Goal: Communication & Community: Answer question/provide support

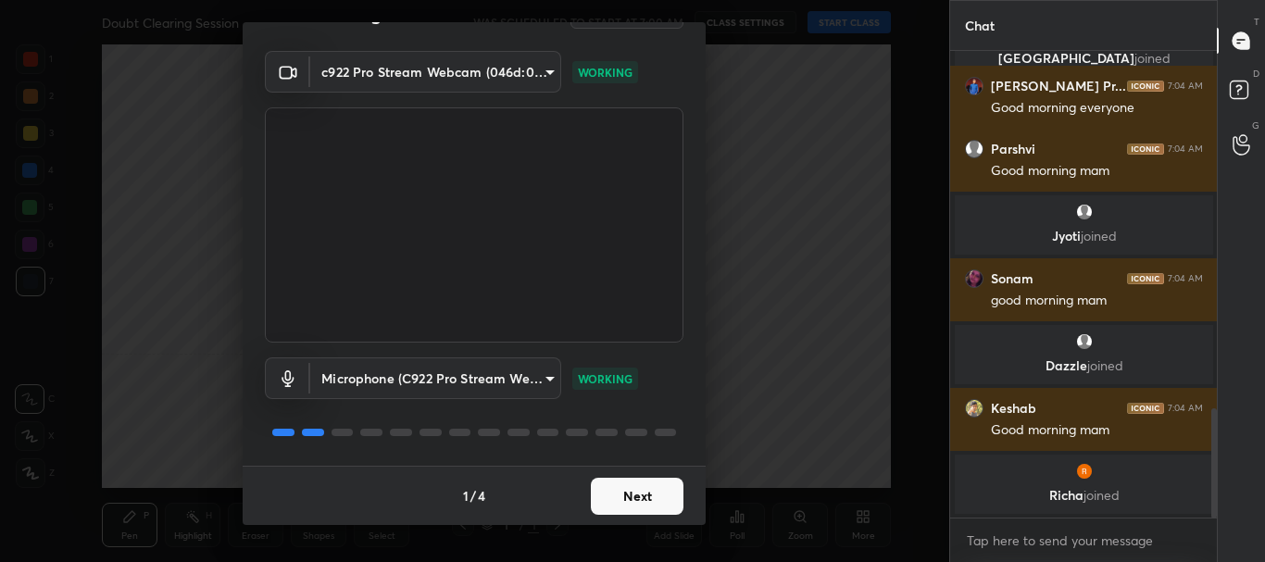
scroll to position [1597, 0]
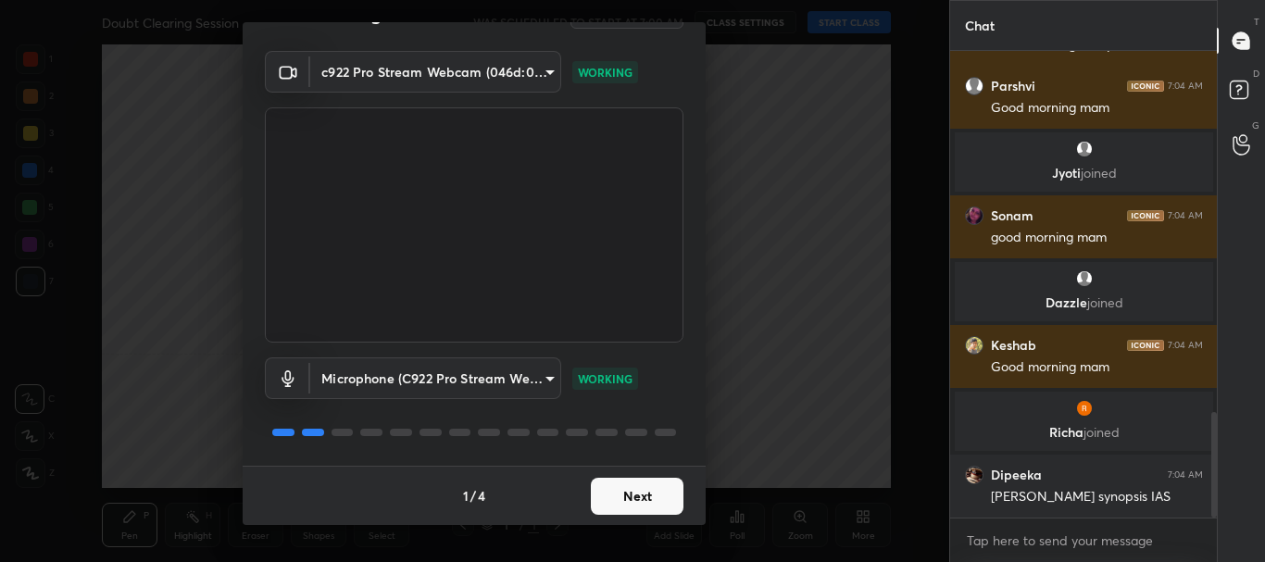
click at [616, 500] on button "Next" at bounding box center [637, 496] width 93 height 37
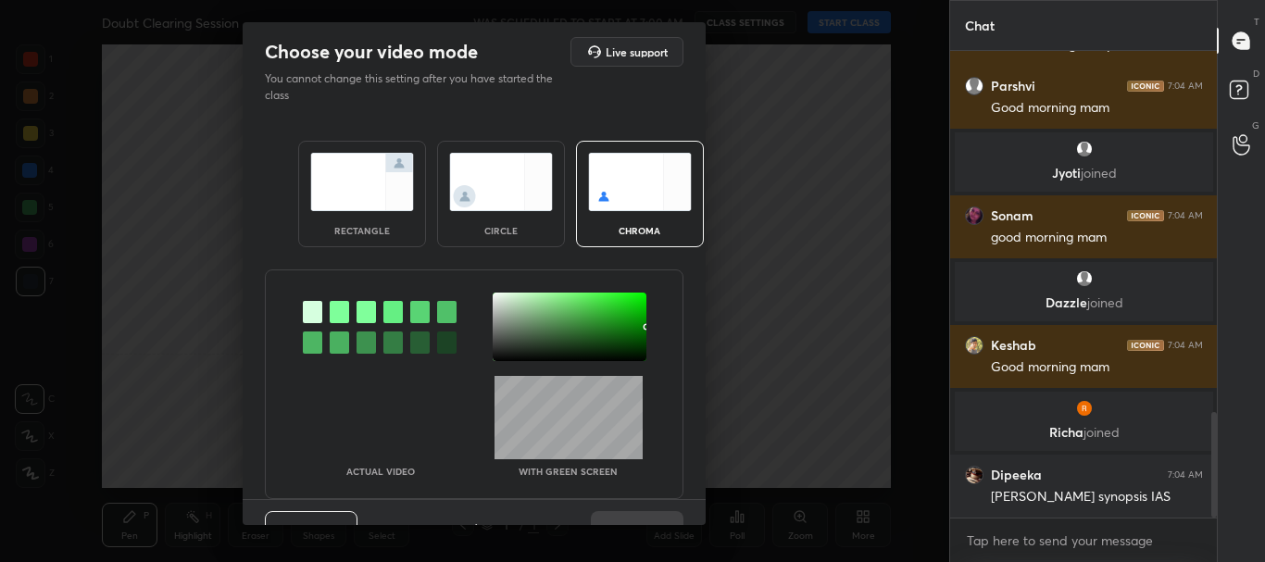
scroll to position [1660, 0]
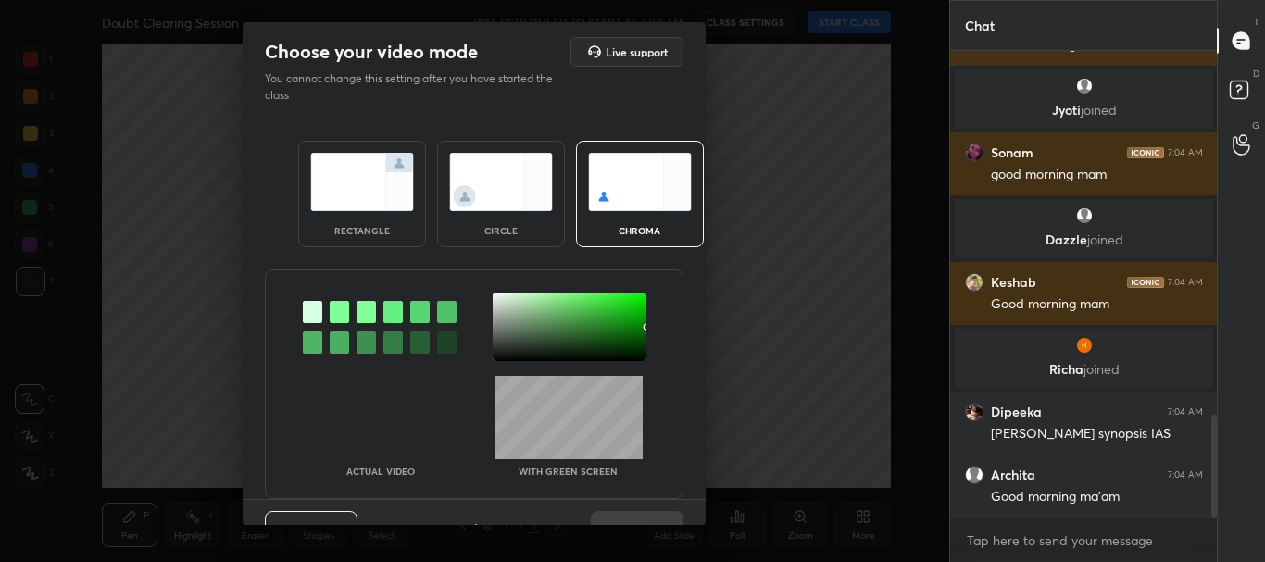
click at [387, 211] on div "rectangle" at bounding box center [362, 194] width 128 height 107
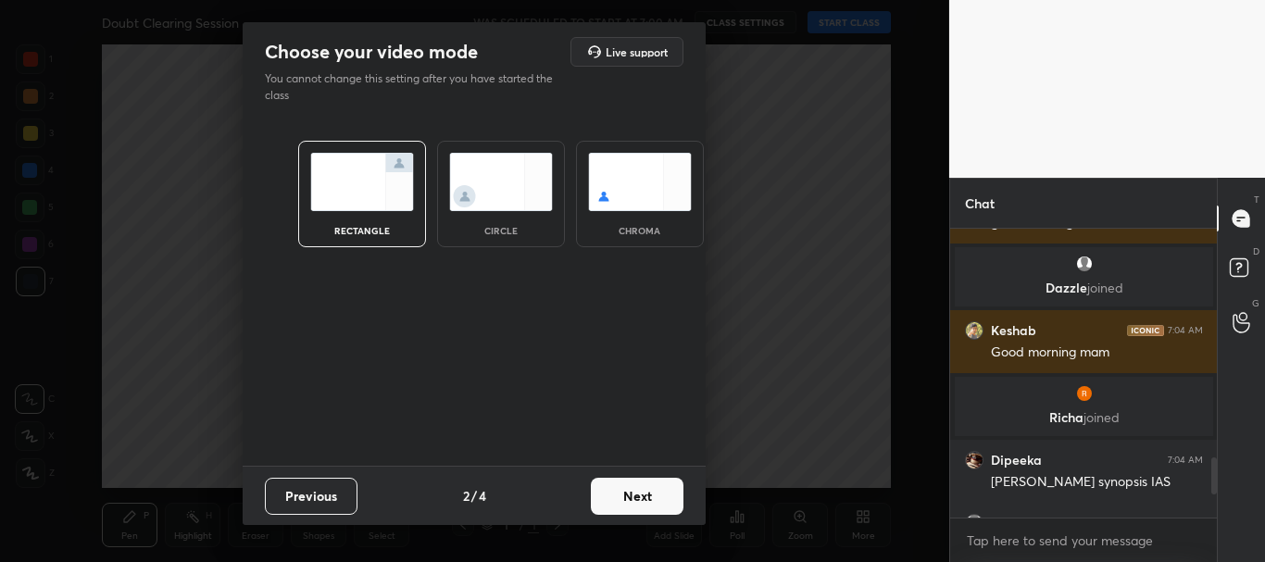
scroll to position [2030, 0]
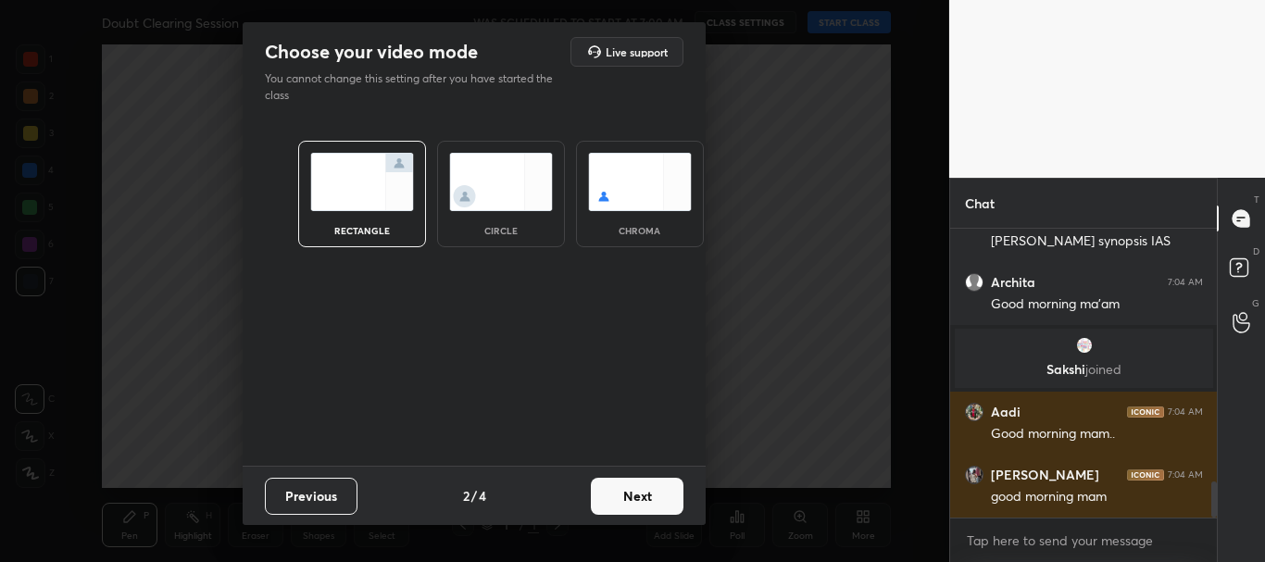
click at [651, 502] on button "Next" at bounding box center [637, 496] width 93 height 37
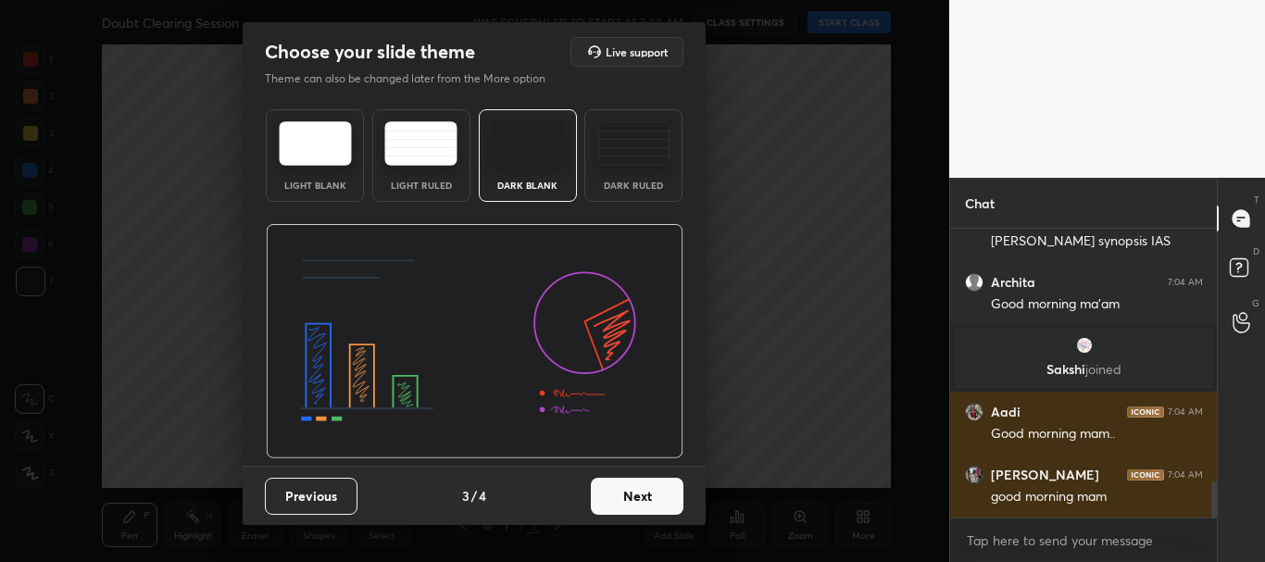
click at [659, 496] on button "Next" at bounding box center [637, 496] width 93 height 37
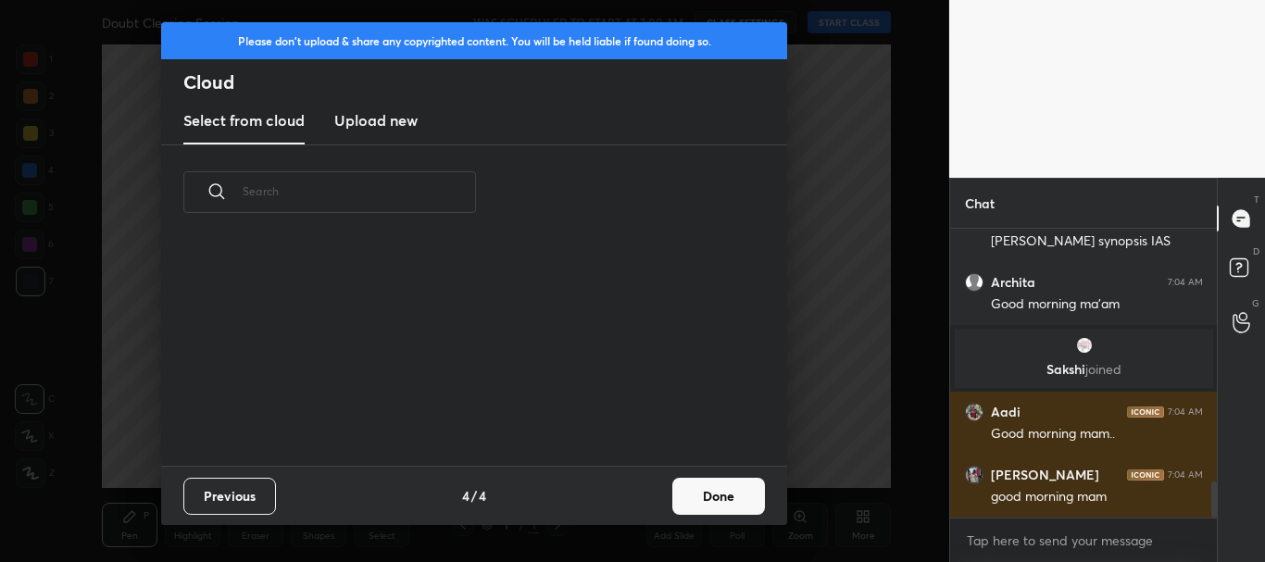
scroll to position [137, 595]
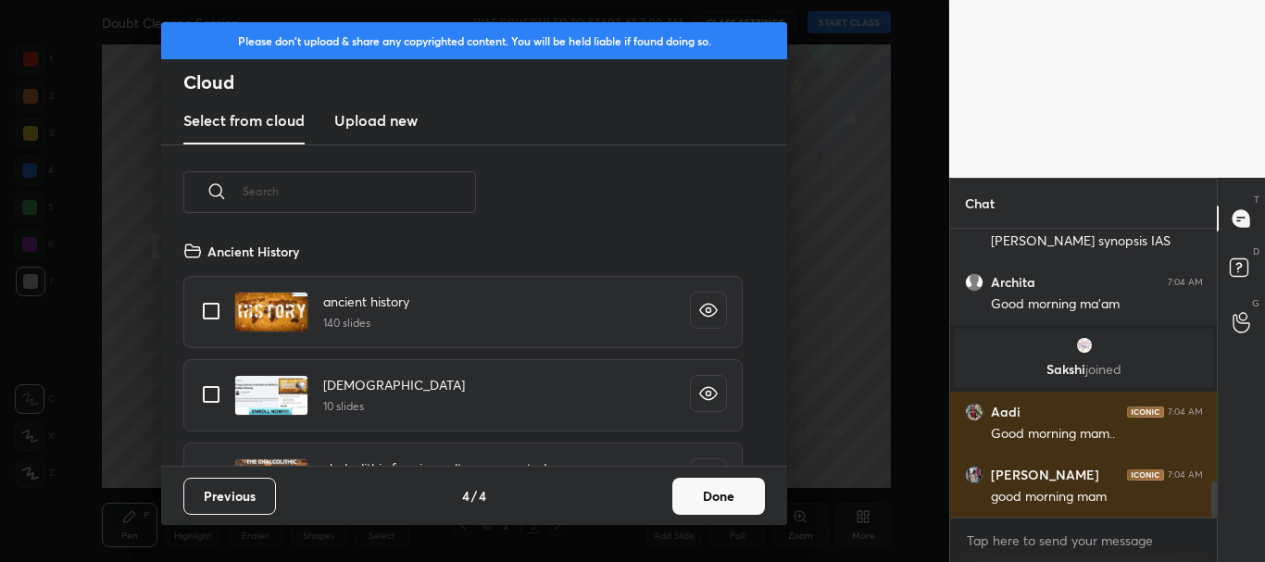
click at [695, 496] on button "Done" at bounding box center [718, 496] width 93 height 37
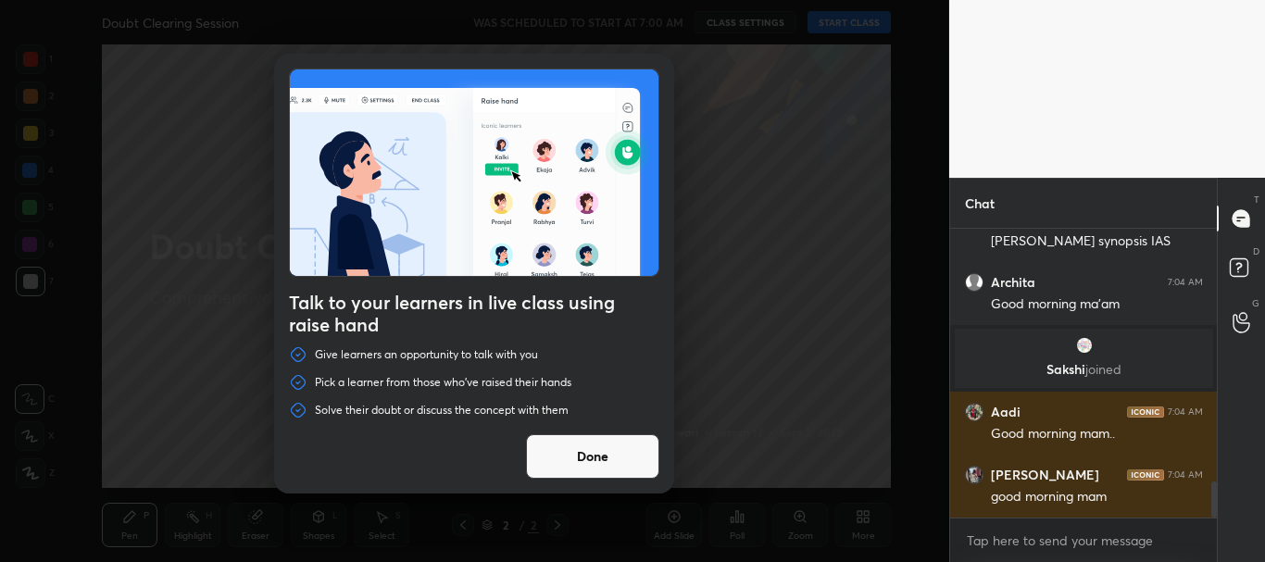
click at [587, 456] on button "Done" at bounding box center [592, 456] width 133 height 44
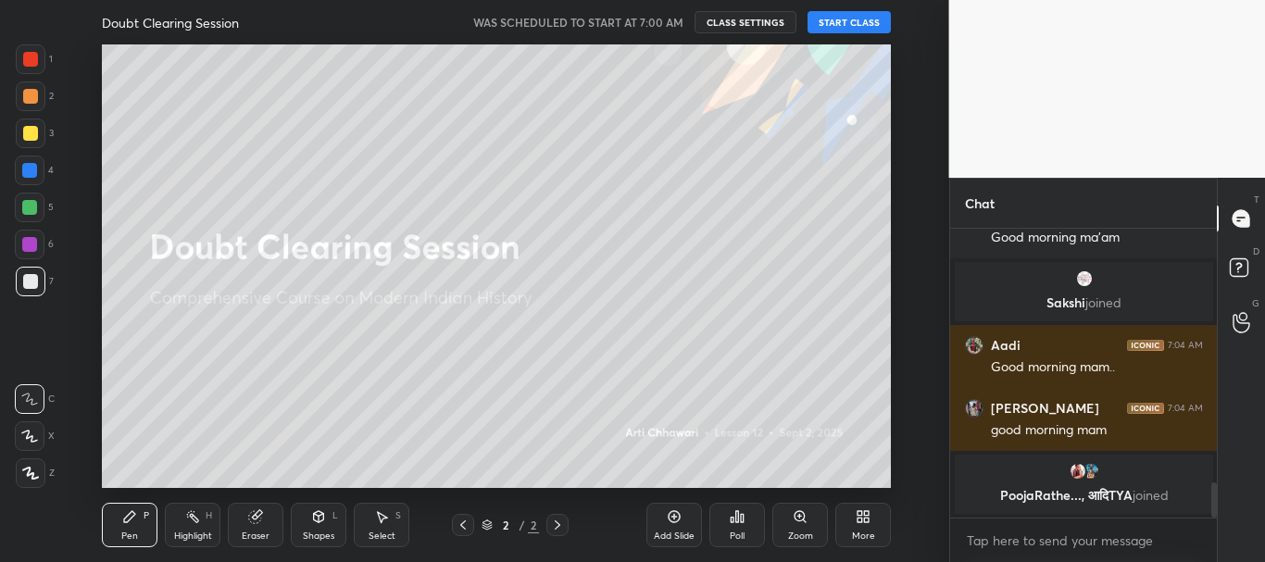
click at [859, 19] on button "START CLASS" at bounding box center [849, 22] width 83 height 22
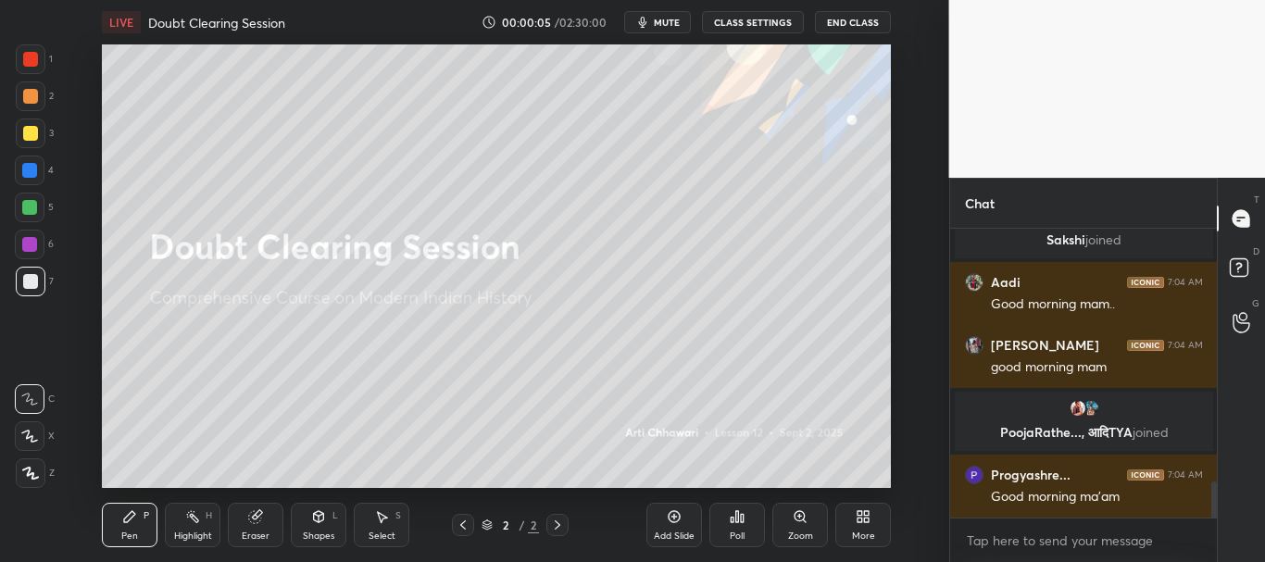
drag, startPoint x: 1217, startPoint y: 508, endPoint x: 1216, endPoint y: 494, distance: 13.9
click at [1216, 493] on div "Chat [PERSON_NAME] 7:04 AM Good morning ma'am [PERSON_NAME] joined Aadi 7:04 AM…" at bounding box center [1107, 370] width 317 height 384
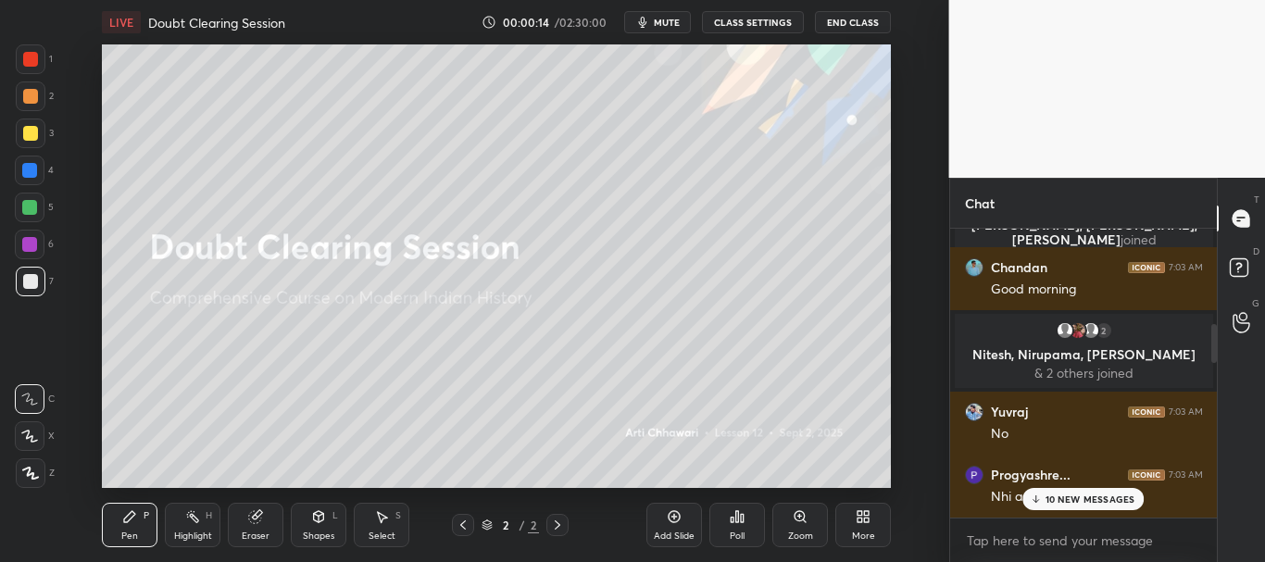
drag, startPoint x: 1214, startPoint y: 506, endPoint x: 1217, endPoint y: 345, distance: 161.2
click at [1217, 345] on div "Chat [PERSON_NAME] joined Vijay 7:02 AM good morning everyone 2 [PERSON_NAME], …" at bounding box center [1107, 370] width 317 height 384
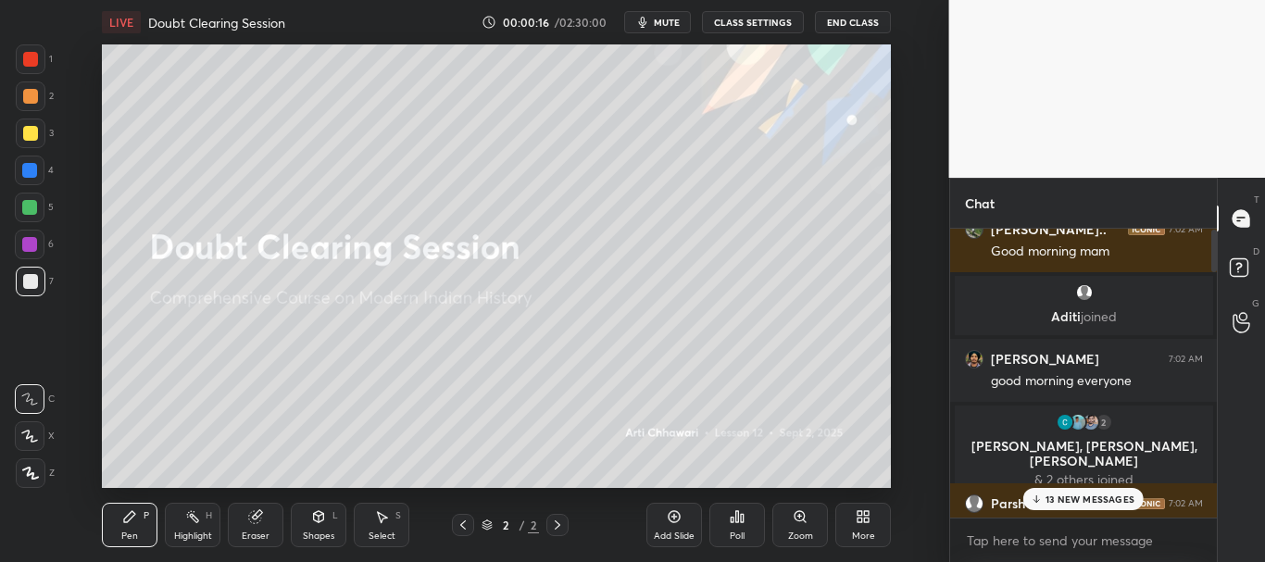
drag, startPoint x: 1214, startPoint y: 338, endPoint x: 1211, endPoint y: 220, distance: 118.6
click at [1211, 220] on div "Chat [PERSON_NAME].. 7:02 AM Good morning mam [PERSON_NAME] joined [PERSON_NAME…" at bounding box center [1083, 370] width 269 height 384
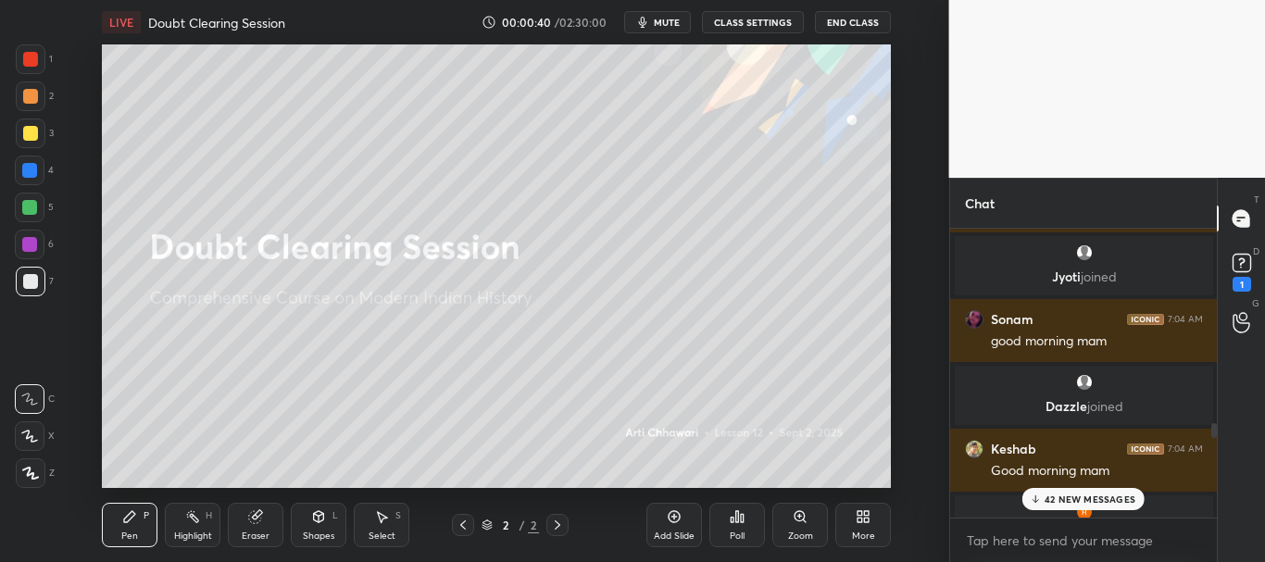
scroll to position [4341, 0]
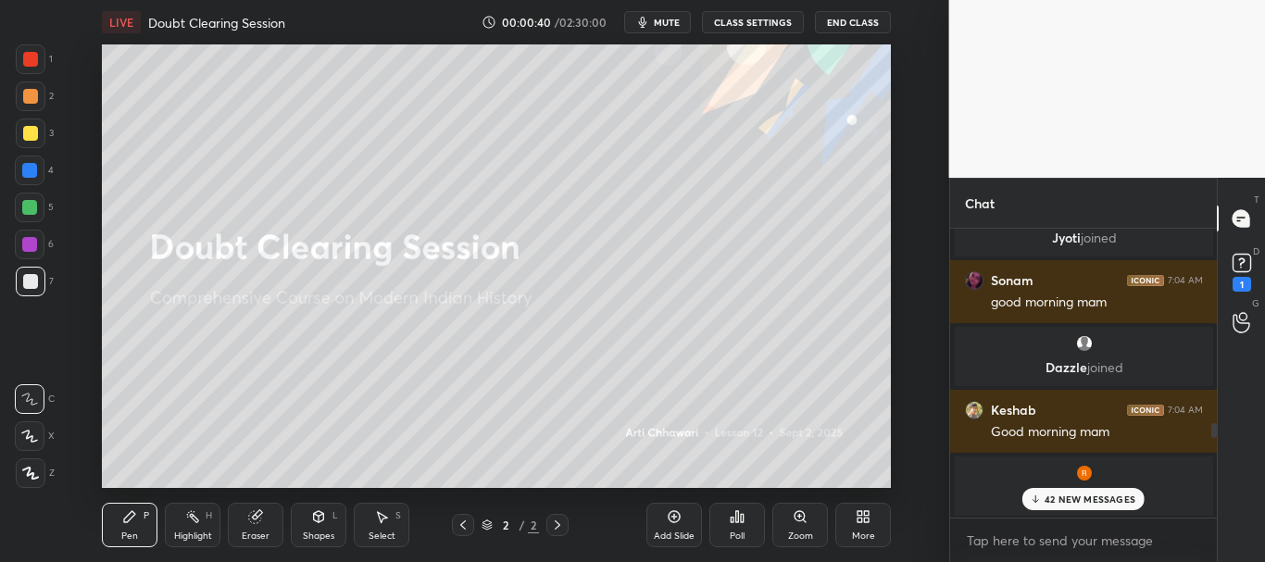
drag, startPoint x: 1215, startPoint y: 256, endPoint x: 1222, endPoint y: 461, distance: 205.7
click at [1222, 461] on div "Chat [PERSON_NAME] Pr... 7:04 AM Good morning everyone [PERSON_NAME] 7:04 AM Go…" at bounding box center [1107, 370] width 317 height 384
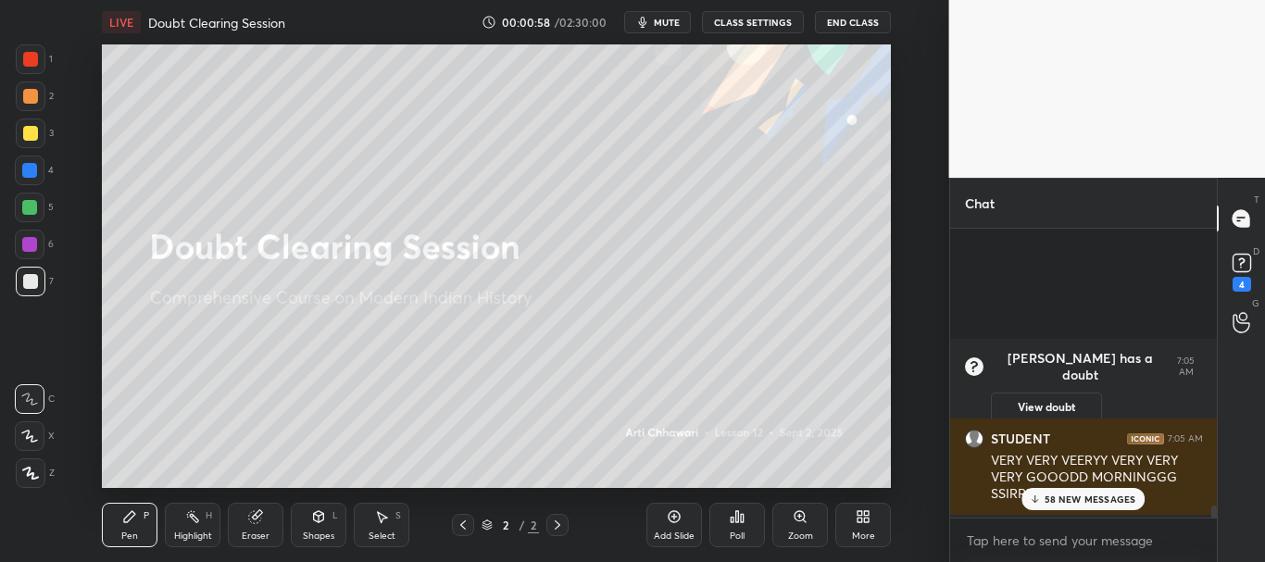
scroll to position [8837, 0]
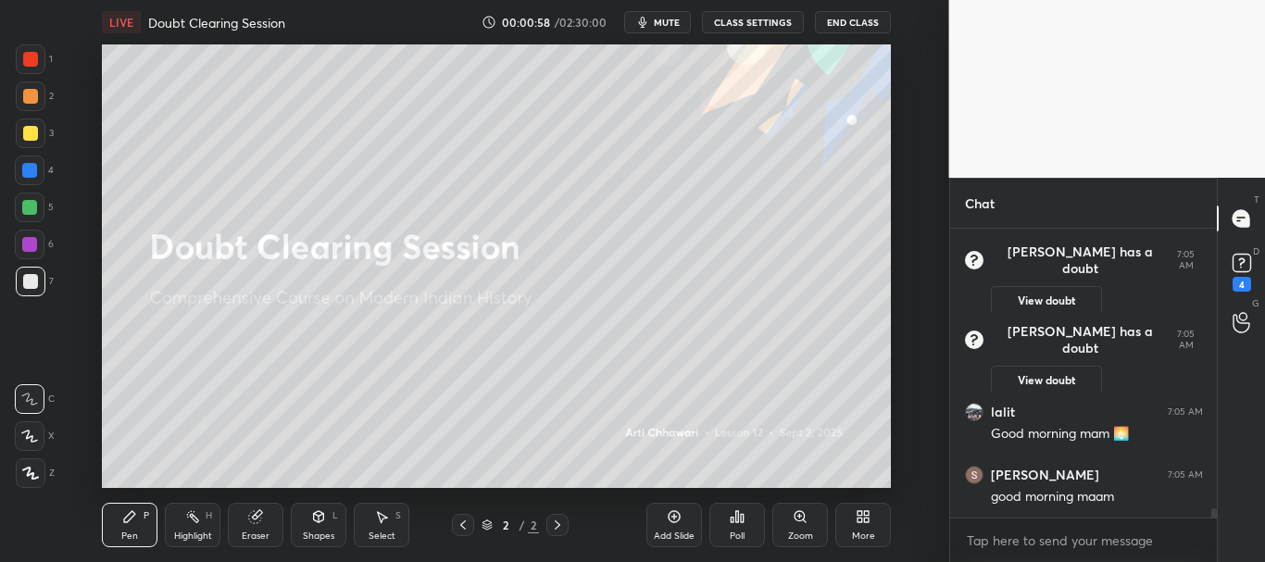
drag, startPoint x: 1212, startPoint y: 433, endPoint x: 1215, endPoint y: 595, distance: 162.1
click at [1215, 0] on html "1 2 3 4 5 6 7 C X Z C X Z E E Erase all H H LIVE Doubt Clearing Session 00:00:5…" at bounding box center [632, 0] width 1265 height 0
click at [1243, 261] on rect at bounding box center [1242, 264] width 18 height 18
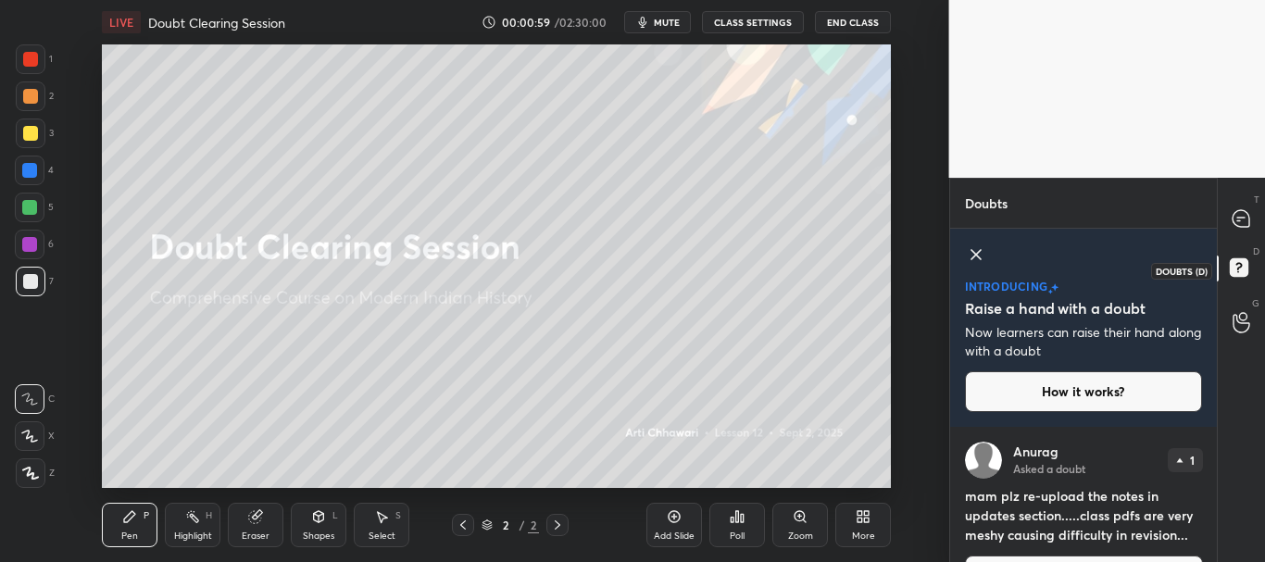
scroll to position [50, 0]
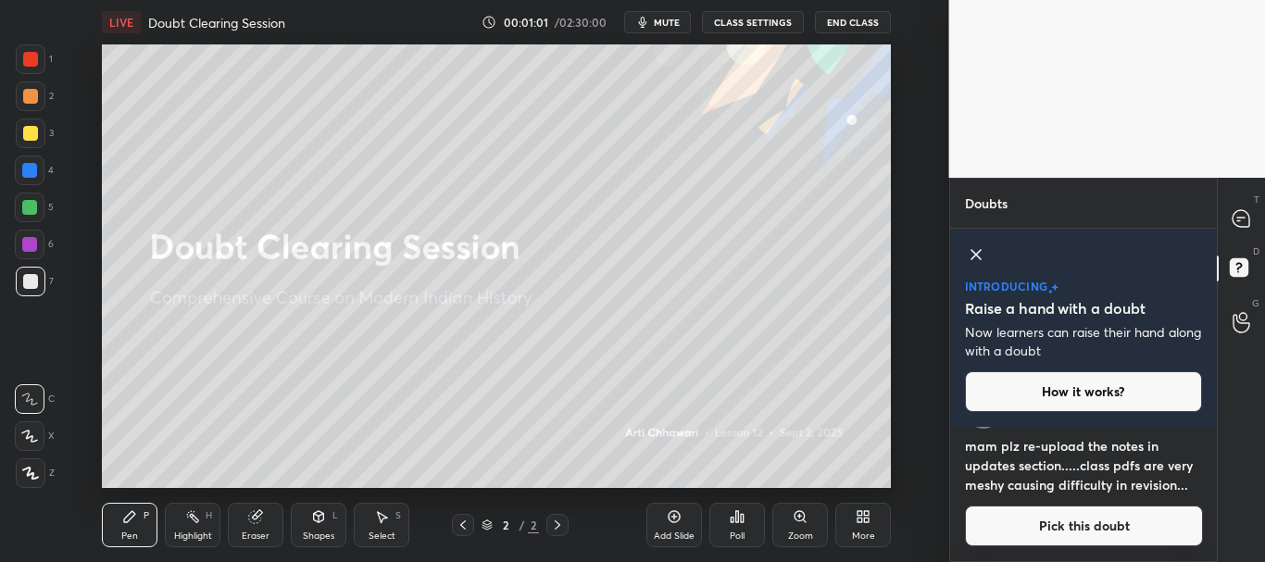
click at [977, 244] on icon at bounding box center [976, 255] width 22 height 22
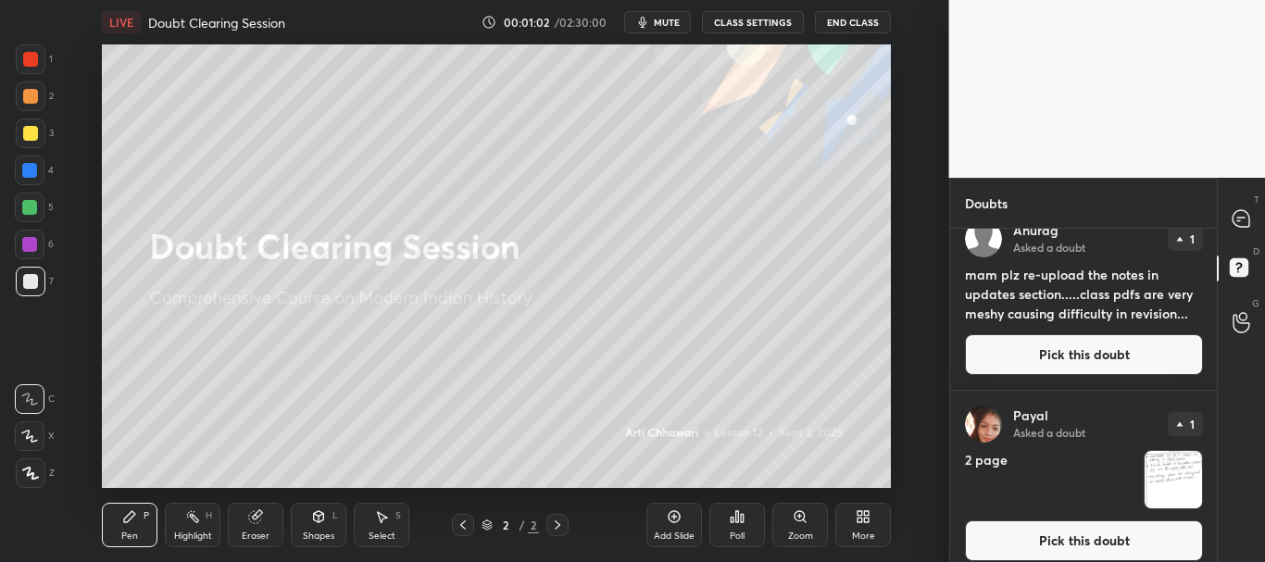
scroll to position [11, 0]
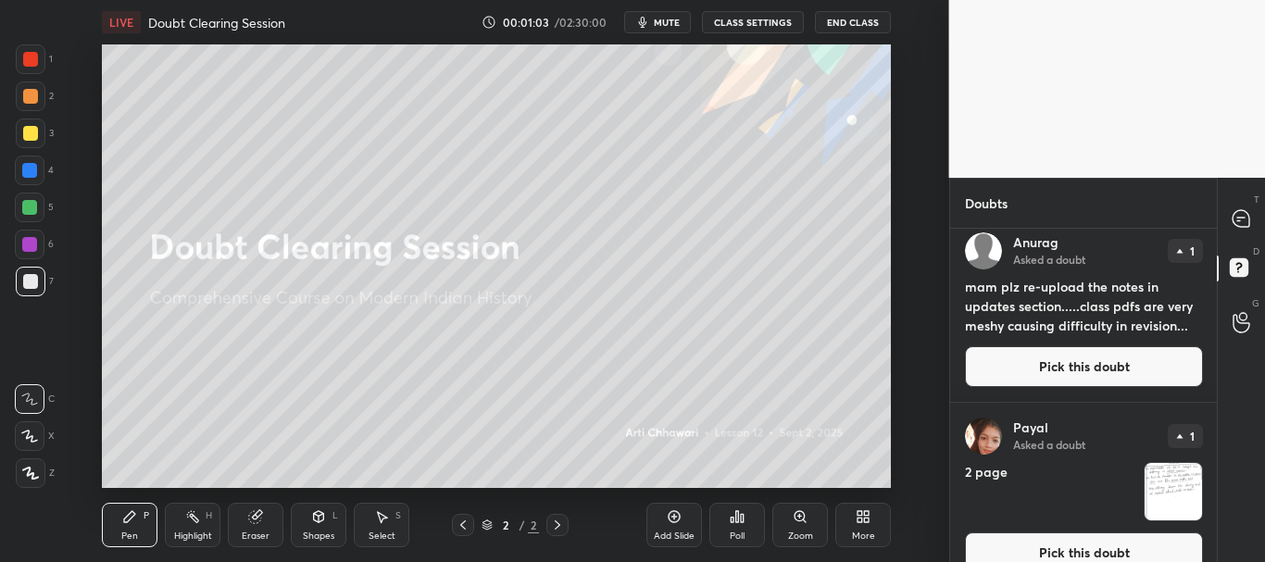
click at [1089, 363] on button "Pick this doubt" at bounding box center [1084, 366] width 238 height 41
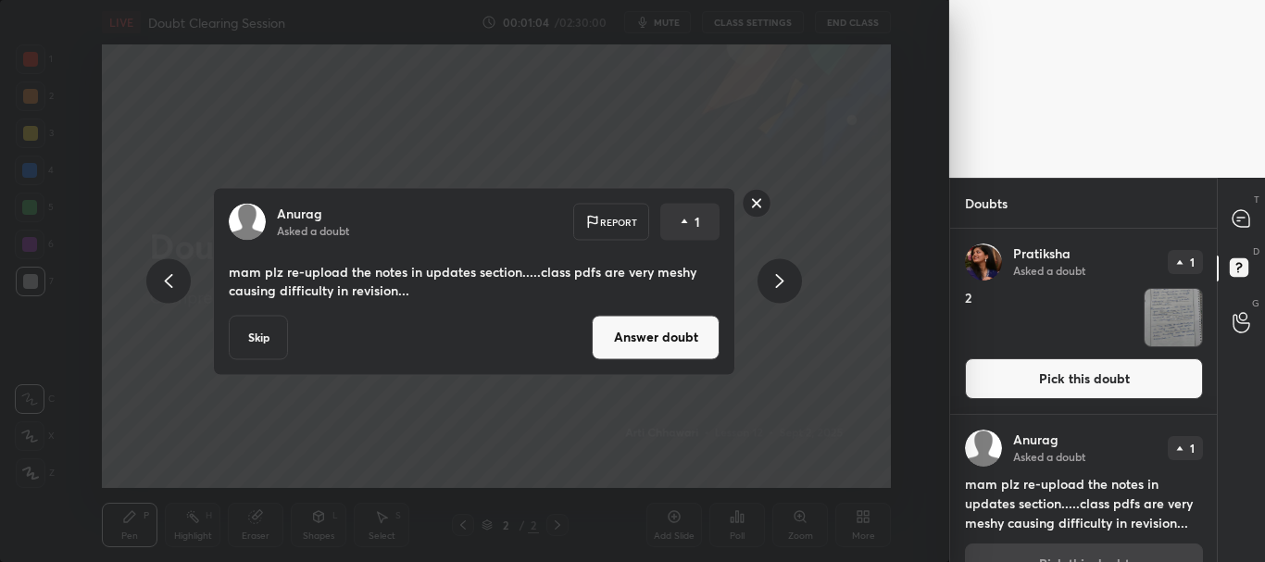
click at [684, 332] on button "Answer doubt" at bounding box center [656, 337] width 128 height 44
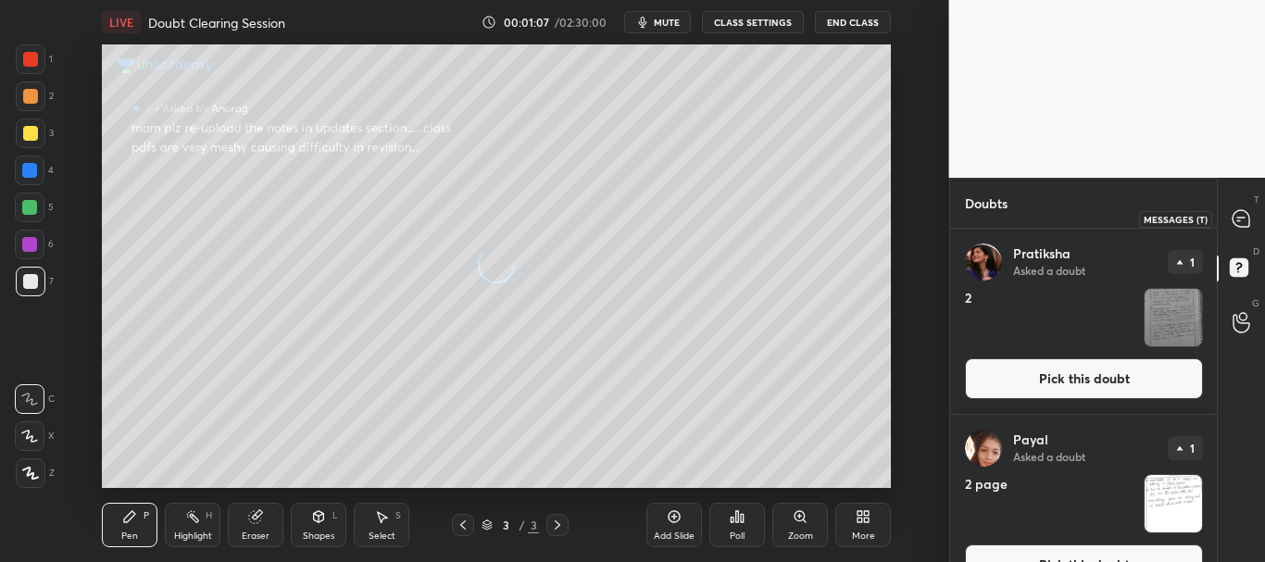
click at [1241, 221] on icon at bounding box center [1241, 218] width 17 height 17
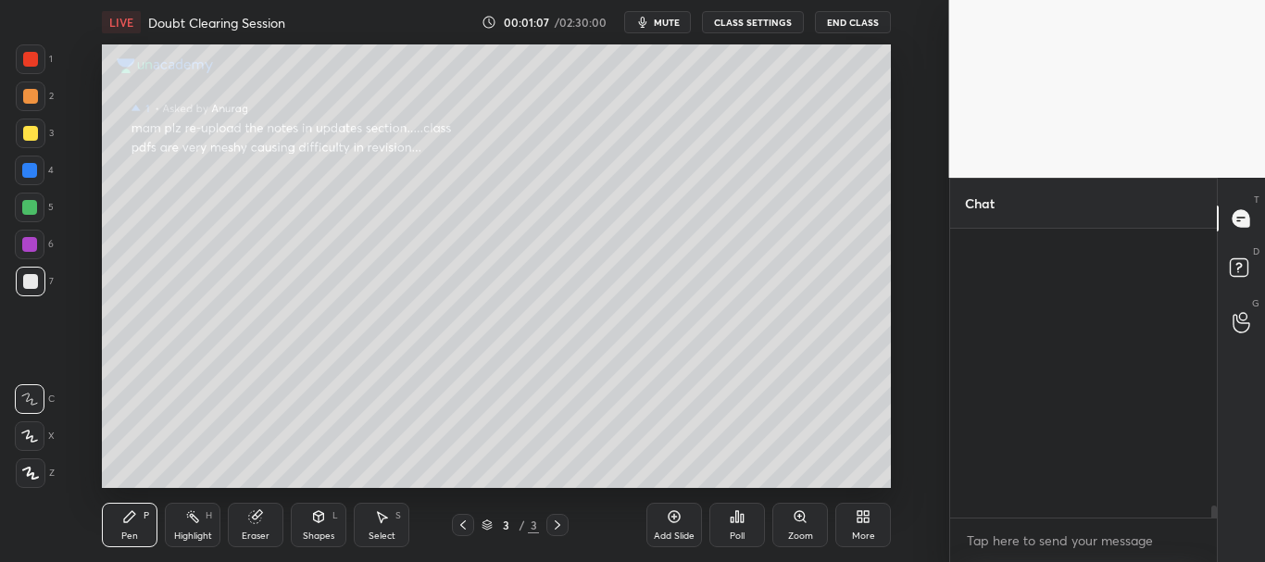
scroll to position [283, 261]
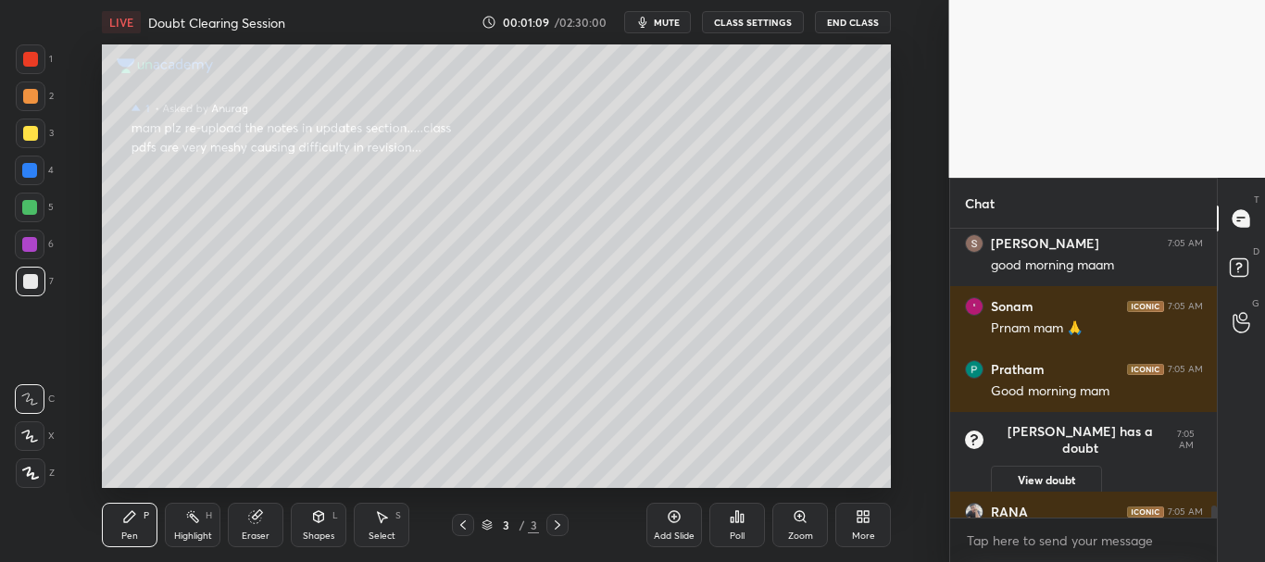
click at [26, 55] on div at bounding box center [30, 59] width 15 height 15
click at [23, 96] on div at bounding box center [30, 96] width 15 height 15
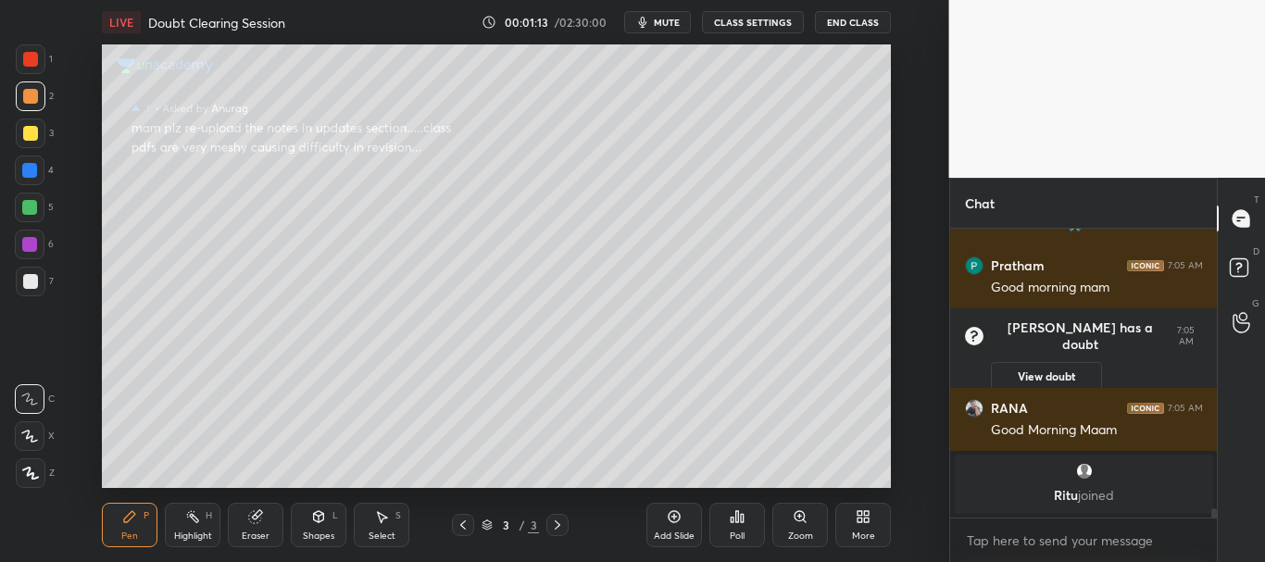
drag, startPoint x: 1213, startPoint y: 509, endPoint x: 1213, endPoint y: 527, distance: 17.6
click at [1213, 527] on div "[PERSON_NAME] 7:05 AM good morning maam [PERSON_NAME] 7:05 AM Prnam mam 🙏 Prath…" at bounding box center [1084, 395] width 268 height 333
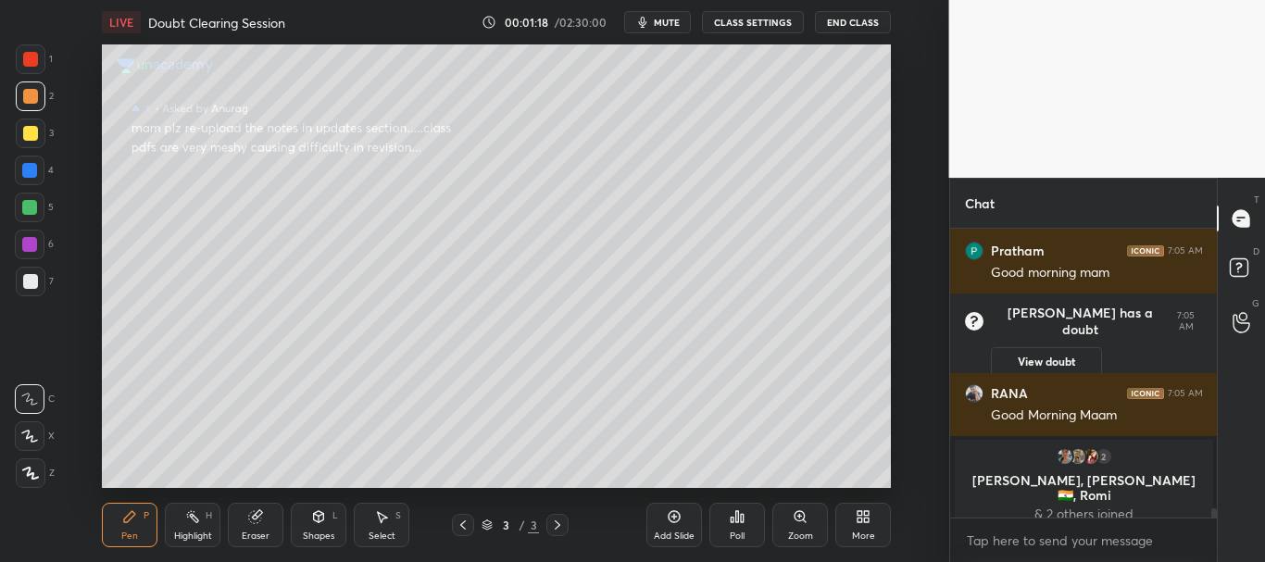
click at [28, 271] on div at bounding box center [31, 282] width 30 height 30
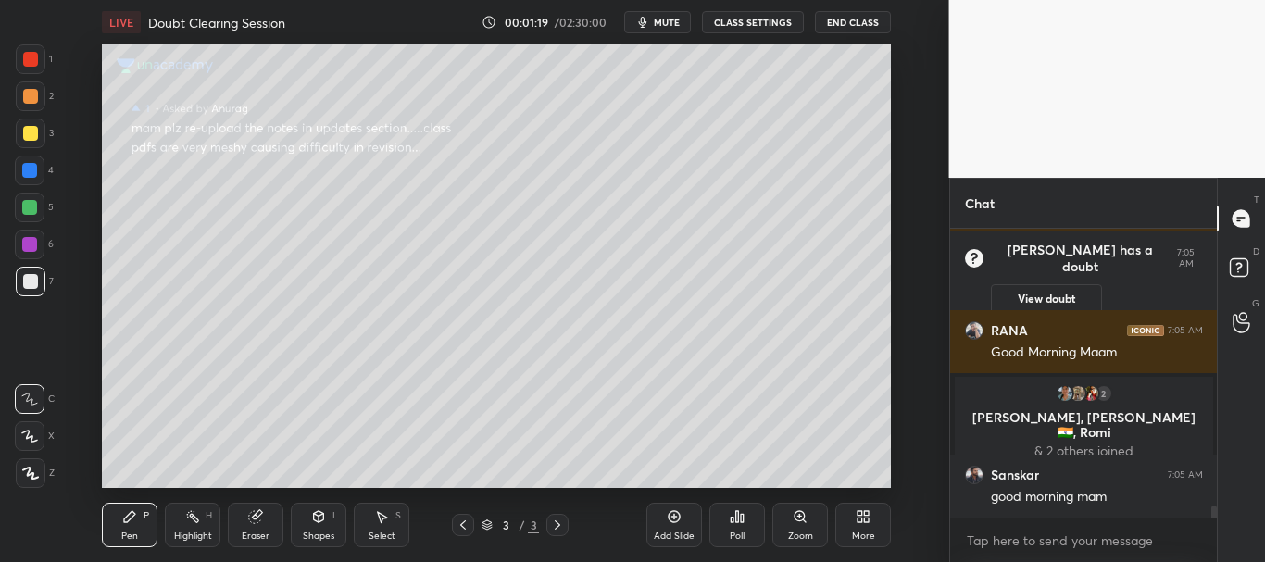
click at [33, 446] on div at bounding box center [30, 436] width 30 height 30
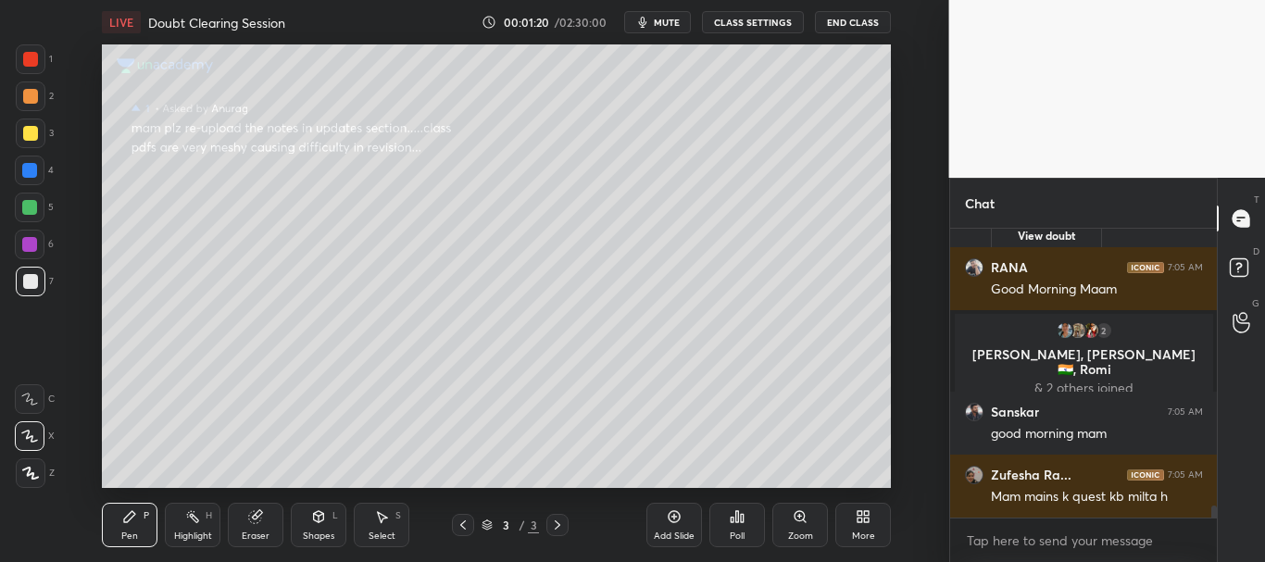
click at [855, 511] on div "More" at bounding box center [864, 525] width 56 height 44
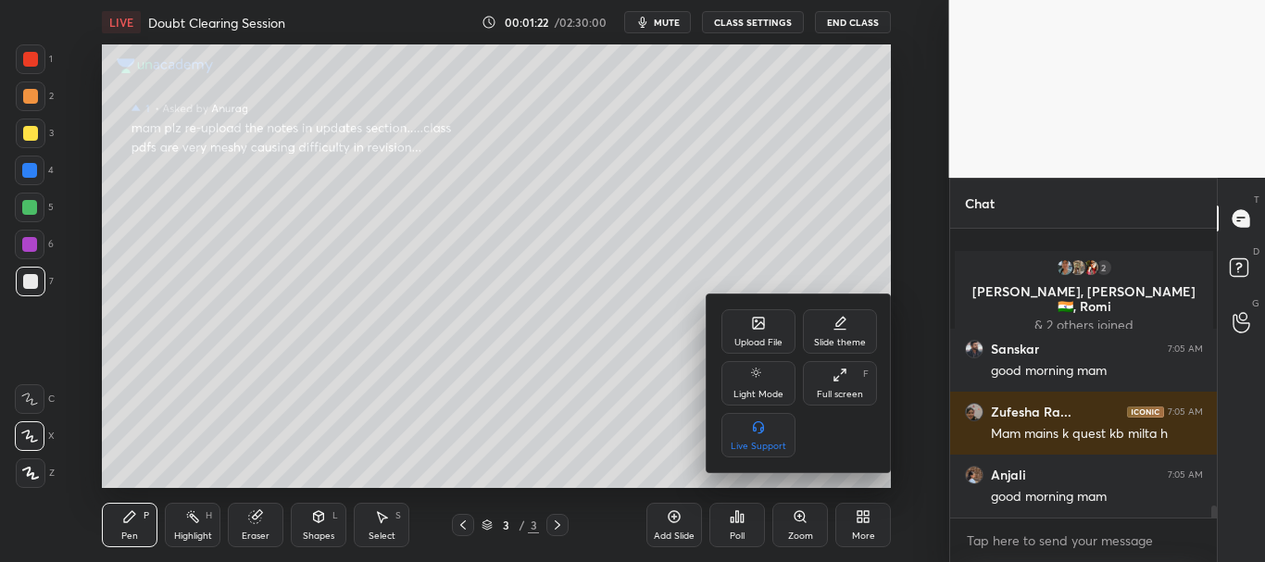
scroll to position [6890, 0]
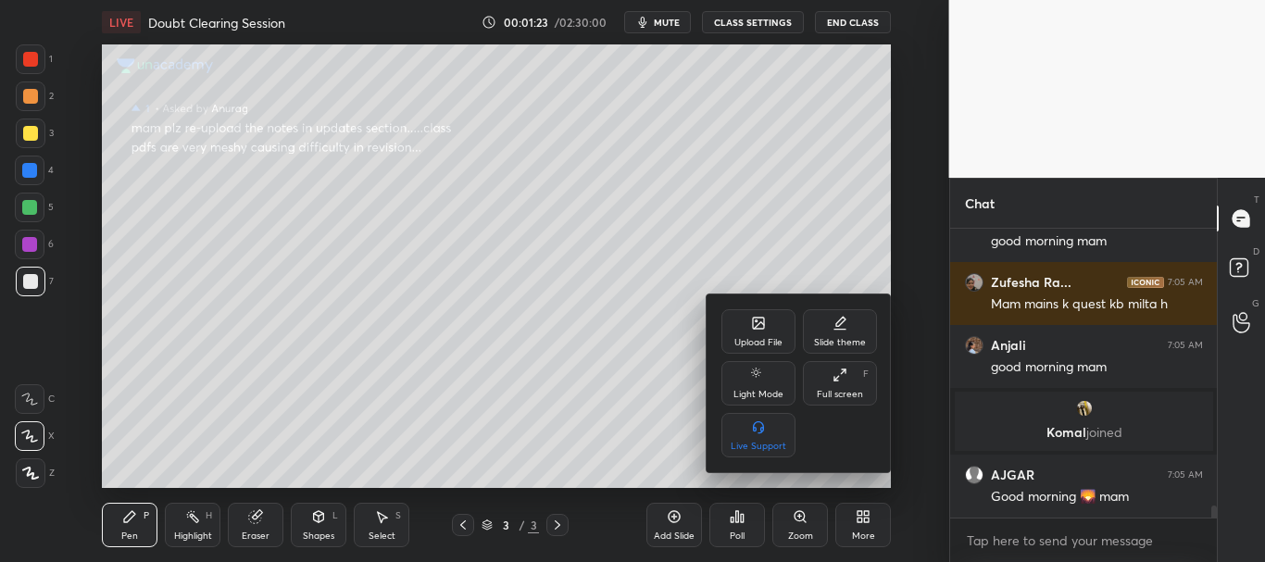
click at [763, 329] on icon at bounding box center [758, 323] width 11 height 11
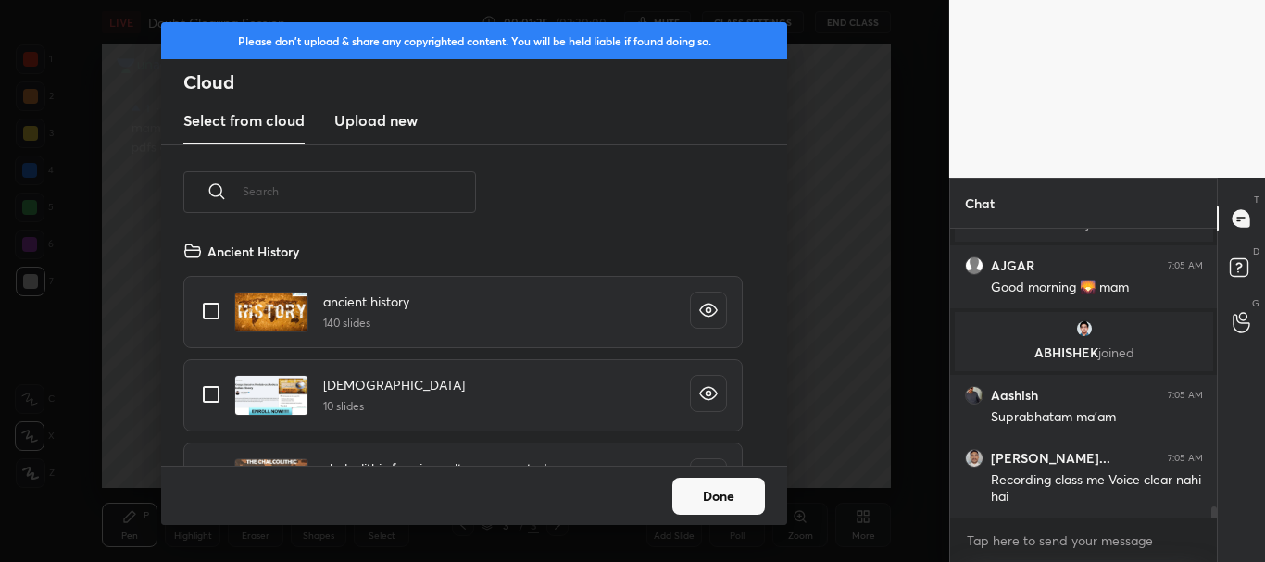
scroll to position [7166, 0]
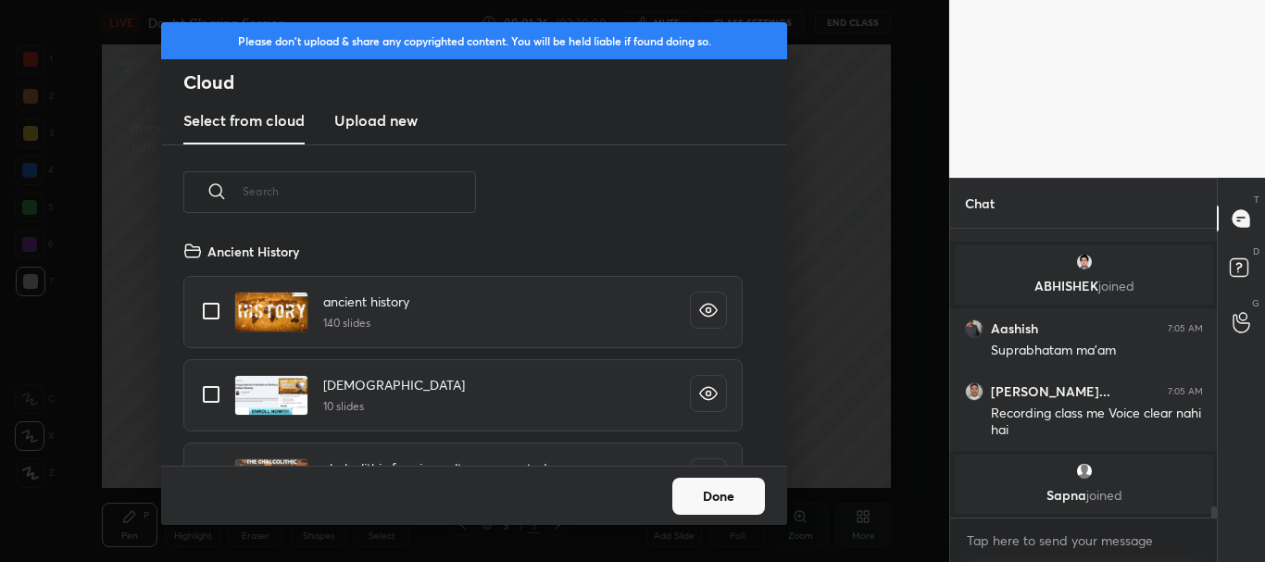
click at [390, 119] on h3 "Upload new" at bounding box center [375, 120] width 83 height 22
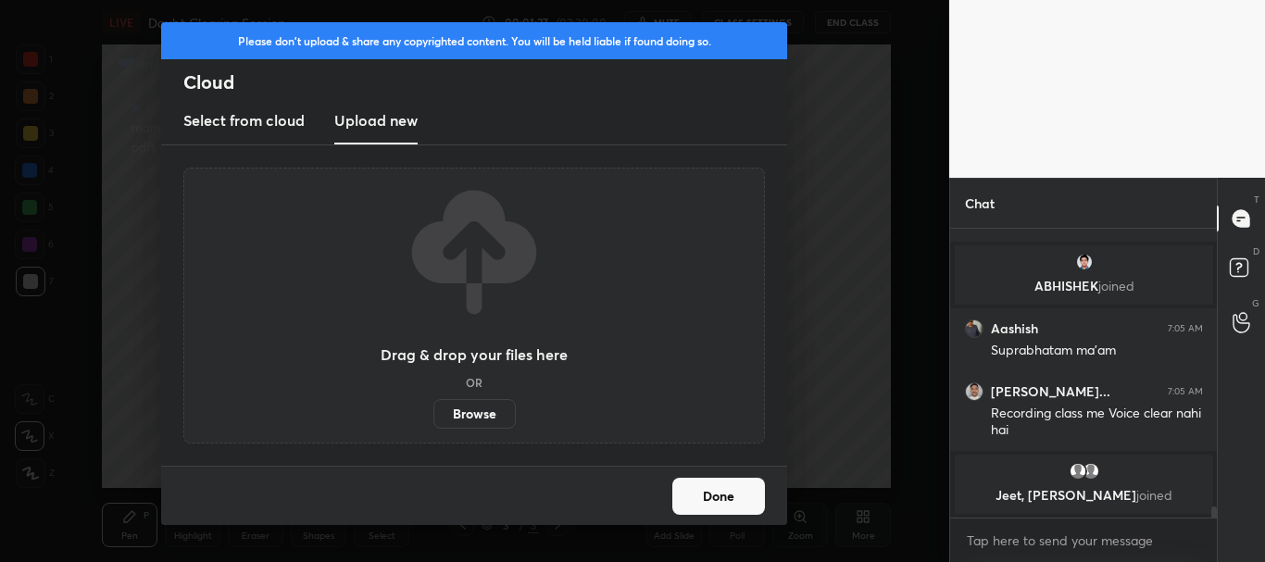
click at [463, 406] on label "Browse" at bounding box center [475, 414] width 82 height 30
click at [434, 406] on input "Browse" at bounding box center [434, 414] width 0 height 30
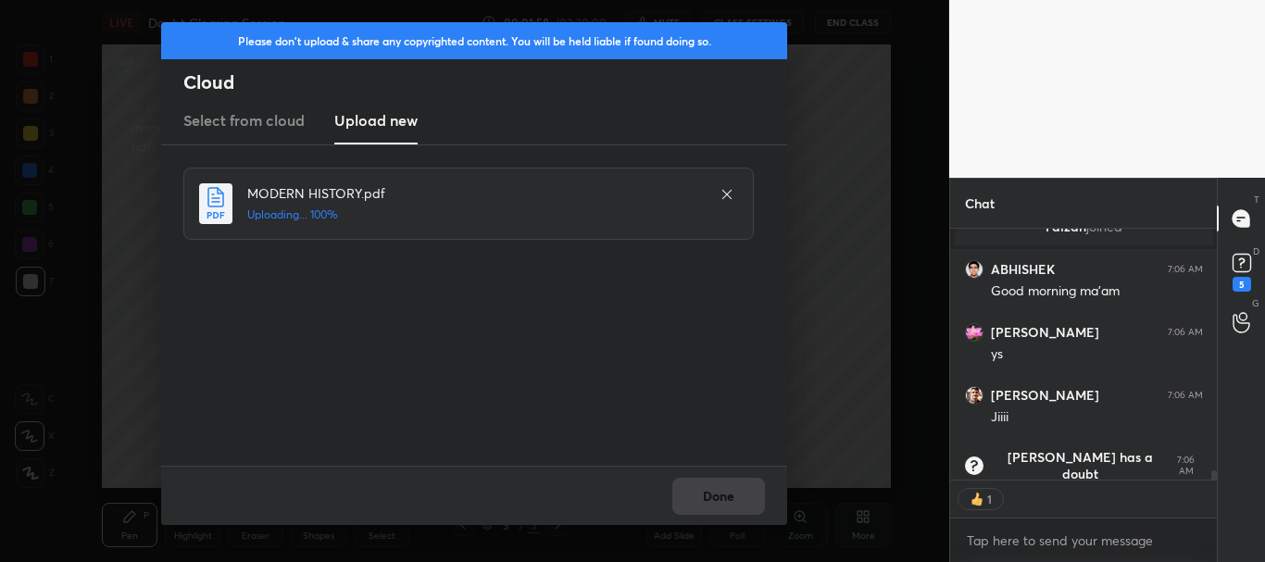
scroll to position [7654, 0]
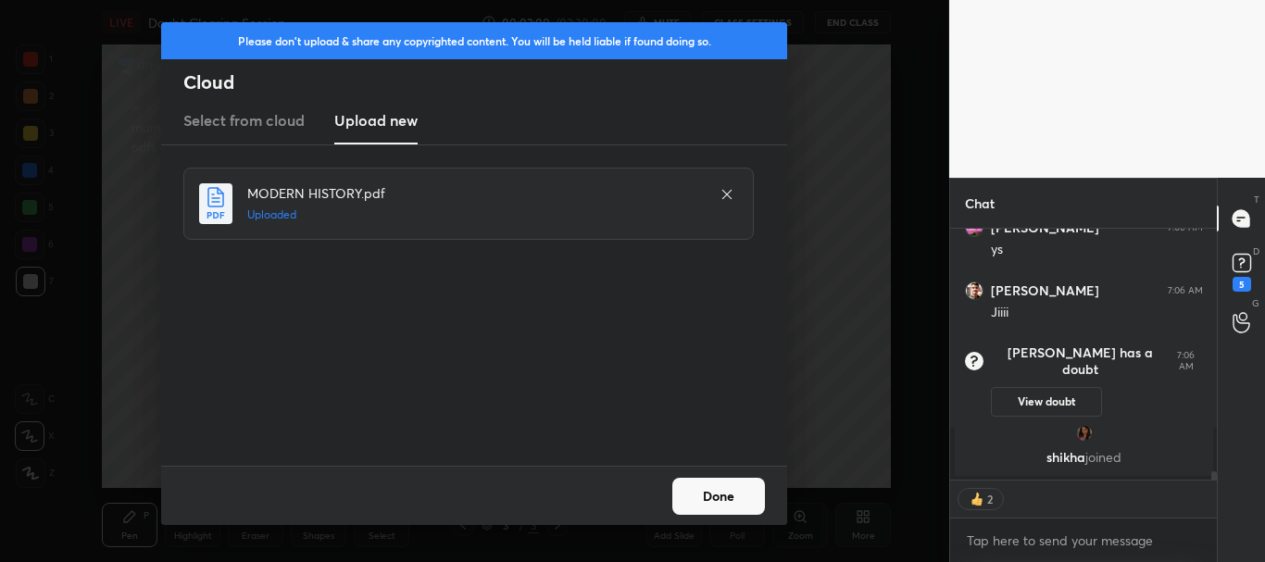
click at [720, 487] on button "Done" at bounding box center [718, 496] width 93 height 37
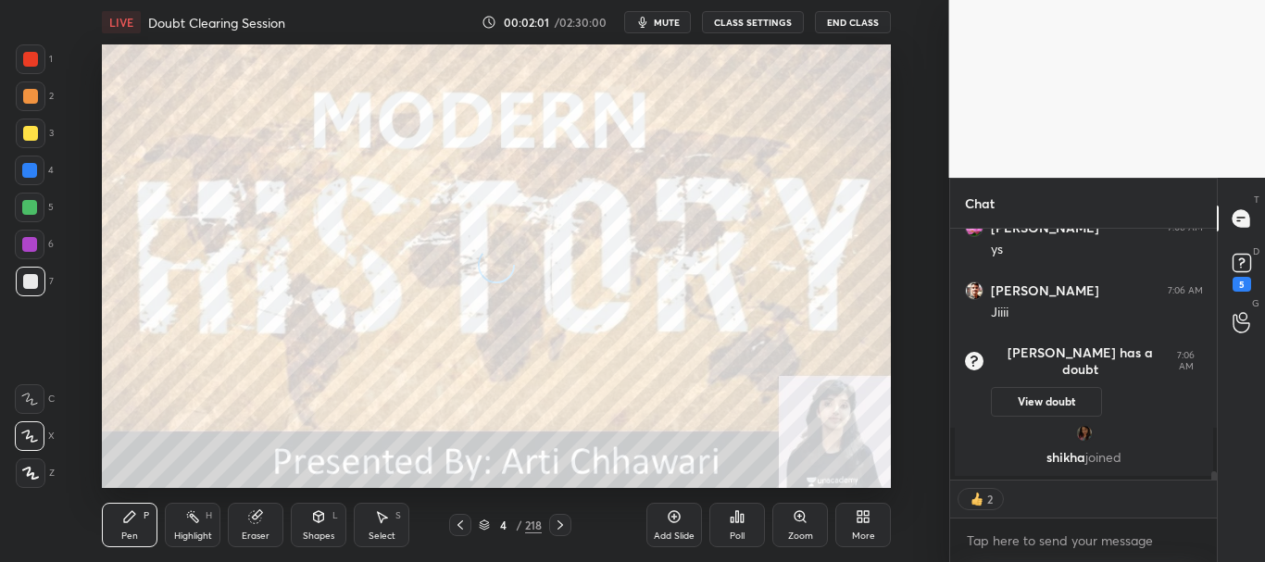
click at [457, 524] on icon at bounding box center [460, 525] width 15 height 15
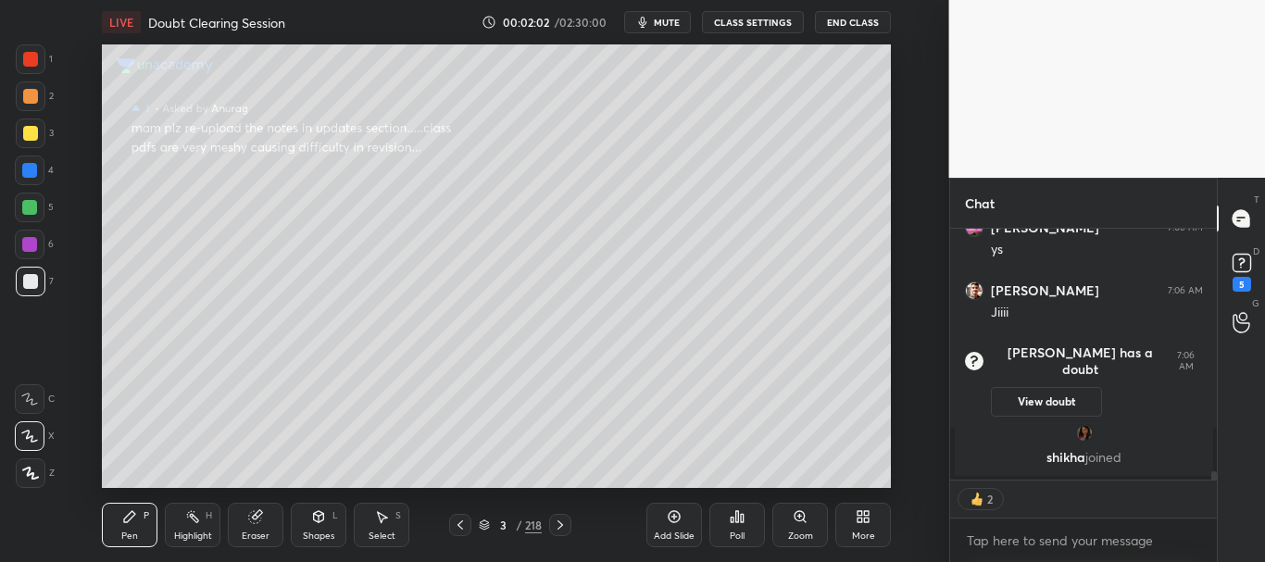
click at [482, 525] on icon at bounding box center [484, 525] width 11 height 11
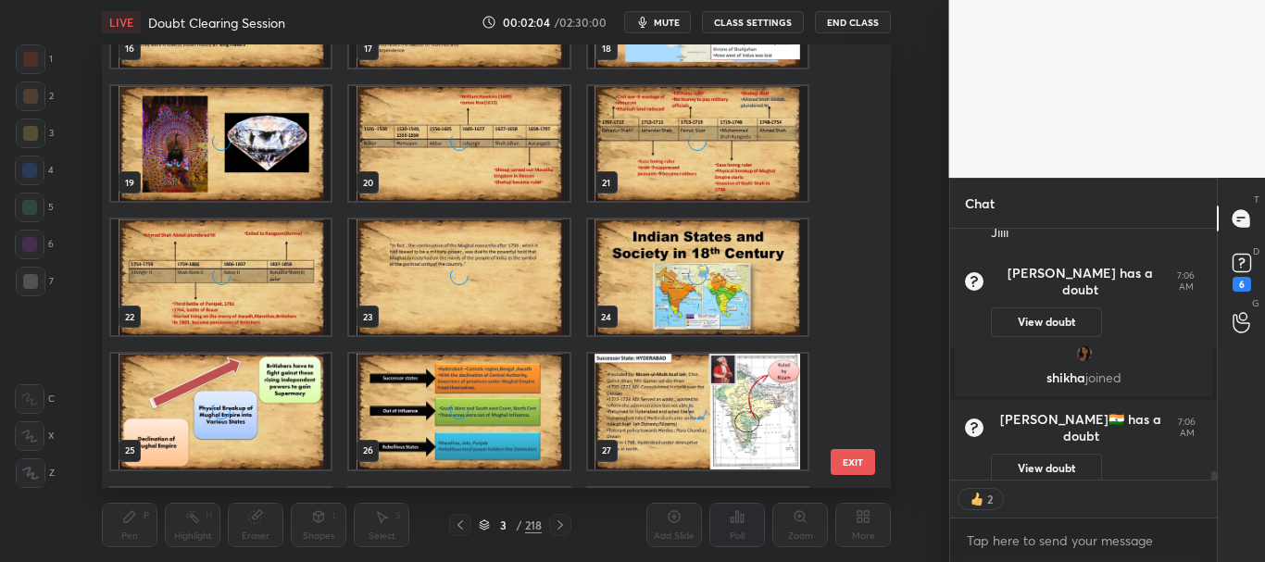
scroll to position [798, 0]
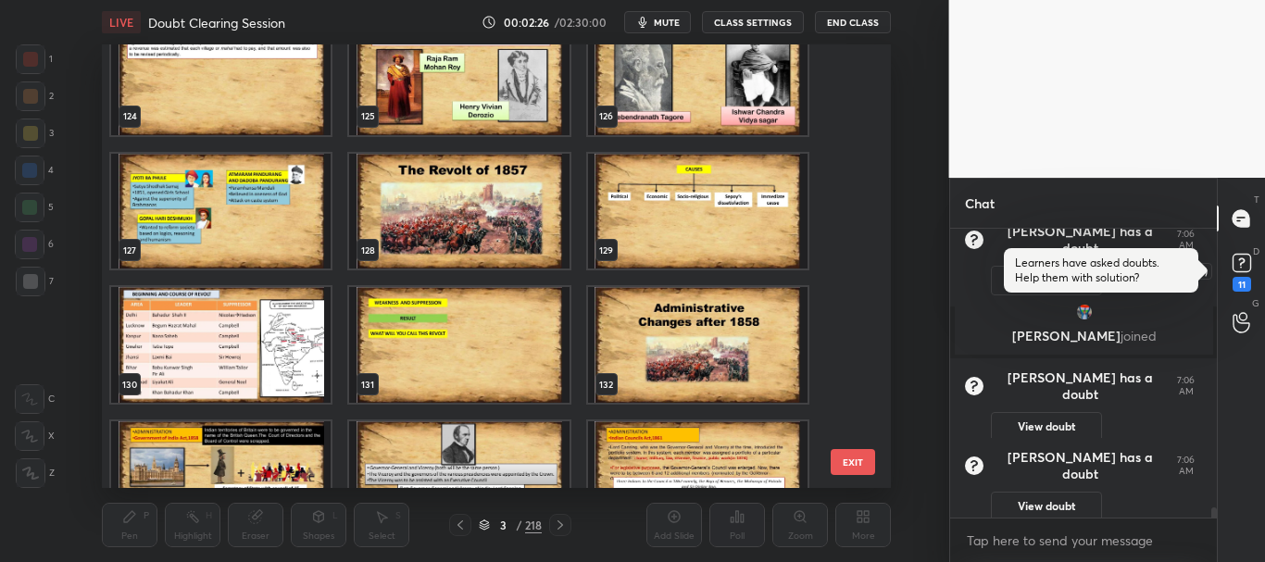
click at [1247, 267] on rect at bounding box center [1242, 264] width 18 height 18
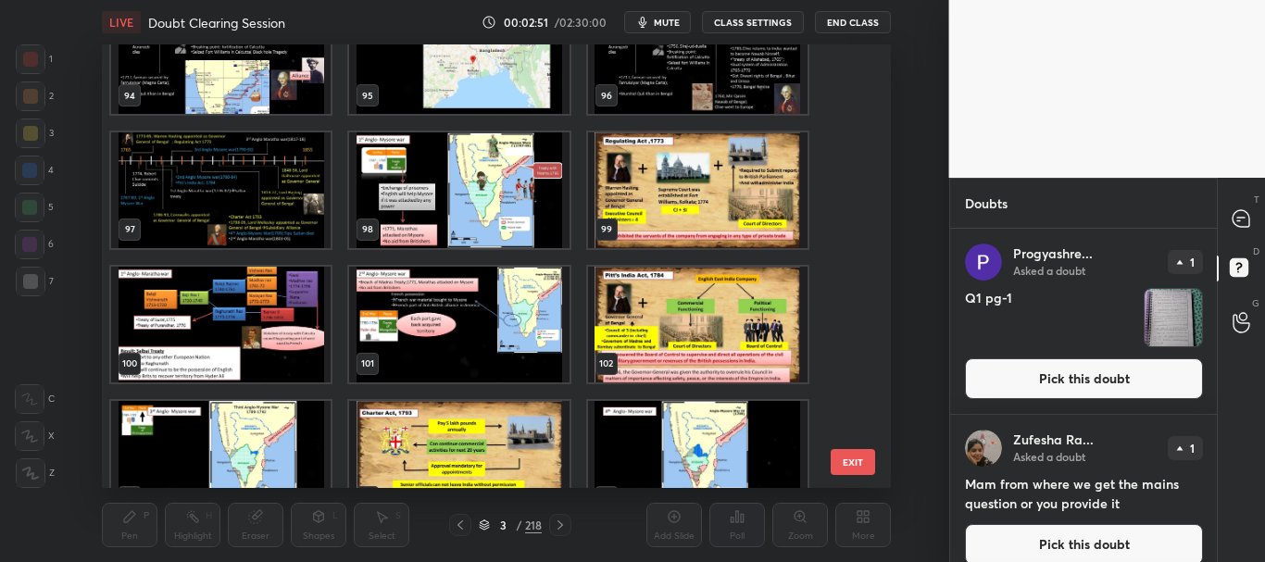
click at [258, 233] on img "grid" at bounding box center [221, 190] width 220 height 116
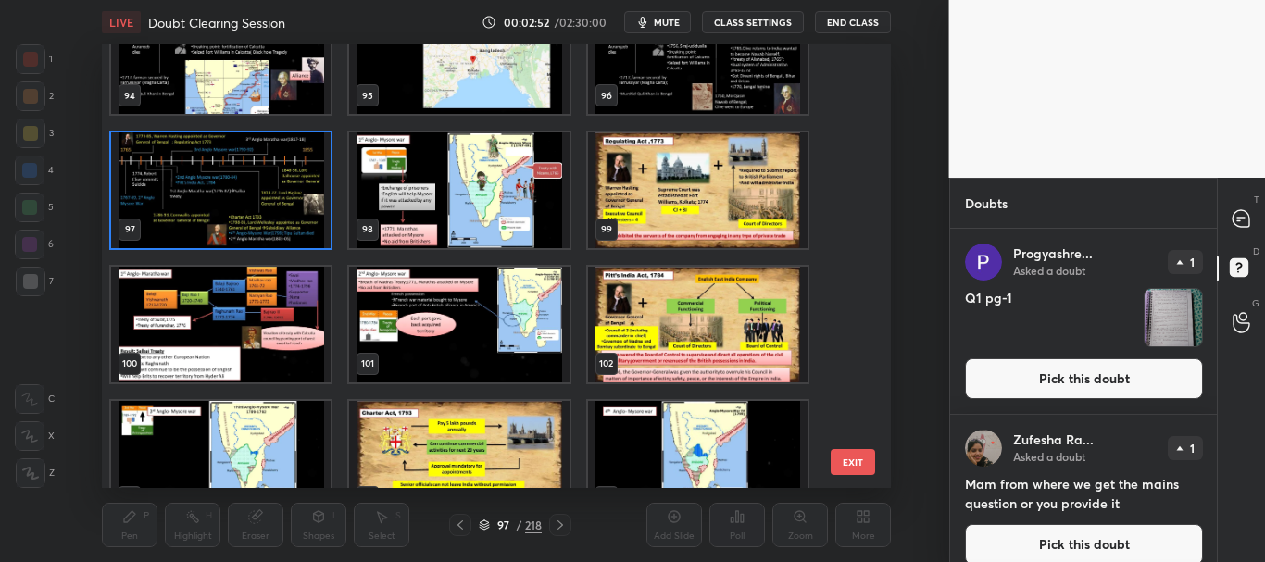
click at [484, 522] on icon at bounding box center [484, 523] width 9 height 5
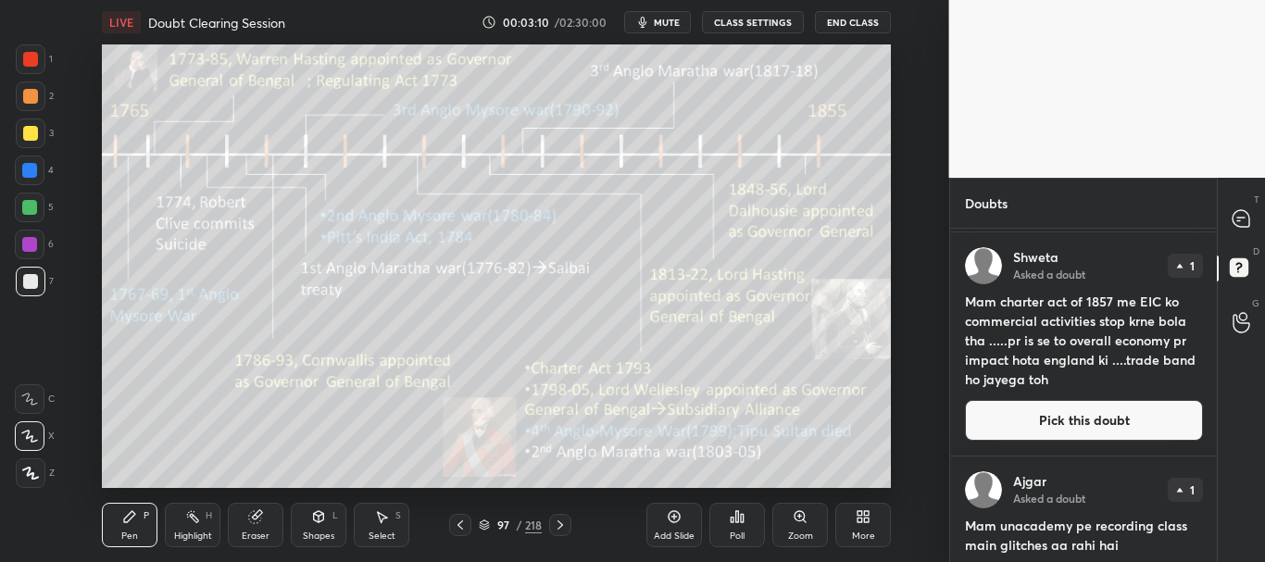
scroll to position [519, 0]
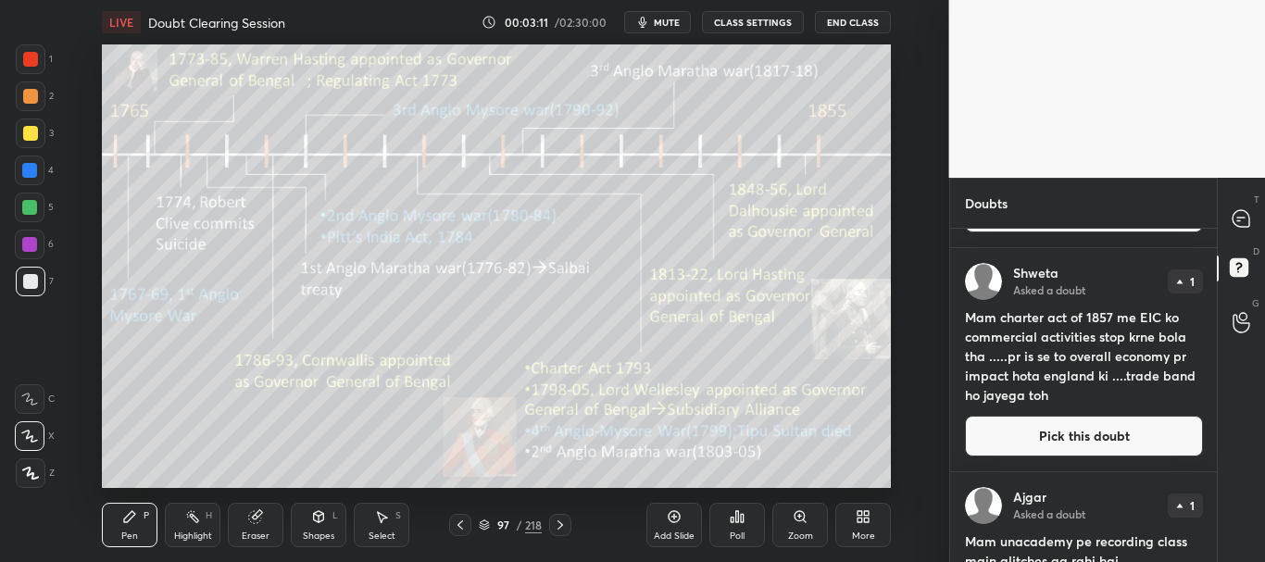
click at [1040, 425] on button "Pick this doubt" at bounding box center [1084, 436] width 238 height 41
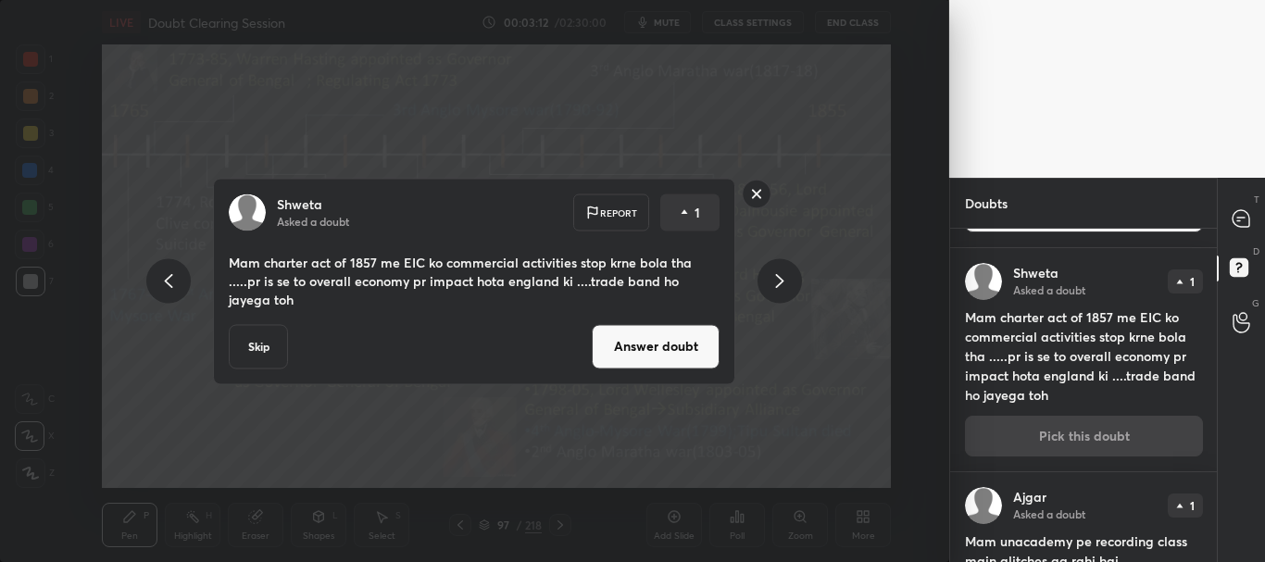
click at [678, 343] on button "Answer doubt" at bounding box center [656, 346] width 128 height 44
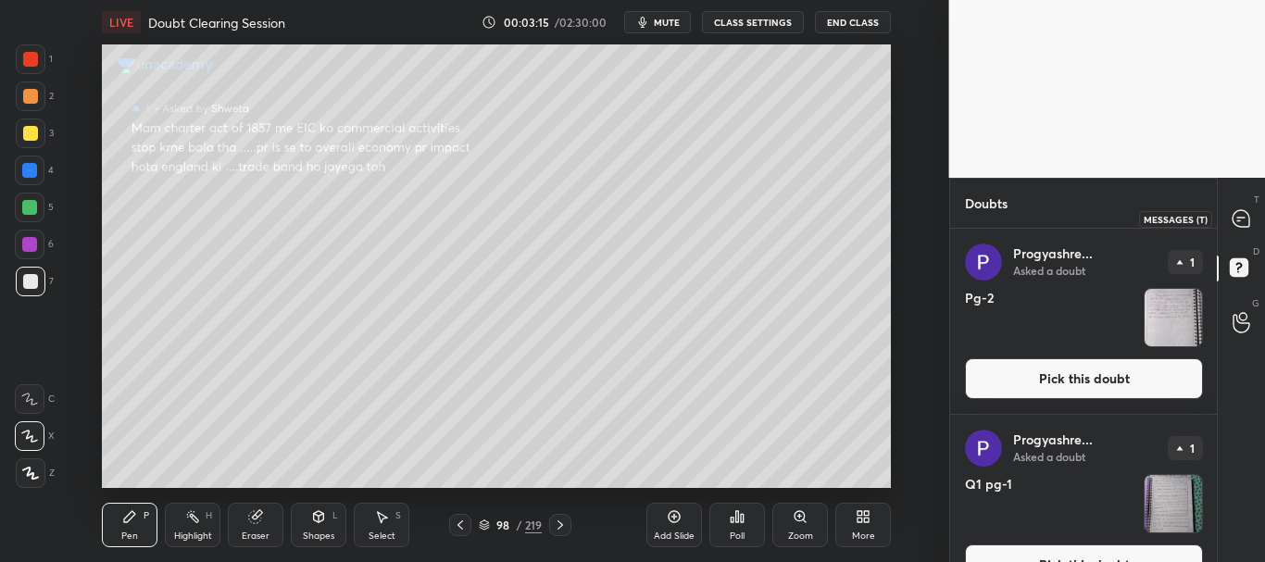
click at [1254, 220] on div at bounding box center [1242, 218] width 37 height 33
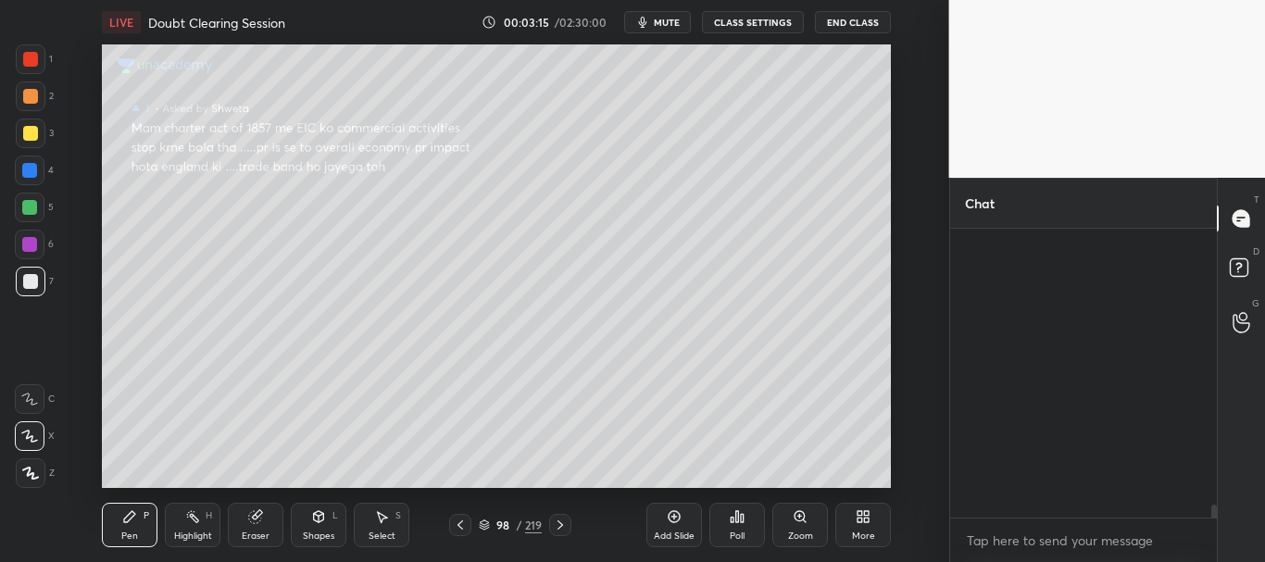
scroll to position [283, 261]
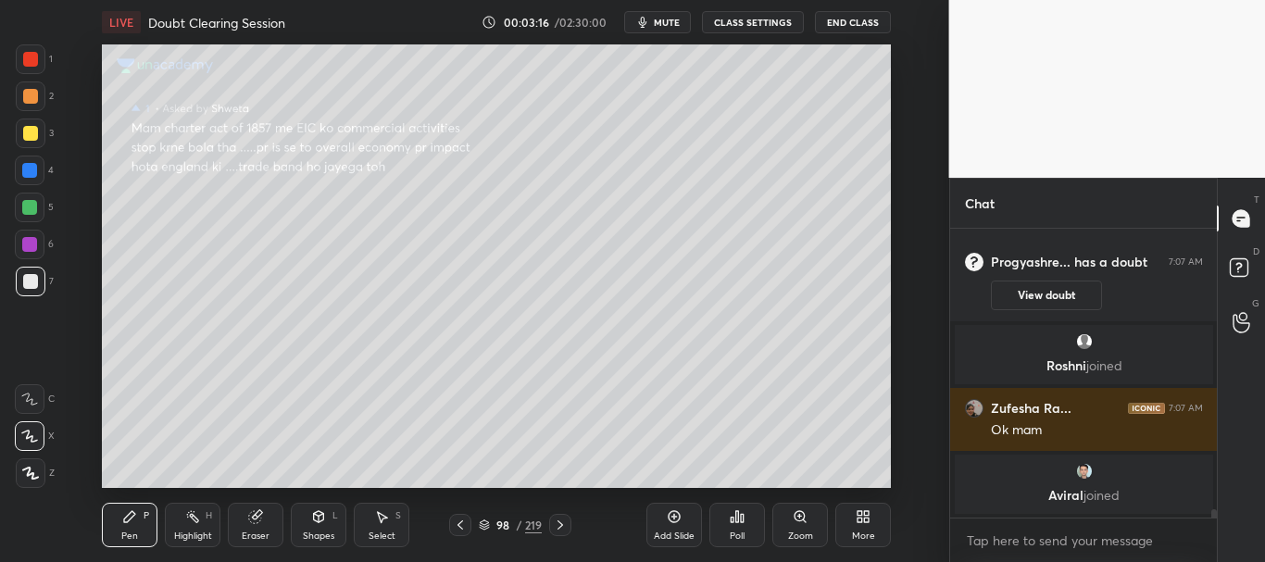
click at [36, 56] on div at bounding box center [30, 59] width 15 height 15
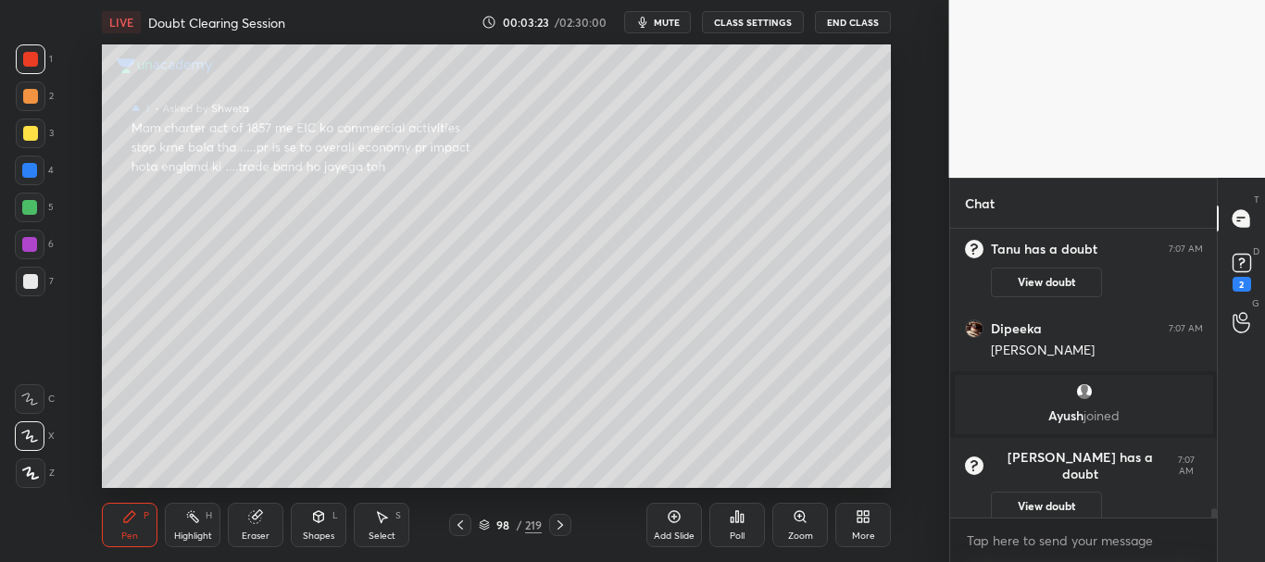
scroll to position [9011, 0]
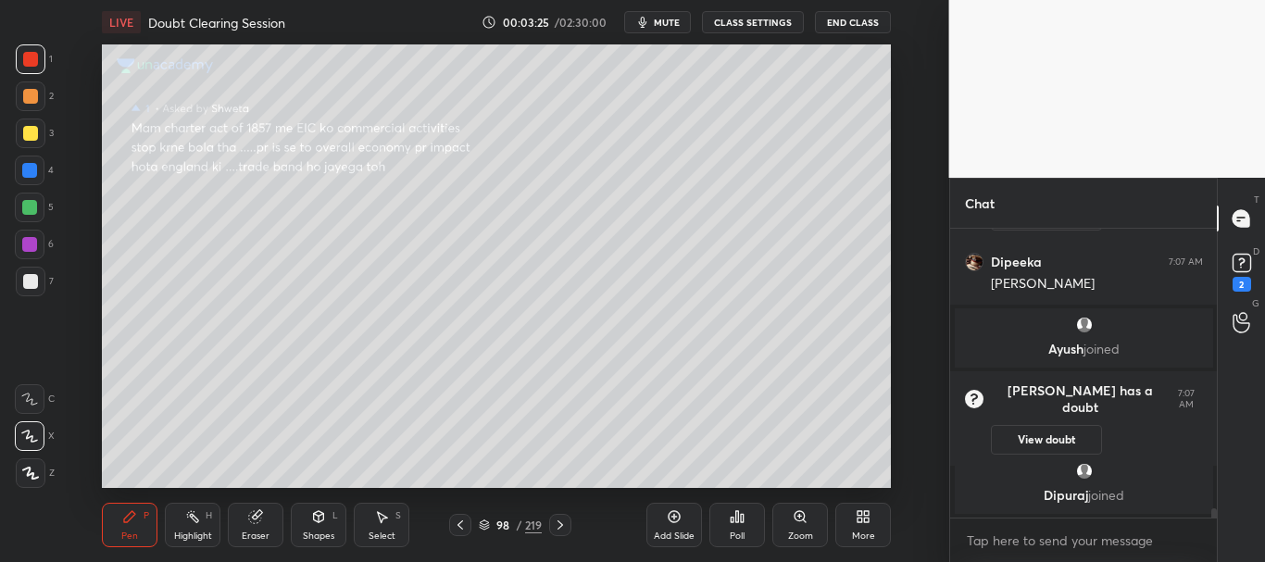
click at [26, 182] on div at bounding box center [30, 171] width 30 height 30
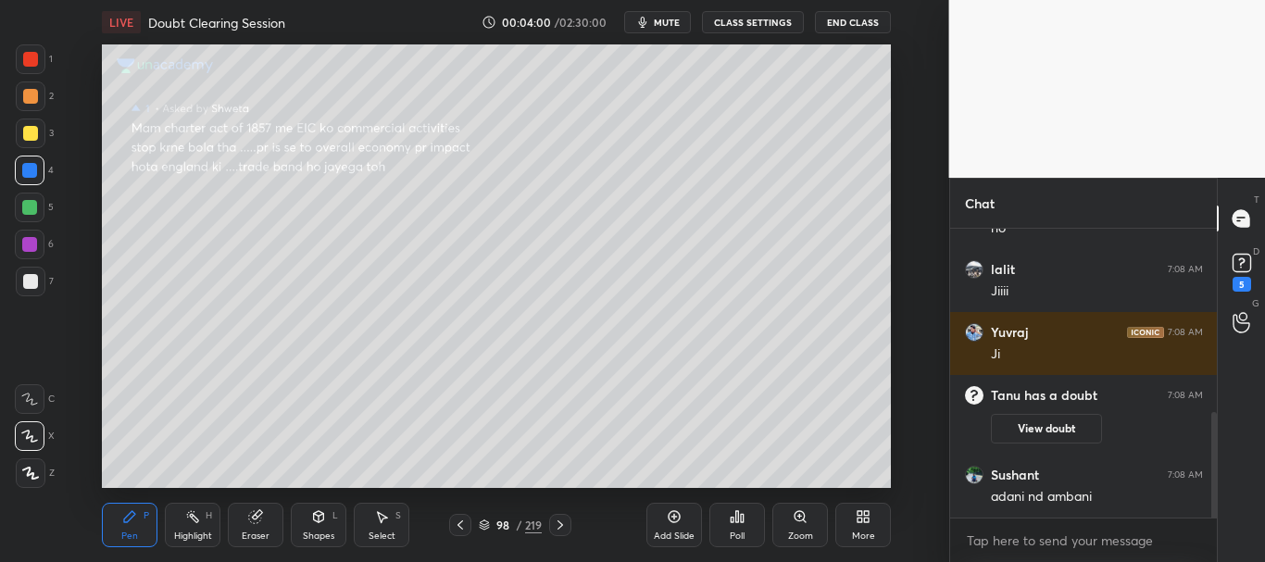
scroll to position [563, 0]
click at [1238, 265] on rect at bounding box center [1242, 264] width 18 height 18
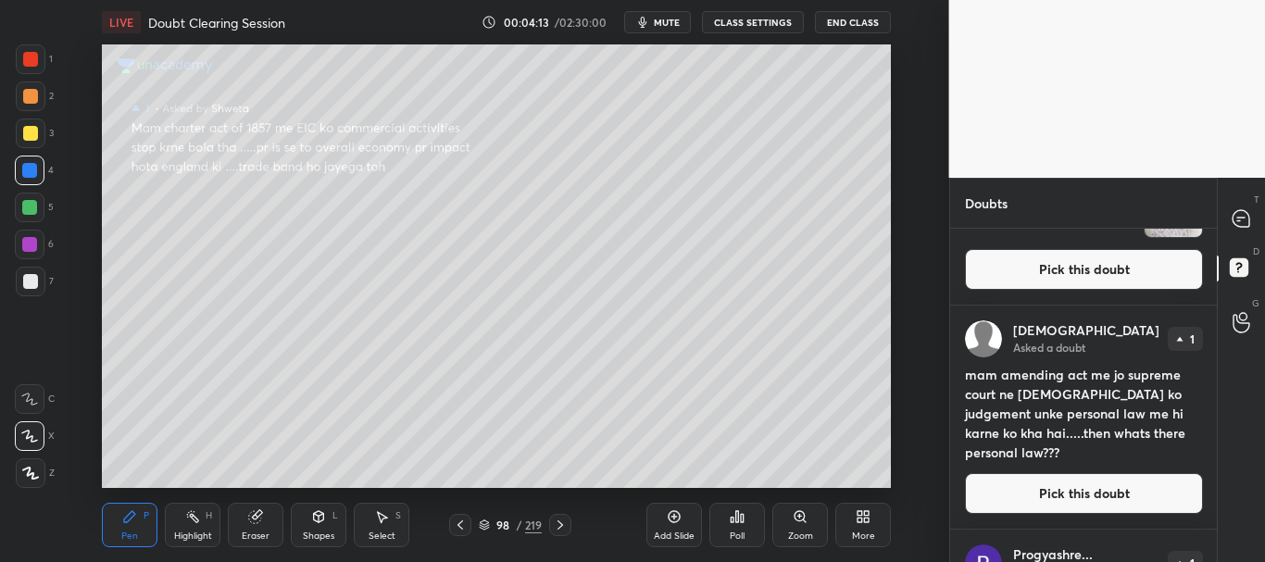
scroll to position [482, 0]
click at [1068, 481] on button "Pick this doubt" at bounding box center [1084, 492] width 238 height 41
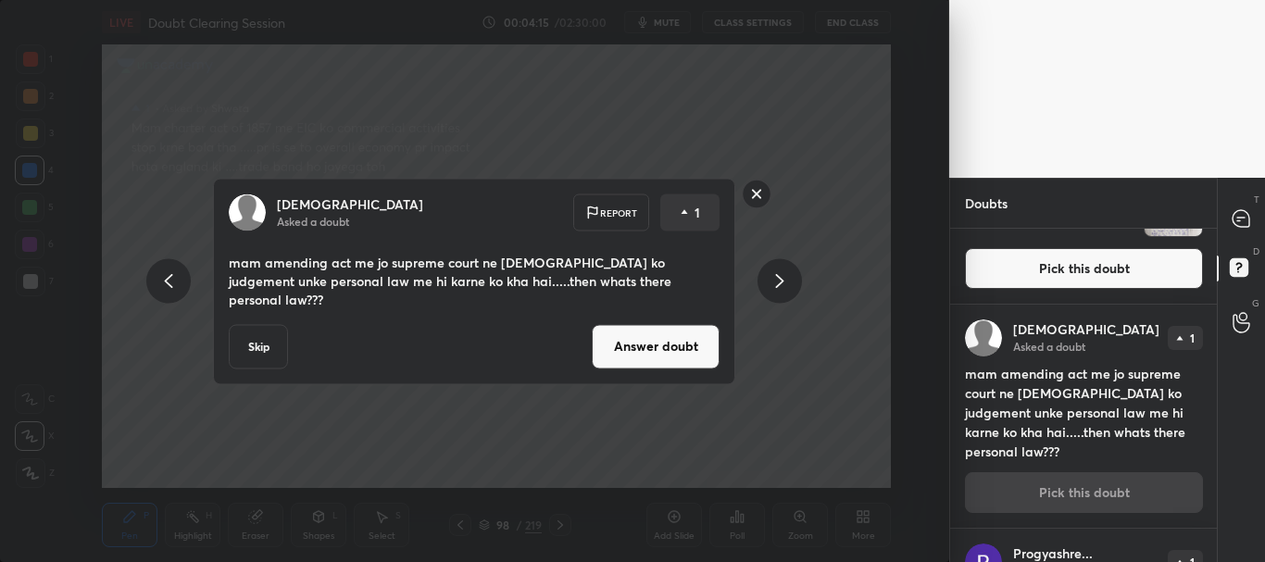
click at [629, 335] on button "Answer doubt" at bounding box center [656, 346] width 128 height 44
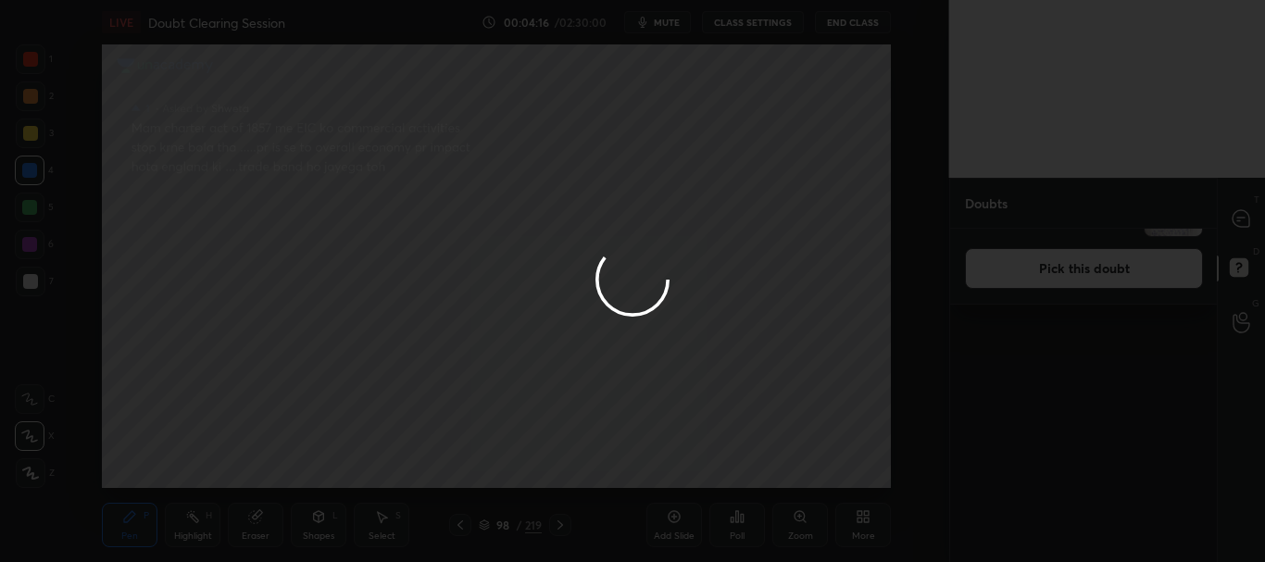
scroll to position [0, 0]
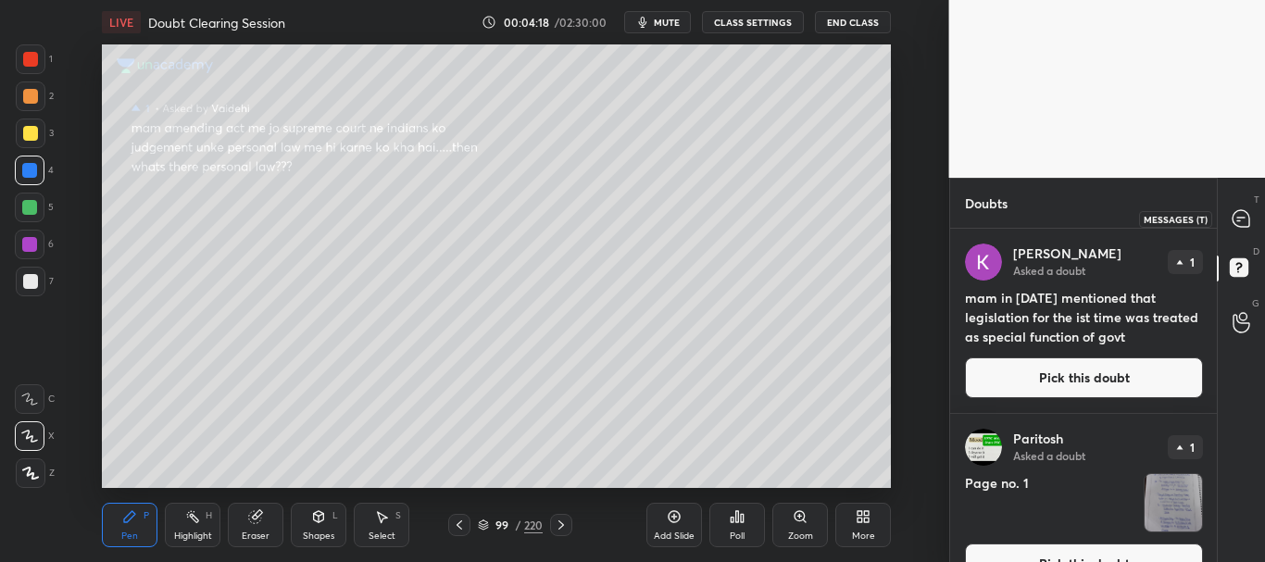
click at [1246, 214] on icon at bounding box center [1241, 218] width 17 height 17
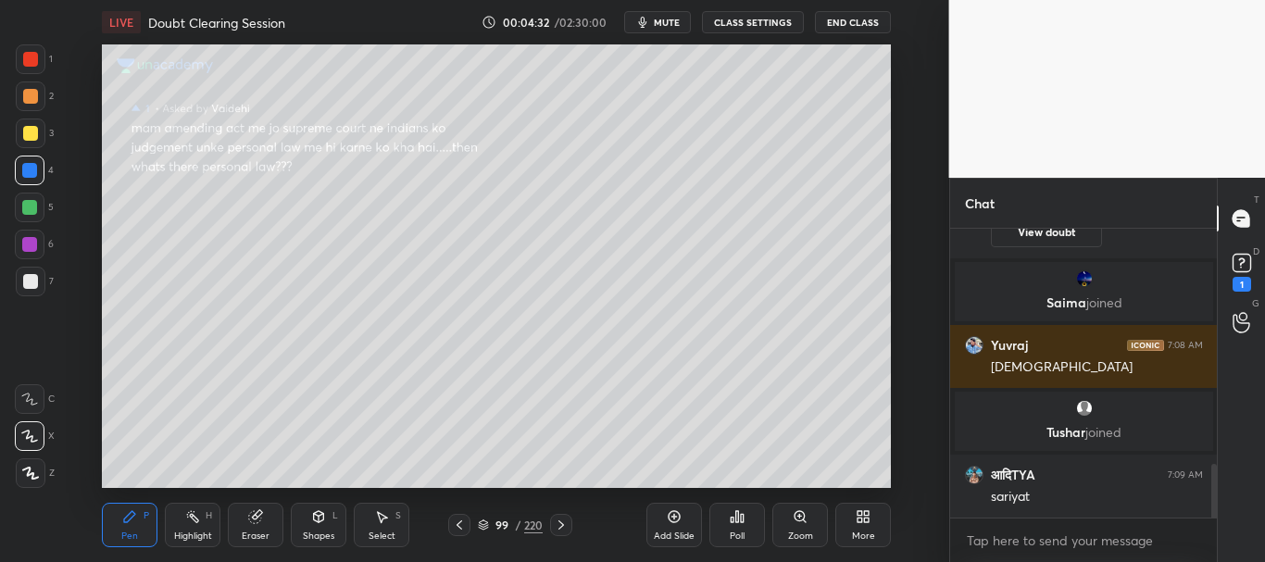
scroll to position [1338, 0]
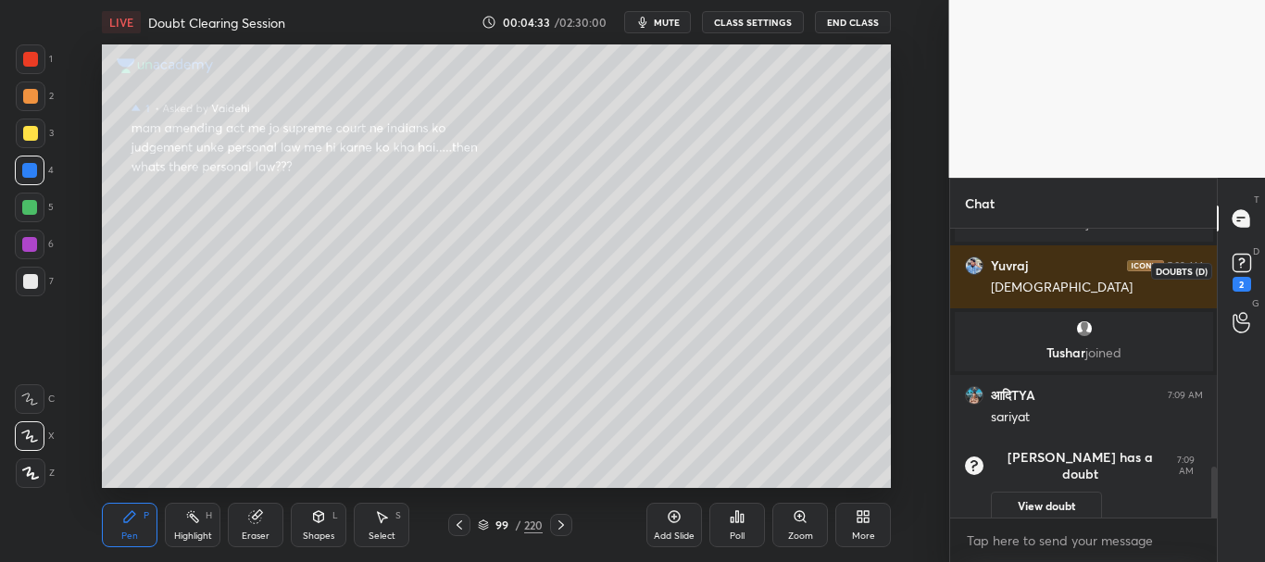
click at [1248, 270] on rect at bounding box center [1242, 264] width 18 height 18
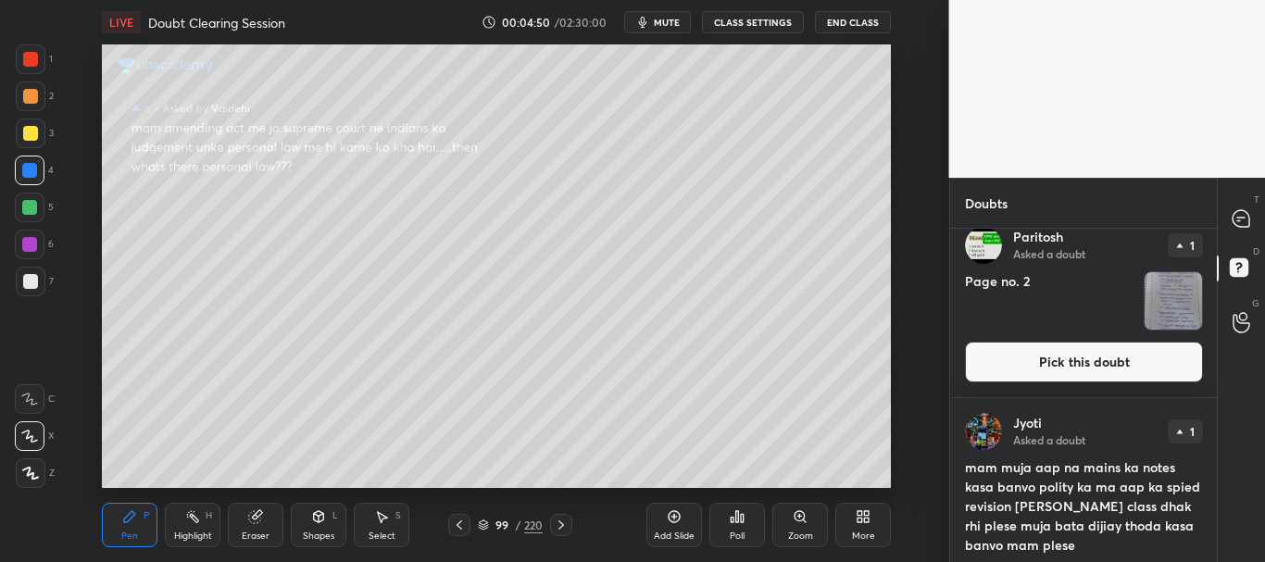
scroll to position [0, 0]
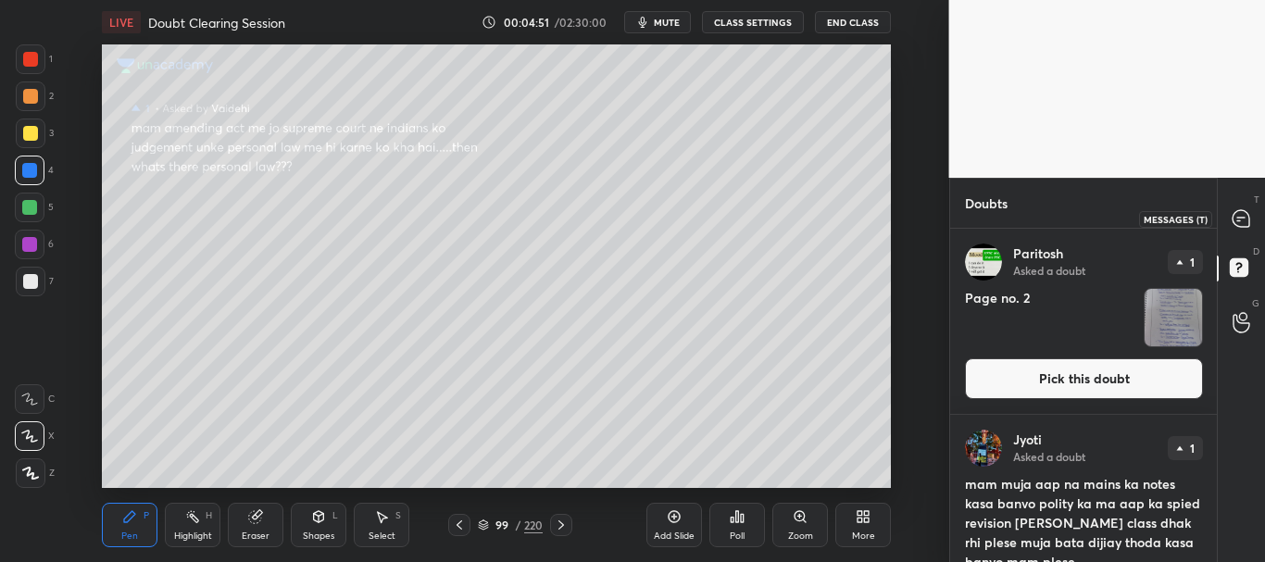
click at [1247, 216] on icon at bounding box center [1241, 218] width 17 height 17
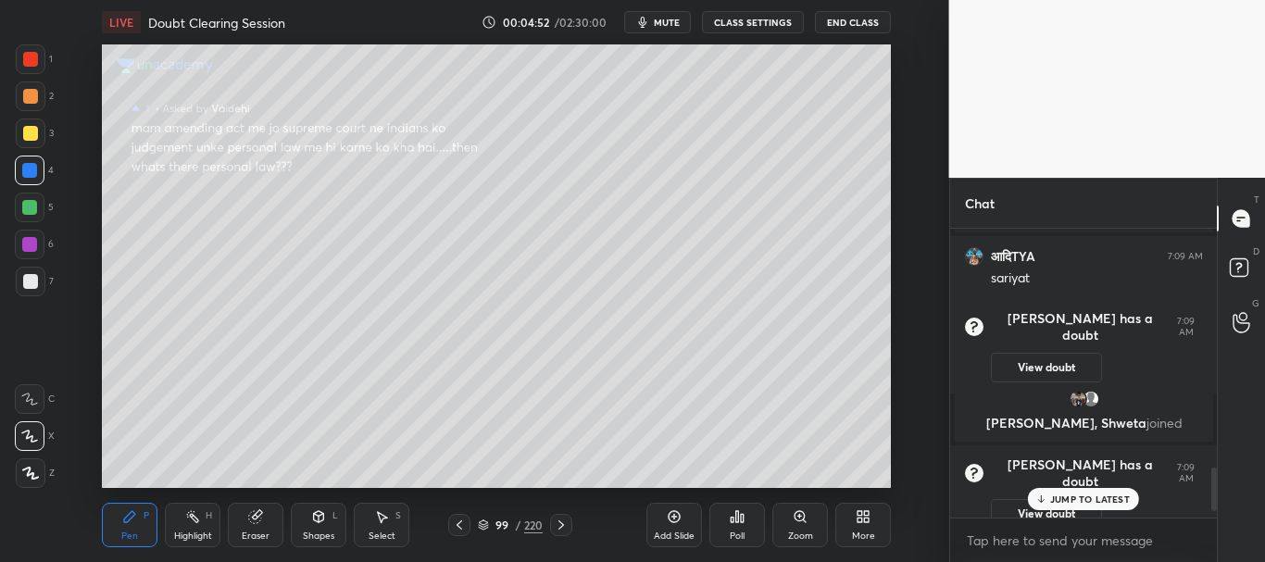
scroll to position [1627, 0]
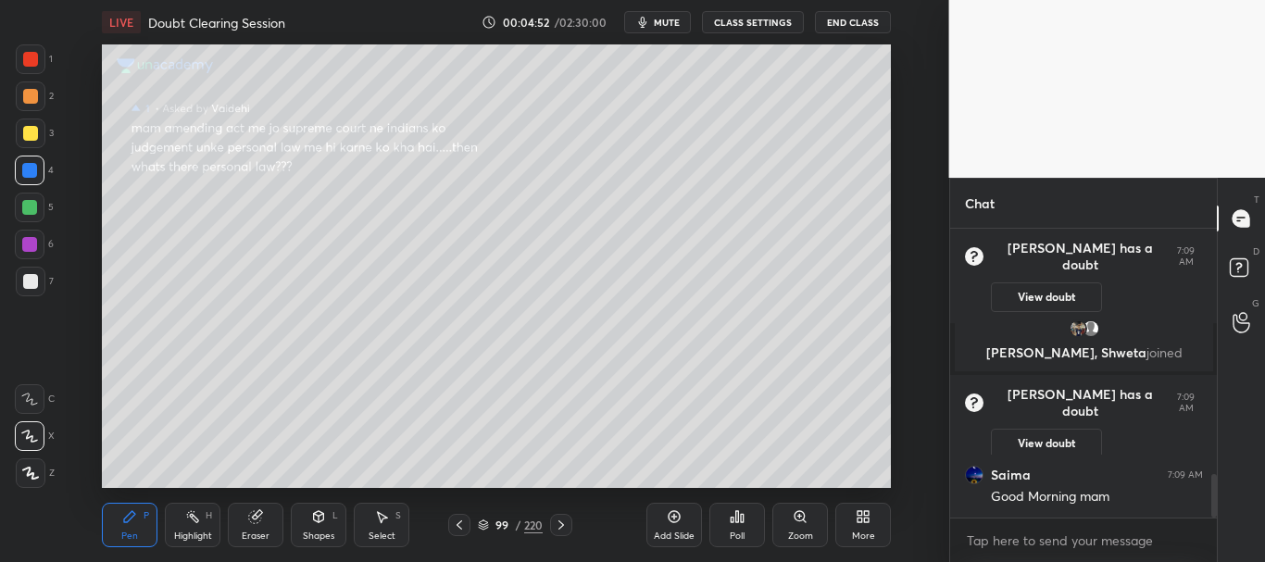
drag, startPoint x: 1216, startPoint y: 471, endPoint x: 1225, endPoint y: 497, distance: 28.1
click at [1222, 501] on div "Chat आदिTYA 7:09 AM [PERSON_NAME] has a doubt 7:09 AM View doubt [PERSON_NAME],…" at bounding box center [1107, 370] width 317 height 384
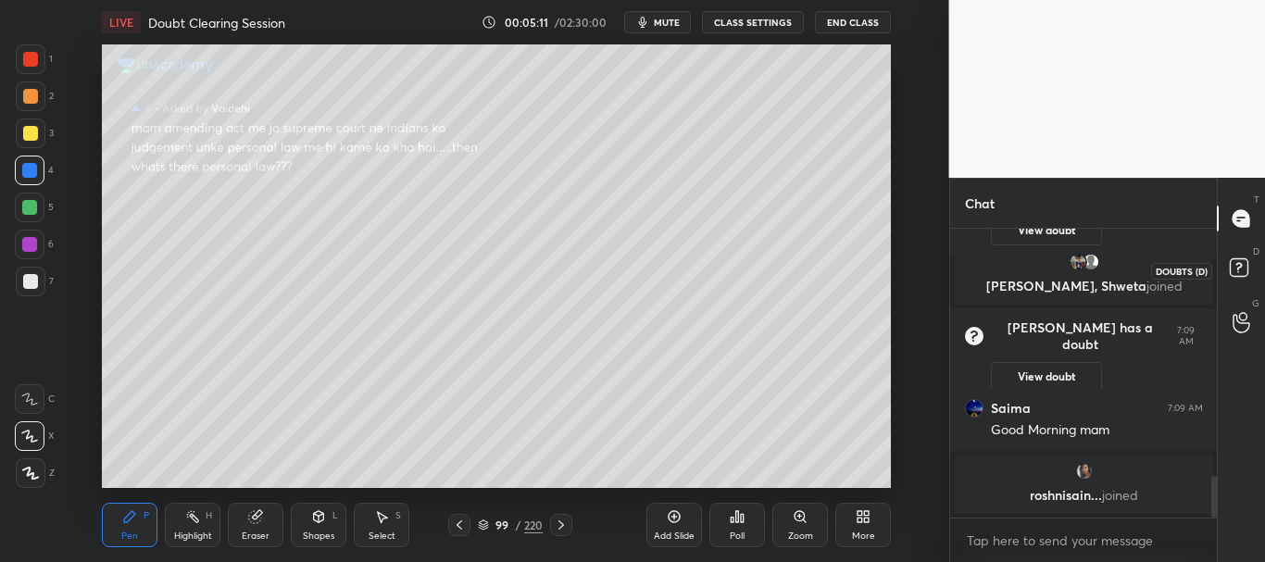
click at [1244, 261] on rect at bounding box center [1239, 268] width 18 height 18
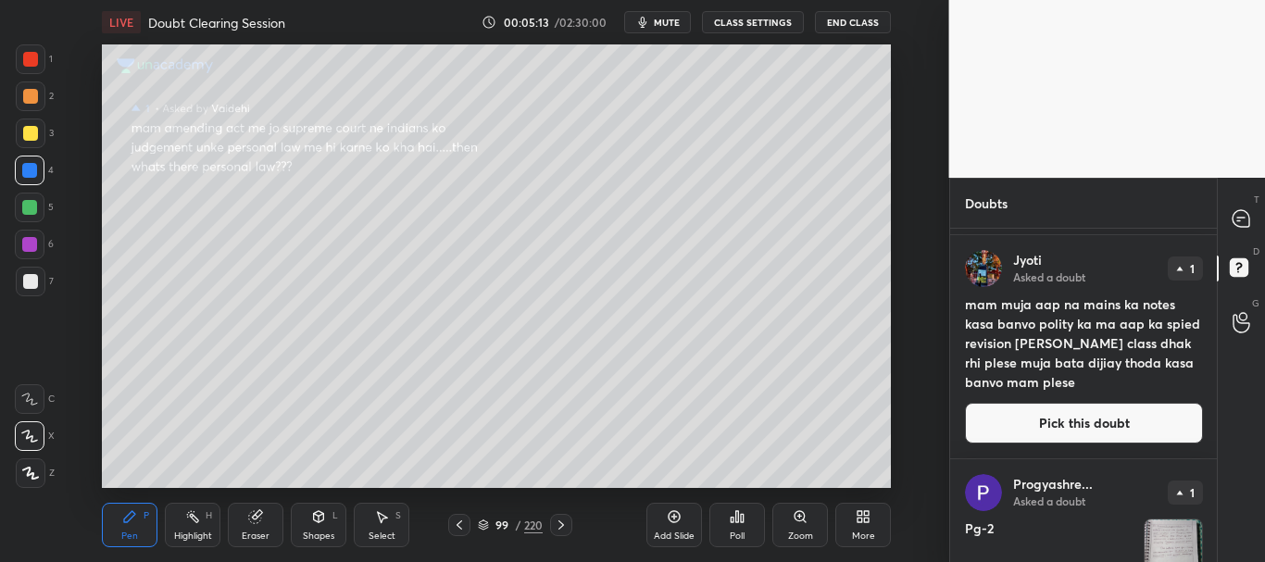
scroll to position [243, 0]
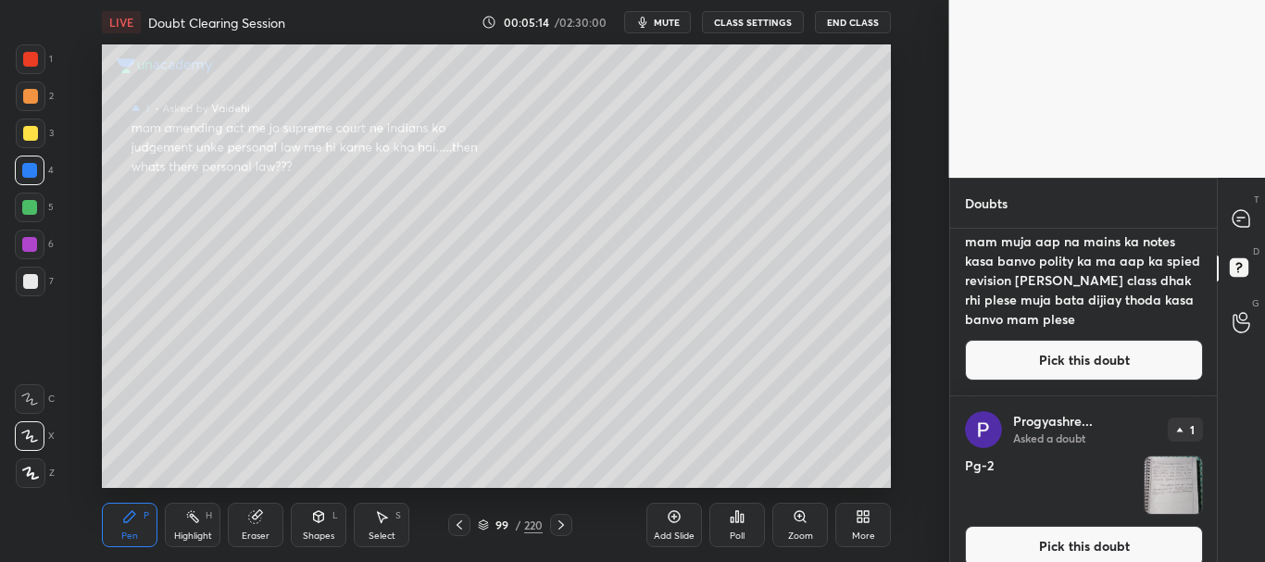
click at [1061, 353] on button "Pick this doubt" at bounding box center [1084, 360] width 238 height 41
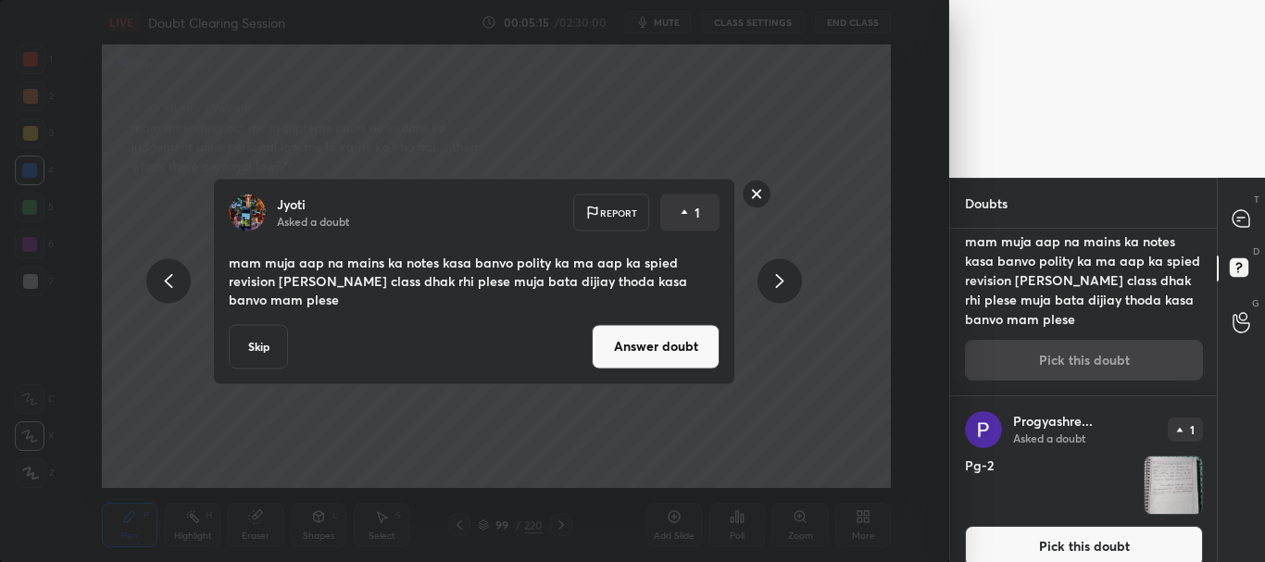
scroll to position [186, 0]
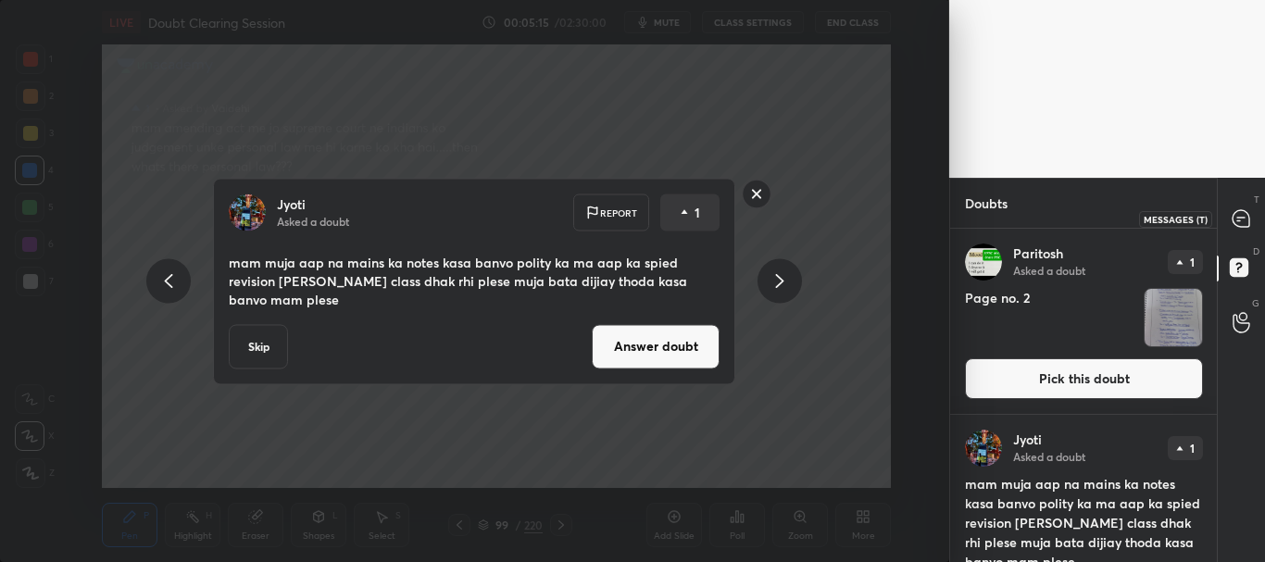
click at [1238, 219] on icon at bounding box center [1241, 218] width 17 height 17
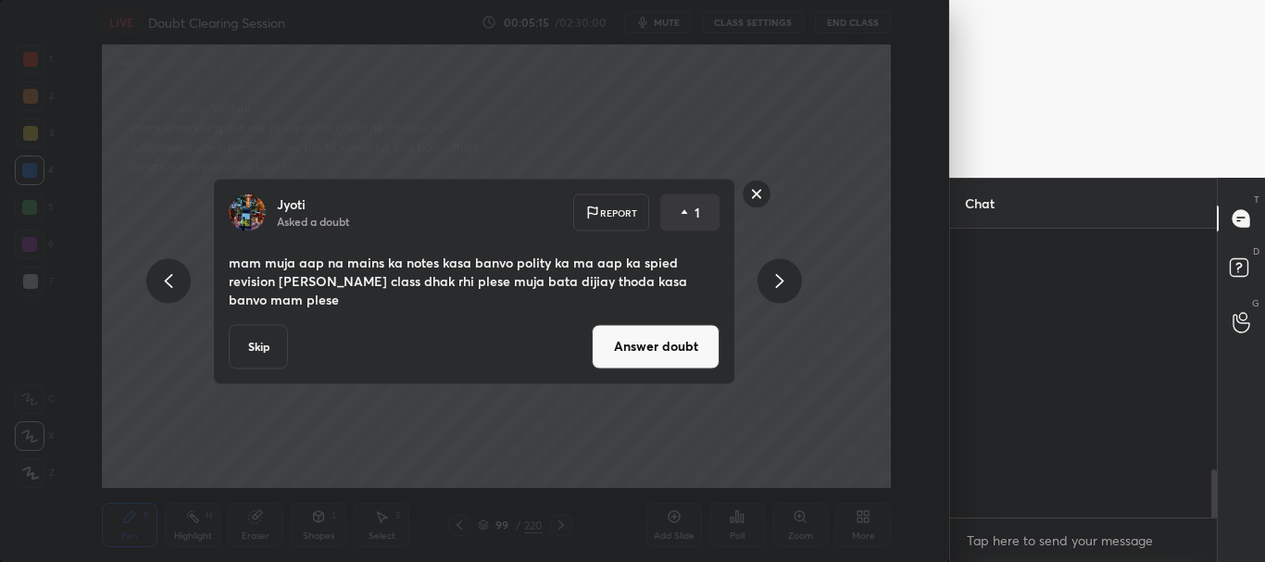
scroll to position [283, 261]
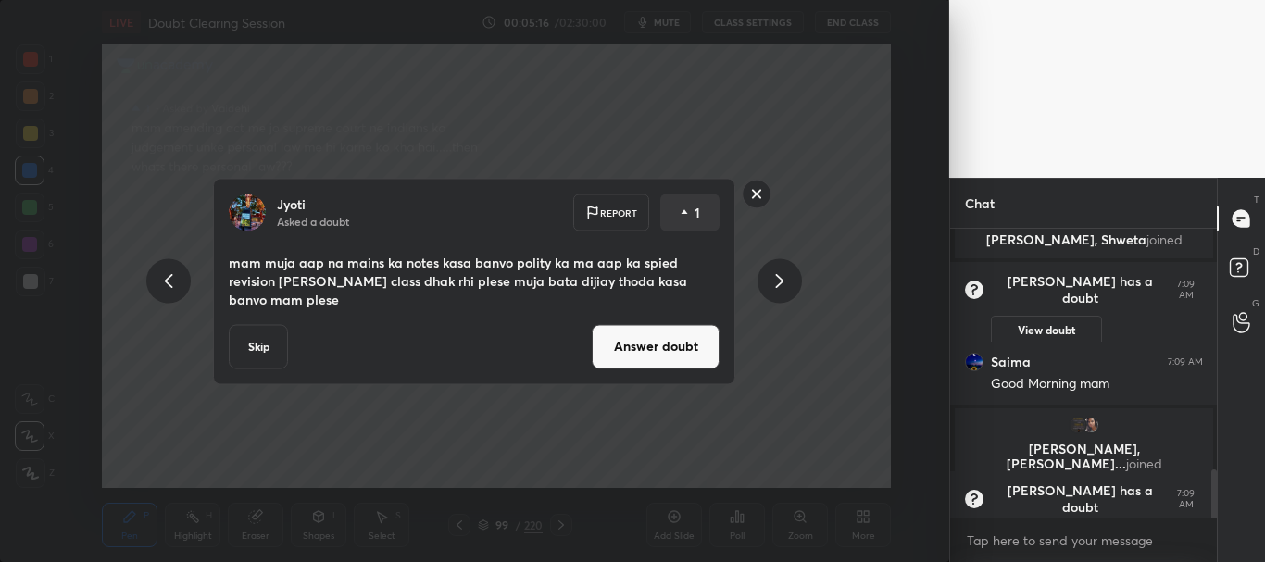
click at [687, 336] on button "Answer doubt" at bounding box center [656, 346] width 128 height 44
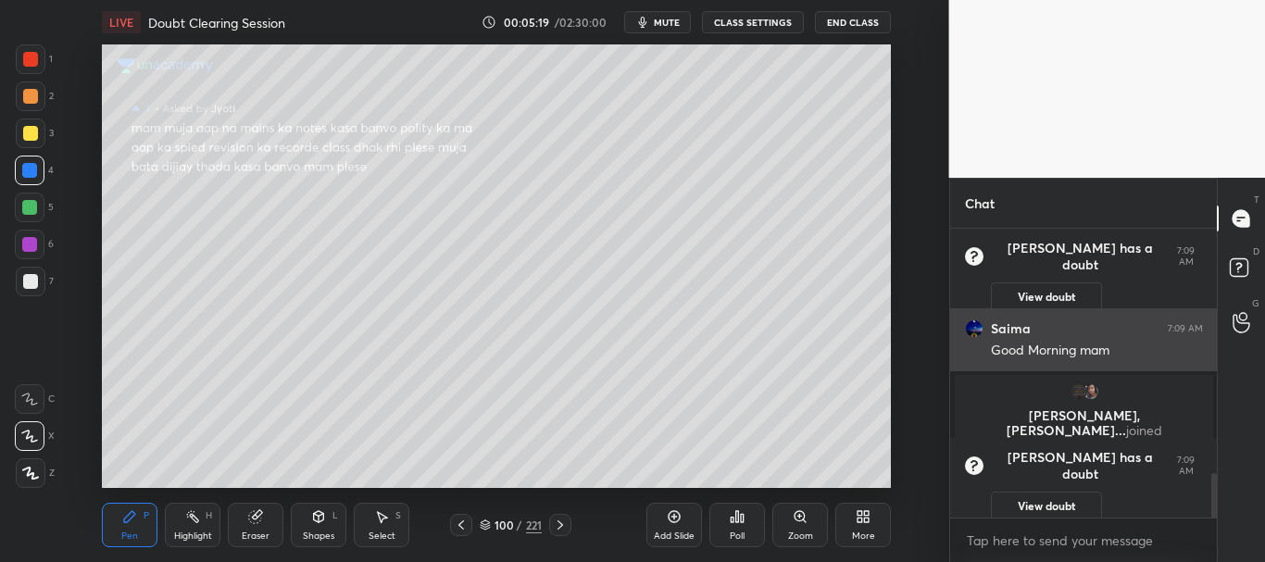
scroll to position [1643, 0]
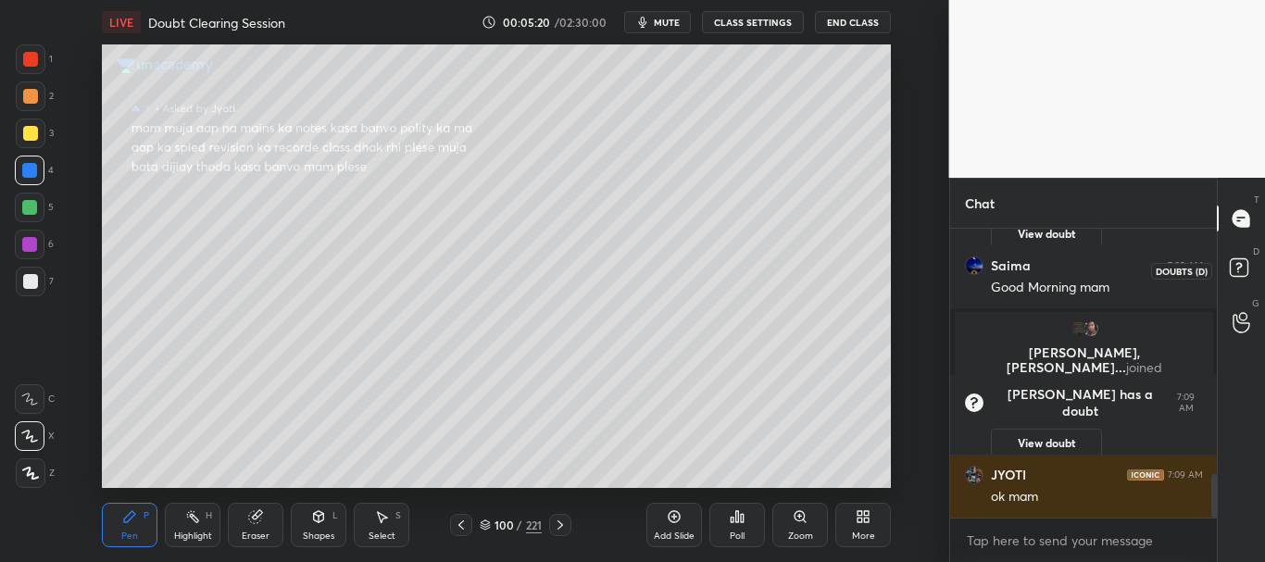
click at [1237, 266] on rect at bounding box center [1239, 268] width 18 height 18
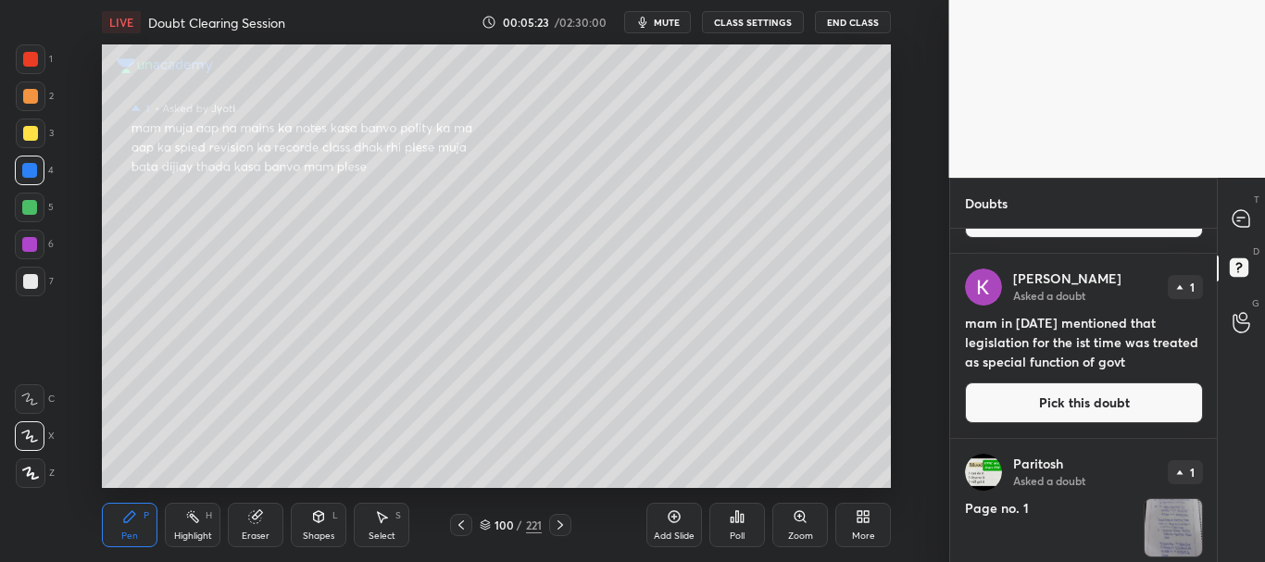
scroll to position [534, 0]
click at [1093, 389] on button "Pick this doubt" at bounding box center [1084, 402] width 238 height 41
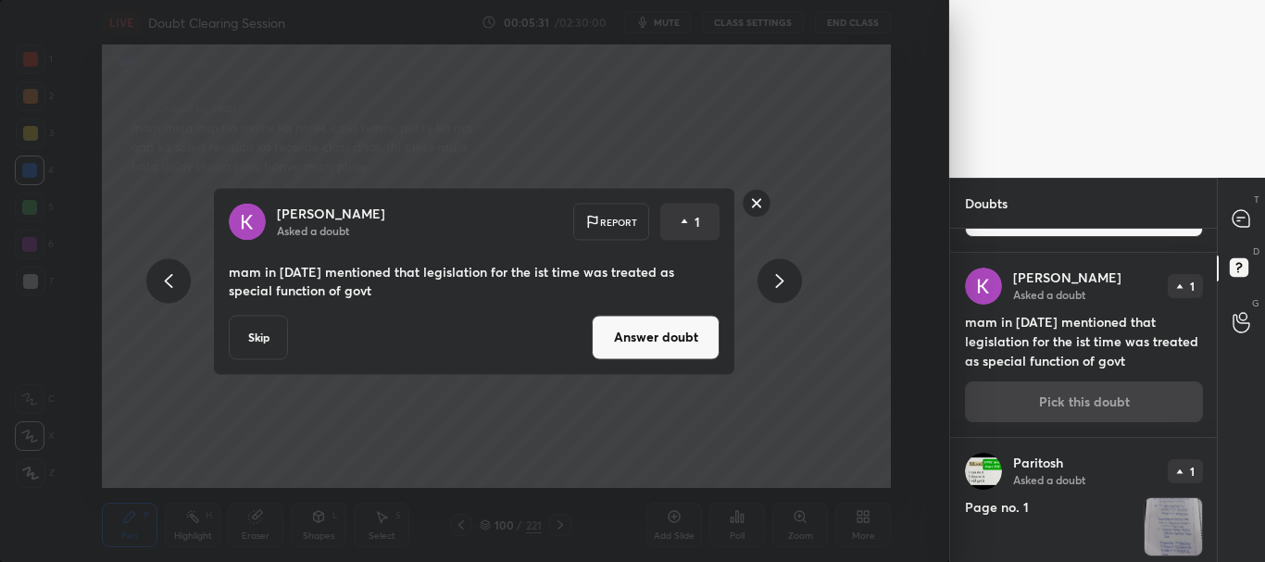
click at [653, 343] on button "Answer doubt" at bounding box center [656, 337] width 128 height 44
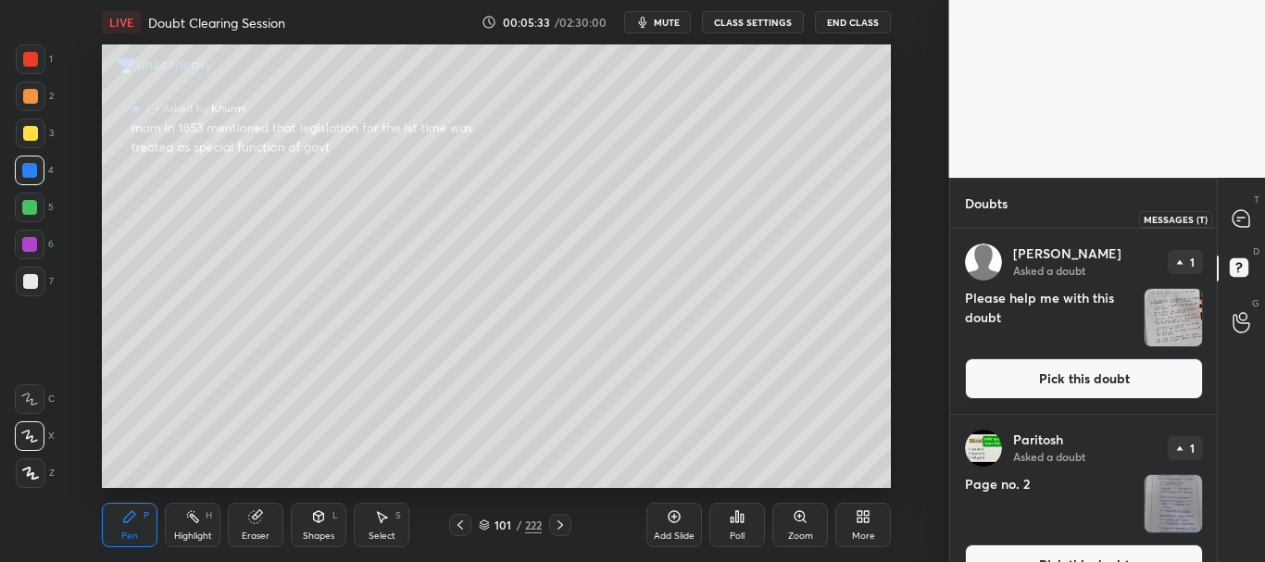
click at [1243, 225] on icon at bounding box center [1241, 218] width 17 height 17
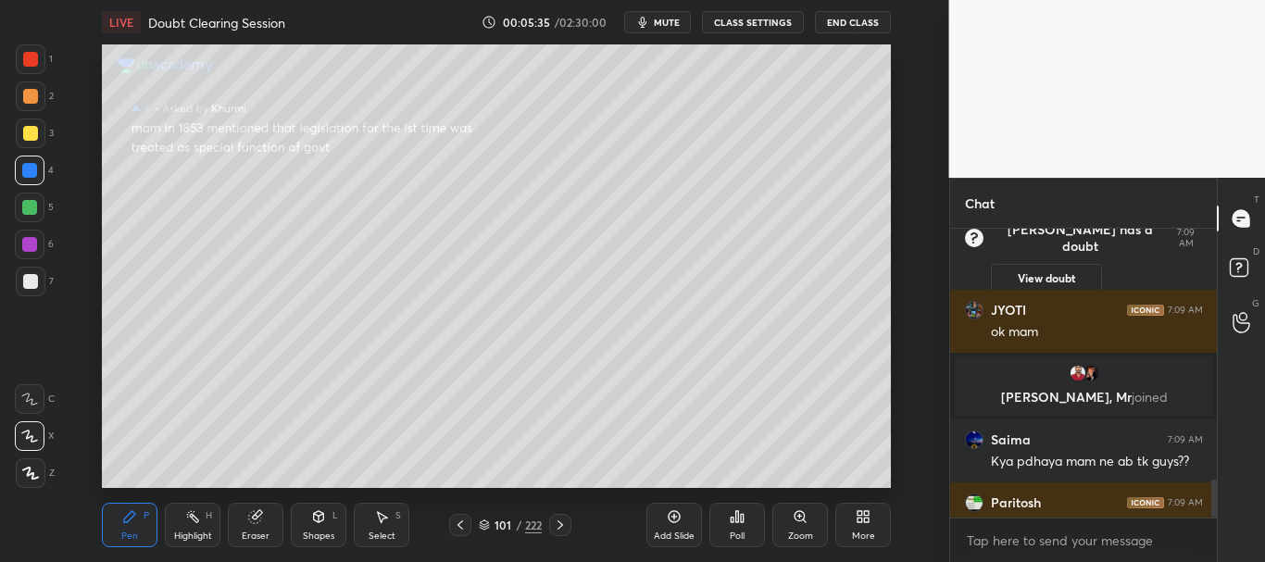
scroll to position [1904, 0]
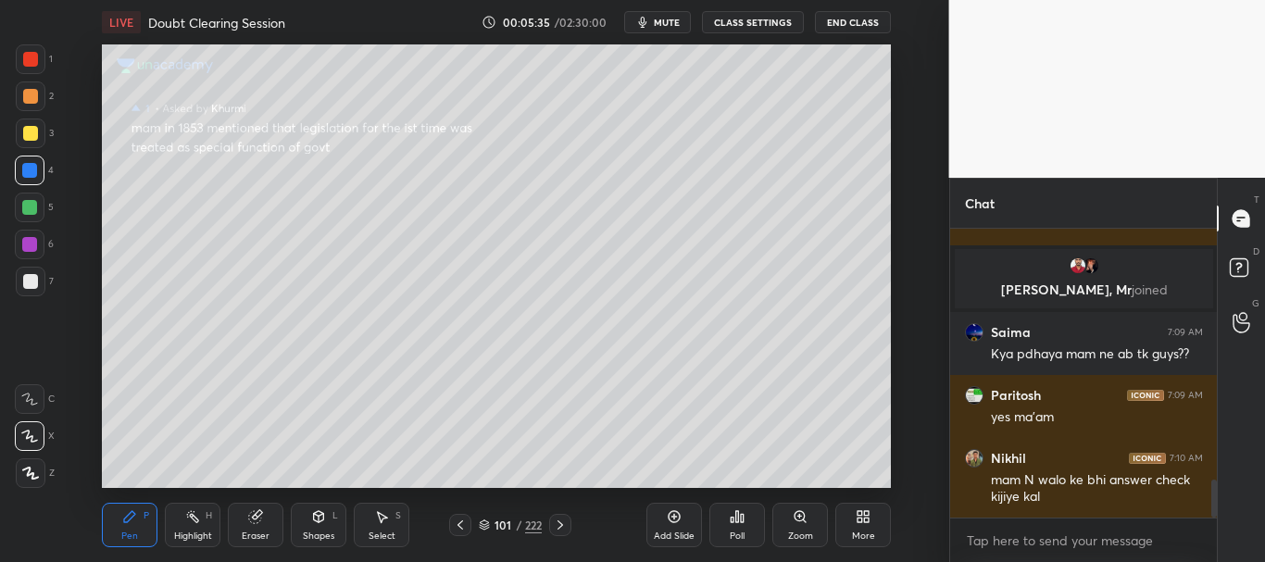
drag, startPoint x: 1214, startPoint y: 491, endPoint x: 1232, endPoint y: 507, distance: 23.6
click at [1214, 506] on div at bounding box center [1215, 499] width 6 height 38
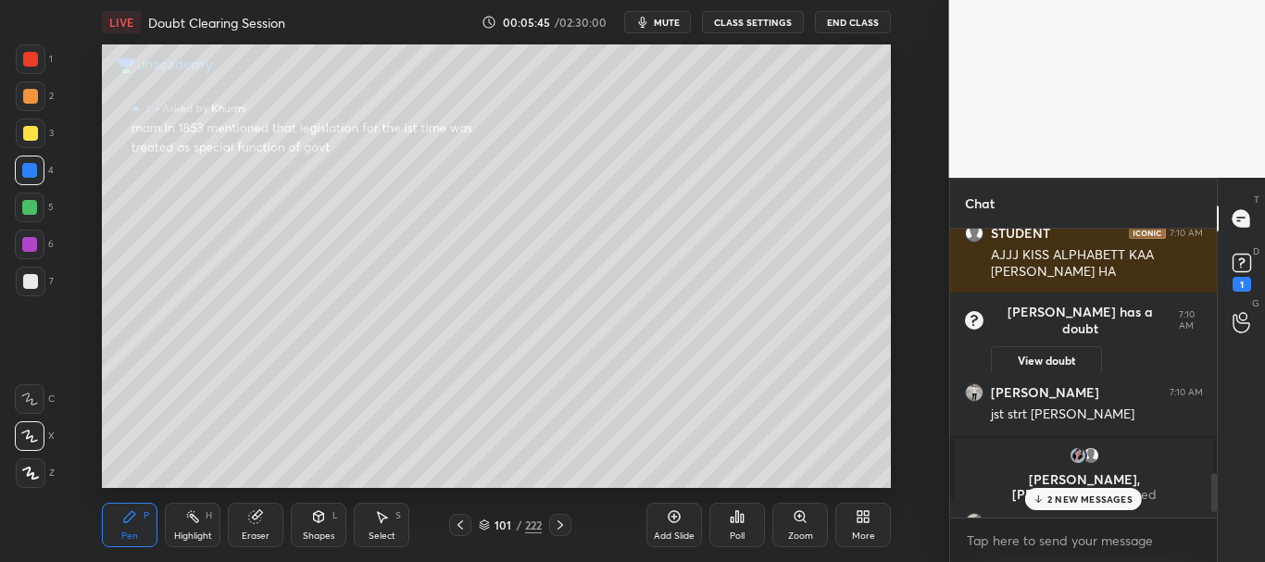
scroll to position [1882, 0]
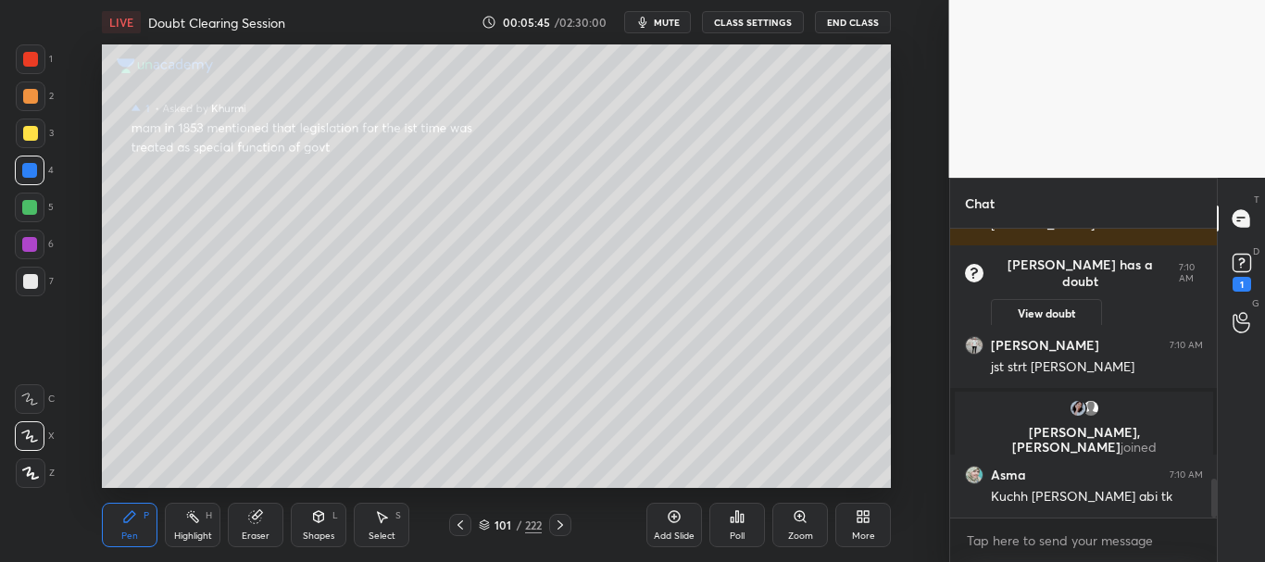
drag, startPoint x: 1213, startPoint y: 497, endPoint x: 1213, endPoint y: 524, distance: 26.9
click at [1213, 524] on div "Nikhil 7:10 AM mam N walo ke bhi answer check kijiye kal STUDENT 7:10 AM AJJJ K…" at bounding box center [1084, 395] width 268 height 333
click at [1244, 258] on rect at bounding box center [1242, 264] width 18 height 18
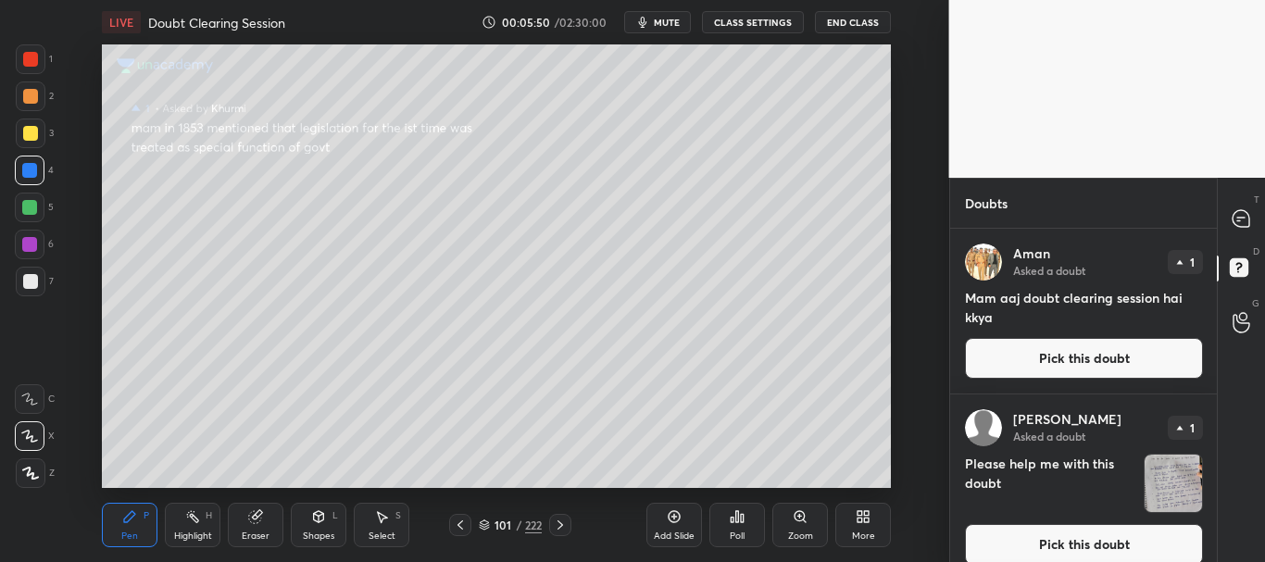
click at [675, 18] on span "mute" at bounding box center [667, 22] width 26 height 13
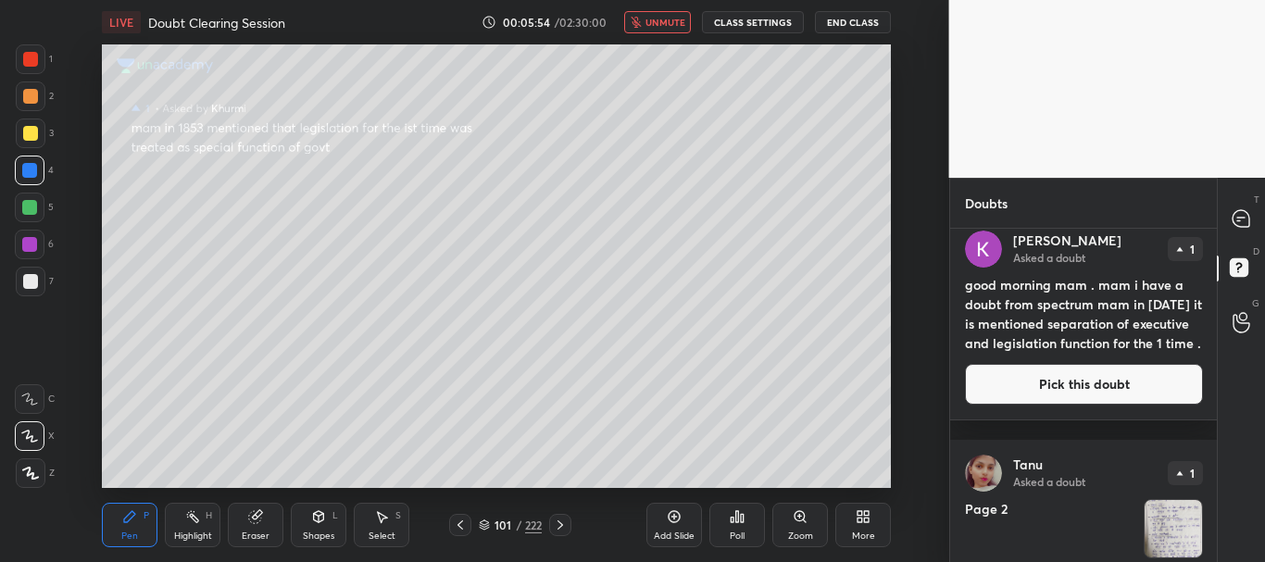
scroll to position [1276, 0]
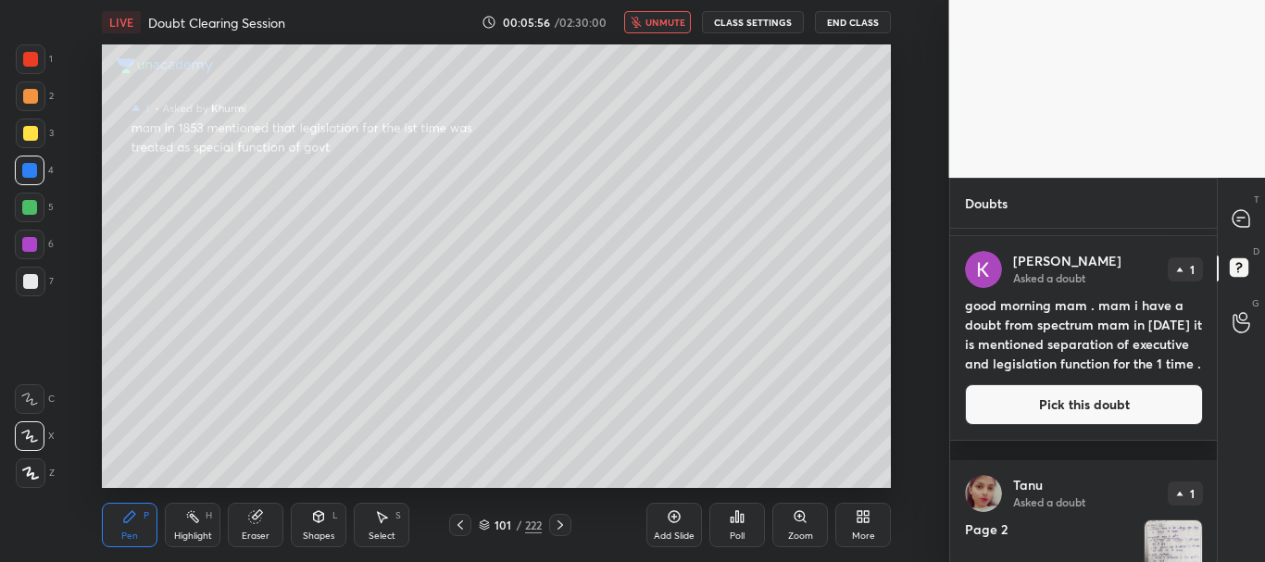
click at [669, 22] on span "unmute" at bounding box center [666, 22] width 40 height 13
click at [1101, 416] on button "Pick this doubt" at bounding box center [1084, 404] width 238 height 41
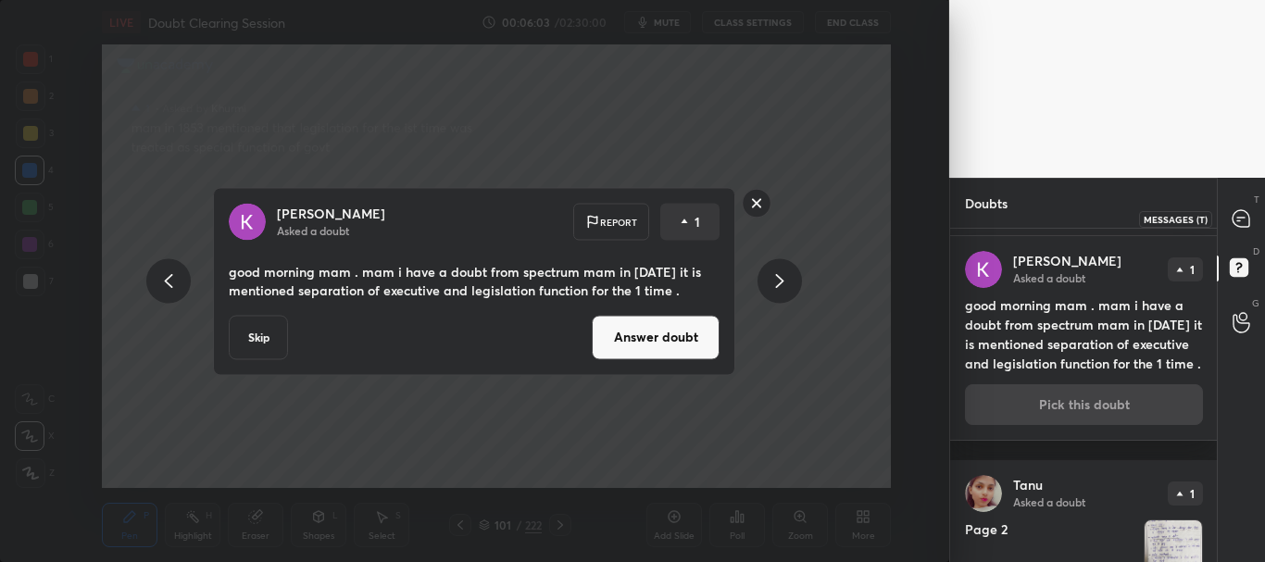
click at [1238, 219] on icon at bounding box center [1241, 218] width 17 height 17
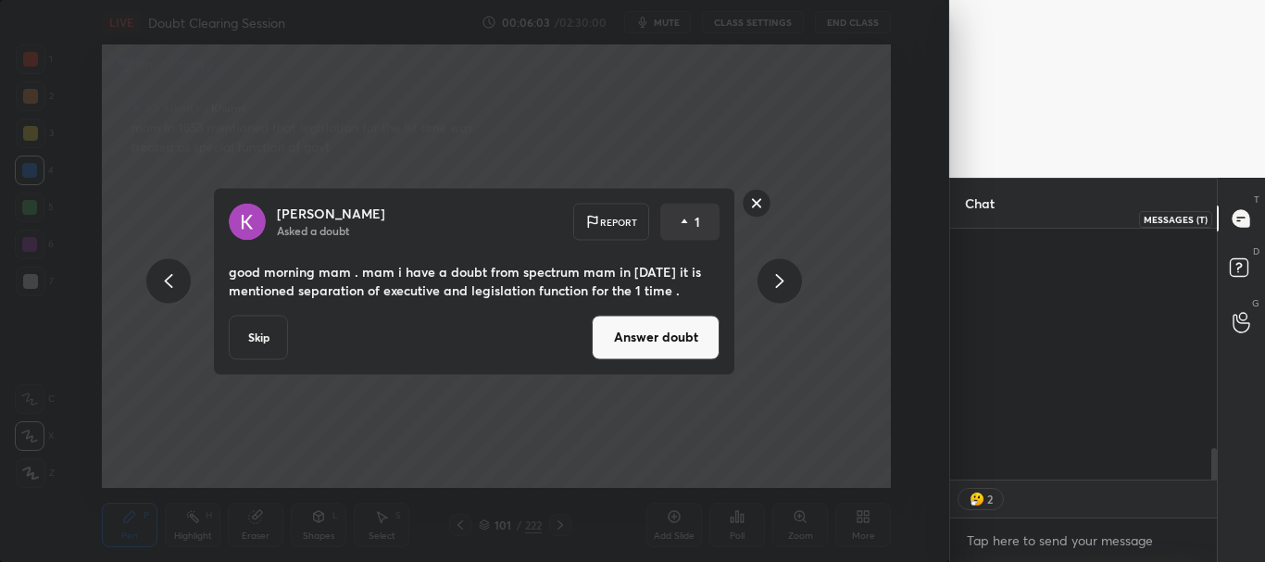
scroll to position [245, 261]
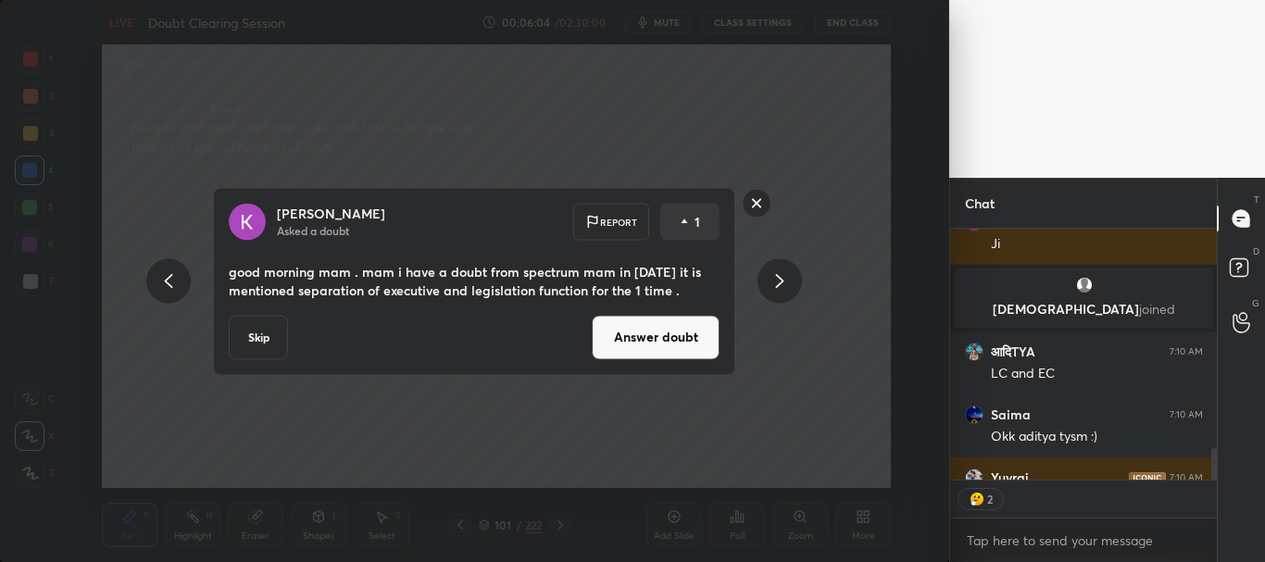
click at [636, 340] on button "Answer doubt" at bounding box center [656, 337] width 128 height 44
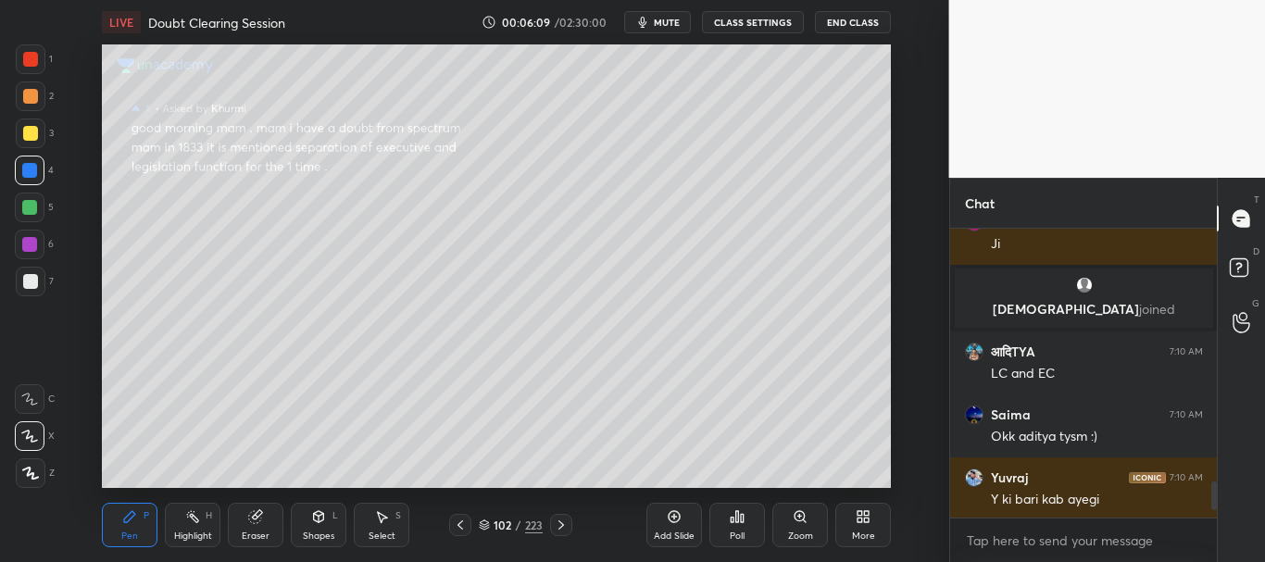
scroll to position [2575, 0]
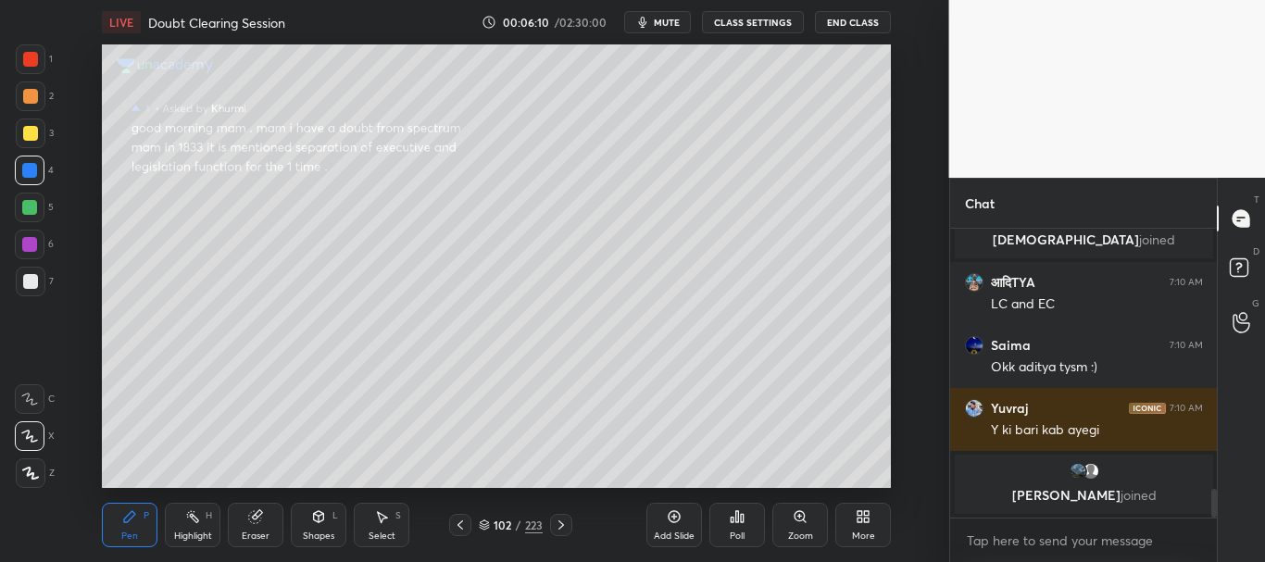
drag, startPoint x: 1214, startPoint y: 512, endPoint x: 1232, endPoint y: 507, distance: 18.5
click at [1214, 520] on div "[PERSON_NAME] 7:10 AM [PERSON_NAME] joined आदिTYA 7:10 AM LC and EC Saima 7:10 …" at bounding box center [1084, 395] width 268 height 333
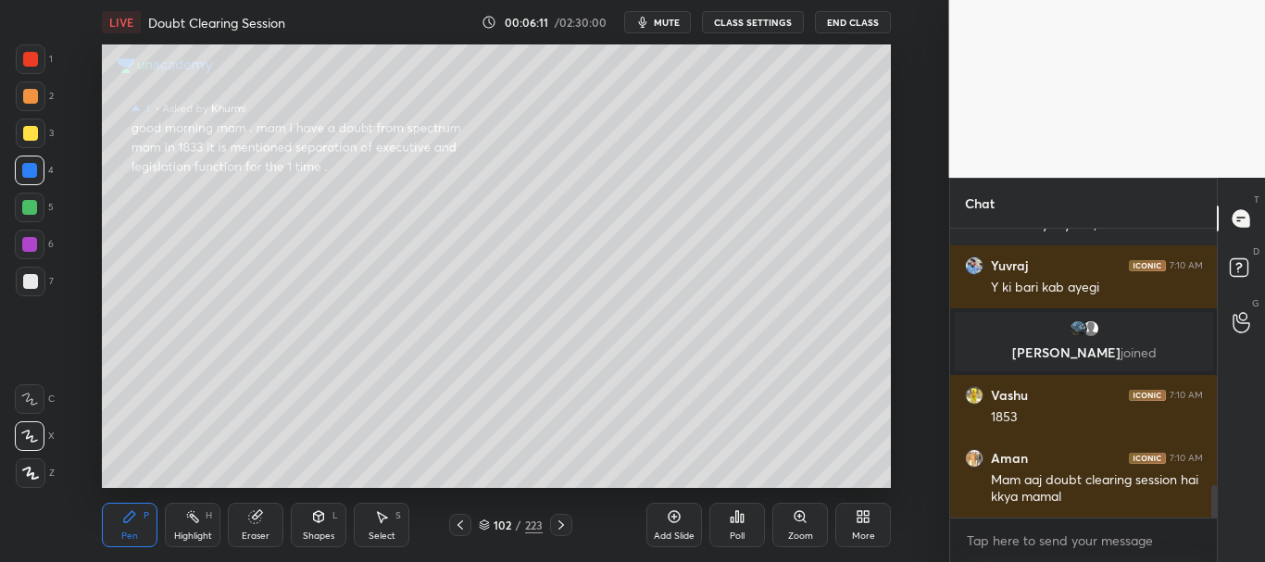
scroll to position [2332, 0]
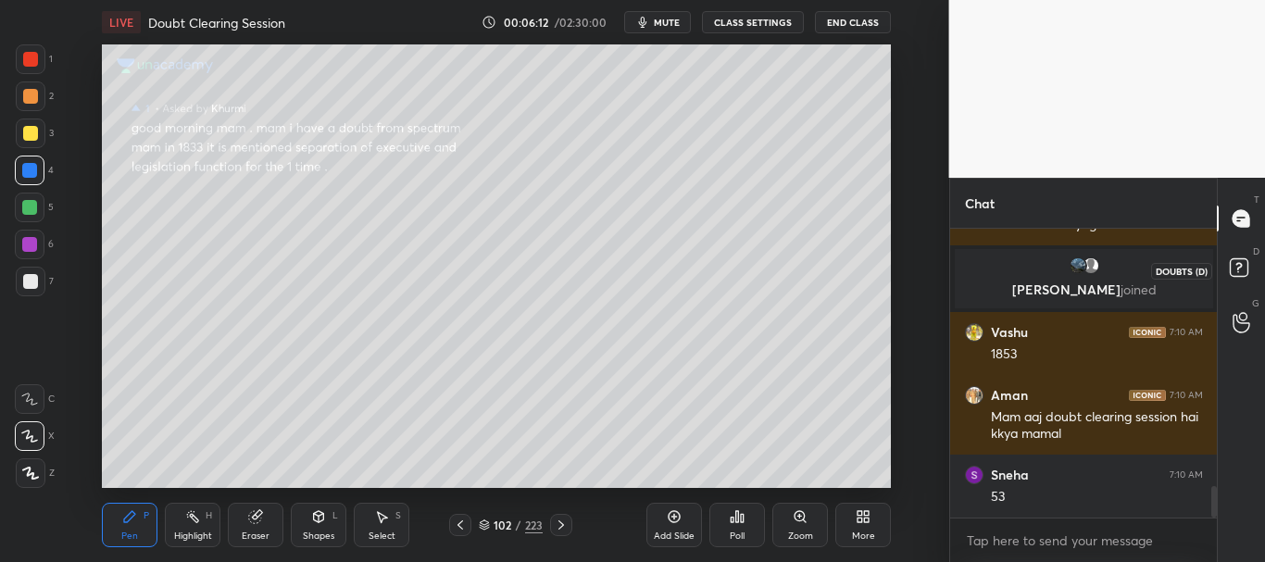
click at [1240, 267] on icon at bounding box center [1239, 266] width 6 height 7
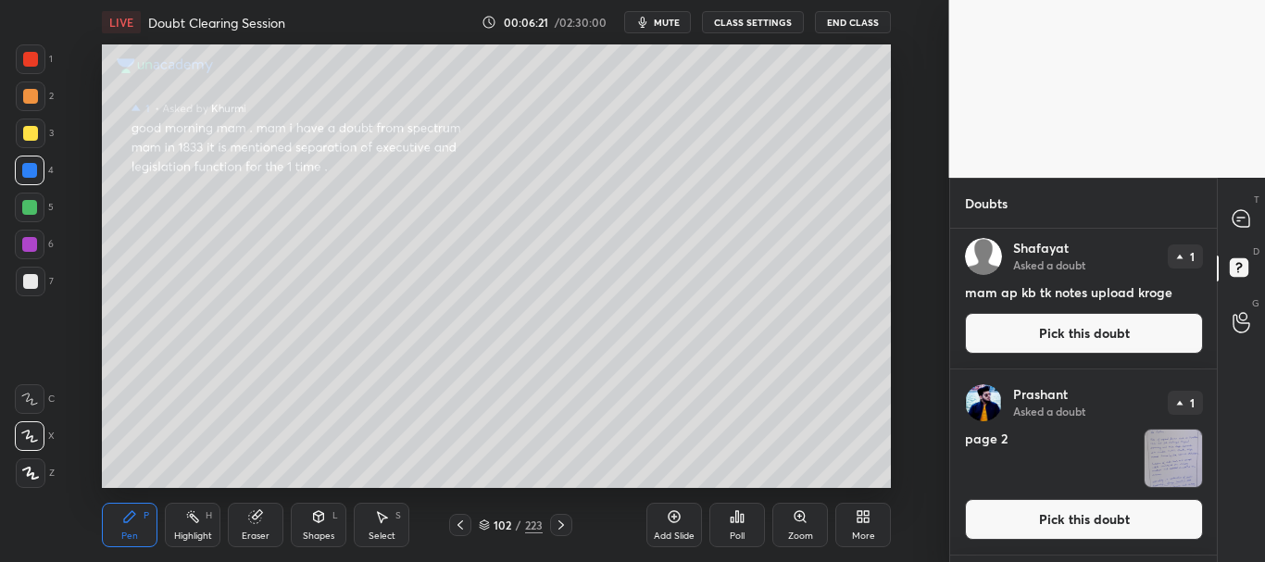
scroll to position [2524, 0]
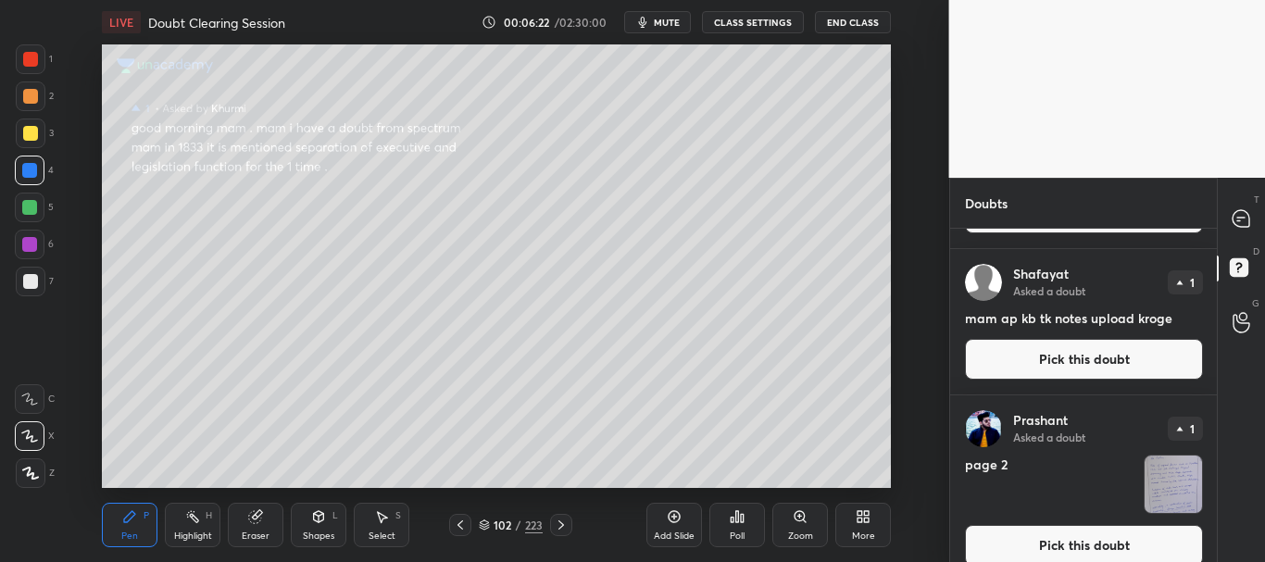
click at [1115, 365] on button "Pick this doubt" at bounding box center [1084, 359] width 238 height 41
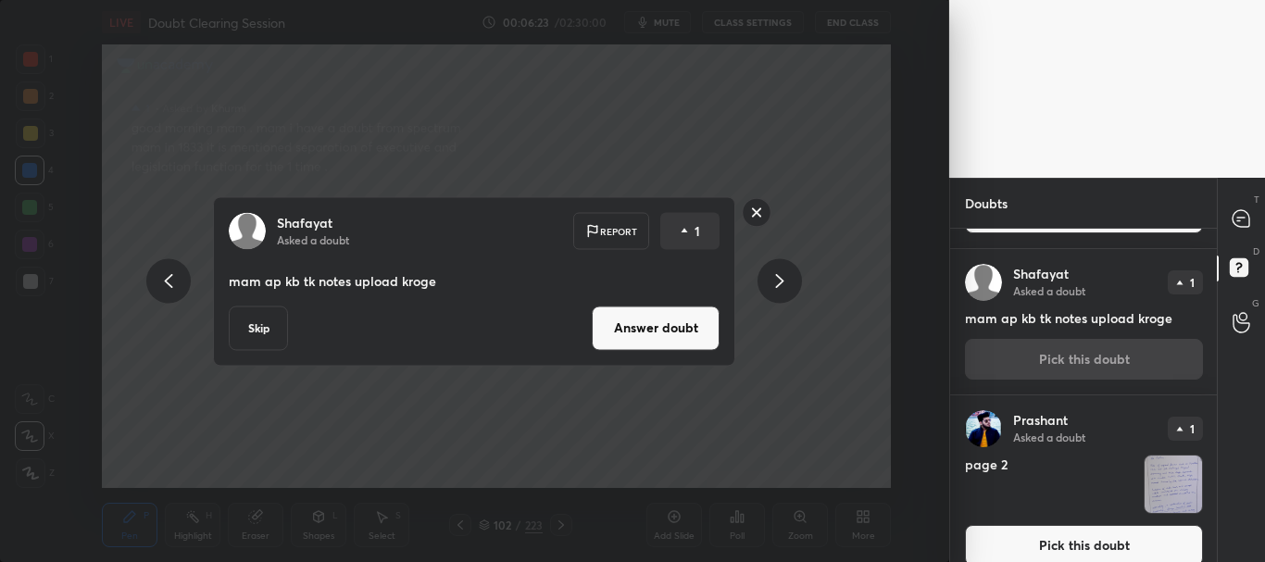
click at [655, 324] on button "Answer doubt" at bounding box center [656, 328] width 128 height 44
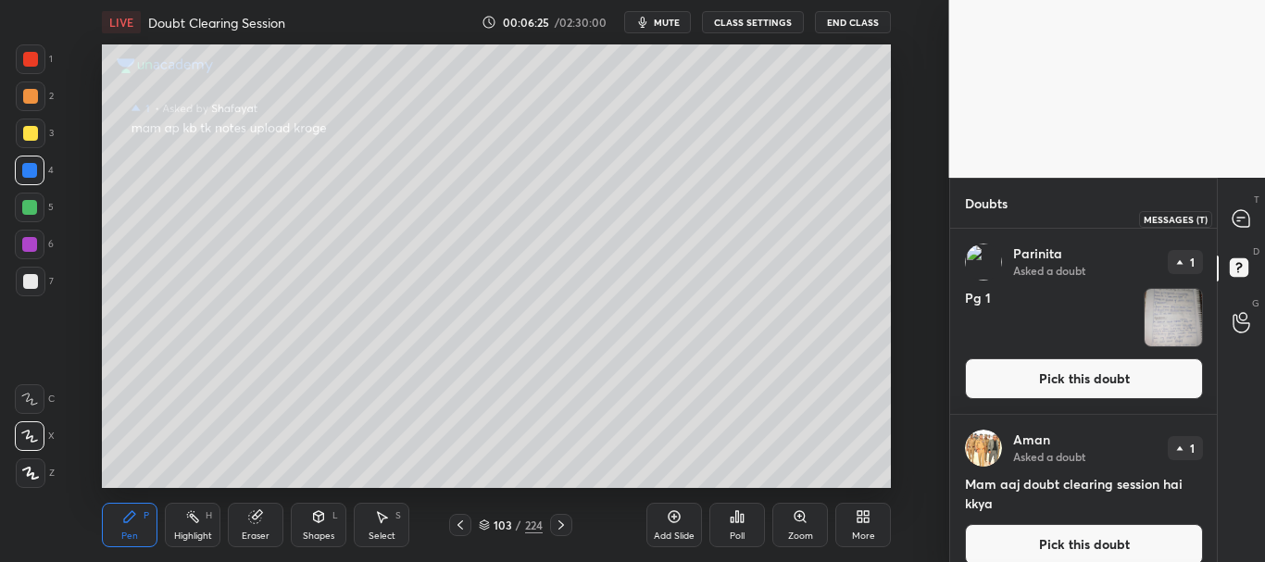
click at [1242, 221] on icon at bounding box center [1241, 218] width 17 height 17
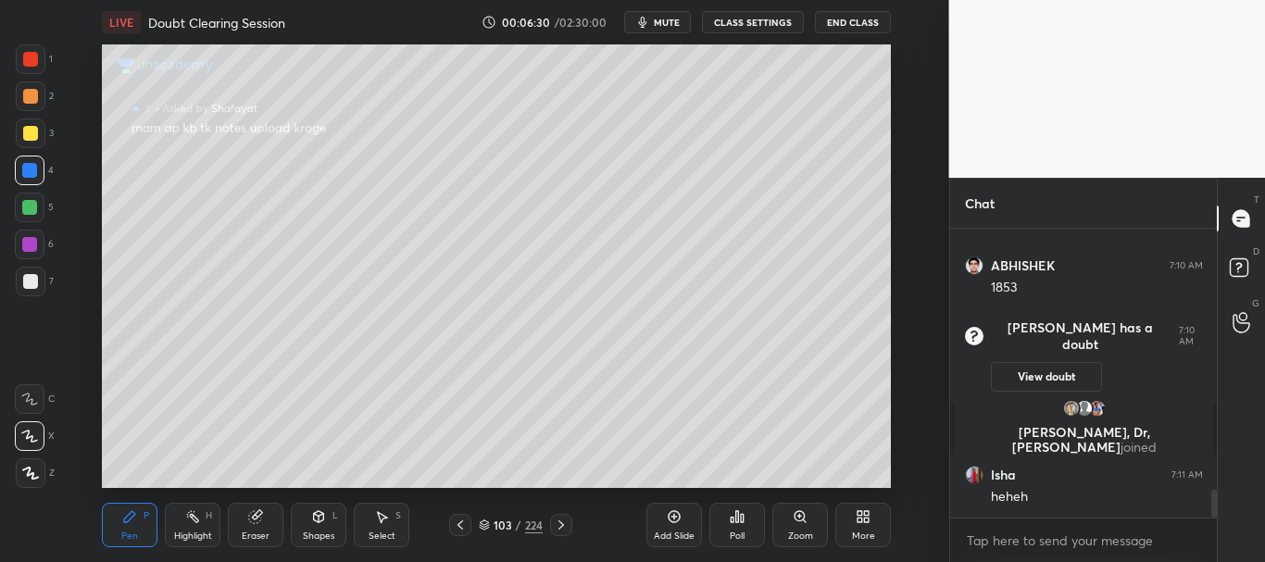
scroll to position [2725, 0]
click at [484, 526] on icon at bounding box center [484, 525] width 11 height 11
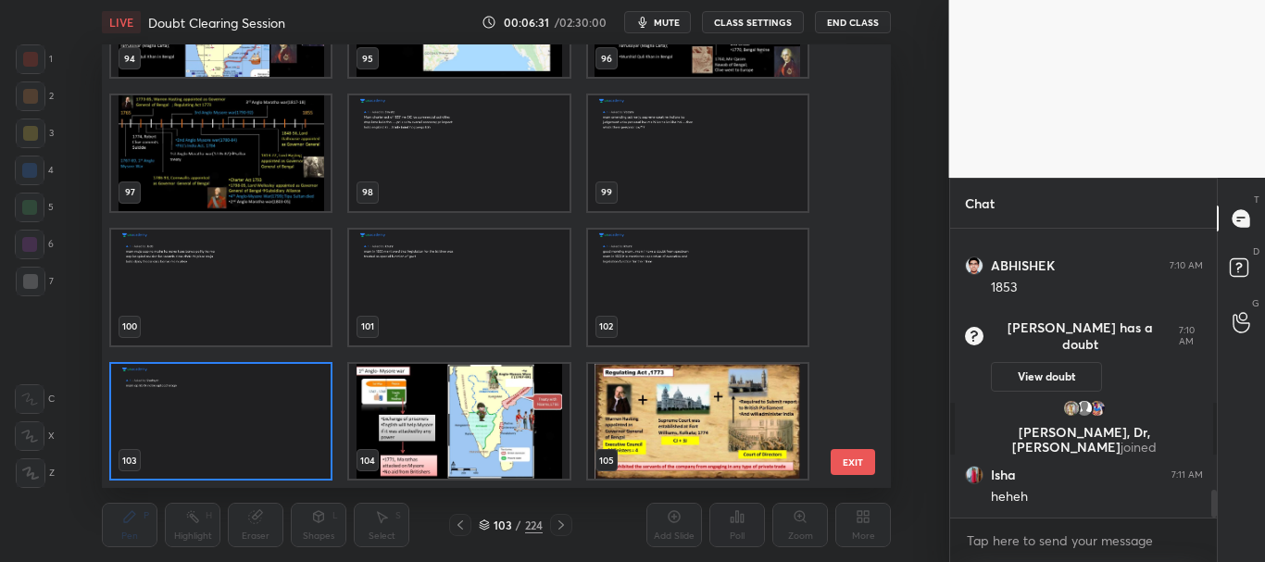
scroll to position [438, 779]
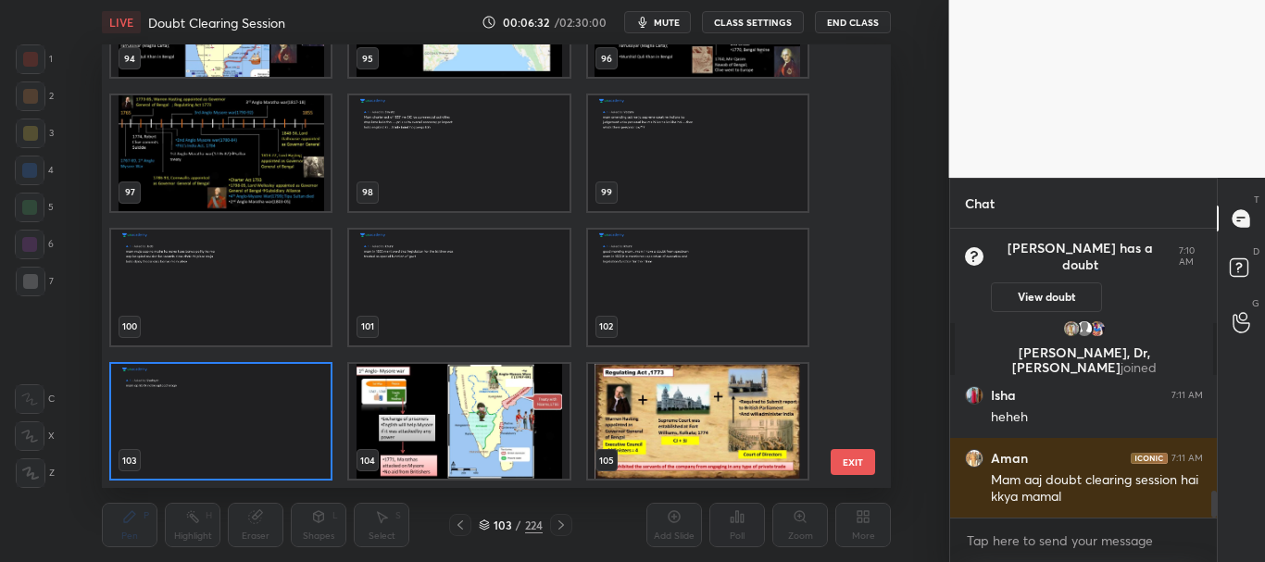
click at [283, 414] on img "grid" at bounding box center [221, 422] width 220 height 116
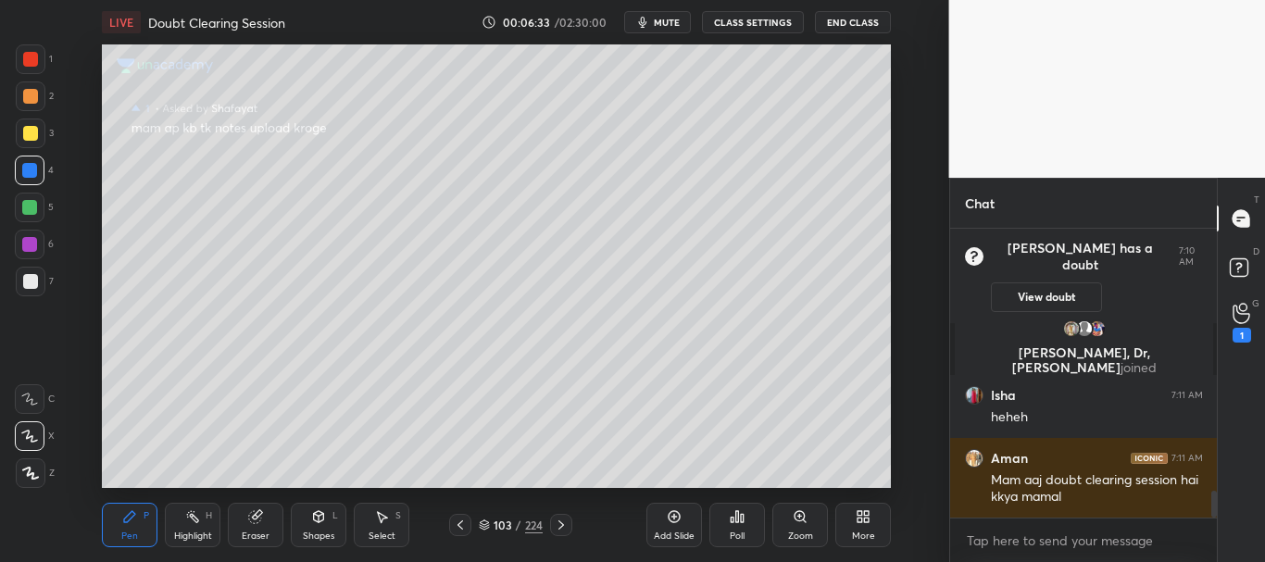
scroll to position [2868, 0]
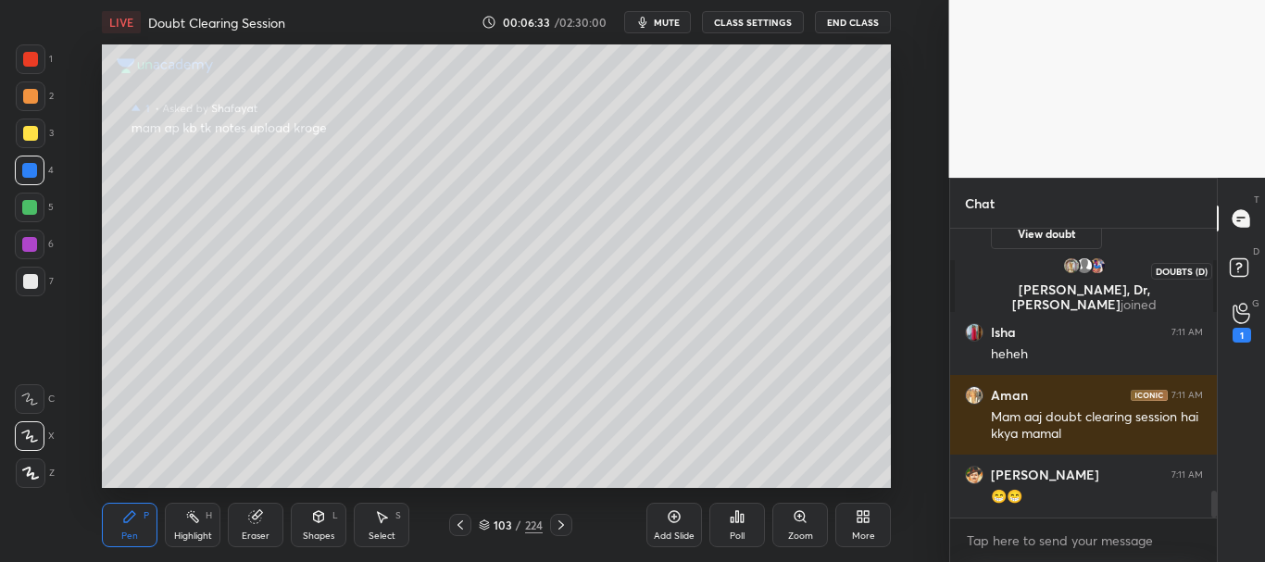
click at [1240, 269] on icon at bounding box center [1241, 270] width 33 height 33
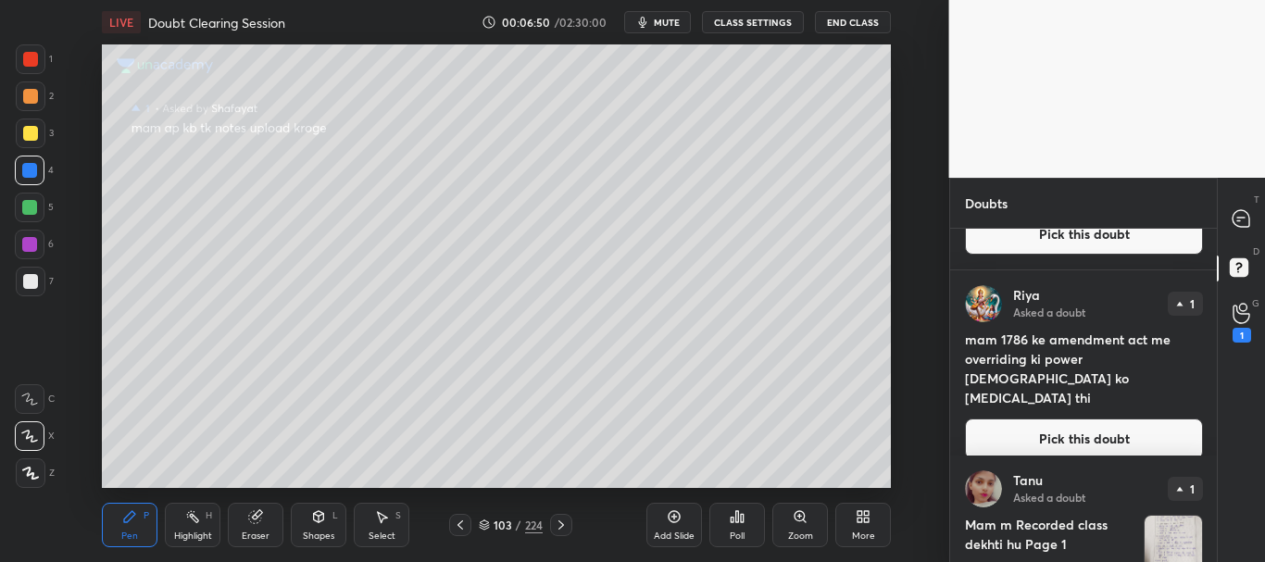
scroll to position [3801, 0]
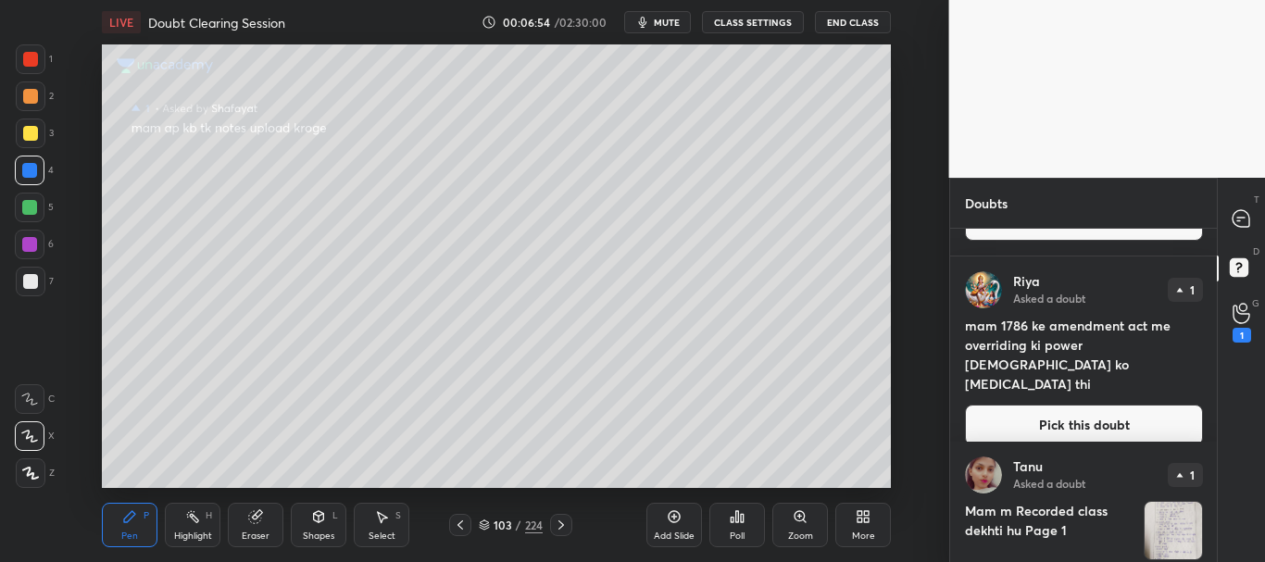
click at [1107, 409] on button "Pick this doubt" at bounding box center [1084, 425] width 238 height 41
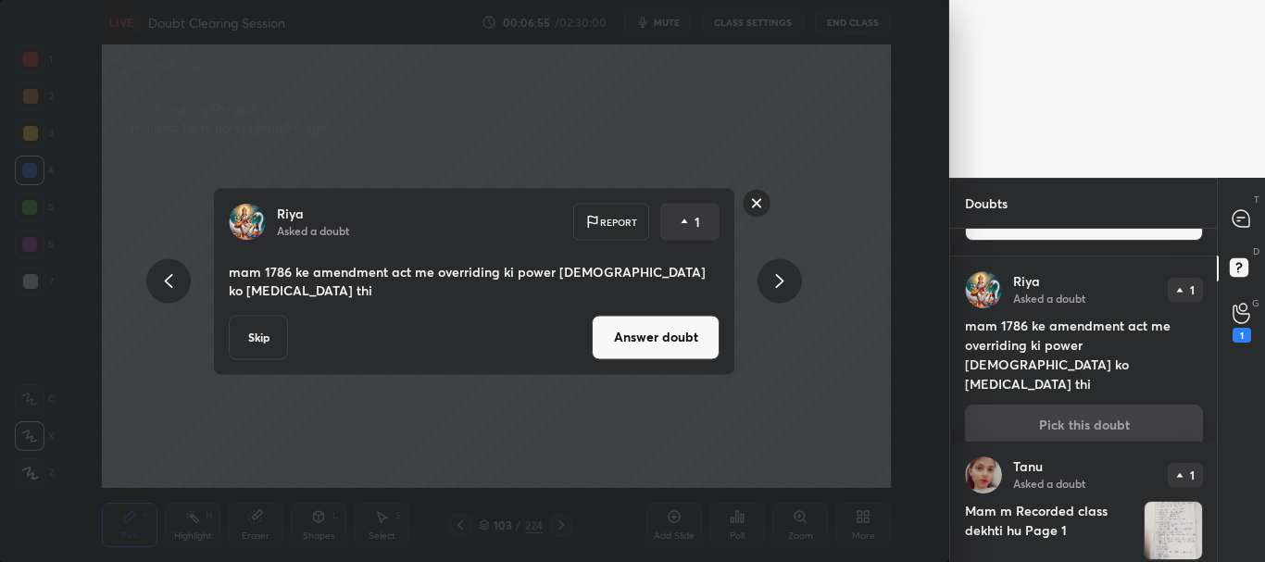
click at [710, 338] on button "Answer doubt" at bounding box center [656, 337] width 128 height 44
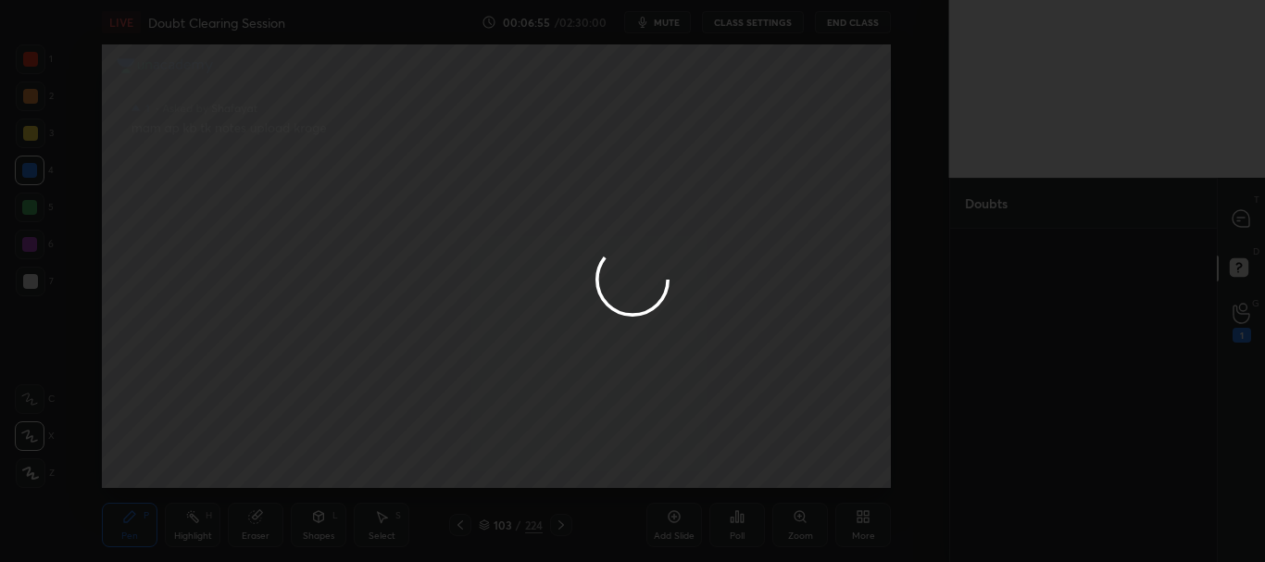
scroll to position [0, 0]
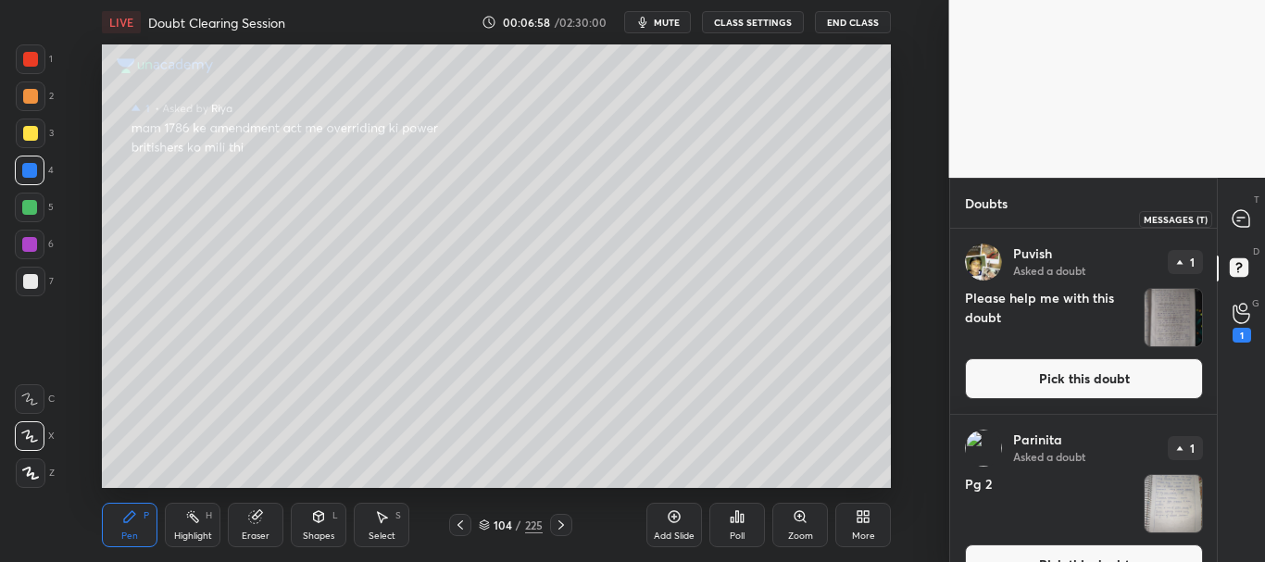
click at [1241, 218] on icon at bounding box center [1241, 218] width 7 height 0
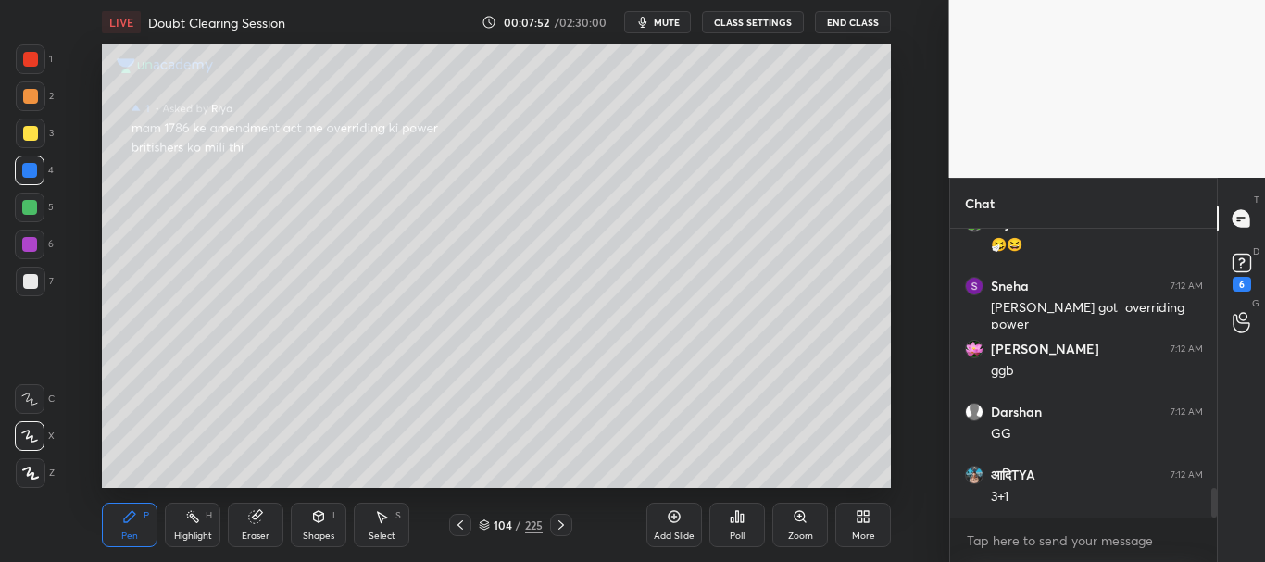
scroll to position [2523, 0]
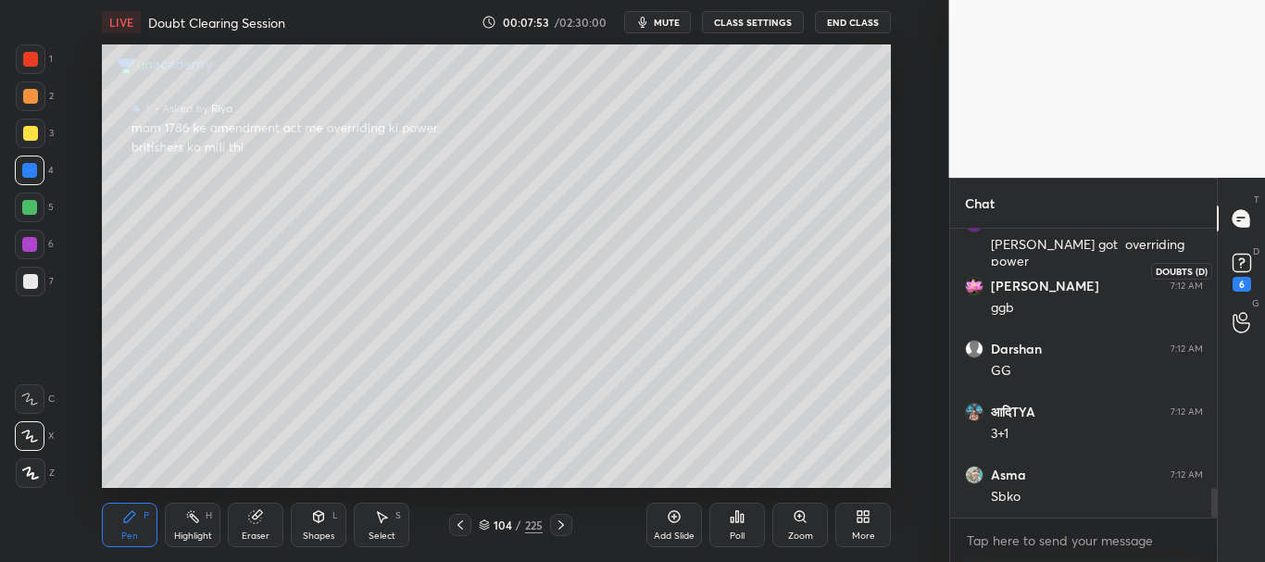
click at [1238, 265] on rect at bounding box center [1242, 264] width 18 height 18
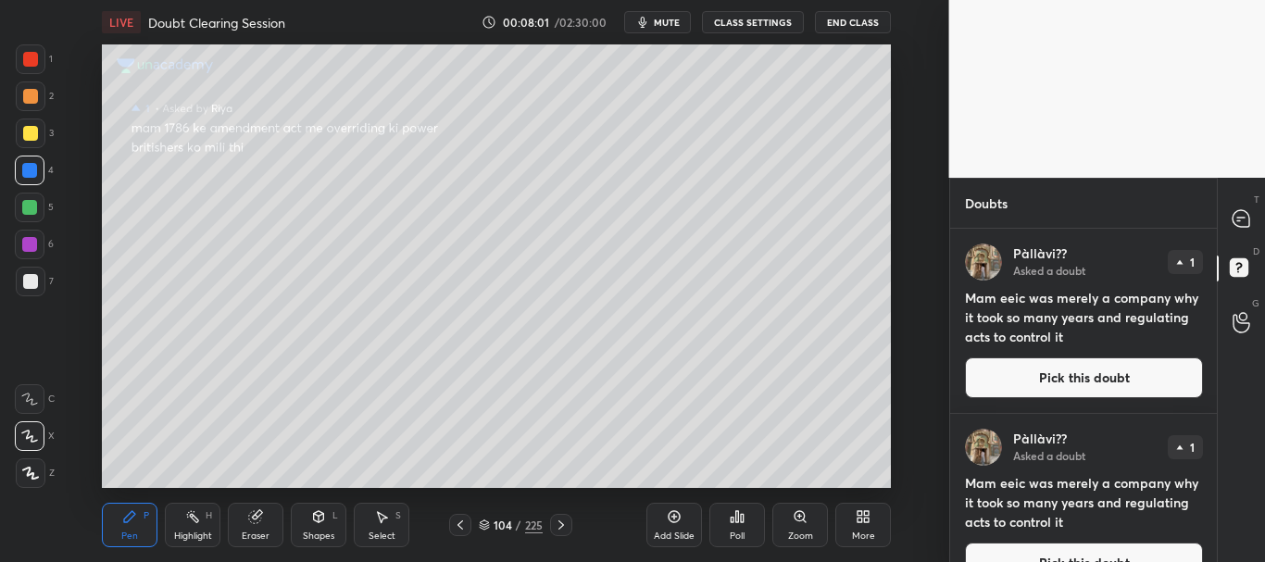
click at [1090, 373] on button "Pick this doubt" at bounding box center [1084, 378] width 238 height 41
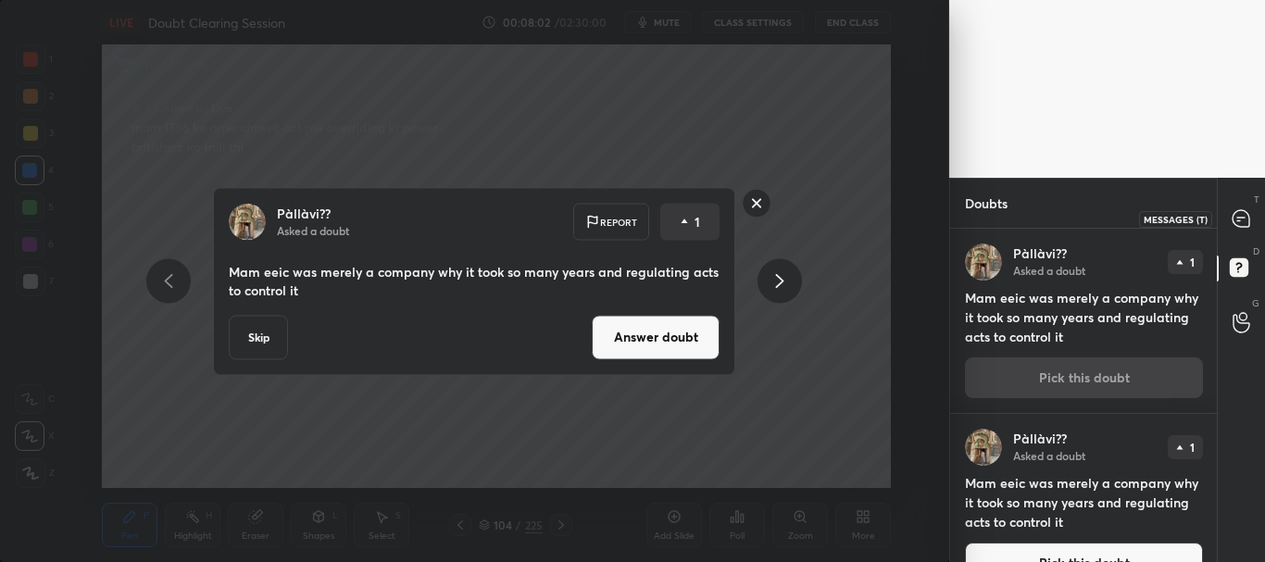
click at [1244, 213] on icon at bounding box center [1241, 218] width 17 height 17
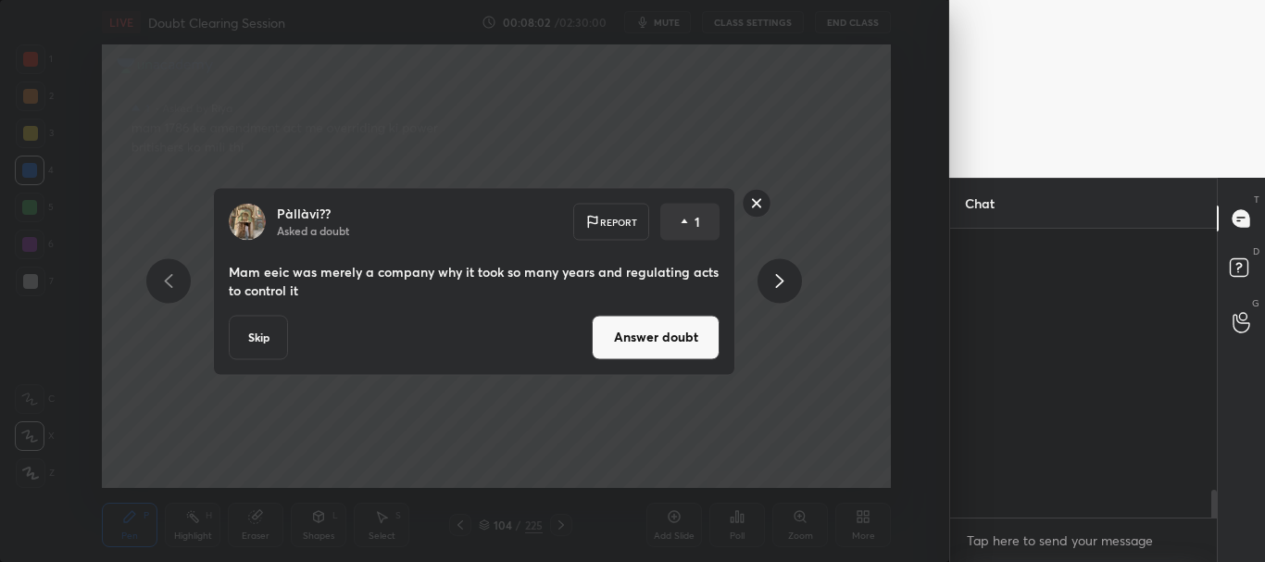
scroll to position [283, 261]
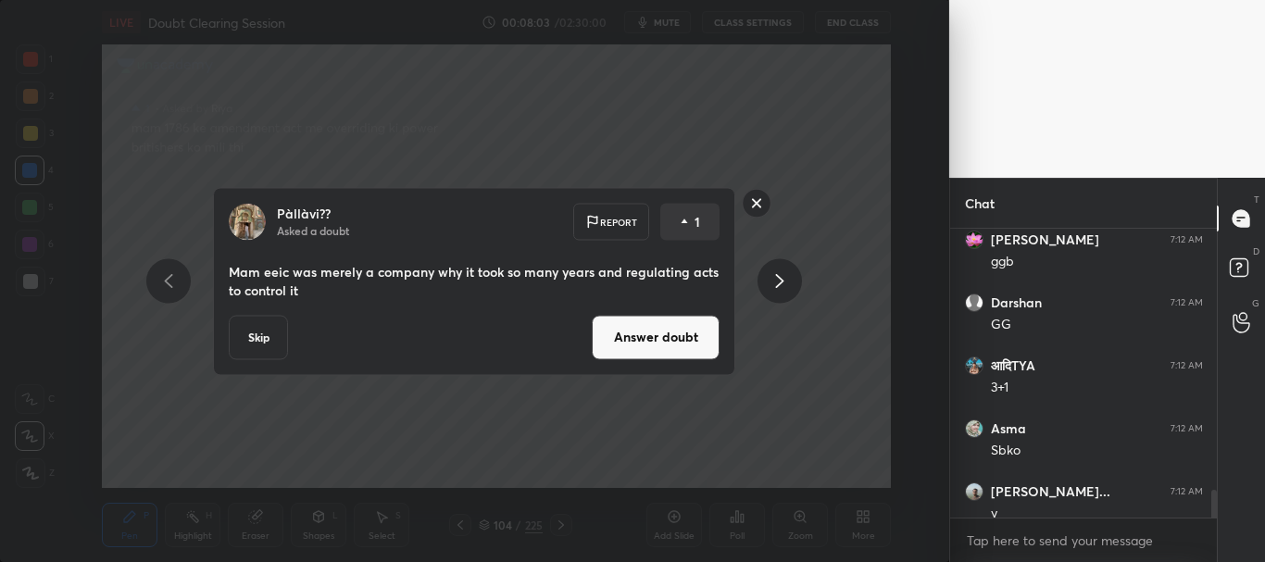
click at [698, 338] on button "Answer doubt" at bounding box center [656, 337] width 128 height 44
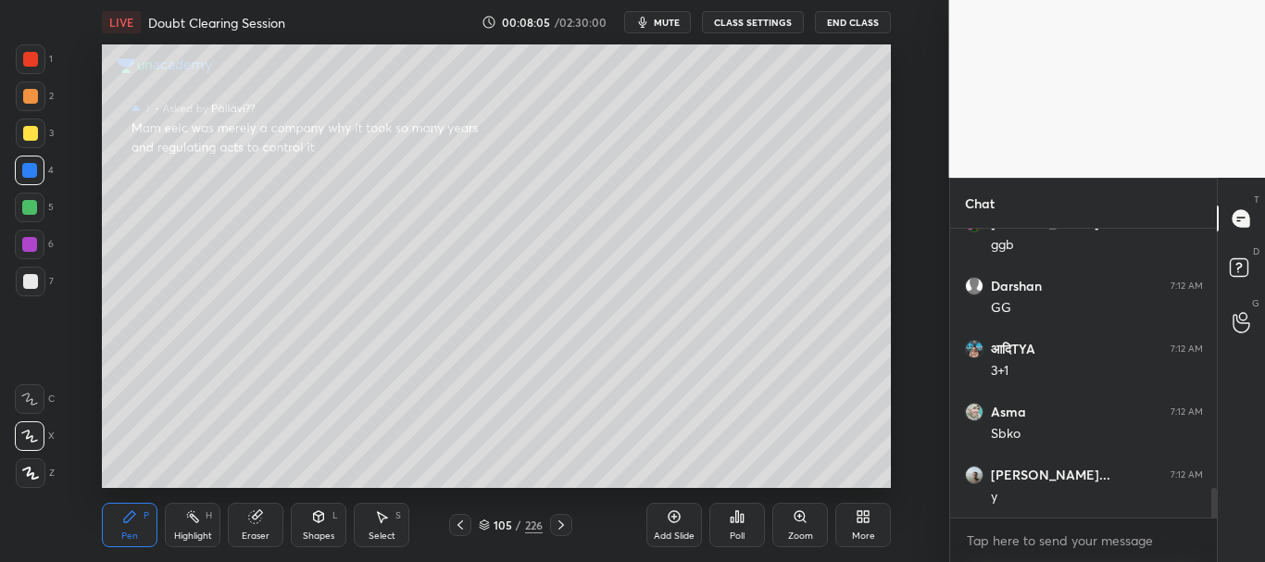
scroll to position [2490, 0]
click at [29, 59] on div at bounding box center [30, 59] width 15 height 15
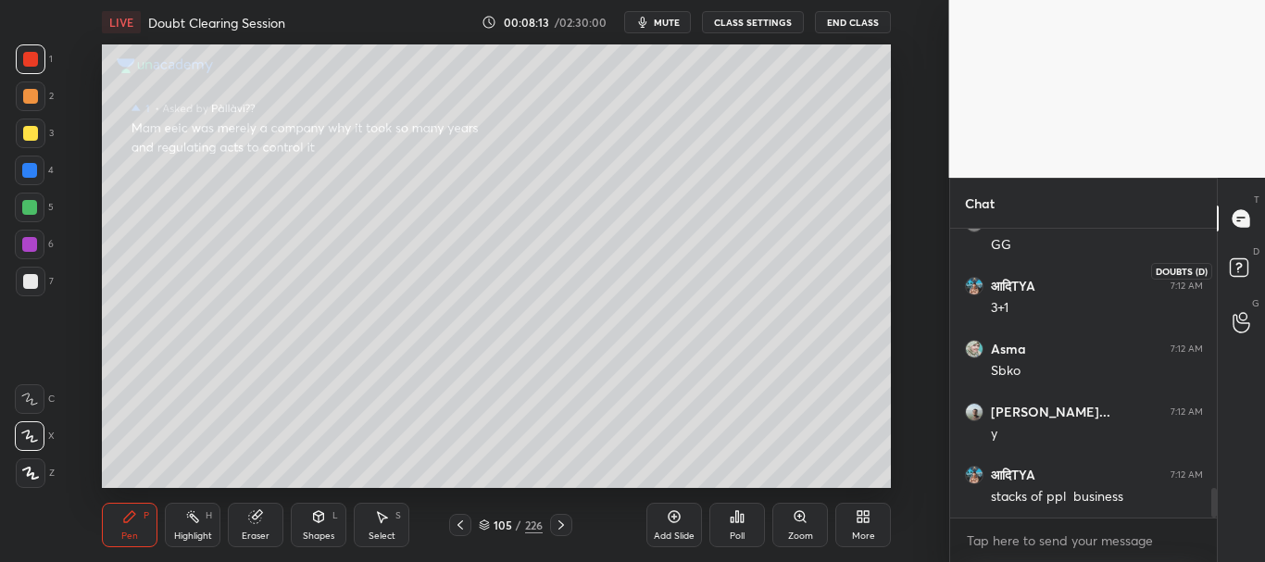
click at [1245, 263] on rect at bounding box center [1239, 268] width 18 height 18
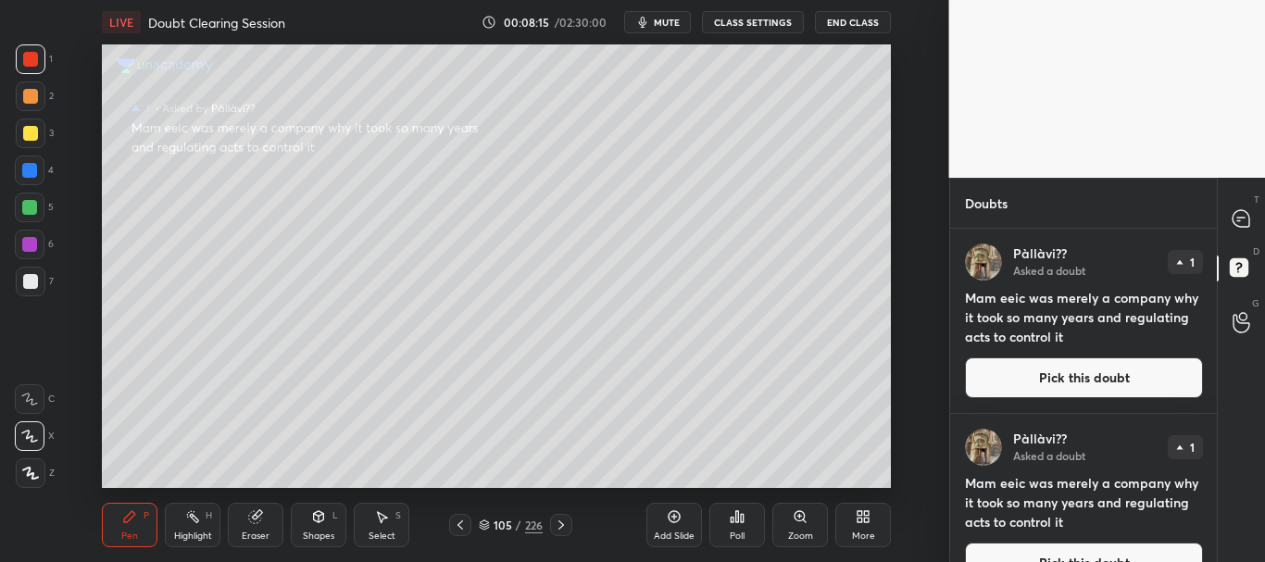
click at [1087, 370] on button "Pick this doubt" at bounding box center [1084, 378] width 238 height 41
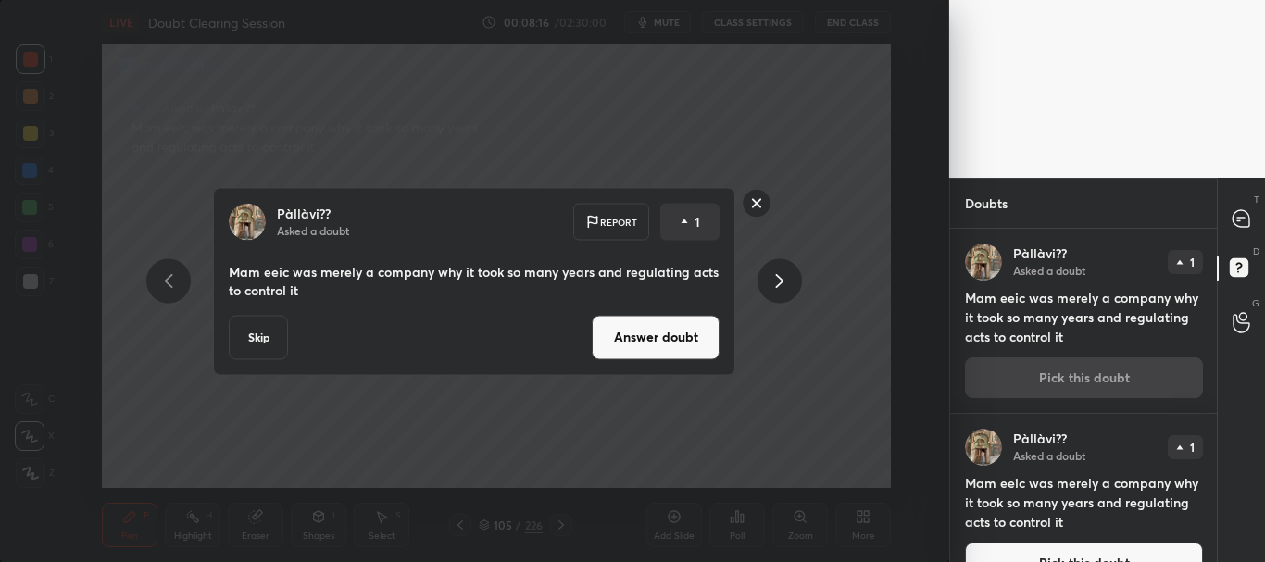
click at [268, 338] on button "Skip" at bounding box center [258, 337] width 59 height 44
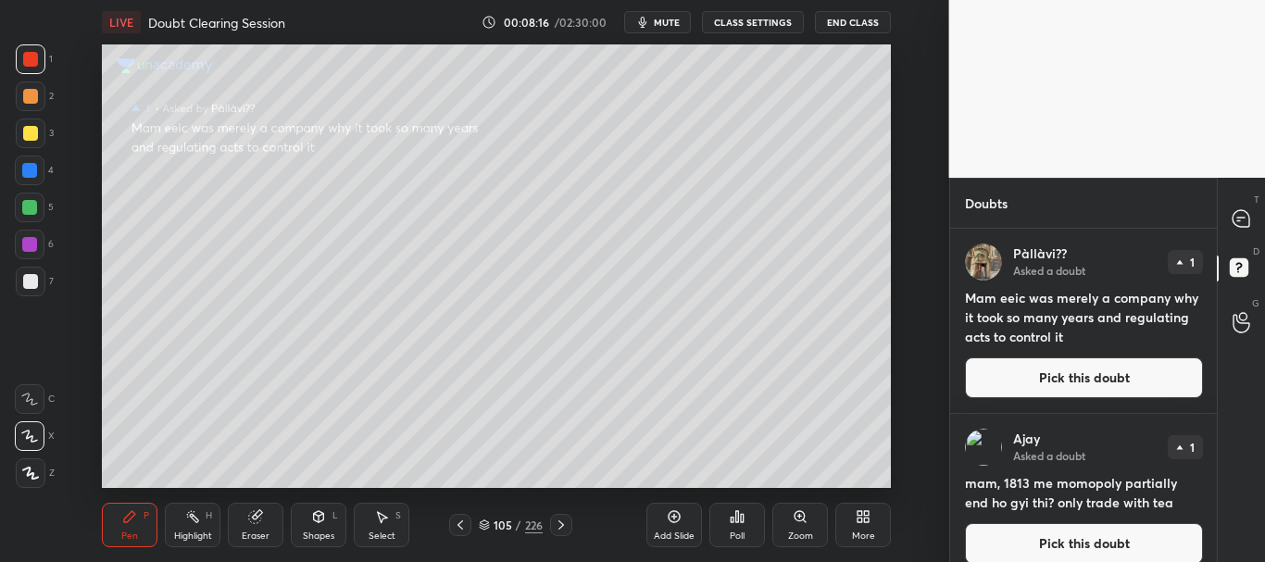
click at [1036, 358] on button "Pick this doubt" at bounding box center [1084, 378] width 238 height 41
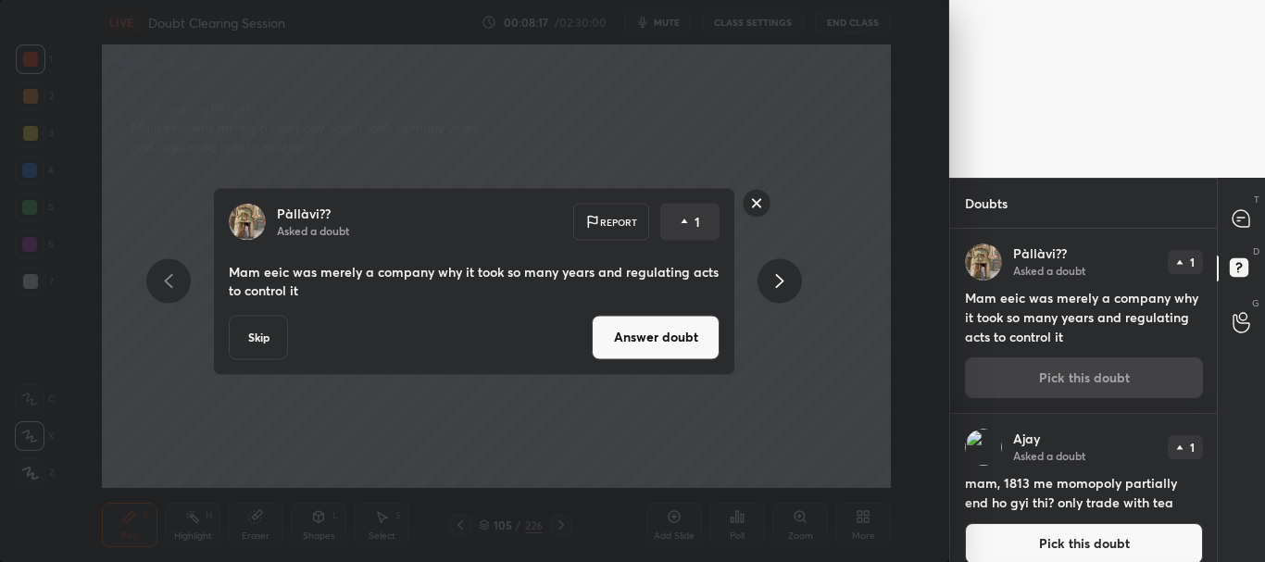
click at [261, 337] on button "Skip" at bounding box center [258, 337] width 59 height 44
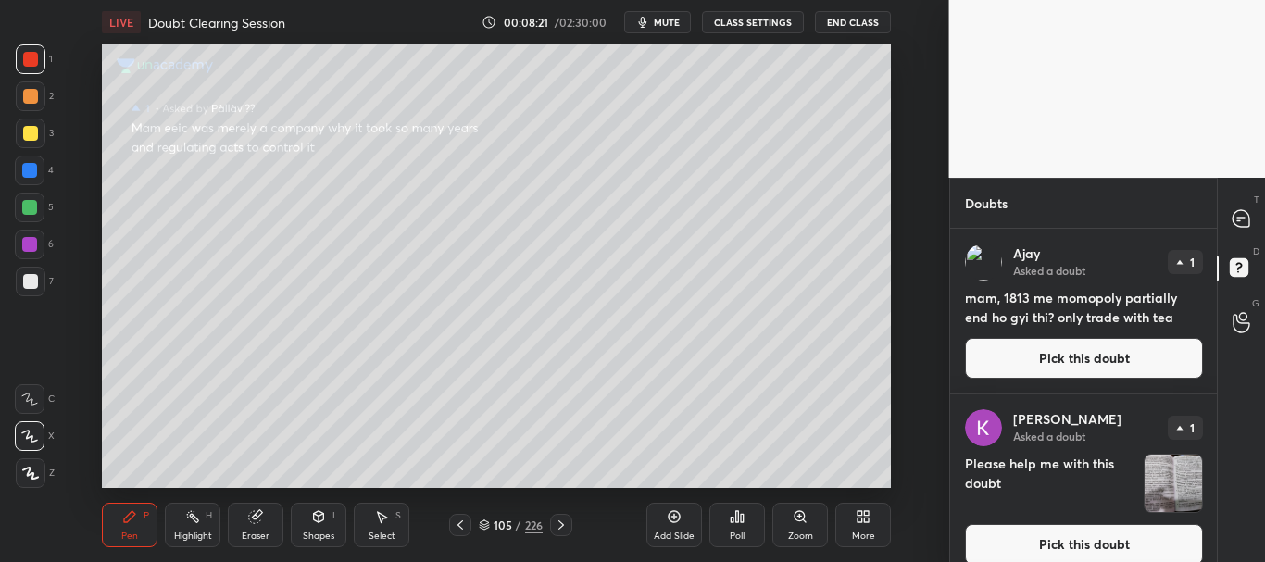
click at [1107, 353] on button "Pick this doubt" at bounding box center [1084, 358] width 238 height 41
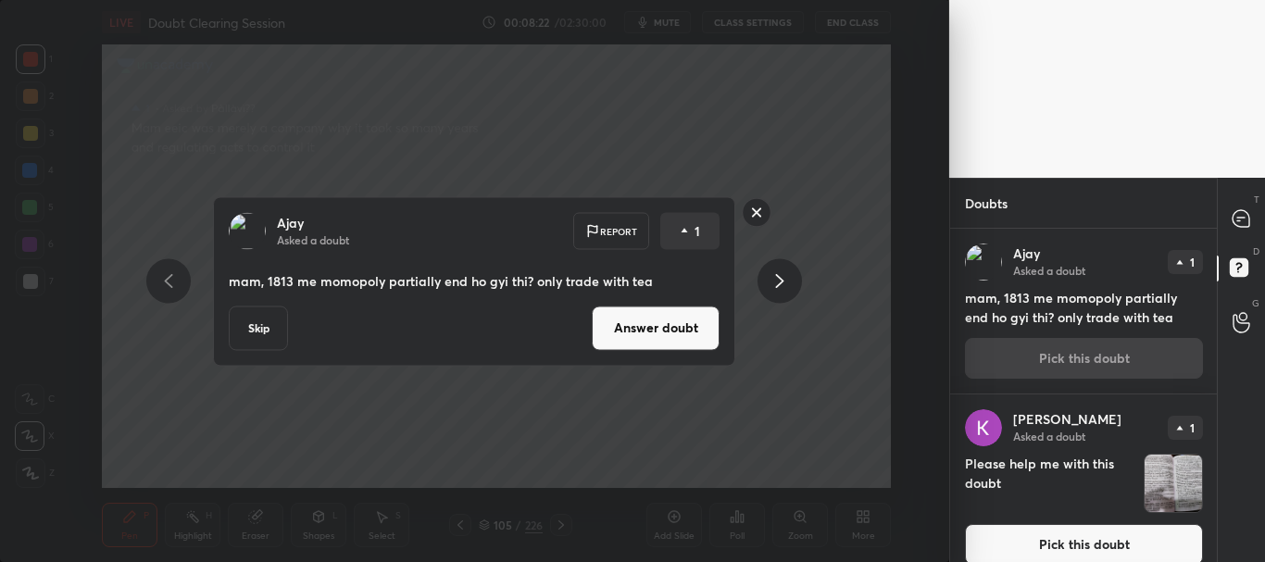
click at [663, 328] on button "Answer doubt" at bounding box center [656, 328] width 128 height 44
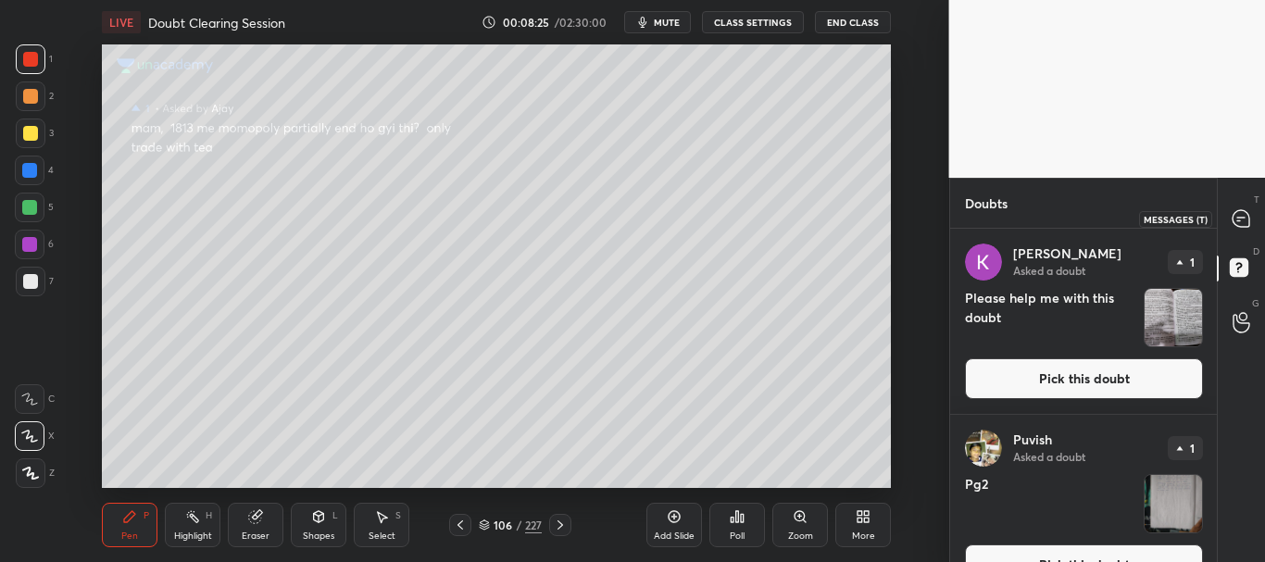
click at [1239, 218] on icon at bounding box center [1241, 218] width 7 height 0
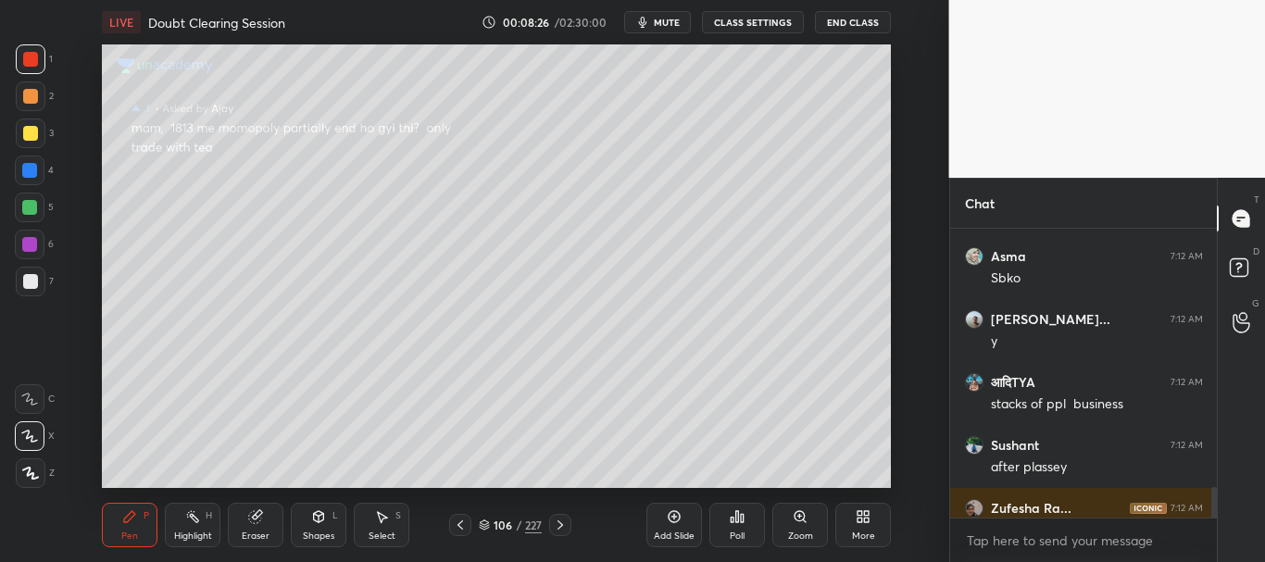
scroll to position [2784, 0]
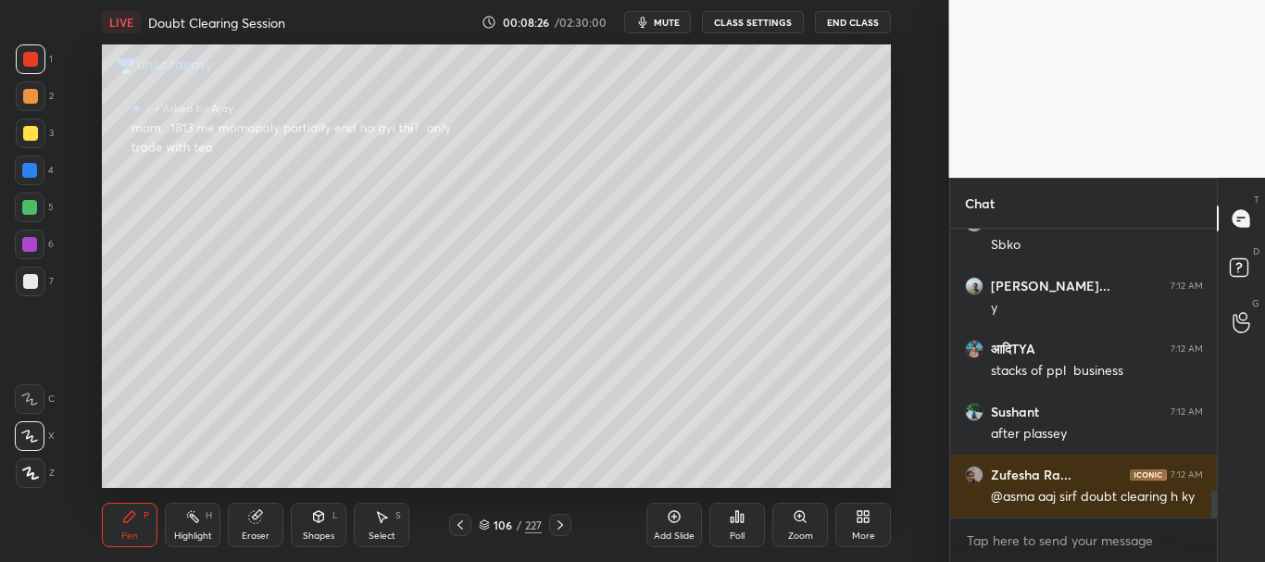
drag, startPoint x: 1213, startPoint y: 495, endPoint x: 1234, endPoint y: 524, distance: 36.0
click at [1213, 531] on div "आदिTYA 7:12 AM 3+1 Asma 7:12 AM Sbko [PERSON_NAME] Kum... 7:12 AM y आदिTYA 7:12…" at bounding box center [1084, 395] width 268 height 333
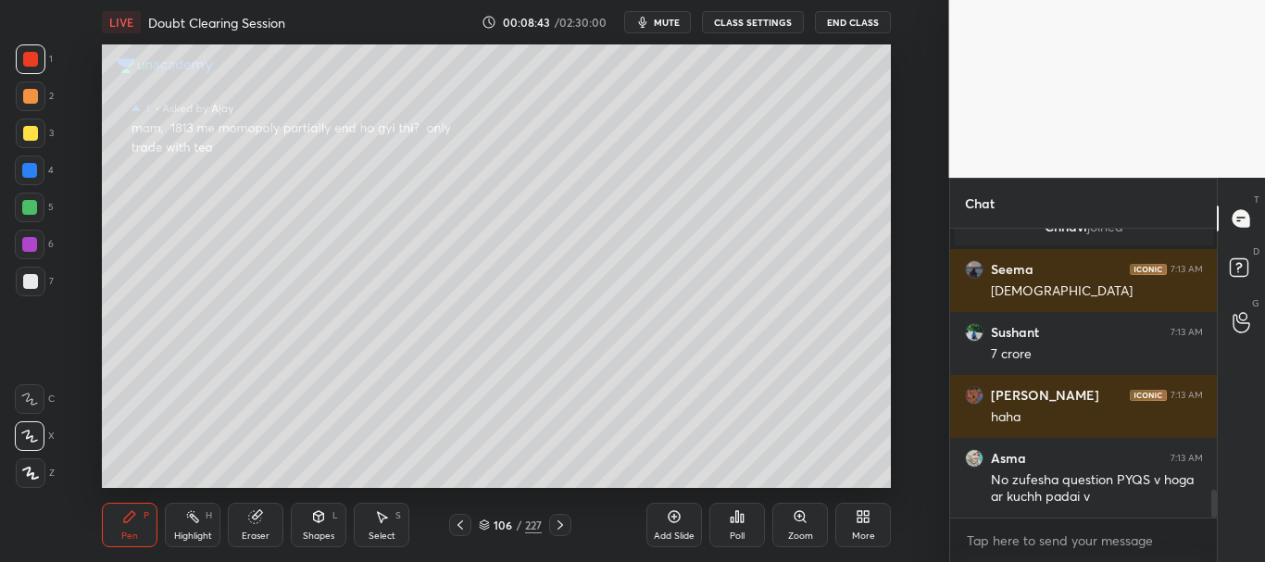
scroll to position [2881, 0]
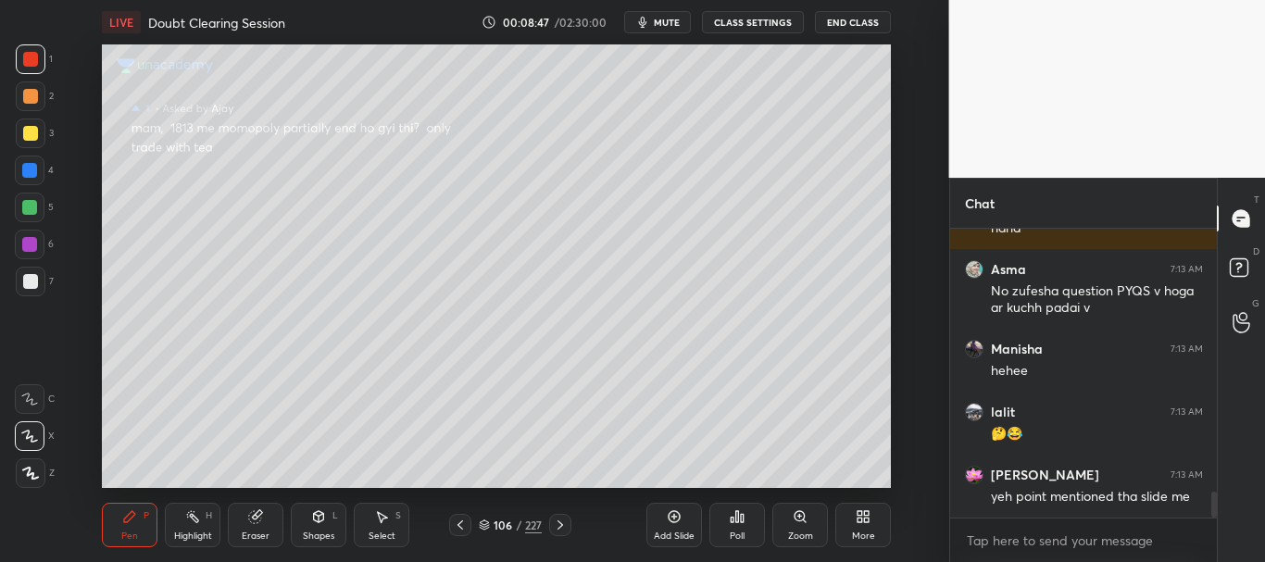
click at [27, 128] on div at bounding box center [30, 133] width 15 height 15
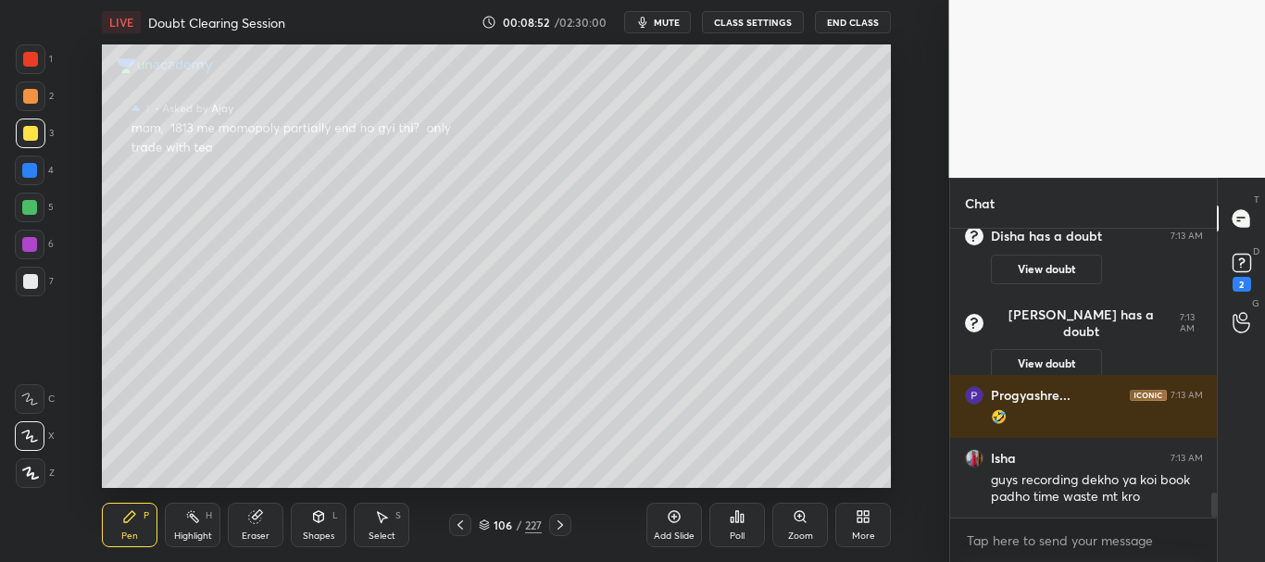
scroll to position [3112, 0]
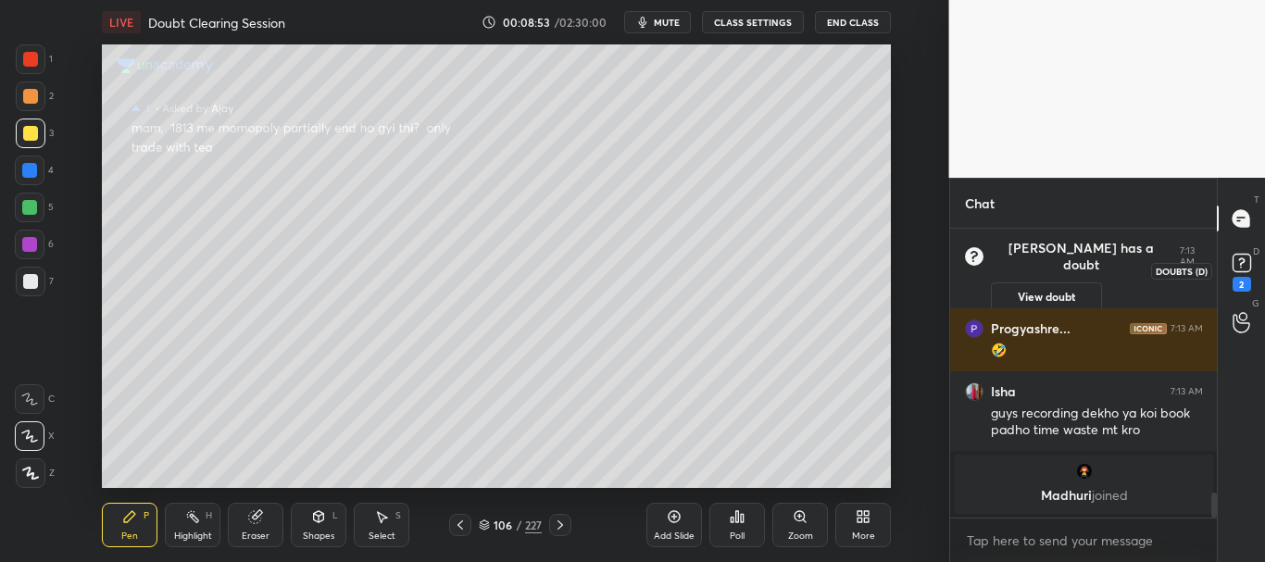
click at [1247, 270] on rect at bounding box center [1242, 264] width 18 height 18
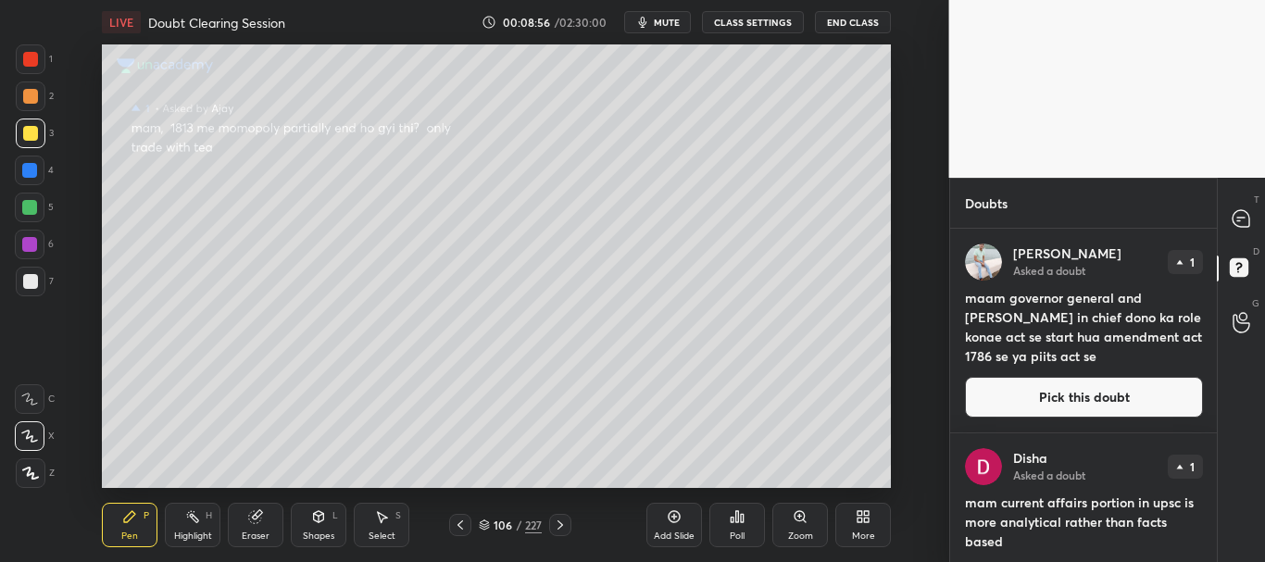
click at [1091, 393] on button "Pick this doubt" at bounding box center [1084, 397] width 238 height 41
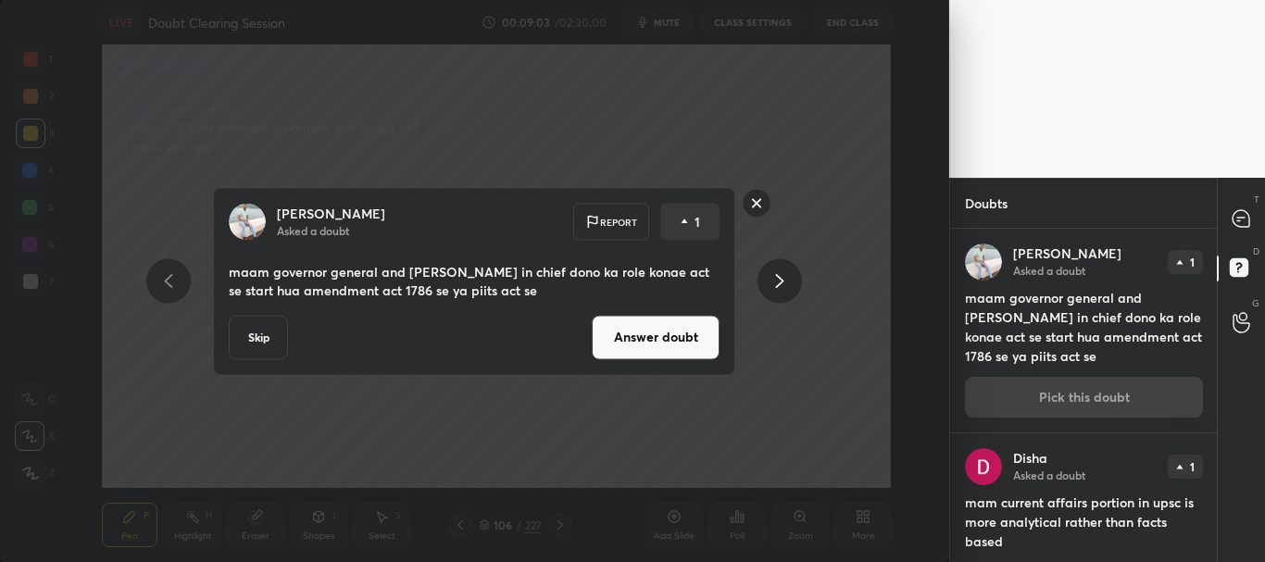
click at [657, 334] on button "Answer doubt" at bounding box center [656, 337] width 128 height 44
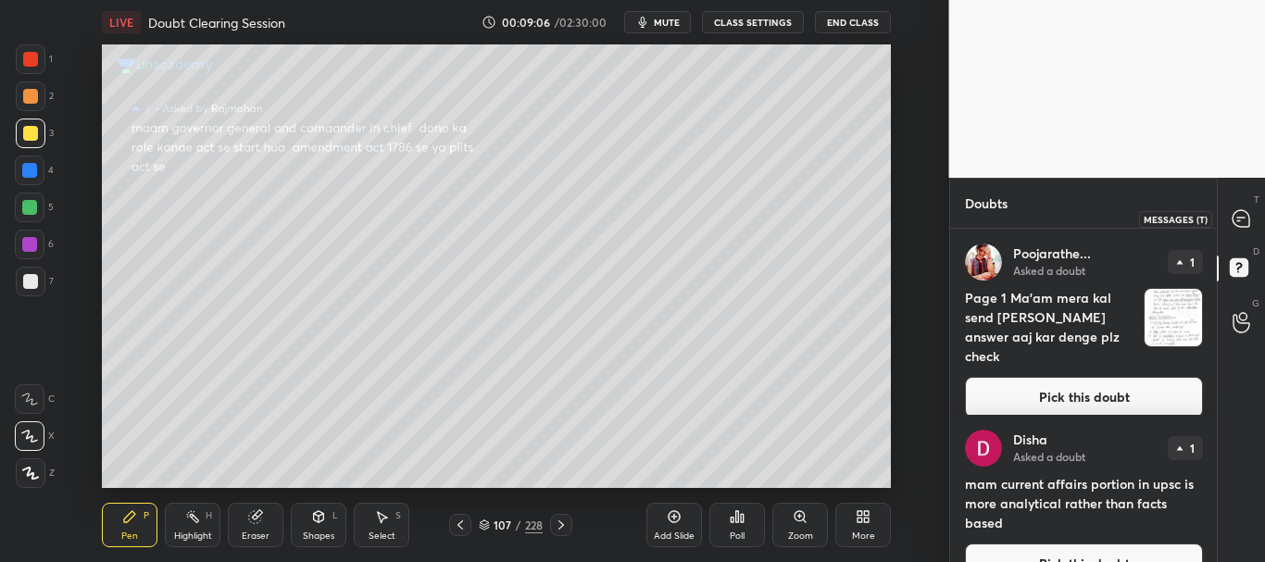
click at [1240, 218] on icon at bounding box center [1241, 218] width 7 height 0
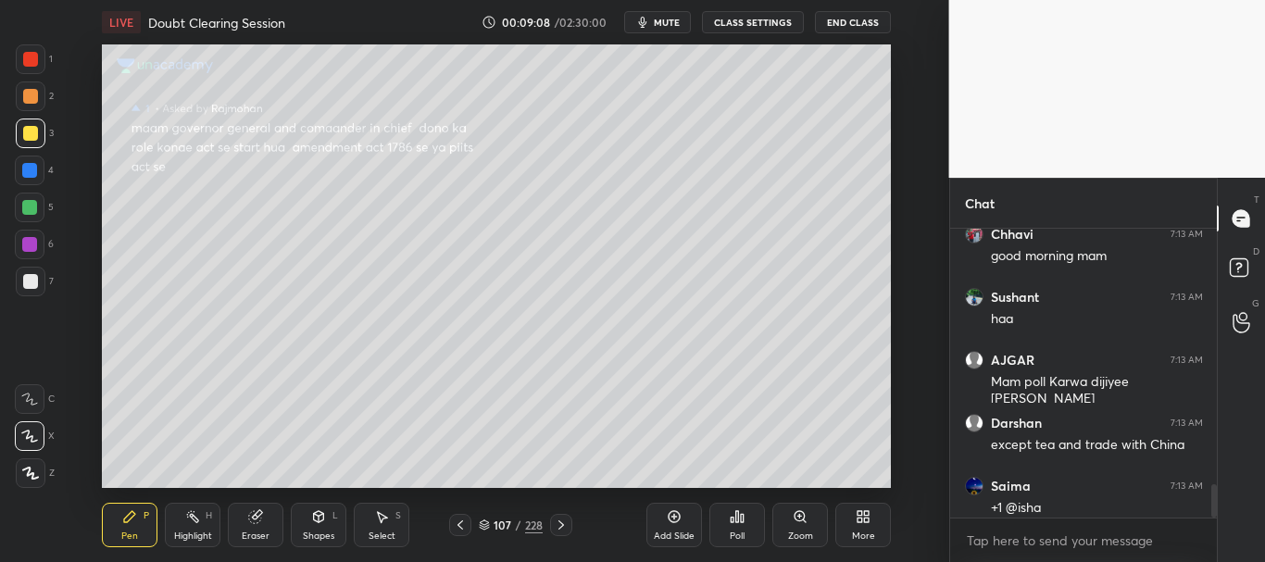
scroll to position [3598, 0]
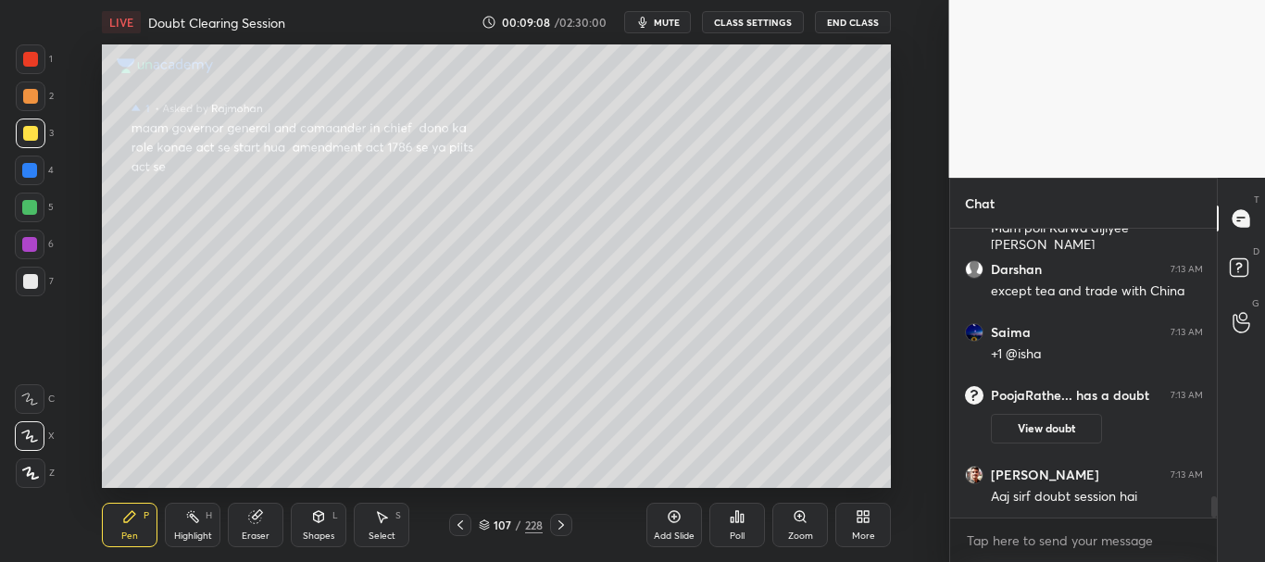
drag, startPoint x: 1213, startPoint y: 498, endPoint x: 1216, endPoint y: 530, distance: 31.7
click at [1216, 530] on div "Sushant 7:13 AM haa AJGAR 7:13 AM Mam poll Karwa dijiyee [PERSON_NAME] Darshan …" at bounding box center [1084, 395] width 268 height 333
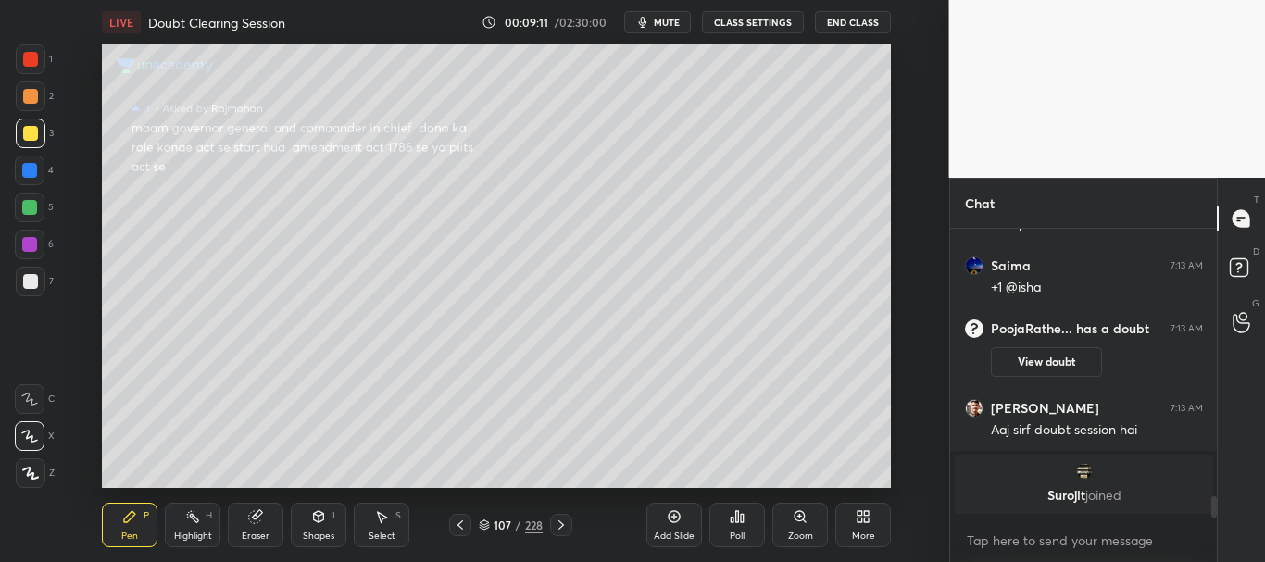
click at [457, 523] on icon at bounding box center [460, 525] width 15 height 15
click at [456, 522] on icon at bounding box center [460, 525] width 15 height 15
click at [567, 529] on icon at bounding box center [561, 525] width 15 height 15
click at [566, 529] on icon at bounding box center [561, 525] width 15 height 15
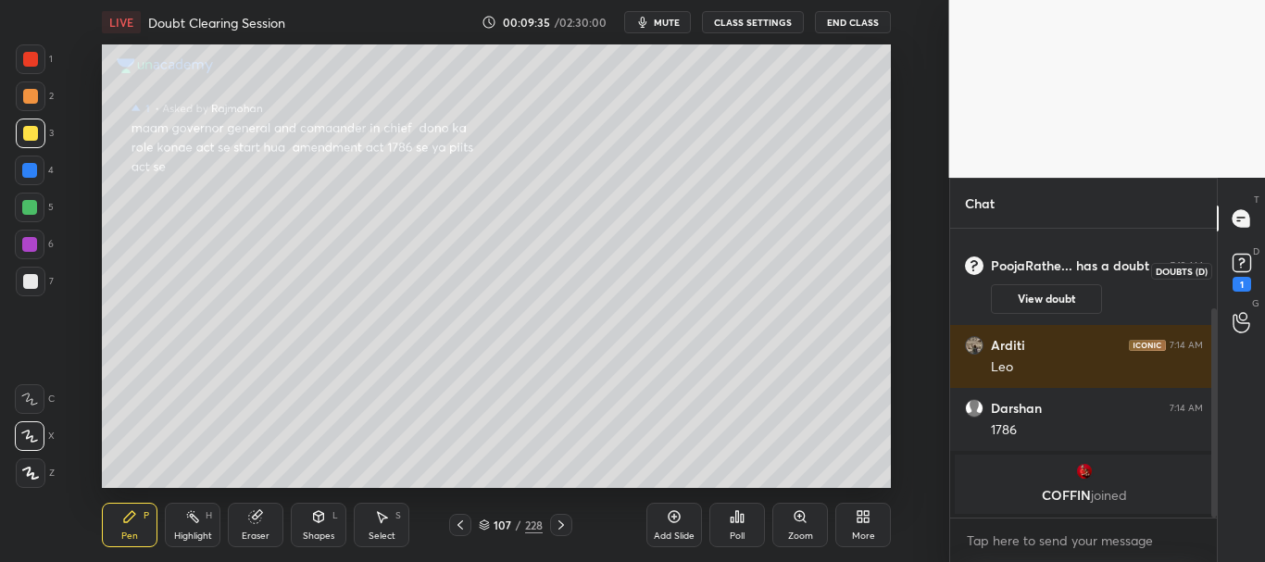
scroll to position [109, 0]
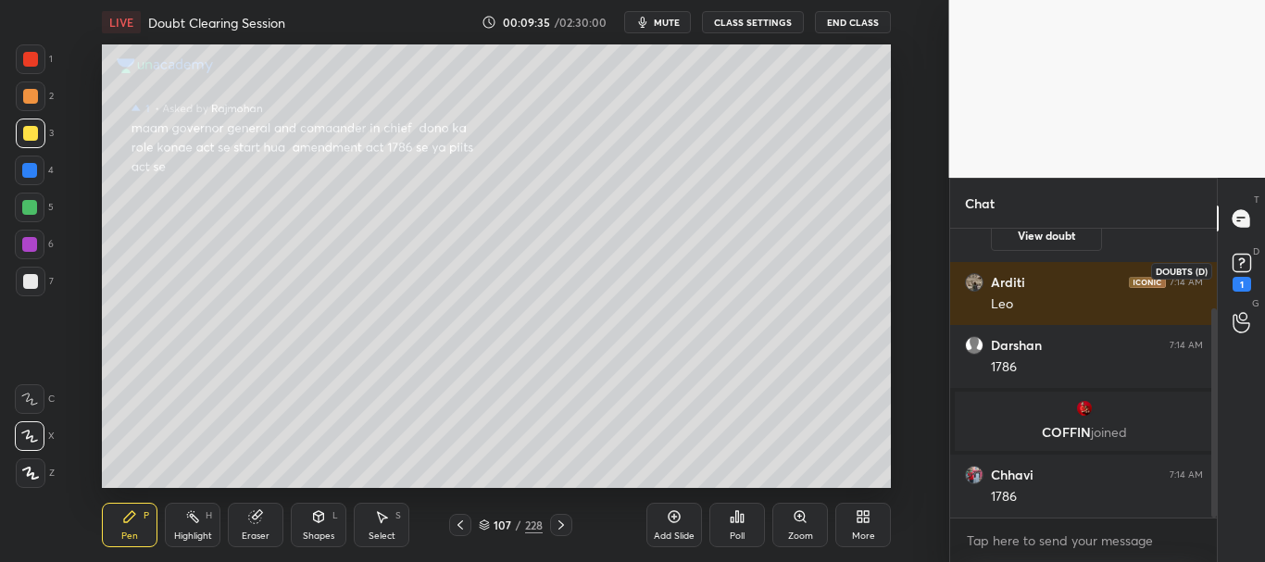
click at [1239, 270] on rect at bounding box center [1242, 264] width 18 height 18
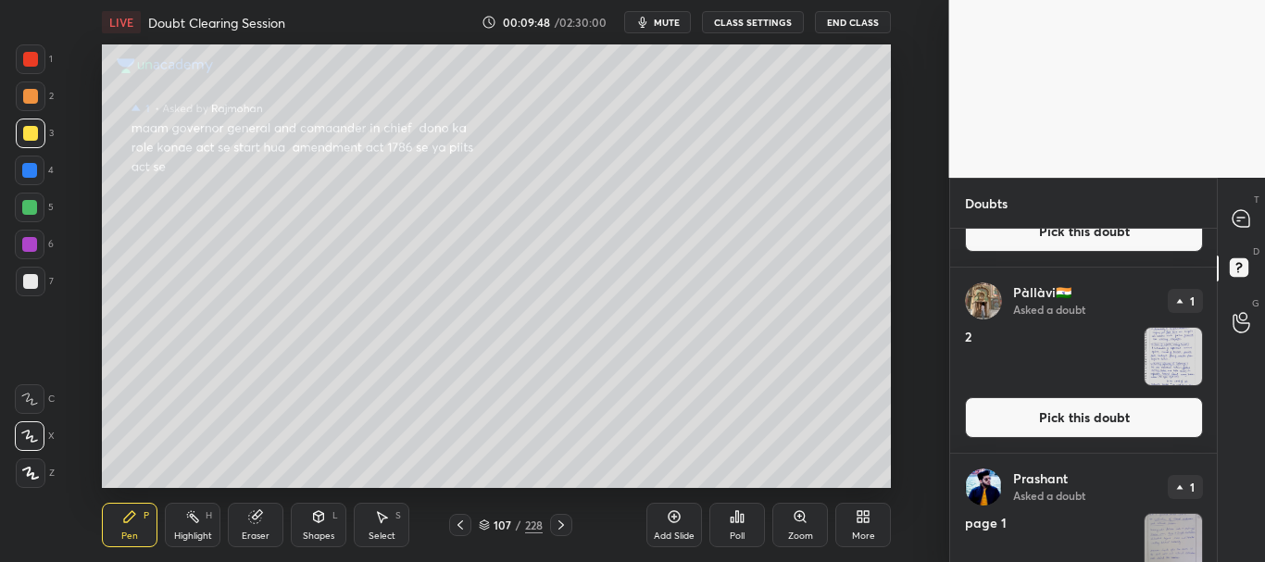
scroll to position [4397, 0]
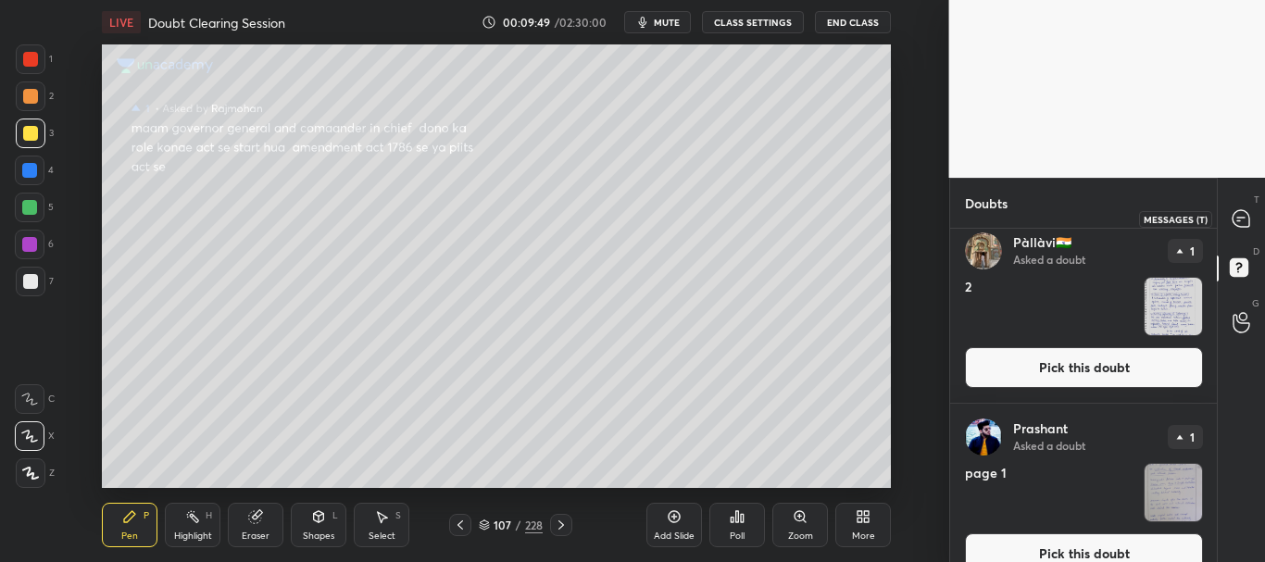
click at [1241, 220] on icon at bounding box center [1241, 218] width 17 height 17
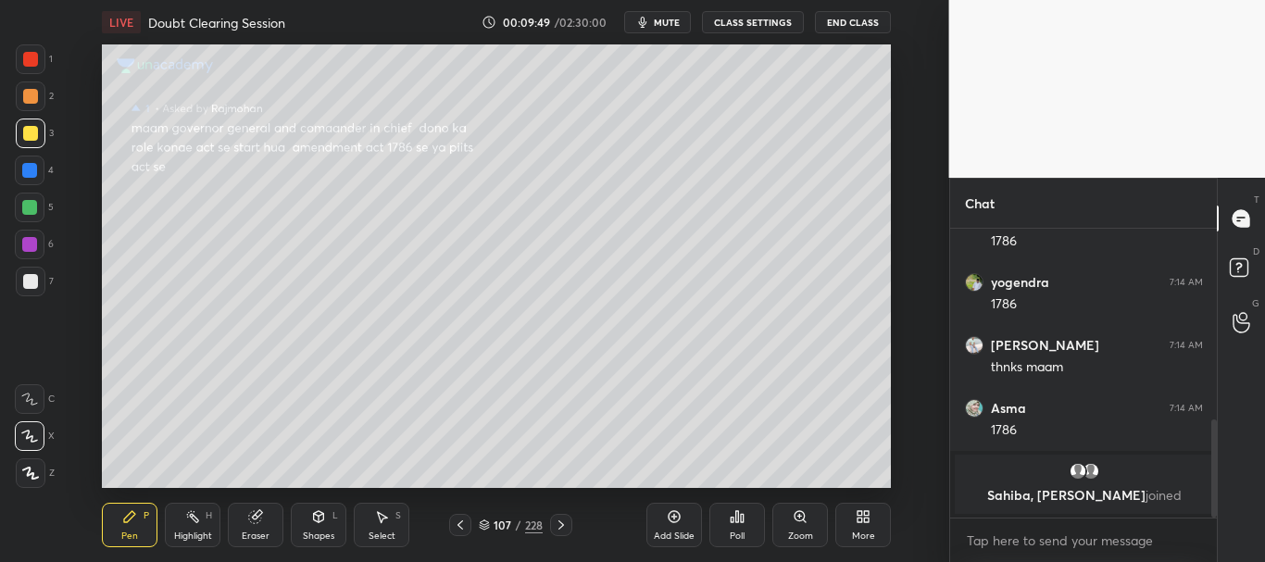
scroll to position [637, 0]
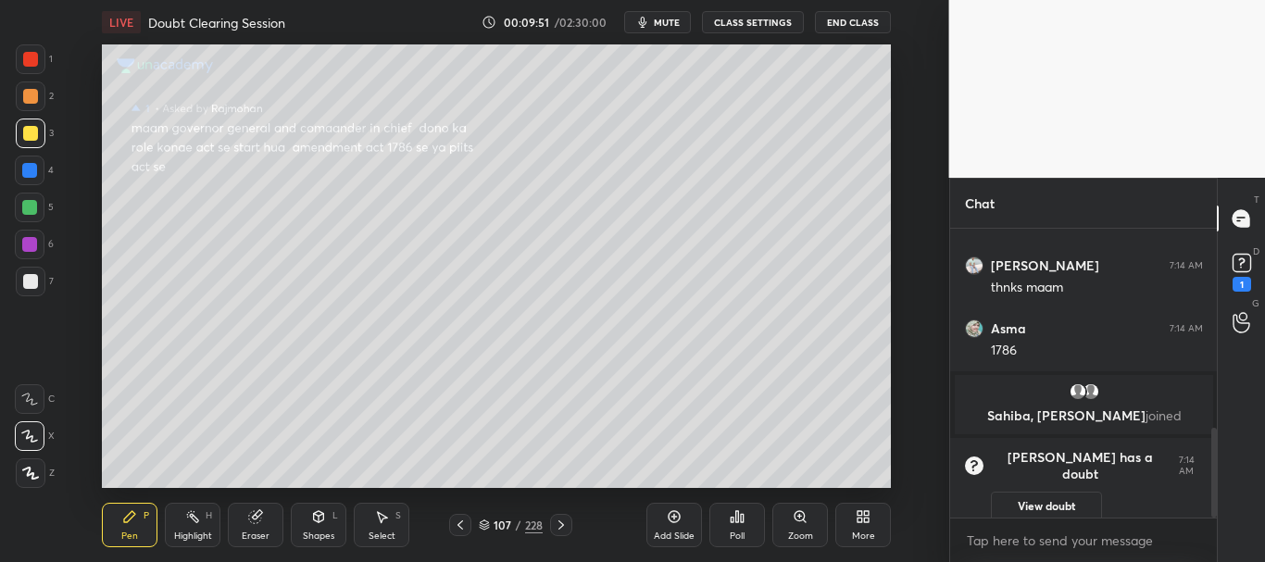
drag, startPoint x: 1208, startPoint y: 452, endPoint x: 1209, endPoint y: 484, distance: 32.4
click at [1209, 484] on div at bounding box center [1211, 373] width 11 height 289
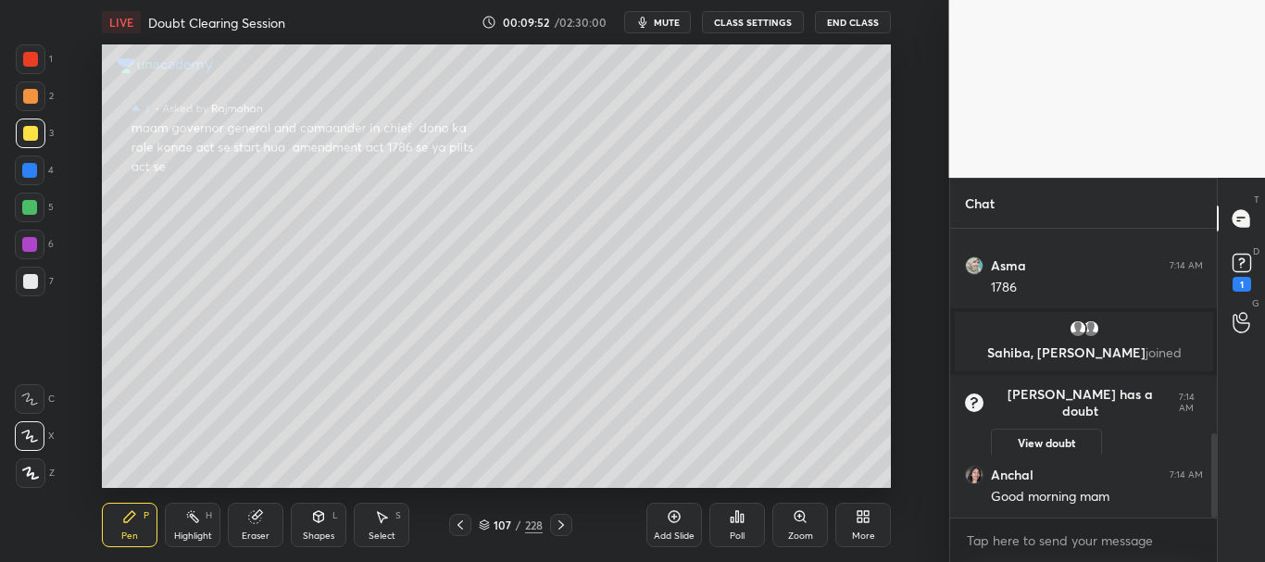
click at [484, 522] on icon at bounding box center [484, 525] width 11 height 11
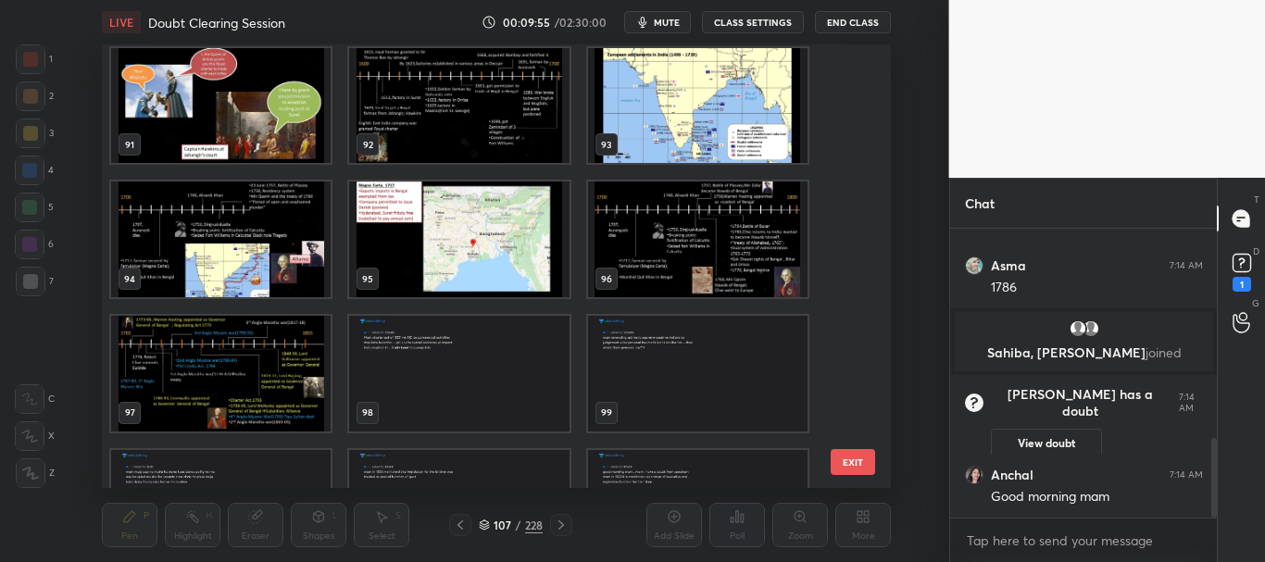
scroll to position [763, 0]
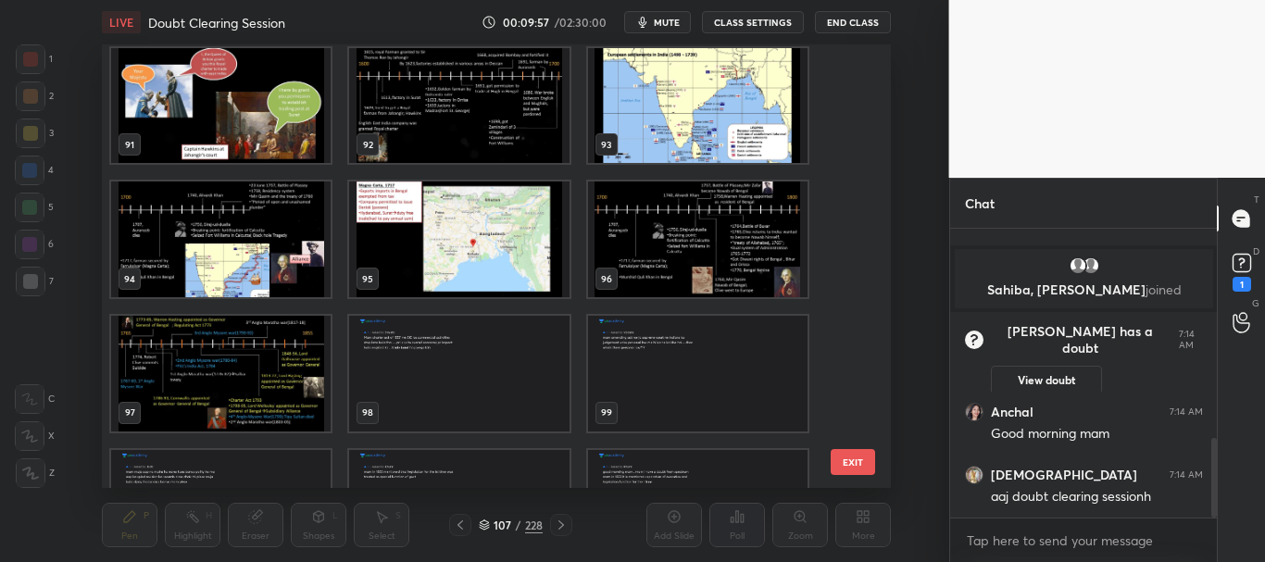
click at [292, 370] on img "grid" at bounding box center [221, 374] width 220 height 116
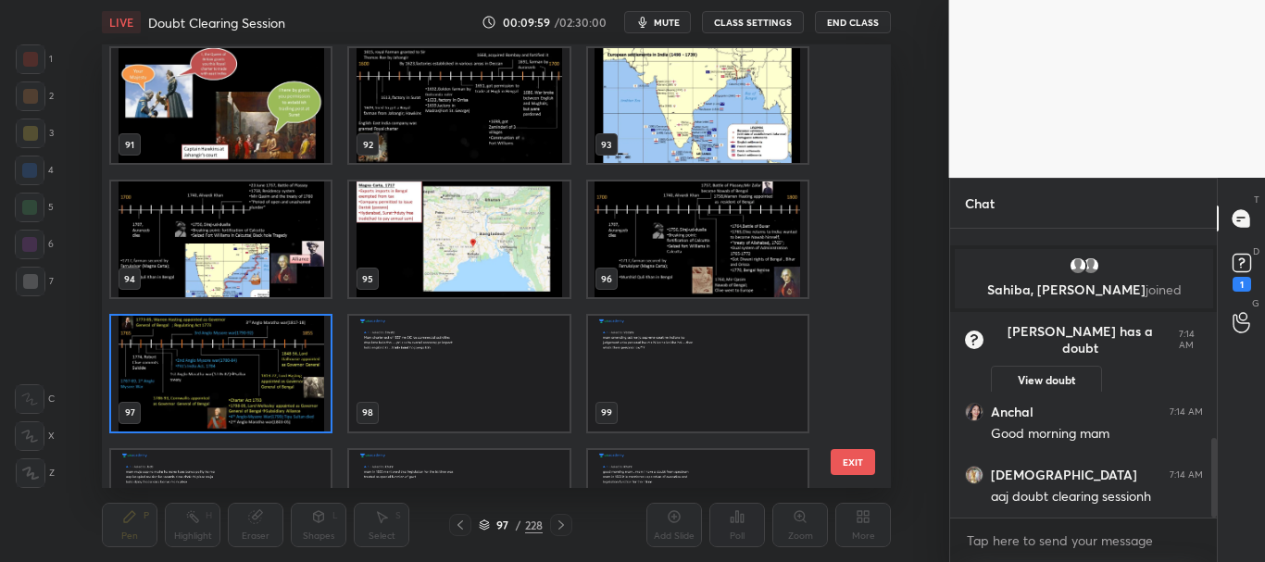
click at [484, 524] on icon at bounding box center [484, 525] width 11 height 11
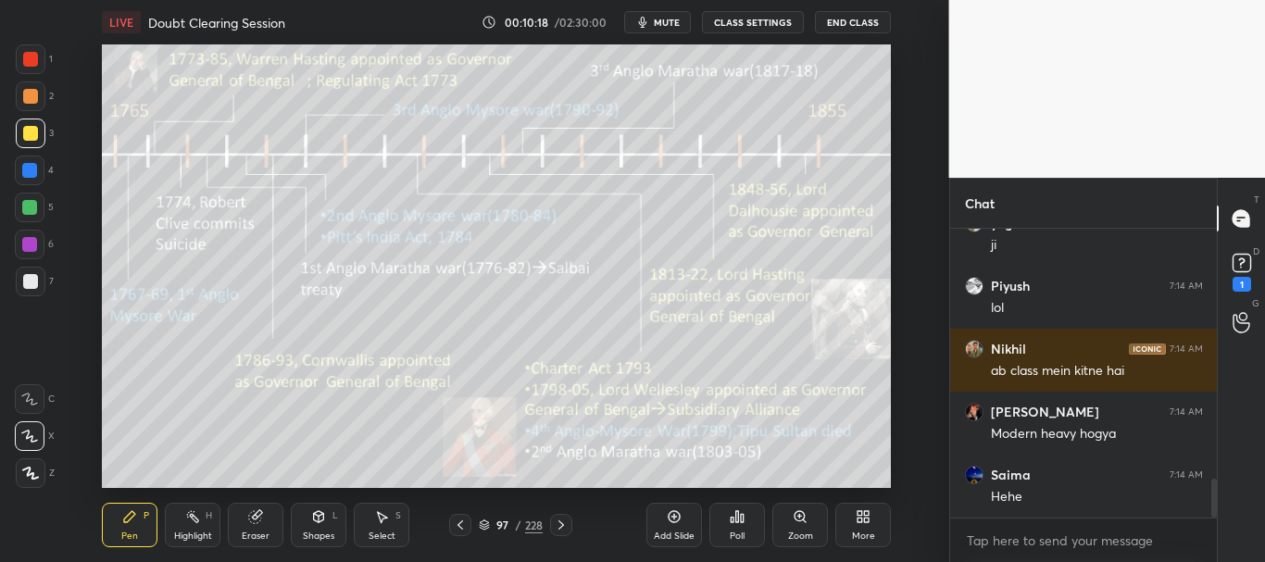
scroll to position [1904, 0]
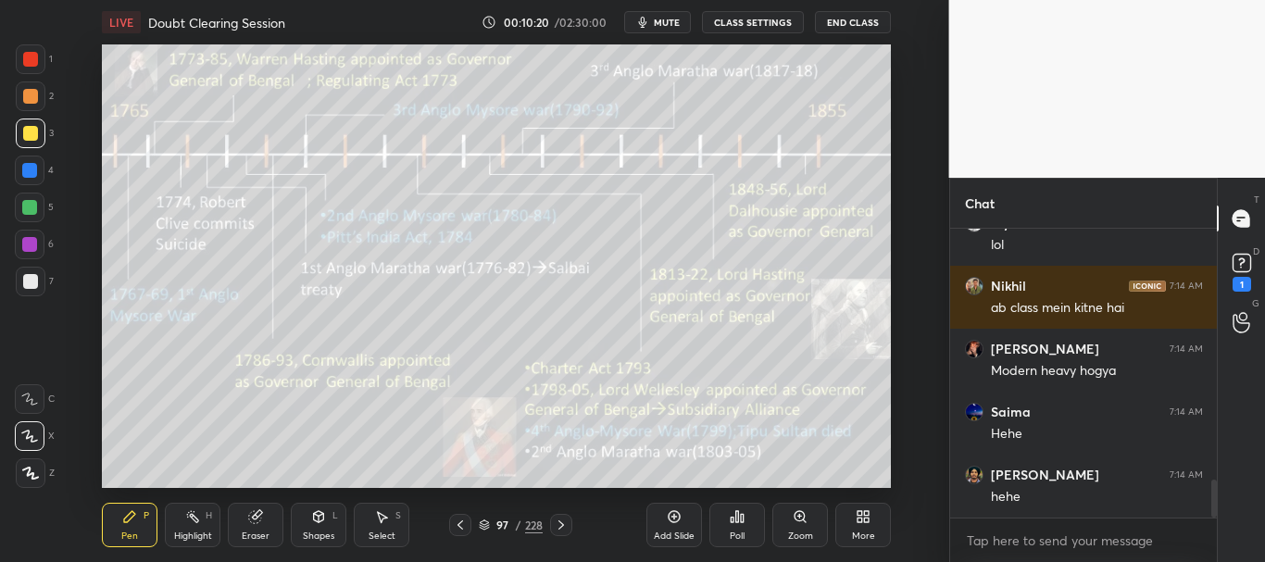
click at [480, 522] on icon at bounding box center [484, 523] width 9 height 5
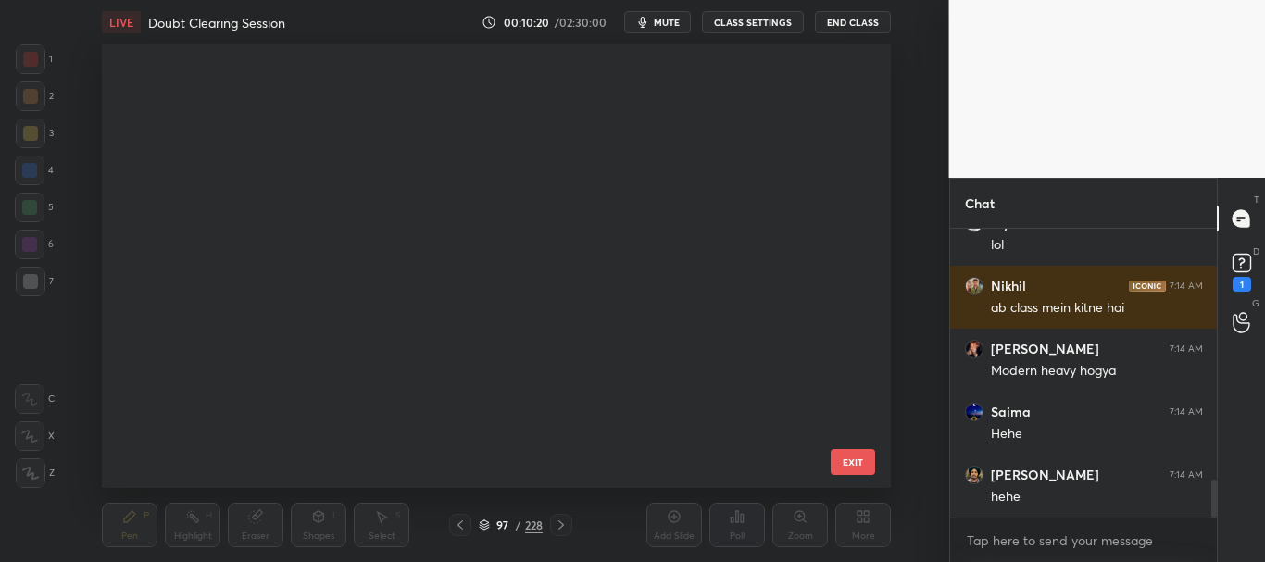
scroll to position [3981, 0]
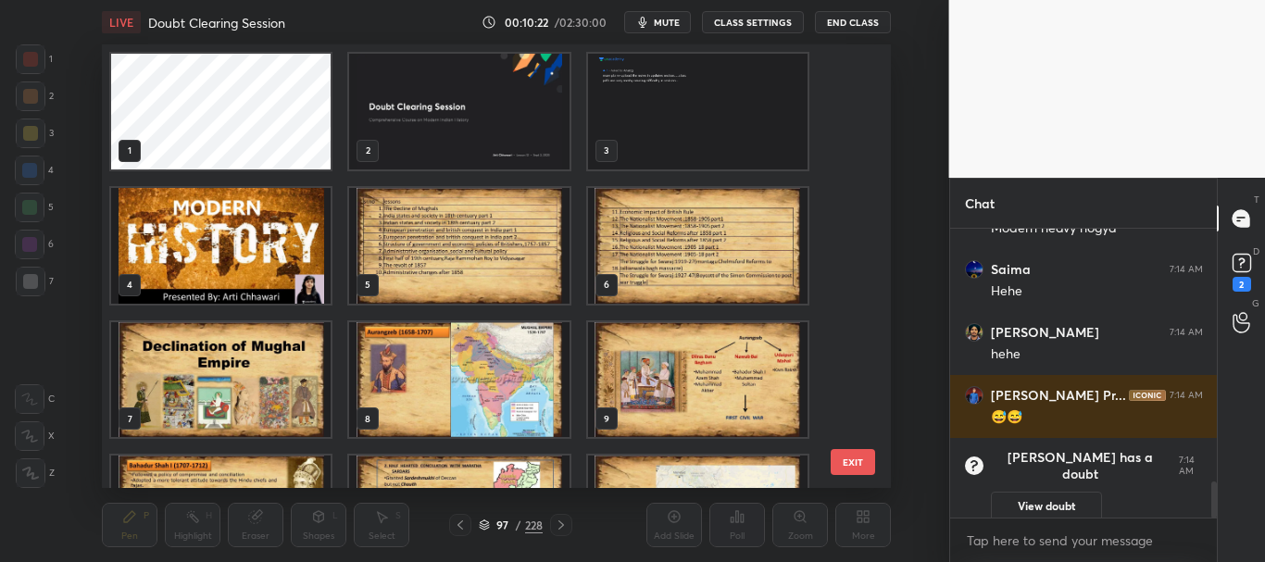
click at [523, 132] on img "grid" at bounding box center [460, 112] width 220 height 116
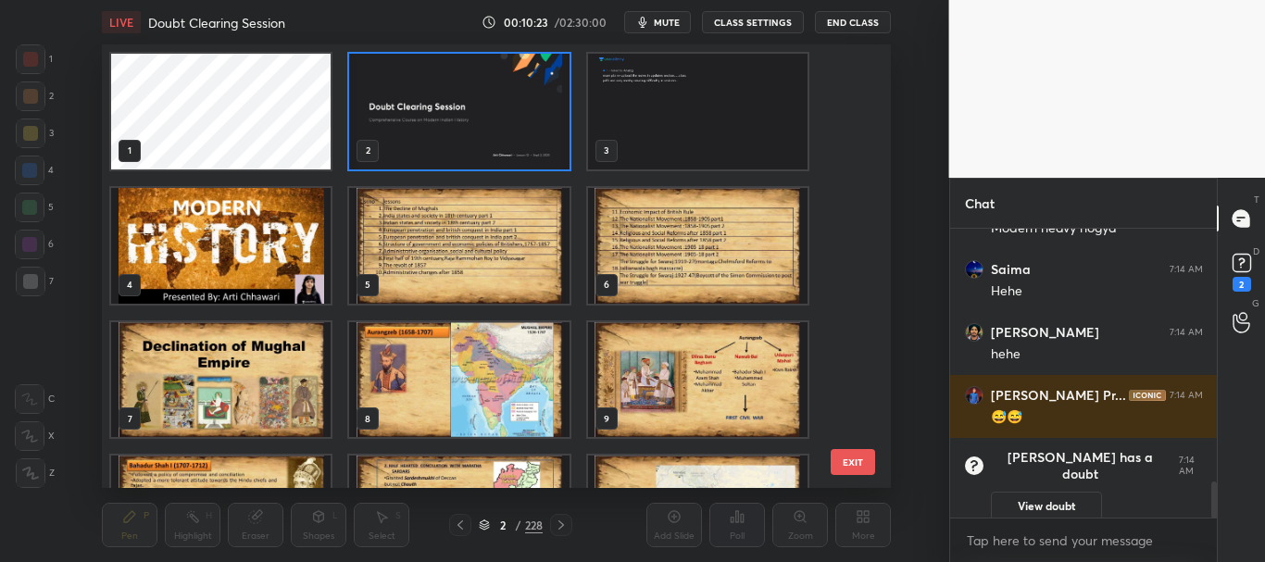
click at [485, 524] on icon at bounding box center [484, 525] width 11 height 11
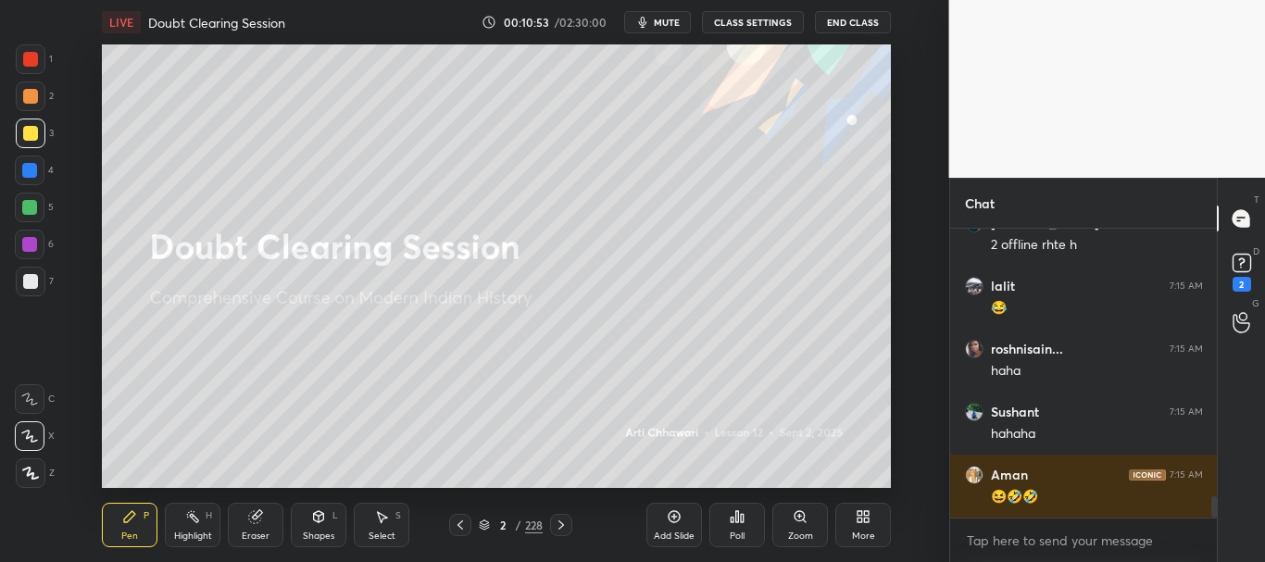
click at [41, 162] on div at bounding box center [30, 171] width 30 height 30
click at [1237, 270] on rect at bounding box center [1242, 264] width 18 height 18
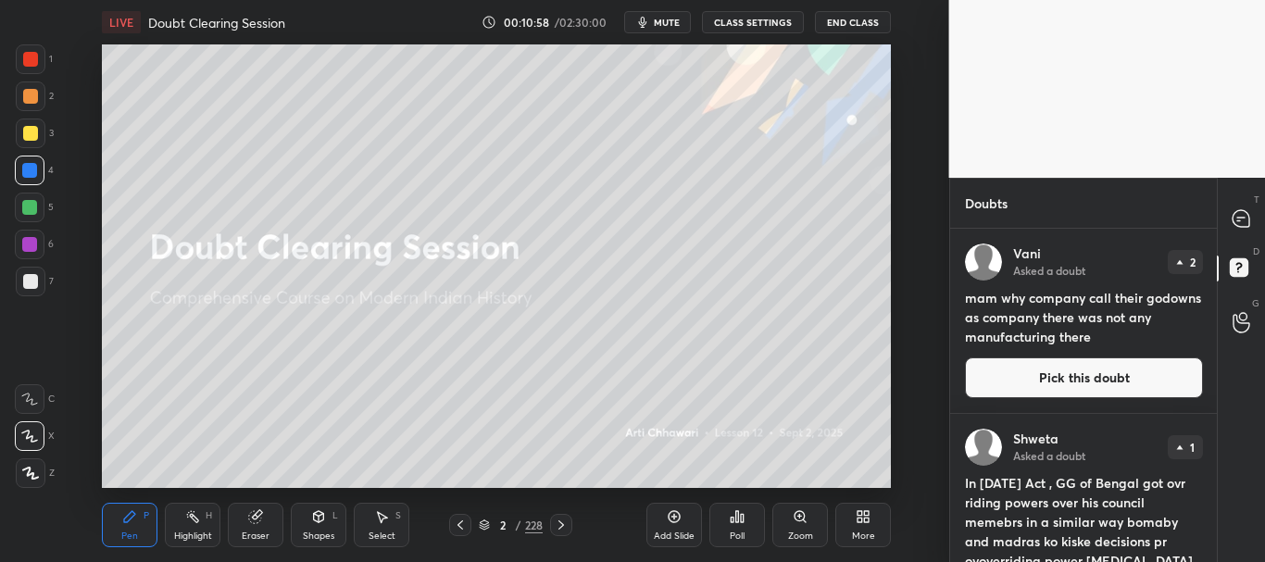
click at [1117, 368] on button "Pick this doubt" at bounding box center [1084, 378] width 238 height 41
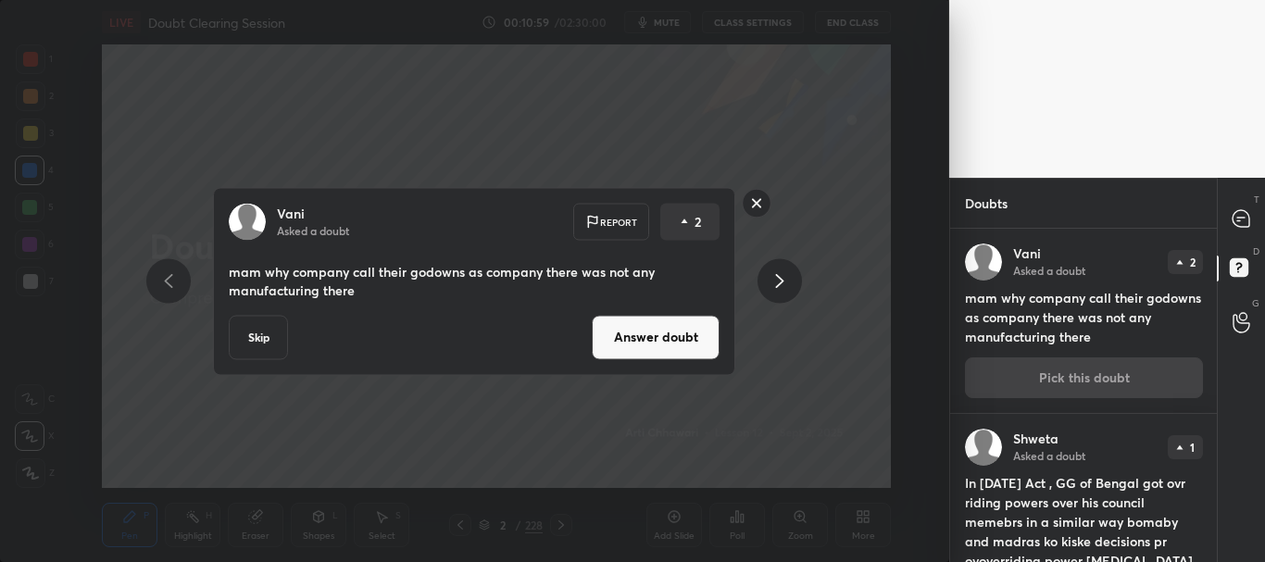
click at [650, 329] on button "Answer doubt" at bounding box center [656, 337] width 128 height 44
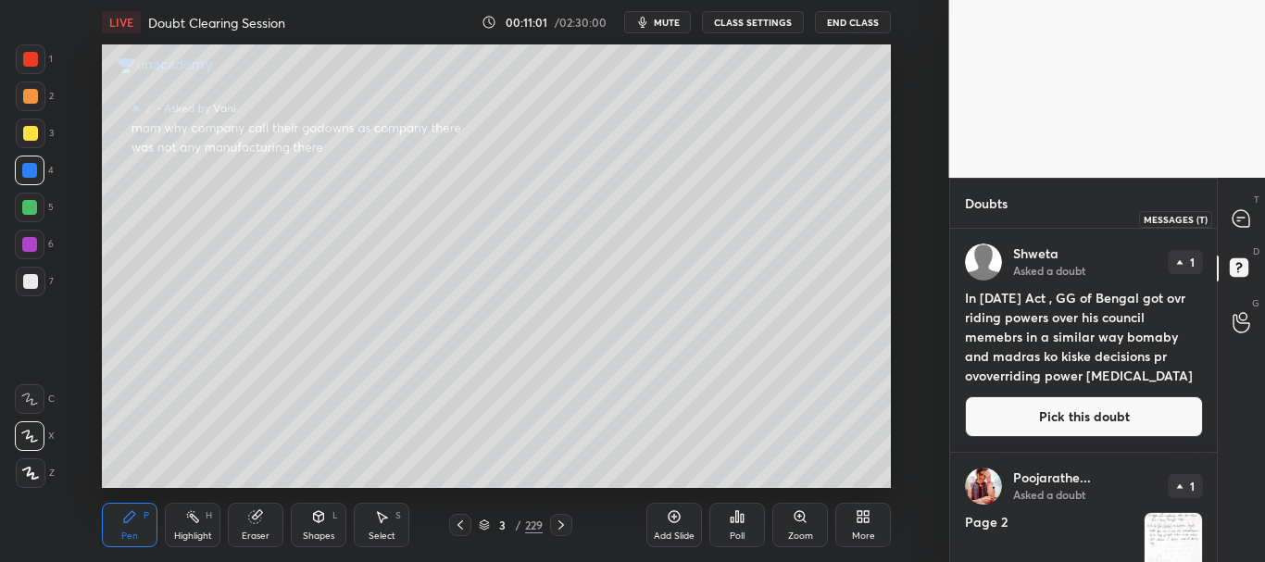
click at [1240, 218] on icon at bounding box center [1241, 218] width 7 height 0
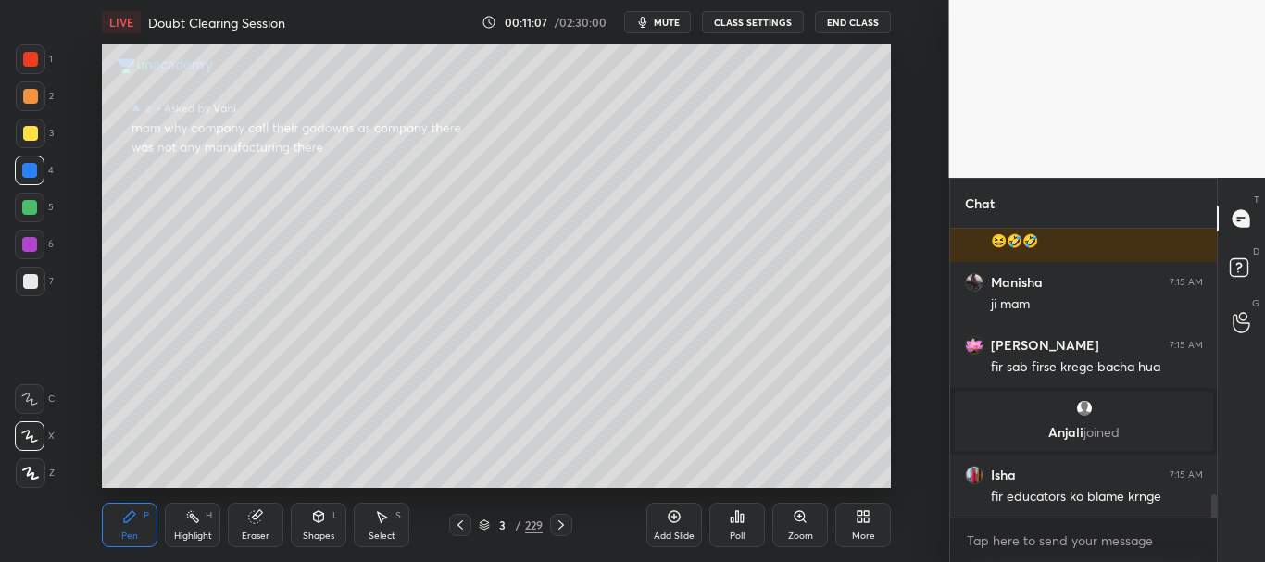
drag, startPoint x: 1213, startPoint y: 502, endPoint x: 1225, endPoint y: 538, distance: 38.1
click at [1213, 531] on div "roshnisain... 7:15 AM haha Sushant 7:15 AM hahaha Aman 7:15 AM 😆🤣🤣 [PERSON_NAME…" at bounding box center [1084, 395] width 268 height 333
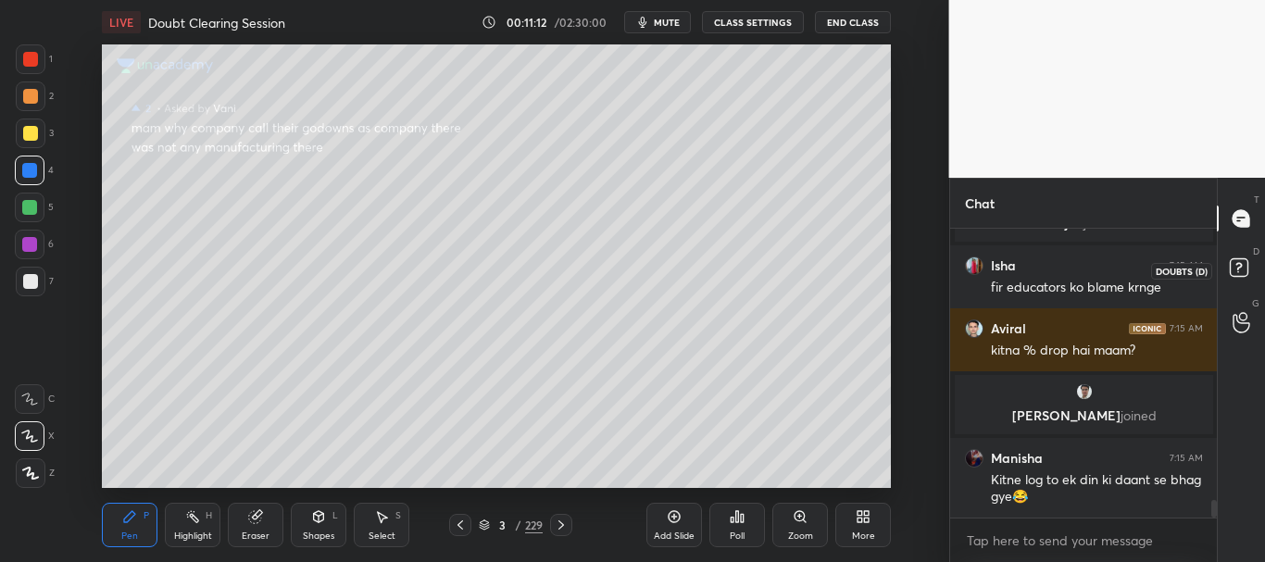
click at [1240, 272] on rect at bounding box center [1239, 268] width 18 height 18
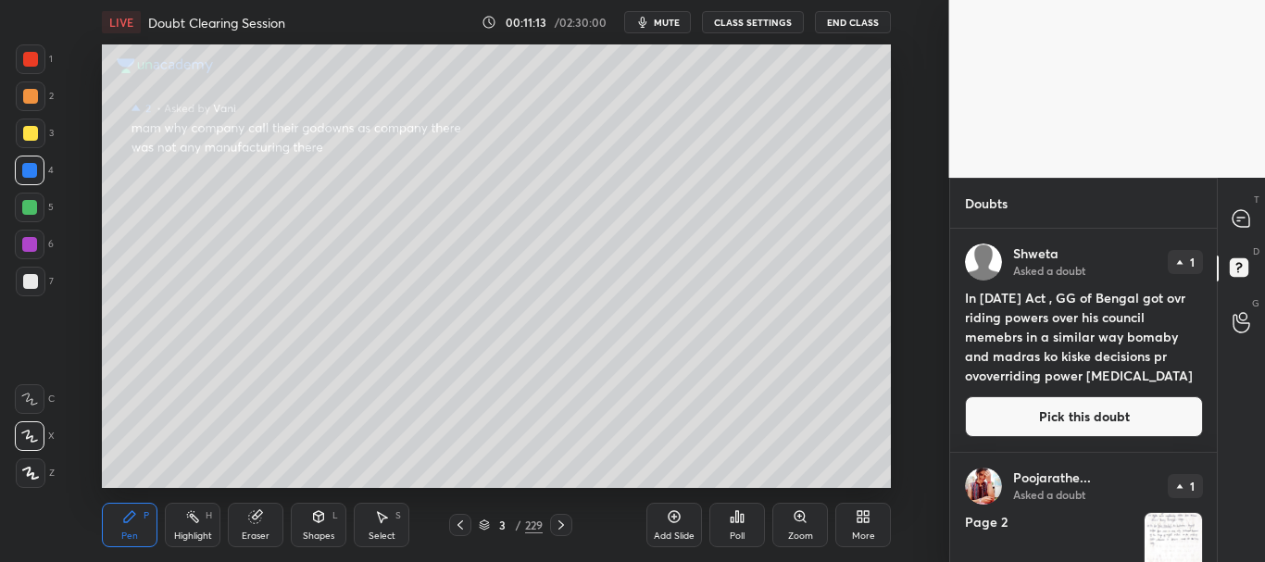
click at [1090, 426] on button "Pick this doubt" at bounding box center [1084, 416] width 238 height 41
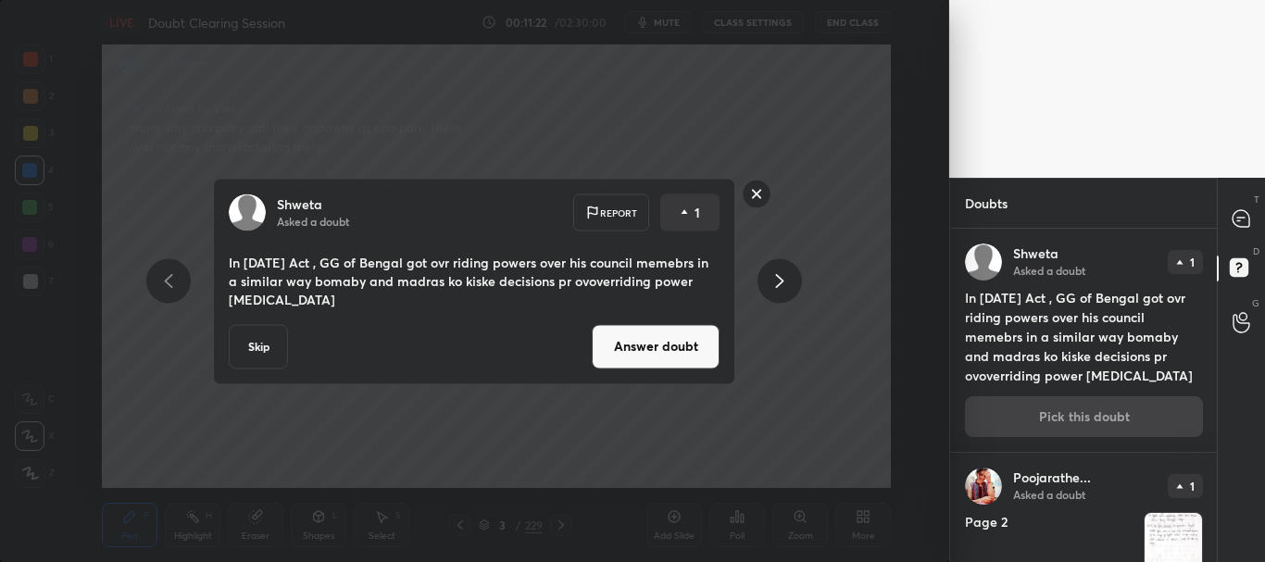
click at [675, 333] on button "Answer doubt" at bounding box center [656, 346] width 128 height 44
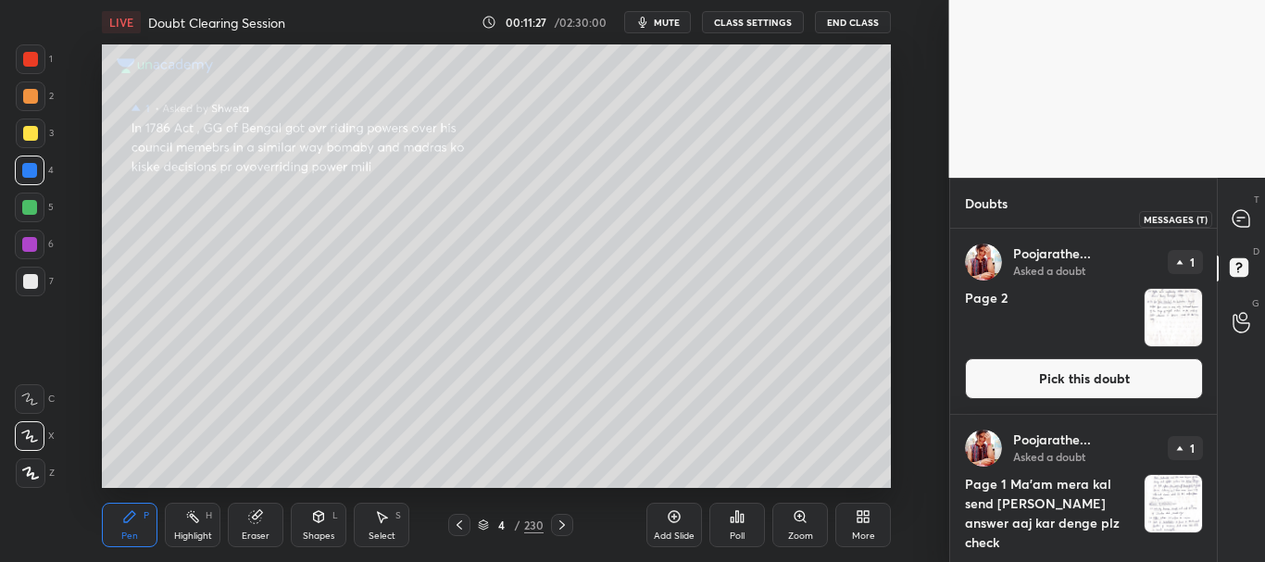
click at [1240, 220] on icon at bounding box center [1241, 218] width 17 height 17
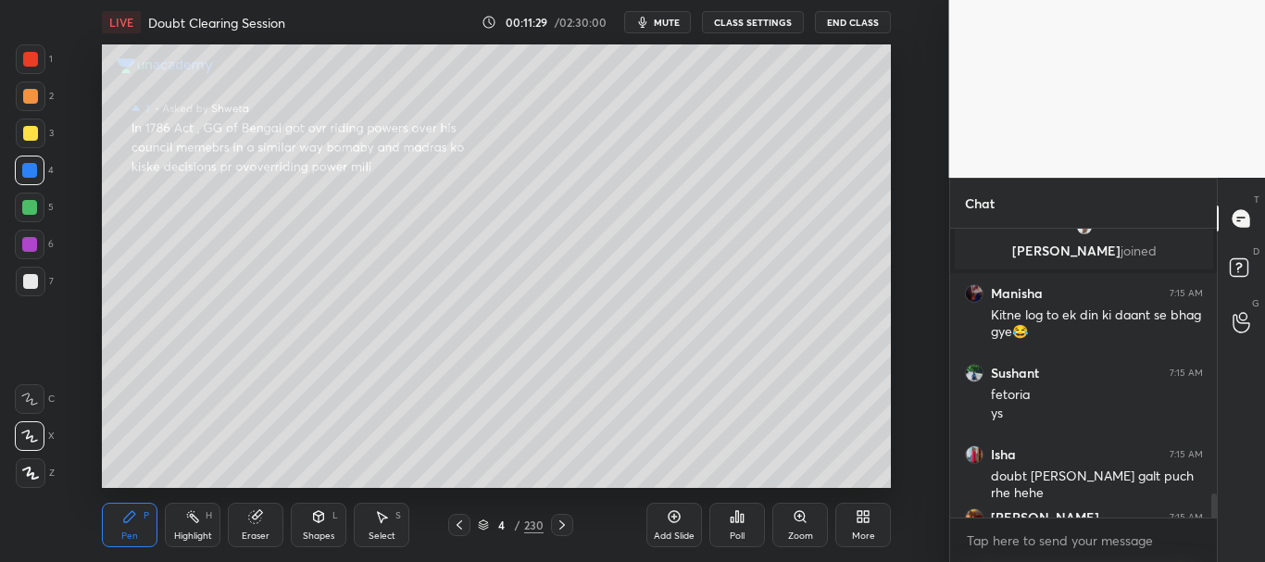
scroll to position [4607, 0]
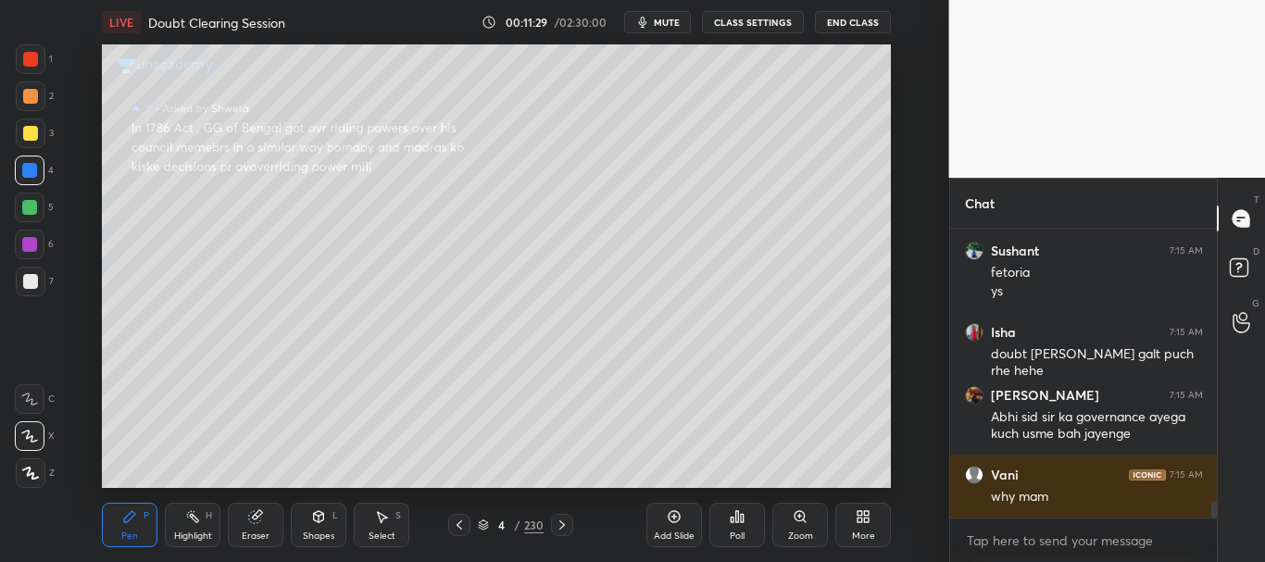
drag, startPoint x: 1213, startPoint y: 497, endPoint x: 1213, endPoint y: 516, distance: 18.5
click at [1213, 518] on div "[PERSON_NAME] joined [PERSON_NAME] 7:15 AM Kitne log to ek din ki daant se bhag…" at bounding box center [1084, 395] width 268 height 333
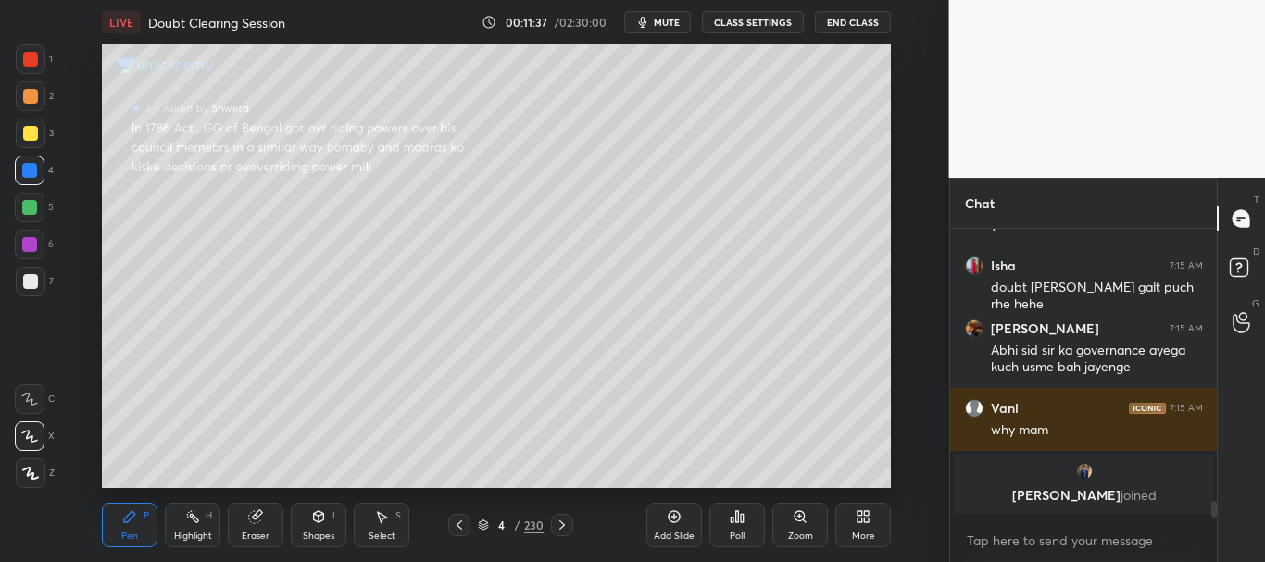
click at [1213, 515] on div at bounding box center [1215, 509] width 6 height 17
click at [1216, 515] on div at bounding box center [1215, 509] width 6 height 17
click at [484, 521] on icon at bounding box center [483, 523] width 9 height 5
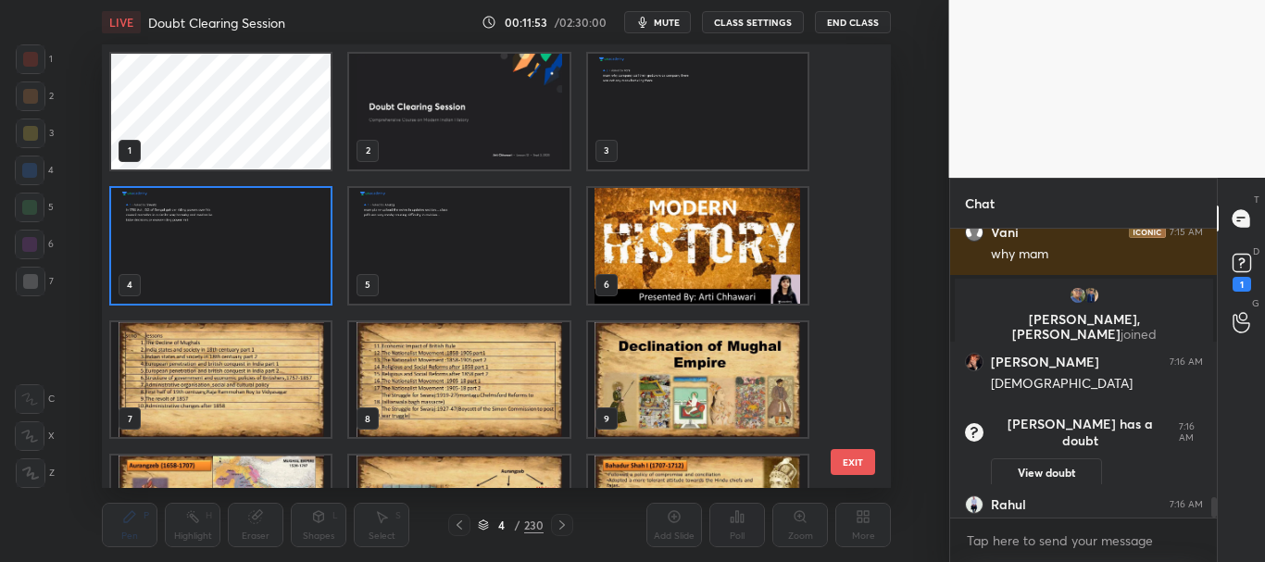
scroll to position [3872, 0]
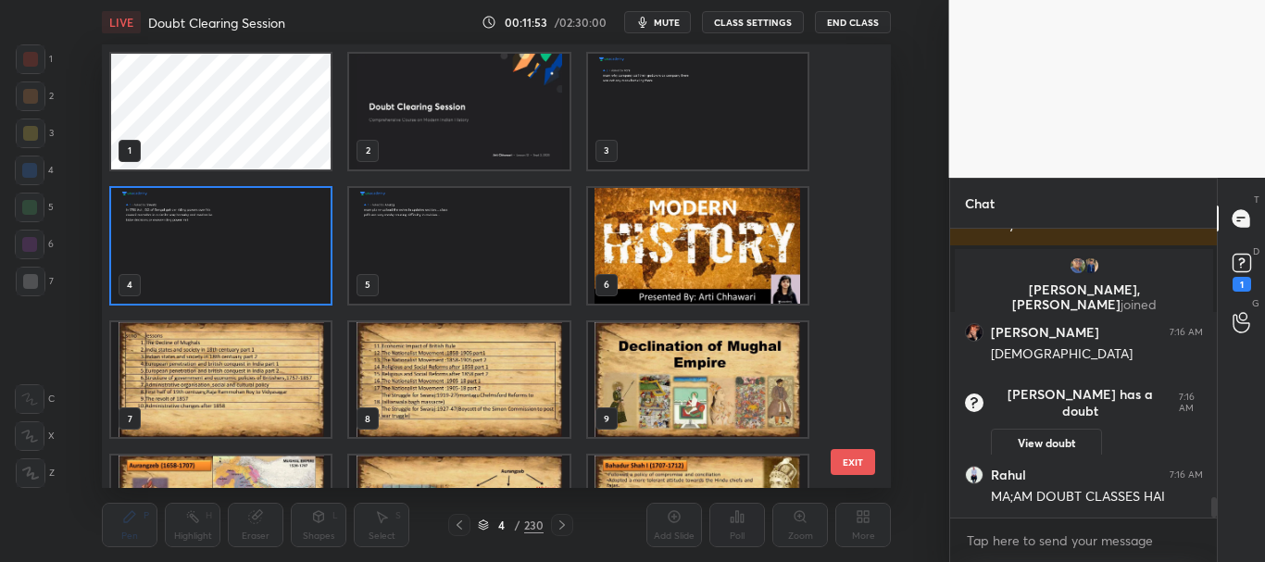
click at [489, 140] on img "grid" at bounding box center [460, 112] width 220 height 116
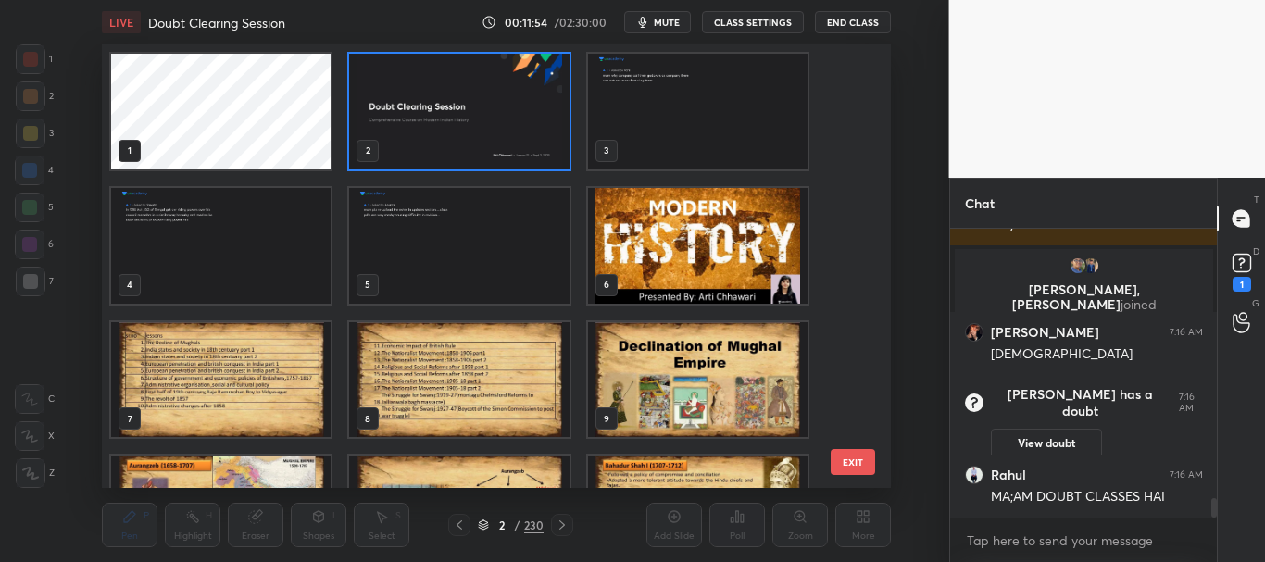
scroll to position [3935, 0]
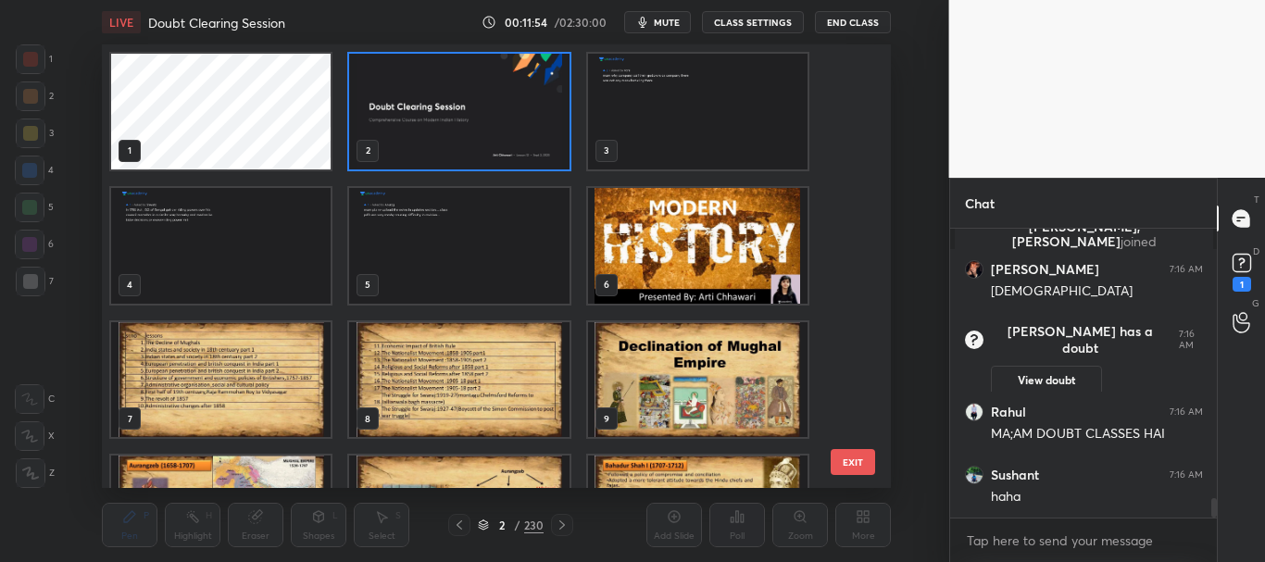
click at [479, 522] on icon at bounding box center [483, 523] width 9 height 5
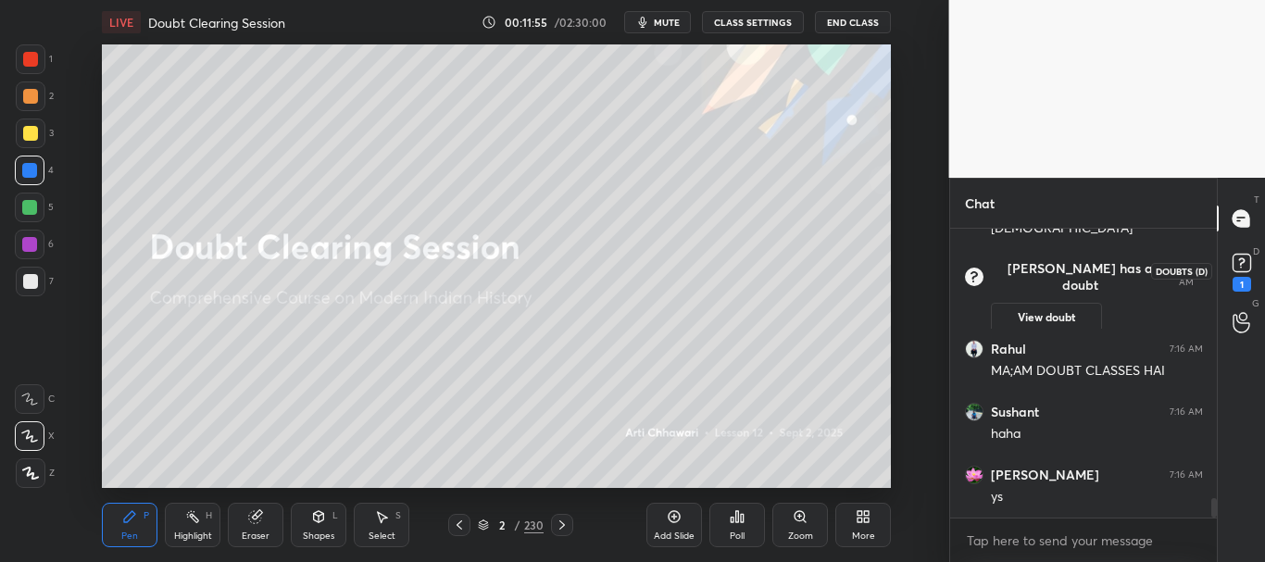
scroll to position [4061, 0]
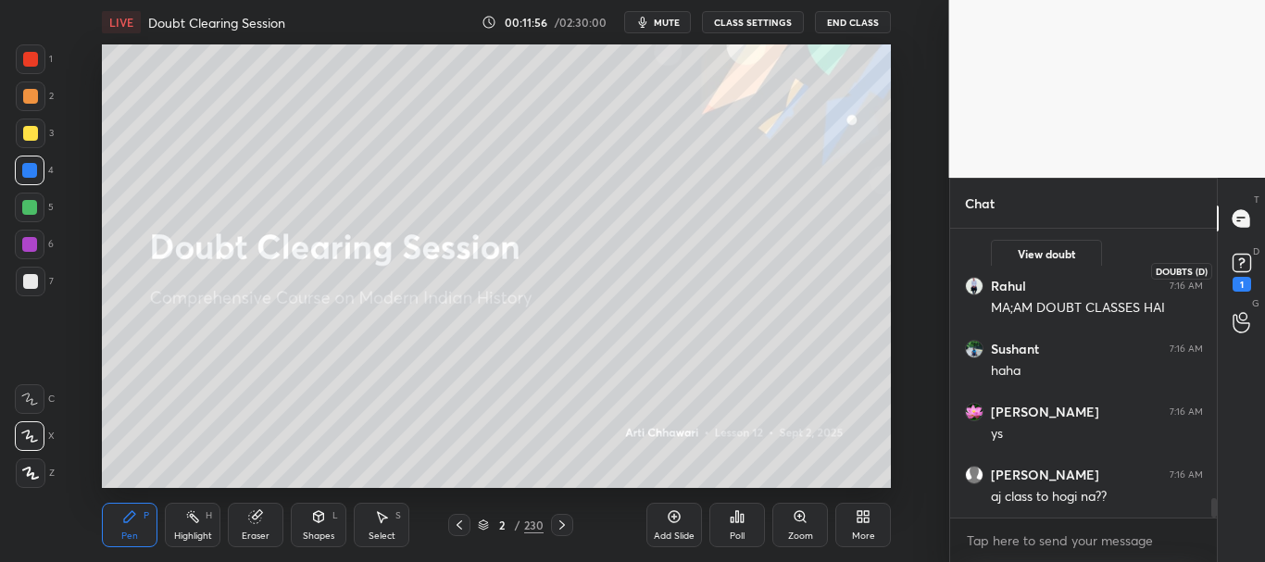
click at [1248, 261] on rect at bounding box center [1242, 264] width 18 height 18
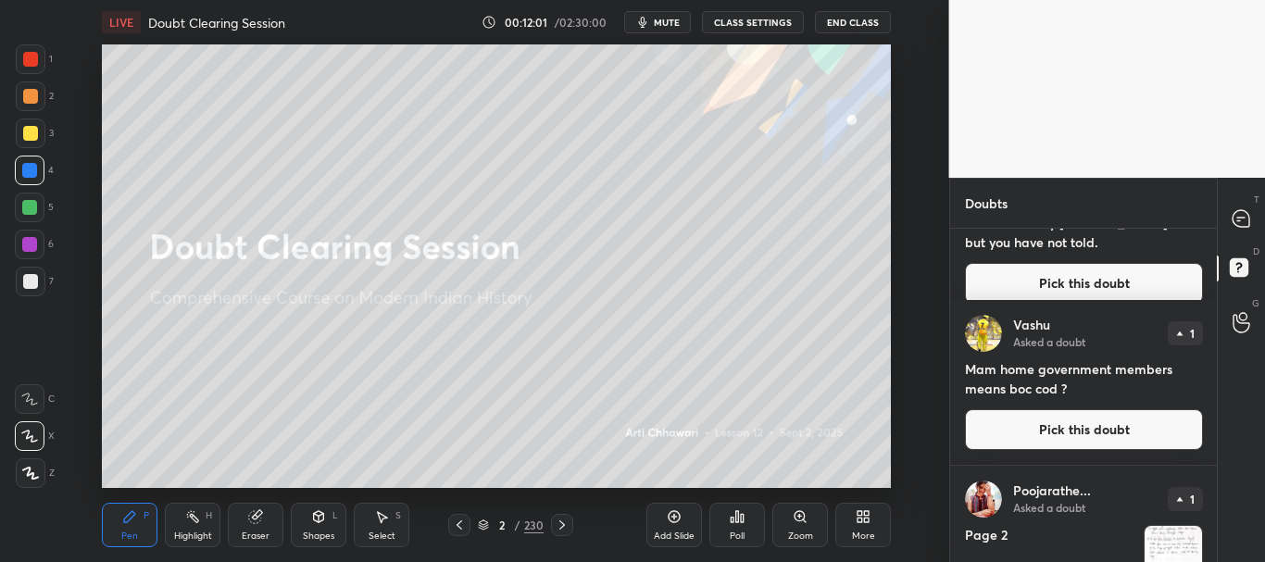
scroll to position [0, 0]
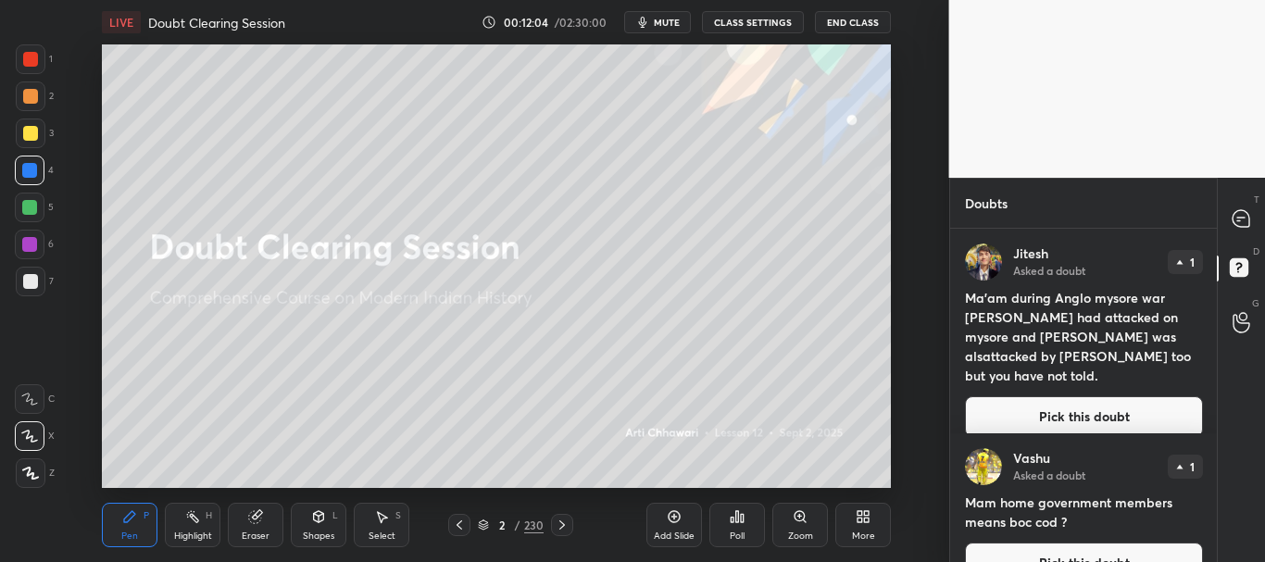
click at [1087, 396] on button "Pick this doubt" at bounding box center [1084, 416] width 238 height 41
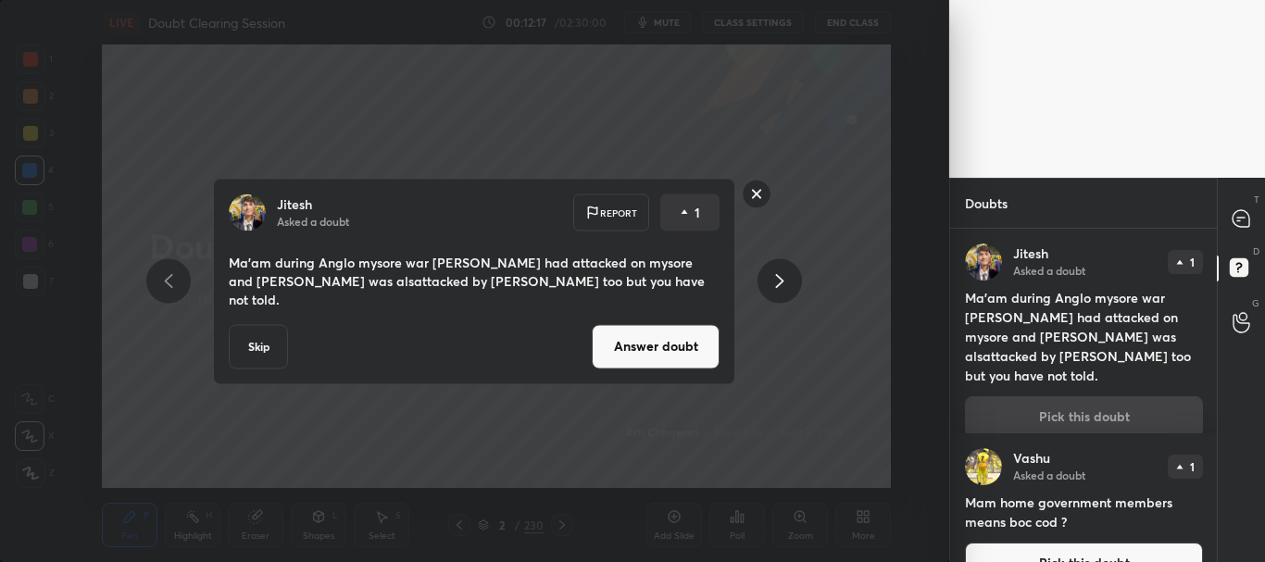
click at [675, 343] on button "Answer doubt" at bounding box center [656, 346] width 128 height 44
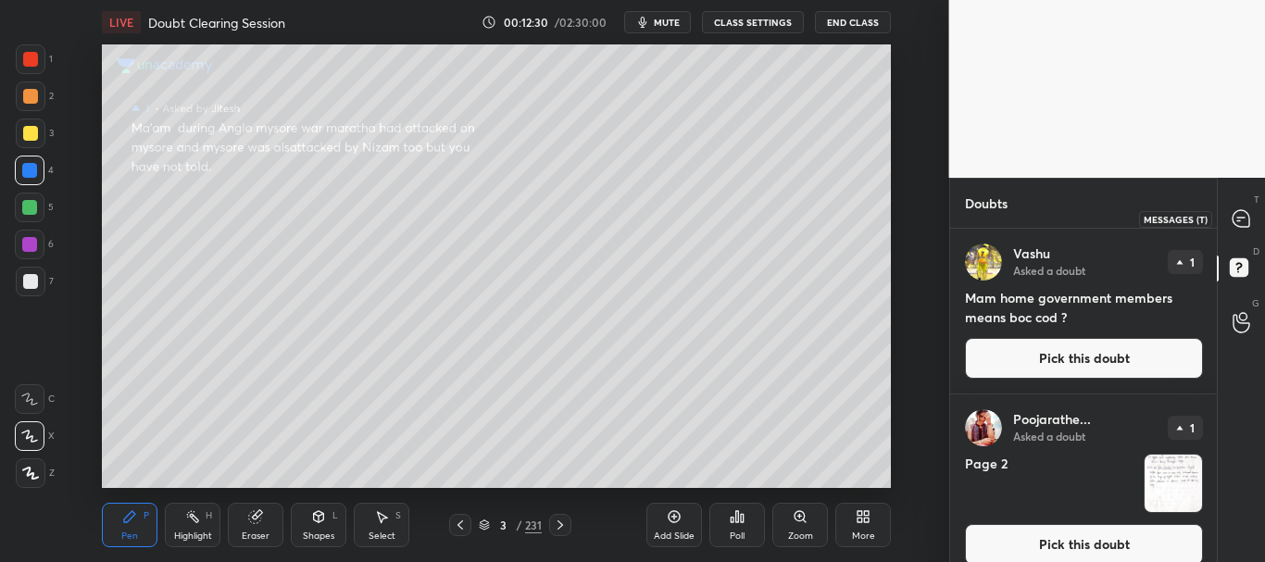
click at [1244, 219] on icon at bounding box center [1241, 218] width 17 height 17
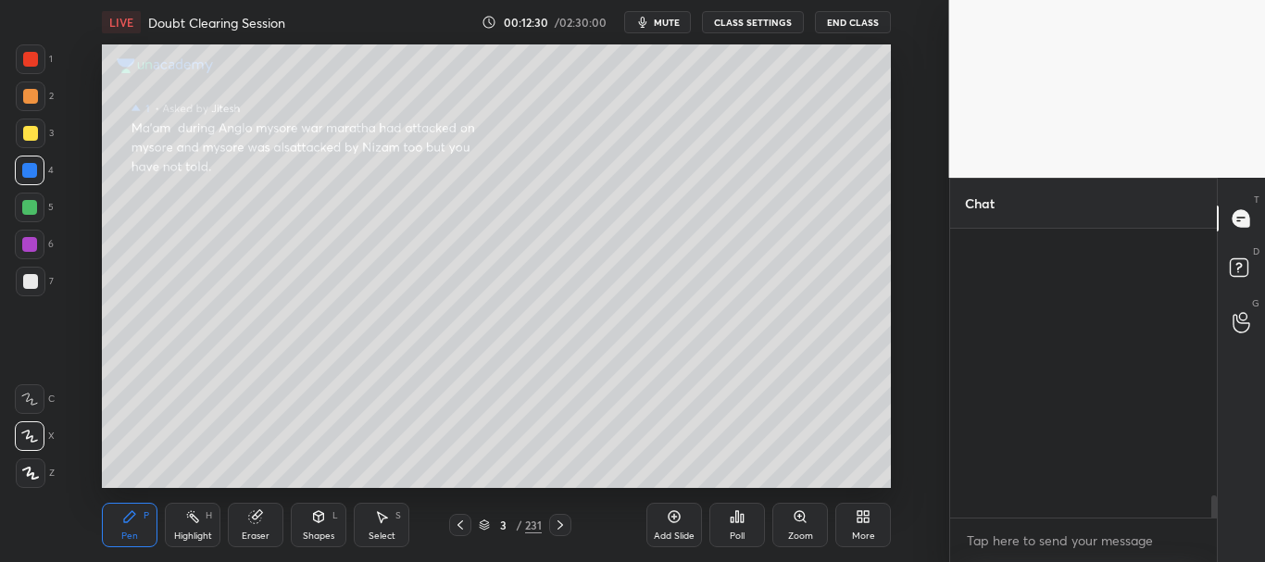
scroll to position [283, 261]
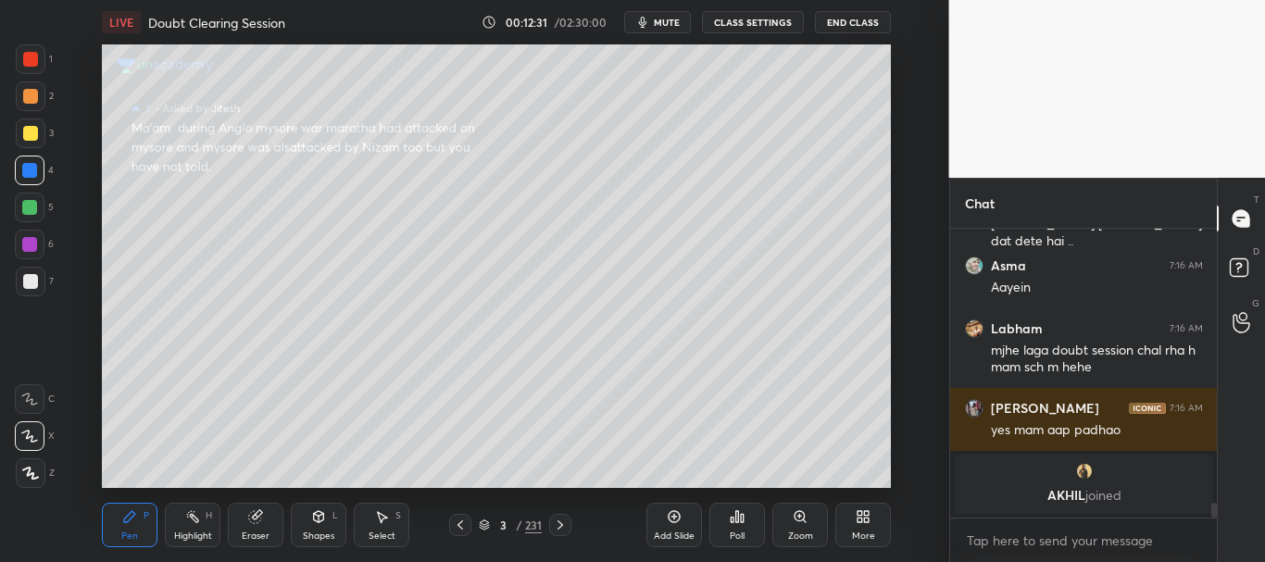
drag, startPoint x: 1217, startPoint y: 509, endPoint x: 1218, endPoint y: 527, distance: 18.5
click at [1218, 527] on div "T Messages (T) D Doubts (D) G Raise Hand (G)" at bounding box center [1241, 370] width 48 height 384
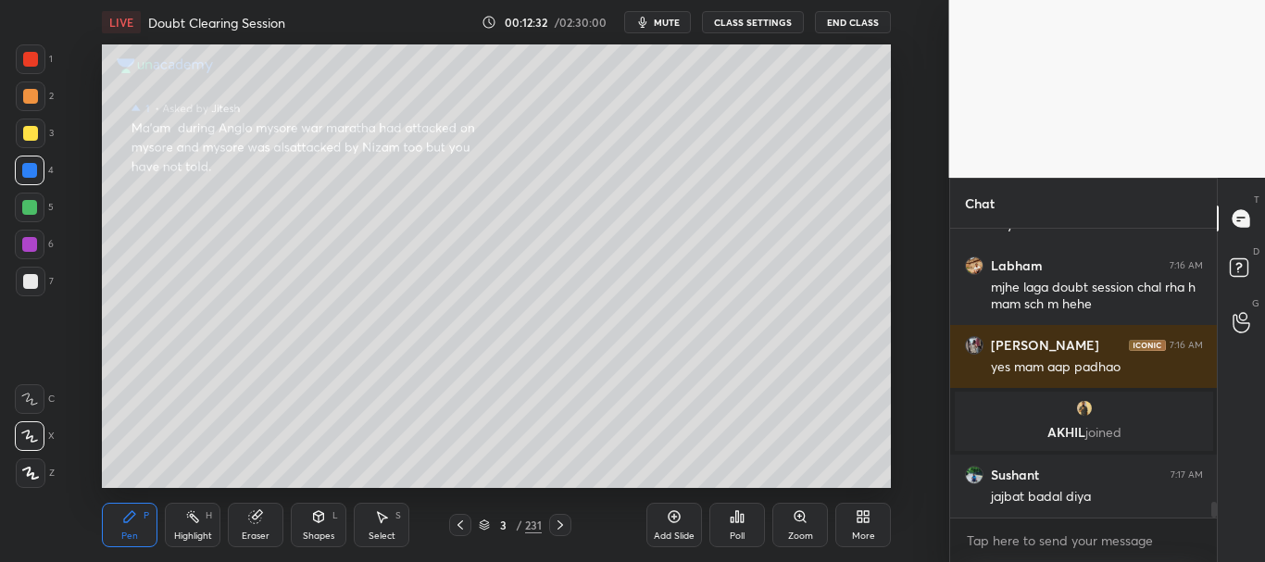
scroll to position [4911, 0]
click at [30, 127] on div at bounding box center [30, 133] width 15 height 15
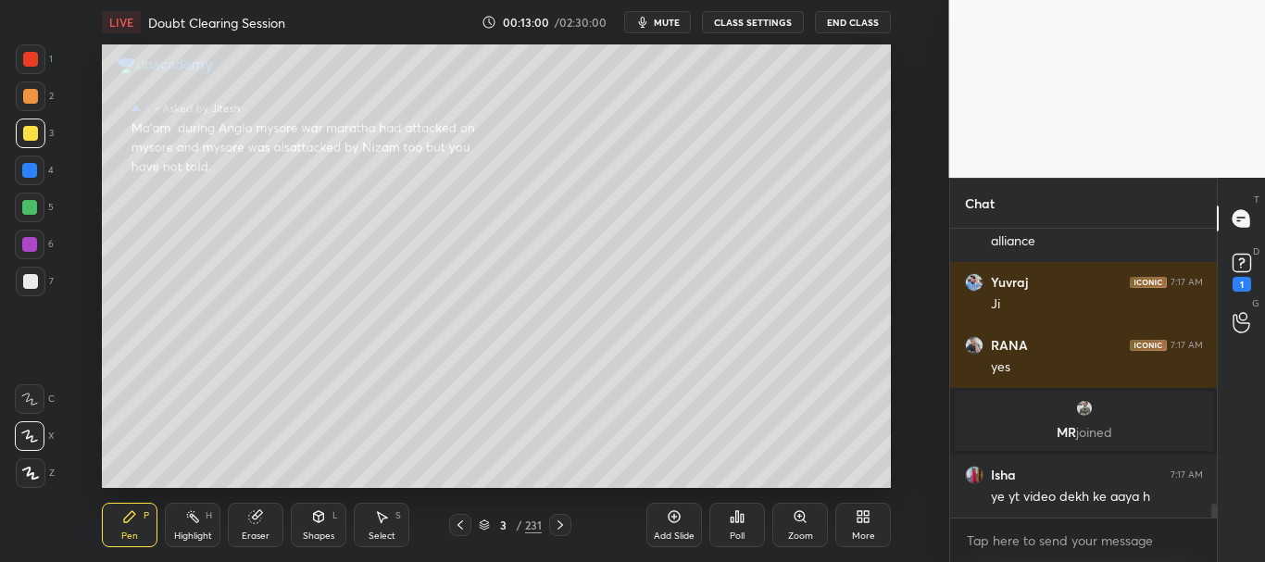
scroll to position [5867, 0]
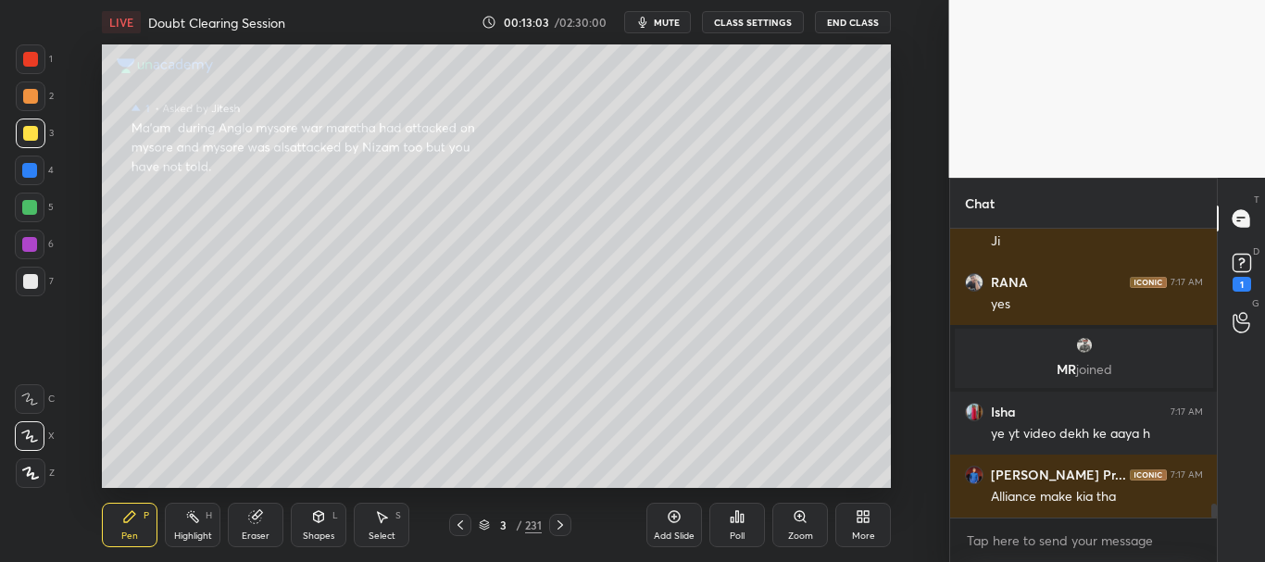
click at [24, 88] on div at bounding box center [31, 97] width 30 height 30
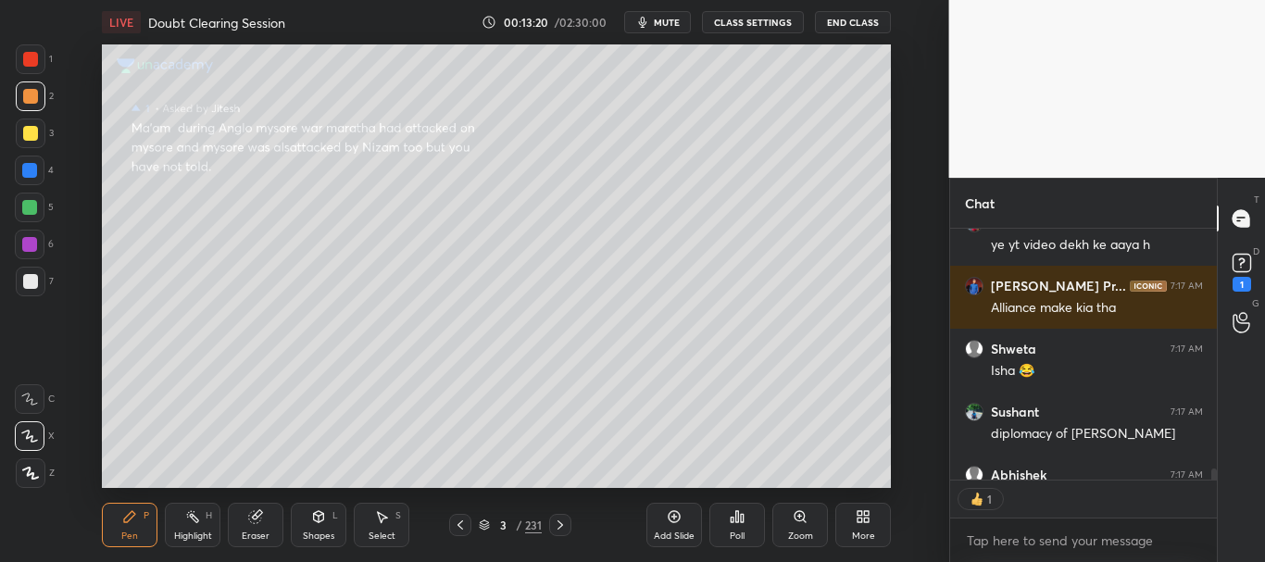
scroll to position [6157, 0]
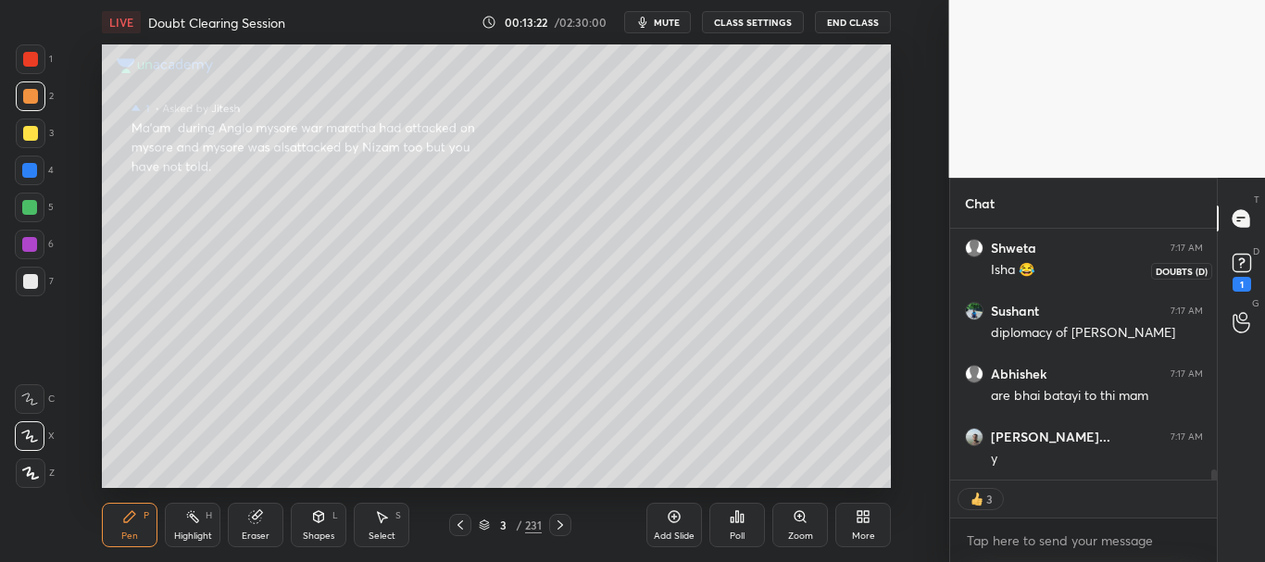
click at [1245, 270] on rect at bounding box center [1242, 264] width 18 height 18
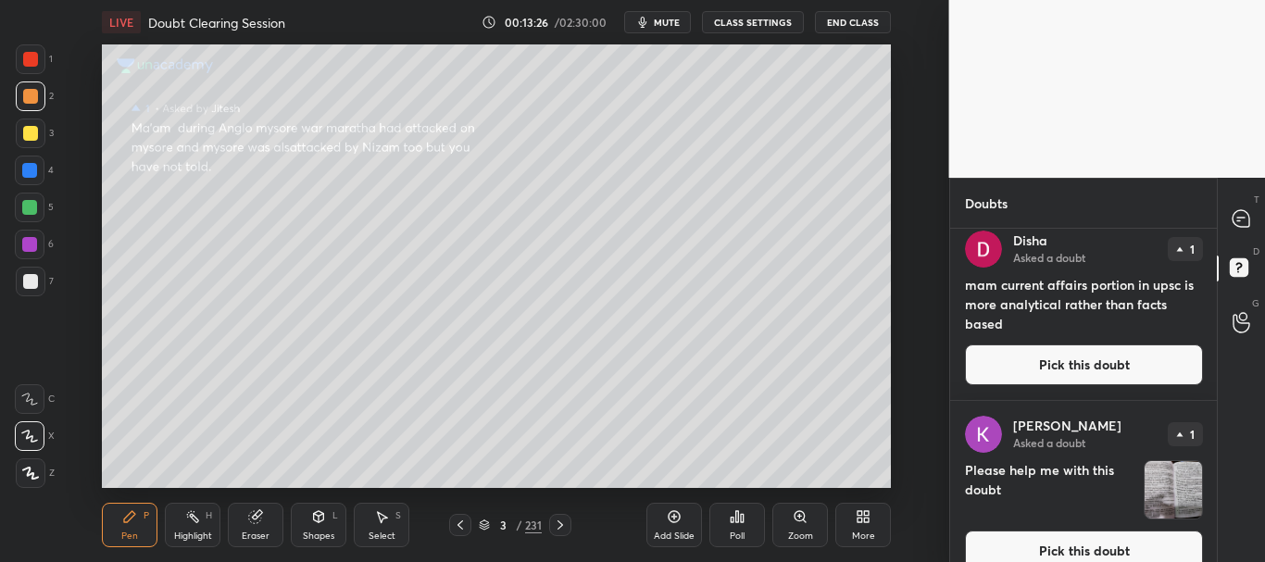
scroll to position [680, 0]
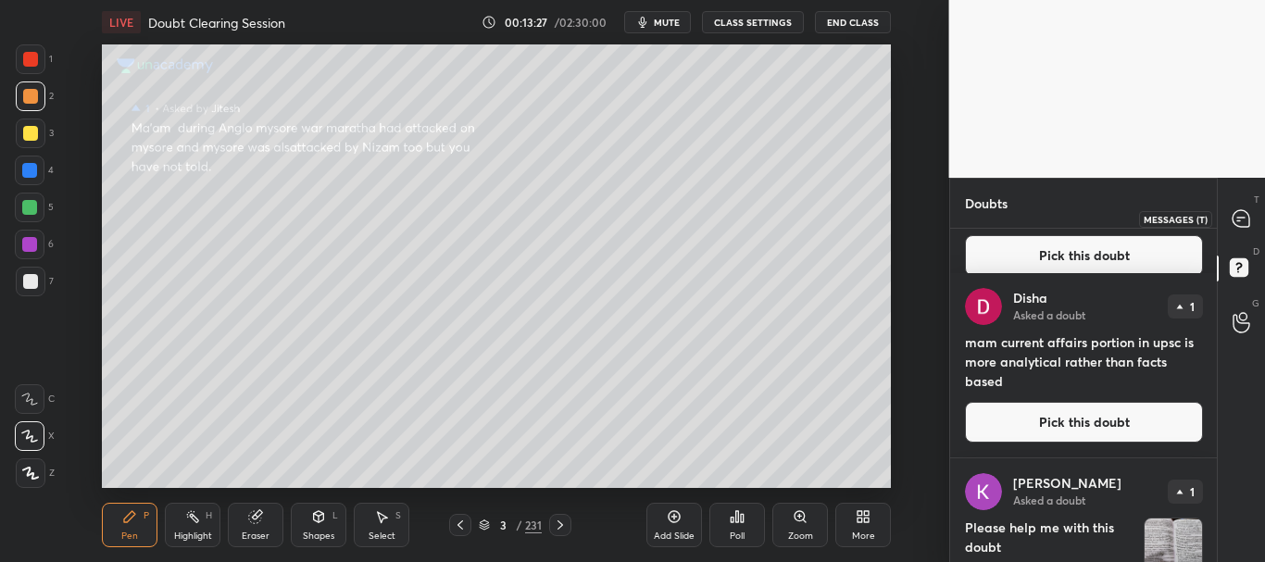
click at [1238, 221] on icon at bounding box center [1241, 218] width 17 height 17
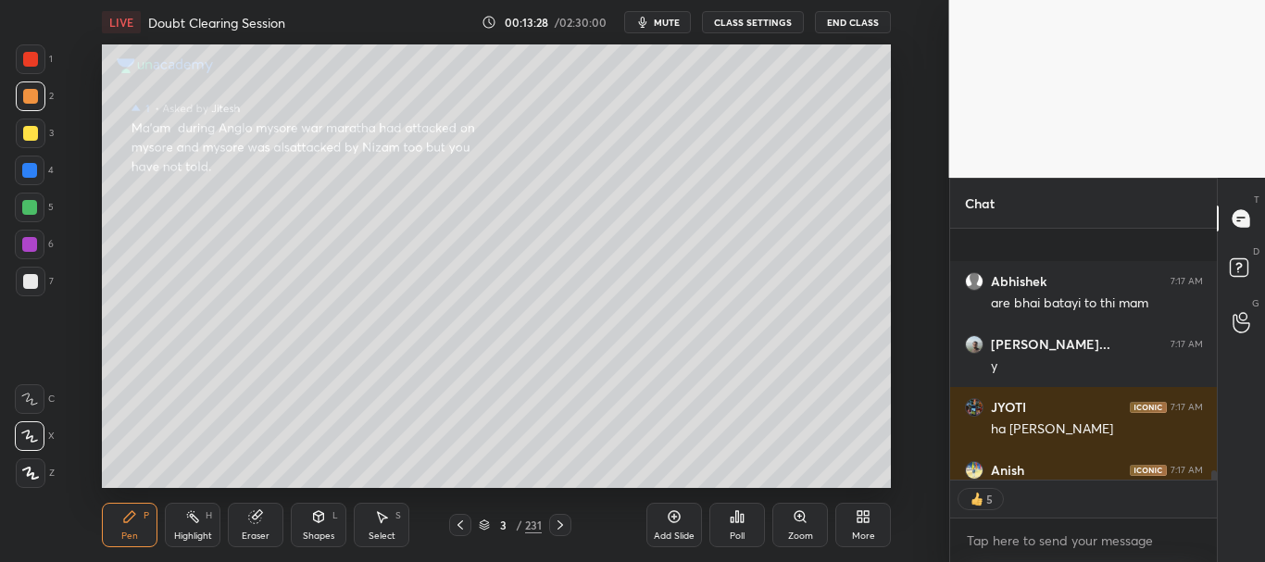
scroll to position [6644, 0]
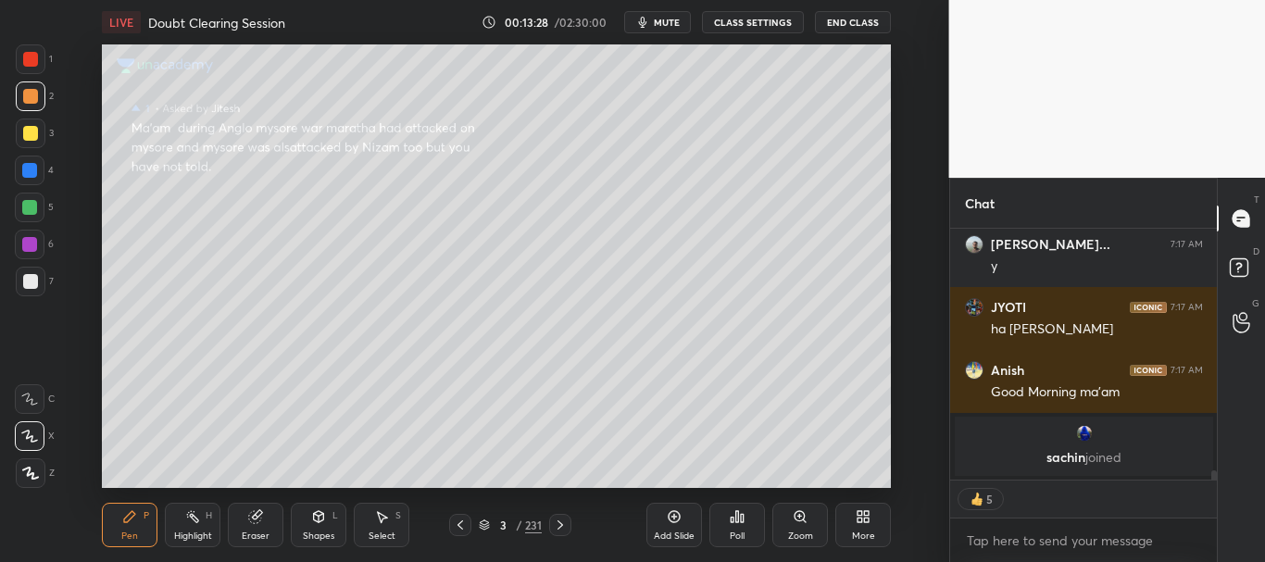
drag, startPoint x: 1214, startPoint y: 473, endPoint x: 1215, endPoint y: 484, distance: 10.2
click at [1214, 485] on div "Abhishek 7:17 AM are bhai batayi to thi mam [PERSON_NAME]... 7:17 AM y JYOTI 7:…" at bounding box center [1084, 395] width 268 height 333
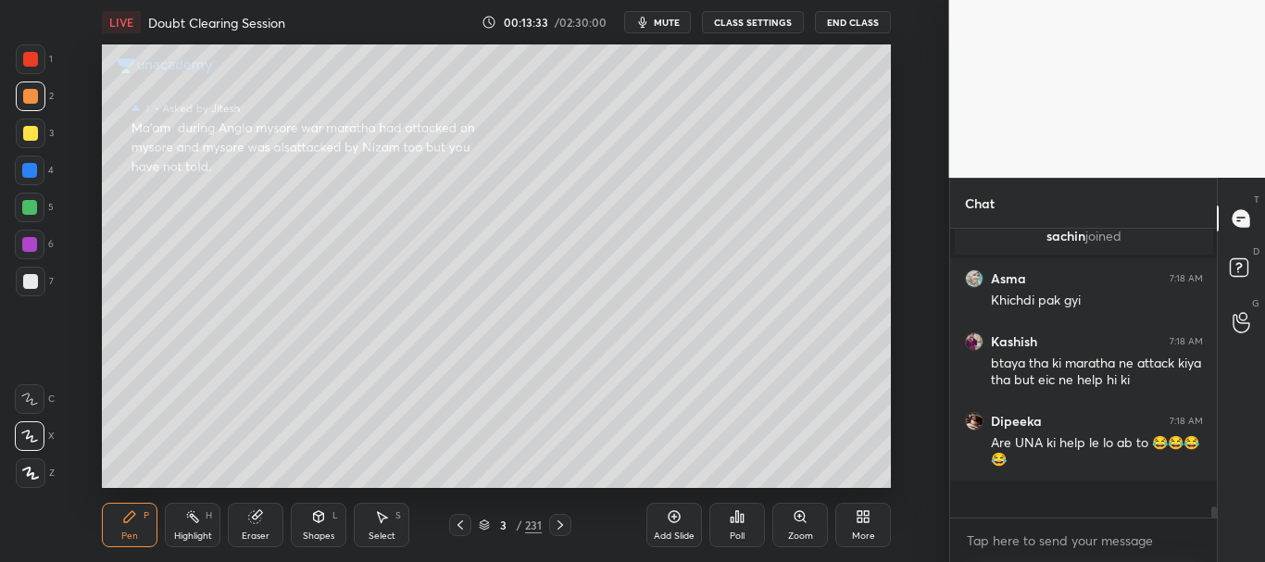
scroll to position [6367, 0]
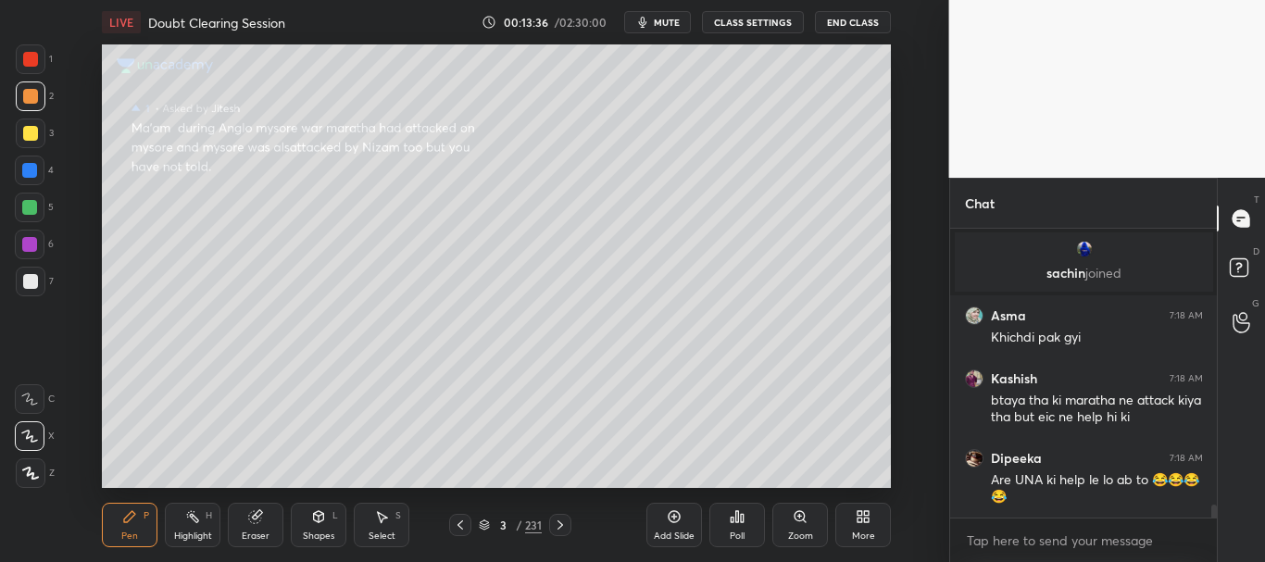
click at [485, 522] on icon at bounding box center [484, 525] width 11 height 11
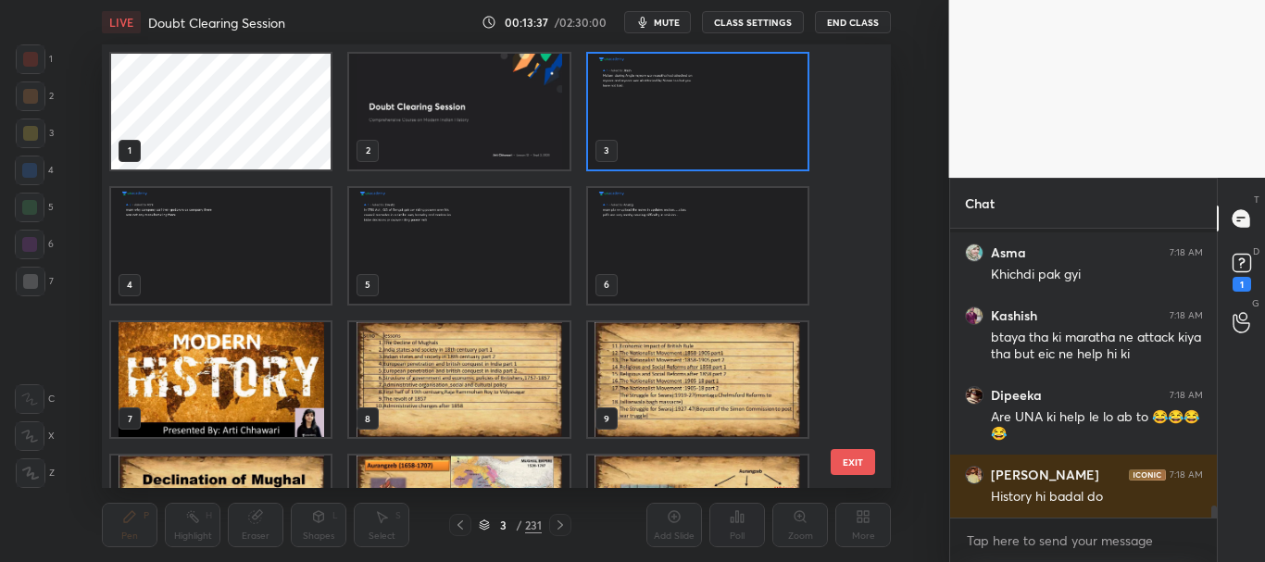
scroll to position [6510, 0]
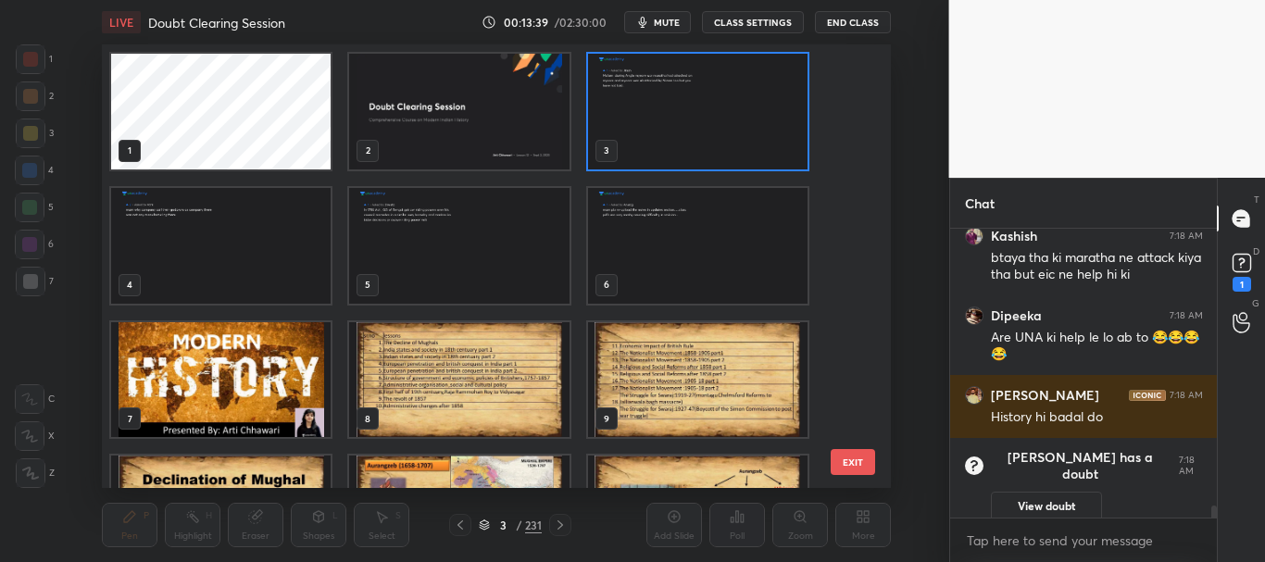
click at [866, 461] on button "EXIT" at bounding box center [853, 462] width 44 height 26
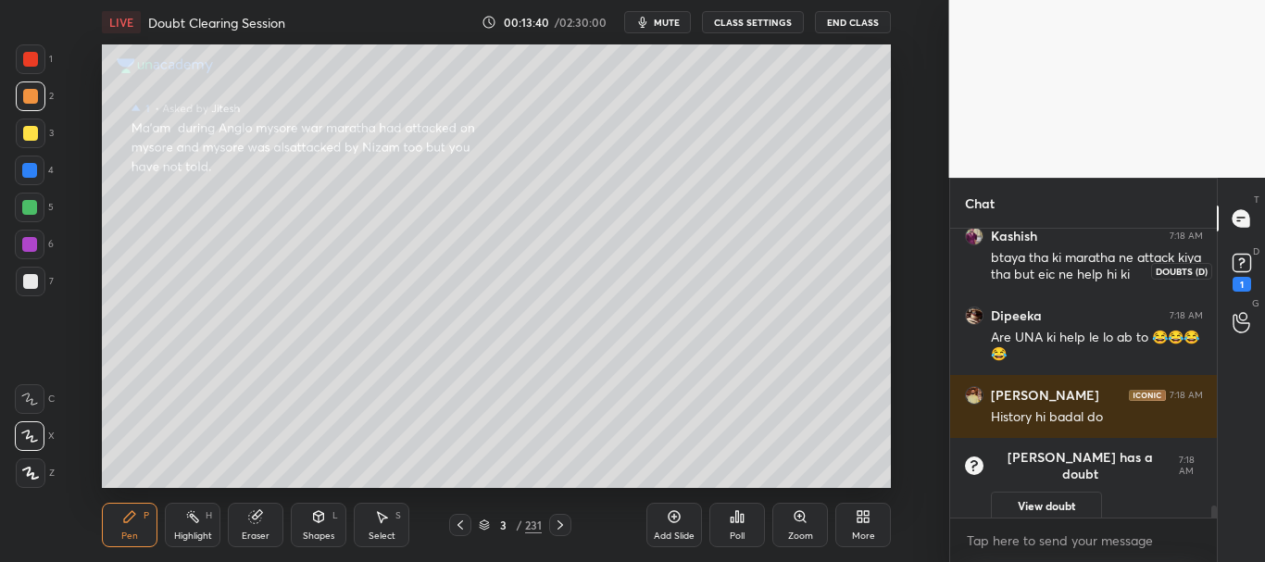
click at [1245, 265] on rect at bounding box center [1242, 264] width 18 height 18
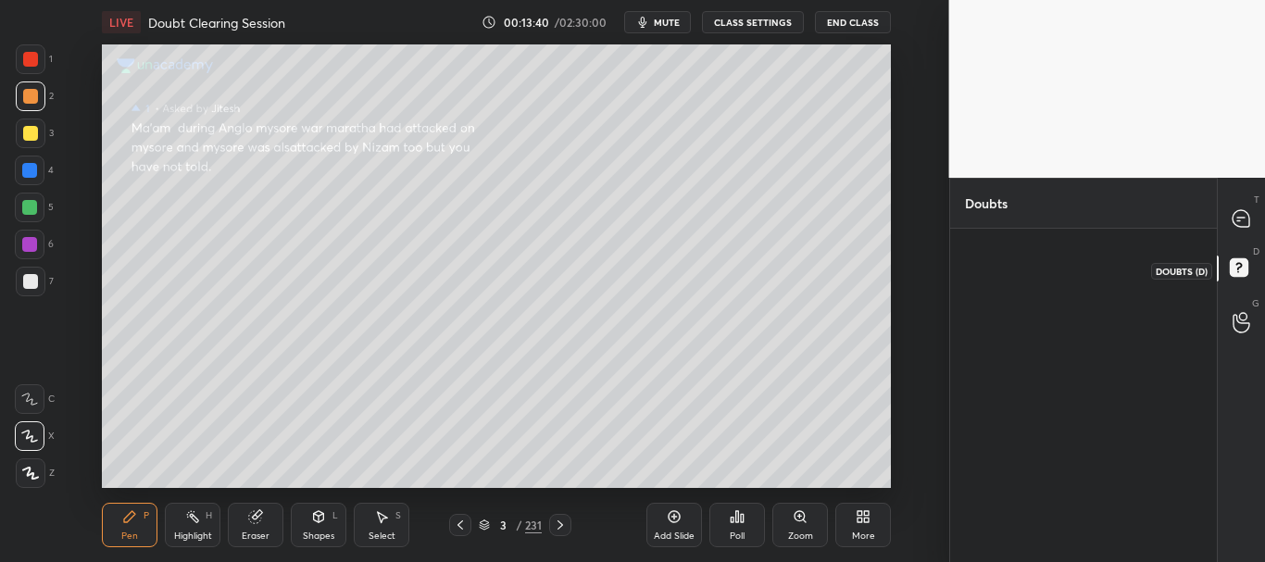
scroll to position [0, 0]
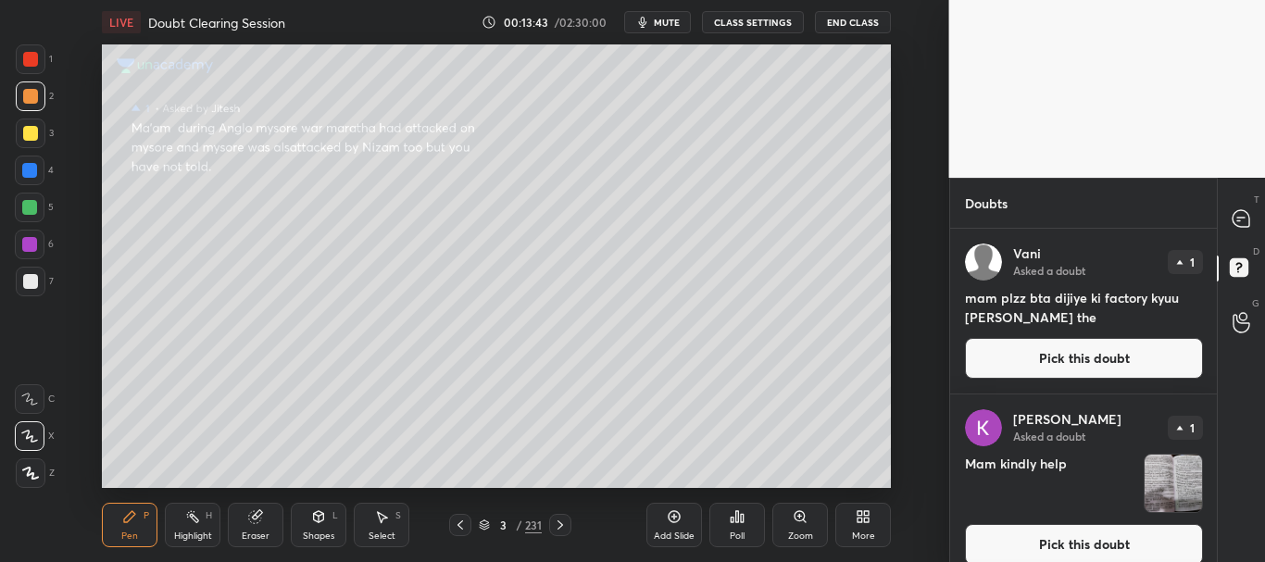
click at [1078, 360] on button "Pick this doubt" at bounding box center [1084, 358] width 238 height 41
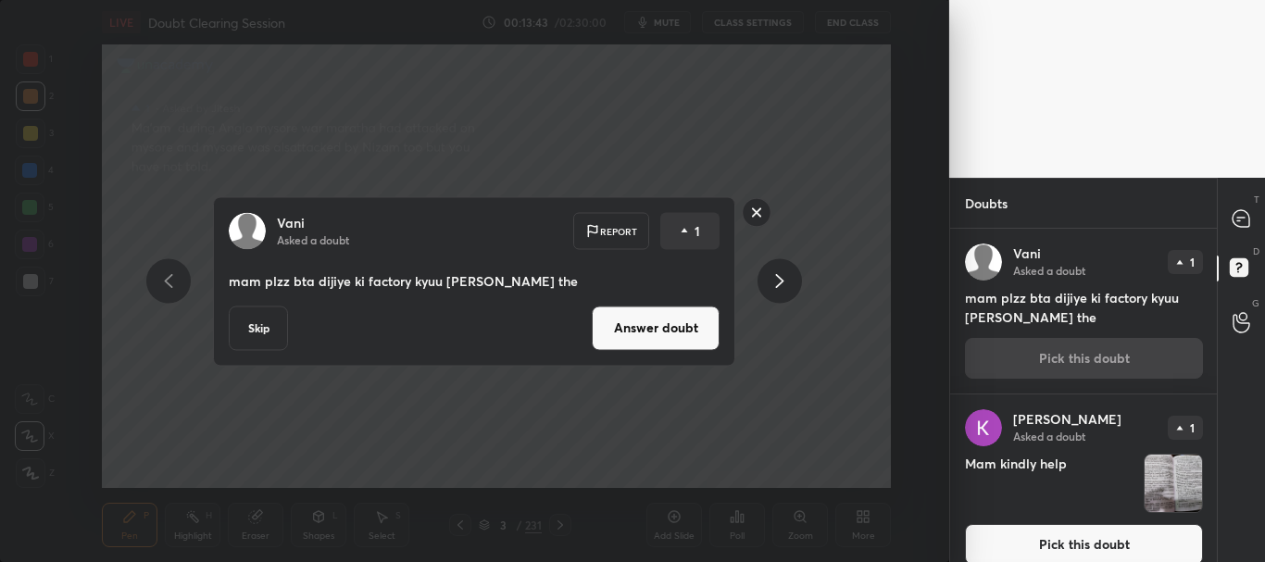
click at [675, 340] on button "Answer doubt" at bounding box center [656, 328] width 128 height 44
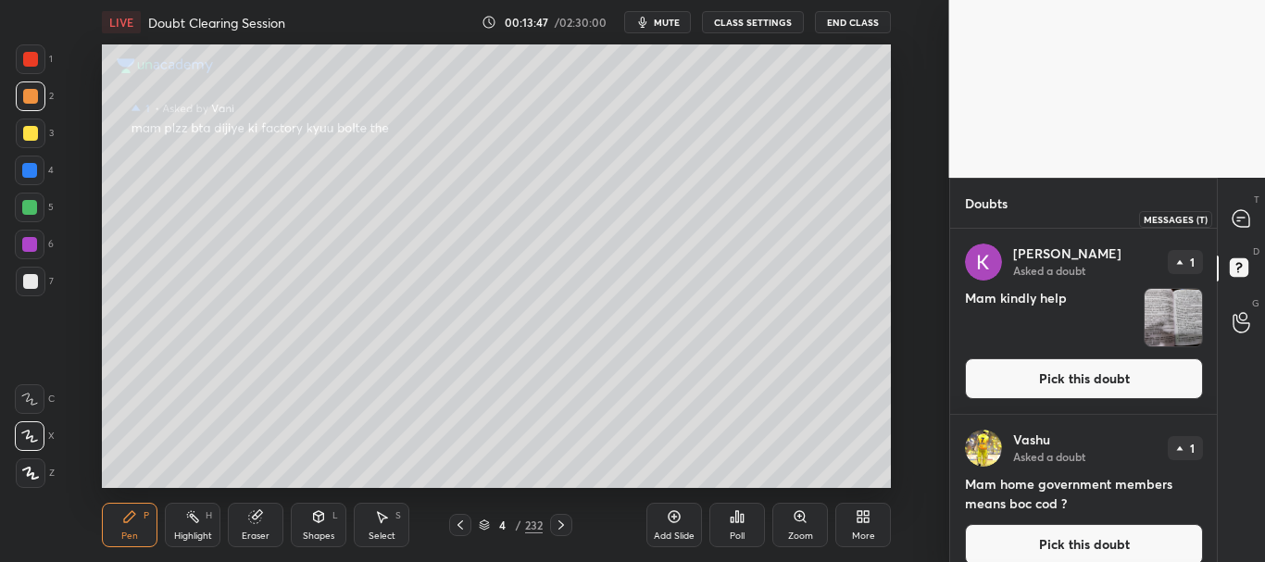
click at [1242, 222] on icon at bounding box center [1241, 218] width 17 height 17
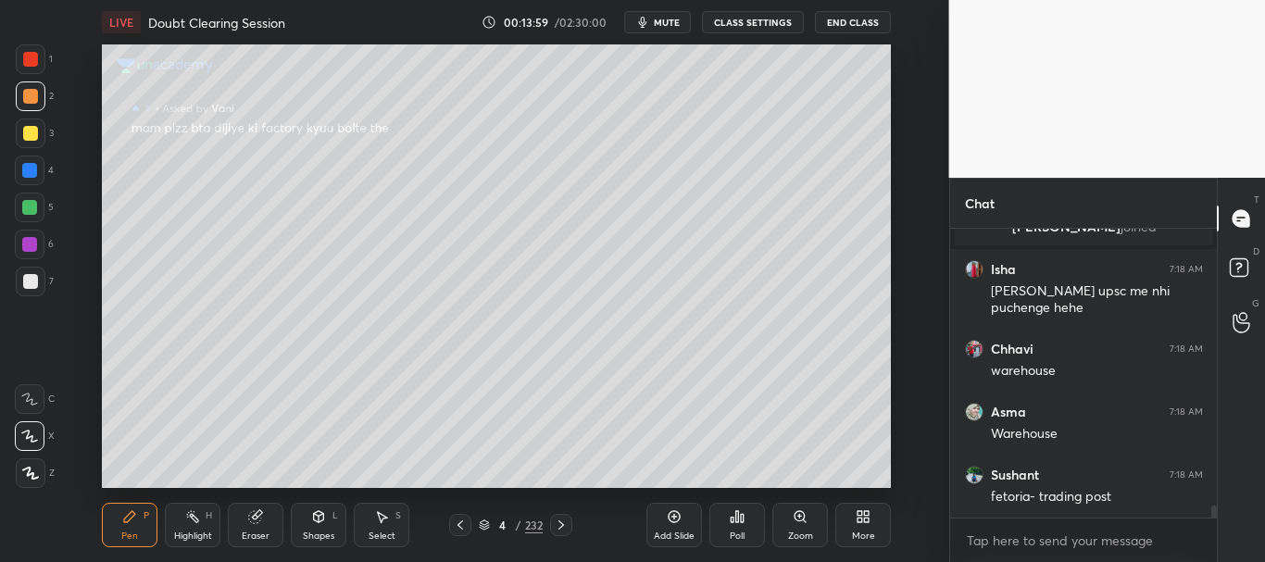
scroll to position [7016, 0]
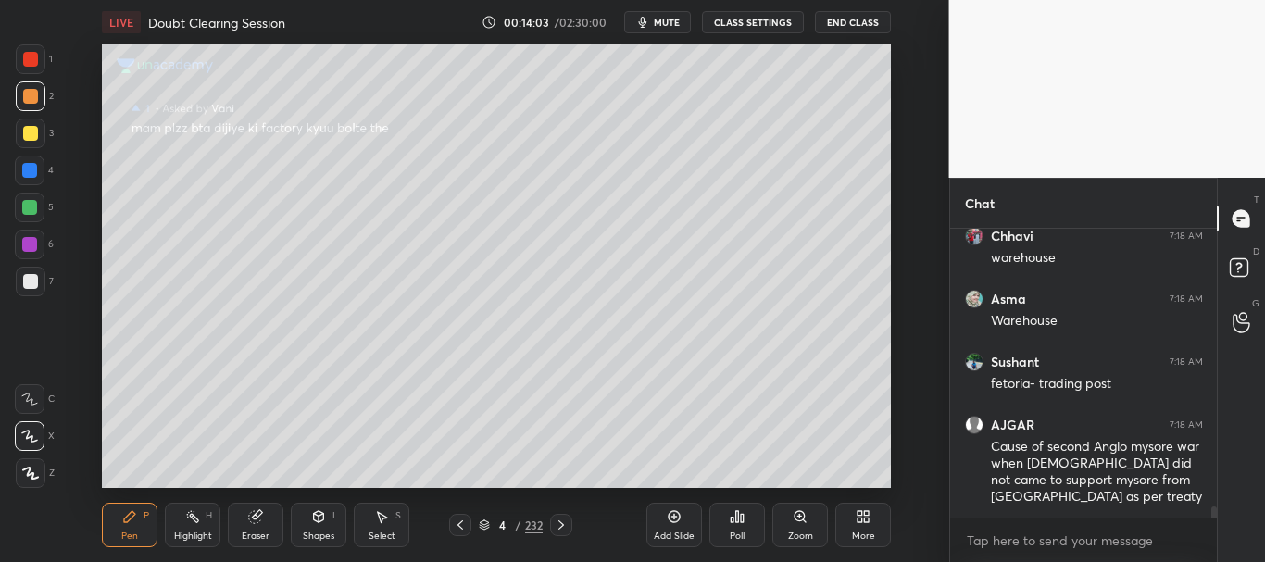
click at [26, 134] on div at bounding box center [30, 133] width 15 height 15
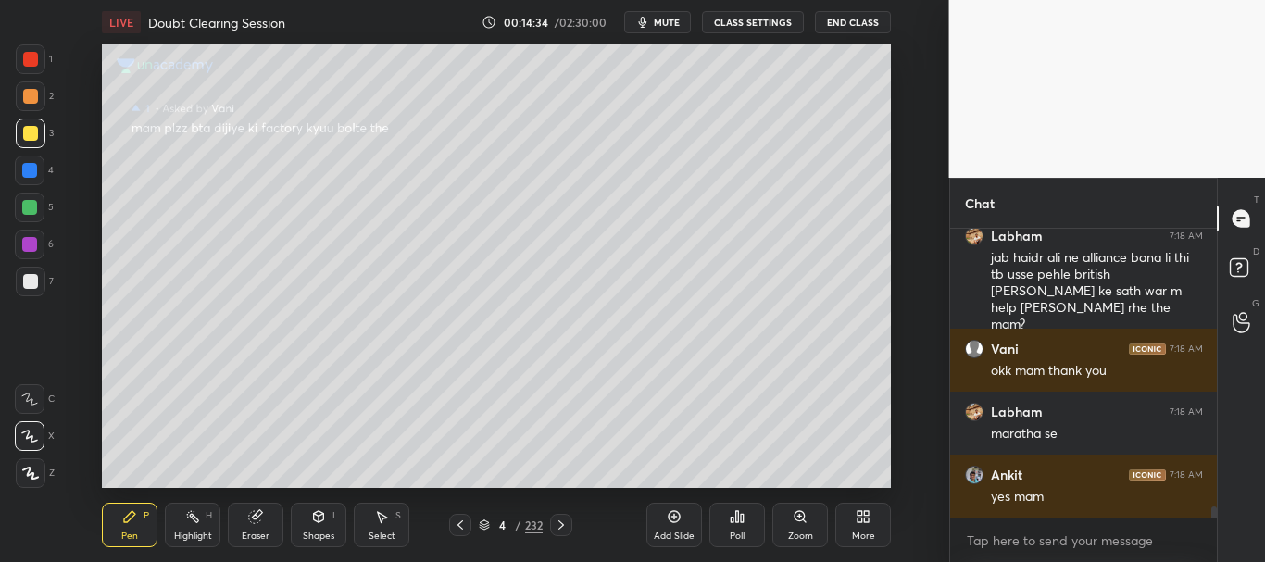
scroll to position [7381, 0]
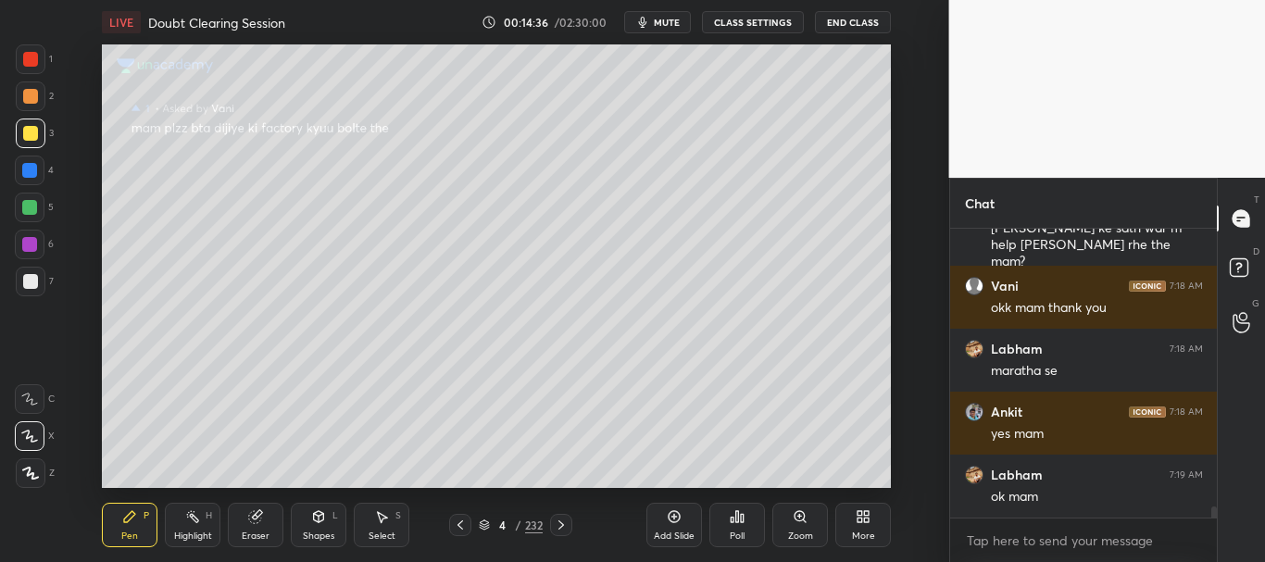
click at [27, 205] on div at bounding box center [29, 207] width 15 height 15
drag, startPoint x: 33, startPoint y: 57, endPoint x: 43, endPoint y: 57, distance: 9.3
click at [33, 57] on div at bounding box center [30, 59] width 15 height 15
drag, startPoint x: 685, startPoint y: 512, endPoint x: 703, endPoint y: 502, distance: 20.3
click at [686, 512] on div "Add Slide" at bounding box center [675, 525] width 56 height 44
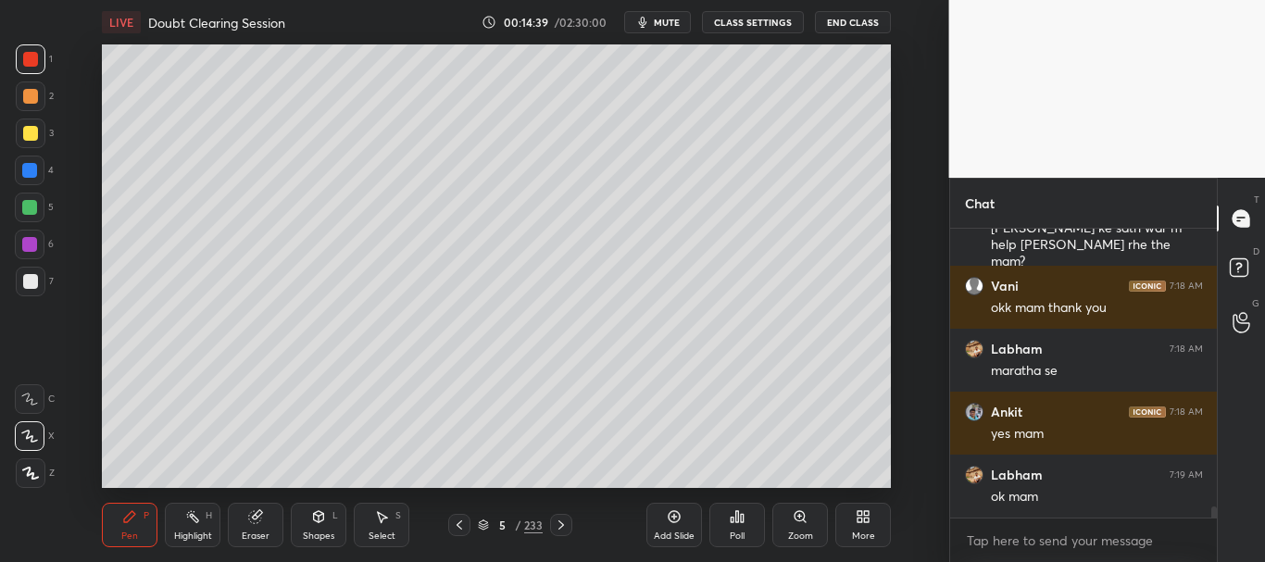
click at [315, 516] on icon at bounding box center [318, 516] width 15 height 15
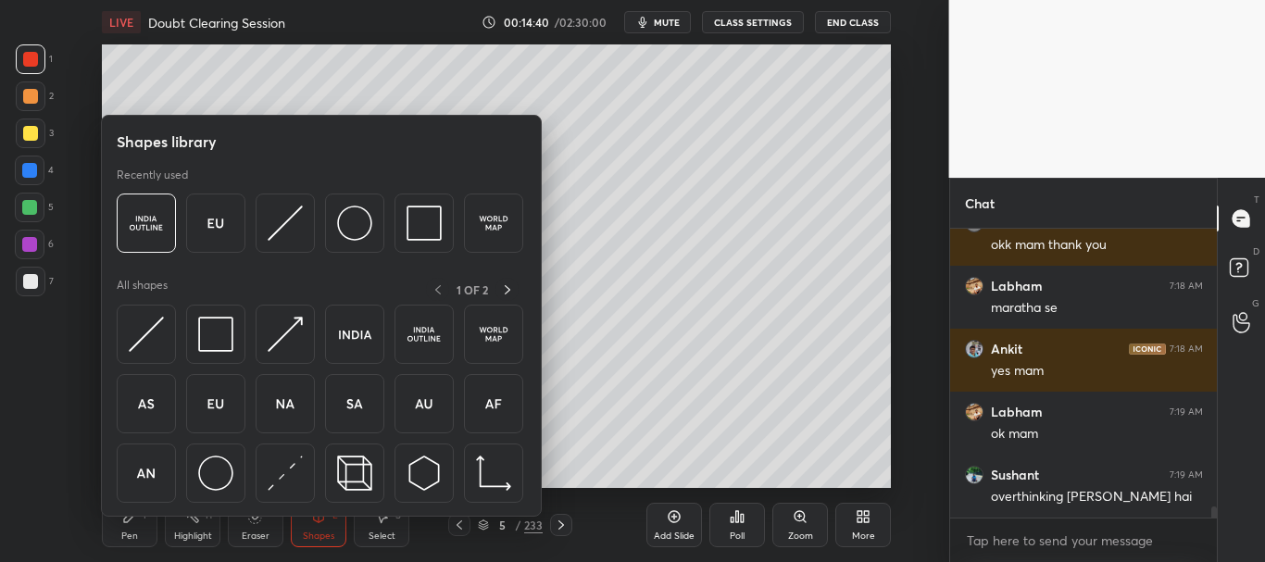
scroll to position [7507, 0]
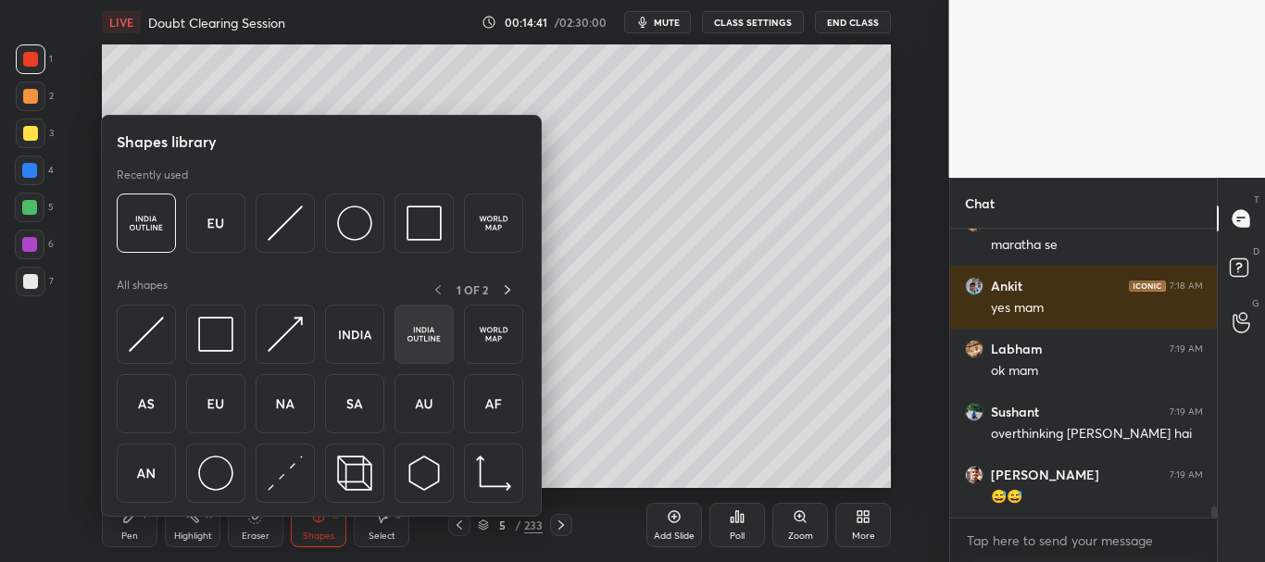
click at [427, 326] on img at bounding box center [424, 334] width 35 height 35
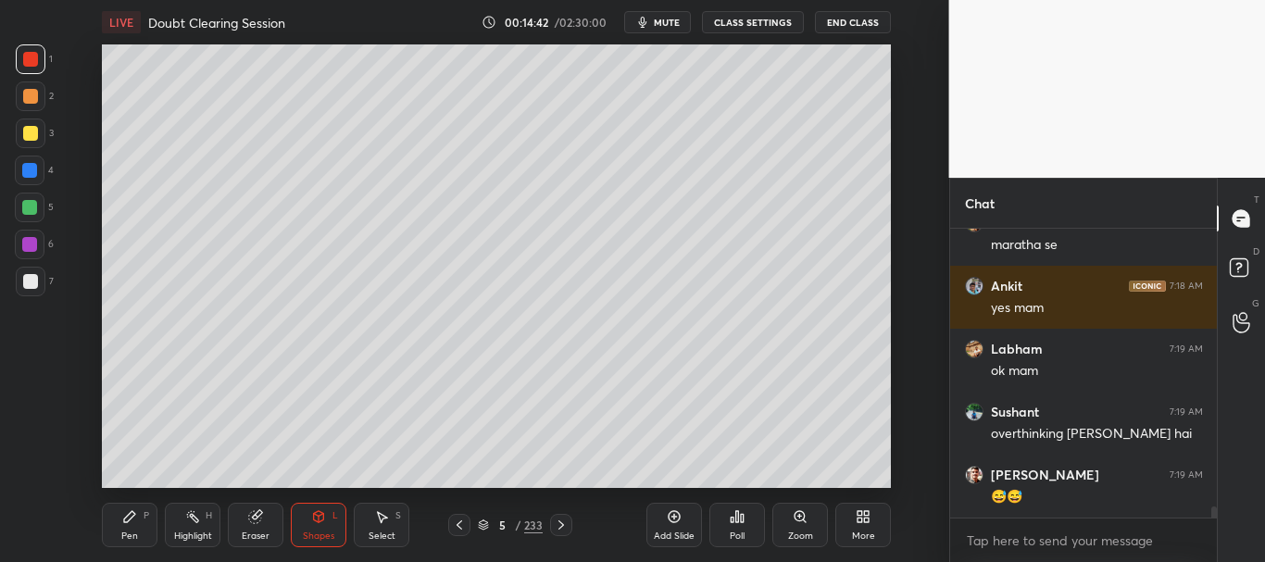
click at [27, 281] on div at bounding box center [30, 281] width 15 height 15
click at [130, 536] on div "Pen" at bounding box center [129, 536] width 17 height 9
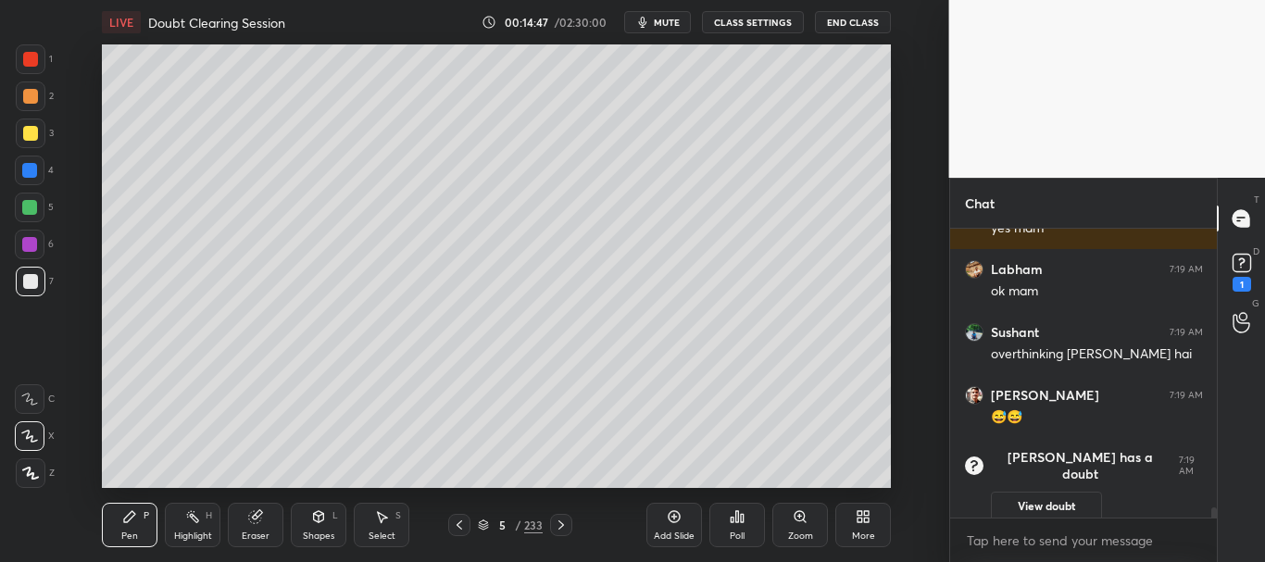
click at [34, 61] on div at bounding box center [30, 59] width 15 height 15
click at [1248, 265] on rect at bounding box center [1242, 264] width 18 height 18
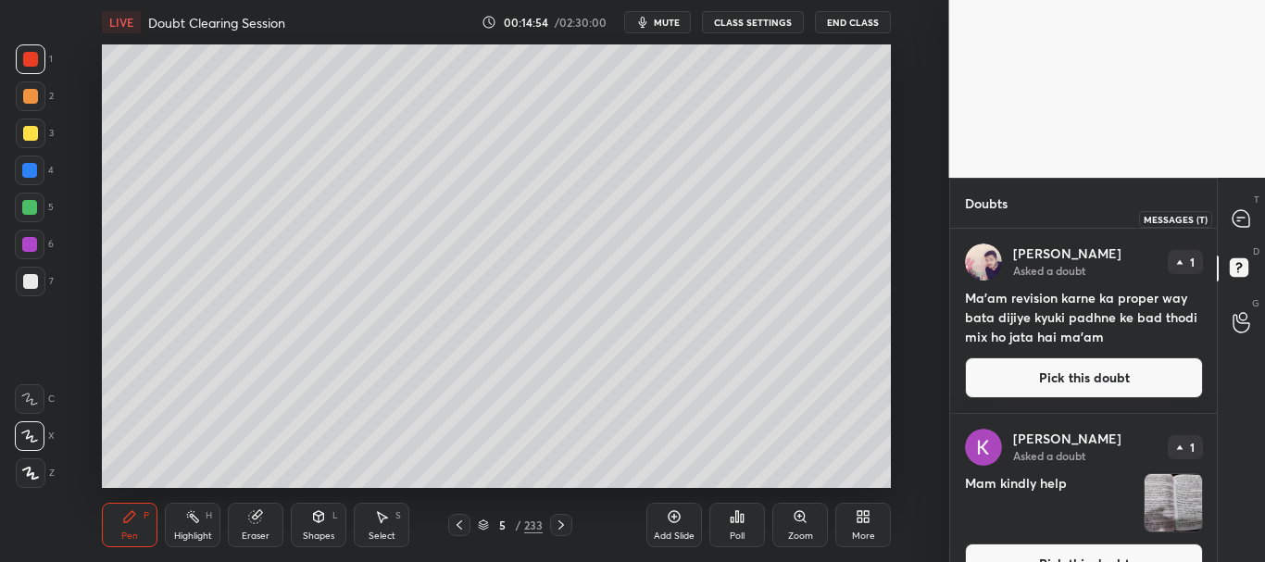
click at [1241, 222] on icon at bounding box center [1241, 218] width 17 height 17
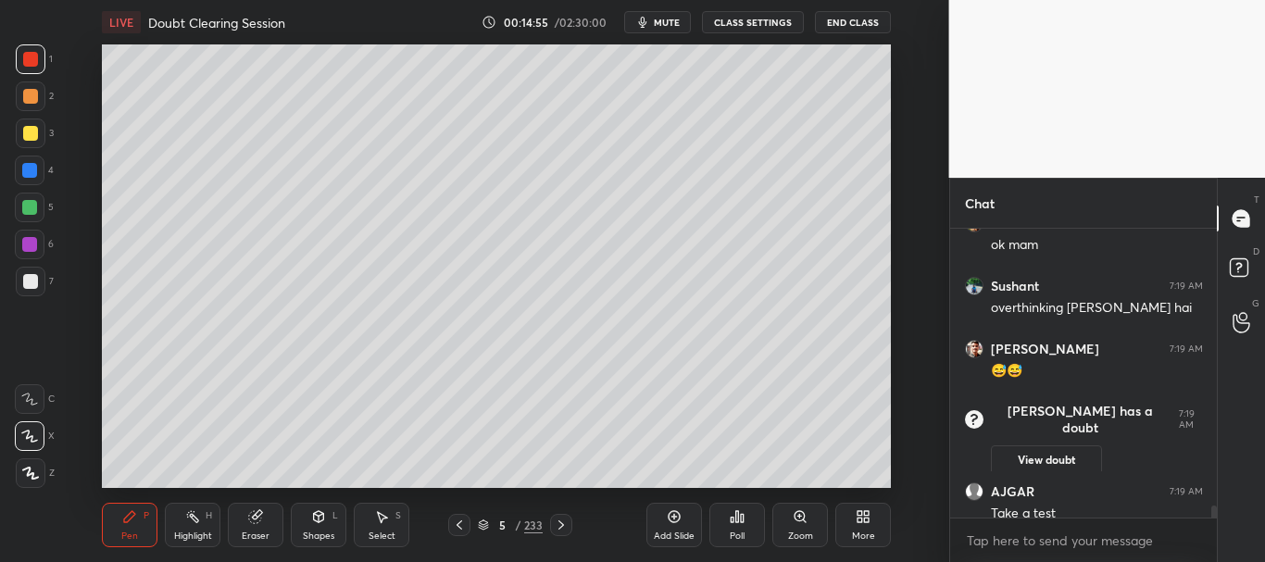
scroll to position [7258, 0]
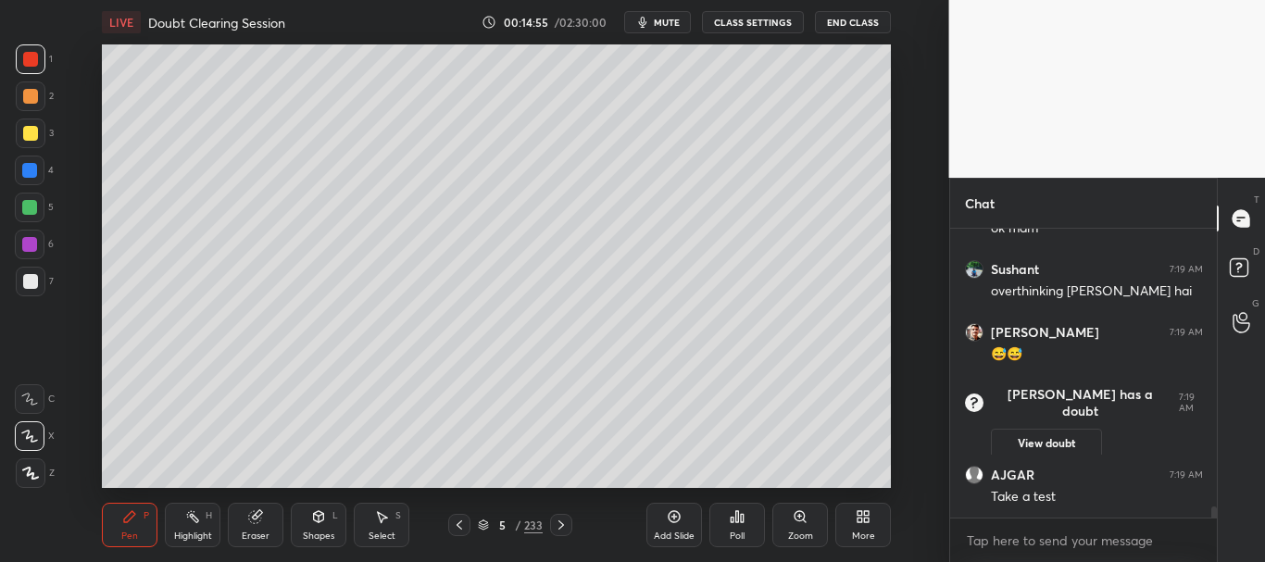
drag, startPoint x: 1214, startPoint y: 509, endPoint x: 1214, endPoint y: 523, distance: 13.9
click at [1214, 523] on div "Ankit 7:18 AM yes mam [PERSON_NAME] 7:19 AM ok mam [PERSON_NAME] 7:19 AM overth…" at bounding box center [1084, 395] width 268 height 333
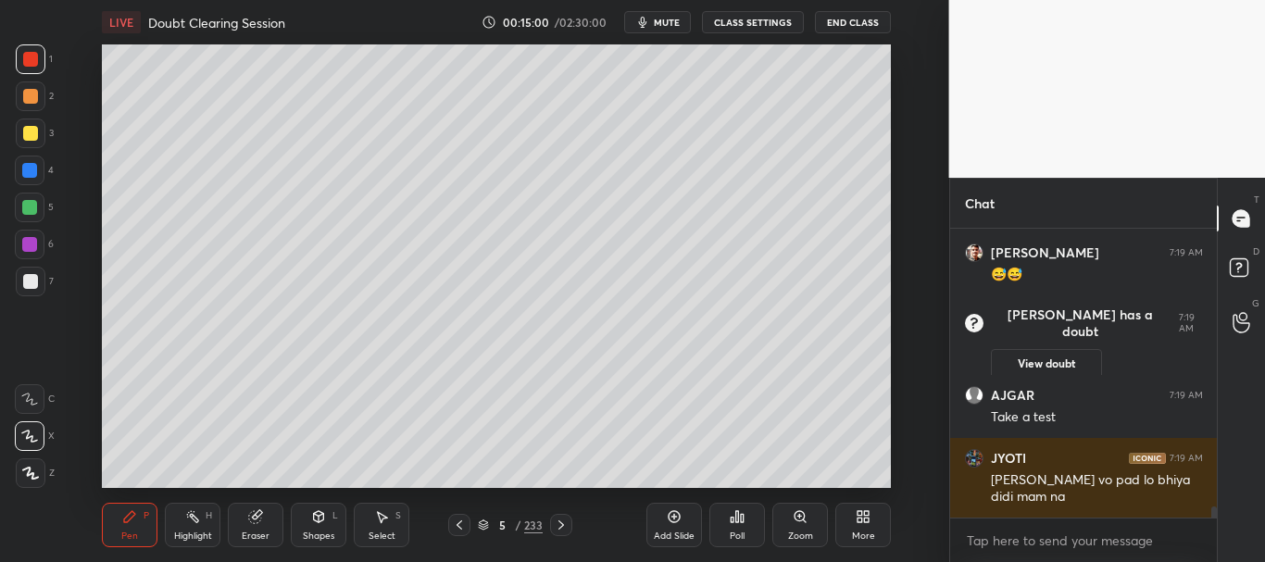
click at [27, 127] on div at bounding box center [30, 133] width 15 height 15
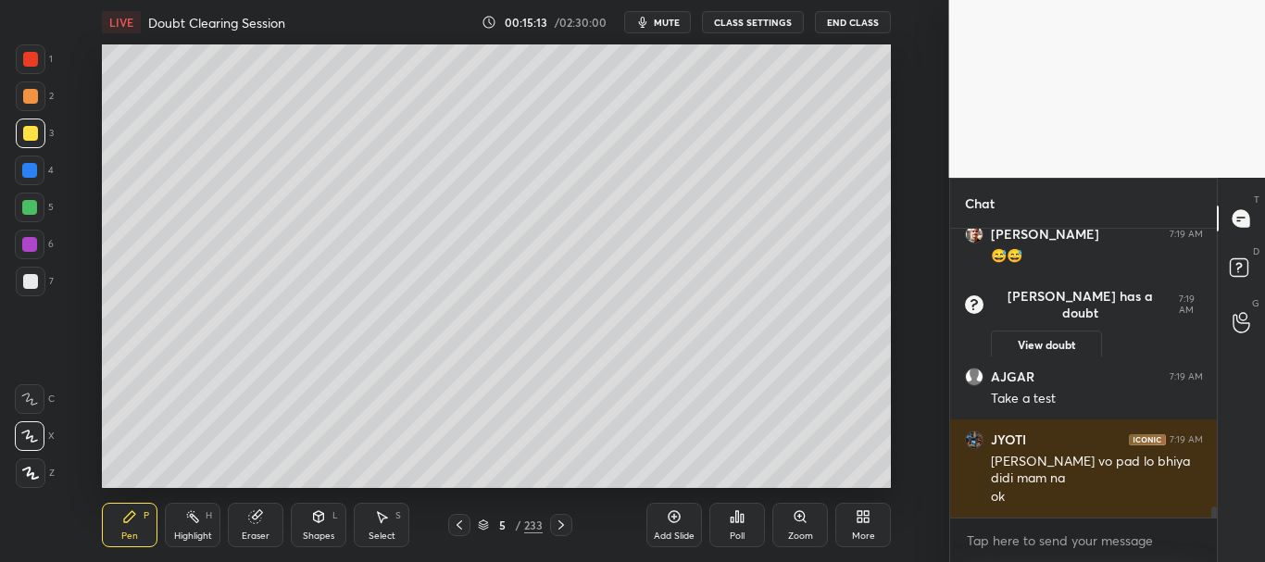
scroll to position [7423, 0]
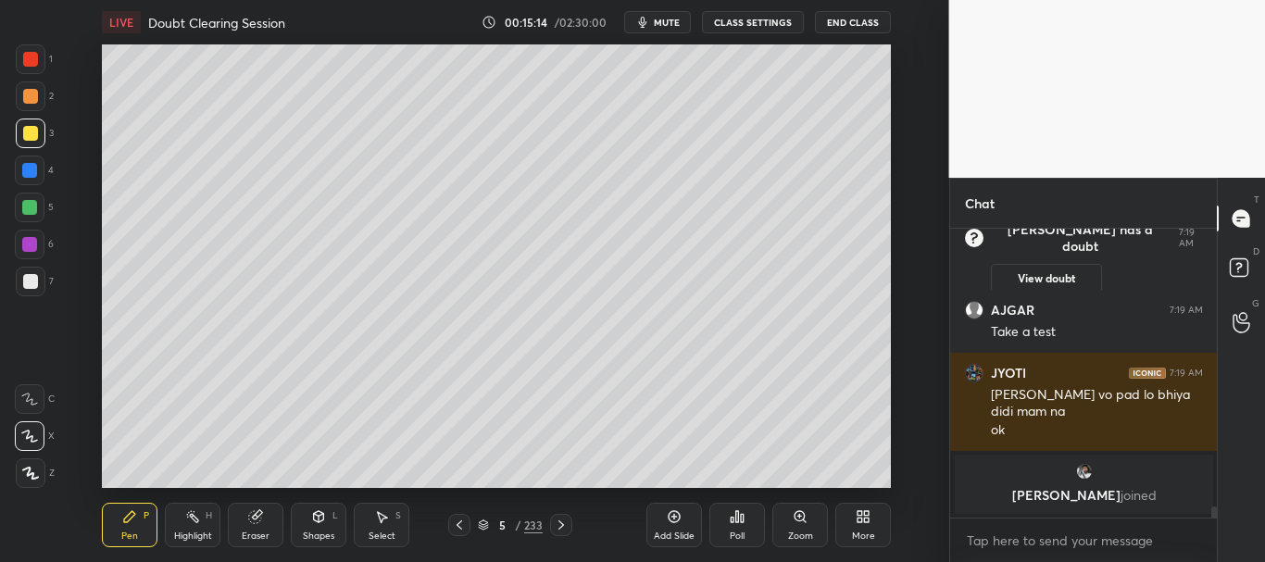
click at [26, 61] on div at bounding box center [30, 59] width 15 height 15
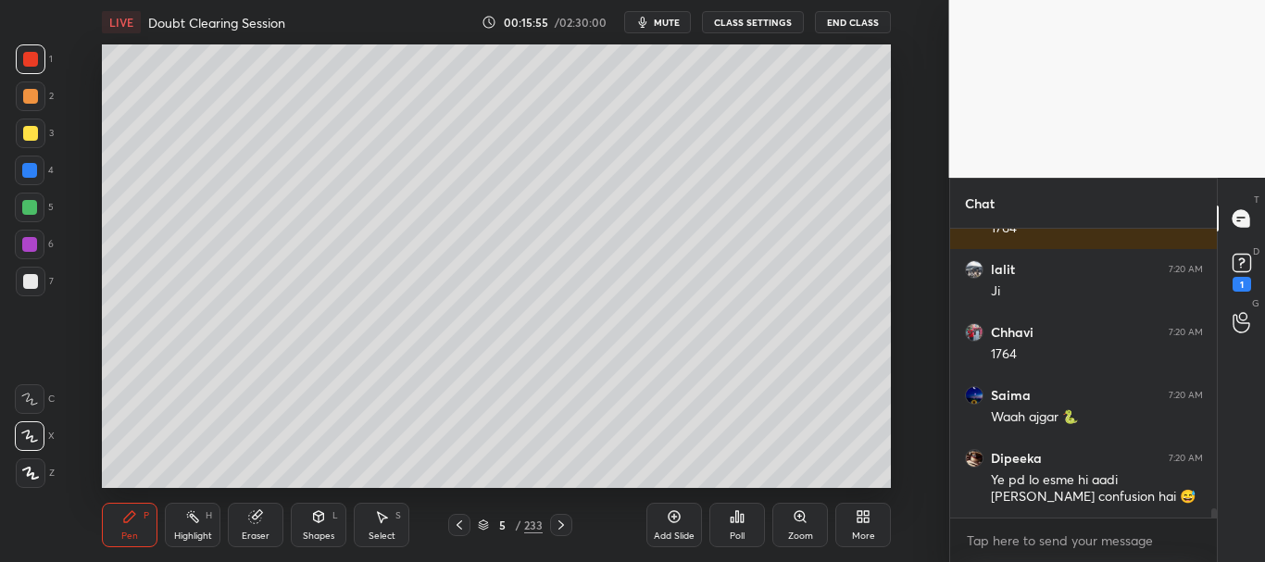
scroll to position [8820, 0]
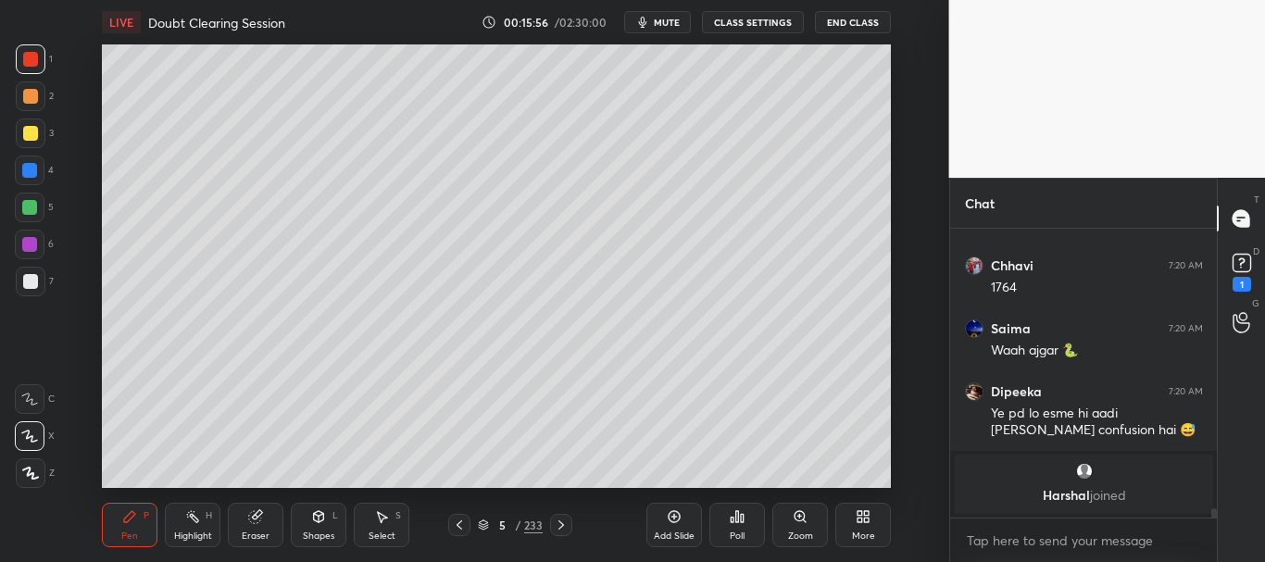
click at [35, 162] on div at bounding box center [30, 171] width 30 height 30
click at [32, 434] on icon at bounding box center [29, 436] width 17 height 13
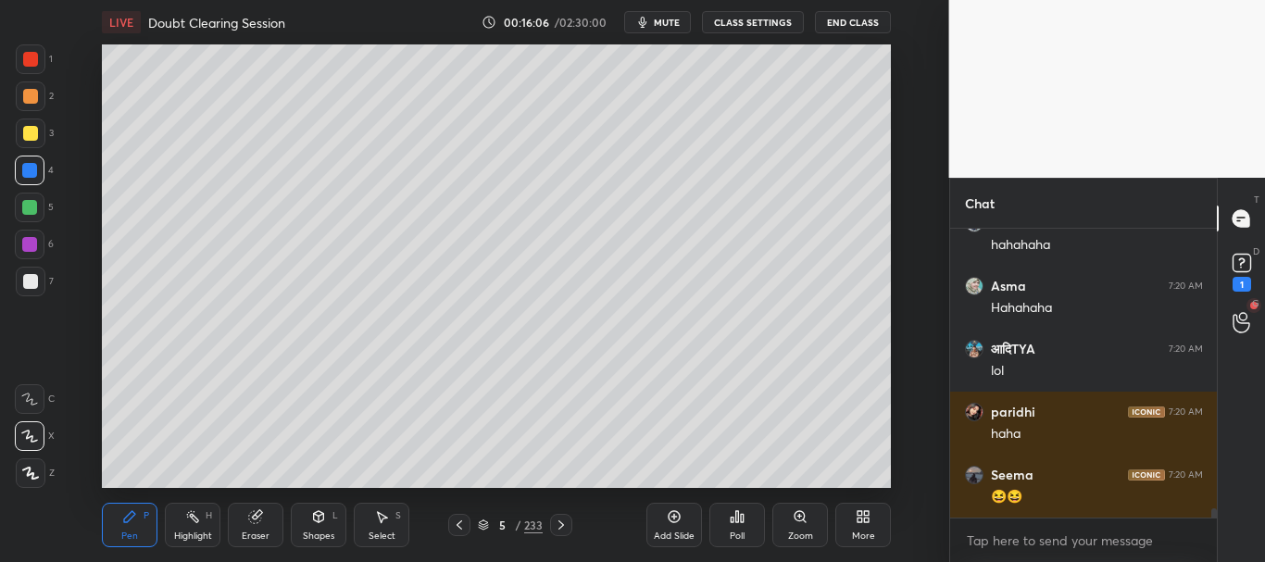
scroll to position [9041, 0]
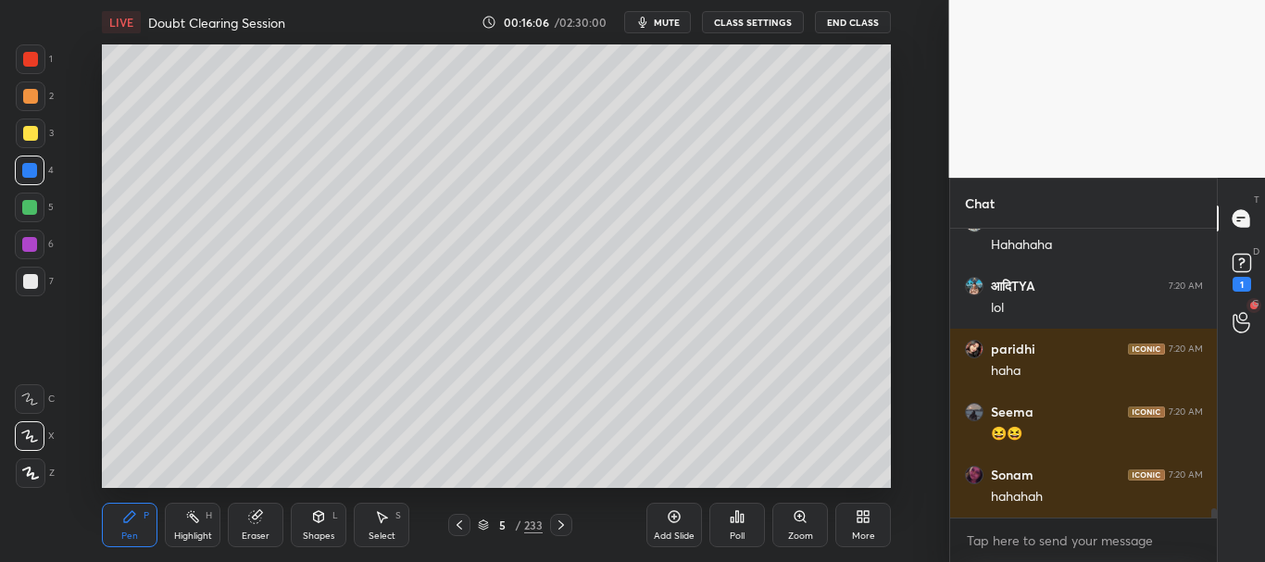
click at [28, 163] on div at bounding box center [29, 170] width 15 height 15
click at [30, 131] on div at bounding box center [30, 133] width 15 height 15
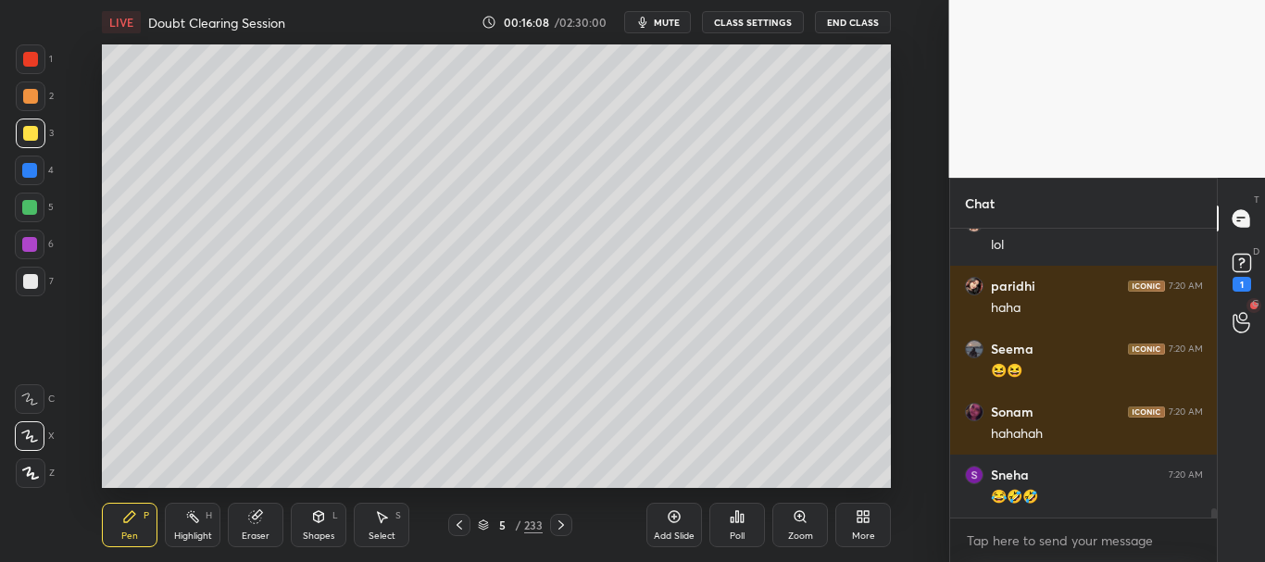
click at [29, 132] on div at bounding box center [30, 133] width 15 height 15
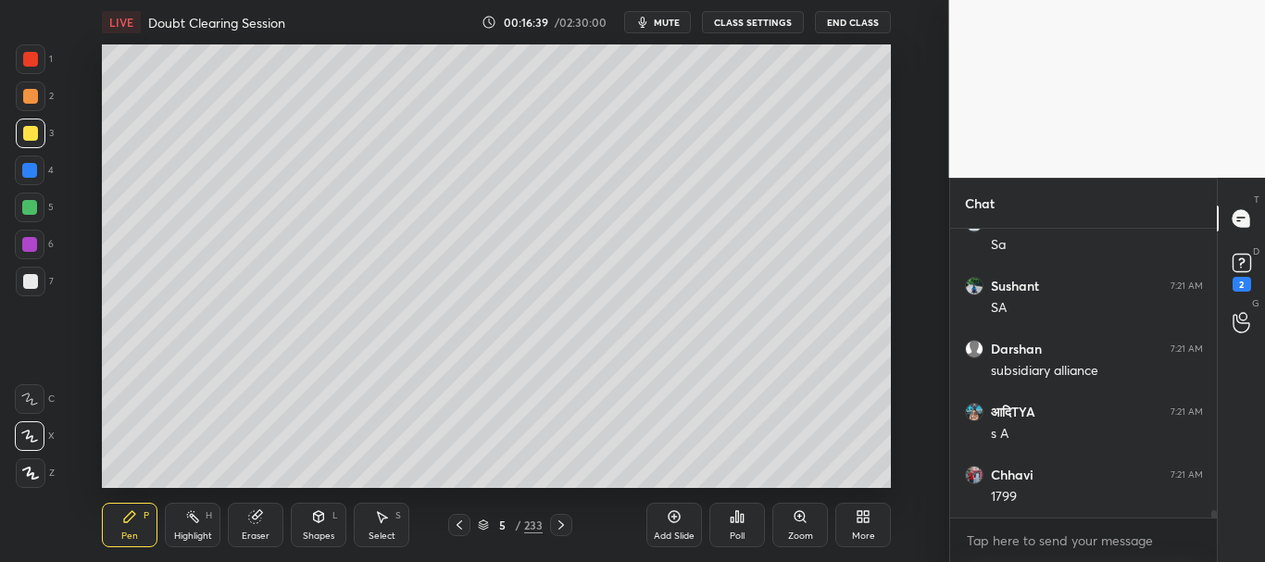
click at [29, 273] on div at bounding box center [31, 282] width 30 height 30
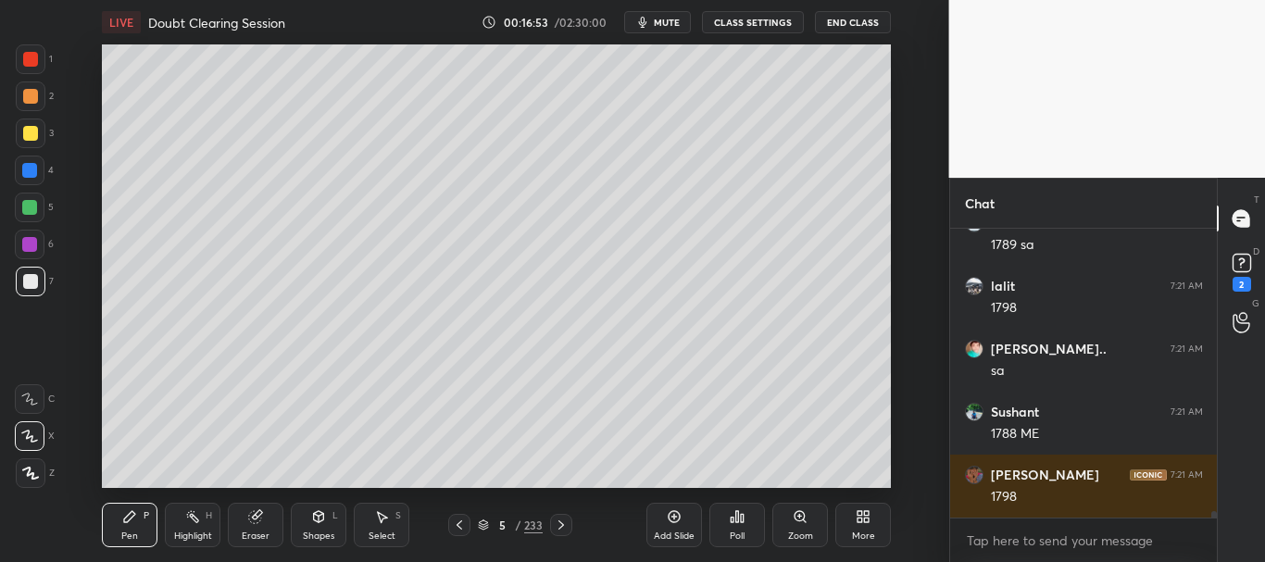
scroll to position [12046, 0]
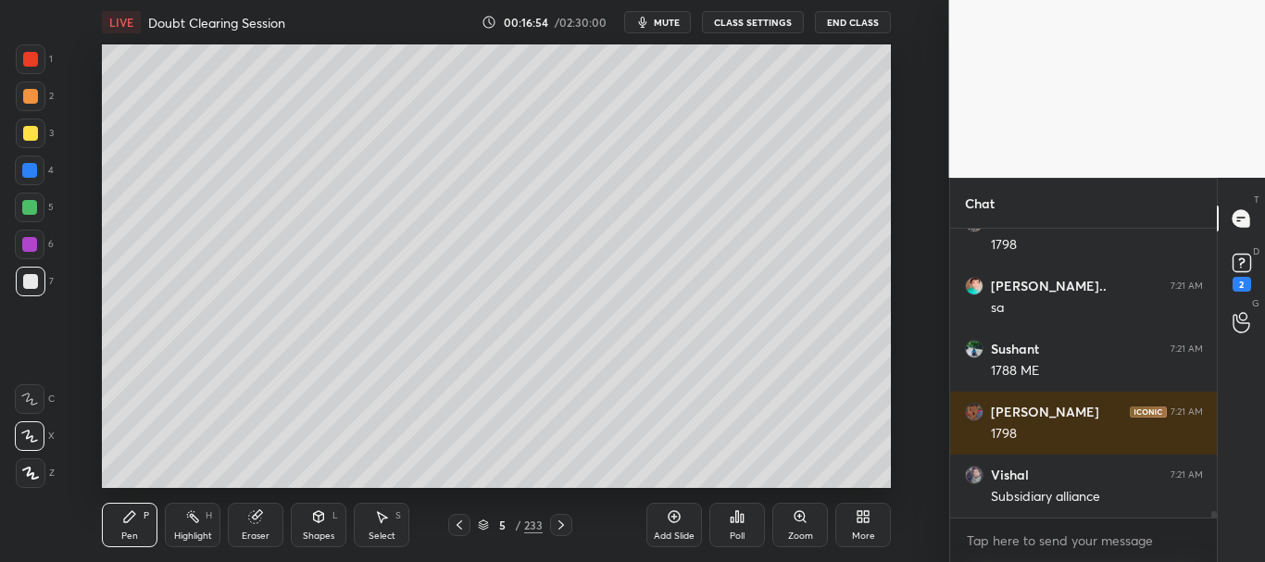
click at [27, 168] on div at bounding box center [29, 170] width 15 height 15
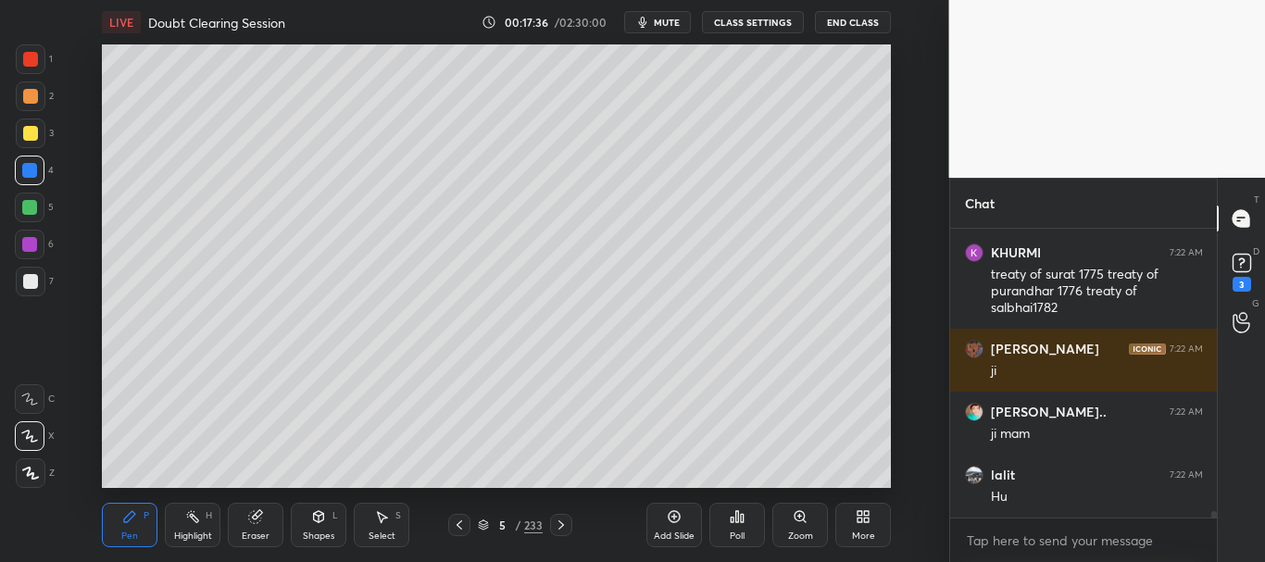
scroll to position [13418, 0]
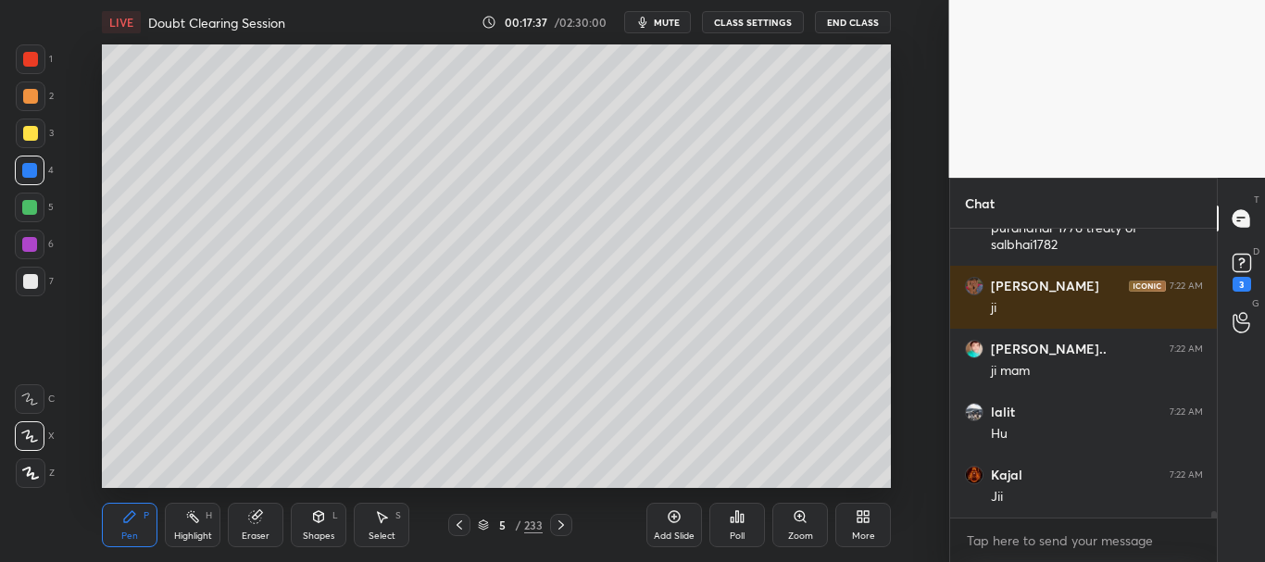
click at [29, 93] on div at bounding box center [30, 96] width 15 height 15
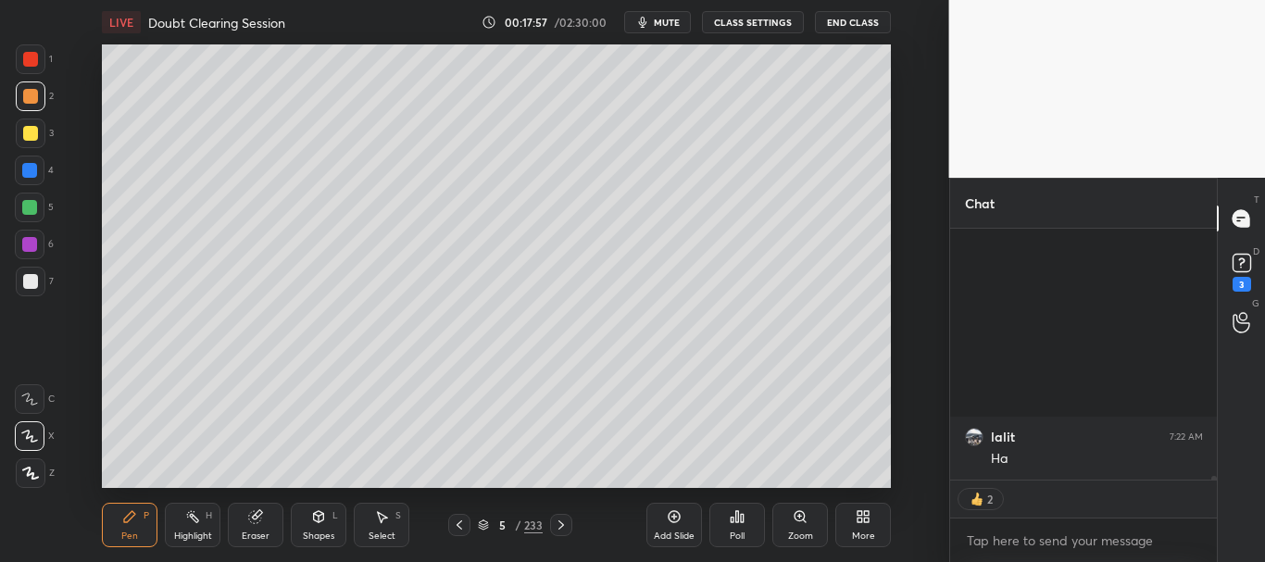
scroll to position [15598, 0]
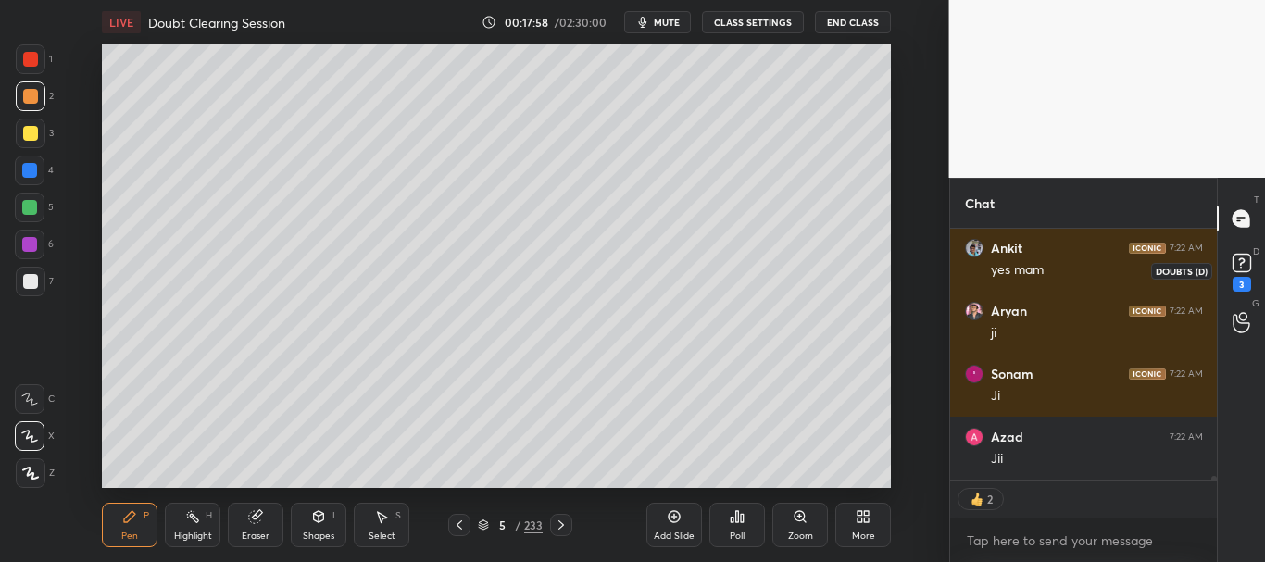
click at [1245, 268] on rect at bounding box center [1242, 264] width 18 height 18
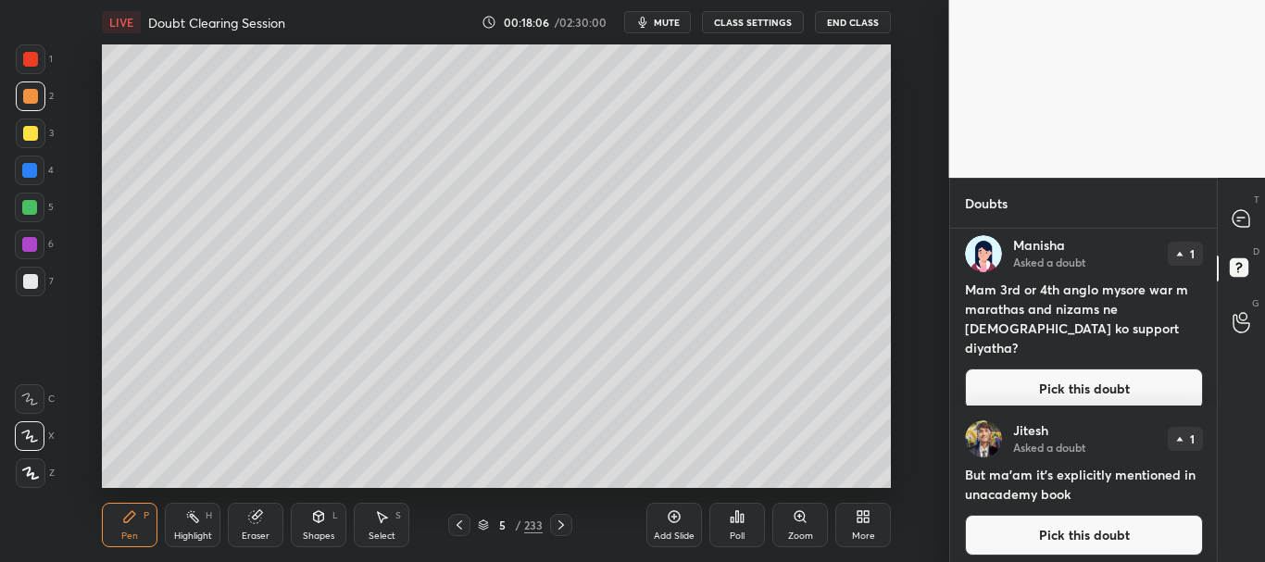
scroll to position [0, 0]
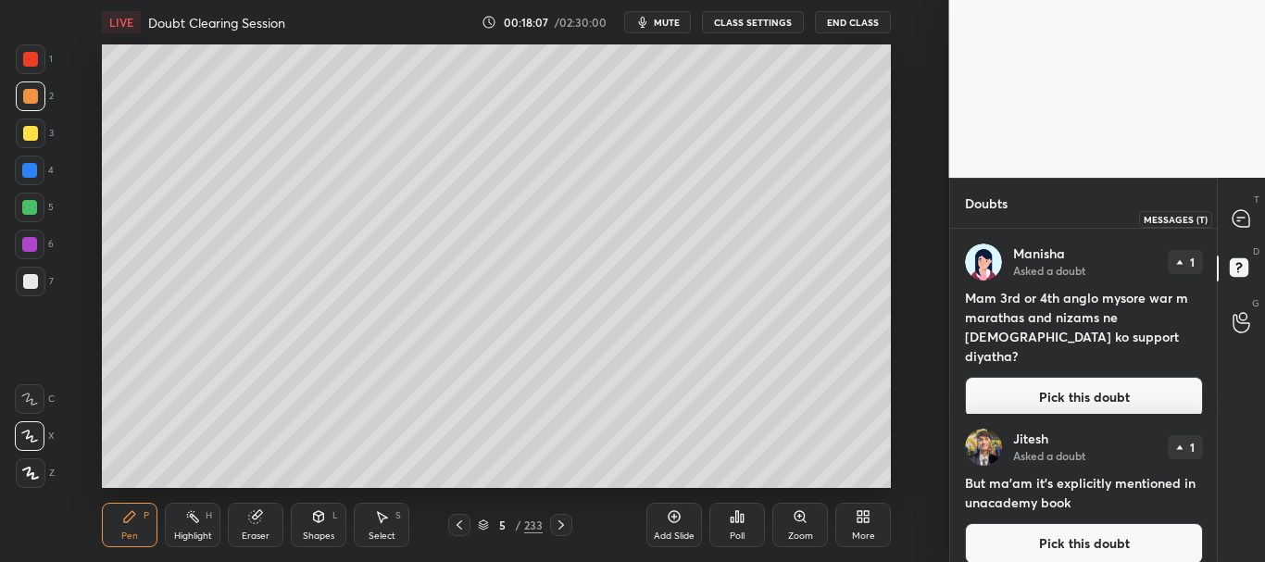
click at [1240, 216] on icon at bounding box center [1241, 218] width 17 height 17
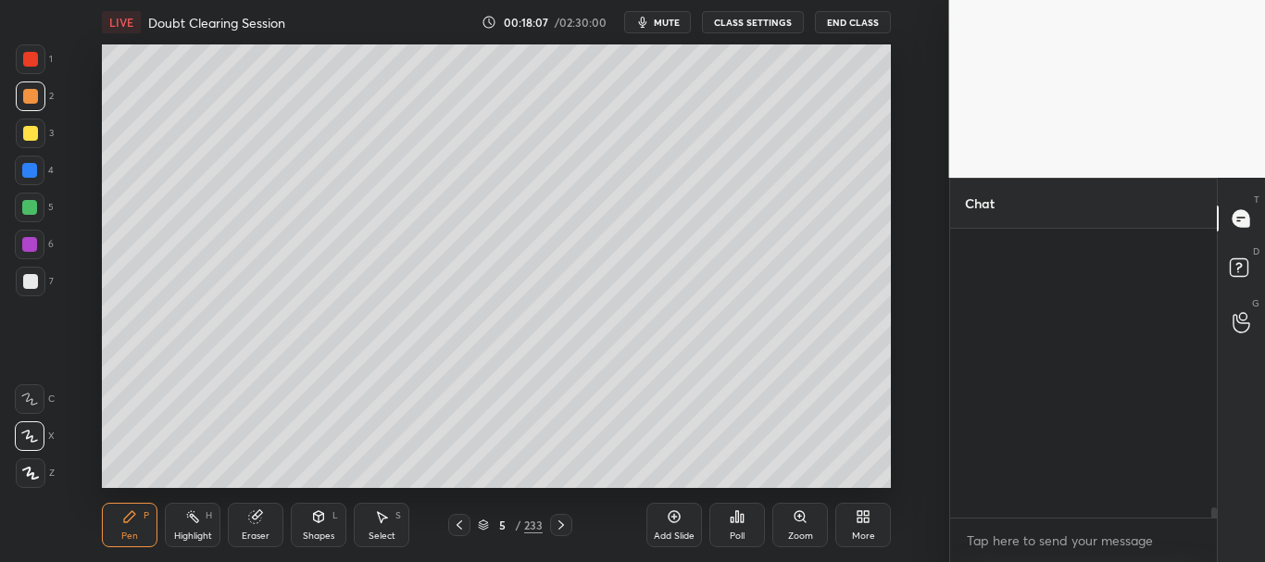
scroll to position [16288, 0]
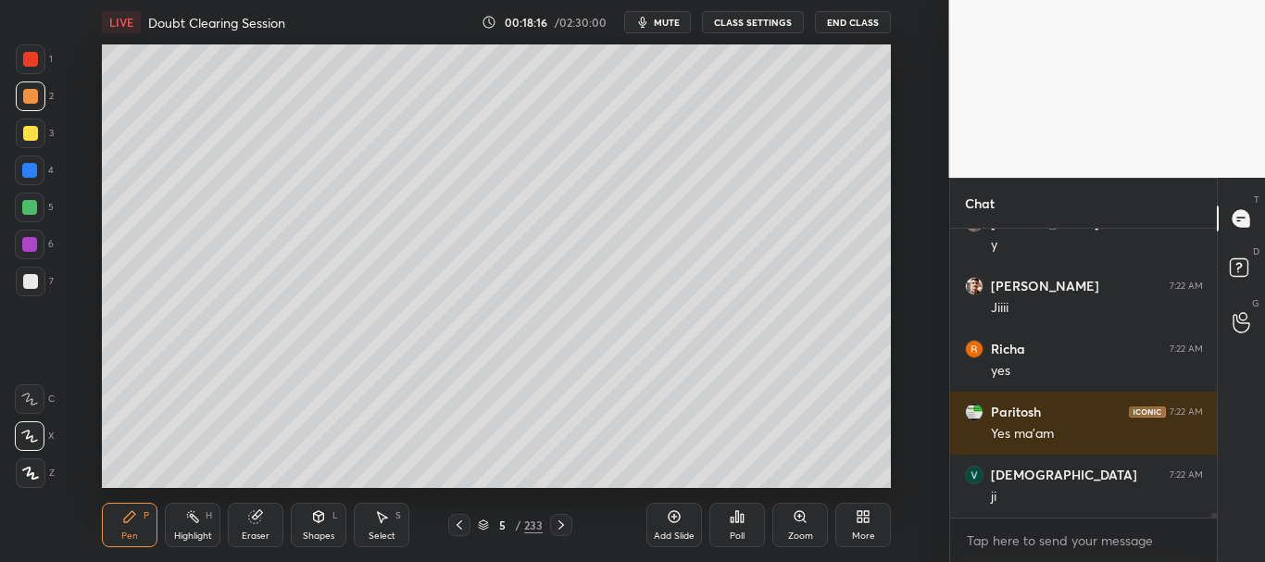
drag, startPoint x: 1215, startPoint y: 514, endPoint x: 1208, endPoint y: 506, distance: 11.2
click at [1215, 519] on div "[DEMOGRAPHIC_DATA]:22 AM Maam was the [DEMOGRAPHIC_DATA] wife of [PERSON_NAME]?…" at bounding box center [1084, 395] width 268 height 333
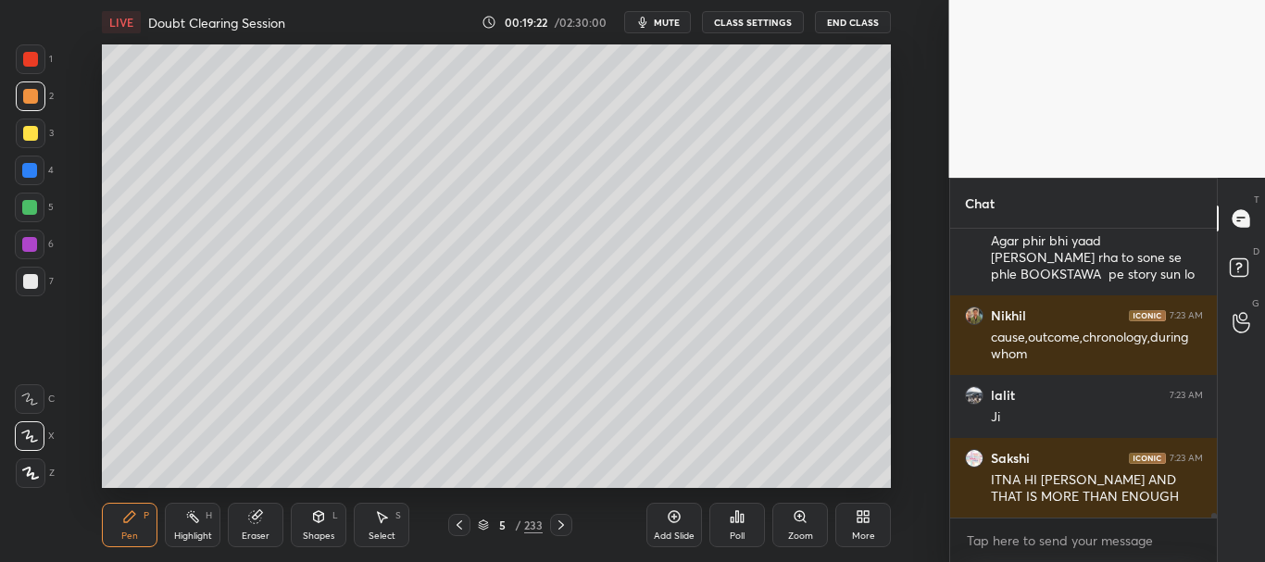
scroll to position [16823, 0]
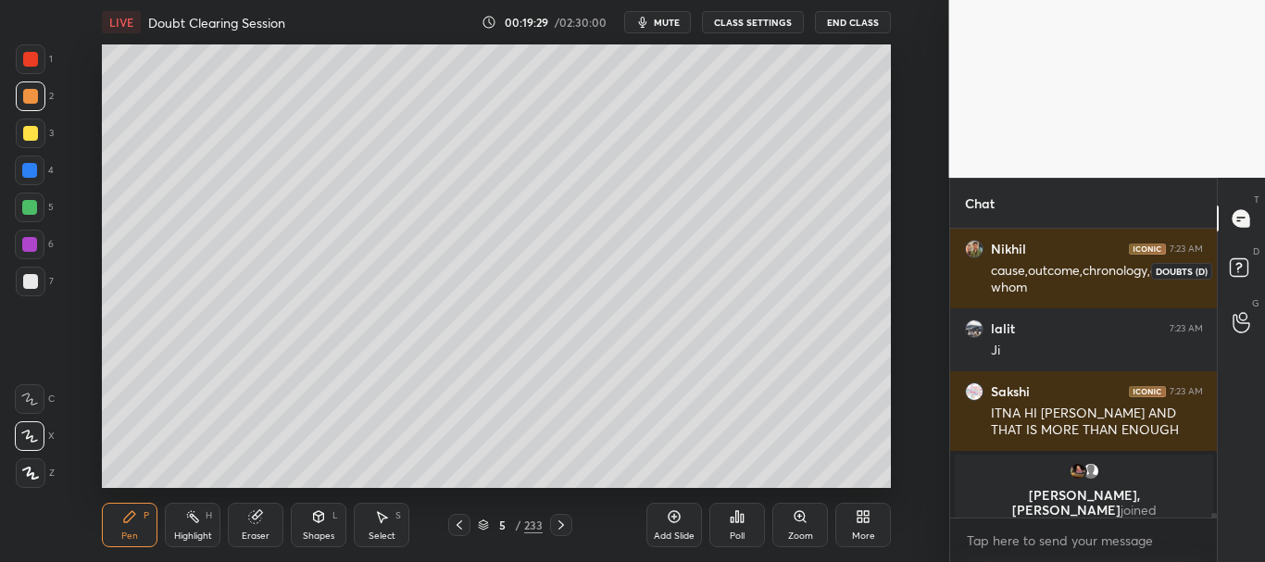
click at [1235, 260] on rect at bounding box center [1239, 268] width 18 height 18
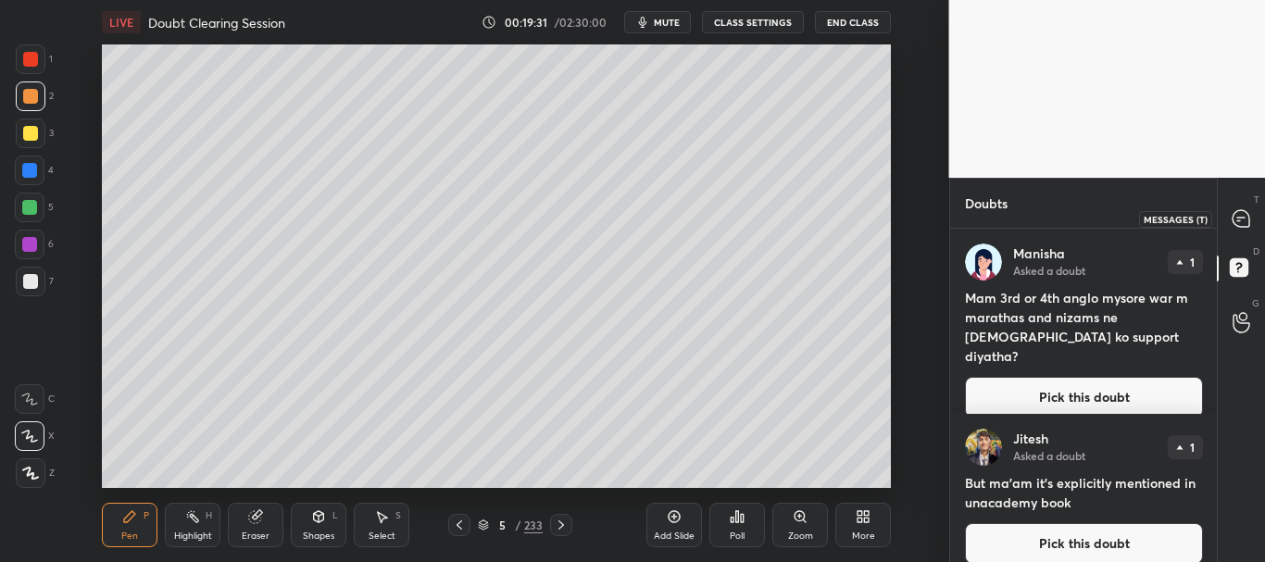
click at [1240, 220] on icon at bounding box center [1241, 218] width 17 height 17
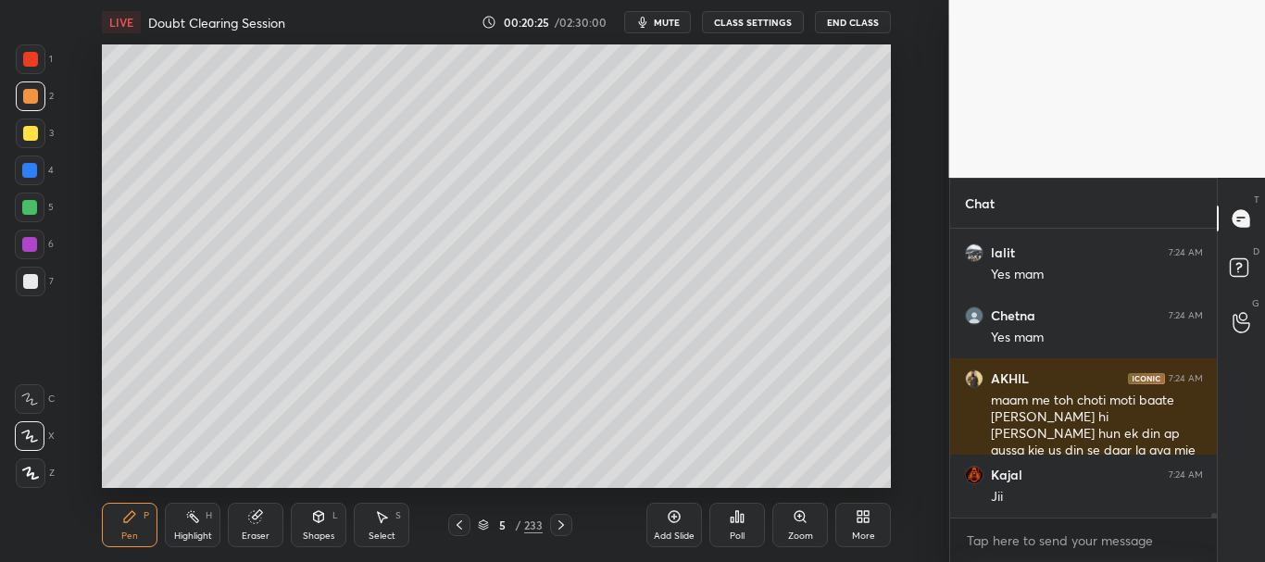
scroll to position [17879, 0]
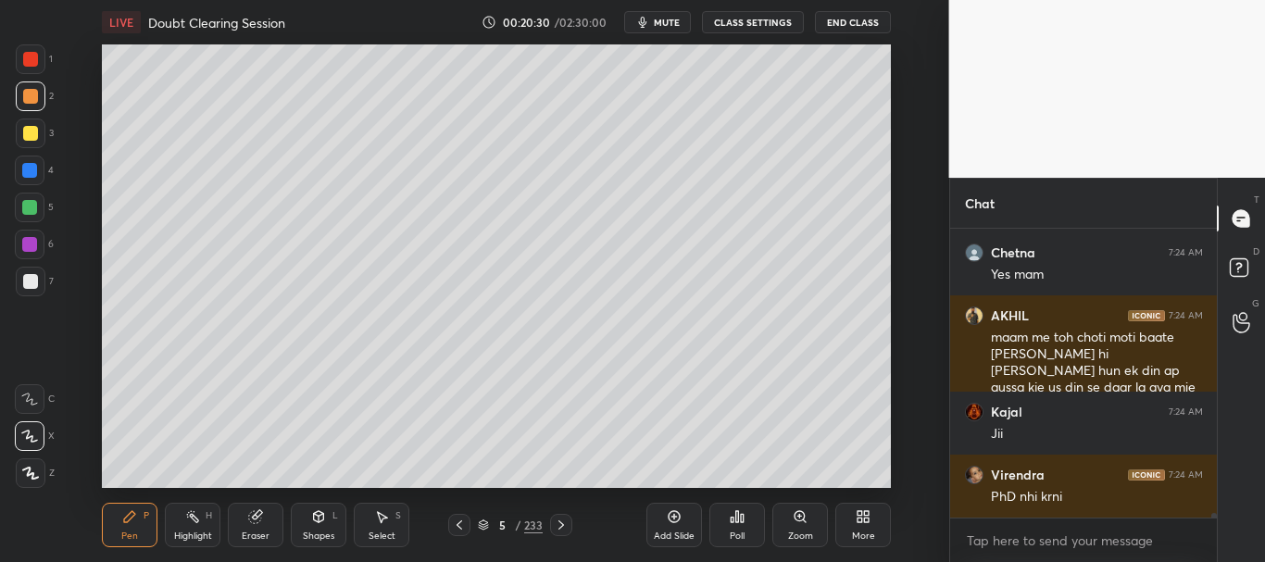
click at [657, 520] on div "Add Slide" at bounding box center [675, 525] width 56 height 44
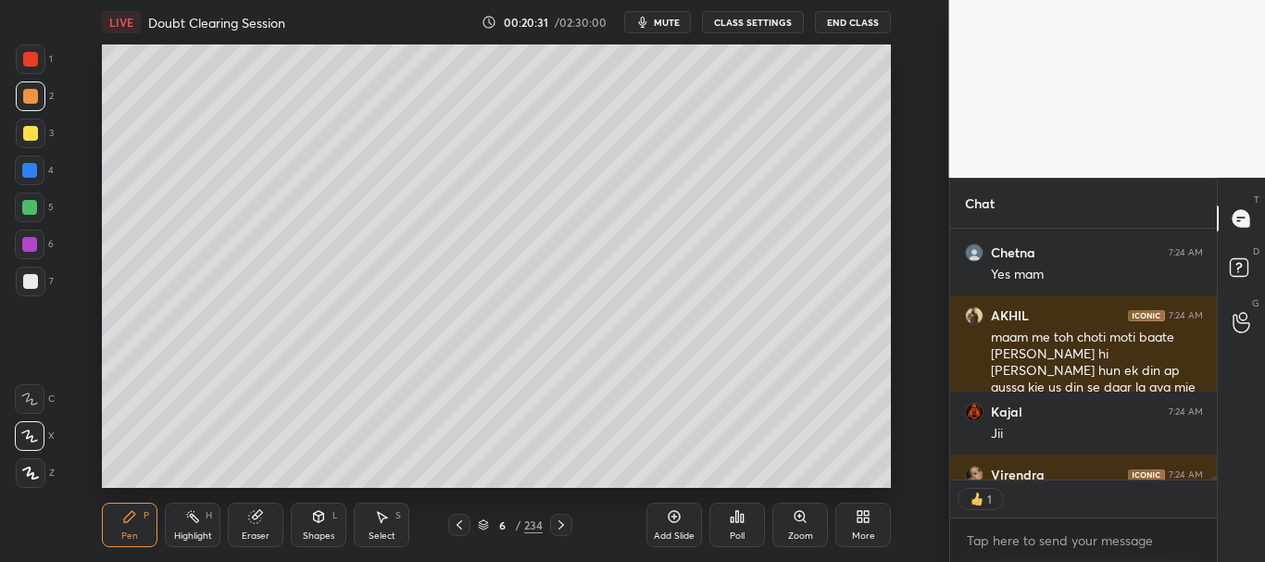
click at [26, 289] on div at bounding box center [31, 282] width 30 height 30
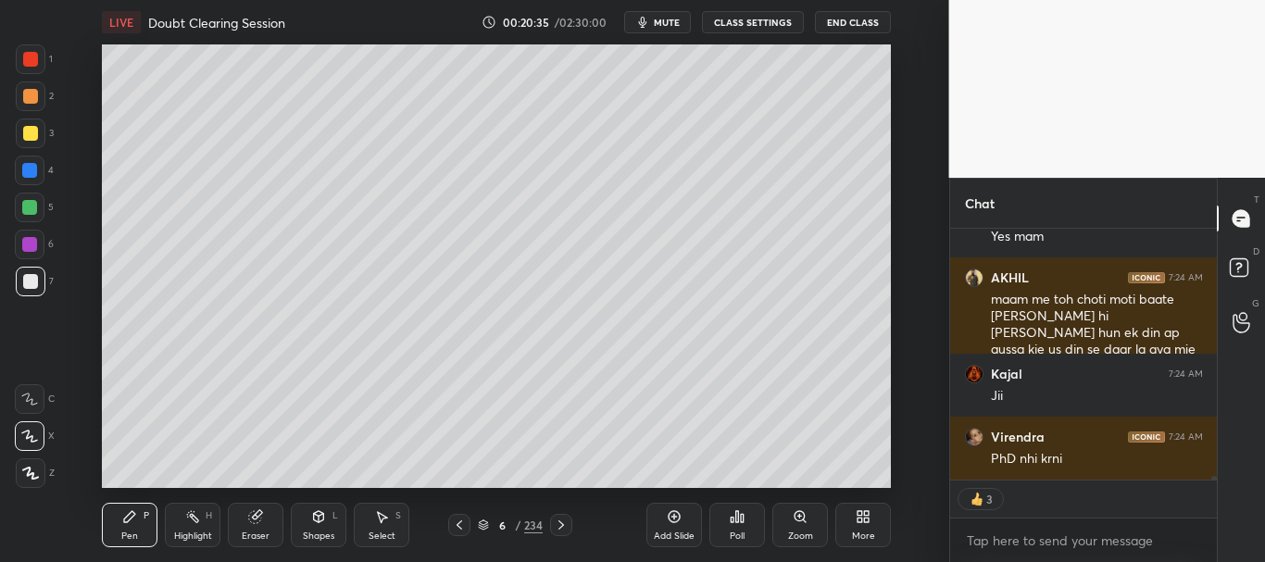
drag, startPoint x: 1214, startPoint y: 478, endPoint x: 1214, endPoint y: 493, distance: 14.8
click at [1214, 491] on div "lalit 7:24 AM Yes mam [PERSON_NAME] 7:24 AM Yes mam [PERSON_NAME] 7:24 AM maam …" at bounding box center [1084, 395] width 268 height 333
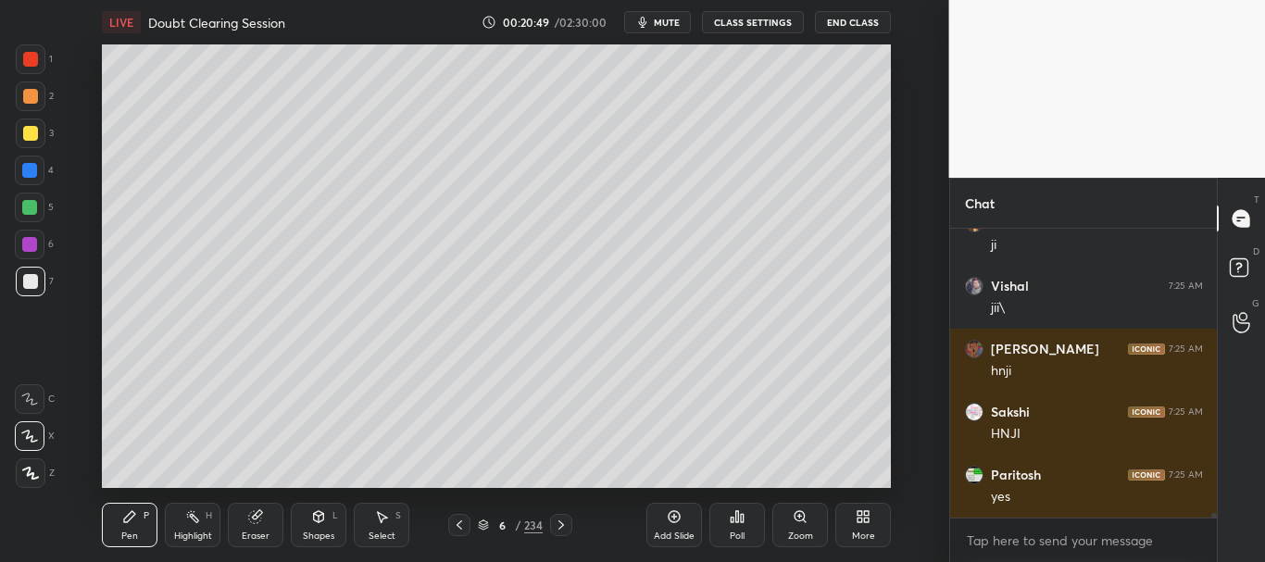
scroll to position [18071, 0]
drag, startPoint x: 1215, startPoint y: 514, endPoint x: 1218, endPoint y: 527, distance: 13.3
click at [1218, 530] on div "Chat Sushant 7:25 AM ha cheeku 7:25 AM ji Vishal 7:25 AM jii\ [PERSON_NAME] 7:2…" at bounding box center [1107, 370] width 317 height 384
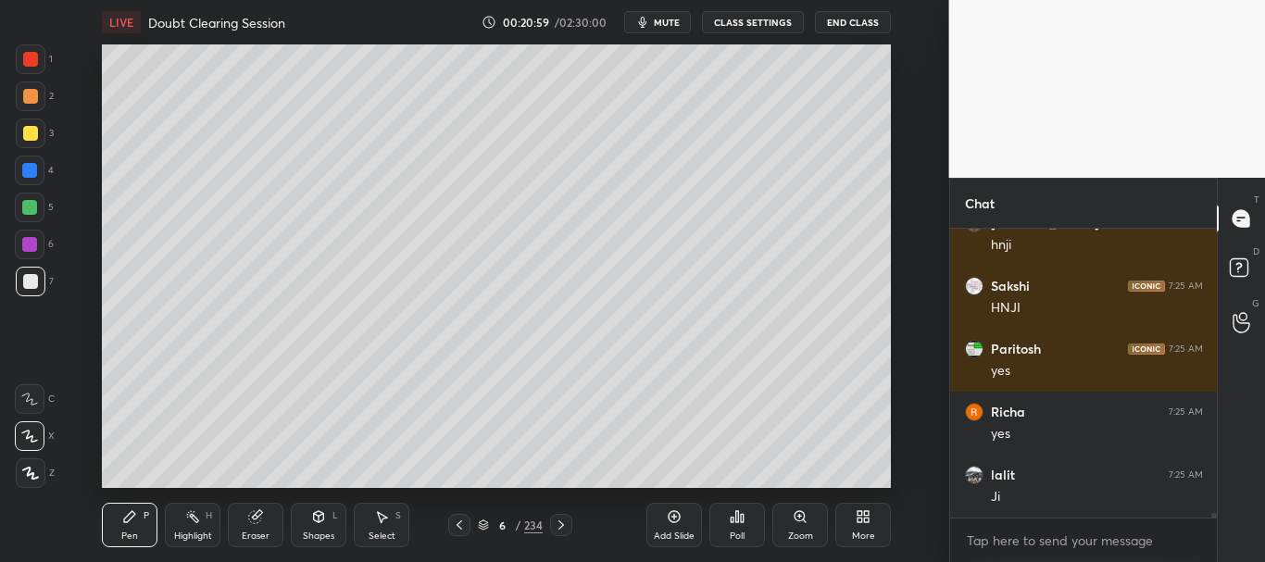
scroll to position [18559, 0]
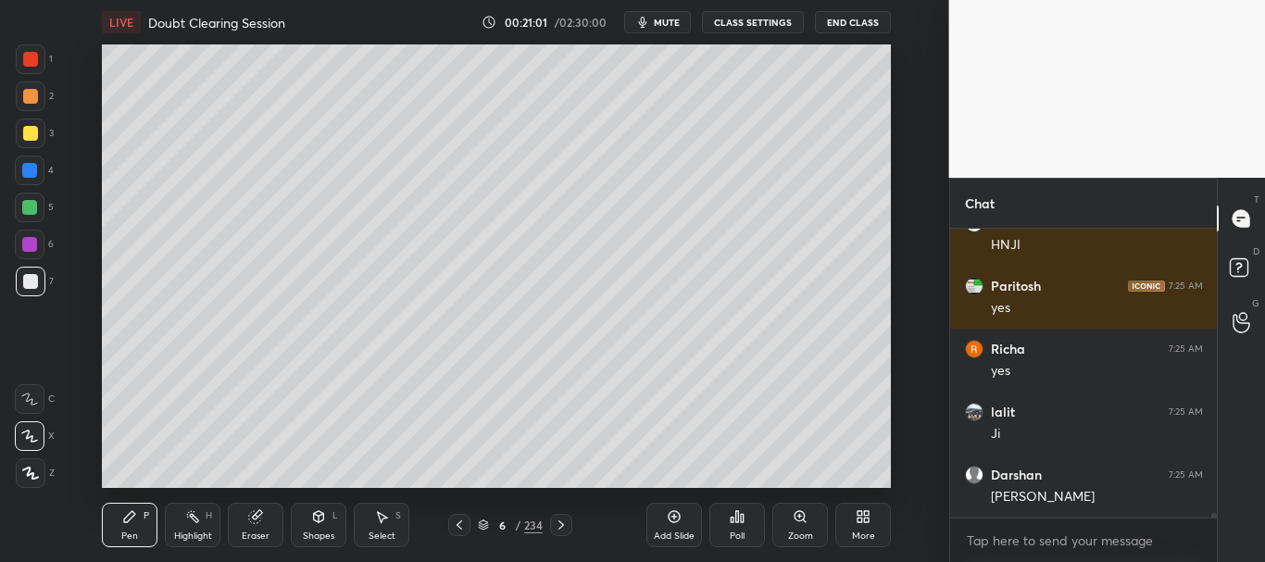
drag, startPoint x: 29, startPoint y: 128, endPoint x: 81, endPoint y: 119, distance: 52.7
click at [29, 126] on div at bounding box center [30, 133] width 15 height 15
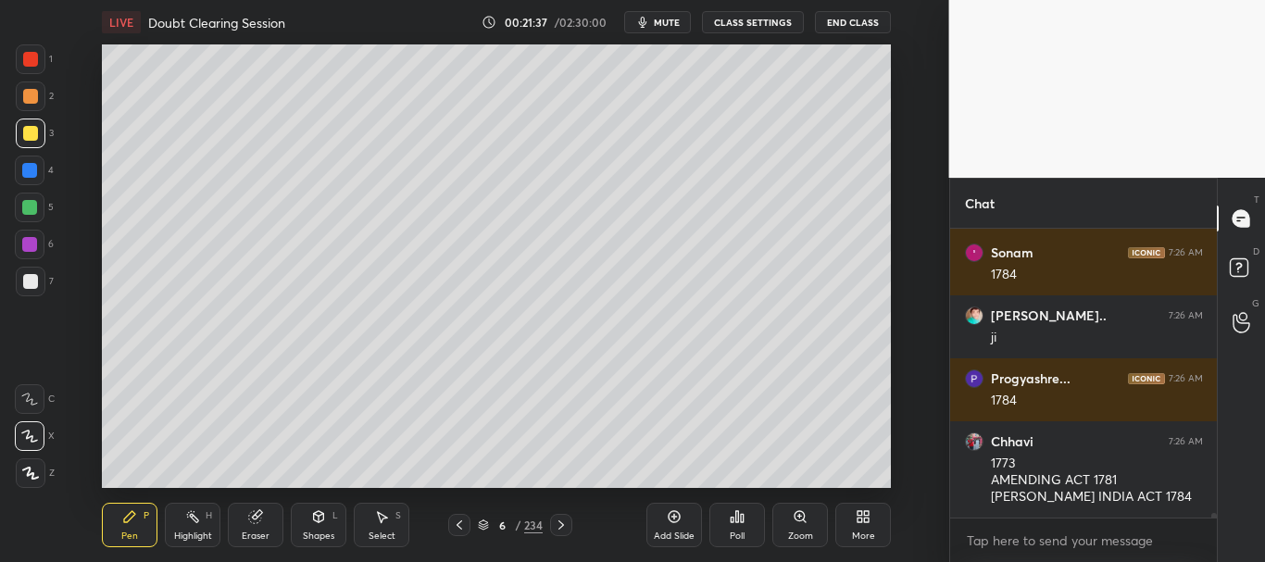
scroll to position [19658, 0]
click at [34, 283] on div at bounding box center [30, 281] width 15 height 15
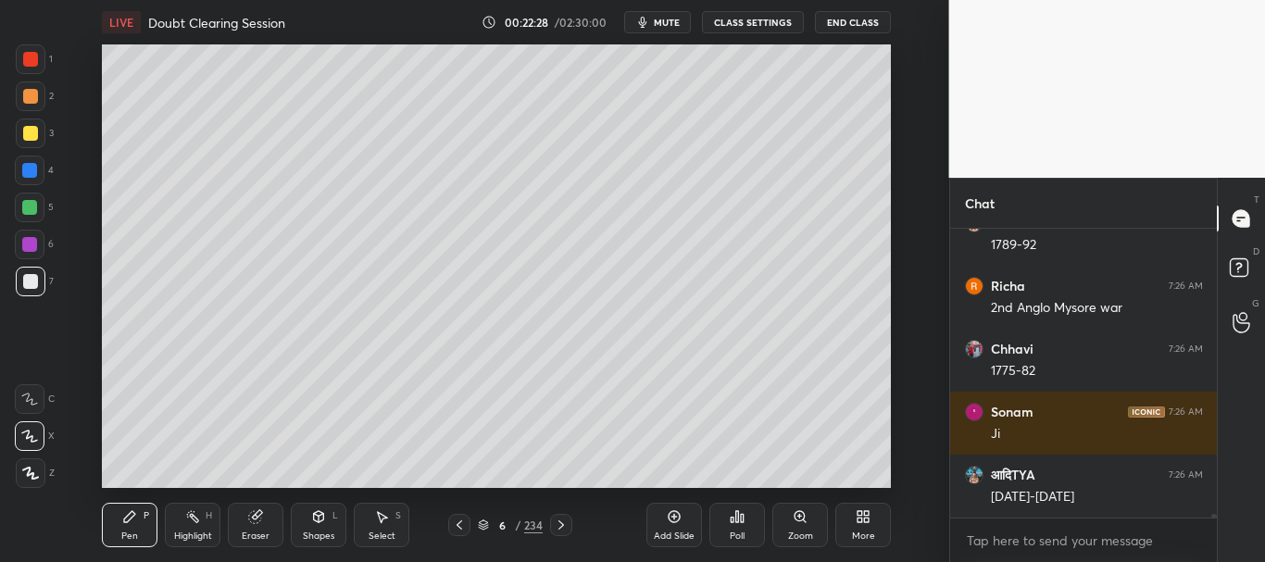
scroll to position [20981, 0]
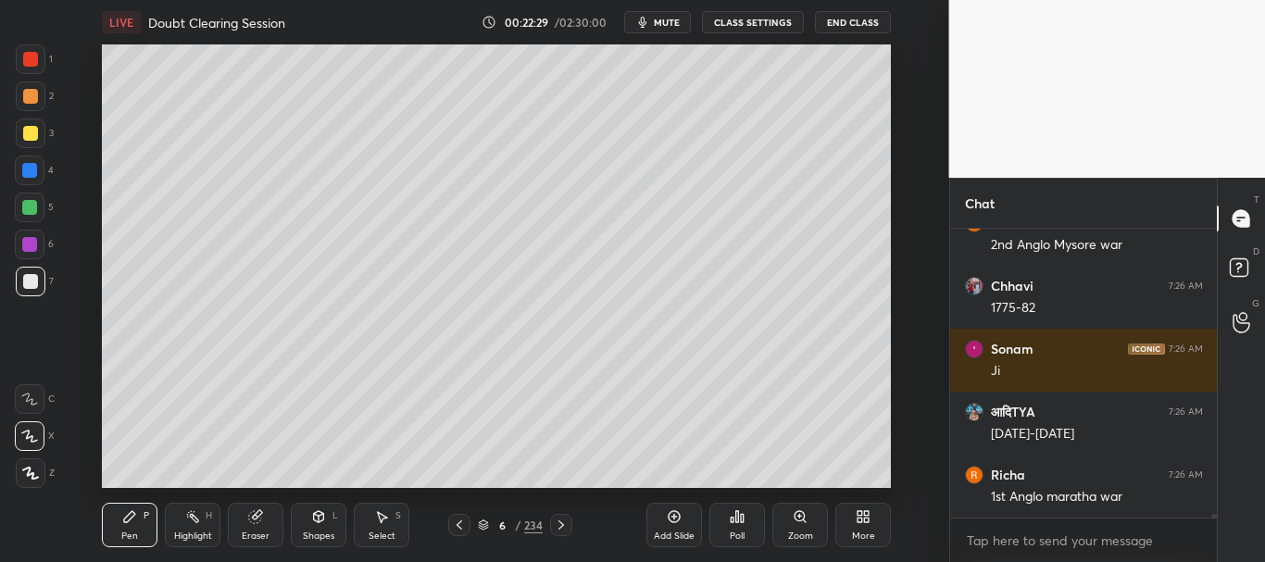
click at [25, 201] on div at bounding box center [29, 207] width 15 height 15
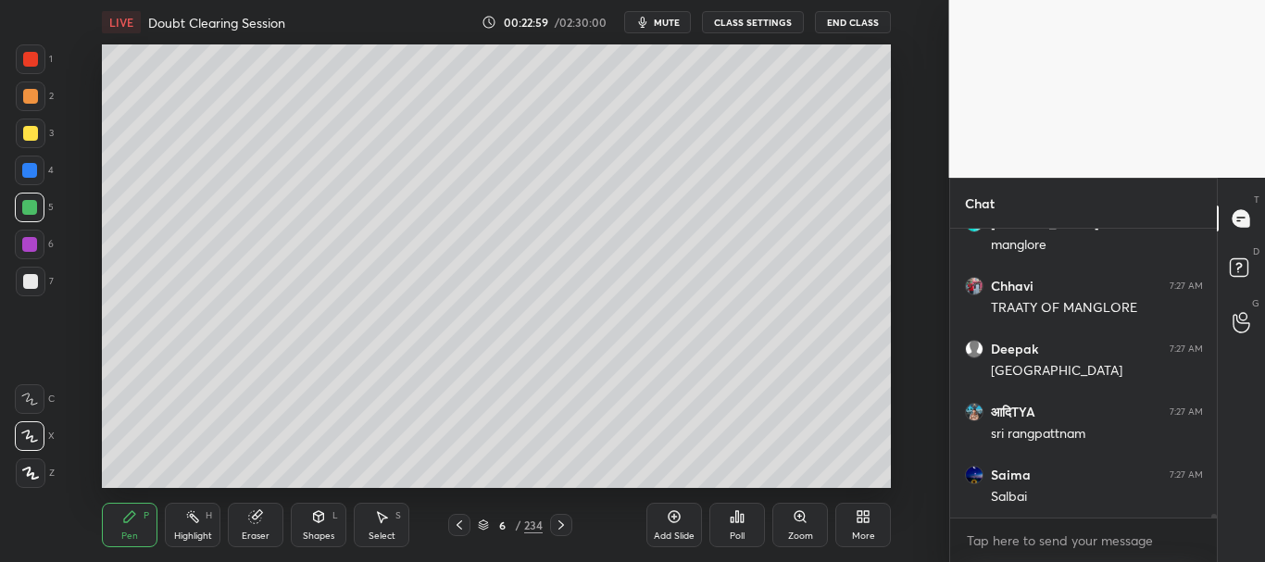
scroll to position [23161, 0]
click at [260, 534] on div "Eraser" at bounding box center [256, 536] width 28 height 9
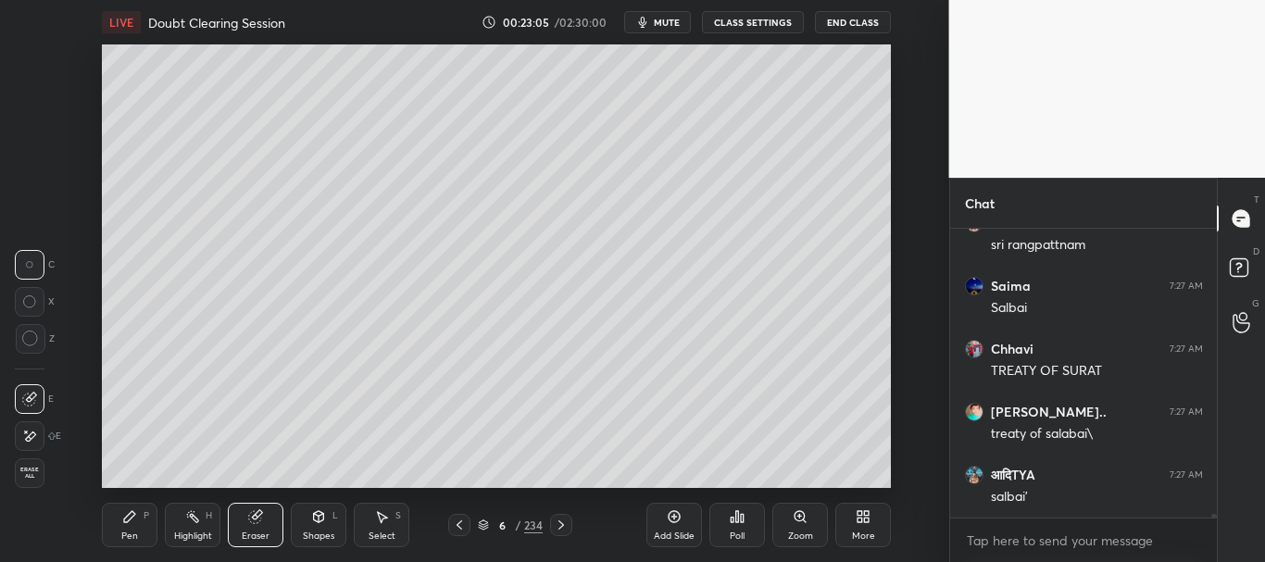
click at [145, 519] on div "Pen P" at bounding box center [130, 525] width 56 height 44
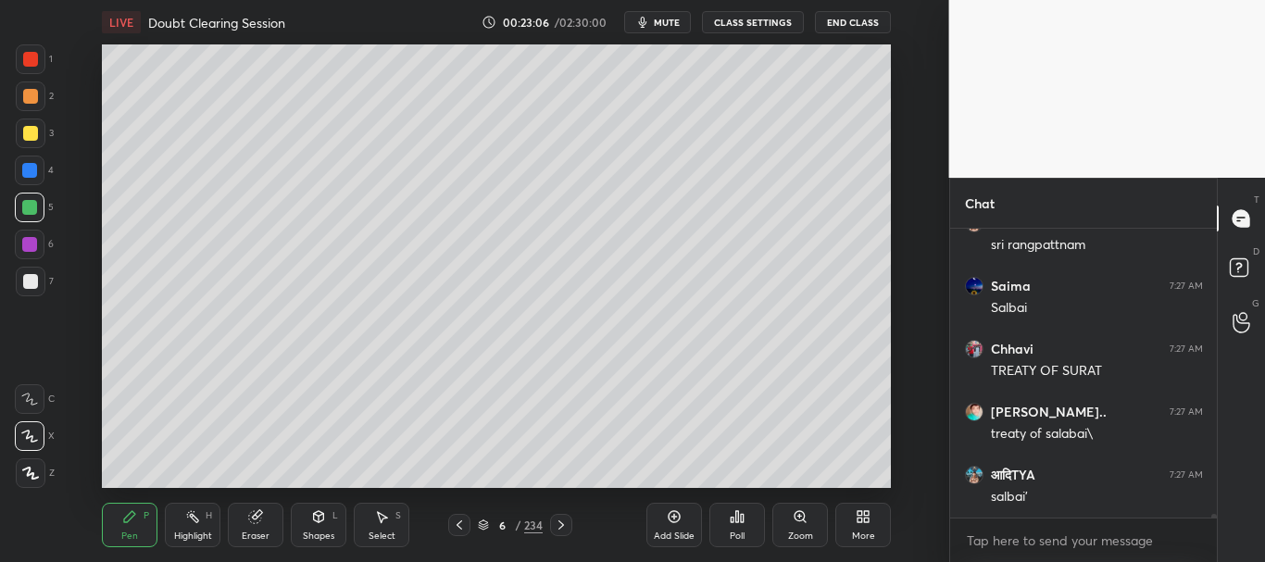
scroll to position [23350, 0]
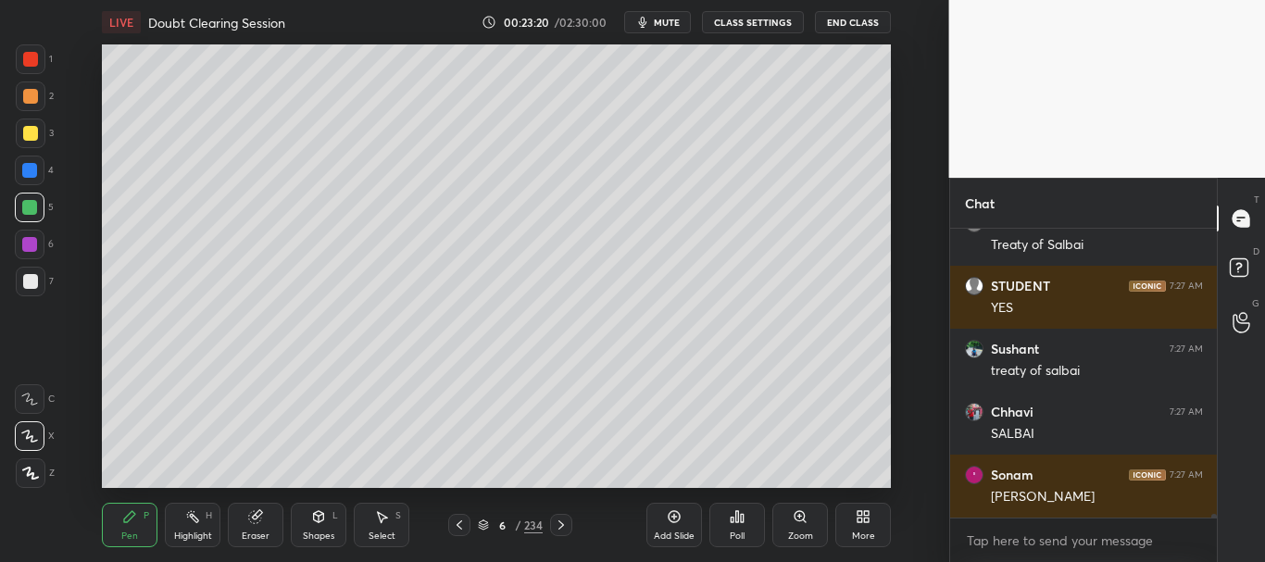
click at [676, 525] on div "Add Slide" at bounding box center [675, 525] width 56 height 44
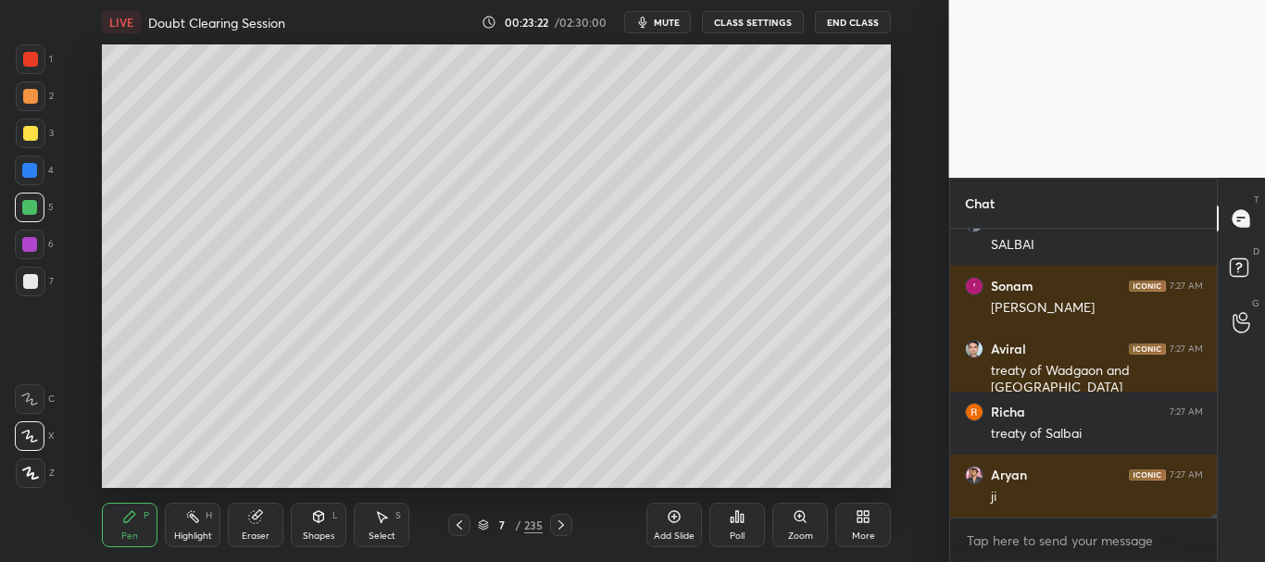
click at [34, 288] on div at bounding box center [30, 281] width 15 height 15
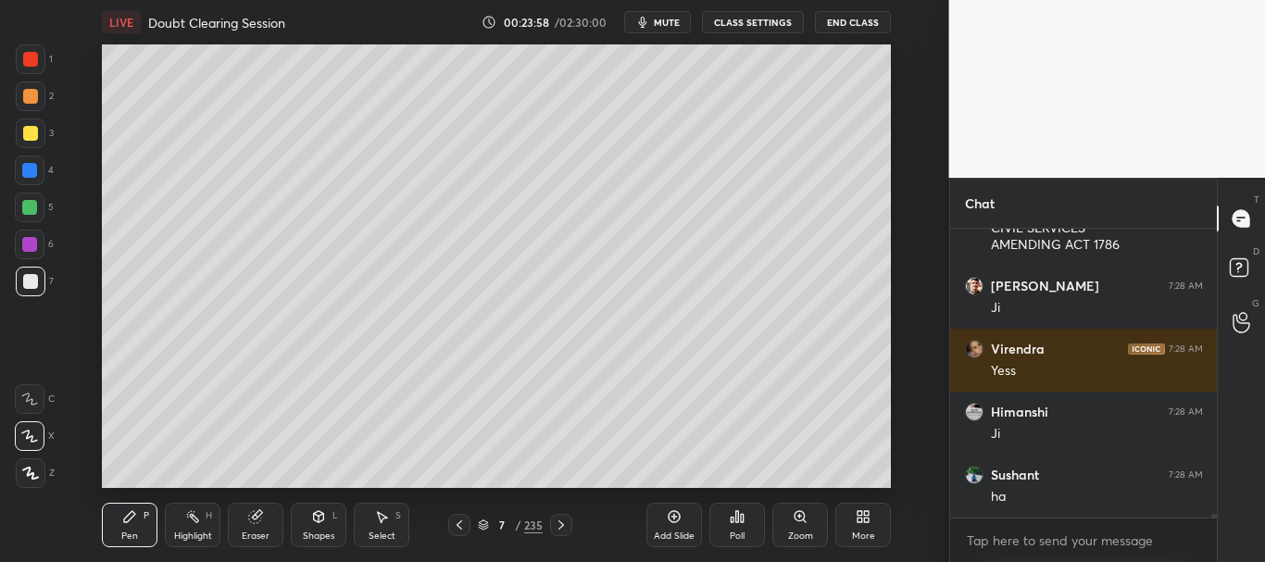
scroll to position [23680, 0]
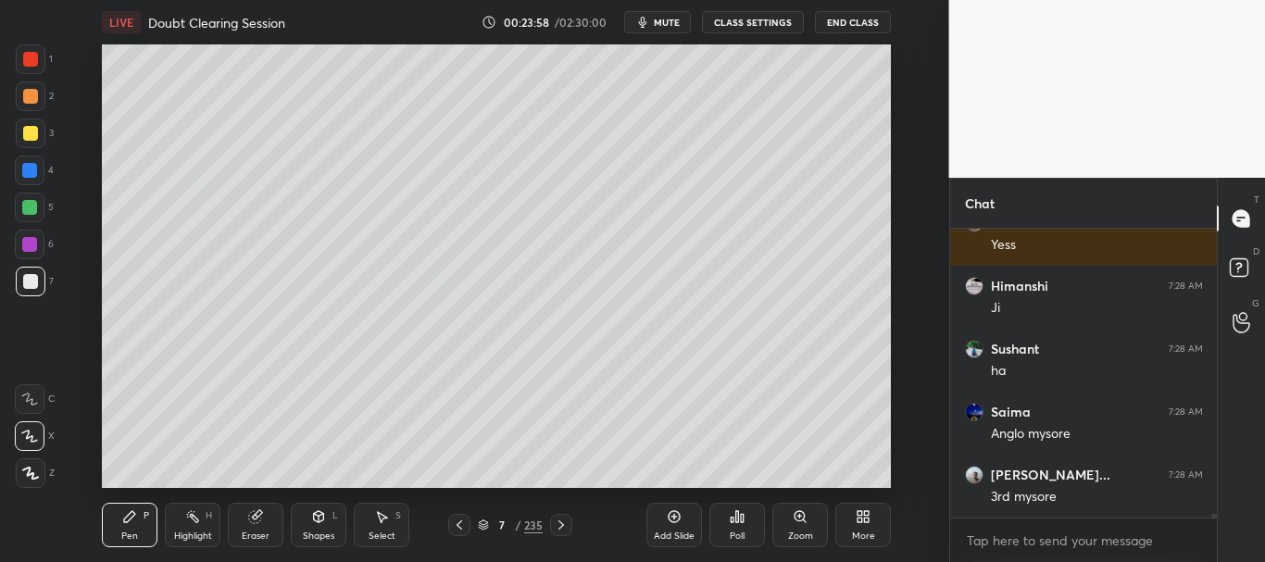
click at [34, 281] on div at bounding box center [30, 281] width 15 height 15
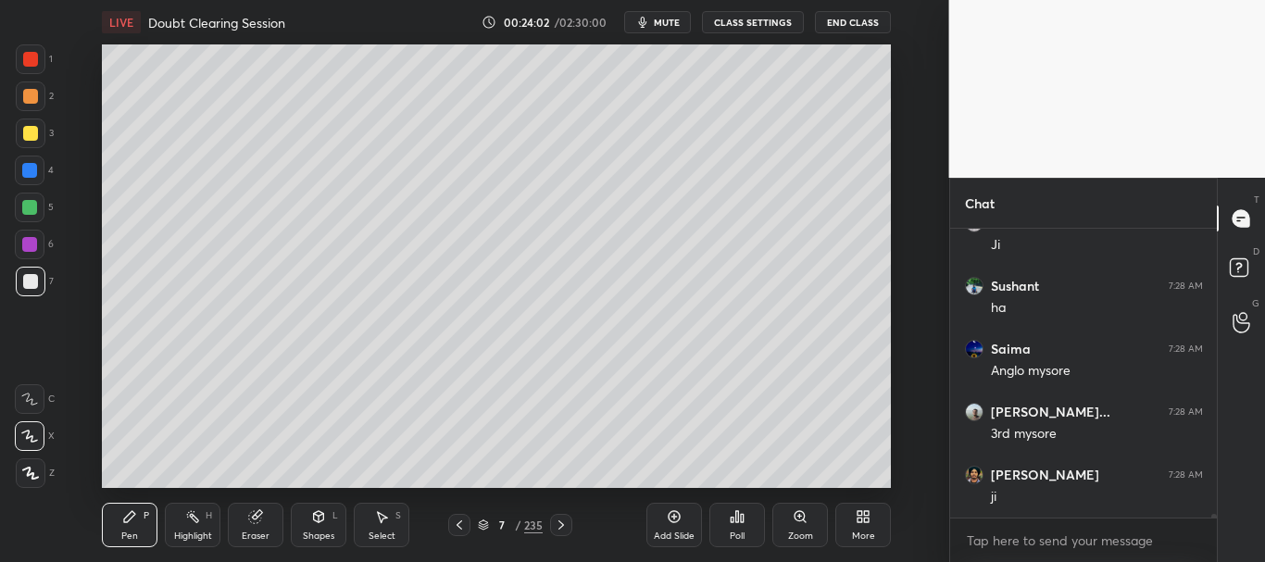
scroll to position [23806, 0]
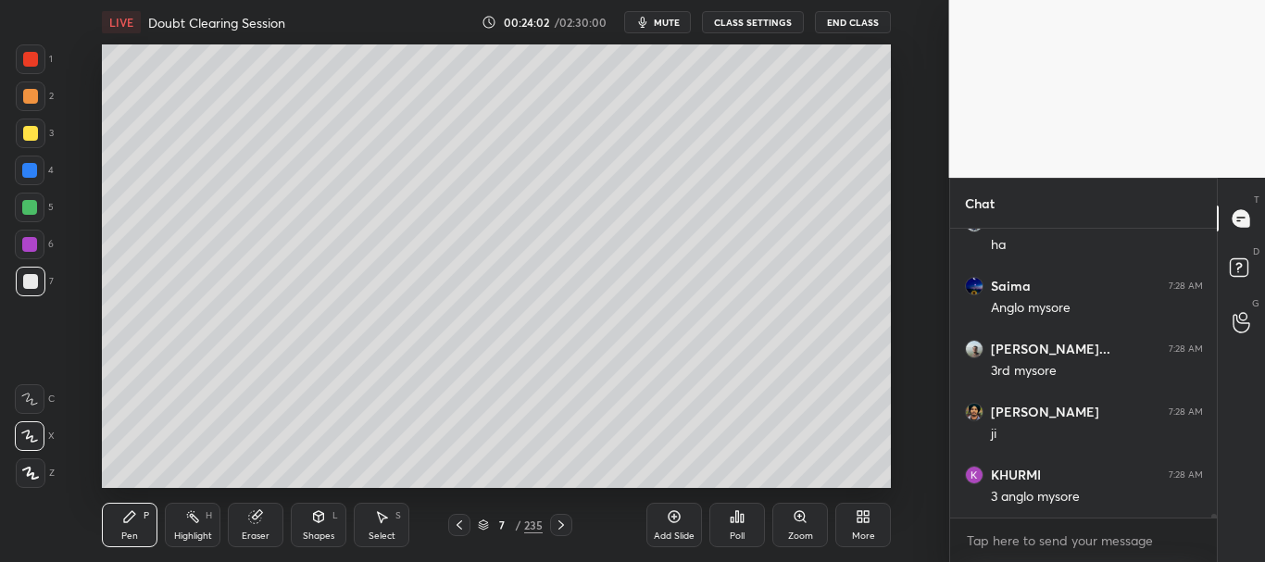
click at [484, 526] on icon at bounding box center [483, 525] width 11 height 11
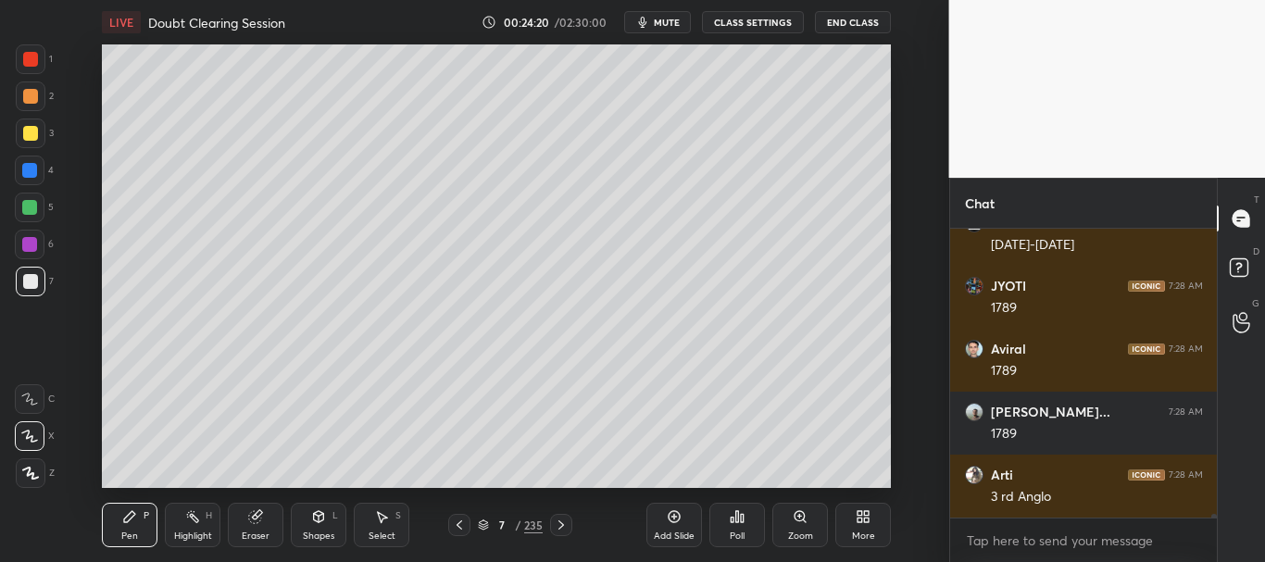
scroll to position [25192, 0]
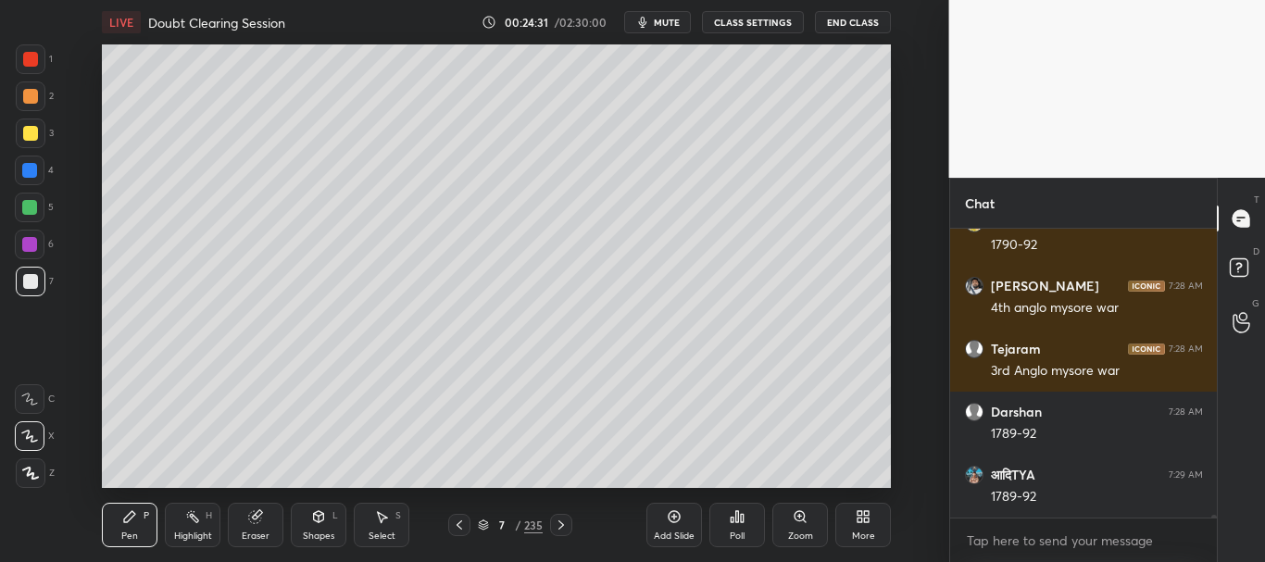
drag, startPoint x: 27, startPoint y: 206, endPoint x: 66, endPoint y: 201, distance: 39.2
click at [30, 206] on div at bounding box center [29, 207] width 15 height 15
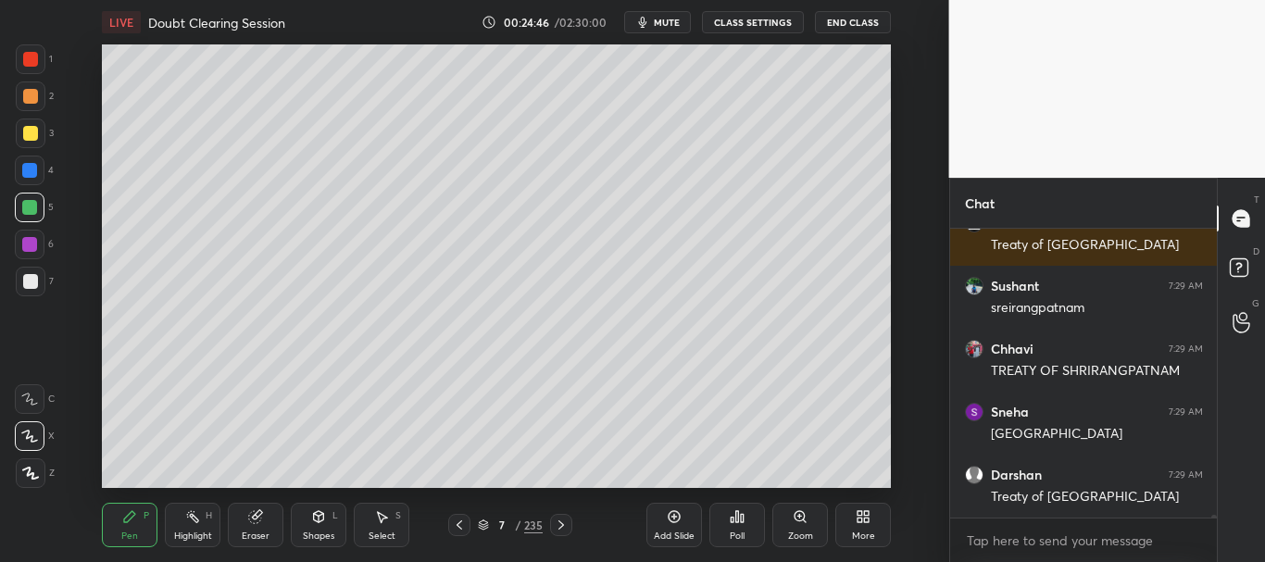
click at [31, 279] on div at bounding box center [30, 281] width 15 height 15
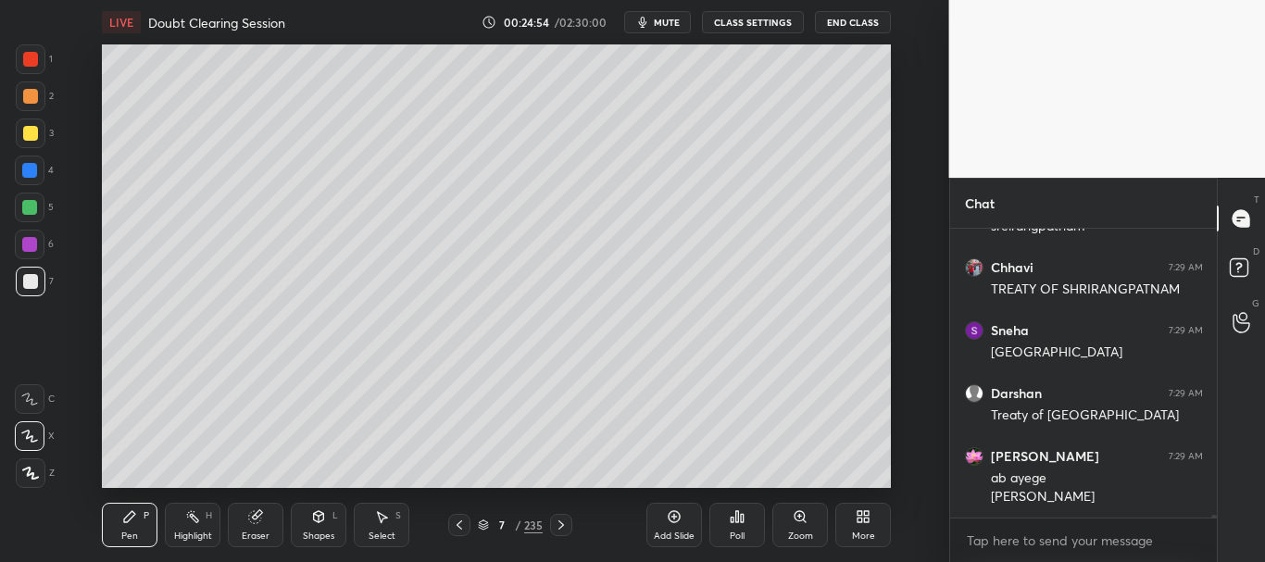
click at [31, 132] on div at bounding box center [30, 133] width 15 height 15
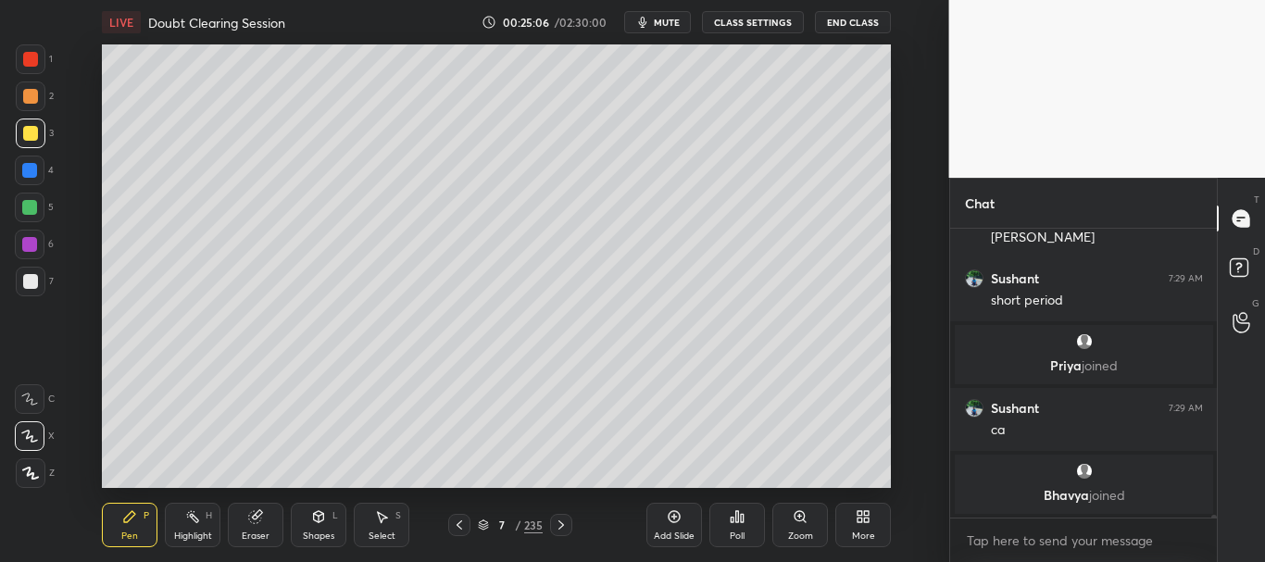
drag, startPoint x: 26, startPoint y: 285, endPoint x: 41, endPoint y: 283, distance: 15.1
click at [27, 283] on div at bounding box center [30, 281] width 15 height 15
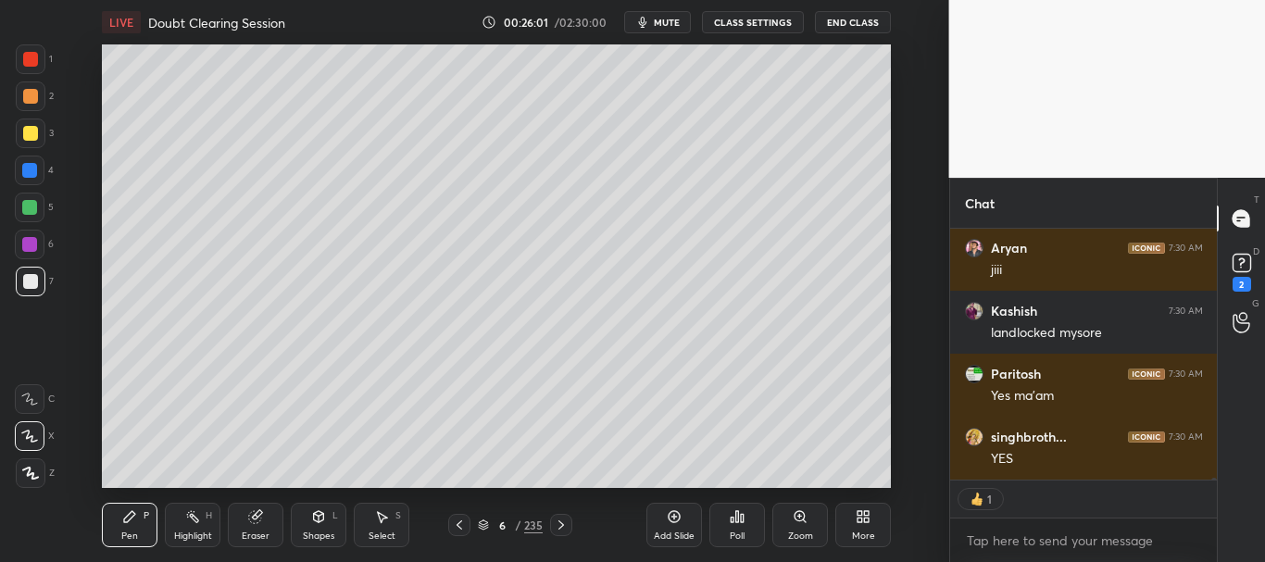
scroll to position [27929, 0]
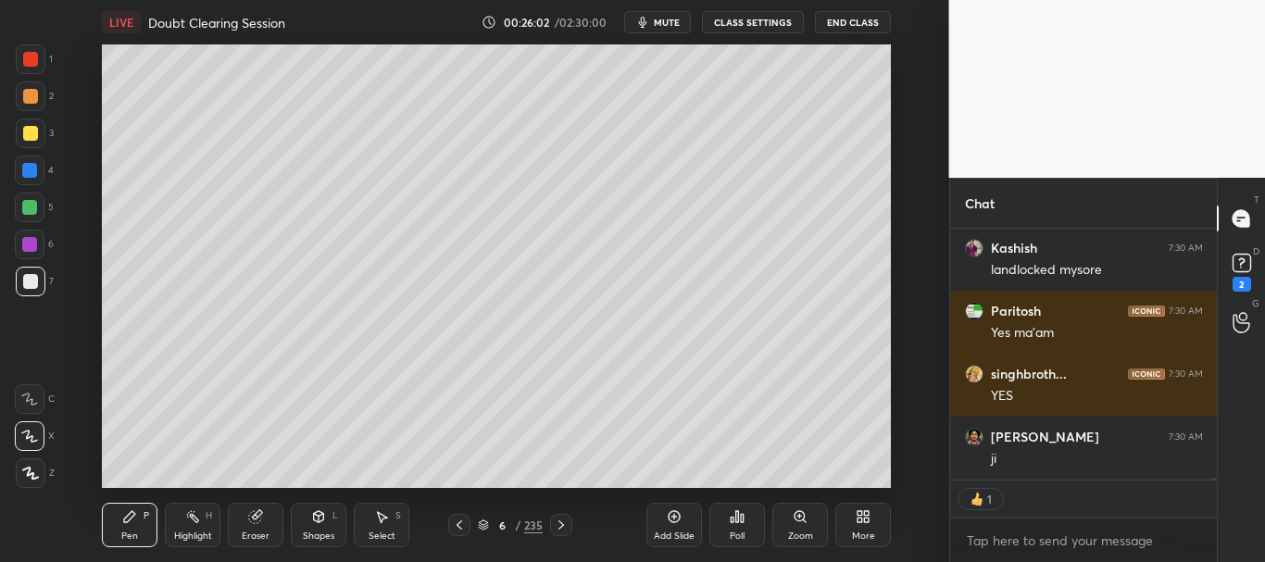
click at [461, 525] on icon at bounding box center [459, 525] width 15 height 15
click at [679, 522] on icon at bounding box center [674, 516] width 15 height 15
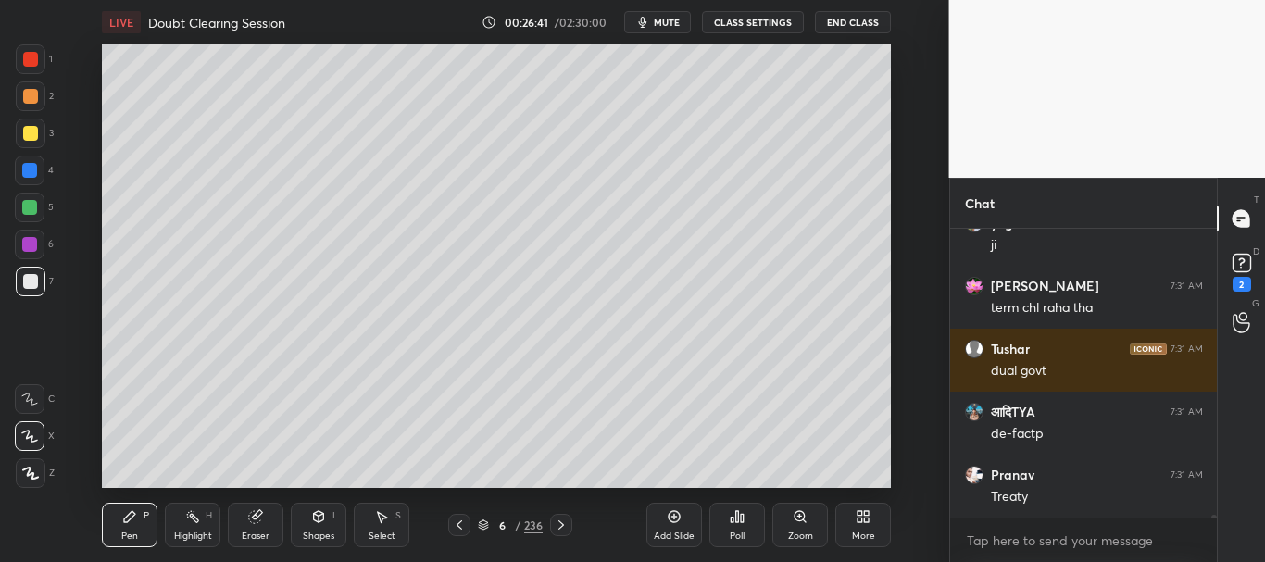
scroll to position [29101, 0]
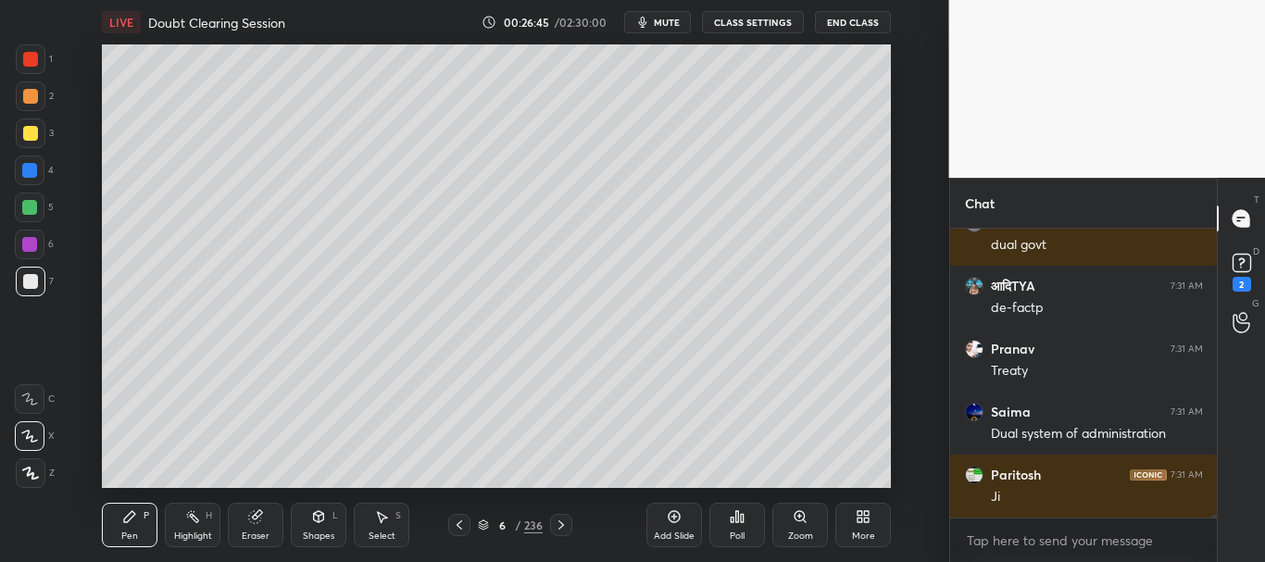
click at [34, 207] on div at bounding box center [29, 207] width 15 height 15
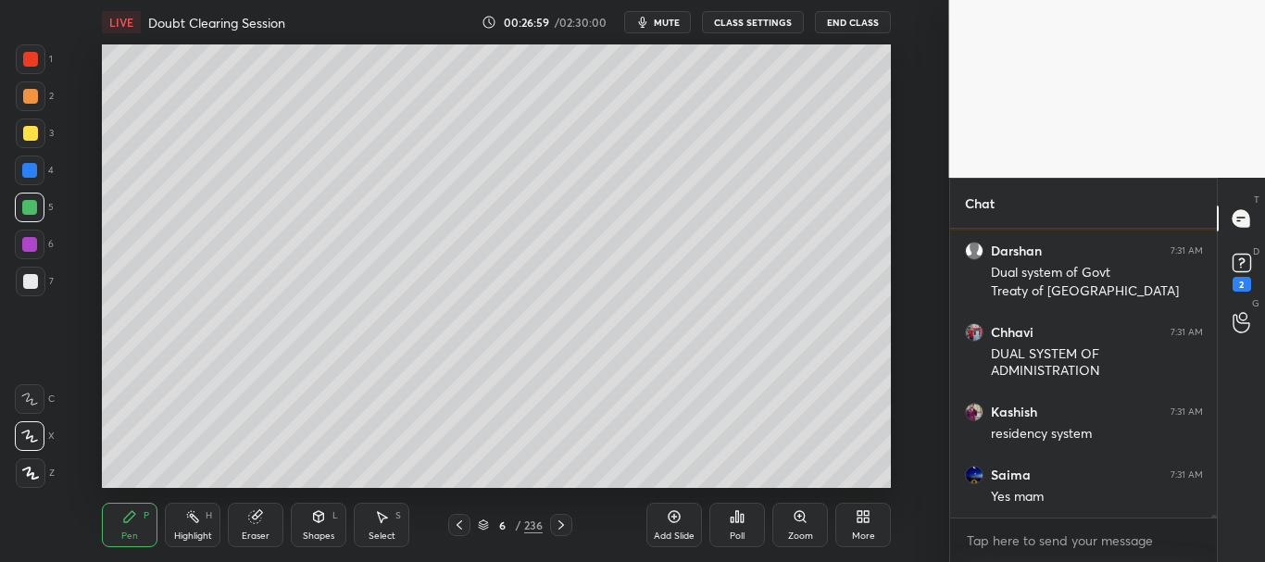
scroll to position [29514, 0]
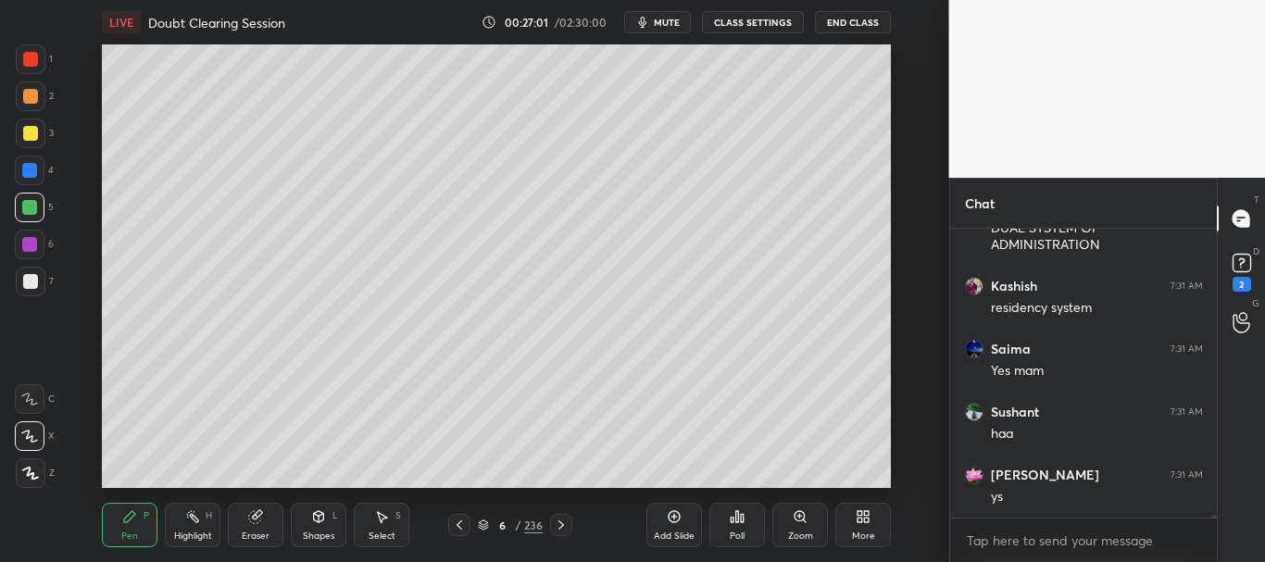
click at [563, 525] on icon at bounding box center [562, 525] width 6 height 9
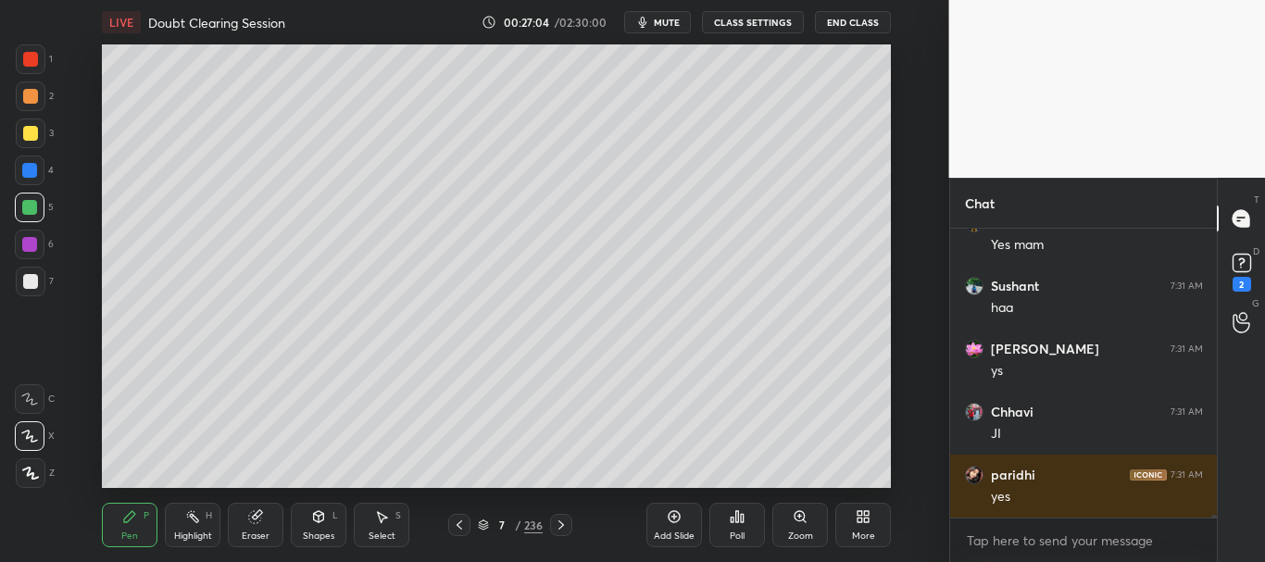
scroll to position [29703, 0]
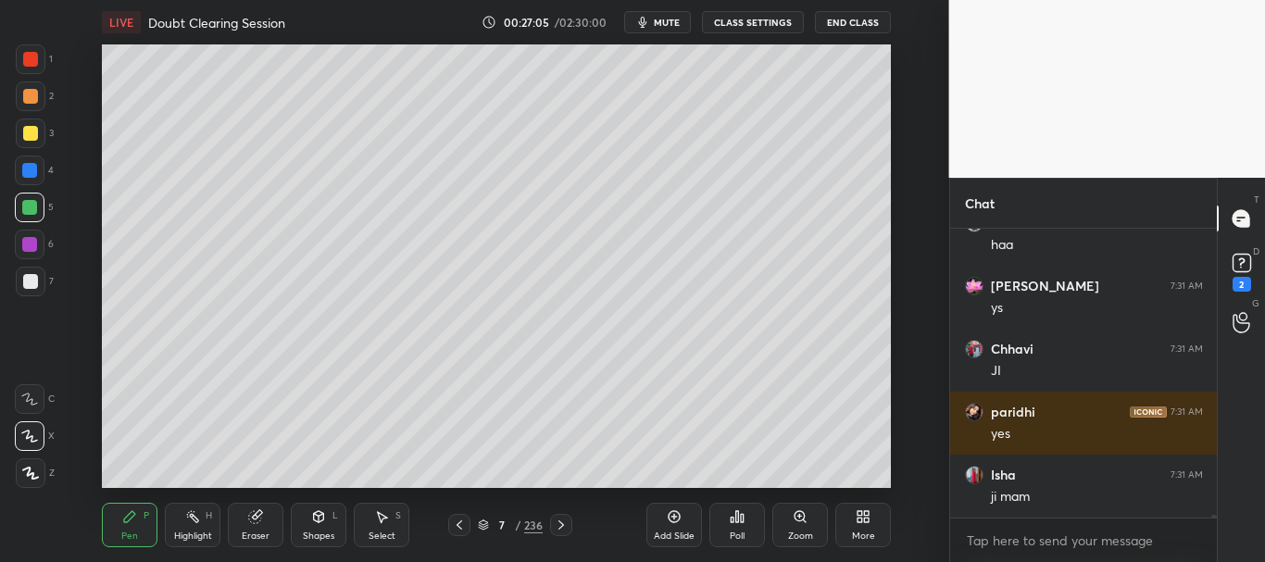
click at [566, 522] on icon at bounding box center [561, 525] width 15 height 15
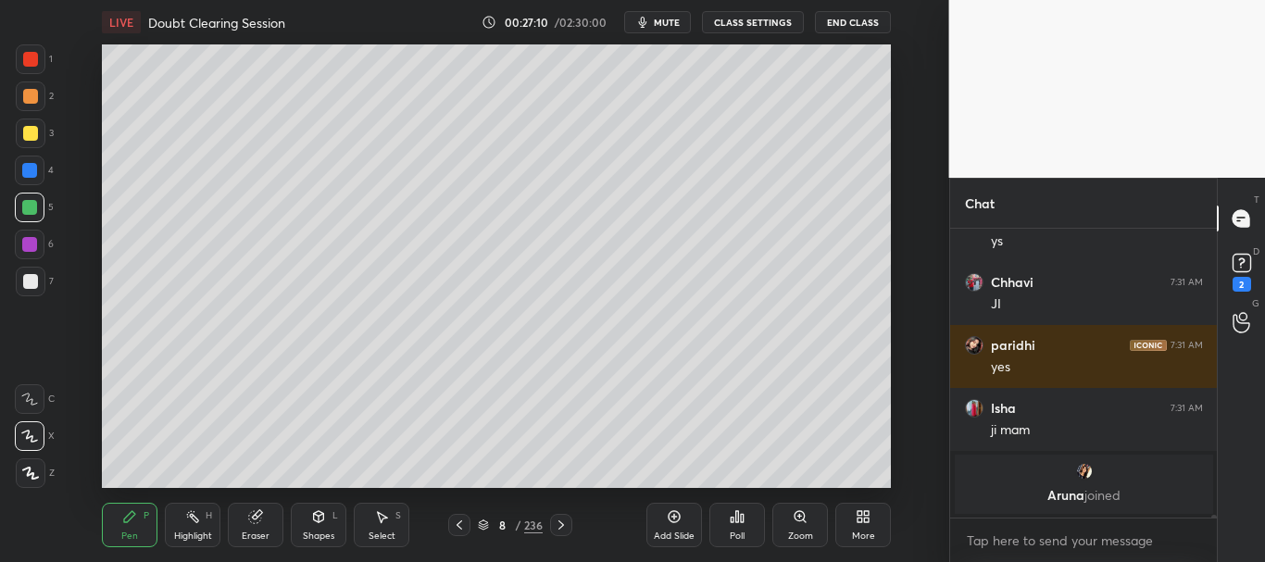
click at [25, 275] on div at bounding box center [30, 281] width 15 height 15
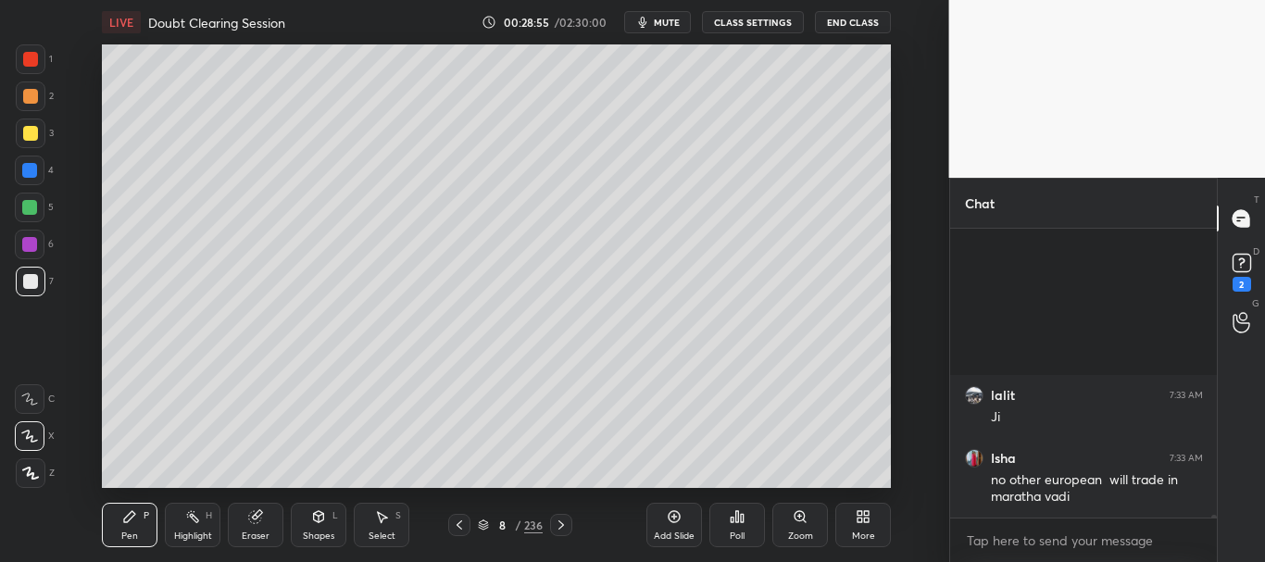
scroll to position [32595, 0]
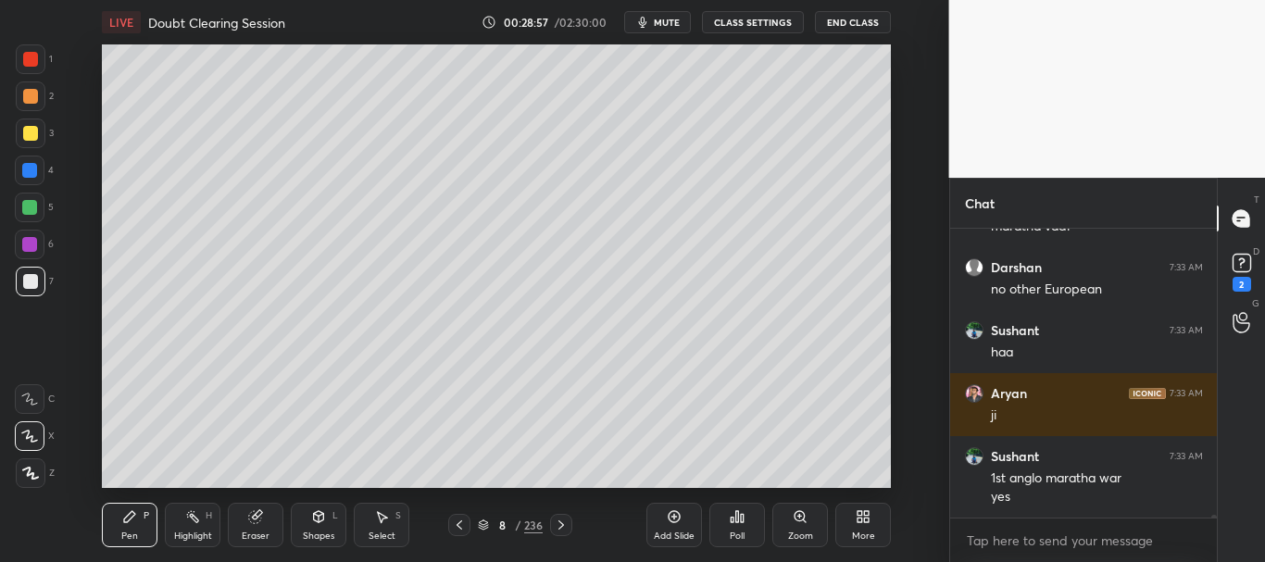
click at [676, 519] on icon at bounding box center [674, 516] width 15 height 15
click at [28, 287] on div at bounding box center [30, 281] width 15 height 15
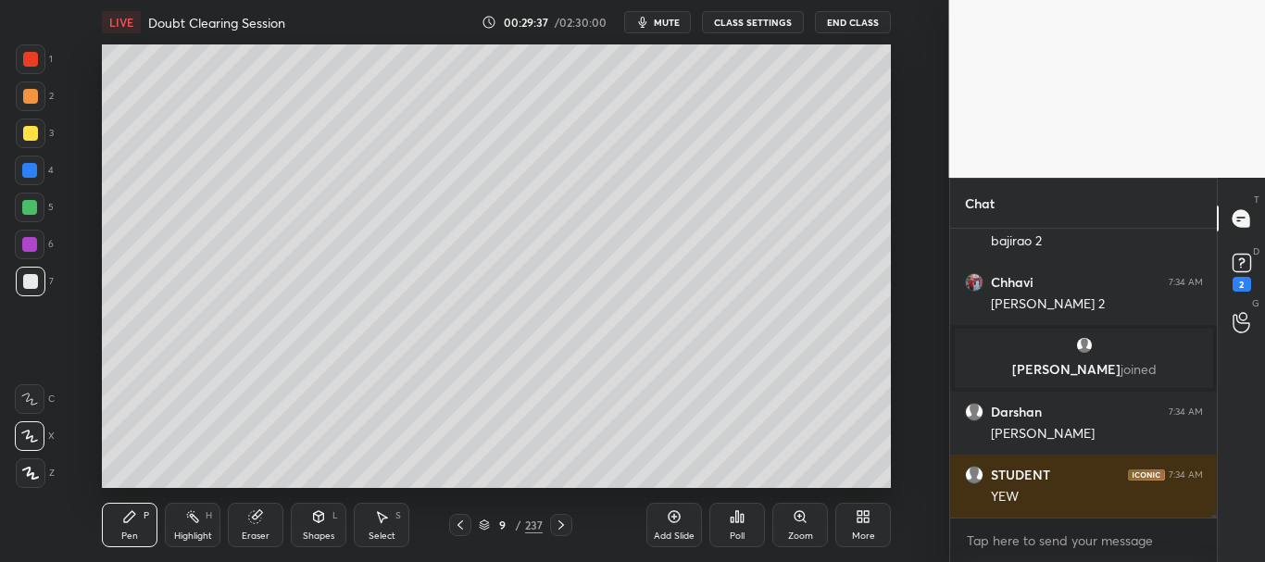
scroll to position [32289, 0]
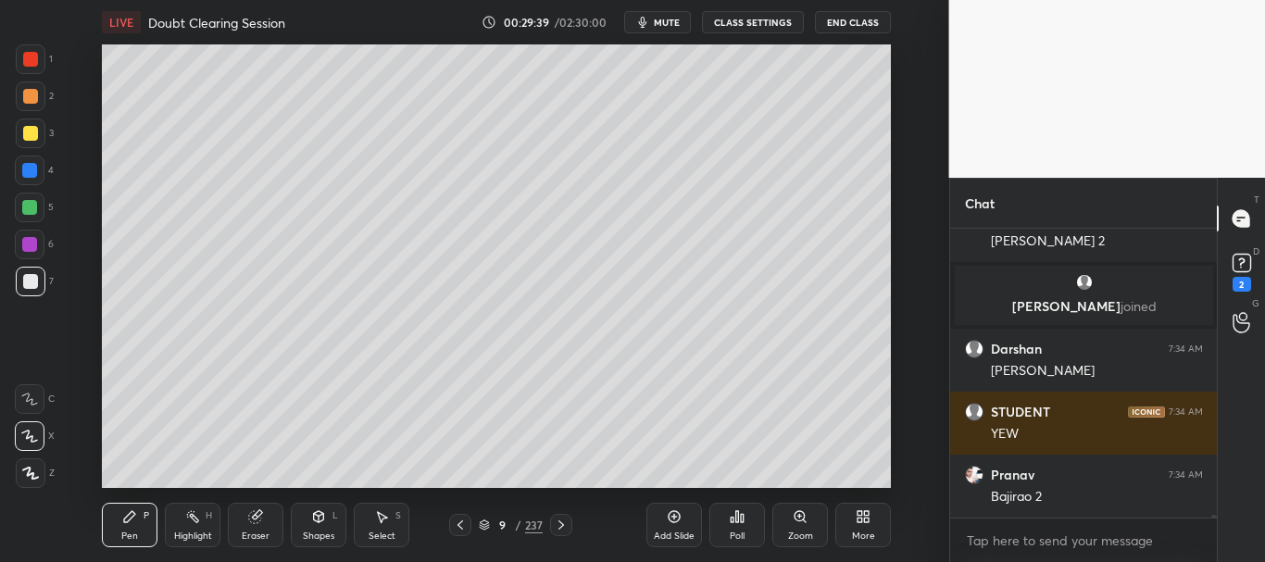
click at [33, 130] on div at bounding box center [30, 133] width 15 height 15
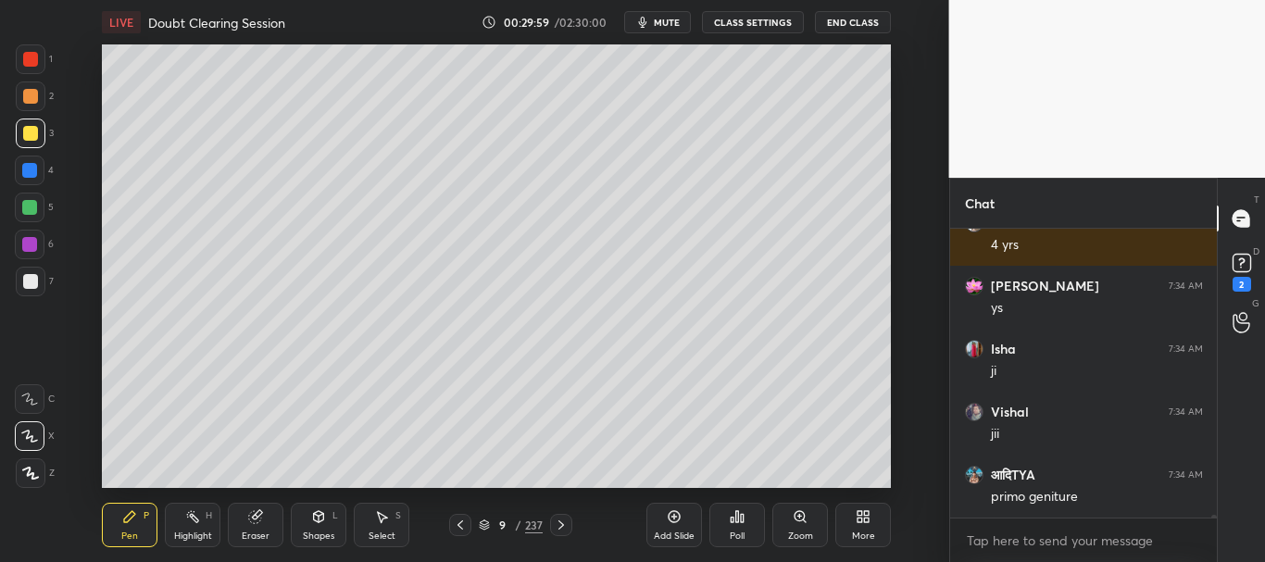
scroll to position [32730, 0]
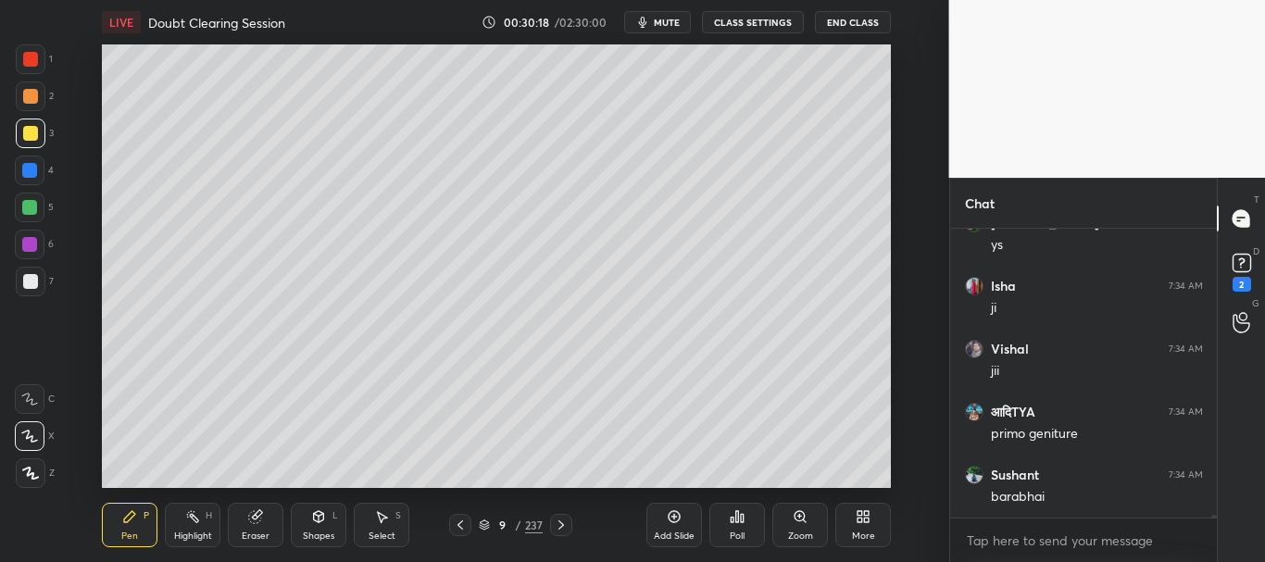
click at [23, 129] on div at bounding box center [30, 133] width 15 height 15
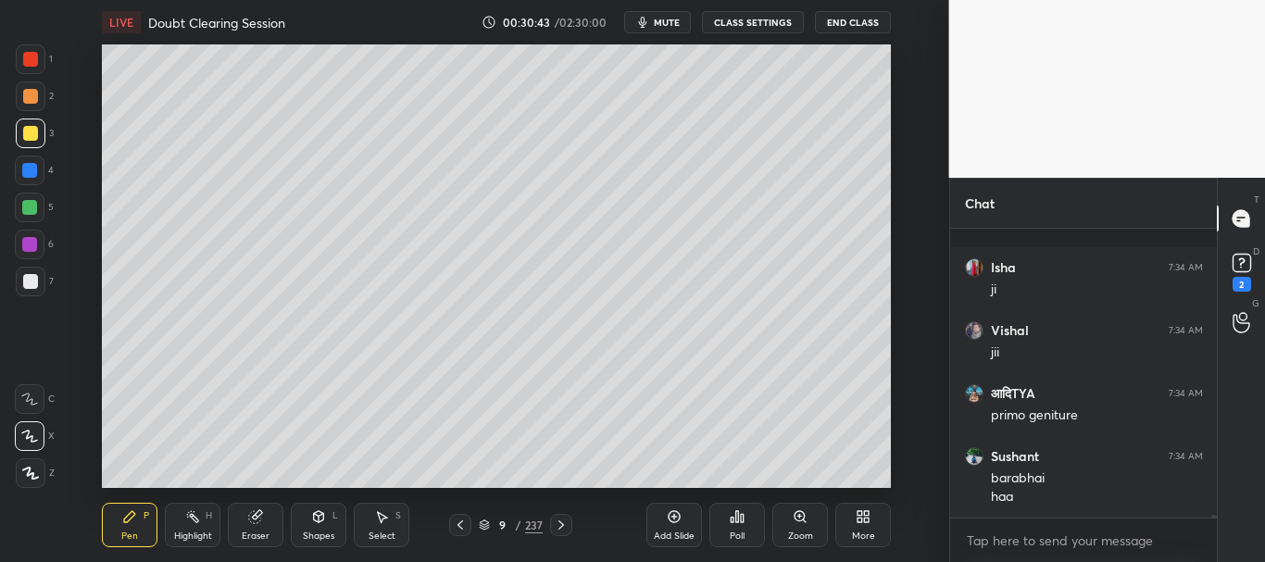
scroll to position [32874, 0]
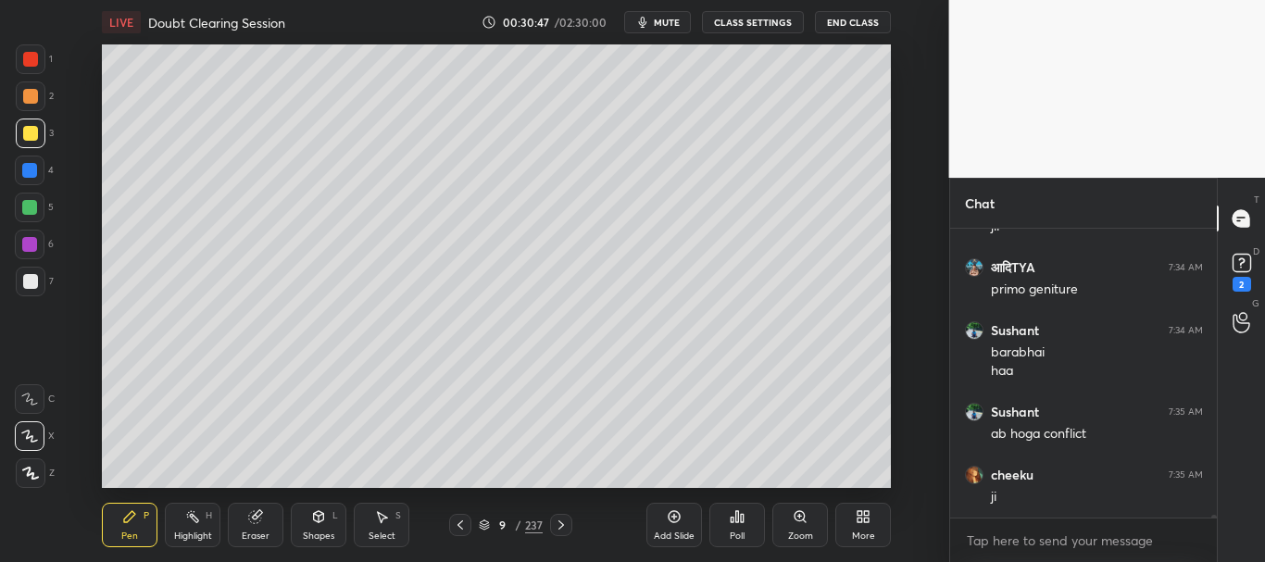
click at [31, 175] on div at bounding box center [29, 170] width 15 height 15
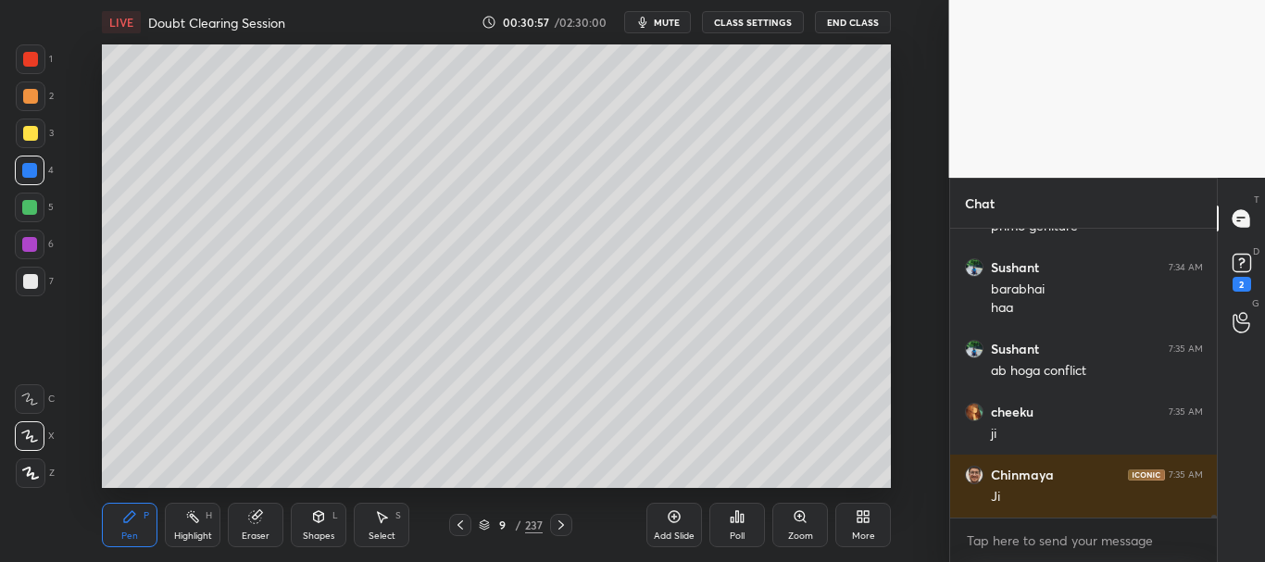
scroll to position [33000, 0]
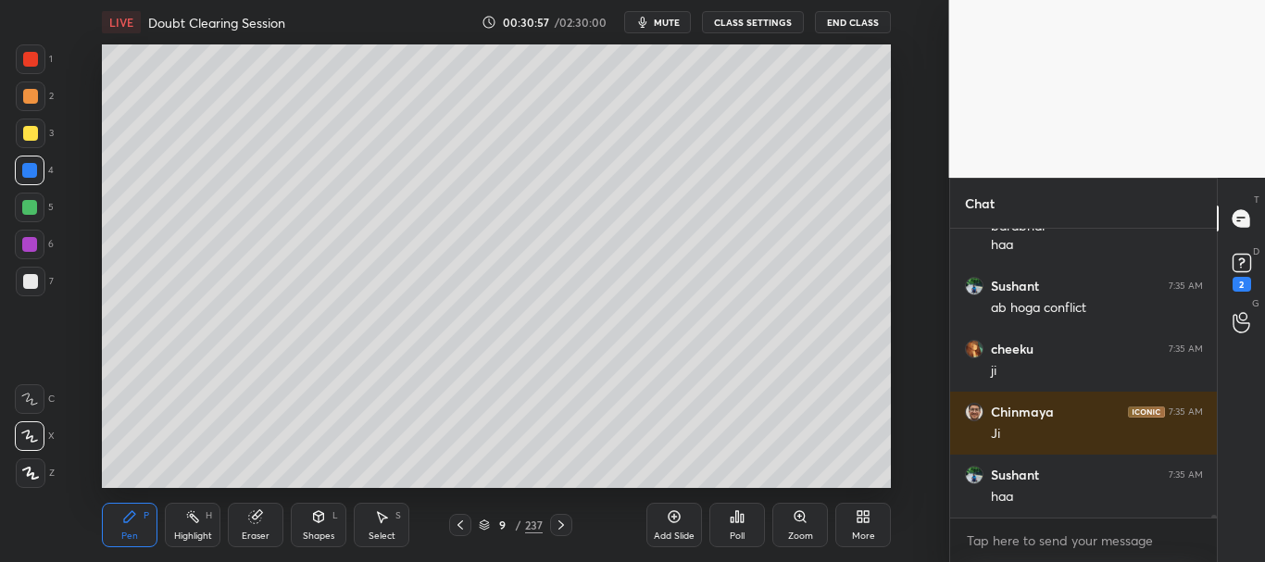
click at [31, 274] on div at bounding box center [30, 281] width 15 height 15
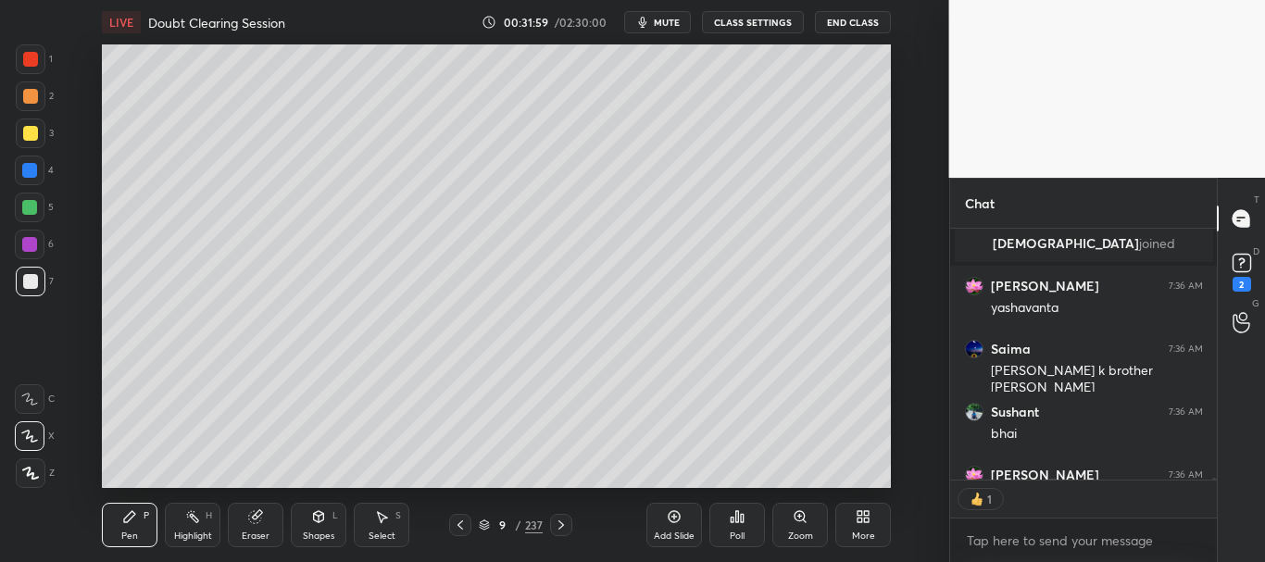
scroll to position [33535, 0]
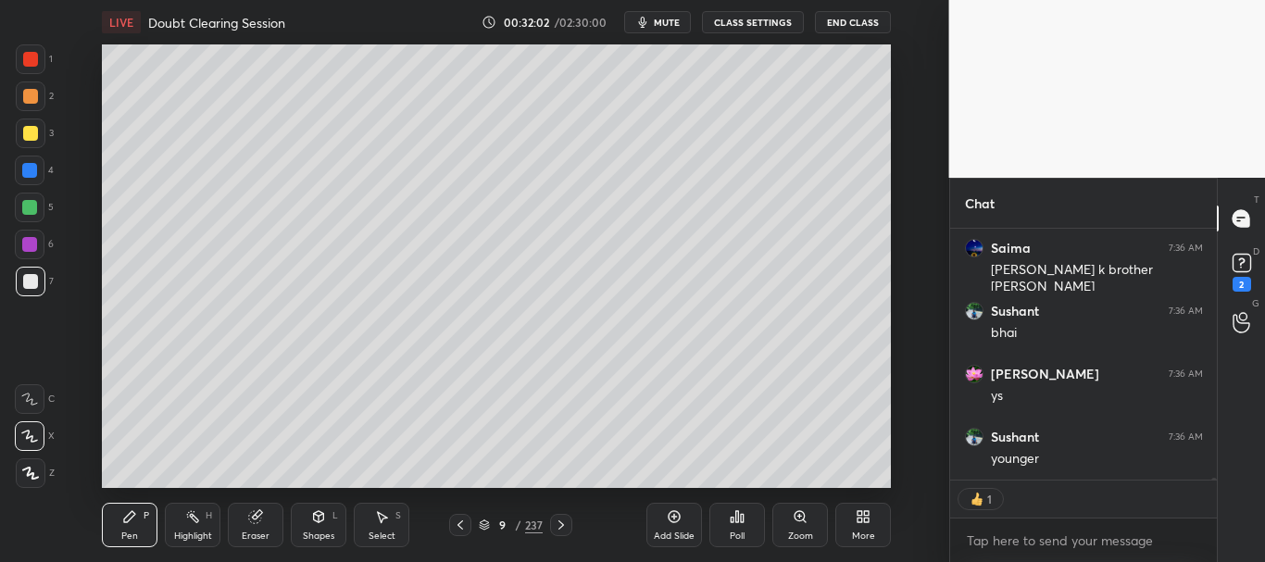
click at [29, 279] on div at bounding box center [30, 281] width 15 height 15
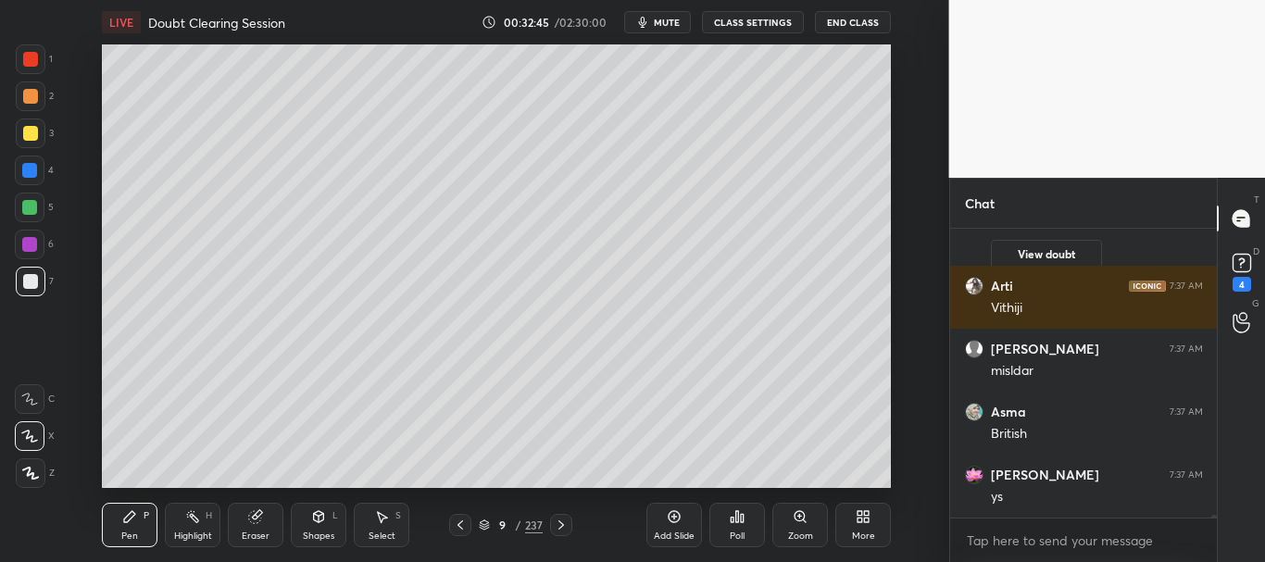
scroll to position [34173, 0]
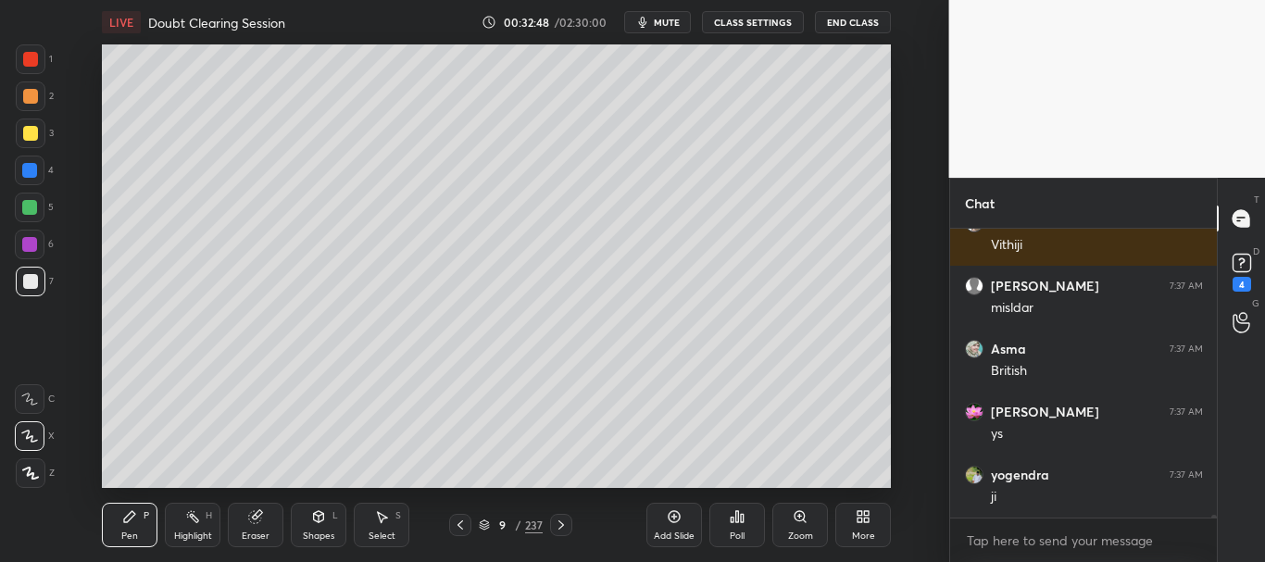
click at [36, 132] on div at bounding box center [30, 133] width 15 height 15
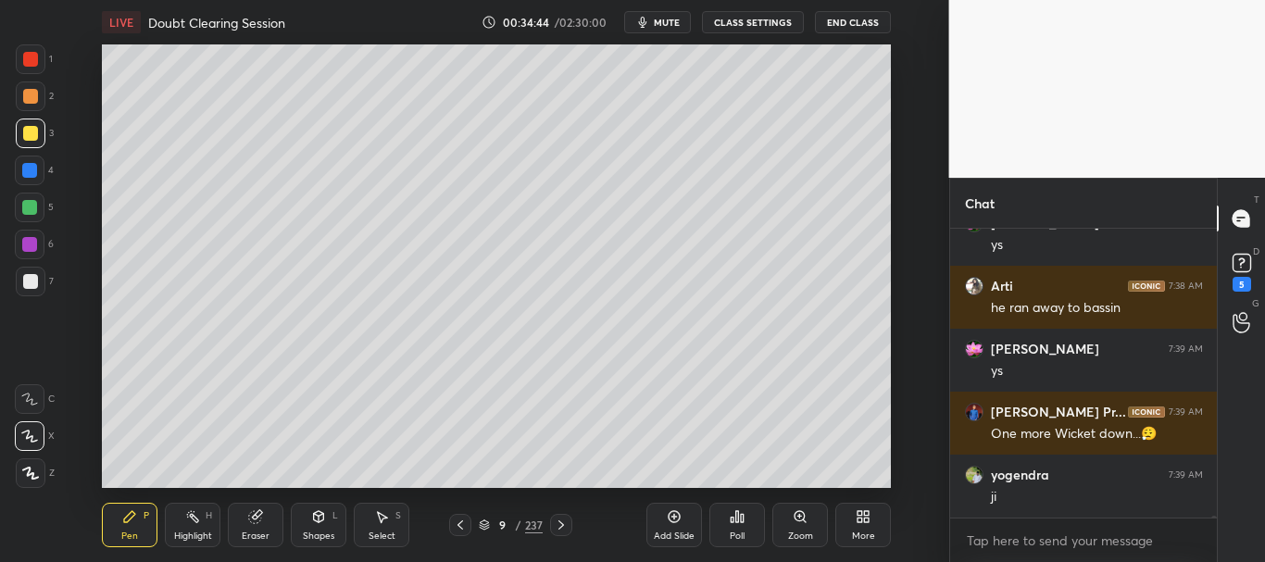
scroll to position [35857, 0]
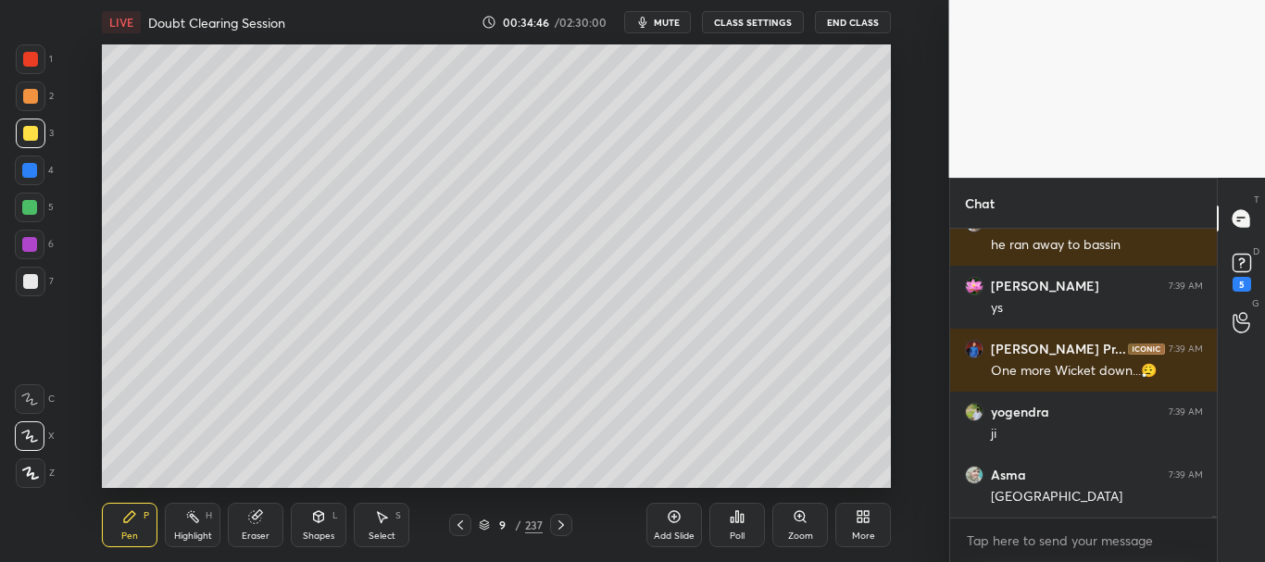
click at [675, 519] on icon at bounding box center [674, 516] width 15 height 15
click at [38, 282] on div at bounding box center [31, 282] width 30 height 30
click at [461, 525] on icon at bounding box center [459, 525] width 15 height 15
click at [564, 523] on icon at bounding box center [561, 525] width 15 height 15
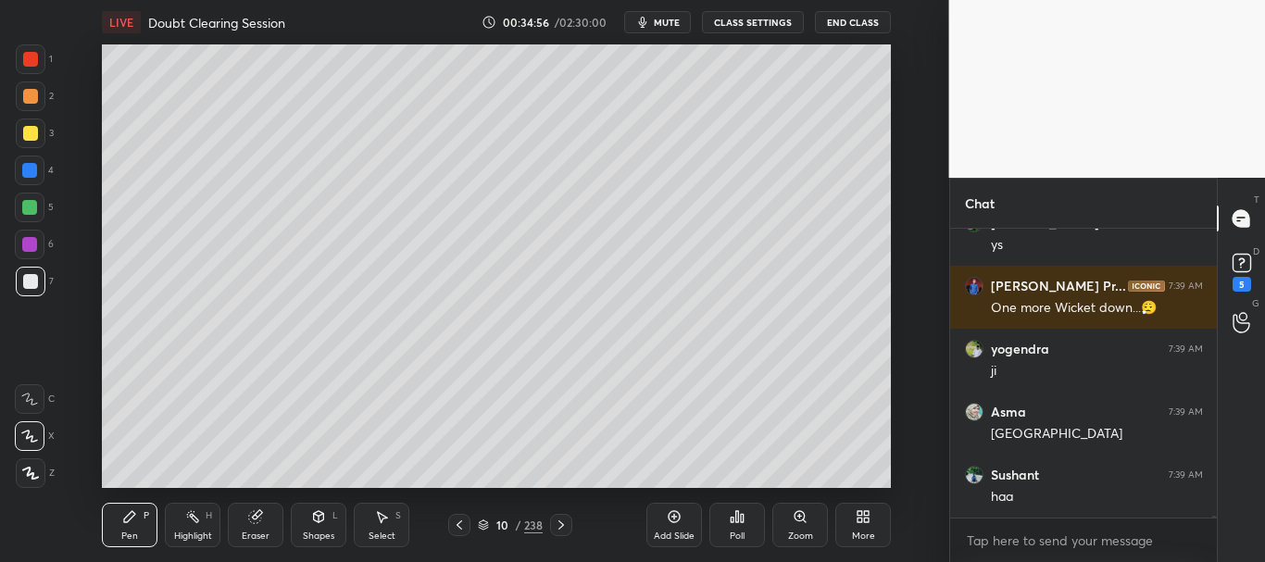
scroll to position [36000, 0]
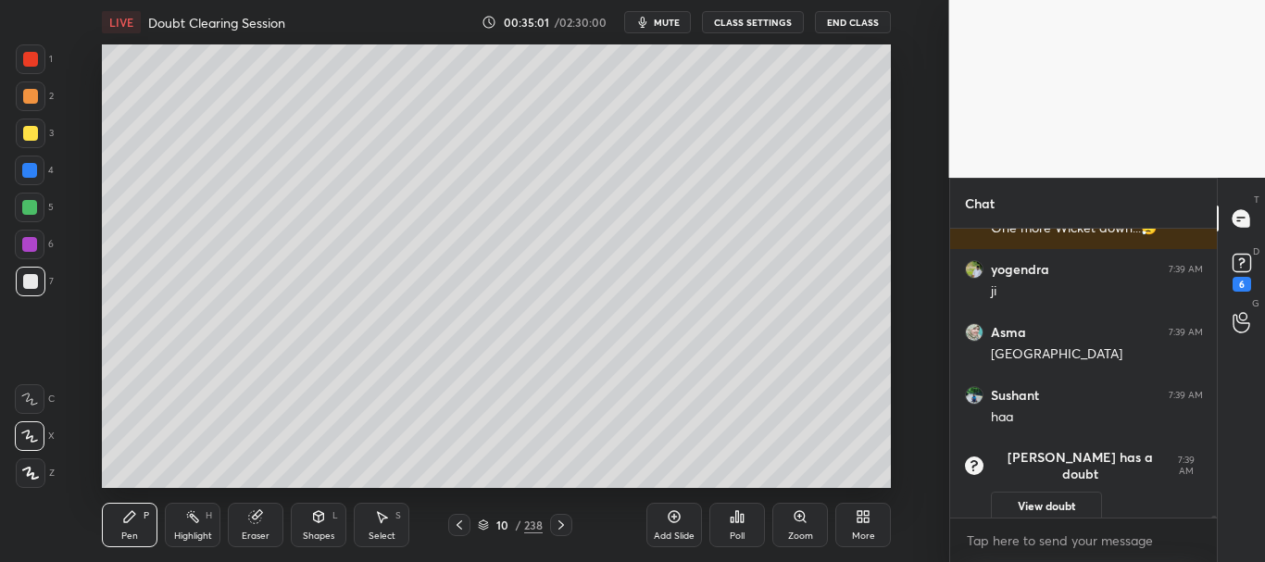
drag, startPoint x: 35, startPoint y: 128, endPoint x: 75, endPoint y: 117, distance: 41.4
click at [35, 129] on div at bounding box center [30, 133] width 15 height 15
click at [31, 275] on div at bounding box center [30, 281] width 15 height 15
drag, startPoint x: 31, startPoint y: 275, endPoint x: 31, endPoint y: 248, distance: 26.9
click at [31, 276] on div at bounding box center [30, 281] width 15 height 15
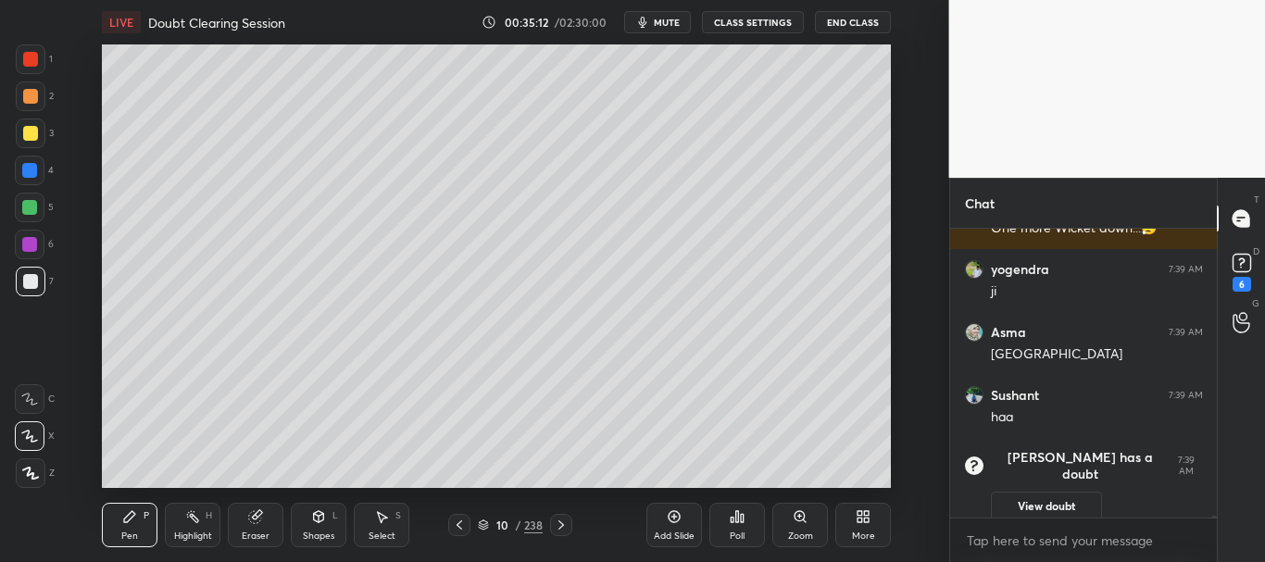
drag, startPoint x: 24, startPoint y: 175, endPoint x: 80, endPoint y: 155, distance: 59.2
click at [26, 175] on div at bounding box center [29, 170] width 15 height 15
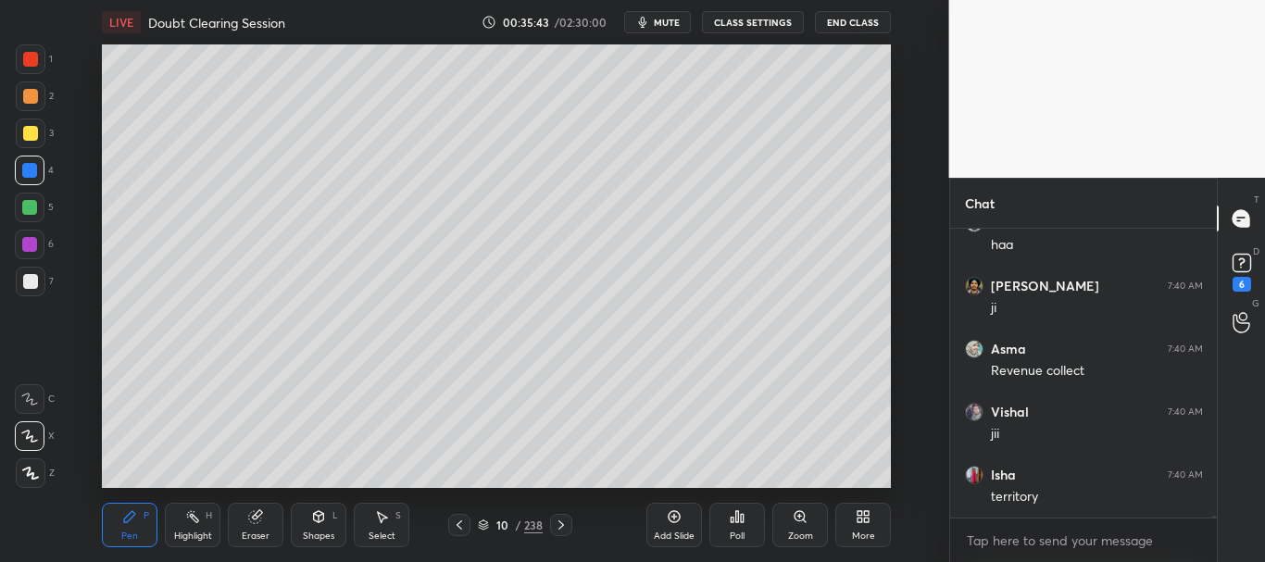
scroll to position [35937, 0]
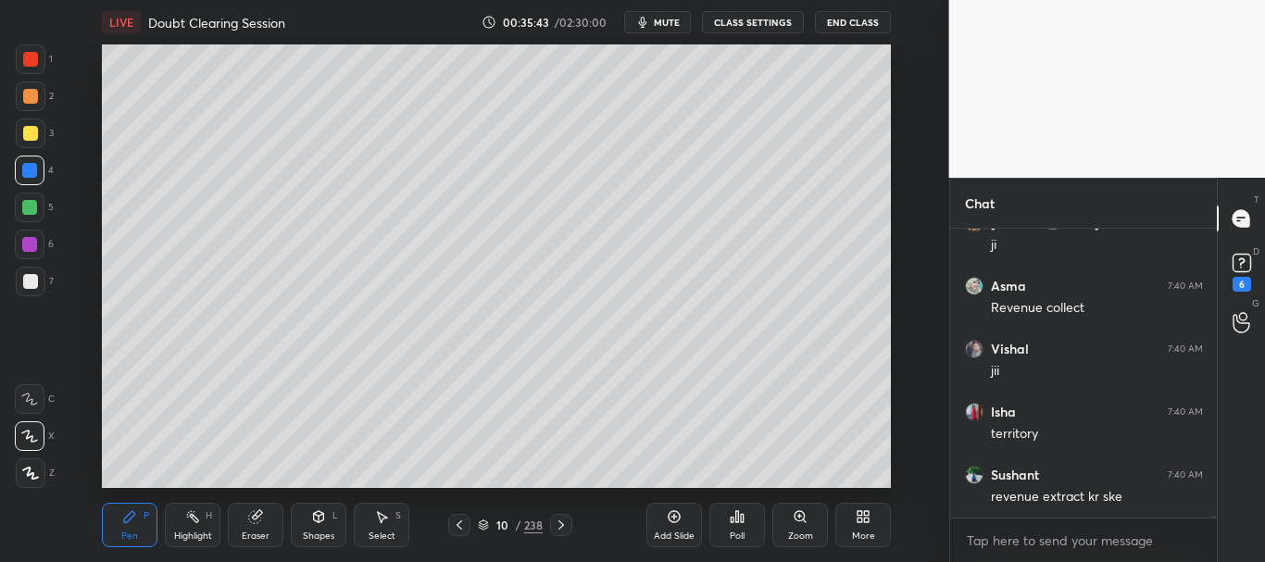
click at [28, 171] on div at bounding box center [29, 170] width 15 height 15
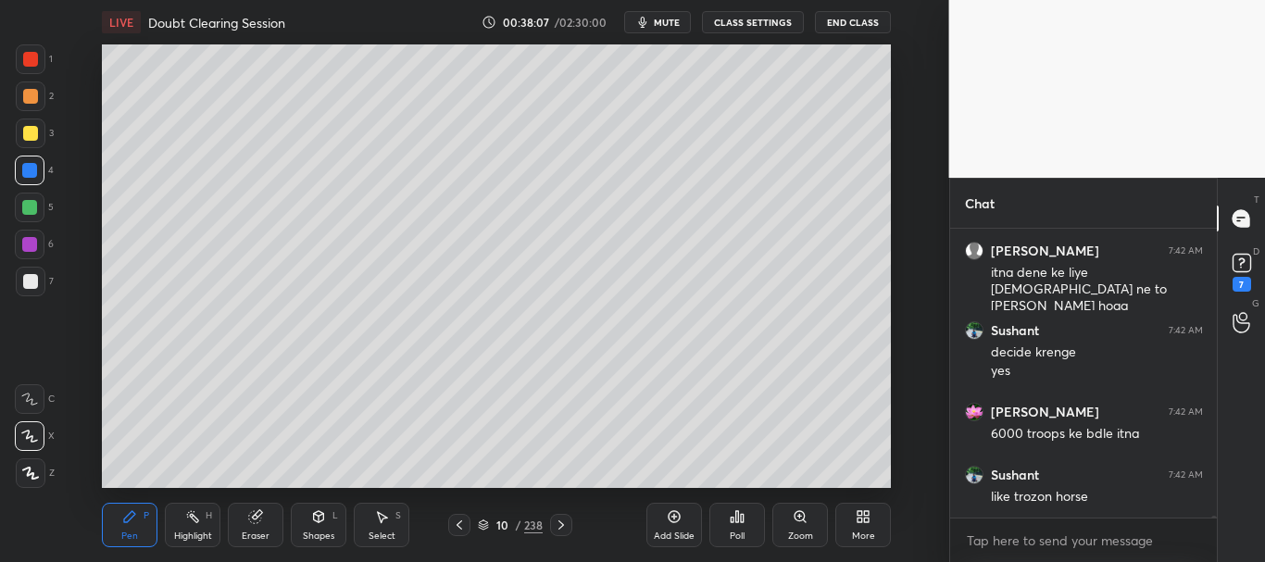
scroll to position [38064, 0]
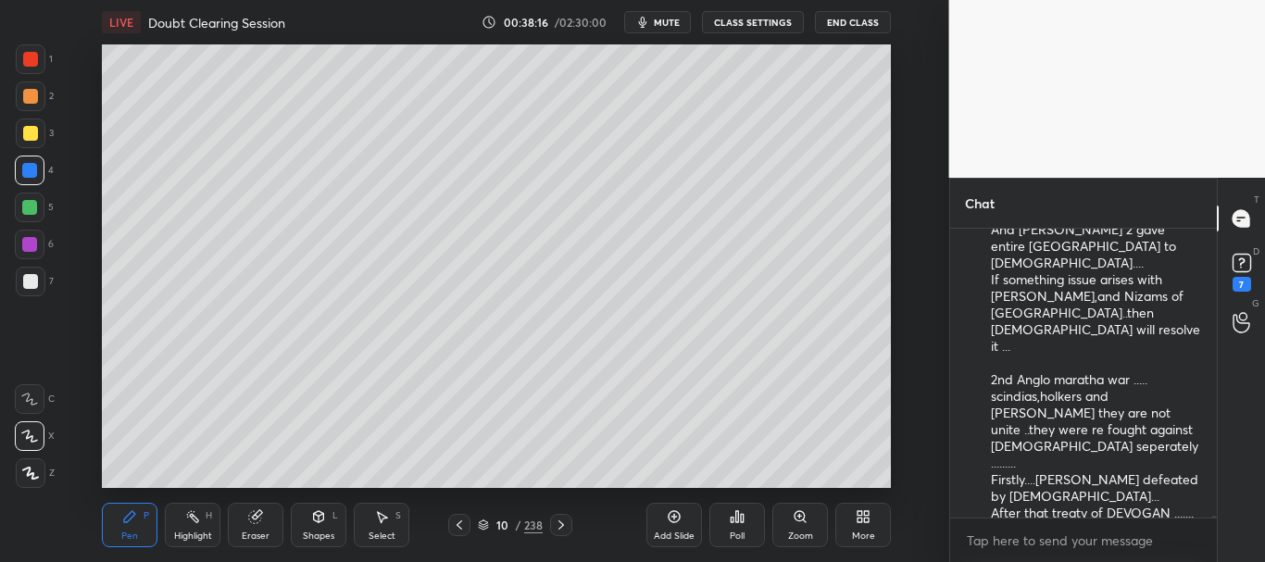
click at [32, 96] on div at bounding box center [30, 96] width 15 height 15
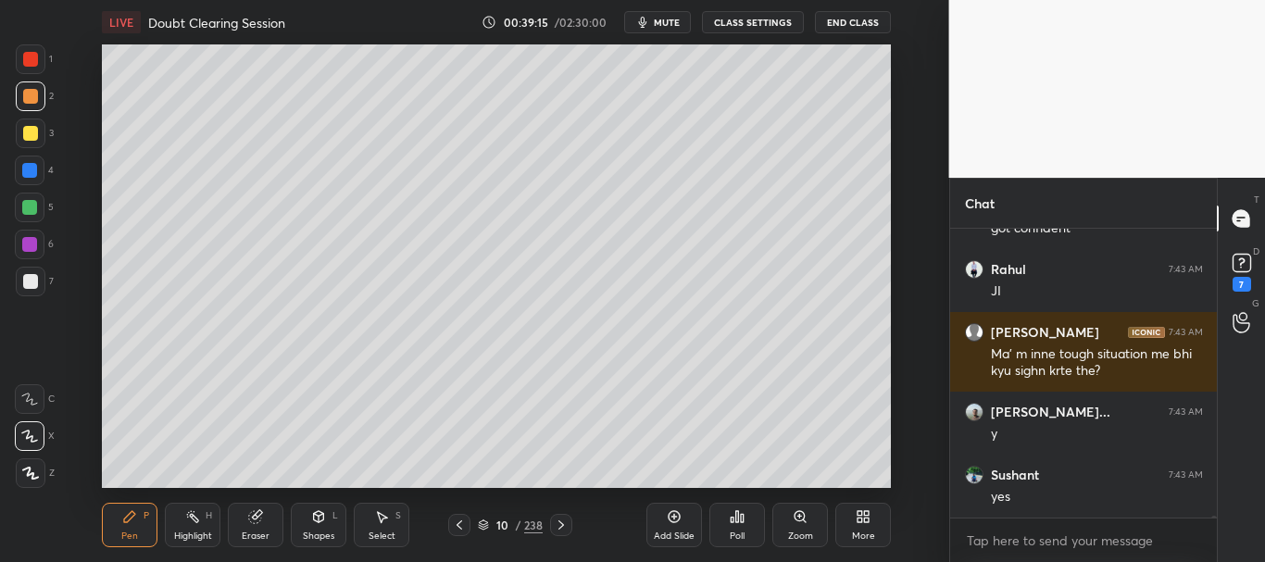
scroll to position [39466, 0]
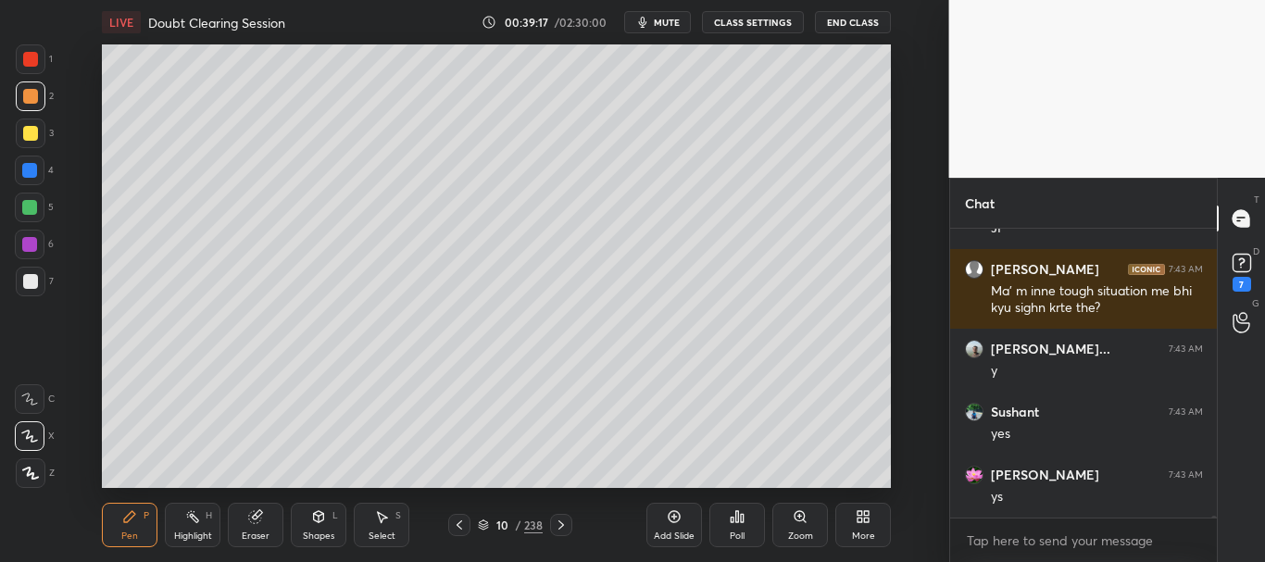
click at [31, 173] on div at bounding box center [29, 170] width 15 height 15
click at [31, 247] on div at bounding box center [29, 244] width 15 height 15
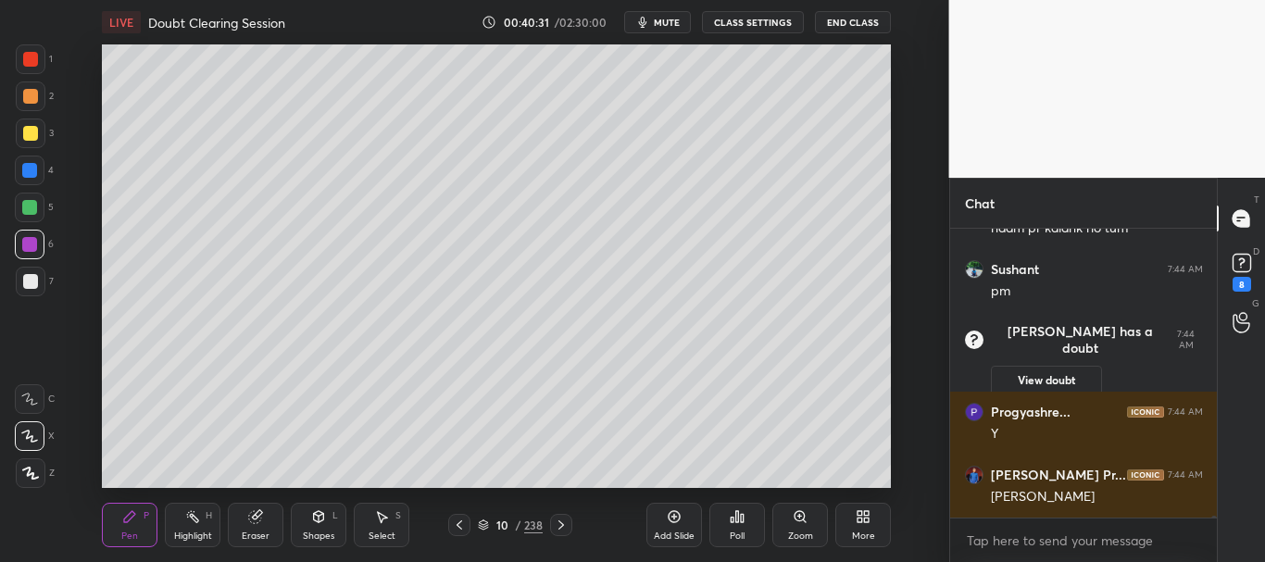
scroll to position [39585, 0]
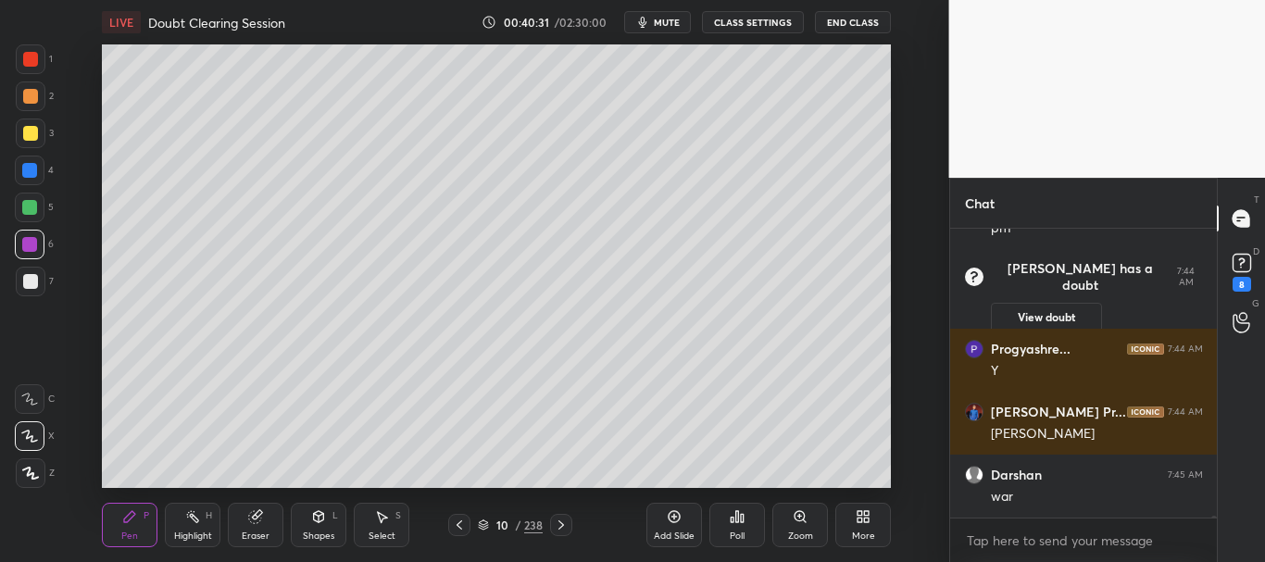
click at [691, 520] on div "Add Slide" at bounding box center [675, 525] width 56 height 44
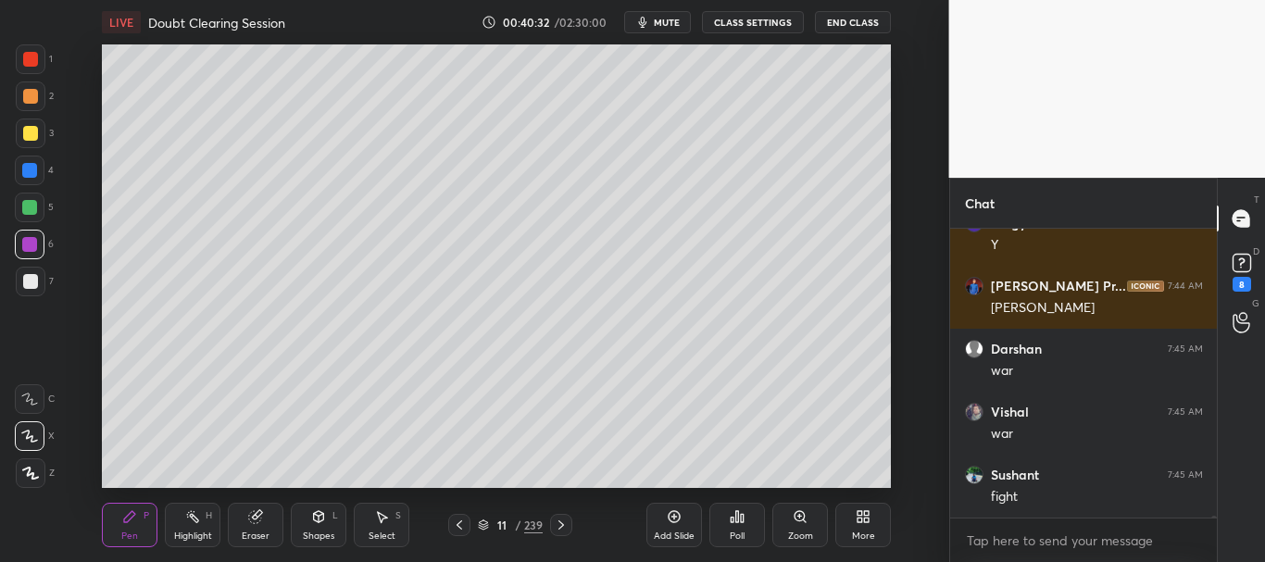
click at [43, 281] on div at bounding box center [31, 282] width 30 height 30
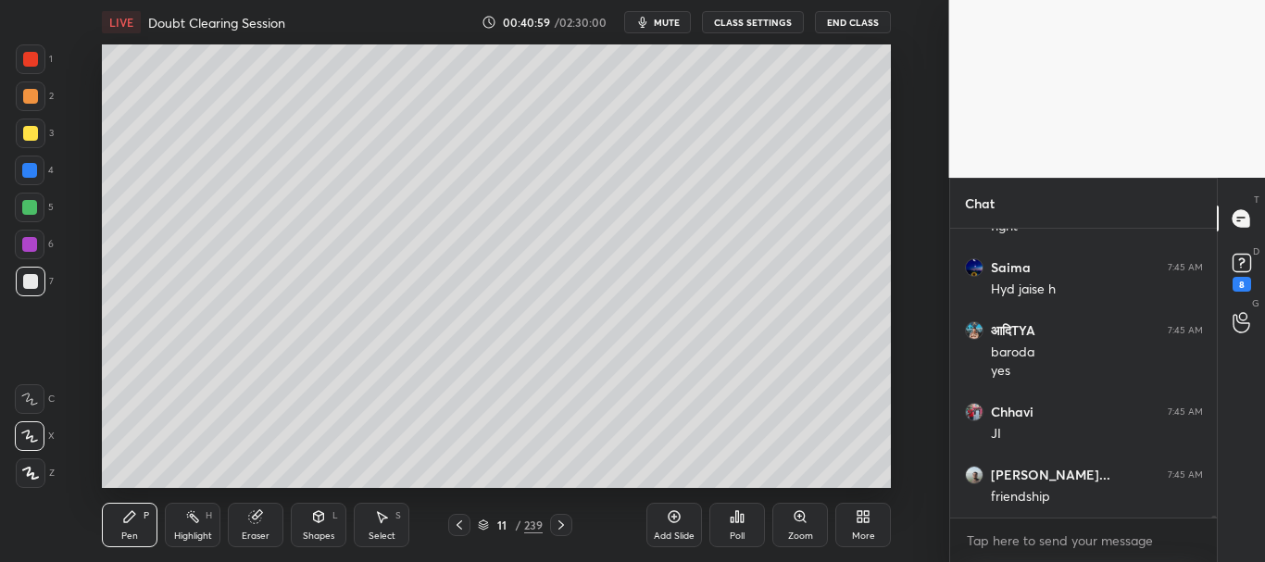
scroll to position [40044, 0]
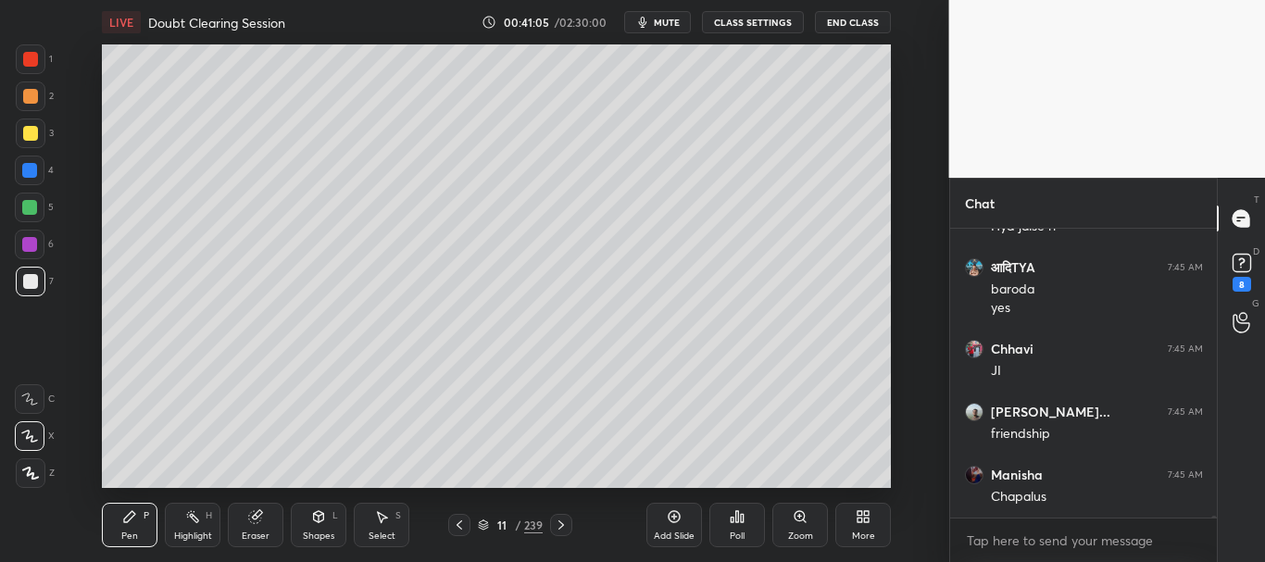
click at [30, 132] on div at bounding box center [30, 133] width 15 height 15
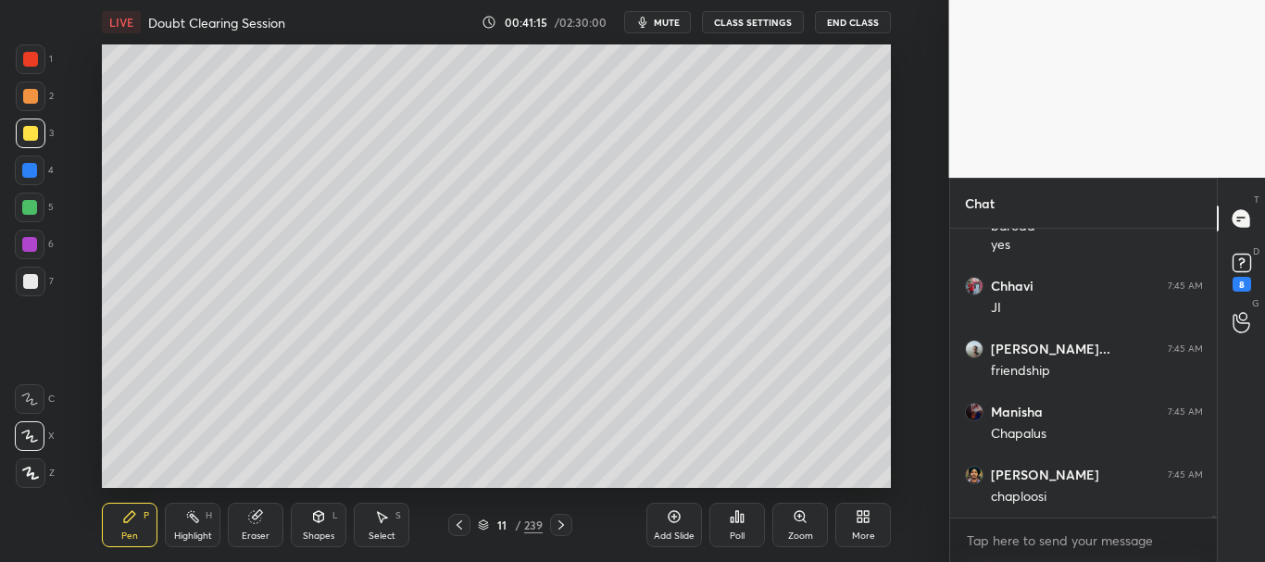
scroll to position [40170, 0]
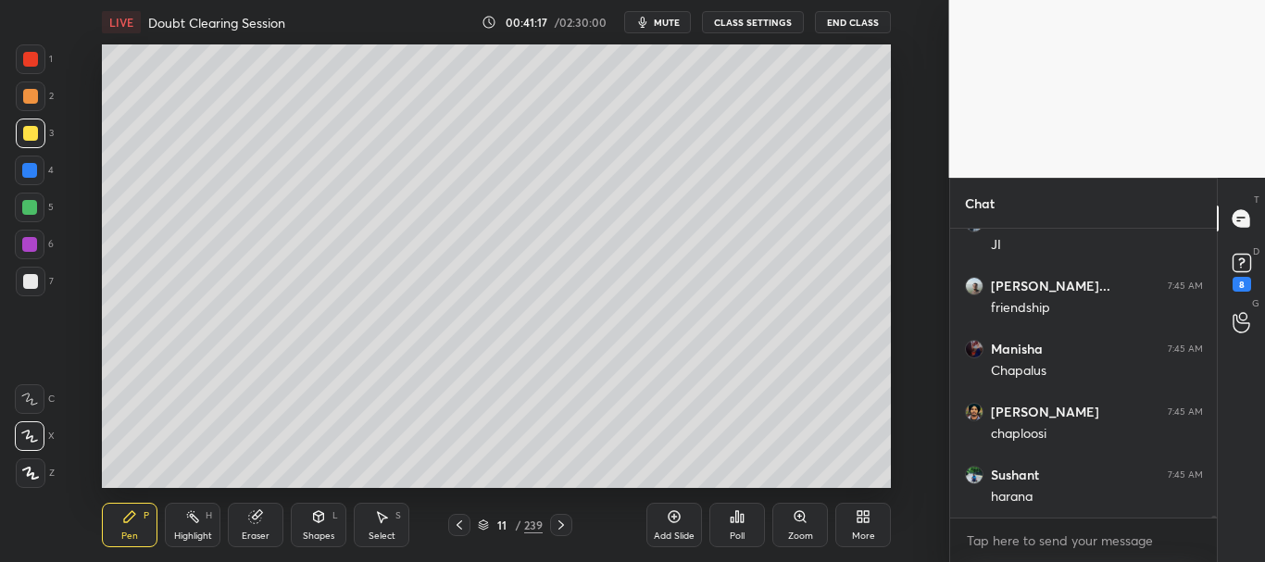
click at [29, 278] on div at bounding box center [30, 281] width 15 height 15
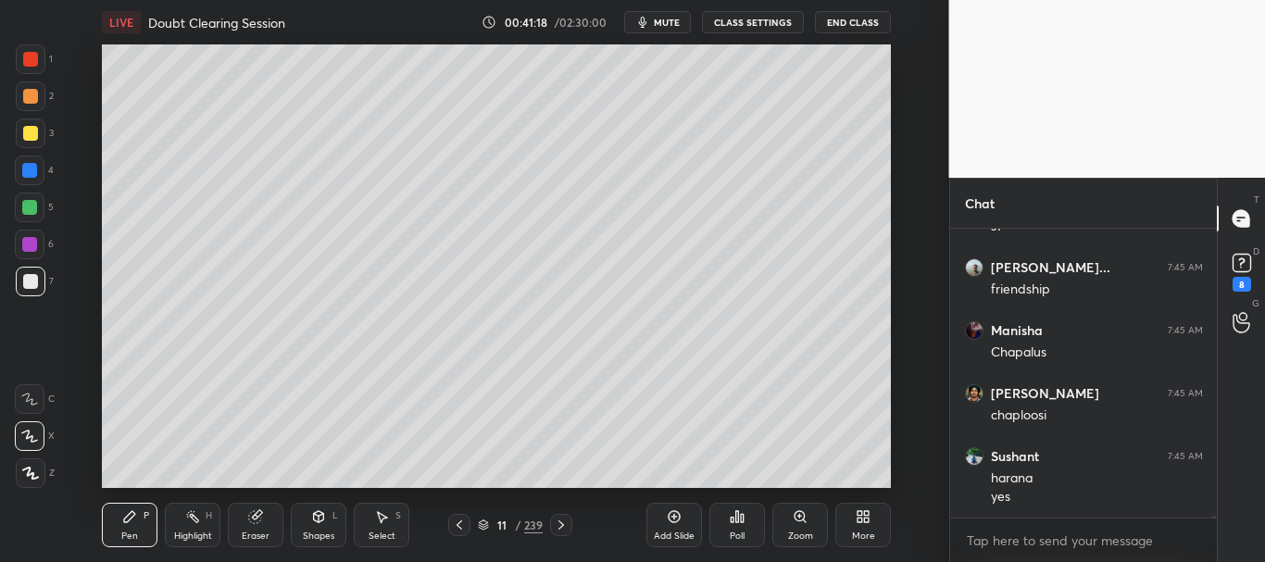
click at [28, 174] on div at bounding box center [29, 170] width 15 height 15
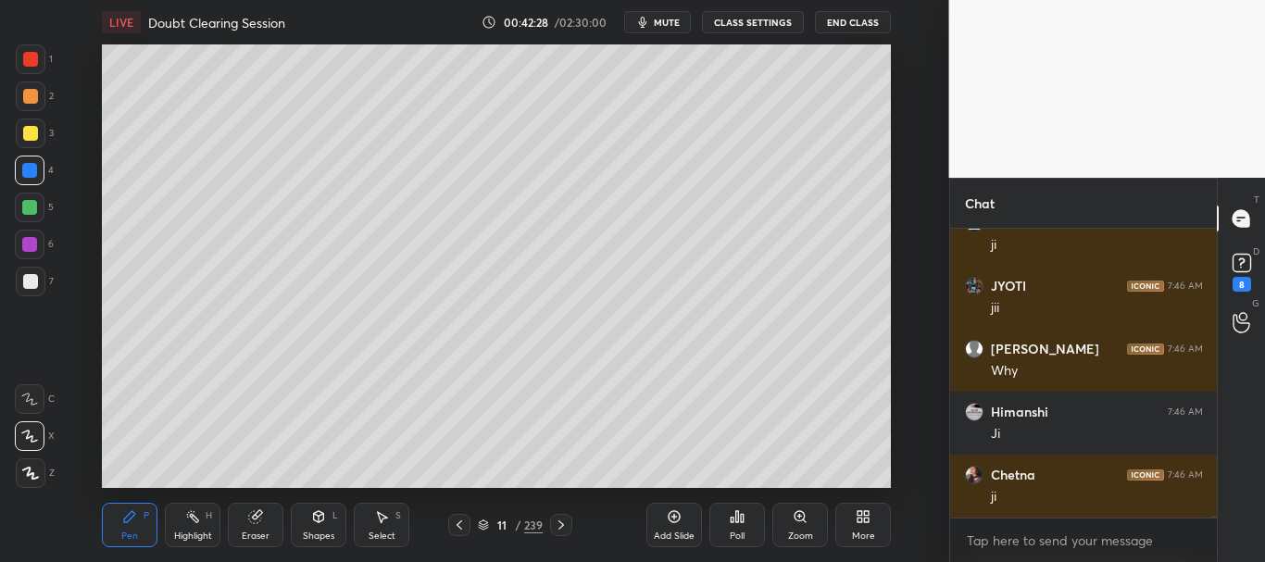
scroll to position [41013, 0]
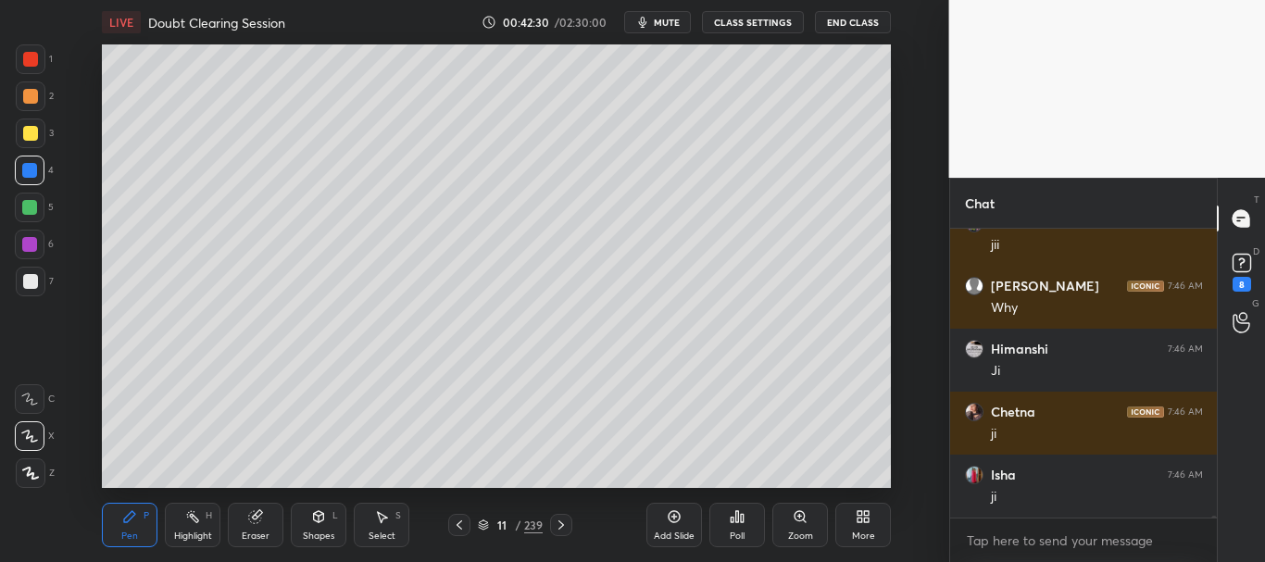
click at [25, 131] on div at bounding box center [30, 133] width 15 height 15
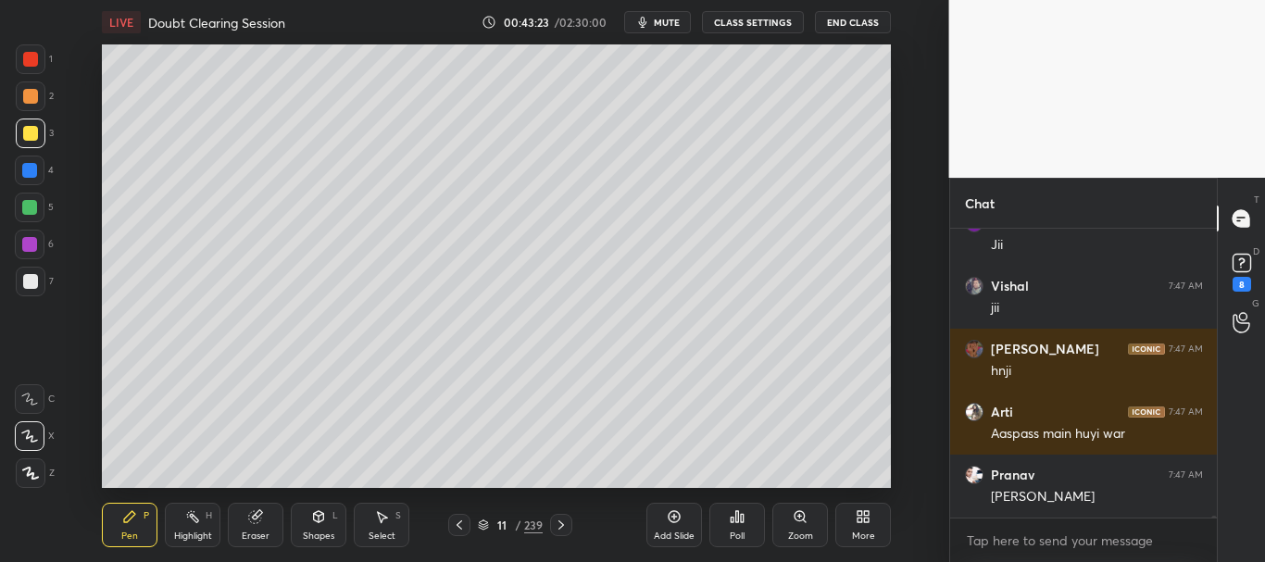
scroll to position [283, 261]
click at [24, 207] on div at bounding box center [29, 207] width 15 height 15
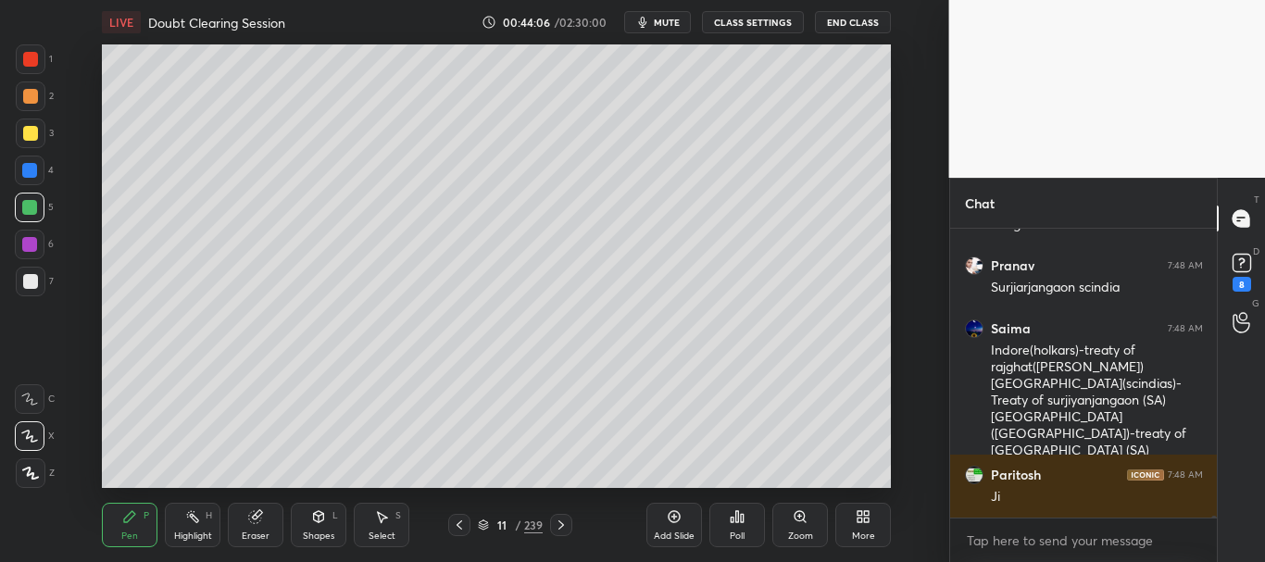
scroll to position [41789, 0]
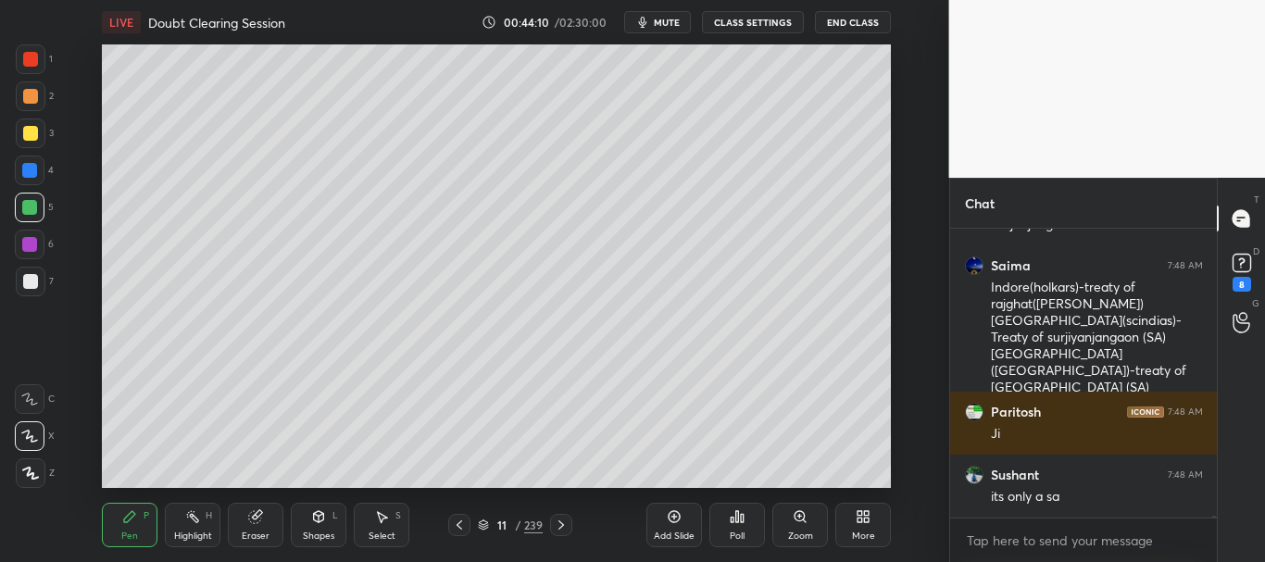
click at [24, 207] on div at bounding box center [29, 207] width 15 height 15
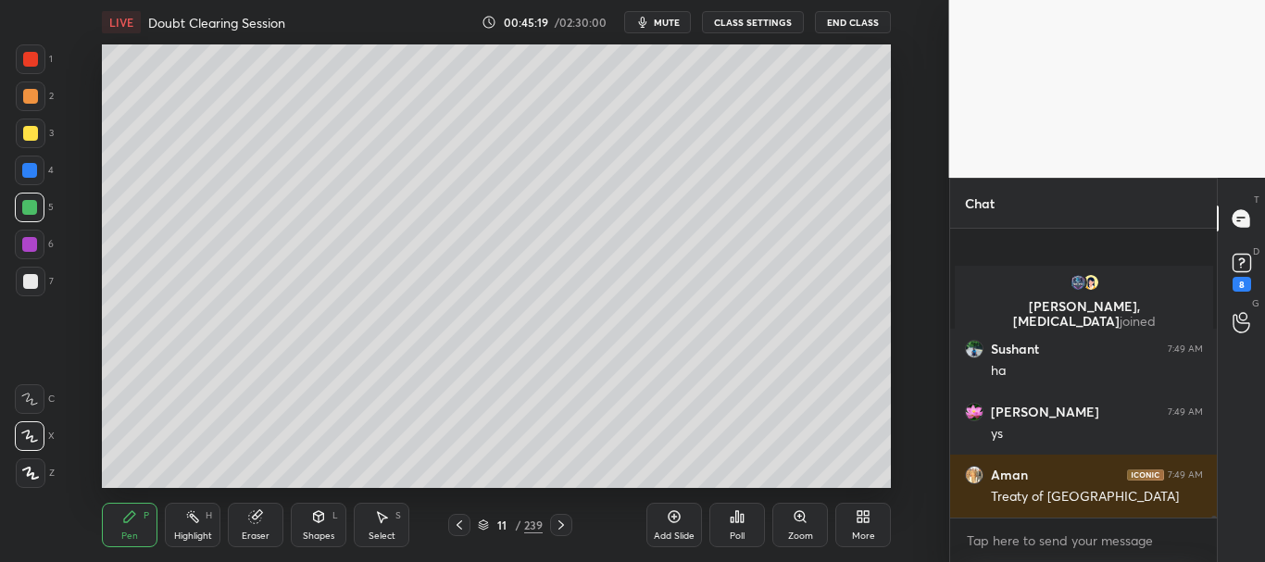
scroll to position [42382, 0]
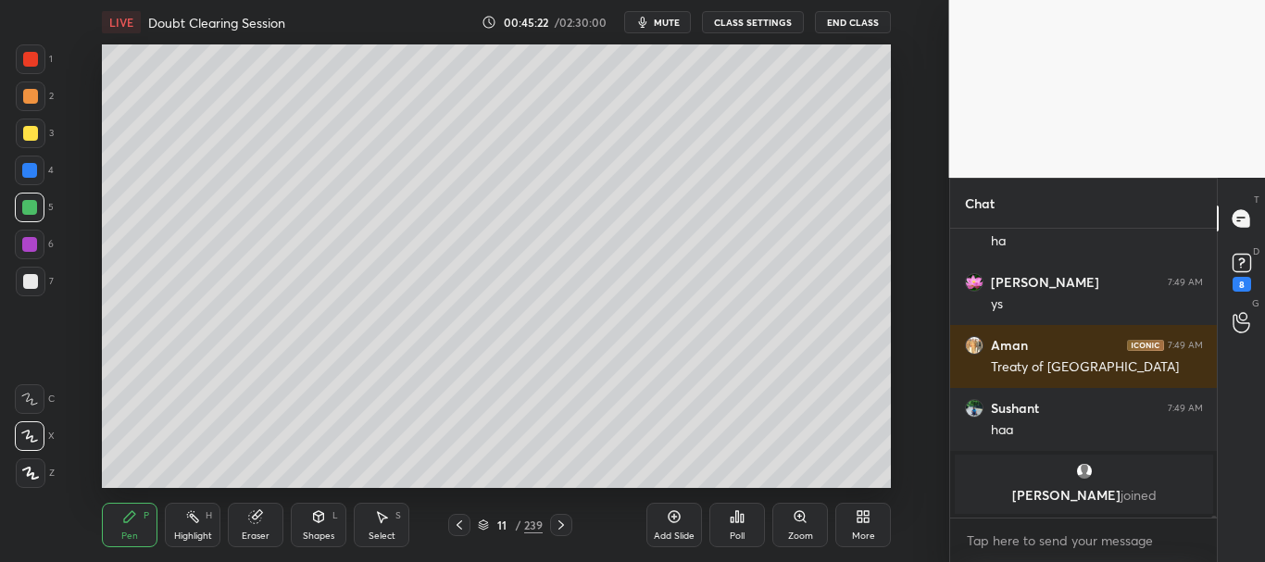
drag, startPoint x: 31, startPoint y: 130, endPoint x: 100, endPoint y: 139, distance: 69.2
click at [32, 130] on div at bounding box center [30, 133] width 15 height 15
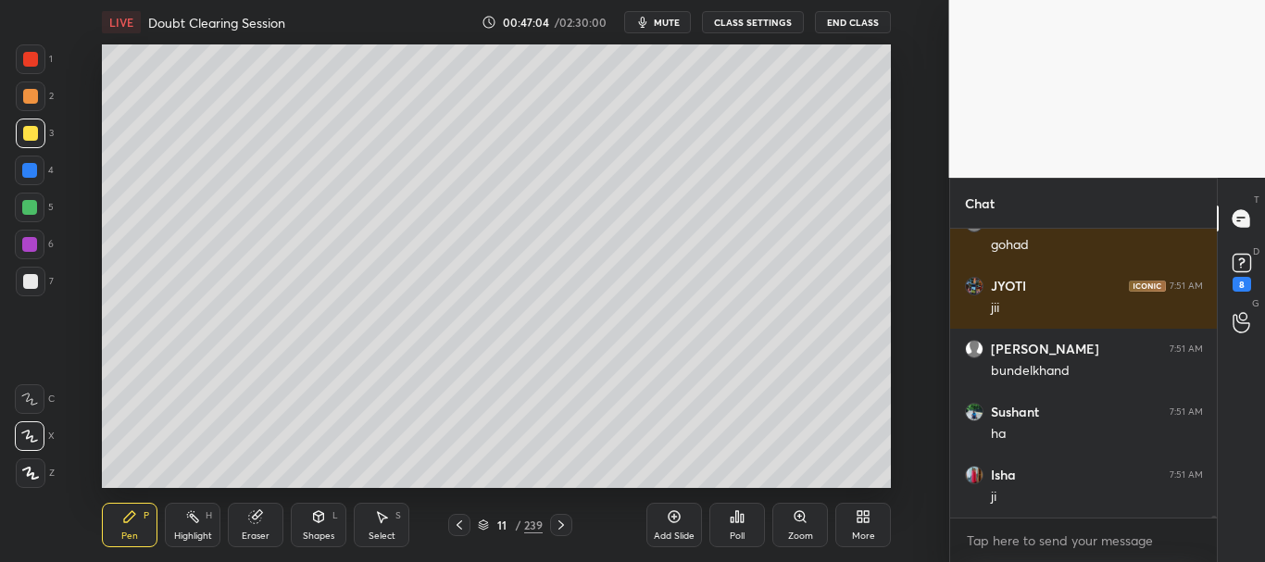
scroll to position [43336, 0]
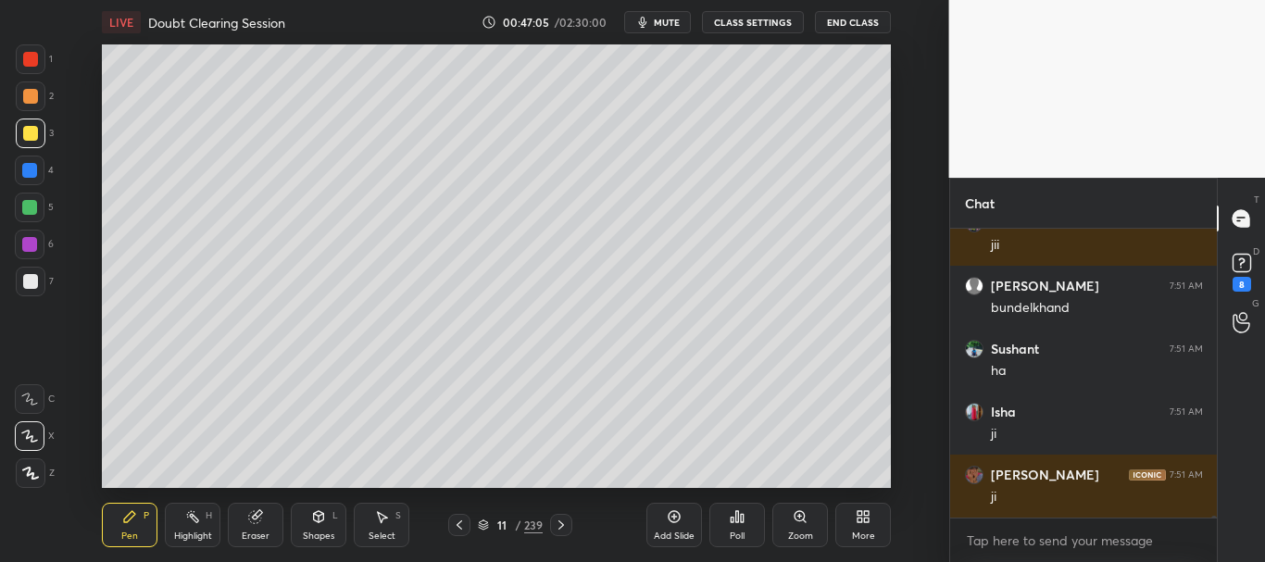
click at [28, 168] on div at bounding box center [29, 170] width 15 height 15
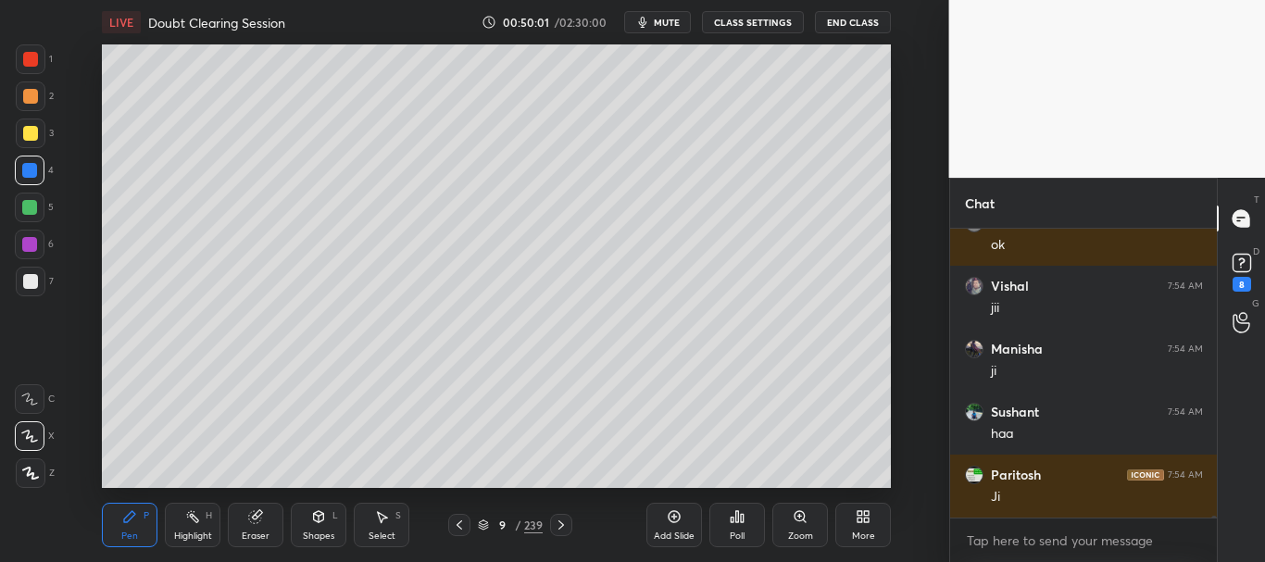
scroll to position [46593, 0]
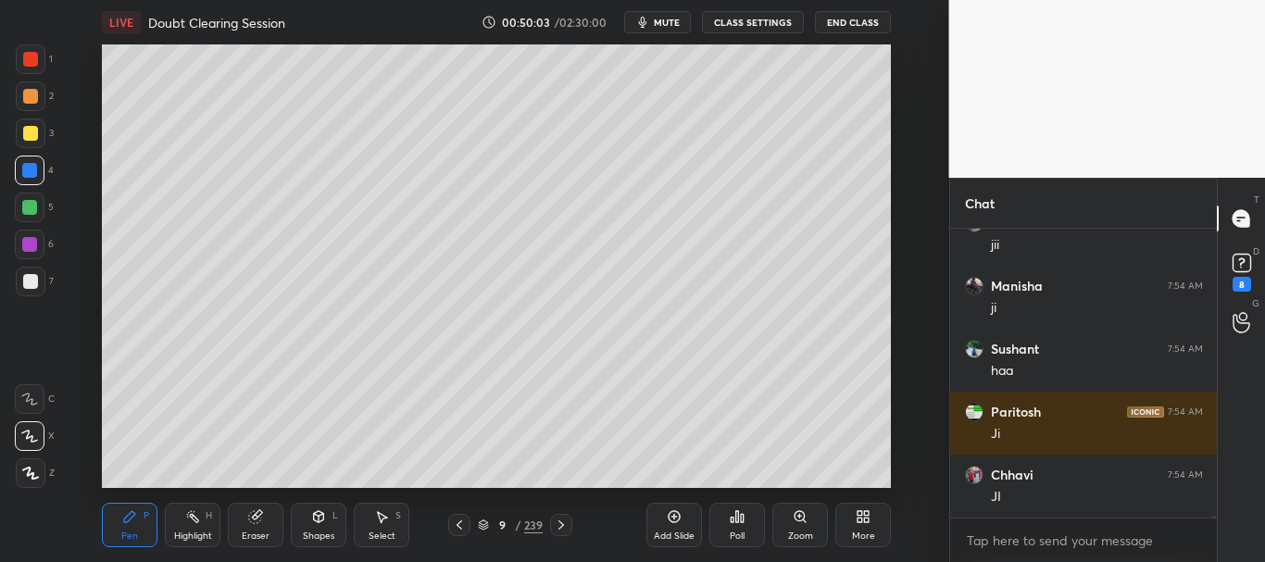
click at [30, 199] on div at bounding box center [30, 208] width 30 height 30
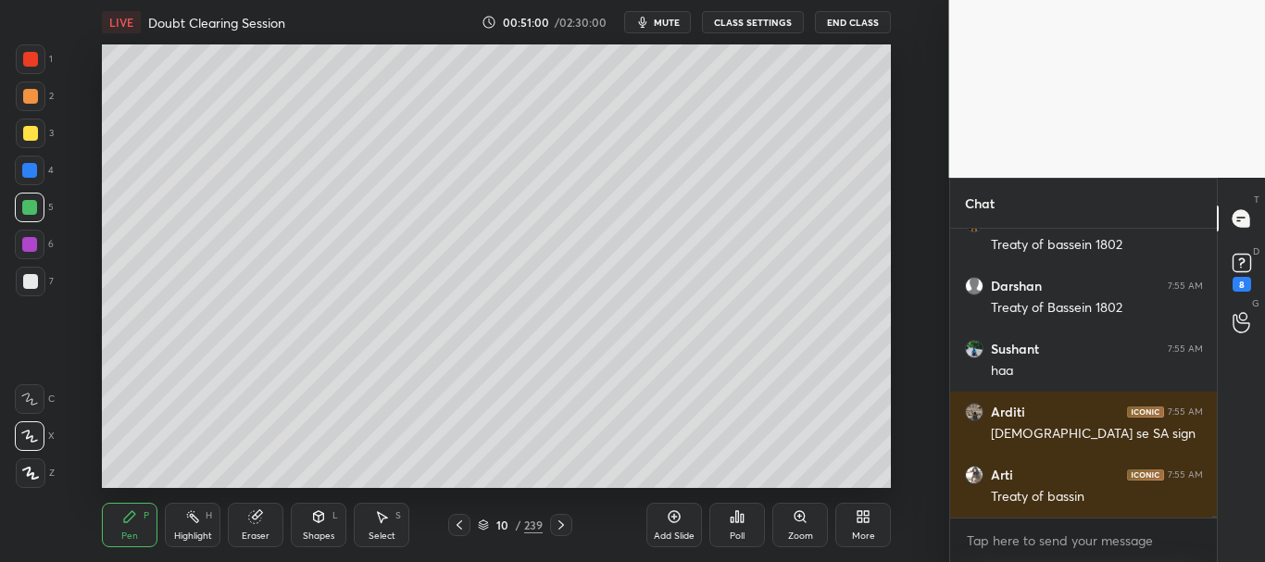
scroll to position [47762, 0]
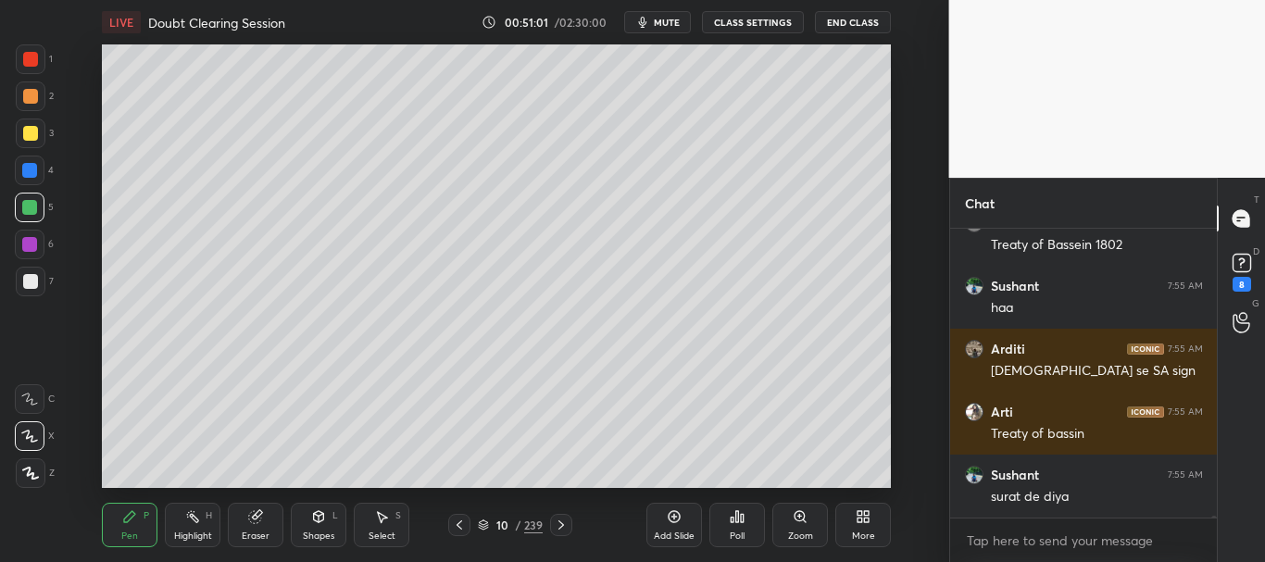
click at [27, 84] on div at bounding box center [31, 97] width 30 height 30
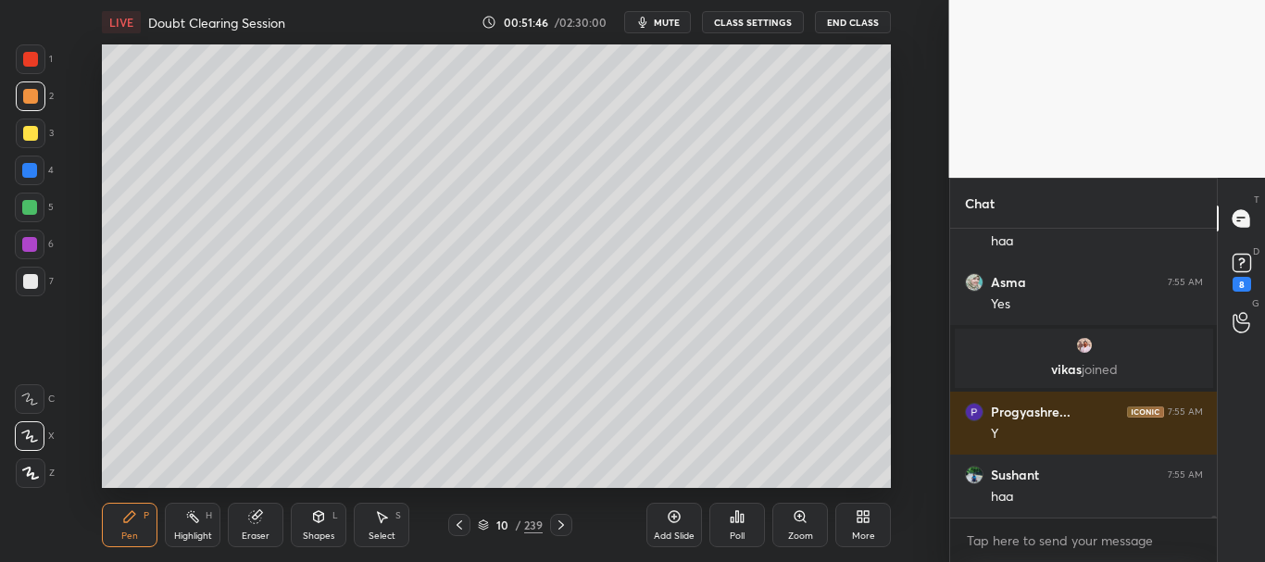
scroll to position [47743, 0]
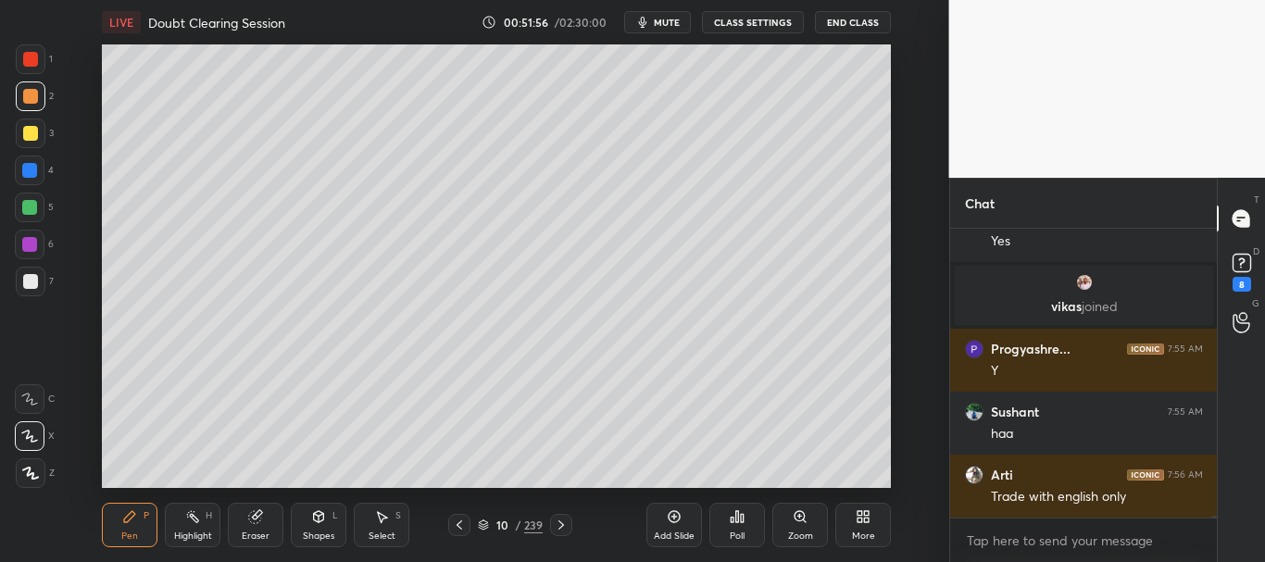
click at [561, 517] on div at bounding box center [561, 525] width 22 height 22
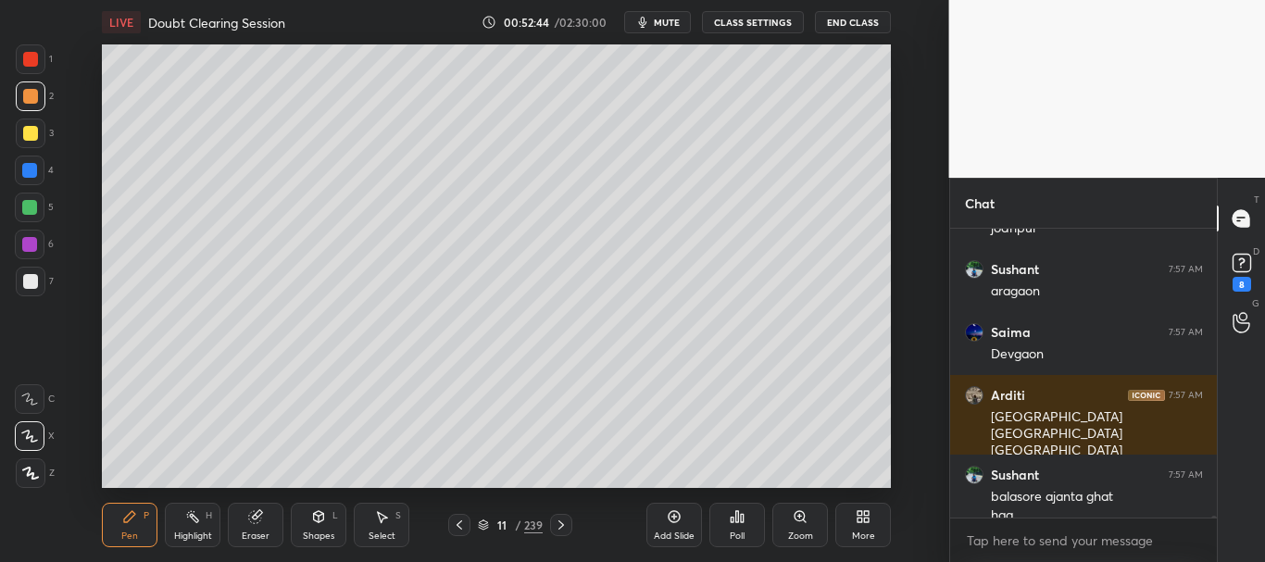
scroll to position [48581, 0]
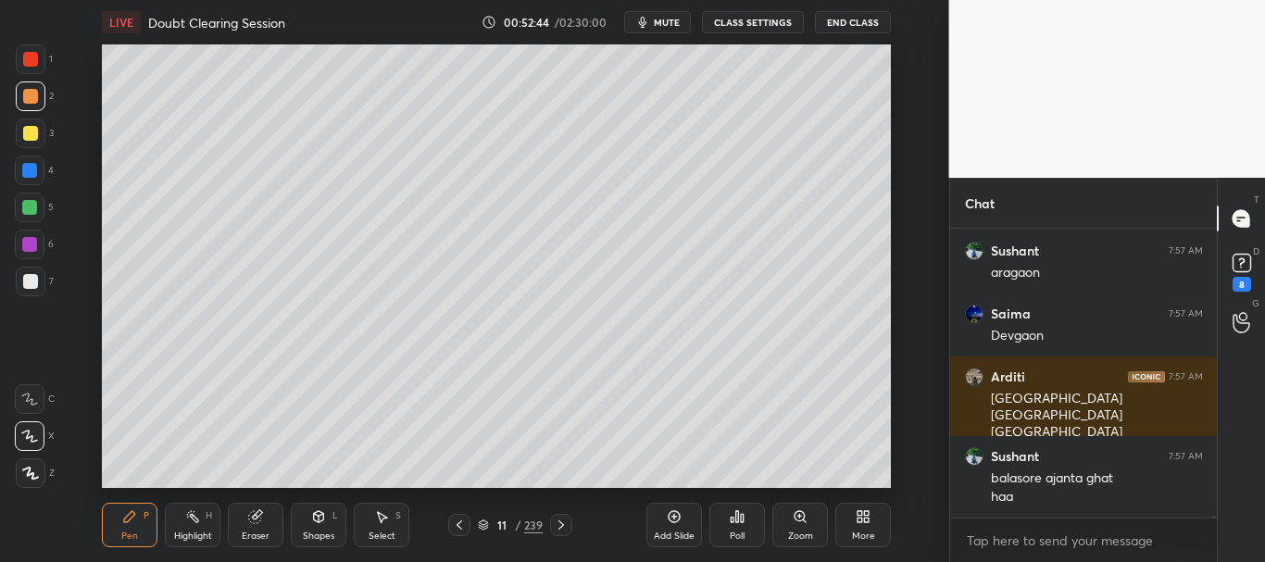
click at [31, 174] on div at bounding box center [29, 170] width 15 height 15
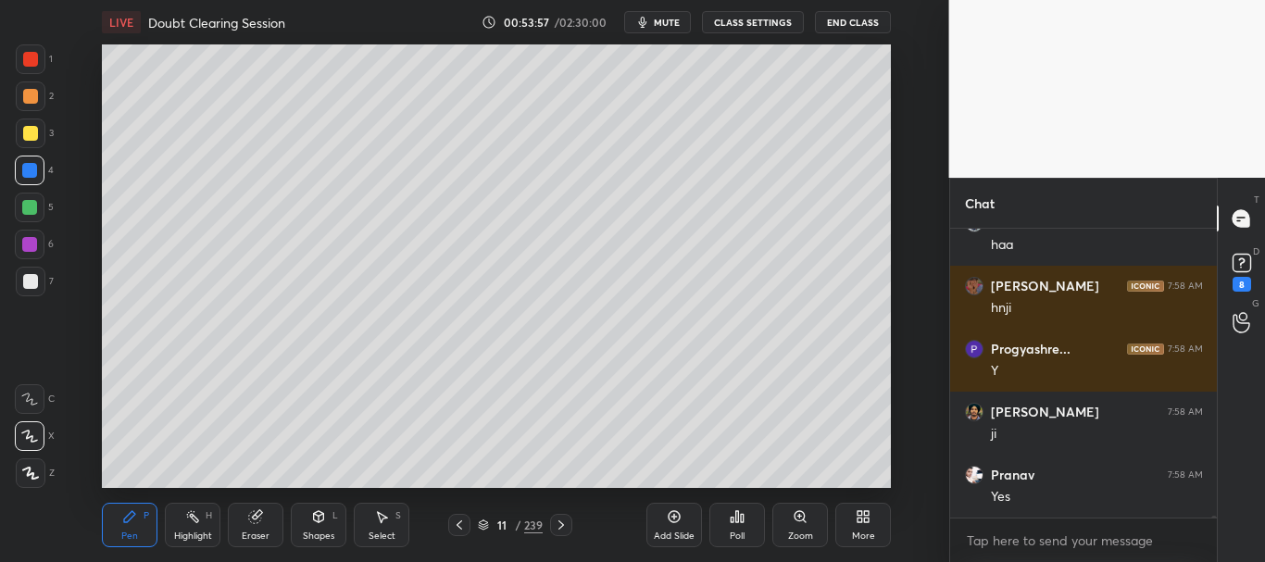
scroll to position [50535, 0]
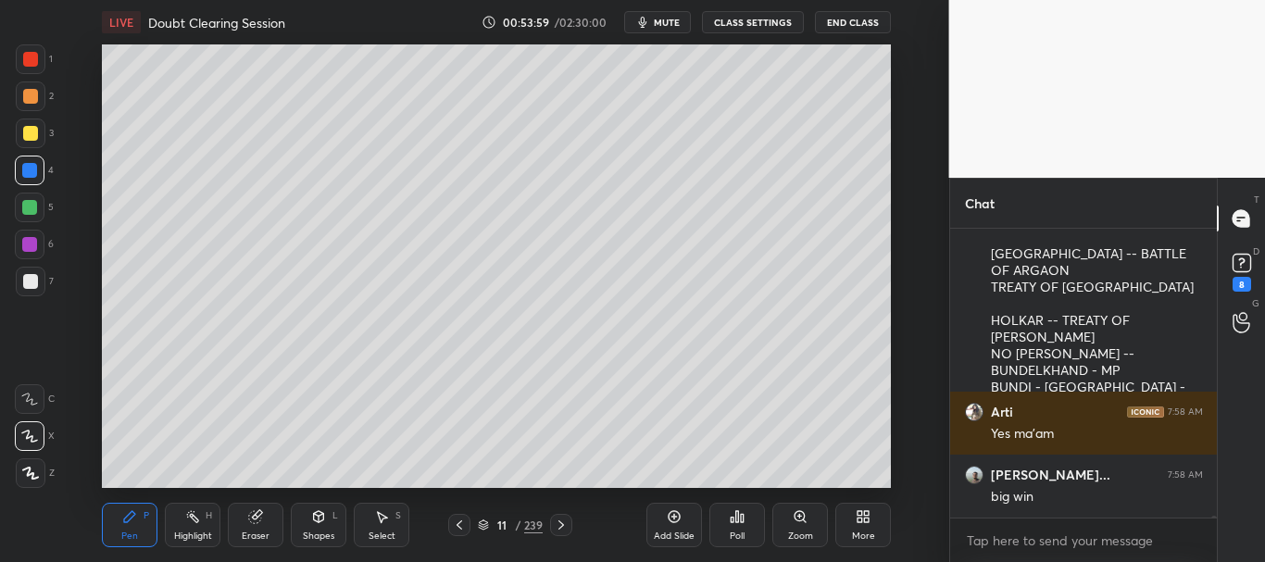
click at [465, 524] on icon at bounding box center [459, 525] width 15 height 15
click at [565, 526] on icon at bounding box center [561, 525] width 15 height 15
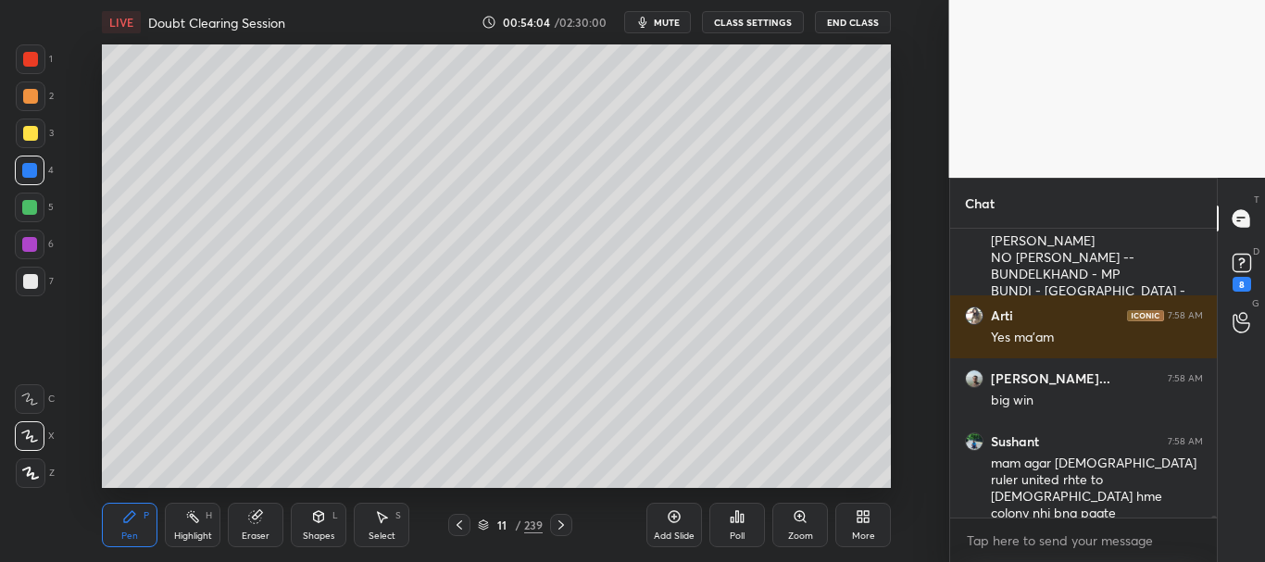
click at [564, 527] on icon at bounding box center [561, 525] width 15 height 15
click at [463, 527] on icon at bounding box center [459, 525] width 15 height 15
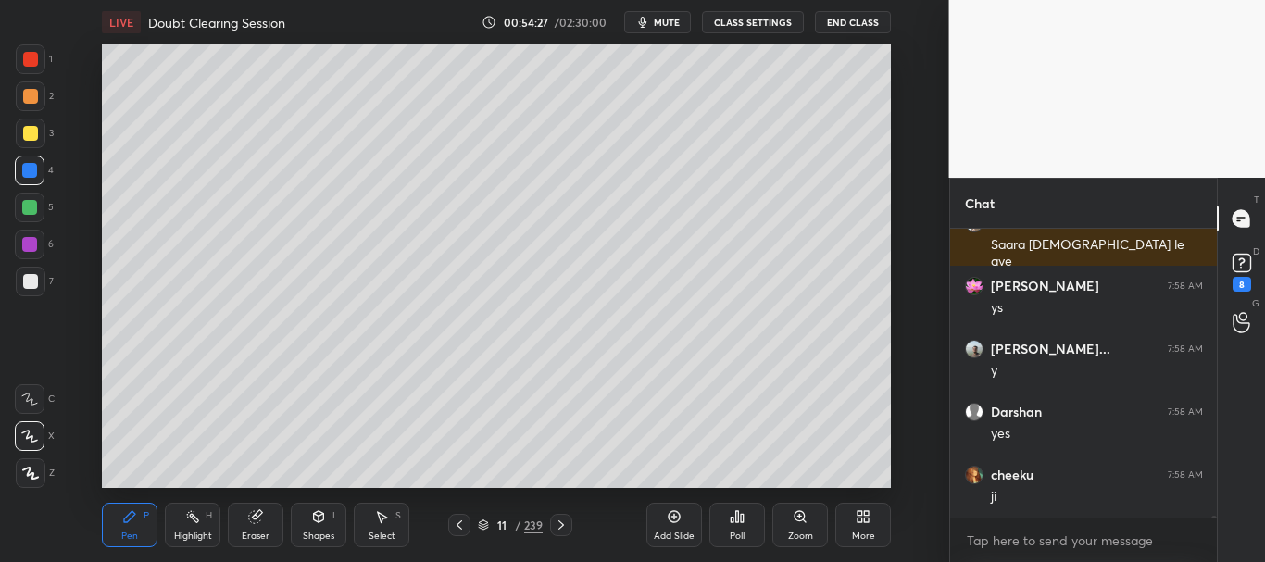
scroll to position [50063, 0]
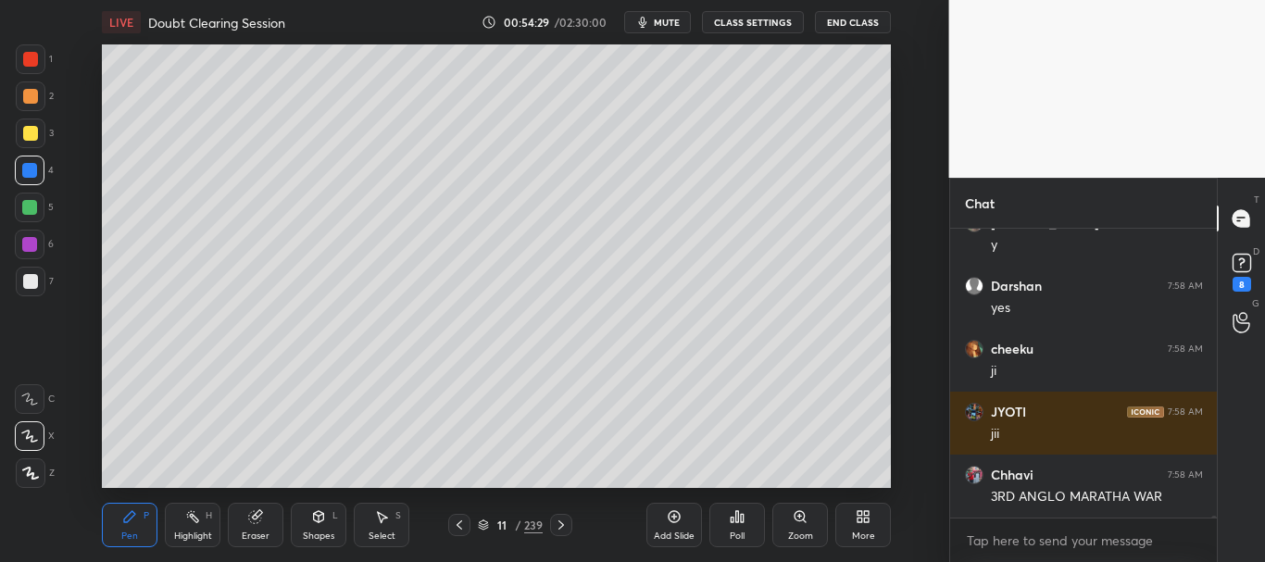
click at [685, 519] on div "Add Slide" at bounding box center [675, 525] width 56 height 44
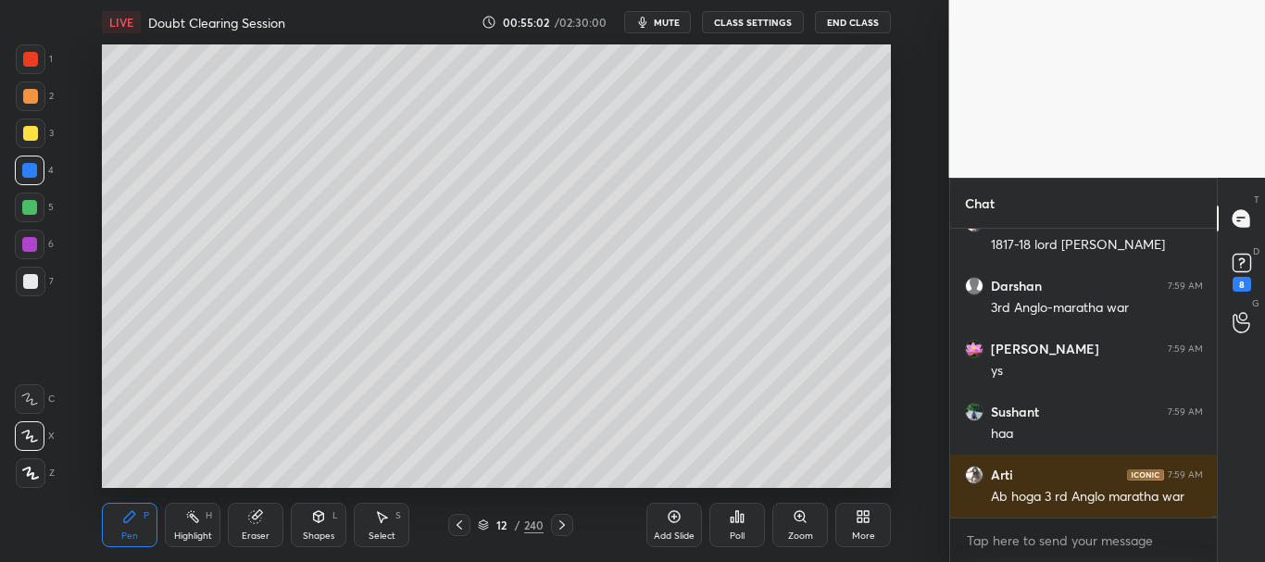
scroll to position [50359, 0]
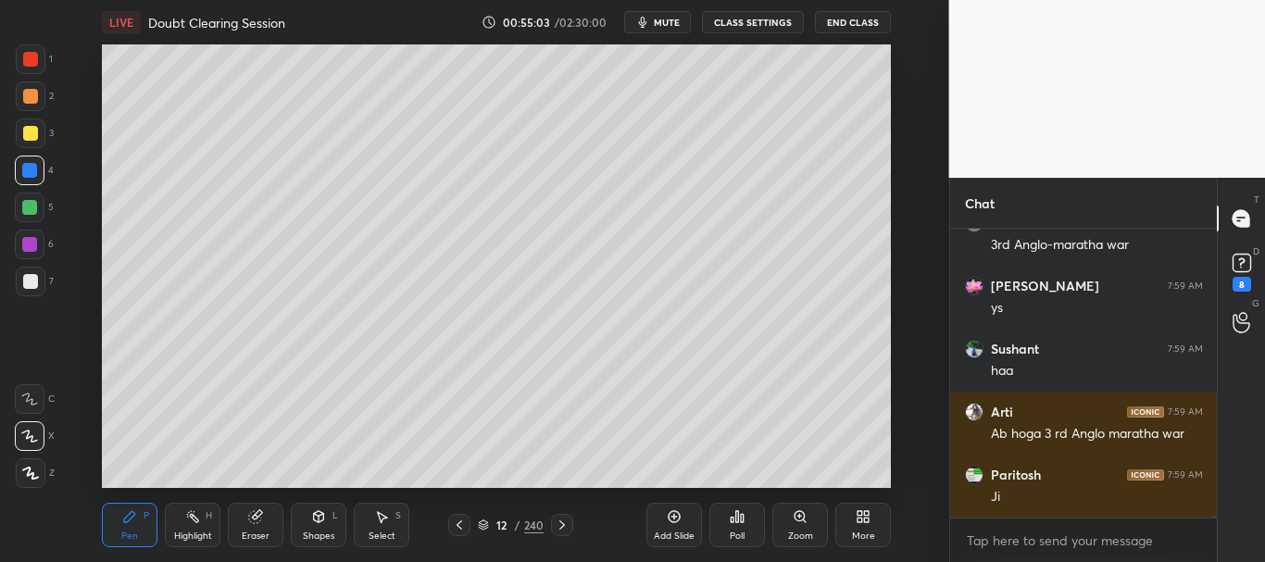
drag, startPoint x: 28, startPoint y: 127, endPoint x: 33, endPoint y: 152, distance: 25.6
click at [28, 125] on div at bounding box center [31, 134] width 30 height 30
click at [30, 277] on div at bounding box center [30, 281] width 15 height 15
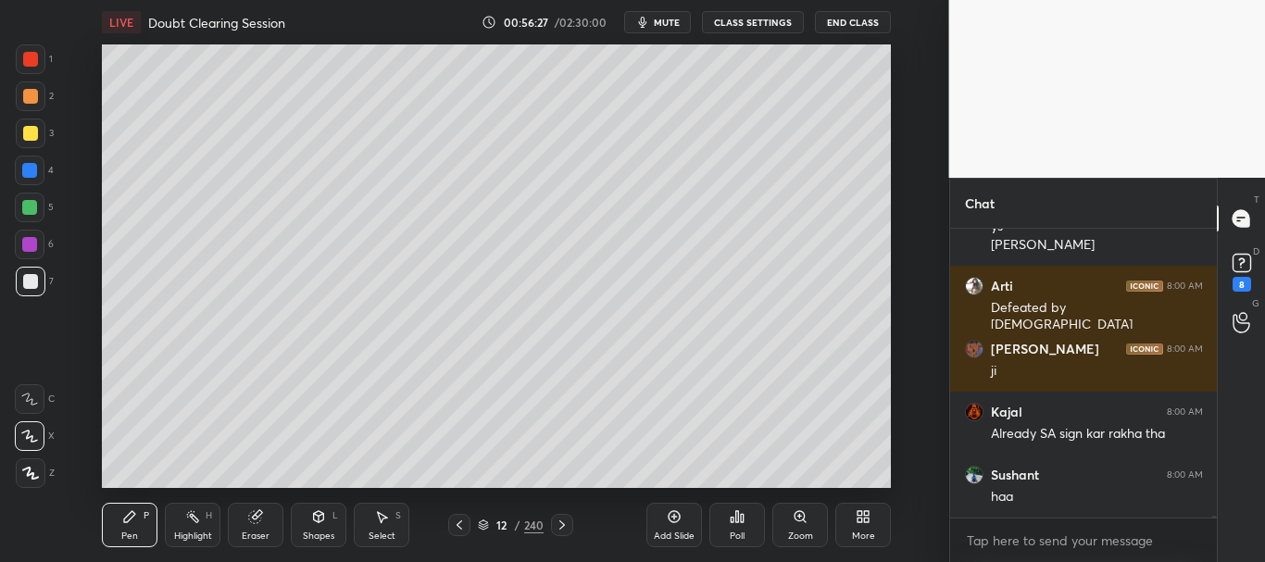
scroll to position [51973, 0]
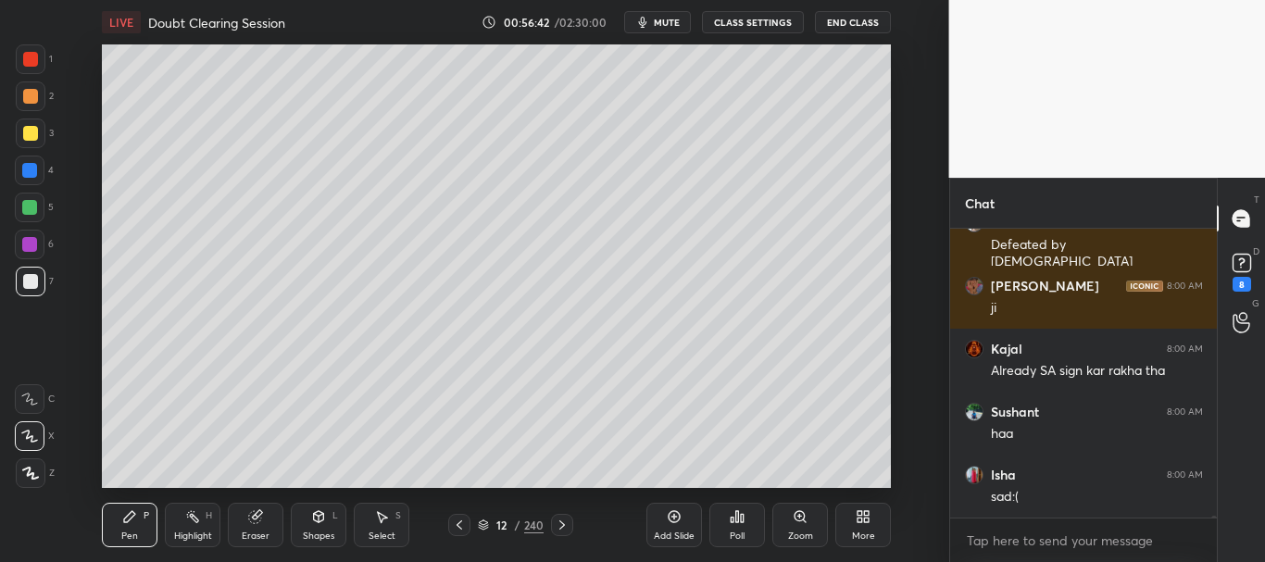
click at [34, 127] on div at bounding box center [30, 133] width 15 height 15
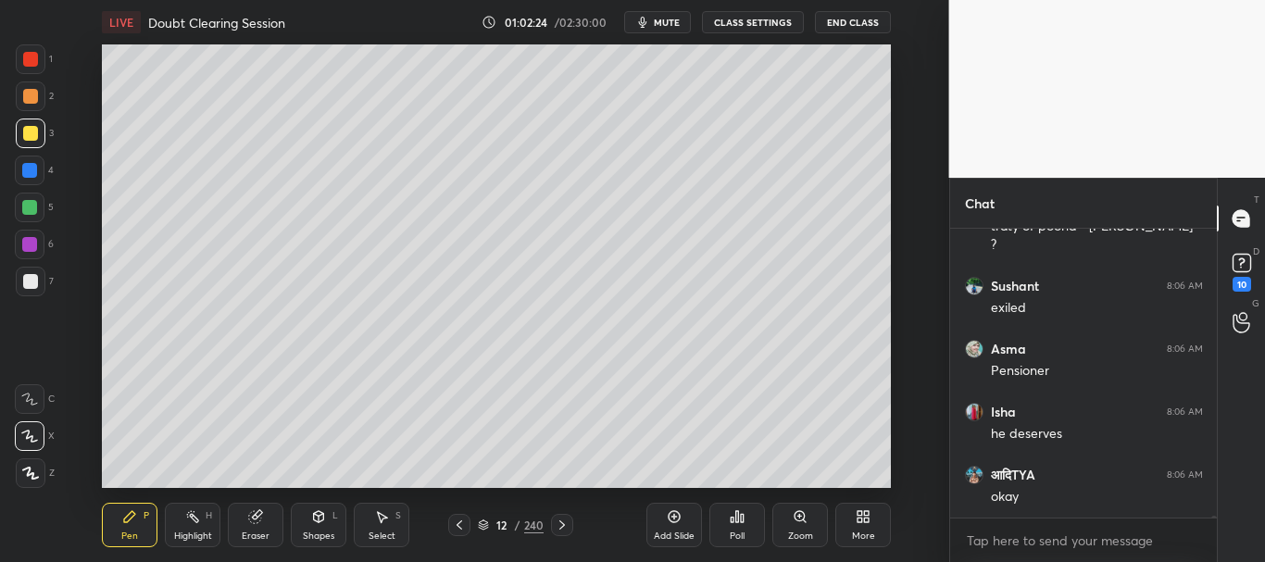
scroll to position [57319, 0]
drag, startPoint x: 485, startPoint y: 523, endPoint x: 484, endPoint y: 500, distance: 23.2
click at [486, 523] on icon at bounding box center [483, 525] width 11 height 11
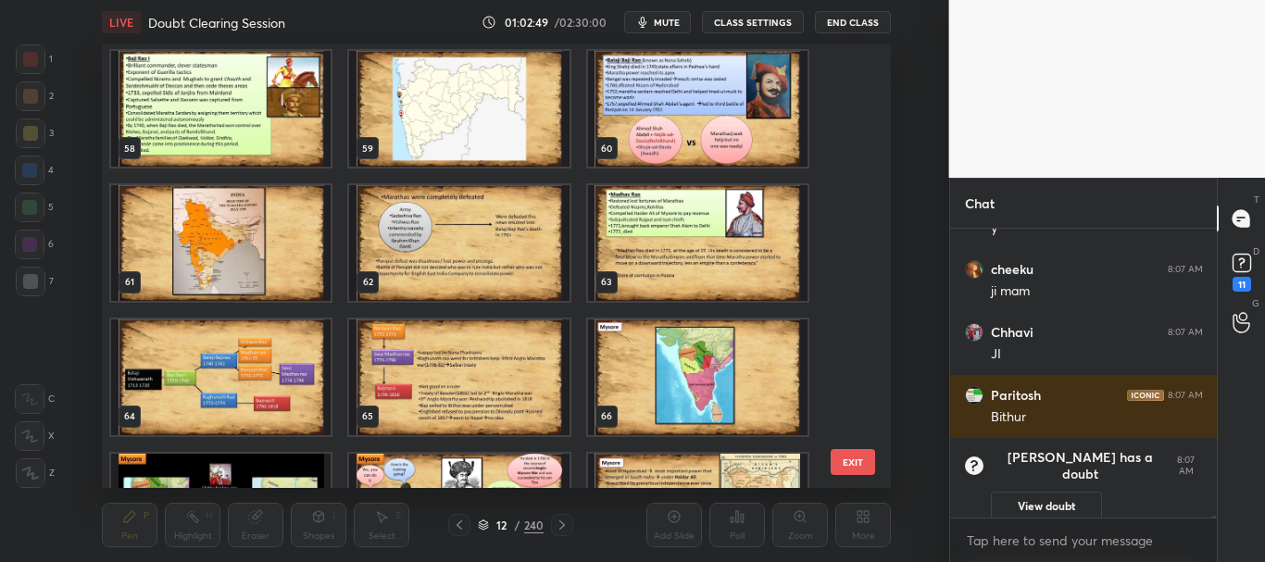
scroll to position [57560, 0]
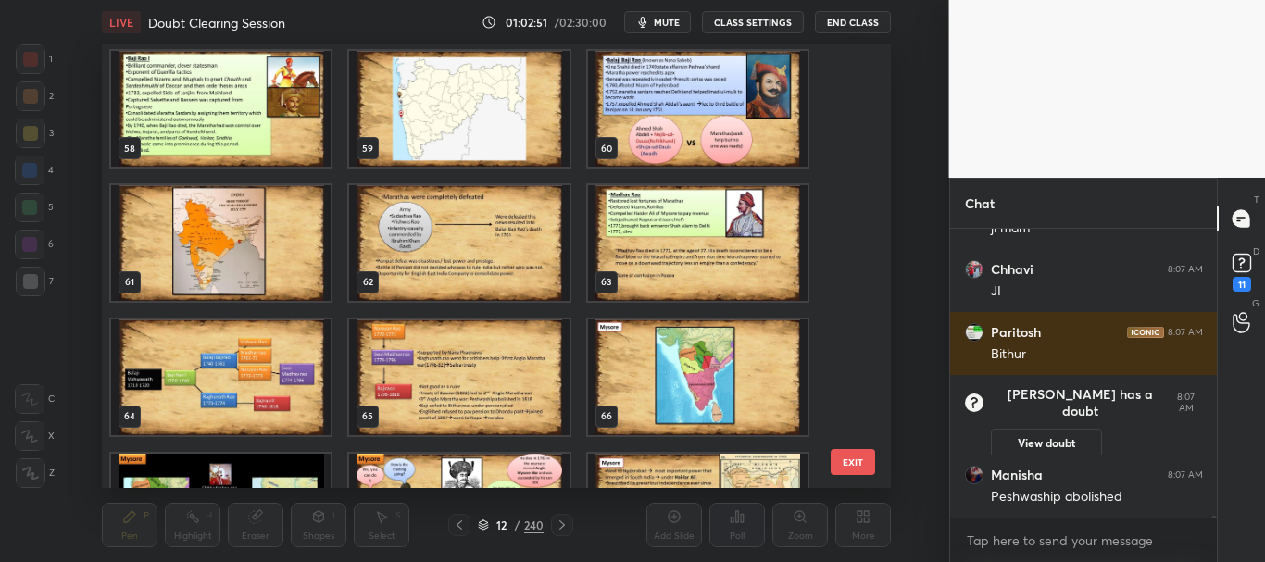
click at [503, 373] on img "grid" at bounding box center [460, 378] width 220 height 116
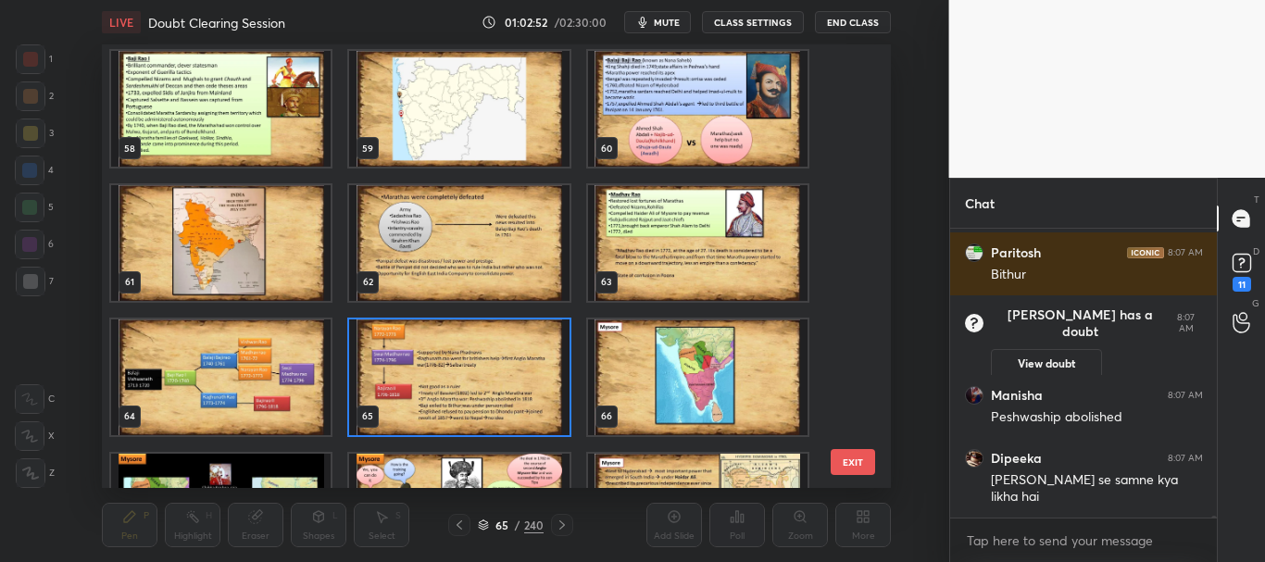
click at [485, 522] on icon at bounding box center [483, 523] width 9 height 5
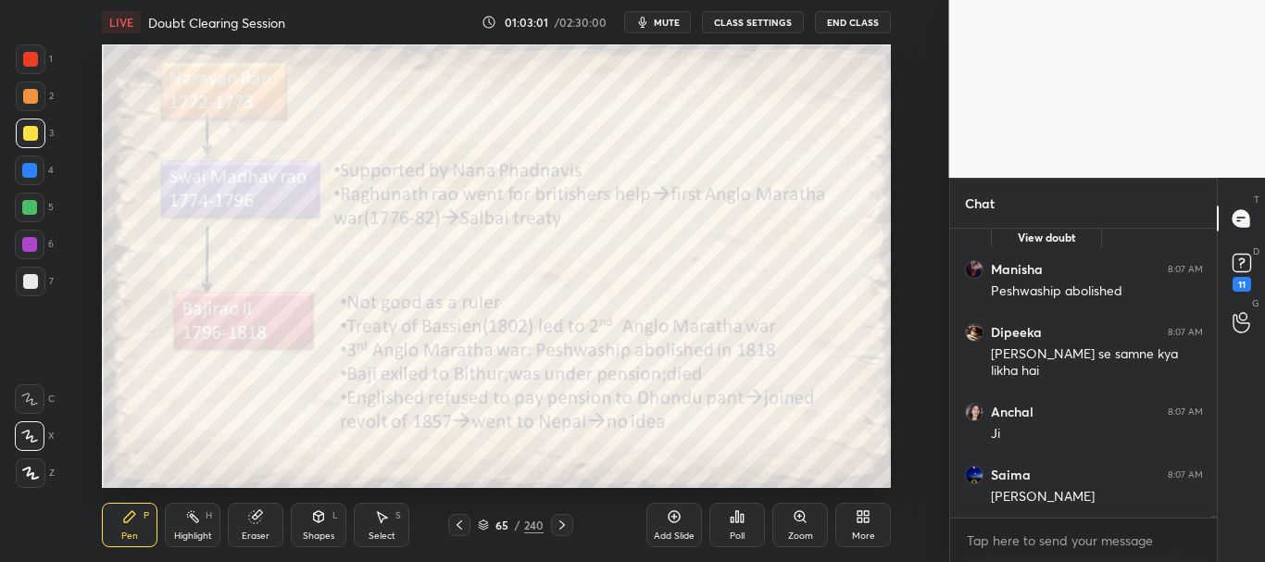
click at [34, 54] on div at bounding box center [30, 59] width 15 height 15
click at [31, 451] on div "Z" at bounding box center [35, 469] width 39 height 37
click at [31, 463] on div at bounding box center [31, 474] width 30 height 30
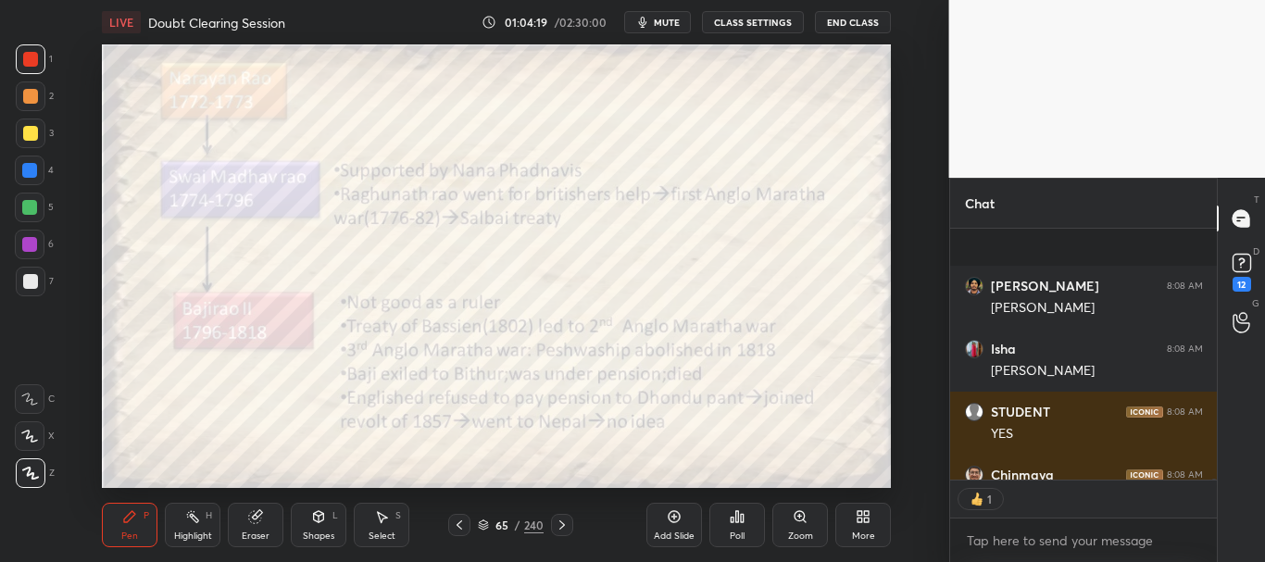
scroll to position [60453, 0]
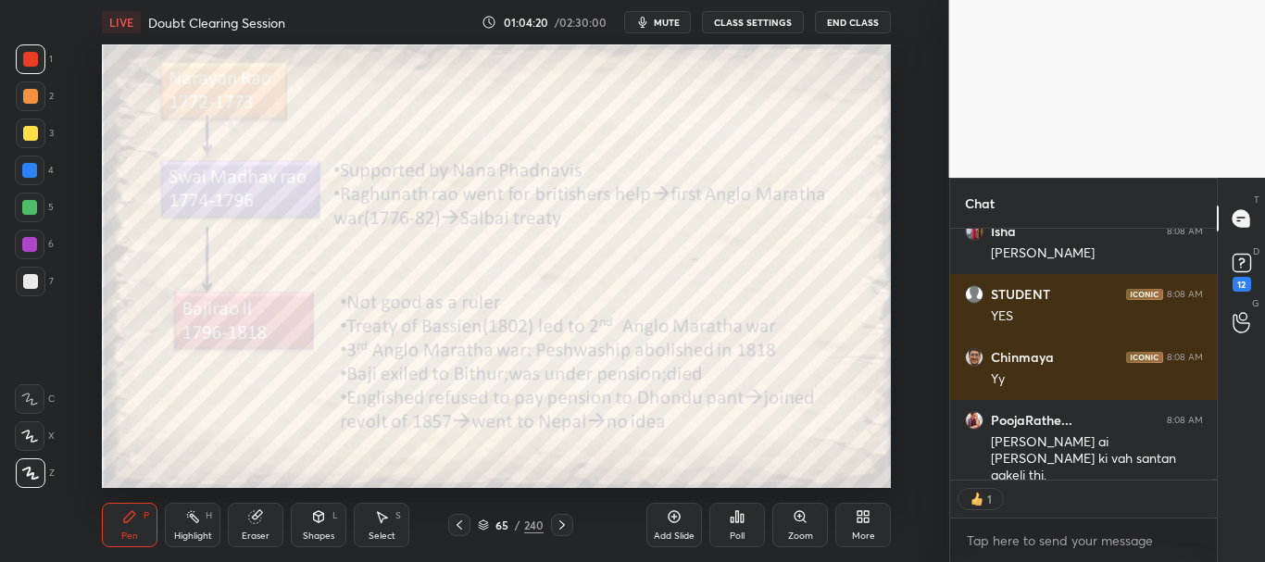
click at [484, 521] on icon at bounding box center [483, 525] width 11 height 11
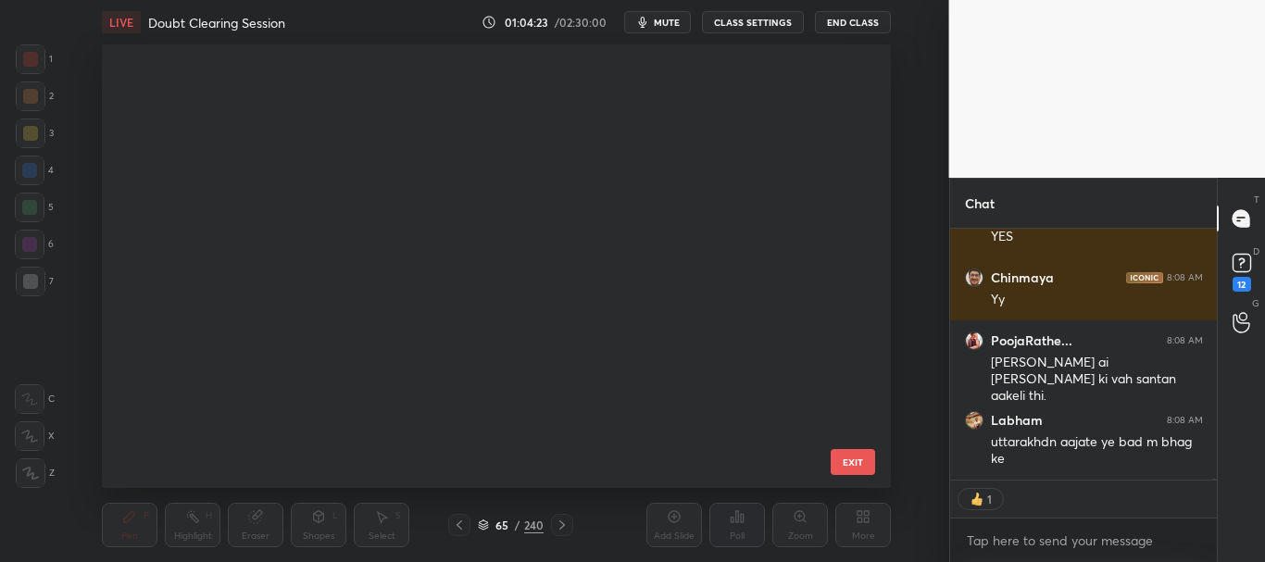
scroll to position [712, 0]
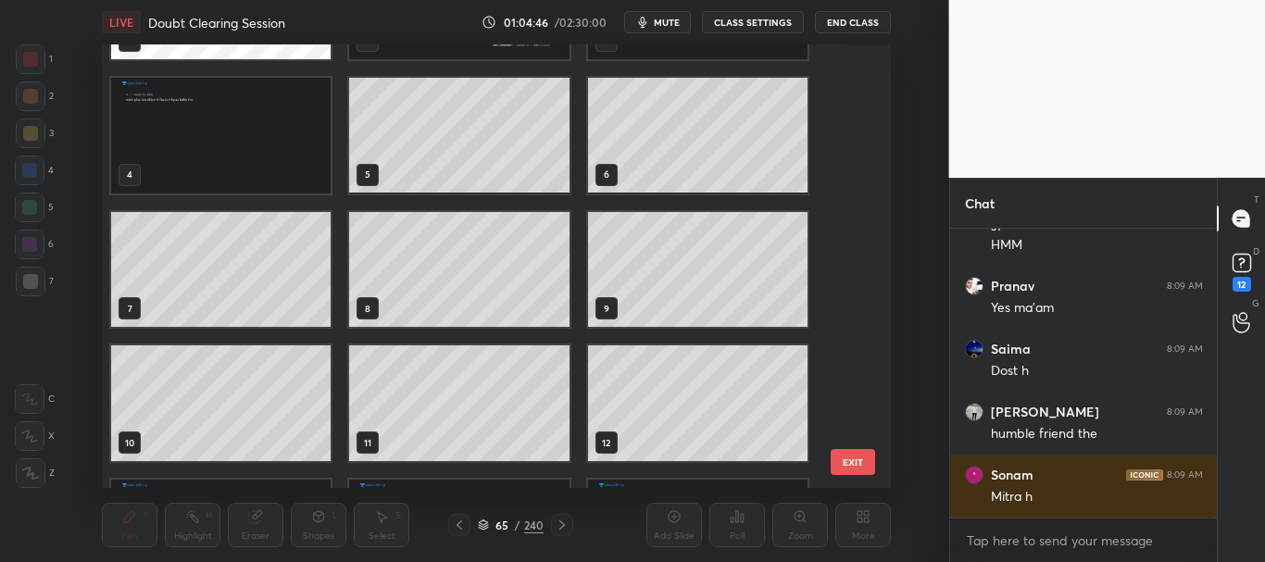
click at [842, 76] on div "1 2 3 4 5 6 7 8 9 10 11 12 13 14 15 16 17 18" at bounding box center [480, 266] width 757 height 444
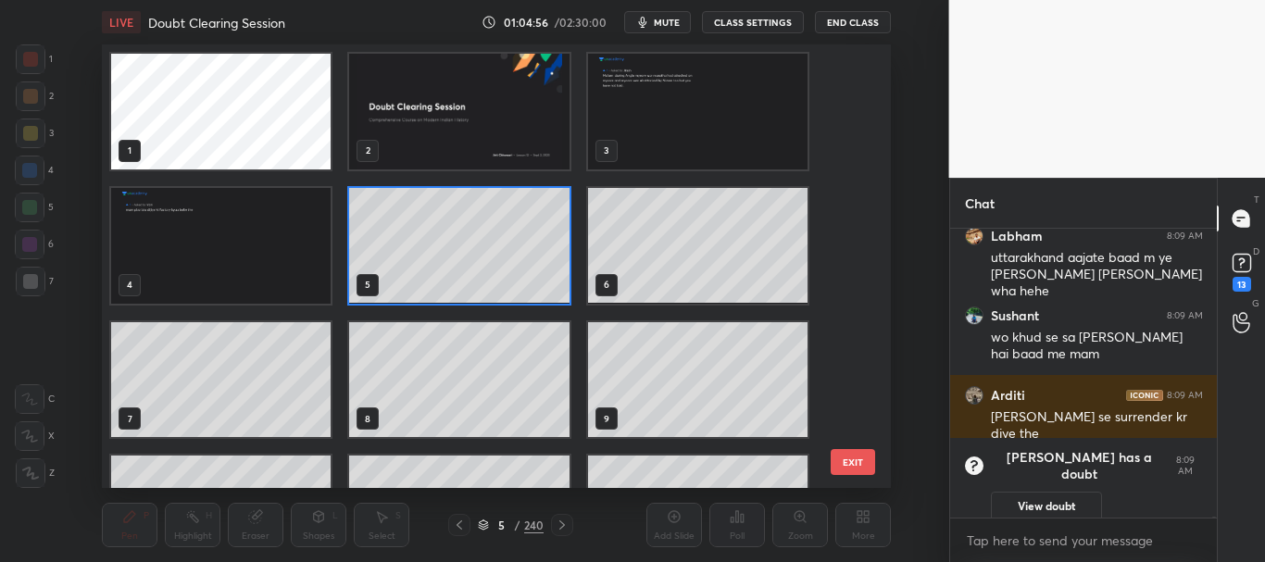
click at [485, 525] on icon at bounding box center [483, 525] width 11 height 11
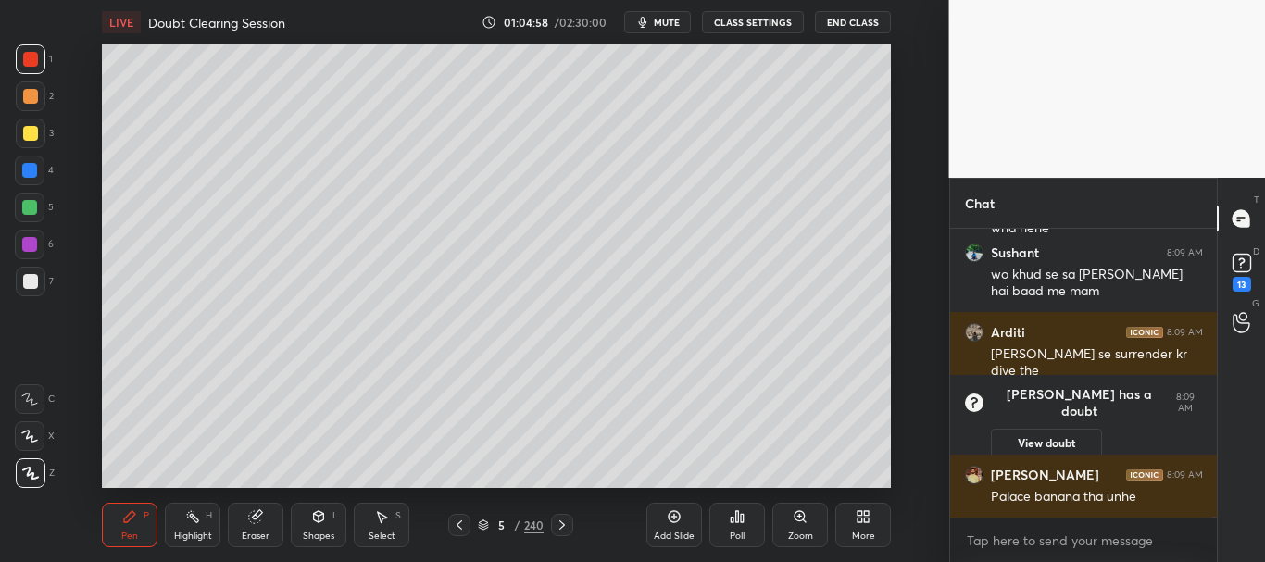
click at [567, 526] on icon at bounding box center [562, 525] width 15 height 15
click at [565, 527] on icon at bounding box center [562, 525] width 15 height 15
click at [461, 528] on icon at bounding box center [459, 525] width 15 height 15
click at [460, 529] on icon at bounding box center [459, 525] width 15 height 15
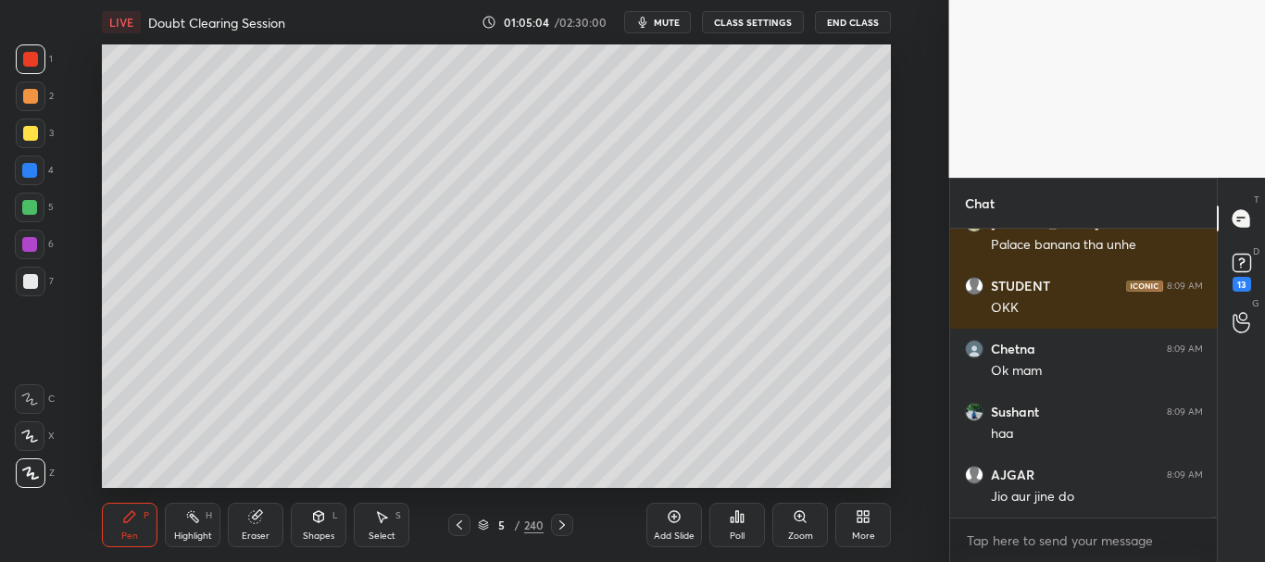
click at [488, 523] on icon at bounding box center [483, 525] width 11 height 11
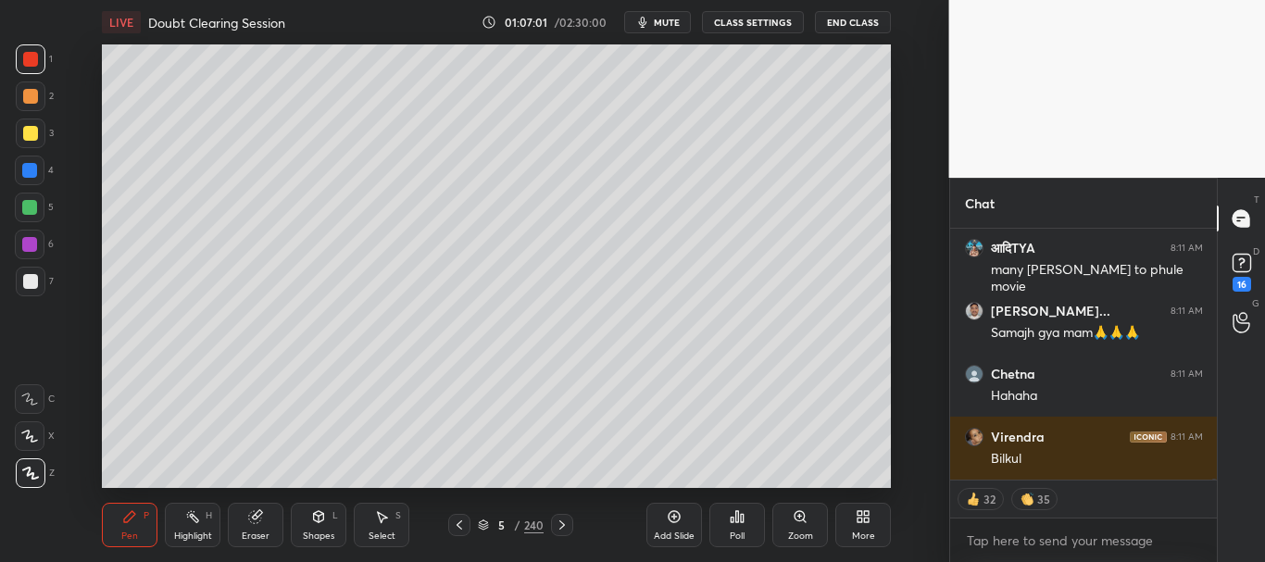
click at [261, 520] on icon at bounding box center [255, 517] width 12 height 12
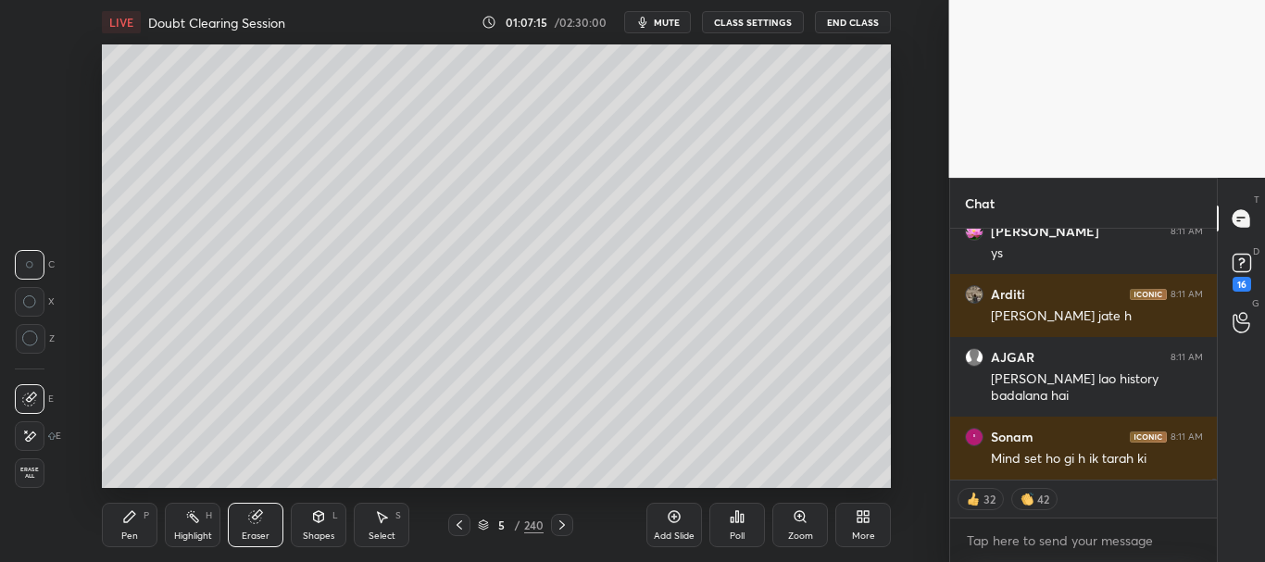
click at [120, 517] on div "Pen P" at bounding box center [130, 525] width 56 height 44
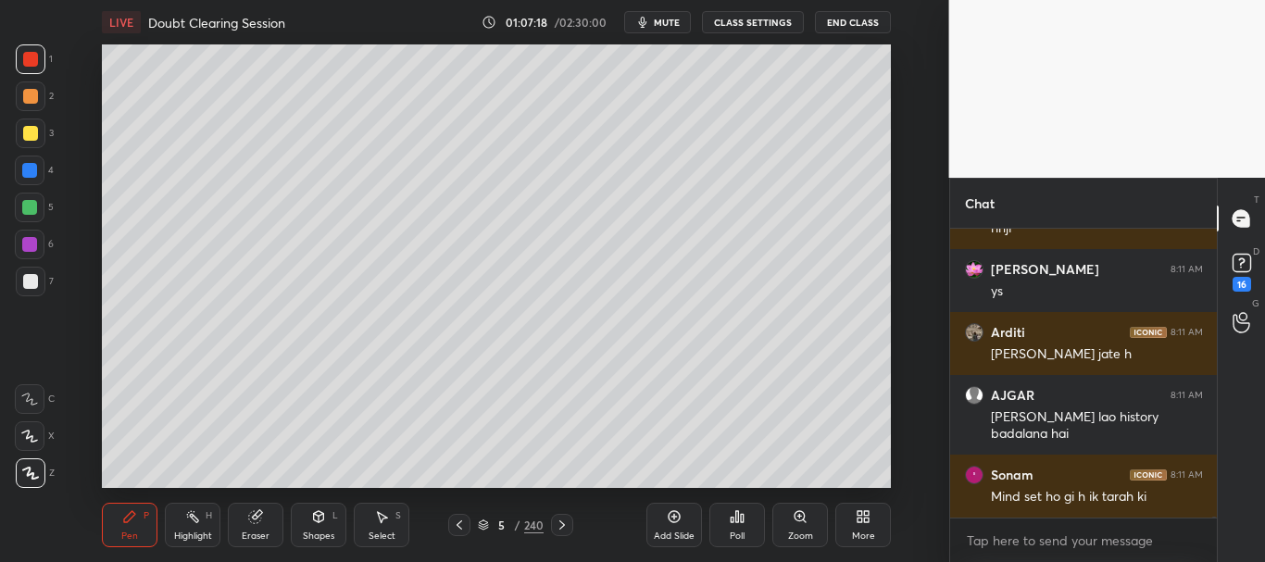
click at [24, 178] on div at bounding box center [30, 171] width 30 height 30
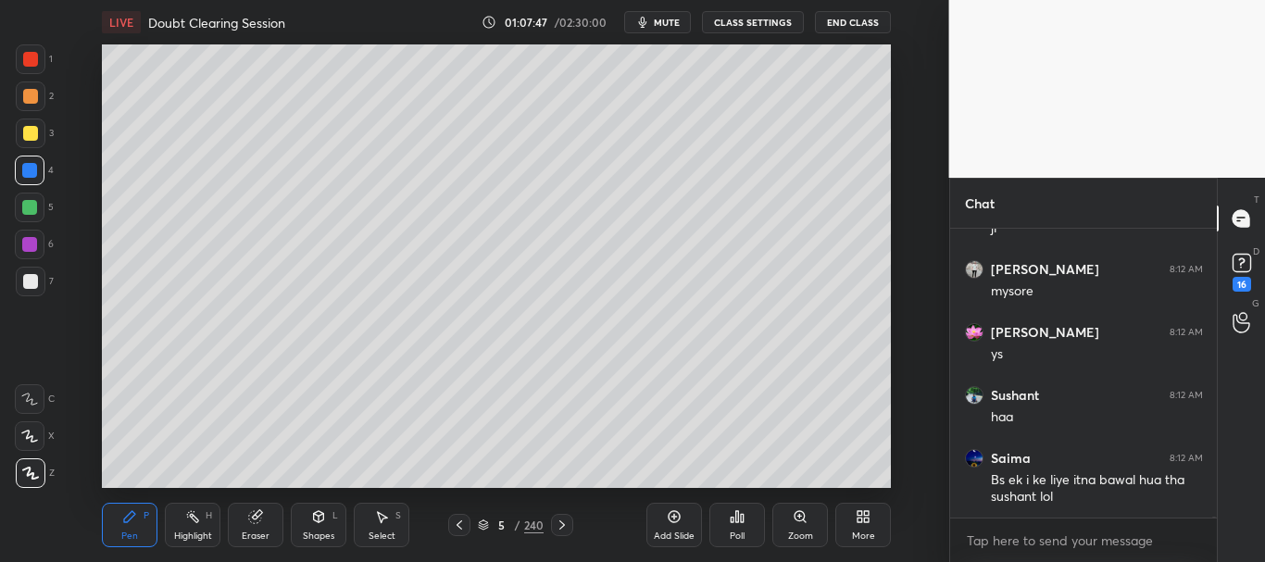
scroll to position [67887, 0]
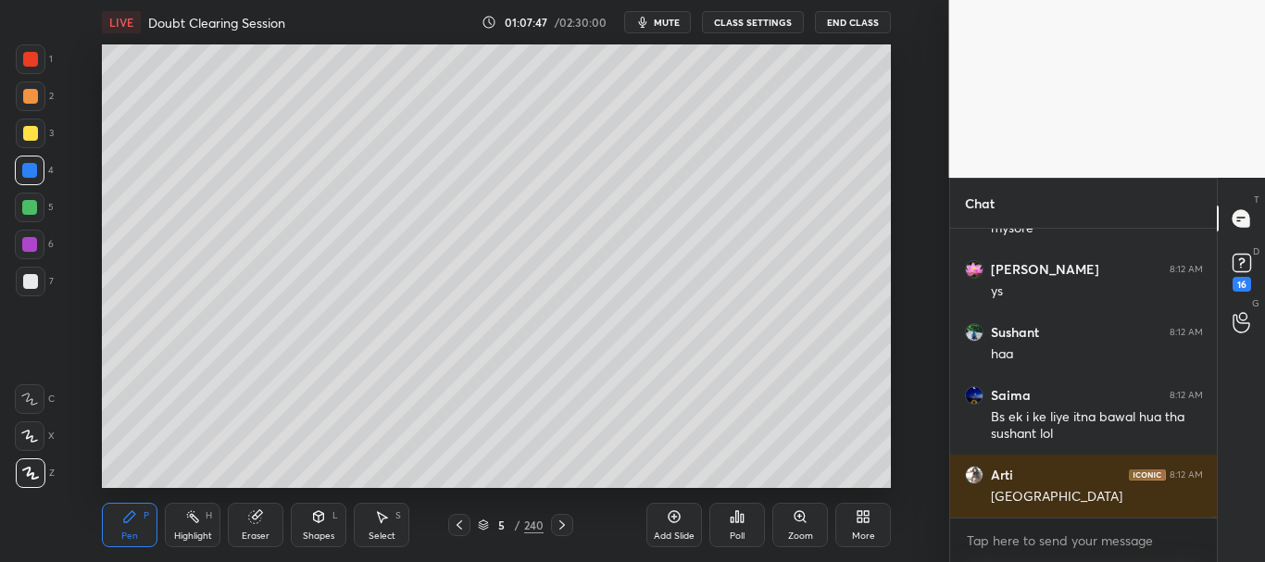
click at [31, 283] on div at bounding box center [30, 281] width 15 height 15
click at [32, 135] on div at bounding box center [30, 133] width 15 height 15
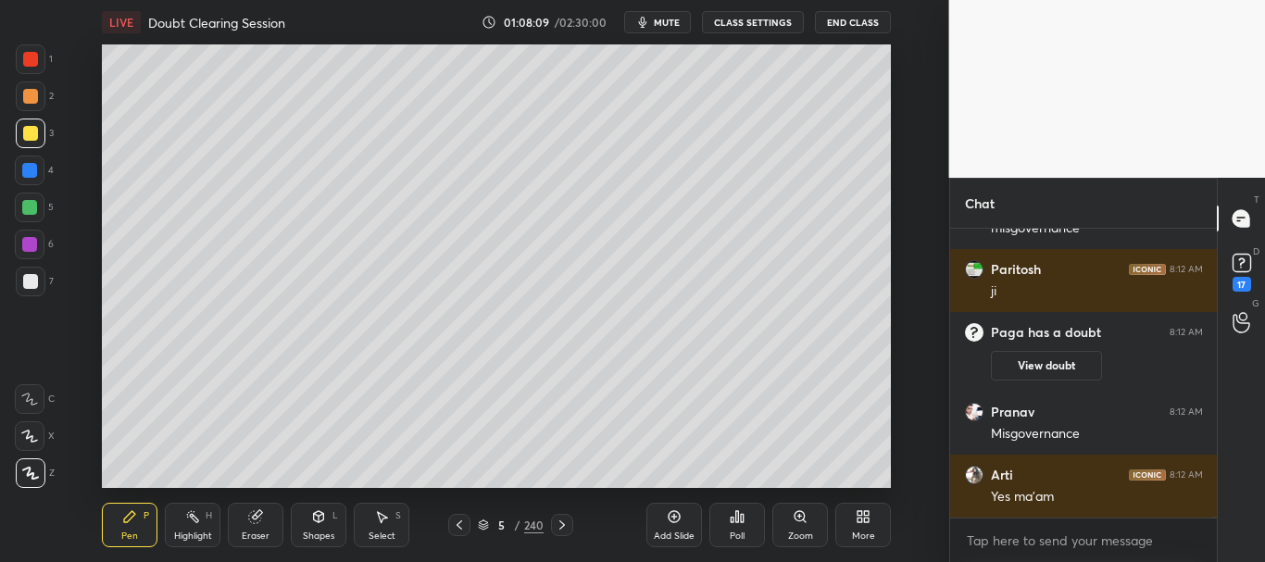
scroll to position [67900, 0]
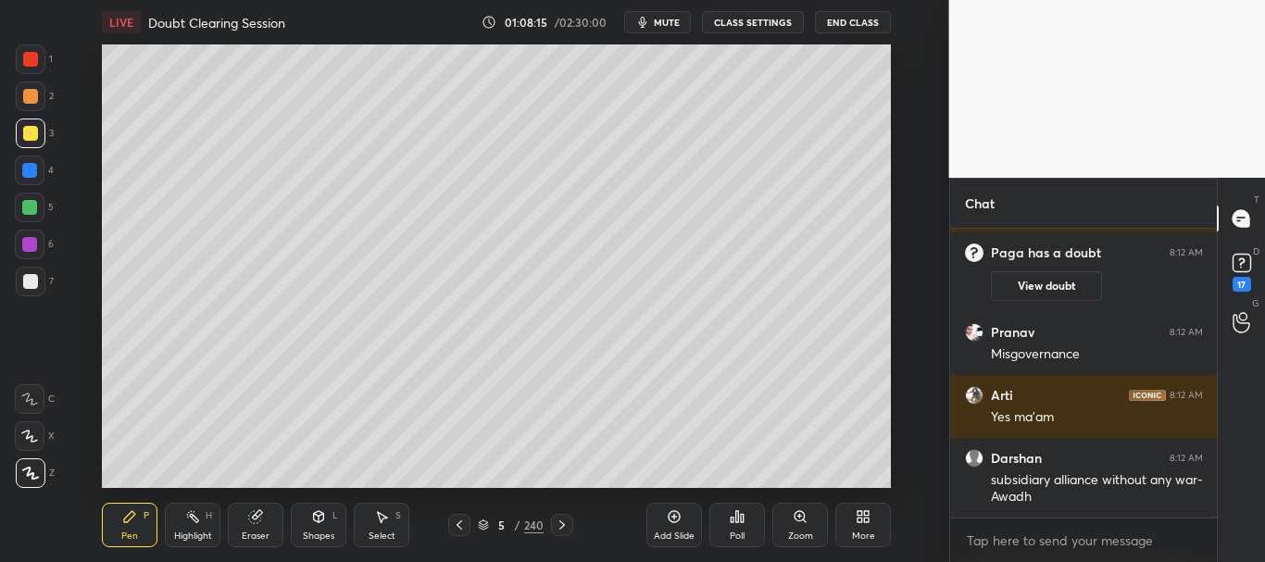
click at [27, 49] on div at bounding box center [31, 59] width 30 height 30
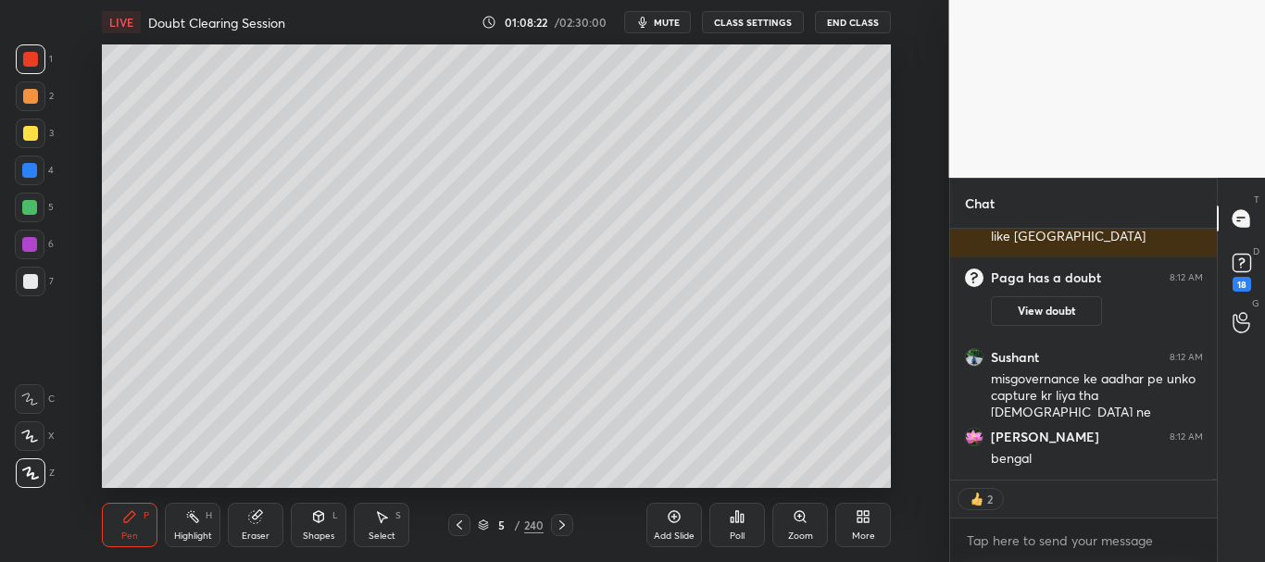
scroll to position [68169, 0]
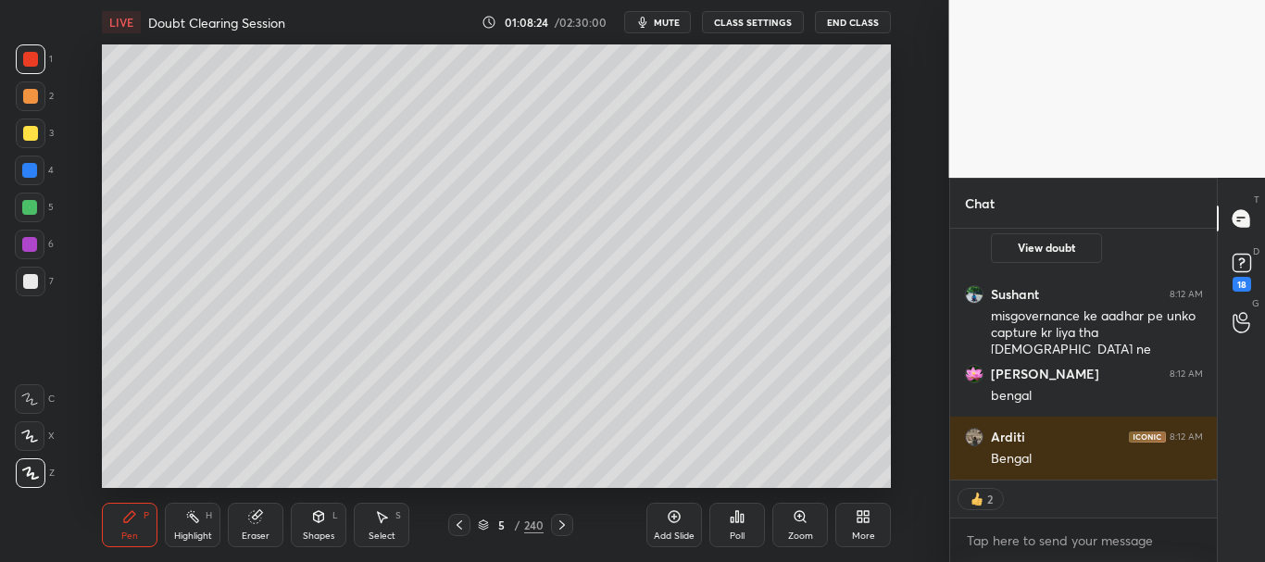
click at [35, 177] on div at bounding box center [29, 170] width 15 height 15
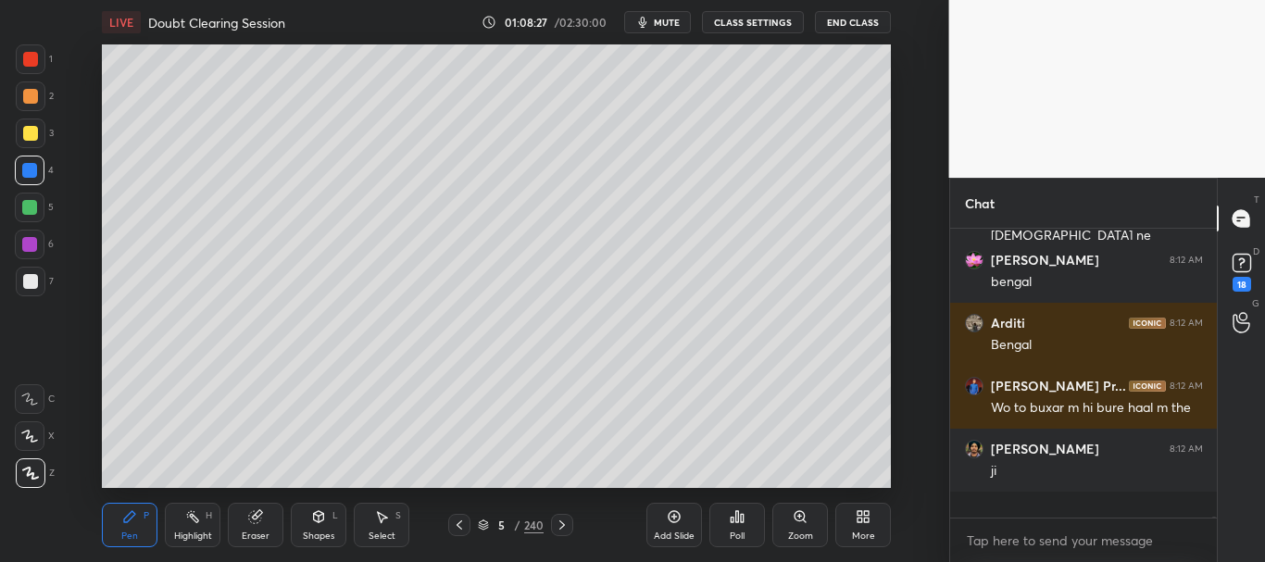
scroll to position [68257, 0]
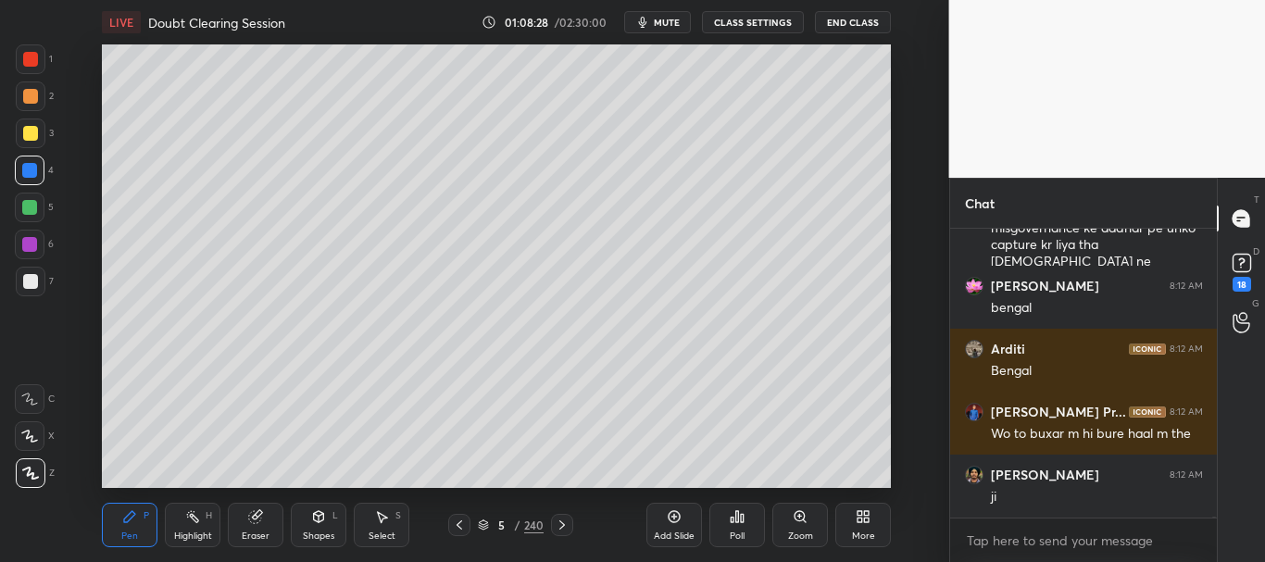
click at [31, 284] on div at bounding box center [30, 281] width 15 height 15
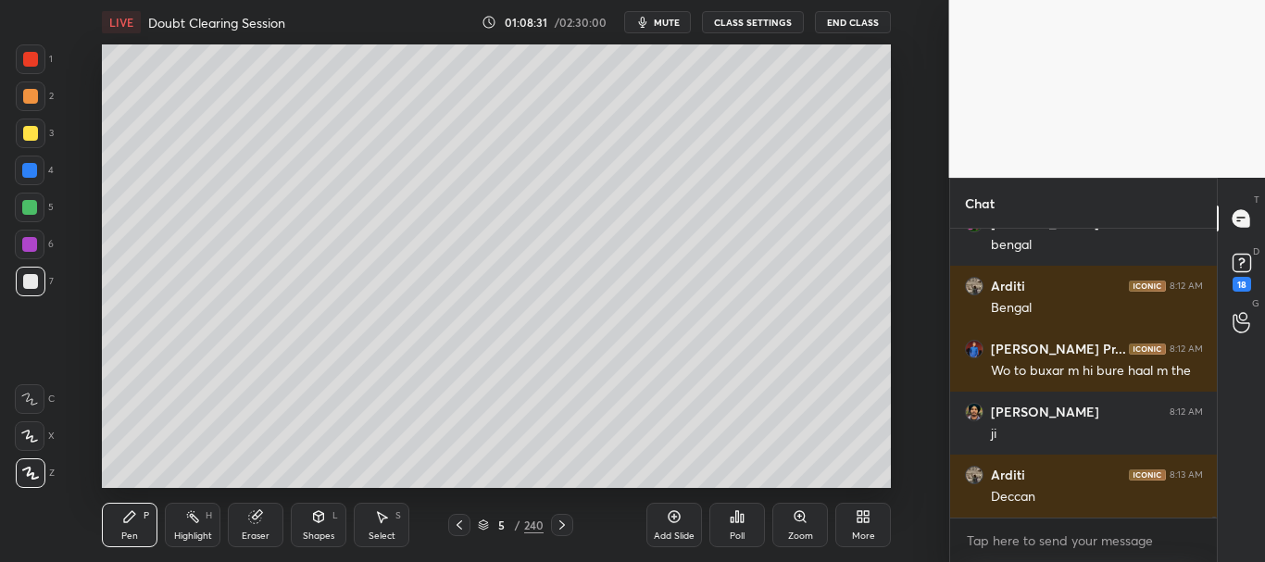
click at [23, 162] on div at bounding box center [30, 171] width 30 height 30
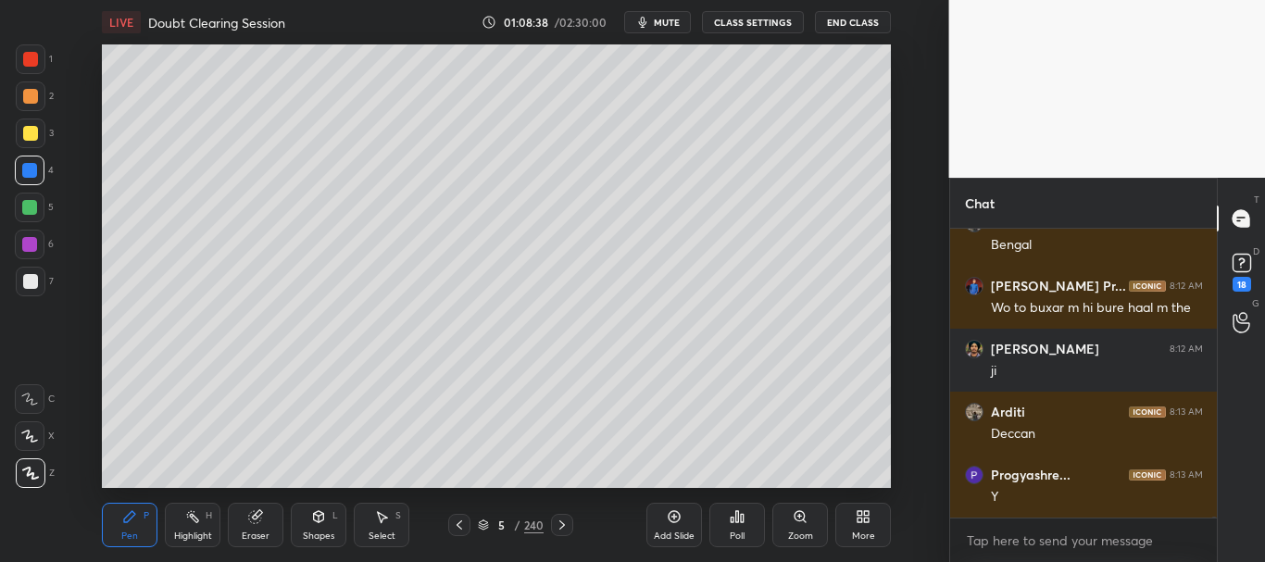
click at [32, 134] on div at bounding box center [30, 133] width 15 height 15
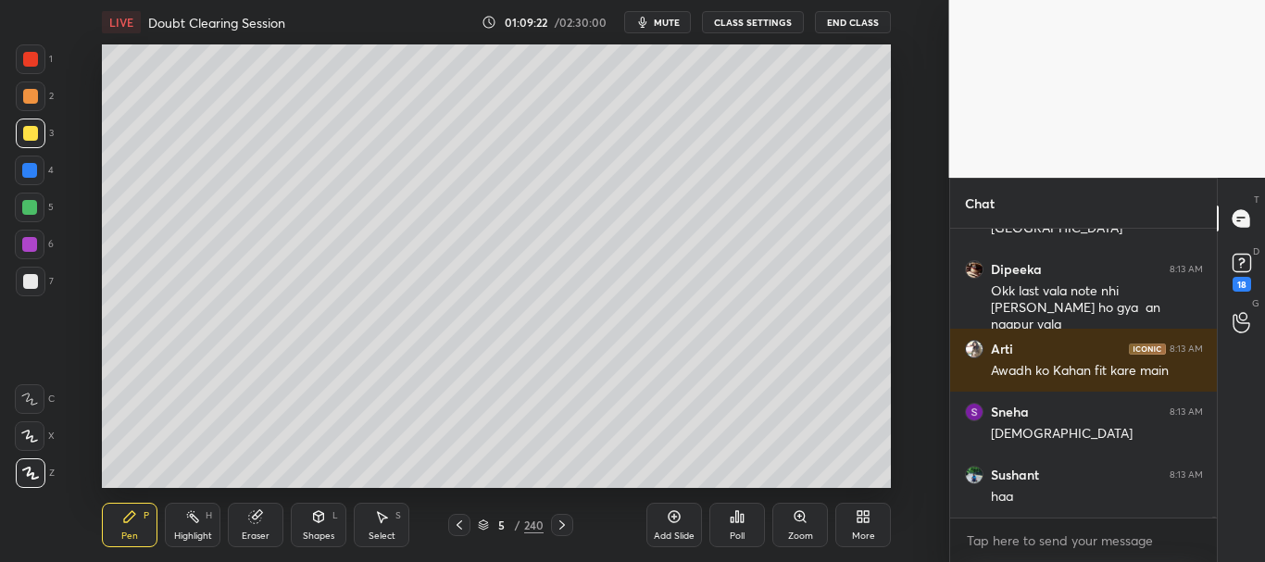
scroll to position [69823, 0]
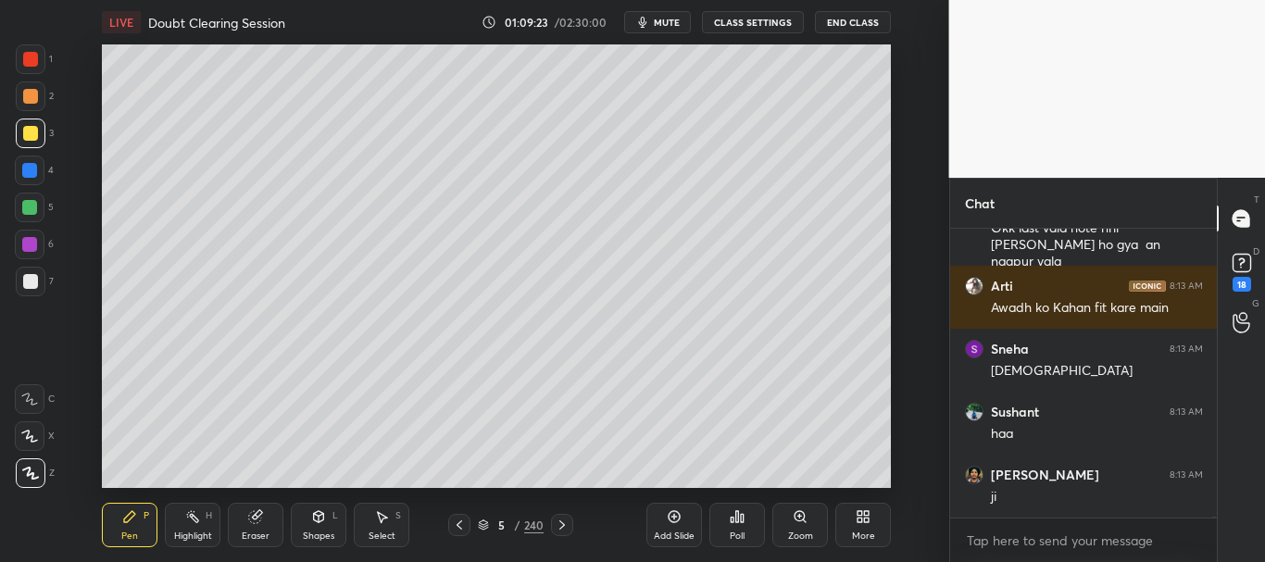
click at [30, 242] on div at bounding box center [29, 244] width 15 height 15
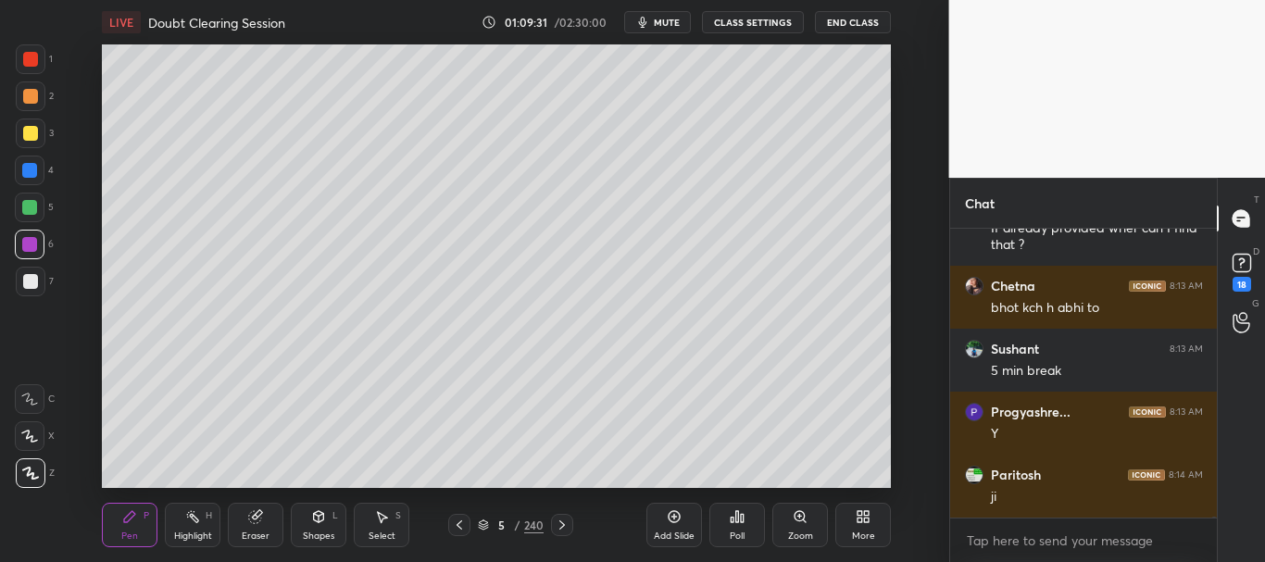
scroll to position [70410, 0]
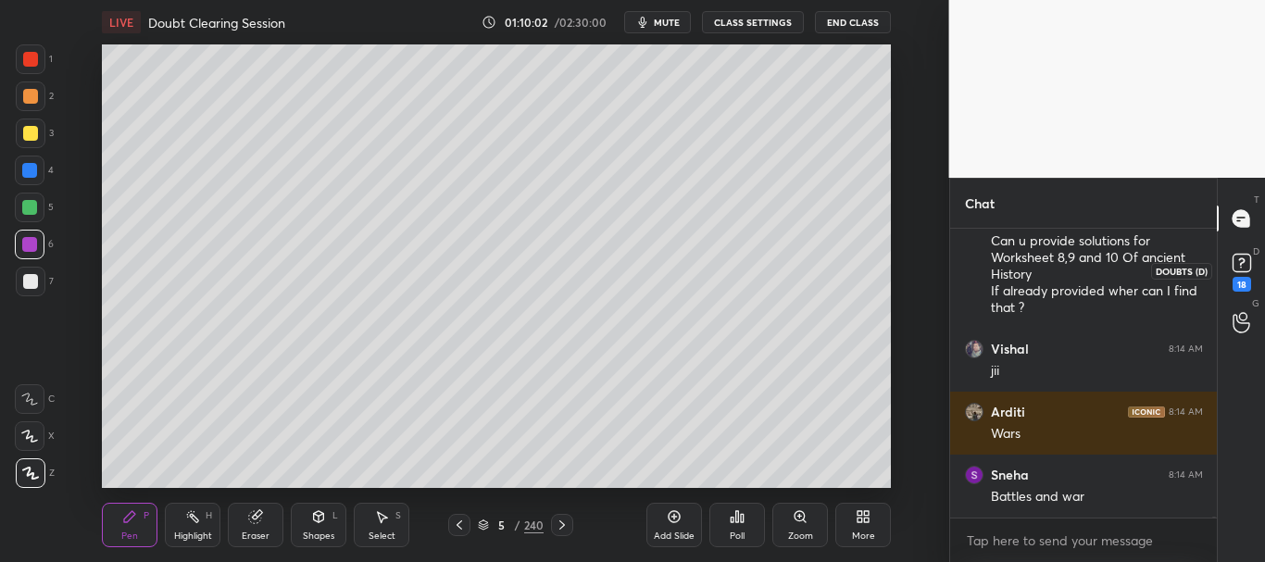
click at [1254, 260] on icon at bounding box center [1242, 263] width 28 height 28
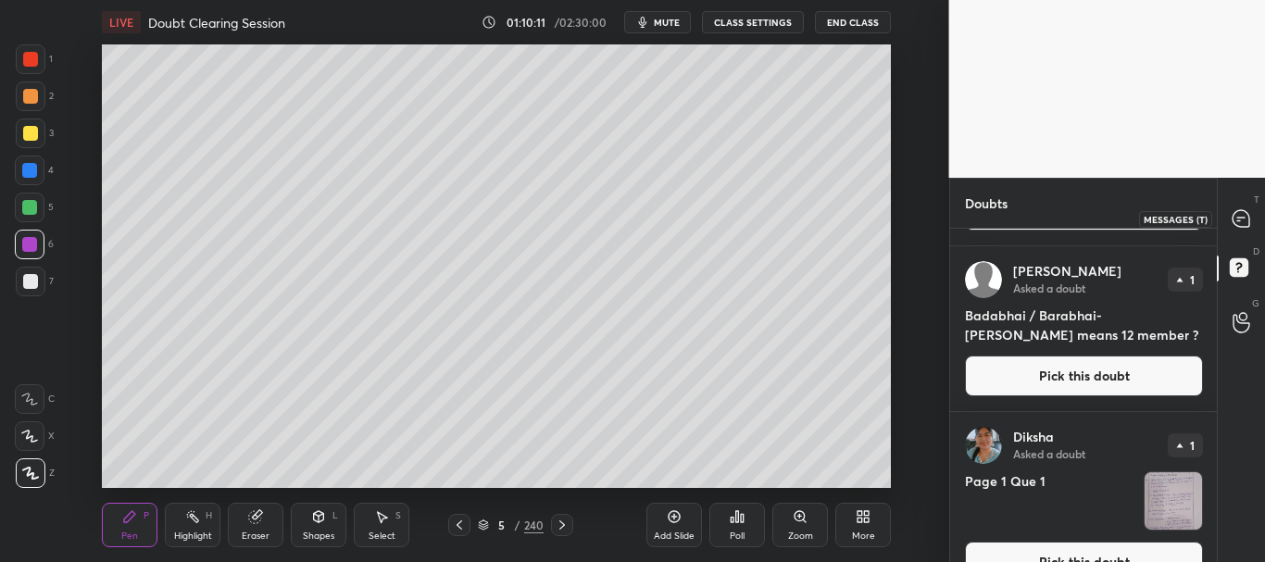
click at [1240, 220] on icon at bounding box center [1241, 218] width 19 height 19
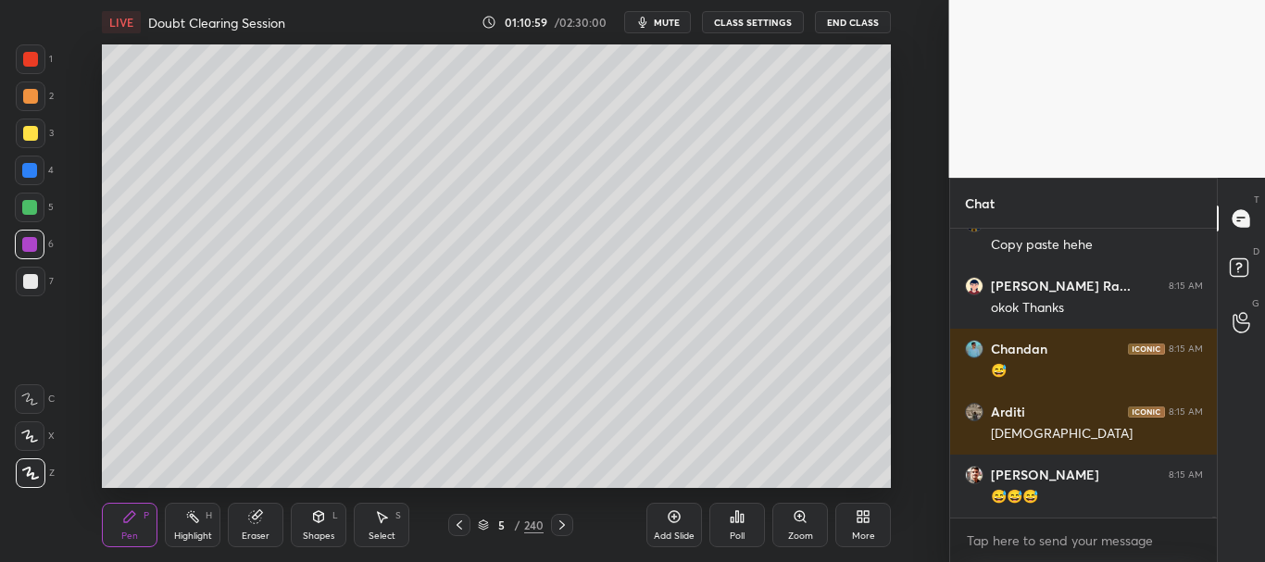
scroll to position [73131, 0]
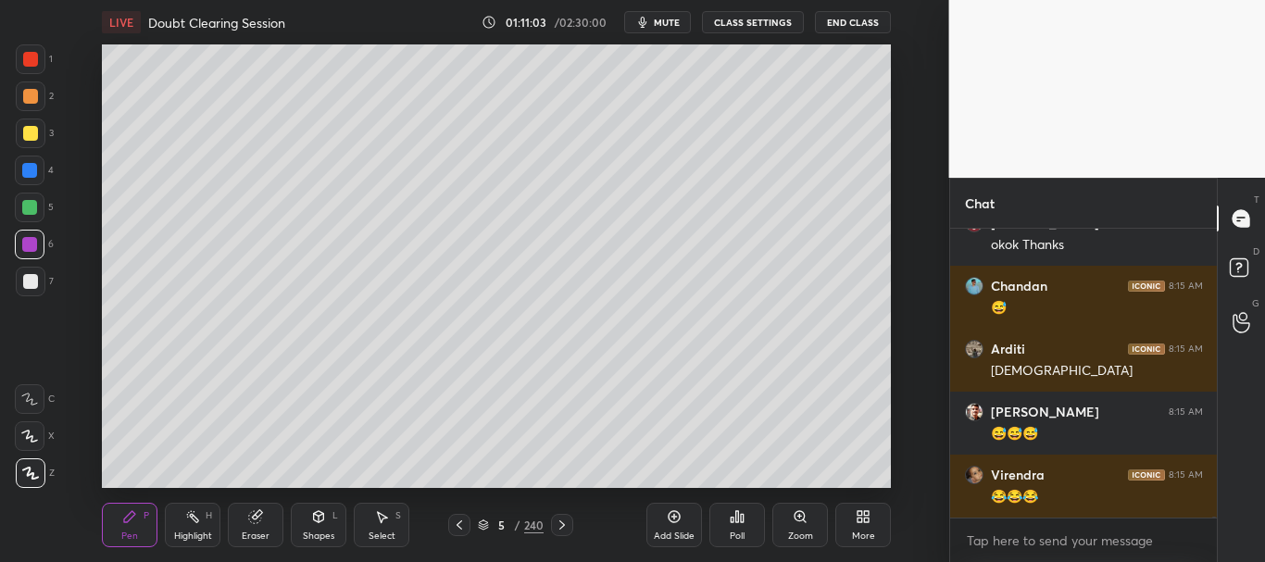
click at [24, 241] on div at bounding box center [29, 244] width 15 height 15
drag, startPoint x: 31, startPoint y: 283, endPoint x: 74, endPoint y: 258, distance: 49.4
click at [33, 281] on div at bounding box center [30, 281] width 15 height 15
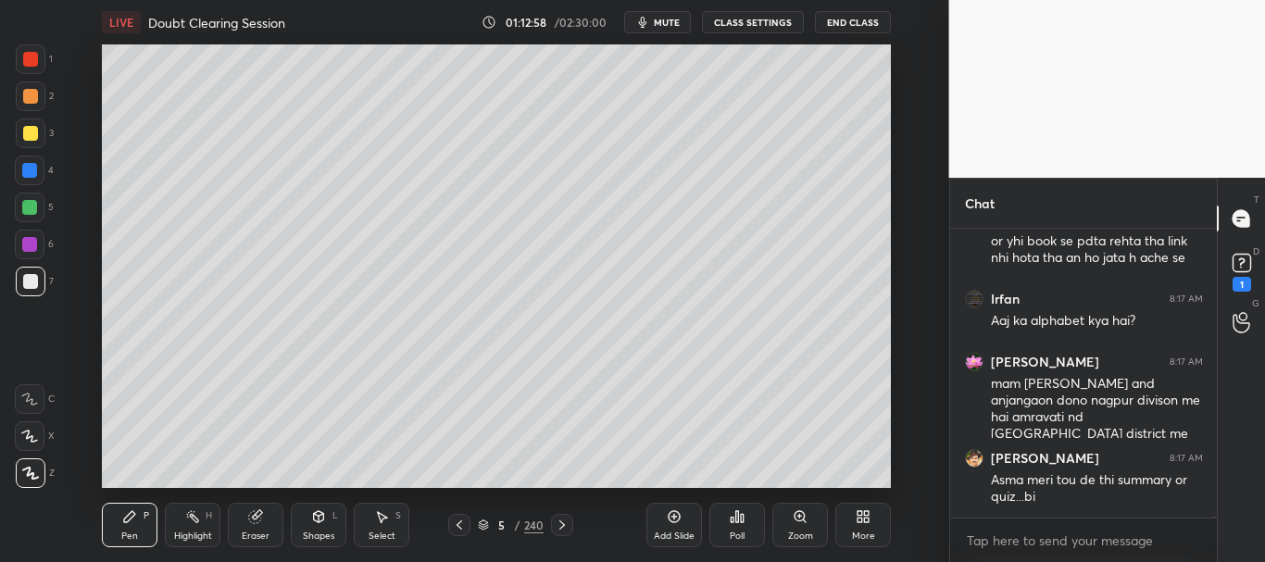
scroll to position [74786, 0]
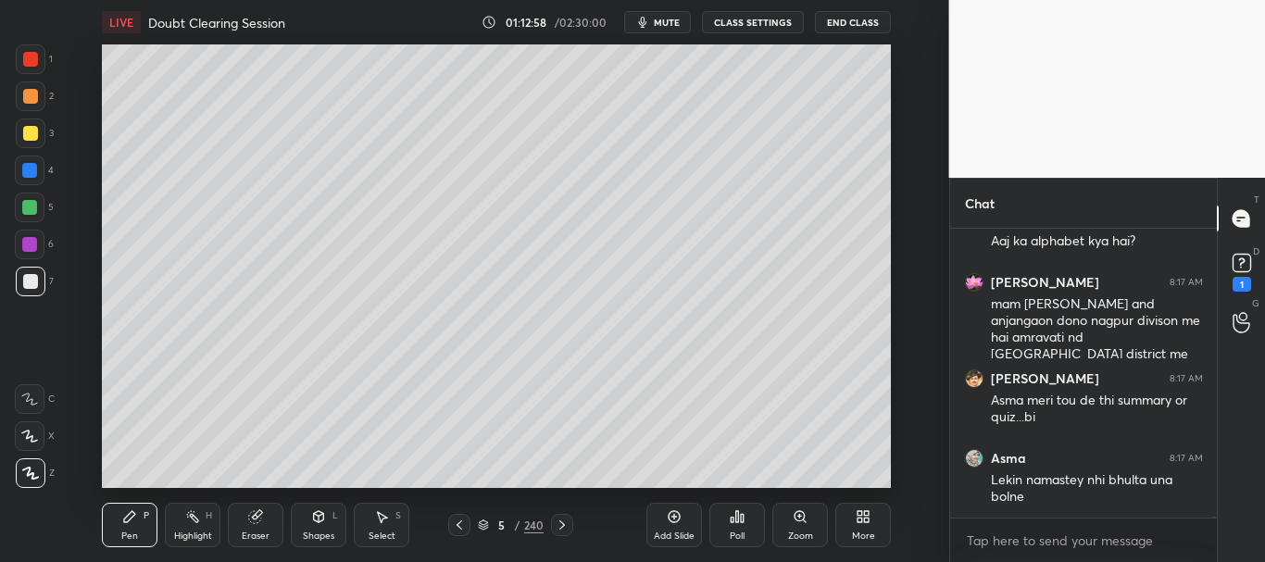
click at [680, 18] on span "mute" at bounding box center [667, 22] width 26 height 13
click at [675, 18] on span "unmute" at bounding box center [666, 22] width 40 height 13
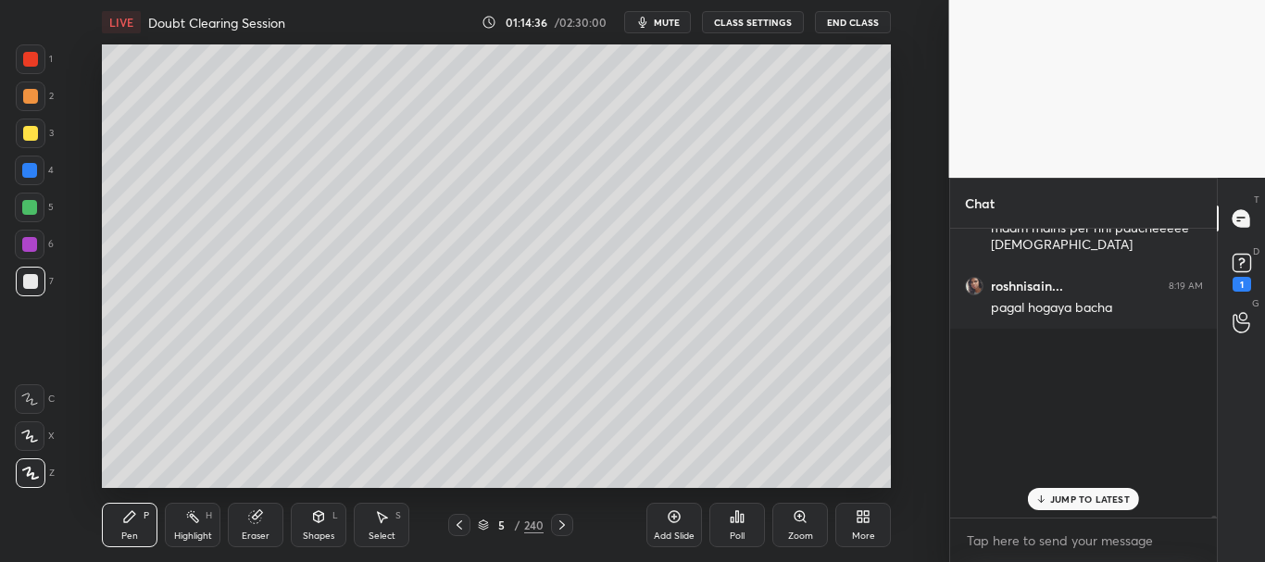
scroll to position [78009, 0]
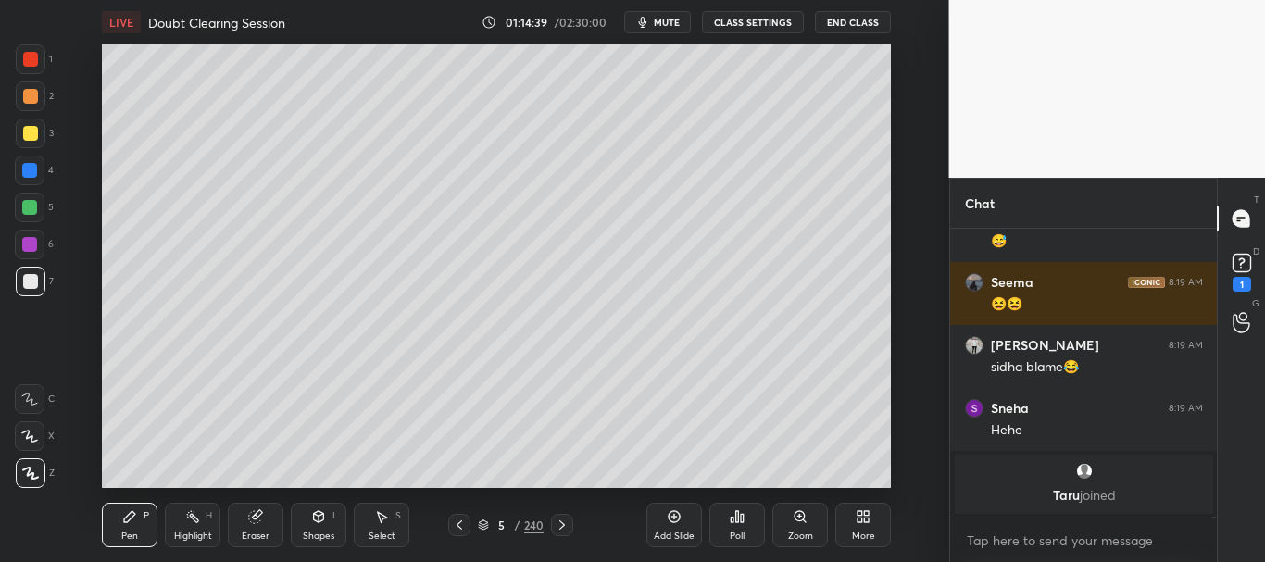
click at [1214, 522] on div "roshnisain... 8:19 AM pagal [PERSON_NAME] 8:19 AM 😅 Seema 8:19 AM 😆😆 [PERSON_NA…" at bounding box center [1084, 395] width 268 height 333
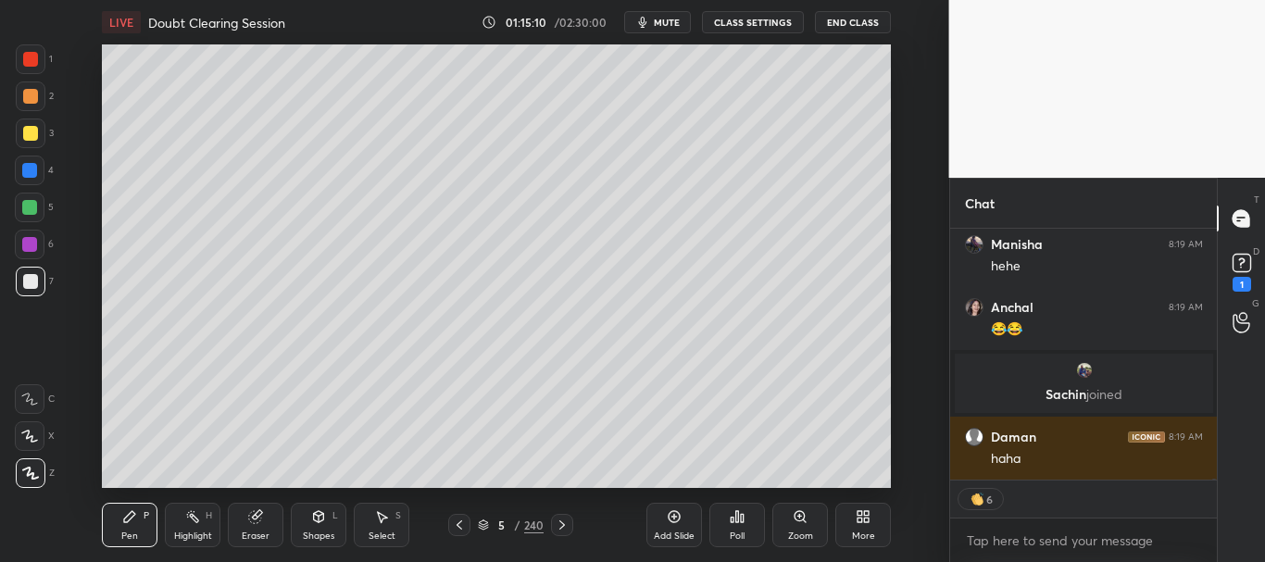
scroll to position [79064, 0]
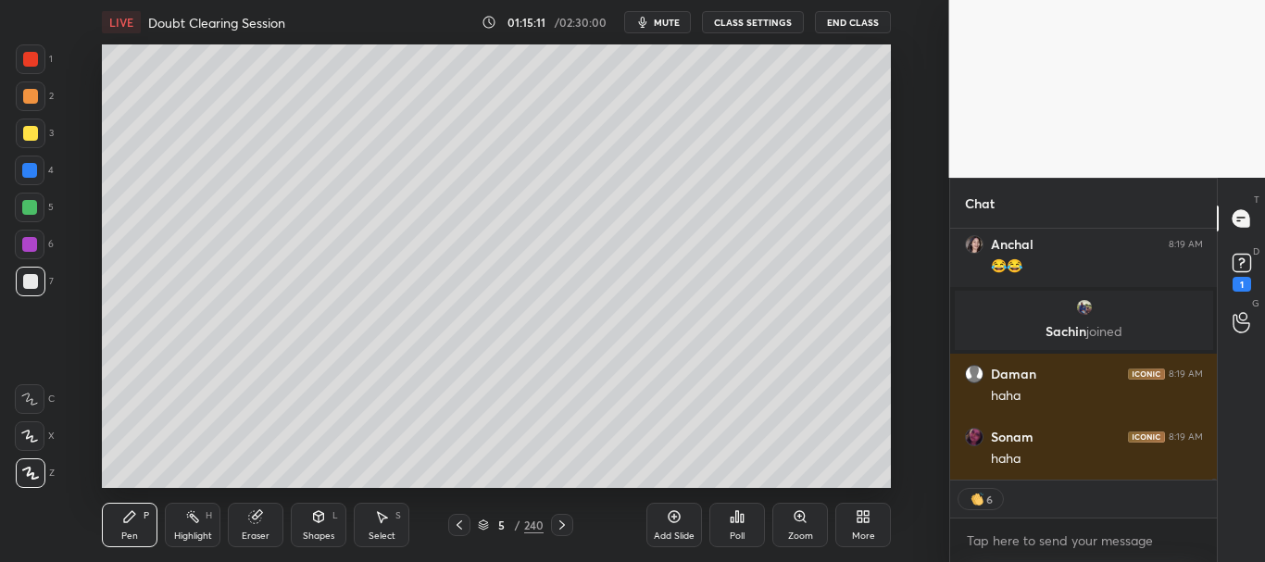
click at [24, 131] on div at bounding box center [30, 133] width 15 height 15
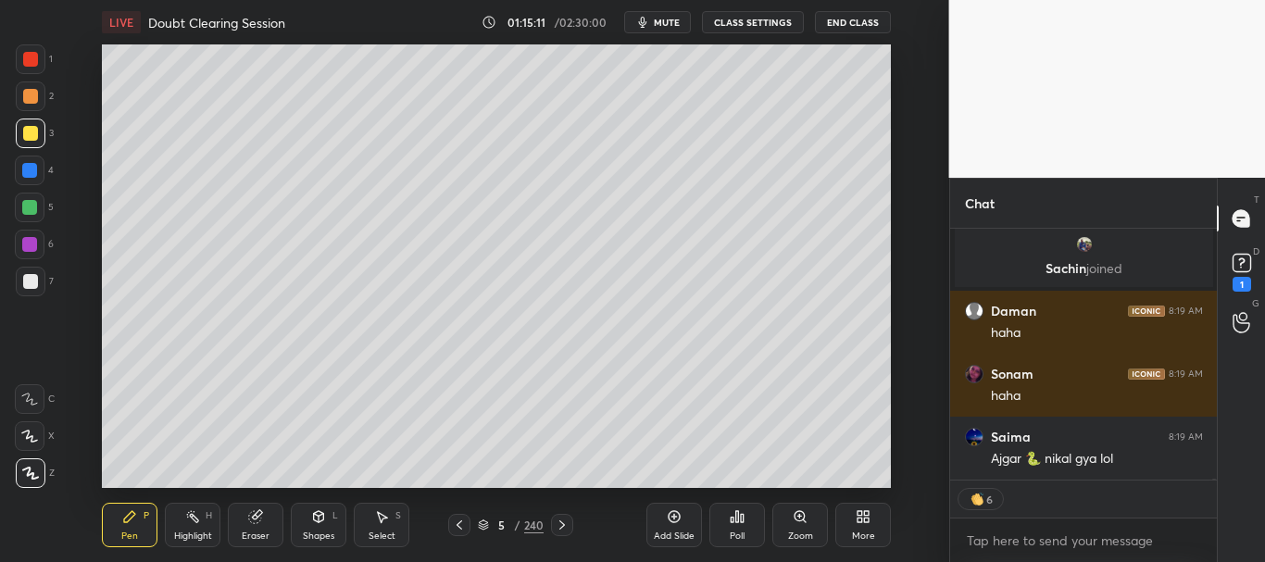
click at [30, 103] on div at bounding box center [30, 96] width 15 height 15
click at [29, 61] on div at bounding box center [30, 59] width 15 height 15
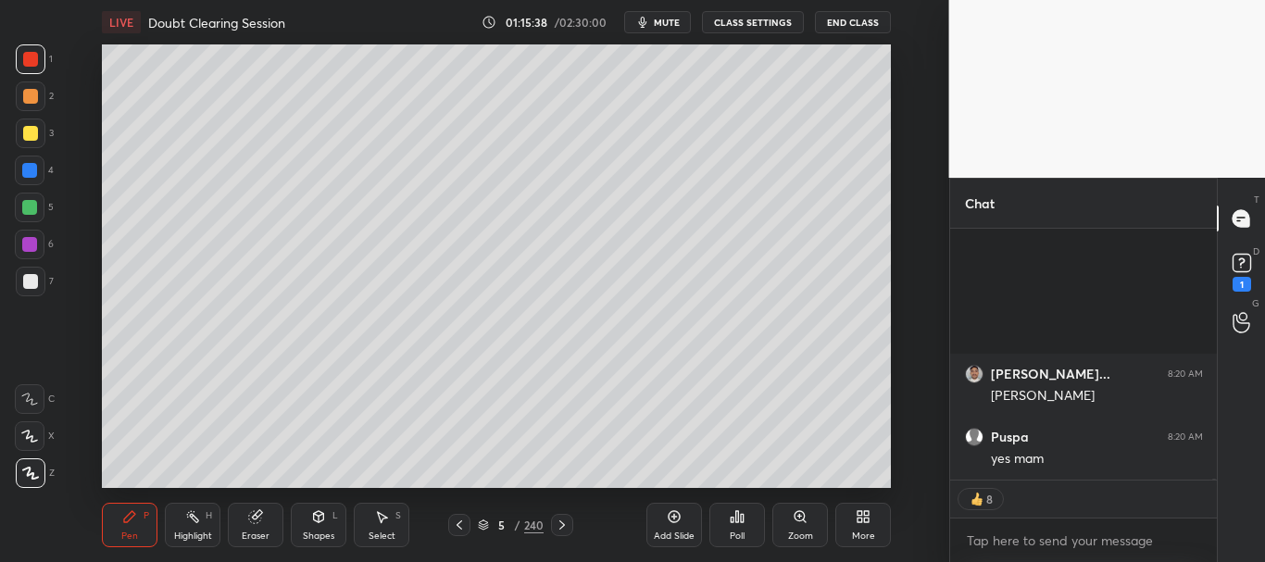
scroll to position [82190, 0]
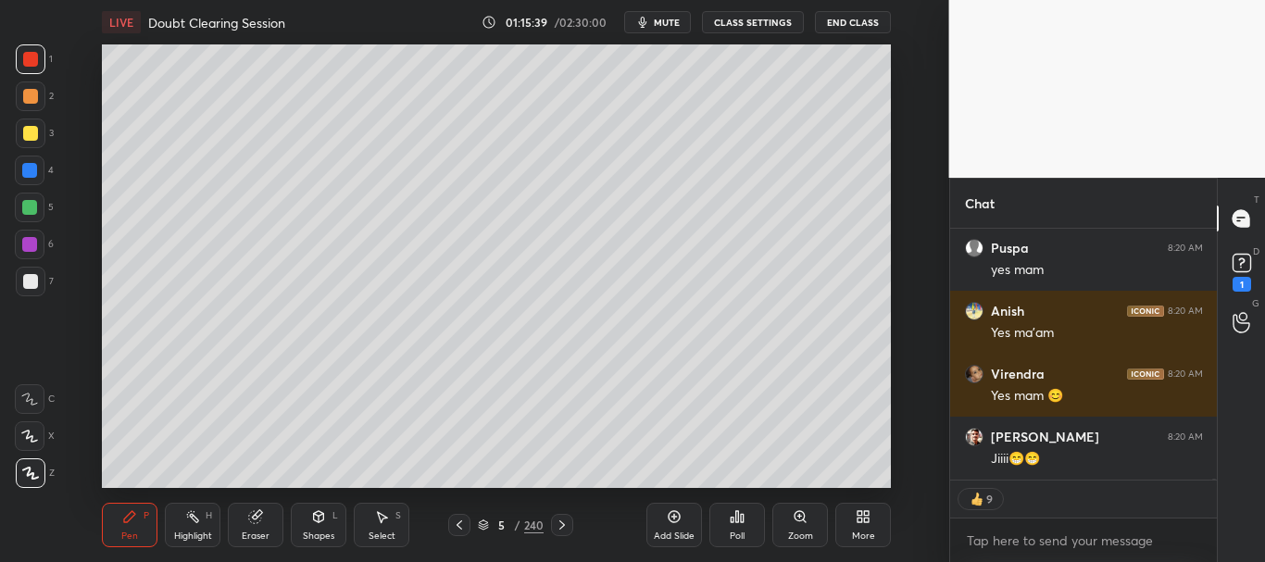
click at [30, 276] on div at bounding box center [30, 281] width 15 height 15
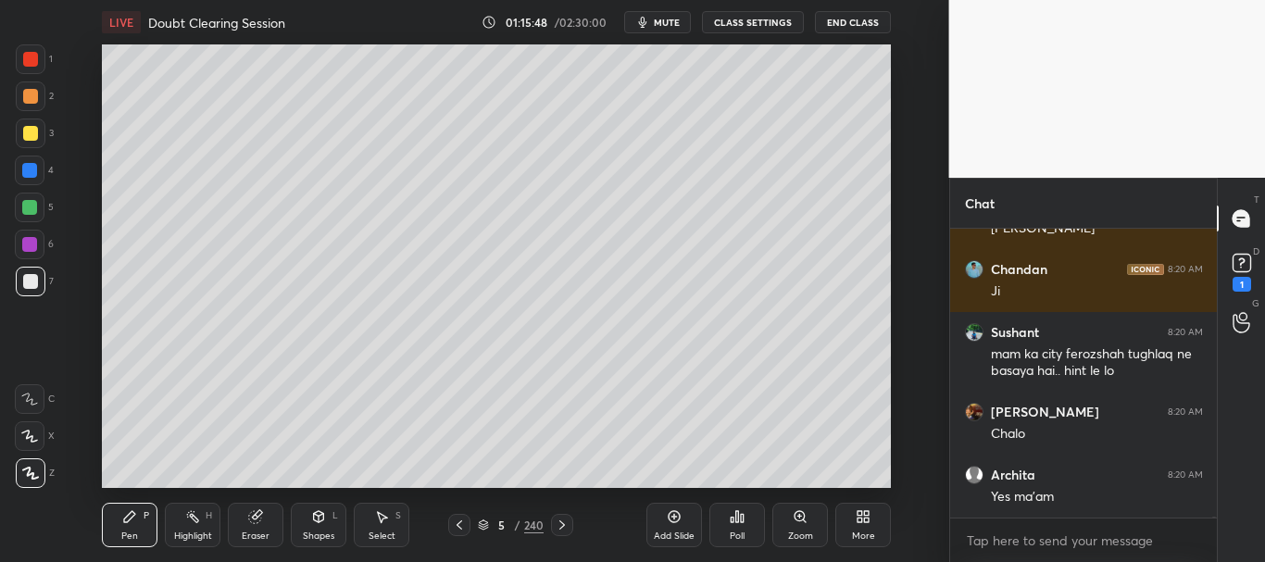
scroll to position [82735, 0]
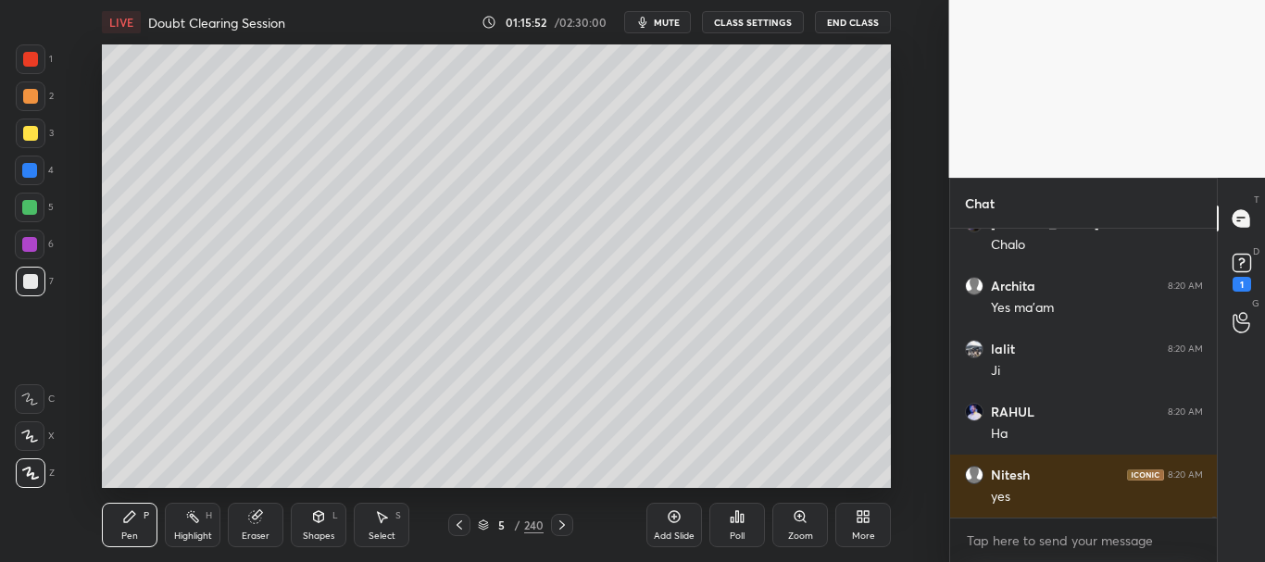
click at [690, 523] on div "Add Slide" at bounding box center [675, 525] width 56 height 44
click at [26, 282] on div at bounding box center [30, 281] width 15 height 15
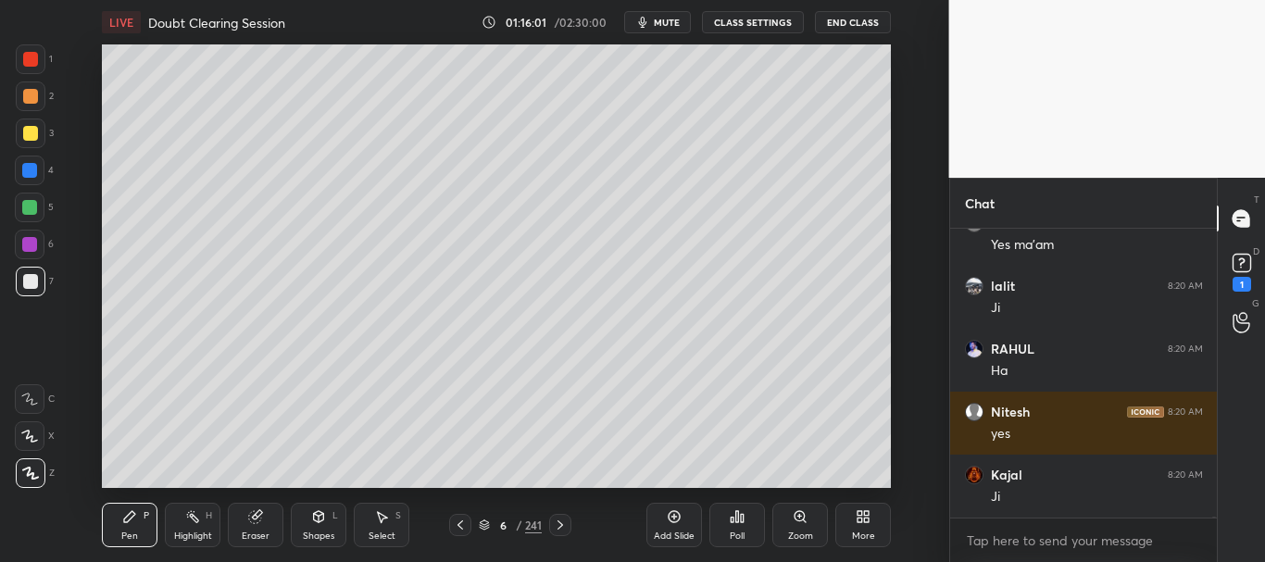
drag, startPoint x: 457, startPoint y: 522, endPoint x: 464, endPoint y: 498, distance: 24.3
click at [457, 523] on icon at bounding box center [460, 525] width 15 height 15
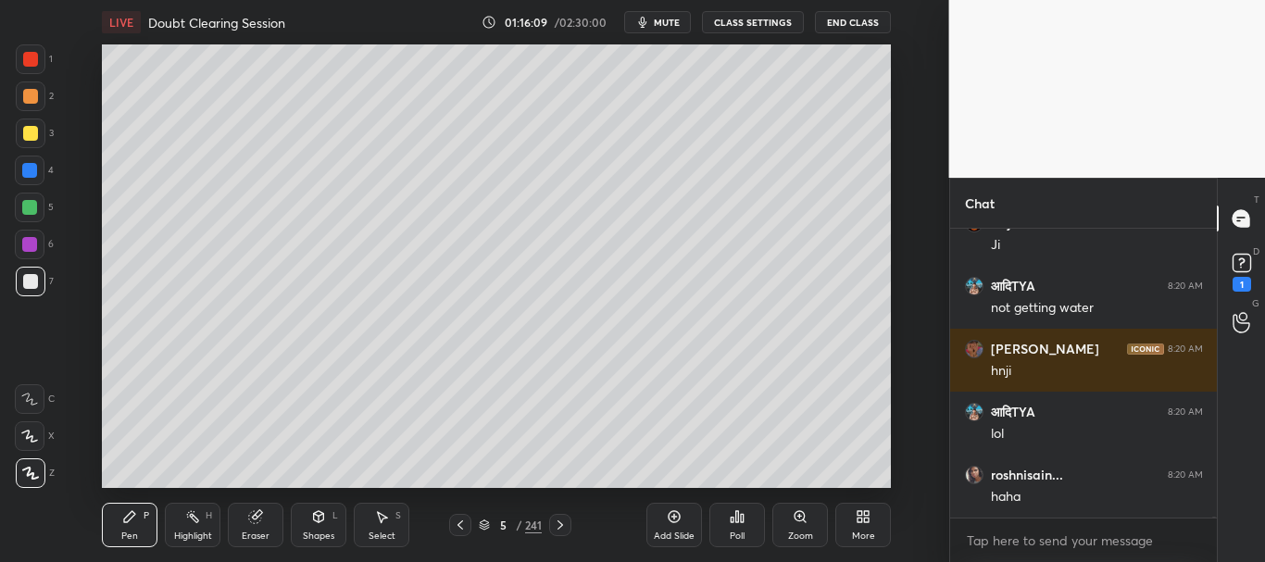
scroll to position [83302, 0]
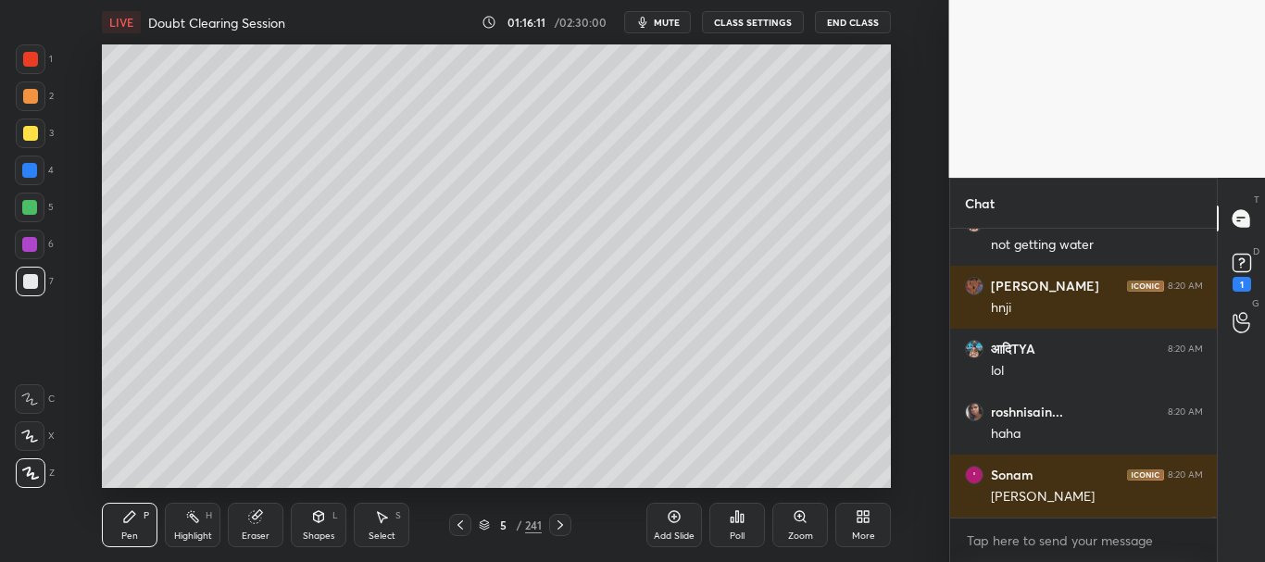
click at [568, 521] on div at bounding box center [560, 525] width 22 height 22
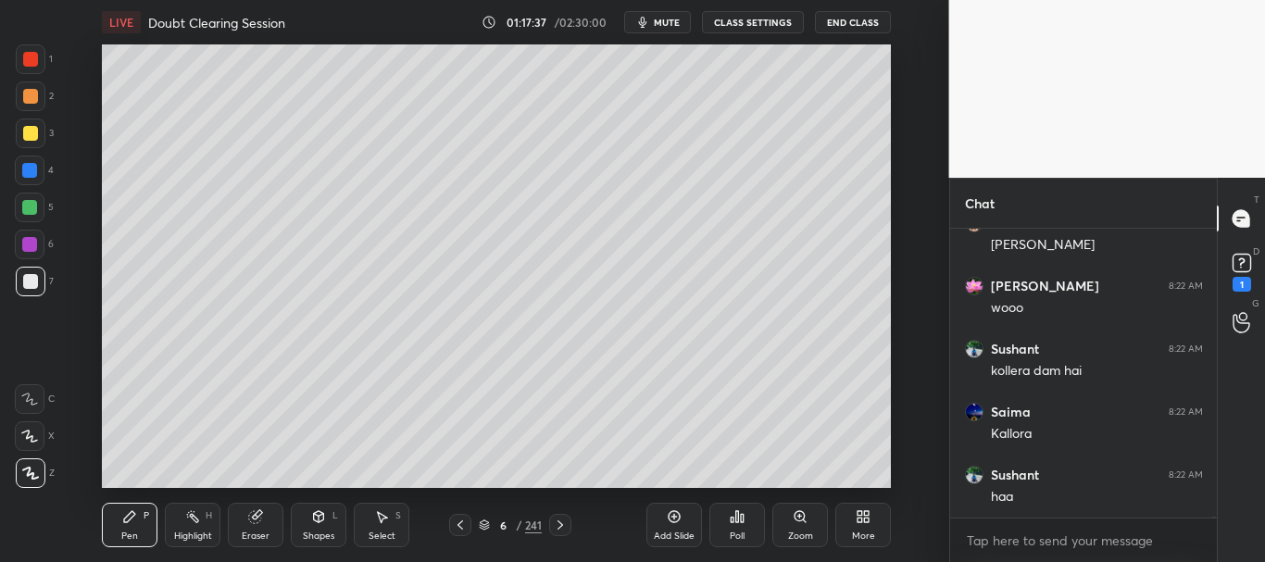
scroll to position [84390, 0]
click at [265, 518] on div "Eraser" at bounding box center [256, 525] width 56 height 44
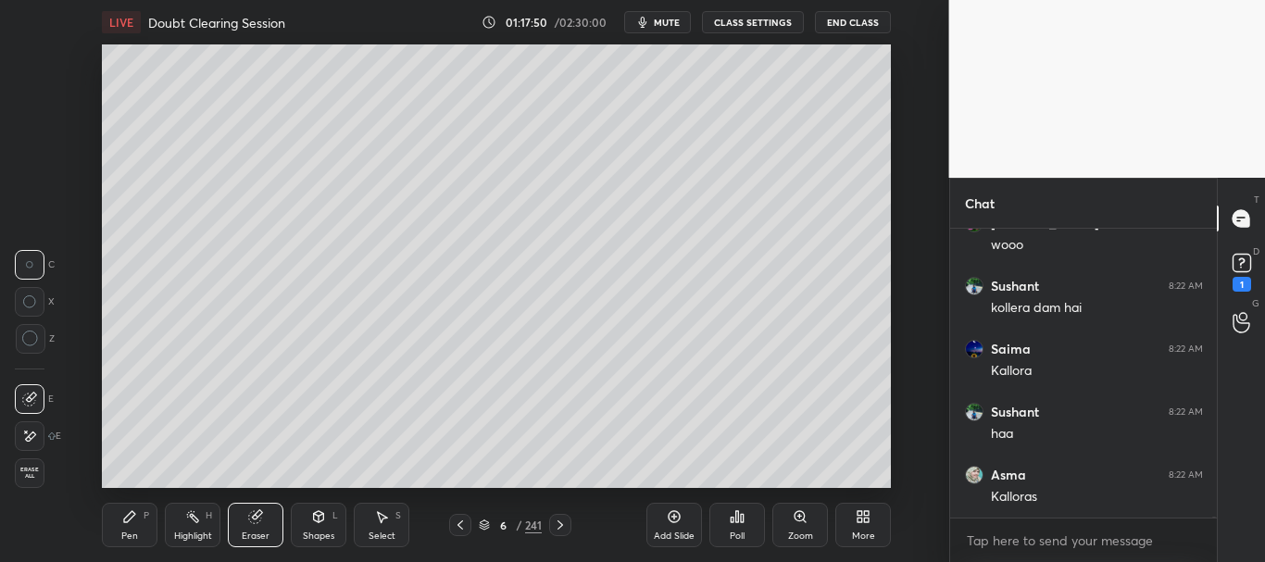
scroll to position [84453, 0]
click at [122, 534] on div "Pen" at bounding box center [129, 536] width 17 height 9
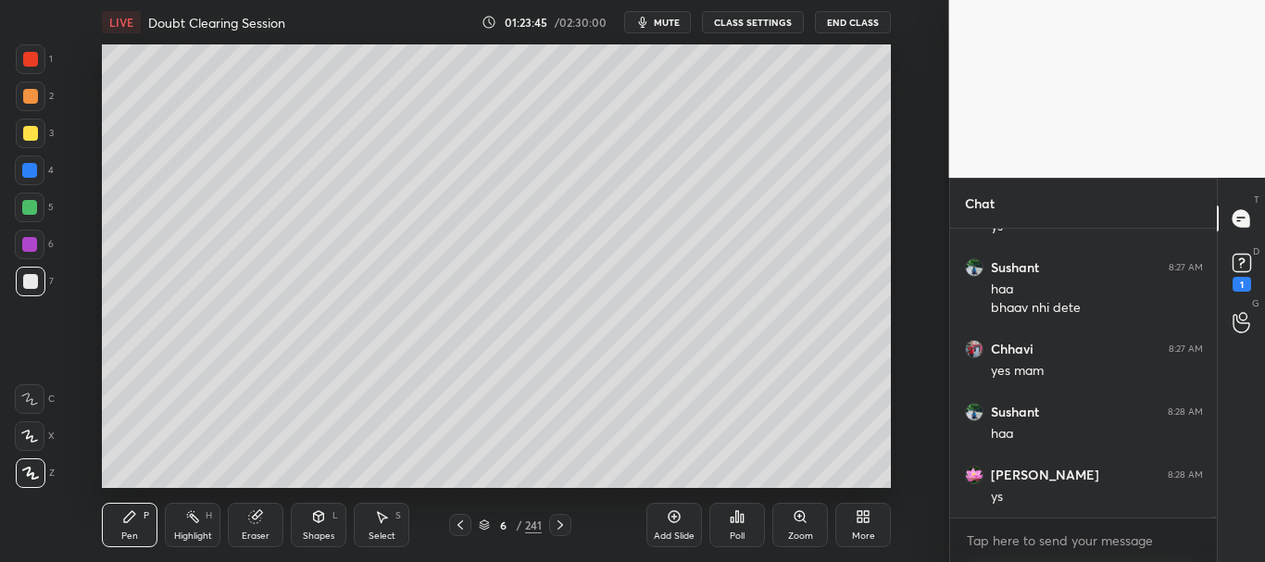
scroll to position [86113, 0]
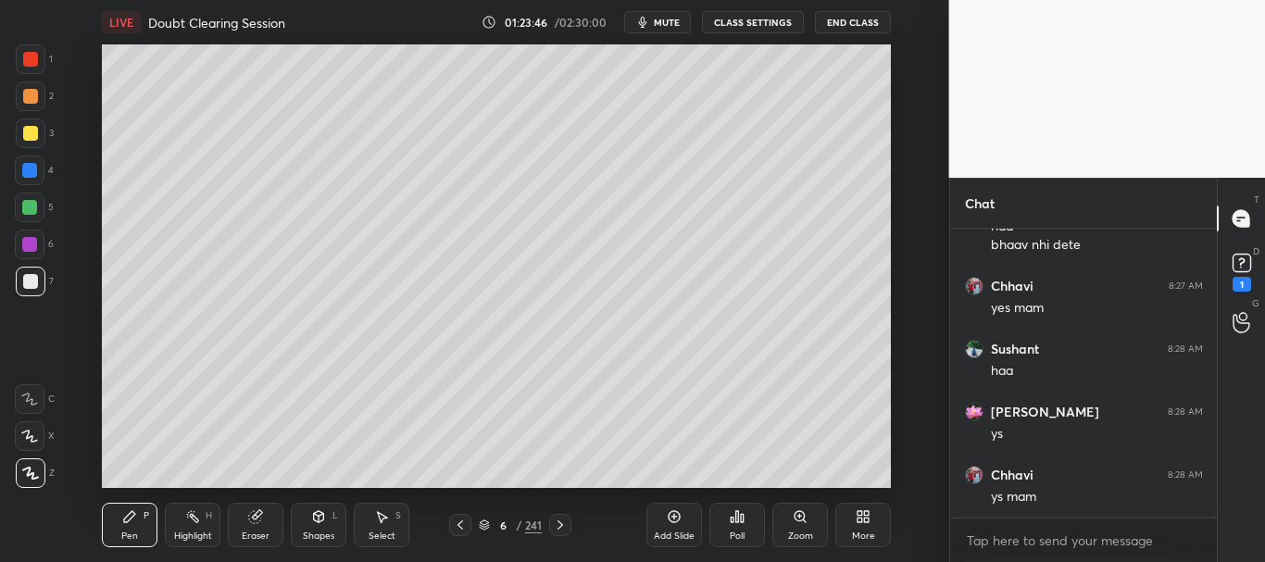
click at [681, 510] on icon at bounding box center [674, 516] width 15 height 15
click at [28, 286] on div at bounding box center [30, 281] width 15 height 15
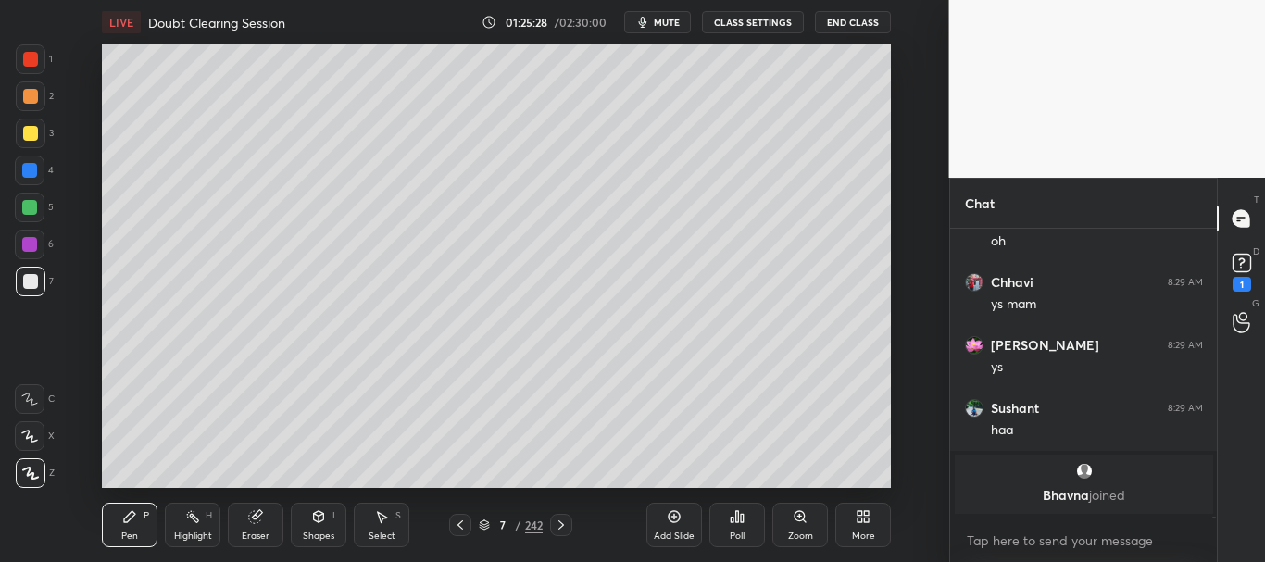
click at [24, 131] on div at bounding box center [30, 133] width 15 height 15
click at [35, 280] on div at bounding box center [30, 281] width 15 height 15
click at [459, 524] on icon at bounding box center [461, 525] width 6 height 9
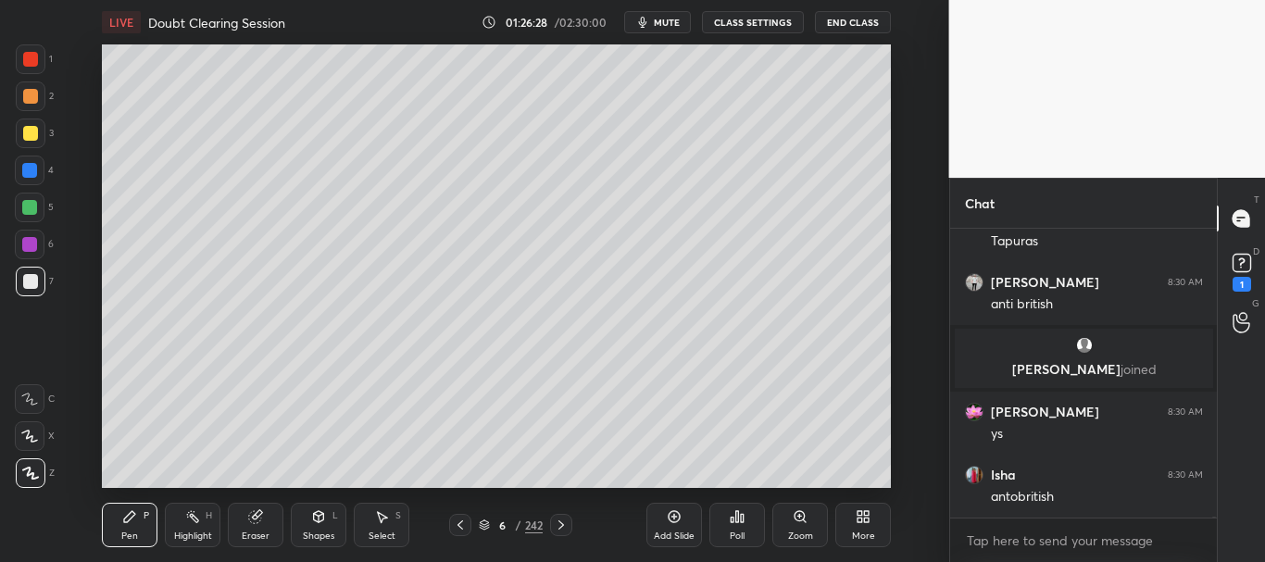
scroll to position [86767, 0]
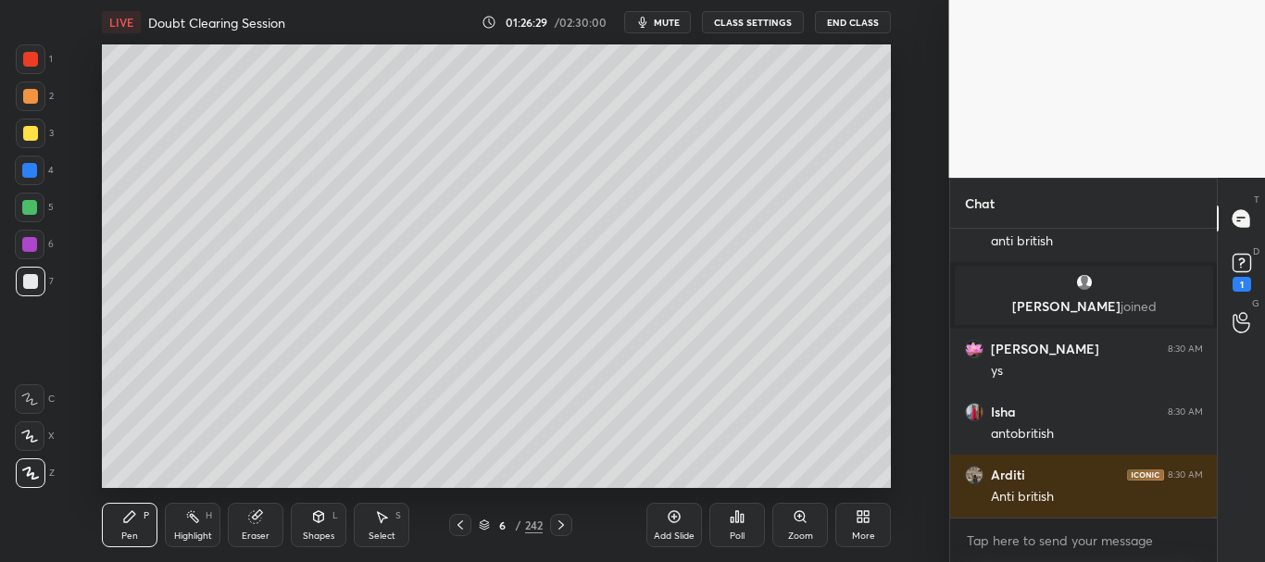
drag, startPoint x: 563, startPoint y: 522, endPoint x: 571, endPoint y: 531, distance: 11.9
click at [563, 522] on icon at bounding box center [561, 525] width 15 height 15
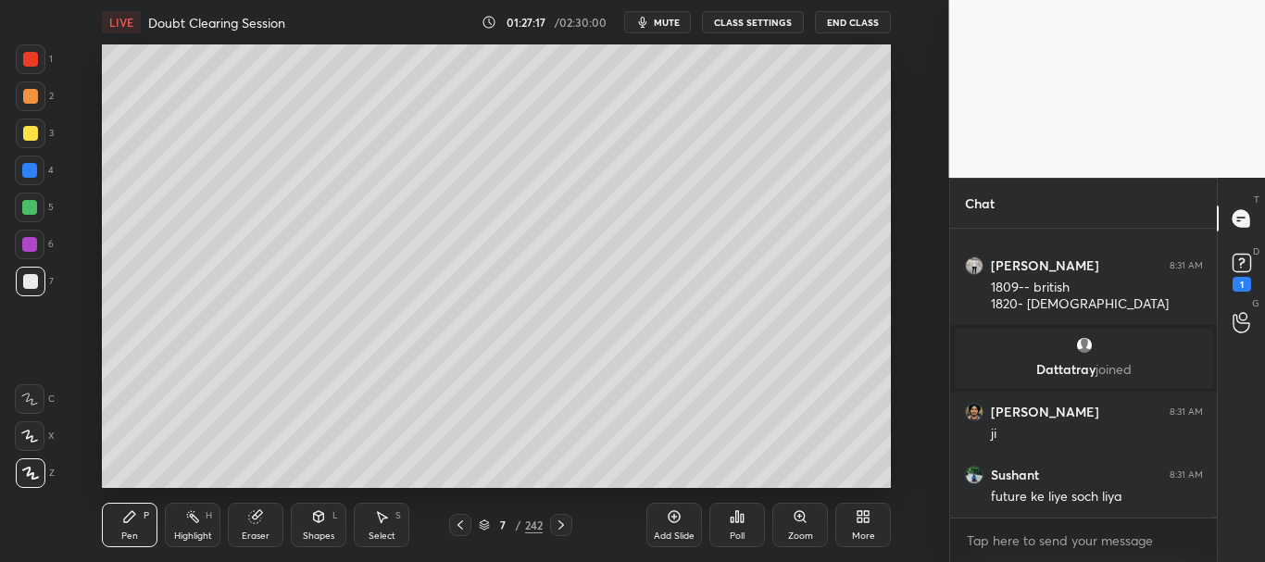
scroll to position [87667, 0]
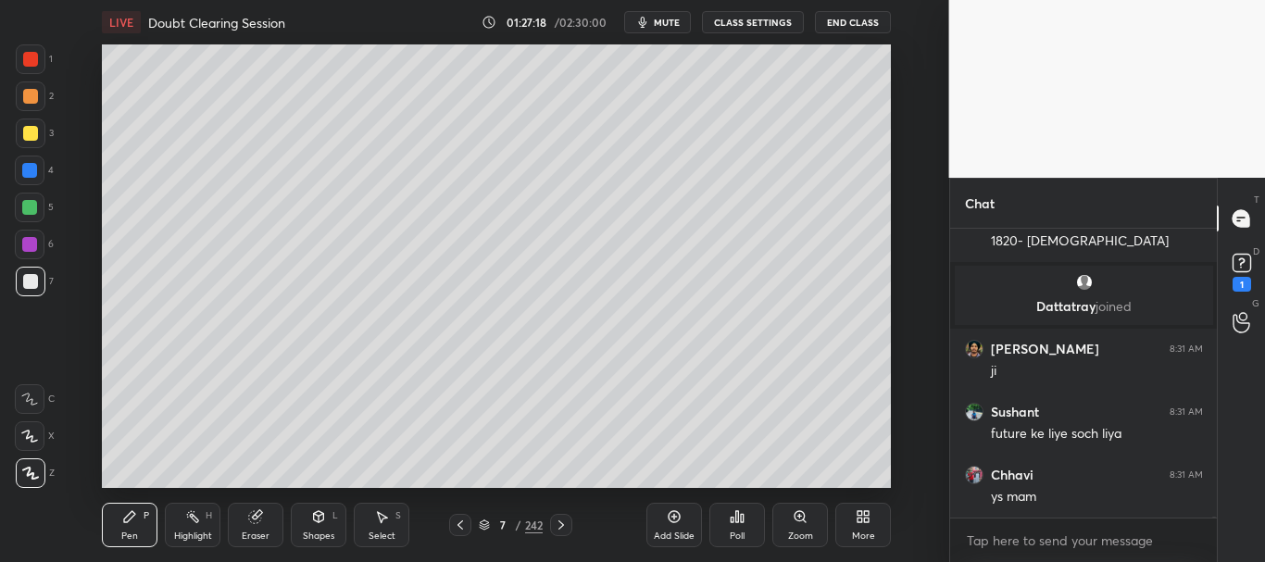
click at [26, 205] on div at bounding box center [29, 207] width 15 height 15
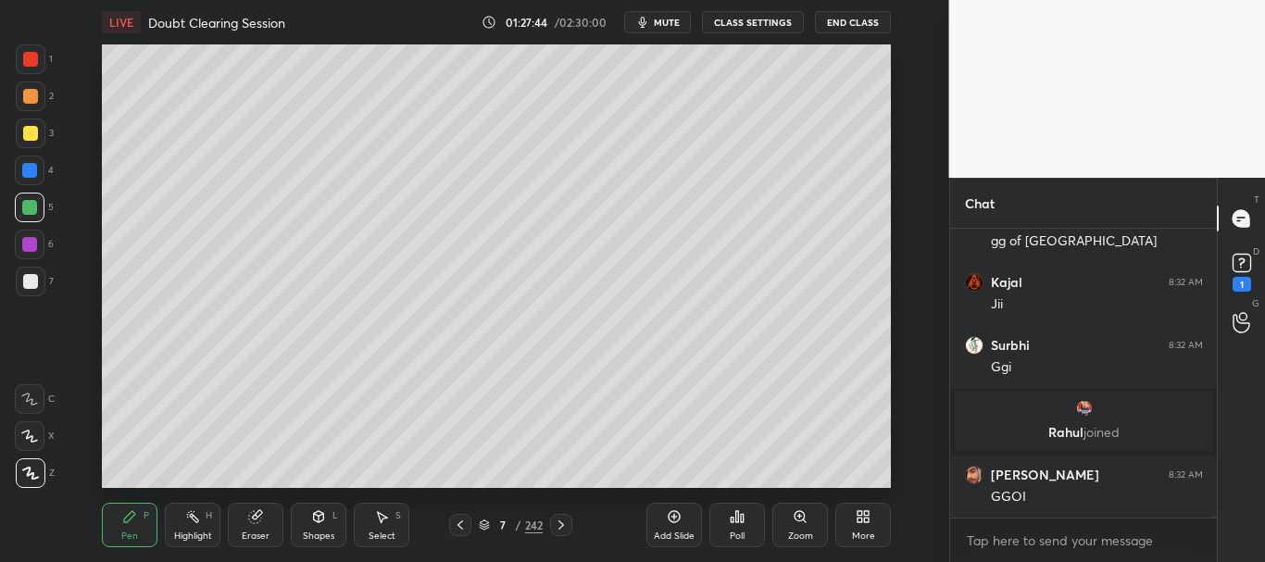
scroll to position [88434, 0]
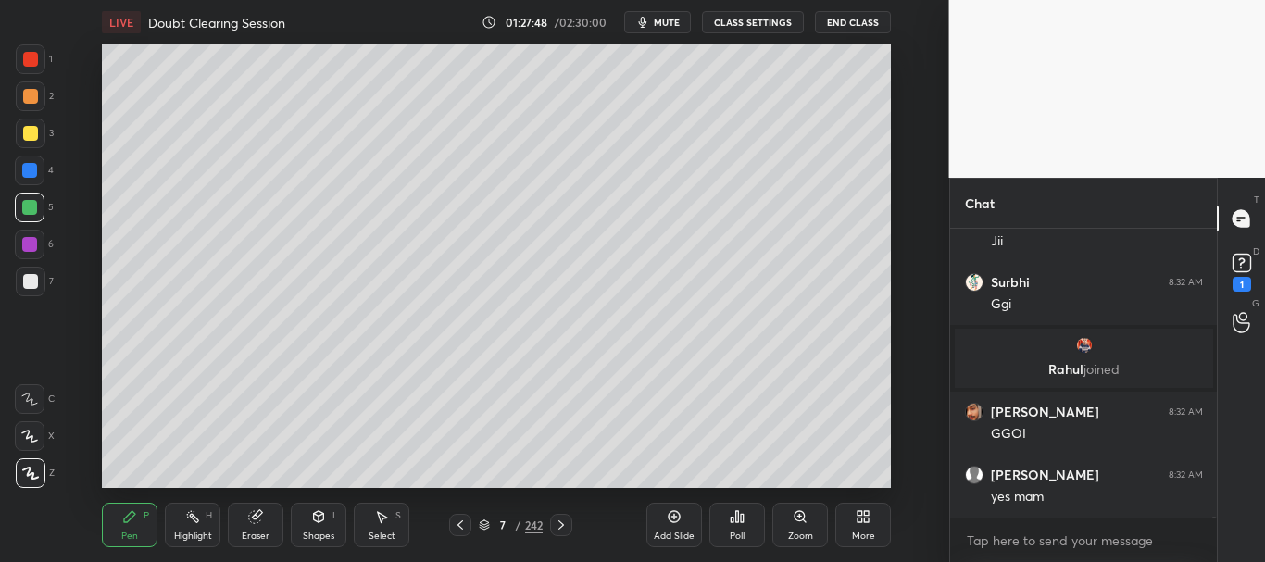
click at [30, 60] on div at bounding box center [30, 59] width 15 height 15
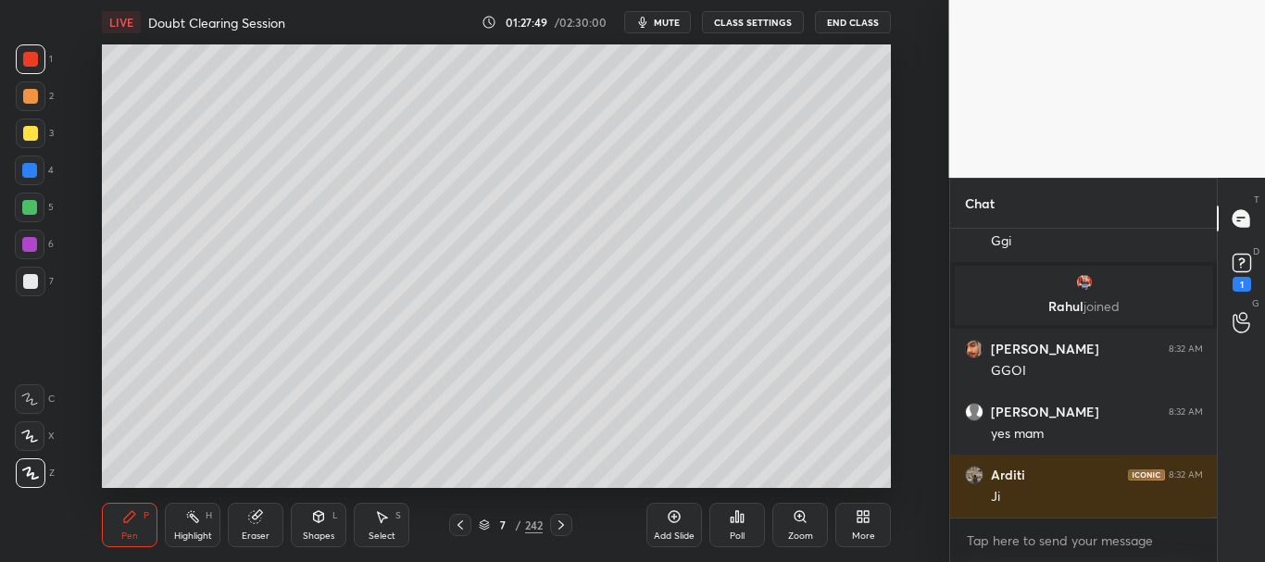
click at [27, 278] on div at bounding box center [30, 281] width 15 height 15
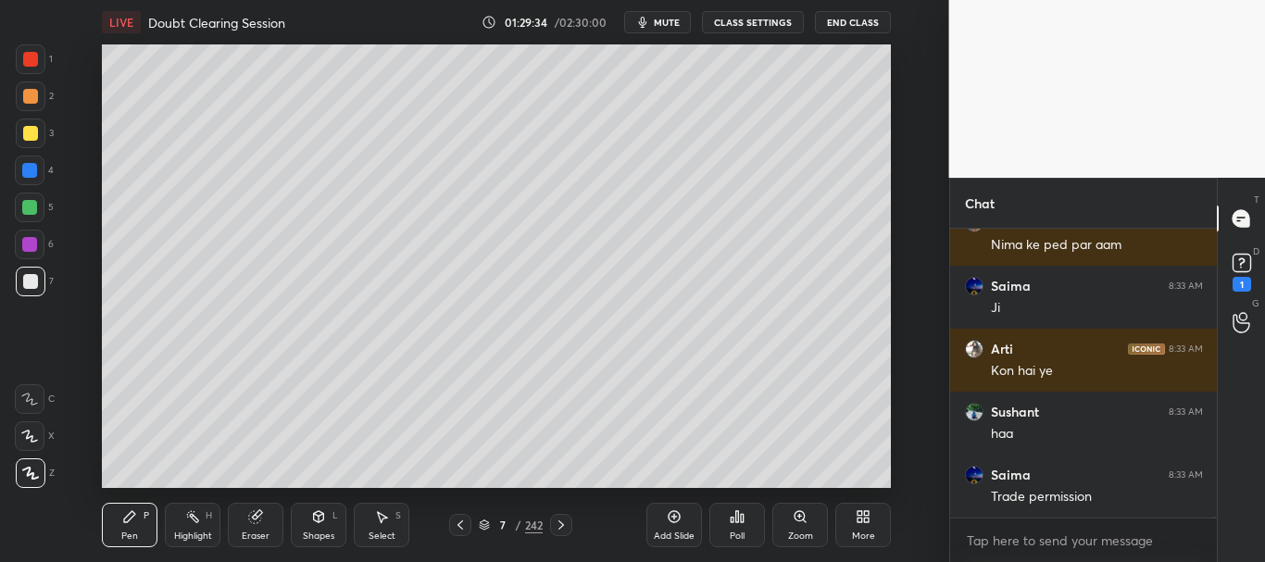
scroll to position [90027, 0]
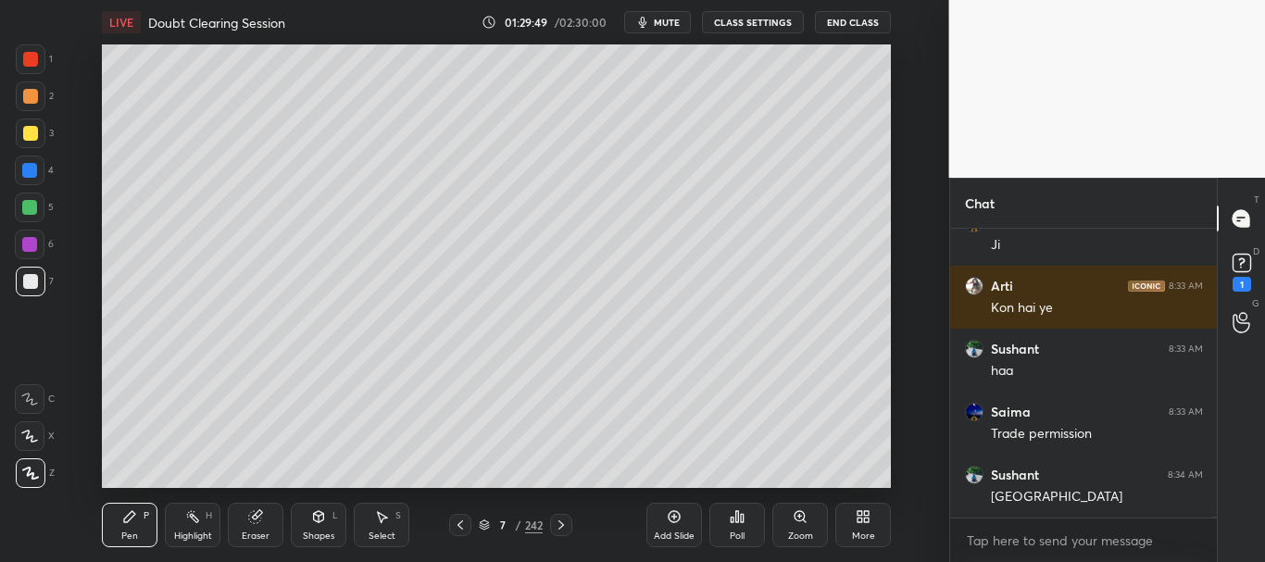
click at [464, 521] on icon at bounding box center [460, 525] width 15 height 15
click at [463, 521] on icon at bounding box center [460, 525] width 15 height 15
click at [33, 58] on div at bounding box center [30, 59] width 15 height 15
click at [569, 522] on div at bounding box center [561, 525] width 22 height 22
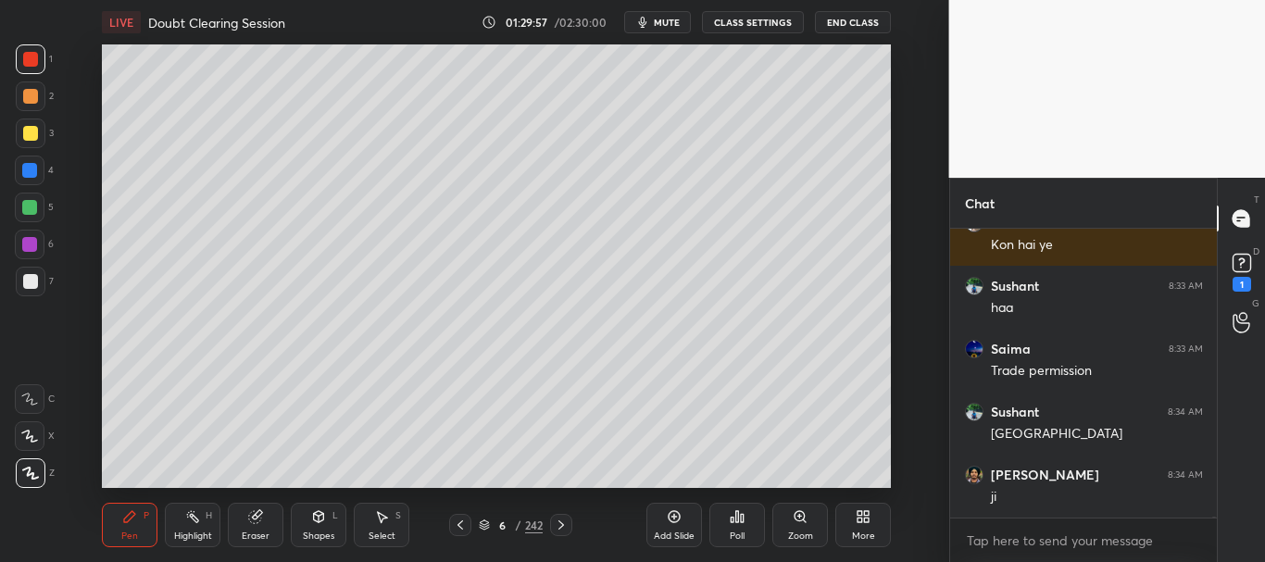
click at [565, 525] on icon at bounding box center [561, 525] width 15 height 15
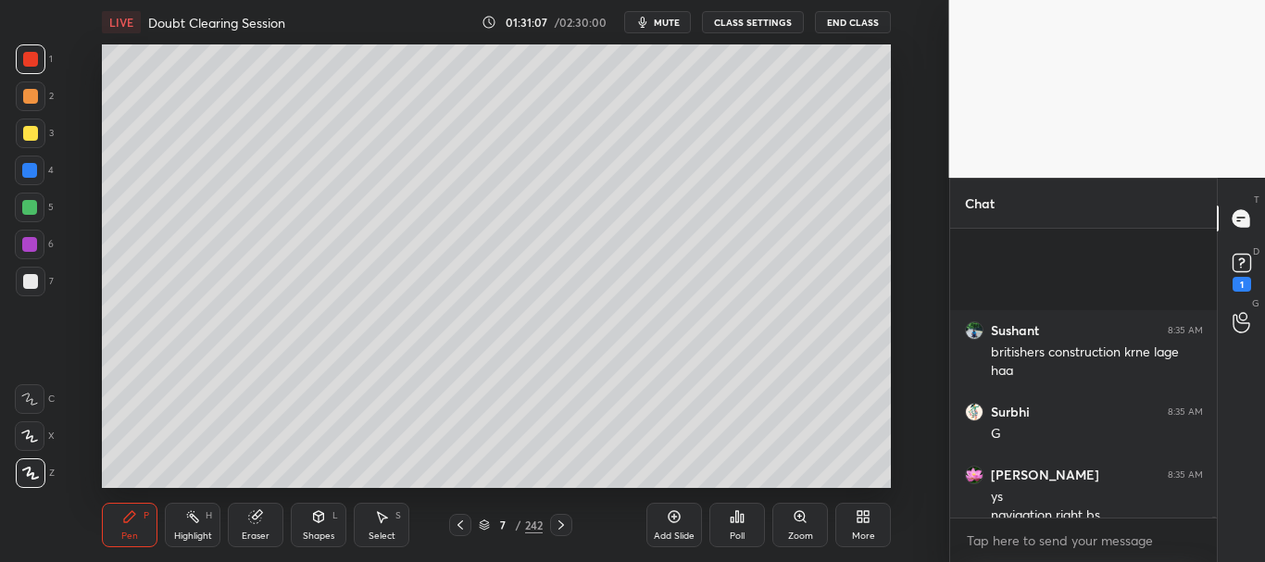
scroll to position [91185, 0]
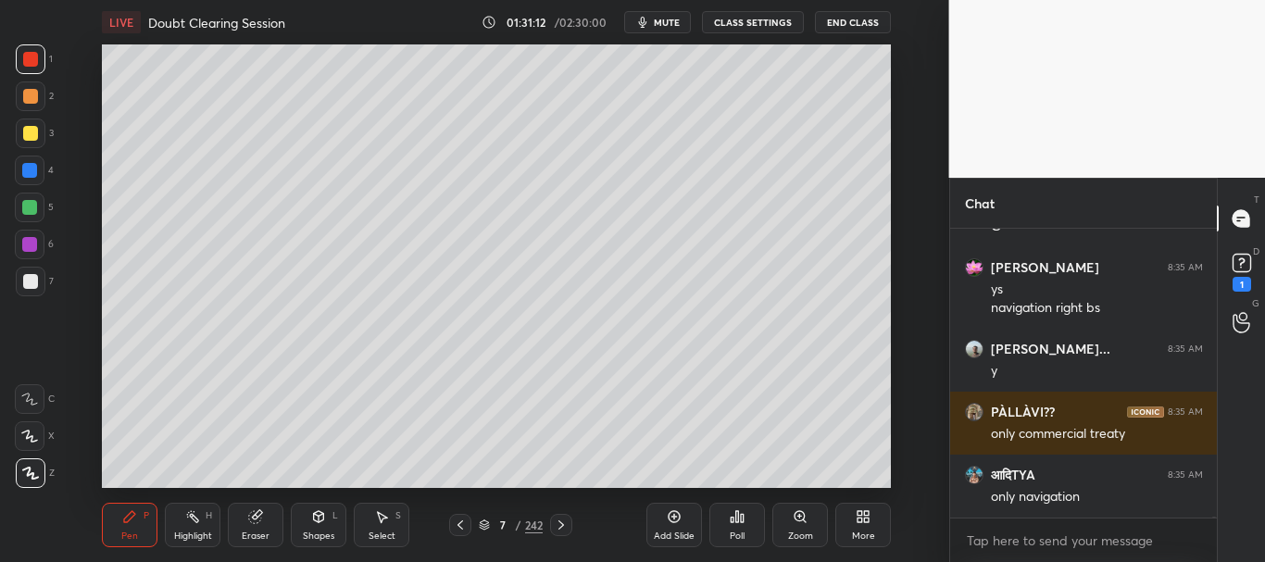
click at [489, 526] on icon at bounding box center [484, 525] width 11 height 11
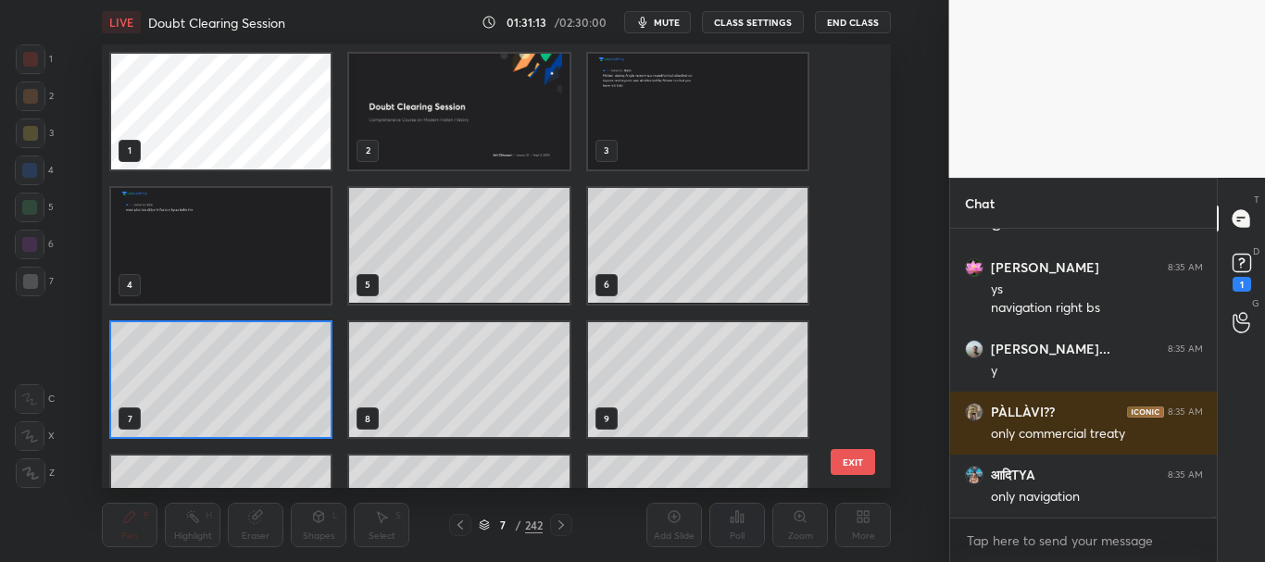
scroll to position [91248, 0]
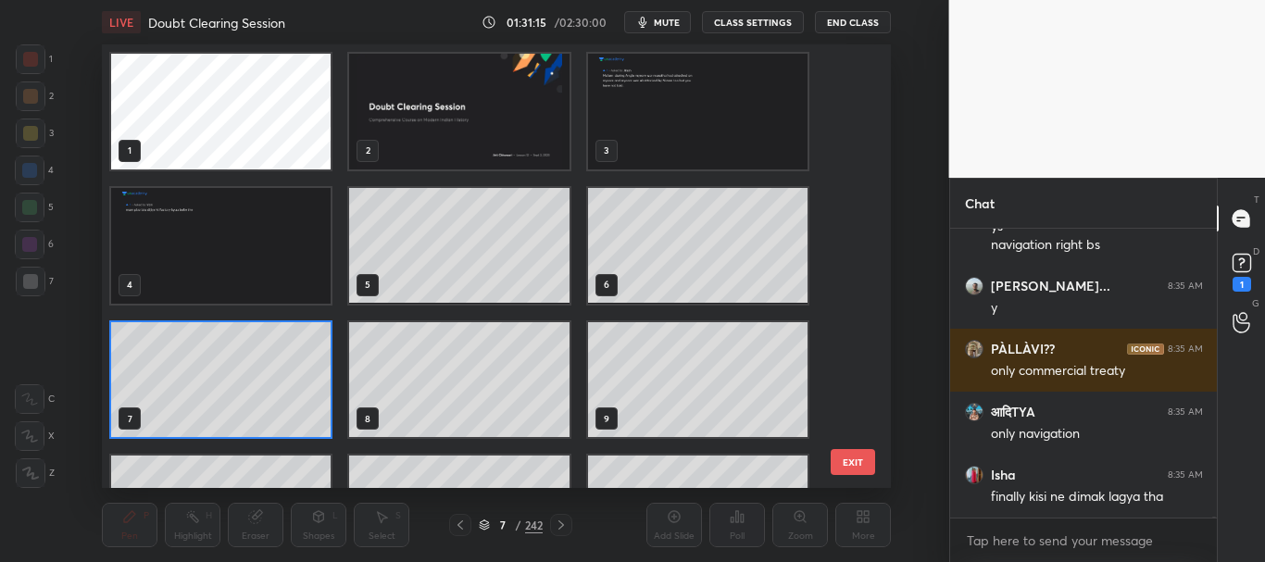
click at [850, 463] on button "EXIT" at bounding box center [853, 462] width 44 height 26
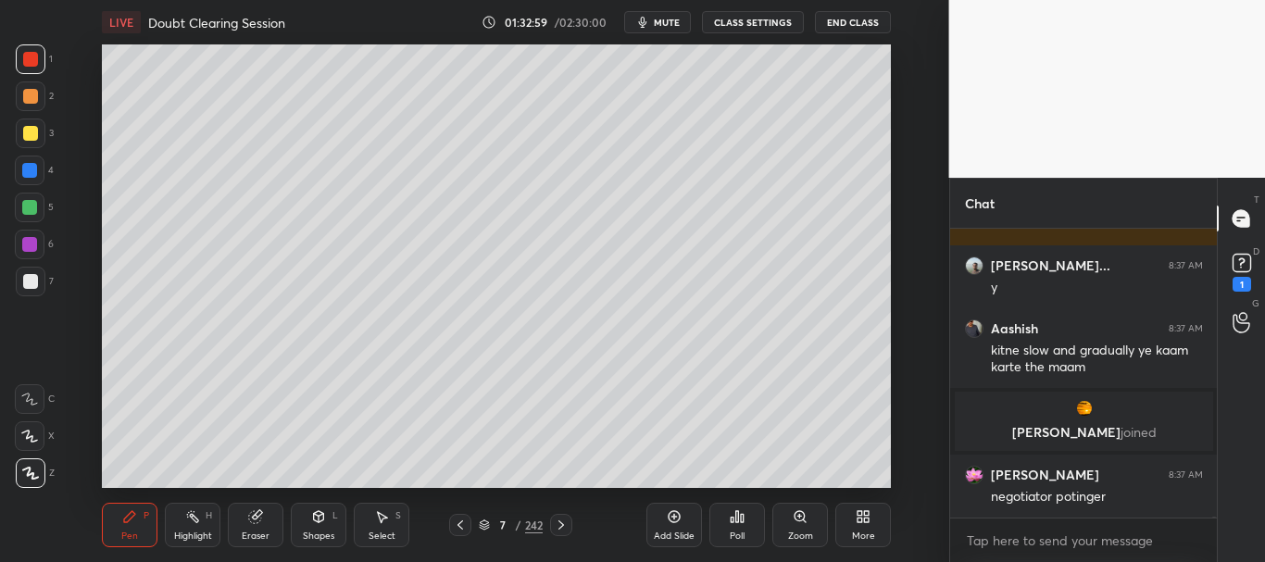
scroll to position [92080, 0]
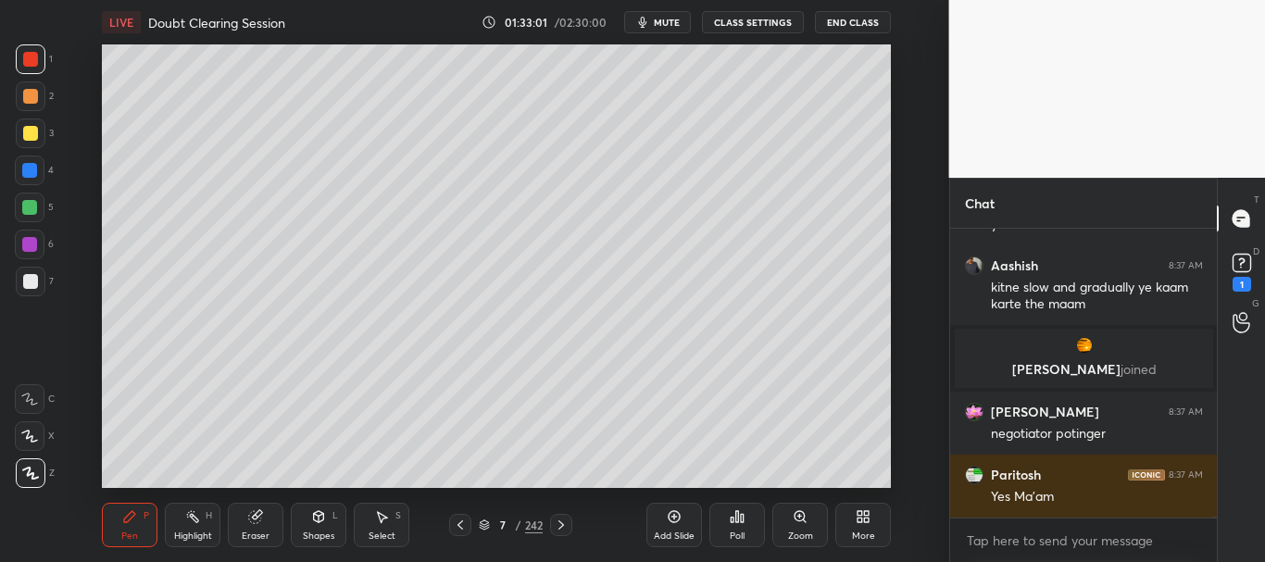
click at [678, 522] on icon at bounding box center [675, 517] width 12 height 12
click at [35, 283] on div at bounding box center [30, 281] width 15 height 15
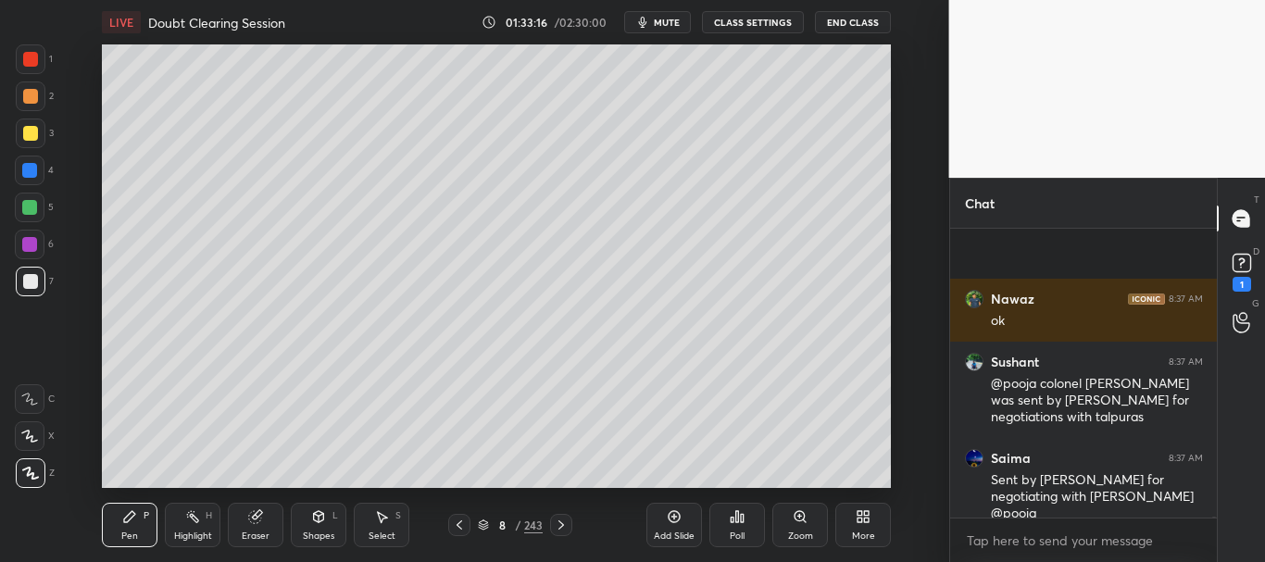
scroll to position [92448, 0]
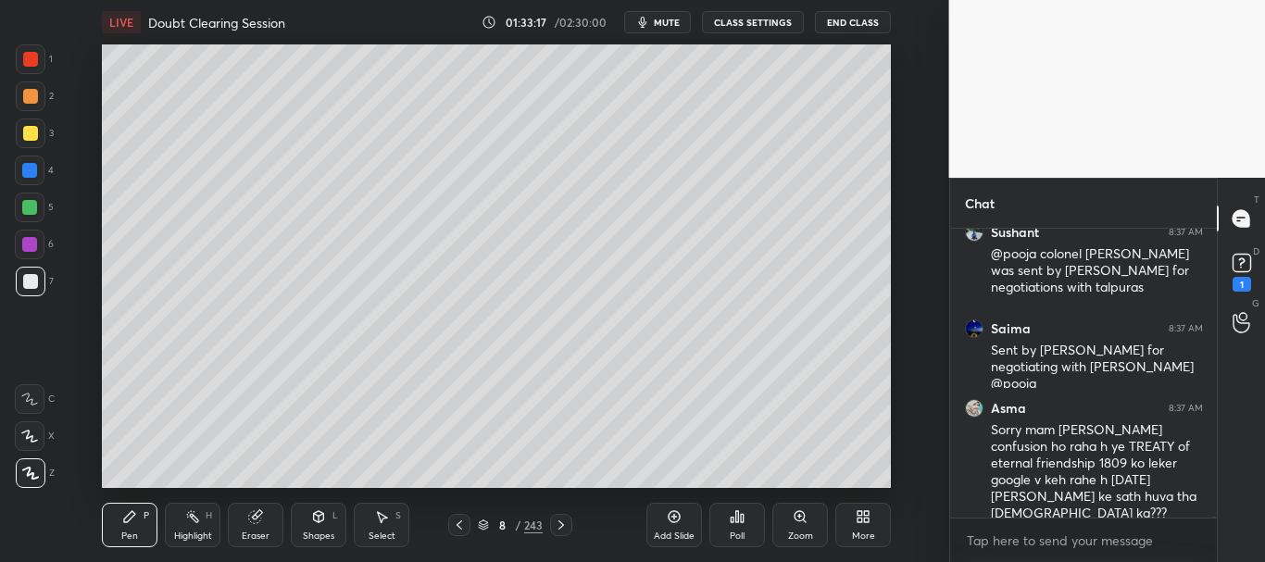
click at [321, 518] on icon at bounding box center [319, 516] width 10 height 11
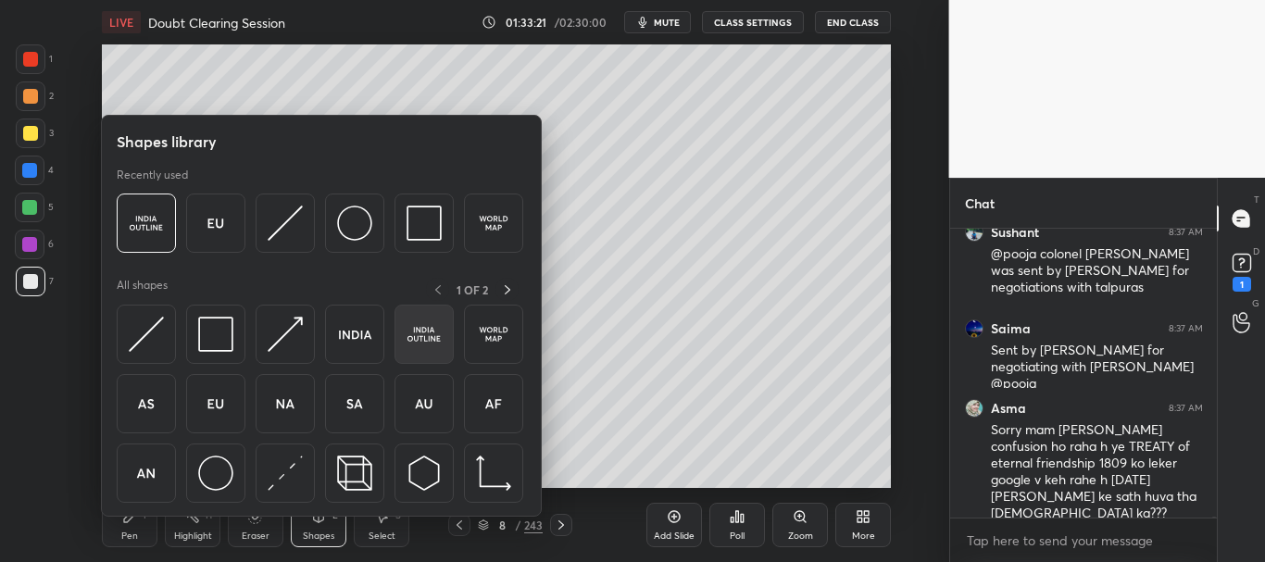
click at [422, 336] on img at bounding box center [424, 334] width 35 height 35
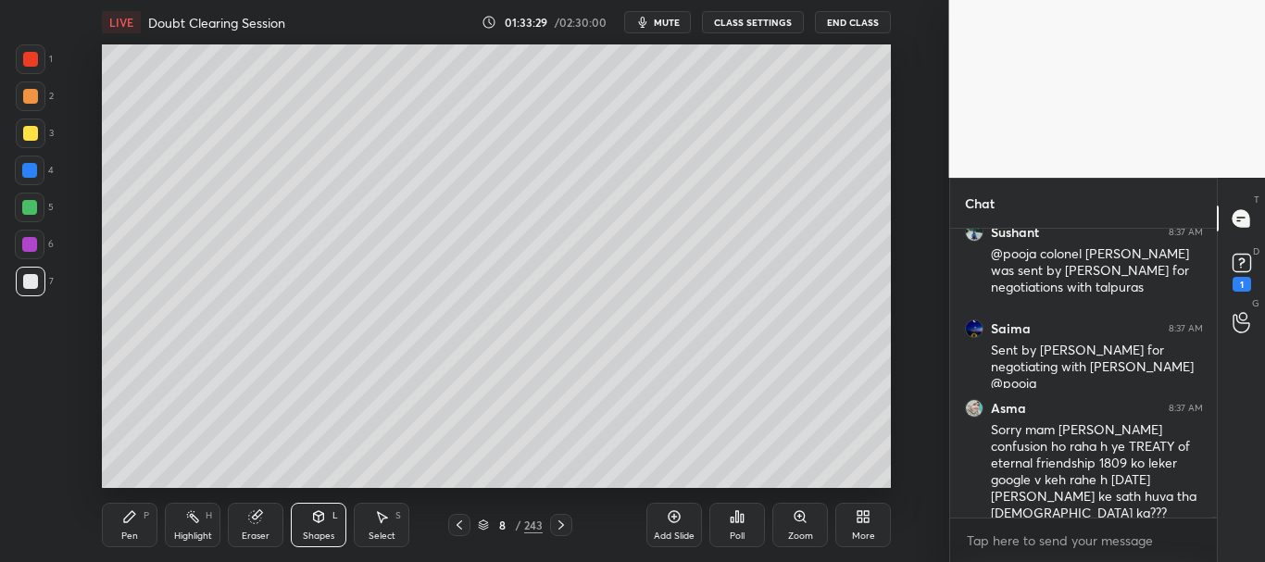
click at [126, 525] on div "Pen P" at bounding box center [130, 525] width 56 height 44
click at [798, 521] on icon at bounding box center [800, 516] width 10 height 10
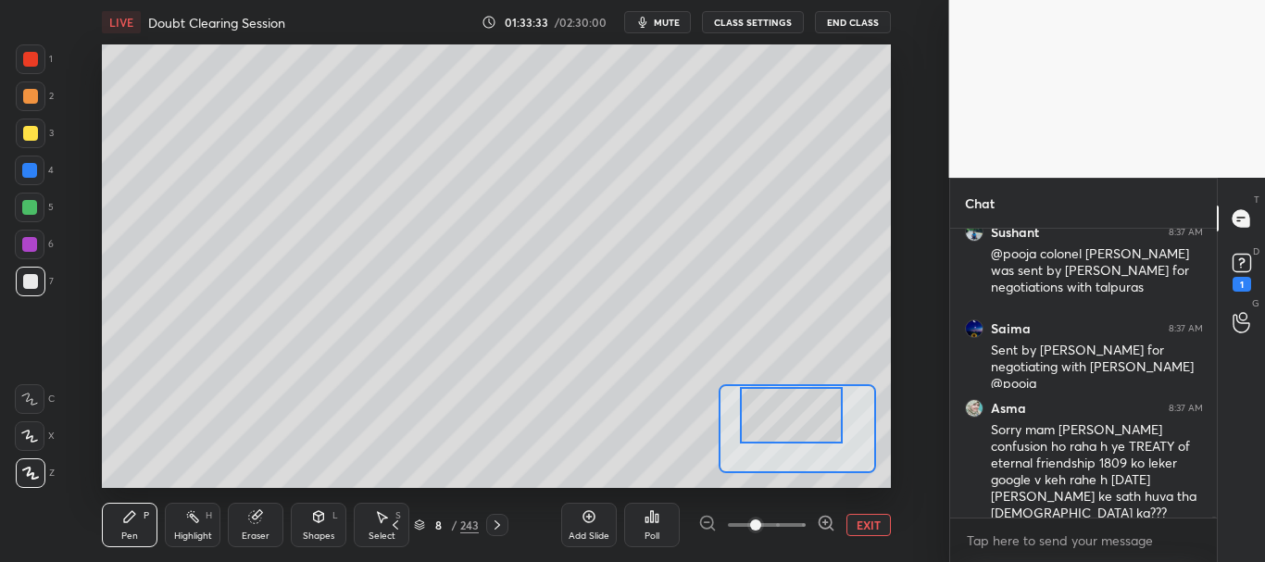
drag, startPoint x: 789, startPoint y: 426, endPoint x: 787, endPoint y: 403, distance: 23.2
click at [787, 403] on div at bounding box center [791, 415] width 103 height 57
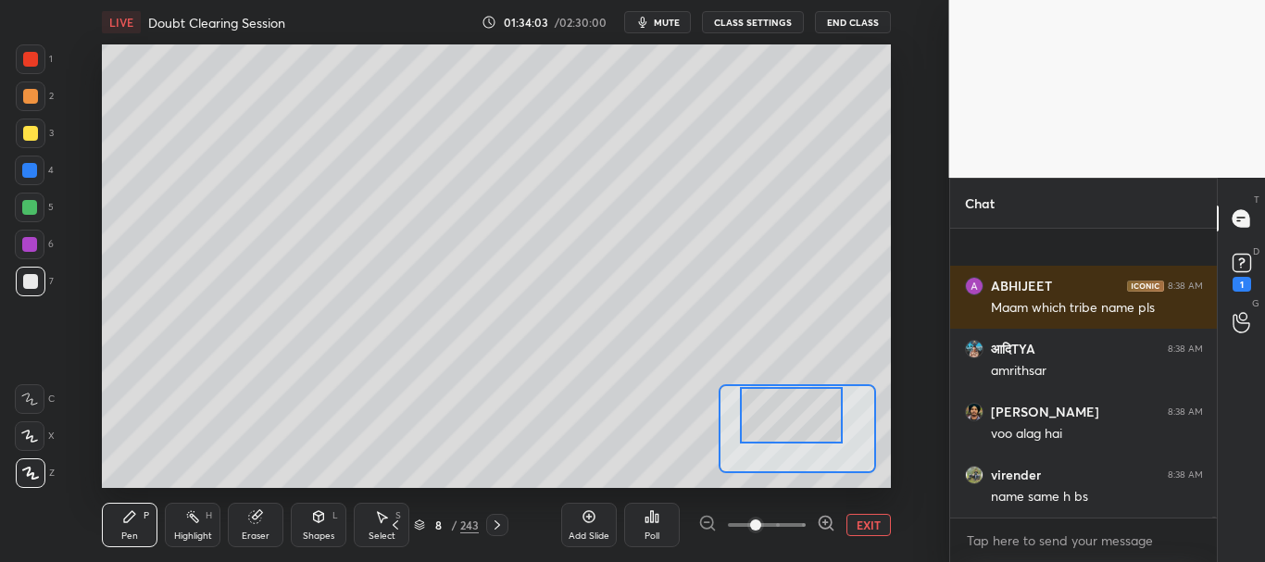
scroll to position [93162, 0]
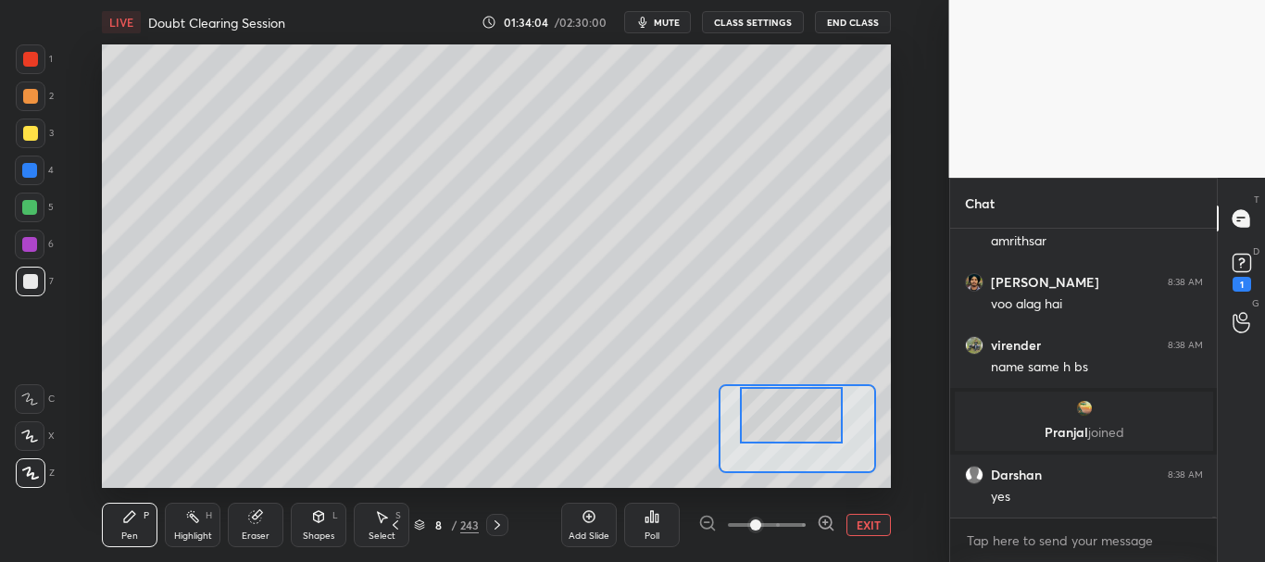
click at [31, 126] on div at bounding box center [30, 133] width 15 height 15
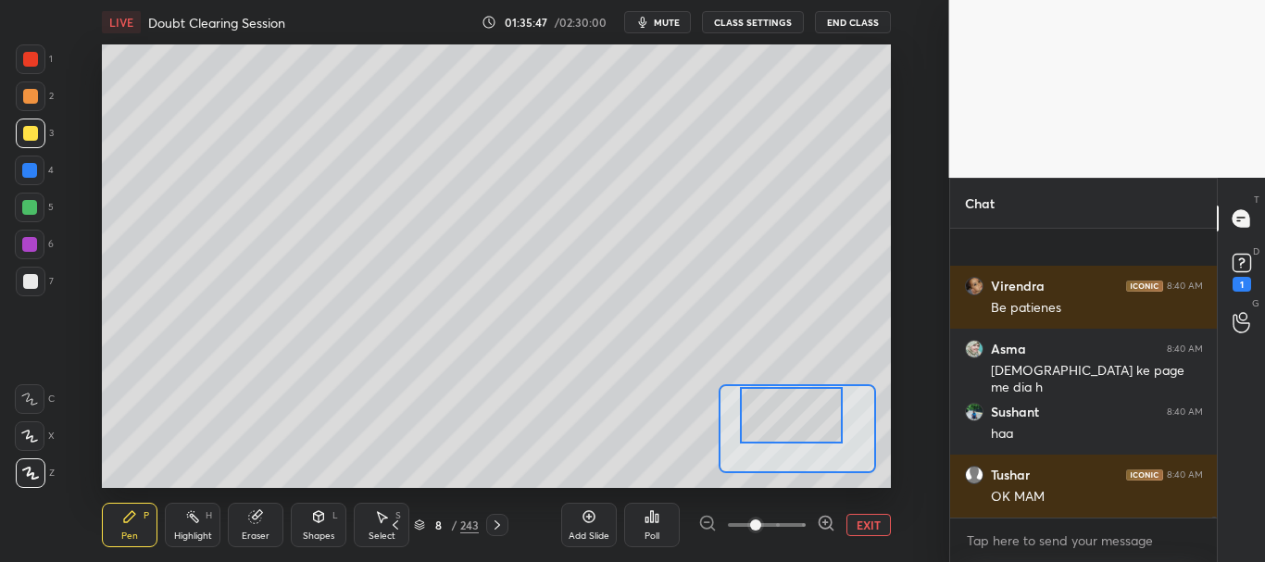
scroll to position [94562, 0]
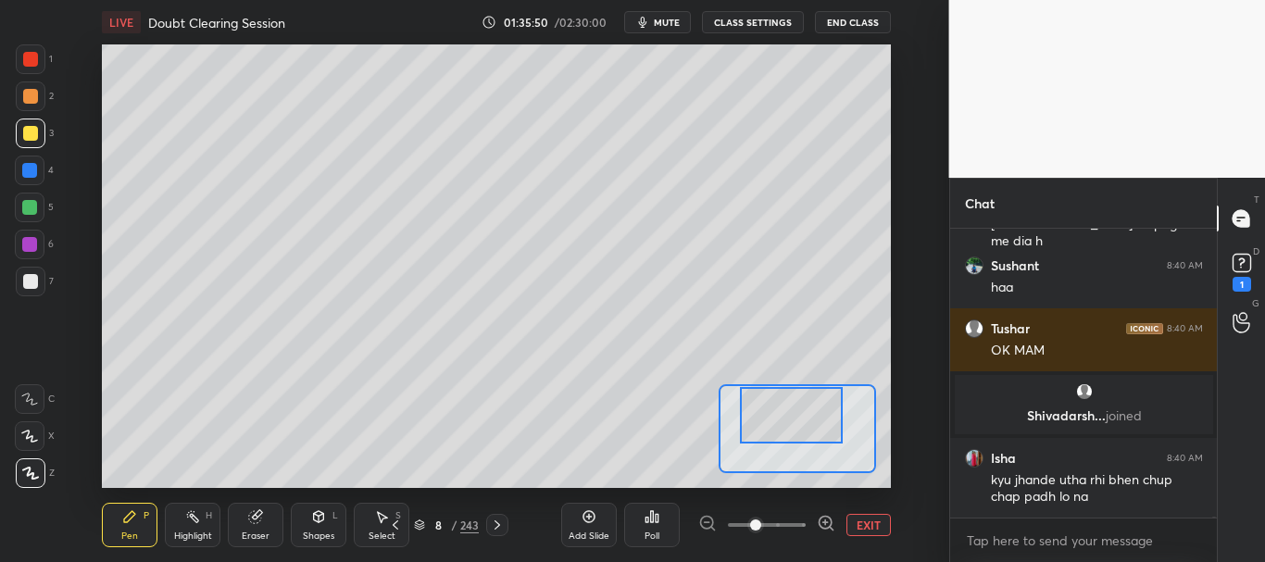
click at [878, 526] on button "EXIT" at bounding box center [869, 525] width 44 height 22
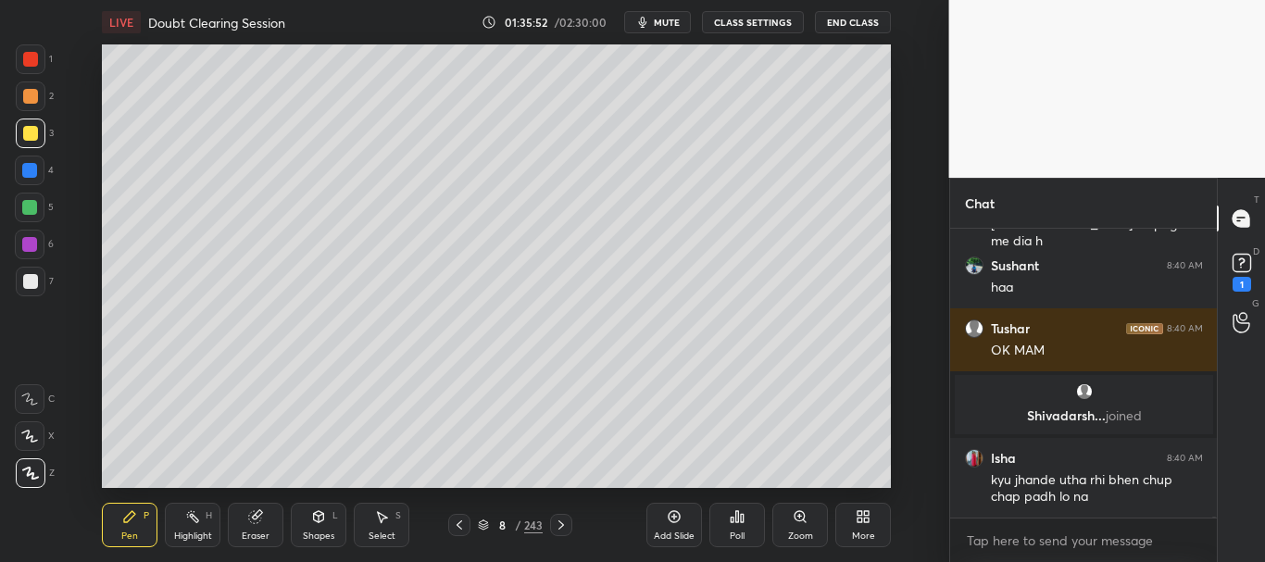
click at [325, 521] on icon at bounding box center [318, 516] width 15 height 15
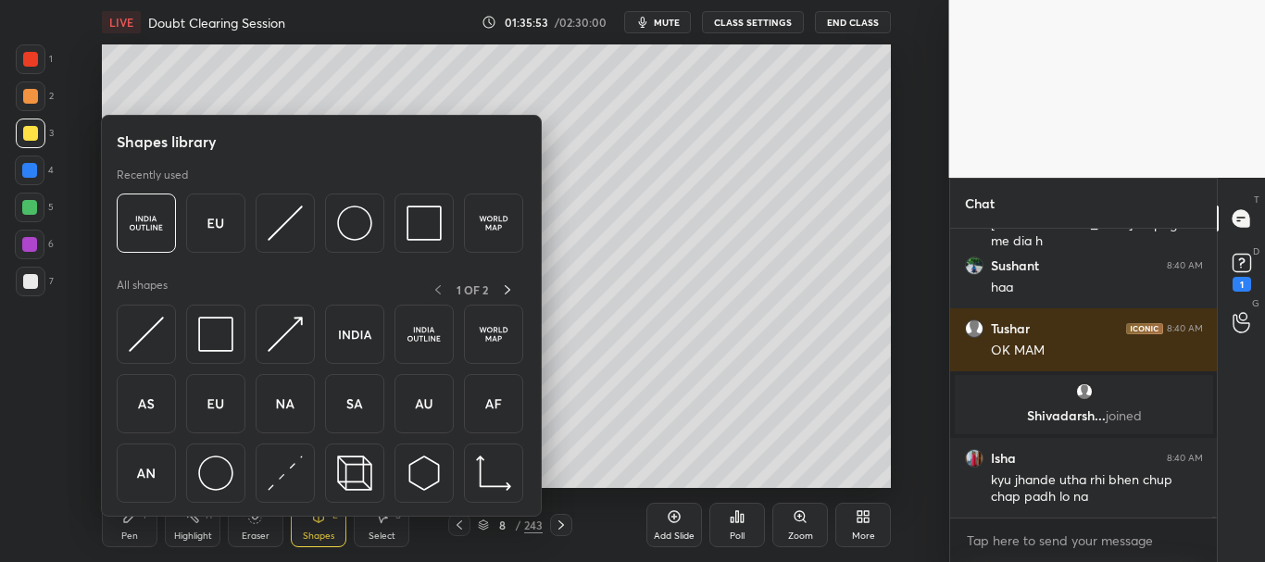
scroll to position [94625, 0]
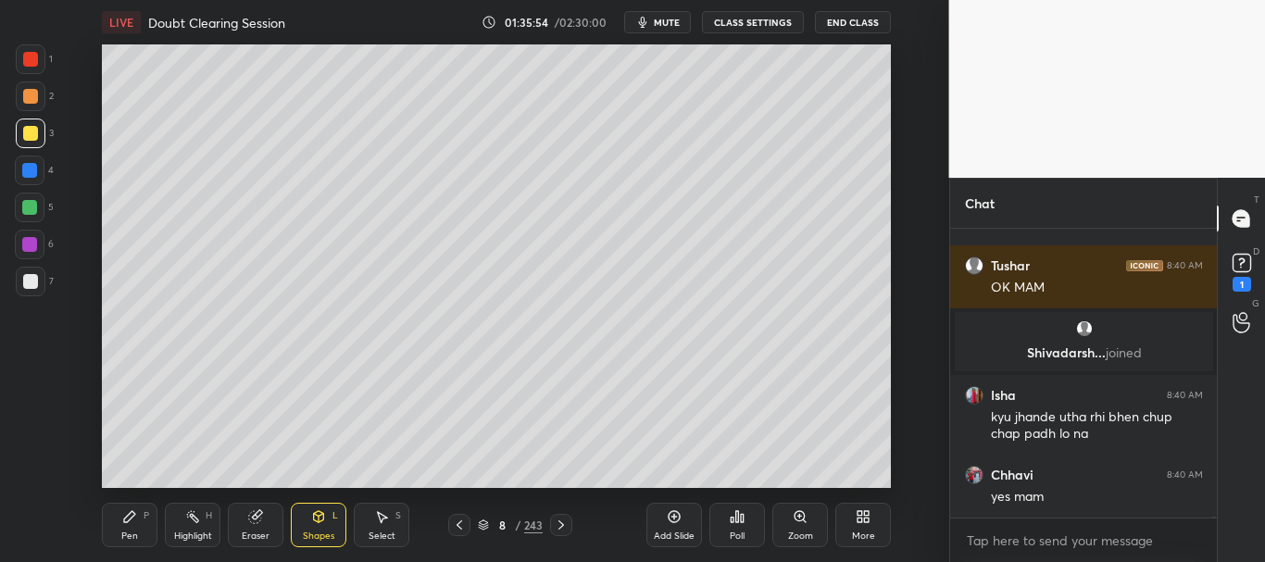
click at [268, 520] on div "Eraser" at bounding box center [256, 525] width 56 height 44
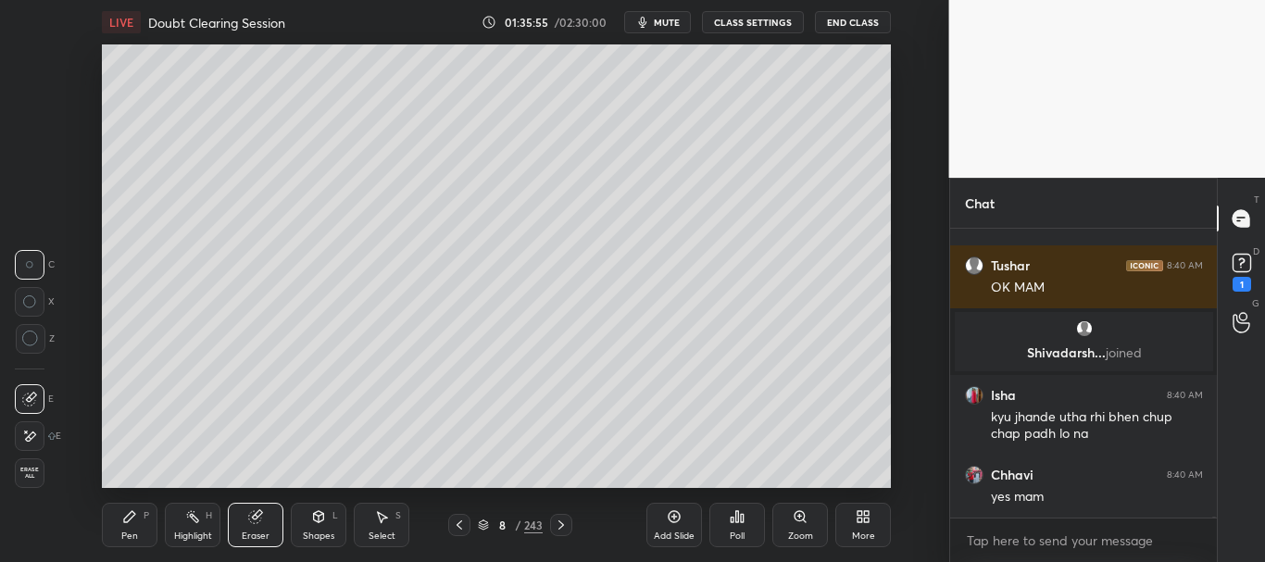
click at [31, 335] on icon at bounding box center [30, 339] width 17 height 17
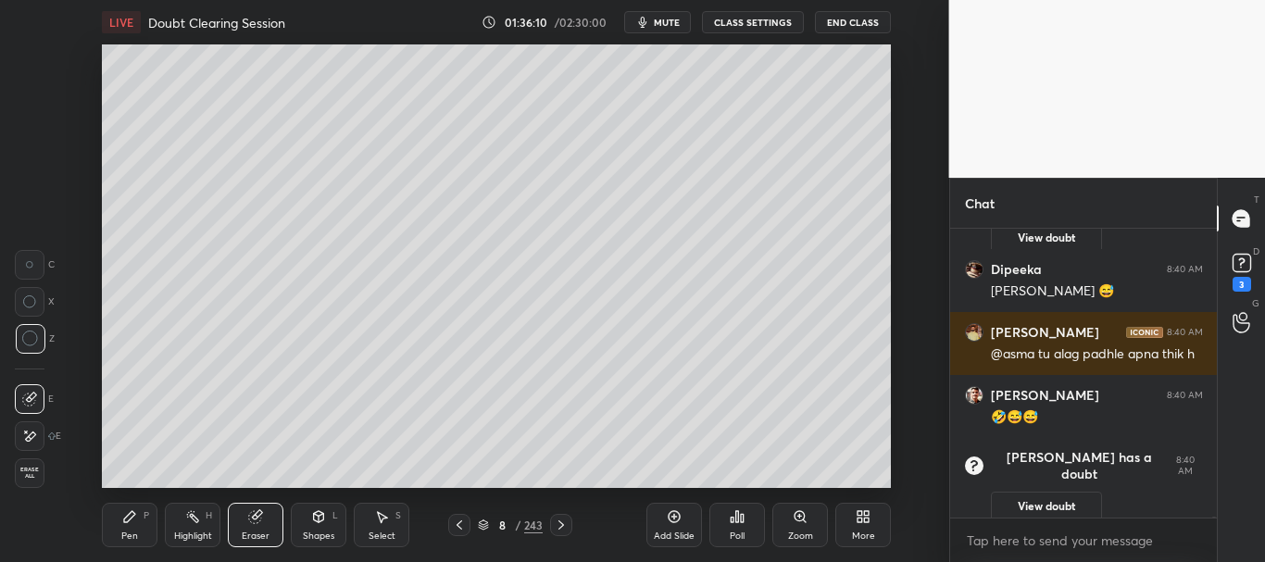
scroll to position [0, 0]
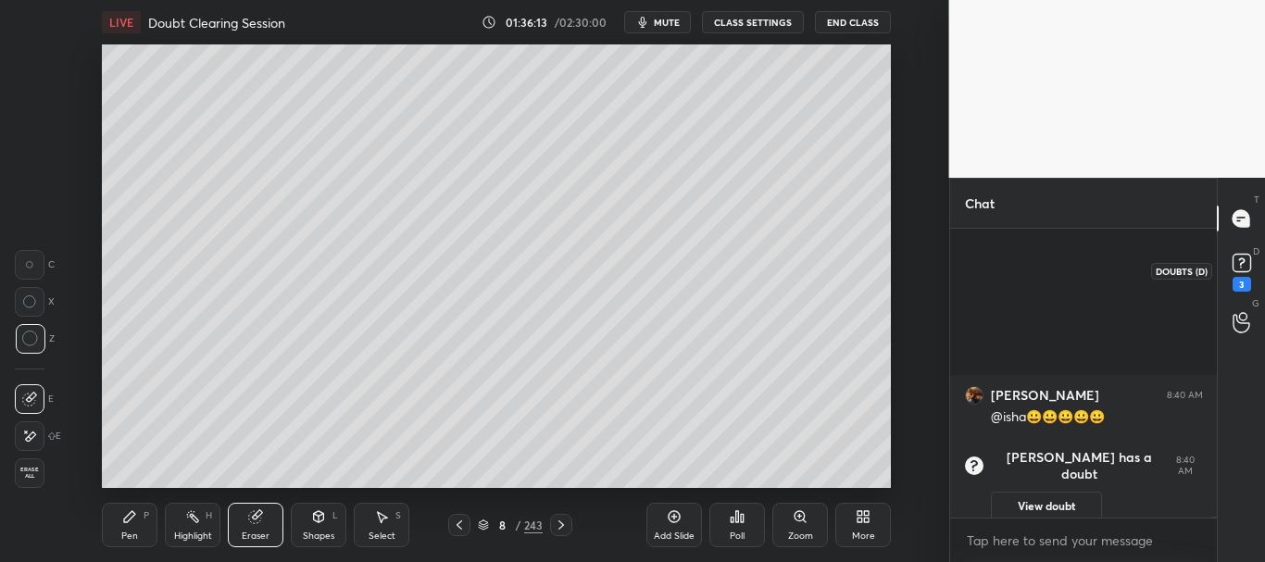
click at [1245, 266] on rect at bounding box center [1242, 264] width 18 height 18
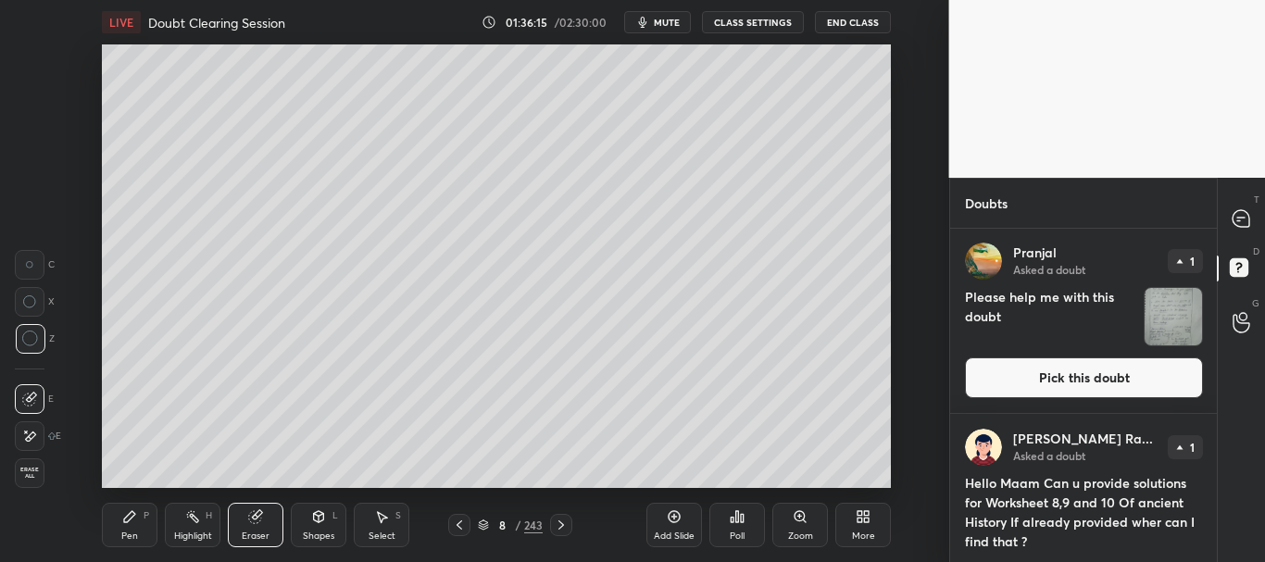
scroll to position [239, 0]
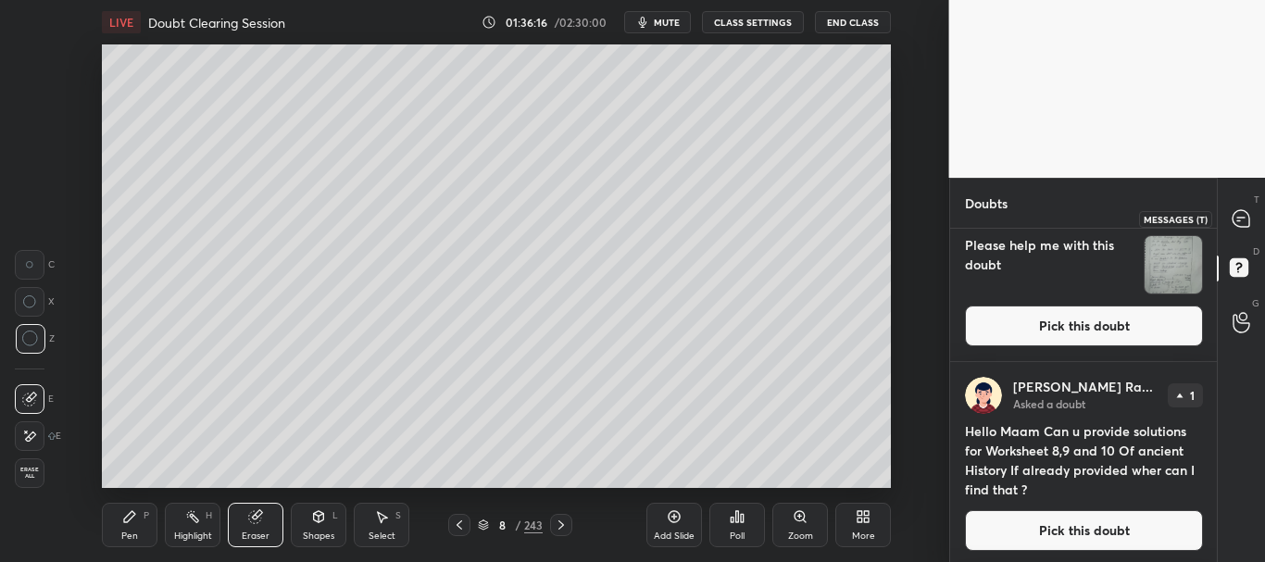
click at [1247, 220] on icon at bounding box center [1241, 218] width 17 height 17
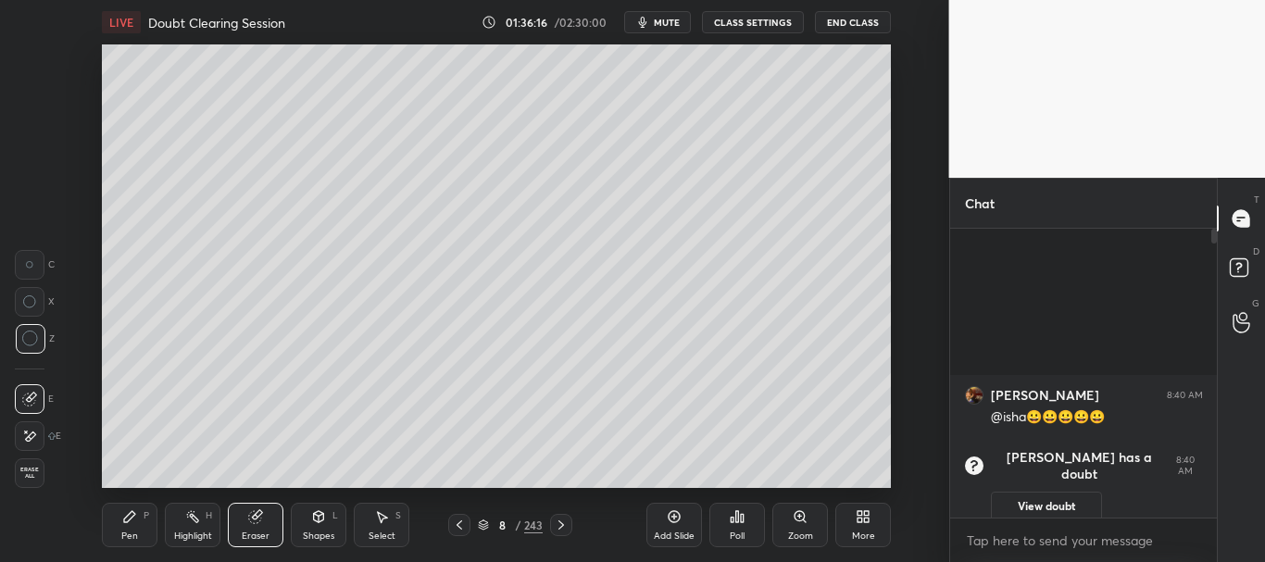
scroll to position [283, 261]
click at [120, 528] on div "Pen P" at bounding box center [130, 525] width 56 height 44
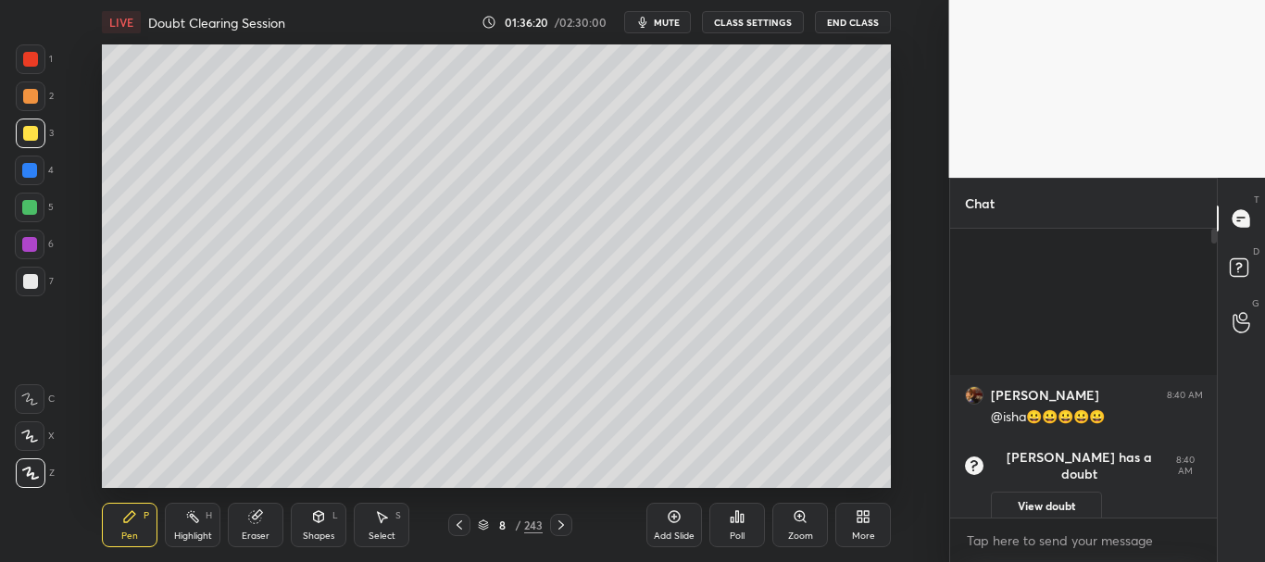
click at [316, 533] on div "Shapes" at bounding box center [318, 536] width 31 height 9
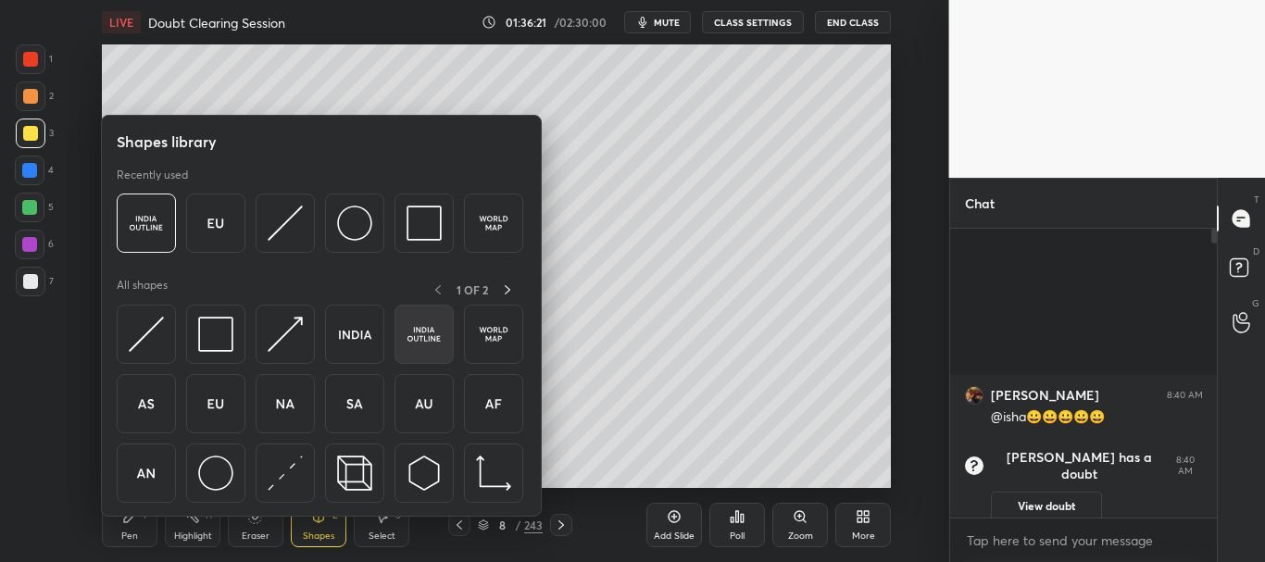
click at [416, 332] on img at bounding box center [424, 334] width 35 height 35
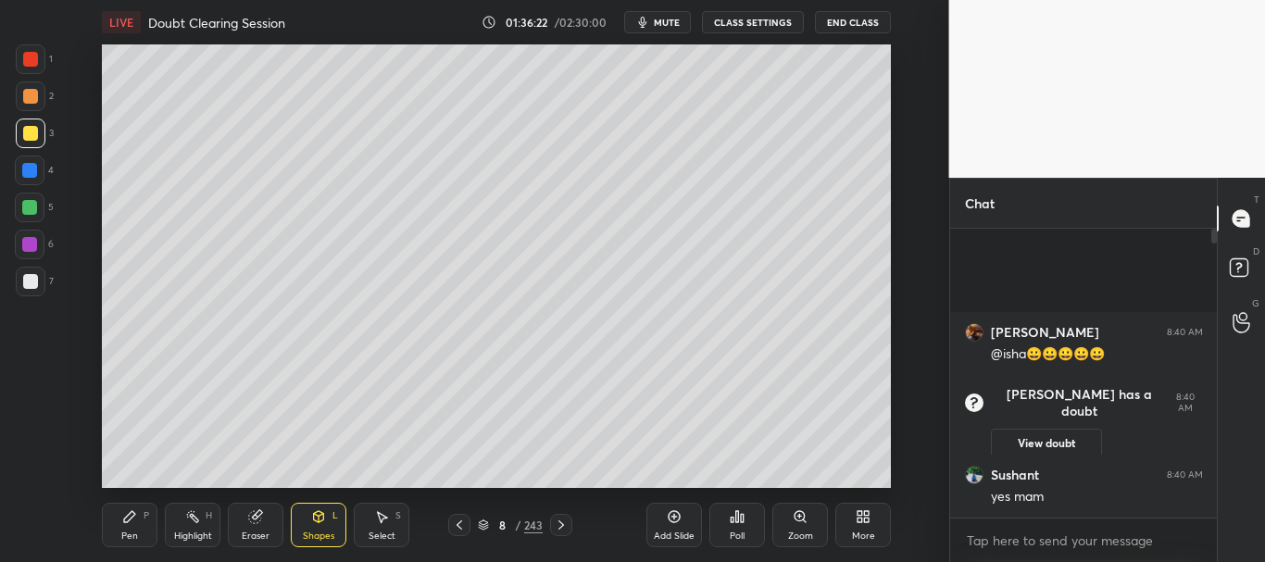
click at [28, 276] on div at bounding box center [30, 281] width 15 height 15
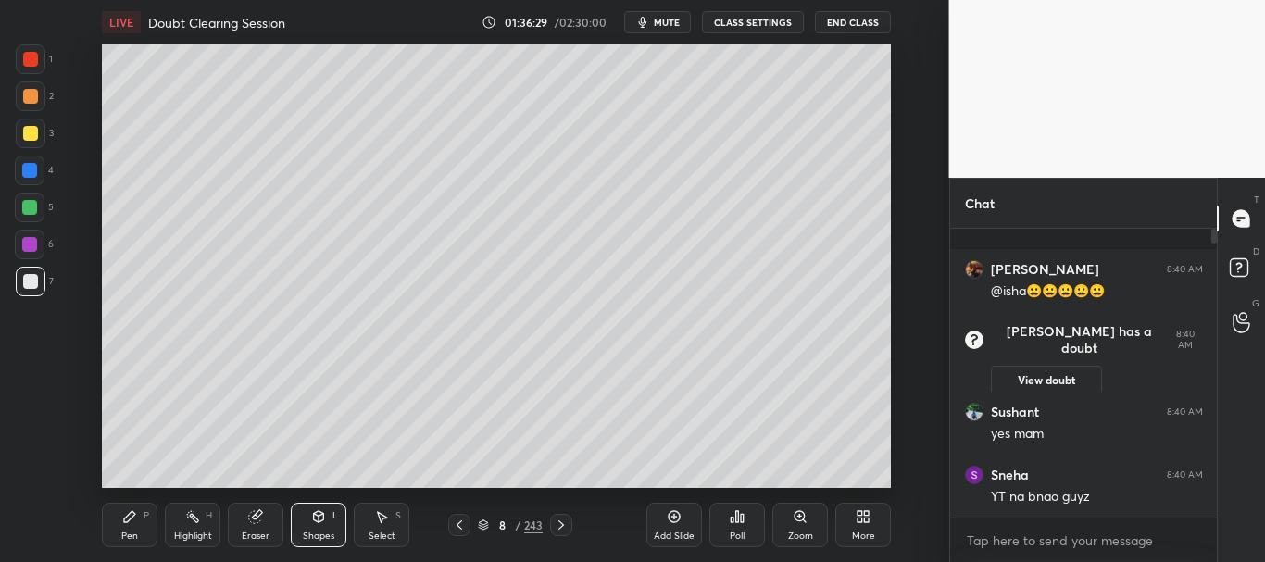
click at [379, 532] on div "Select" at bounding box center [382, 536] width 27 height 9
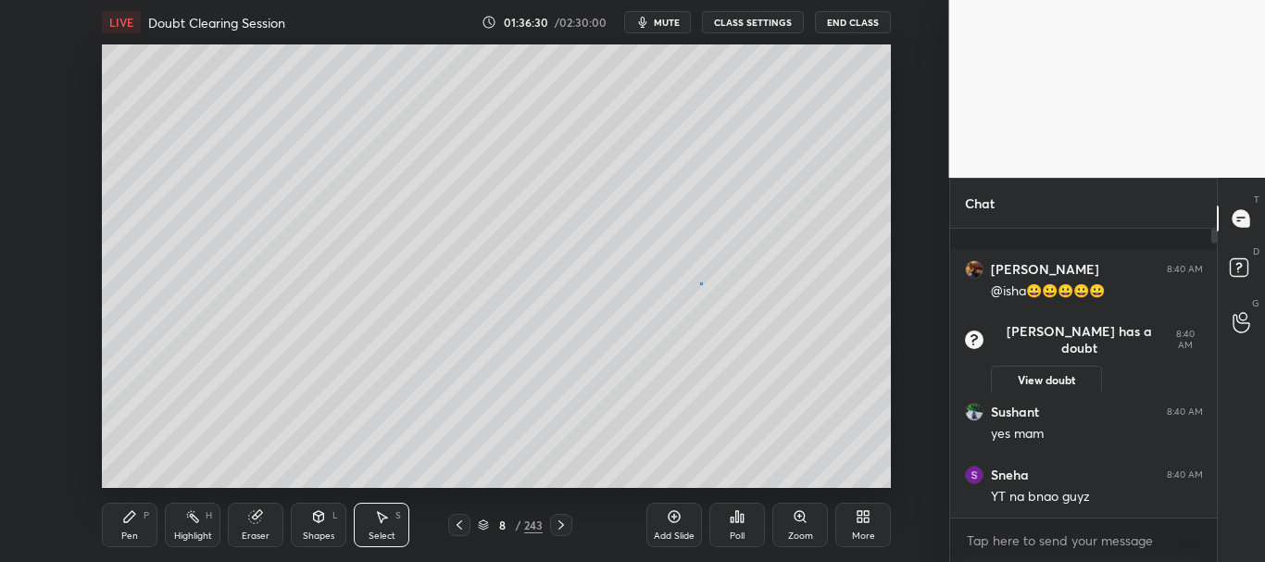
click at [700, 283] on div "0 ° Undo Copy Duplicate Duplicate to new slide Delete" at bounding box center [496, 266] width 789 height 444
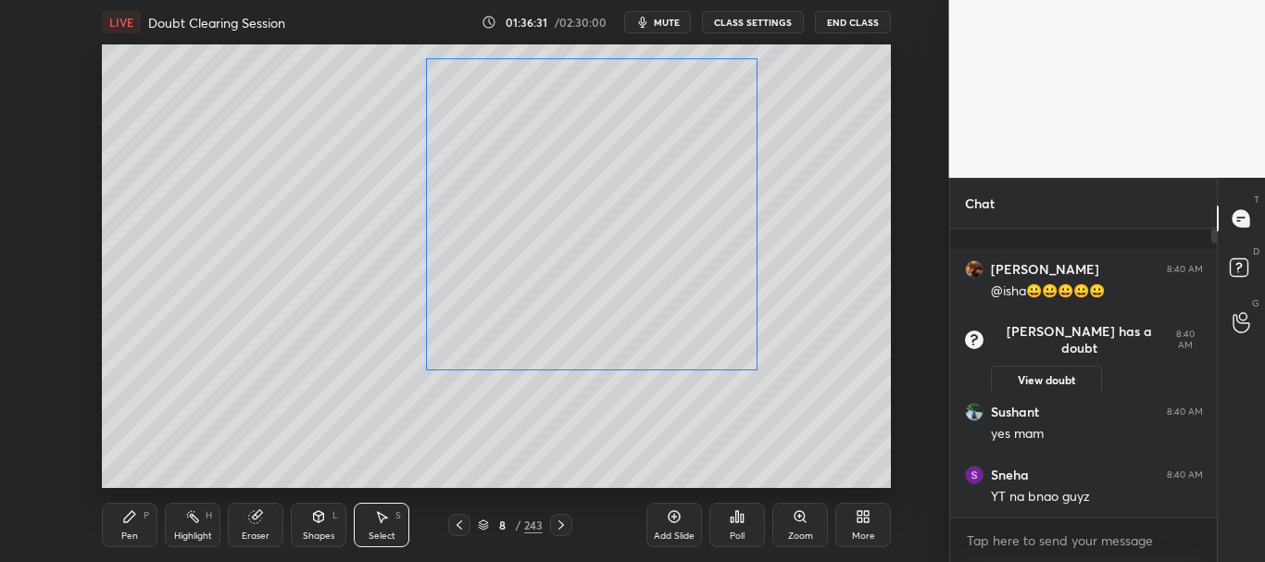
drag, startPoint x: 709, startPoint y: 285, endPoint x: 599, endPoint y: 223, distance: 125.7
click at [599, 223] on div "0 ° Undo Copy Duplicate Duplicate to new slide Delete" at bounding box center [496, 266] width 789 height 444
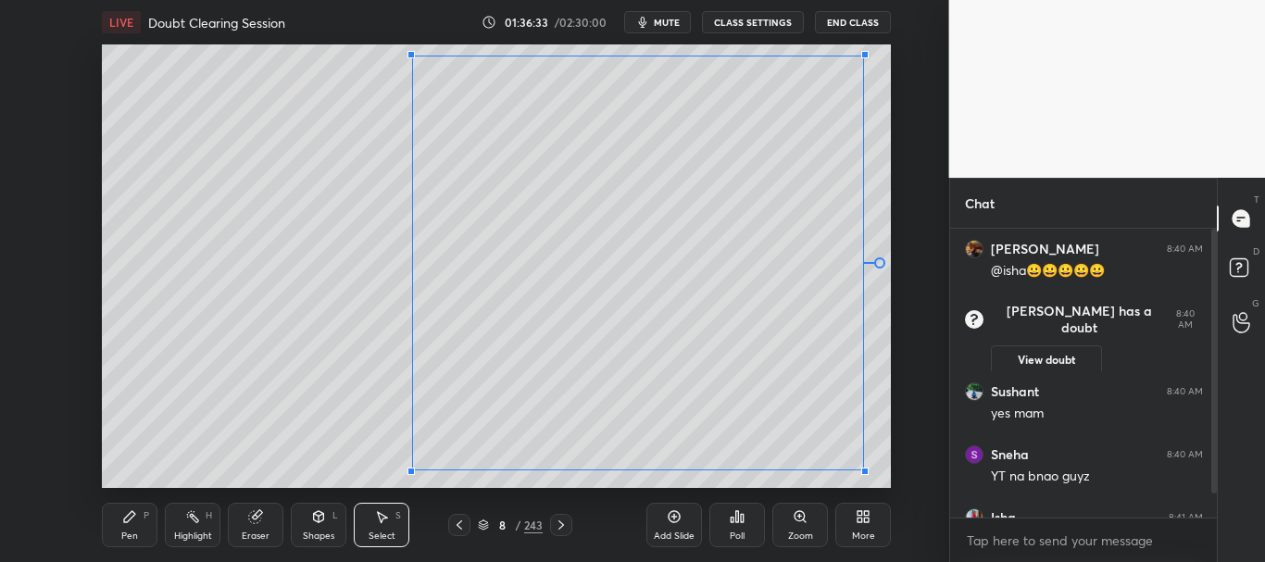
drag, startPoint x: 746, startPoint y: 369, endPoint x: 863, endPoint y: 470, distance: 155.0
click at [865, 471] on div at bounding box center [864, 471] width 7 height 7
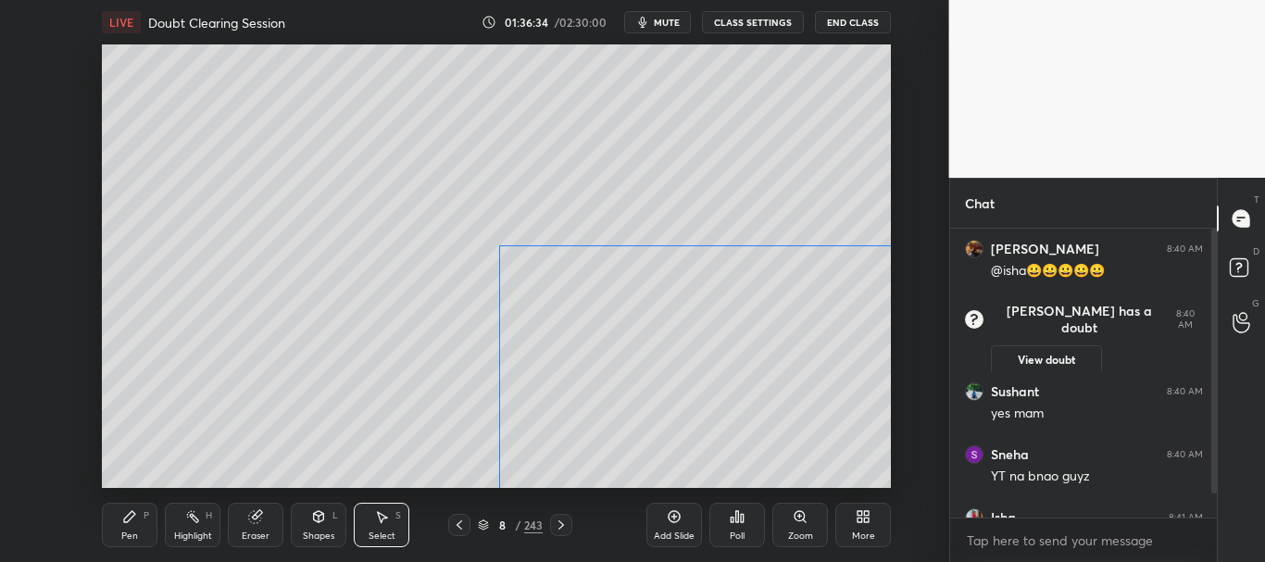
drag, startPoint x: 687, startPoint y: 219, endPoint x: 773, endPoint y: 400, distance: 200.6
click at [774, 406] on div "0 ° Undo Copy Duplicate Duplicate to new slide Delete" at bounding box center [496, 266] width 789 height 444
drag, startPoint x: 744, startPoint y: 378, endPoint x: 724, endPoint y: 363, distance: 24.5
click at [724, 363] on div "0 ° Undo Copy Duplicate Duplicate to new slide Delete" at bounding box center [496, 266] width 789 height 444
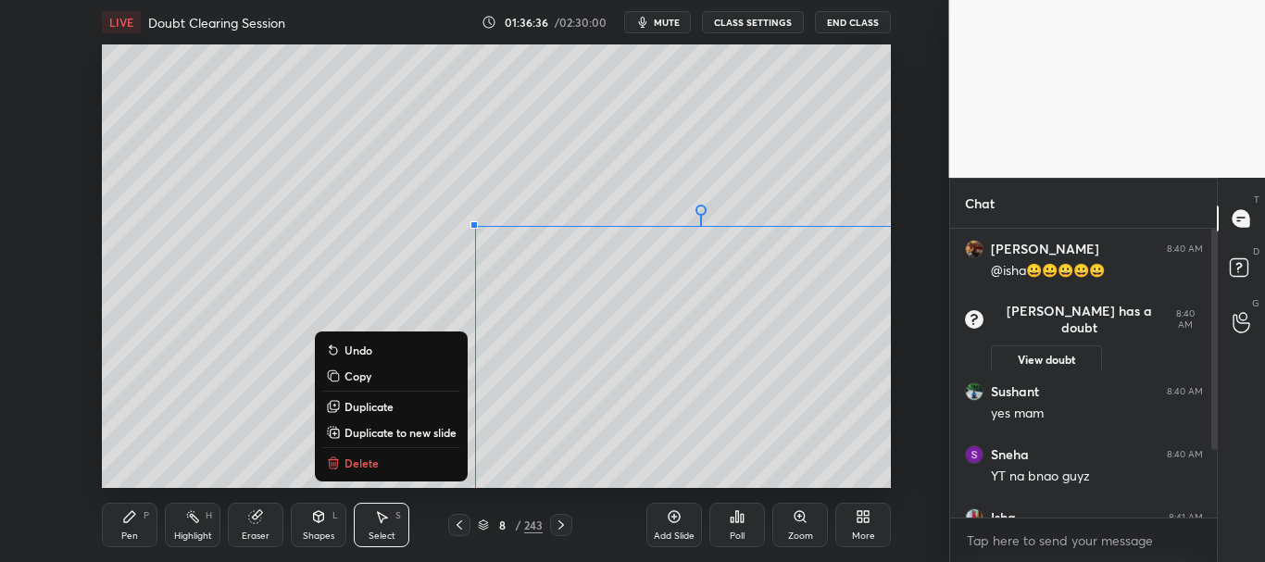
click at [476, 230] on div "0 ° Undo Copy Duplicate Duplicate to new slide Delete" at bounding box center [496, 266] width 789 height 444
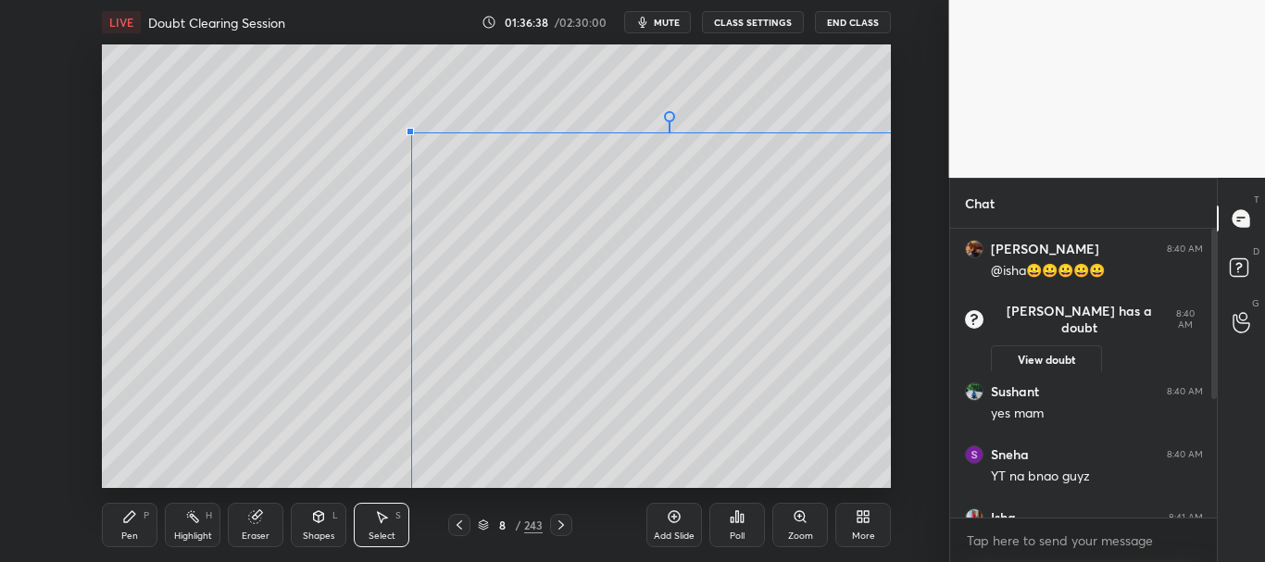
drag, startPoint x: 476, startPoint y: 228, endPoint x: 436, endPoint y: 143, distance: 94.1
click at [407, 129] on div at bounding box center [410, 131] width 7 height 7
drag, startPoint x: 640, startPoint y: 212, endPoint x: 781, endPoint y: 252, distance: 146.3
click at [783, 253] on div "0 ° Undo Copy Duplicate Duplicate to new slide Delete" at bounding box center [496, 266] width 789 height 444
drag, startPoint x: 547, startPoint y: 170, endPoint x: 616, endPoint y: 205, distance: 77.9
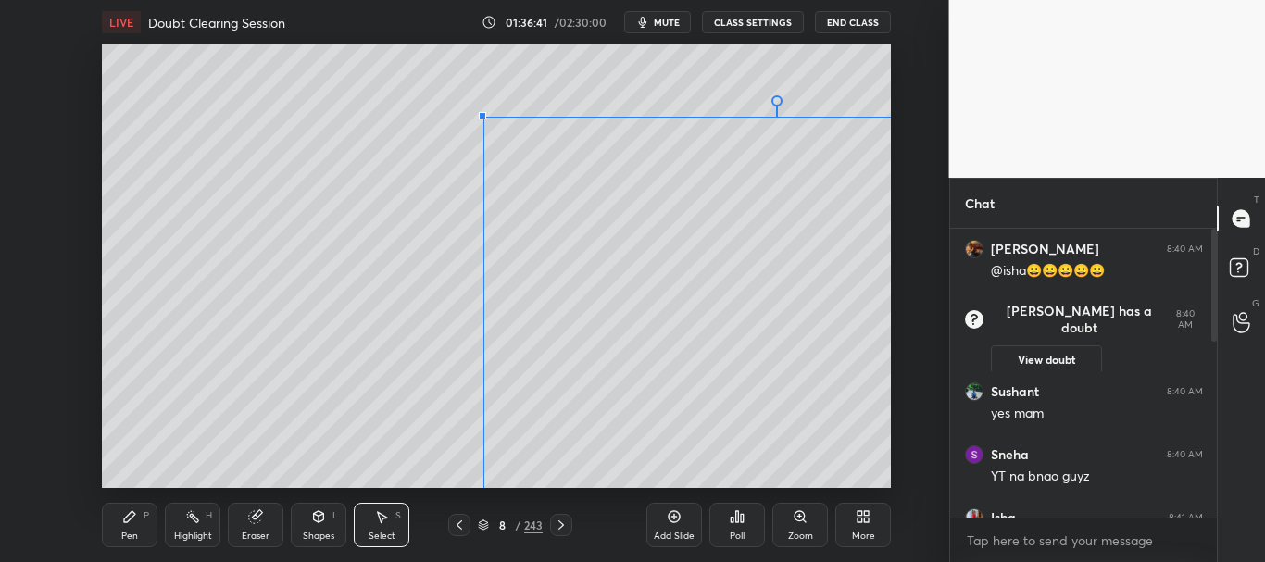
click at [484, 117] on div at bounding box center [482, 115] width 7 height 7
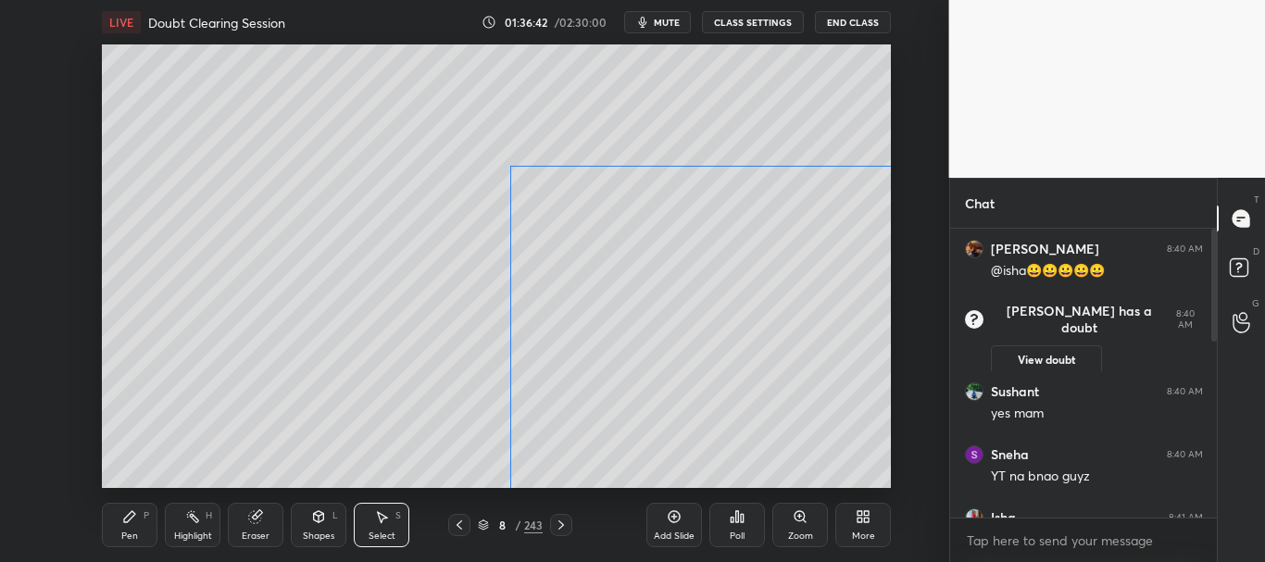
drag, startPoint x: 681, startPoint y: 233, endPoint x: 701, endPoint y: 260, distance: 33.7
click at [701, 261] on div "0 ° Undo Copy Duplicate Duplicate to new slide Delete" at bounding box center [496, 266] width 789 height 444
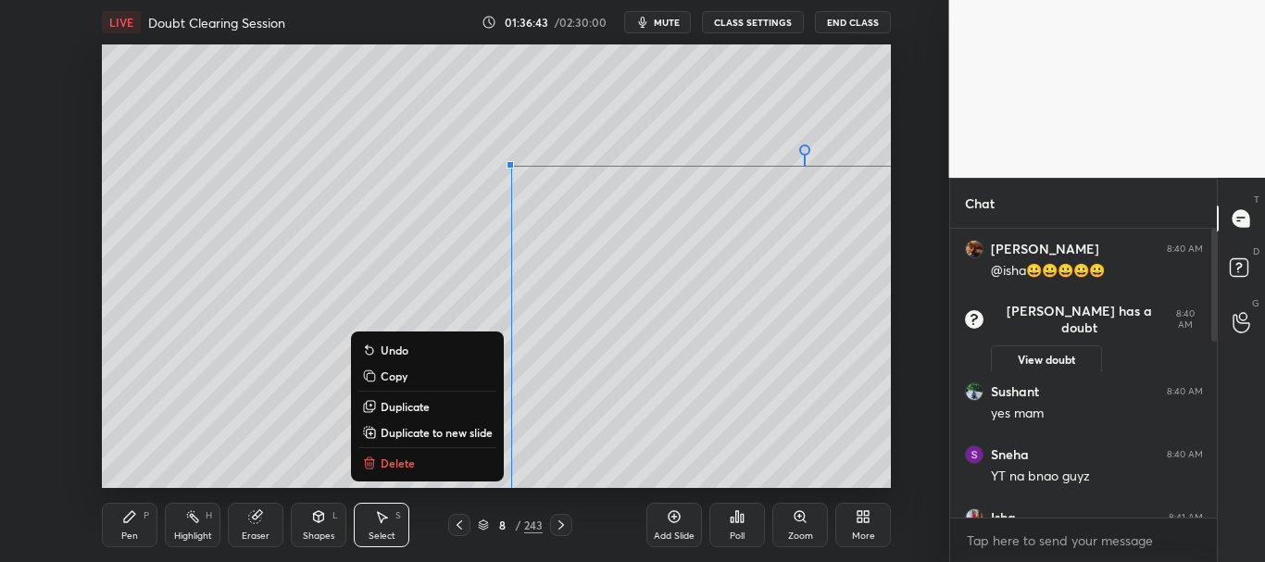
click at [196, 441] on div "0 ° Undo Copy Duplicate Duplicate to new slide Delete" at bounding box center [496, 266] width 789 height 444
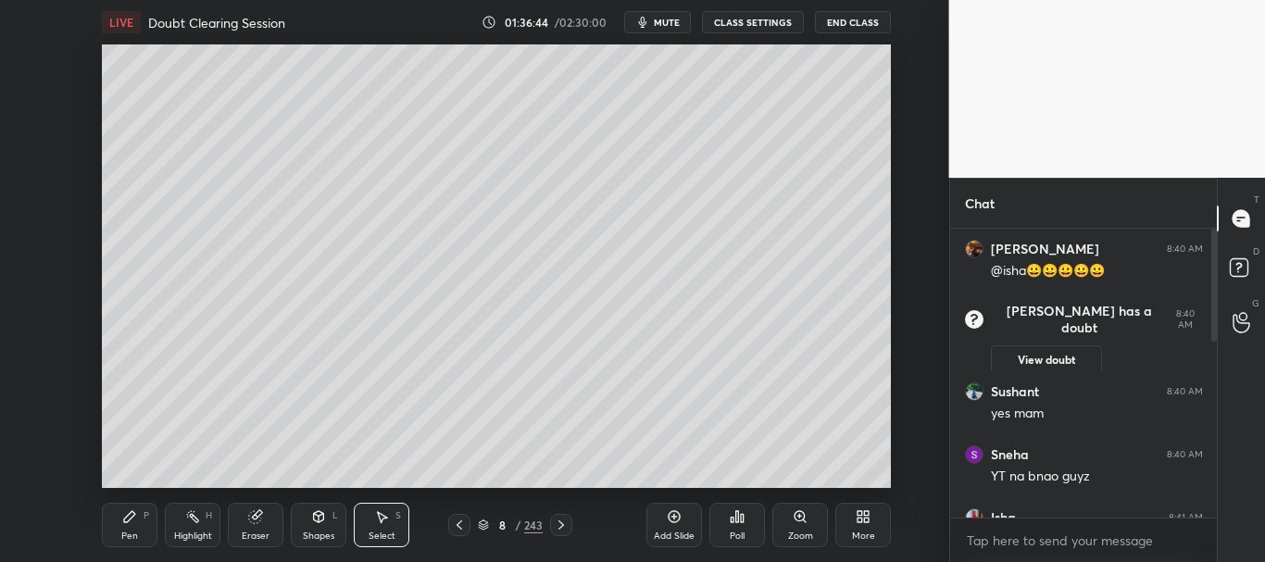
click at [121, 521] on div "Pen P" at bounding box center [130, 525] width 56 height 44
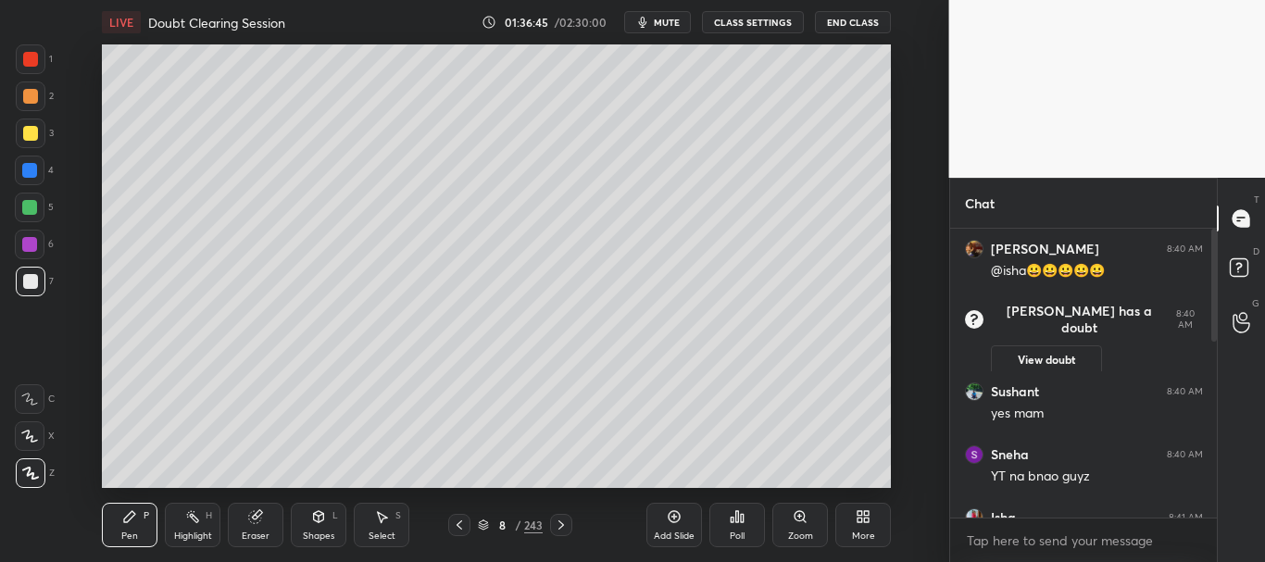
click at [36, 274] on div at bounding box center [31, 282] width 30 height 30
click at [27, 164] on div at bounding box center [29, 170] width 15 height 15
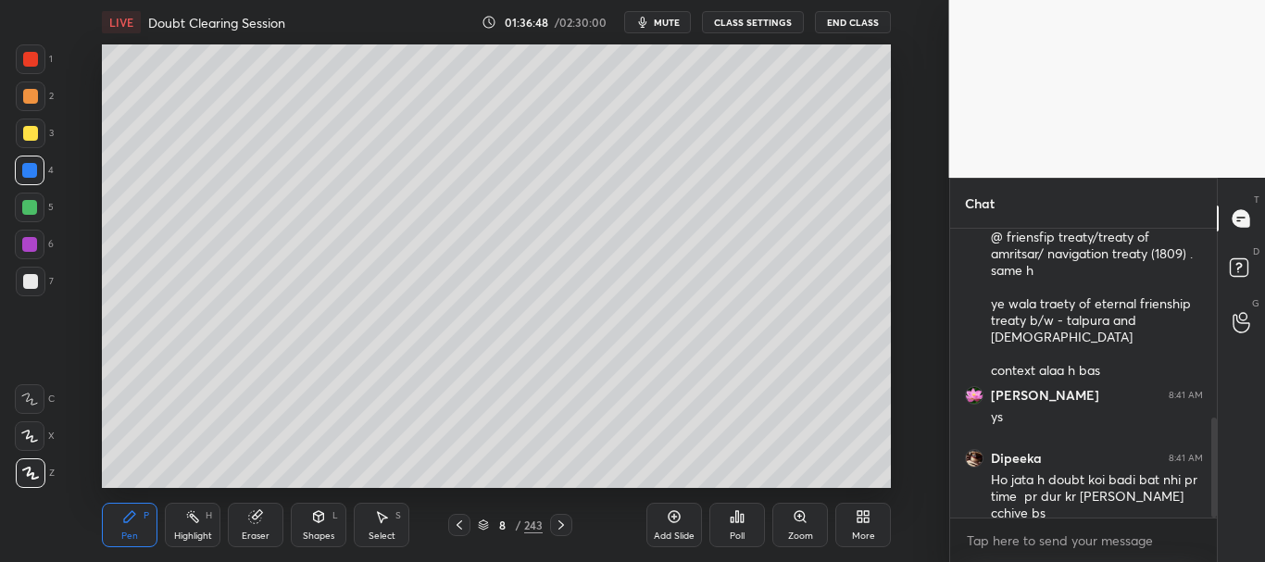
drag, startPoint x: 1214, startPoint y: 269, endPoint x: 1237, endPoint y: 419, distance: 151.7
click at [1235, 421] on div "Chat Asma 8:41 AM [PERSON_NAME] uthana bnta h jb question glt hota h us time du…" at bounding box center [1107, 370] width 317 height 384
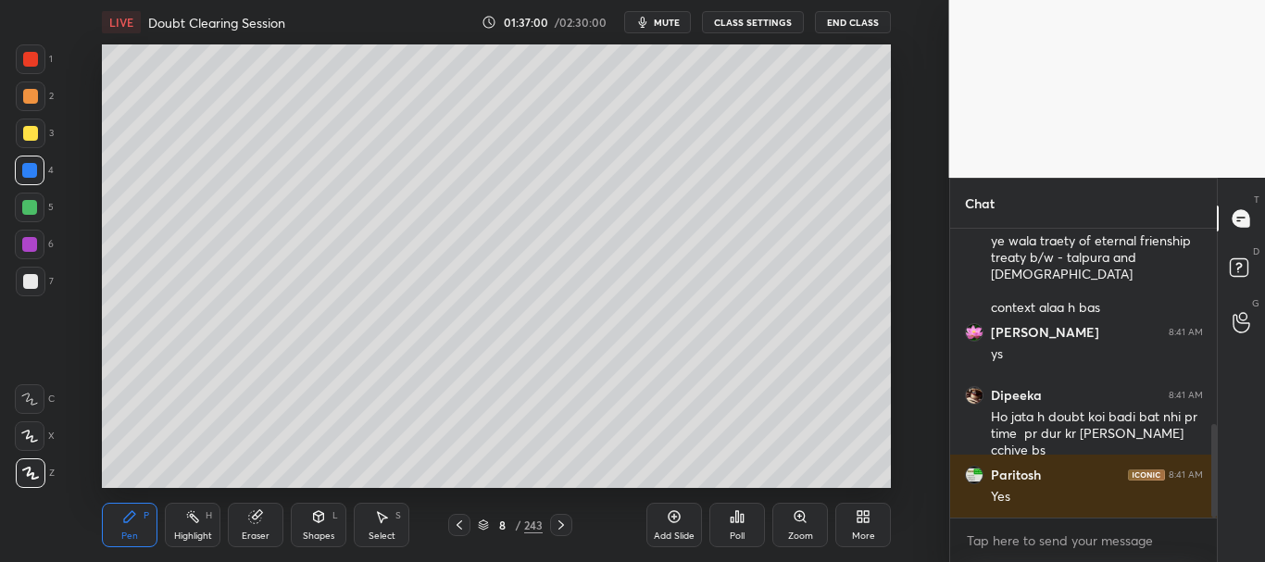
scroll to position [671, 0]
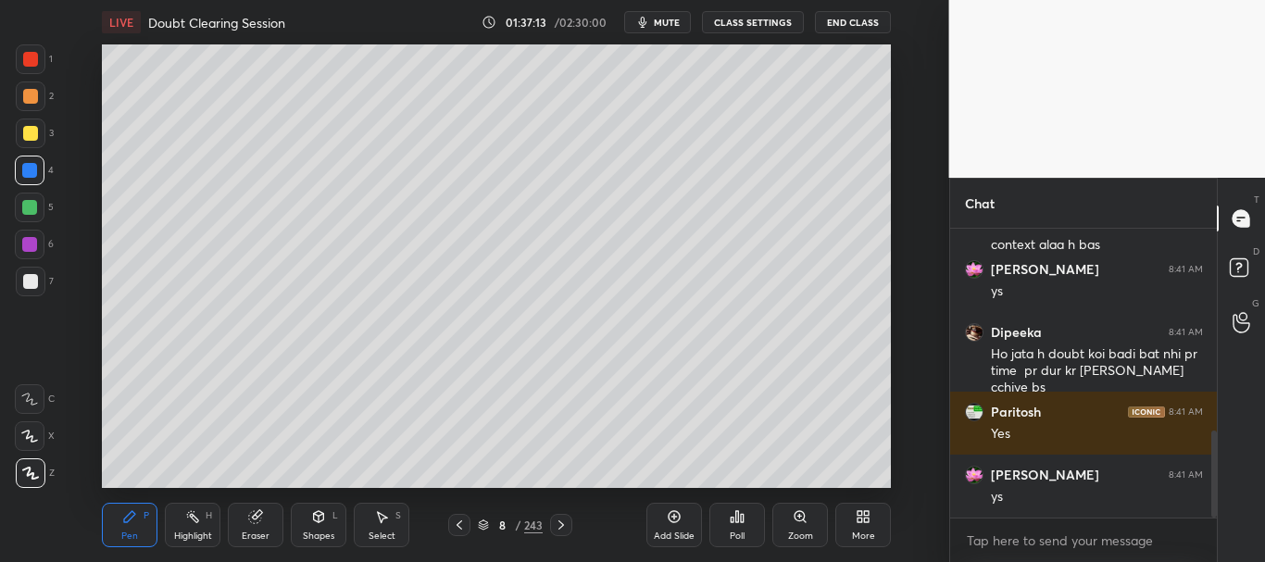
click at [33, 98] on div at bounding box center [30, 96] width 15 height 15
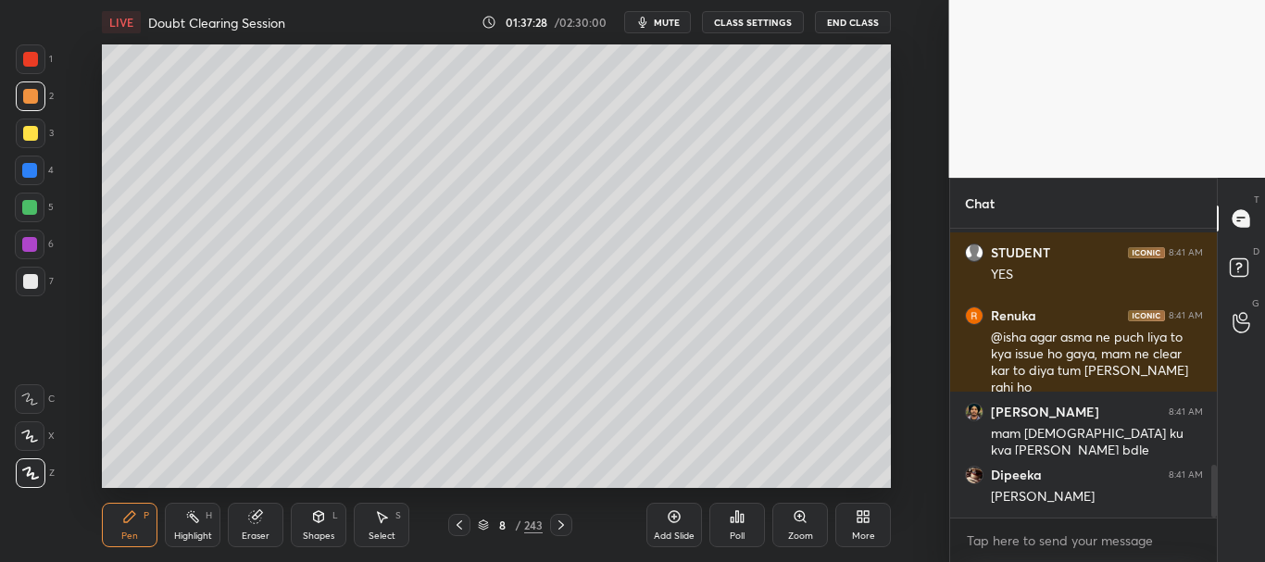
scroll to position [1288, 0]
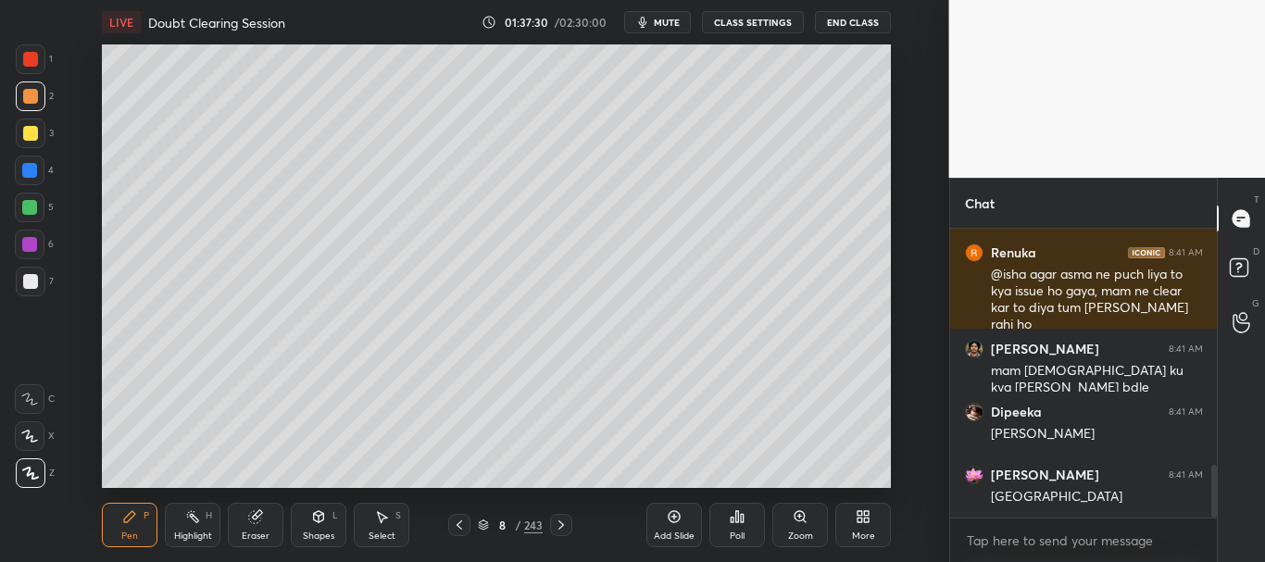
click at [25, 169] on div at bounding box center [29, 170] width 15 height 15
click at [27, 214] on div at bounding box center [29, 207] width 15 height 15
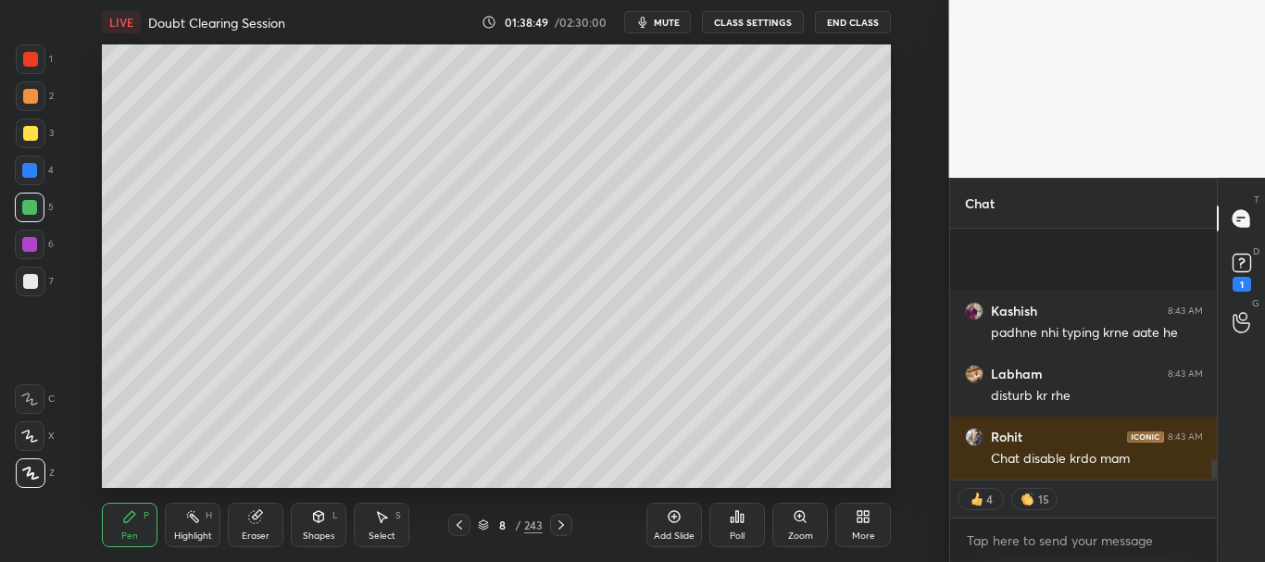
scroll to position [2943, 0]
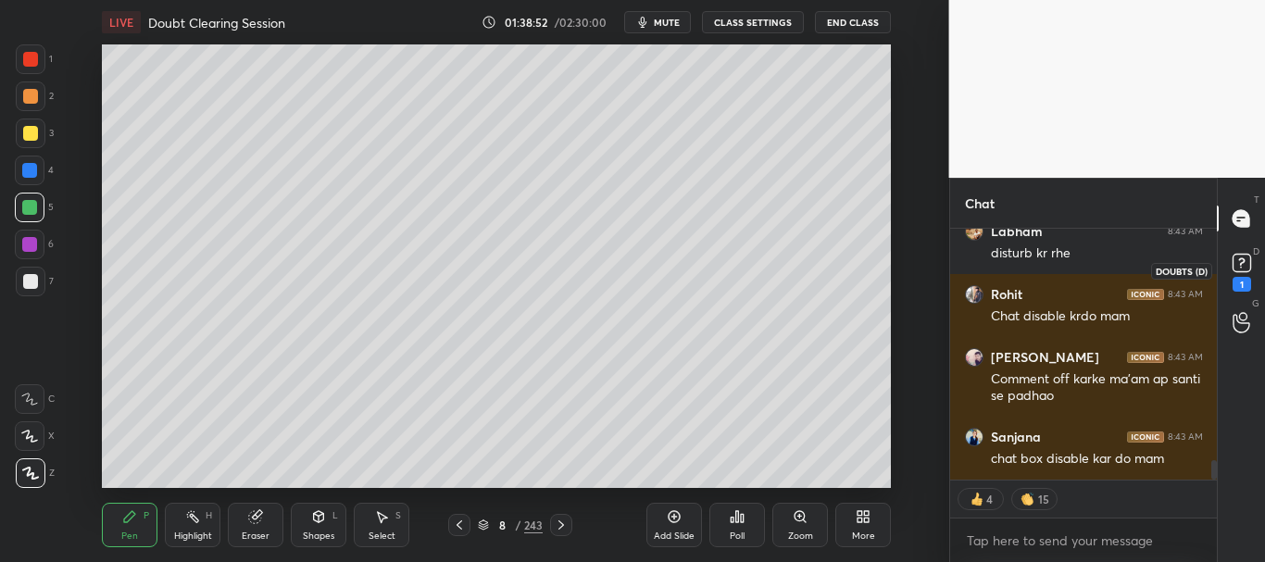
click at [1244, 270] on rect at bounding box center [1242, 264] width 18 height 18
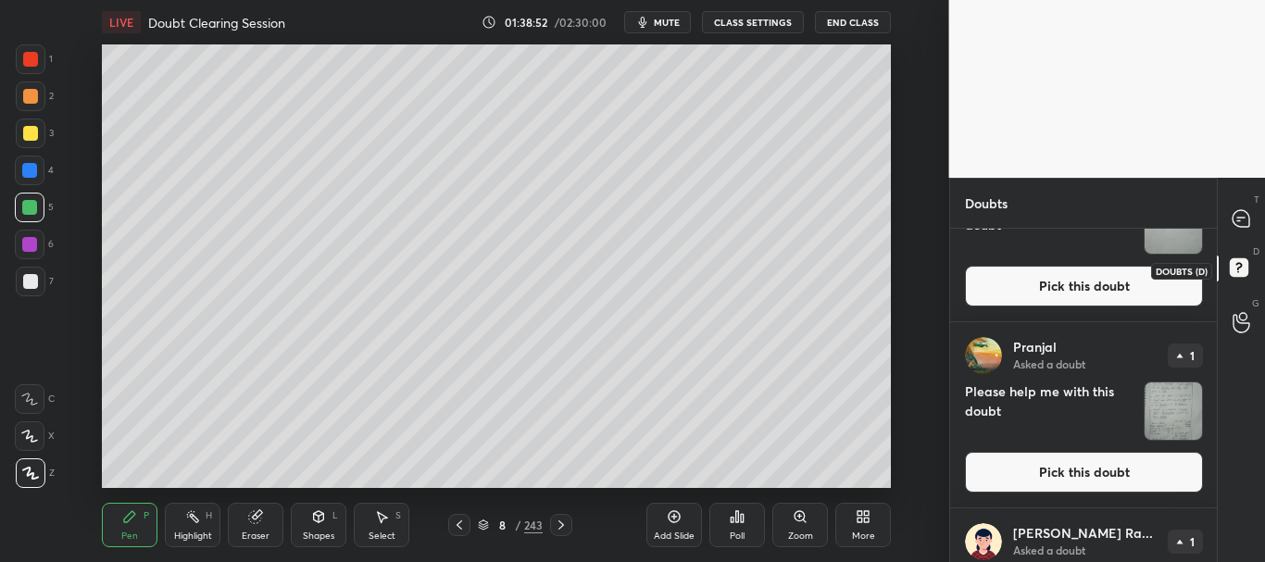
scroll to position [0, 0]
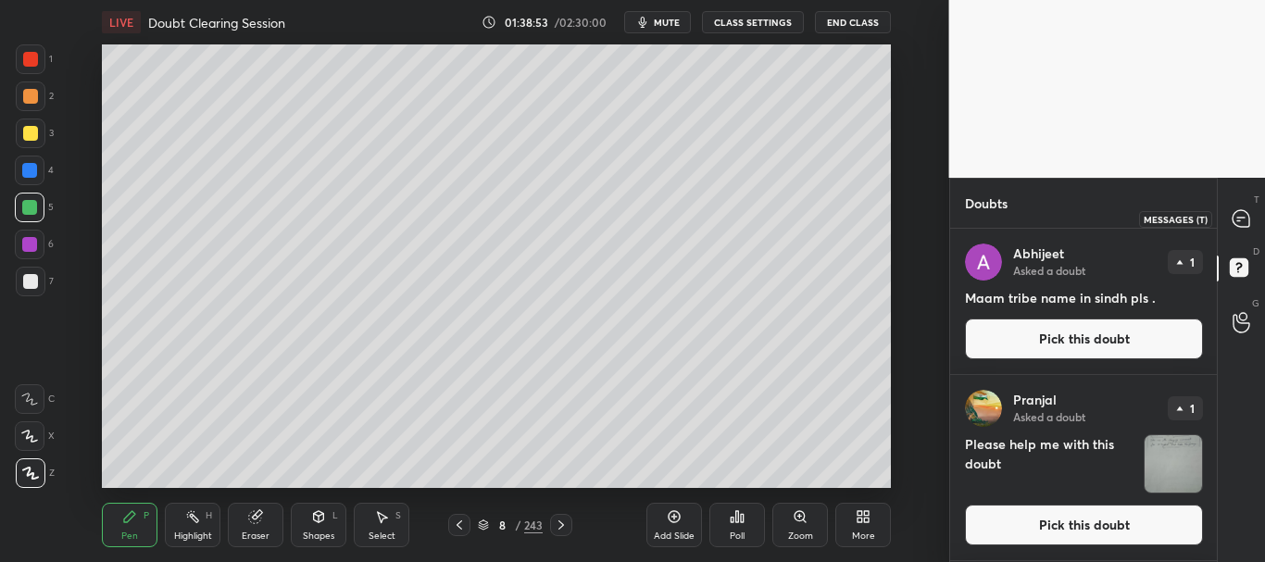
click at [1245, 220] on icon at bounding box center [1241, 218] width 17 height 17
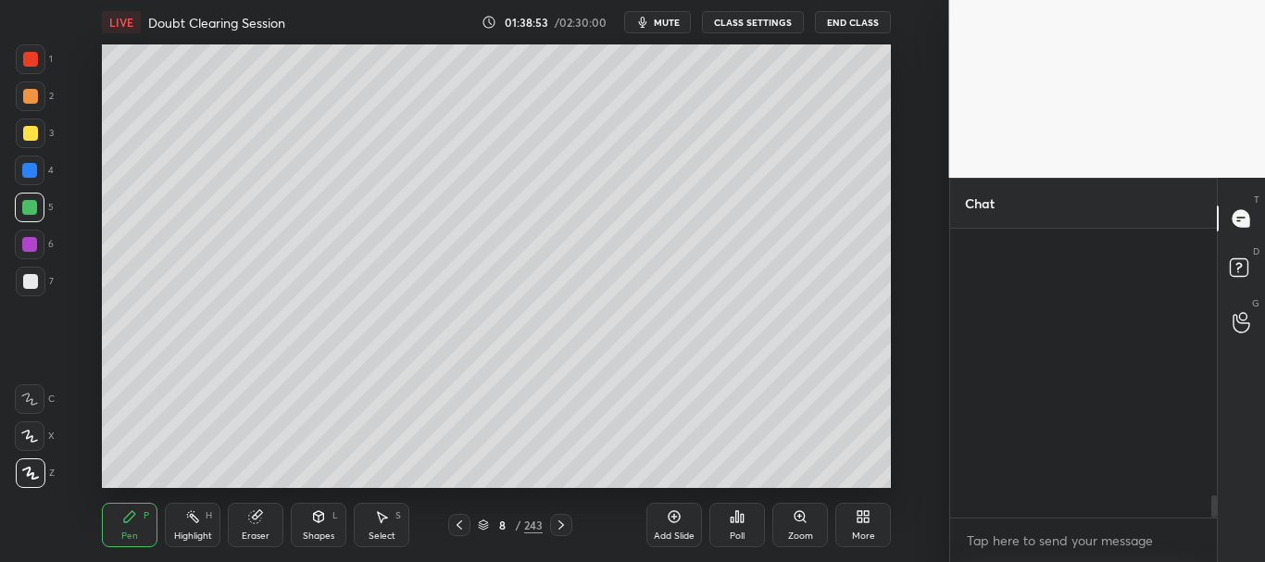
scroll to position [3472, 0]
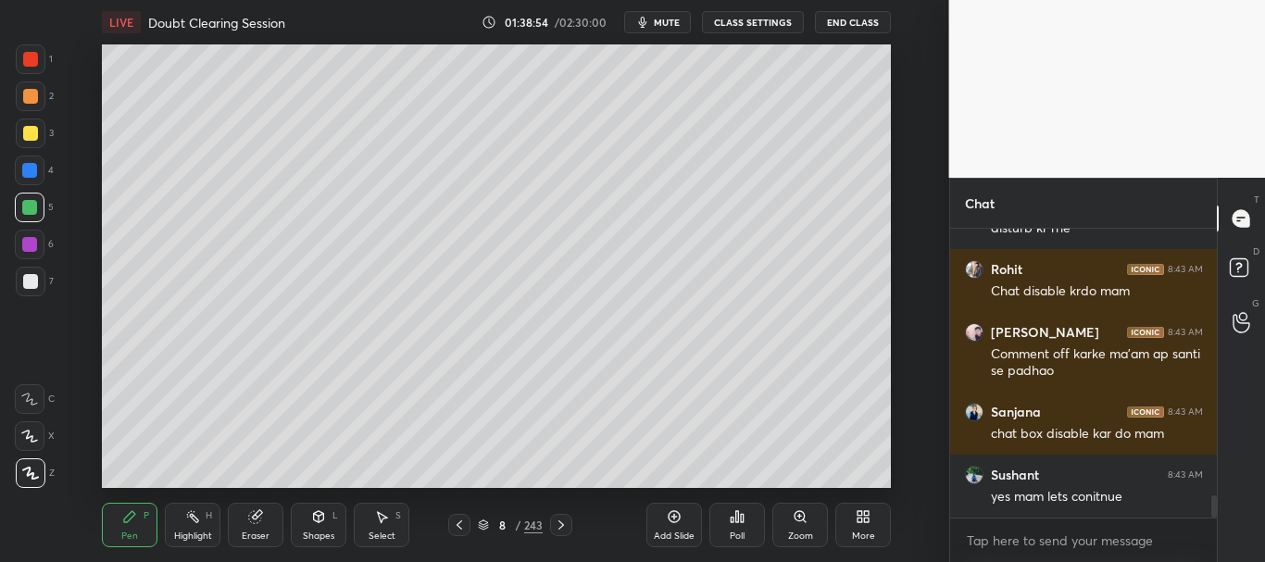
drag, startPoint x: 1214, startPoint y: 505, endPoint x: 1218, endPoint y: 520, distance: 15.3
click at [1215, 521] on div "[PERSON_NAME] 8:43 AM padhne nhi typing krne aate he Labham 8:43 AM disturb kr …" at bounding box center [1084, 395] width 268 height 333
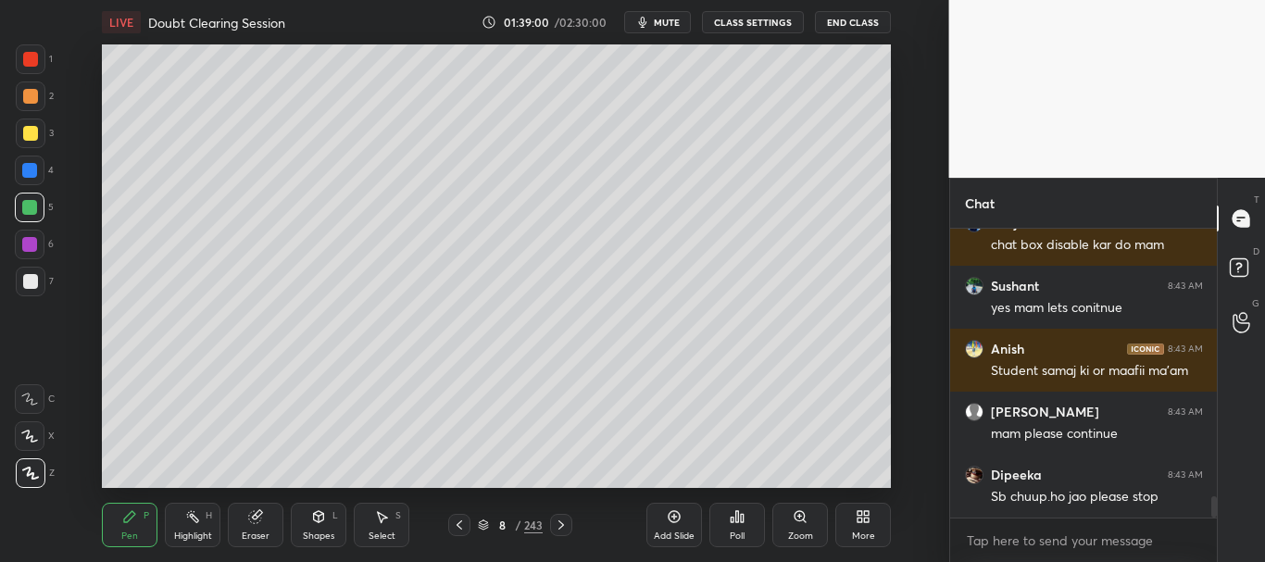
click at [19, 247] on div at bounding box center [30, 245] width 30 height 30
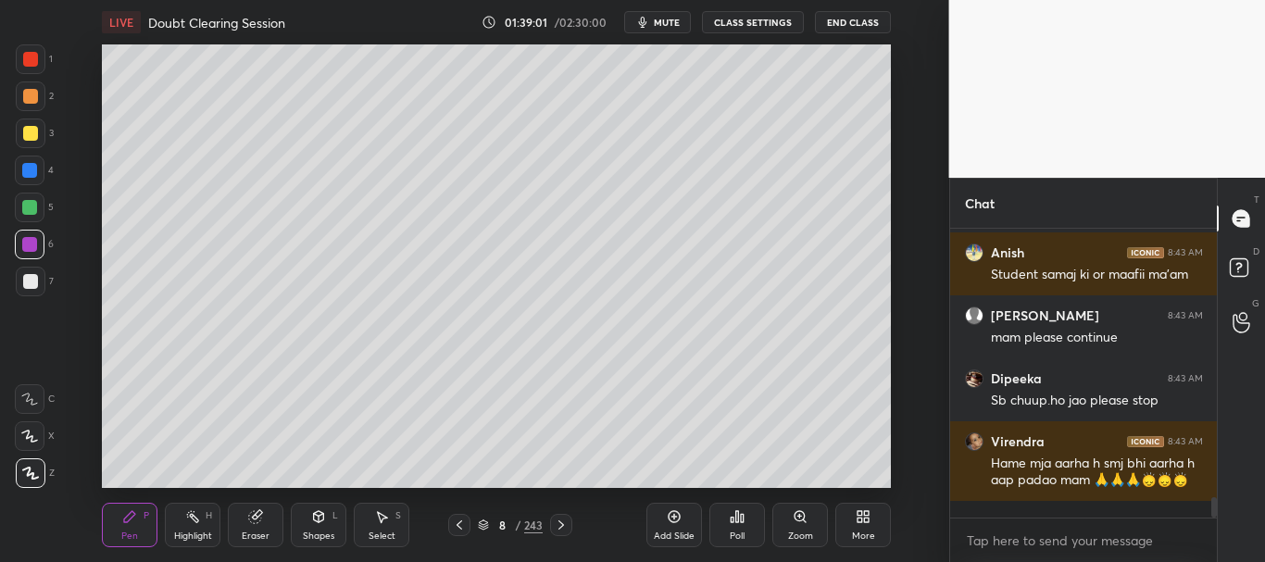
click at [26, 62] on div at bounding box center [30, 59] width 15 height 15
click at [743, 17] on button "CLASS SETTINGS" at bounding box center [753, 22] width 102 height 22
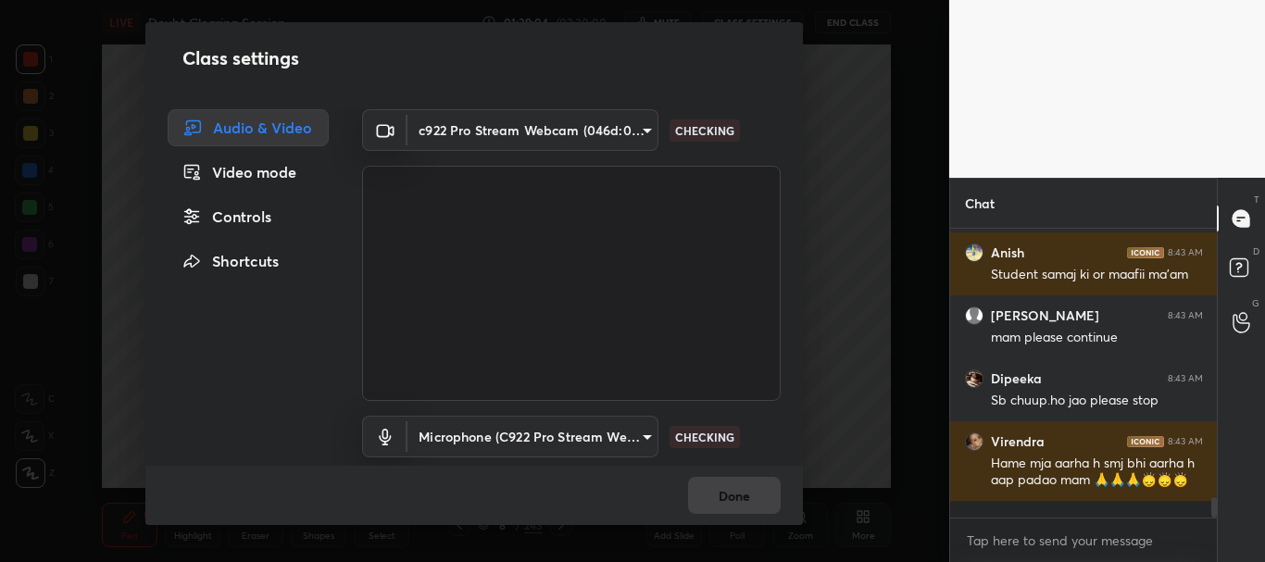
click at [257, 222] on div "Controls" at bounding box center [248, 216] width 161 height 37
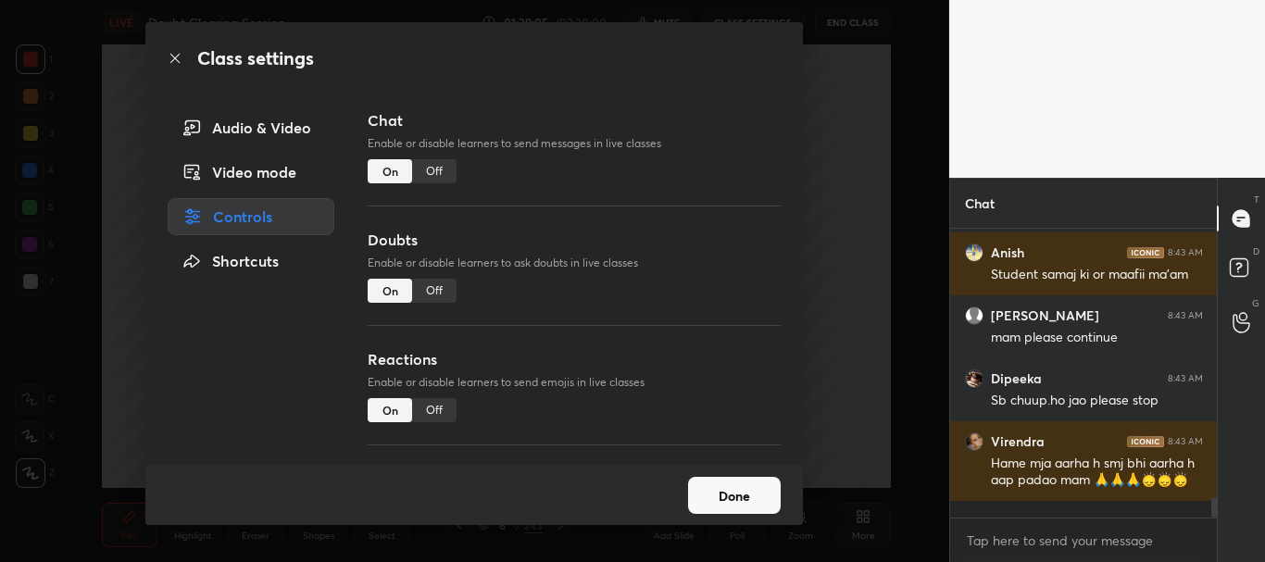
click at [435, 290] on div "Off" at bounding box center [434, 291] width 44 height 24
type textarea "x"
click at [433, 168] on div "Off" at bounding box center [434, 171] width 44 height 24
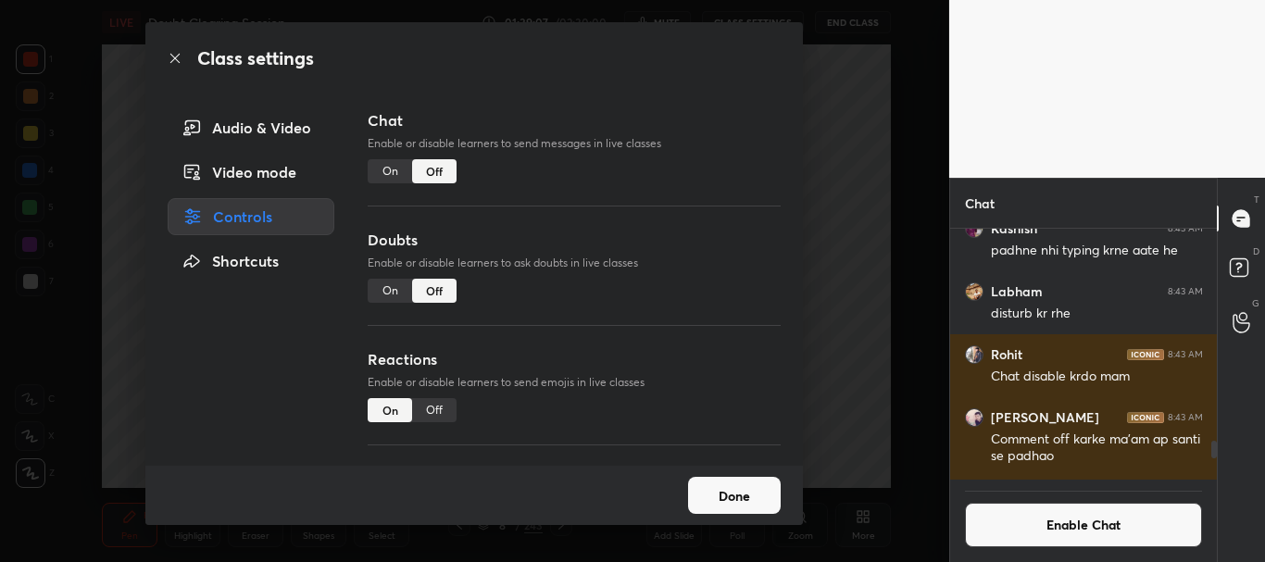
click at [173, 54] on icon at bounding box center [175, 58] width 15 height 15
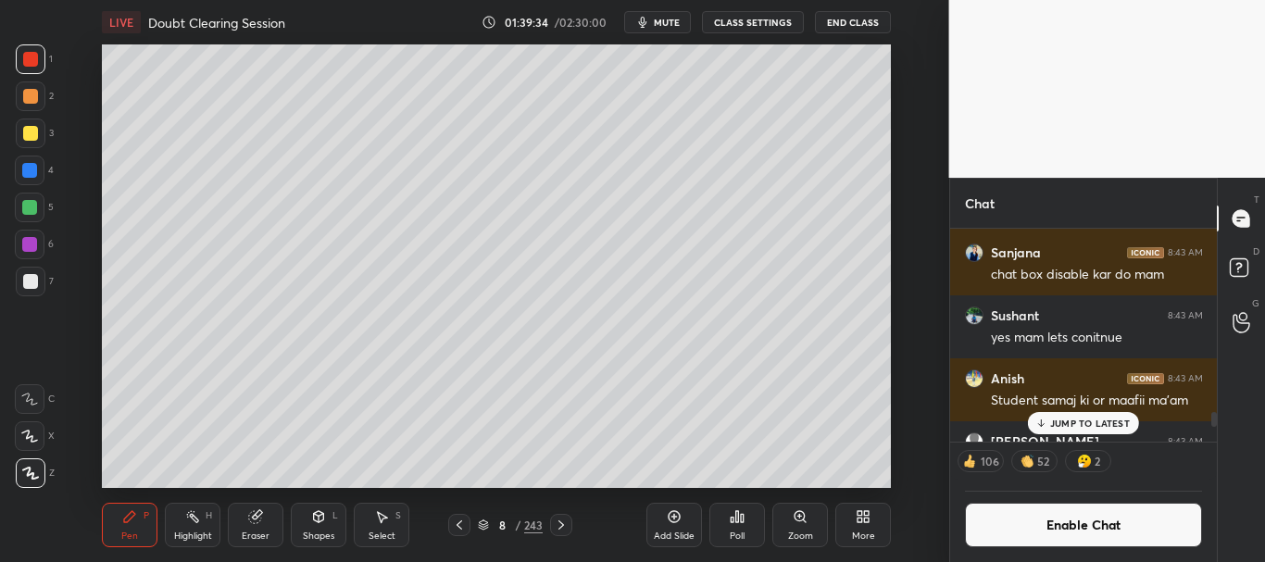
scroll to position [3096, 0]
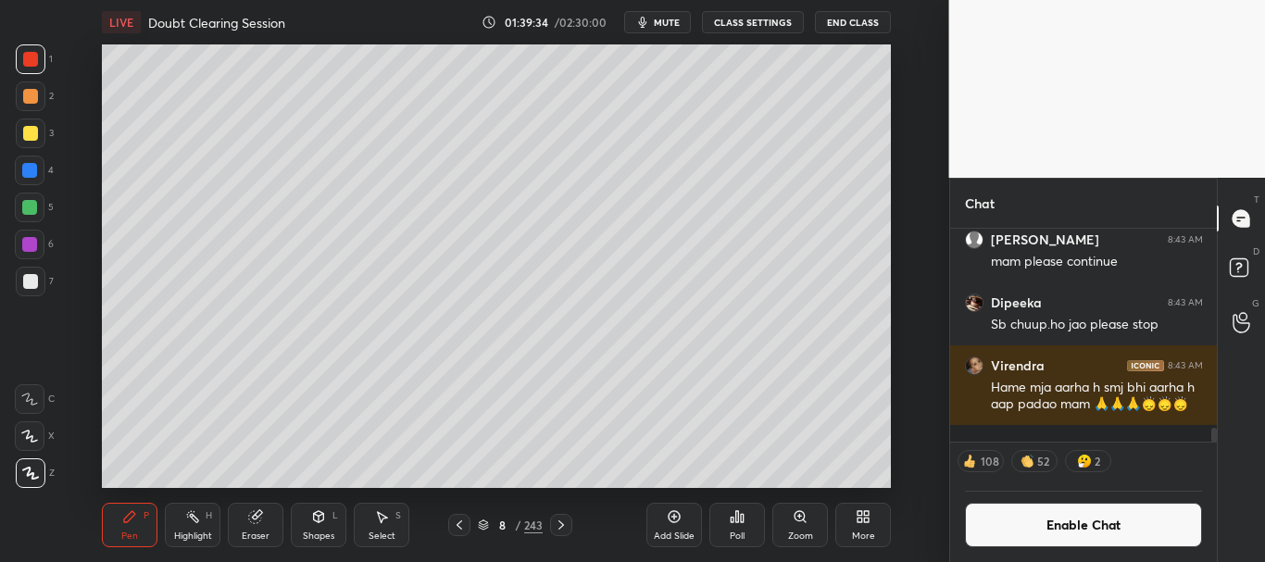
drag, startPoint x: 1216, startPoint y: 420, endPoint x: 1215, endPoint y: 461, distance: 41.7
click at [1215, 461] on div "[PERSON_NAME] 8:43 AM Student samaj ki or maafii ma'am [PERSON_NAME] 8:43 AM ma…" at bounding box center [1084, 395] width 268 height 333
click at [30, 203] on div at bounding box center [29, 207] width 15 height 15
drag, startPoint x: 1213, startPoint y: 434, endPoint x: 1215, endPoint y: 456, distance: 22.4
click at [1215, 456] on div "[PERSON_NAME] 8:43 AM Student samaj ki or maafii ma'am [PERSON_NAME] 8:43 AM ma…" at bounding box center [1084, 395] width 268 height 333
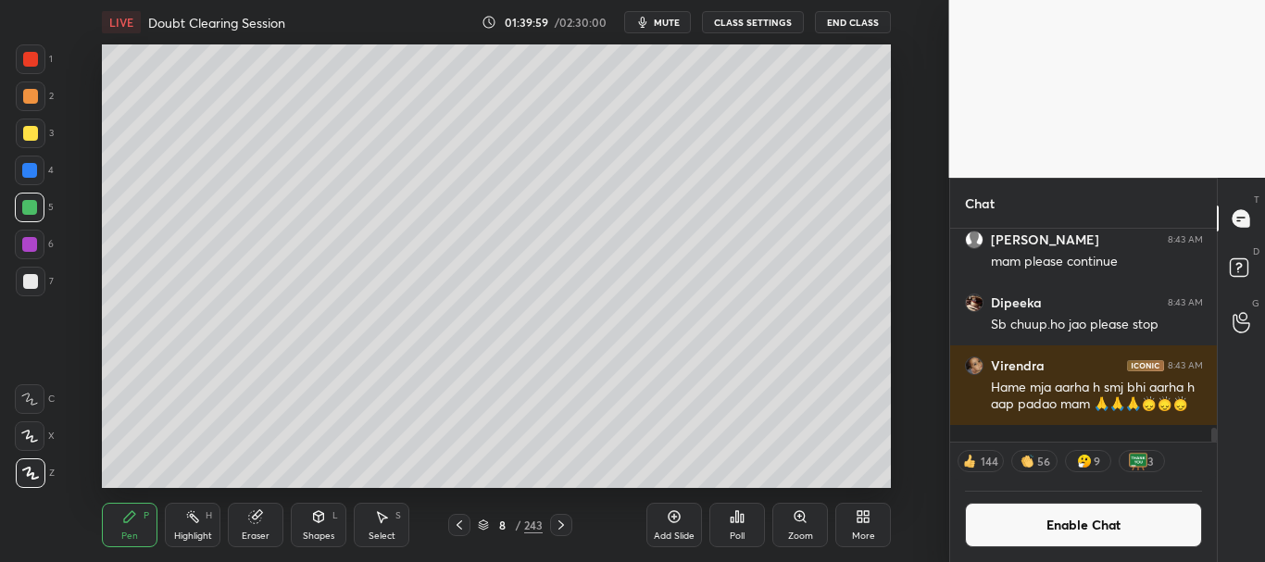
drag, startPoint x: 1213, startPoint y: 435, endPoint x: 1214, endPoint y: 452, distance: 16.8
click at [1214, 452] on div "[PERSON_NAME] 8:43 AM Student samaj ki or maafii ma'am [PERSON_NAME] 8:43 AM ma…" at bounding box center [1084, 395] width 268 height 333
click at [30, 134] on div at bounding box center [30, 133] width 15 height 15
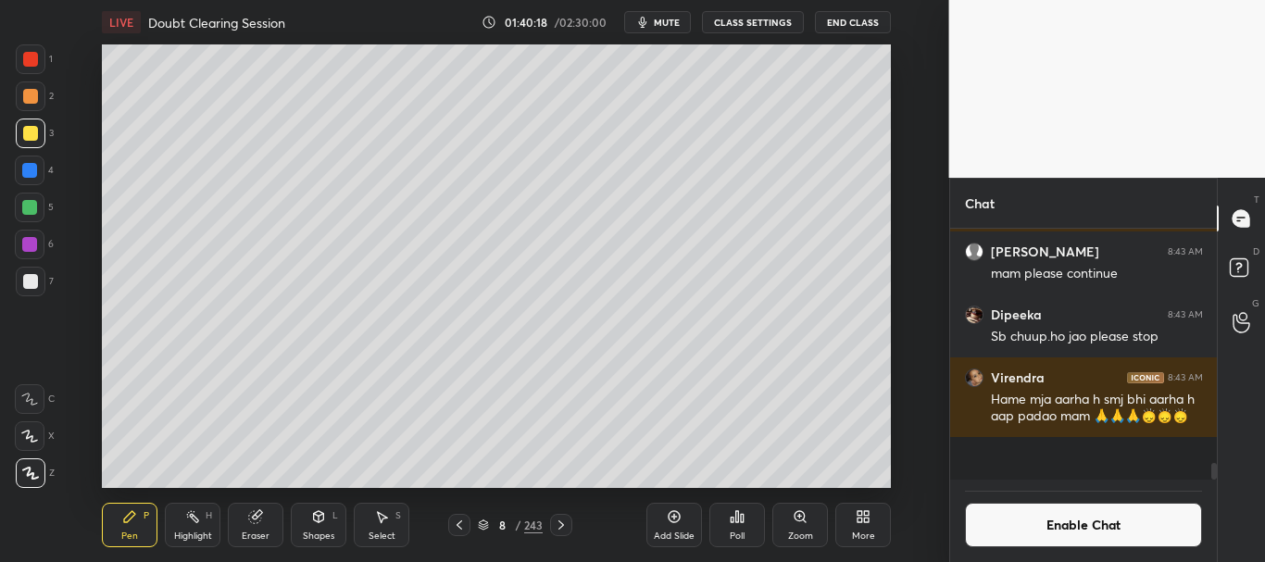
scroll to position [3058, 0]
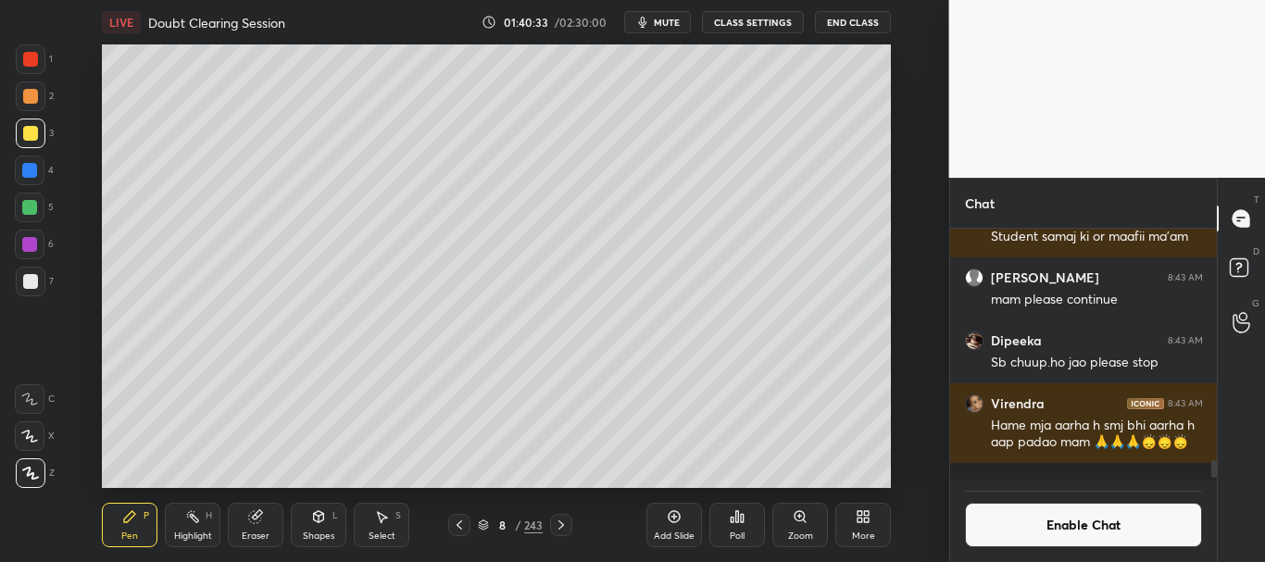
click at [29, 181] on div at bounding box center [30, 171] width 30 height 30
click at [30, 143] on div at bounding box center [31, 134] width 30 height 30
click at [33, 63] on div at bounding box center [30, 59] width 15 height 15
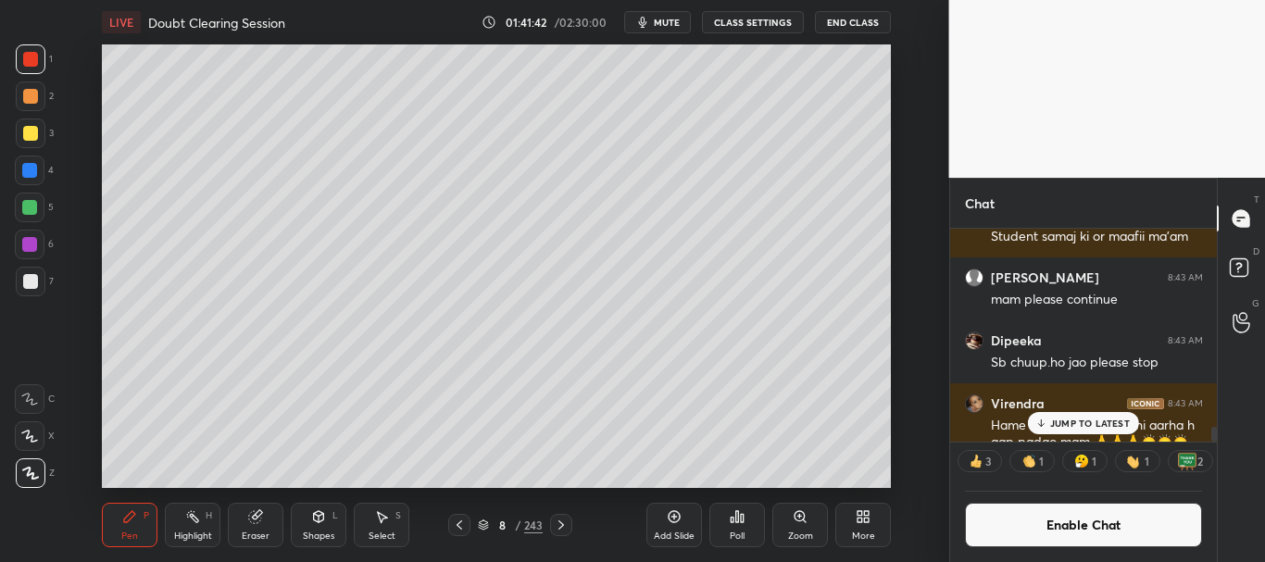
scroll to position [3096, 0]
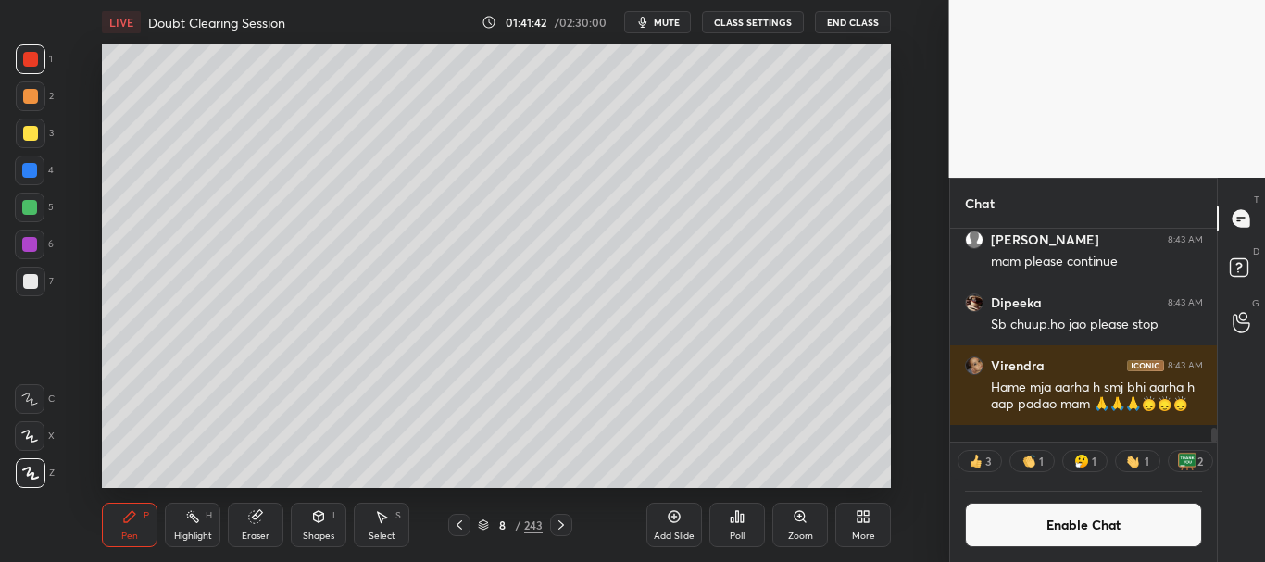
drag, startPoint x: 1216, startPoint y: 431, endPoint x: 1216, endPoint y: 448, distance: 17.6
click at [1216, 448] on div "[PERSON_NAME] 8:43 AM Student samaj ki or maafii ma'am [PERSON_NAME] 8:43 AM ma…" at bounding box center [1084, 395] width 268 height 333
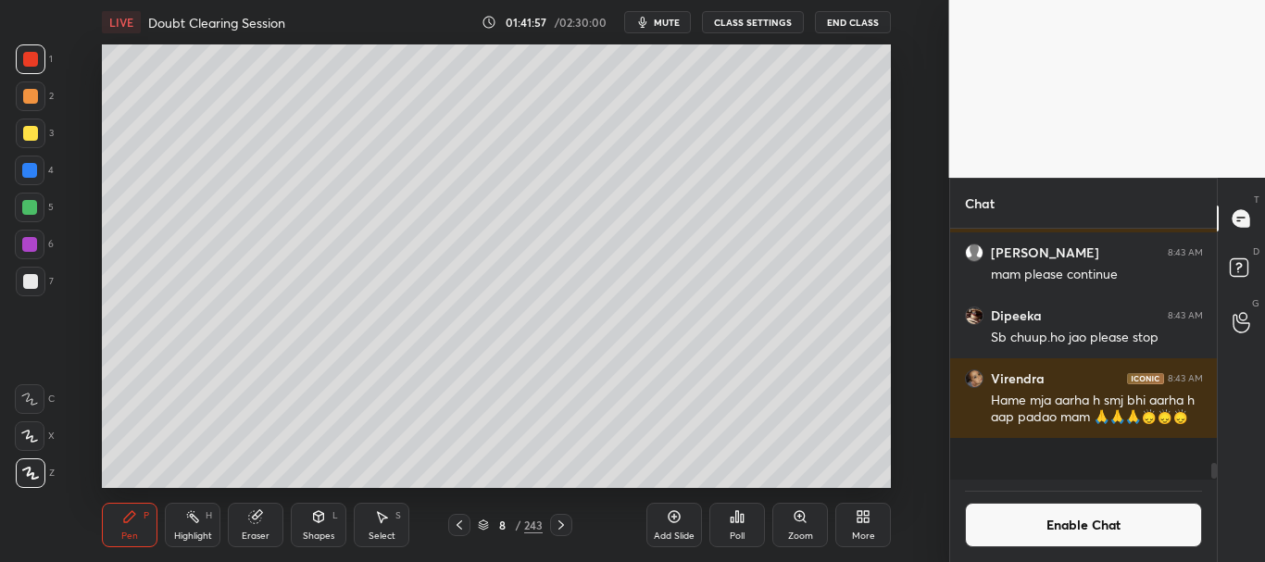
scroll to position [3058, 0]
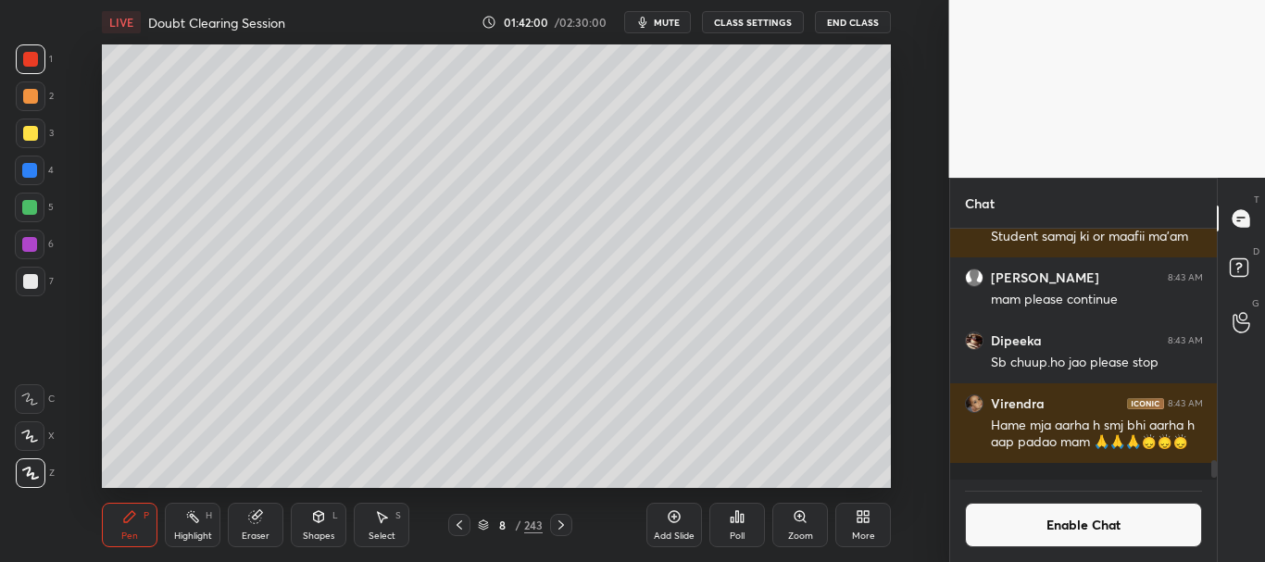
click at [32, 166] on div at bounding box center [29, 170] width 15 height 15
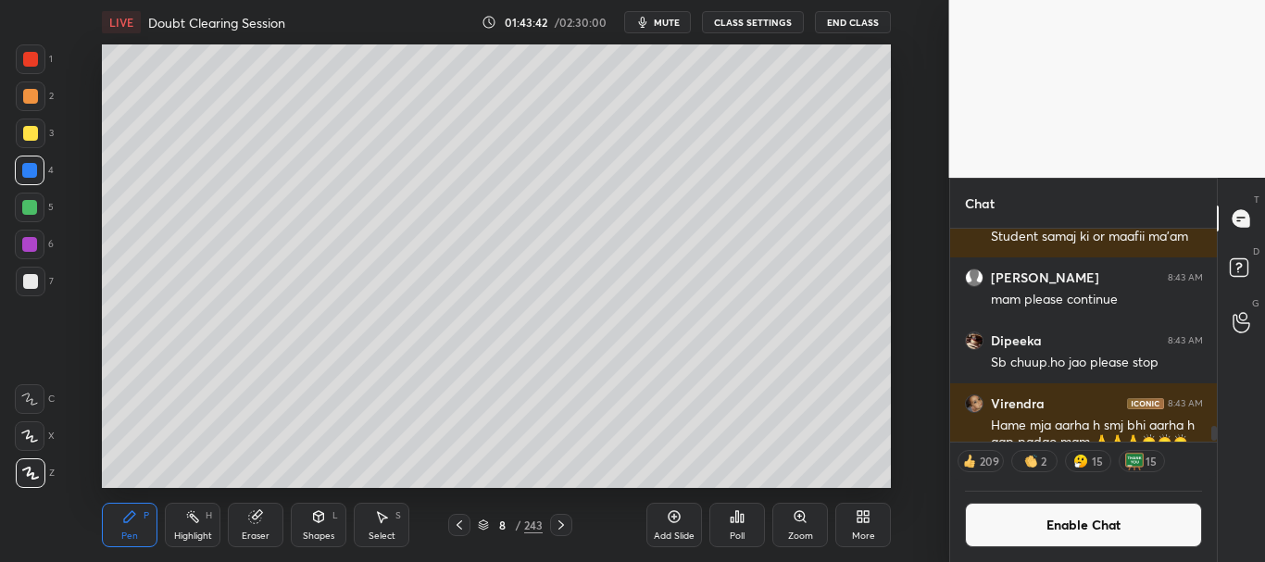
drag, startPoint x: 1217, startPoint y: 432, endPoint x: 1217, endPoint y: 451, distance: 19.5
click at [1217, 451] on div "T Messages (T) D Doubts (D) G Raise Hand (G)" at bounding box center [1241, 370] width 48 height 384
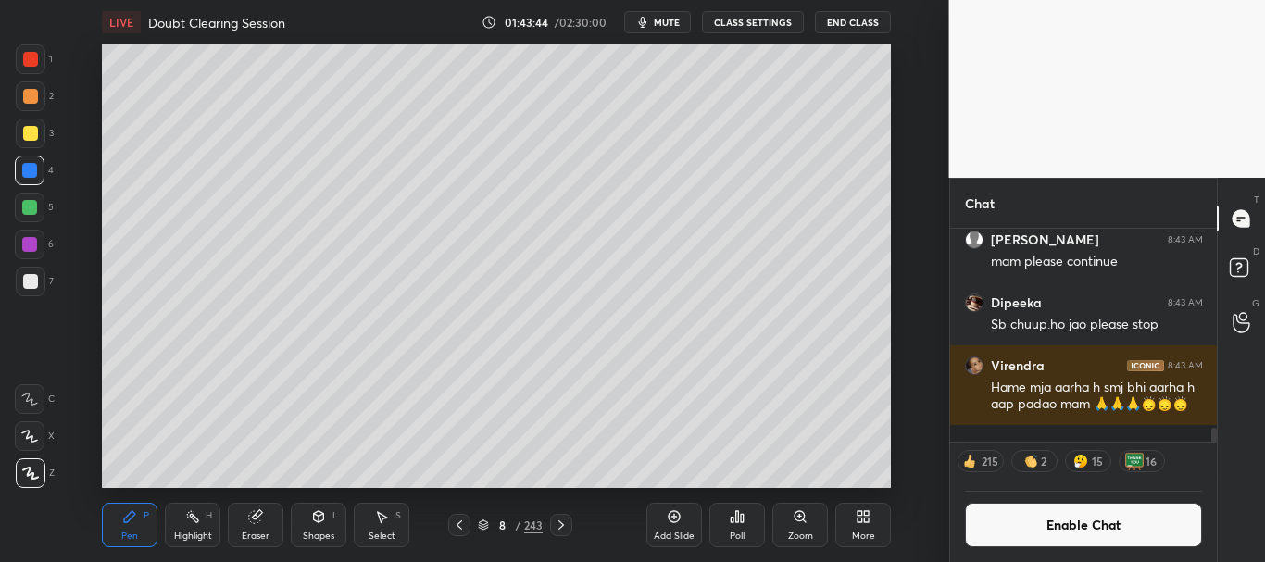
drag, startPoint x: 1214, startPoint y: 429, endPoint x: 1214, endPoint y: 453, distance: 24.1
click at [1214, 453] on div "[PERSON_NAME] 8:43 AM Student samaj ki or maafii ma'am [PERSON_NAME] 8:43 AM ma…" at bounding box center [1084, 395] width 268 height 333
drag, startPoint x: 26, startPoint y: 57, endPoint x: 46, endPoint y: 66, distance: 22.0
click at [28, 58] on div at bounding box center [30, 59] width 15 height 15
click at [32, 206] on div at bounding box center [29, 207] width 15 height 15
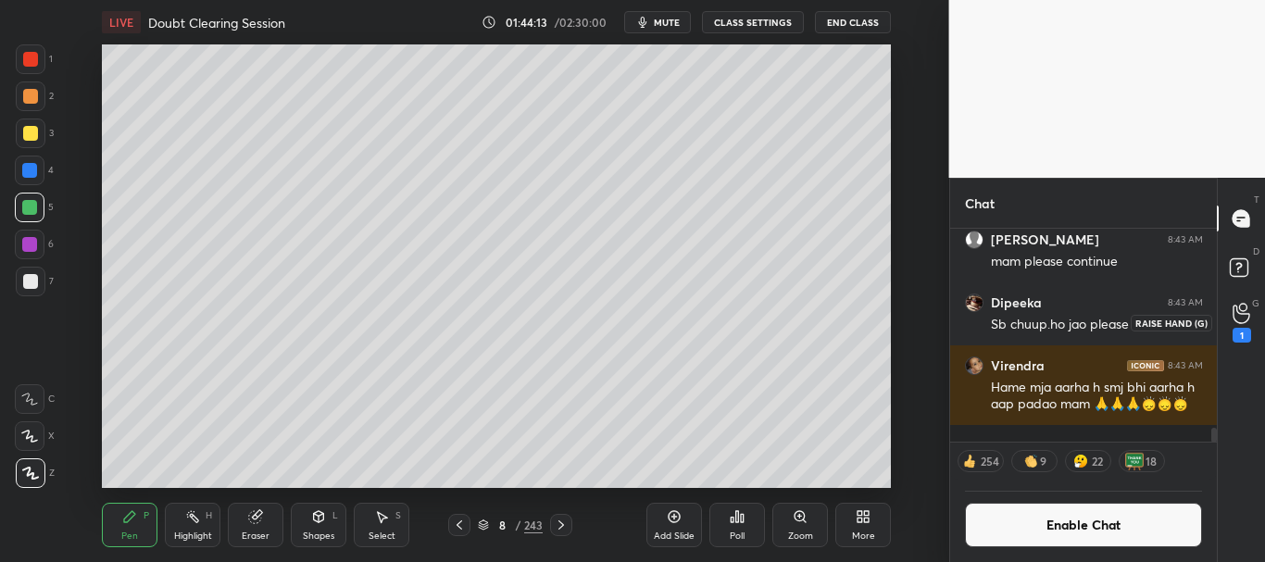
click at [1244, 313] on icon at bounding box center [1241, 314] width 17 height 19
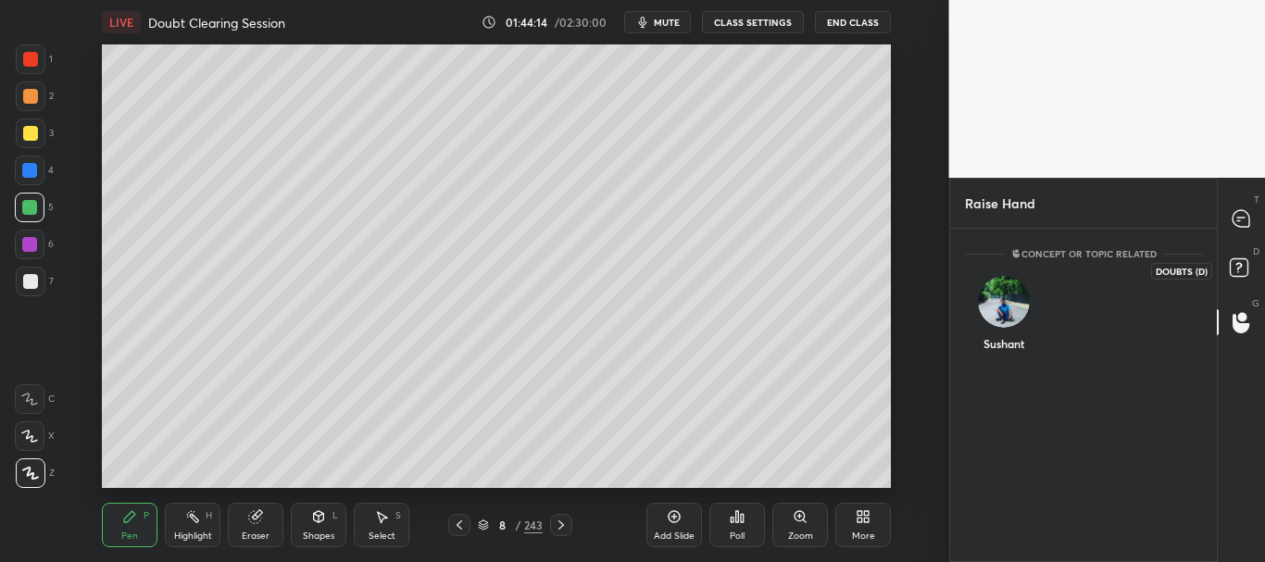
click at [1238, 271] on rect at bounding box center [1239, 268] width 18 height 18
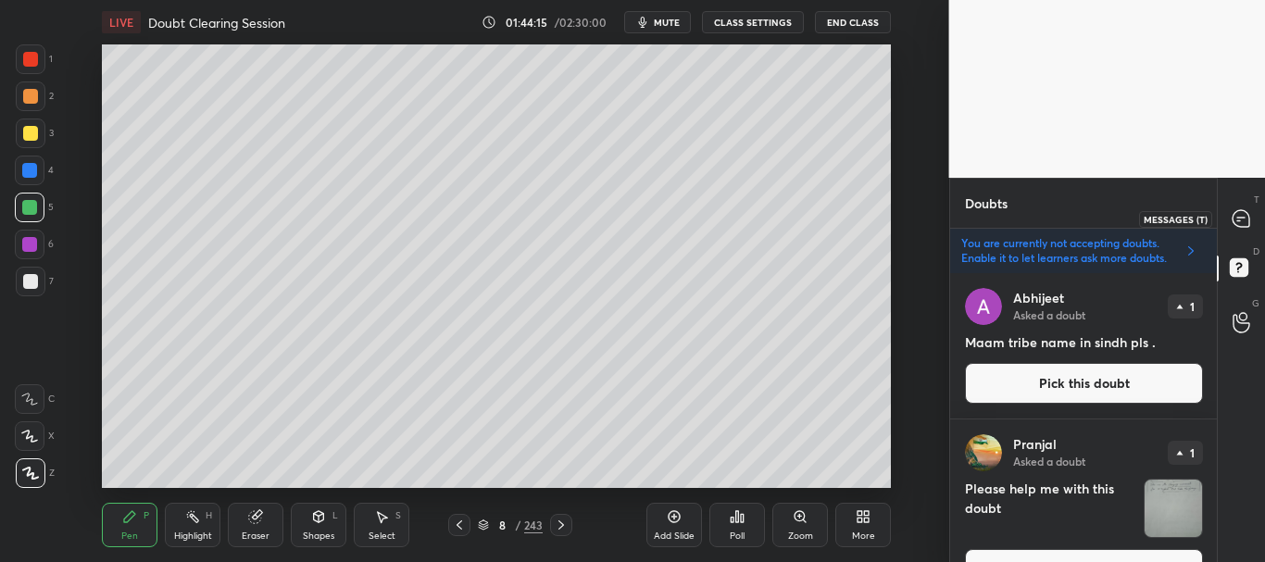
click at [1245, 214] on icon at bounding box center [1241, 218] width 17 height 17
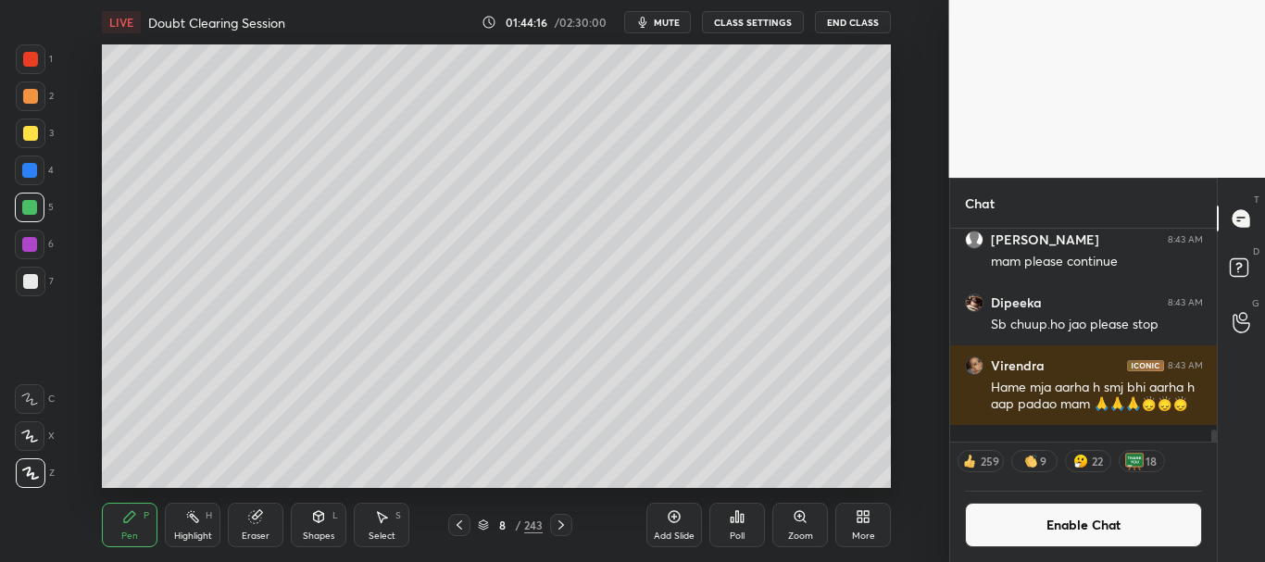
scroll to position [3566, 0]
drag, startPoint x: 1214, startPoint y: 434, endPoint x: 1216, endPoint y: 448, distance: 14.9
click at [1216, 448] on div "[PERSON_NAME] 8:43 AM Student samaj ki or maafii ma'am [PERSON_NAME] 8:43 AM ma…" at bounding box center [1084, 395] width 268 height 333
click at [23, 131] on div at bounding box center [30, 133] width 15 height 15
drag, startPoint x: 1214, startPoint y: 433, endPoint x: 1216, endPoint y: 449, distance: 16.8
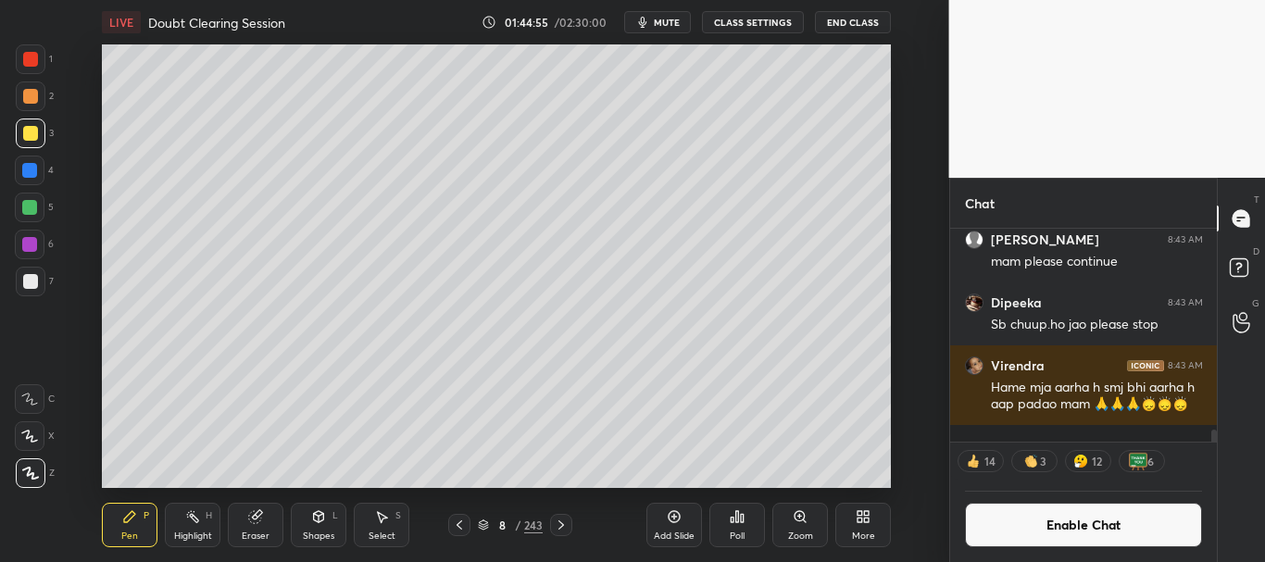
click at [1215, 449] on div "[PERSON_NAME] 8:43 AM Student samaj ki or maafii ma'am [PERSON_NAME] 8:43 AM ma…" at bounding box center [1084, 395] width 268 height 333
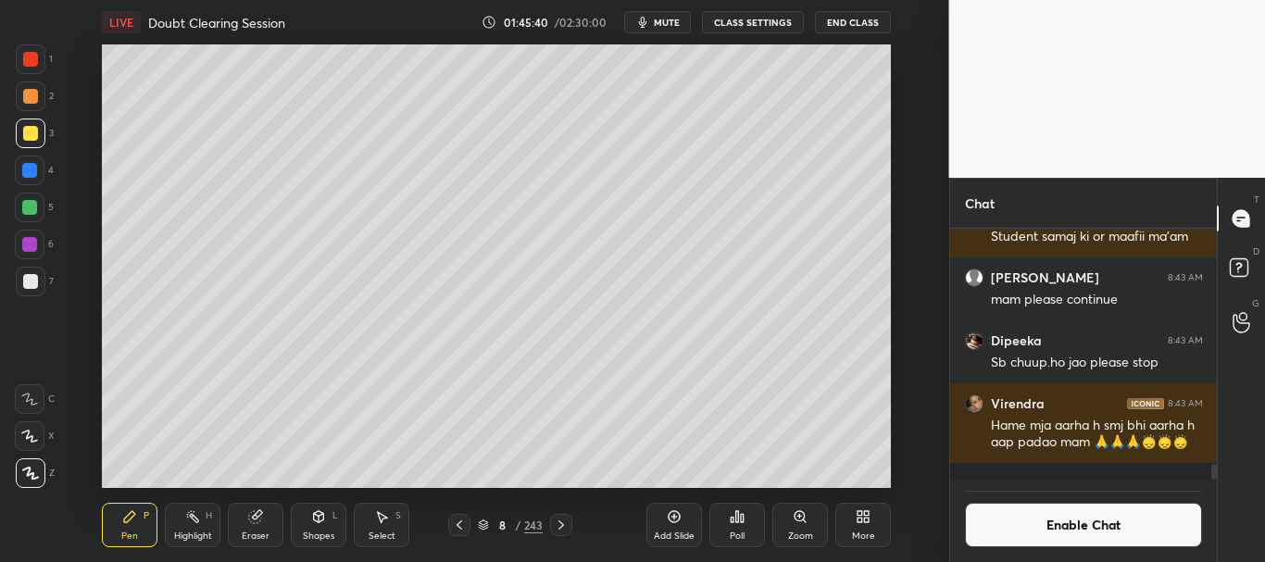
scroll to position [3528, 0]
drag, startPoint x: 1213, startPoint y: 471, endPoint x: 1216, endPoint y: 486, distance: 15.1
click at [1216, 486] on div "Labham 8:43 AM bhai pdhne do yaar [PERSON_NAME] [PERSON_NAME] 8:43 AM Ignor mam…" at bounding box center [1084, 395] width 268 height 333
click at [30, 275] on div at bounding box center [30, 281] width 15 height 15
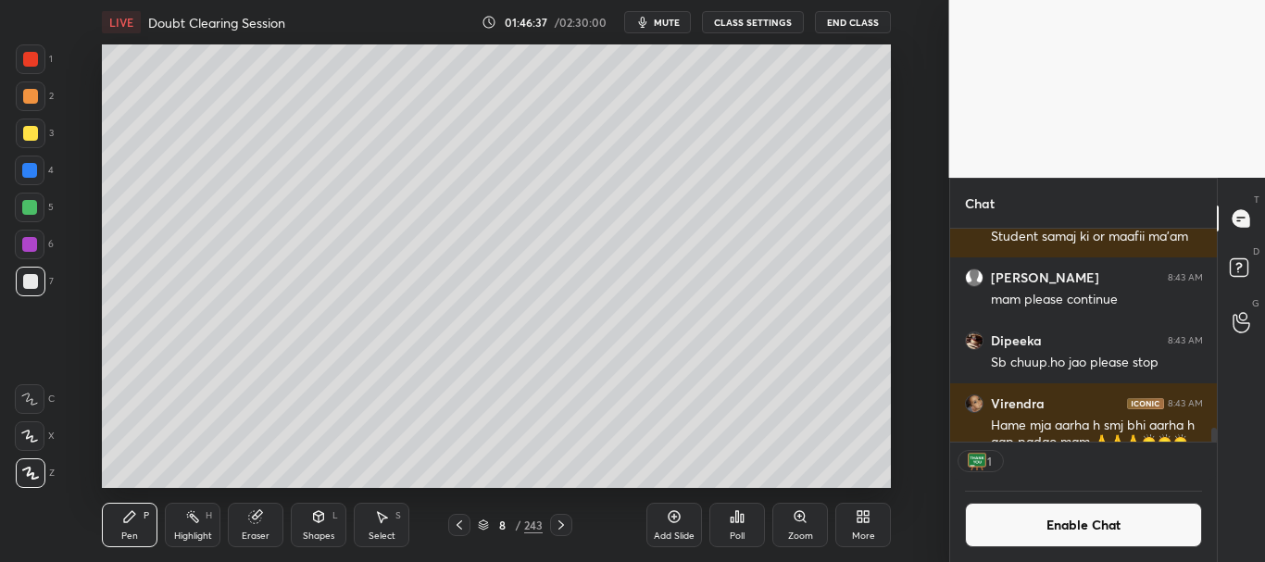
scroll to position [207, 261]
click at [657, 480] on div "LIVE Doubt Clearing Session 01:46:40 / 02:30:00 mute CLASS SETTINGS End Class S…" at bounding box center [496, 281] width 875 height 562
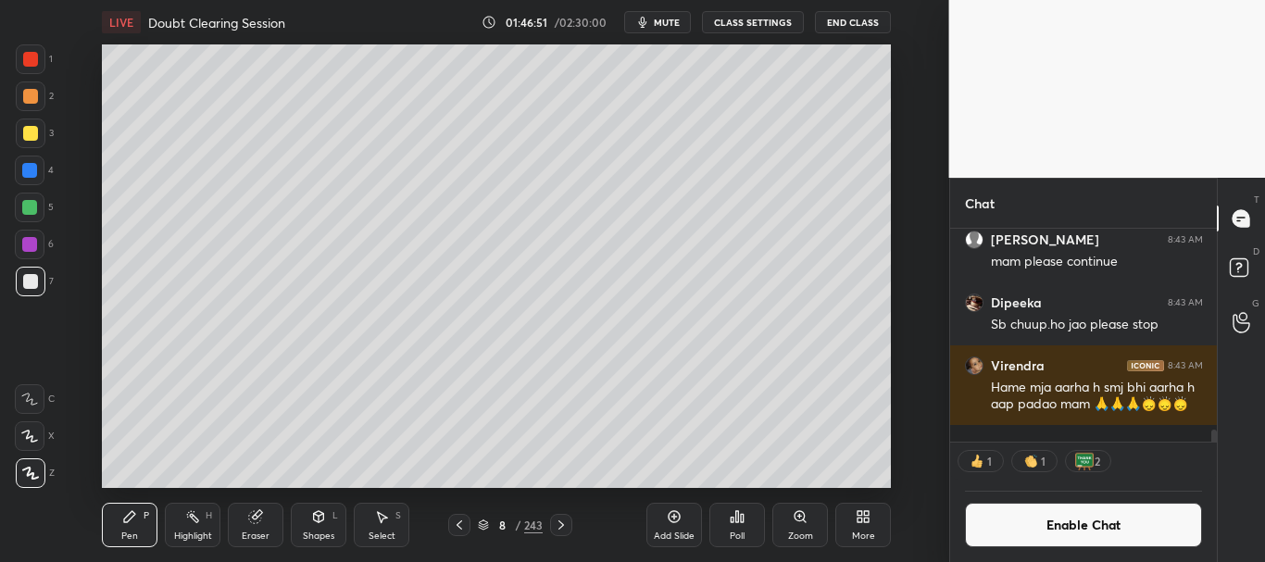
drag, startPoint x: 1213, startPoint y: 433, endPoint x: 1212, endPoint y: 447, distance: 14.9
click at [1215, 447] on div "[PERSON_NAME] 8:43 AM Student samaj ki or maafii ma'am [PERSON_NAME] 8:43 AM ma…" at bounding box center [1084, 395] width 268 height 333
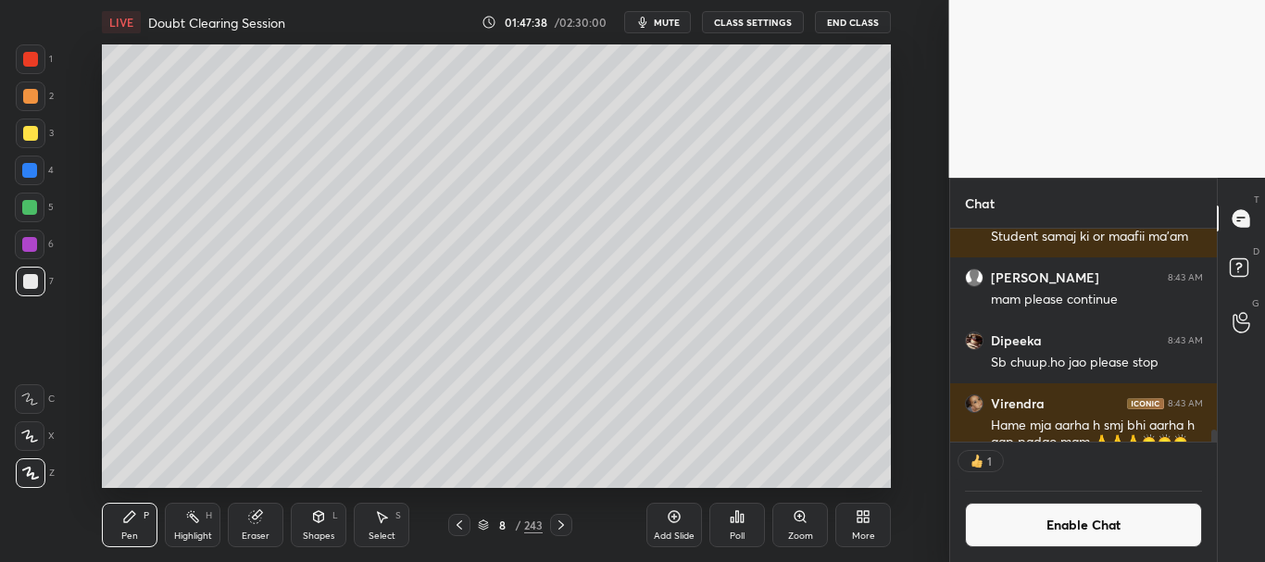
scroll to position [3559, 0]
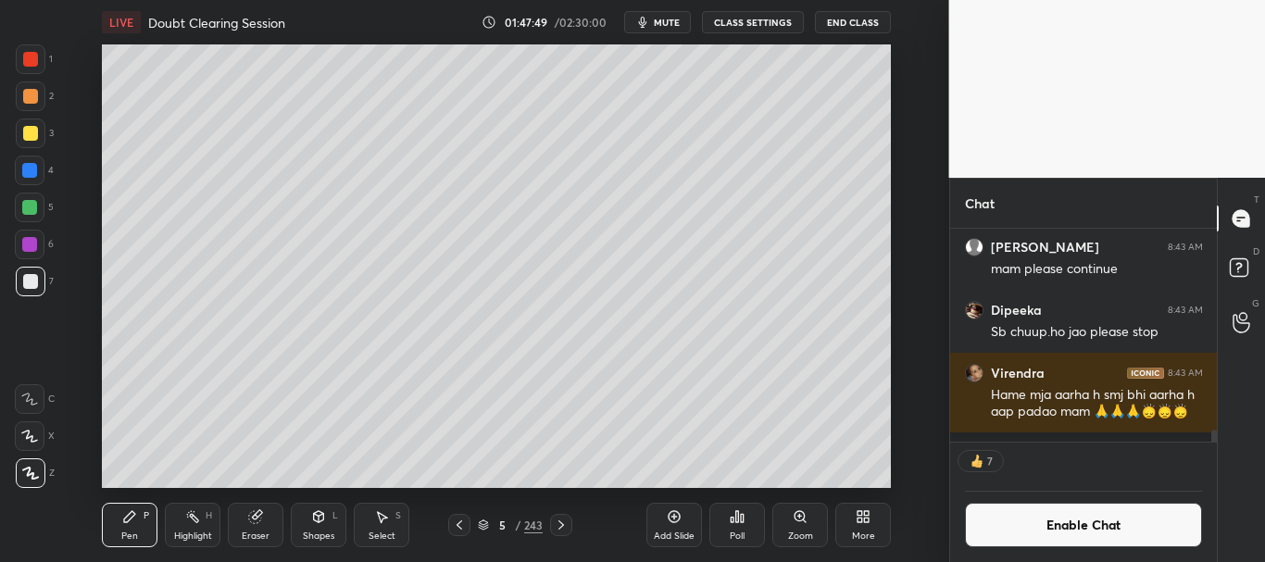
drag, startPoint x: 24, startPoint y: 277, endPoint x: 38, endPoint y: 266, distance: 17.8
click at [27, 274] on div at bounding box center [30, 281] width 15 height 15
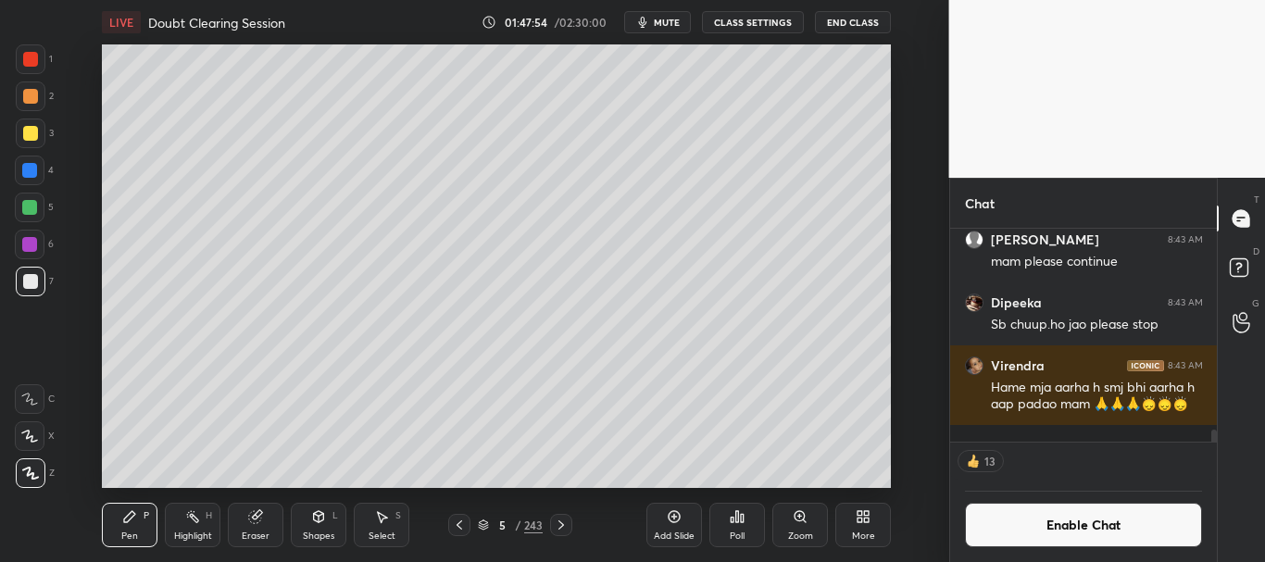
drag, startPoint x: 1213, startPoint y: 433, endPoint x: 1209, endPoint y: 447, distance: 15.3
click at [1211, 448] on div "[PERSON_NAME] 8:43 AM Student samaj ki or maafii ma'am [PERSON_NAME] 8:43 AM ma…" at bounding box center [1084, 395] width 268 height 333
drag, startPoint x: 25, startPoint y: 283, endPoint x: 24, endPoint y: 272, distance: 10.2
click at [25, 283] on div at bounding box center [30, 281] width 15 height 15
drag, startPoint x: 1216, startPoint y: 434, endPoint x: 1216, endPoint y: 447, distance: 13.0
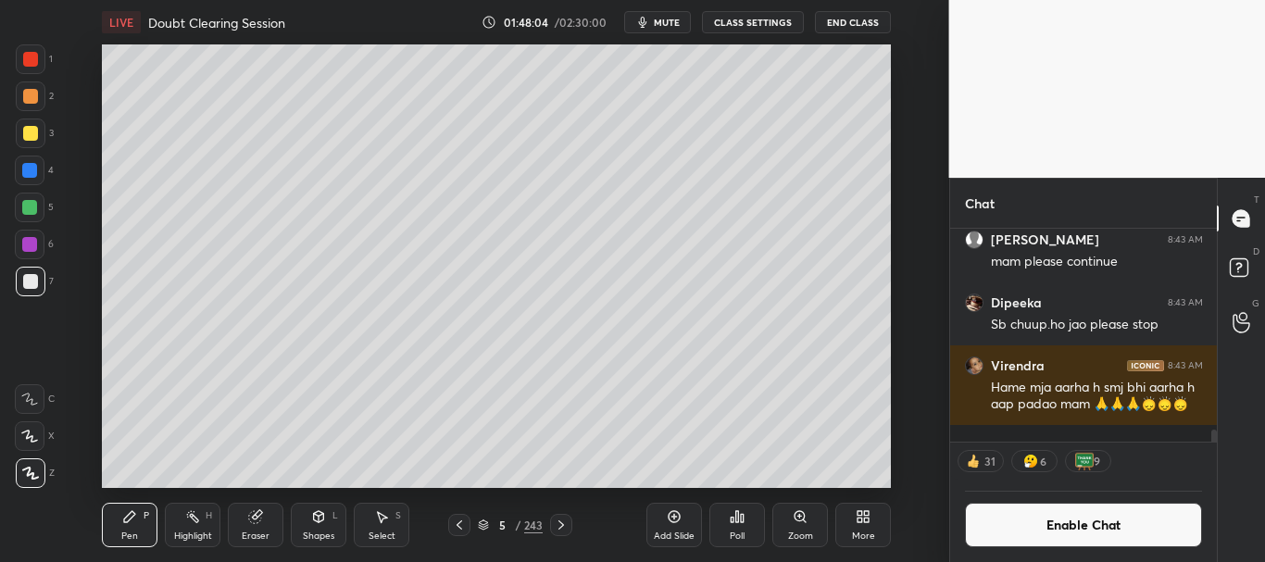
click at [1216, 447] on div "[PERSON_NAME] 8:43 AM Student samaj ki or maafii ma'am [PERSON_NAME] 8:43 AM ma…" at bounding box center [1084, 395] width 268 height 333
click at [1086, 522] on button "Enable Chat" at bounding box center [1084, 525] width 238 height 44
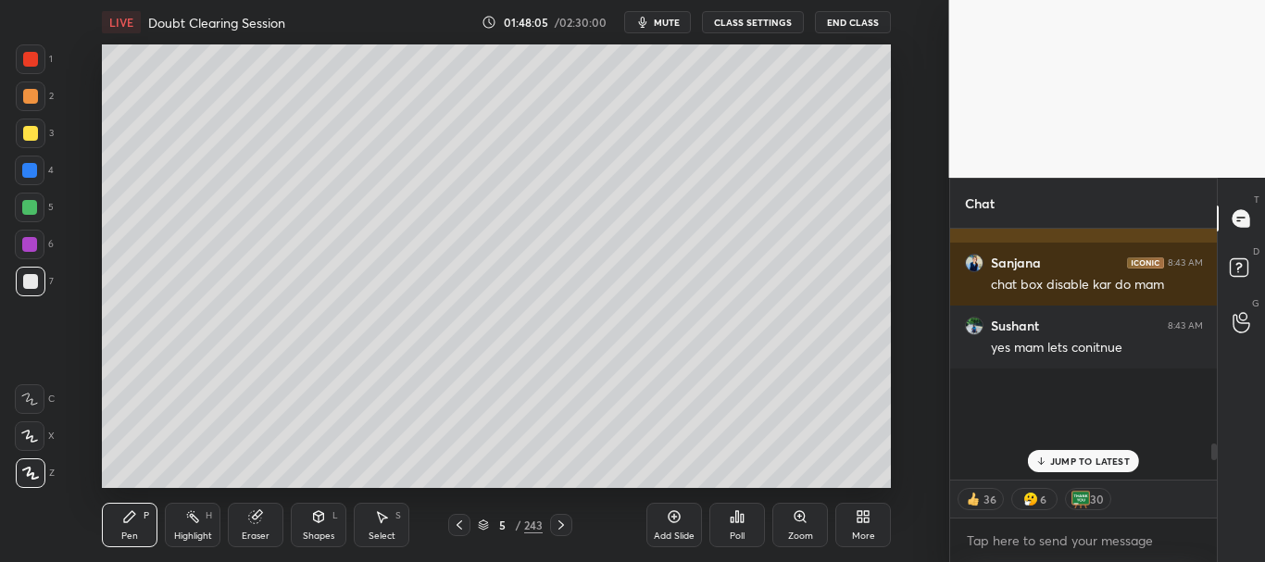
scroll to position [245, 261]
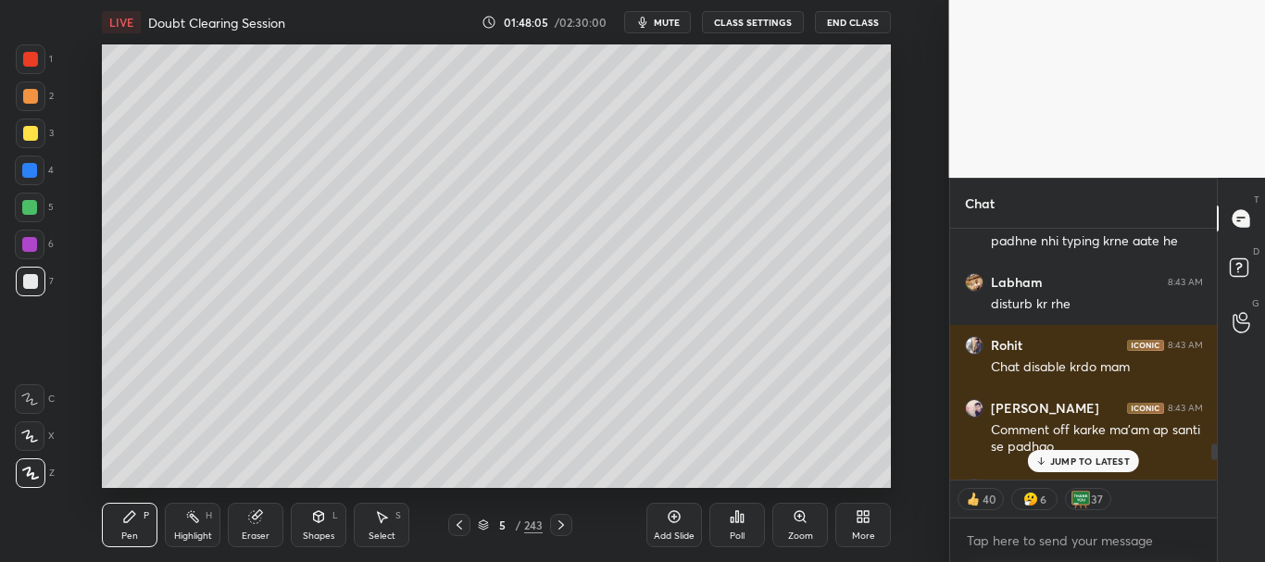
click at [1081, 468] on div "JUMP TO LATEST" at bounding box center [1083, 461] width 111 height 22
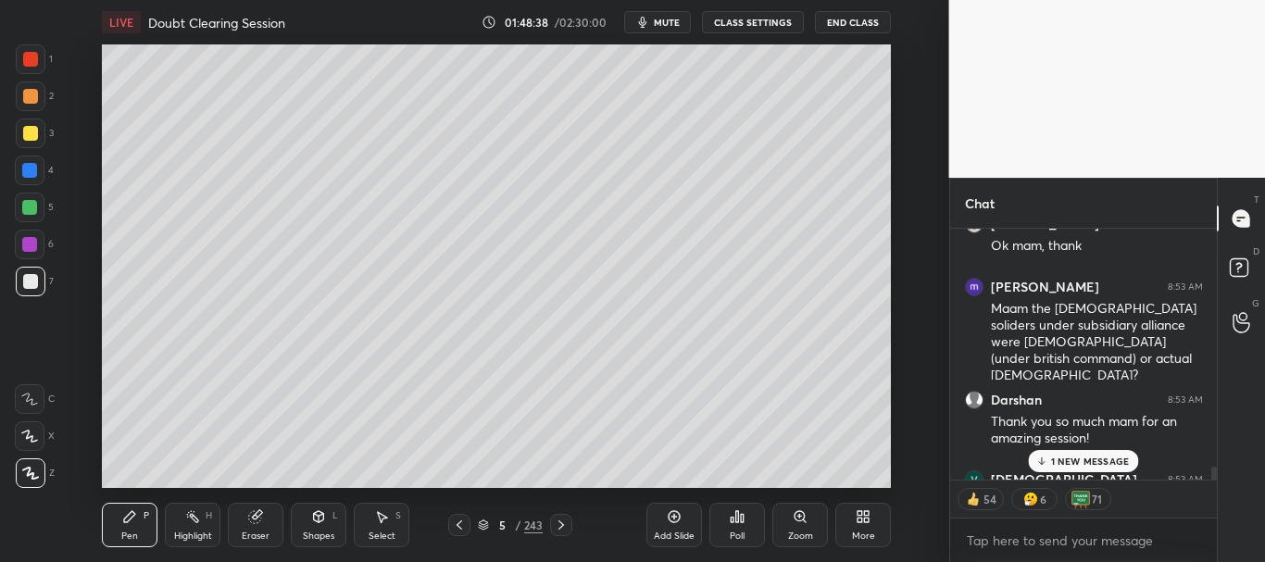
scroll to position [5524, 0]
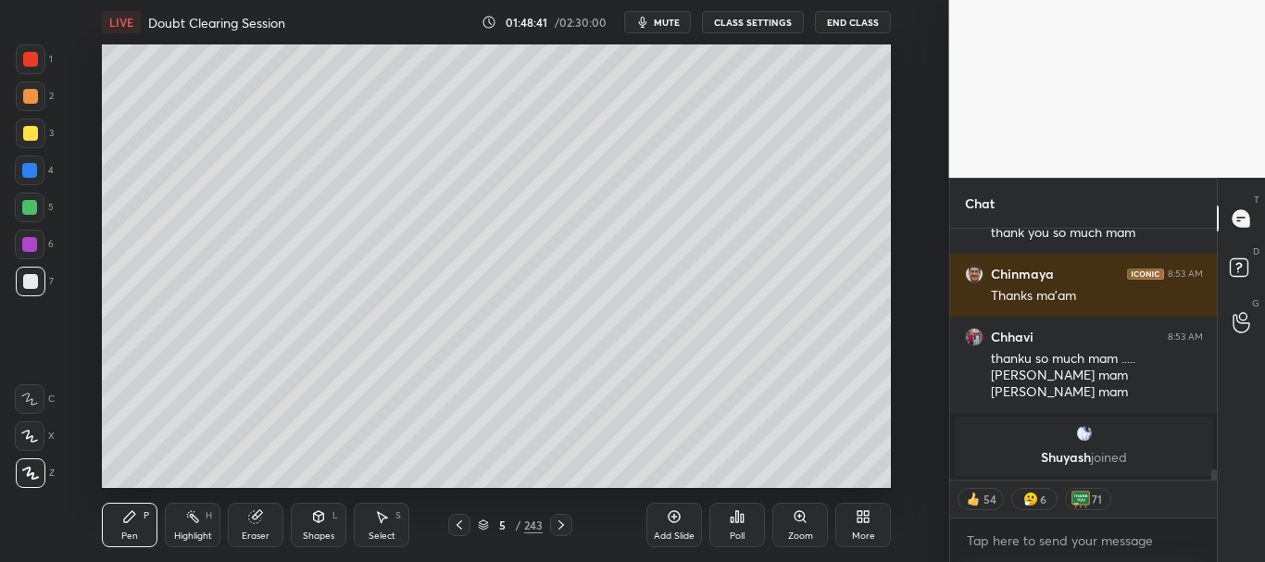
drag, startPoint x: 1213, startPoint y: 474, endPoint x: 1212, endPoint y: 491, distance: 16.7
click at [1217, 495] on div "Chat [PERSON_NAME] 8:53 AM Thank you so much mam for an amazing session! [PERSO…" at bounding box center [1107, 370] width 317 height 384
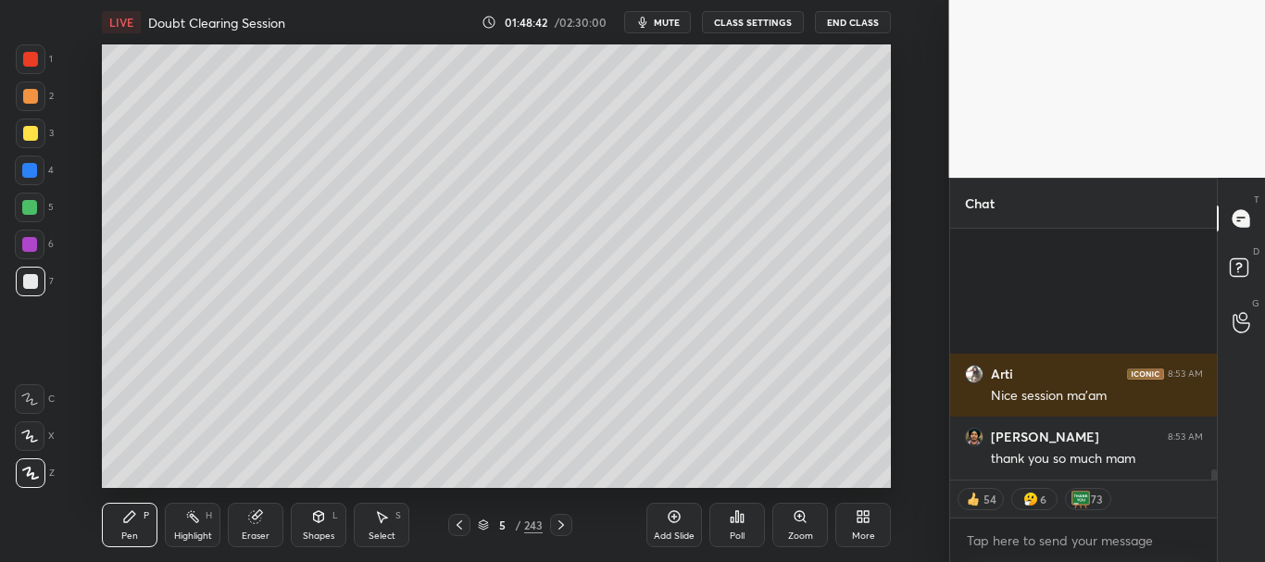
scroll to position [6189, 0]
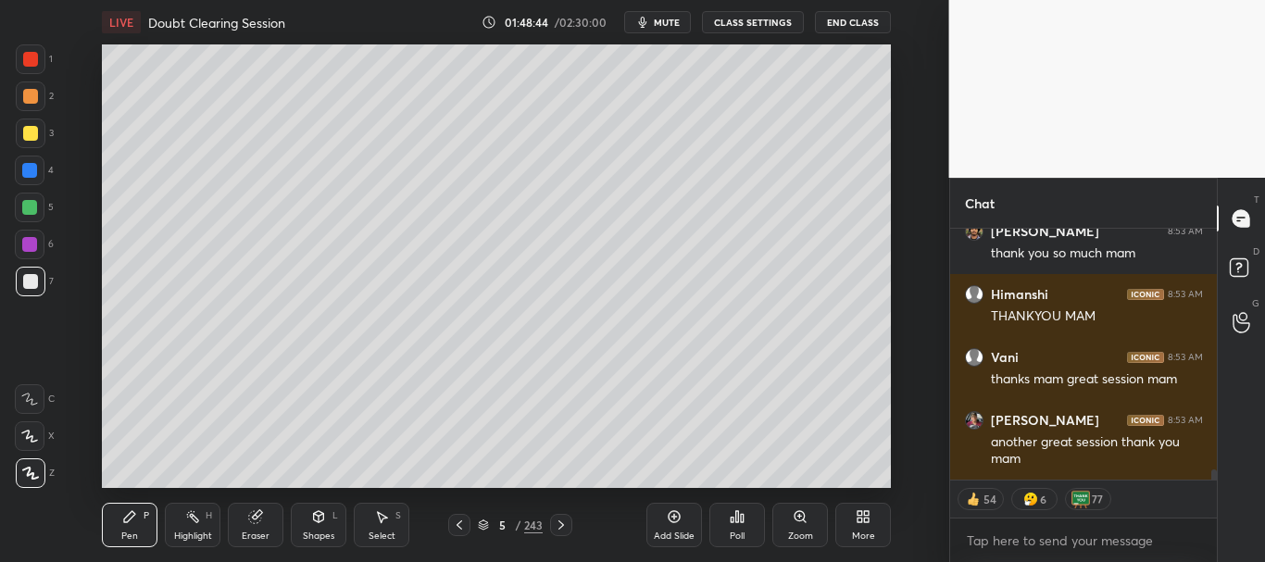
click at [482, 527] on icon at bounding box center [483, 525] width 11 height 11
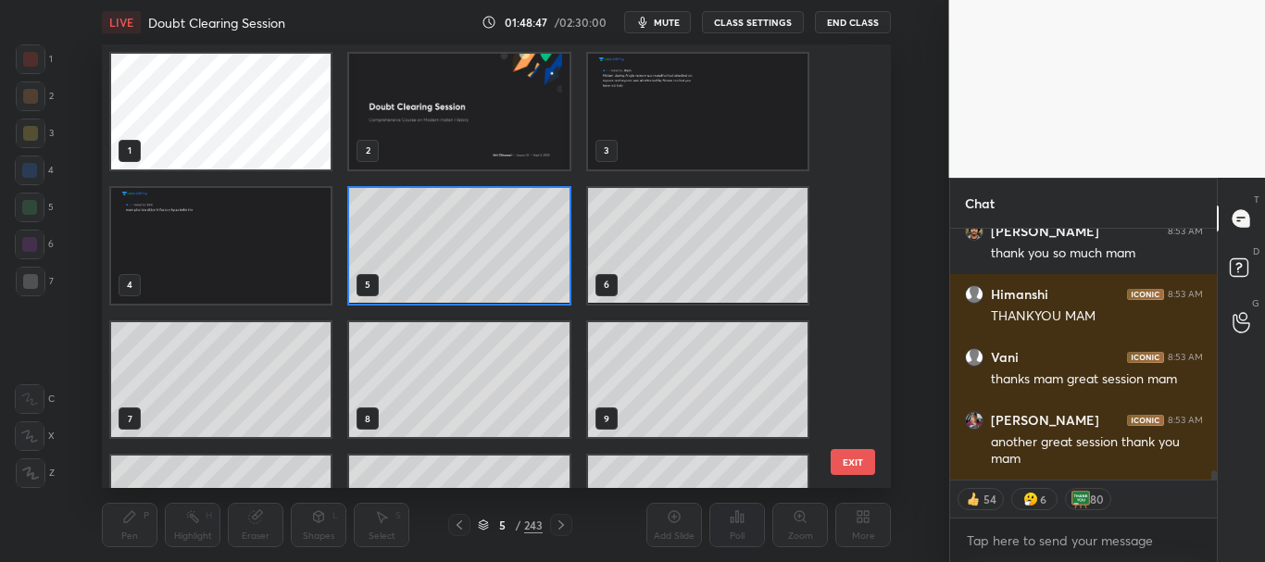
scroll to position [6268, 0]
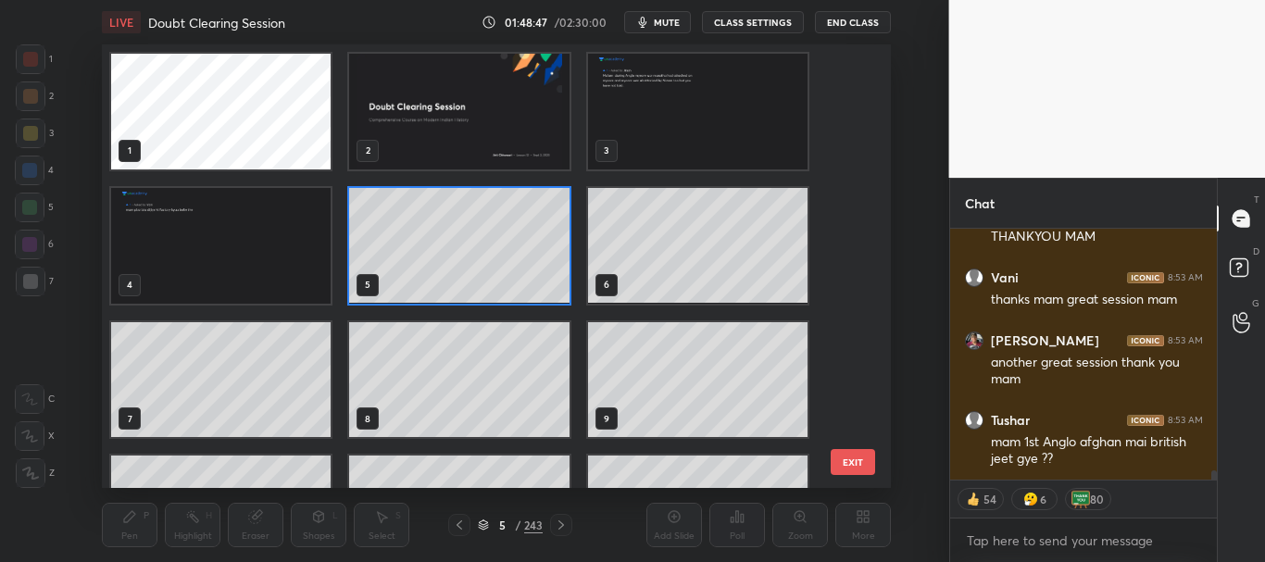
click at [547, 129] on img "grid" at bounding box center [460, 112] width 220 height 116
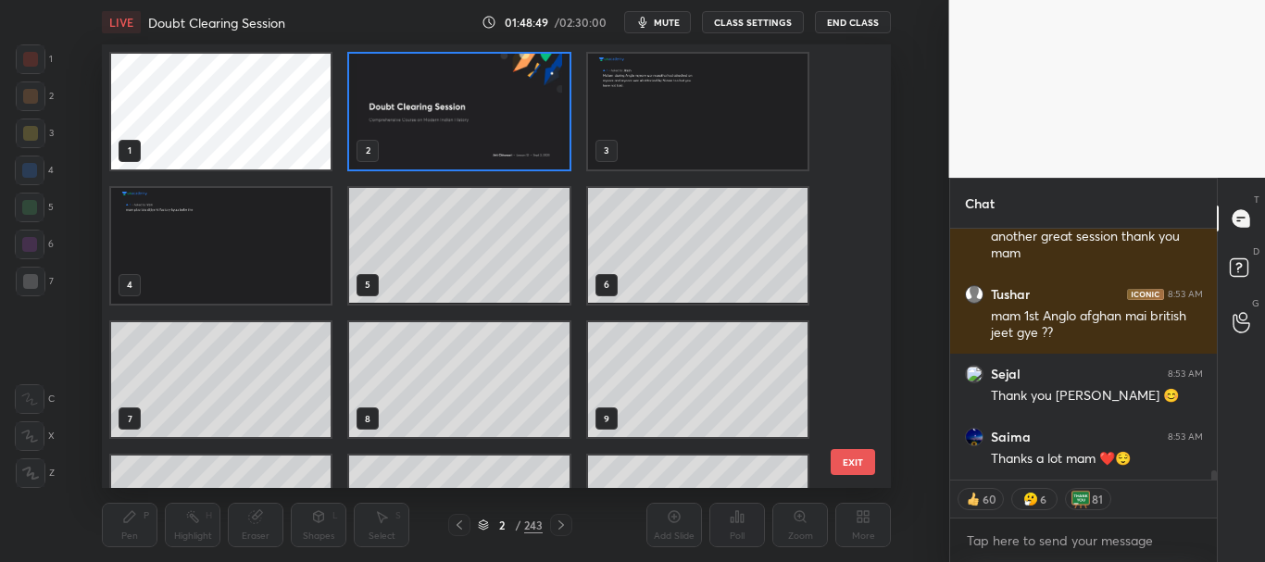
scroll to position [6474, 0]
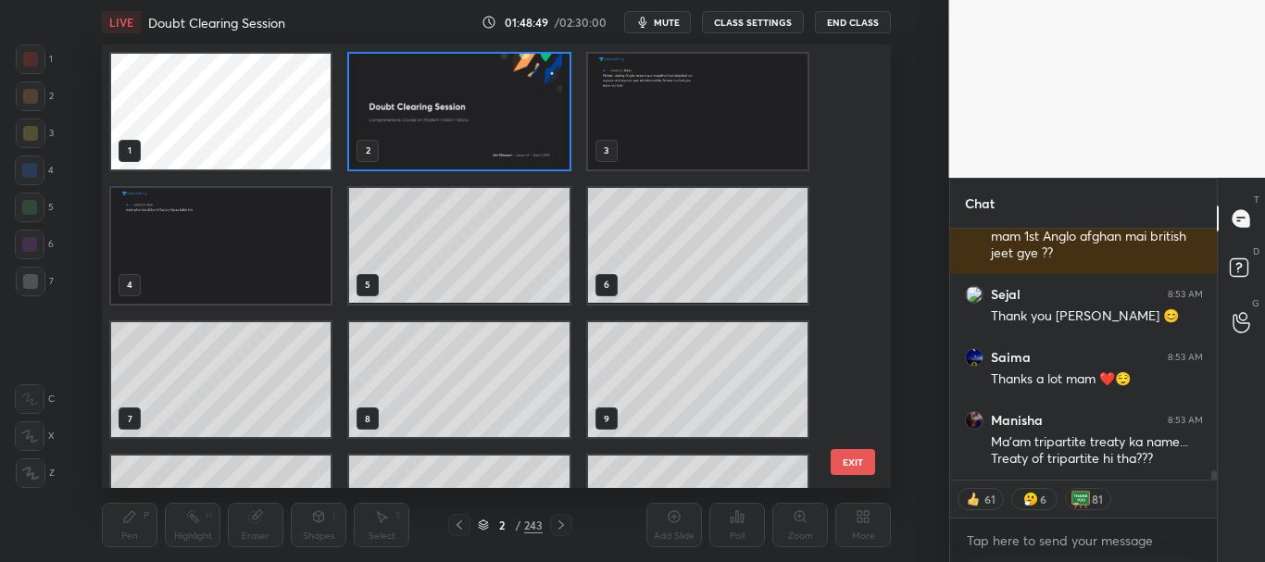
click at [483, 525] on icon at bounding box center [483, 525] width 11 height 11
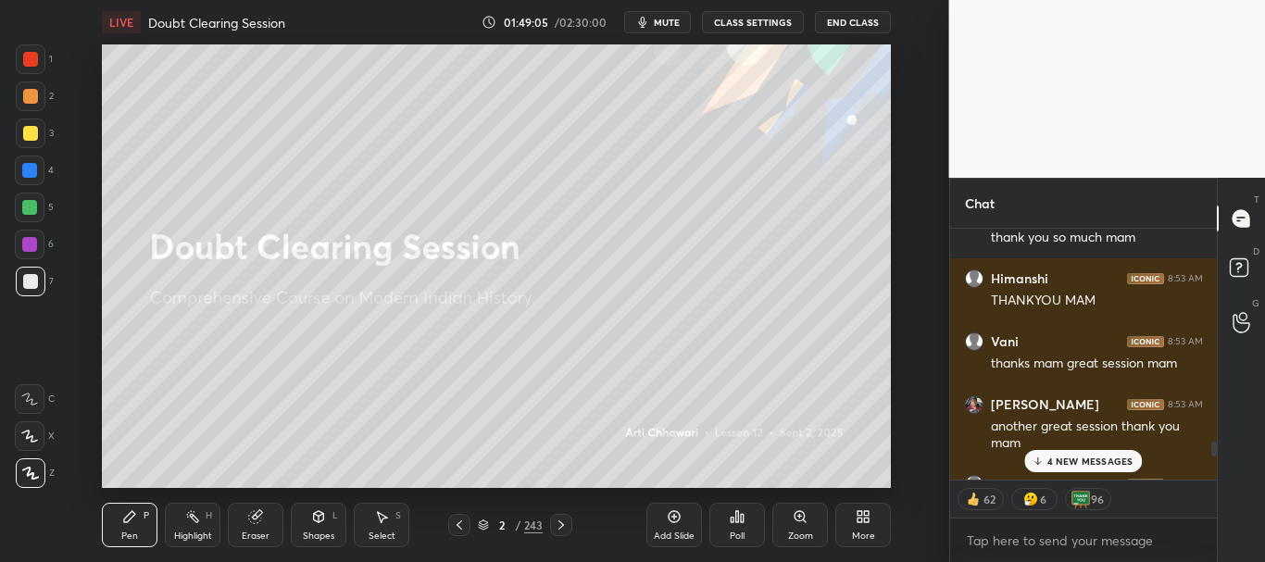
scroll to position [6280, 0]
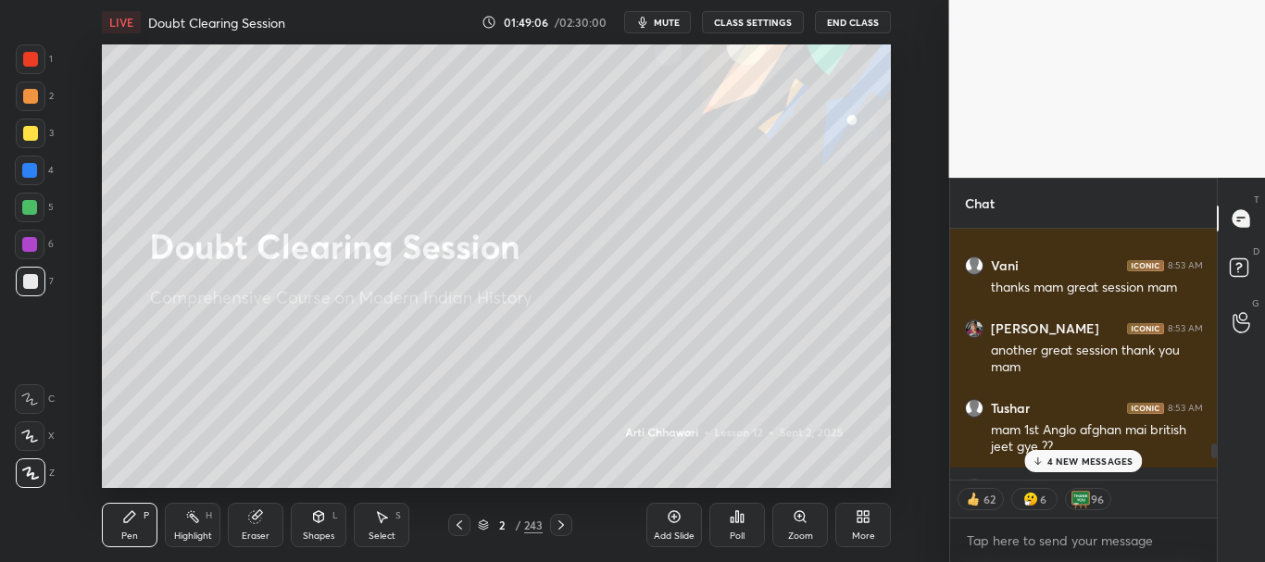
drag, startPoint x: 1213, startPoint y: 479, endPoint x: 1216, endPoint y: 456, distance: 23.3
click at [1216, 456] on div at bounding box center [1215, 451] width 6 height 15
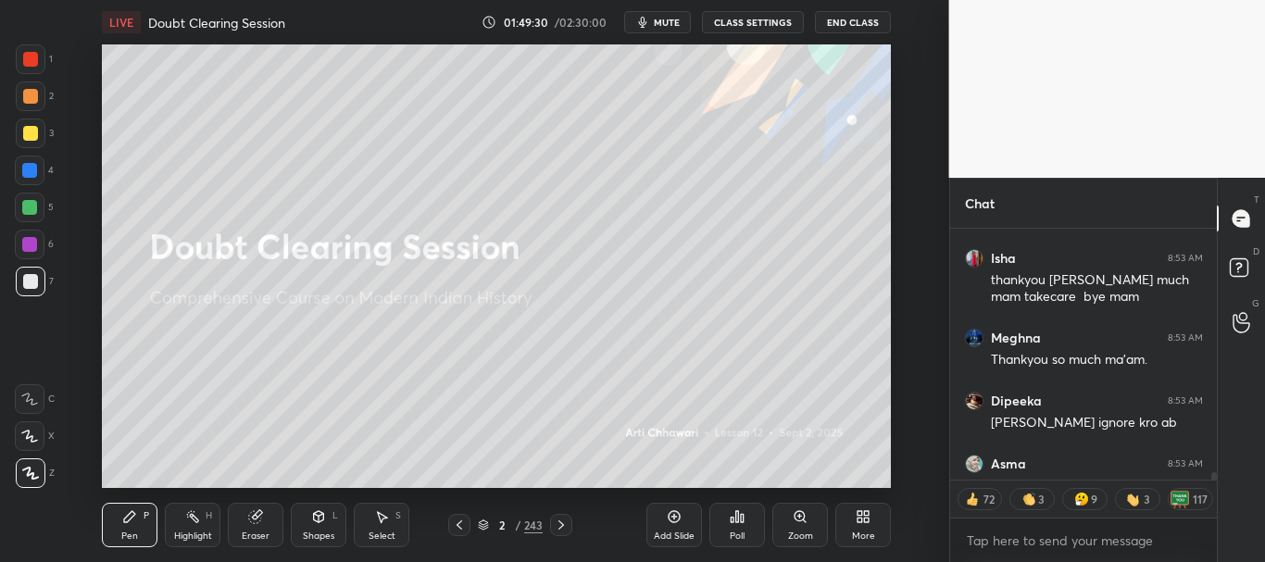
scroll to position [7787, 0]
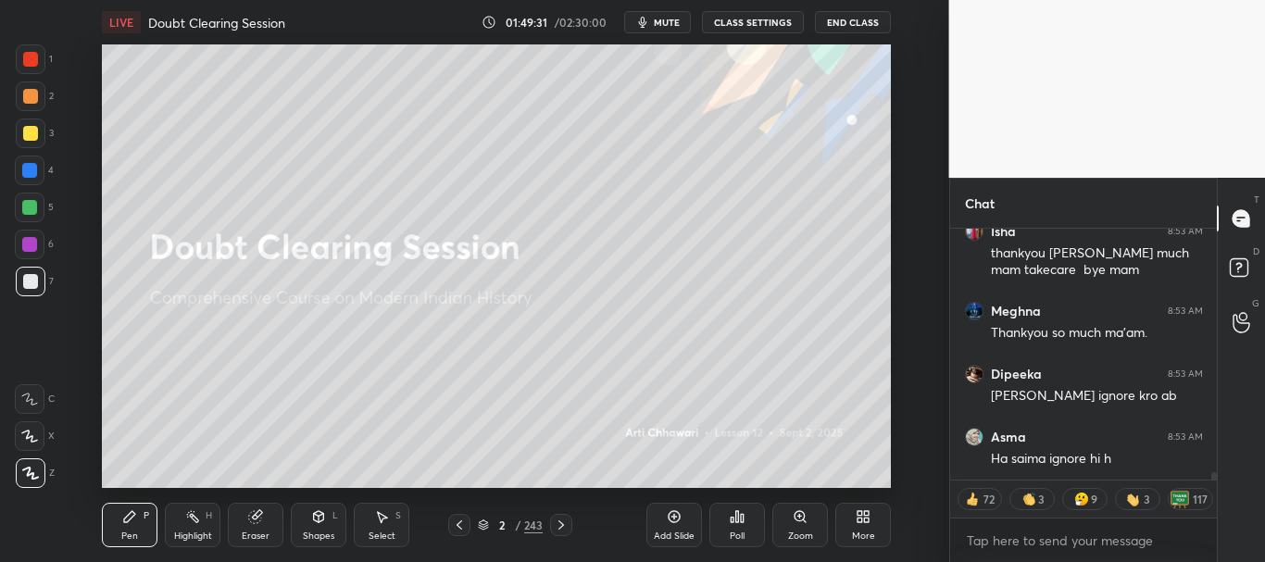
drag, startPoint x: 1213, startPoint y: 447, endPoint x: 1225, endPoint y: 502, distance: 56.0
click at [1225, 502] on div "Chat [PERSON_NAME].. 8:53 AM chill asma [PERSON_NAME] 8:53 AM thankyou [PERSON_…" at bounding box center [1107, 370] width 317 height 384
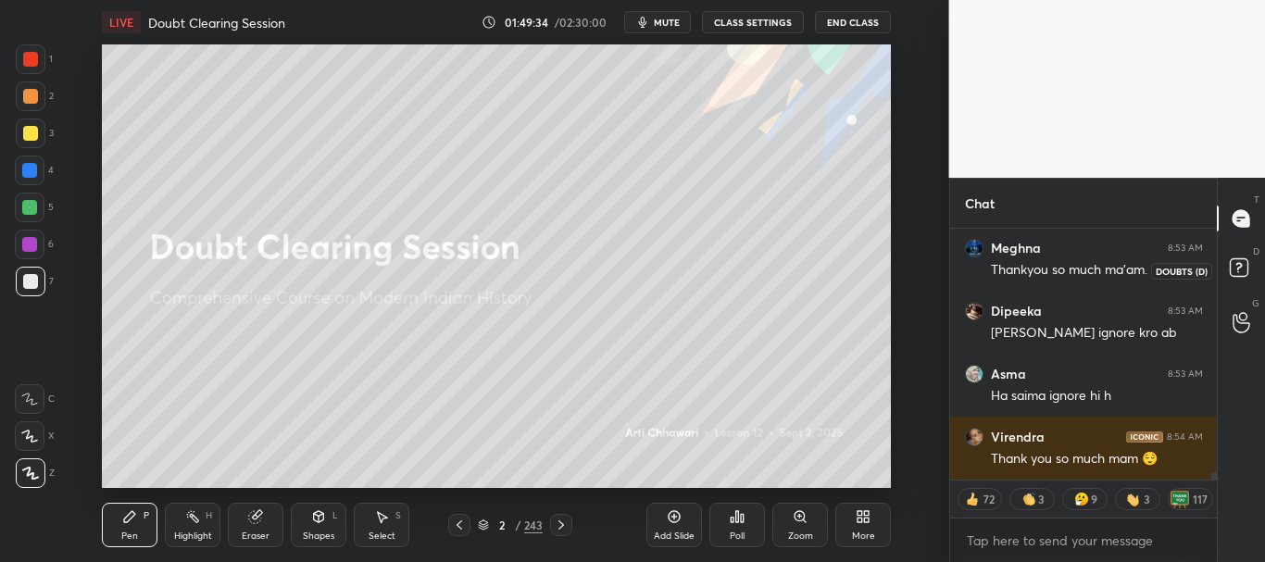
click at [1239, 276] on rect at bounding box center [1239, 268] width 18 height 18
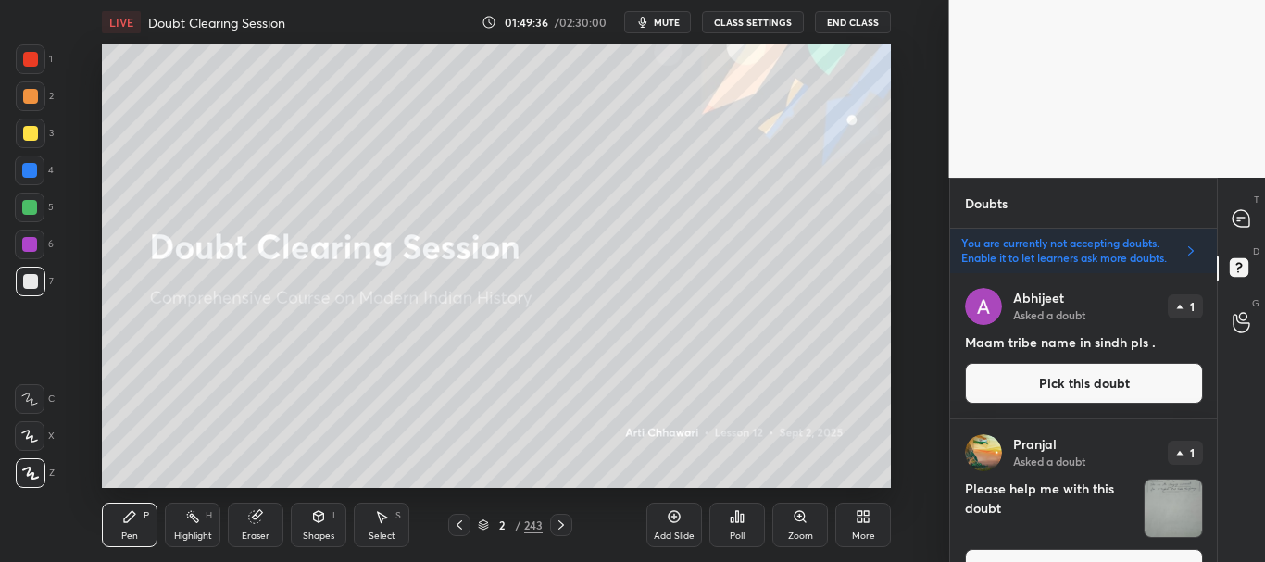
click at [1073, 376] on button "Pick this doubt" at bounding box center [1084, 383] width 238 height 41
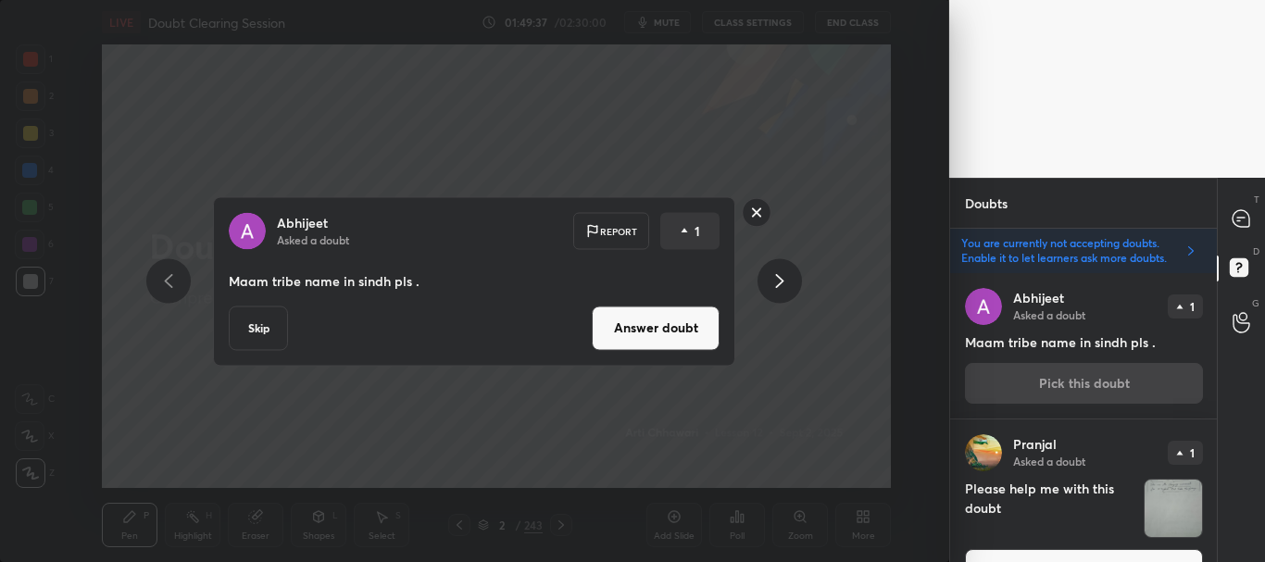
click at [618, 322] on button "Answer doubt" at bounding box center [656, 328] width 128 height 44
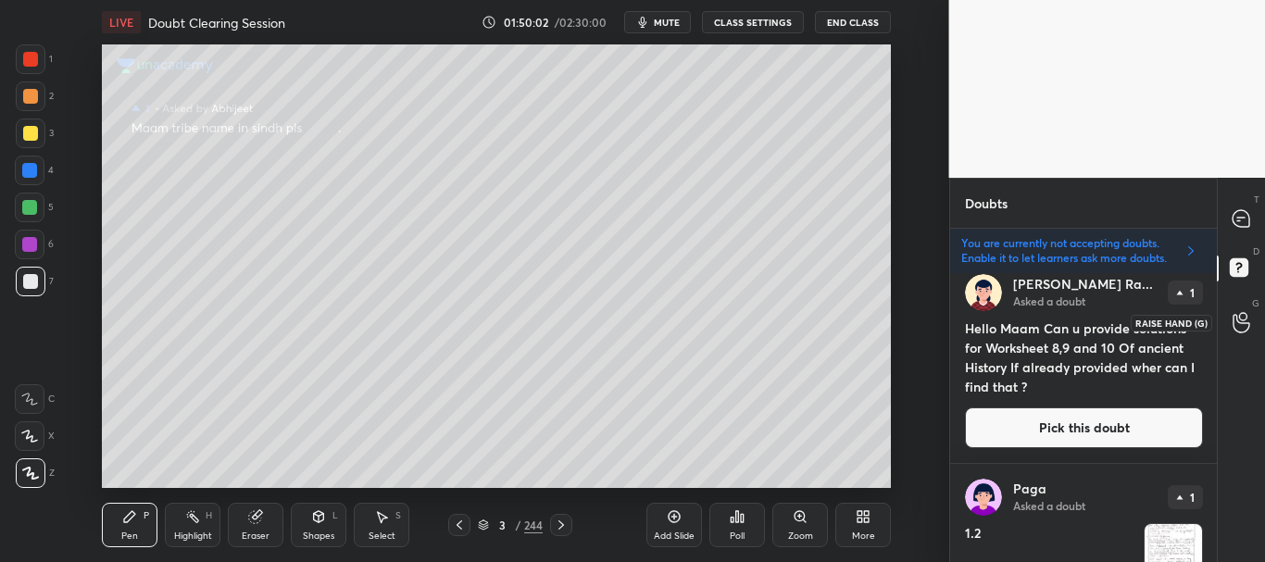
scroll to position [410, 0]
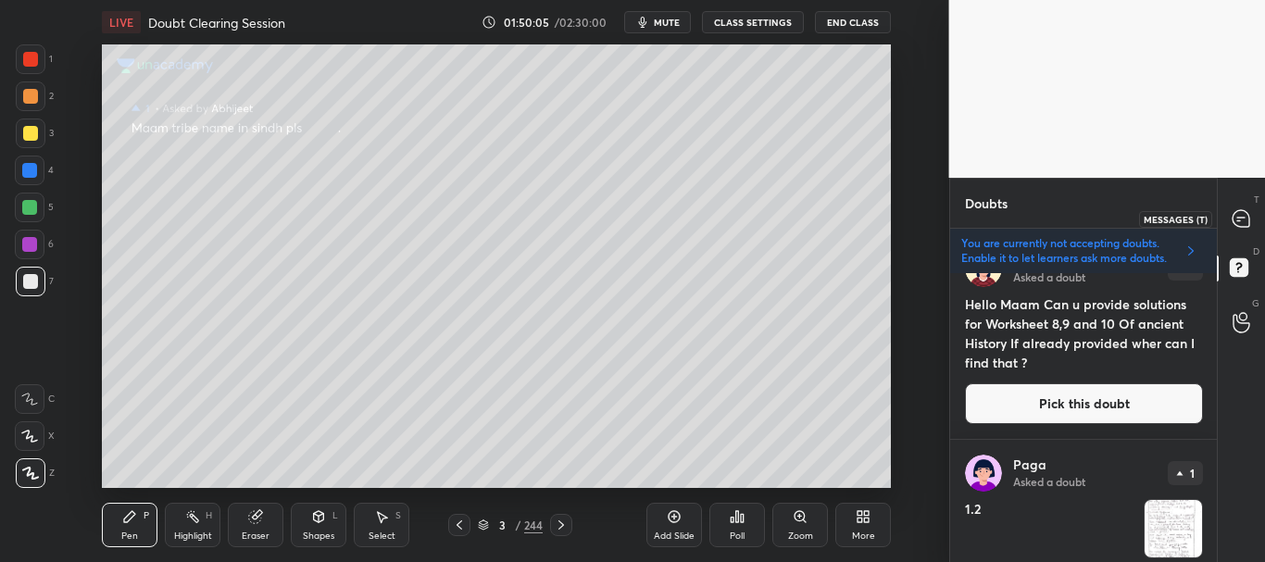
click at [1242, 220] on icon at bounding box center [1241, 218] width 17 height 17
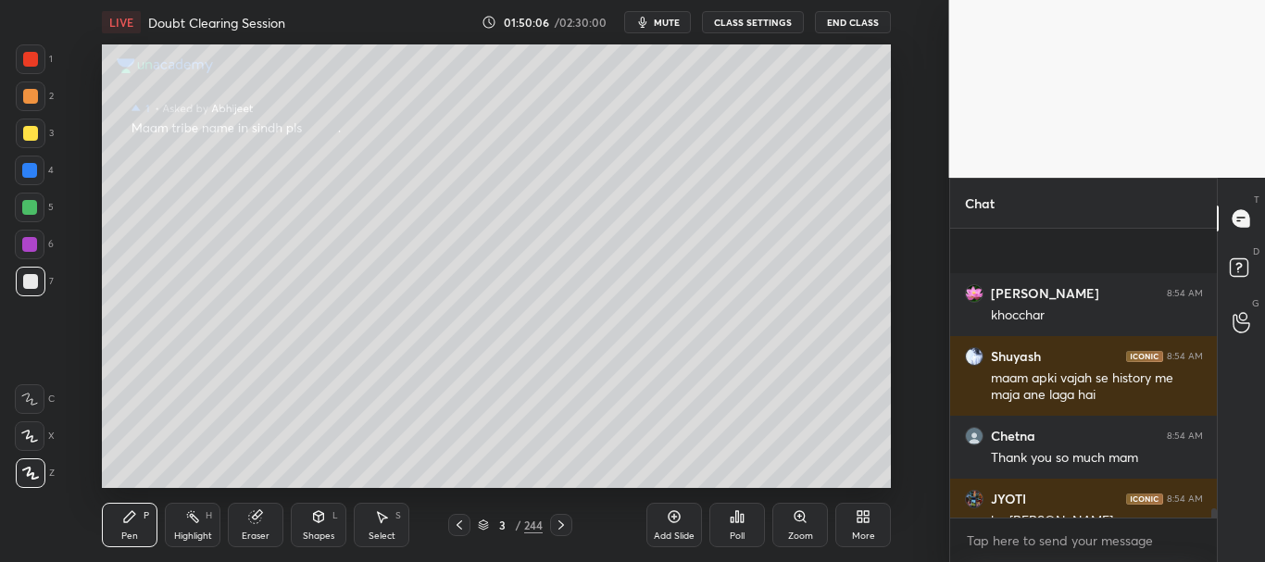
scroll to position [9015, 0]
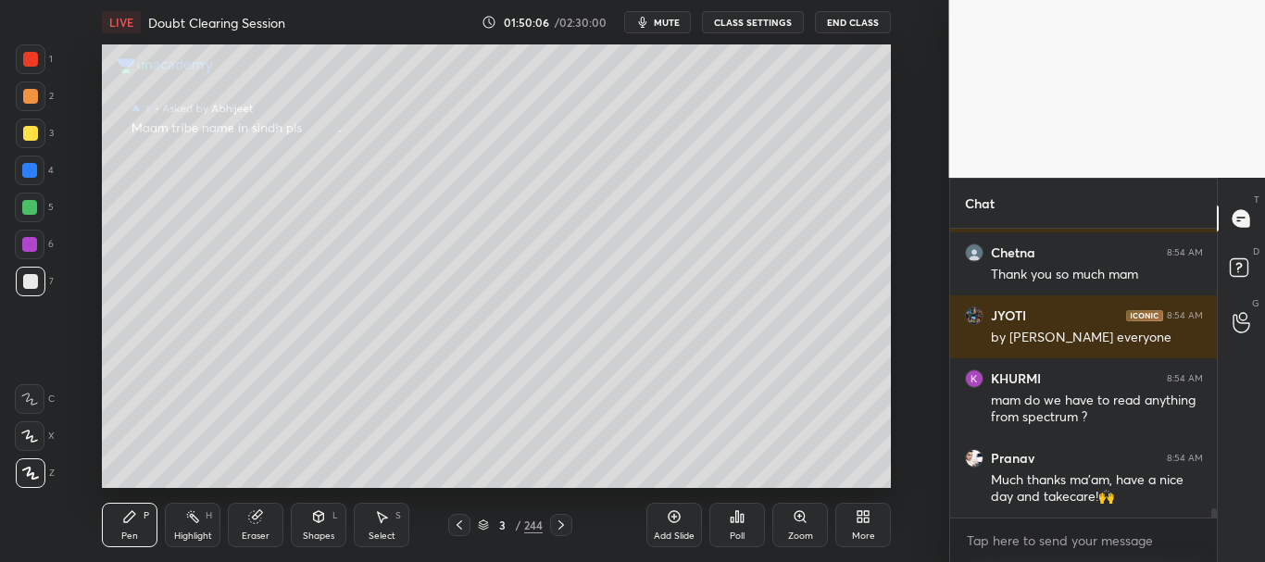
click at [1215, 529] on div "[PERSON_NAME] 8:54 AM khocchar Shuyash 8:54 AM maam apki vajah se history me ma…" at bounding box center [1084, 395] width 268 height 333
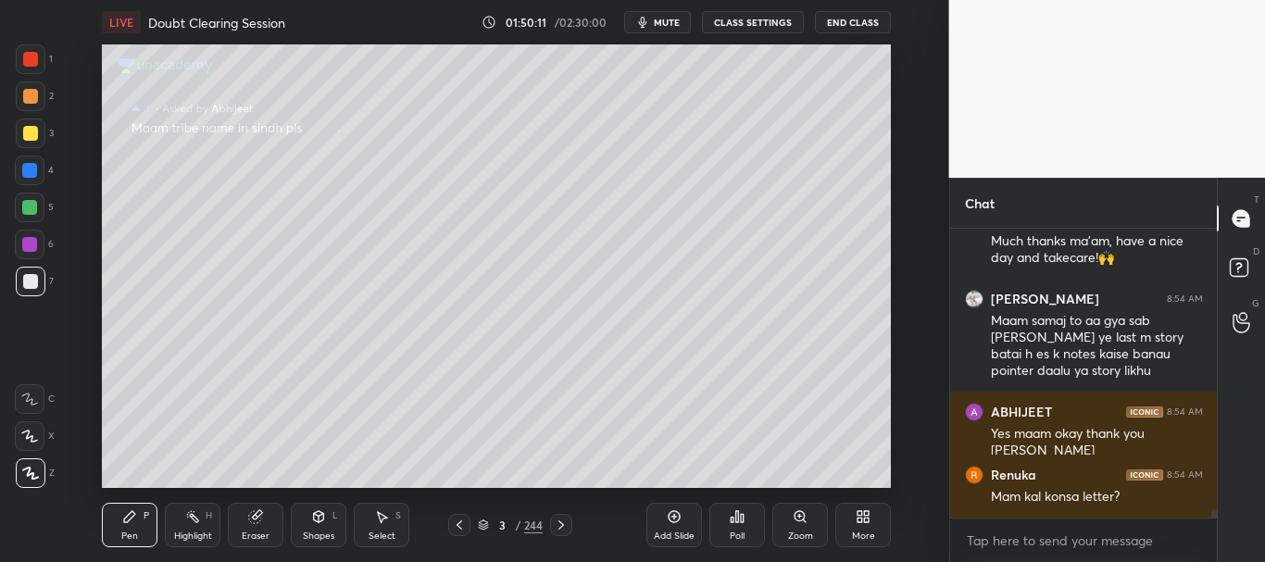
scroll to position [9317, 0]
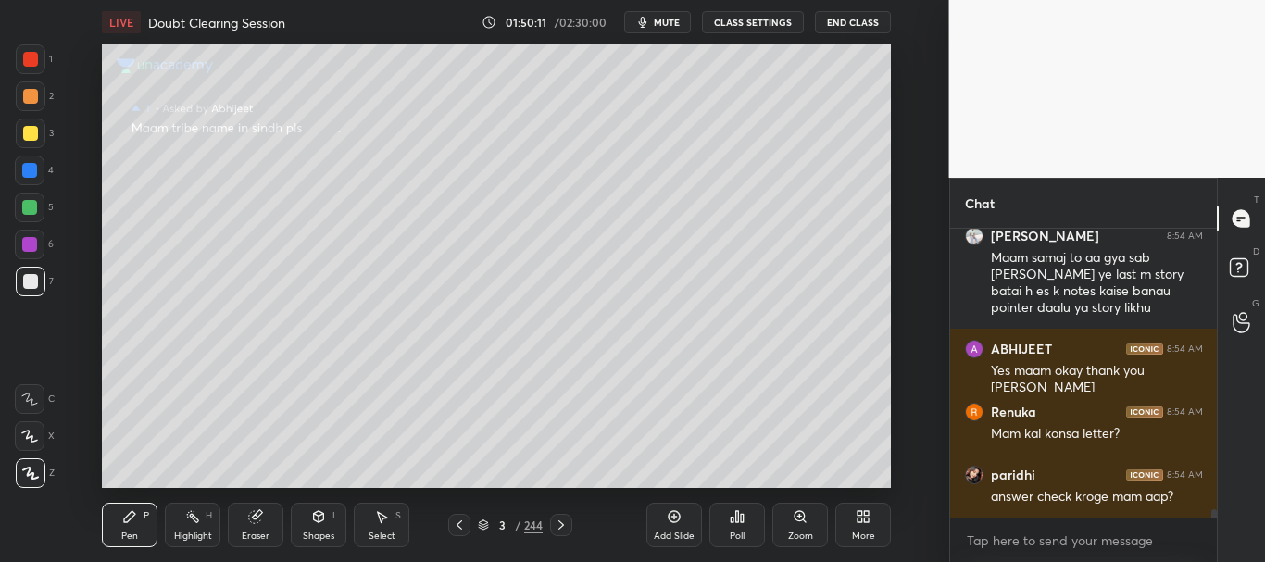
click at [658, 15] on button "mute" at bounding box center [657, 22] width 67 height 22
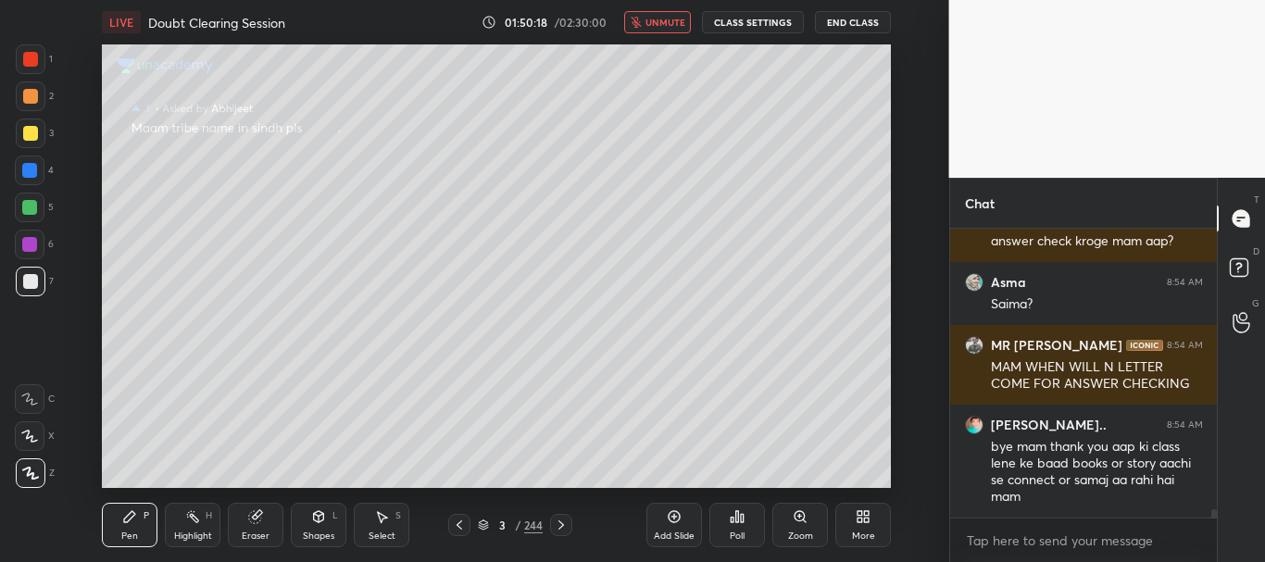
scroll to position [9635, 0]
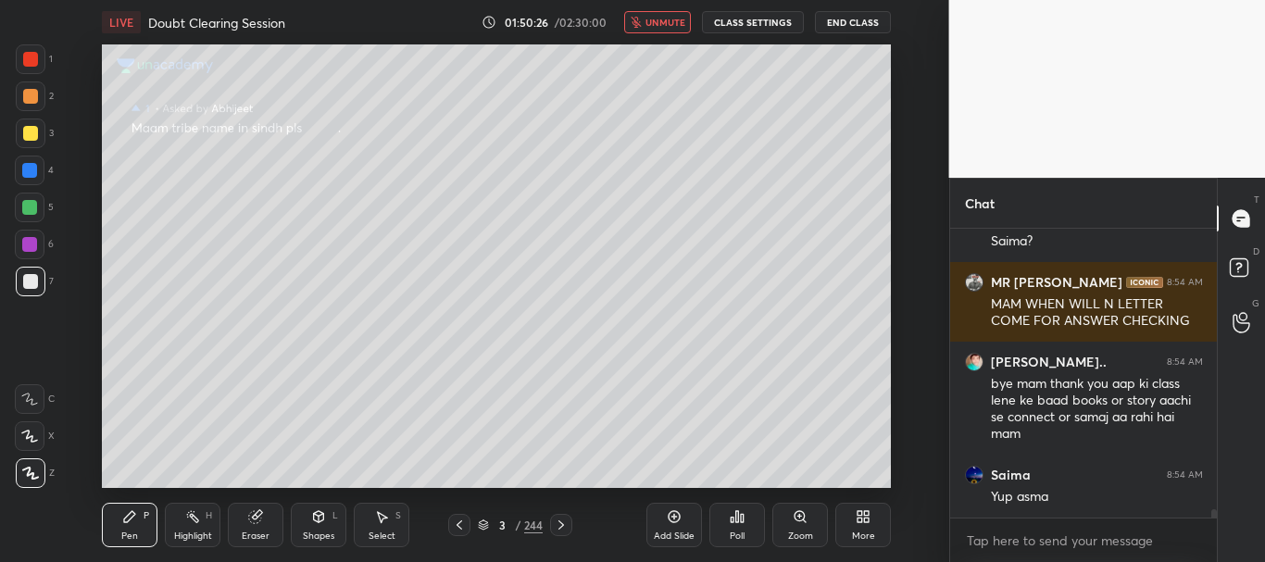
click at [675, 21] on span "unmute" at bounding box center [666, 22] width 40 height 13
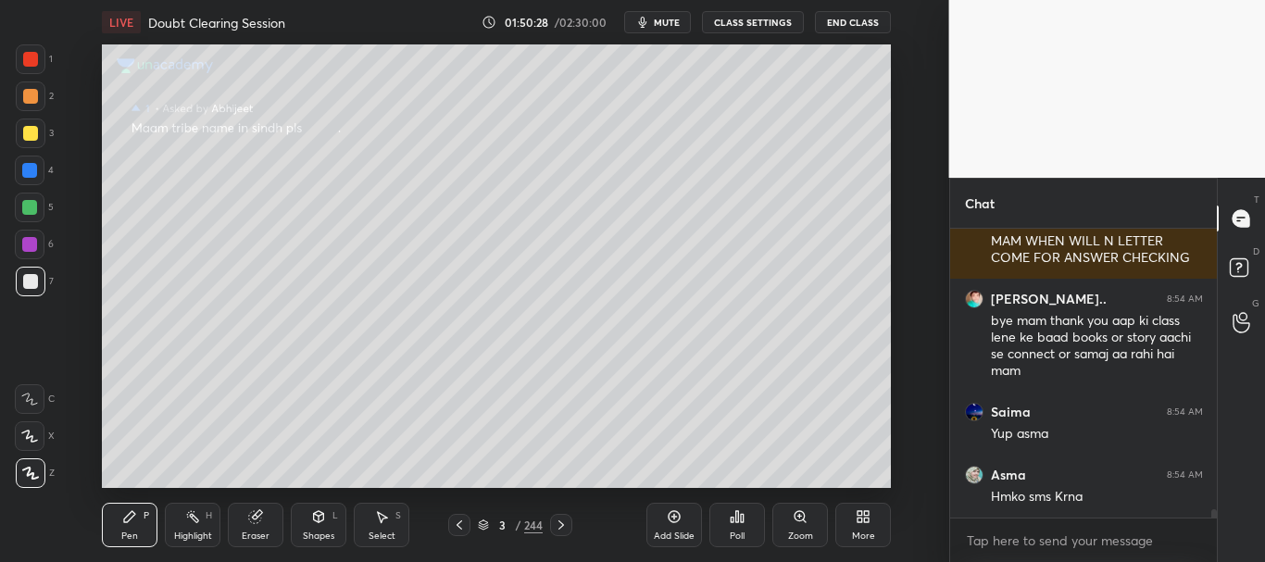
click at [484, 522] on icon at bounding box center [483, 523] width 9 height 5
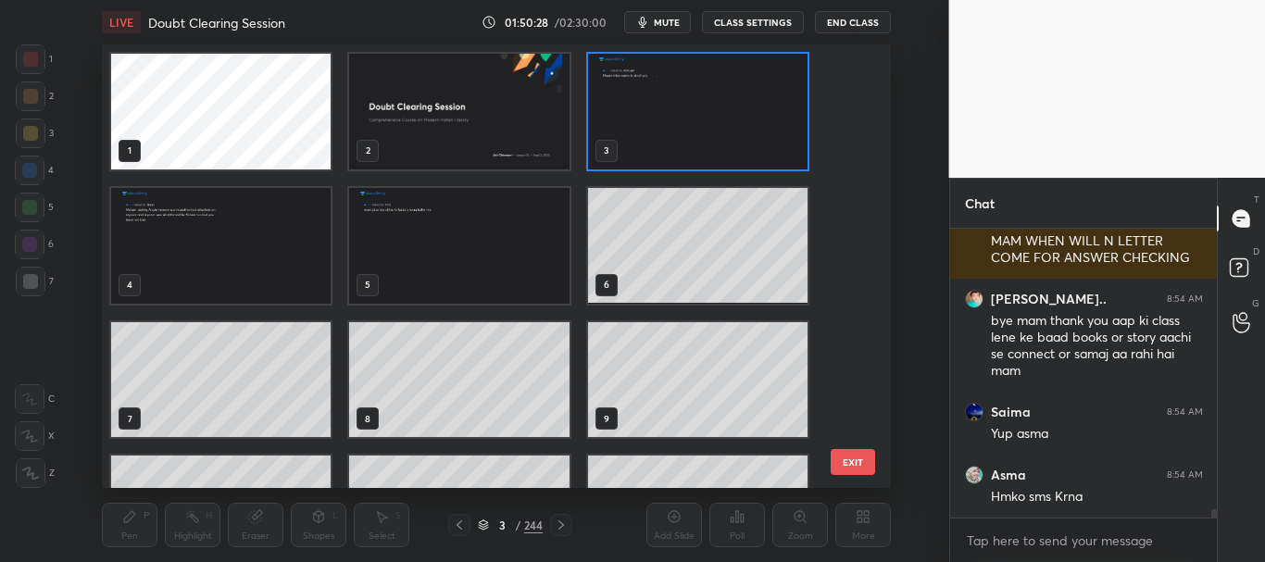
scroll to position [438, 779]
click at [512, 121] on img "grid" at bounding box center [460, 112] width 220 height 116
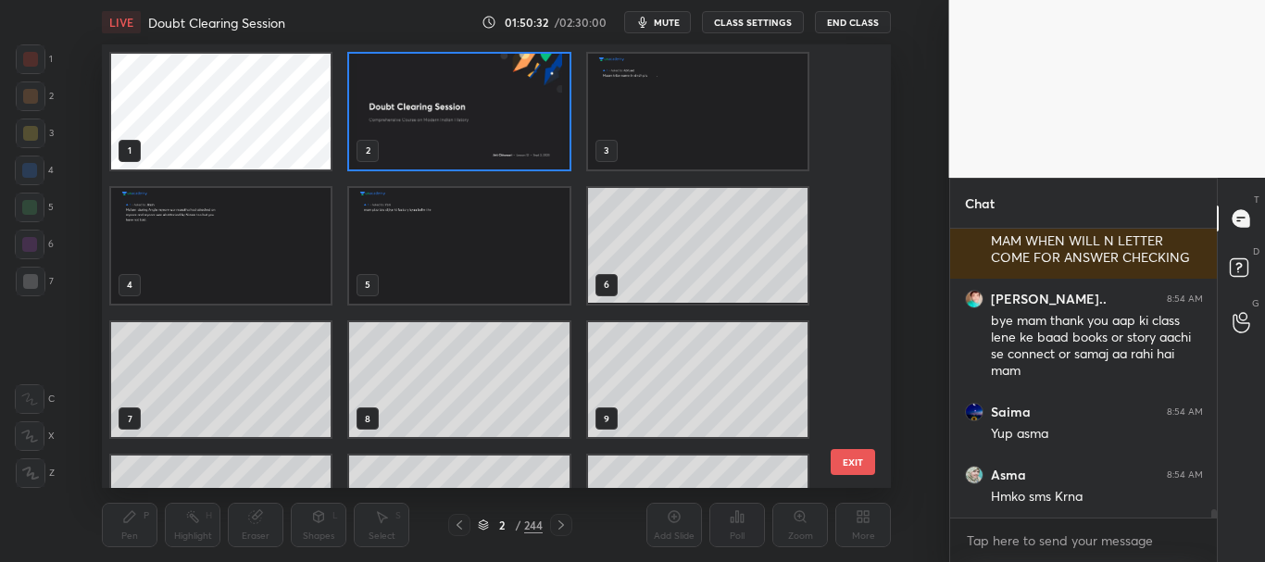
click at [484, 523] on icon at bounding box center [483, 525] width 11 height 11
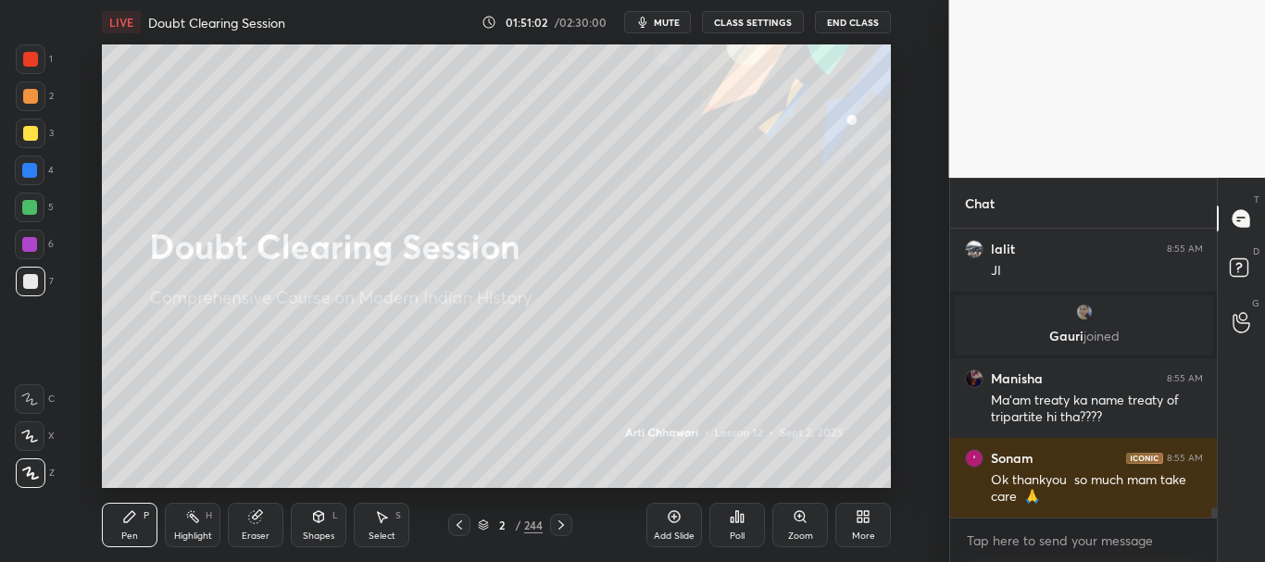
scroll to position [8127, 0]
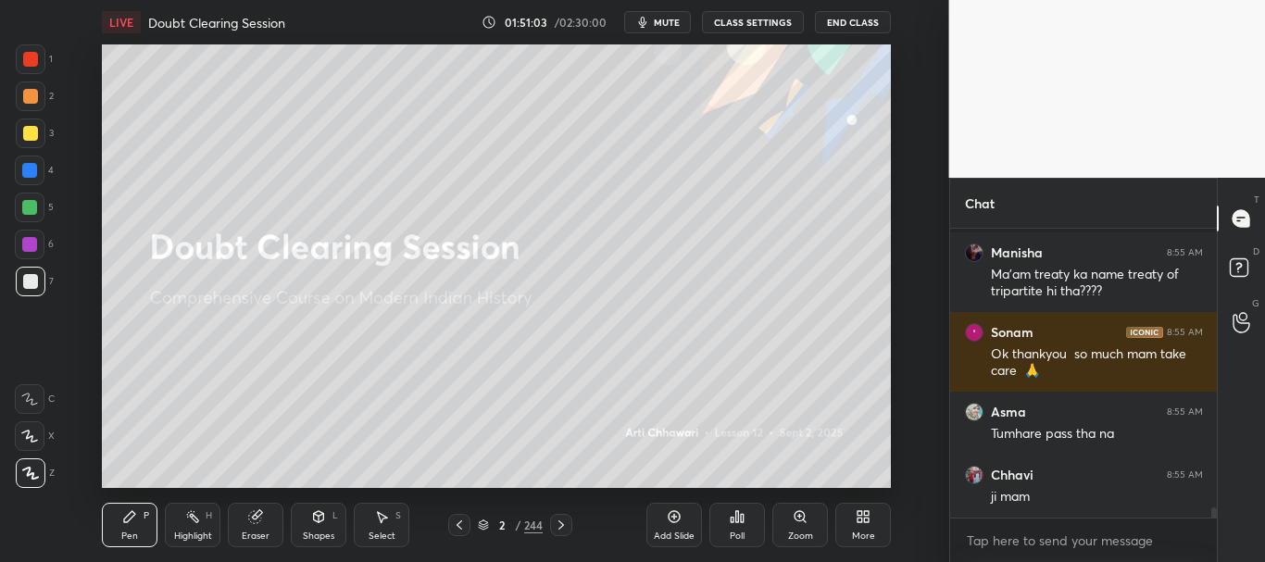
click at [660, 19] on span "mute" at bounding box center [667, 22] width 26 height 13
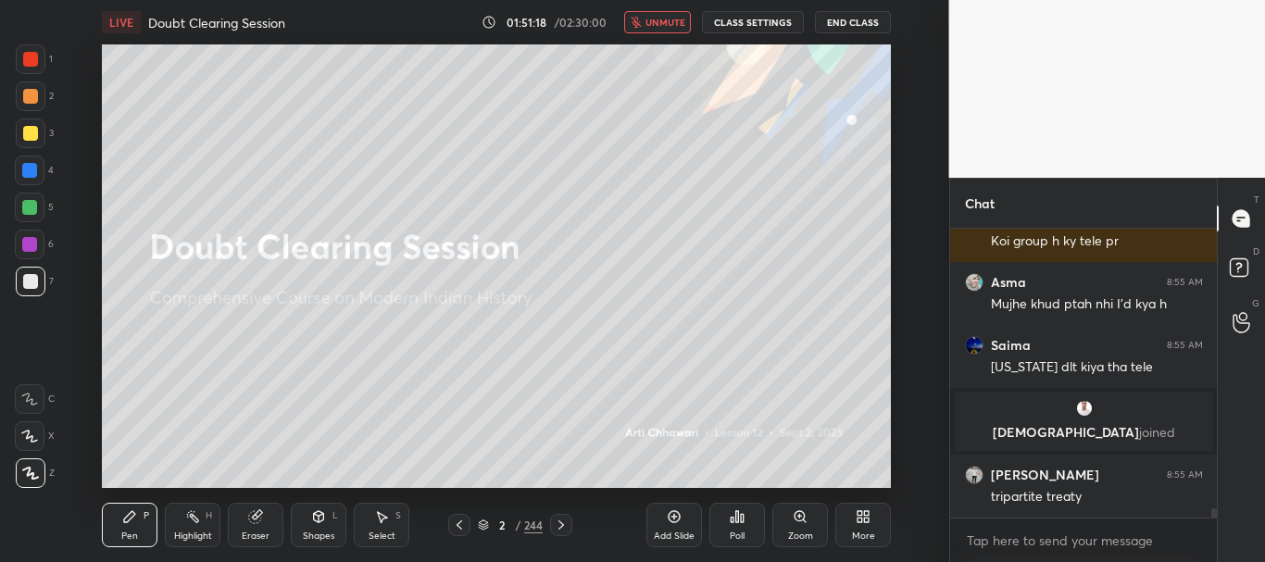
scroll to position [8392, 0]
click at [674, 23] on span "unmute" at bounding box center [666, 22] width 40 height 13
click at [27, 134] on div at bounding box center [30, 133] width 15 height 15
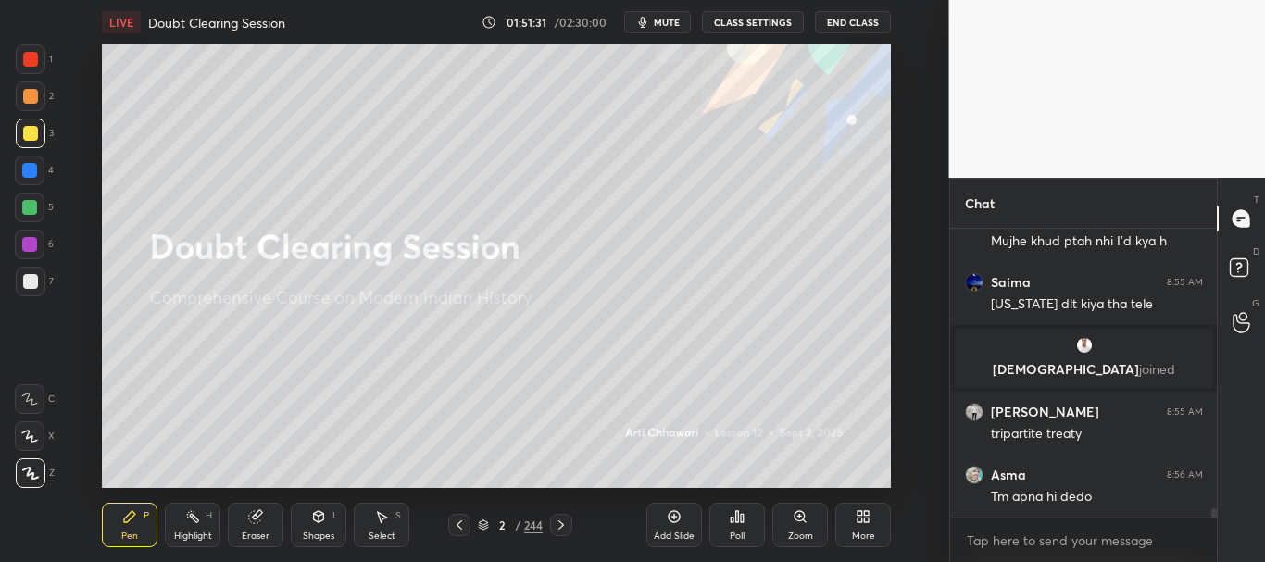
click at [662, 21] on span "mute" at bounding box center [667, 22] width 26 height 13
click at [1240, 269] on rect at bounding box center [1239, 268] width 18 height 18
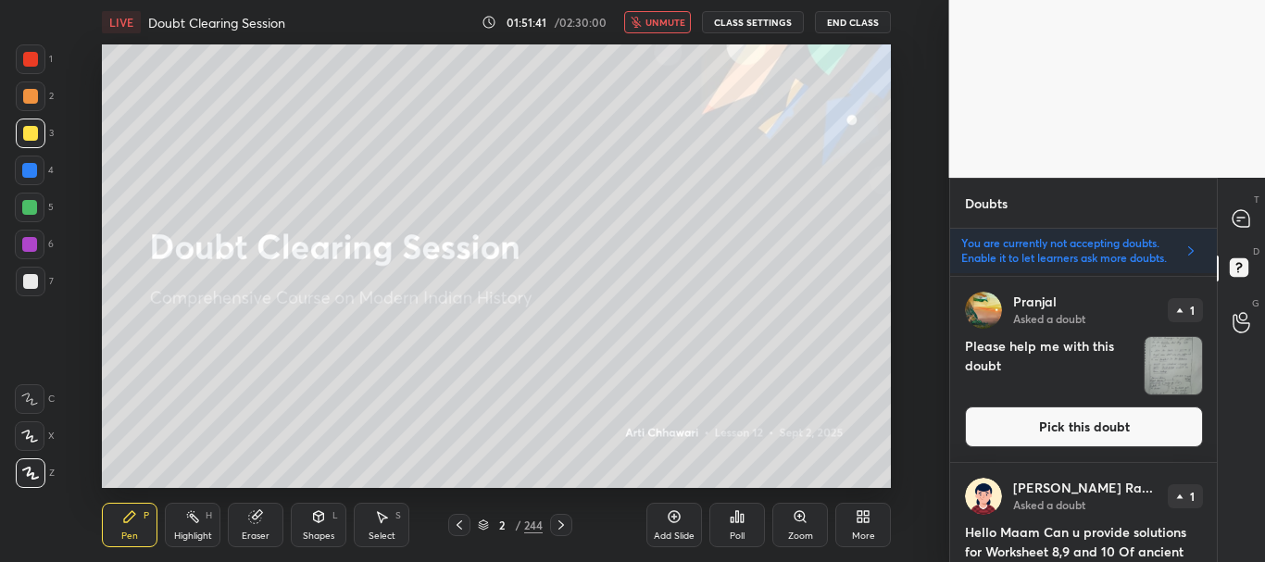
scroll to position [168, 0]
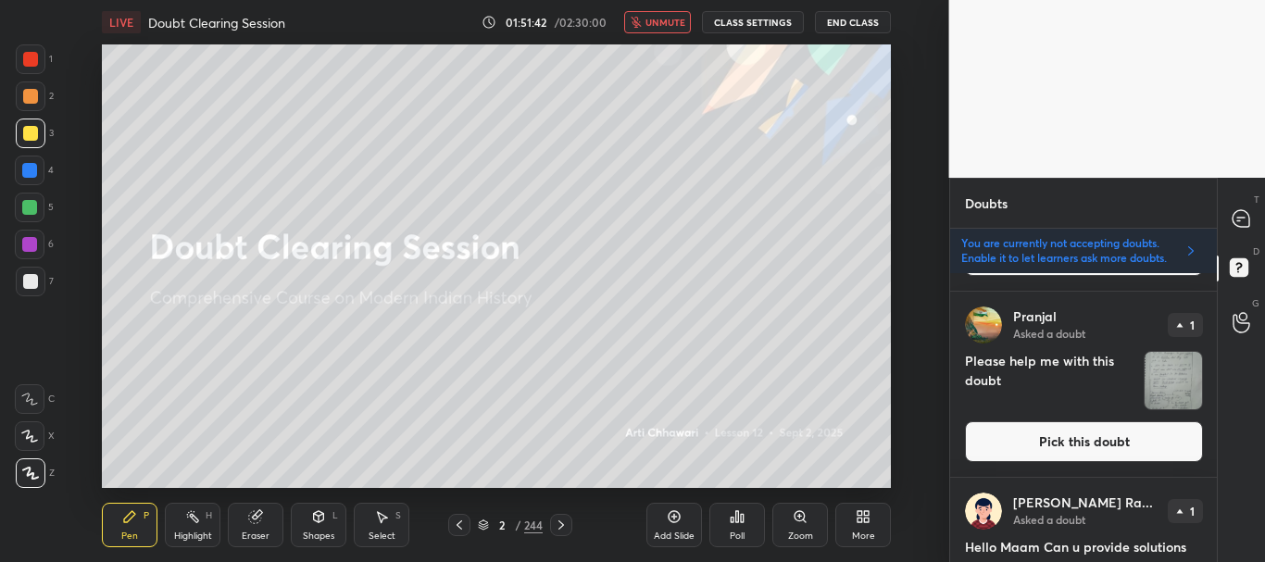
click at [1077, 441] on button "Pick this doubt" at bounding box center [1084, 441] width 238 height 41
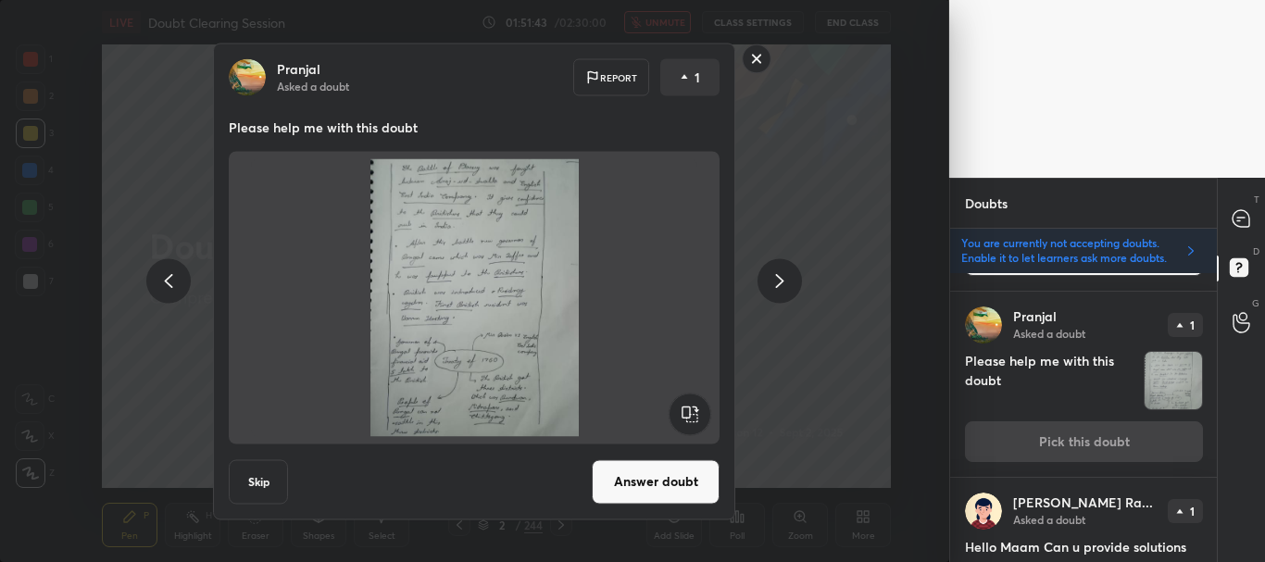
click at [665, 475] on button "Answer doubt" at bounding box center [656, 481] width 128 height 44
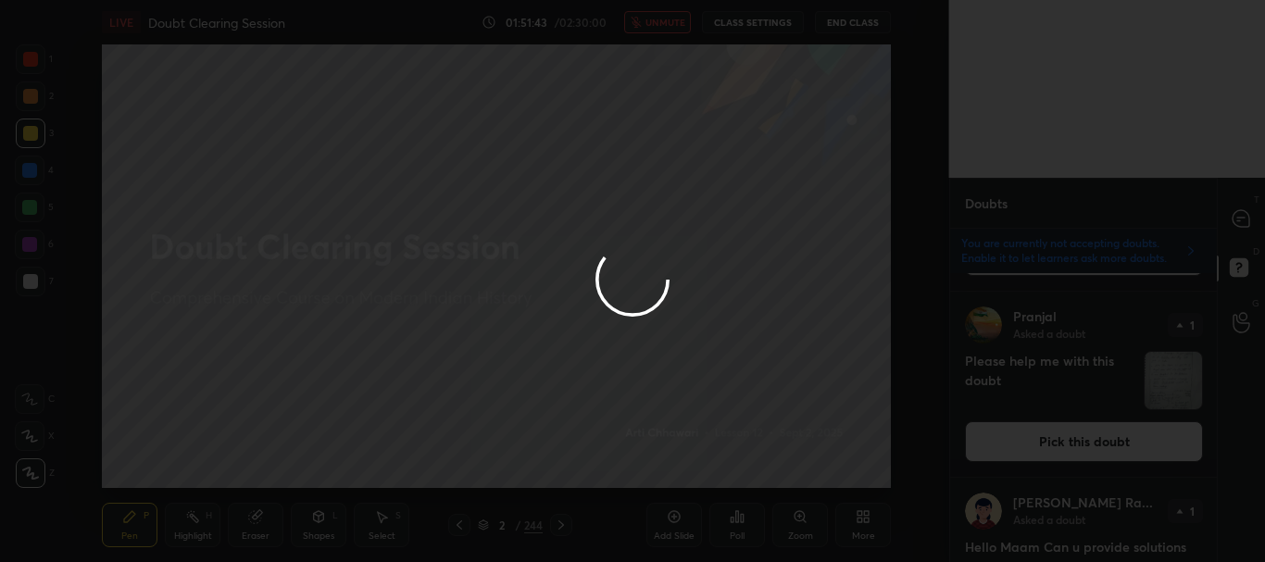
scroll to position [0, 0]
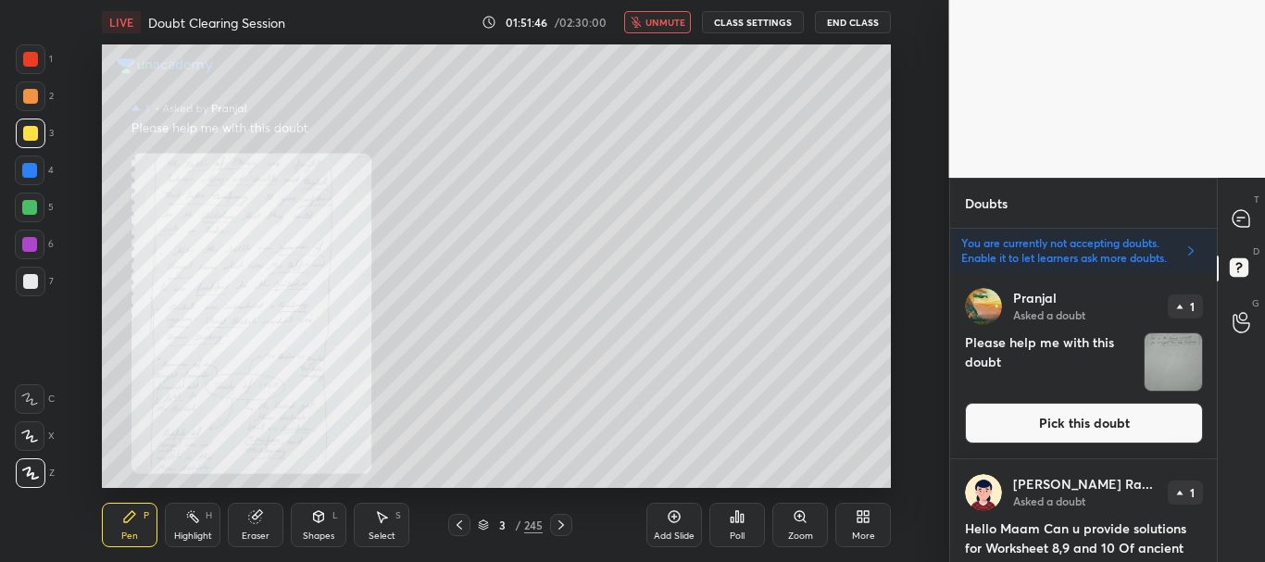
click at [1080, 414] on button "Pick this doubt" at bounding box center [1084, 423] width 238 height 41
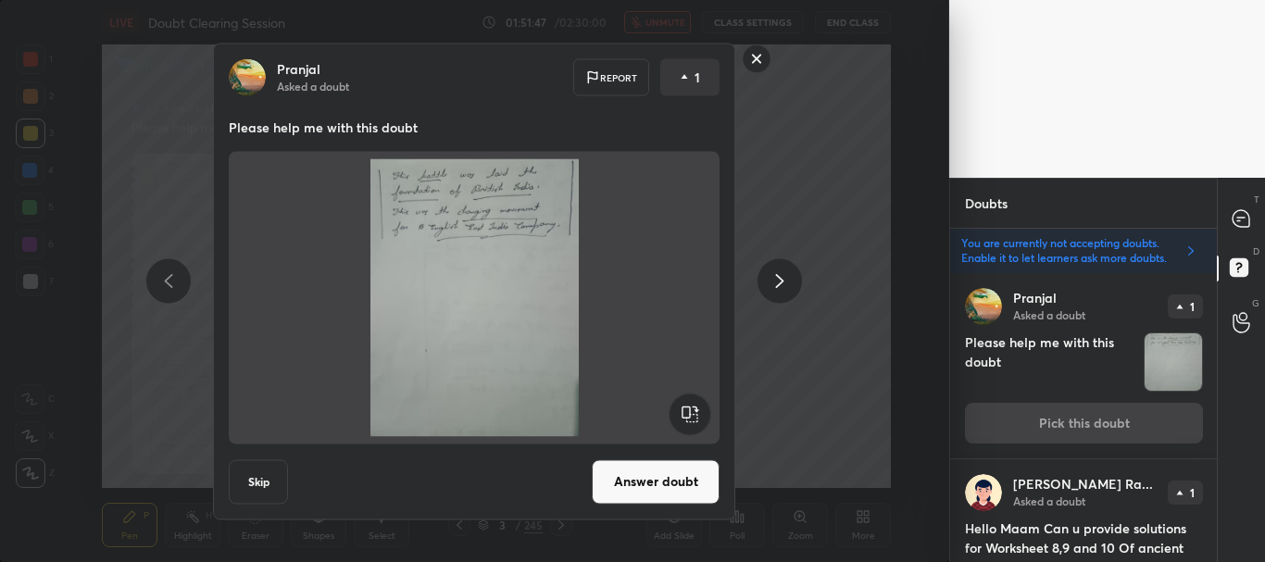
click at [662, 481] on button "Answer doubt" at bounding box center [656, 481] width 128 height 44
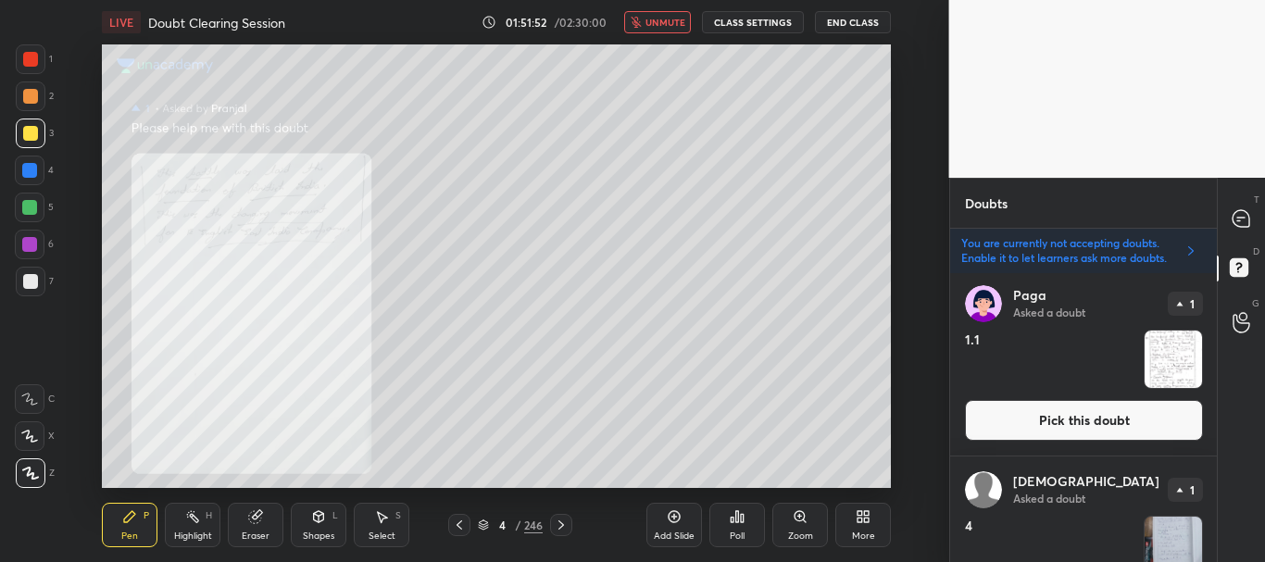
click at [1088, 417] on button "Pick this doubt" at bounding box center [1084, 420] width 238 height 41
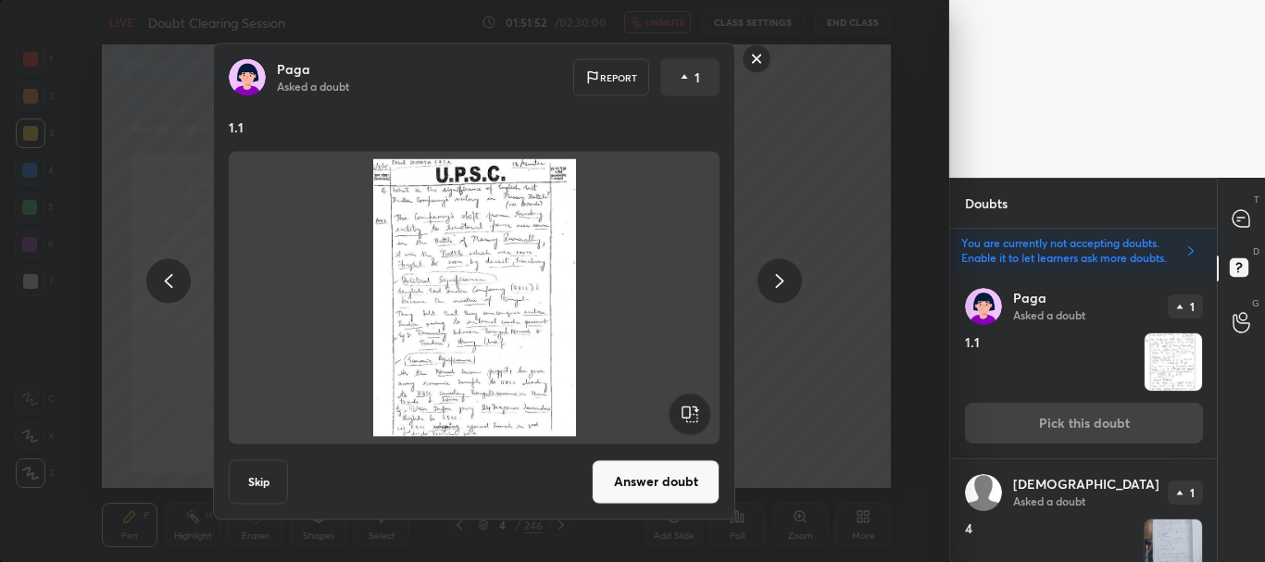
click at [660, 480] on button "Answer doubt" at bounding box center [656, 481] width 128 height 44
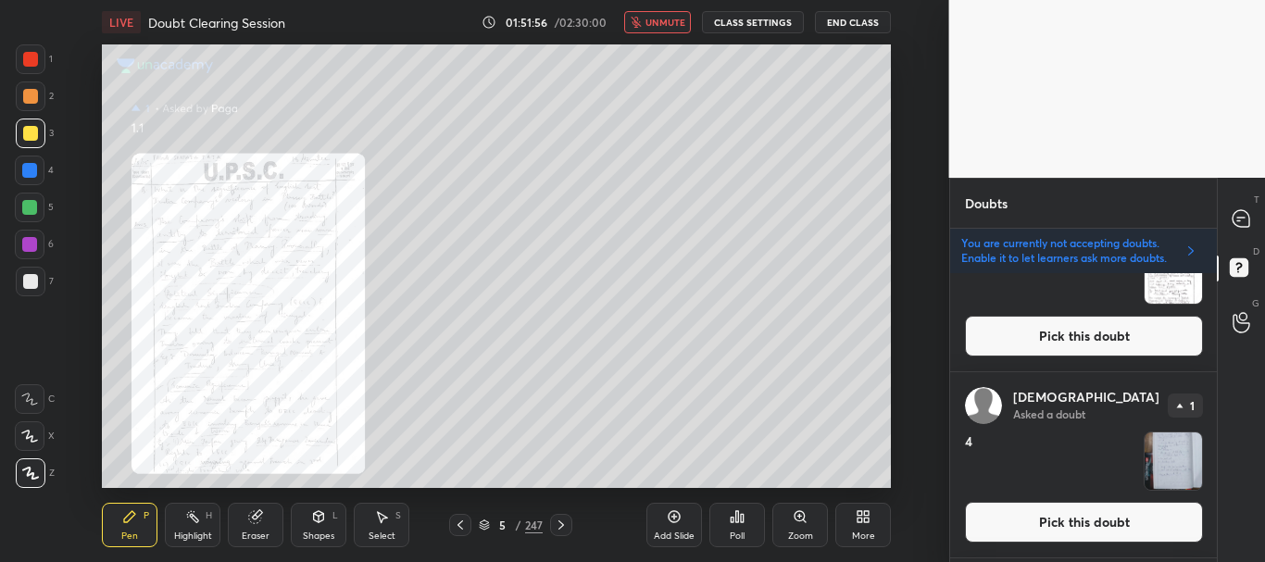
click at [1084, 333] on button "Pick this doubt" at bounding box center [1084, 336] width 238 height 41
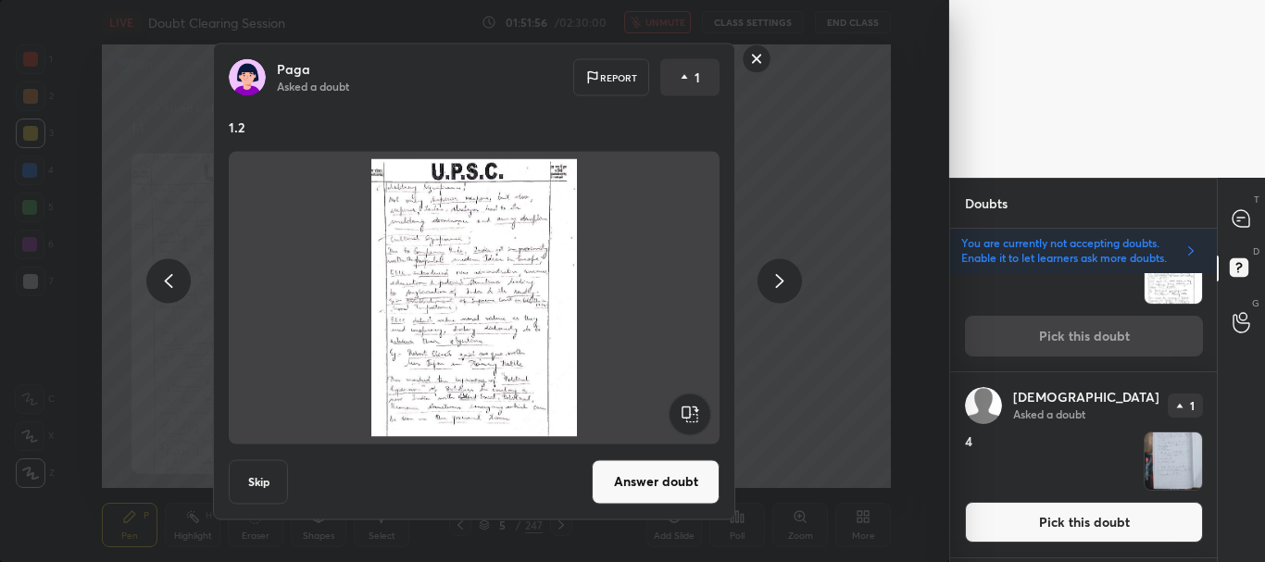
scroll to position [205, 0]
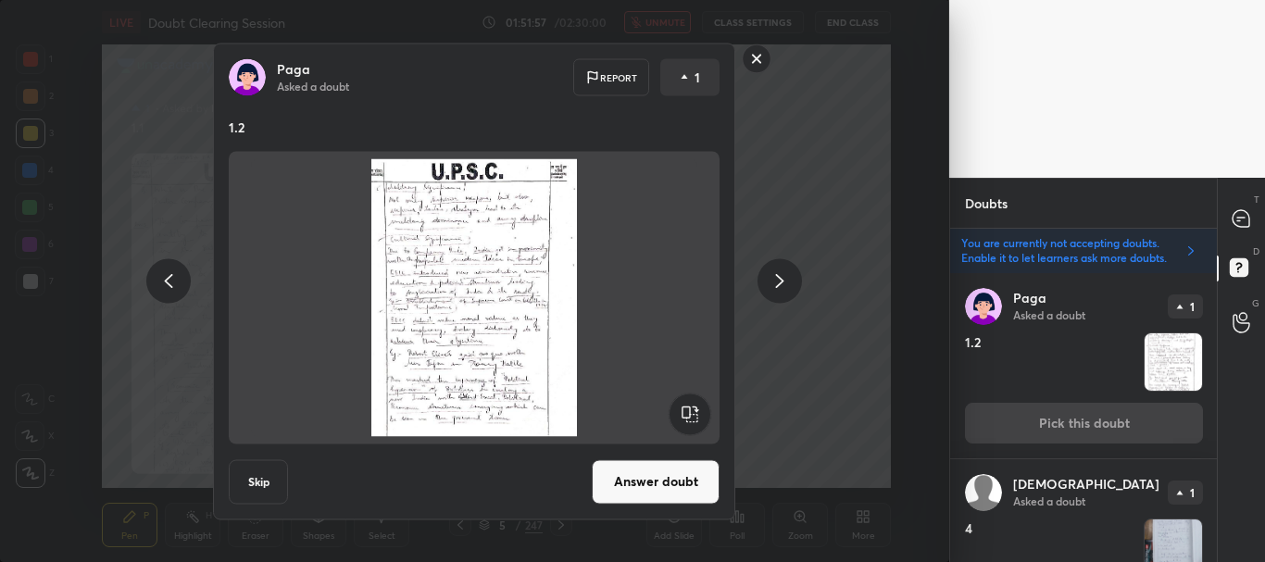
click at [638, 492] on button "Answer doubt" at bounding box center [656, 481] width 128 height 44
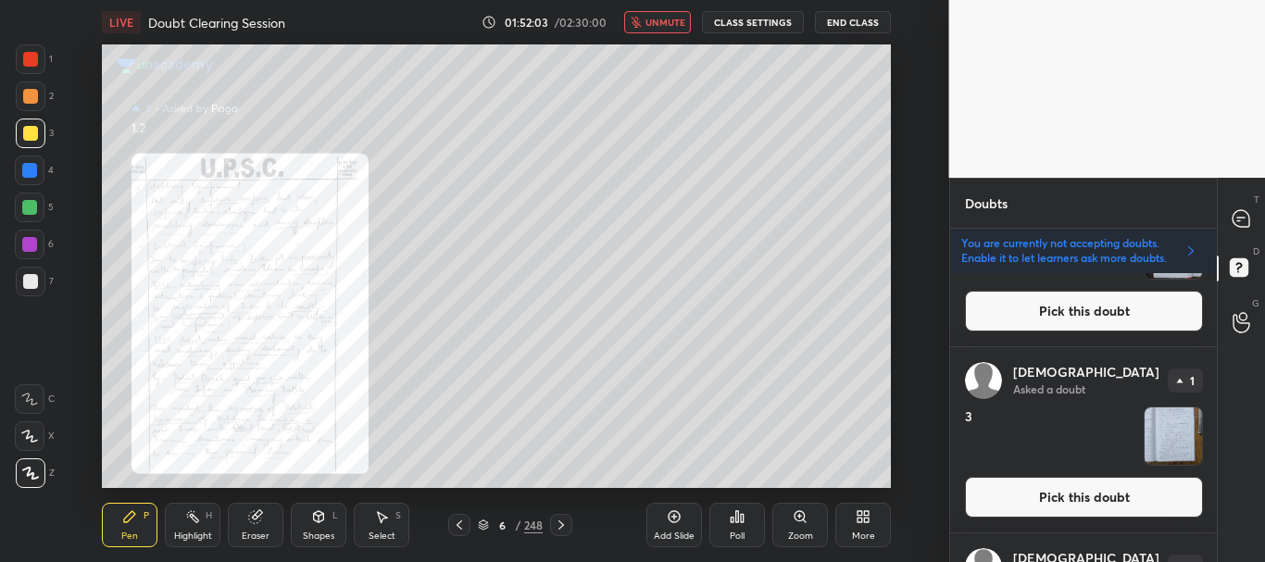
scroll to position [0, 0]
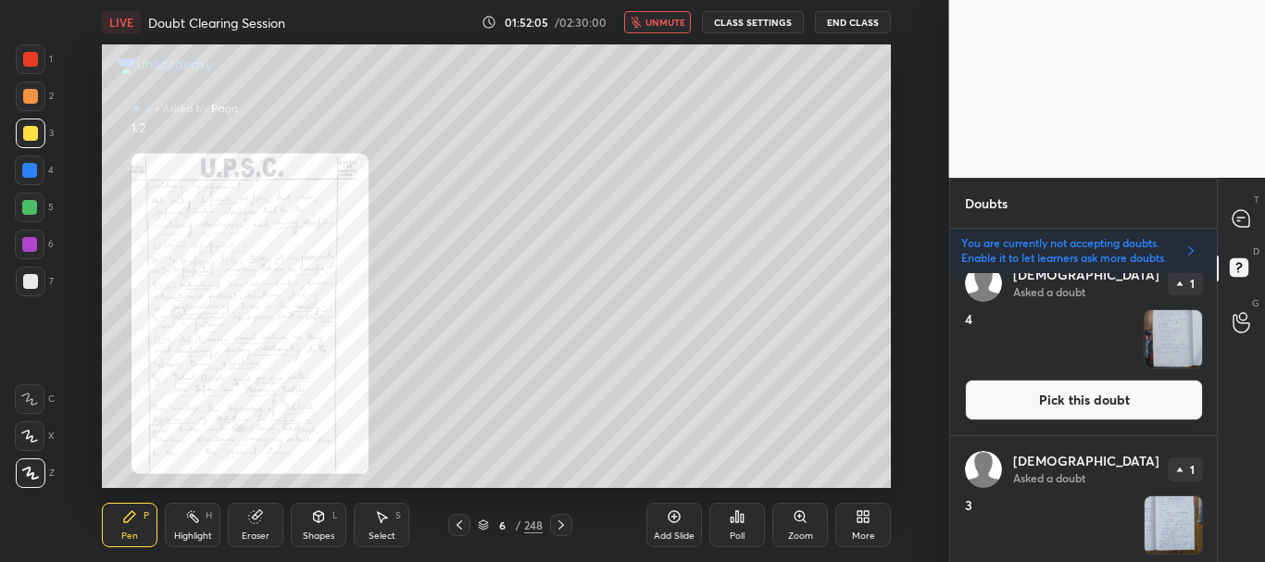
click at [1065, 391] on button "Pick this doubt" at bounding box center [1084, 400] width 238 height 41
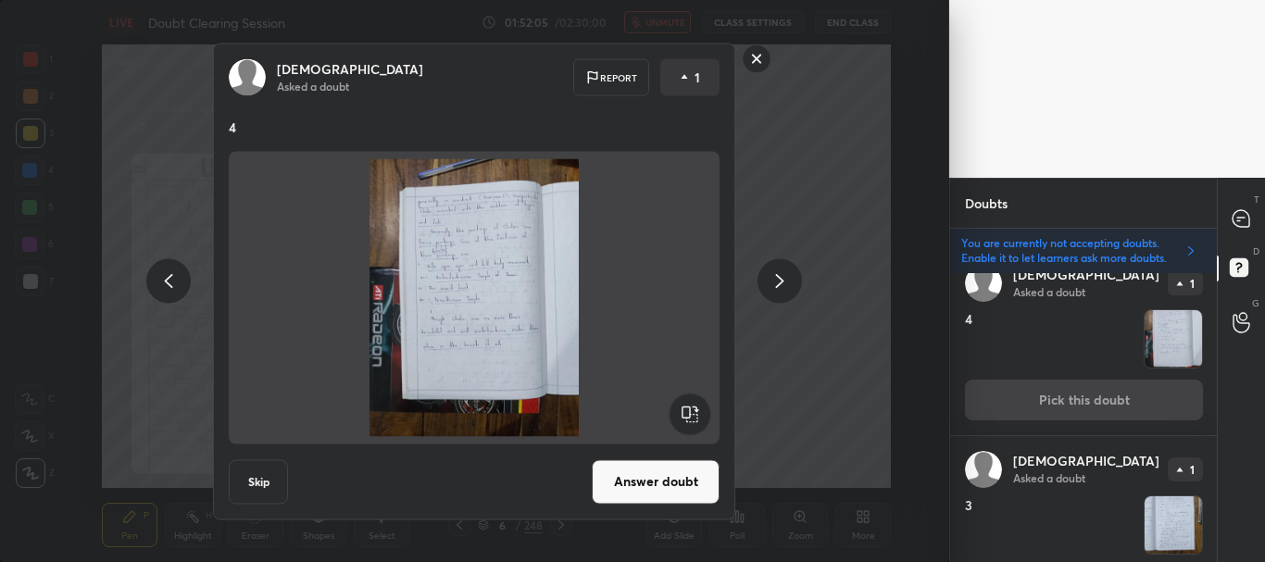
scroll to position [205, 0]
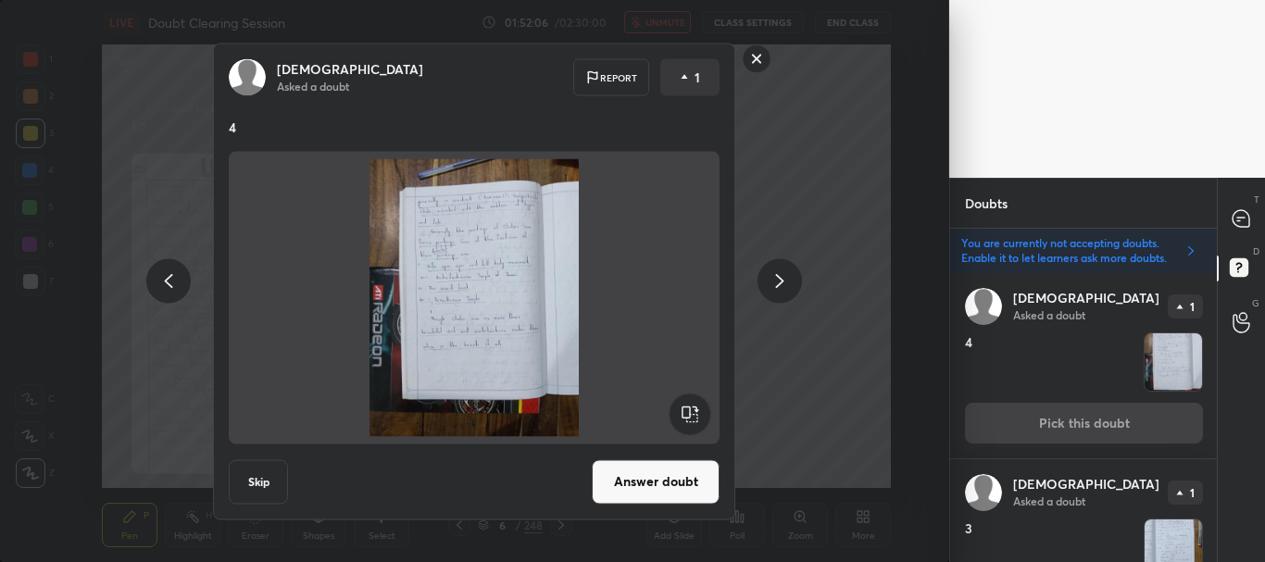
click at [274, 477] on button "Skip" at bounding box center [258, 481] width 59 height 44
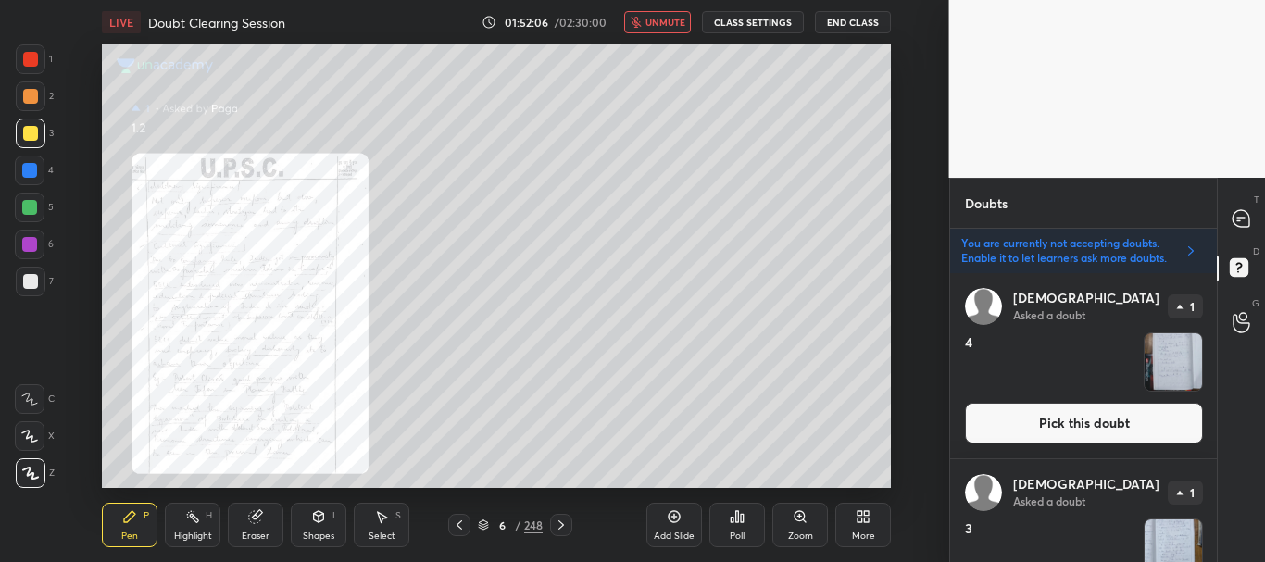
scroll to position [0, 0]
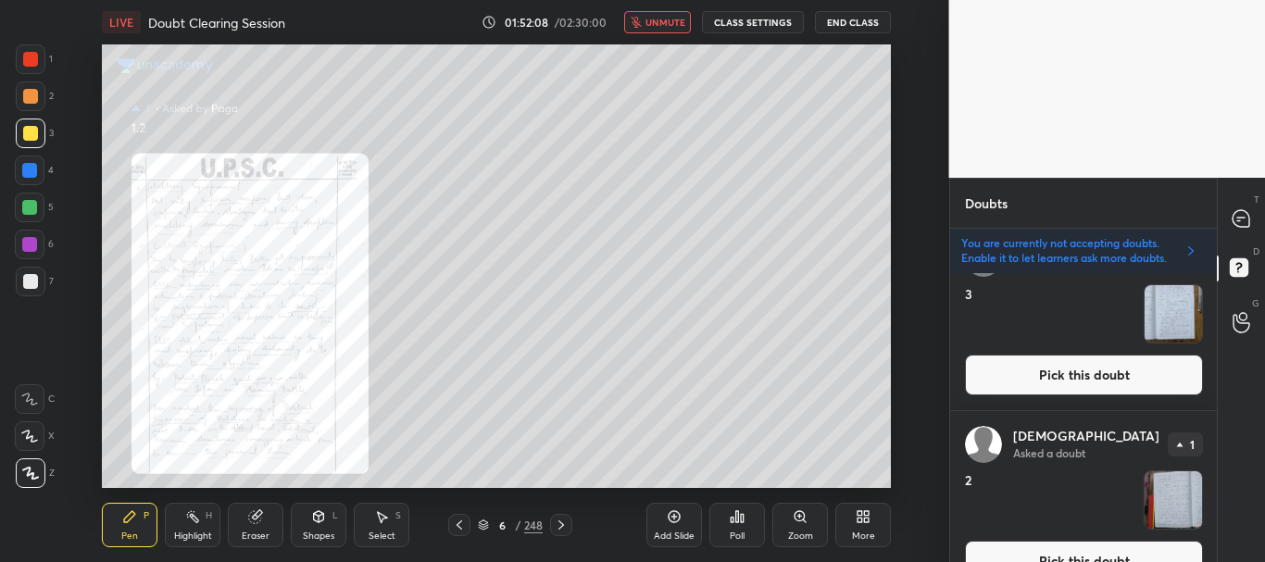
click at [1083, 371] on button "Pick this doubt" at bounding box center [1084, 375] width 238 height 41
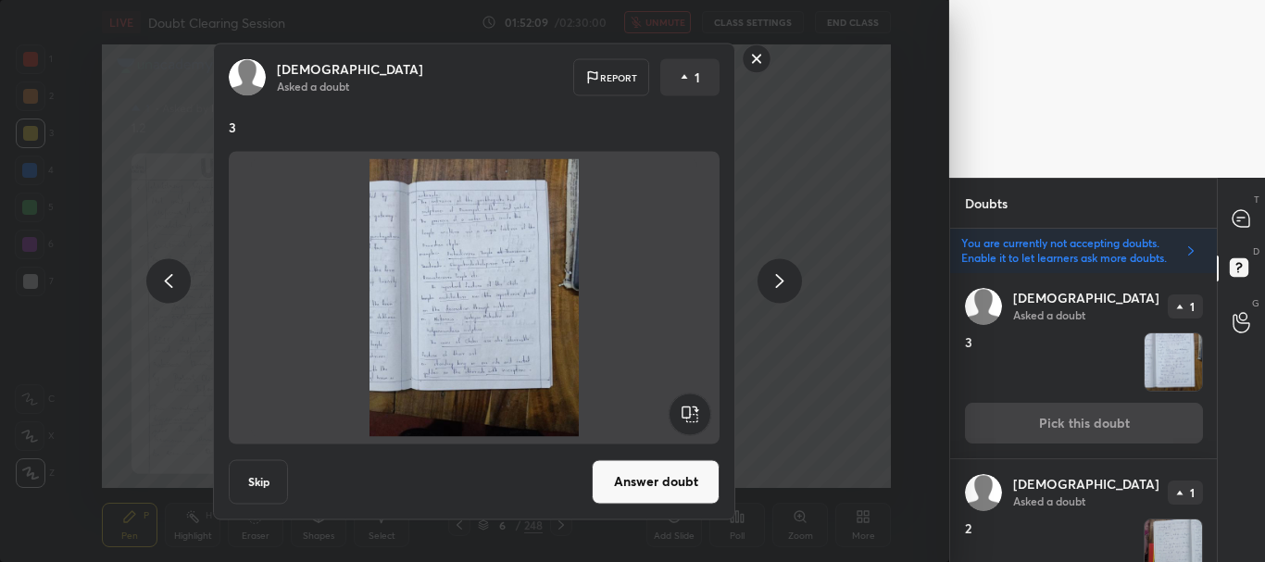
click at [267, 479] on button "Skip" at bounding box center [258, 481] width 59 height 44
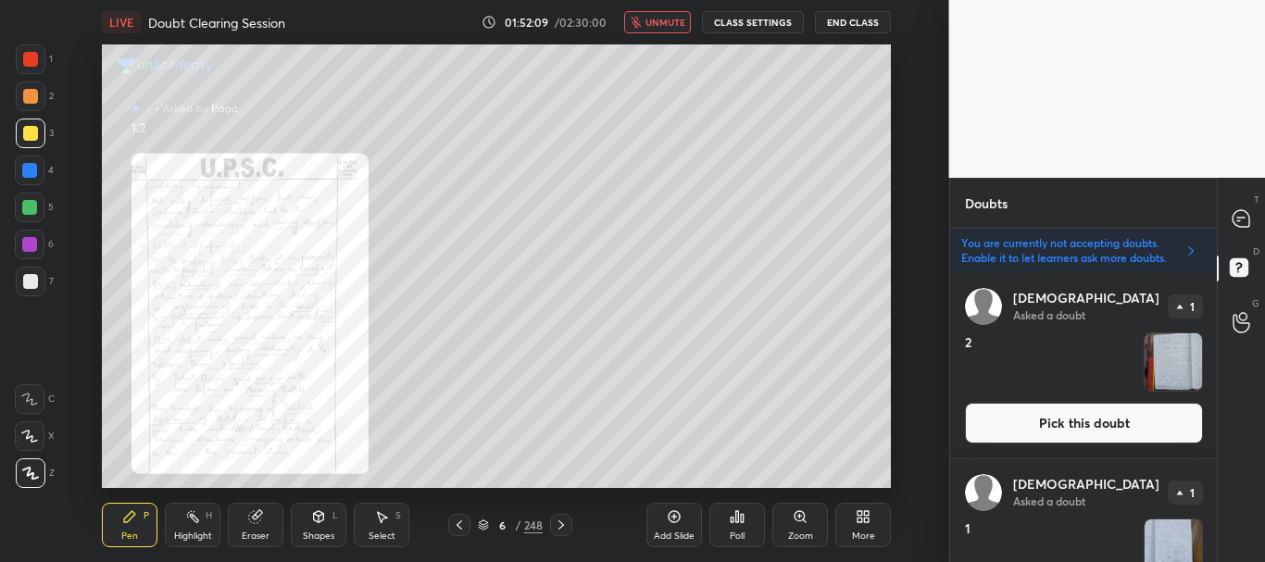
scroll to position [0, 0]
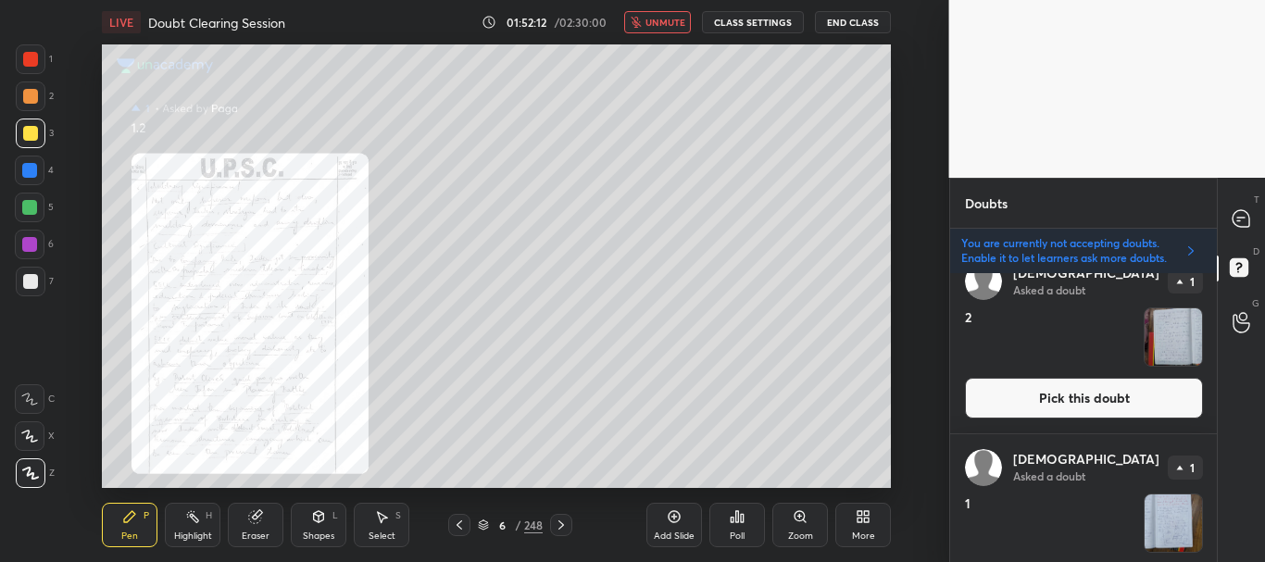
click at [1065, 402] on button "Pick this doubt" at bounding box center [1084, 398] width 238 height 41
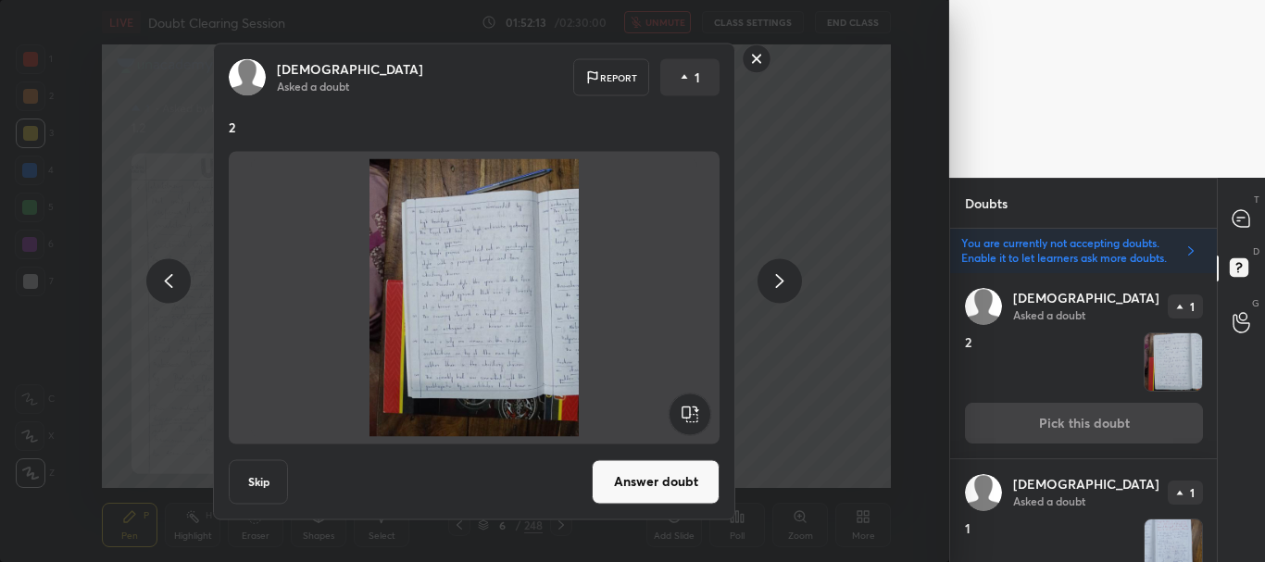
click at [269, 482] on button "Skip" at bounding box center [258, 481] width 59 height 44
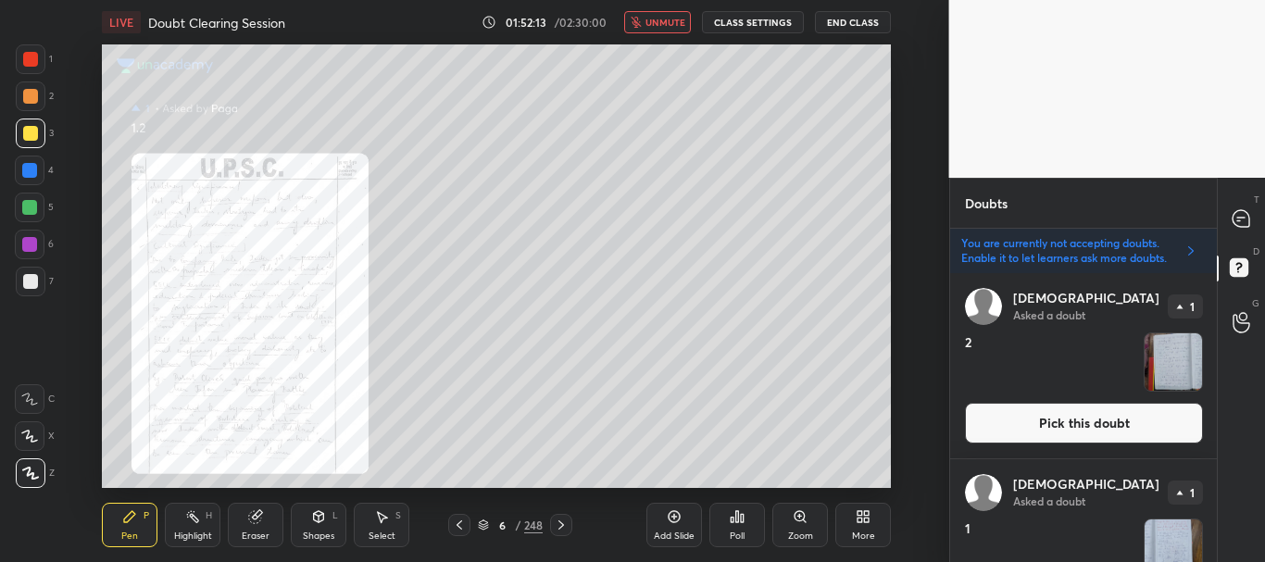
scroll to position [0, 0]
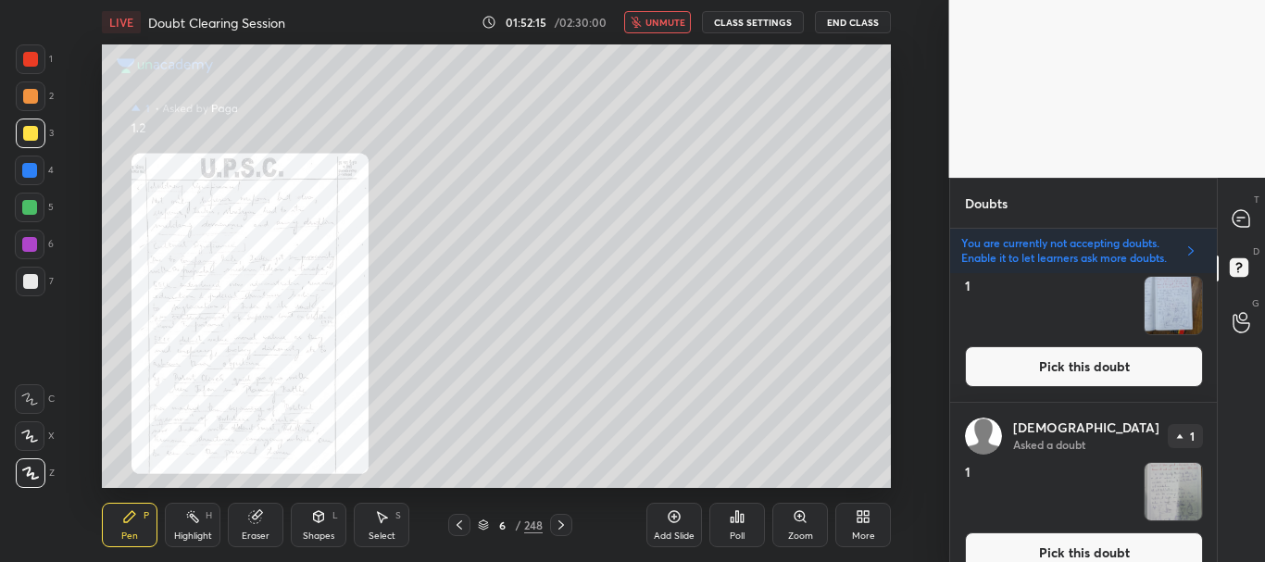
click at [1083, 355] on button "Pick this doubt" at bounding box center [1084, 366] width 238 height 41
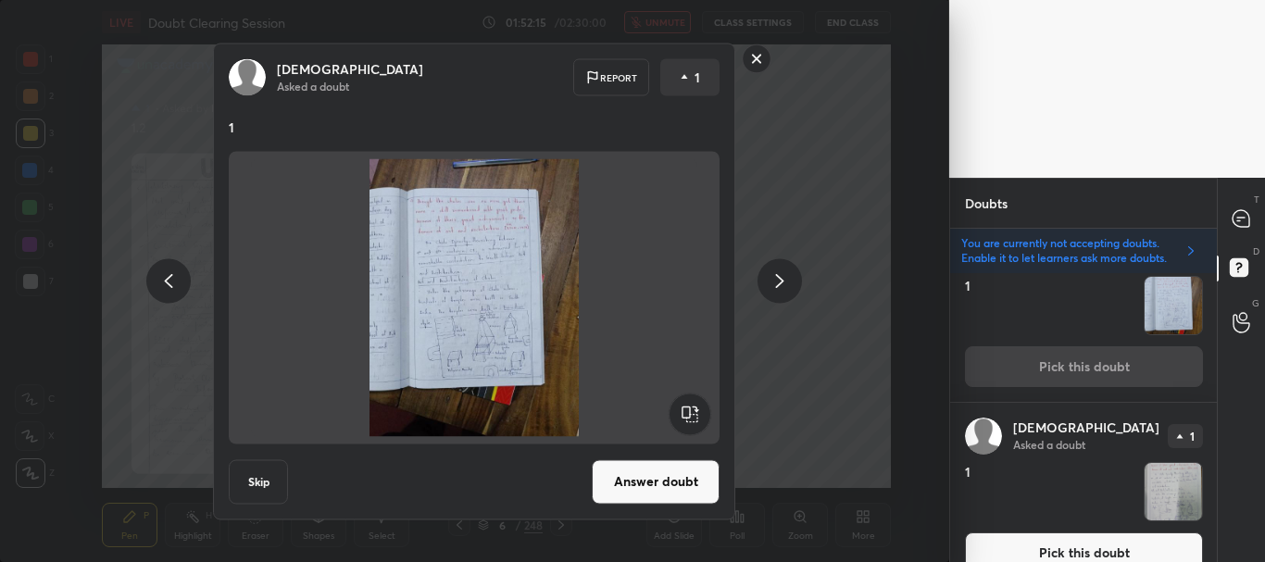
scroll to position [205, 0]
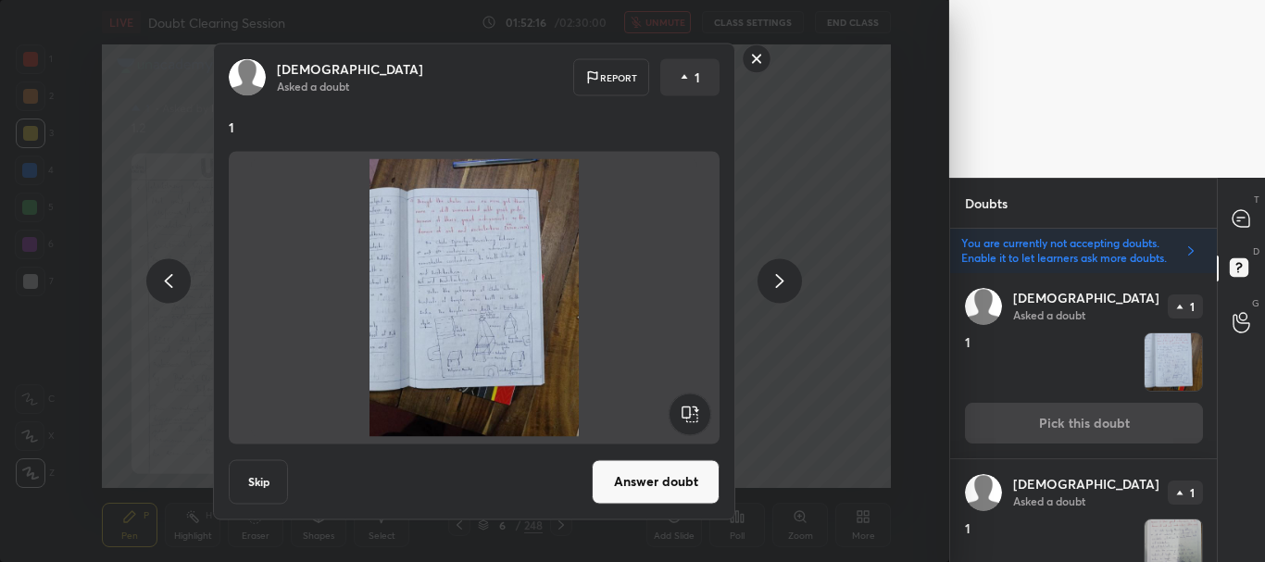
click at [270, 480] on button "Skip" at bounding box center [258, 481] width 59 height 44
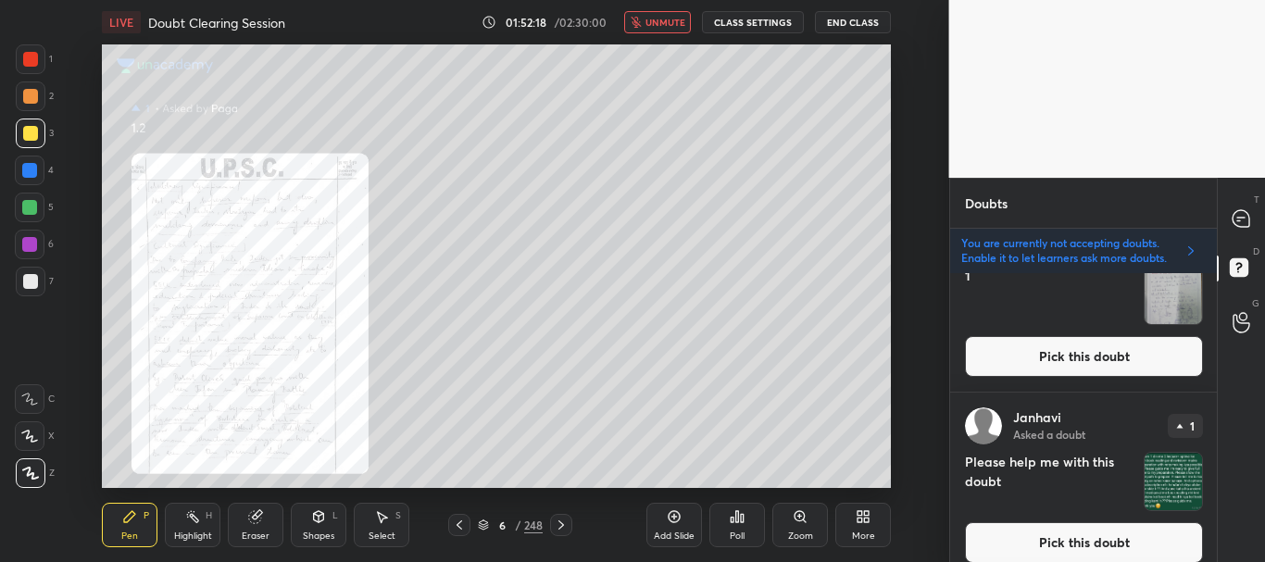
click at [1058, 351] on button "Pick this doubt" at bounding box center [1084, 356] width 238 height 41
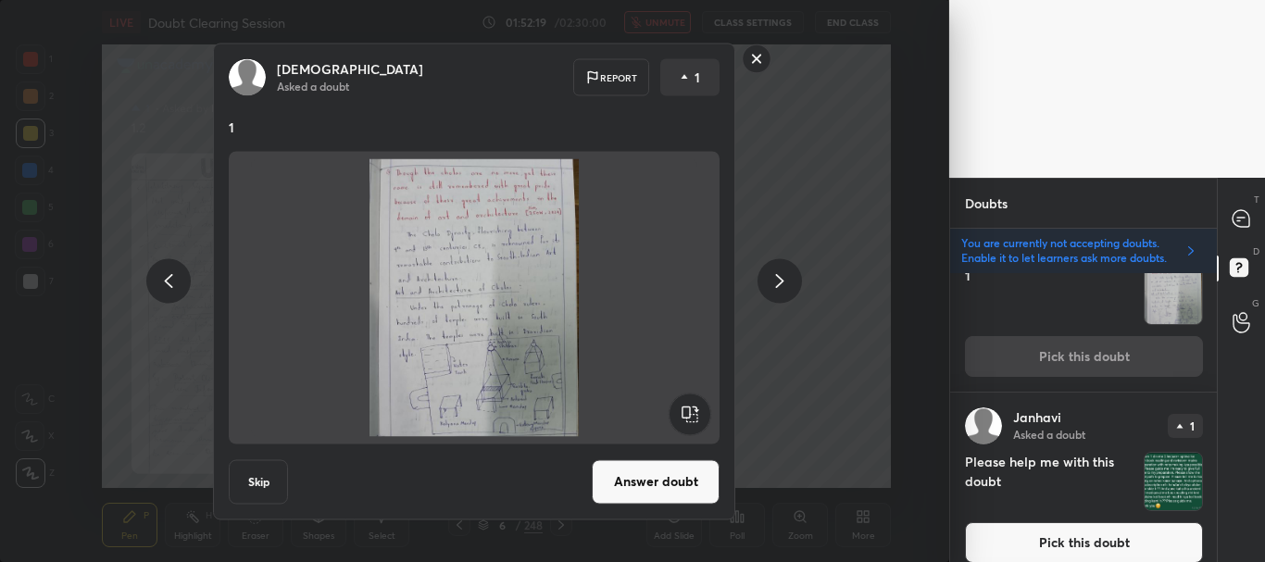
scroll to position [205, 0]
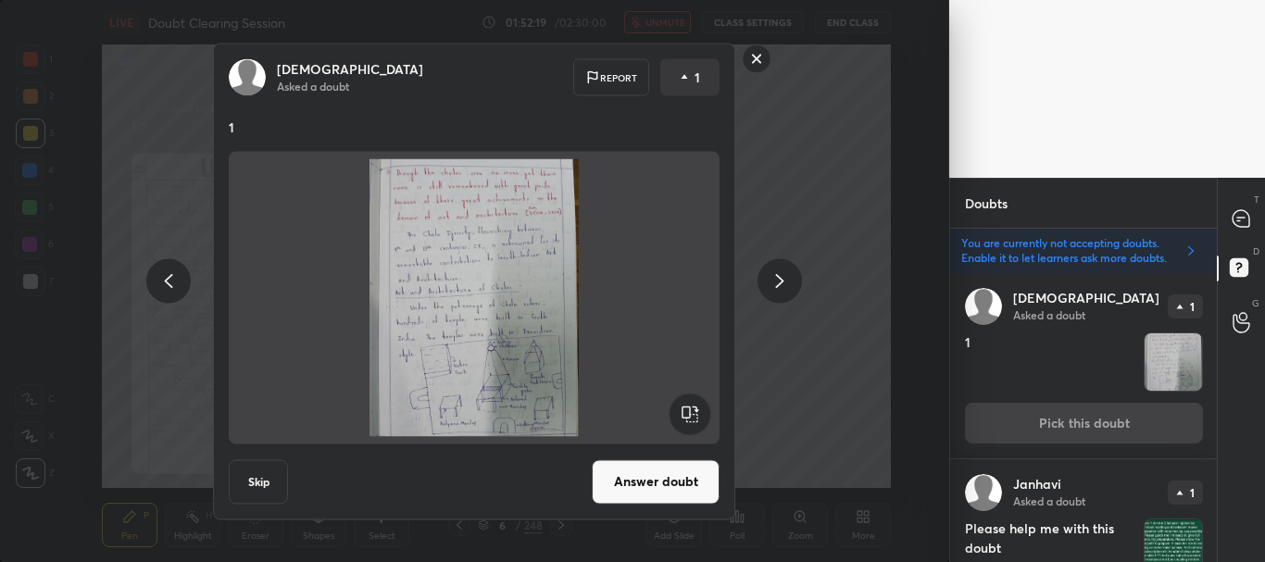
click at [261, 479] on button "Skip" at bounding box center [258, 481] width 59 height 44
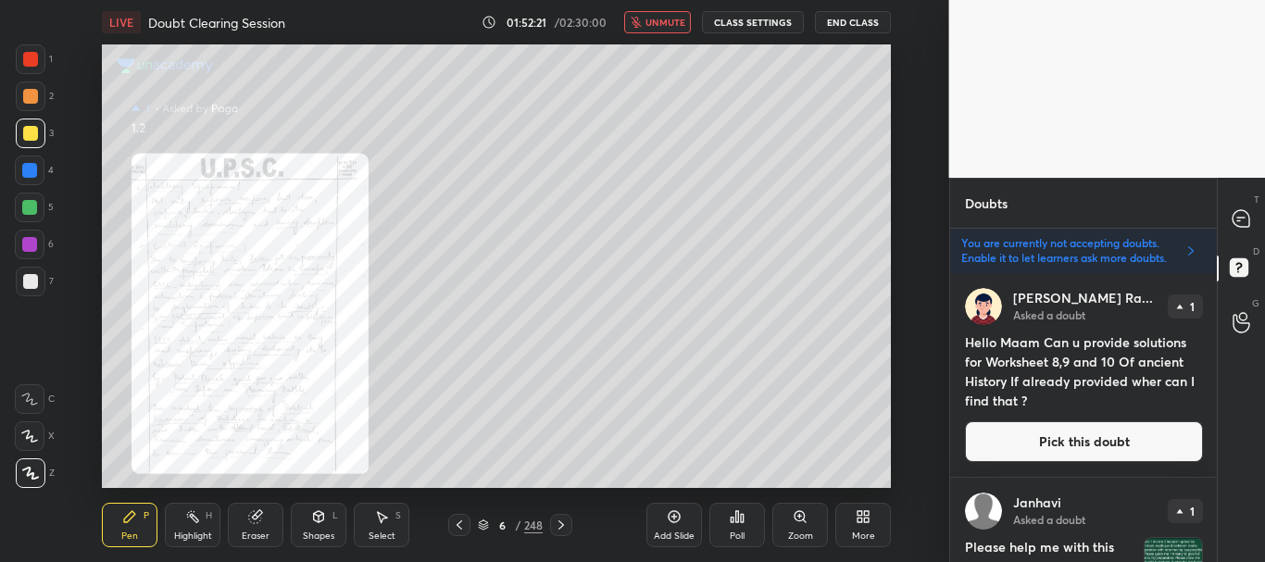
click at [1218, 309] on div "T Messages (T) D Doubts (D) G Raise Hand (G)" at bounding box center [1241, 370] width 48 height 384
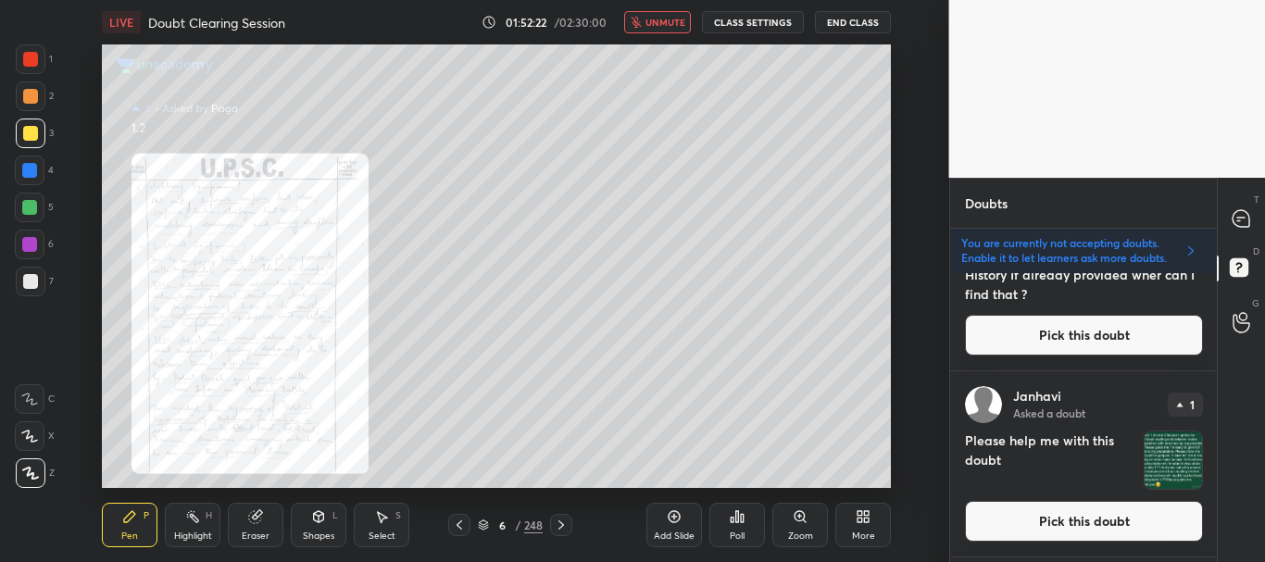
scroll to position [191, 0]
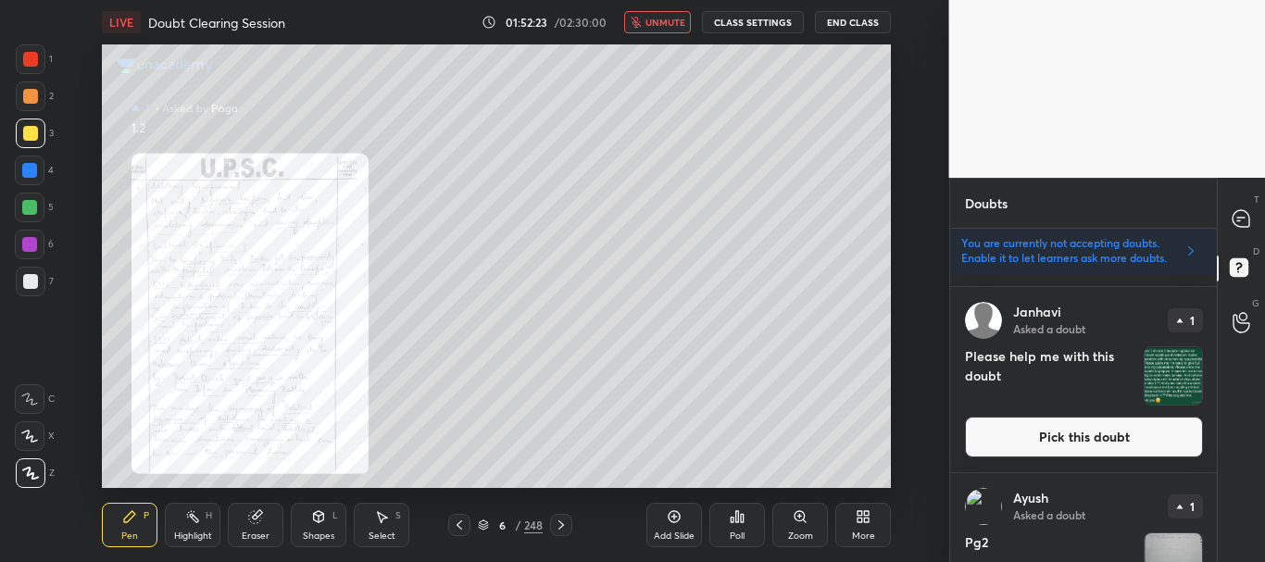
click at [1089, 434] on button "Pick this doubt" at bounding box center [1084, 437] width 238 height 41
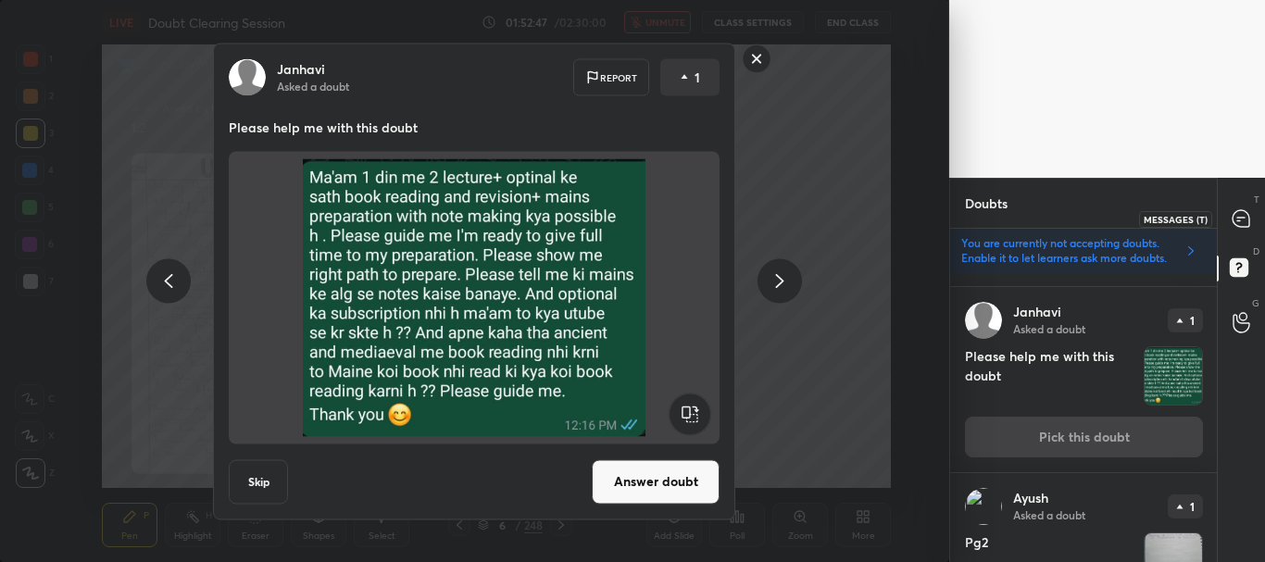
click at [1245, 215] on icon at bounding box center [1241, 218] width 17 height 17
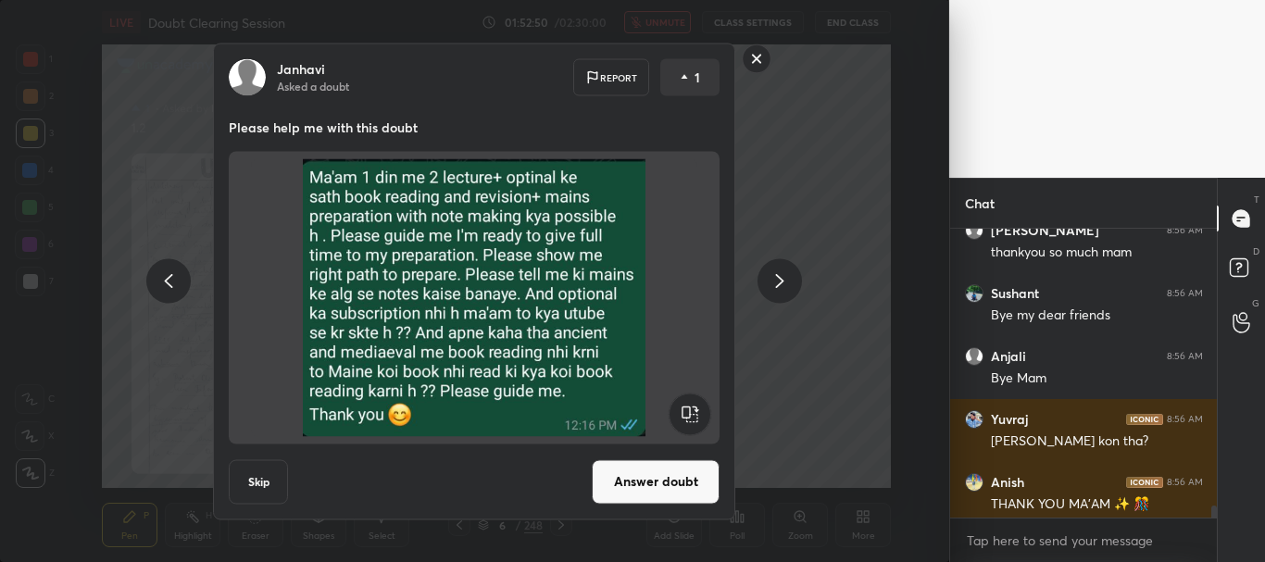
scroll to position [9558, 0]
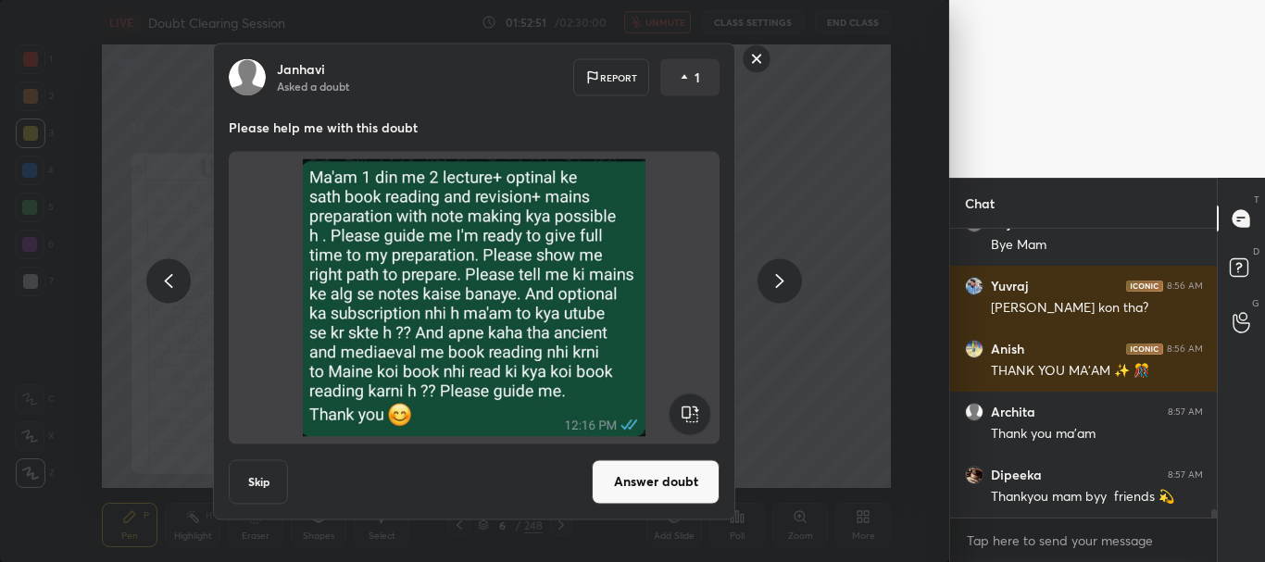
drag, startPoint x: 1215, startPoint y: 508, endPoint x: 1219, endPoint y: 520, distance: 12.6
click at [1219, 519] on div "Chat Sushant 8:56 AM Bye my dear friends [PERSON_NAME] 8:56 AM Bye [PERSON_NAME…" at bounding box center [1107, 370] width 317 height 384
click at [647, 476] on button "Answer doubt" at bounding box center [656, 481] width 128 height 44
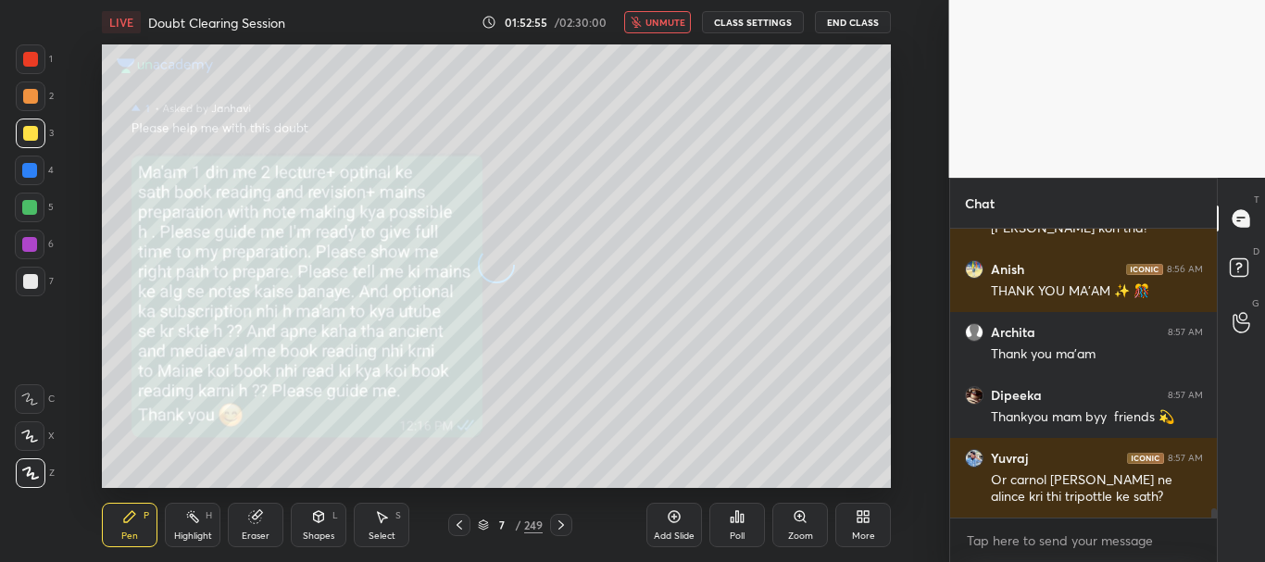
scroll to position [9004, 0]
click at [459, 525] on icon at bounding box center [459, 525] width 15 height 15
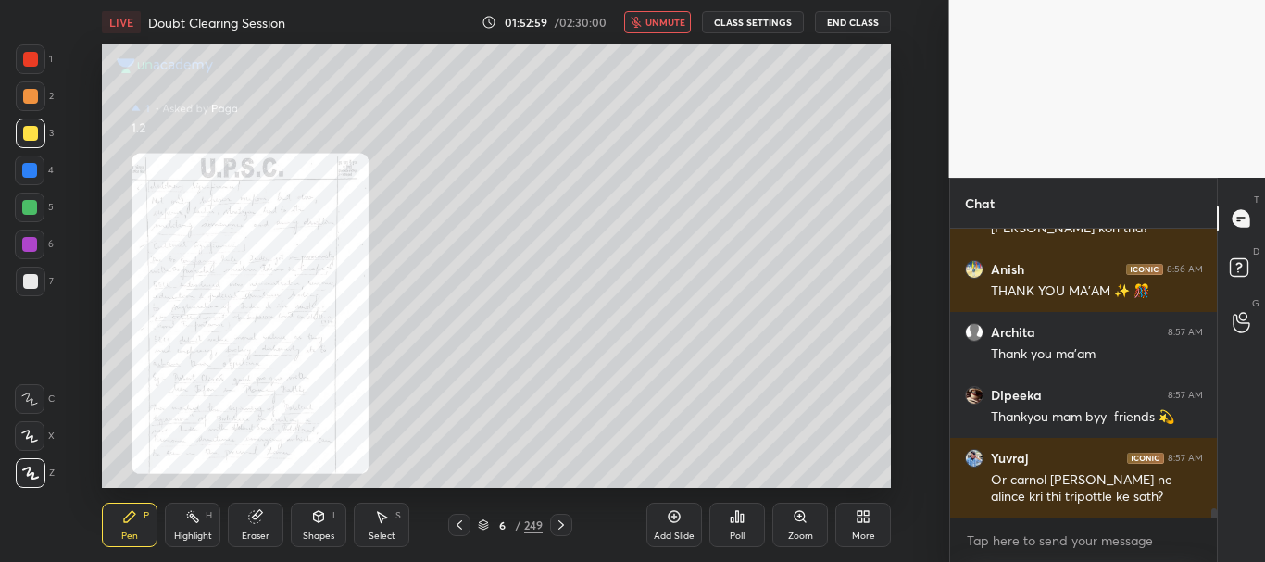
scroll to position [9067, 0]
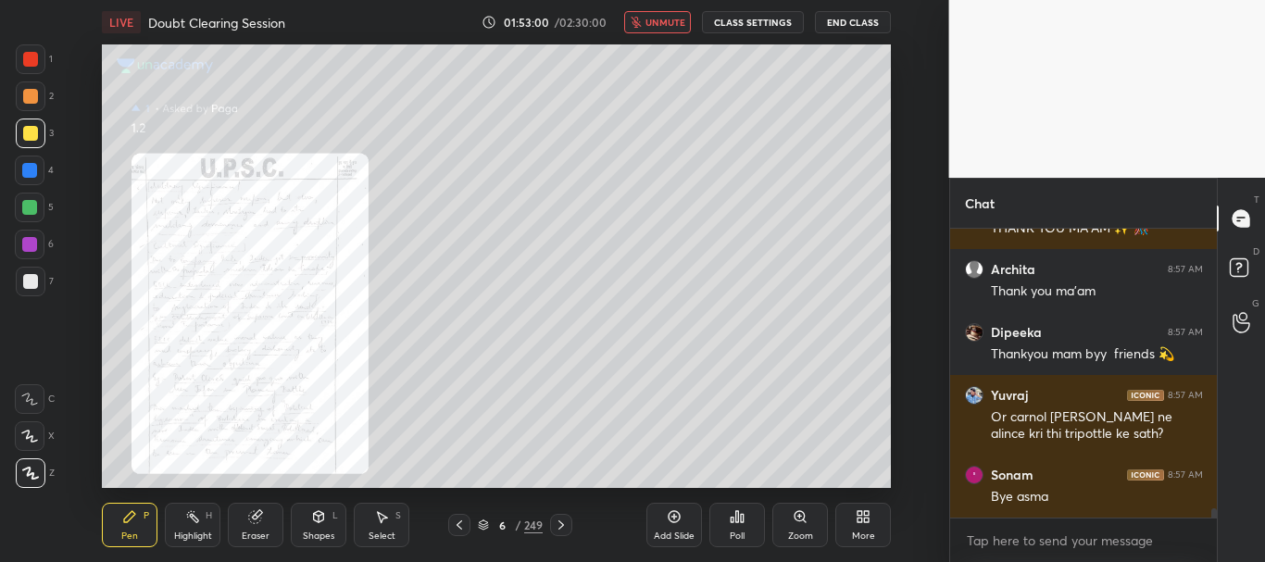
click at [676, 26] on span "unmute" at bounding box center [666, 22] width 40 height 13
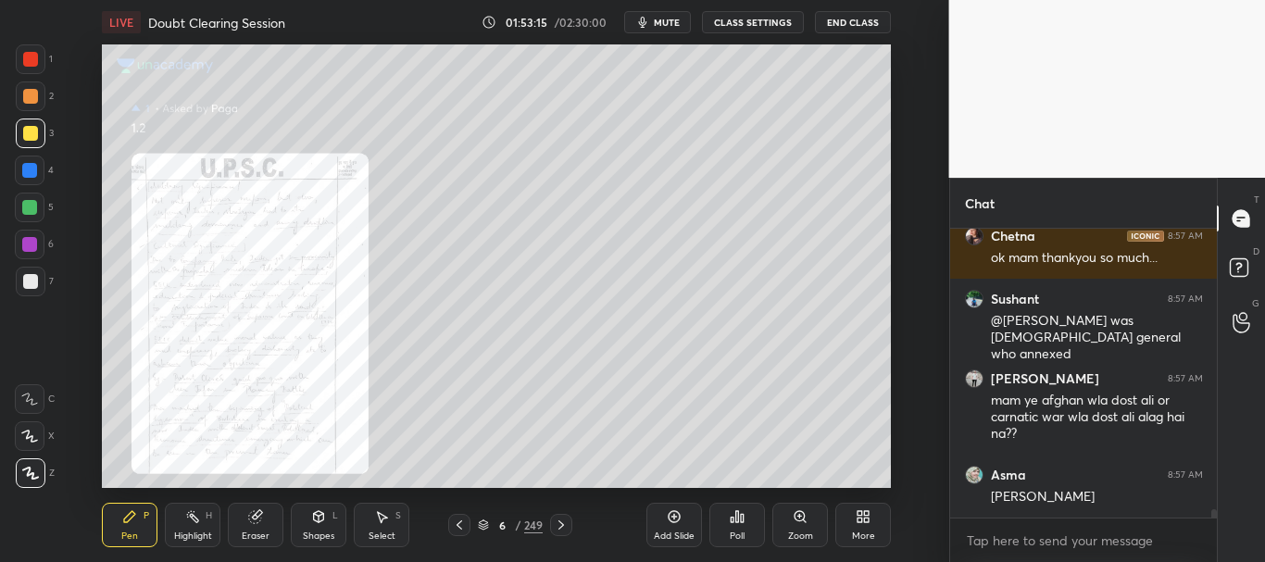
scroll to position [9654, 0]
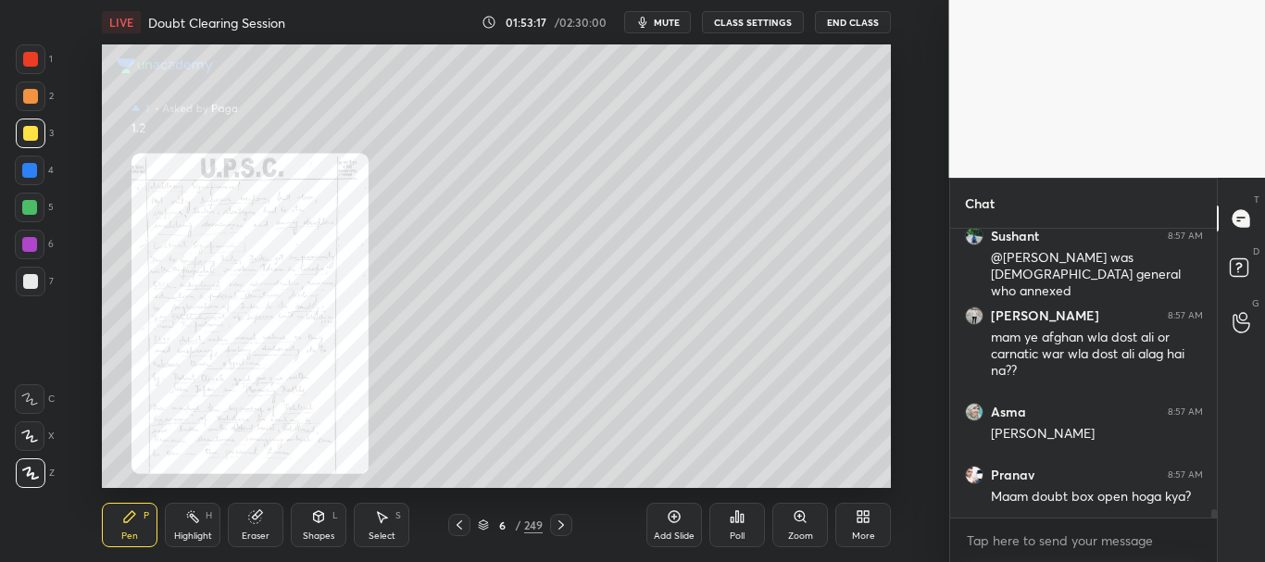
click at [680, 23] on span "mute" at bounding box center [667, 22] width 26 height 13
click at [1241, 264] on icon at bounding box center [1239, 266] width 6 height 7
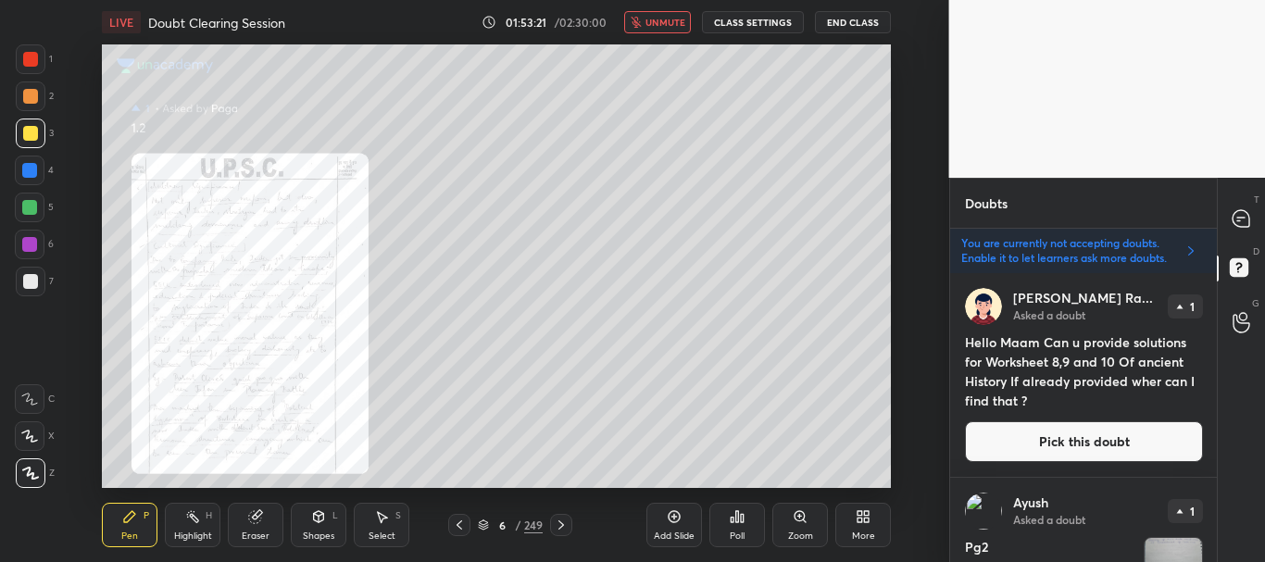
click at [565, 521] on icon at bounding box center [561, 525] width 15 height 15
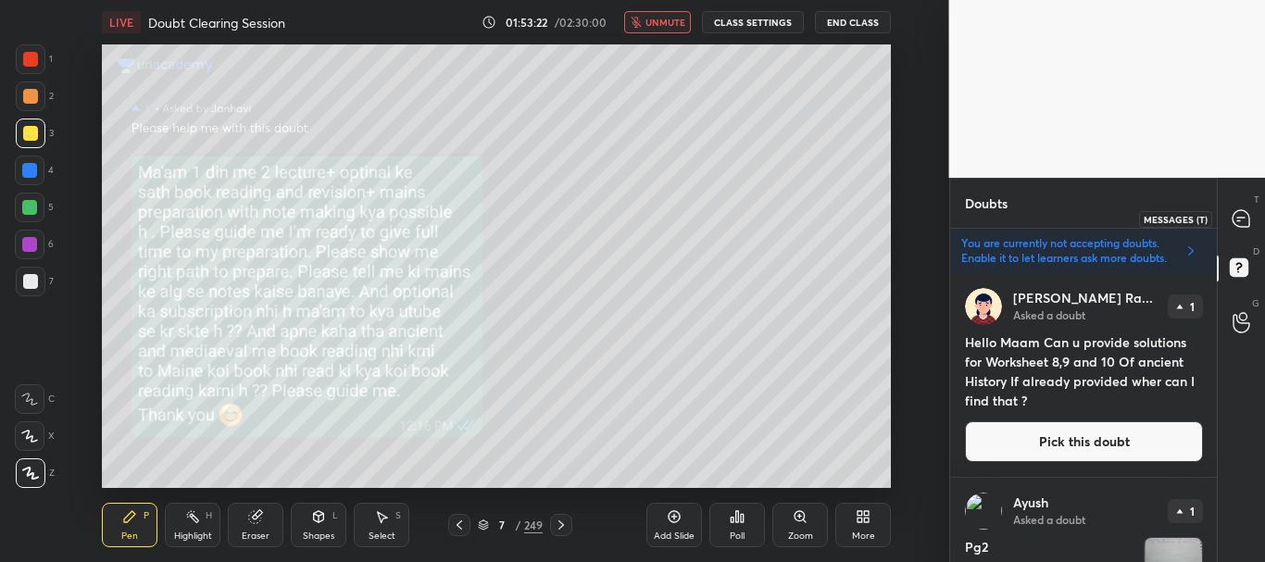
click at [1238, 221] on icon at bounding box center [1241, 218] width 17 height 17
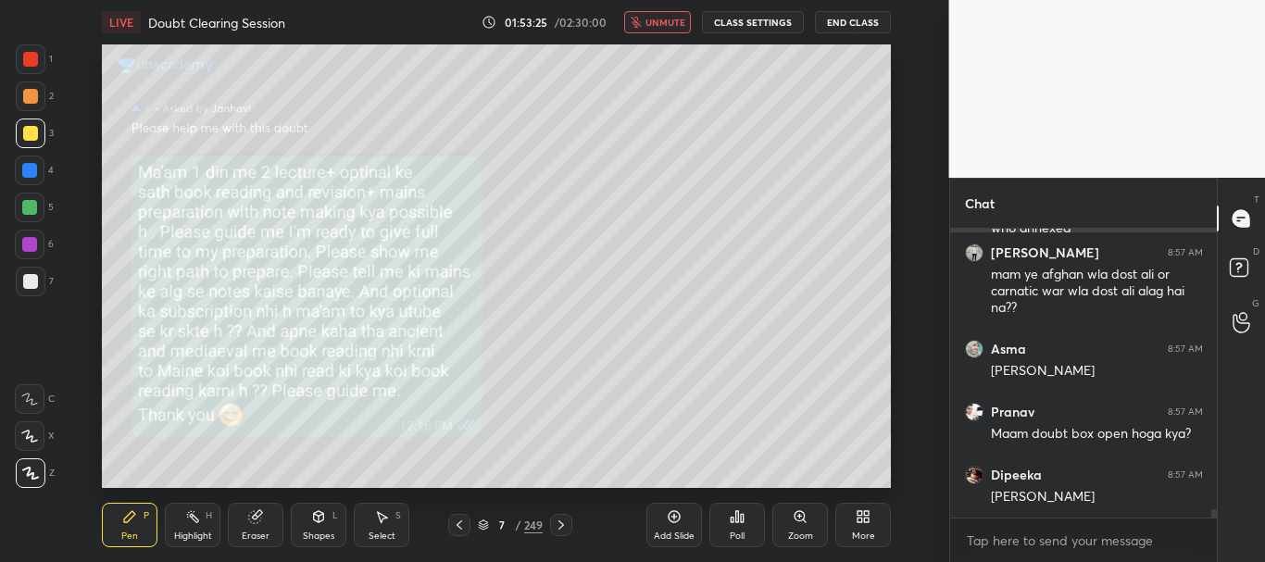
scroll to position [10300, 0]
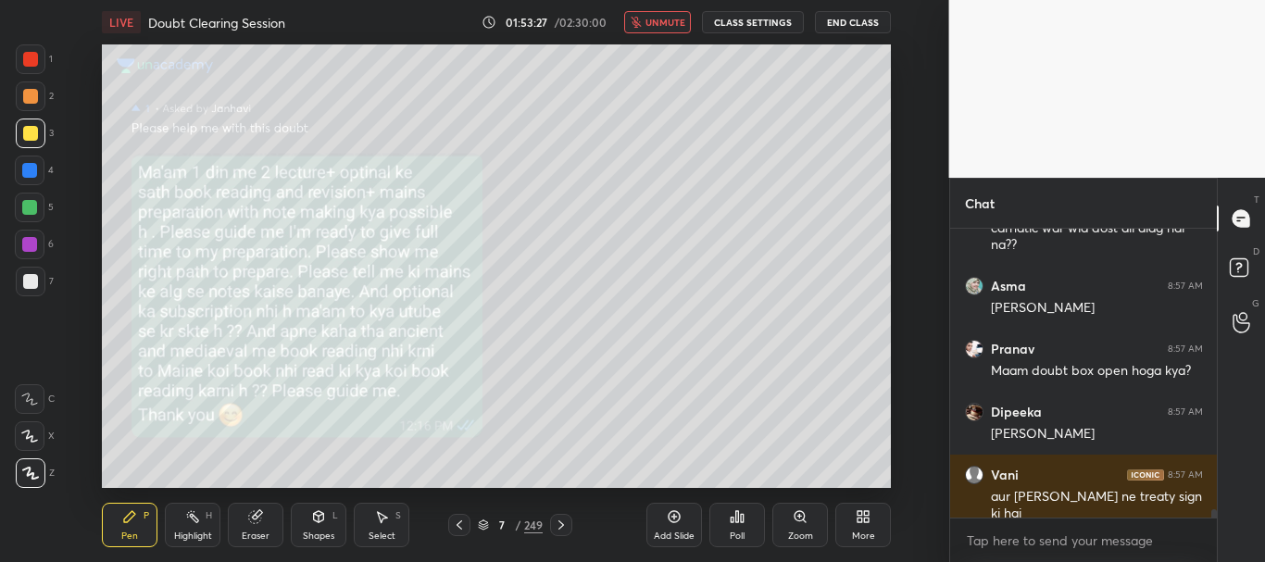
click at [658, 22] on span "unmute" at bounding box center [666, 22] width 40 height 13
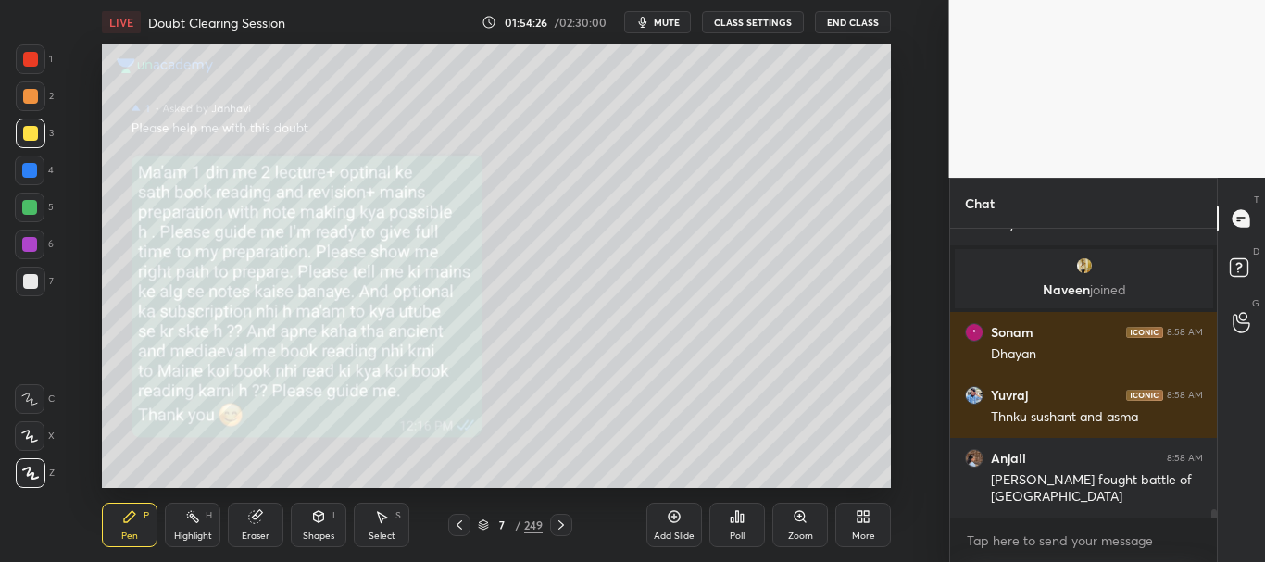
scroll to position [10080, 0]
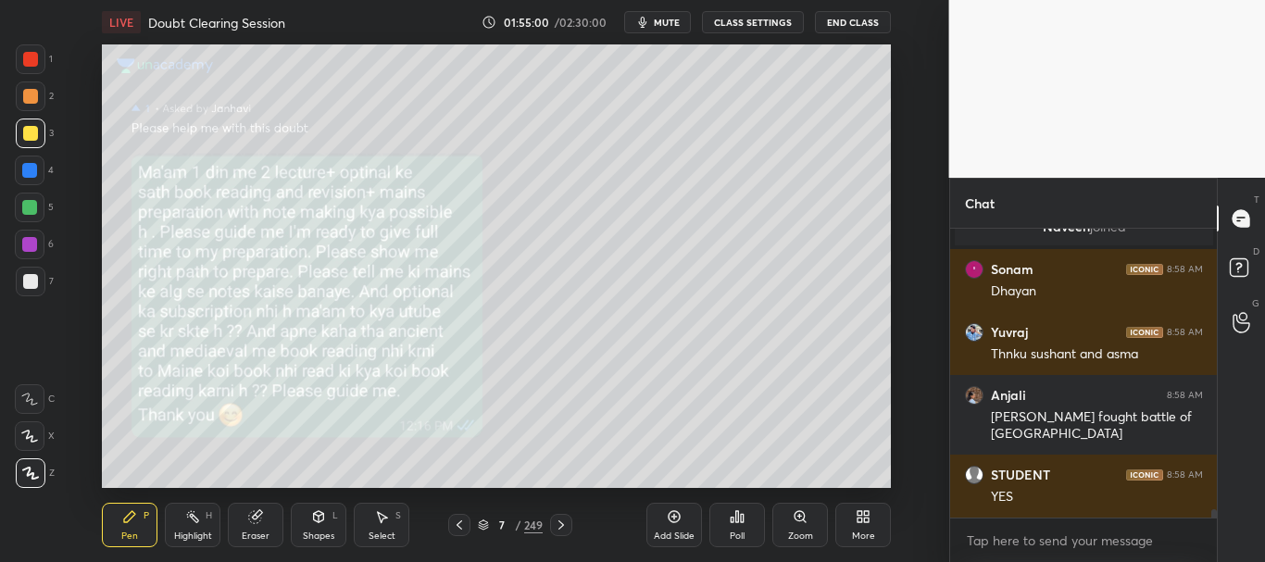
click at [468, 519] on div at bounding box center [459, 525] width 22 height 22
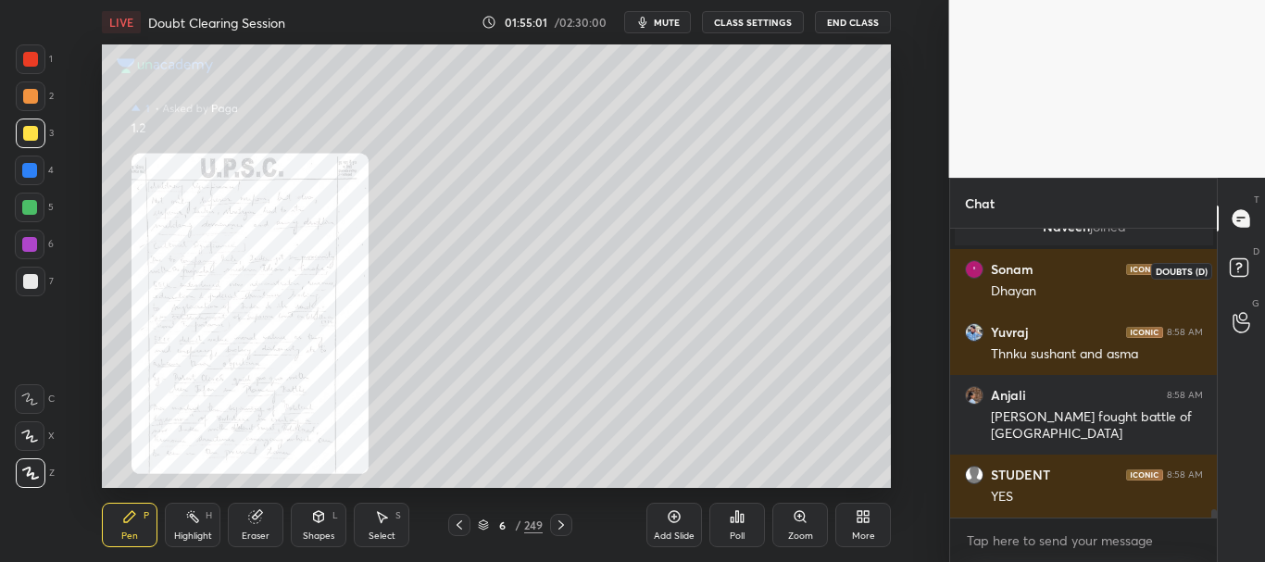
scroll to position [10160, 0]
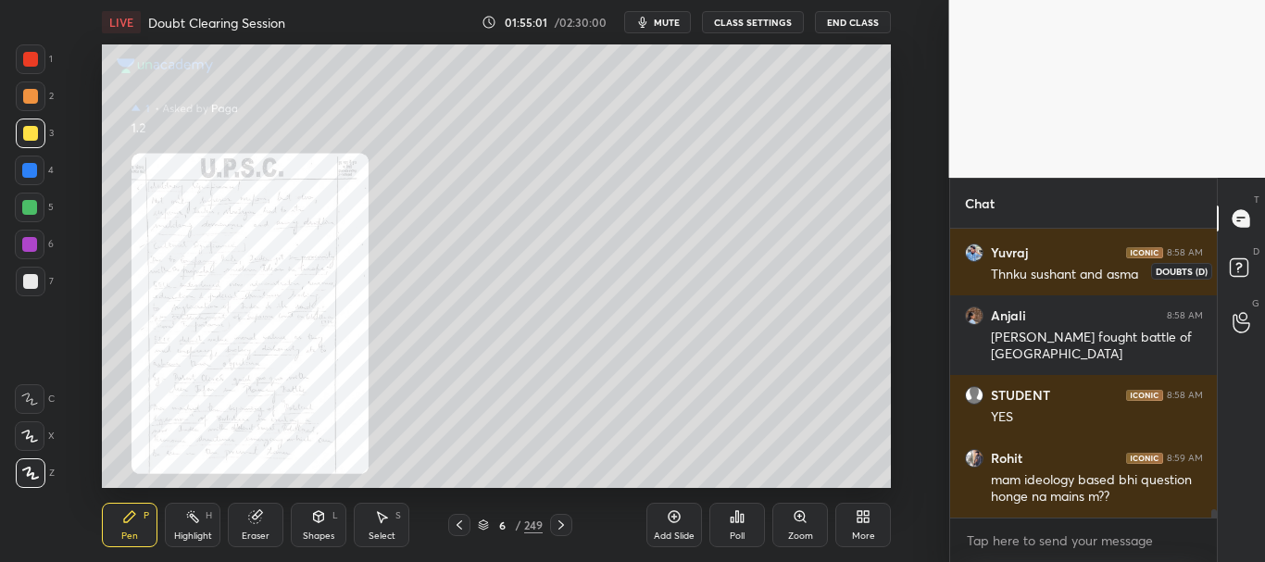
click at [1249, 268] on icon at bounding box center [1241, 270] width 33 height 33
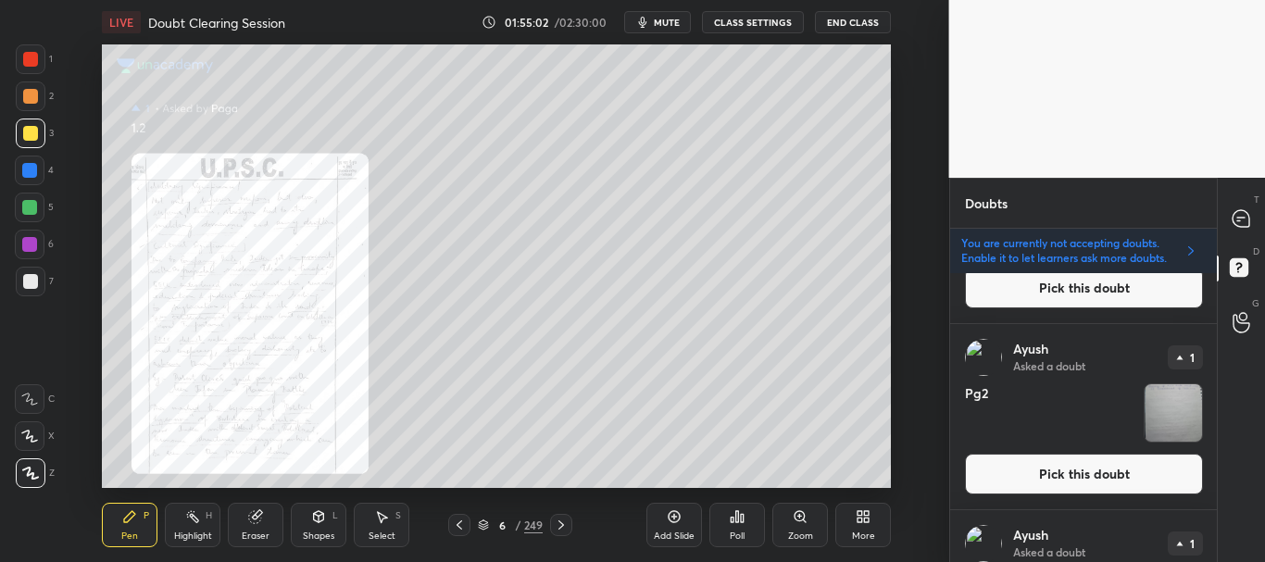
scroll to position [198, 0]
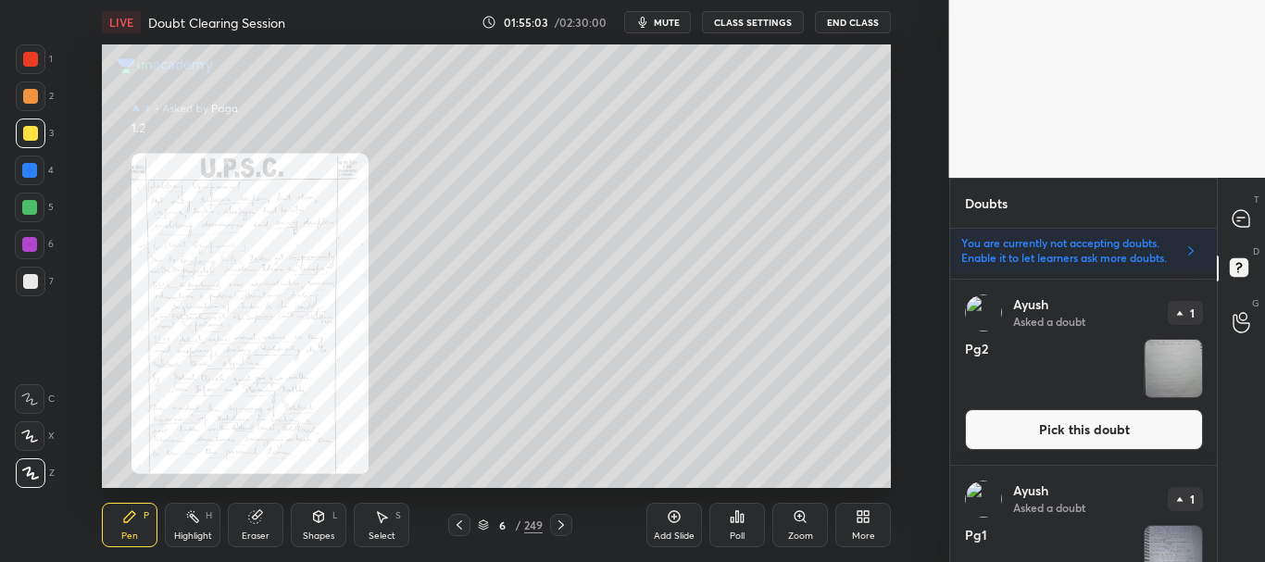
click at [669, 23] on span "mute" at bounding box center [667, 22] width 26 height 13
click at [1069, 432] on button "Pick this doubt" at bounding box center [1084, 429] width 238 height 41
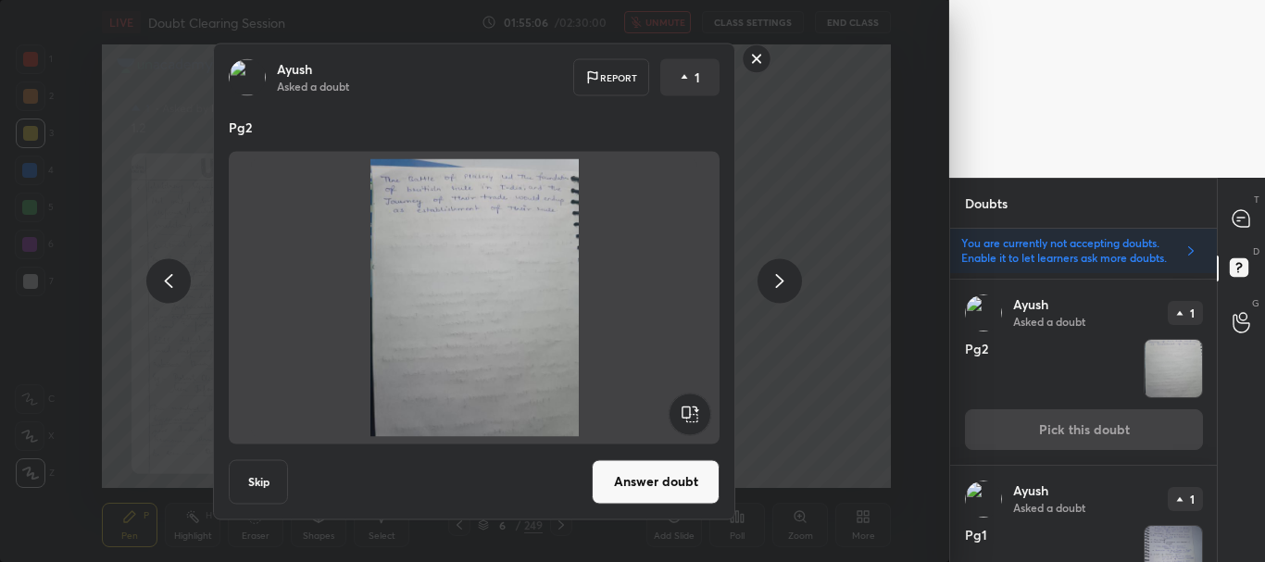
click at [279, 470] on button "Skip" at bounding box center [258, 481] width 59 height 44
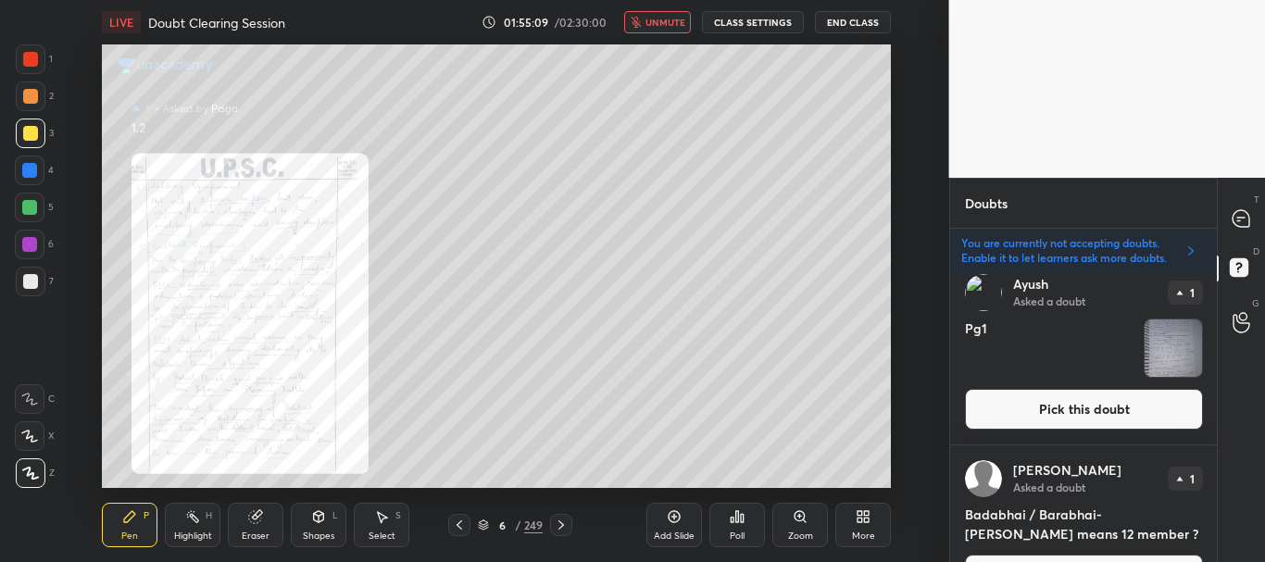
scroll to position [184, 0]
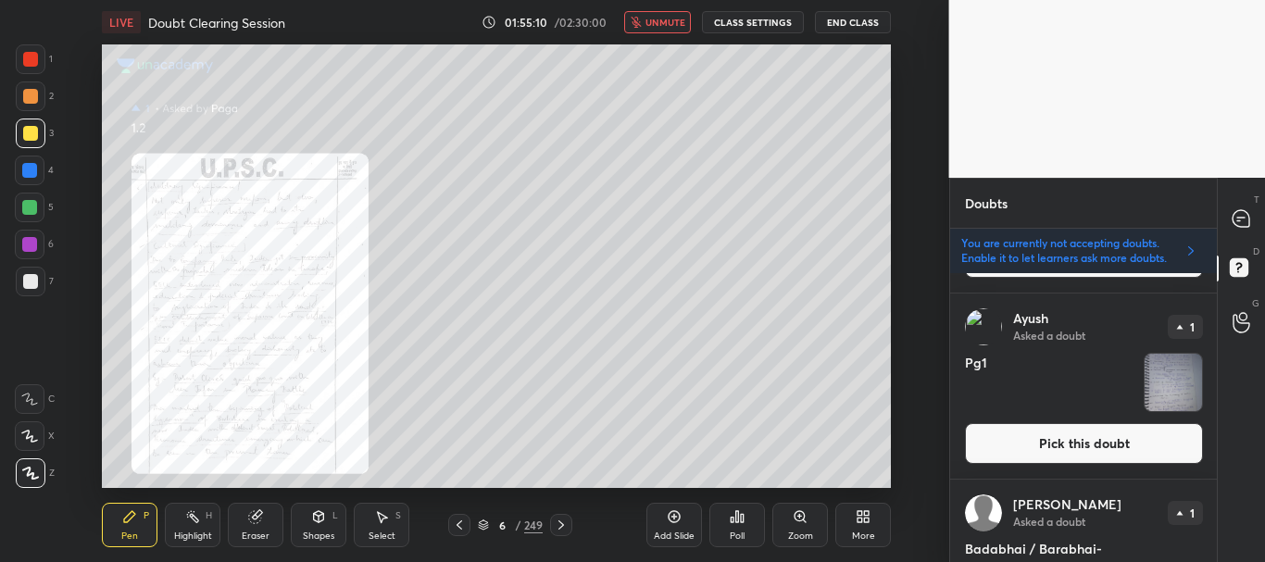
click at [1052, 437] on button "Pick this doubt" at bounding box center [1084, 443] width 238 height 41
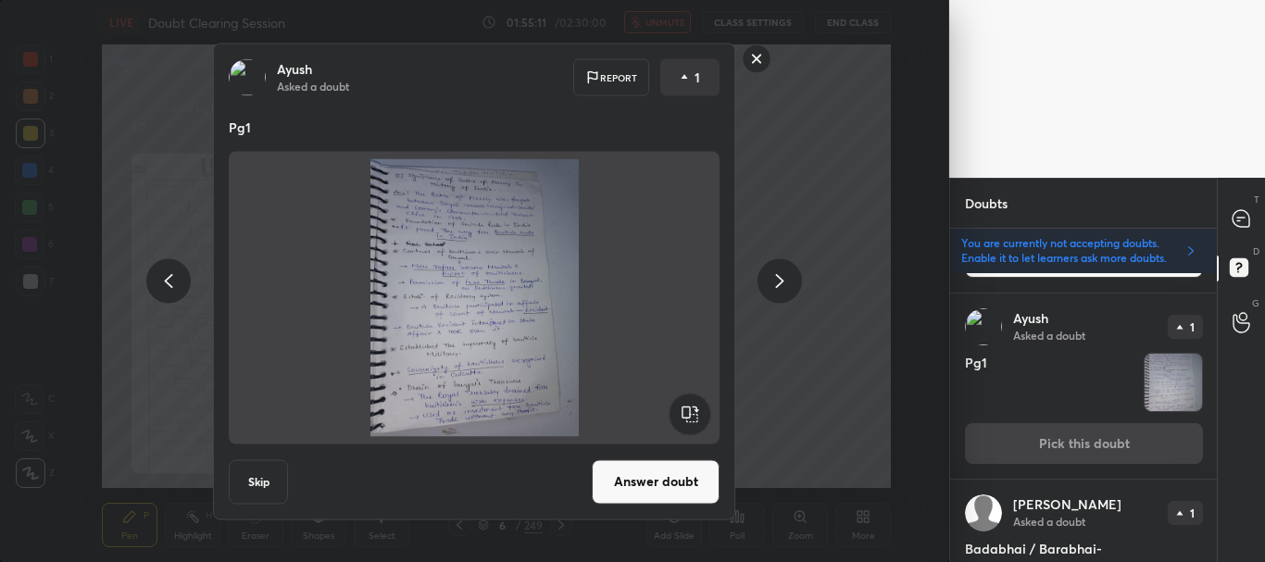
drag, startPoint x: 266, startPoint y: 486, endPoint x: 424, endPoint y: 419, distance: 172.2
click at [266, 487] on button "Skip" at bounding box center [258, 481] width 59 height 44
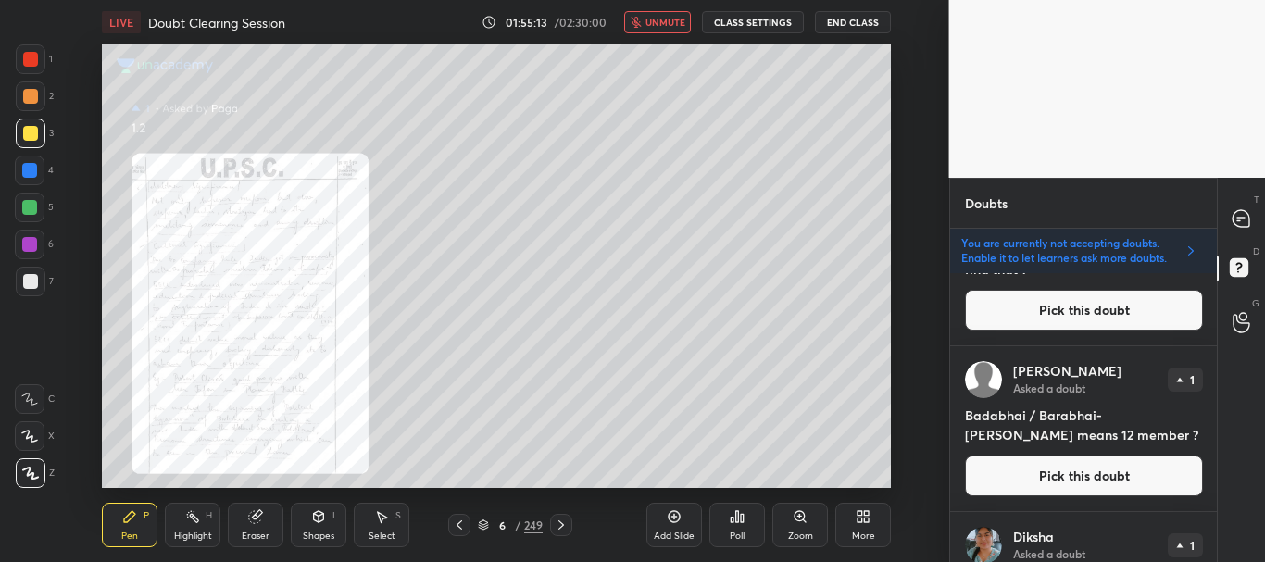
scroll to position [164, 0]
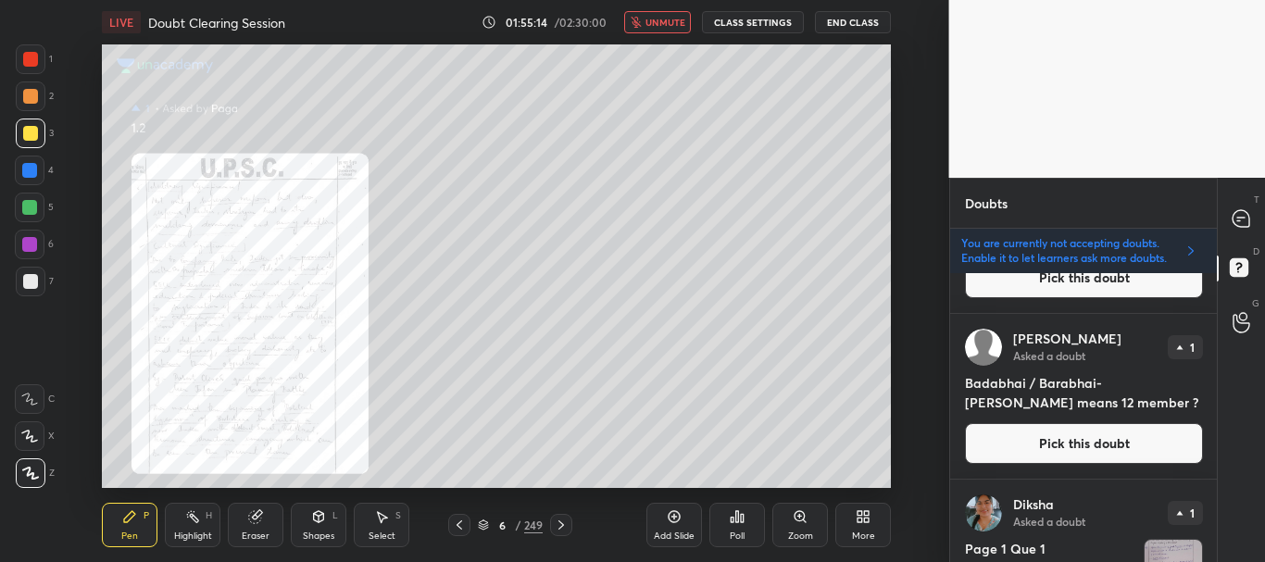
click at [1064, 450] on button "Pick this doubt" at bounding box center [1084, 443] width 238 height 41
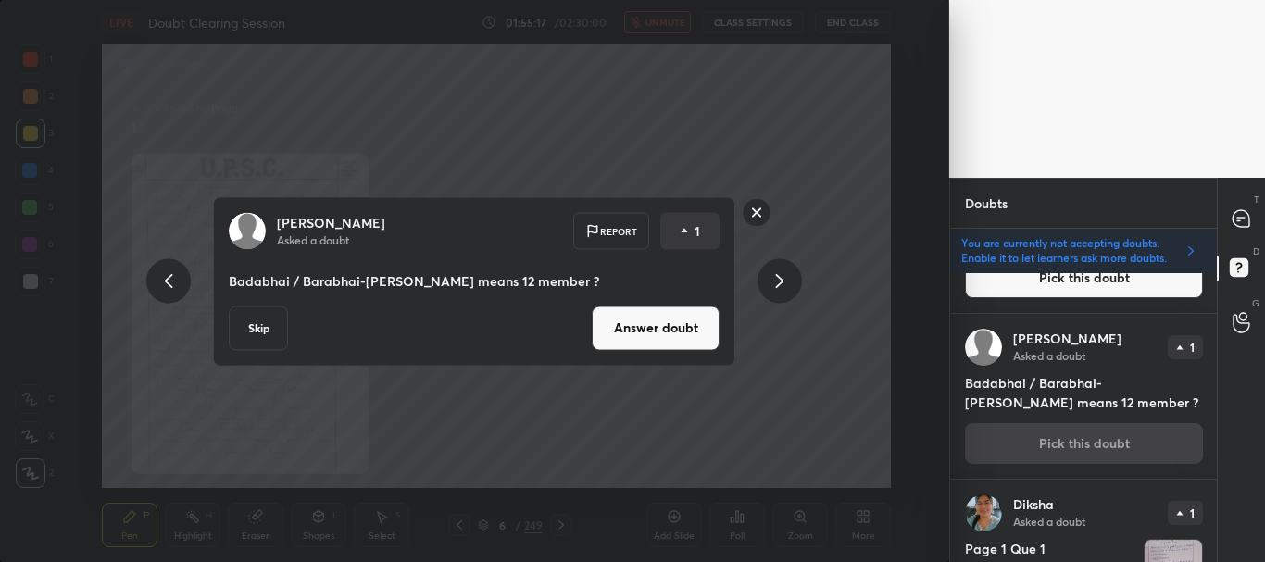
click at [657, 323] on button "Answer doubt" at bounding box center [656, 328] width 128 height 44
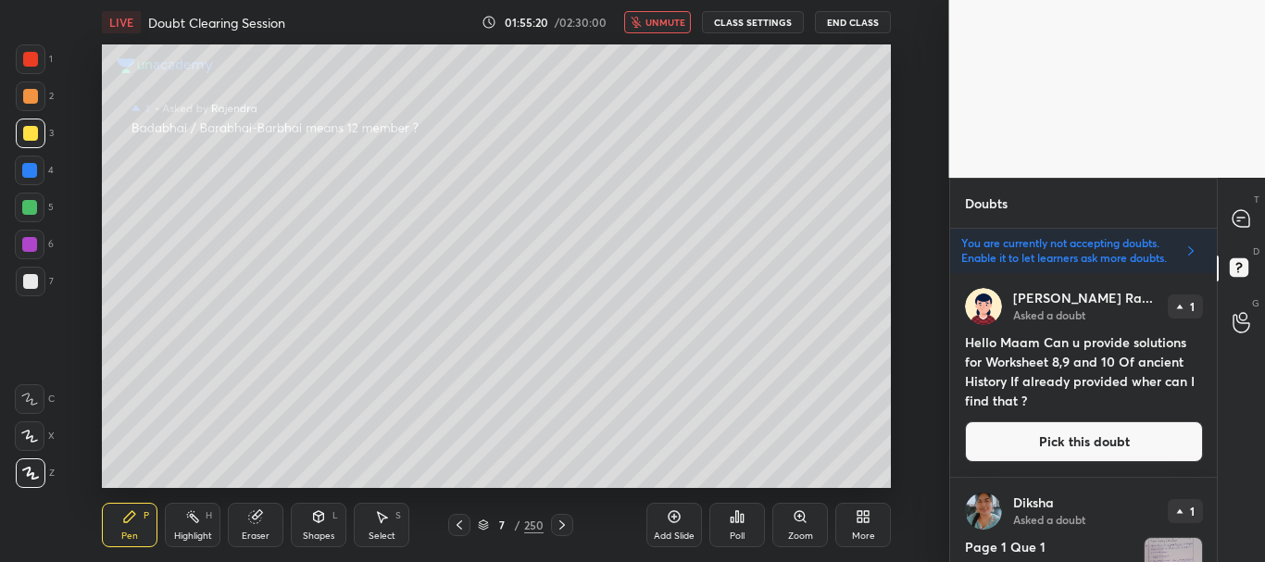
click at [653, 24] on span "unmute" at bounding box center [666, 22] width 40 height 13
click at [1251, 227] on icon at bounding box center [1241, 218] width 19 height 19
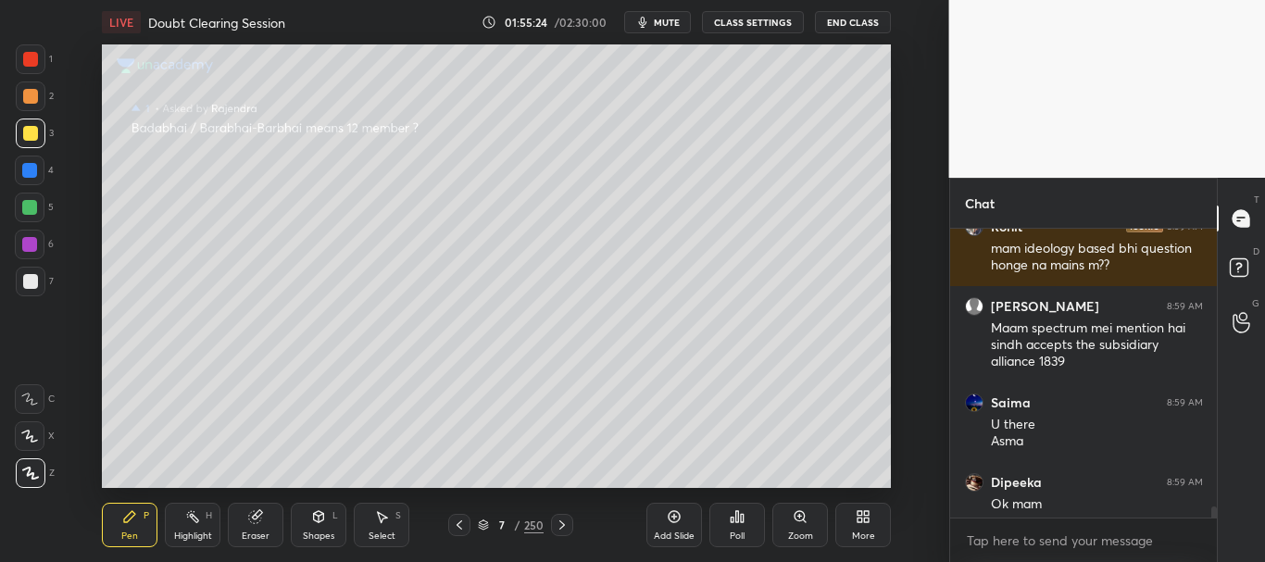
scroll to position [11045, 0]
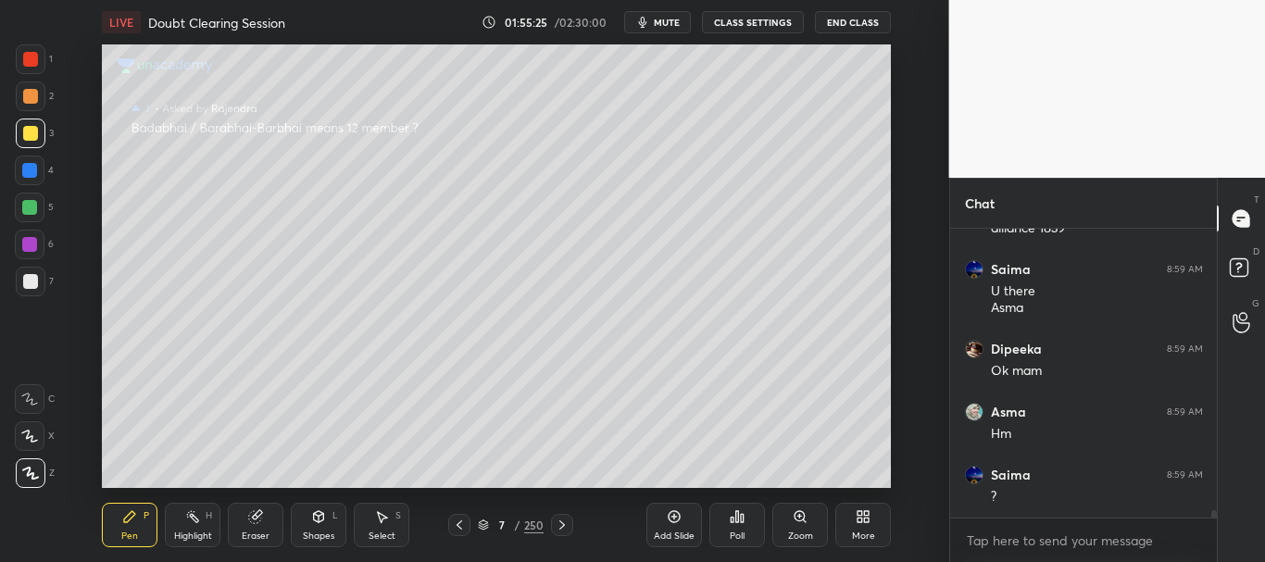
drag, startPoint x: 1212, startPoint y: 509, endPoint x: 1218, endPoint y: 518, distance: 10.6
click at [1215, 523] on div "Rohit 8:59 AM mam ideology based bhi question honge na mains m?? [PERSON_NAME] …" at bounding box center [1084, 395] width 268 height 333
click at [459, 522] on icon at bounding box center [460, 525] width 6 height 9
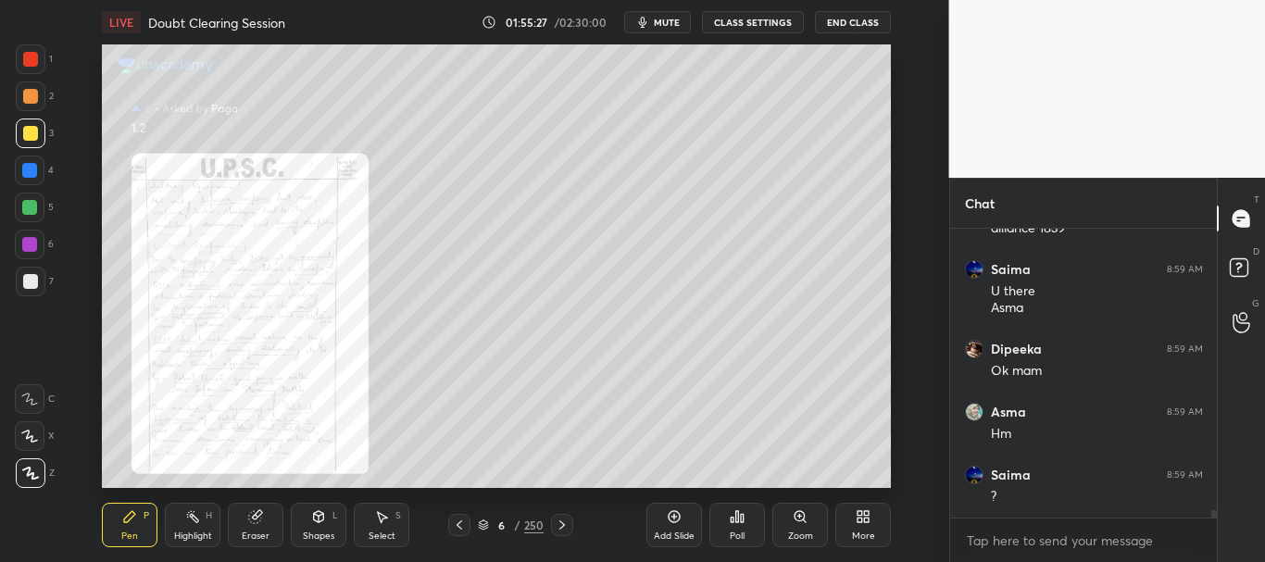
click at [660, 20] on span "mute" at bounding box center [667, 22] width 26 height 13
click at [1246, 269] on rect at bounding box center [1239, 268] width 18 height 18
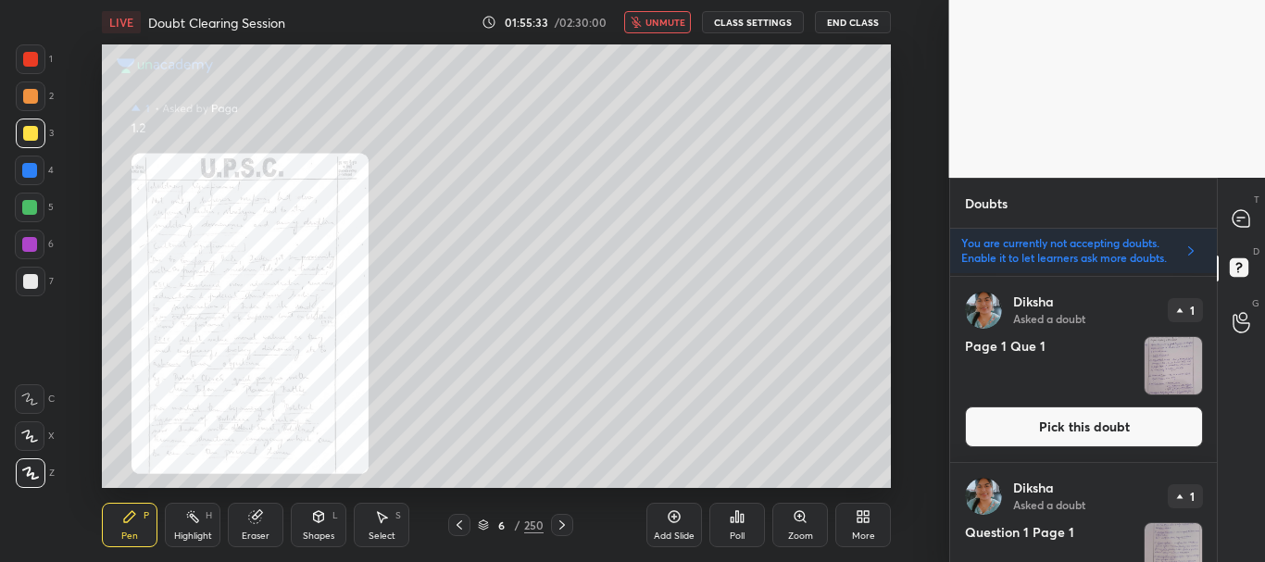
scroll to position [177, 0]
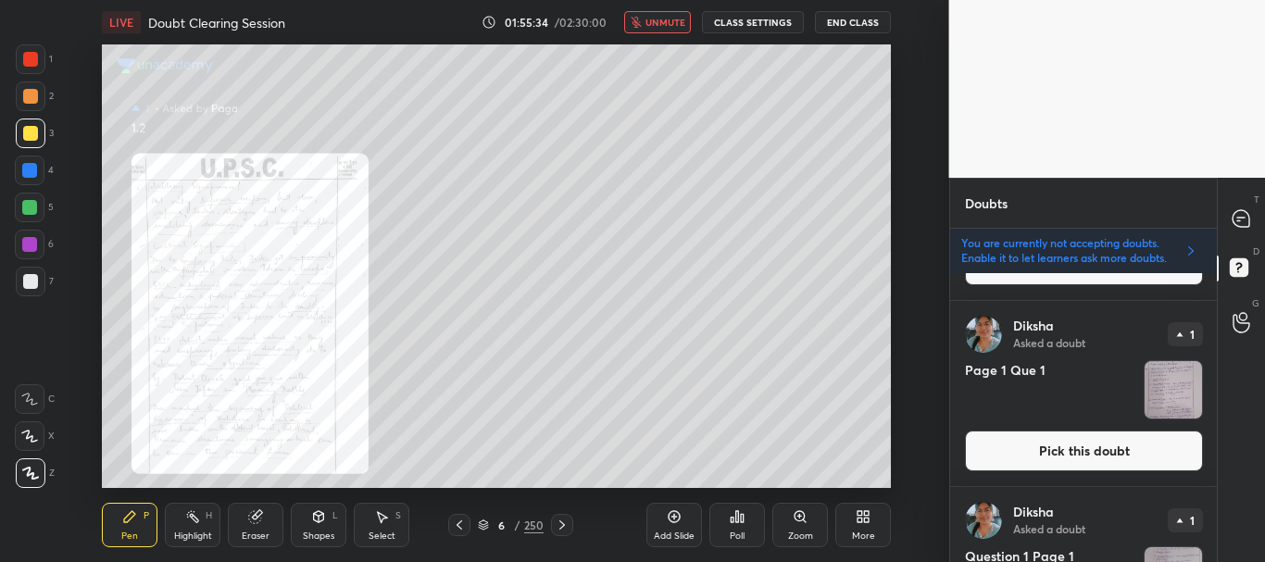
click at [1050, 450] on button "Pick this doubt" at bounding box center [1084, 451] width 238 height 41
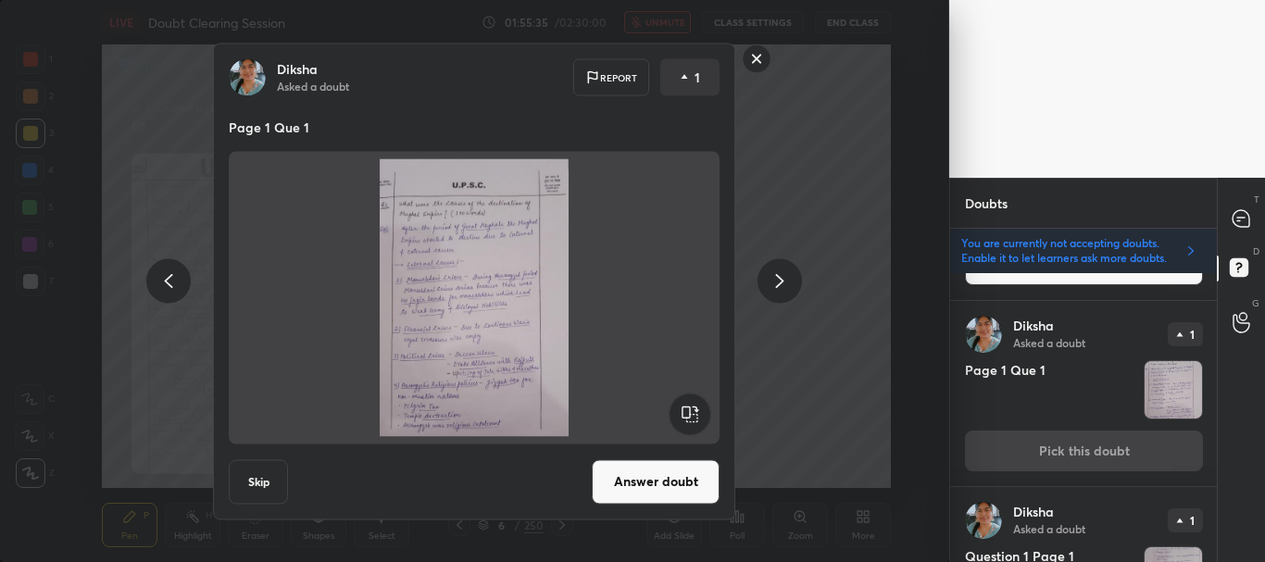
click at [279, 481] on button "Skip" at bounding box center [258, 481] width 59 height 44
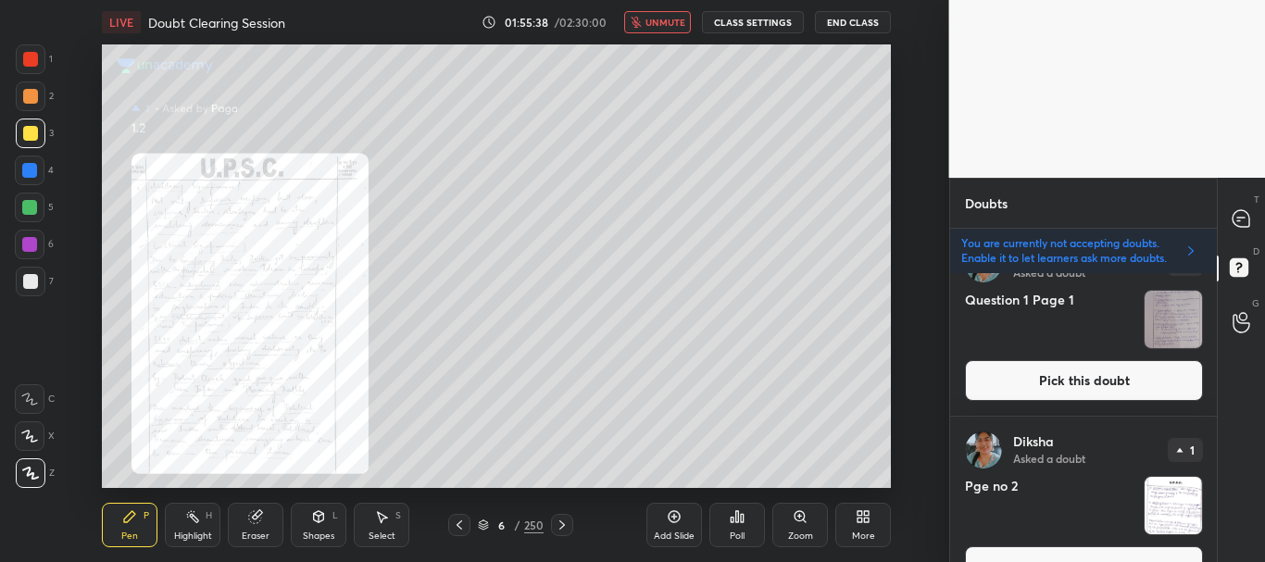
click at [1073, 379] on button "Pick this doubt" at bounding box center [1084, 380] width 238 height 41
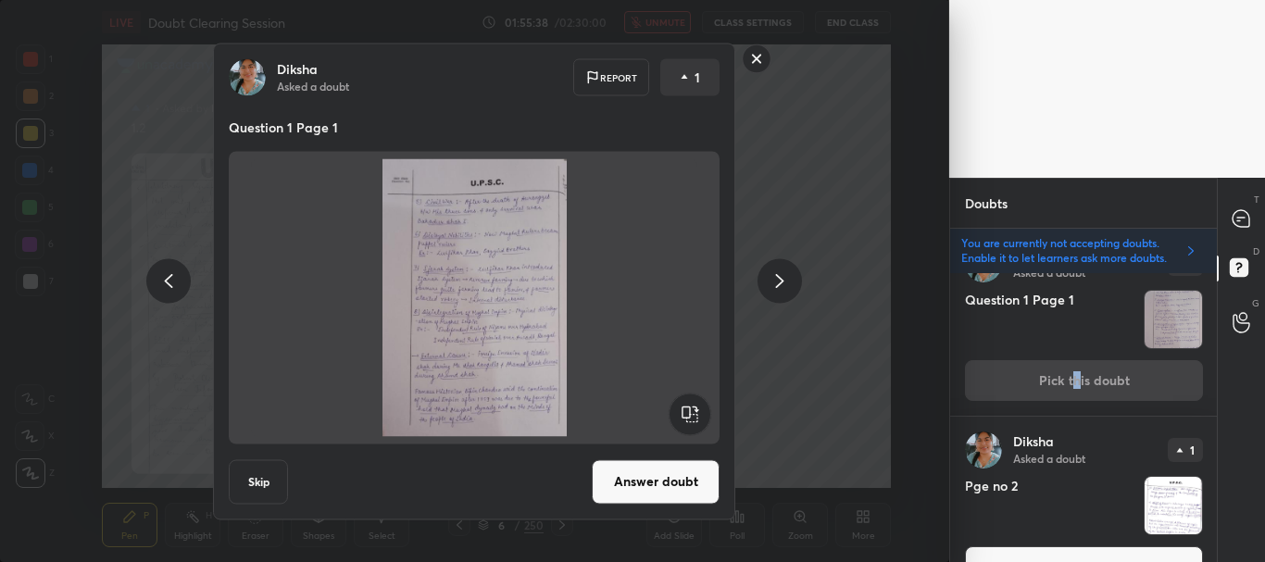
scroll to position [205, 0]
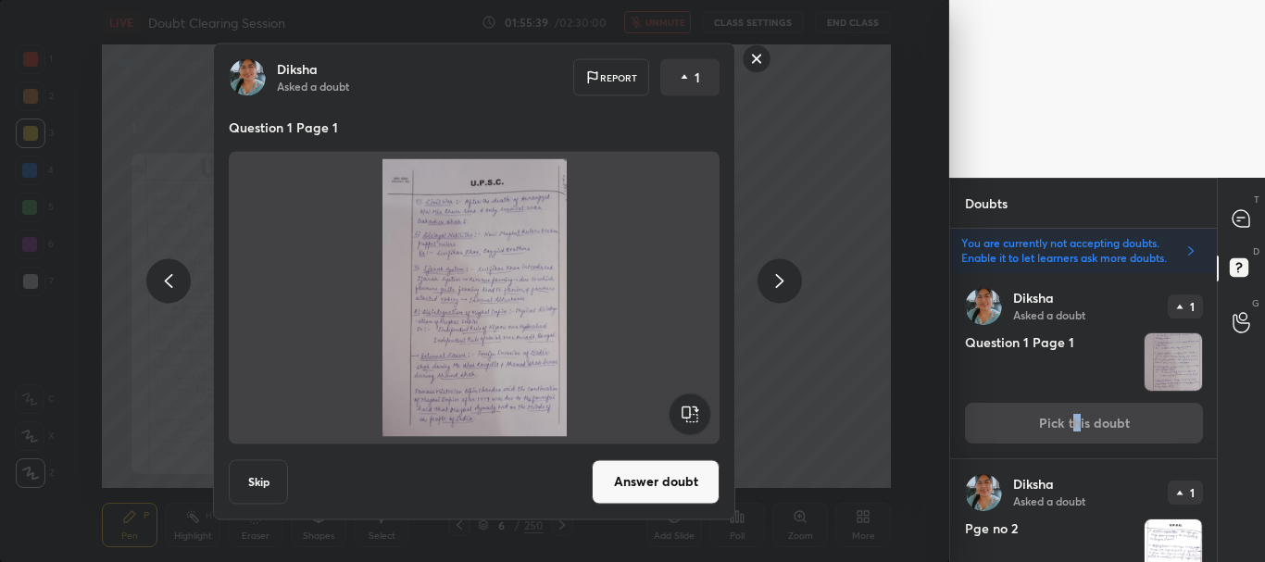
click at [275, 480] on button "Skip" at bounding box center [258, 481] width 59 height 44
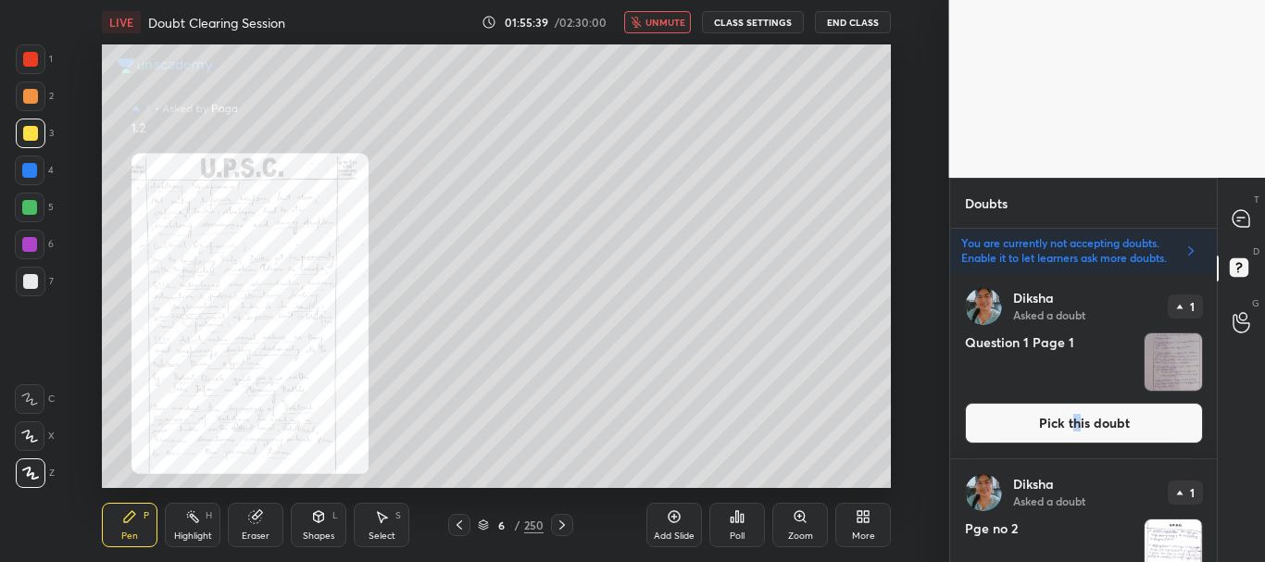
scroll to position [0, 0]
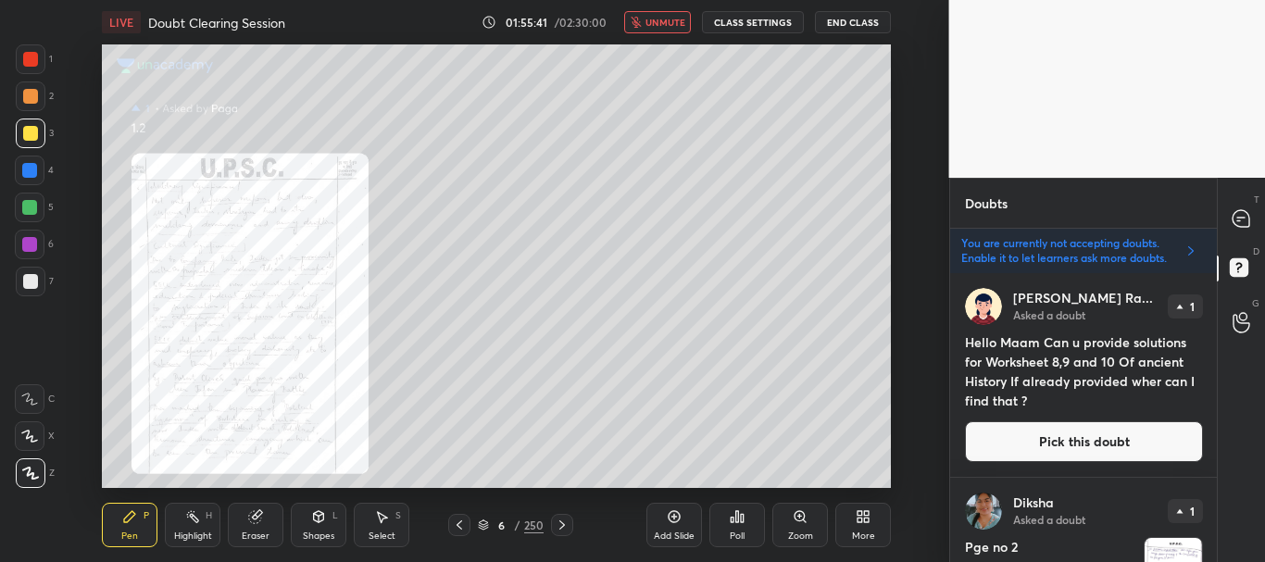
click at [1221, 322] on div "T Messages (T) D Doubts (D) G Raise Hand (G)" at bounding box center [1241, 370] width 48 height 384
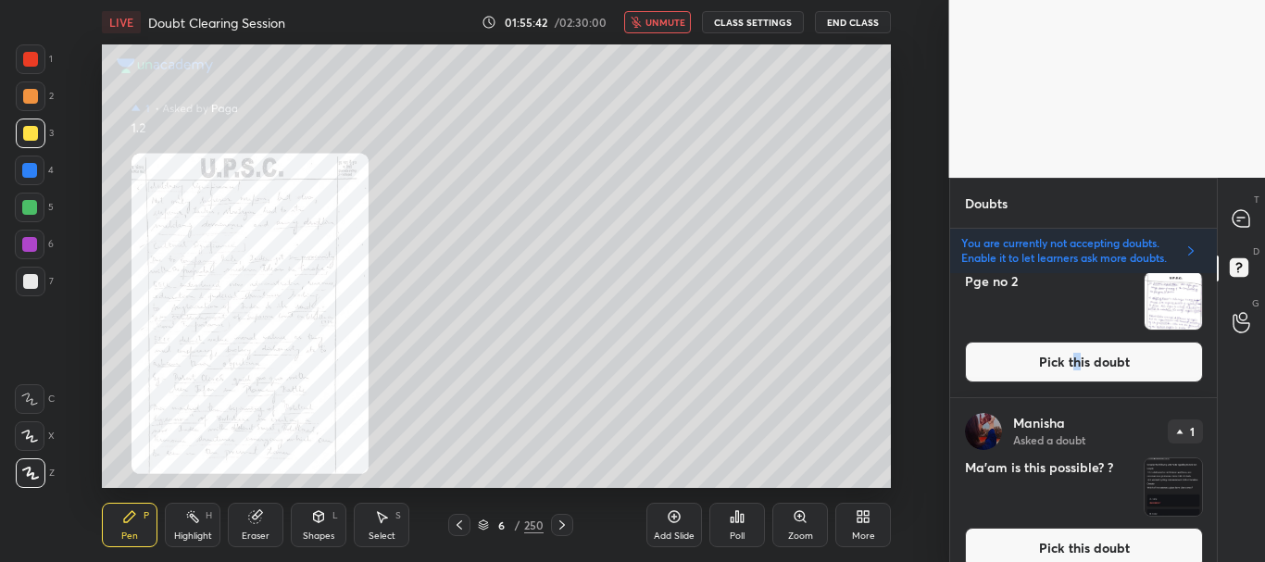
click at [1061, 371] on button "Pick this doubt" at bounding box center [1084, 362] width 238 height 41
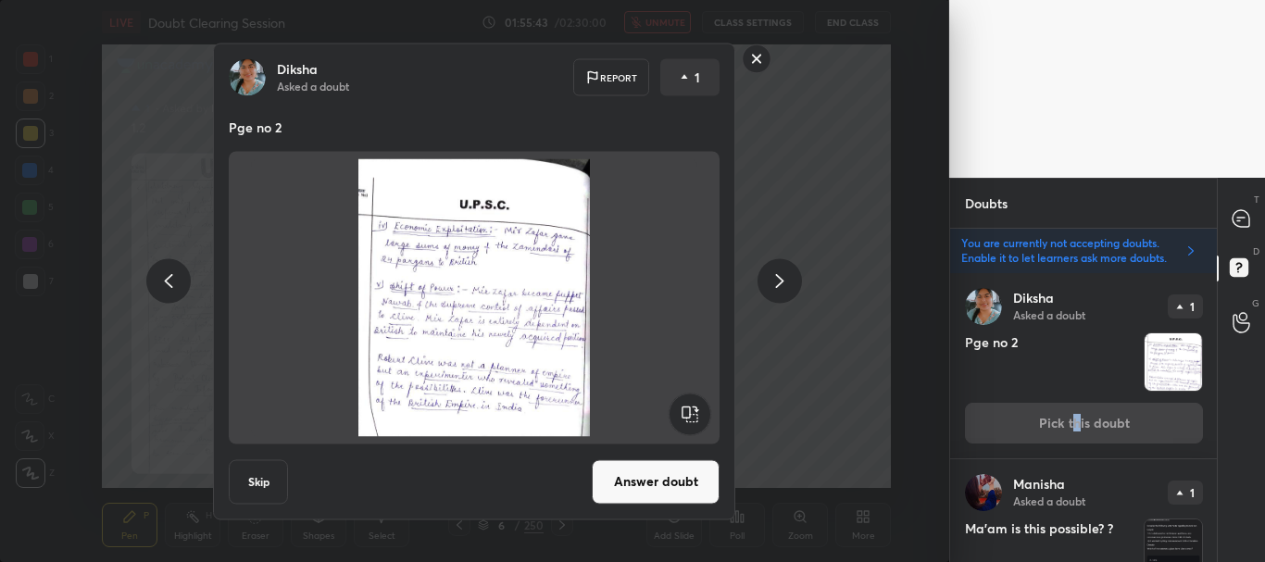
click at [257, 486] on button "Skip" at bounding box center [258, 481] width 59 height 44
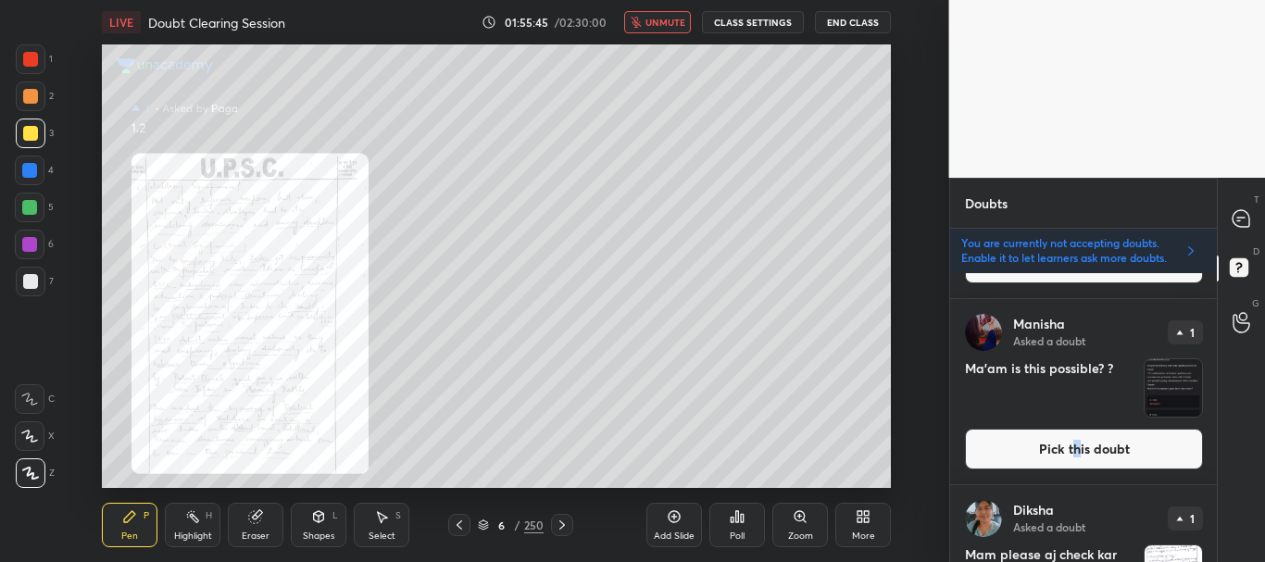
scroll to position [190, 0]
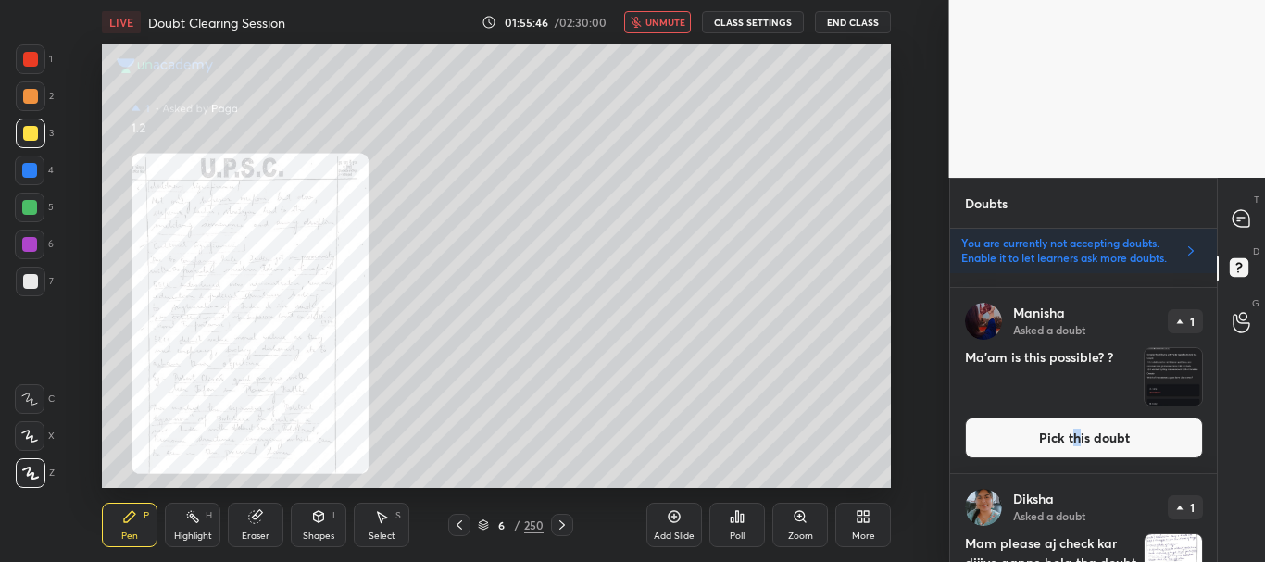
click at [1075, 437] on button "Pick this doubt" at bounding box center [1084, 438] width 238 height 41
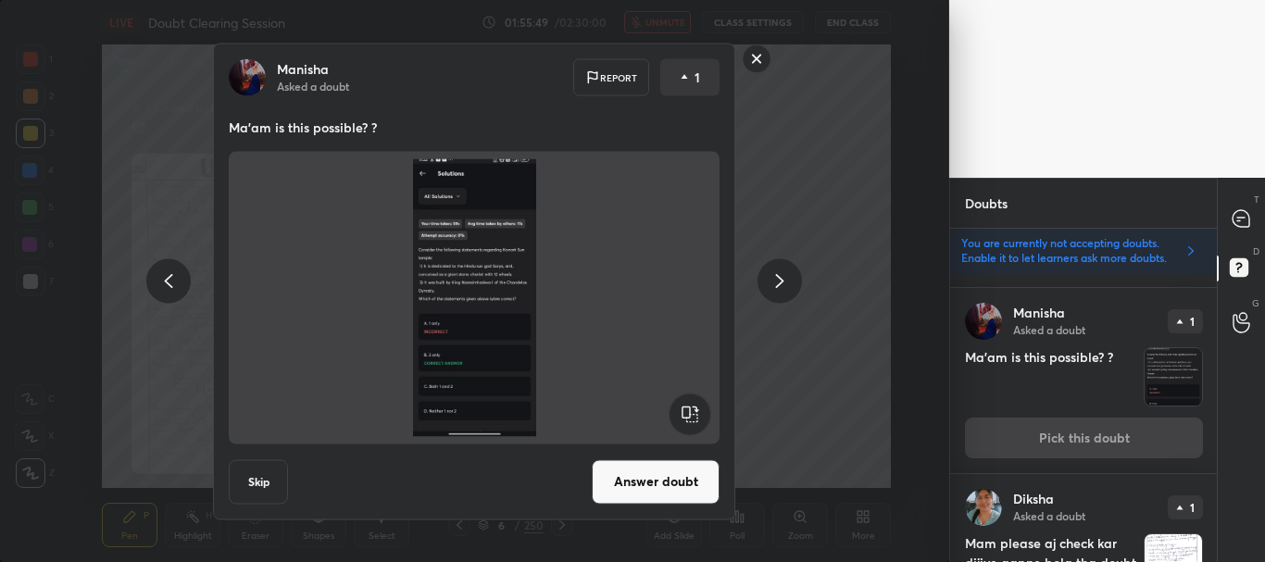
click at [671, 479] on button "Answer doubt" at bounding box center [656, 481] width 128 height 44
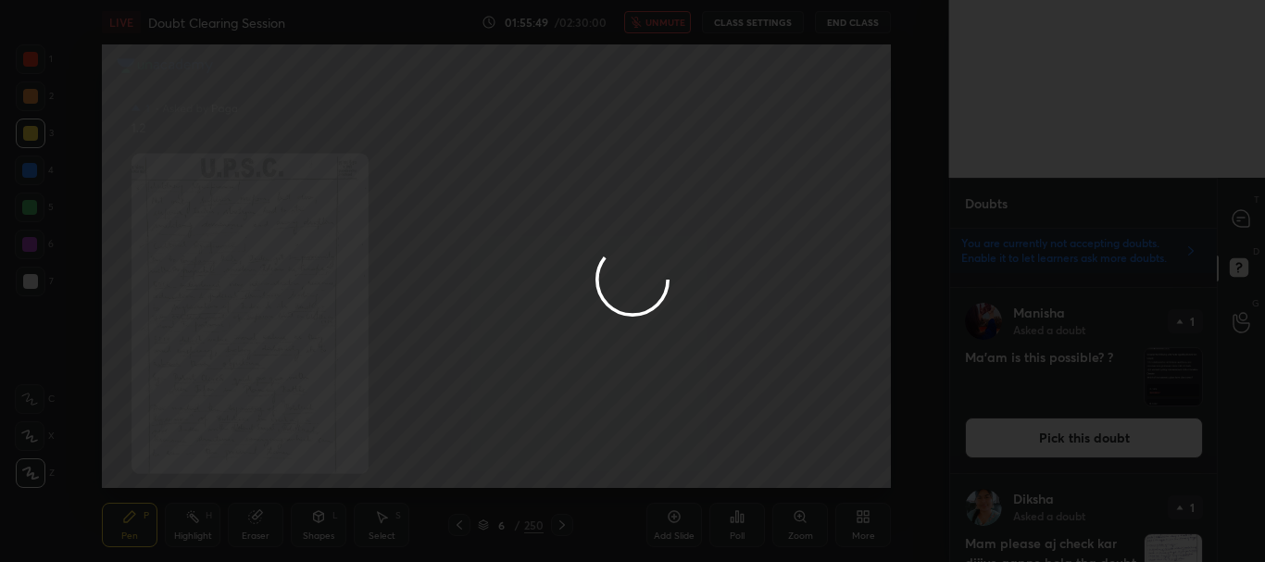
scroll to position [0, 0]
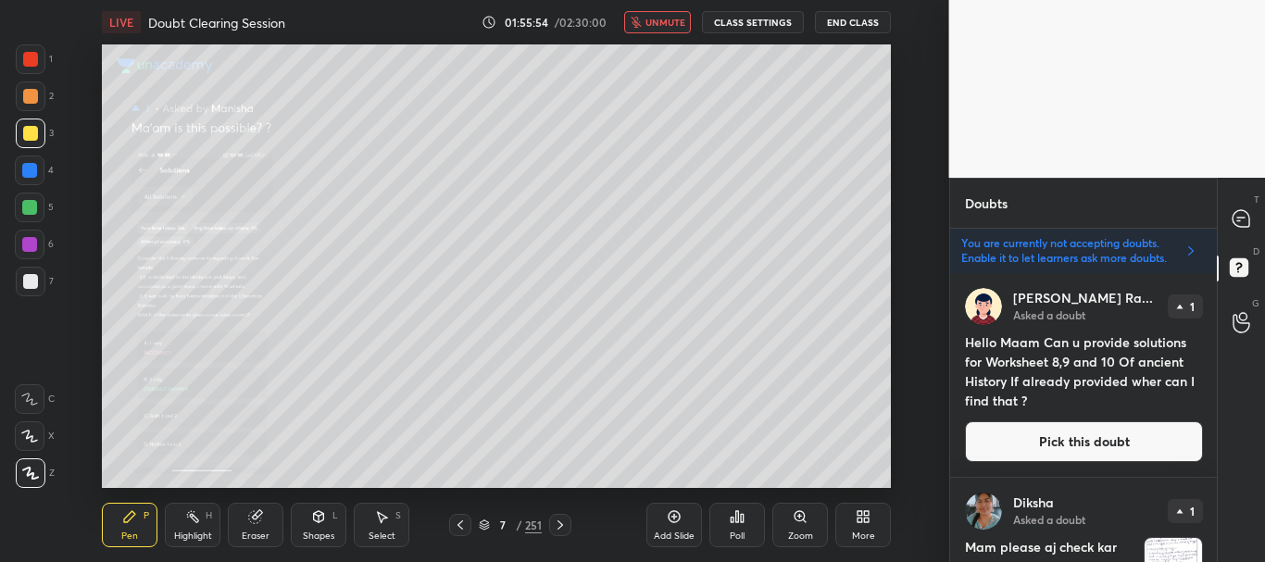
click at [811, 532] on div "Zoom" at bounding box center [800, 536] width 25 height 9
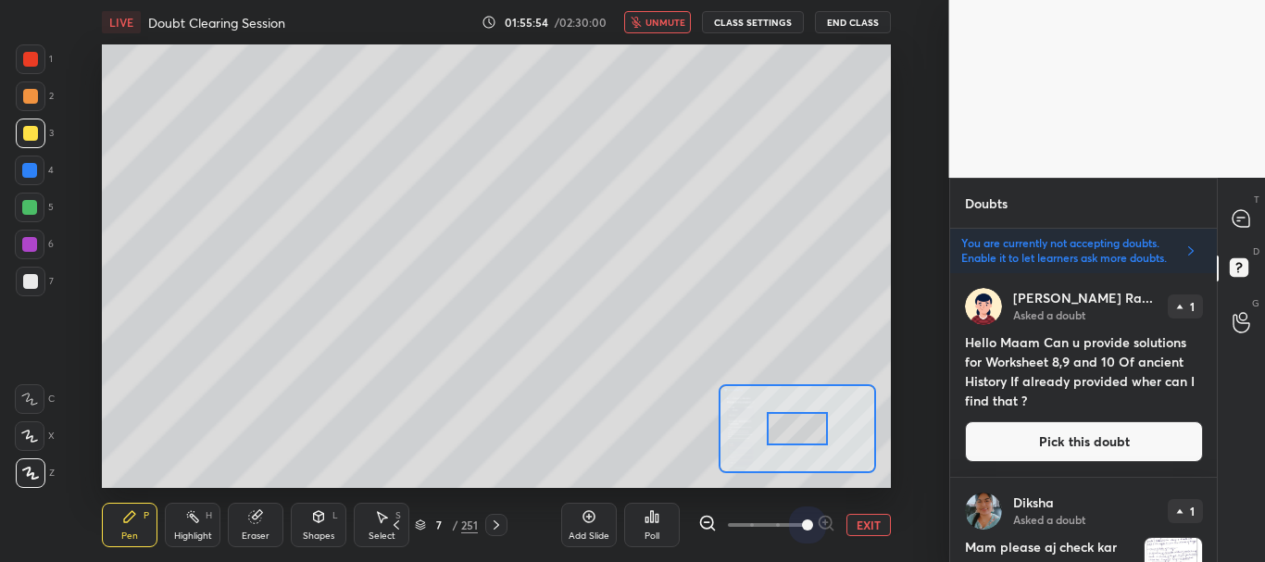
click at [796, 522] on span at bounding box center [767, 525] width 78 height 28
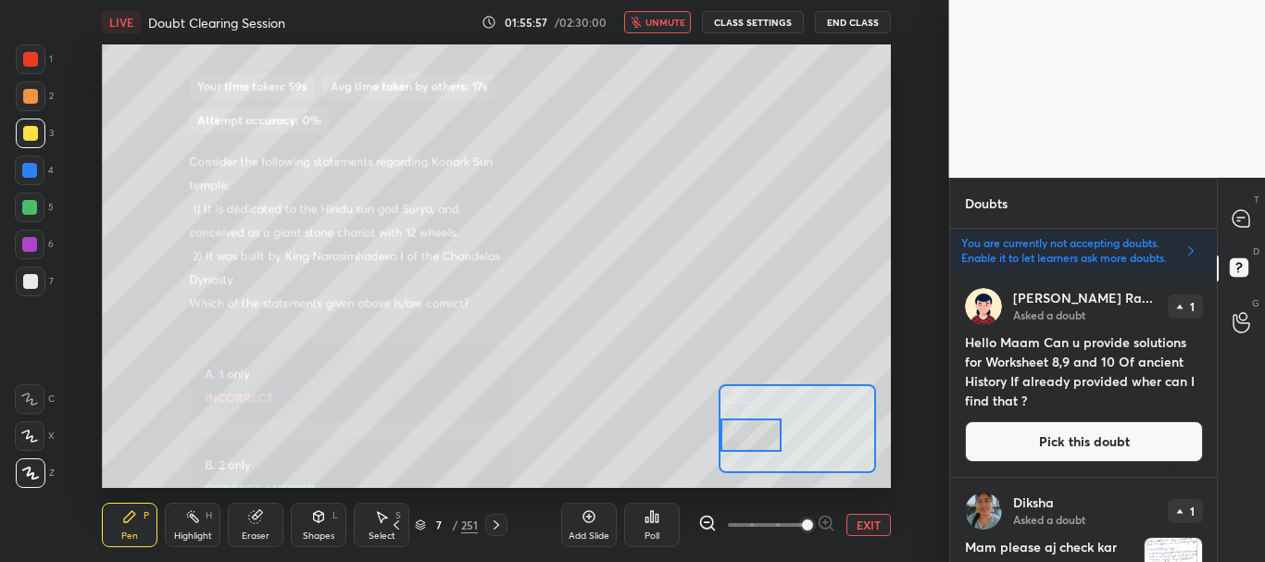
drag, startPoint x: 802, startPoint y: 433, endPoint x: 741, endPoint y: 439, distance: 61.5
click at [741, 439] on div at bounding box center [752, 436] width 62 height 34
click at [1238, 220] on icon at bounding box center [1241, 218] width 19 height 19
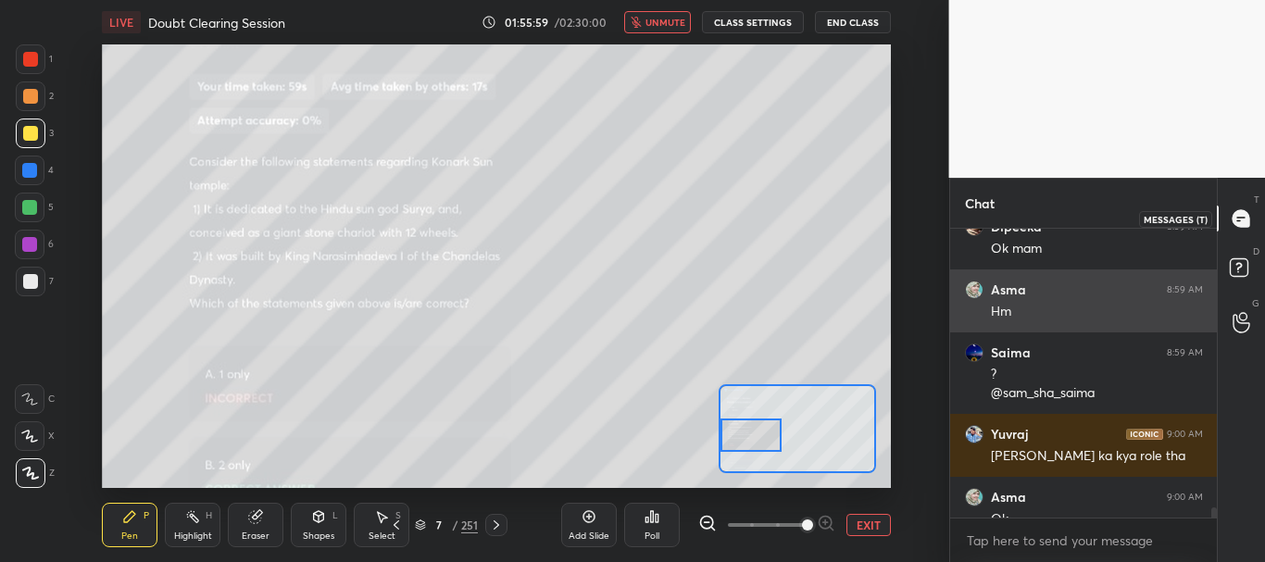
scroll to position [283, 261]
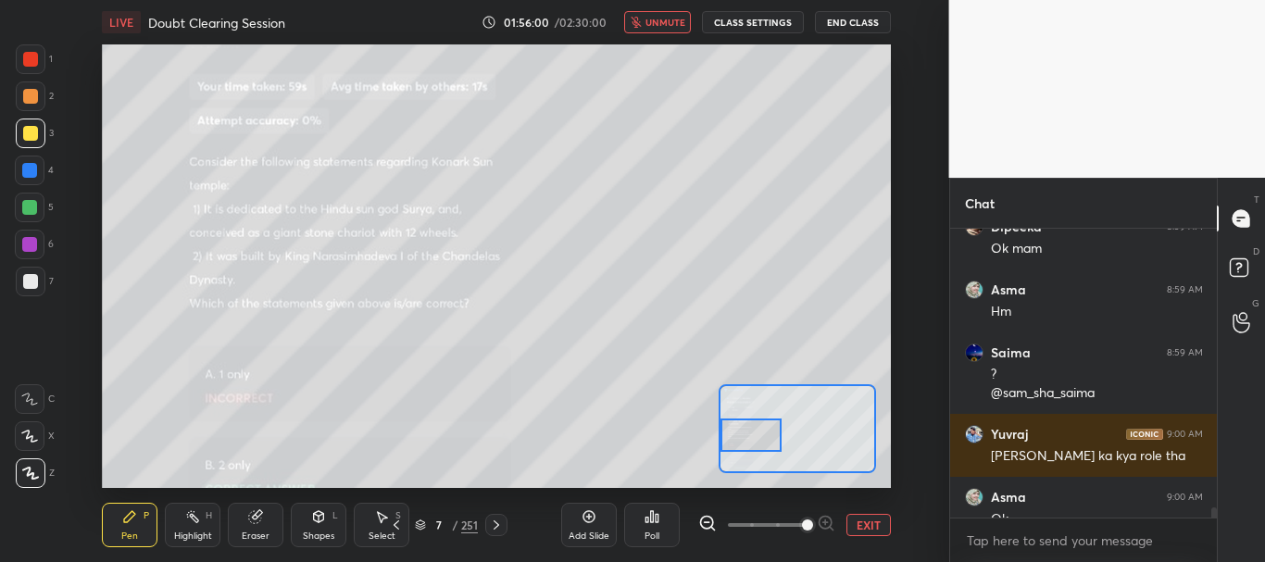
click at [672, 23] on span "unmute" at bounding box center [666, 22] width 40 height 13
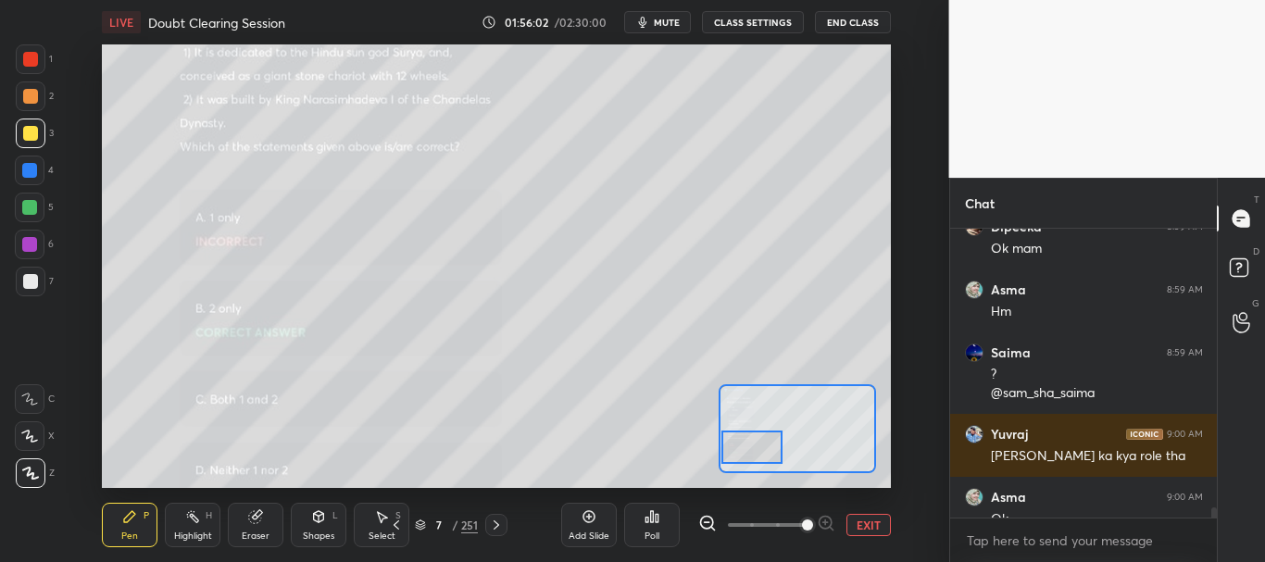
drag, startPoint x: 772, startPoint y: 434, endPoint x: 773, endPoint y: 447, distance: 13.9
click at [773, 447] on div at bounding box center [753, 448] width 62 height 34
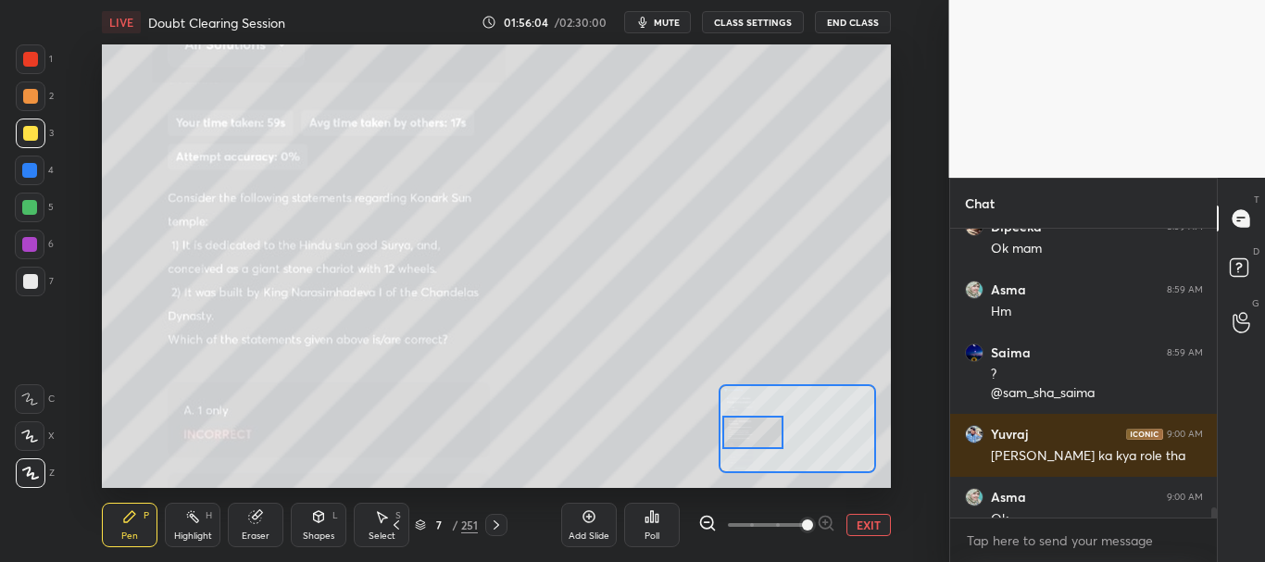
drag, startPoint x: 759, startPoint y: 449, endPoint x: 760, endPoint y: 432, distance: 17.6
click at [760, 432] on div at bounding box center [754, 433] width 62 height 34
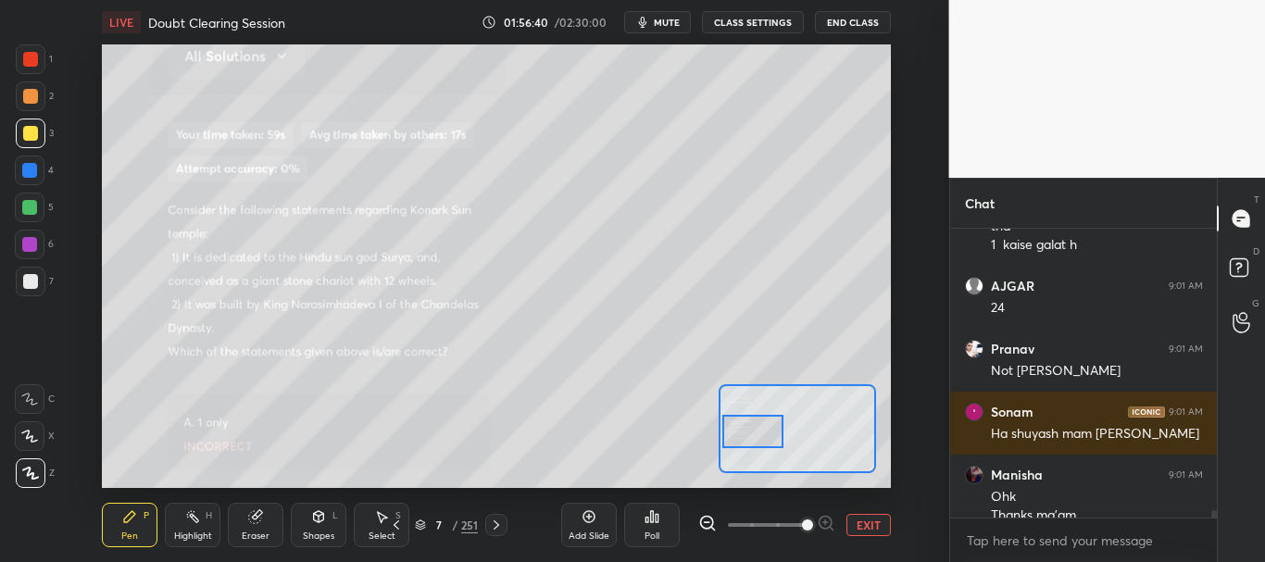
scroll to position [11655, 0]
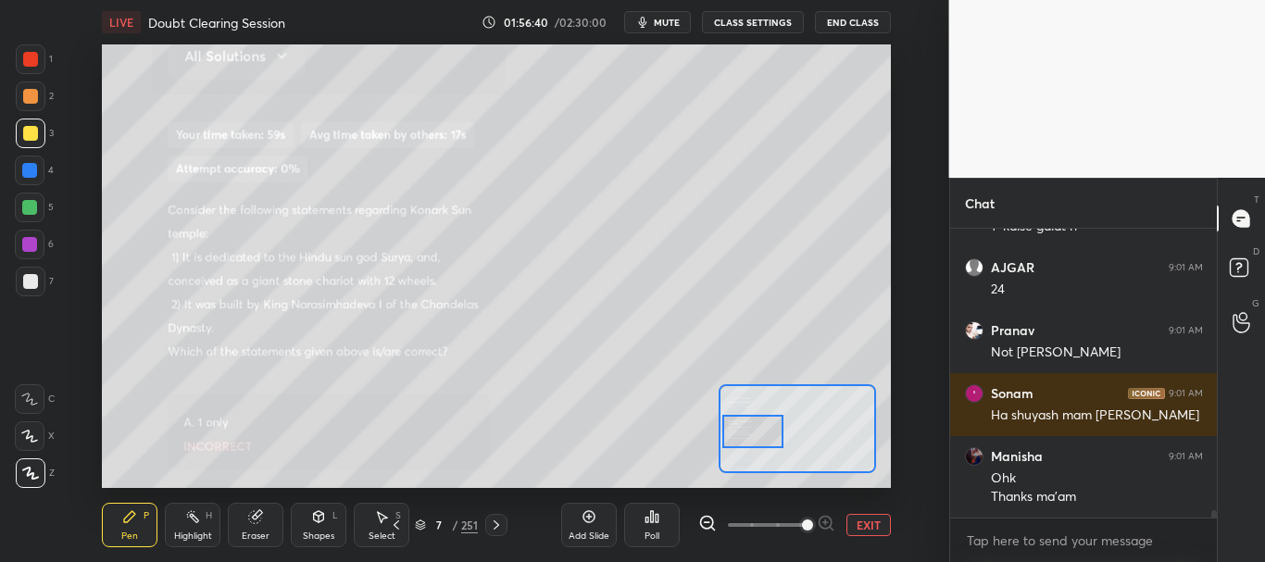
click at [876, 521] on button "EXIT" at bounding box center [869, 525] width 44 height 22
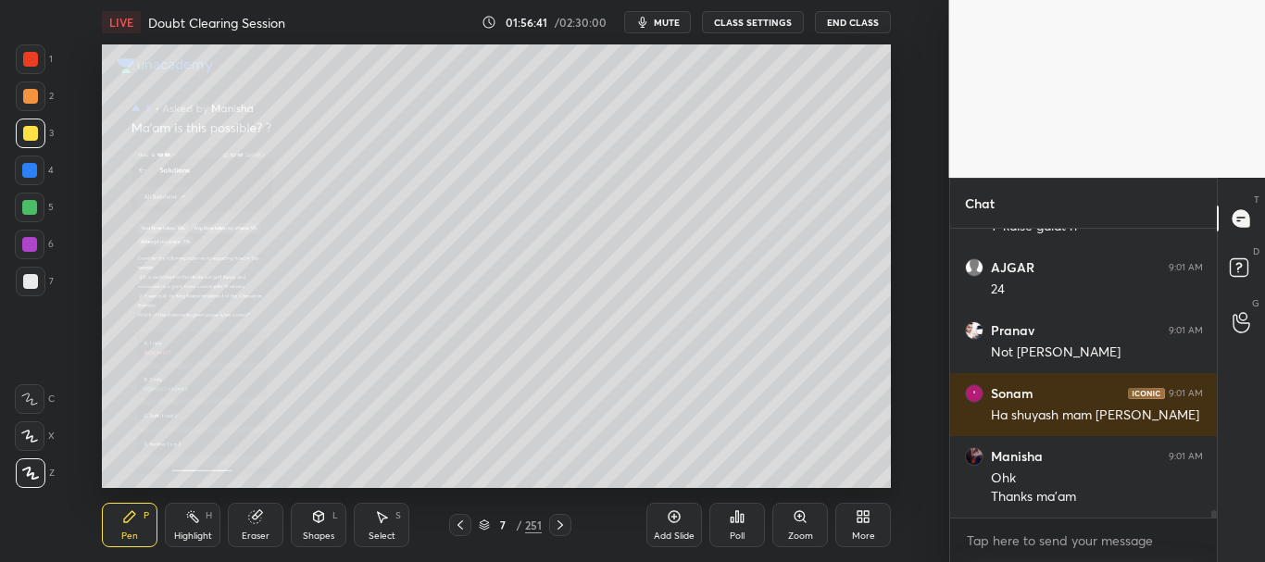
click at [466, 523] on icon at bounding box center [460, 525] width 15 height 15
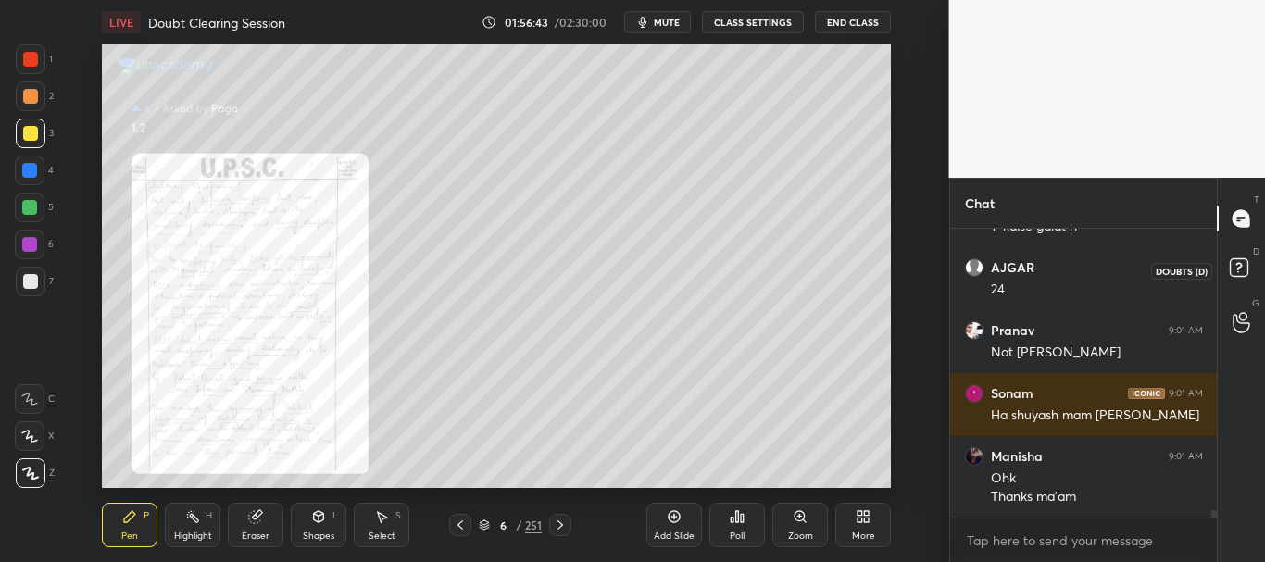
click at [1249, 275] on icon at bounding box center [1241, 270] width 33 height 33
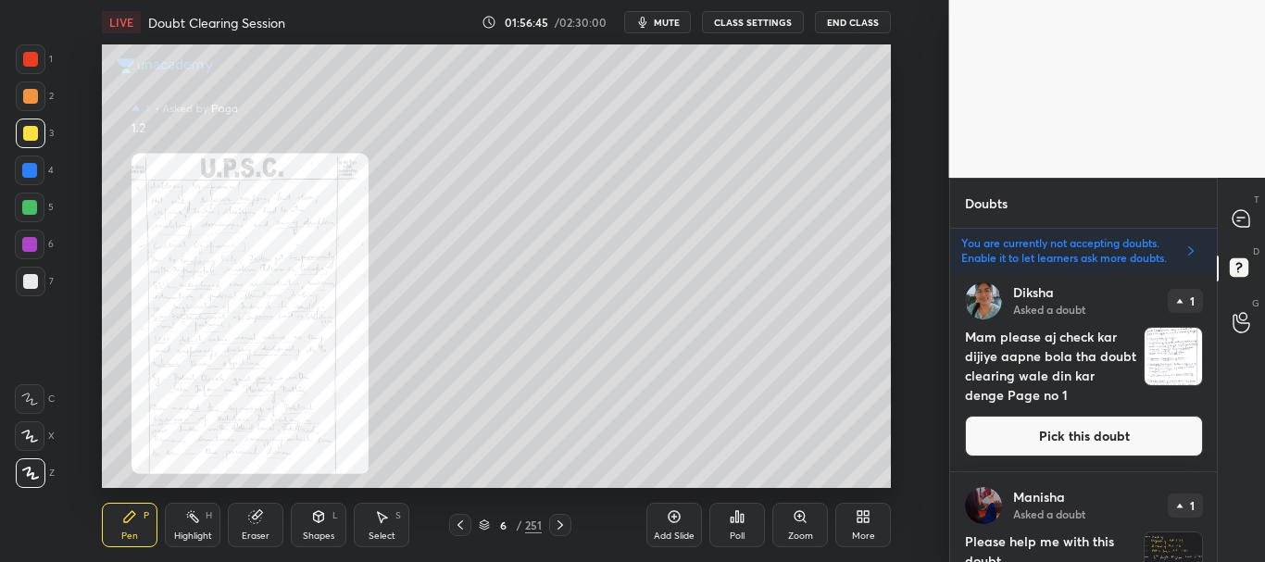
scroll to position [231, 0]
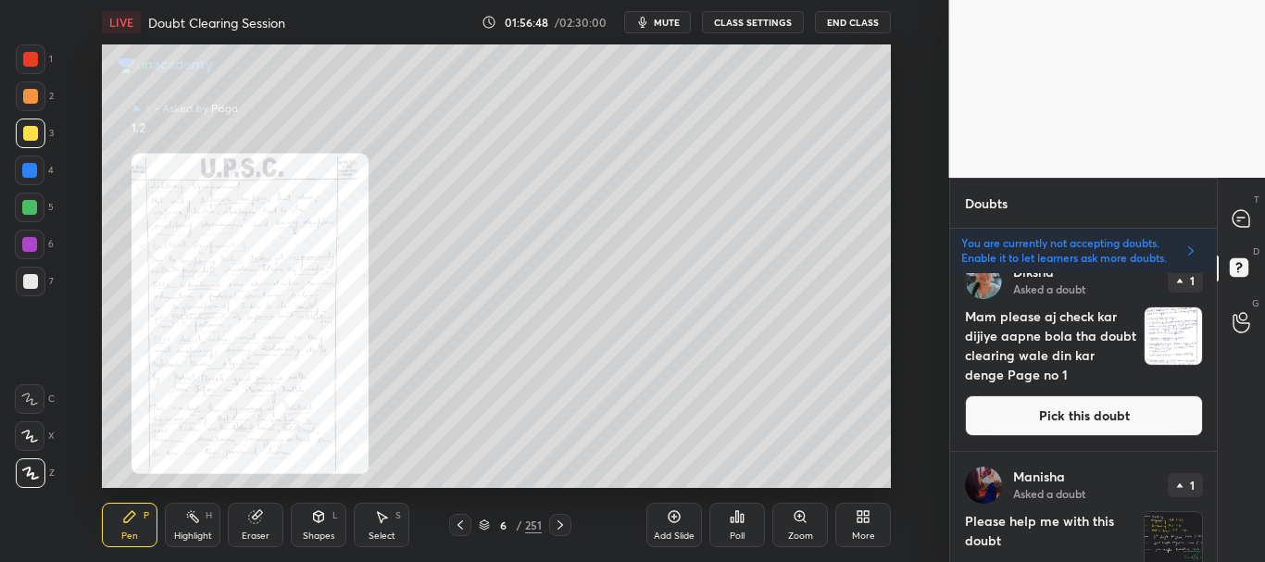
click at [1075, 408] on button "Pick this doubt" at bounding box center [1084, 416] width 238 height 41
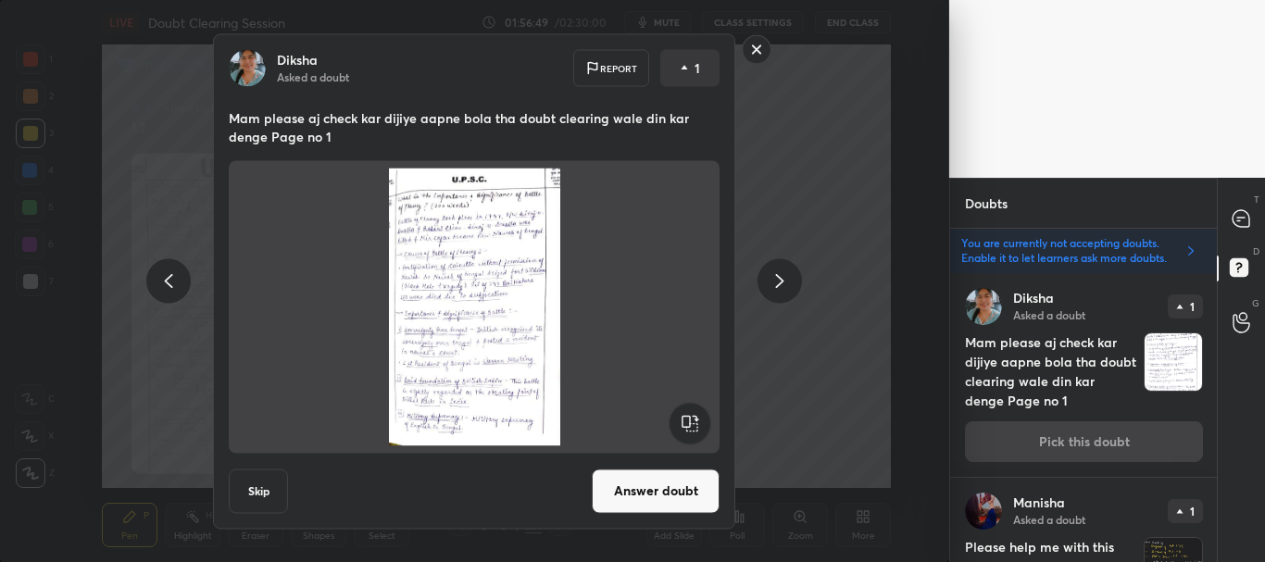
click at [266, 489] on button "Skip" at bounding box center [258, 491] width 59 height 44
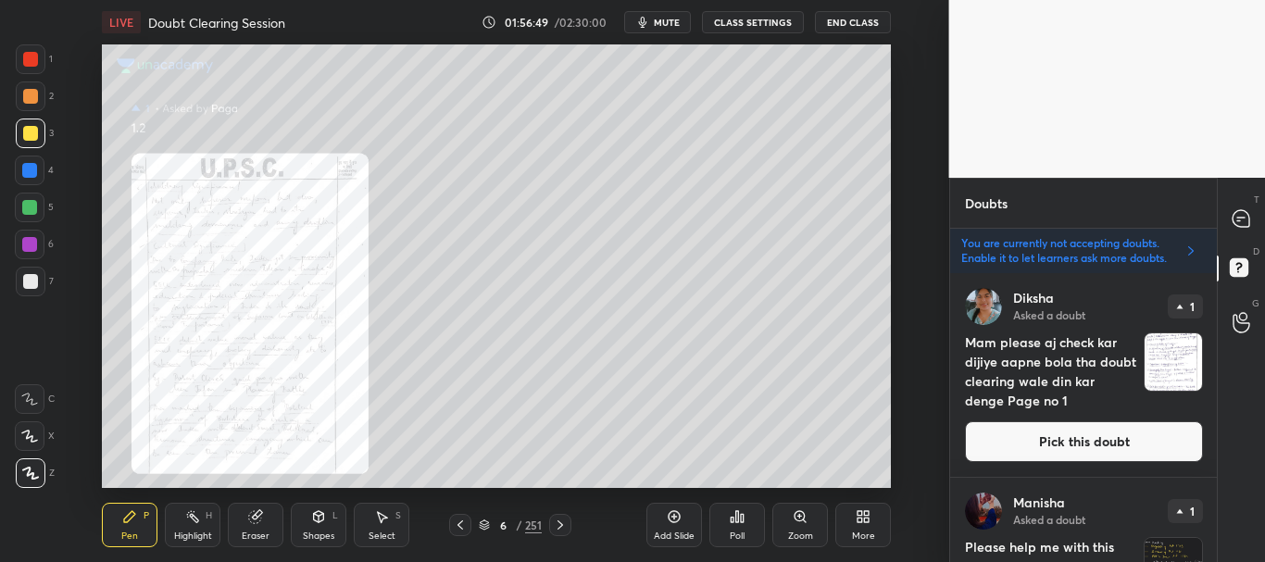
scroll to position [0, 0]
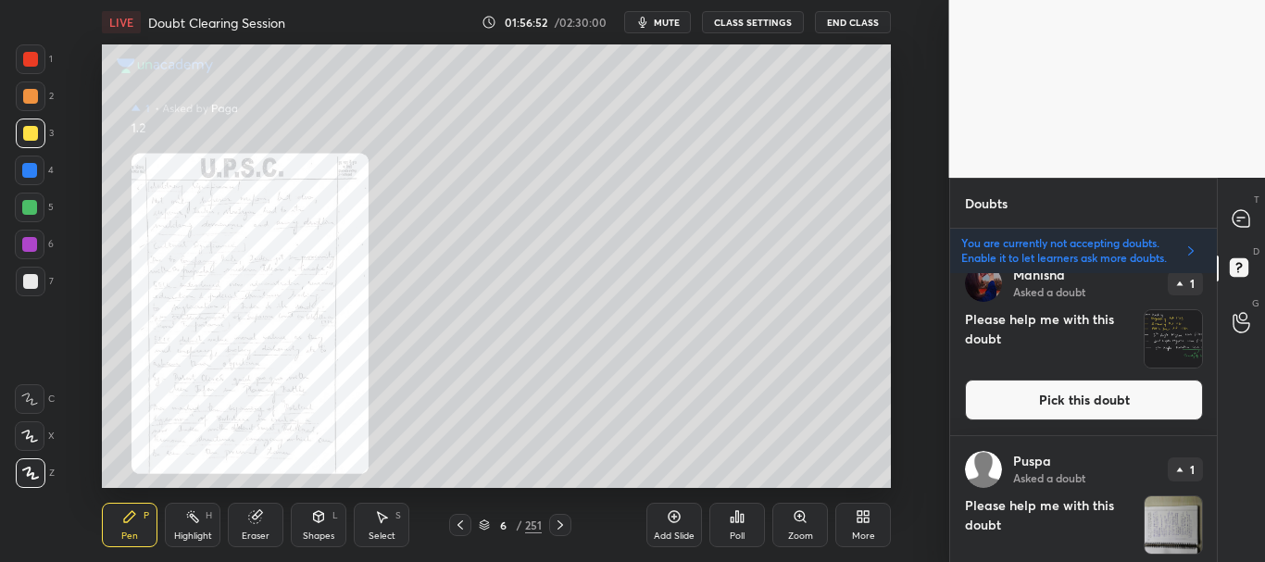
click at [1122, 396] on button "Pick this doubt" at bounding box center [1084, 400] width 238 height 41
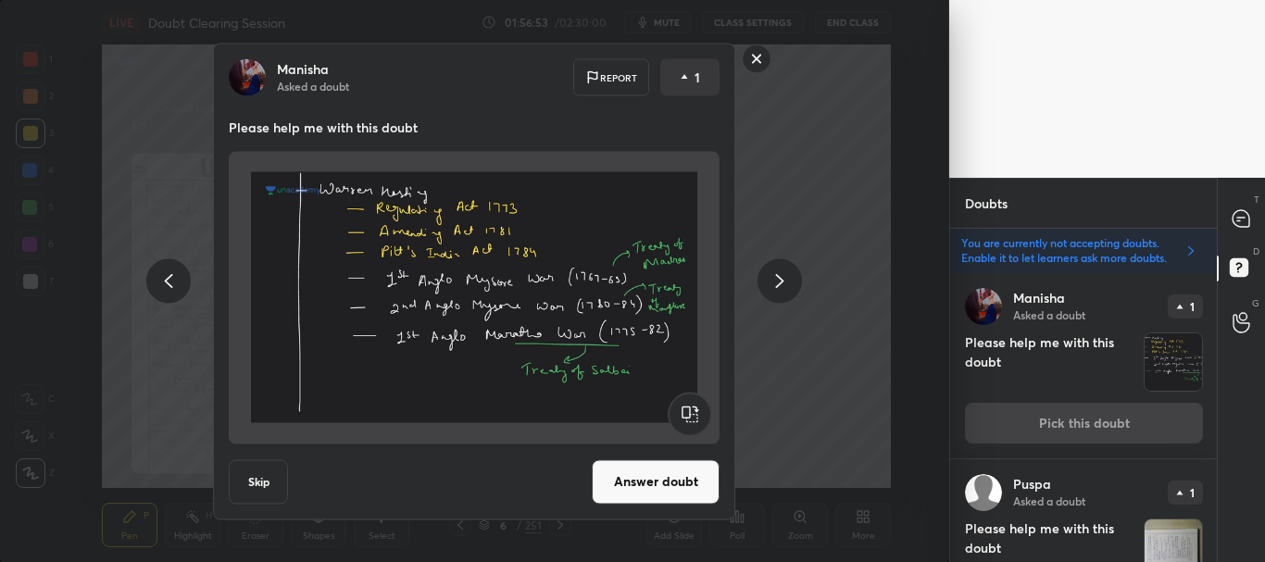
click at [259, 486] on button "Skip" at bounding box center [258, 481] width 59 height 44
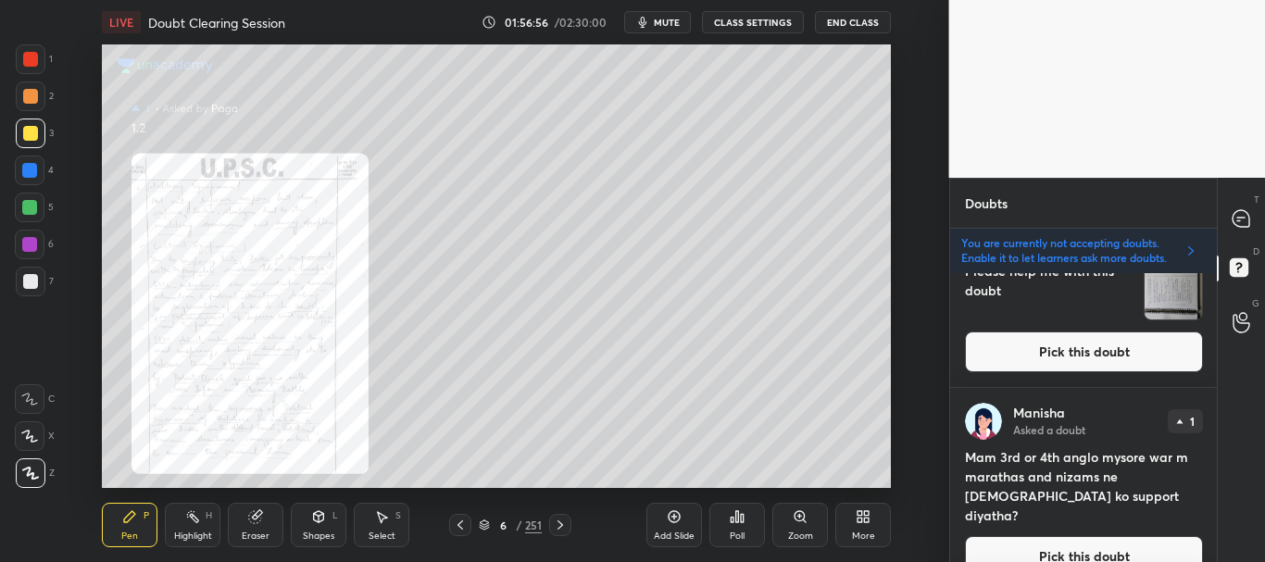
click at [1124, 353] on button "Pick this doubt" at bounding box center [1084, 352] width 238 height 41
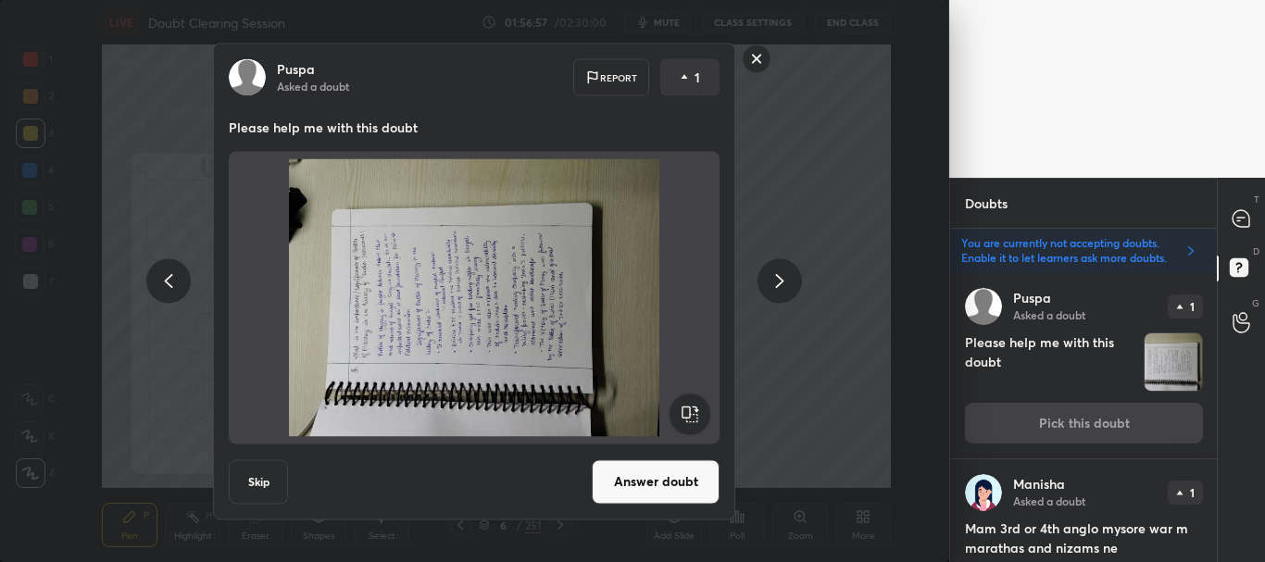
click at [685, 406] on rect at bounding box center [691, 414] width 42 height 42
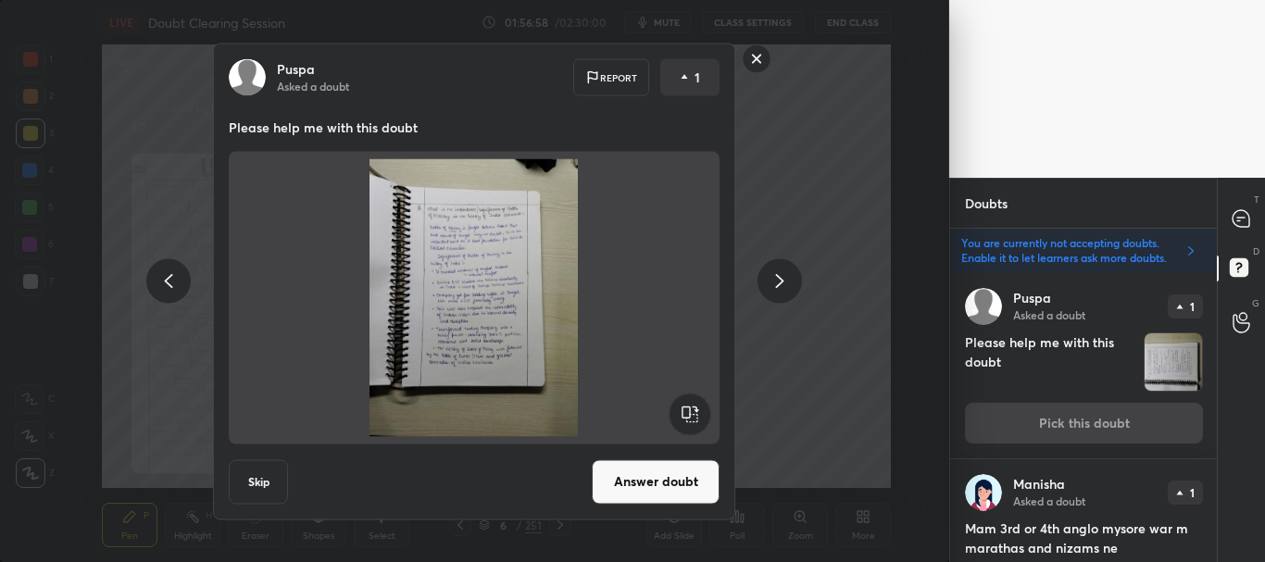
click at [659, 479] on button "Answer doubt" at bounding box center [656, 481] width 128 height 44
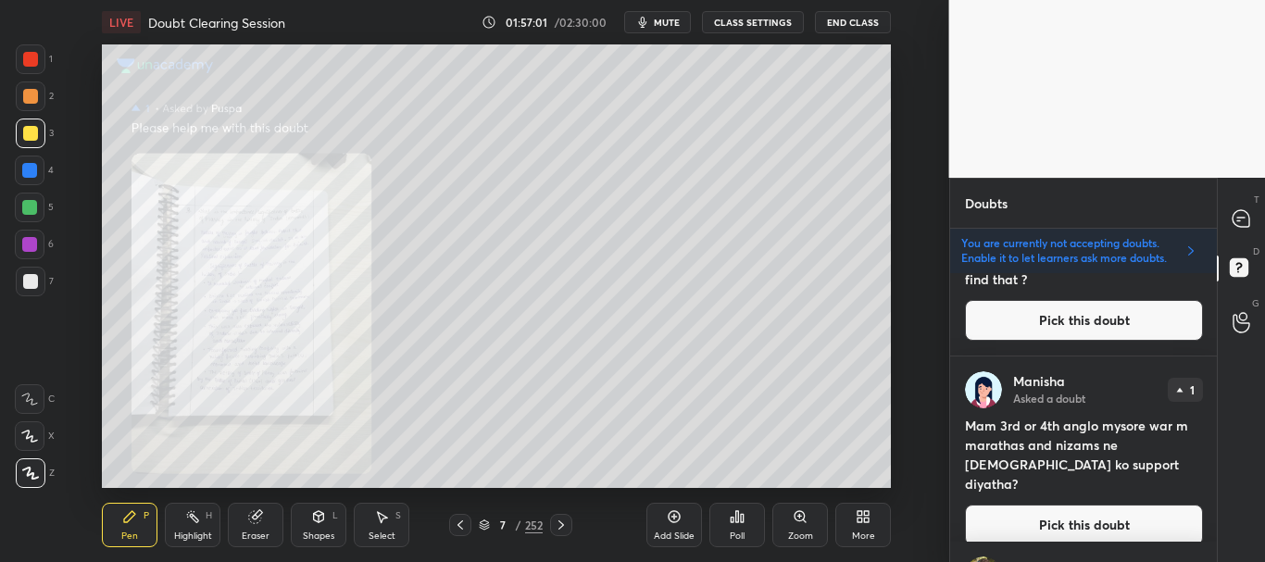
scroll to position [142, 0]
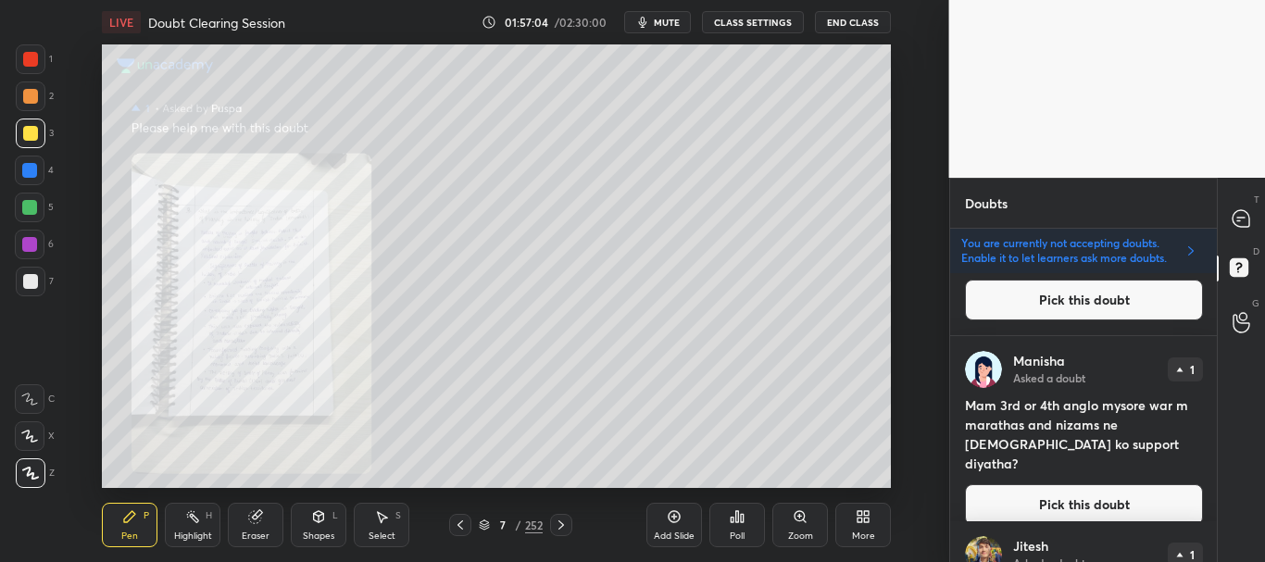
click at [1091, 484] on button "Pick this doubt" at bounding box center [1084, 504] width 238 height 41
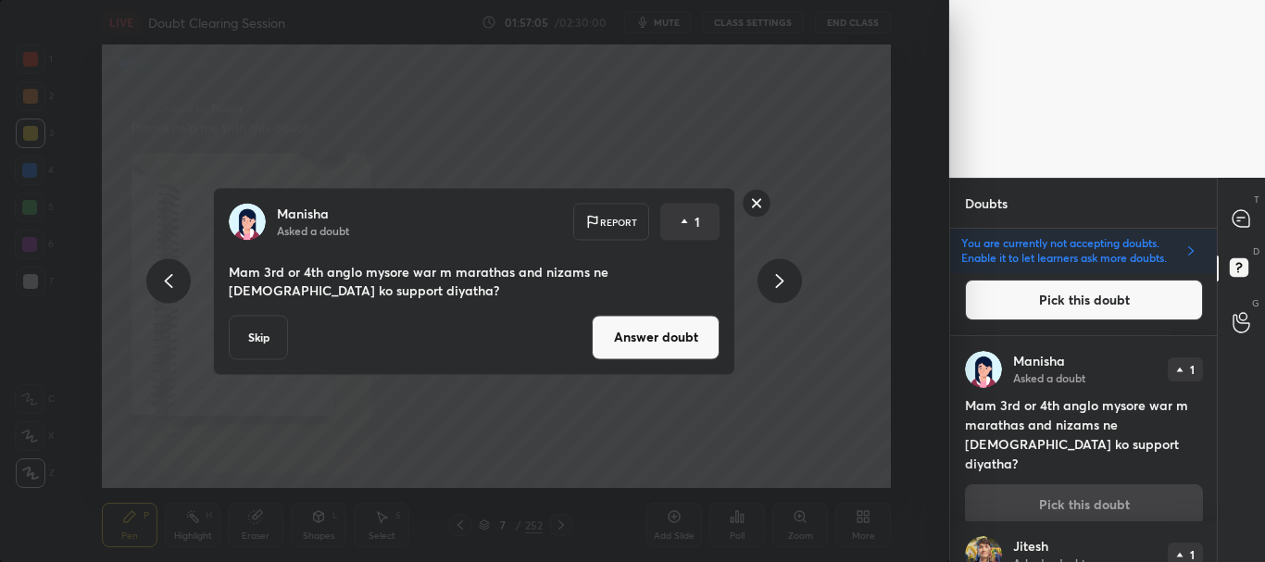
click at [269, 338] on button "Skip" at bounding box center [258, 337] width 59 height 44
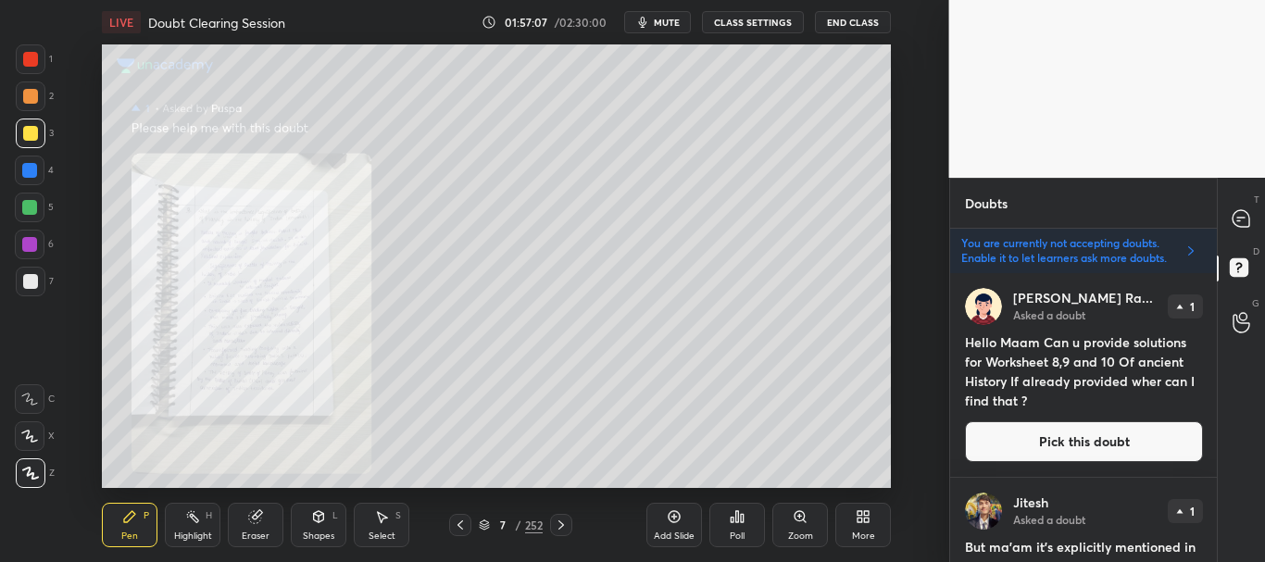
drag, startPoint x: 1218, startPoint y: 289, endPoint x: 1220, endPoint y: 308, distance: 18.6
click at [1220, 308] on div "T Messages (T) D Doubts (D) G Raise Hand (G)" at bounding box center [1241, 370] width 48 height 384
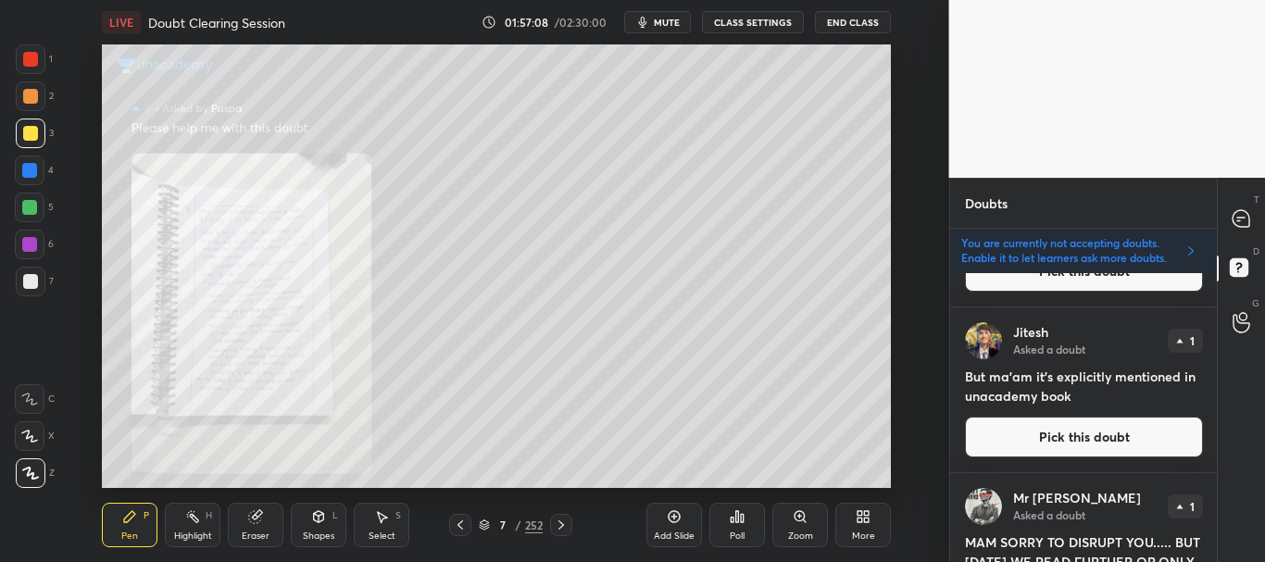
scroll to position [201, 0]
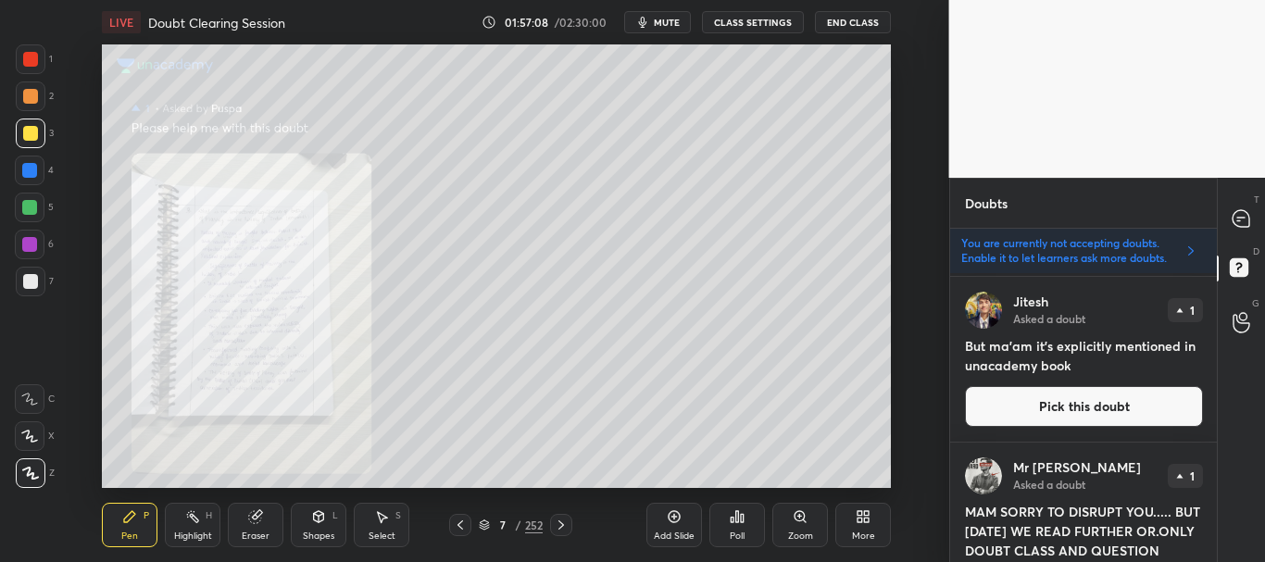
click at [1049, 402] on button "Pick this doubt" at bounding box center [1084, 406] width 238 height 41
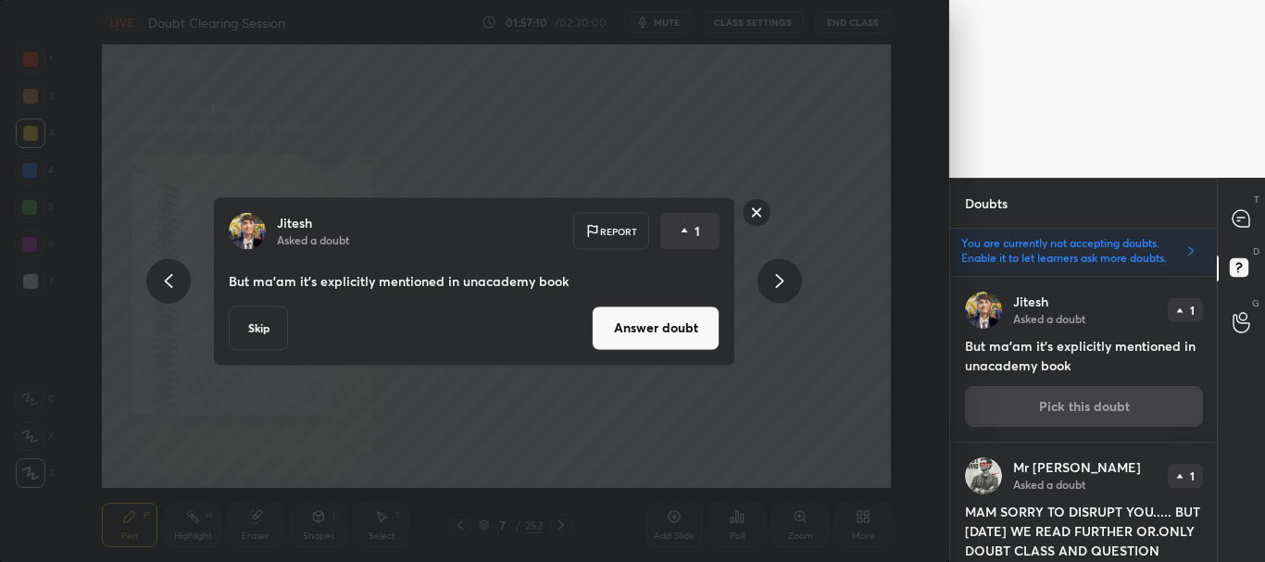
click at [260, 330] on button "Skip" at bounding box center [258, 328] width 59 height 44
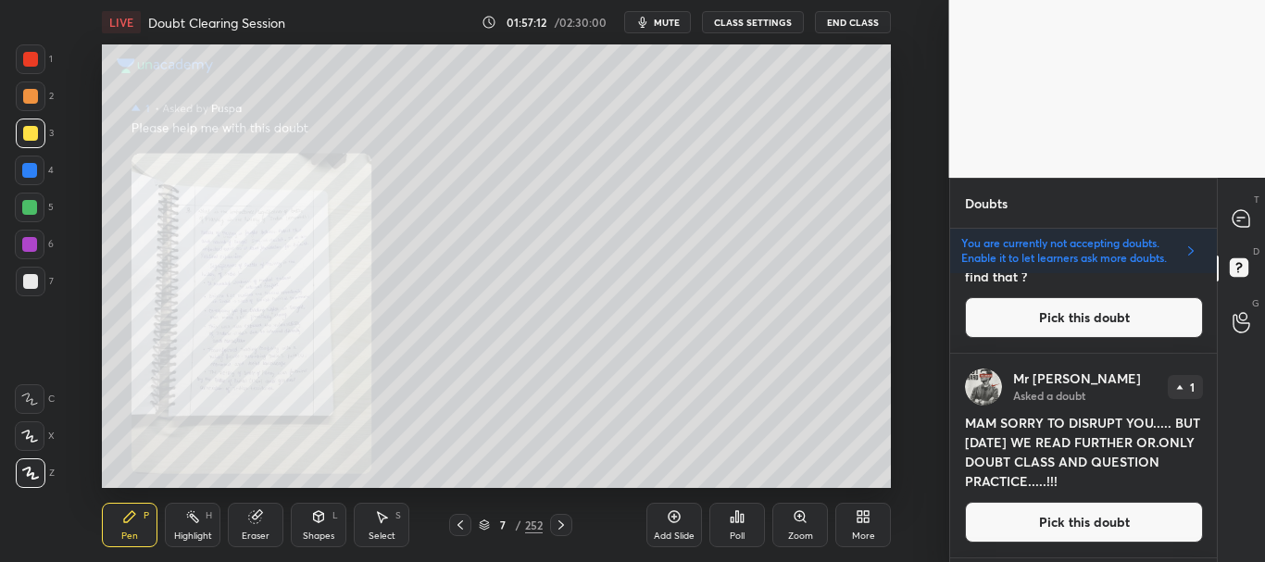
scroll to position [170, 0]
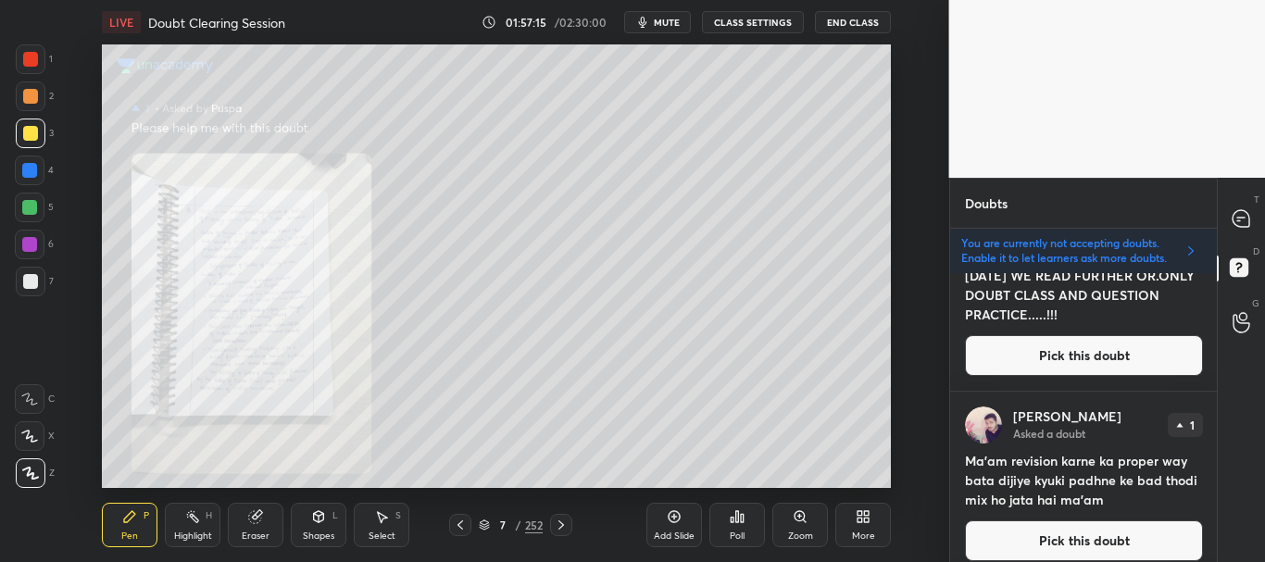
click at [1089, 344] on button "Pick this doubt" at bounding box center [1084, 355] width 238 height 41
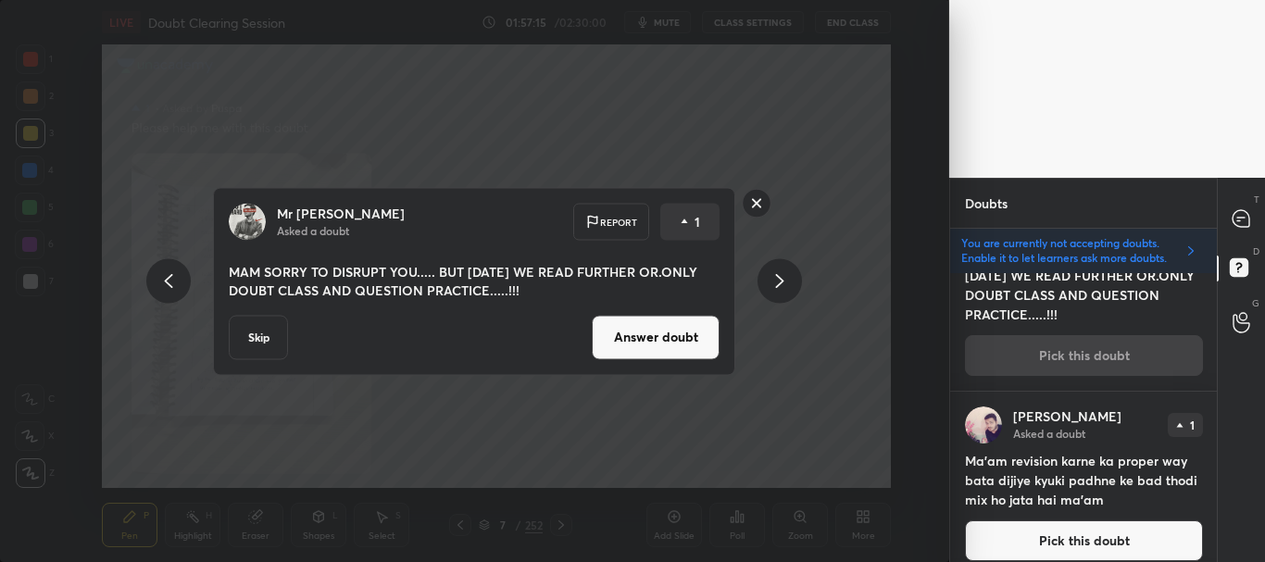
scroll to position [205, 0]
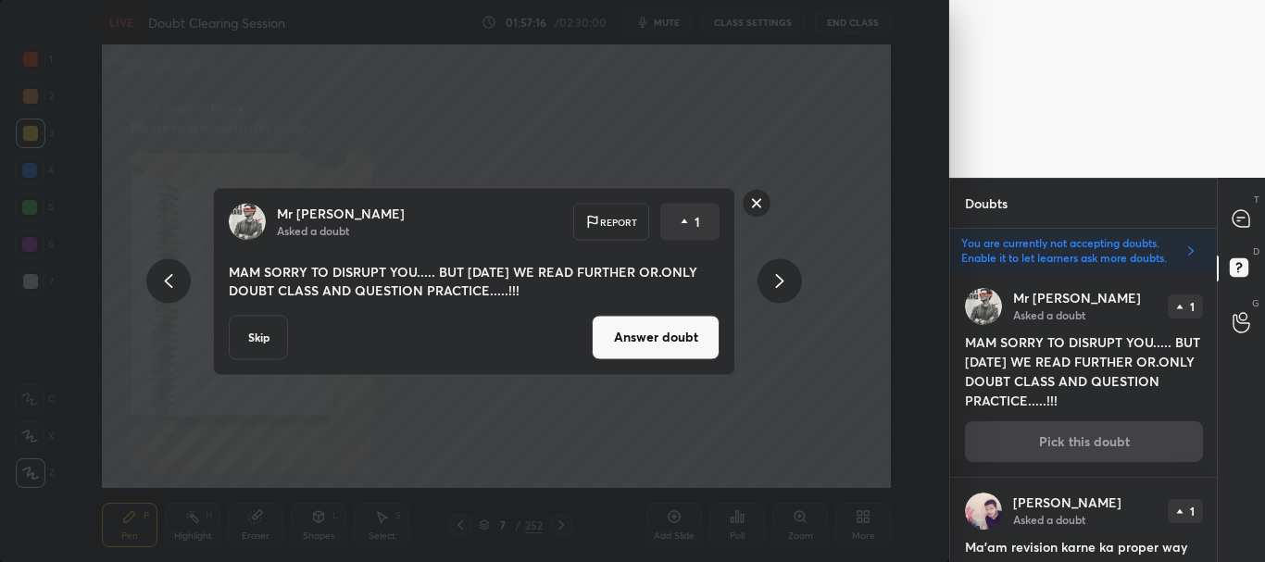
click at [271, 346] on button "Skip" at bounding box center [258, 337] width 59 height 44
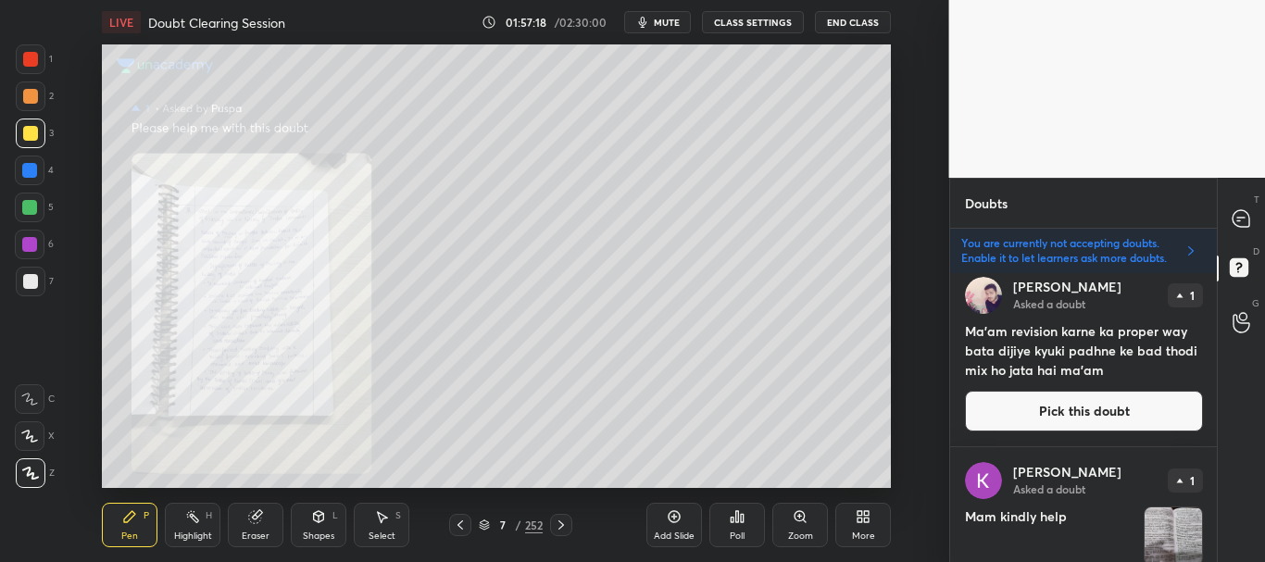
scroll to position [206, 0]
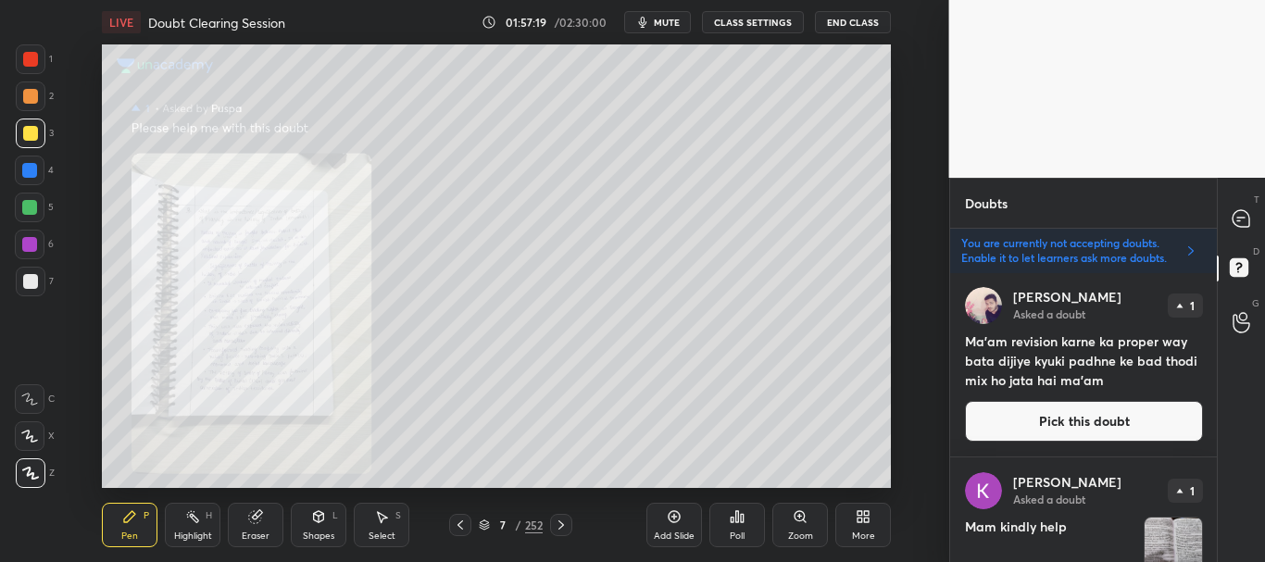
click at [1078, 408] on button "Pick this doubt" at bounding box center [1084, 421] width 238 height 41
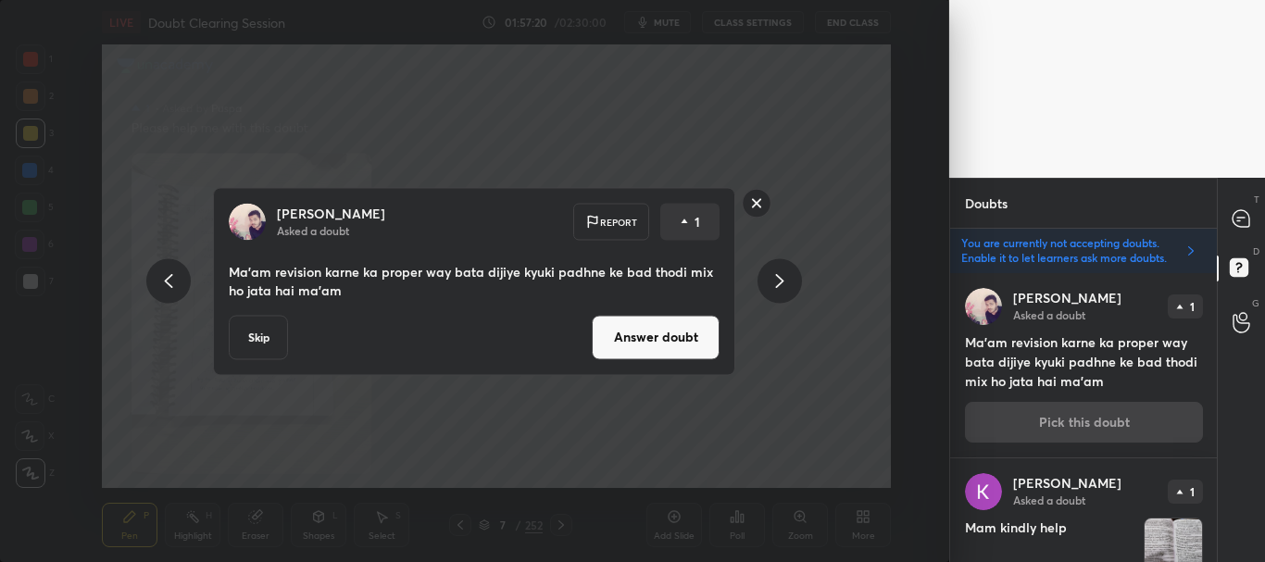
click at [243, 335] on button "Skip" at bounding box center [258, 337] width 59 height 44
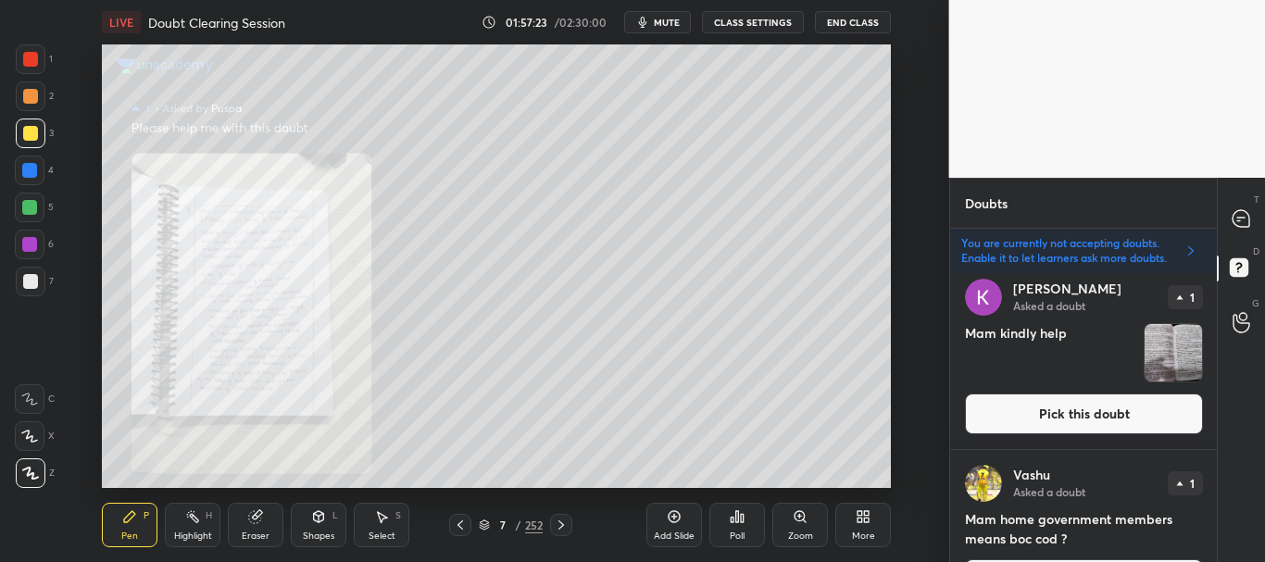
click at [1062, 409] on button "Pick this doubt" at bounding box center [1084, 414] width 238 height 41
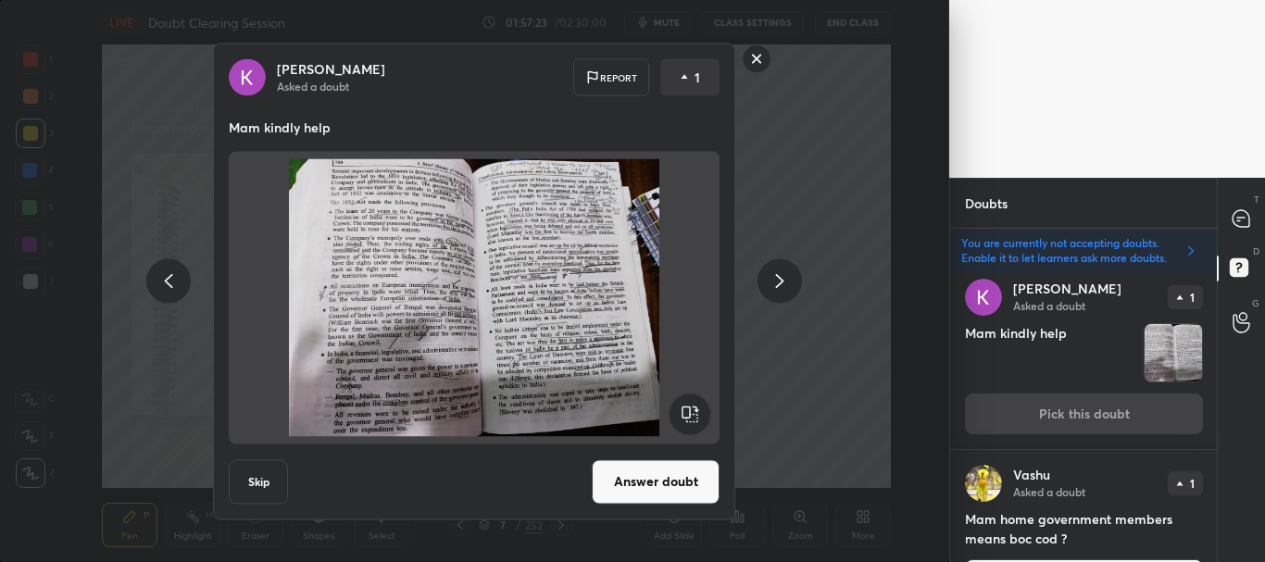
scroll to position [205, 0]
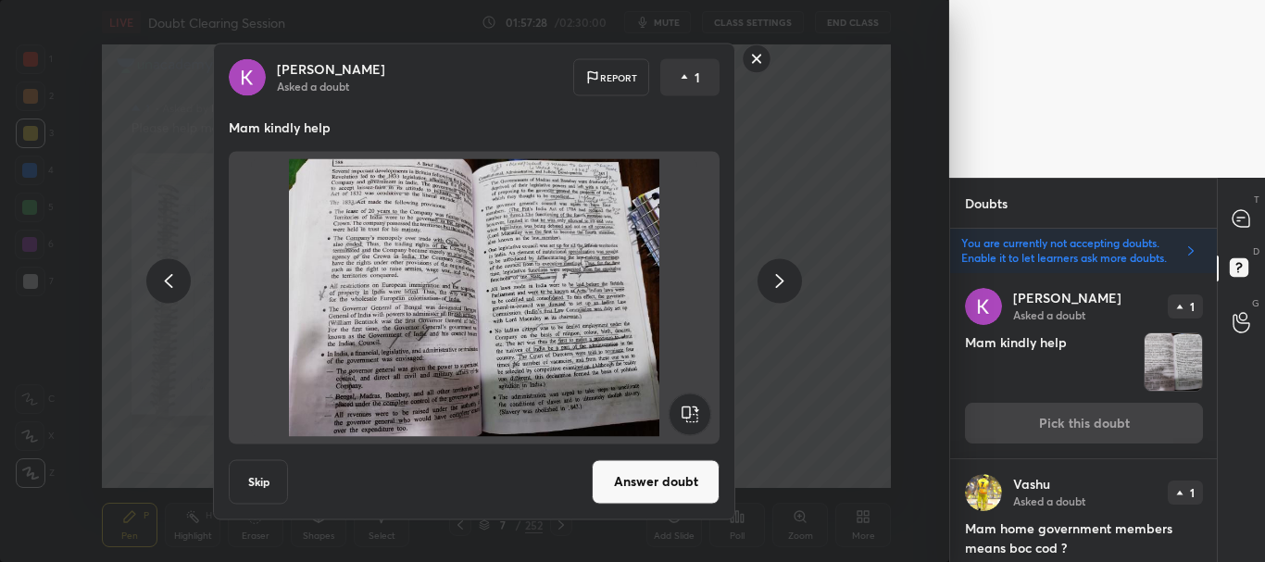
click at [267, 469] on button "Skip" at bounding box center [258, 481] width 59 height 44
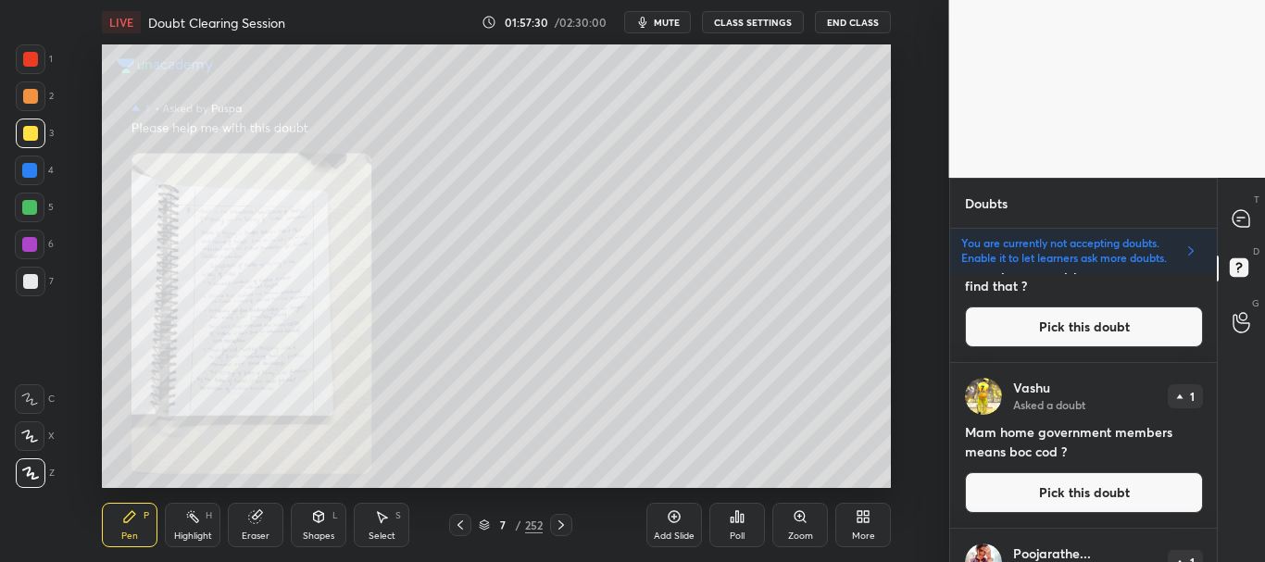
scroll to position [124, 0]
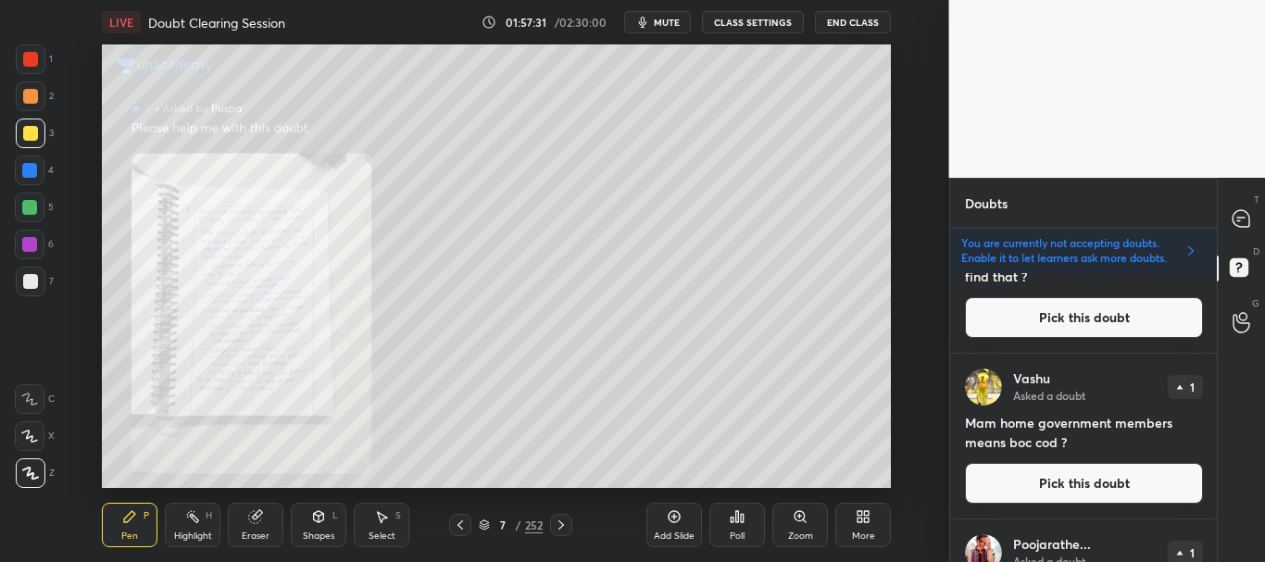
click at [666, 20] on span "mute" at bounding box center [667, 22] width 26 height 13
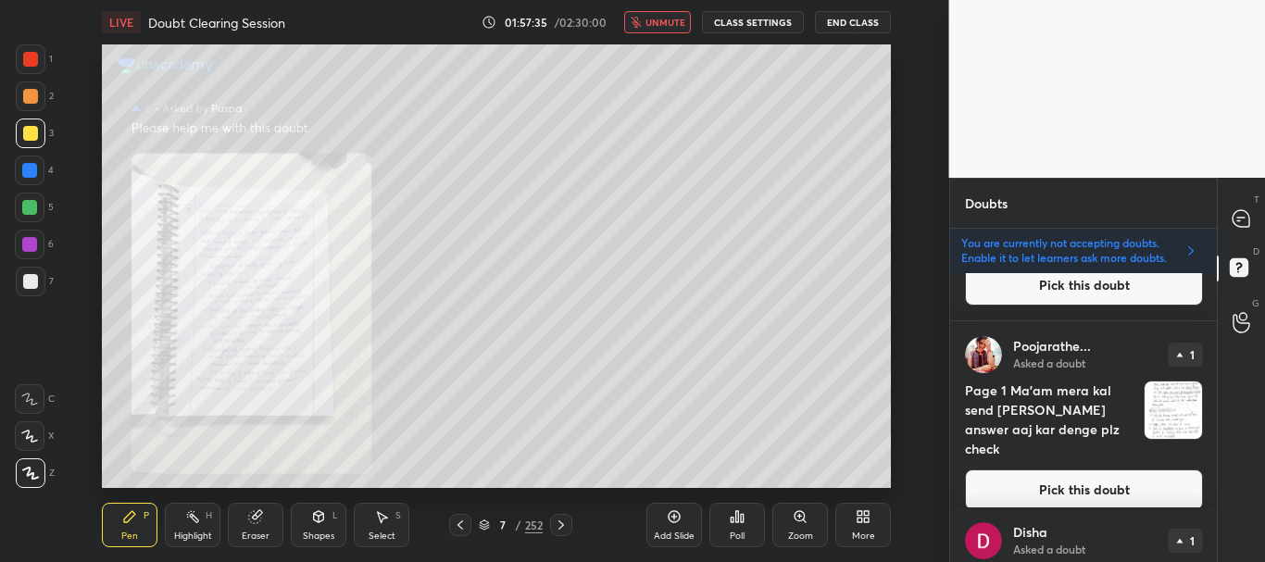
scroll to position [519, 0]
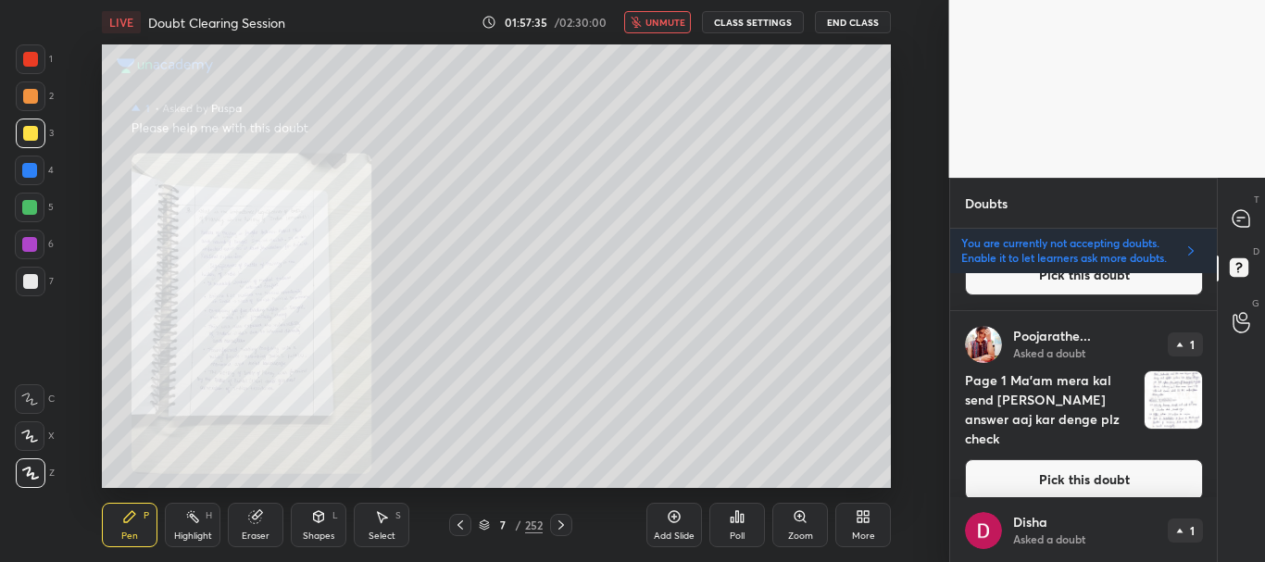
click at [1064, 459] on button "Pick this doubt" at bounding box center [1084, 479] width 238 height 41
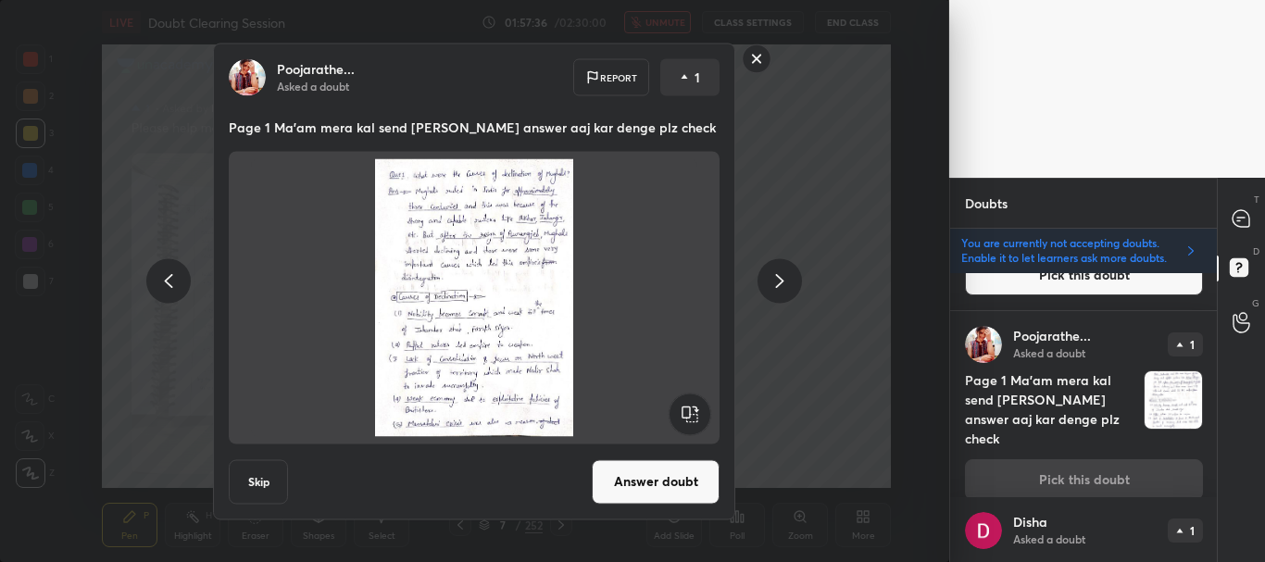
click at [645, 483] on button "Answer doubt" at bounding box center [656, 481] width 128 height 44
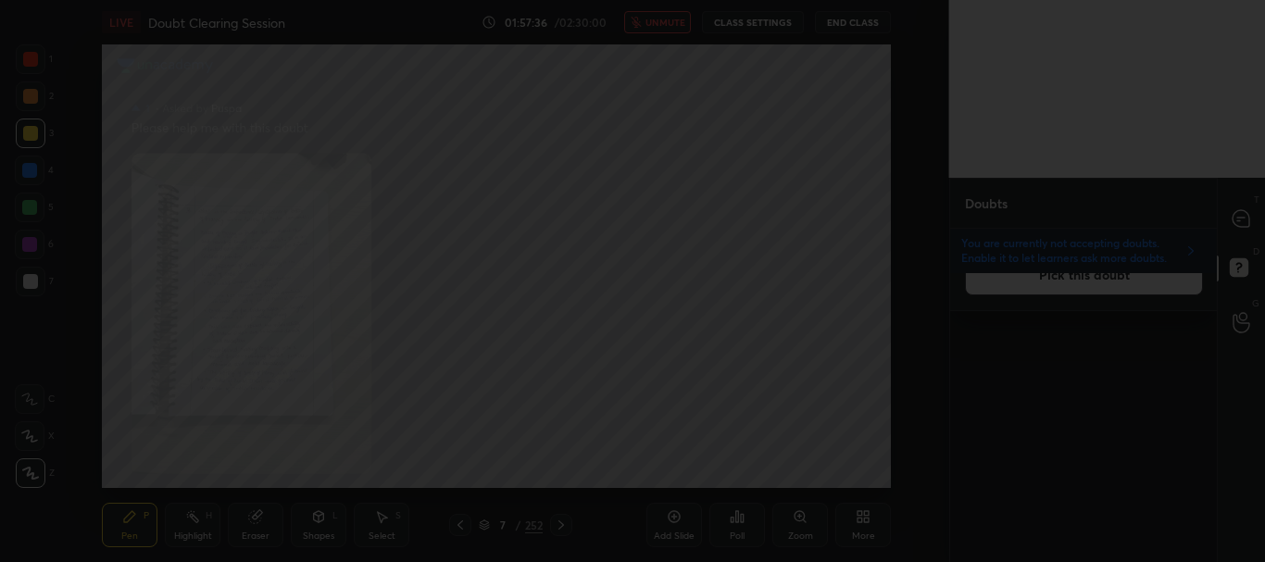
scroll to position [0, 0]
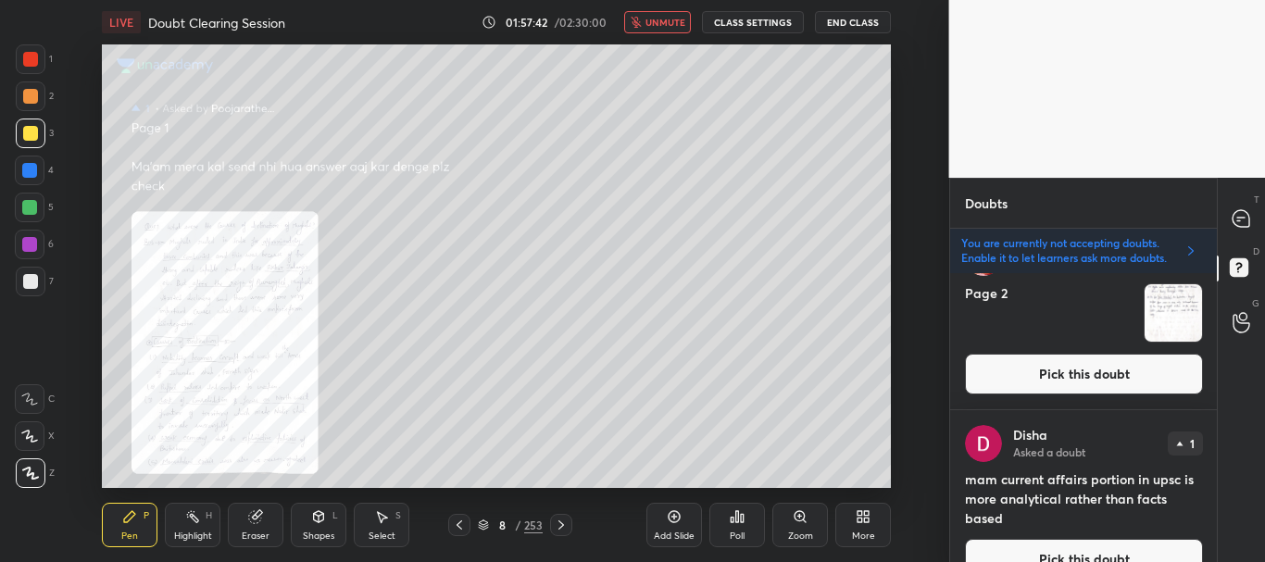
click at [1102, 377] on button "Pick this doubt" at bounding box center [1084, 374] width 238 height 41
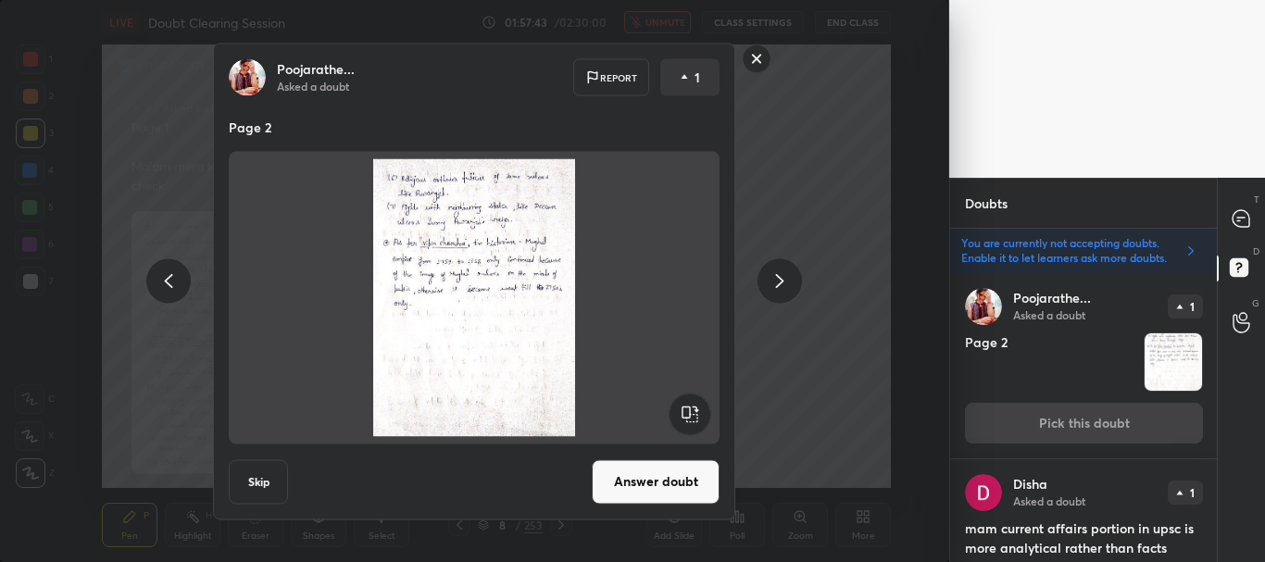
click at [630, 468] on button "Answer doubt" at bounding box center [656, 481] width 128 height 44
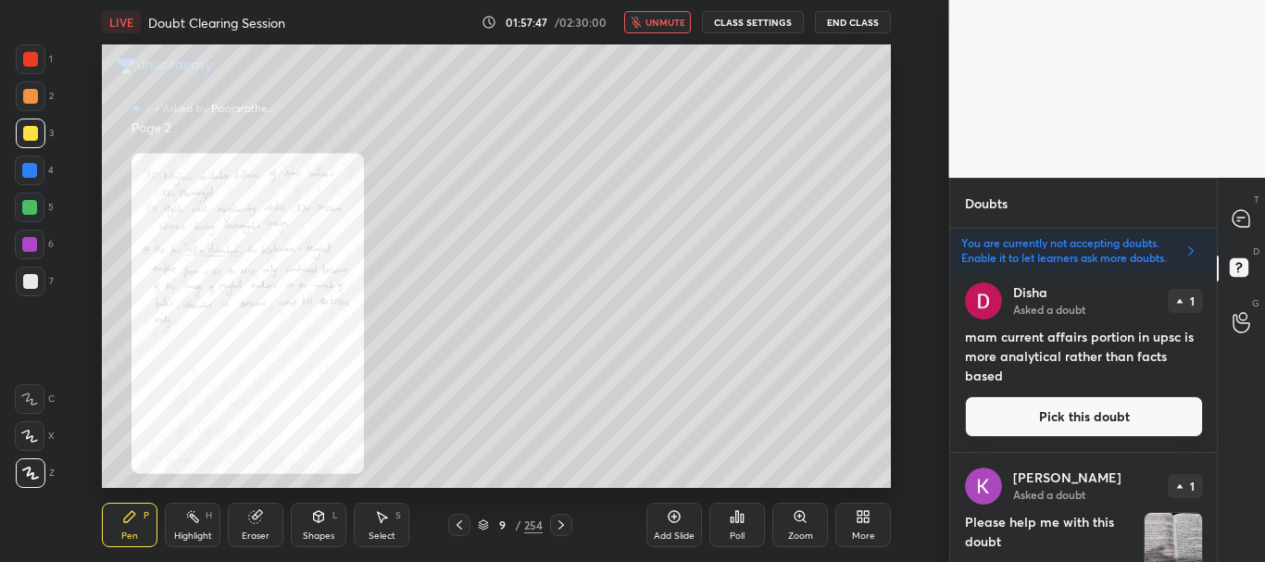
scroll to position [386, 0]
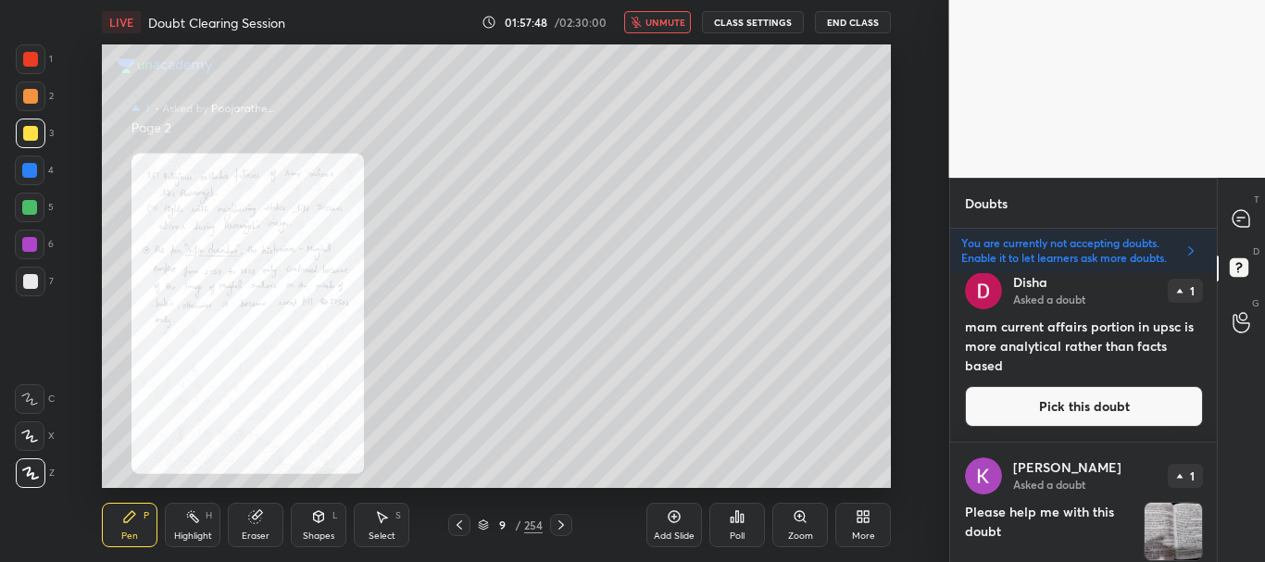
click at [1093, 406] on button "Pick this doubt" at bounding box center [1084, 406] width 238 height 41
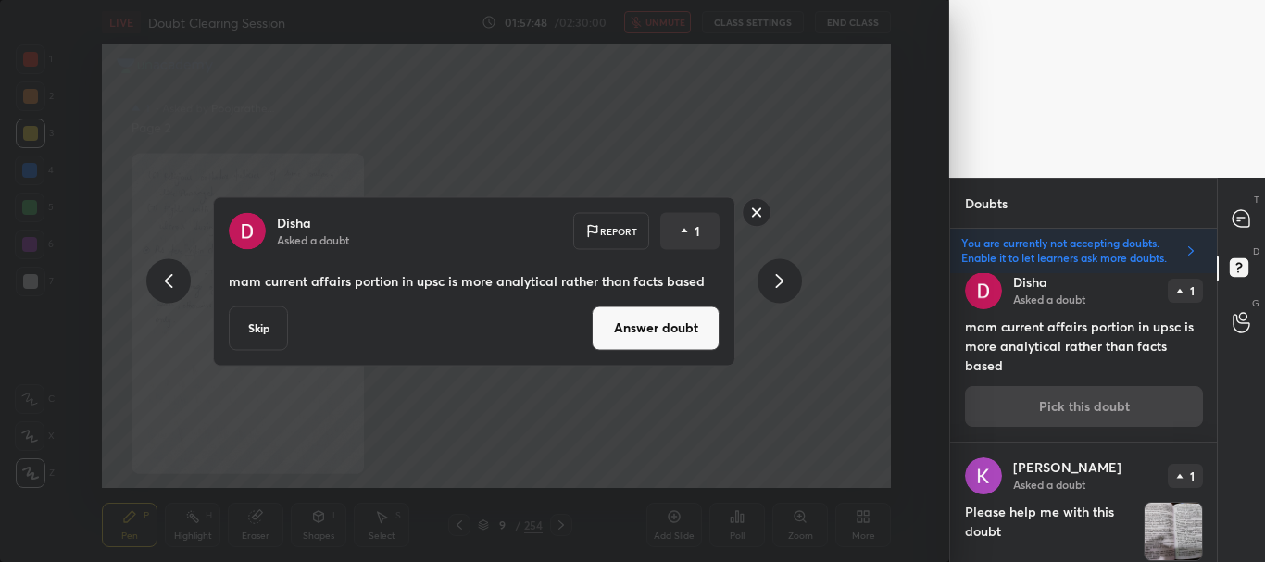
scroll to position [371, 0]
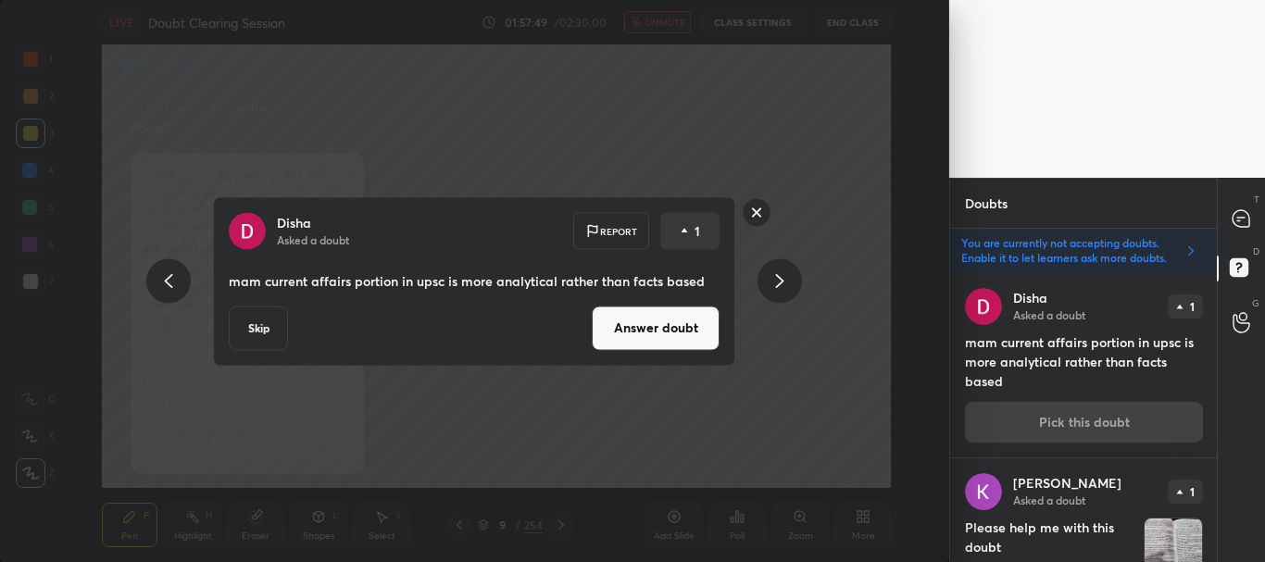
click at [270, 330] on button "Skip" at bounding box center [258, 328] width 59 height 44
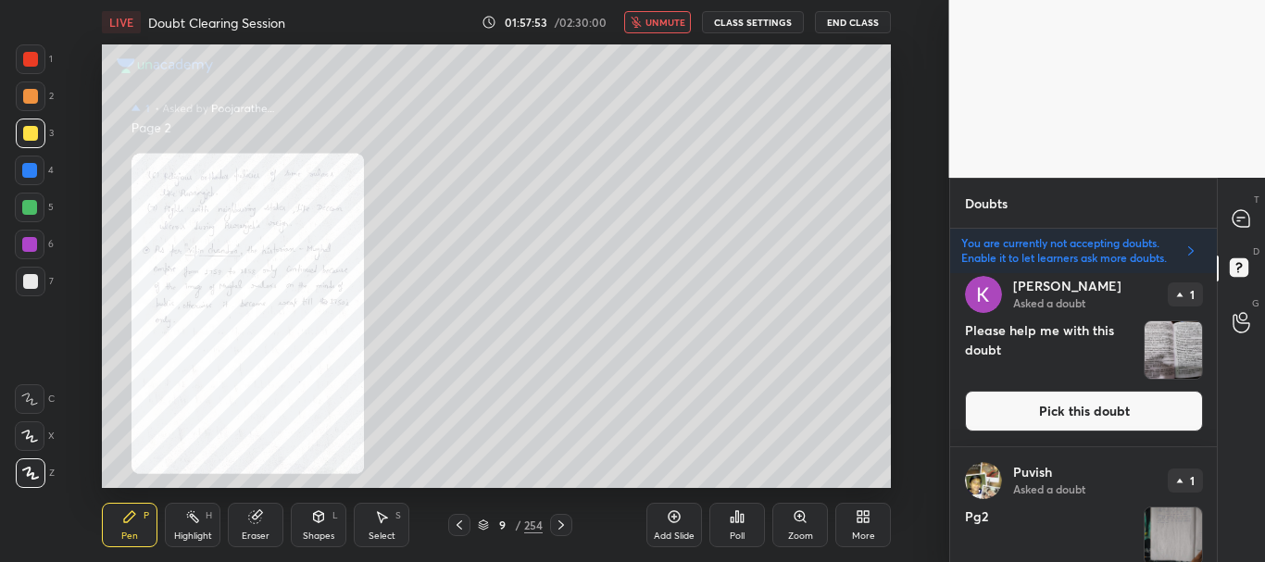
scroll to position [422, 0]
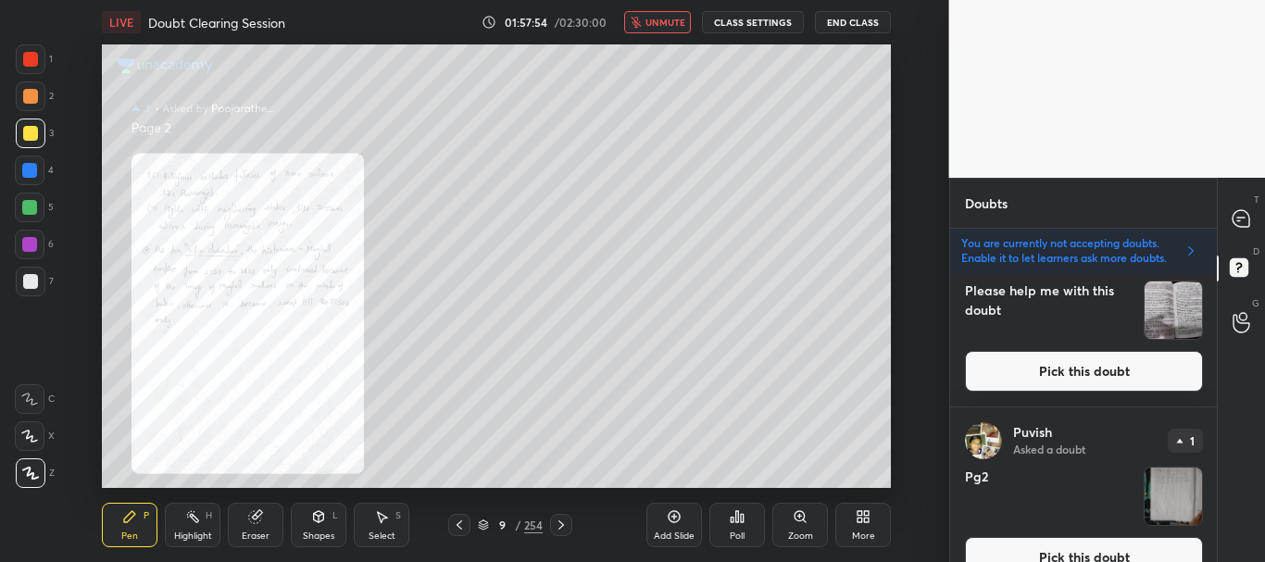
click at [1093, 371] on button "Pick this doubt" at bounding box center [1084, 371] width 238 height 41
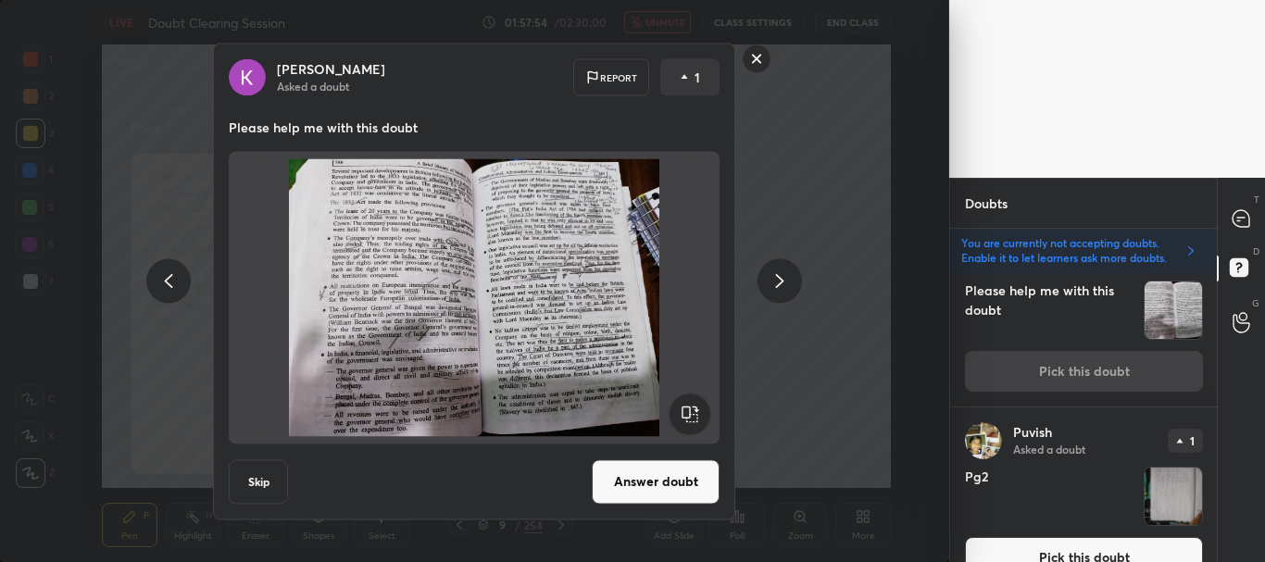
scroll to position [371, 0]
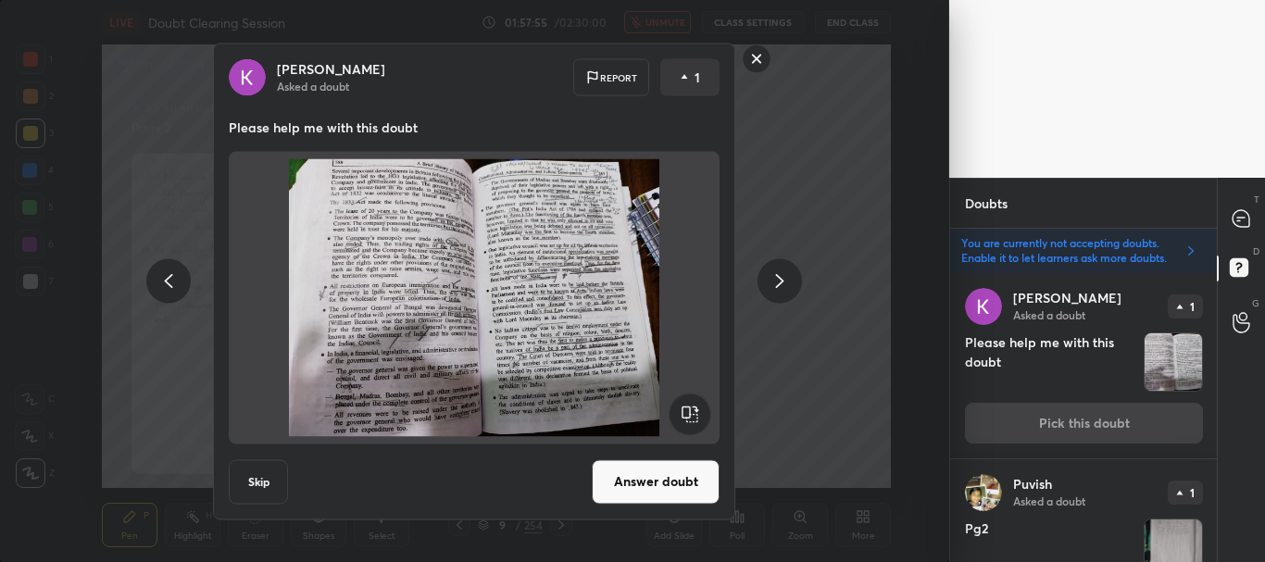
click at [269, 476] on button "Skip" at bounding box center [258, 481] width 59 height 44
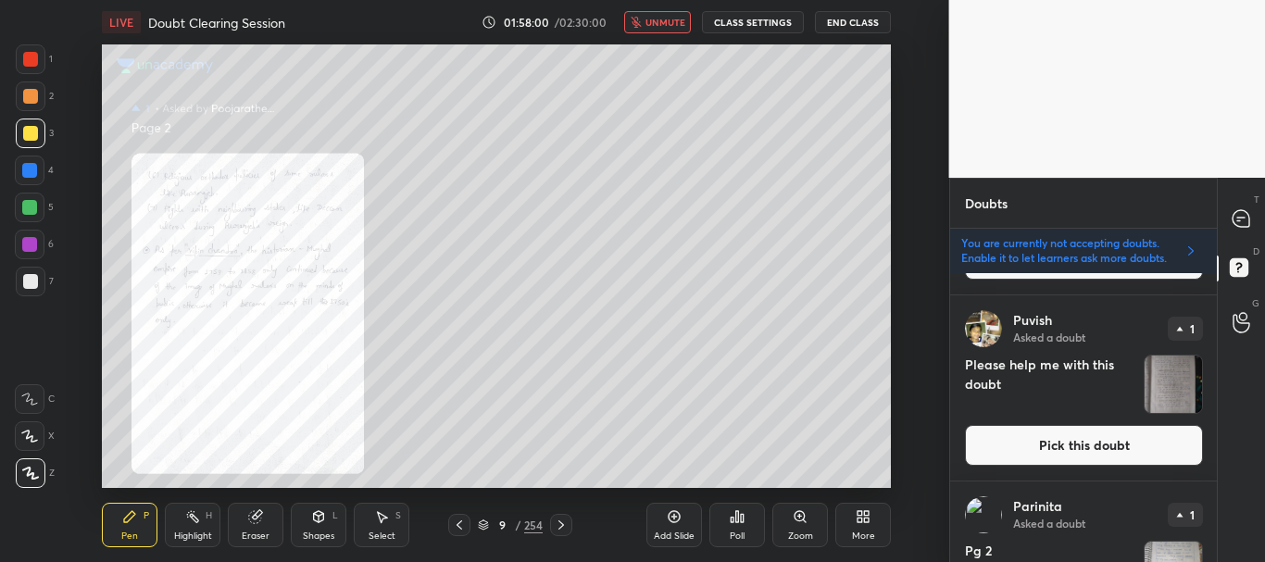
scroll to position [742, 0]
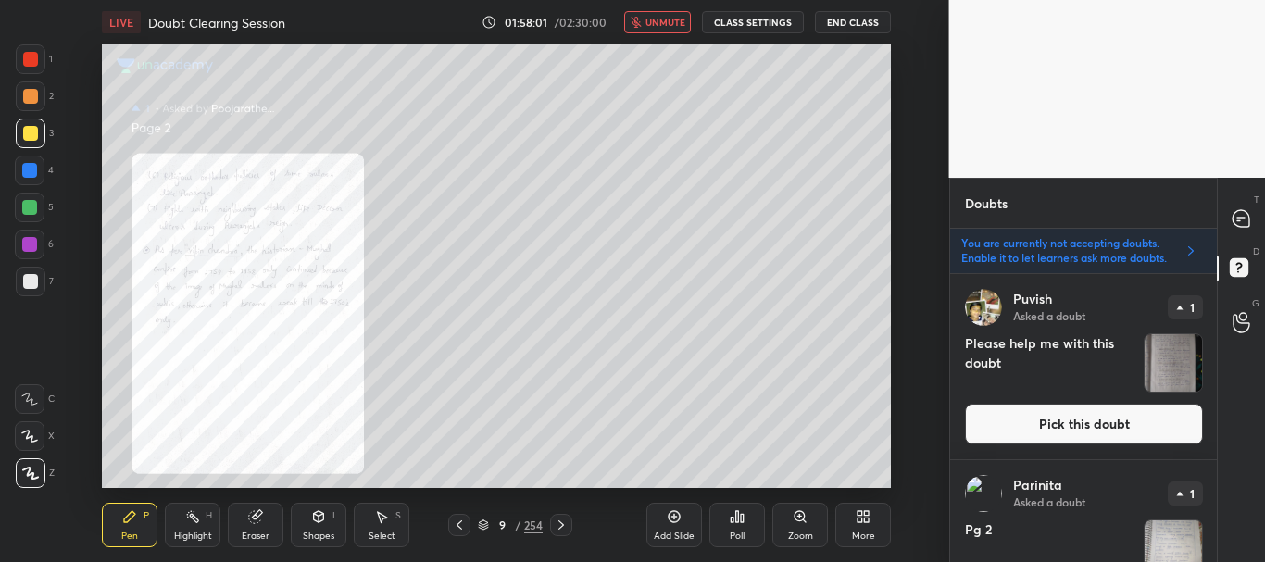
click at [1092, 417] on button "Pick this doubt" at bounding box center [1084, 424] width 238 height 41
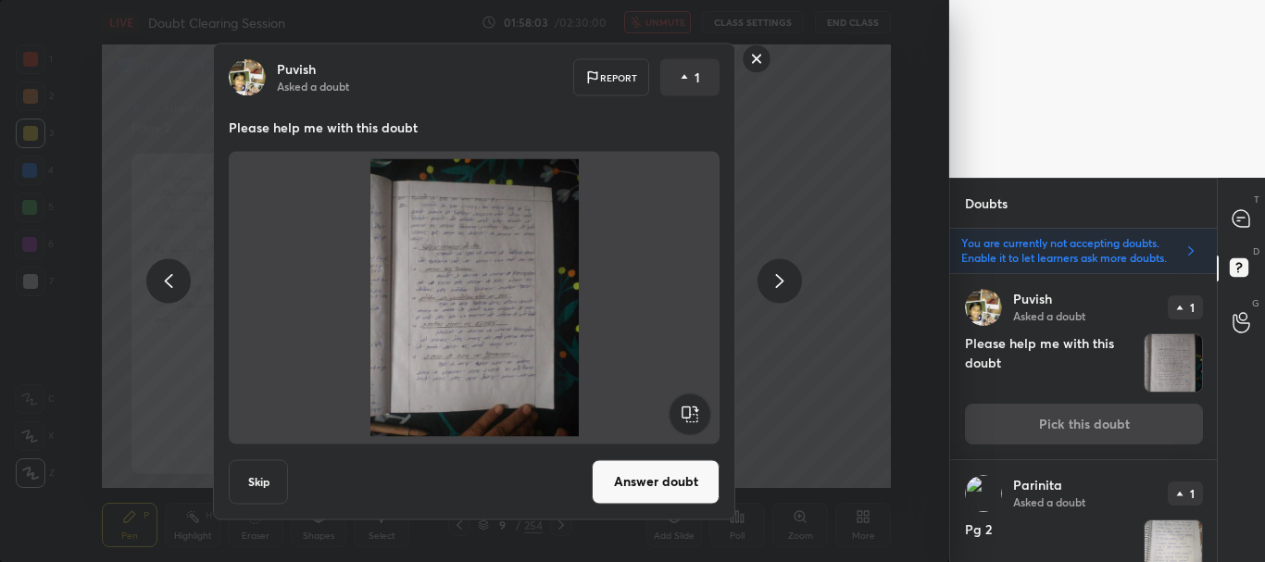
click at [667, 479] on button "Answer doubt" at bounding box center [656, 481] width 128 height 44
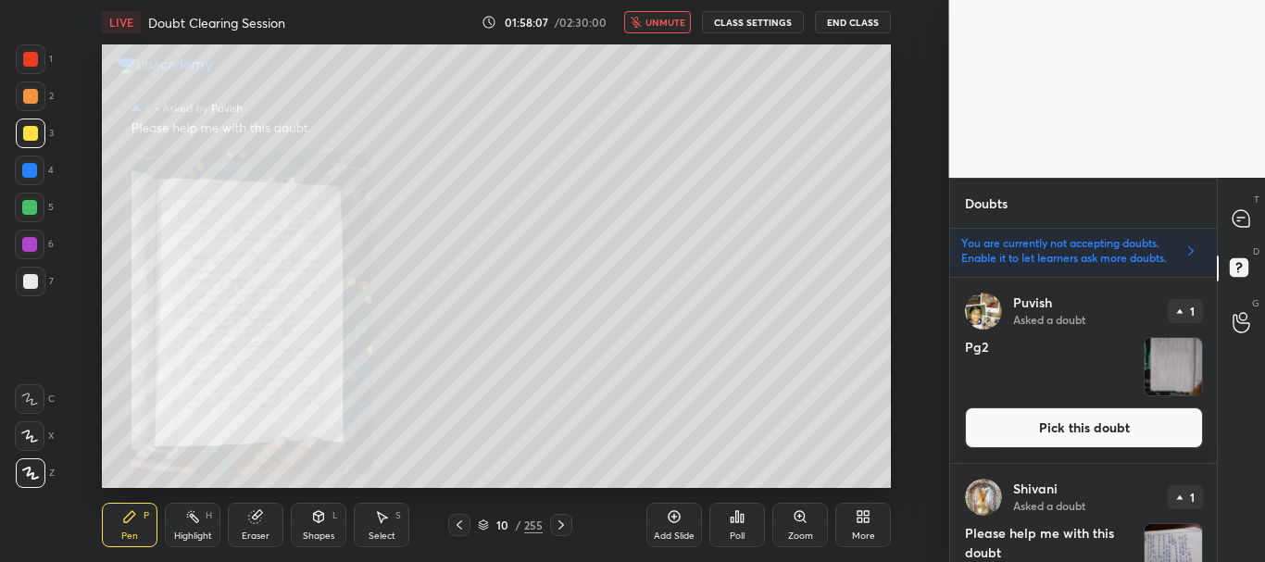
scroll to position [367, 0]
click at [1064, 421] on button "Pick this doubt" at bounding box center [1084, 427] width 238 height 41
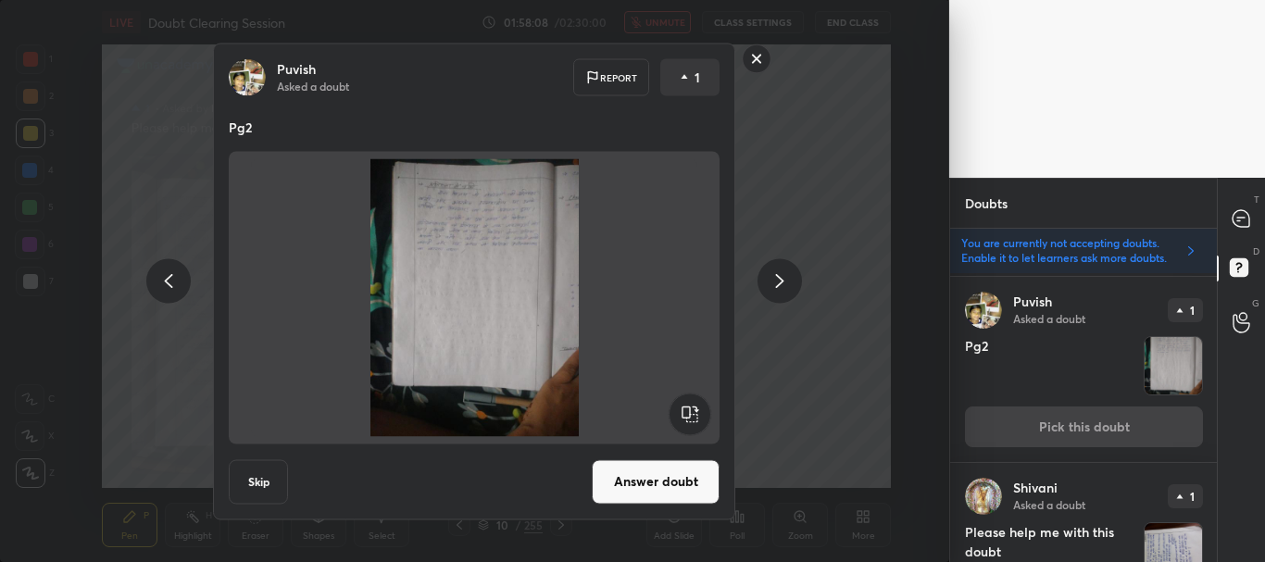
click at [688, 473] on button "Answer doubt" at bounding box center [656, 481] width 128 height 44
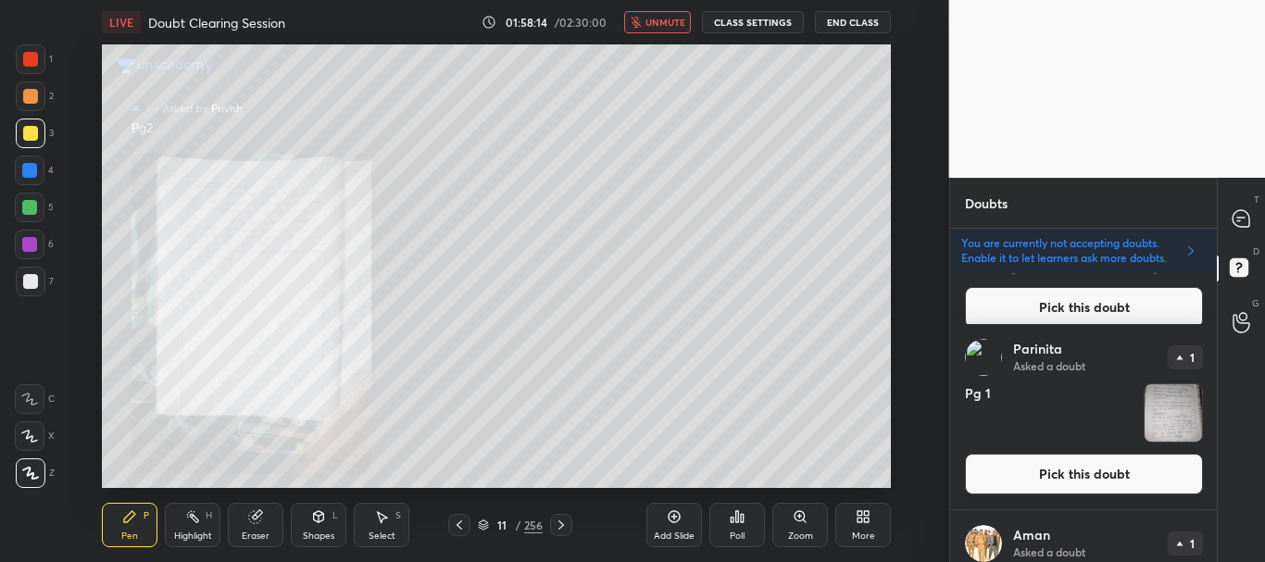
scroll to position [892, 0]
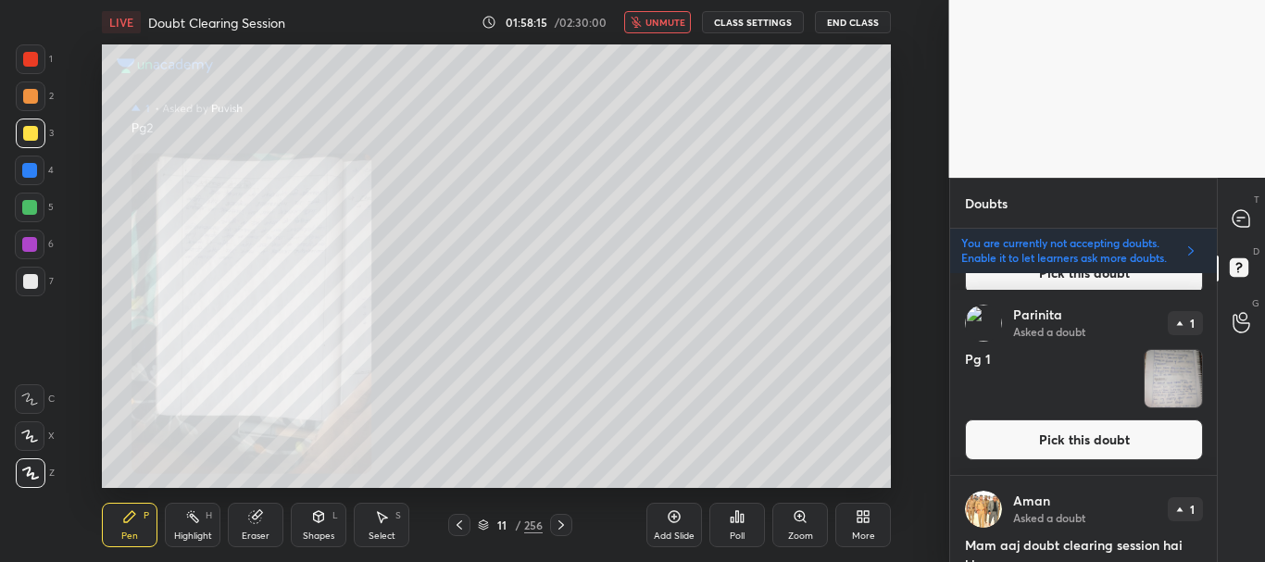
click at [1055, 435] on button "Pick this doubt" at bounding box center [1084, 440] width 238 height 41
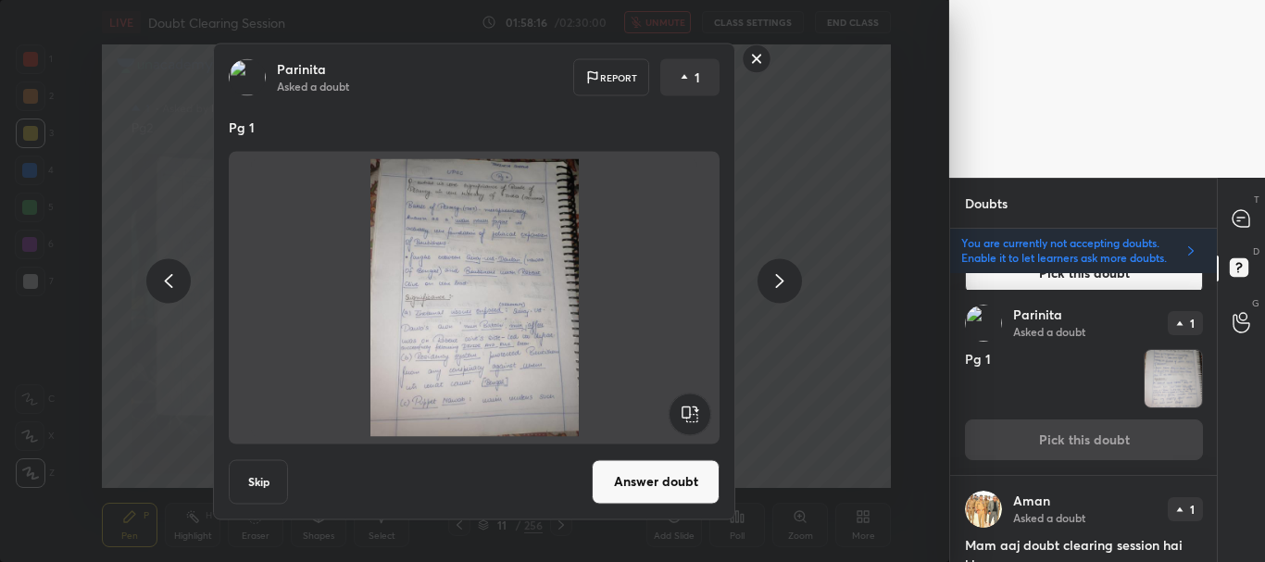
click at [645, 483] on button "Answer doubt" at bounding box center [656, 481] width 128 height 44
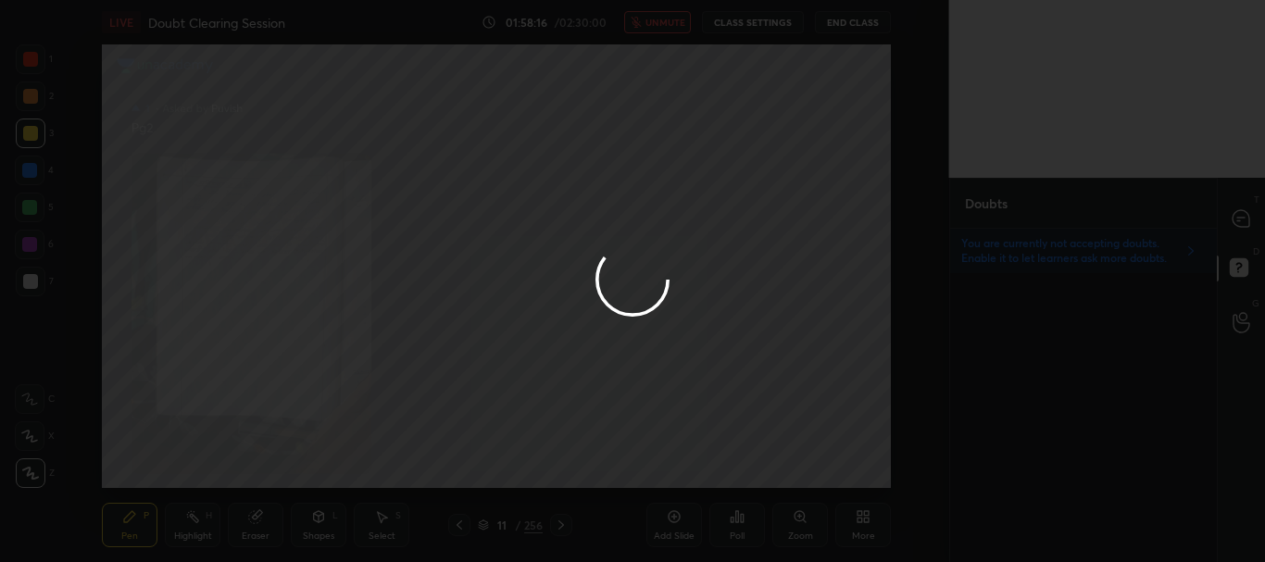
scroll to position [0, 0]
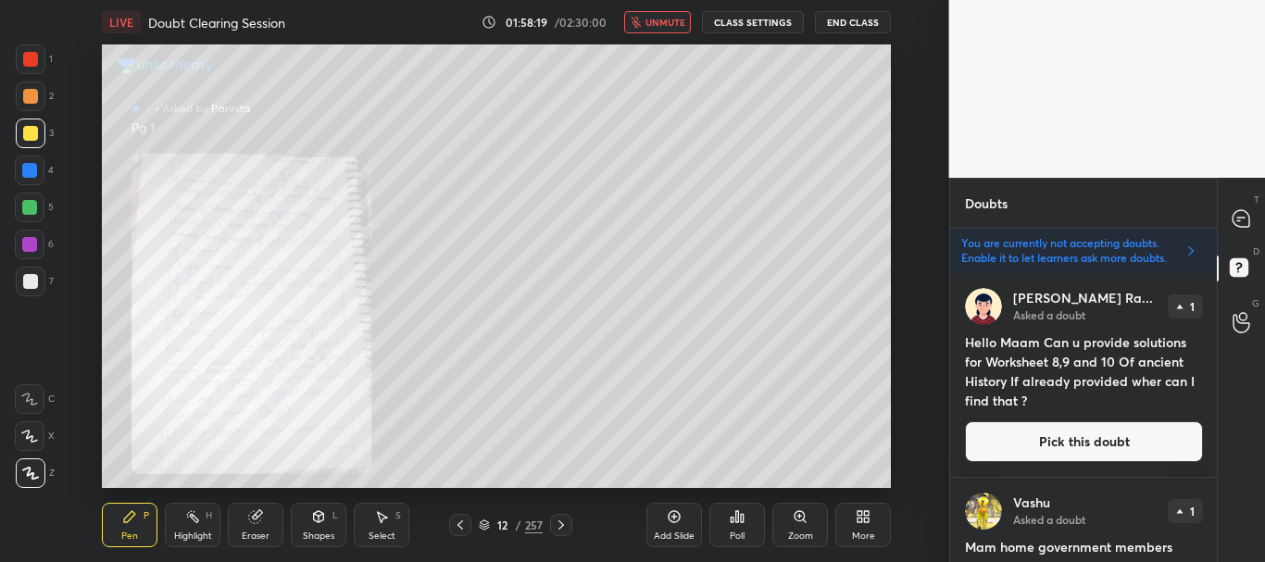
drag, startPoint x: 1217, startPoint y: 293, endPoint x: 1215, endPoint y: 314, distance: 21.4
click at [1217, 314] on div "T Messages (T) D Doubts (D) G Raise Hand (G)" at bounding box center [1241, 370] width 48 height 384
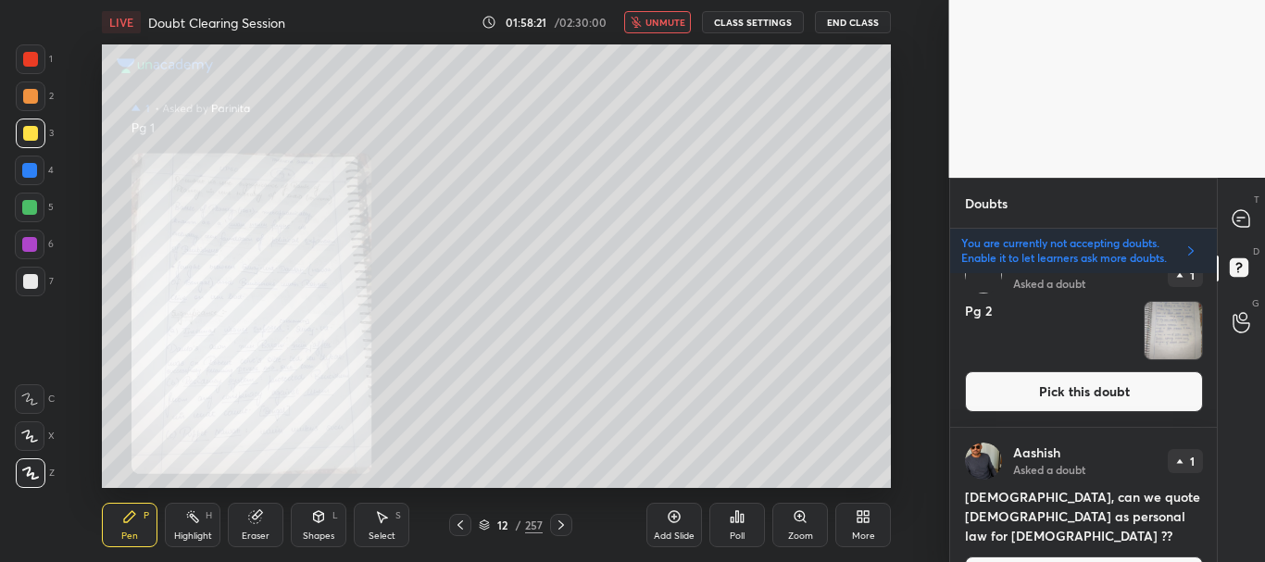
click at [1113, 388] on button "Pick this doubt" at bounding box center [1084, 391] width 238 height 41
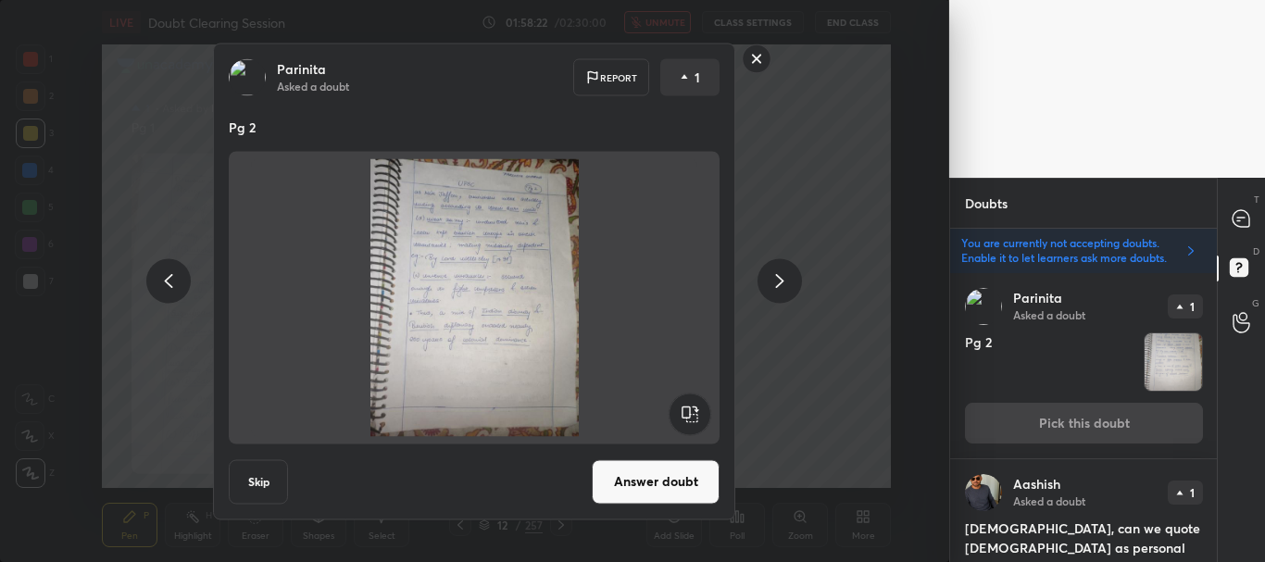
click at [642, 489] on button "Answer doubt" at bounding box center [656, 481] width 128 height 44
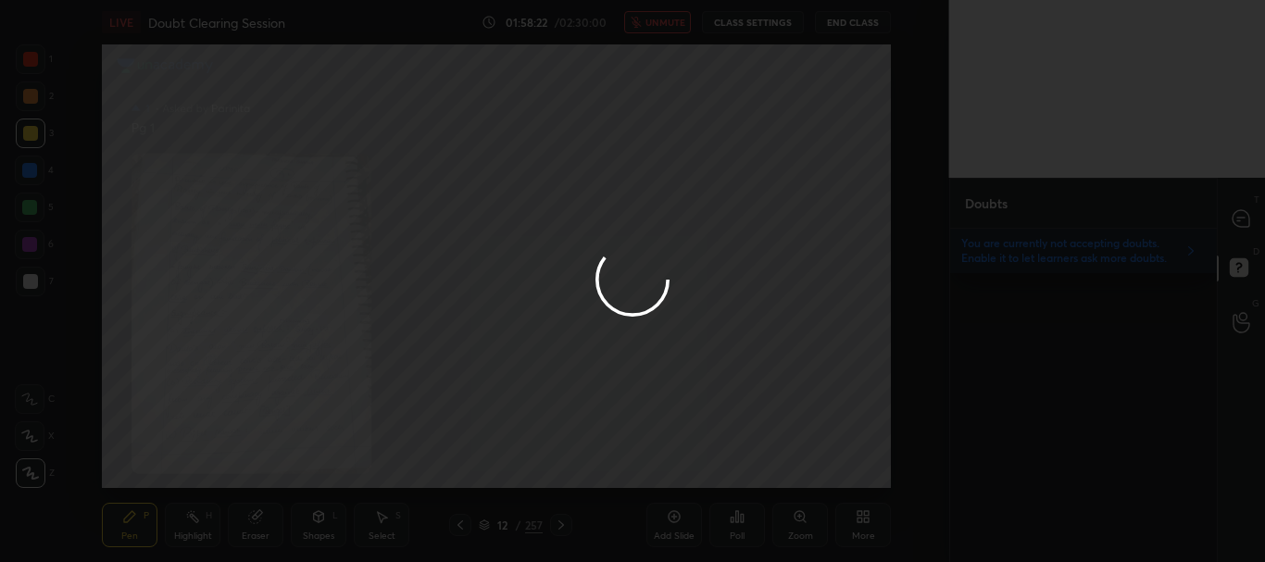
scroll to position [0, 0]
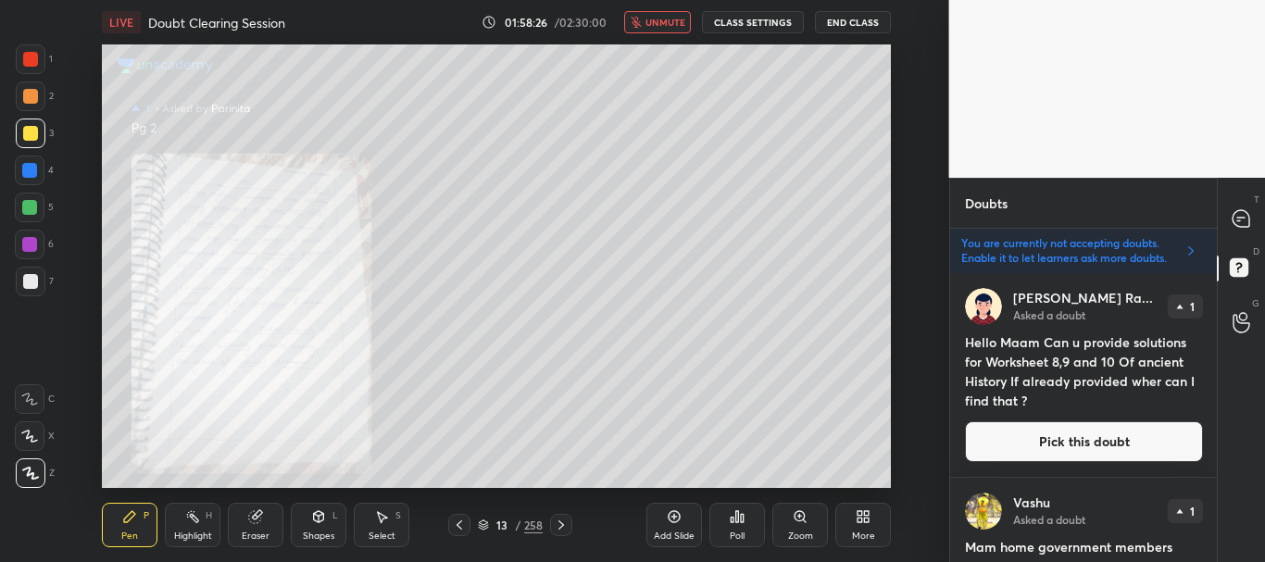
drag, startPoint x: 1217, startPoint y: 294, endPoint x: 1221, endPoint y: 328, distance: 34.5
click at [1221, 328] on div "T Messages (T) D Doubts (D) G Raise Hand (G)" at bounding box center [1241, 370] width 48 height 384
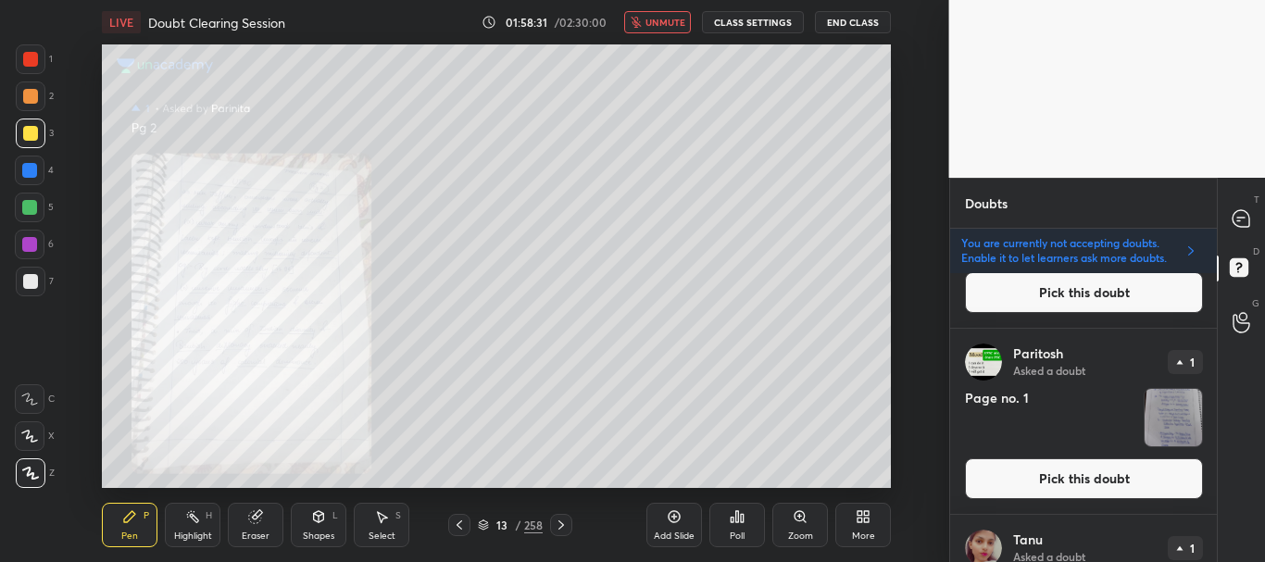
scroll to position [1403, 0]
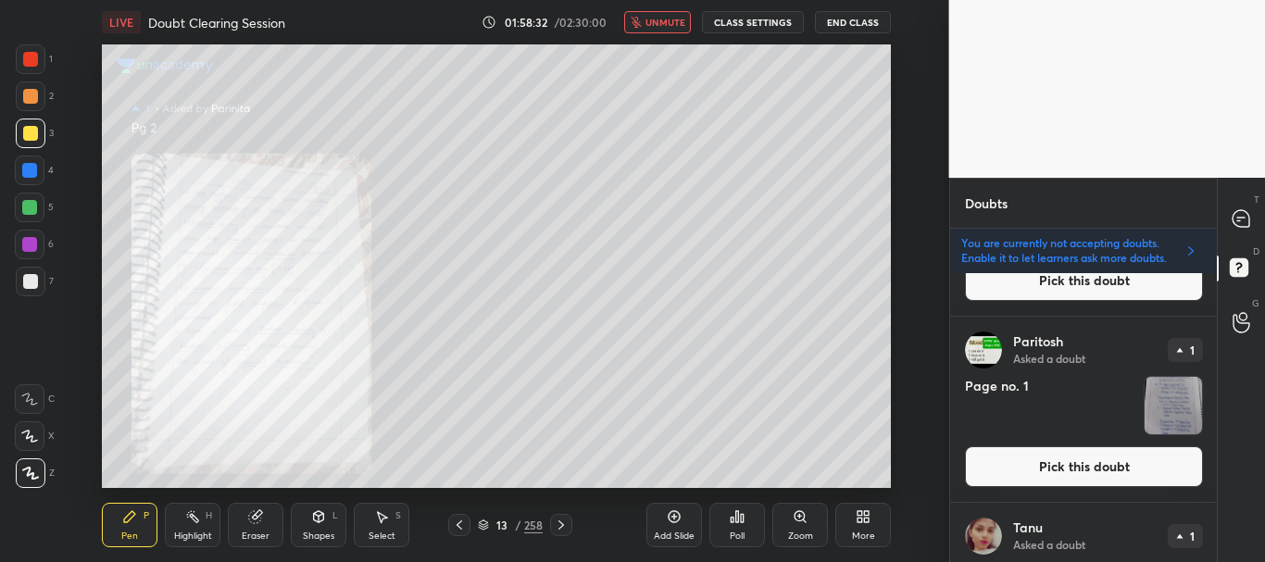
click at [1101, 454] on button "Pick this doubt" at bounding box center [1084, 466] width 238 height 41
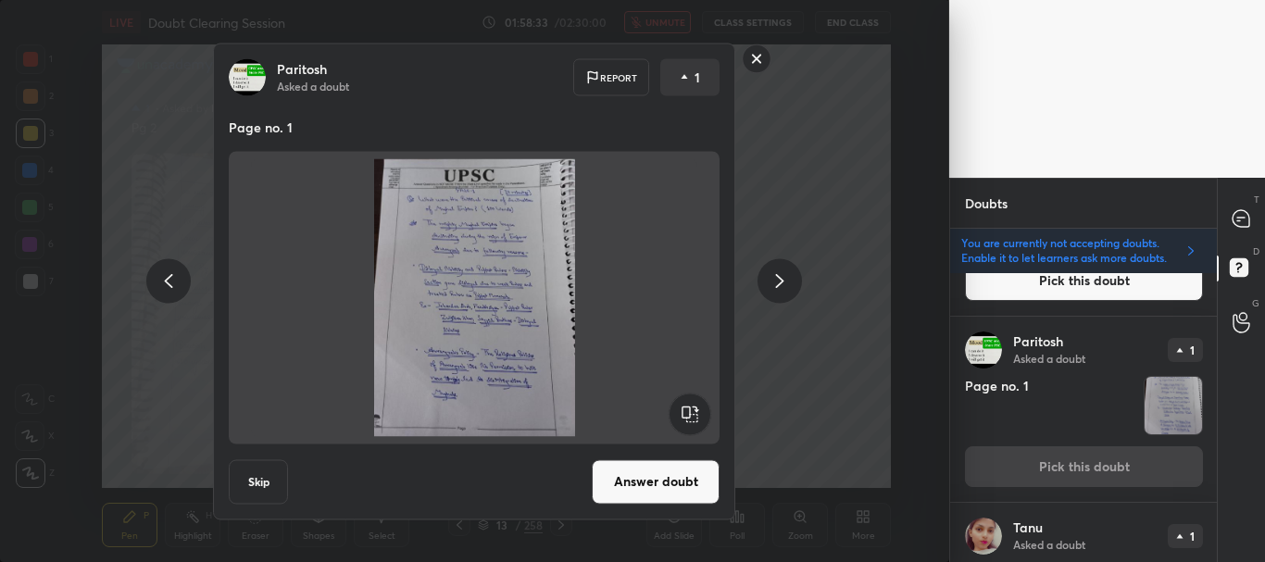
click at [674, 484] on button "Answer doubt" at bounding box center [656, 481] width 128 height 44
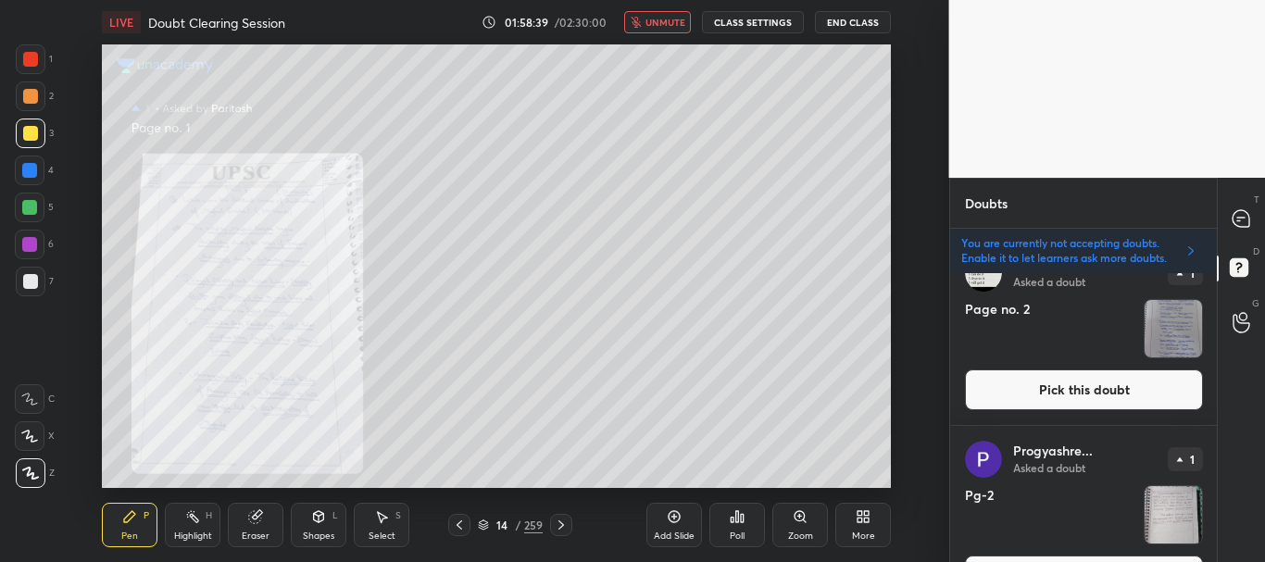
click at [1146, 383] on button "Pick this doubt" at bounding box center [1084, 390] width 238 height 41
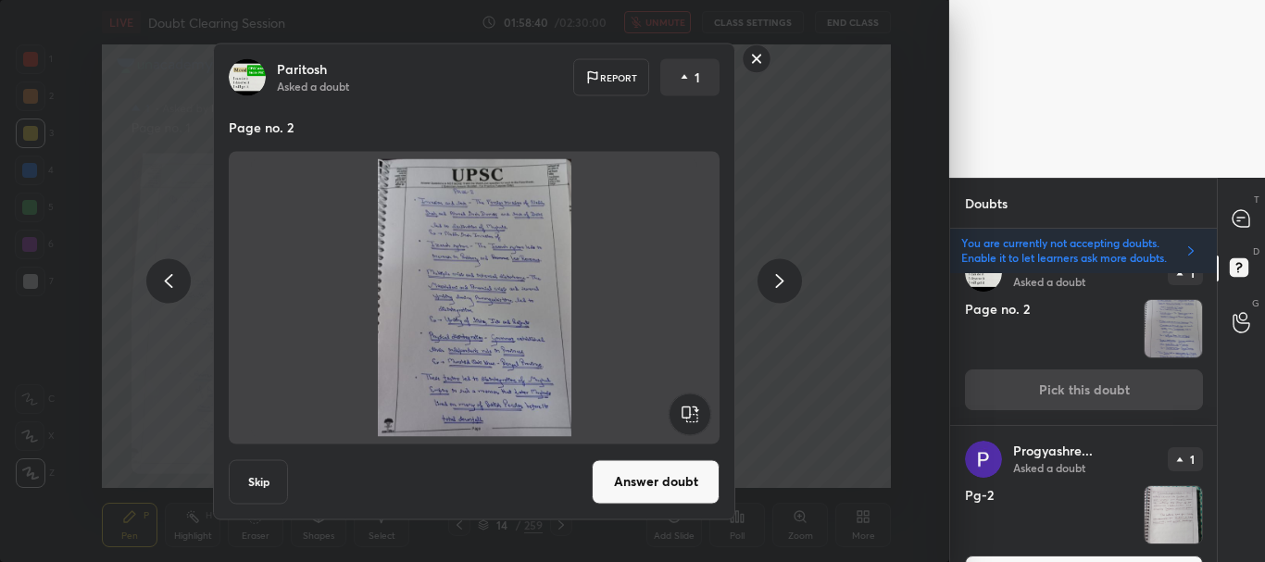
scroll to position [1075, 0]
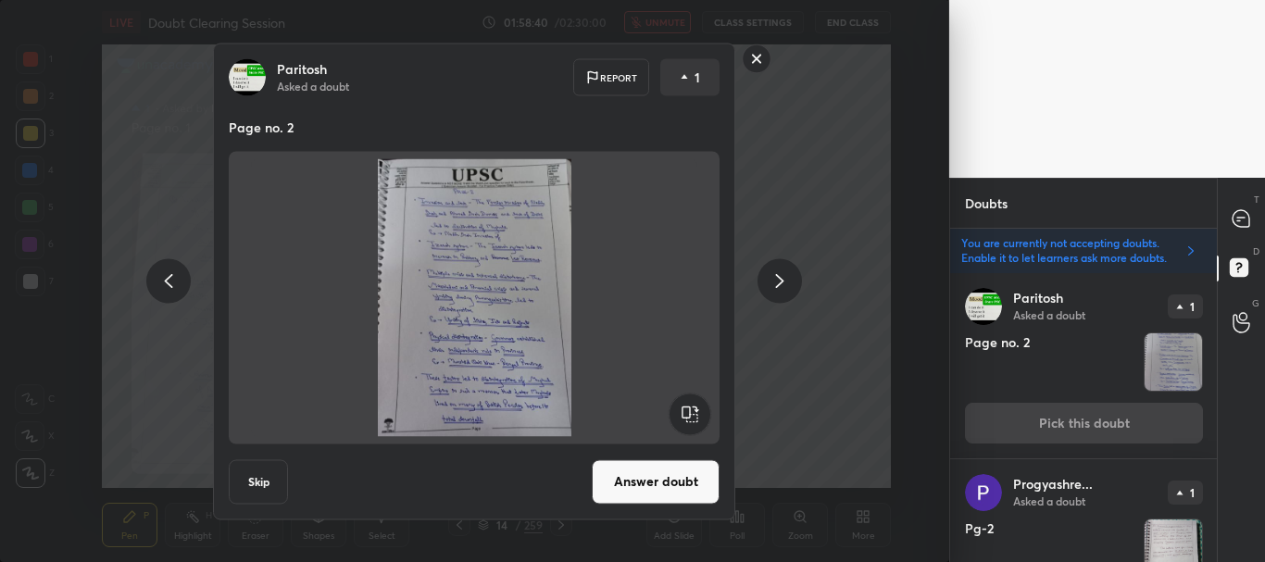
click at [669, 489] on button "Answer doubt" at bounding box center [656, 481] width 128 height 44
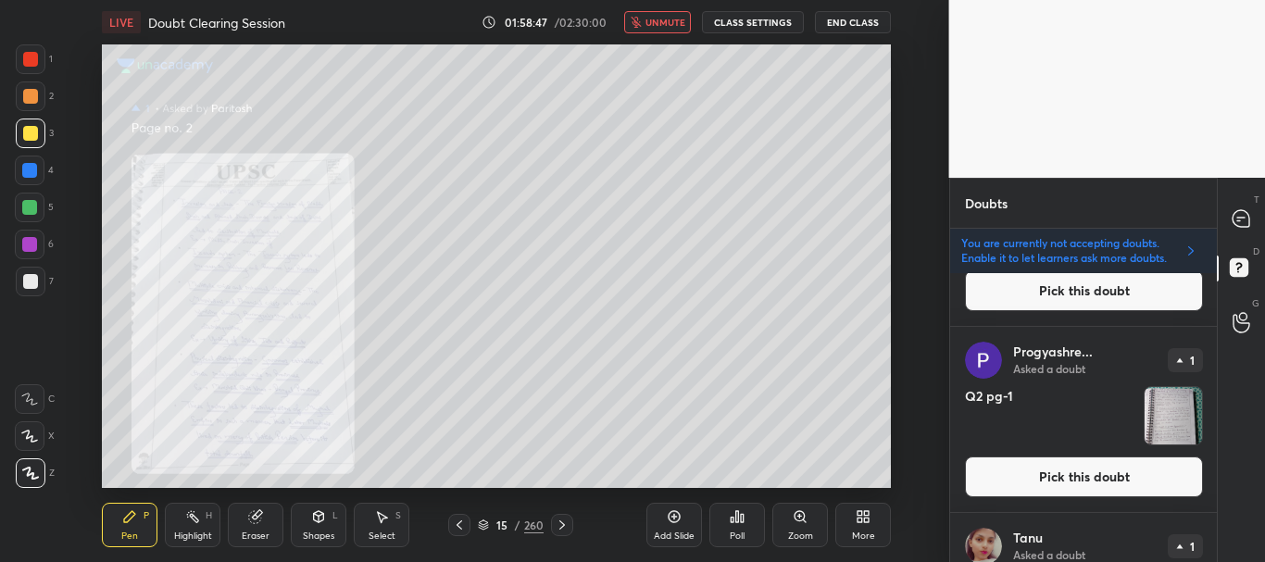
scroll to position [1418, 0]
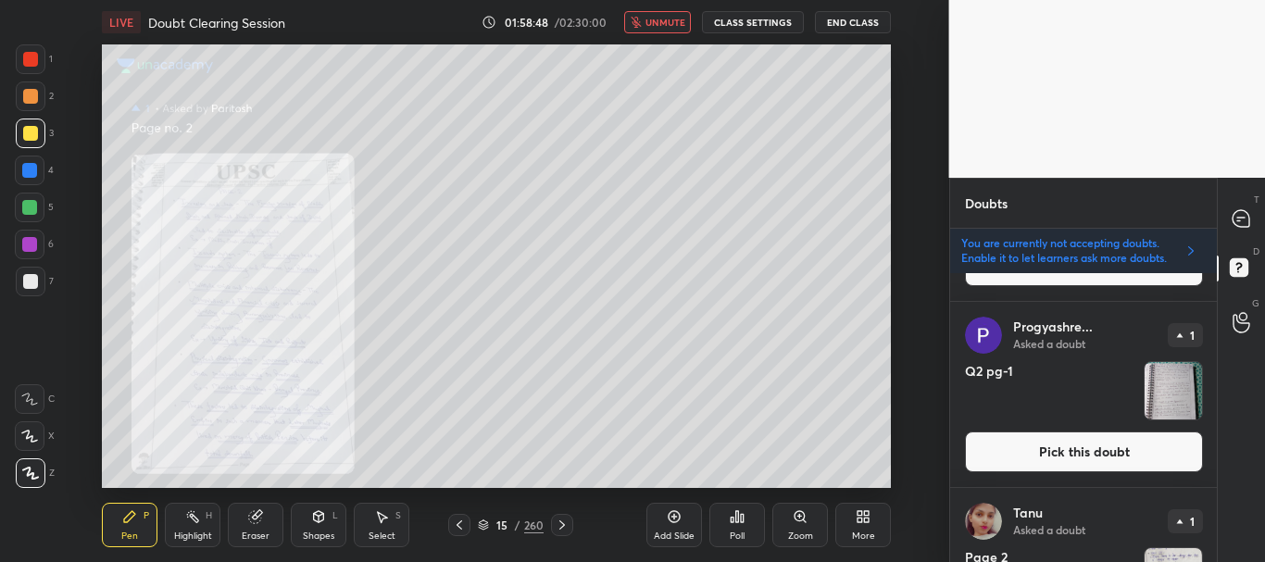
click at [1112, 452] on button "Pick this doubt" at bounding box center [1084, 452] width 238 height 41
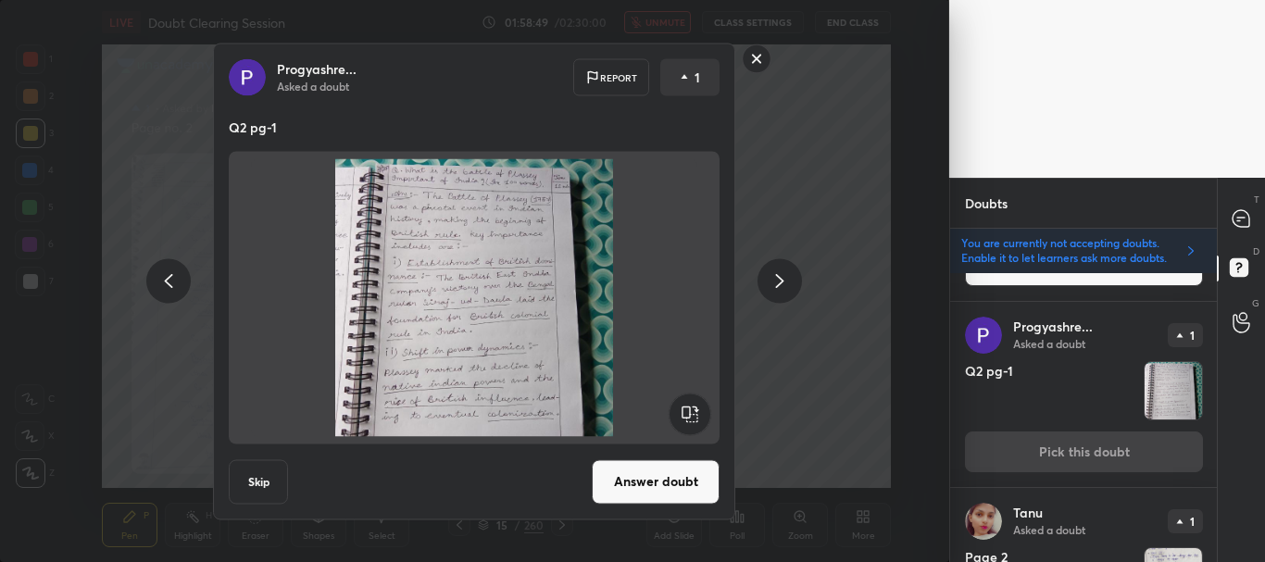
click at [663, 475] on button "Answer doubt" at bounding box center [656, 481] width 128 height 44
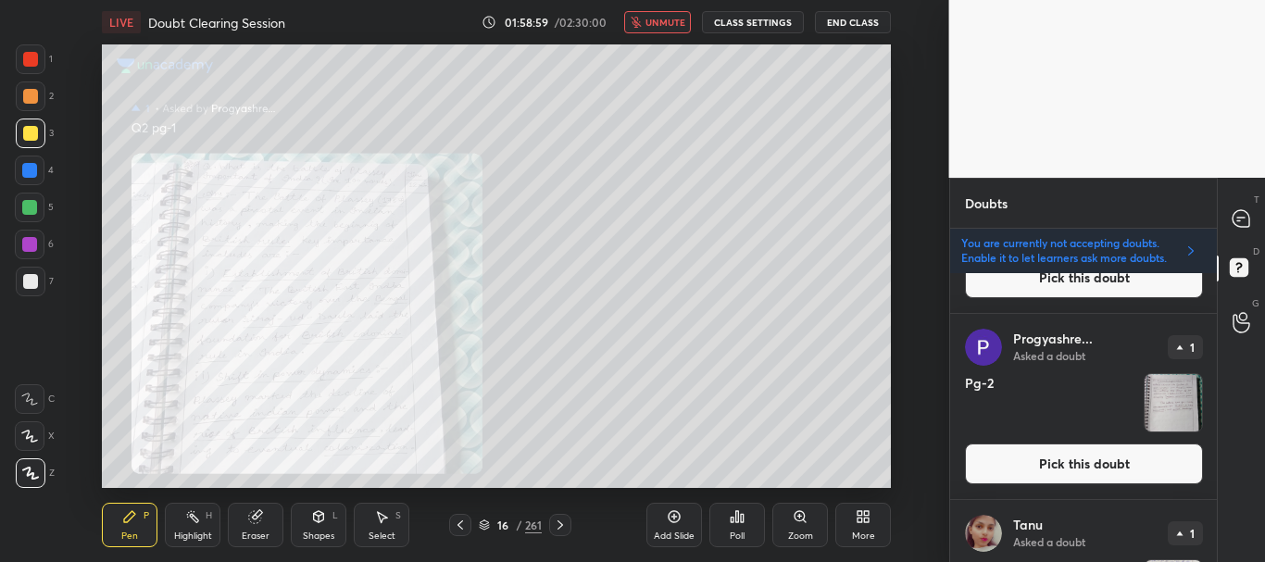
scroll to position [1045, 0]
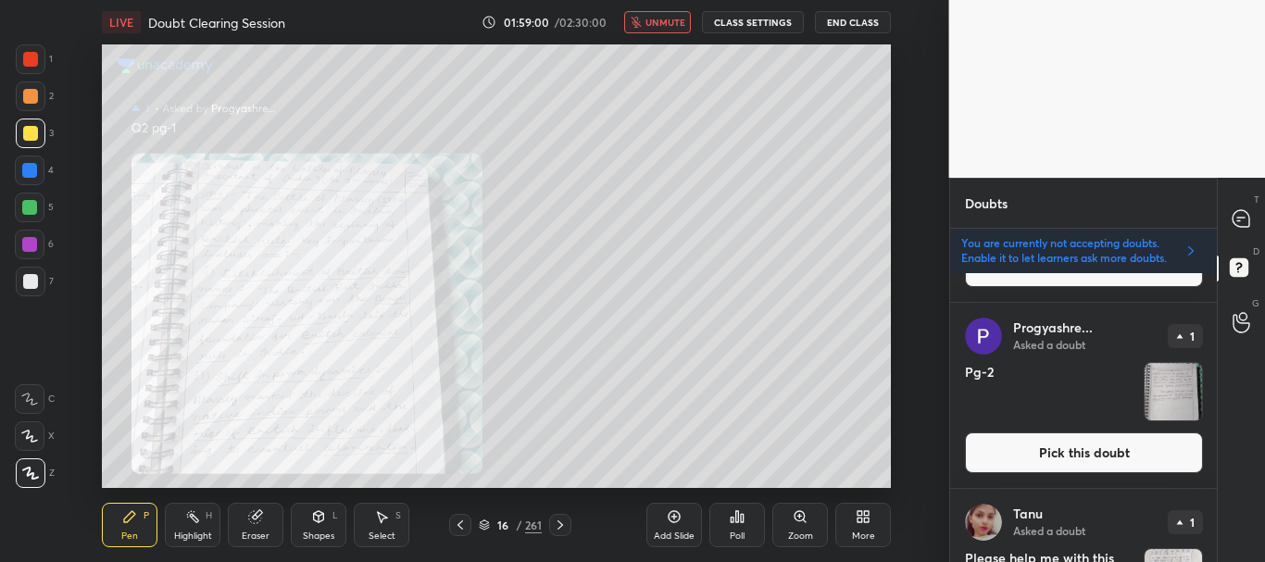
click at [1087, 443] on button "Pick this doubt" at bounding box center [1084, 453] width 238 height 41
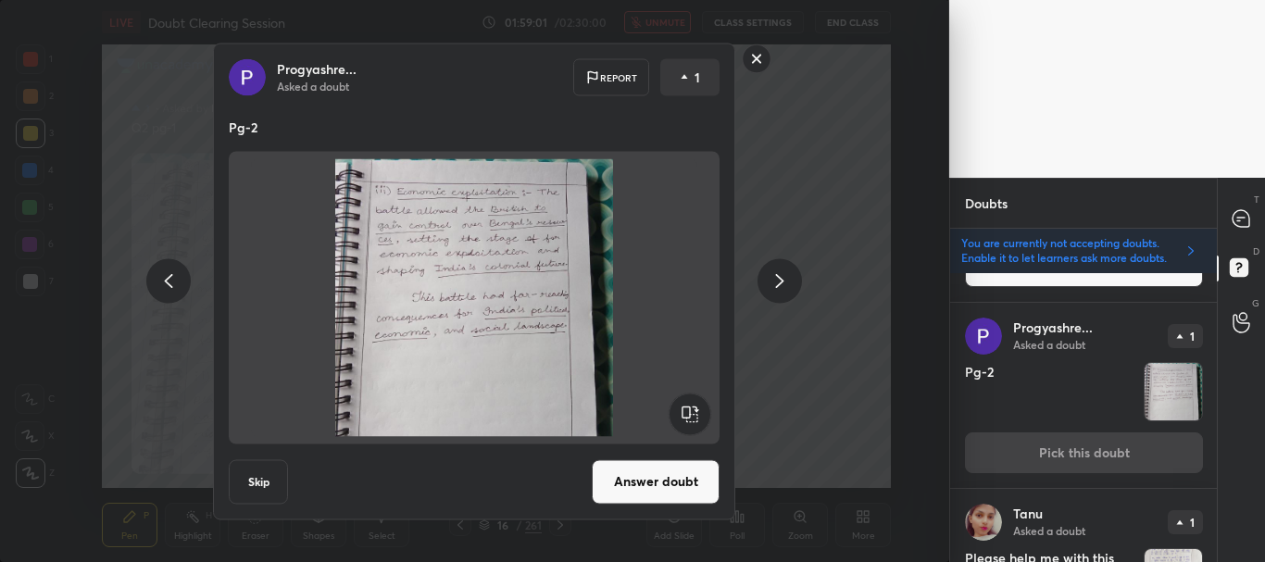
click at [650, 482] on button "Answer doubt" at bounding box center [656, 481] width 128 height 44
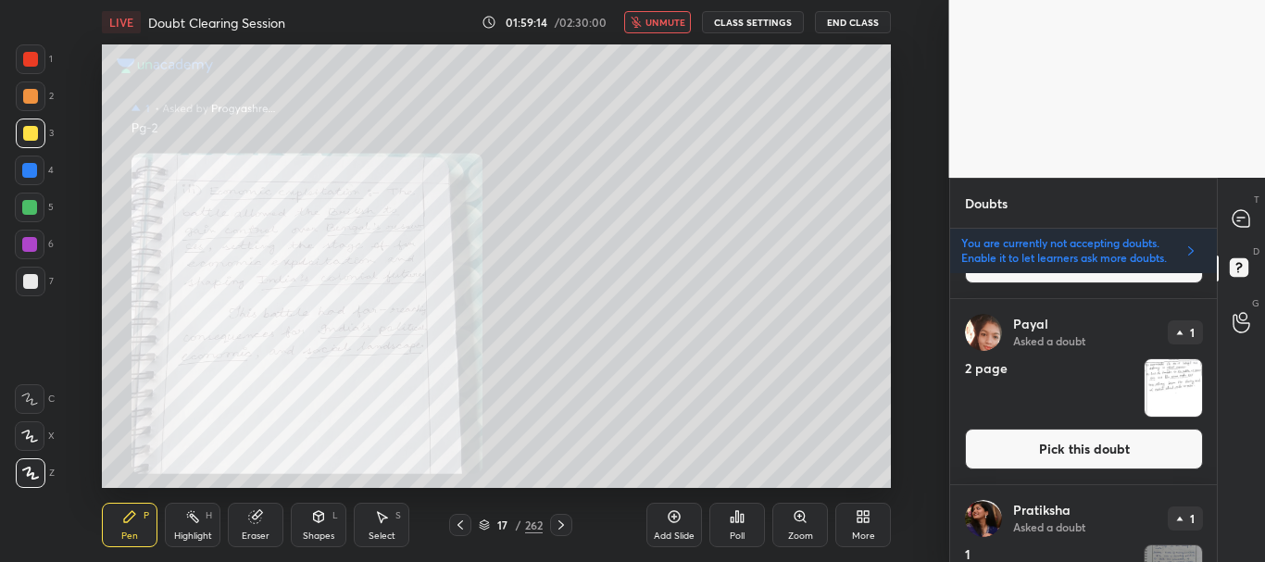
scroll to position [3910, 0]
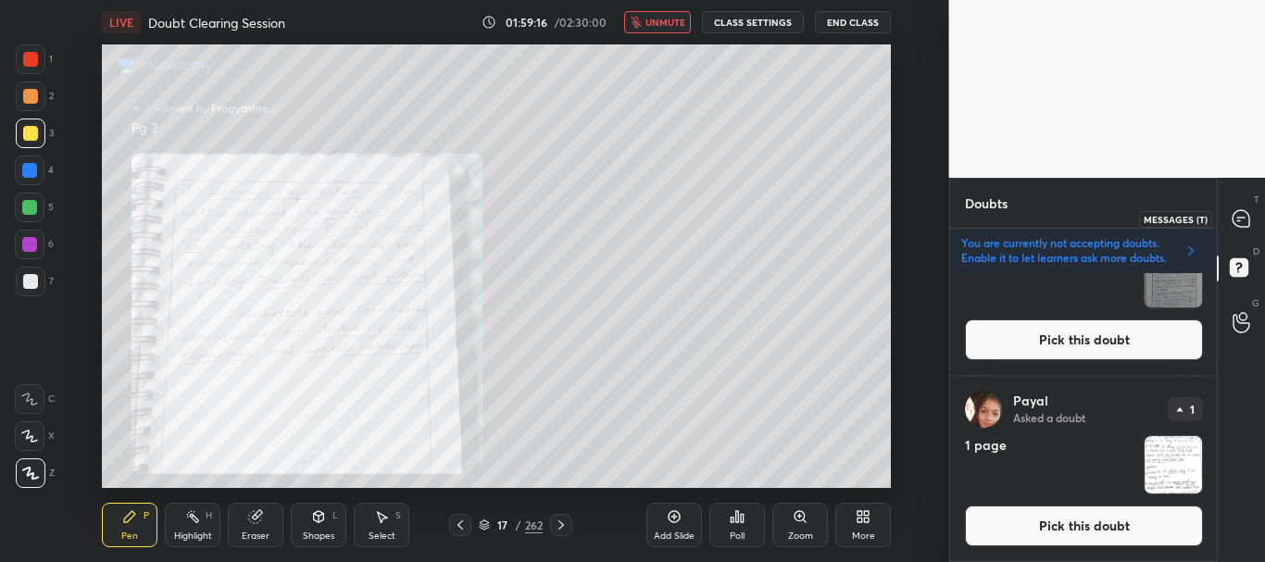
click at [1237, 225] on icon at bounding box center [1241, 218] width 17 height 17
type textarea "x"
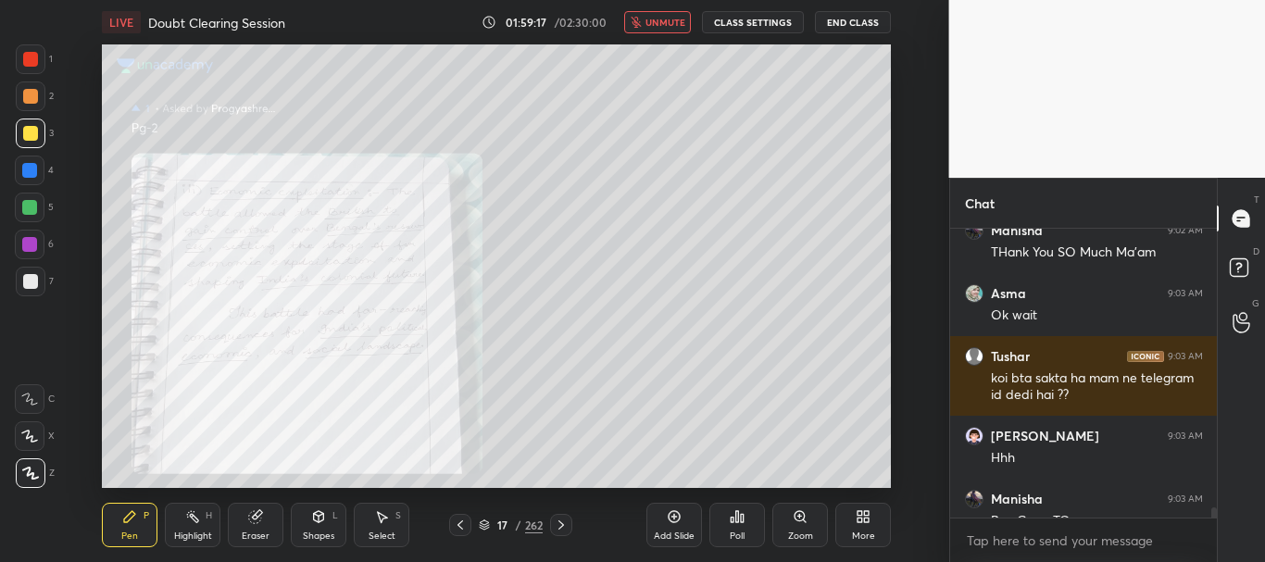
scroll to position [12792, 0]
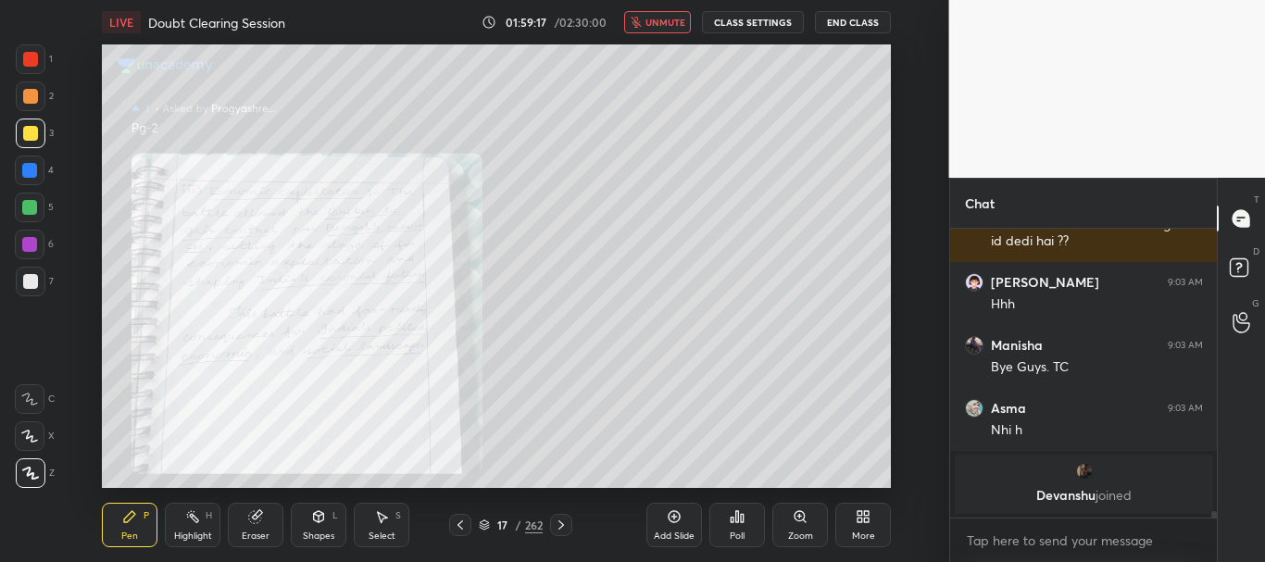
drag, startPoint x: 1213, startPoint y: 510, endPoint x: 1222, endPoint y: 522, distance: 15.2
click at [1213, 528] on div "Asma 9:03 AM Ok wait Tushar 9:03 AM koi bta sakta ha mam ne telegram id dedi ha…" at bounding box center [1084, 395] width 268 height 333
drag, startPoint x: 484, startPoint y: 522, endPoint x: 472, endPoint y: 501, distance: 23.2
click at [484, 522] on icon at bounding box center [484, 525] width 11 height 11
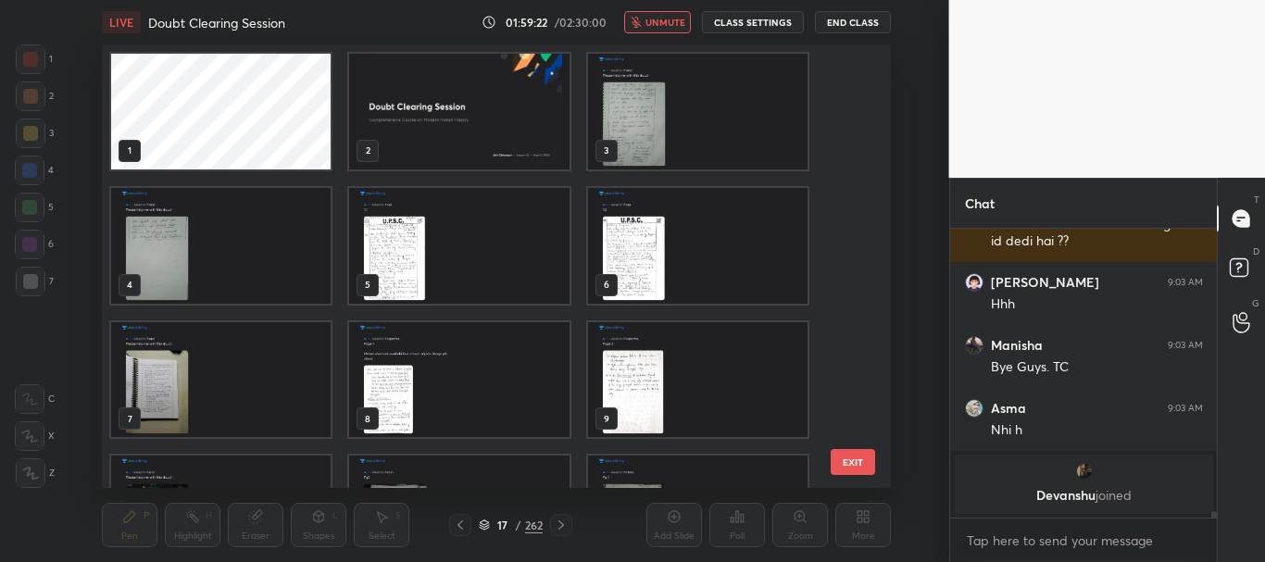
scroll to position [11694, 0]
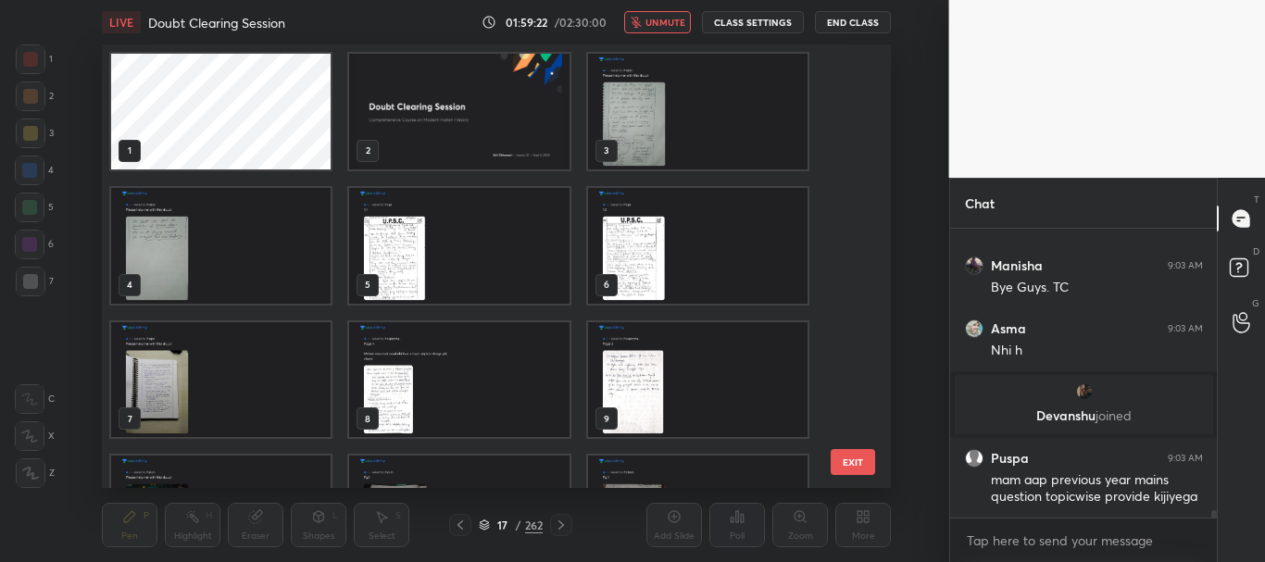
click at [725, 105] on img "grid" at bounding box center [698, 112] width 220 height 116
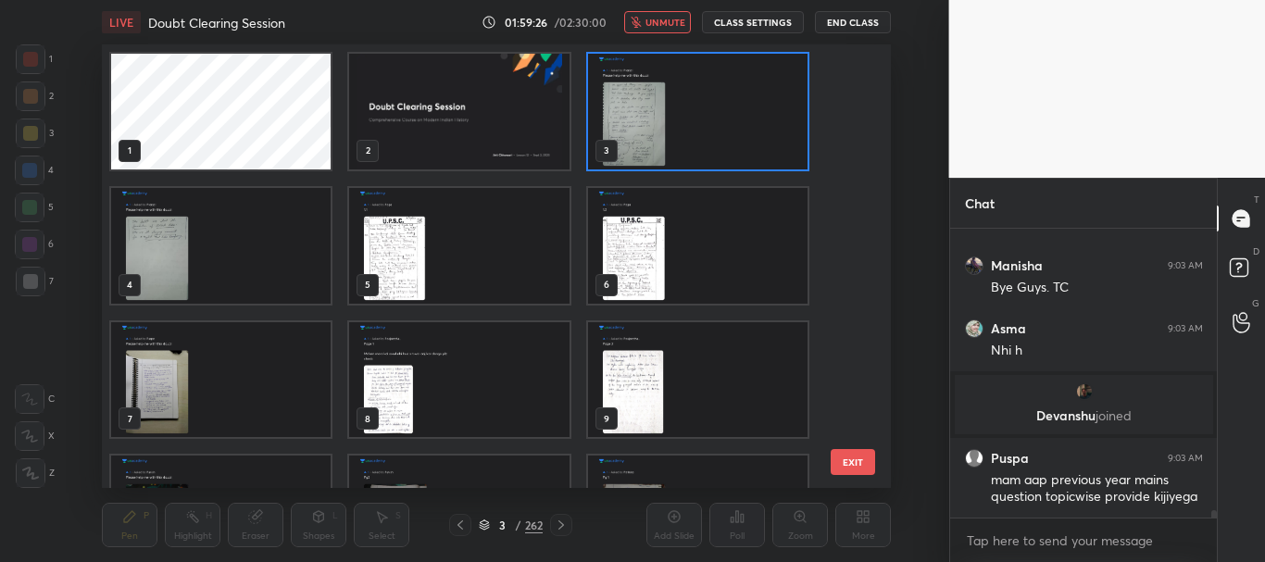
click at [719, 127] on img "grid" at bounding box center [698, 112] width 220 height 116
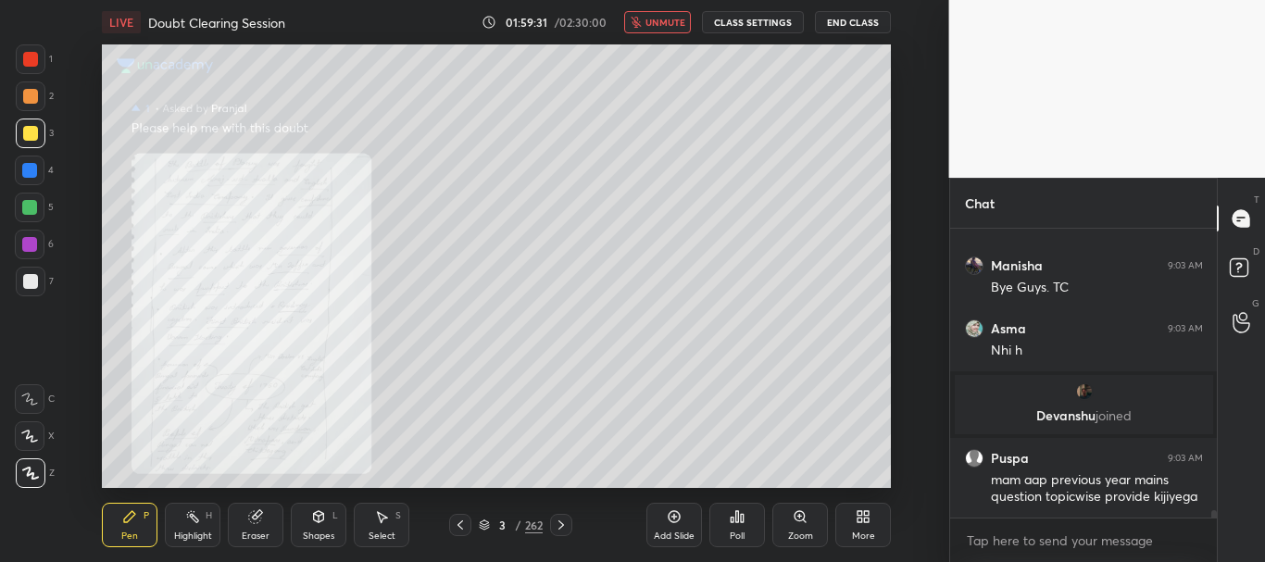
click at [672, 22] on span "unmute" at bounding box center [666, 22] width 40 height 13
click at [670, 19] on span "mute" at bounding box center [667, 22] width 26 height 13
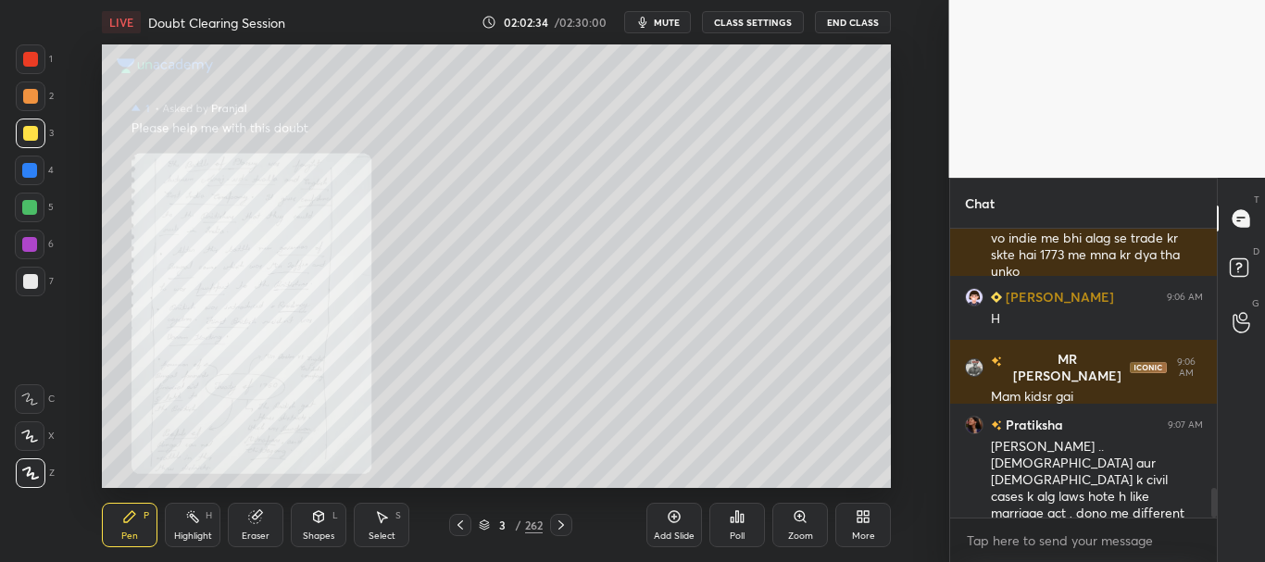
scroll to position [2536, 0]
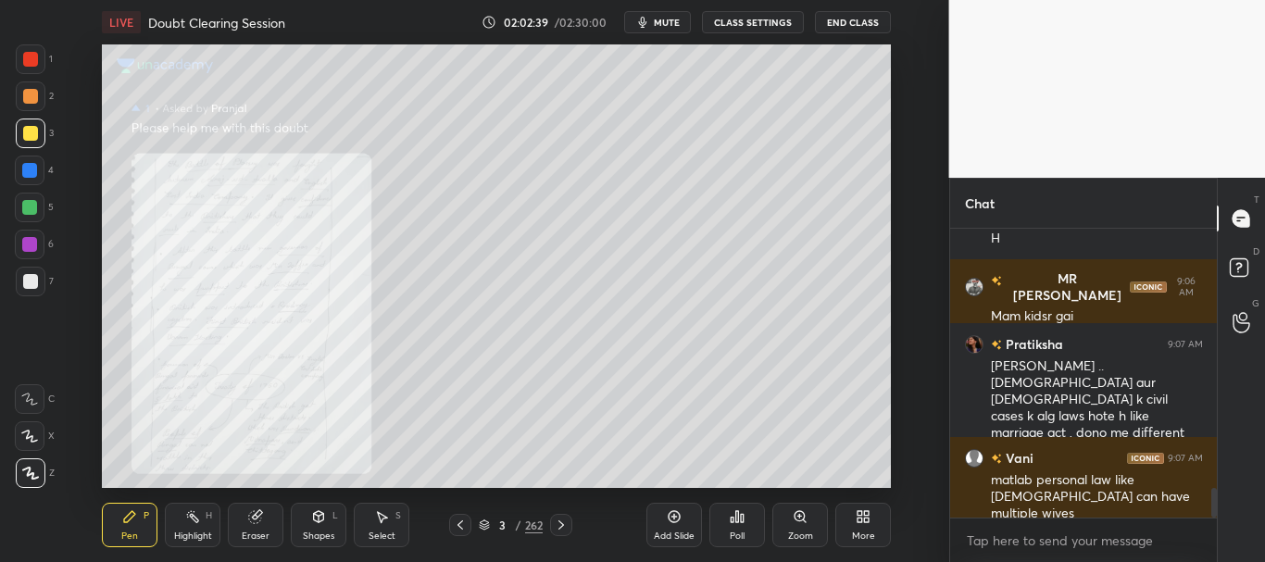
click at [802, 517] on icon at bounding box center [800, 516] width 10 height 10
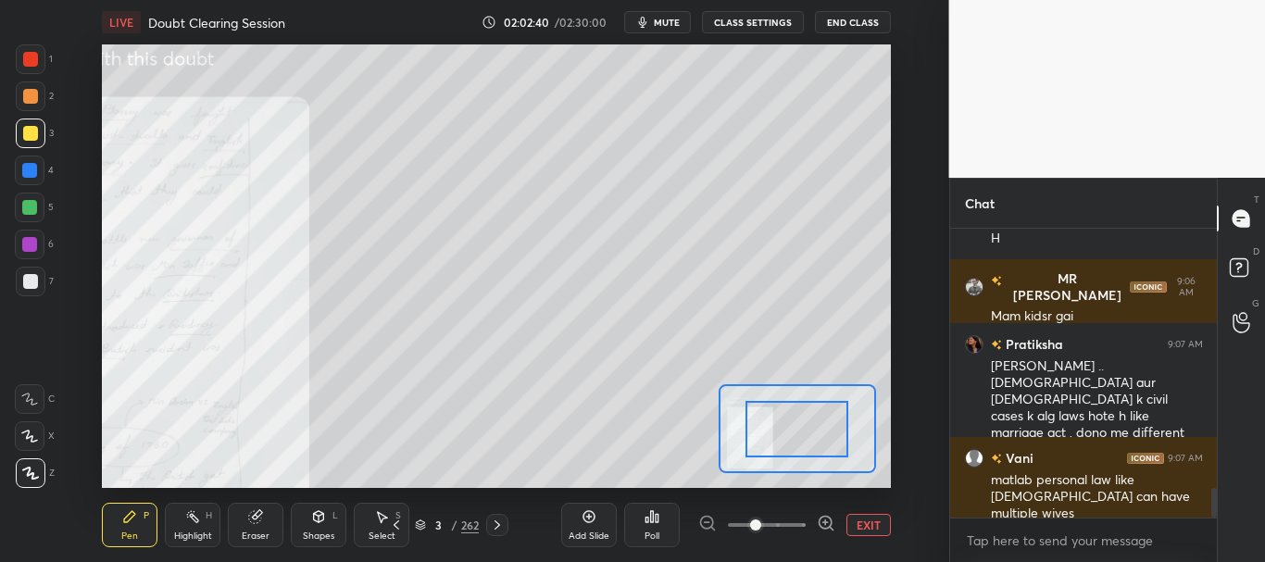
click at [798, 521] on span at bounding box center [767, 525] width 78 height 28
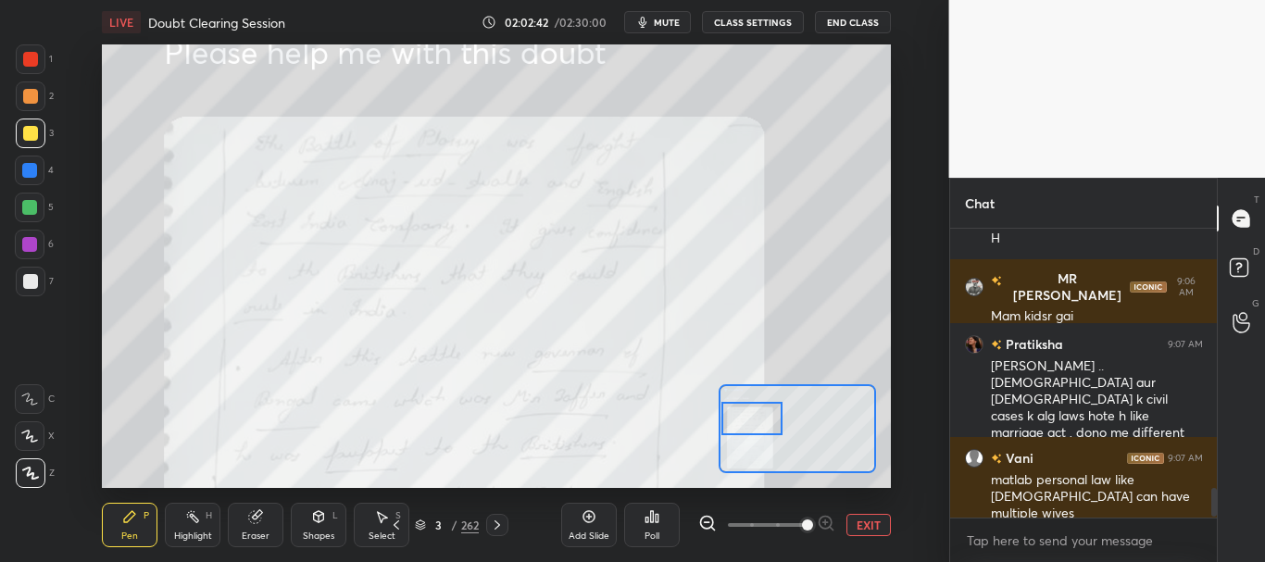
drag, startPoint x: 809, startPoint y: 442, endPoint x: 763, endPoint y: 432, distance: 46.5
click at [763, 432] on div at bounding box center [753, 419] width 62 height 34
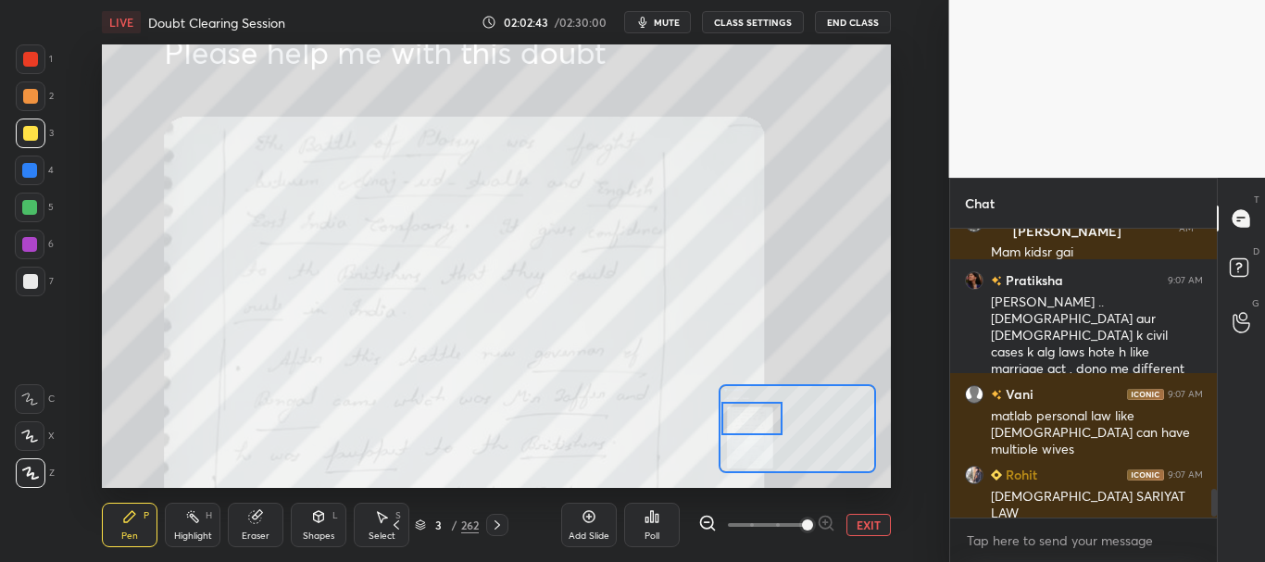
scroll to position [2664, 0]
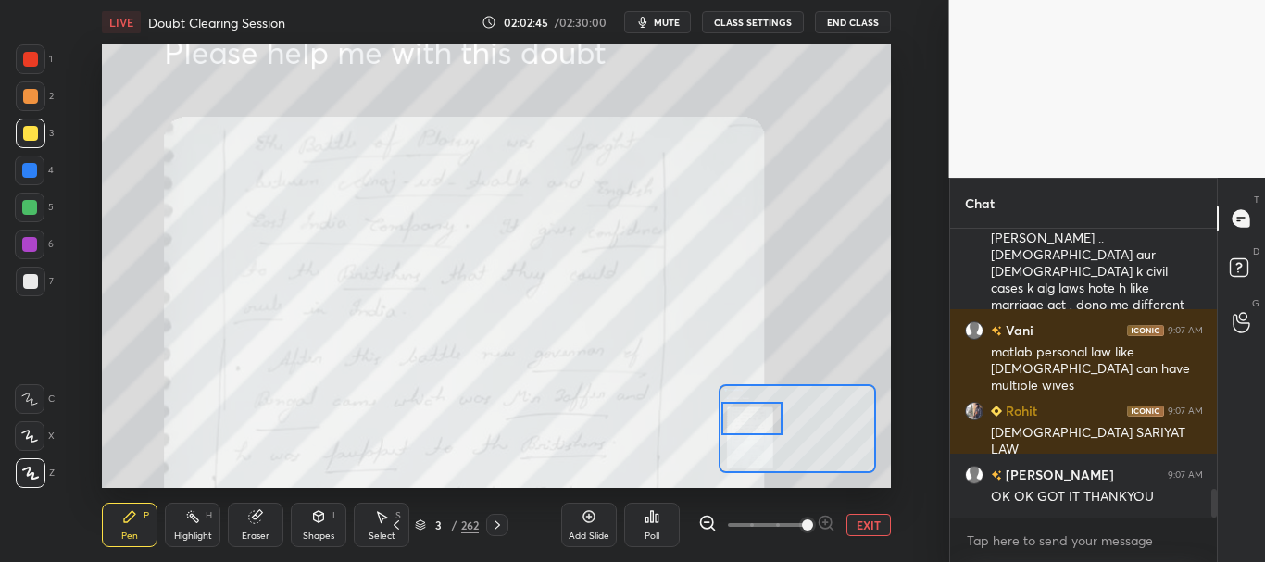
click at [28, 58] on div at bounding box center [30, 59] width 15 height 15
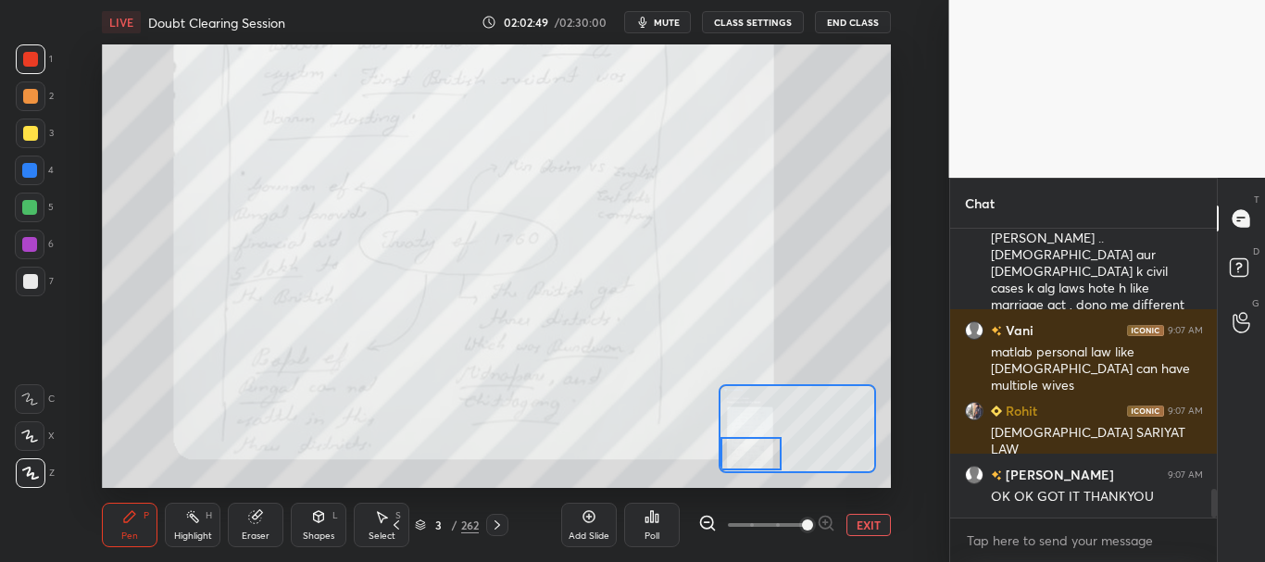
drag, startPoint x: 757, startPoint y: 420, endPoint x: 779, endPoint y: 459, distance: 44.8
click at [754, 459] on div at bounding box center [752, 454] width 62 height 34
click at [861, 525] on button "EXIT" at bounding box center [869, 525] width 44 height 22
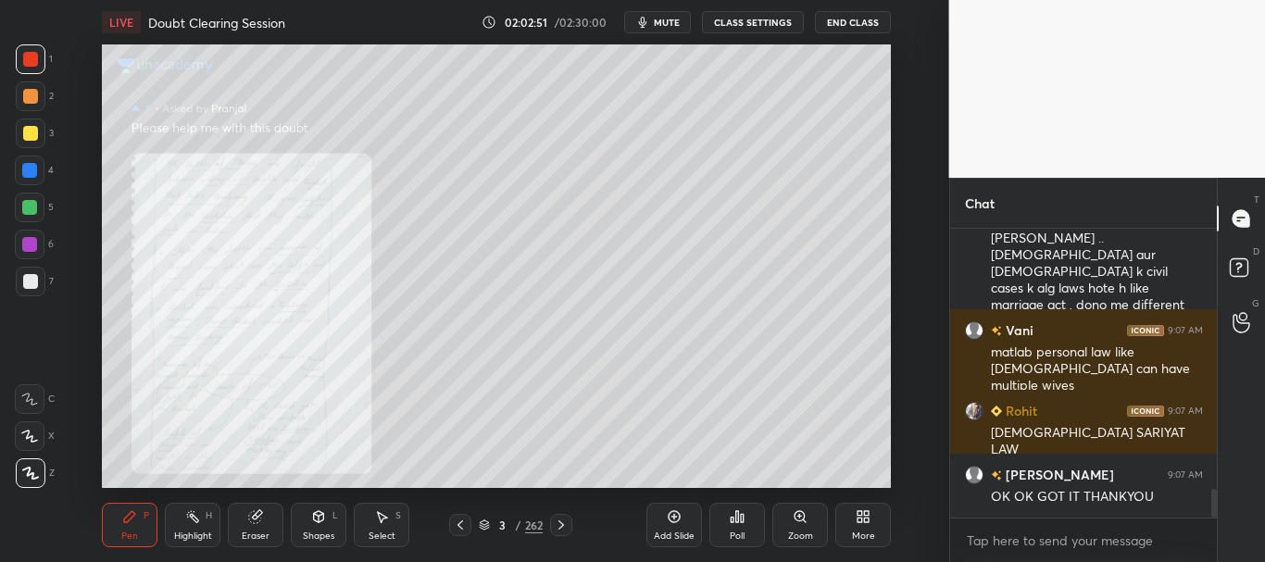
click at [556, 523] on icon at bounding box center [561, 525] width 15 height 15
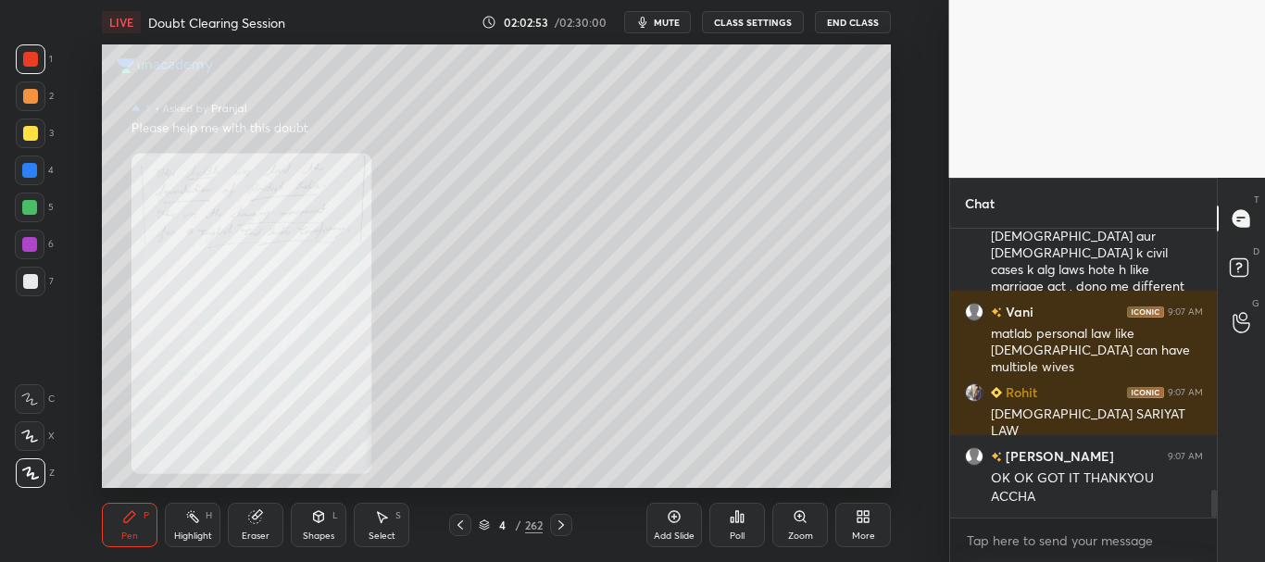
click at [468, 524] on div at bounding box center [460, 525] width 22 height 22
click at [798, 522] on icon at bounding box center [800, 516] width 15 height 15
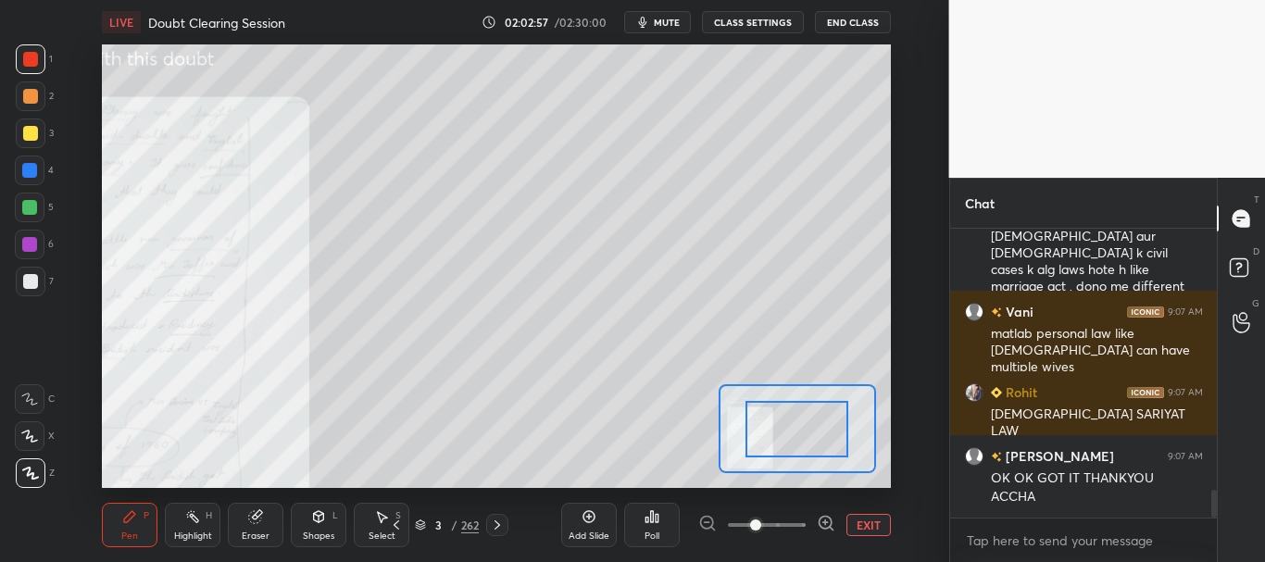
drag, startPoint x: 795, startPoint y: 520, endPoint x: 793, endPoint y: 504, distance: 15.9
click at [795, 521] on span at bounding box center [767, 525] width 78 height 28
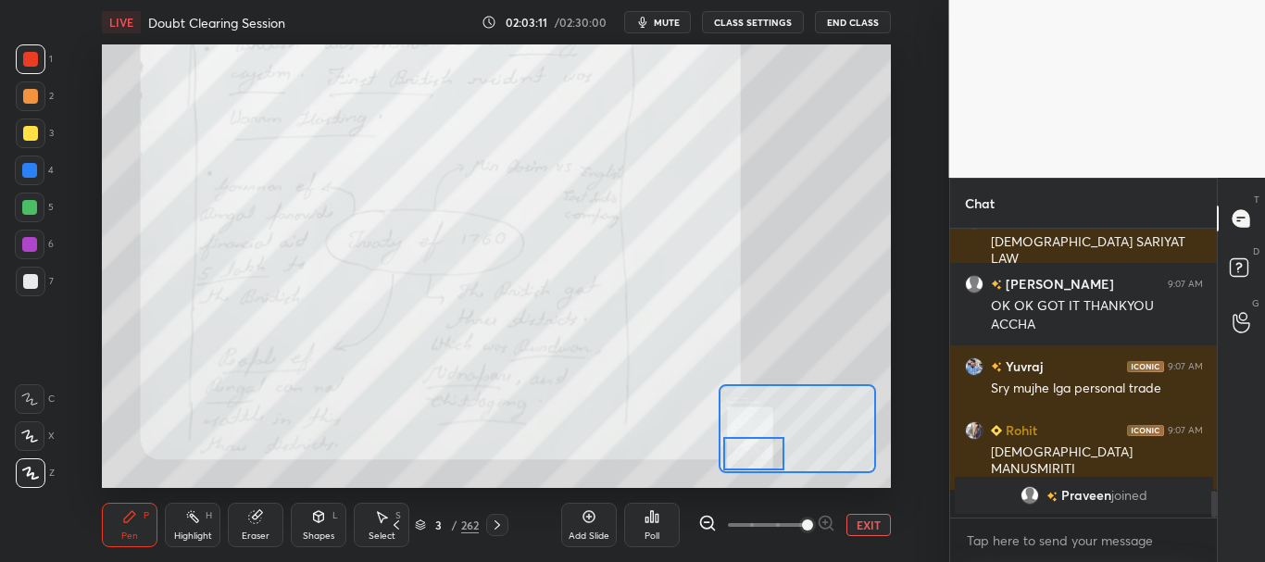
scroll to position [2797, 0]
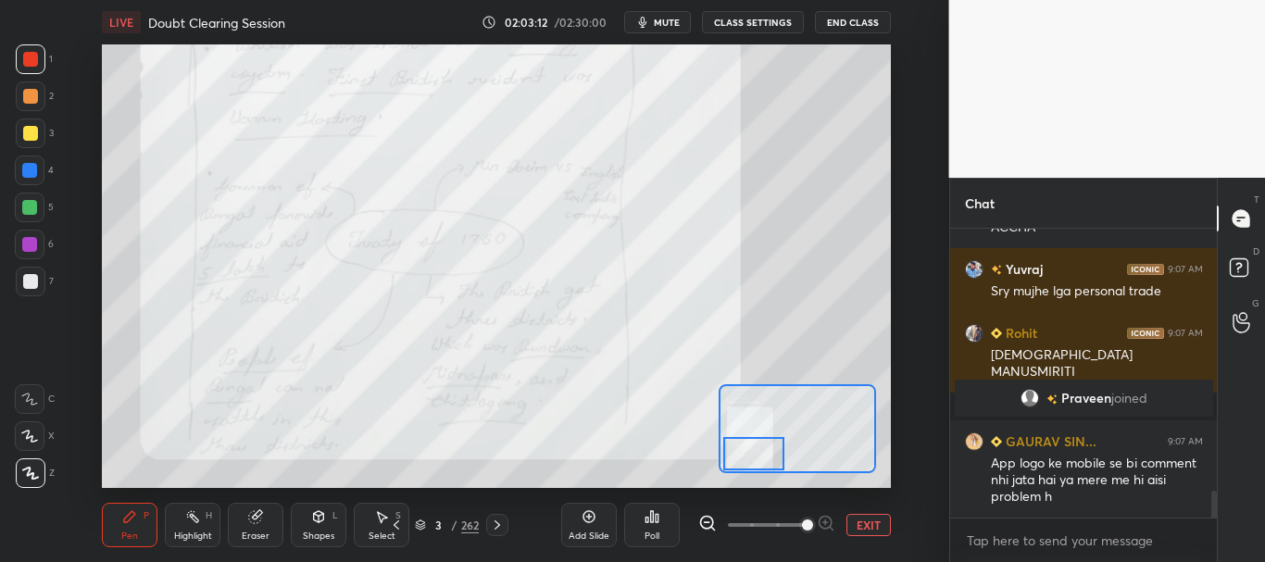
drag, startPoint x: 810, startPoint y: 422, endPoint x: 766, endPoint y: 448, distance: 50.7
click at [766, 448] on div at bounding box center [754, 454] width 62 height 34
click at [871, 518] on button "EXIT" at bounding box center [869, 525] width 44 height 22
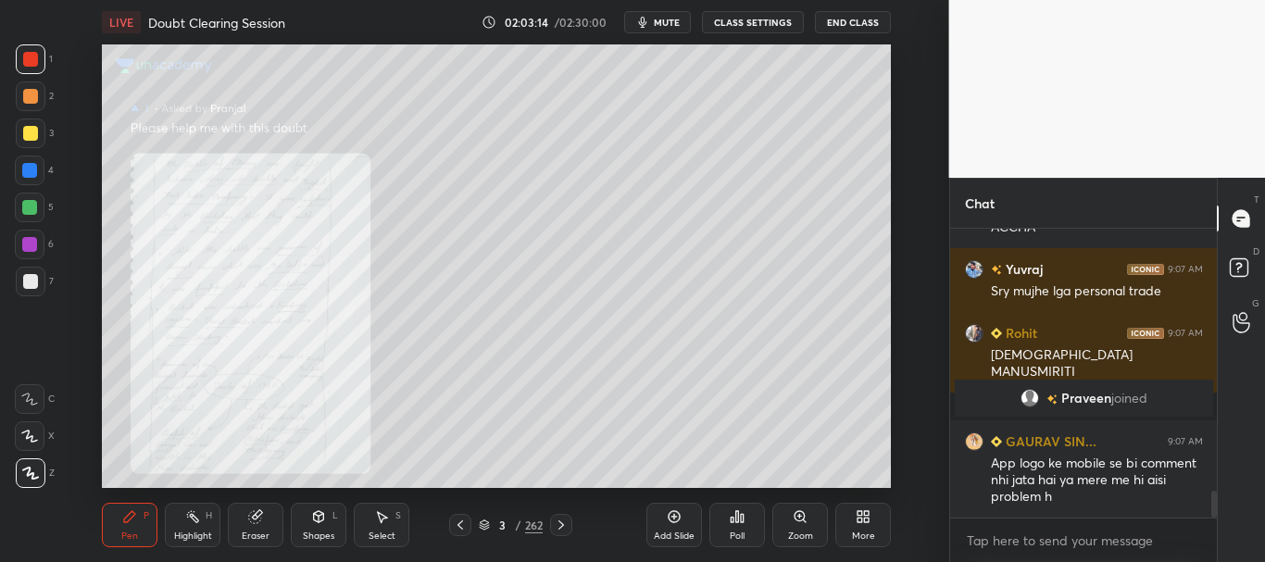
scroll to position [2861, 0]
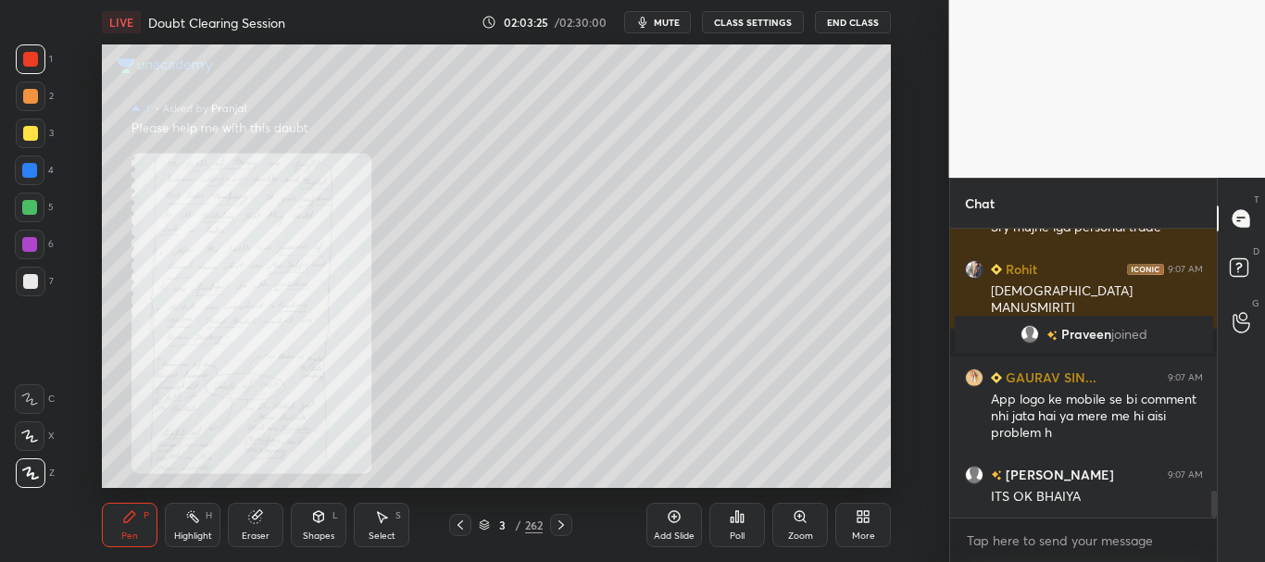
click at [563, 523] on icon at bounding box center [561, 525] width 15 height 15
click at [562, 521] on icon at bounding box center [561, 525] width 15 height 15
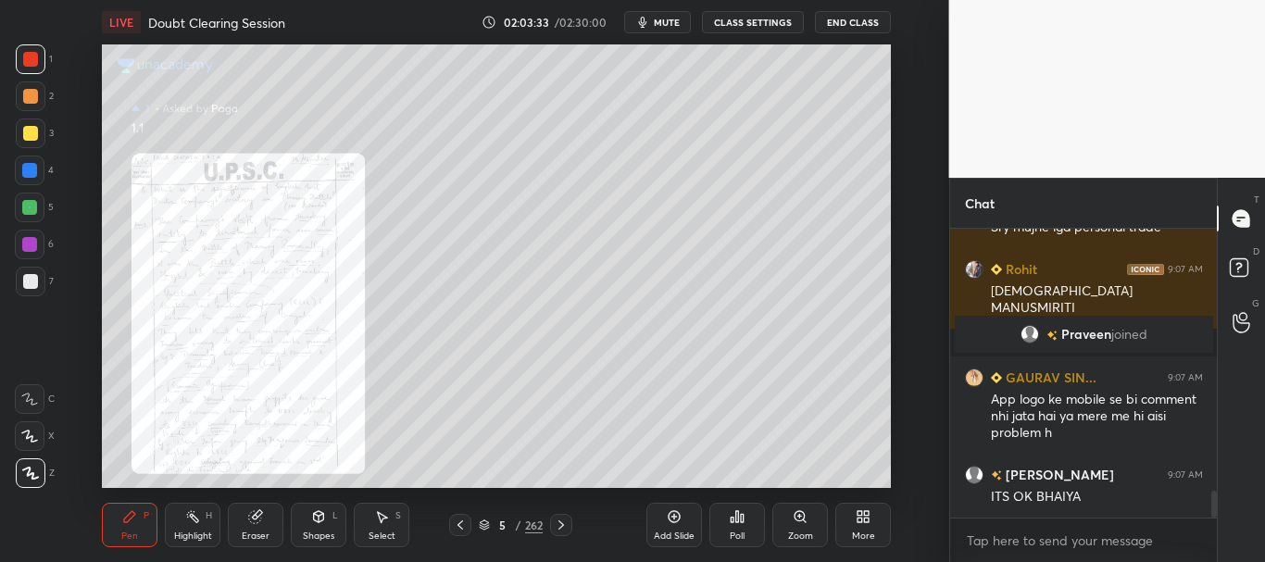
click at [801, 515] on icon at bounding box center [800, 516] width 10 height 10
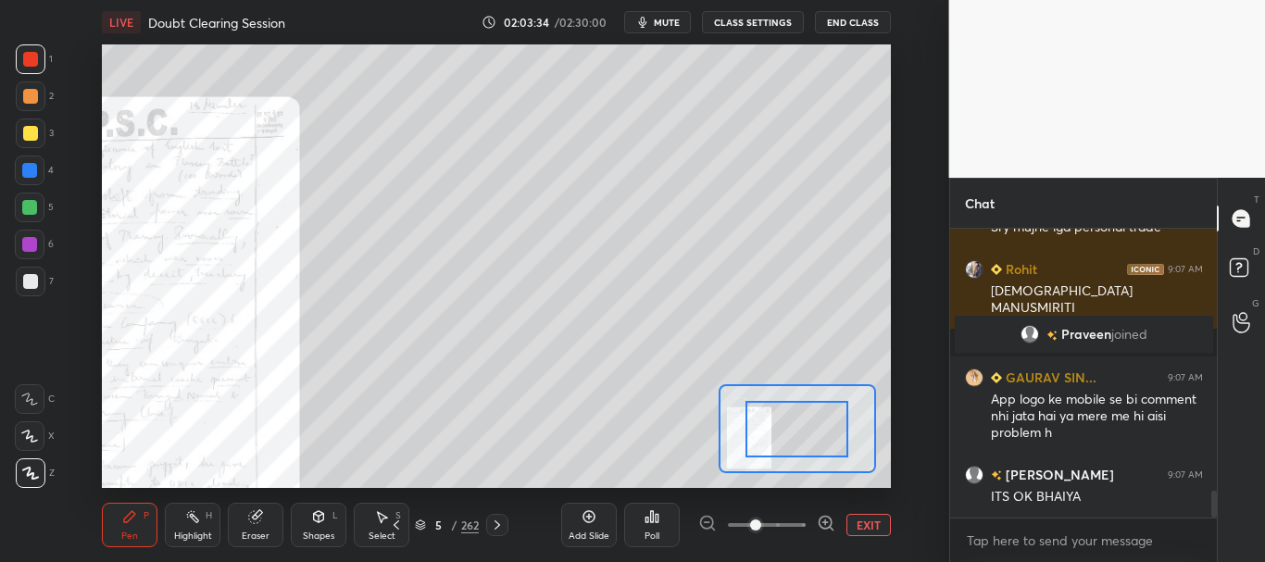
click at [798, 523] on span at bounding box center [767, 525] width 78 height 28
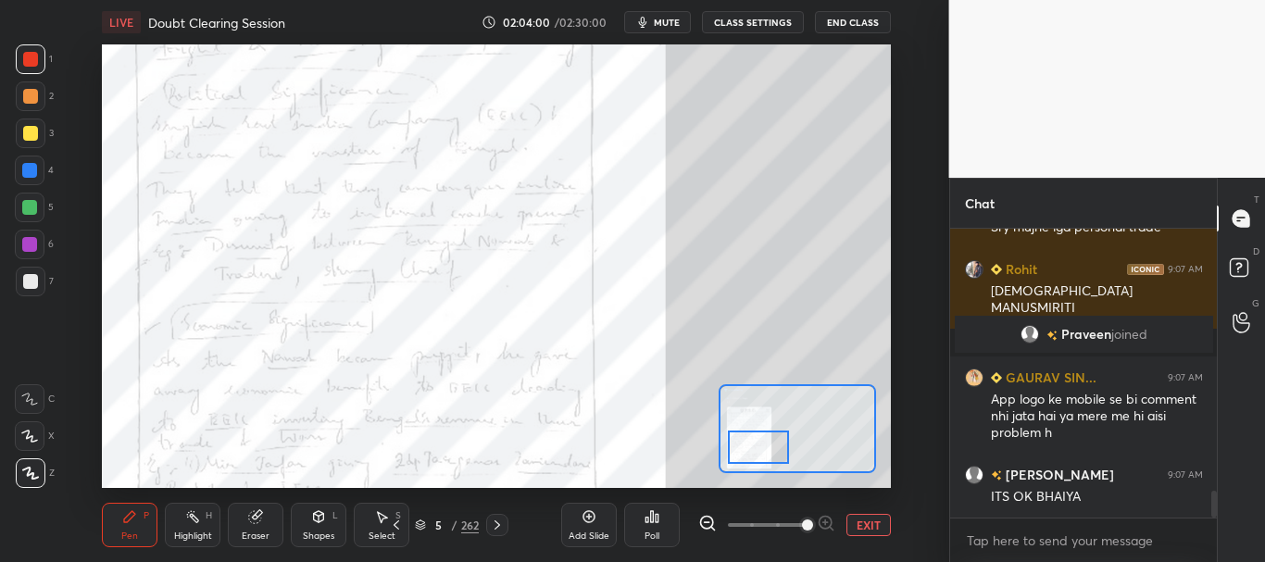
scroll to position [2925, 0]
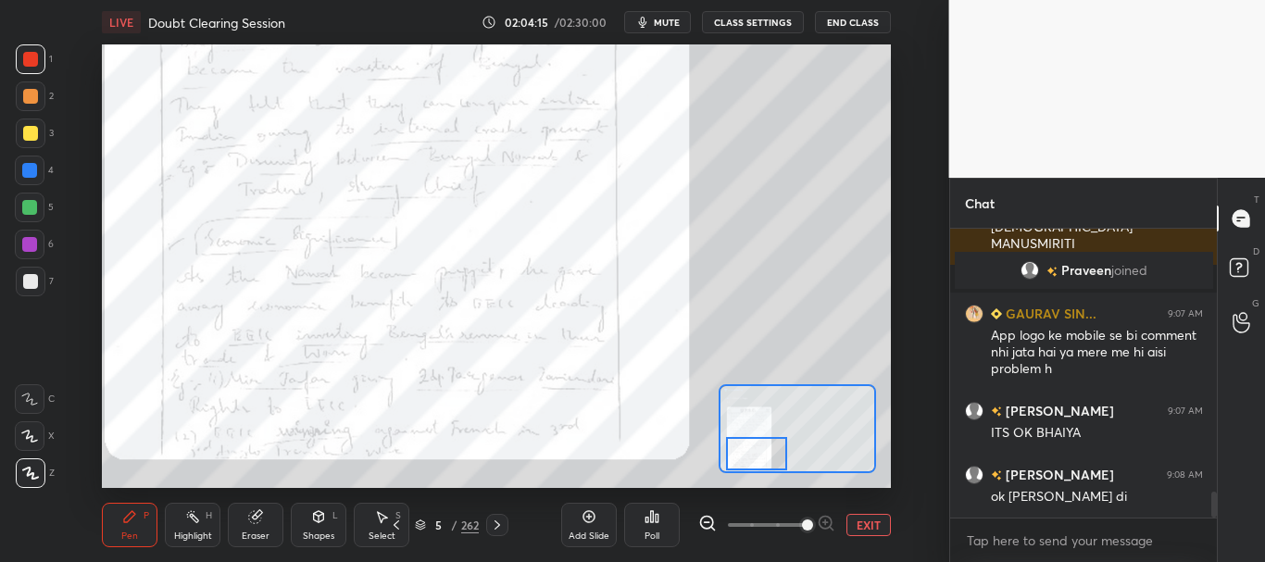
drag, startPoint x: 804, startPoint y: 421, endPoint x: 763, endPoint y: 449, distance: 49.9
click at [763, 449] on div at bounding box center [757, 454] width 62 height 34
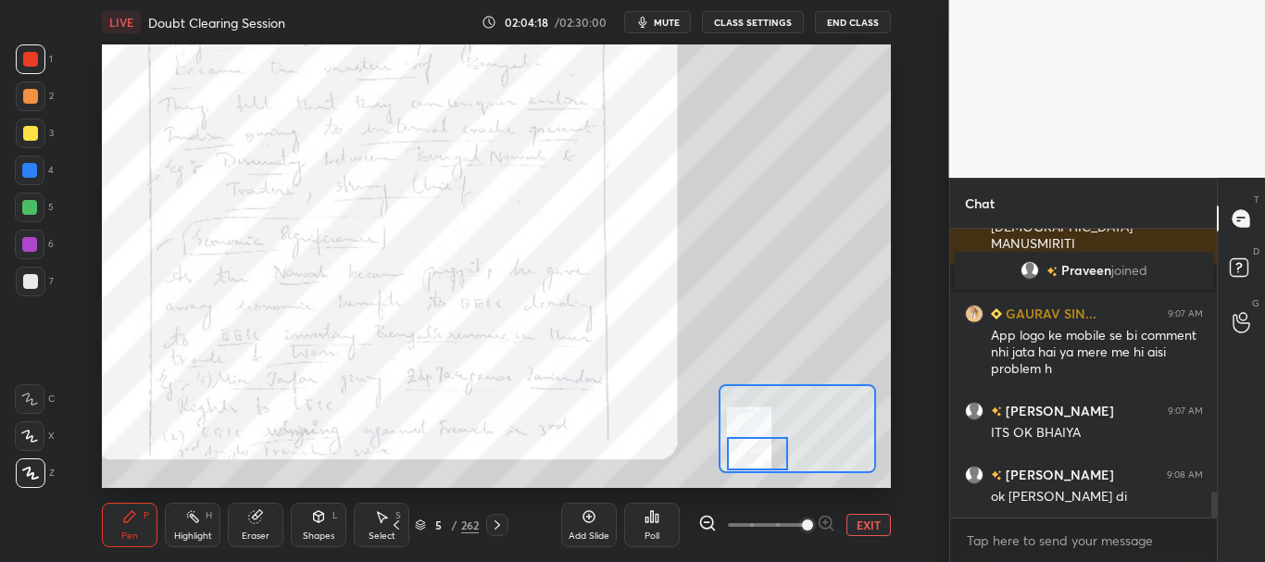
click at [755, 455] on div at bounding box center [758, 454] width 62 height 34
click at [499, 523] on icon at bounding box center [497, 525] width 15 height 15
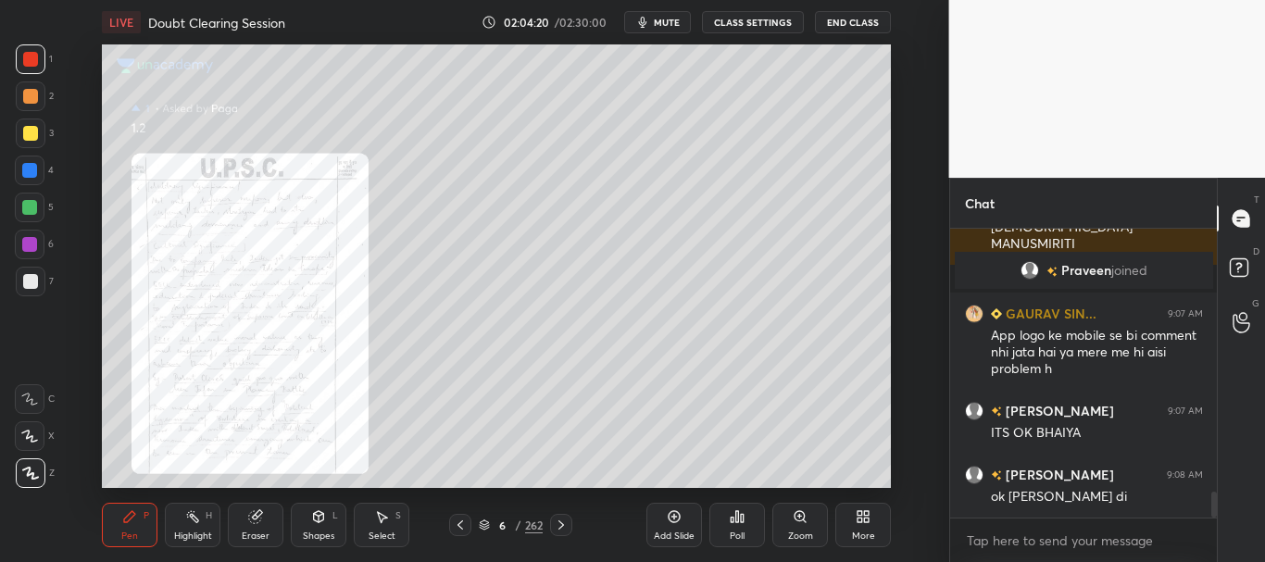
click at [793, 512] on div "Zoom" at bounding box center [801, 525] width 56 height 44
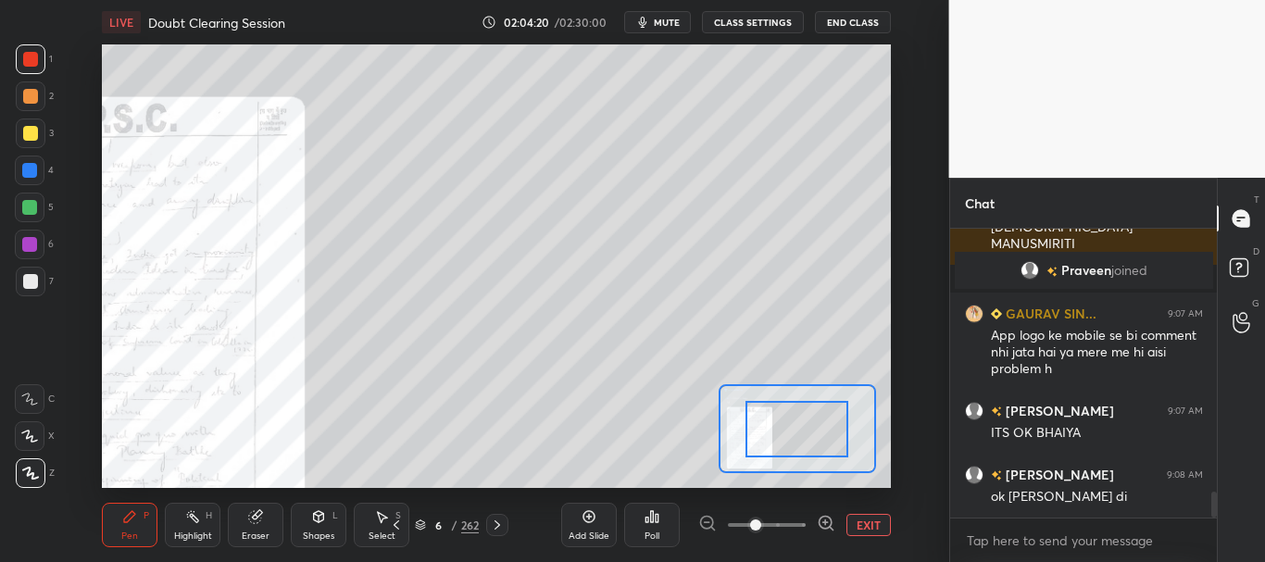
click at [791, 515] on span at bounding box center [767, 525] width 78 height 28
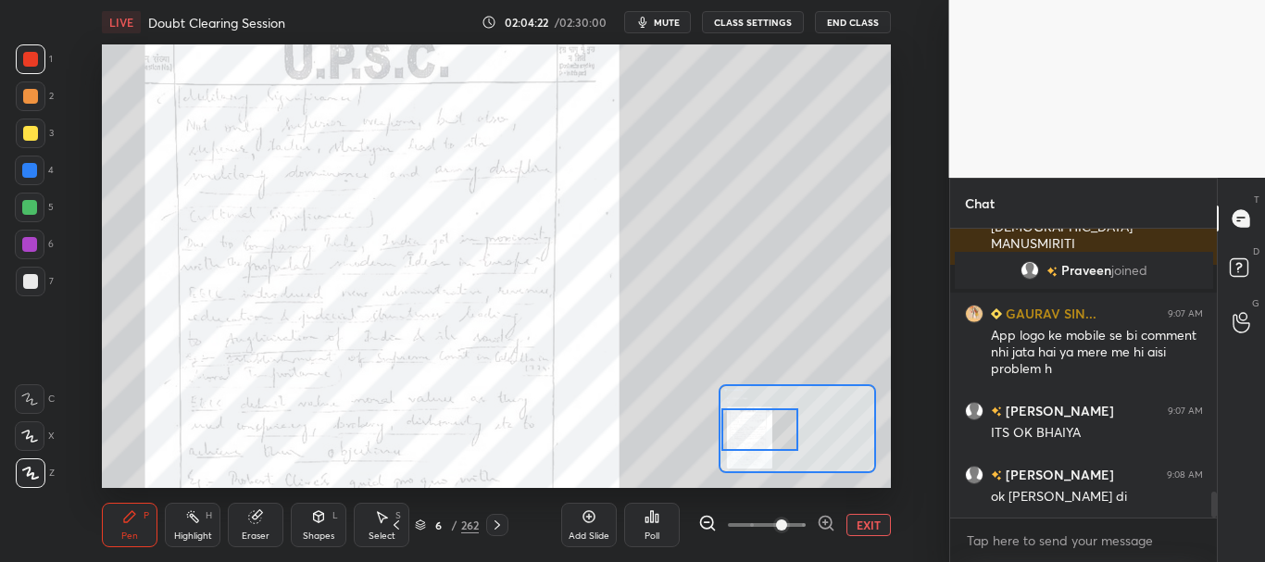
drag, startPoint x: 798, startPoint y: 435, endPoint x: 758, endPoint y: 438, distance: 39.9
click at [760, 436] on div at bounding box center [760, 429] width 77 height 43
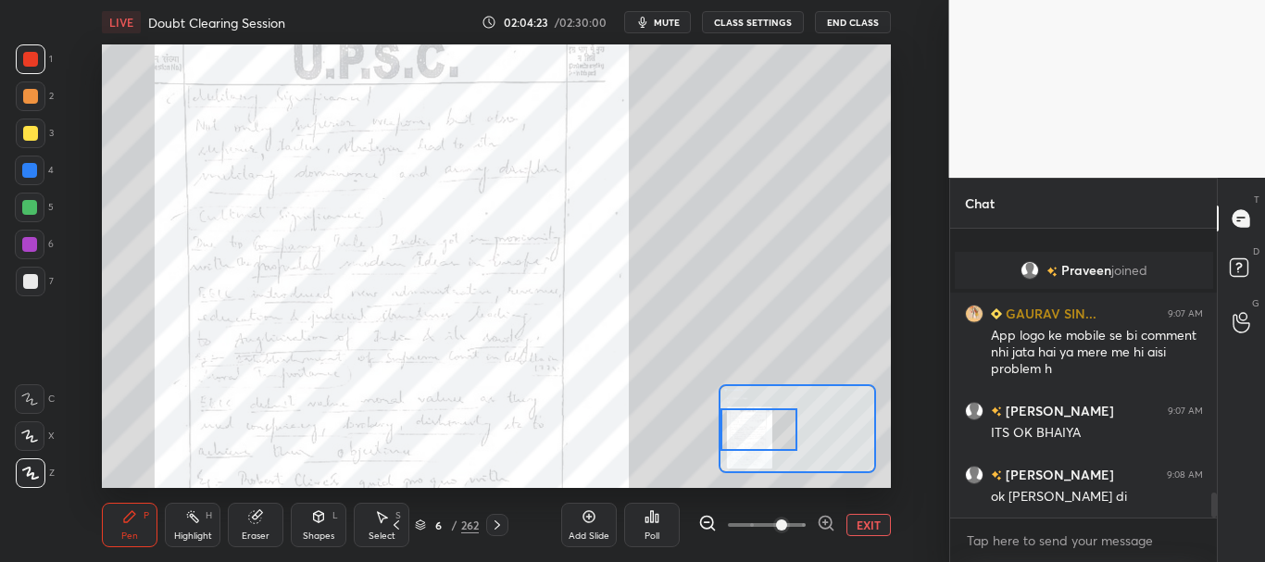
scroll to position [2989, 0]
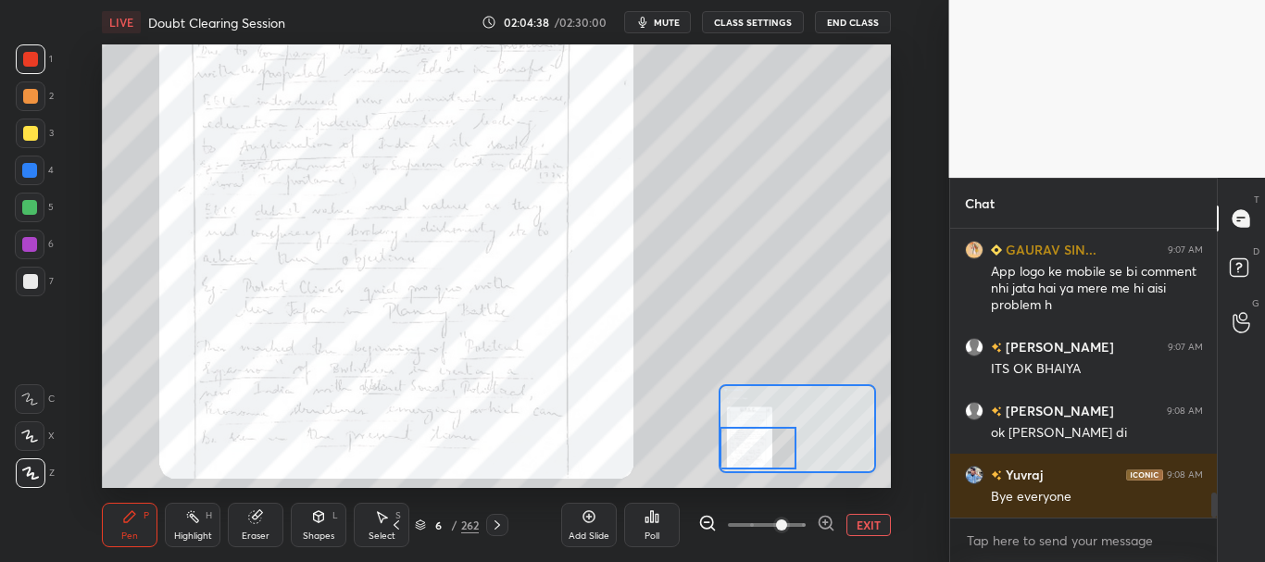
drag, startPoint x: 755, startPoint y: 425, endPoint x: 753, endPoint y: 444, distance: 18.6
click at [753, 444] on div at bounding box center [758, 448] width 77 height 43
click at [857, 520] on button "EXIT" at bounding box center [869, 525] width 44 height 22
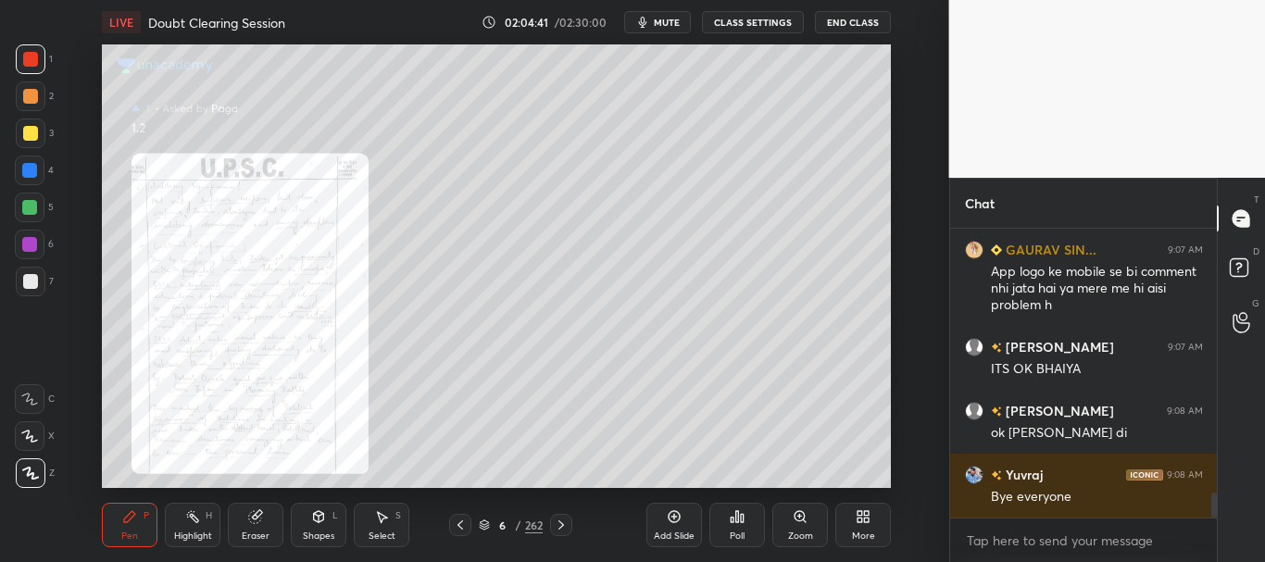
click at [464, 525] on icon at bounding box center [460, 525] width 15 height 15
click at [561, 518] on icon at bounding box center [561, 525] width 15 height 15
click at [460, 522] on icon at bounding box center [460, 525] width 15 height 15
click at [563, 529] on icon at bounding box center [561, 525] width 15 height 15
click at [564, 526] on icon at bounding box center [561, 525] width 15 height 15
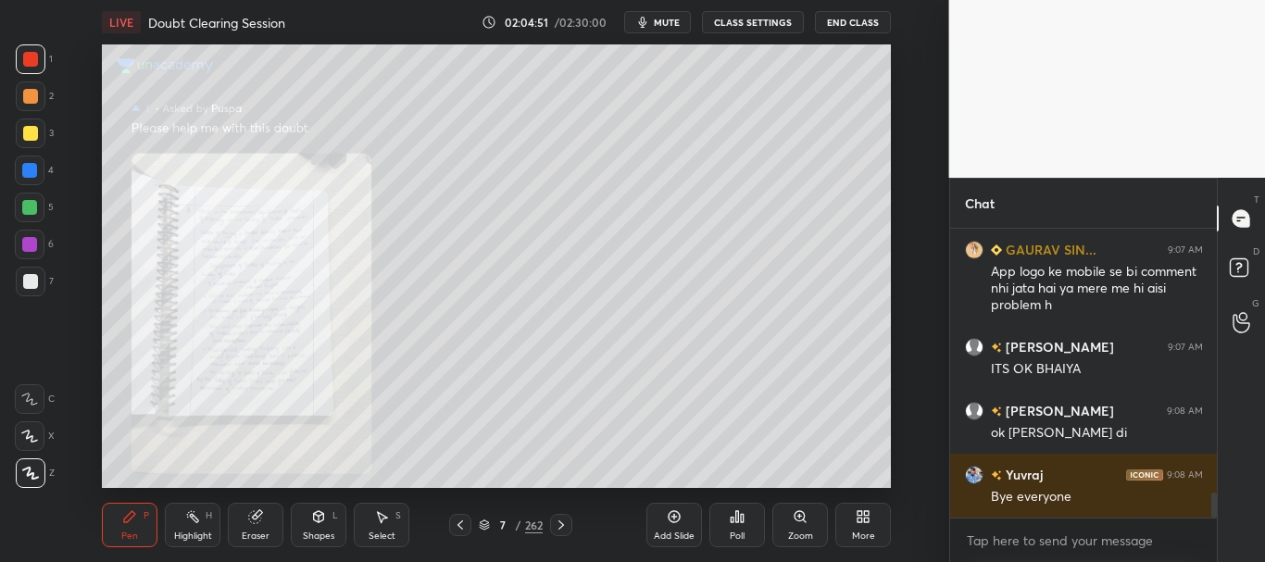
click at [798, 510] on icon at bounding box center [800, 516] width 15 height 15
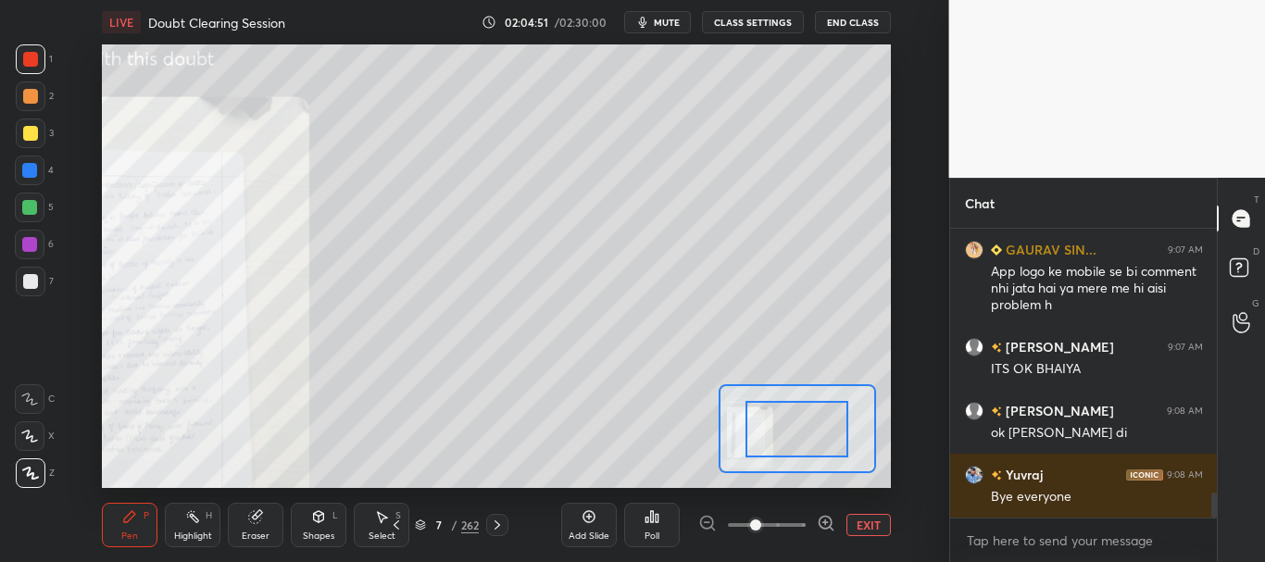
click at [798, 520] on span at bounding box center [767, 525] width 78 height 28
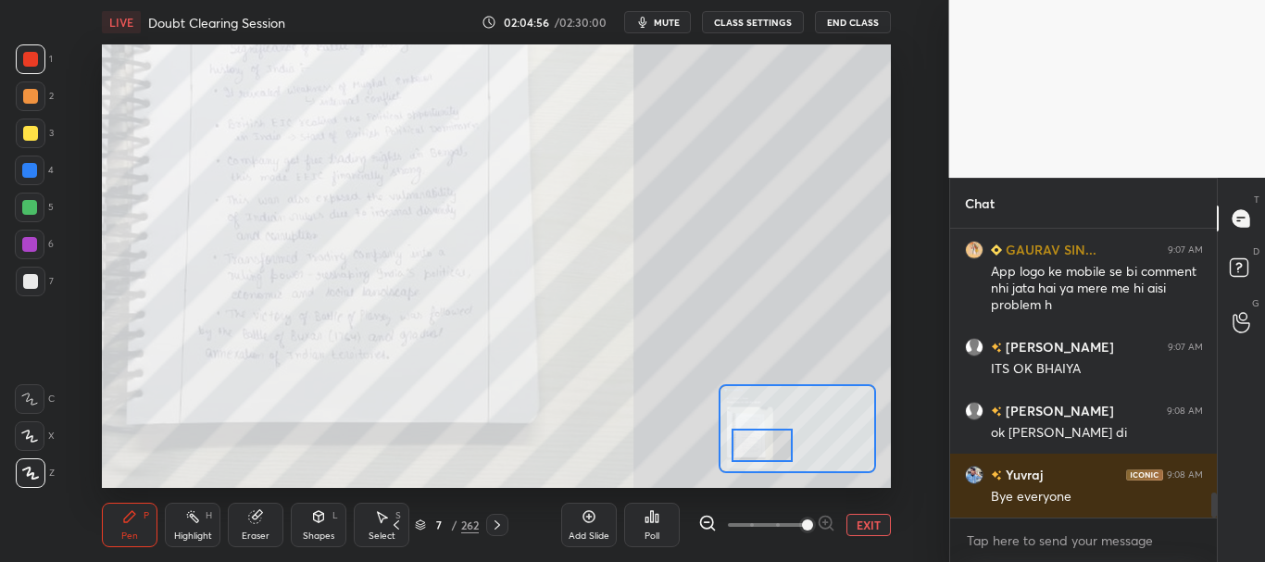
drag, startPoint x: 804, startPoint y: 423, endPoint x: 770, endPoint y: 443, distance: 39.4
click at [770, 443] on div at bounding box center [763, 446] width 62 height 34
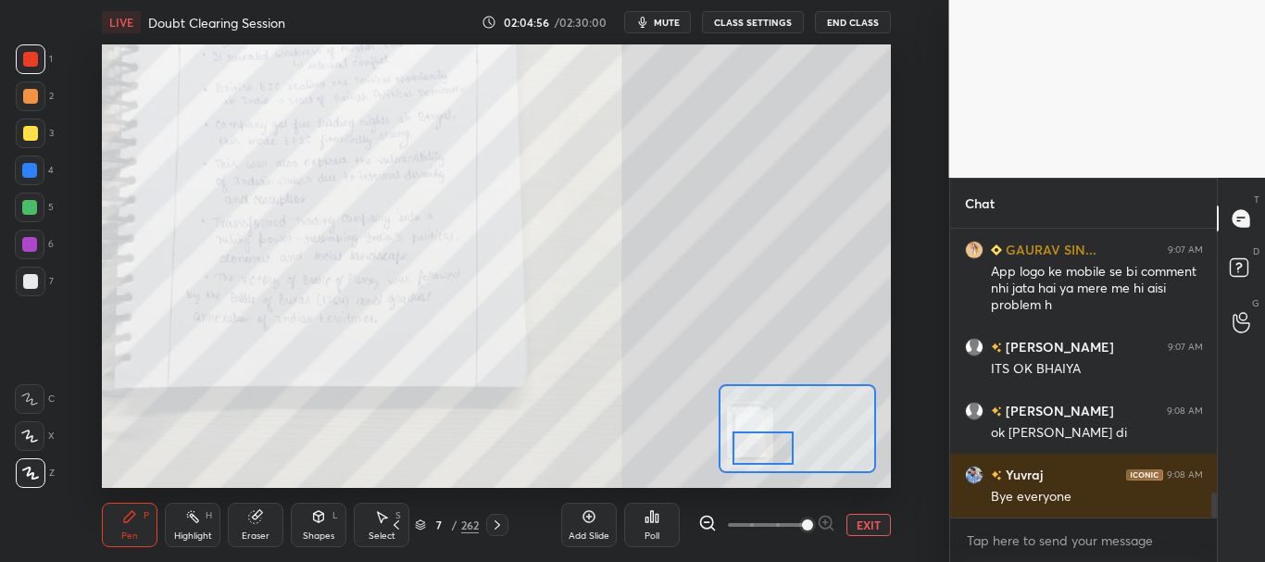
click at [884, 534] on button "EXIT" at bounding box center [869, 525] width 44 height 22
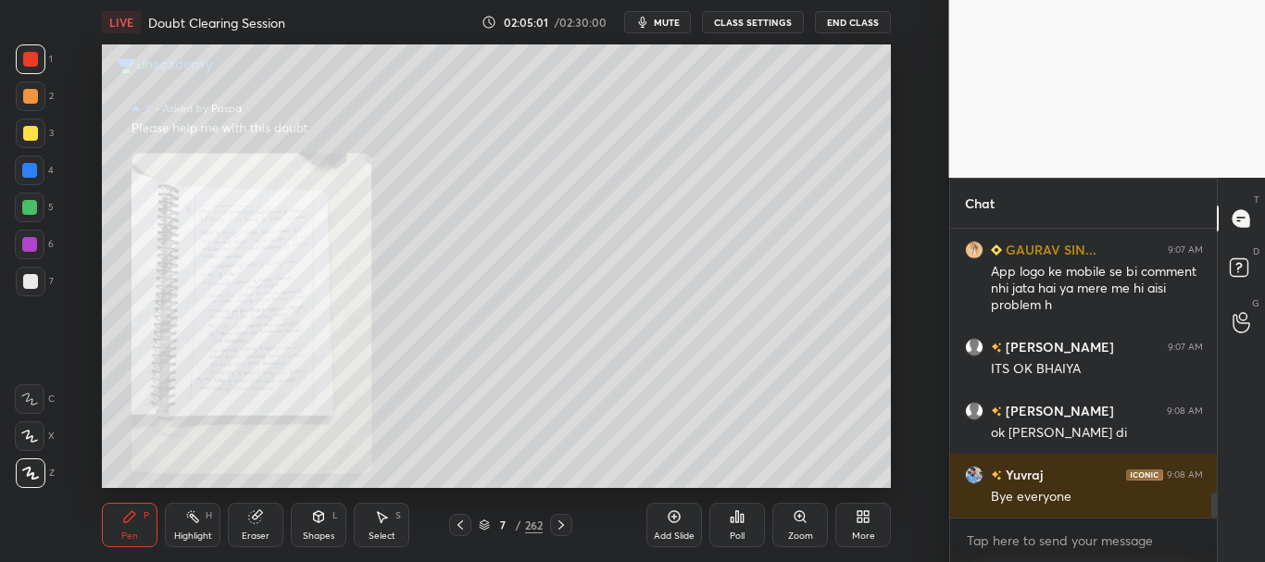
click at [800, 521] on icon at bounding box center [800, 516] width 10 height 10
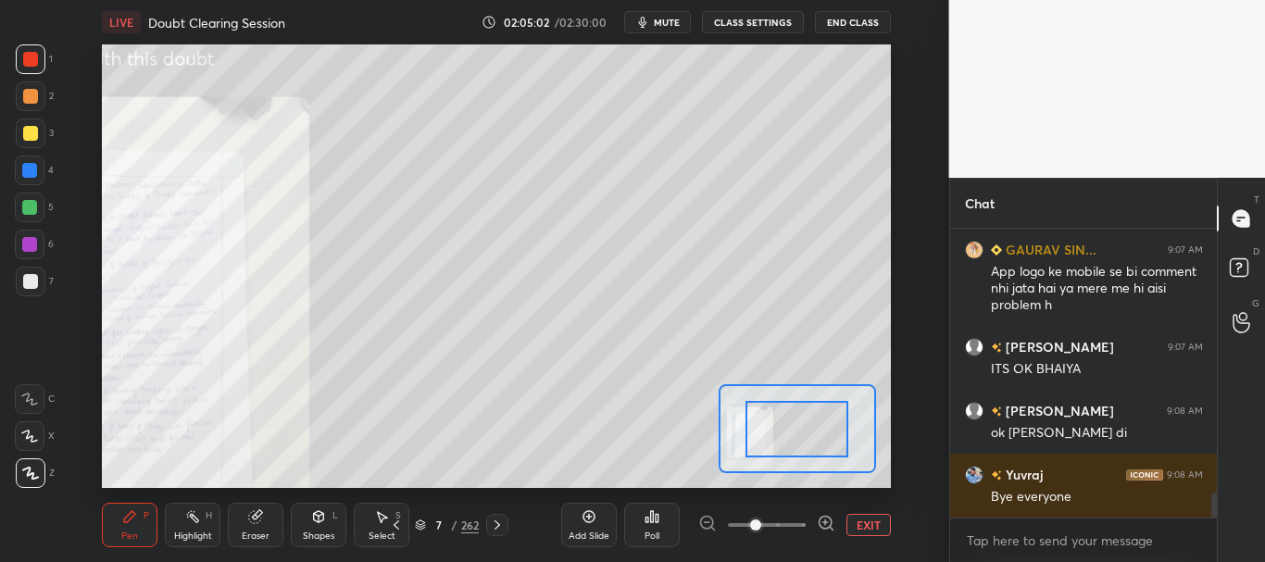
click at [802, 522] on span at bounding box center [767, 525] width 78 height 28
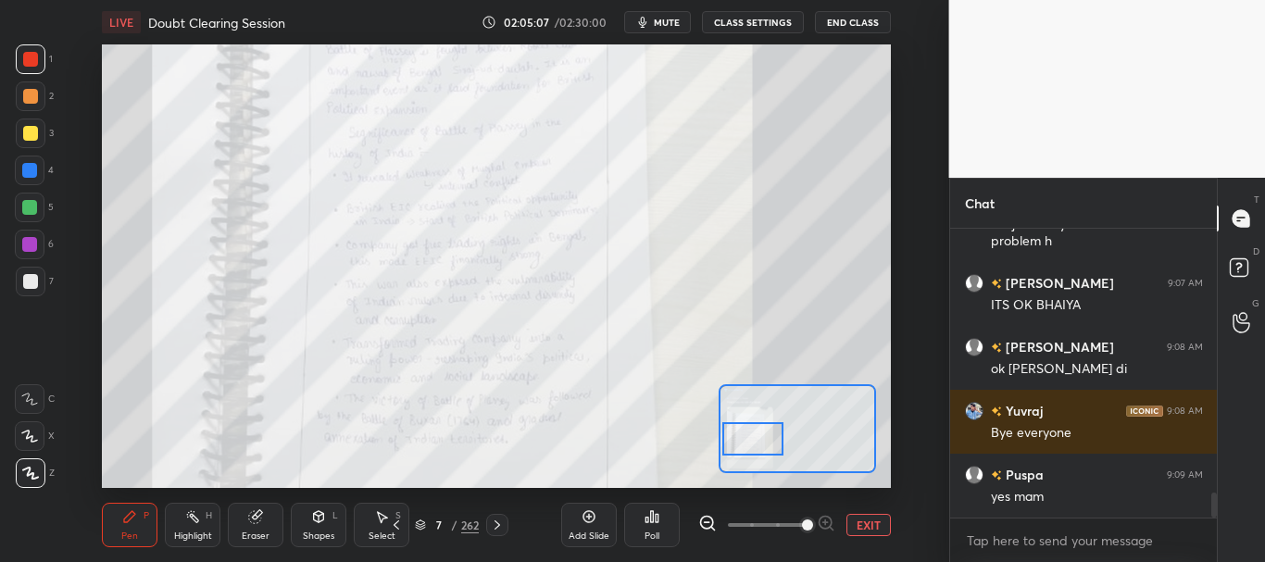
scroll to position [3117, 0]
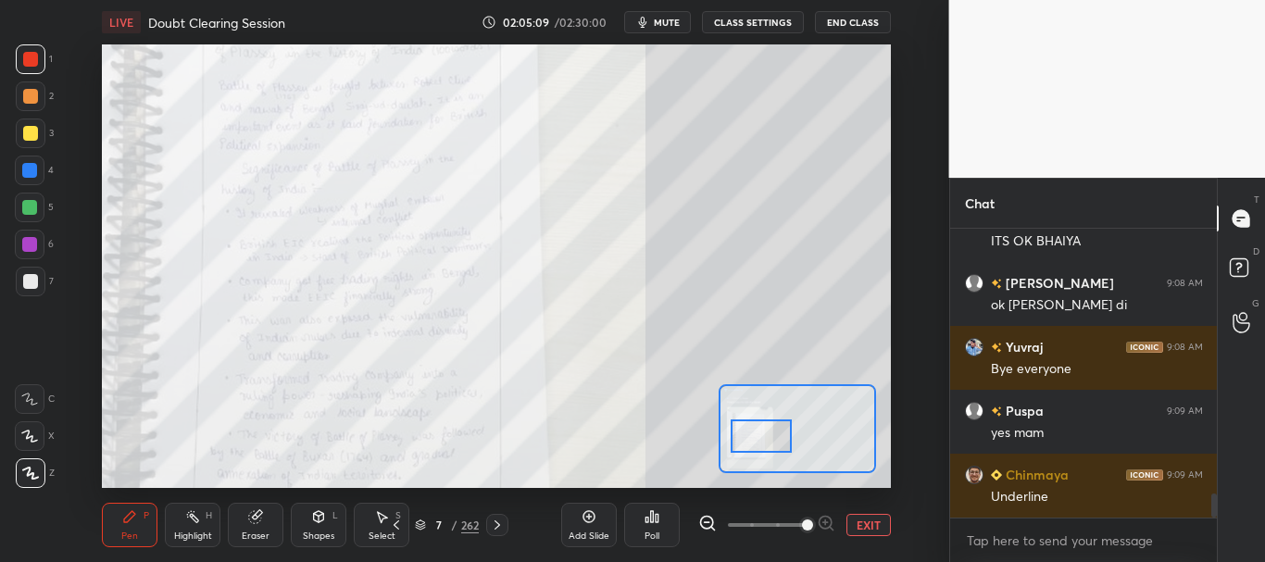
drag, startPoint x: 805, startPoint y: 431, endPoint x: 769, endPoint y: 436, distance: 36.6
click at [769, 436] on div at bounding box center [762, 437] width 62 height 34
click at [870, 531] on button "EXIT" at bounding box center [869, 525] width 44 height 22
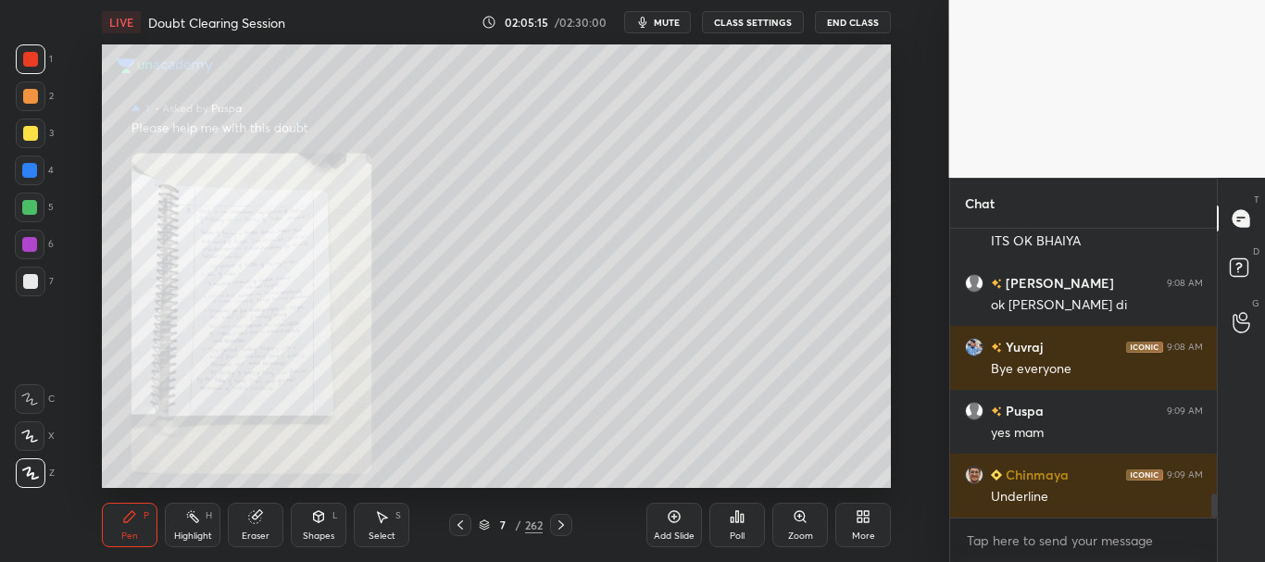
click at [558, 523] on icon at bounding box center [561, 525] width 15 height 15
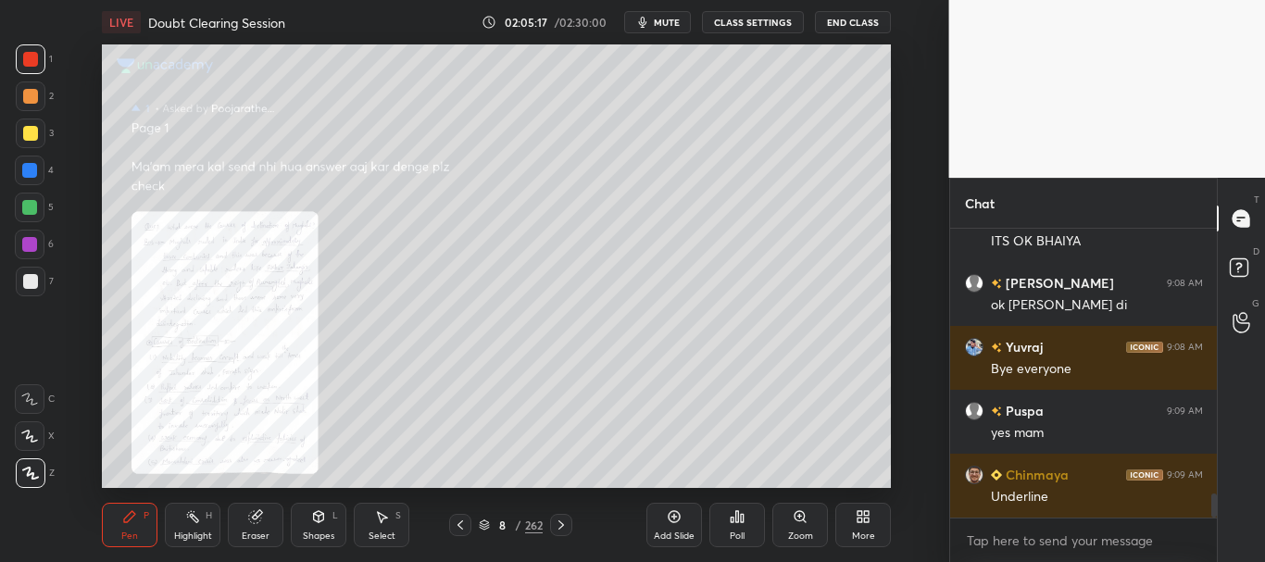
click at [801, 522] on icon at bounding box center [800, 516] width 10 height 10
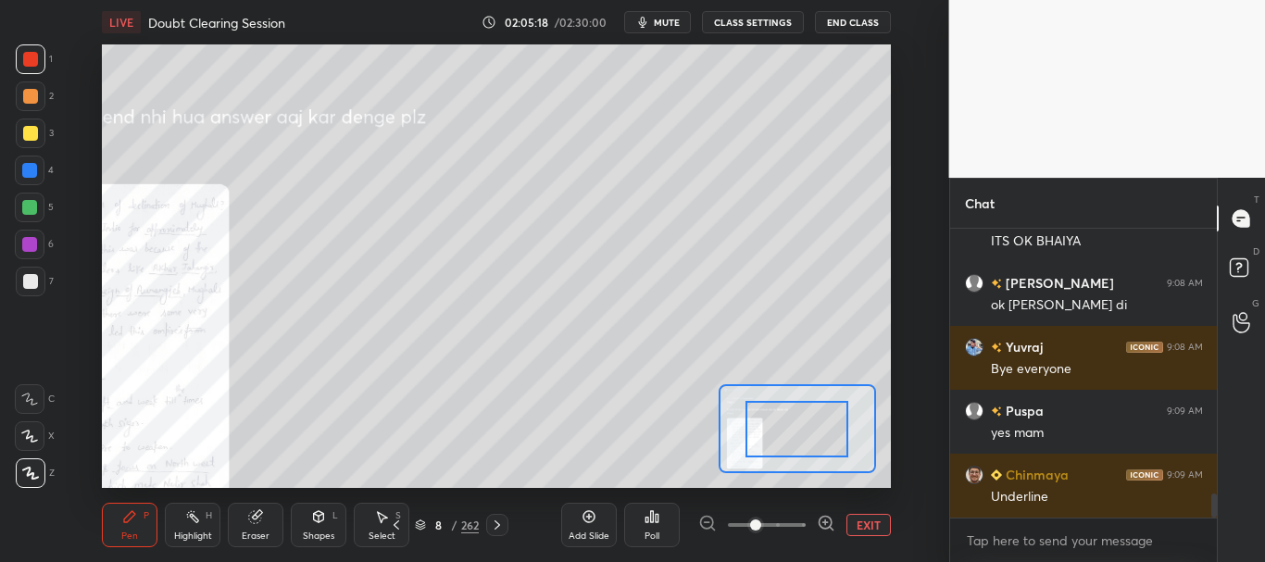
click at [797, 522] on span at bounding box center [767, 525] width 78 height 28
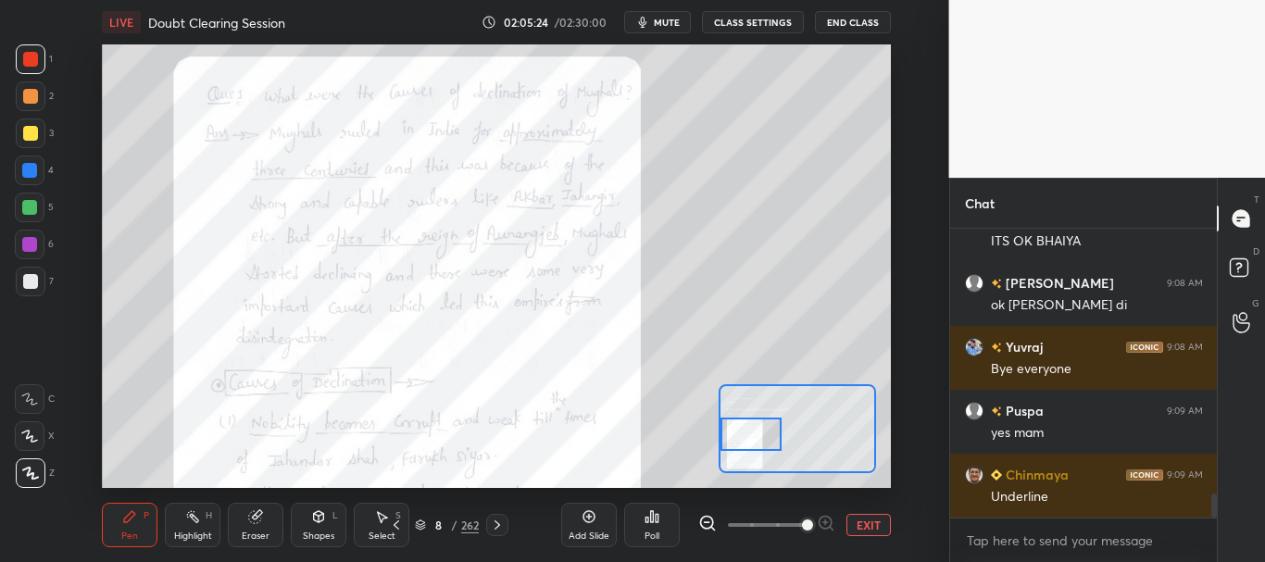
scroll to position [3181, 0]
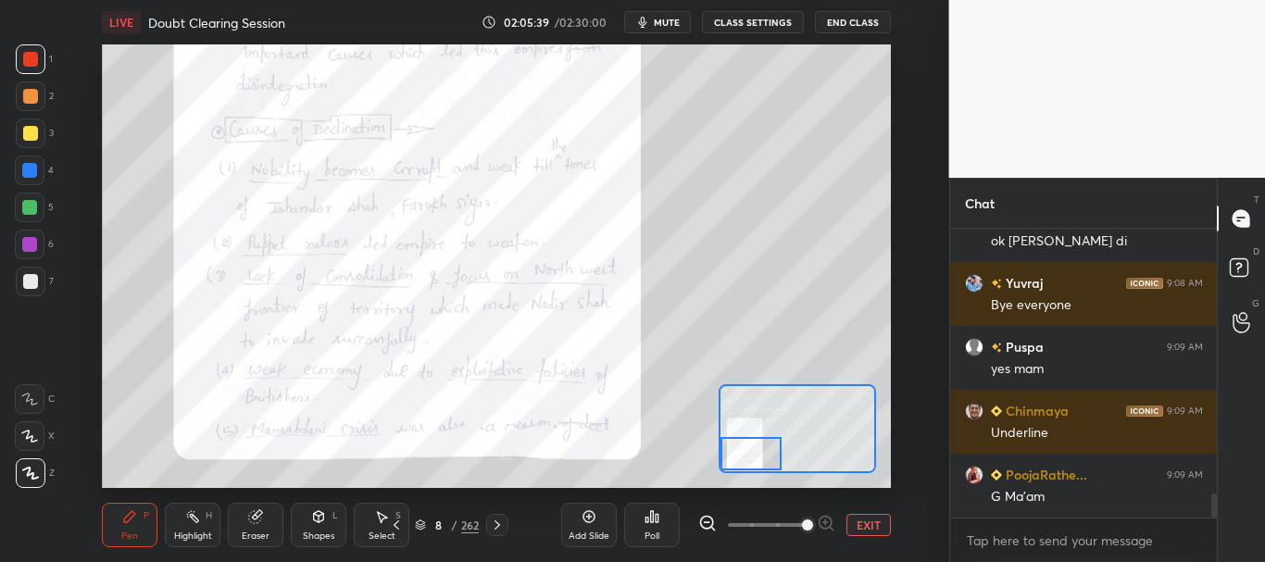
drag, startPoint x: 809, startPoint y: 424, endPoint x: 753, endPoint y: 456, distance: 63.9
click at [753, 456] on div at bounding box center [752, 454] width 62 height 34
click at [858, 520] on button "EXIT" at bounding box center [869, 525] width 44 height 22
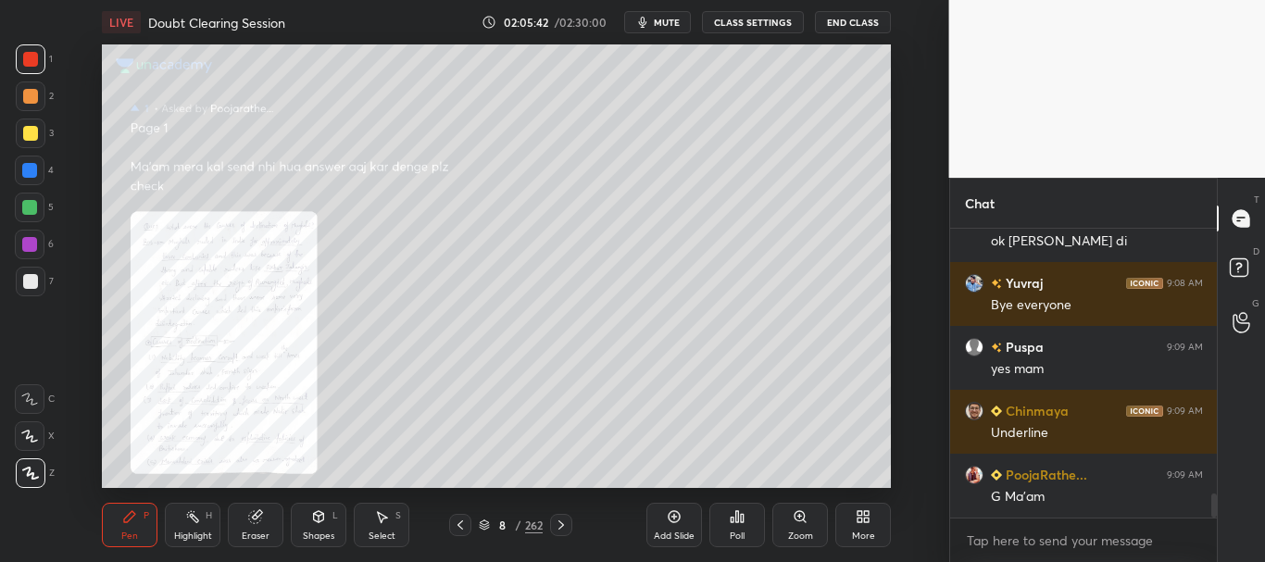
click at [563, 525] on icon at bounding box center [562, 525] width 6 height 9
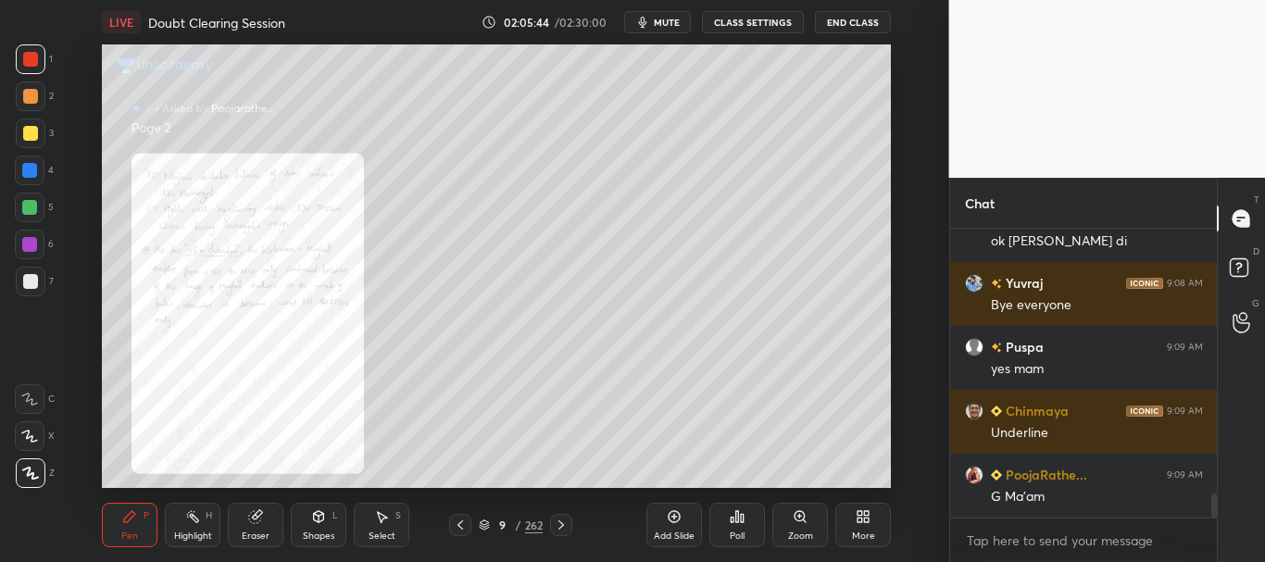
click at [458, 525] on icon at bounding box center [461, 525] width 6 height 9
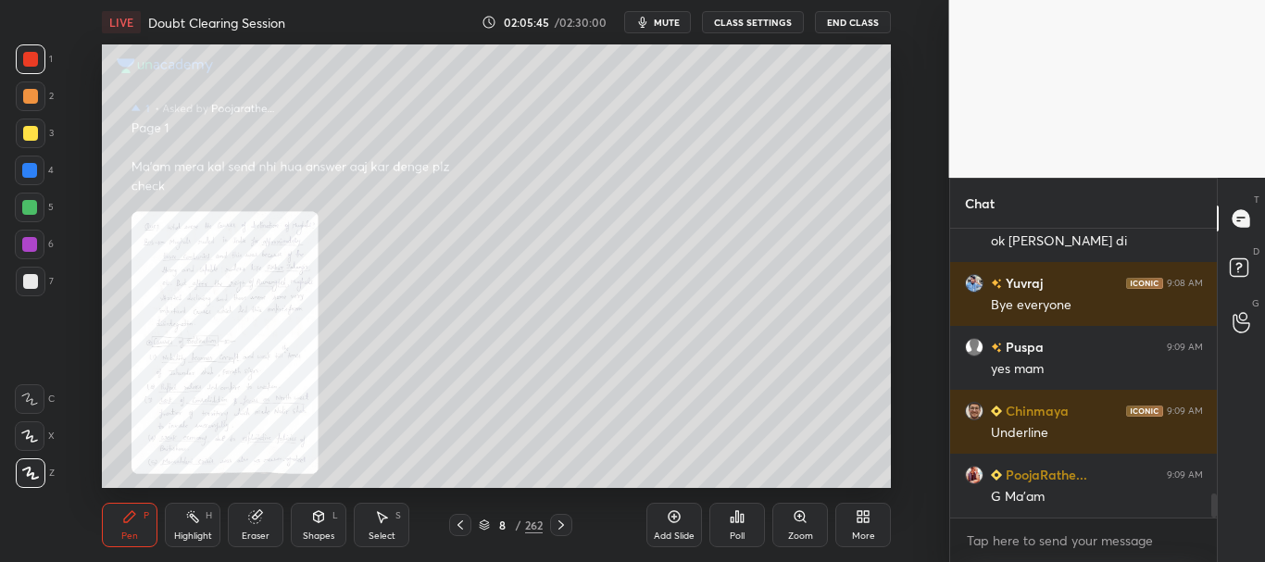
click at [561, 516] on div at bounding box center [561, 525] width 22 height 22
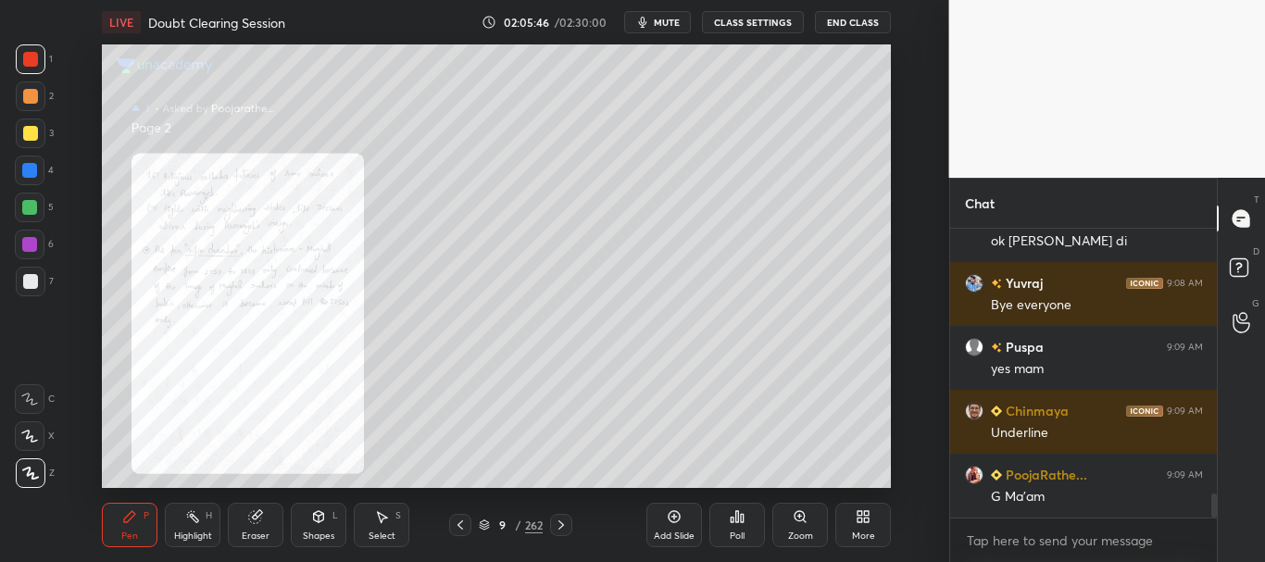
click at [781, 508] on div "Zoom" at bounding box center [801, 525] width 56 height 44
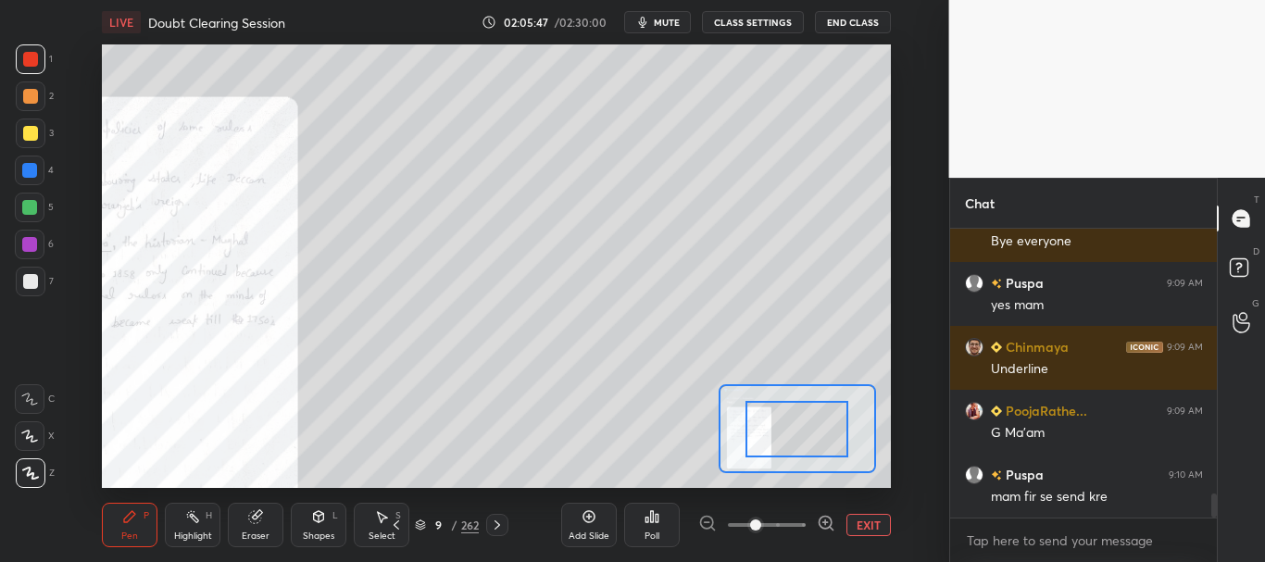
click at [793, 517] on span at bounding box center [767, 525] width 78 height 28
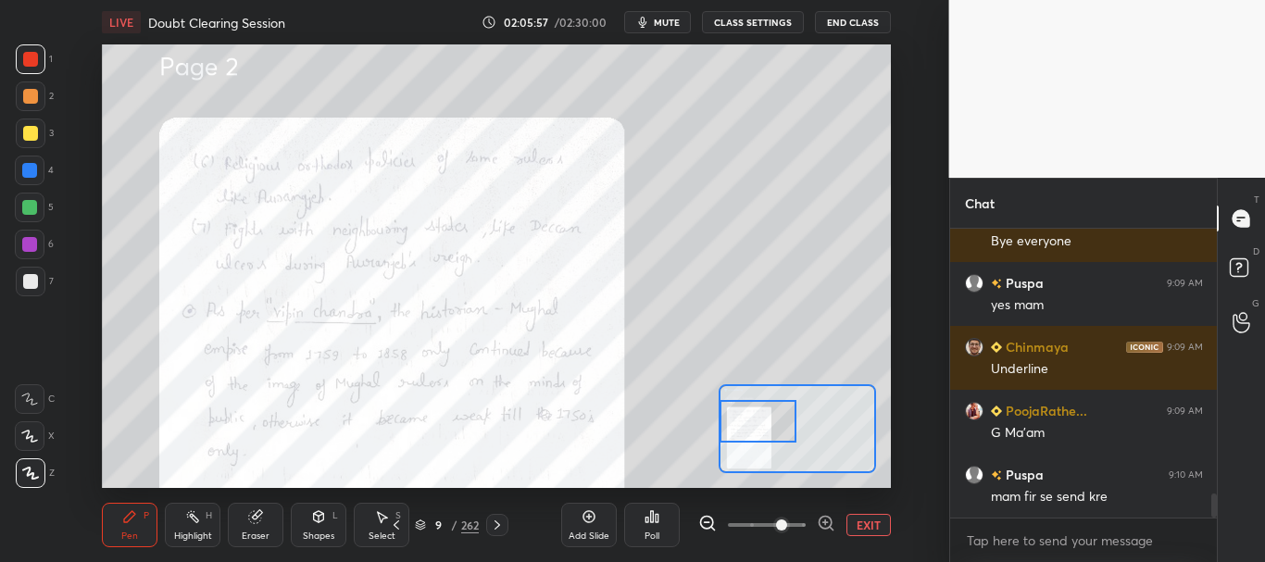
drag, startPoint x: 806, startPoint y: 434, endPoint x: 756, endPoint y: 427, distance: 50.6
click at [756, 427] on div at bounding box center [758, 421] width 77 height 43
click at [859, 522] on button "EXIT" at bounding box center [869, 525] width 44 height 22
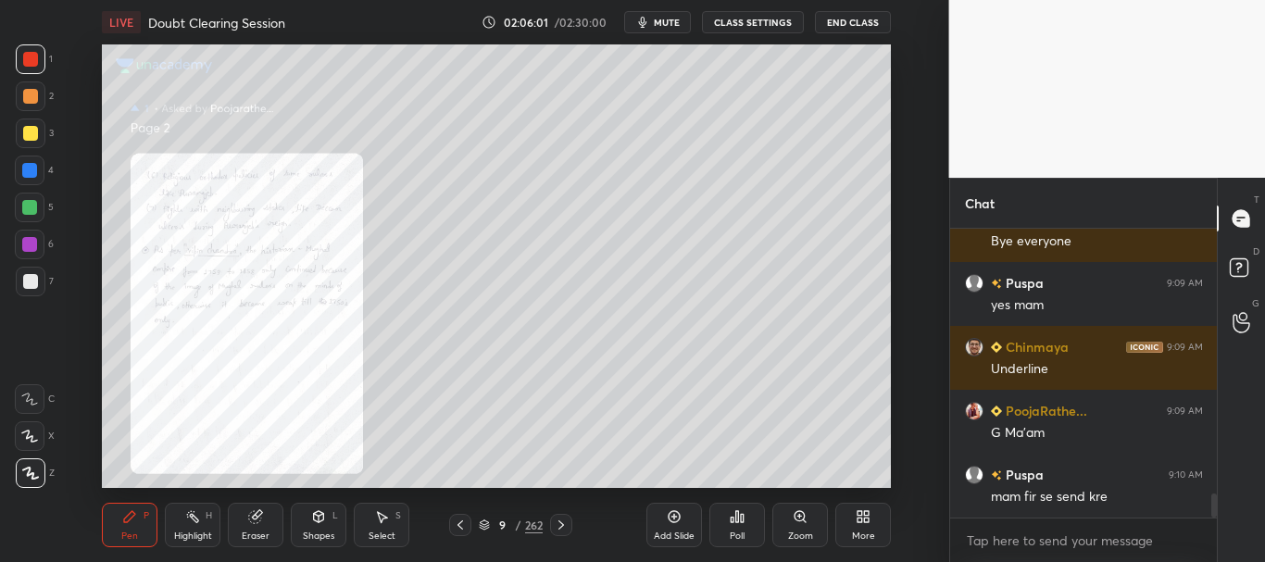
click at [465, 522] on icon at bounding box center [460, 525] width 15 height 15
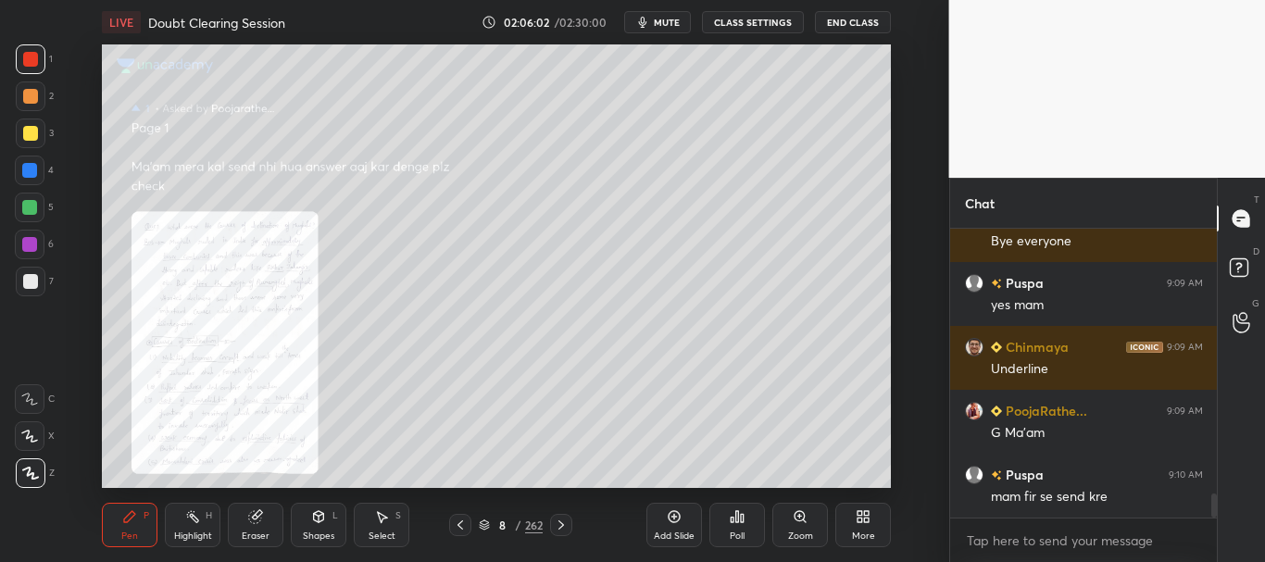
click at [807, 521] on icon at bounding box center [800, 516] width 15 height 15
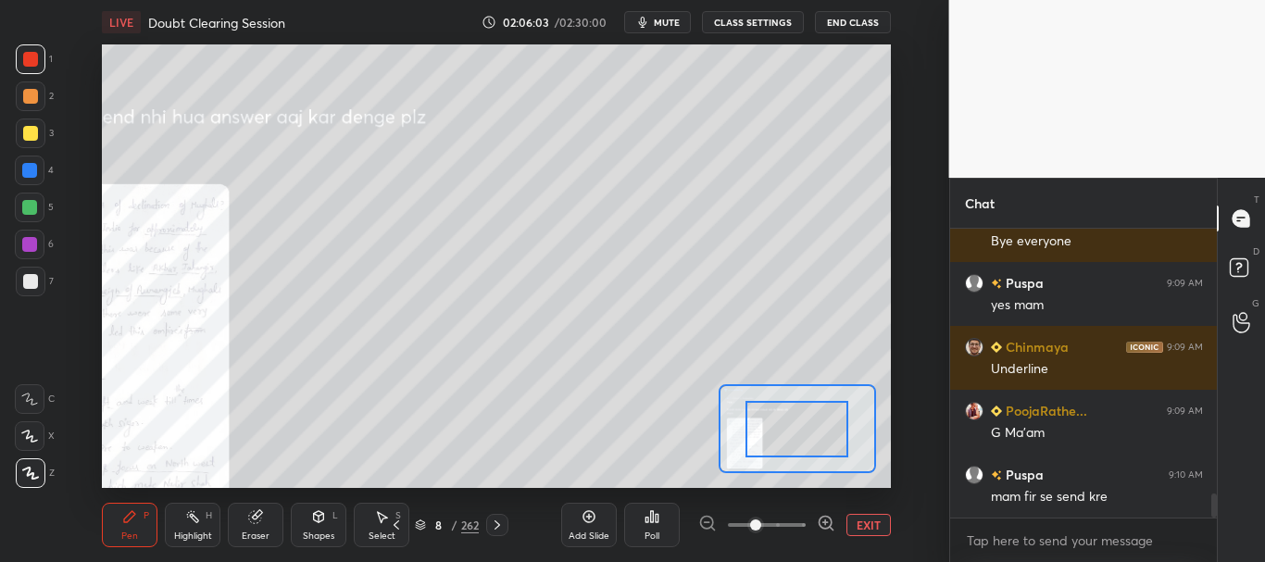
click at [803, 521] on span at bounding box center [767, 525] width 78 height 28
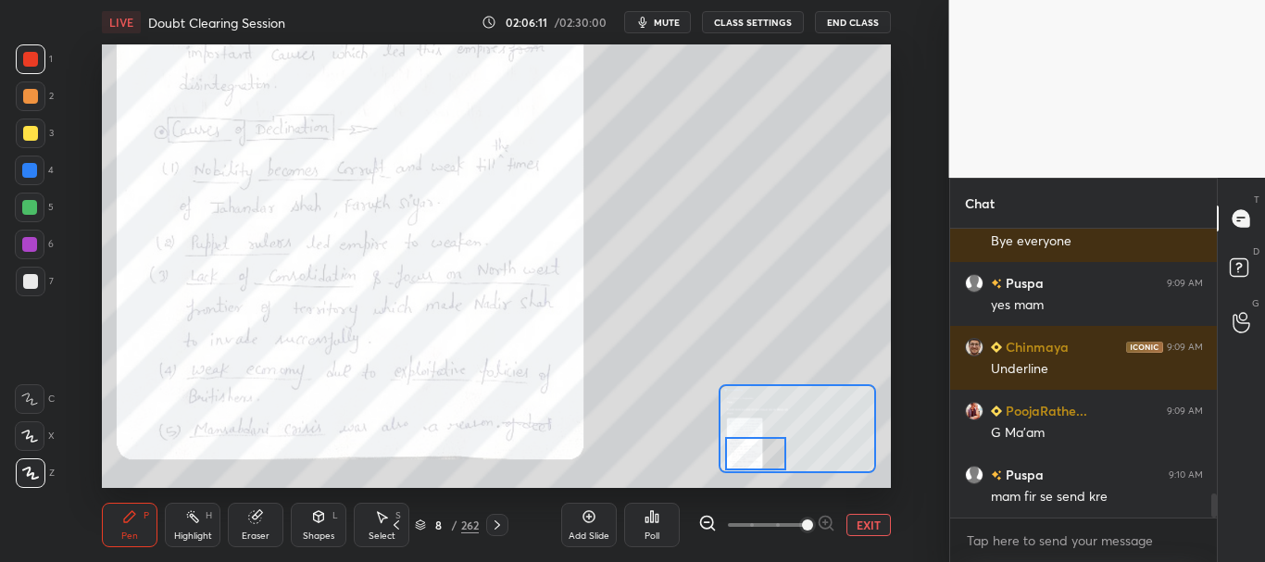
drag, startPoint x: 804, startPoint y: 426, endPoint x: 762, endPoint y: 461, distance: 54.6
click at [762, 461] on div at bounding box center [756, 454] width 62 height 34
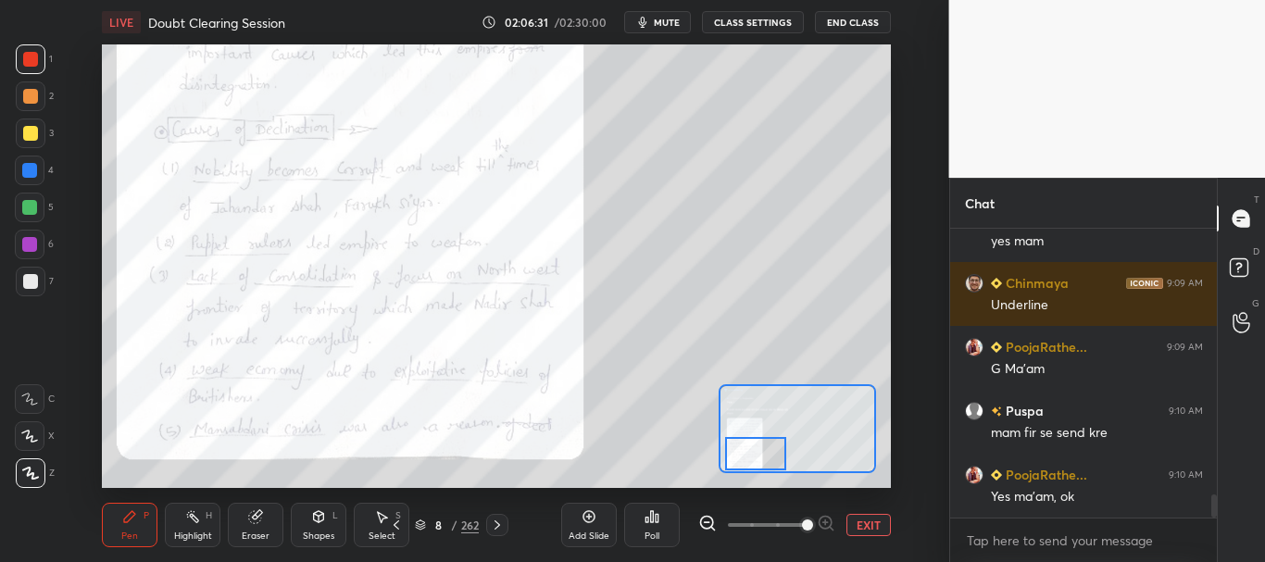
click at [499, 522] on icon at bounding box center [497, 525] width 15 height 15
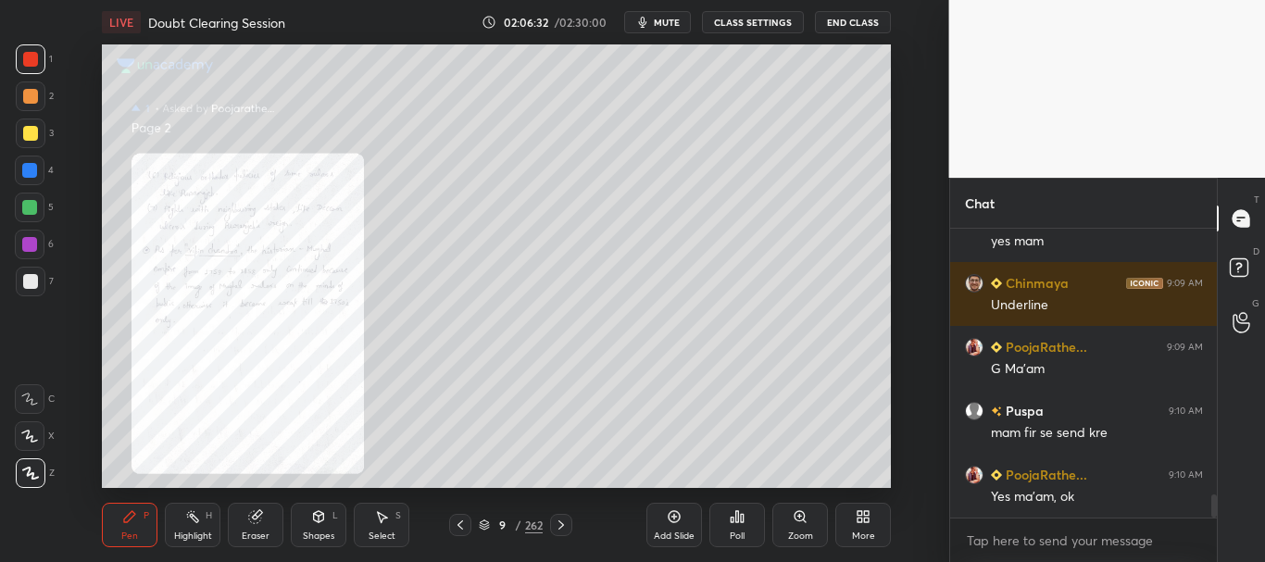
click at [817, 517] on div "Zoom" at bounding box center [801, 525] width 56 height 44
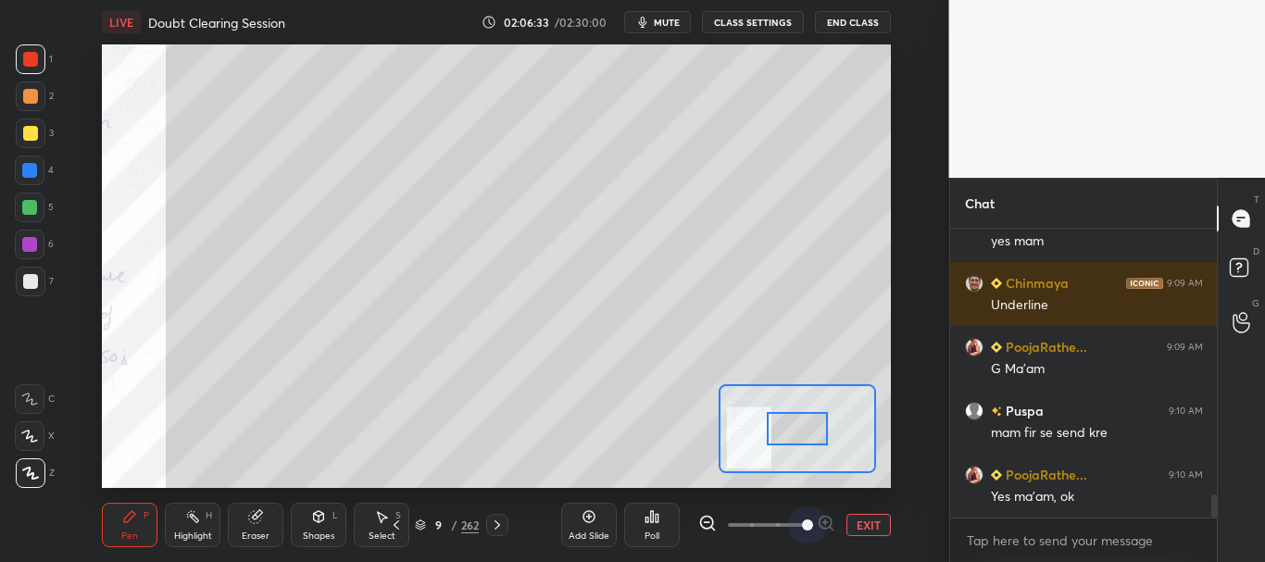
click at [805, 520] on span at bounding box center [767, 525] width 78 height 28
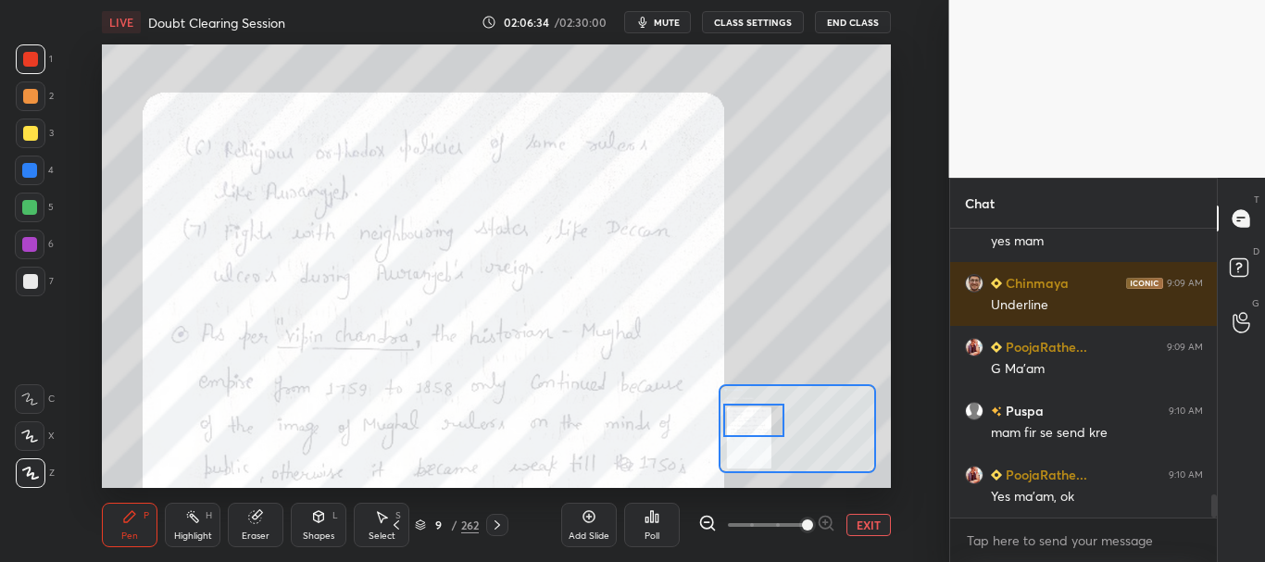
drag, startPoint x: 810, startPoint y: 425, endPoint x: 766, endPoint y: 417, distance: 44.3
click at [766, 417] on div at bounding box center [754, 421] width 62 height 34
click at [885, 522] on button "EXIT" at bounding box center [869, 525] width 44 height 22
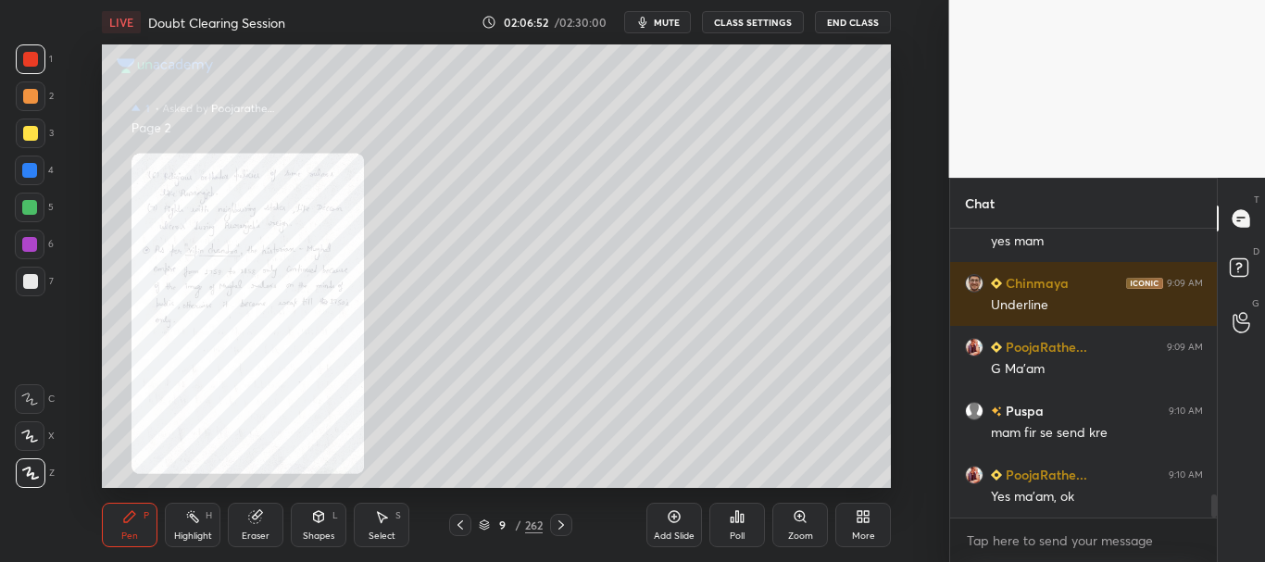
click at [459, 520] on icon at bounding box center [460, 525] width 15 height 15
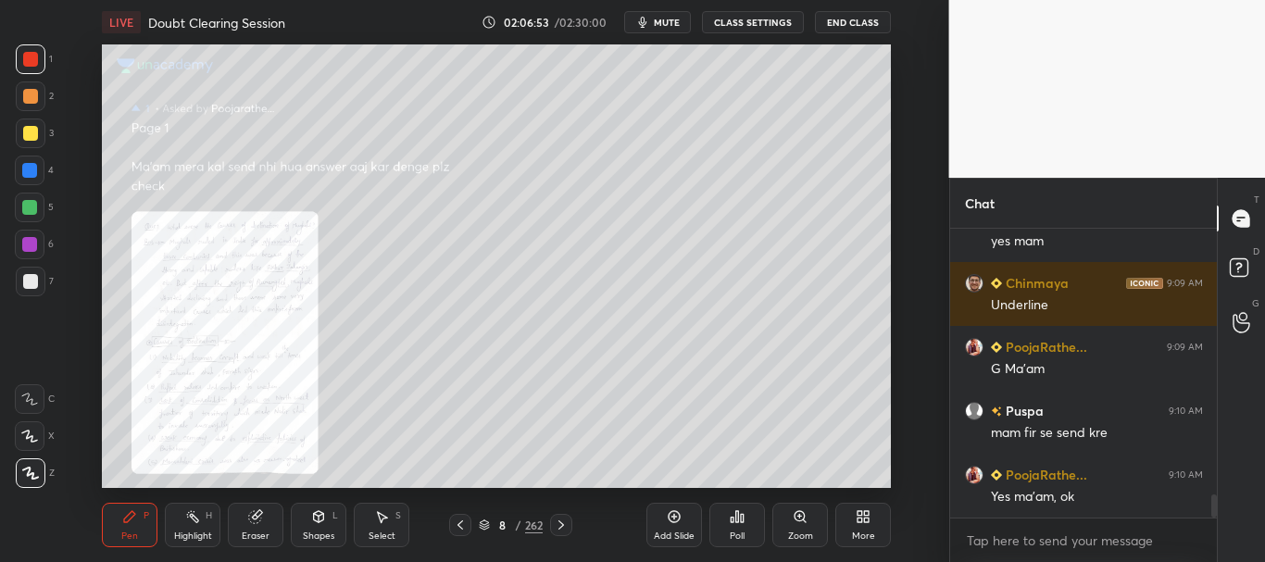
click at [560, 522] on icon at bounding box center [561, 525] width 15 height 15
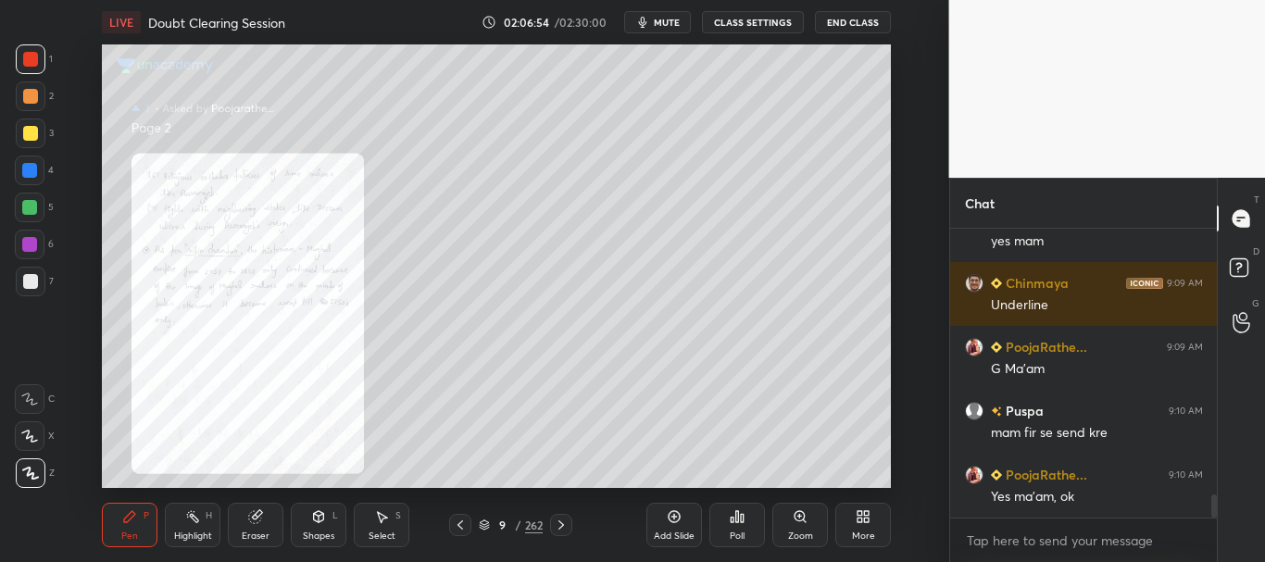
click at [566, 522] on icon at bounding box center [561, 525] width 15 height 15
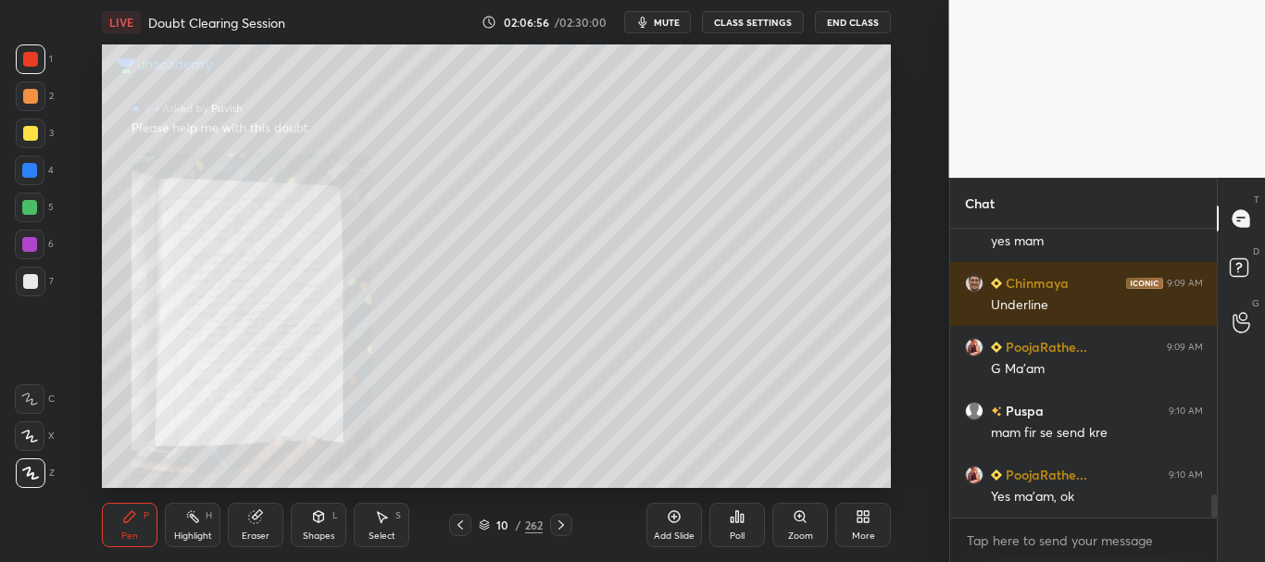
click at [803, 516] on icon at bounding box center [800, 516] width 10 height 10
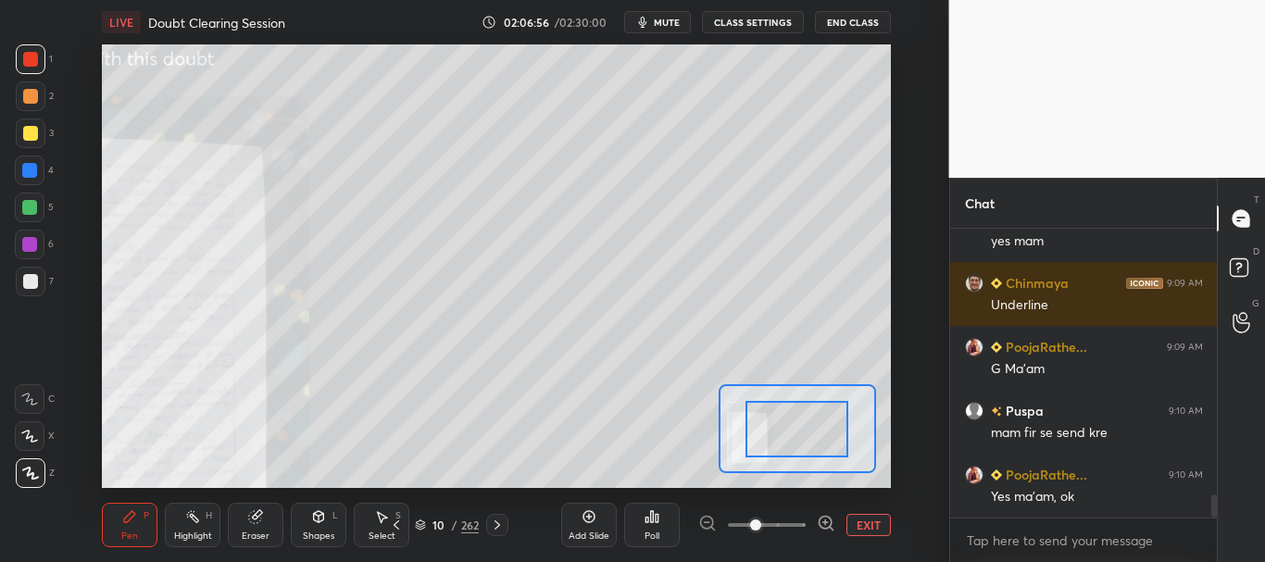
click at [798, 523] on span at bounding box center [767, 525] width 78 height 28
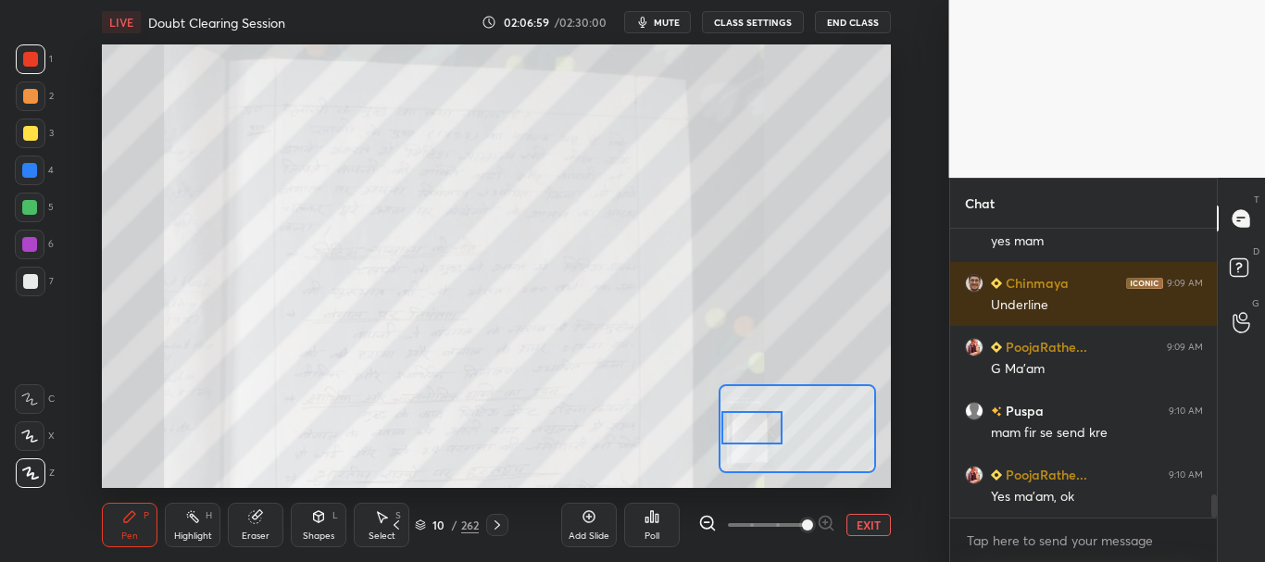
scroll to position [3373, 0]
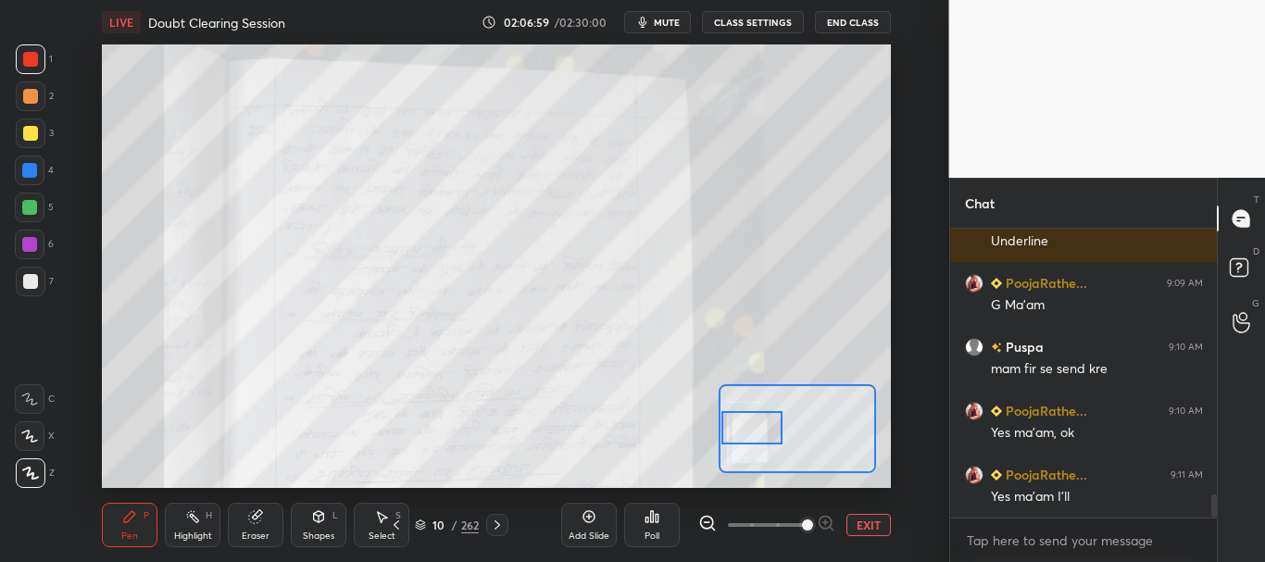
drag, startPoint x: 811, startPoint y: 431, endPoint x: 765, endPoint y: 431, distance: 45.4
click at [765, 431] on div at bounding box center [753, 428] width 62 height 34
click at [856, 522] on button "EXIT" at bounding box center [869, 525] width 44 height 22
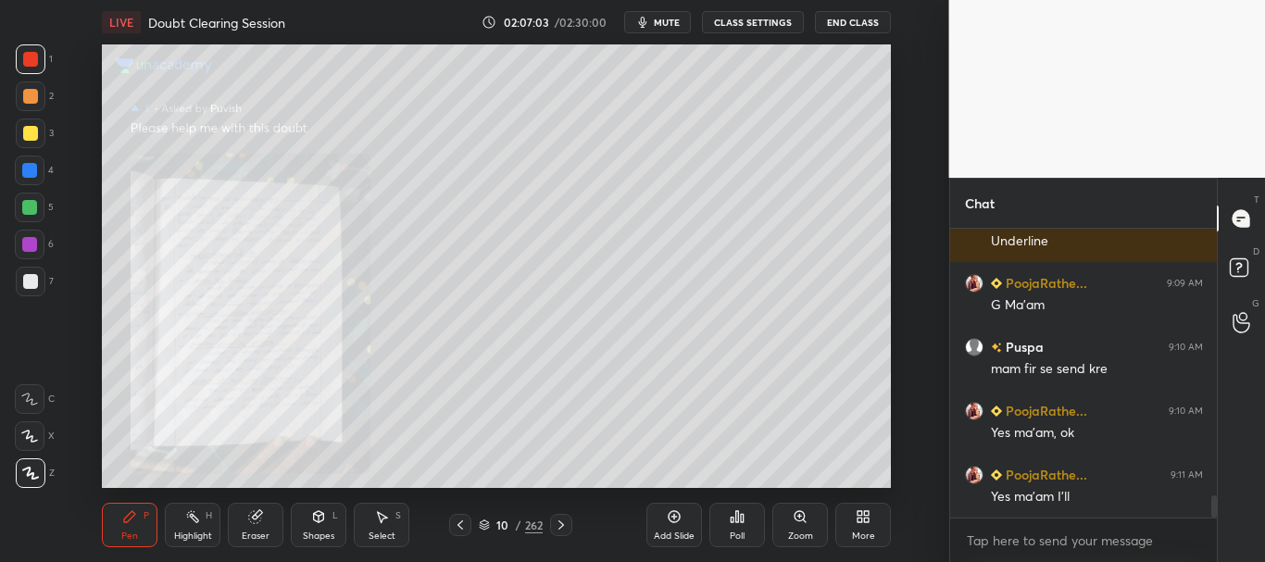
scroll to position [3417, 0]
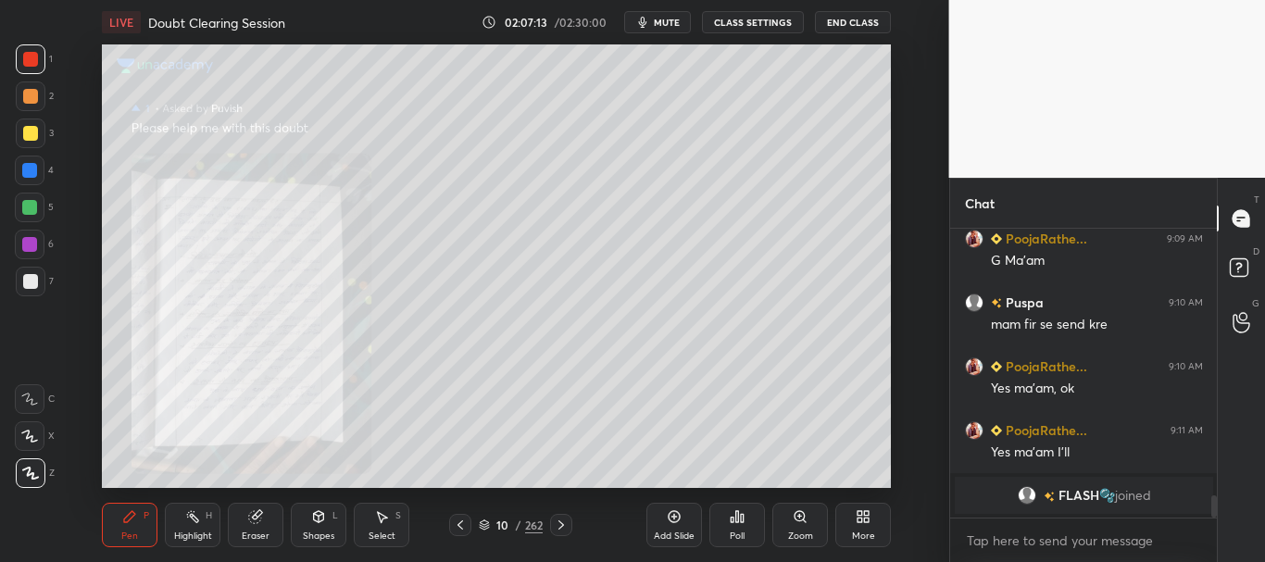
click at [804, 522] on icon at bounding box center [800, 516] width 15 height 15
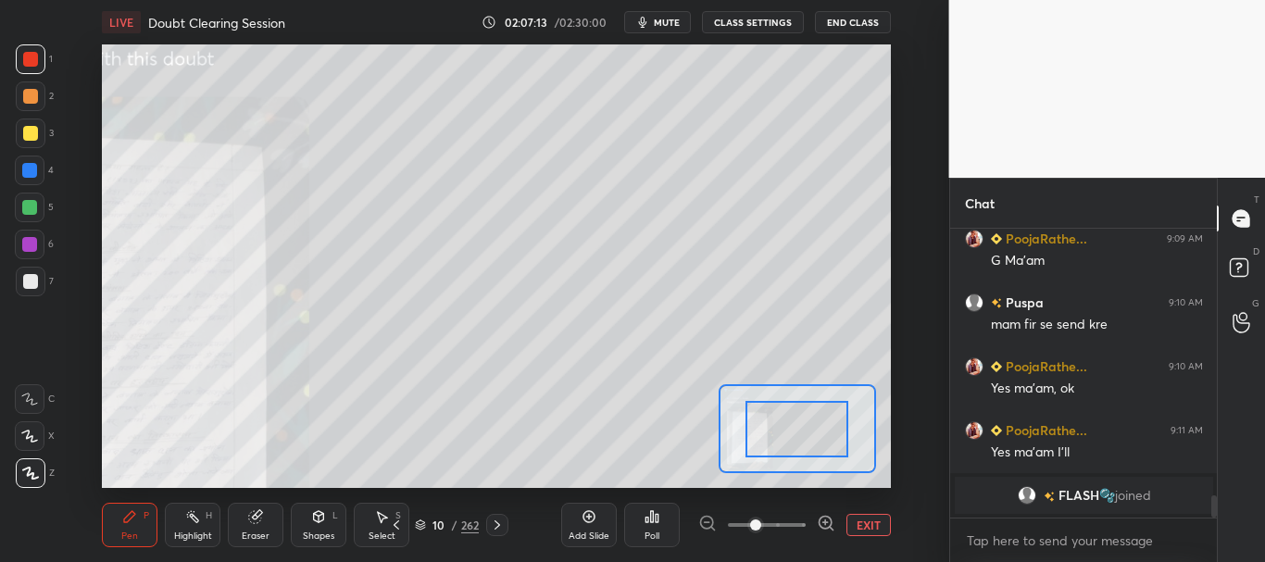
click at [800, 524] on span at bounding box center [767, 525] width 78 height 28
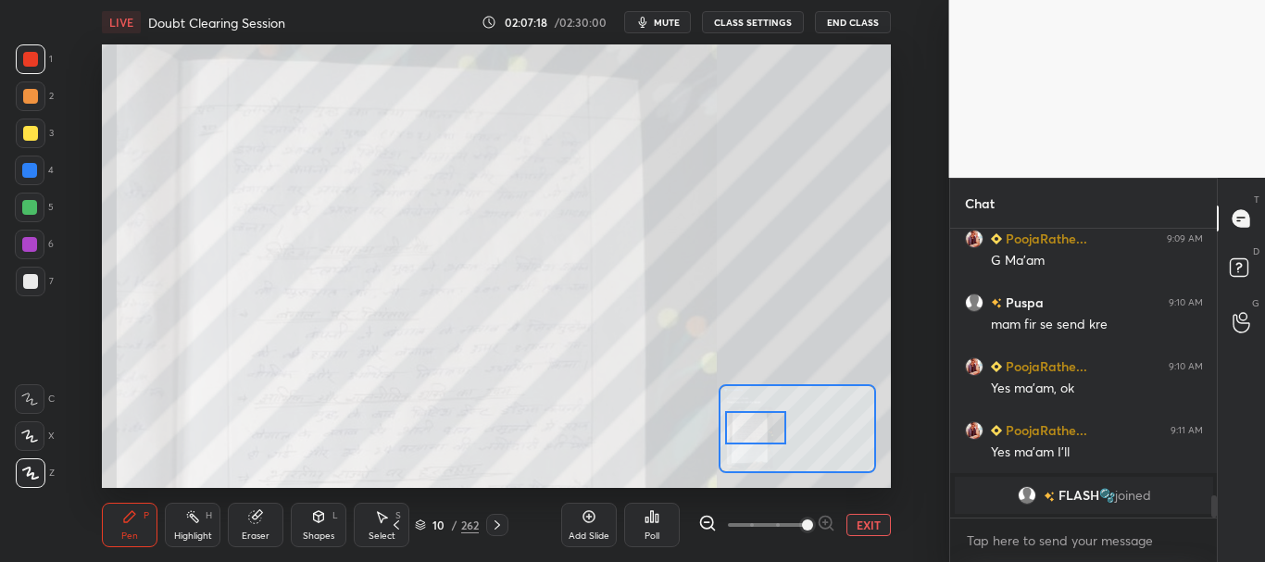
drag, startPoint x: 766, startPoint y: 461, endPoint x: 763, endPoint y: 426, distance: 35.3
click at [763, 426] on div at bounding box center [756, 428] width 62 height 34
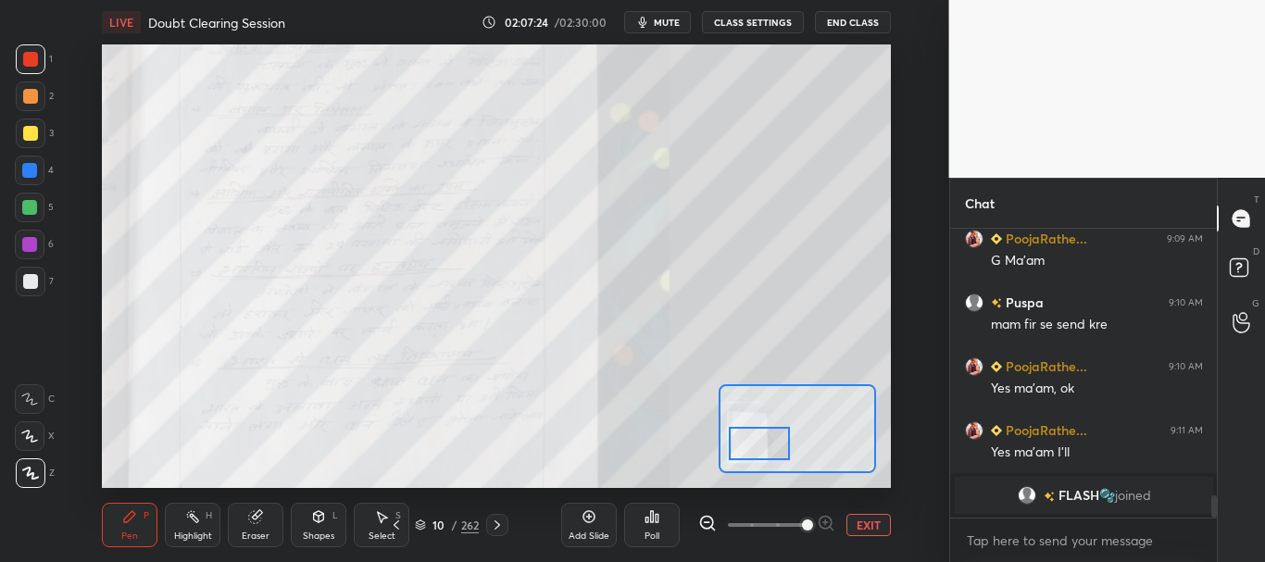
drag, startPoint x: 765, startPoint y: 418, endPoint x: 768, endPoint y: 430, distance: 12.4
click at [768, 434] on div at bounding box center [760, 444] width 62 height 34
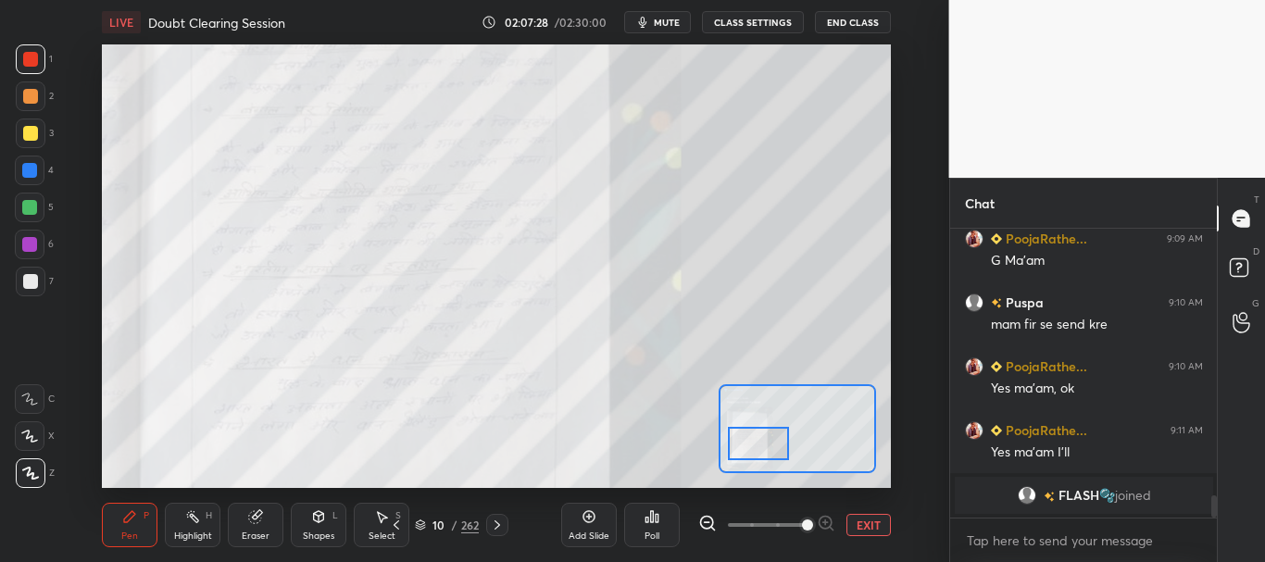
click at [858, 527] on button "EXIT" at bounding box center [869, 525] width 44 height 22
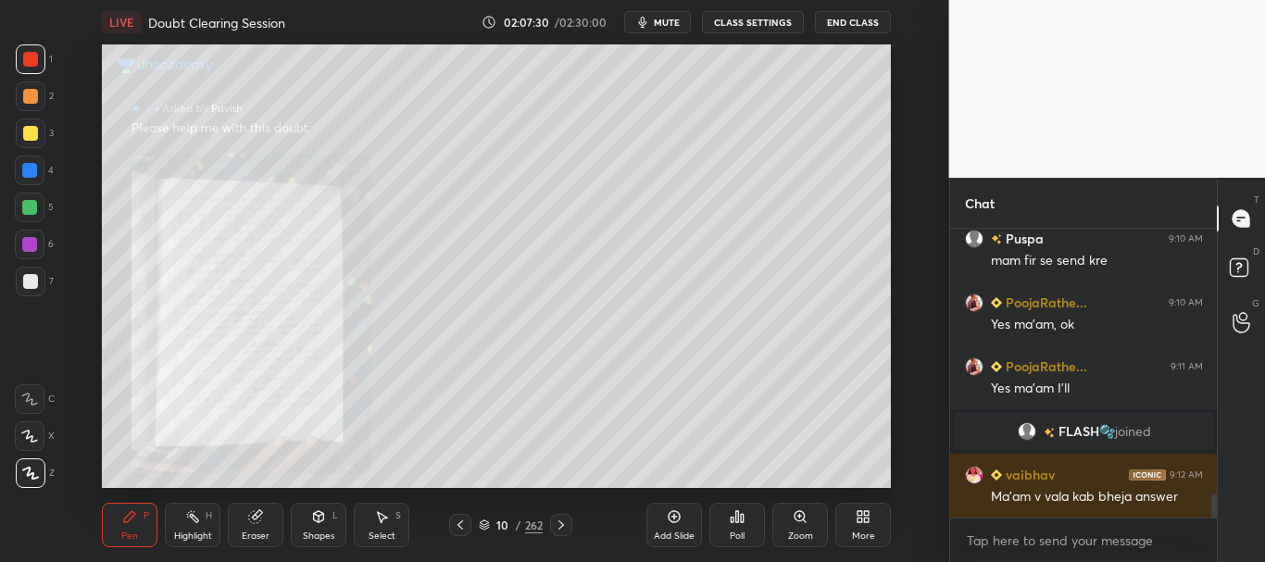
scroll to position [3153, 0]
click at [803, 522] on icon at bounding box center [800, 516] width 15 height 15
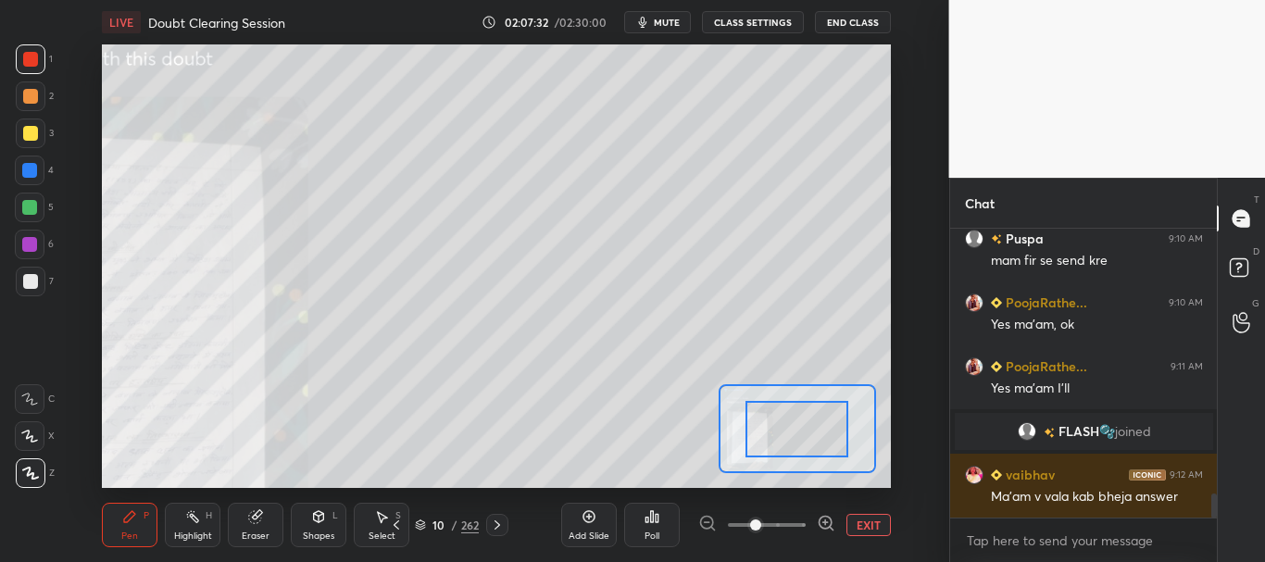
click at [801, 523] on span at bounding box center [767, 525] width 78 height 28
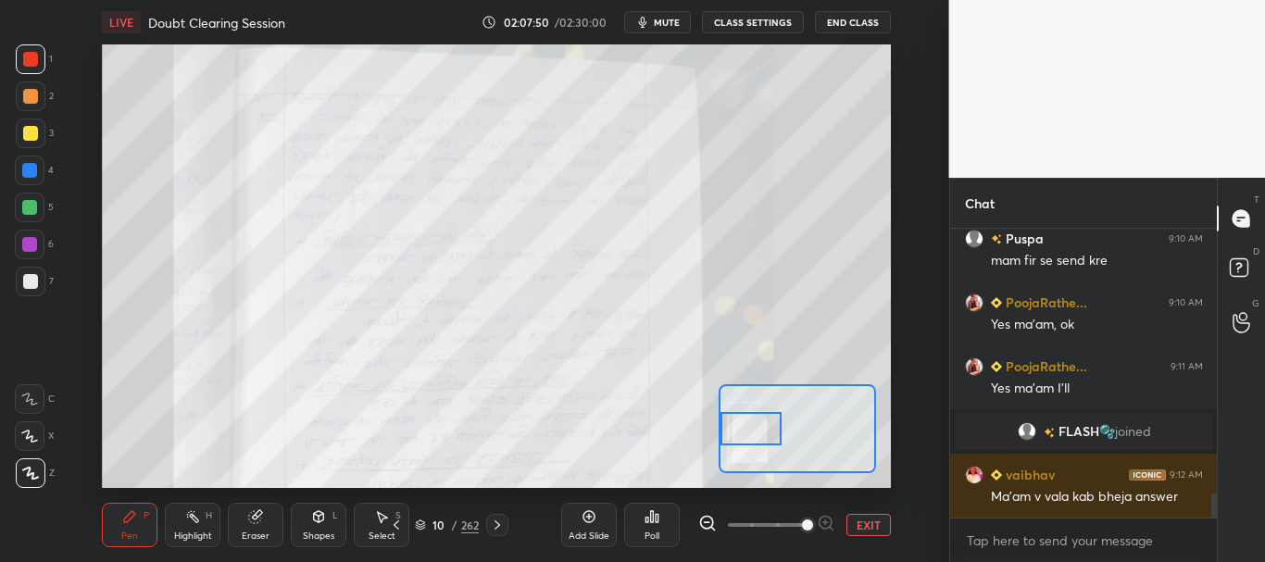
drag, startPoint x: 810, startPoint y: 433, endPoint x: 756, endPoint y: 428, distance: 53.9
click at [756, 428] on div at bounding box center [752, 429] width 62 height 34
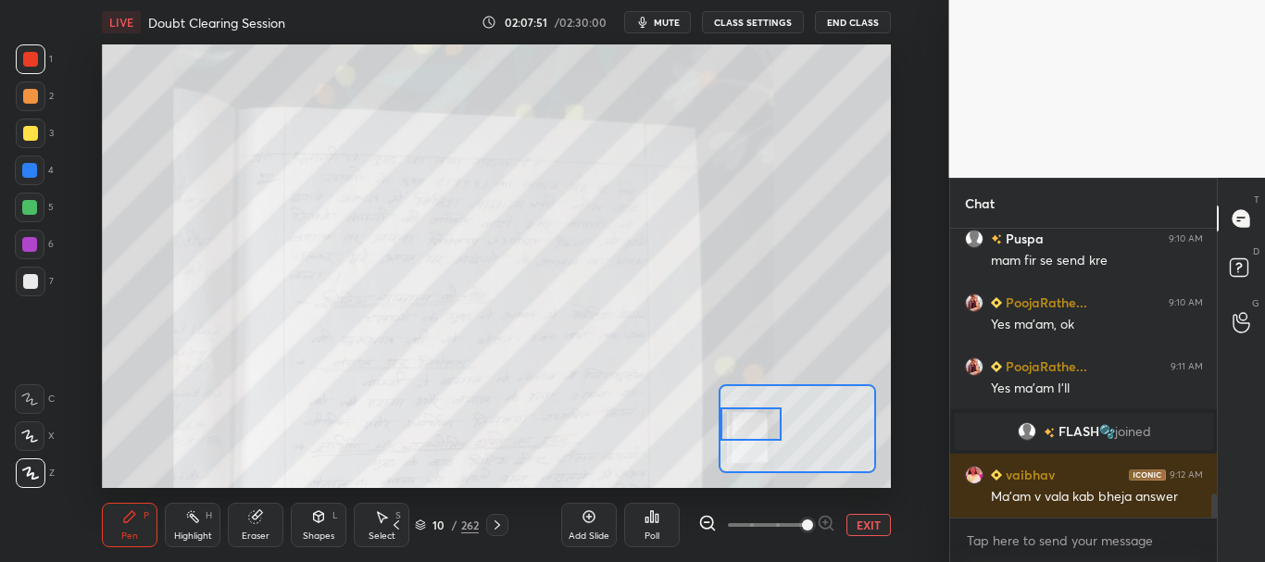
click at [862, 526] on button "EXIT" at bounding box center [869, 525] width 44 height 22
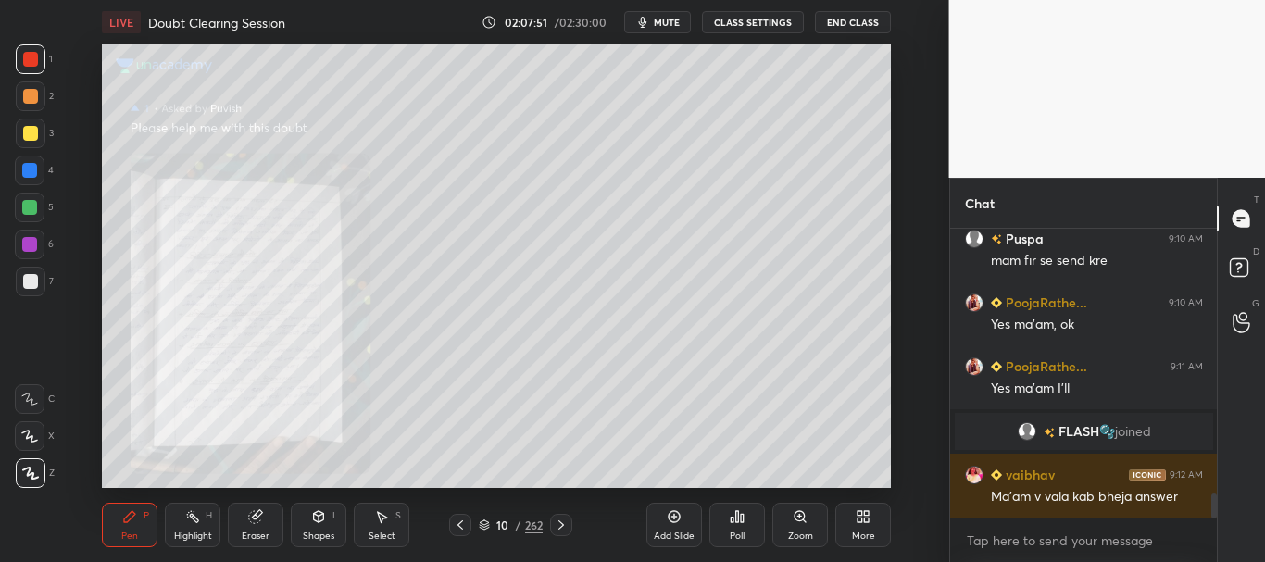
scroll to position [3250, 0]
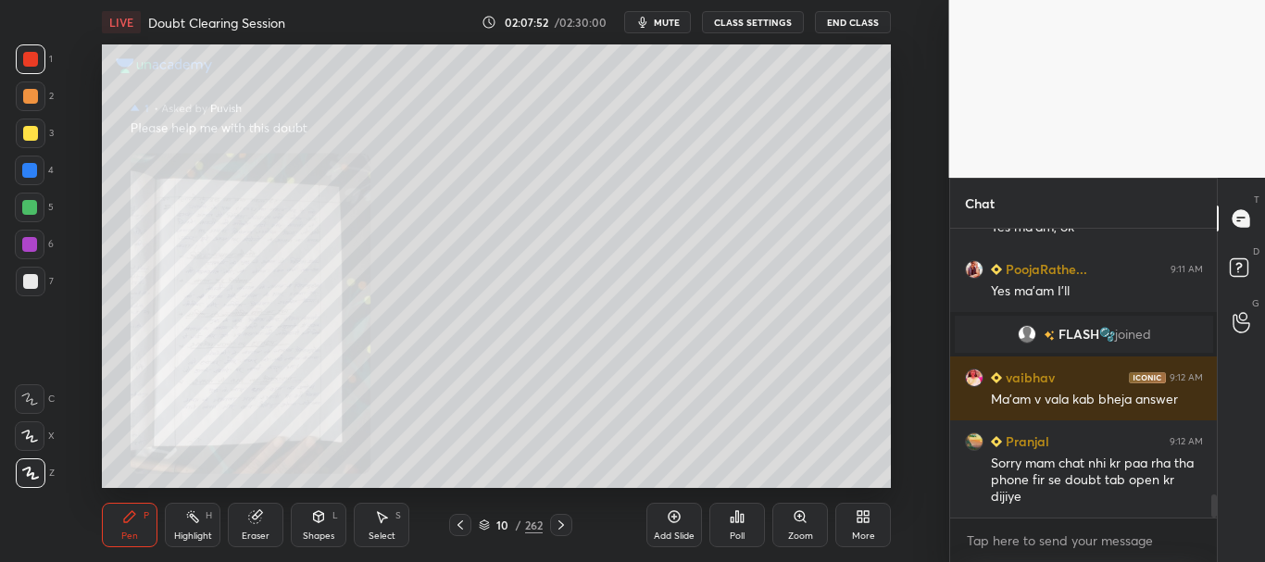
click at [561, 528] on icon at bounding box center [561, 525] width 15 height 15
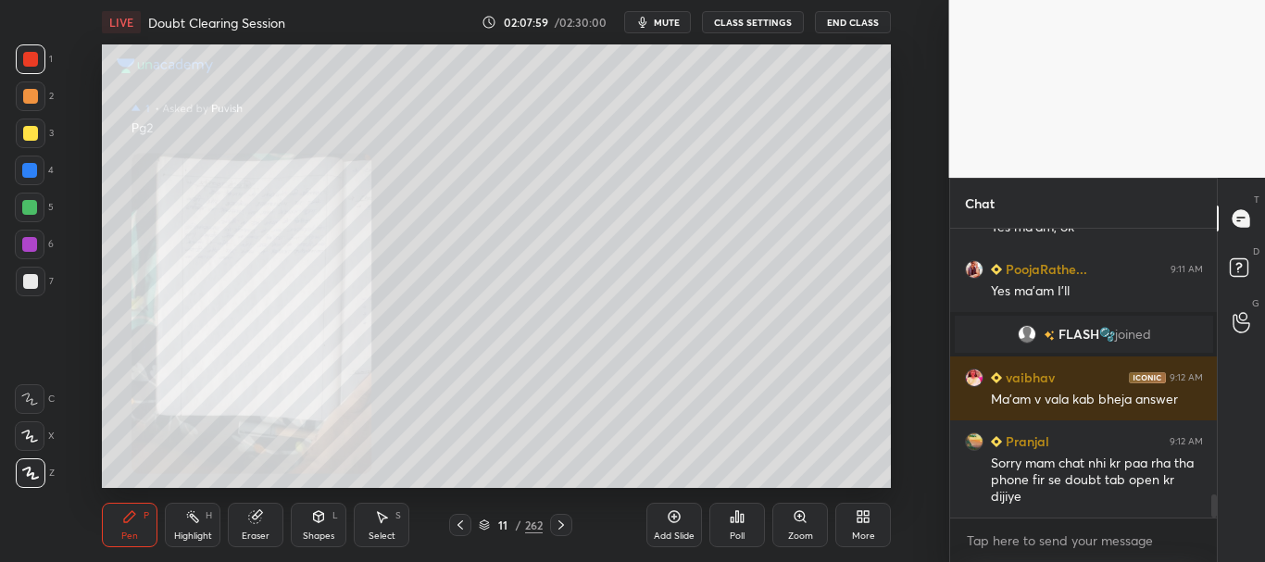
click at [567, 522] on icon at bounding box center [561, 525] width 15 height 15
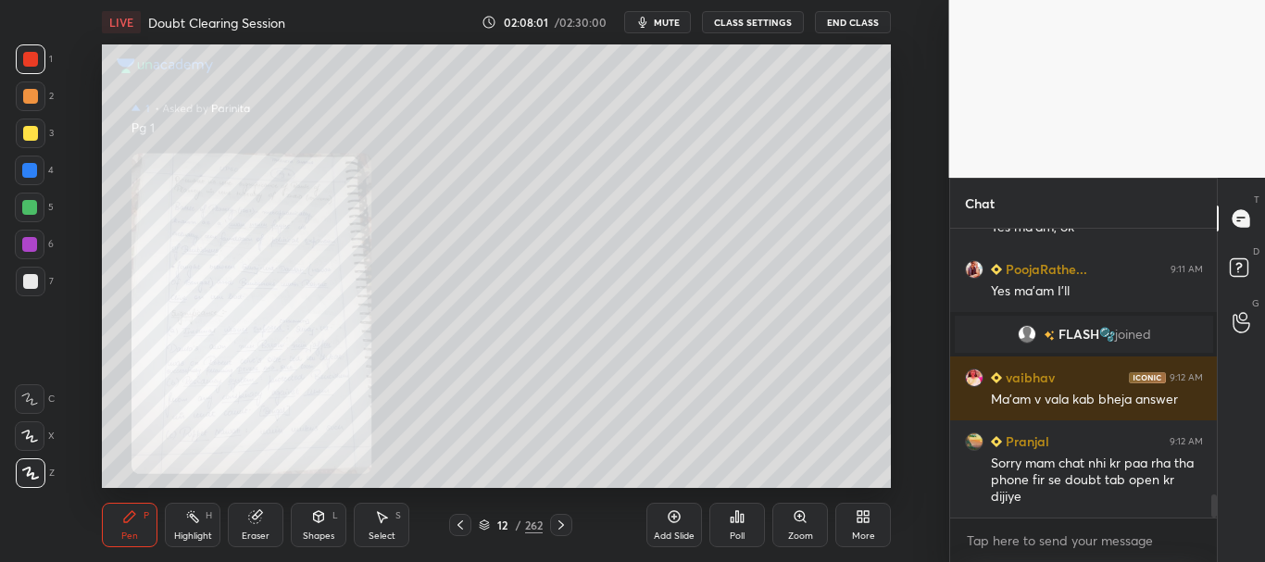
click at [805, 520] on icon at bounding box center [800, 516] width 15 height 15
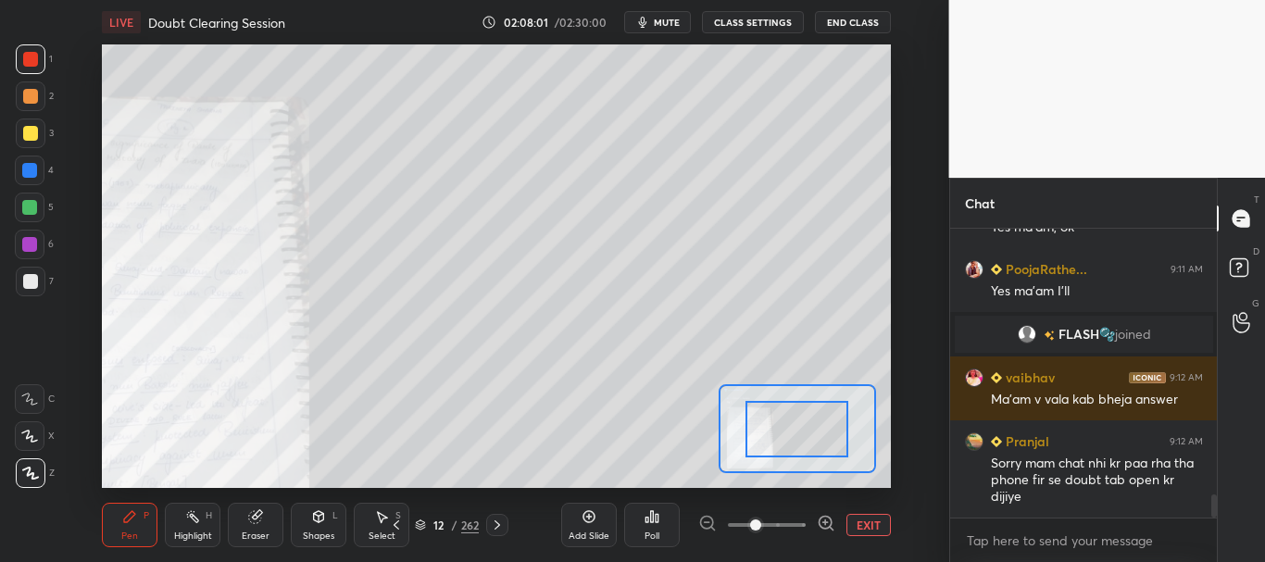
click at [798, 522] on span at bounding box center [767, 525] width 78 height 28
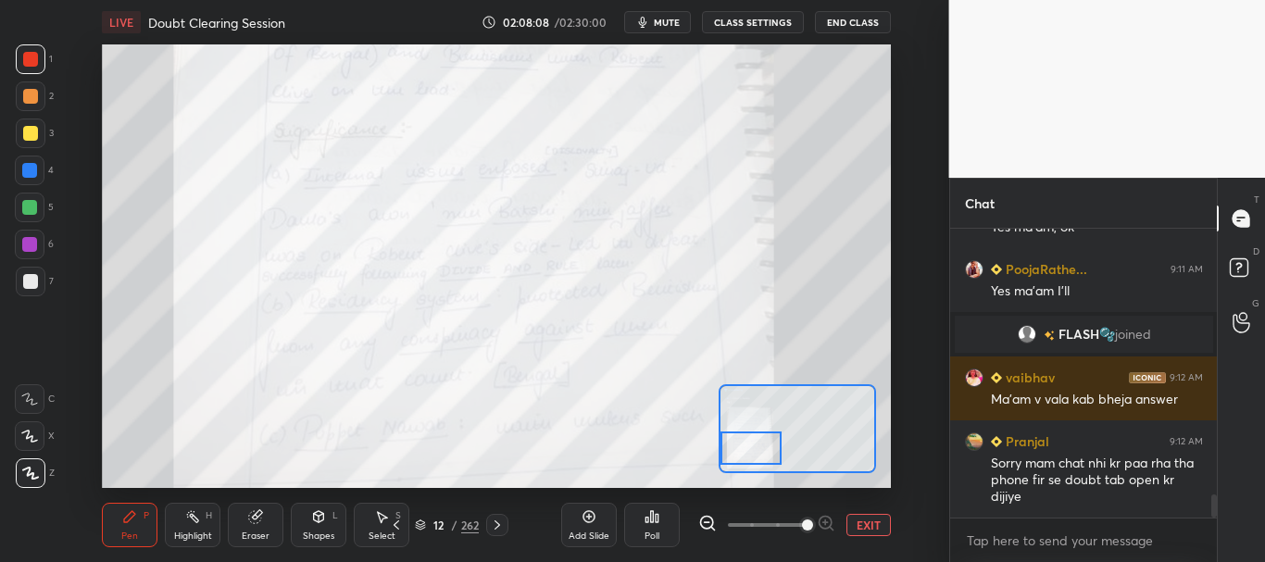
scroll to position [3331, 0]
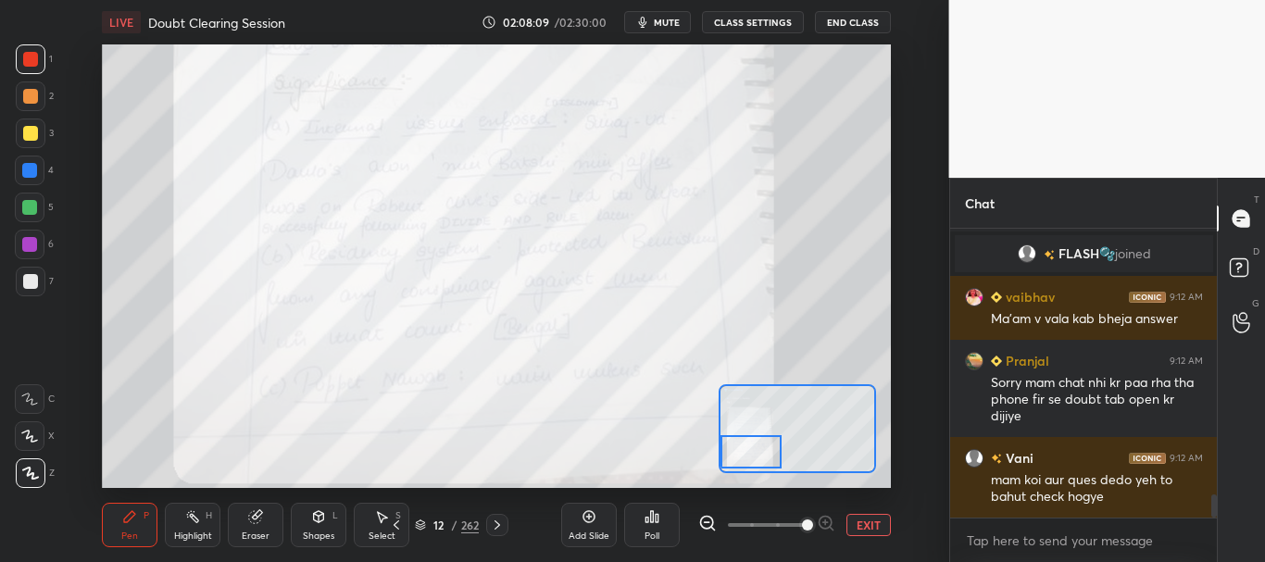
drag, startPoint x: 811, startPoint y: 436, endPoint x: 761, endPoint y: 456, distance: 52.8
click at [761, 456] on div at bounding box center [752, 452] width 62 height 34
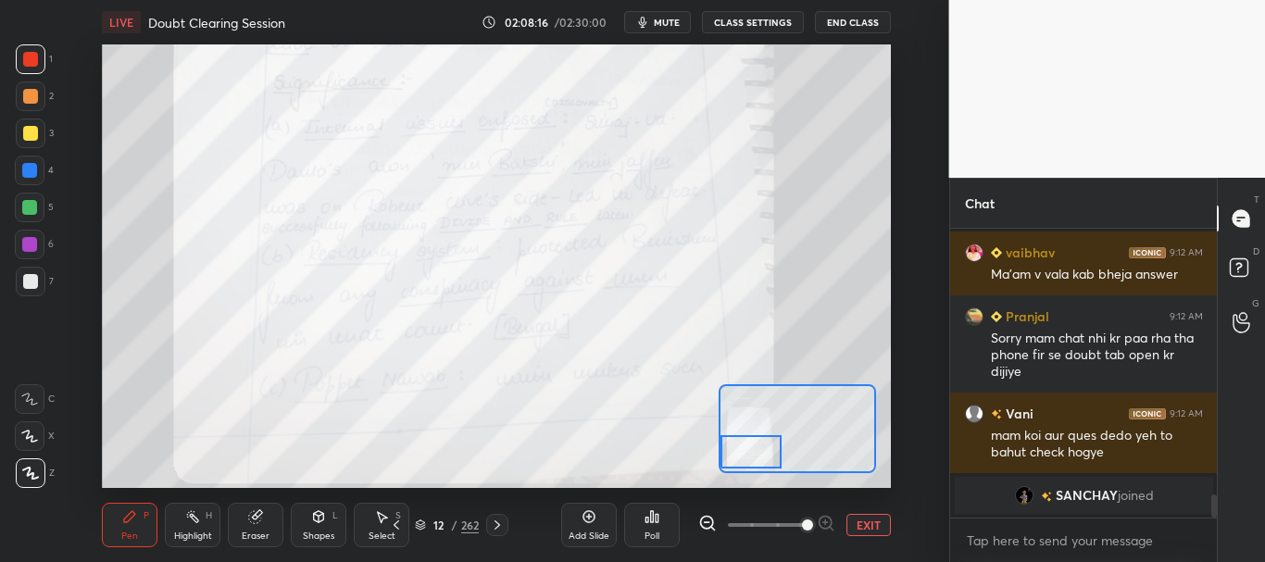
click at [503, 522] on icon at bounding box center [497, 525] width 15 height 15
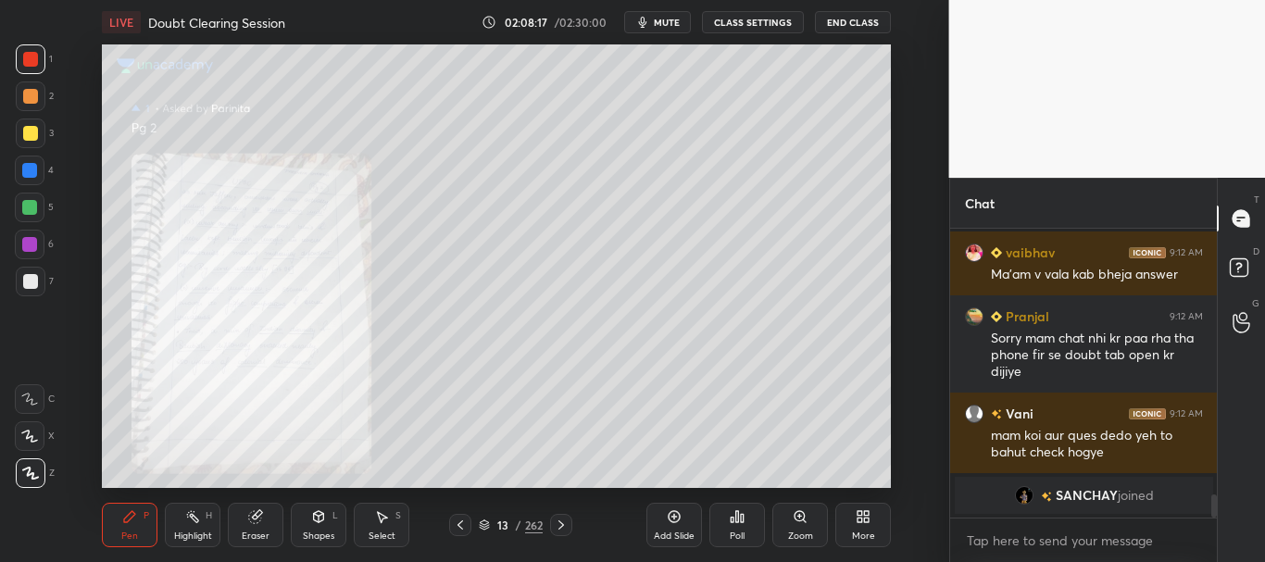
click at [792, 514] on div "Zoom" at bounding box center [801, 525] width 56 height 44
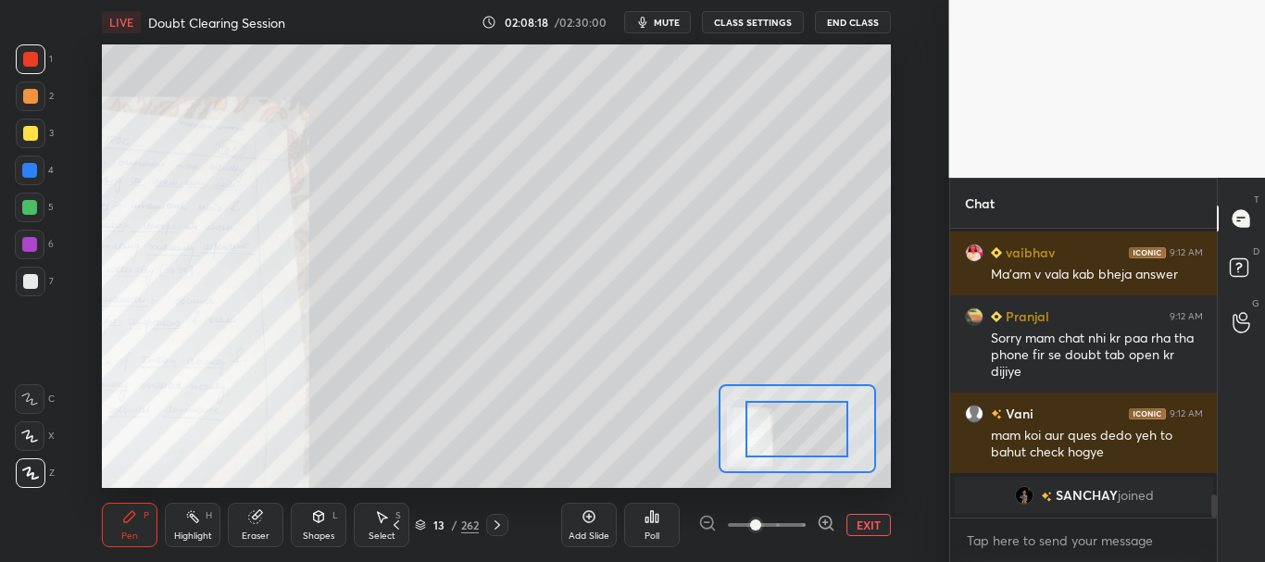
drag, startPoint x: 795, startPoint y: 520, endPoint x: 795, endPoint y: 506, distance: 13.9
click at [795, 521] on span at bounding box center [767, 525] width 78 height 28
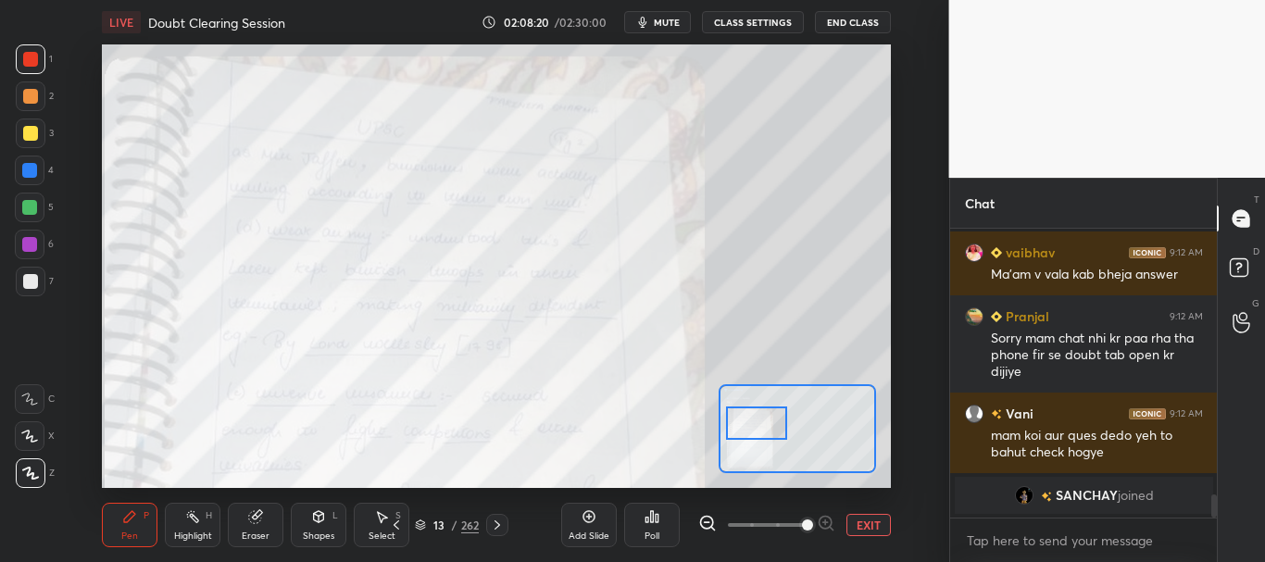
drag, startPoint x: 797, startPoint y: 446, endPoint x: 772, endPoint y: 426, distance: 32.3
click at [772, 426] on div at bounding box center [757, 424] width 62 height 34
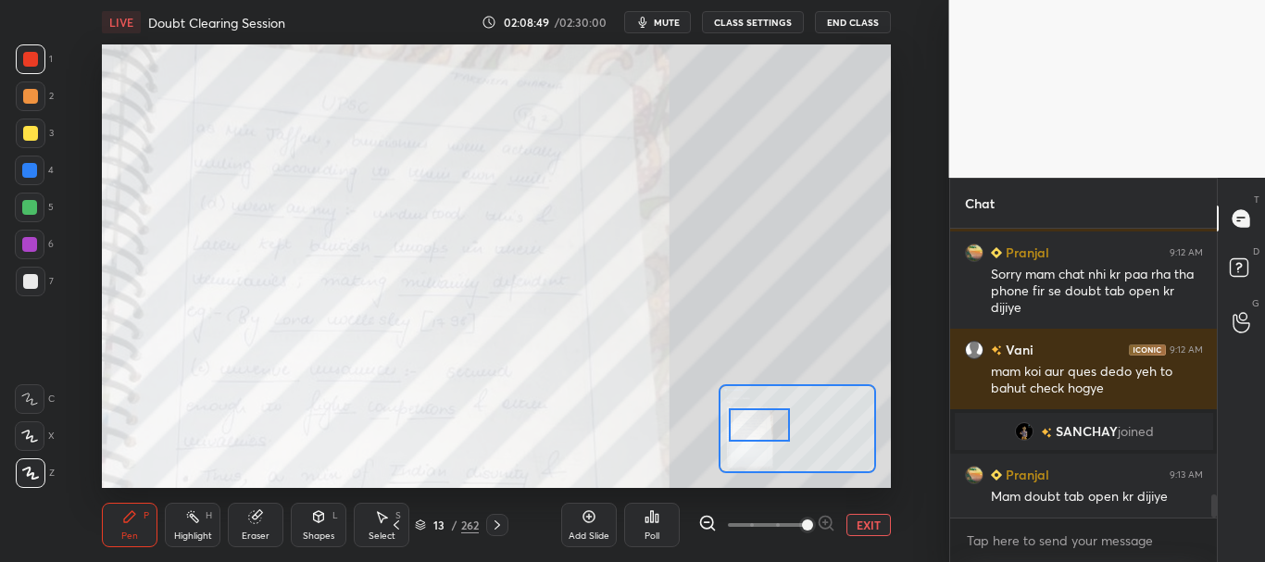
click at [765, 421] on div at bounding box center [760, 425] width 62 height 34
click at [863, 522] on button "EXIT" at bounding box center [869, 525] width 44 height 22
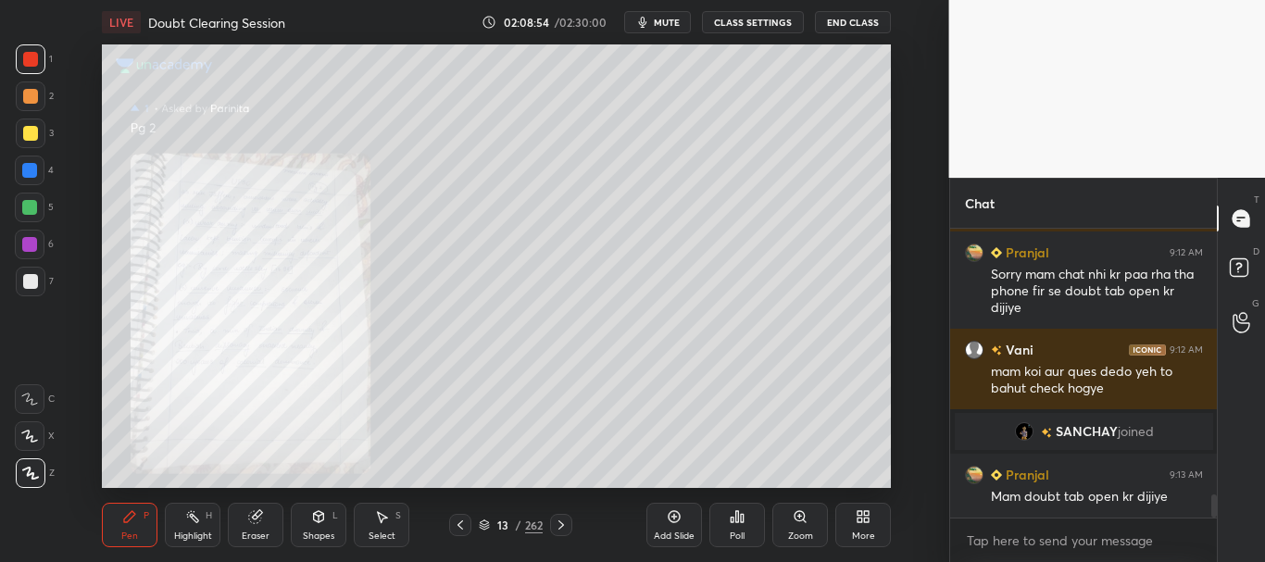
click at [464, 521] on icon at bounding box center [460, 525] width 15 height 15
click at [798, 532] on div "Zoom" at bounding box center [800, 536] width 25 height 9
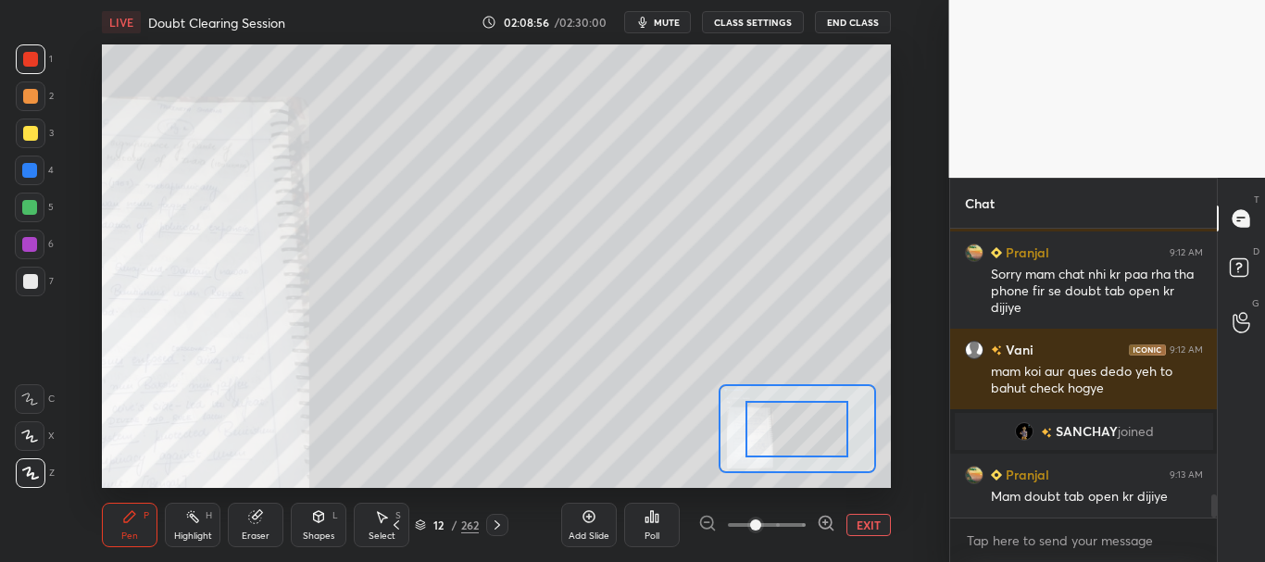
click at [798, 521] on span at bounding box center [767, 525] width 78 height 28
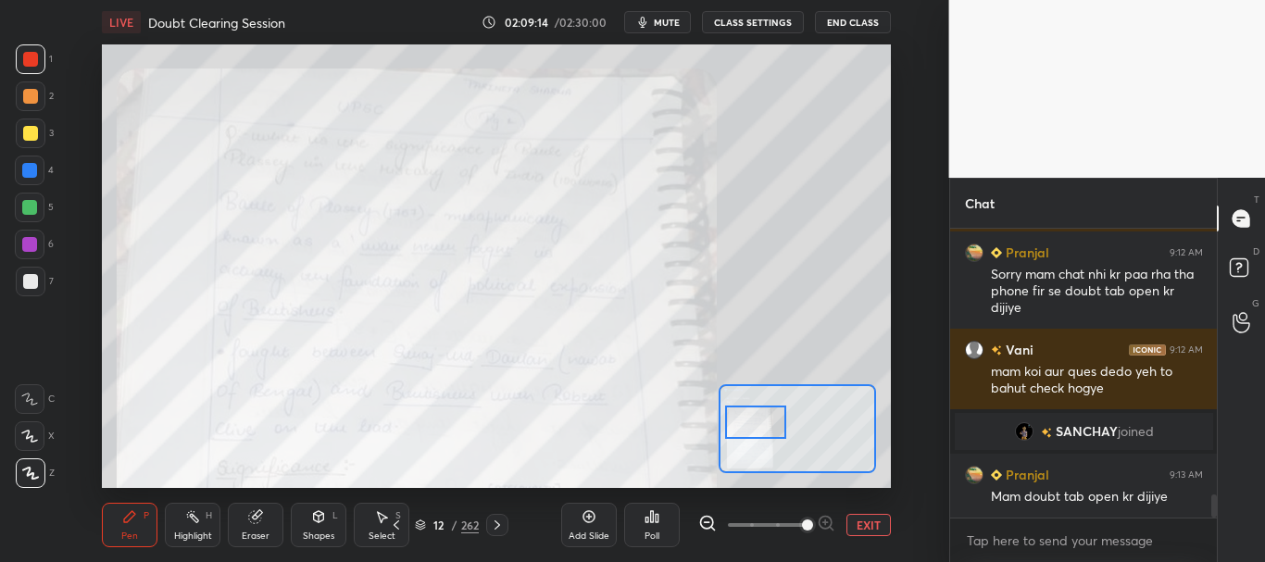
drag, startPoint x: 784, startPoint y: 451, endPoint x: 758, endPoint y: 423, distance: 38.0
click at [758, 423] on div at bounding box center [756, 423] width 62 height 34
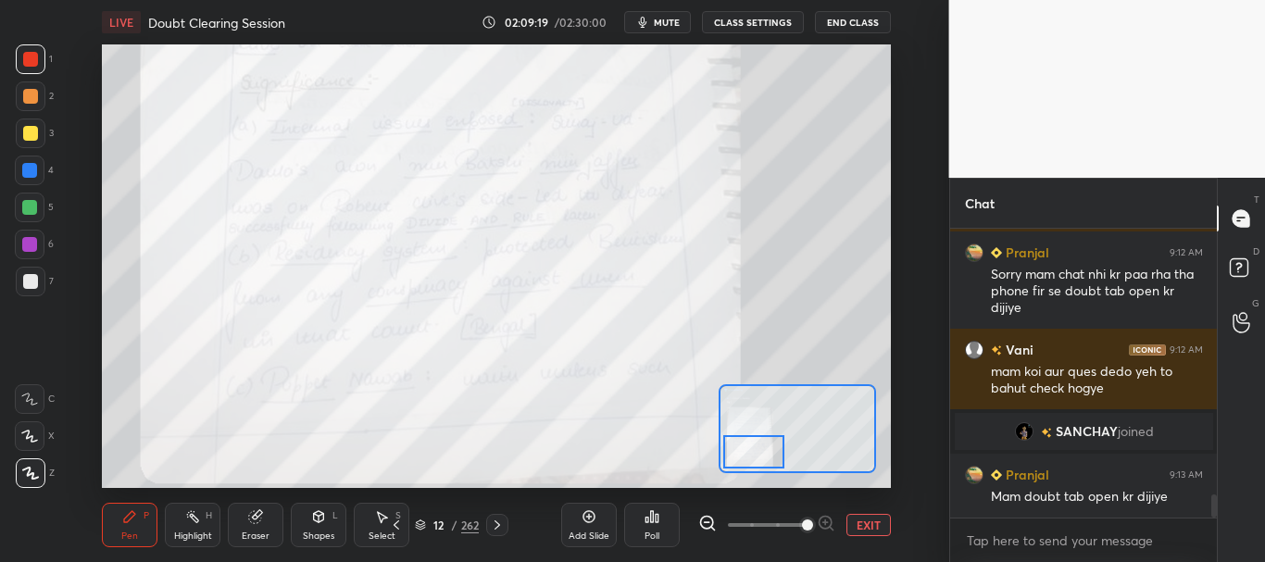
click at [748, 456] on div at bounding box center [754, 452] width 62 height 34
click at [859, 520] on button "EXIT" at bounding box center [869, 525] width 44 height 22
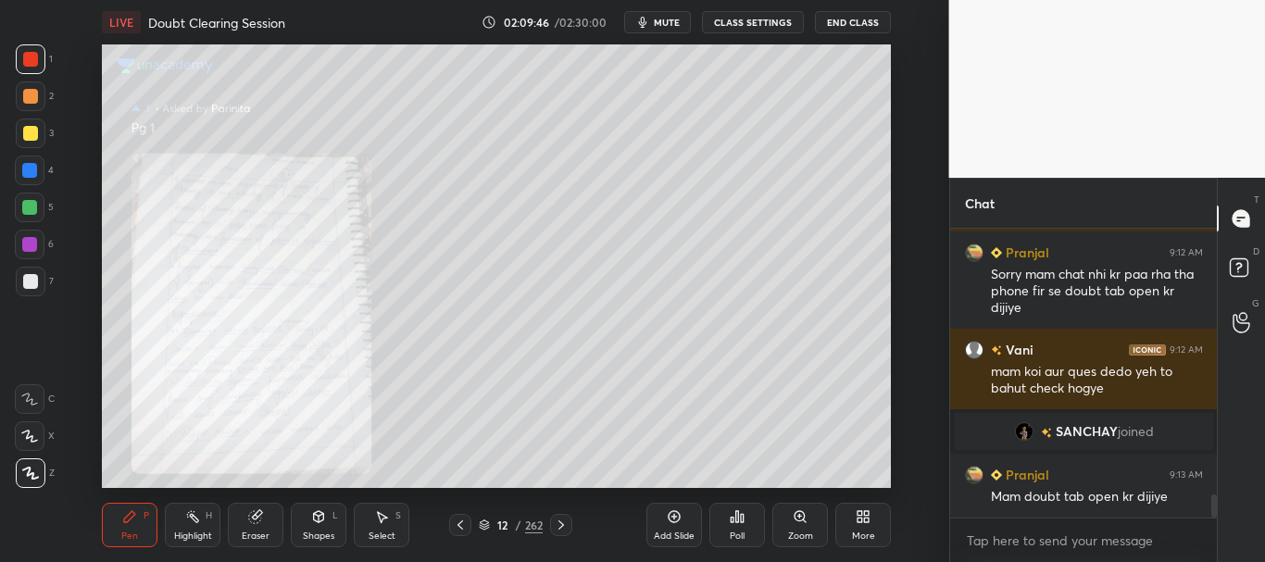
click at [567, 527] on icon at bounding box center [561, 525] width 15 height 15
click at [562, 529] on icon at bounding box center [561, 525] width 15 height 15
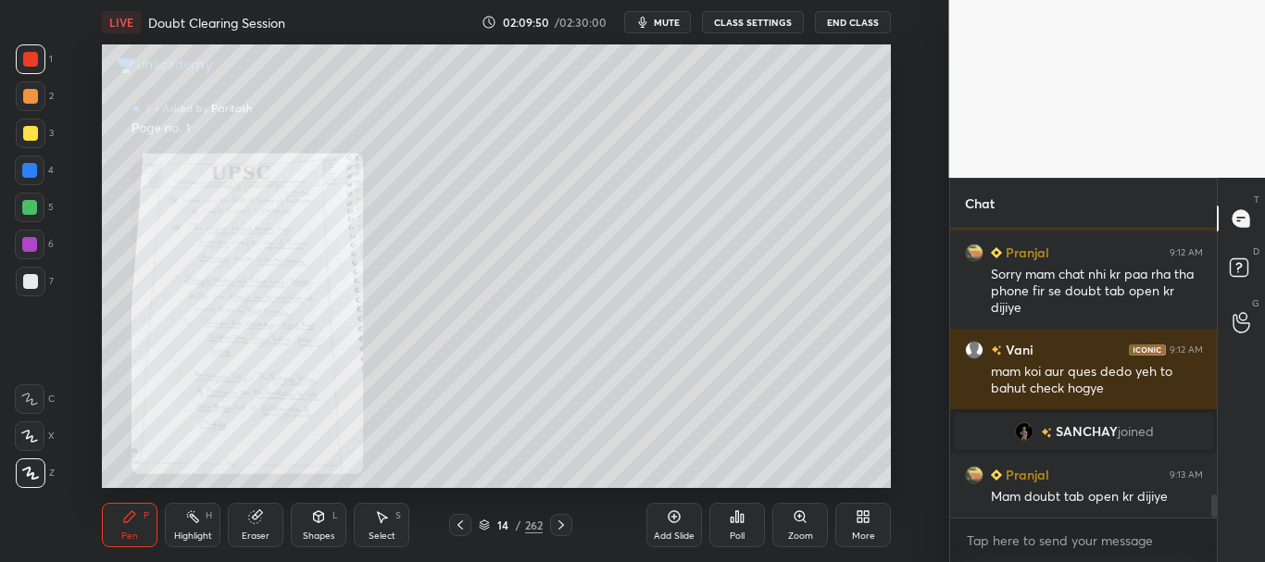
click at [799, 522] on icon at bounding box center [800, 516] width 15 height 15
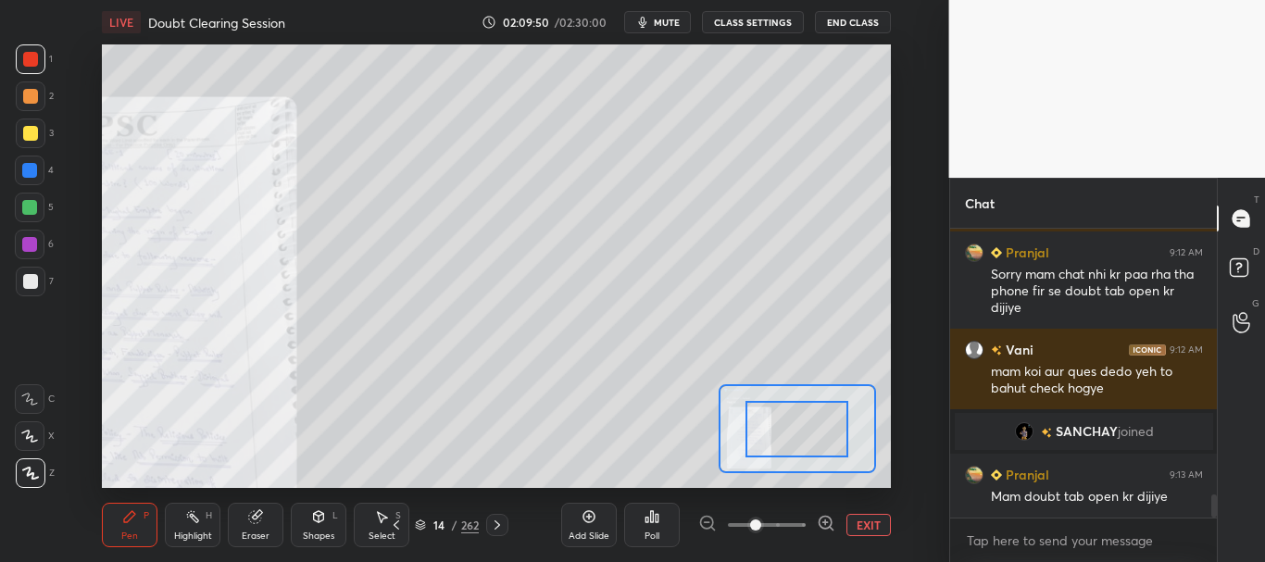
click at [799, 522] on span at bounding box center [767, 525] width 78 height 28
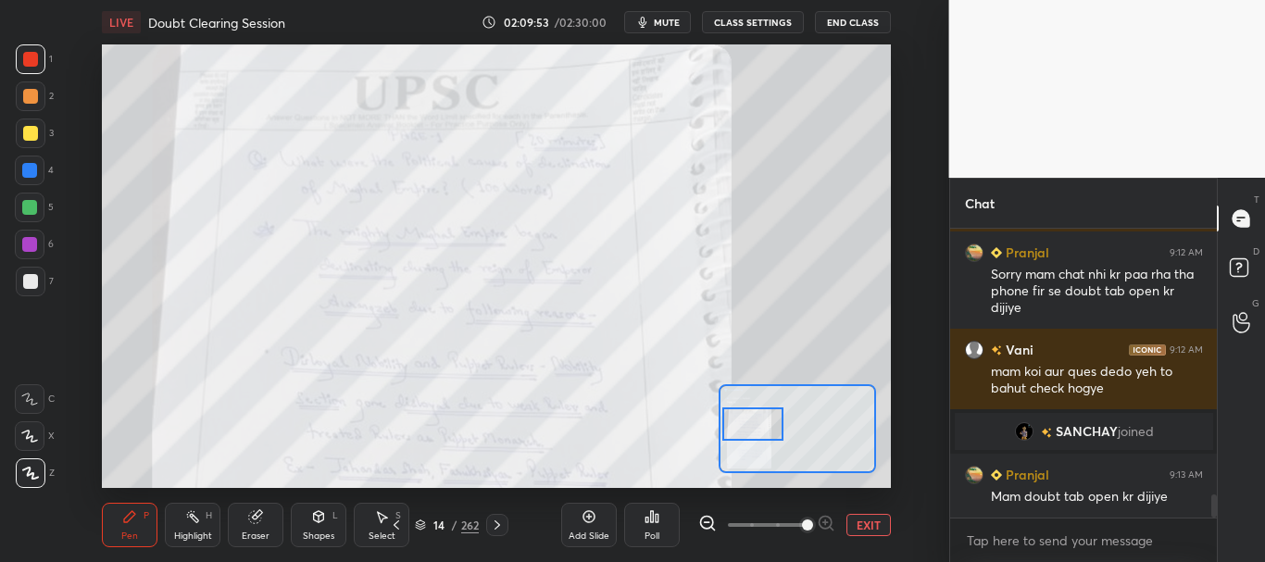
drag, startPoint x: 806, startPoint y: 440, endPoint x: 769, endPoint y: 425, distance: 39.9
click at [769, 425] on div at bounding box center [754, 425] width 62 height 34
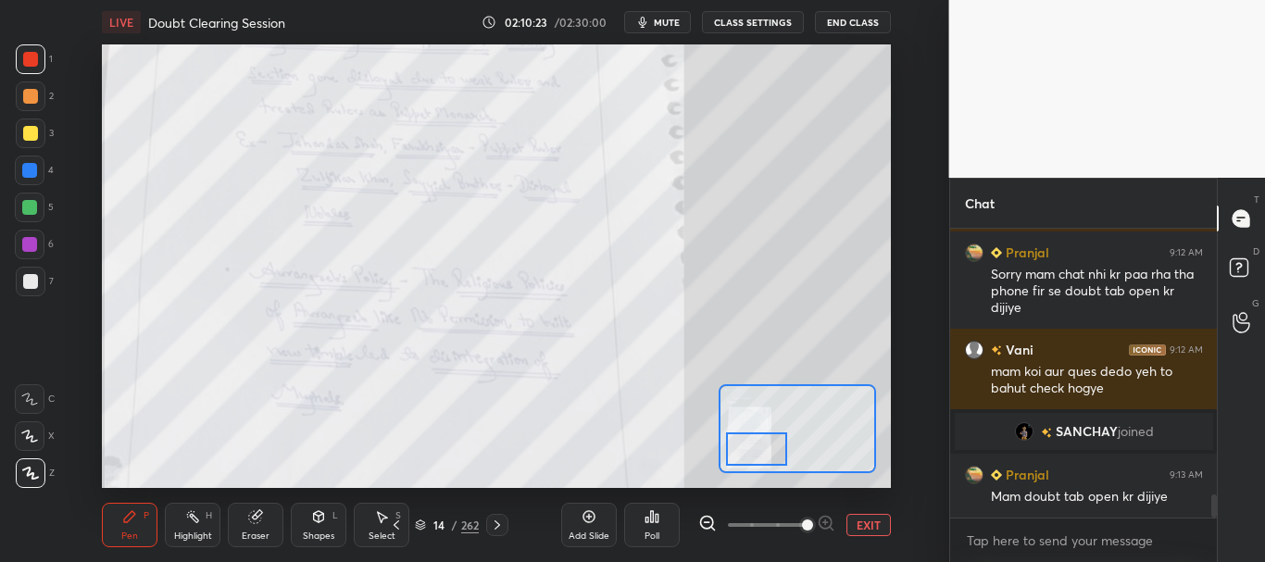
drag, startPoint x: 759, startPoint y: 426, endPoint x: 762, endPoint y: 450, distance: 24.4
click at [762, 450] on div at bounding box center [757, 450] width 62 height 34
click at [501, 518] on icon at bounding box center [497, 525] width 15 height 15
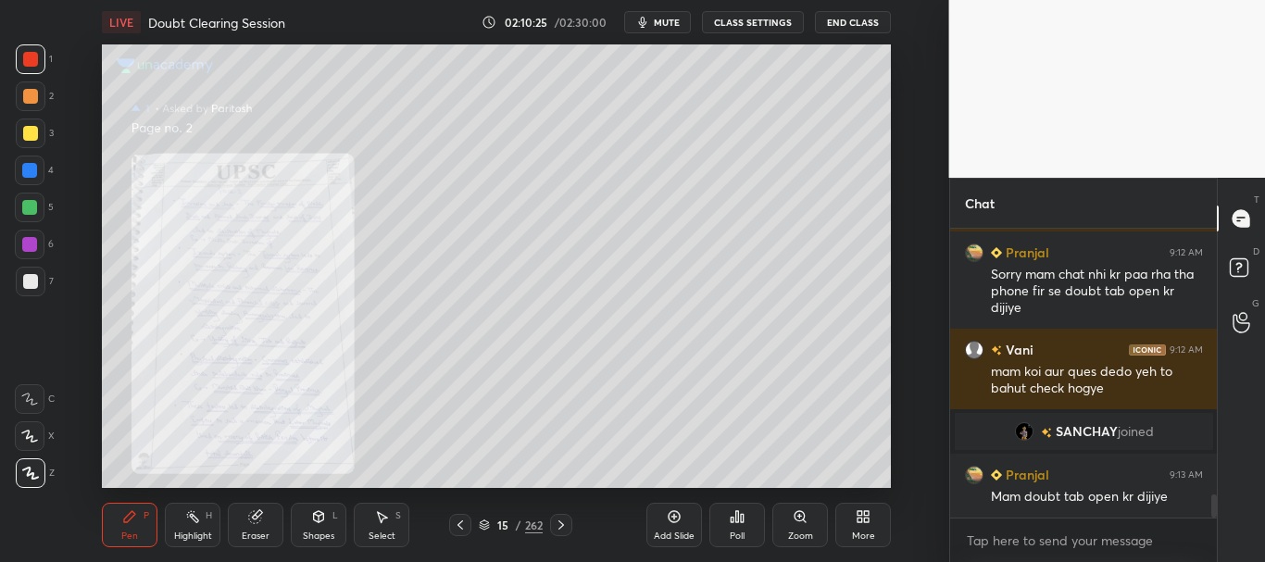
click at [796, 505] on div "Zoom" at bounding box center [801, 525] width 56 height 44
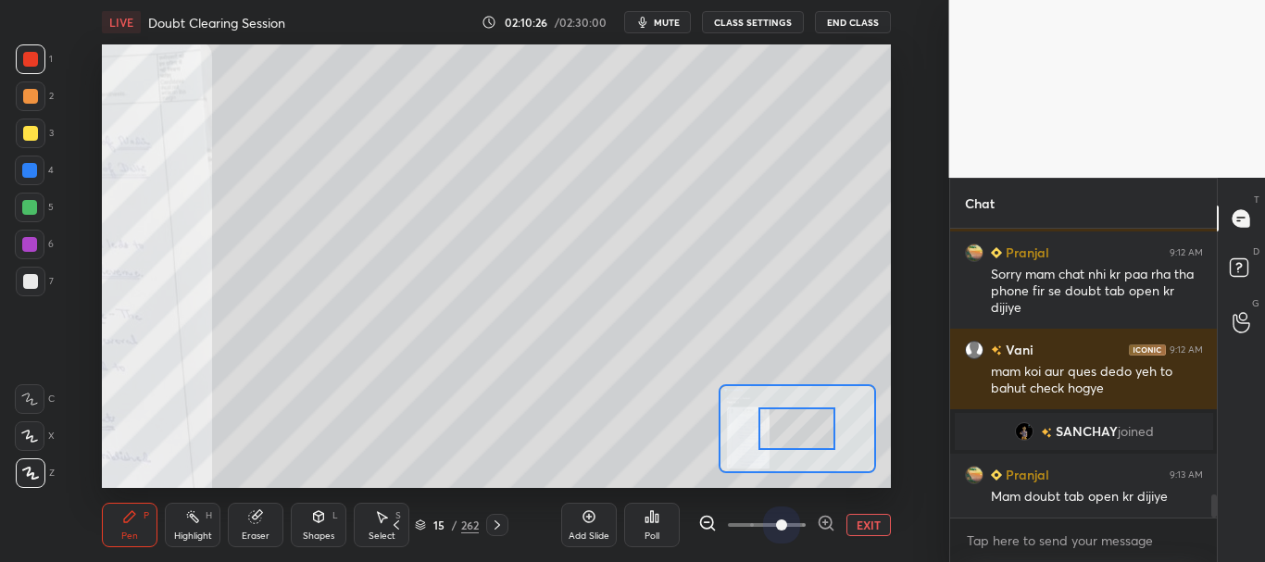
click at [793, 522] on span at bounding box center [767, 525] width 78 height 28
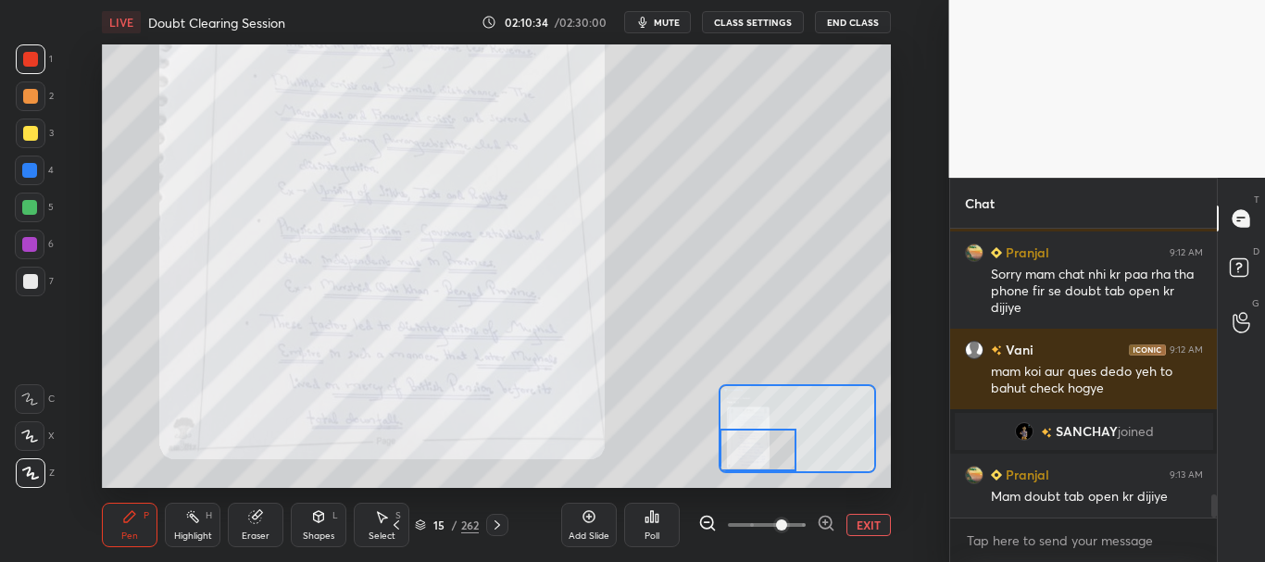
drag, startPoint x: 803, startPoint y: 435, endPoint x: 764, endPoint y: 463, distance: 47.8
click at [764, 463] on div at bounding box center [758, 450] width 77 height 43
click at [872, 524] on button "EXIT" at bounding box center [869, 525] width 44 height 22
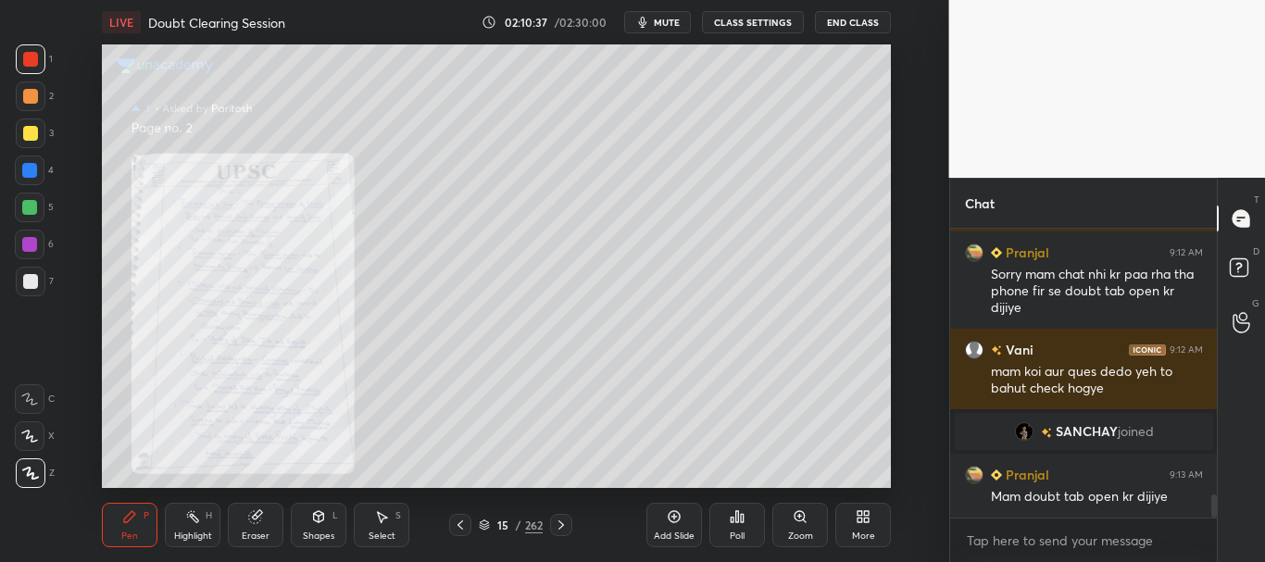
click at [462, 520] on icon at bounding box center [460, 525] width 15 height 15
click at [574, 524] on div "14 / 262" at bounding box center [510, 525] width 272 height 22
click at [569, 525] on div at bounding box center [561, 525] width 22 height 22
click at [565, 524] on icon at bounding box center [561, 525] width 15 height 15
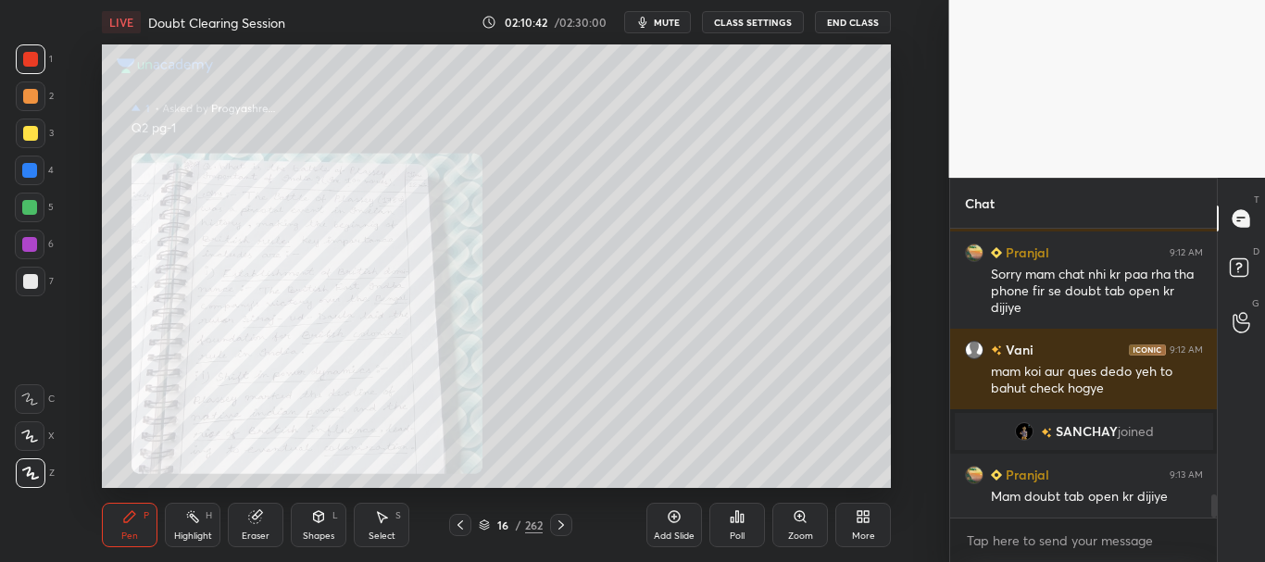
click at [798, 514] on icon at bounding box center [800, 516] width 10 height 10
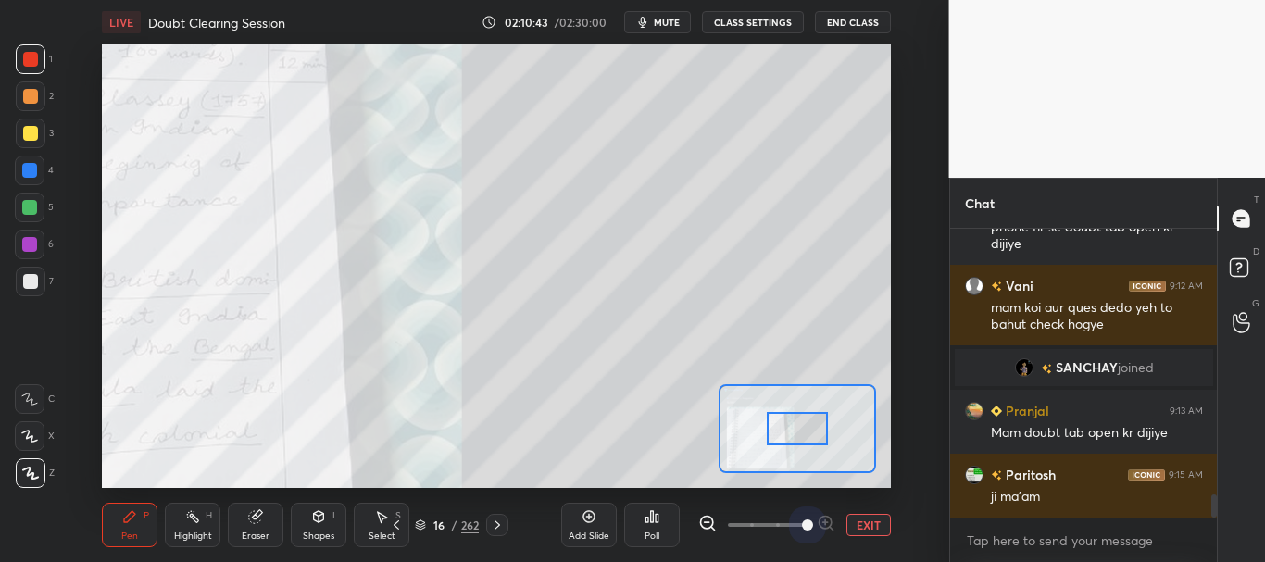
click at [797, 524] on span at bounding box center [767, 525] width 78 height 28
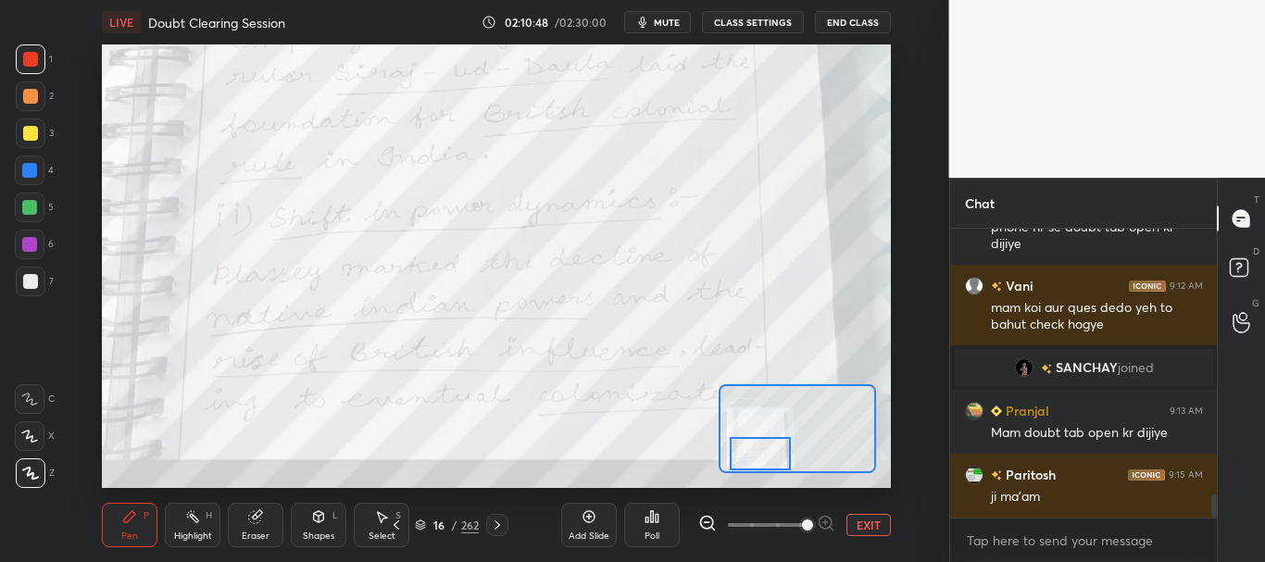
drag, startPoint x: 801, startPoint y: 433, endPoint x: 764, endPoint y: 462, distance: 47.4
click at [764, 462] on div at bounding box center [761, 454] width 62 height 34
click at [861, 522] on button "EXIT" at bounding box center [869, 525] width 44 height 22
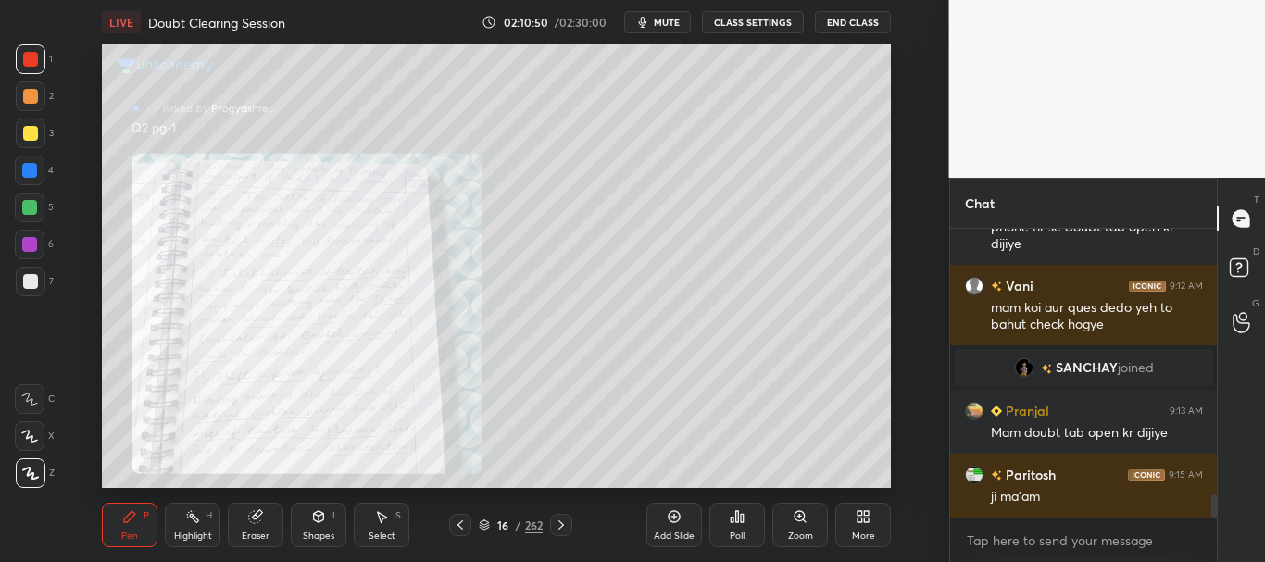
click at [561, 522] on icon at bounding box center [561, 525] width 15 height 15
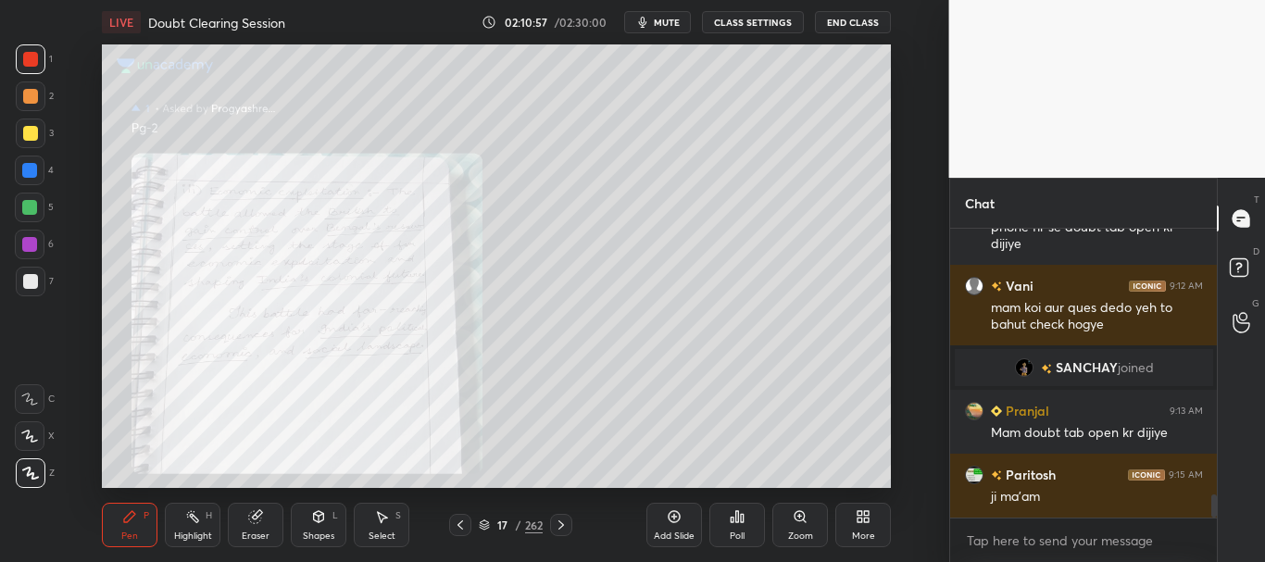
click at [463, 523] on icon at bounding box center [460, 525] width 15 height 15
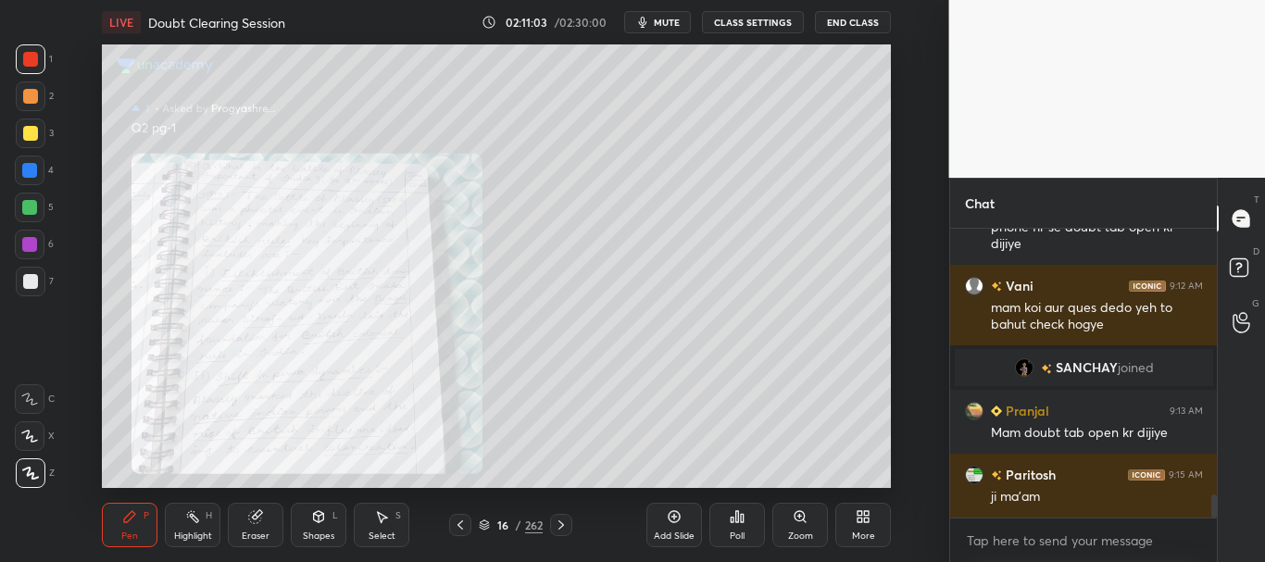
click at [560, 522] on icon at bounding box center [561, 525] width 15 height 15
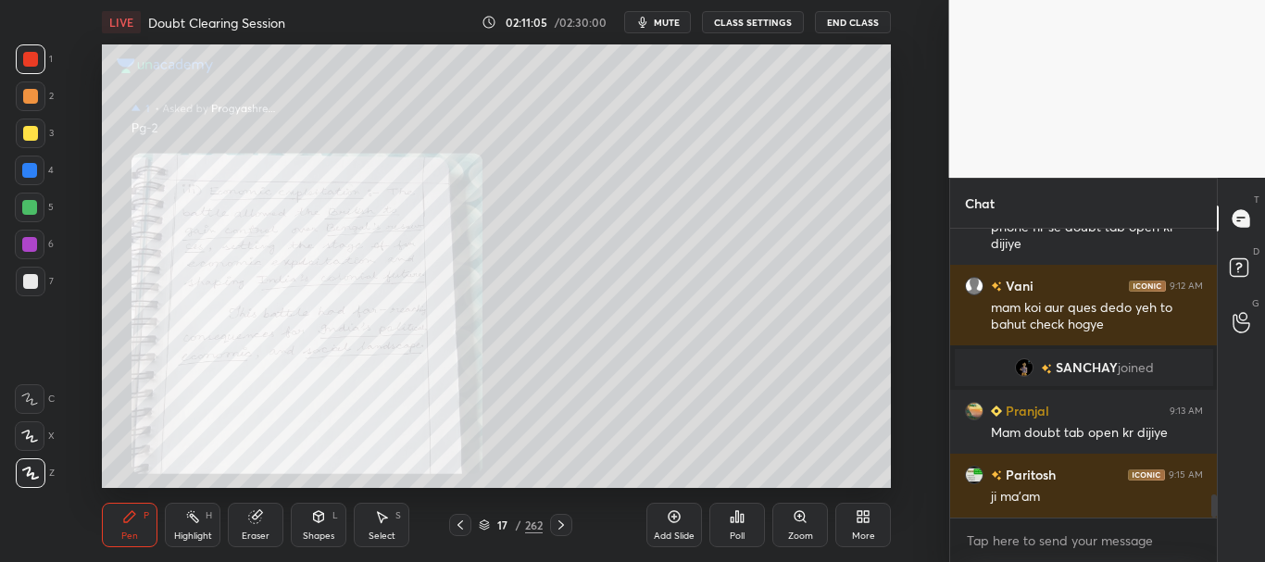
click at [471, 523] on div "17 / 262" at bounding box center [510, 525] width 123 height 22
click at [467, 522] on div at bounding box center [460, 525] width 22 height 22
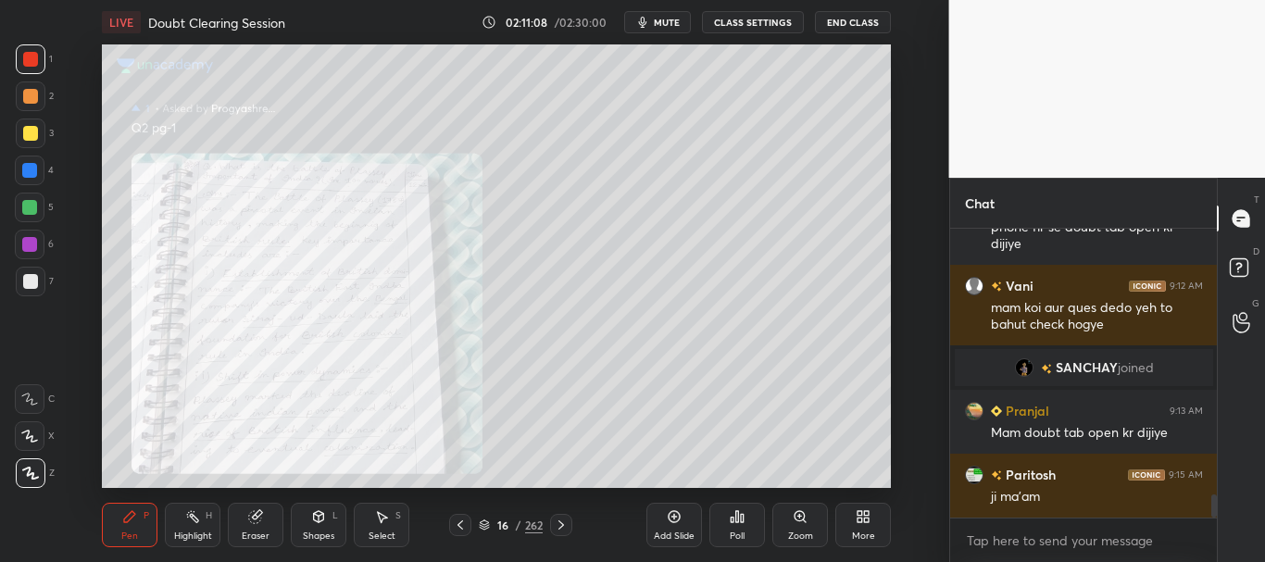
click at [572, 529] on div "16 / 262" at bounding box center [510, 525] width 272 height 22
click at [563, 529] on icon at bounding box center [561, 525] width 15 height 15
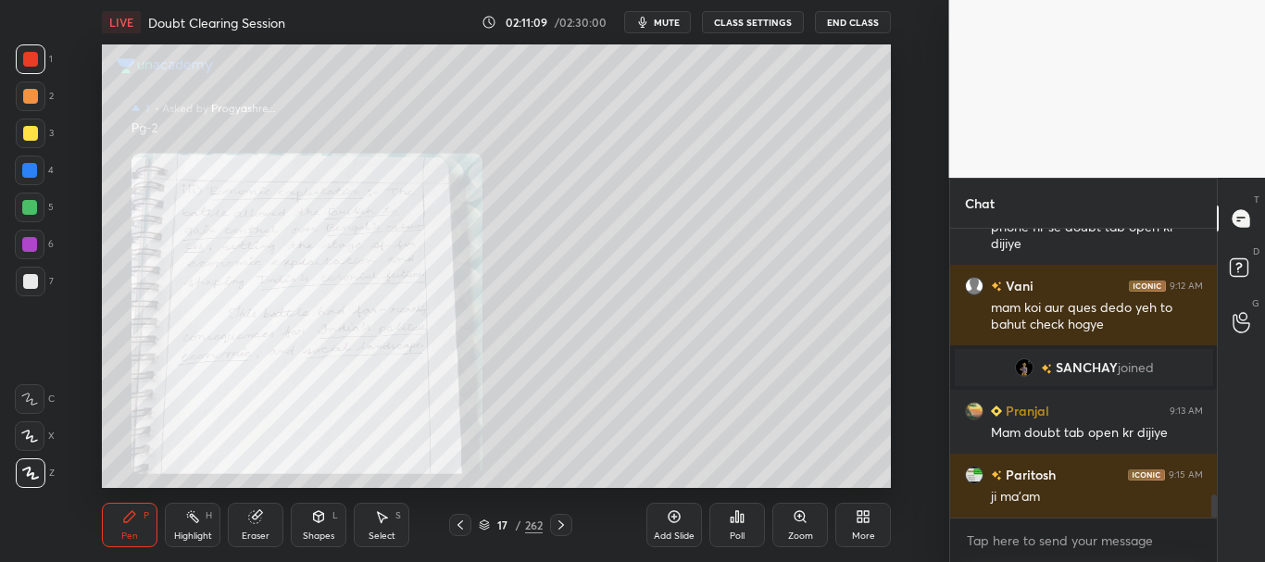
click at [563, 529] on icon at bounding box center [561, 525] width 15 height 15
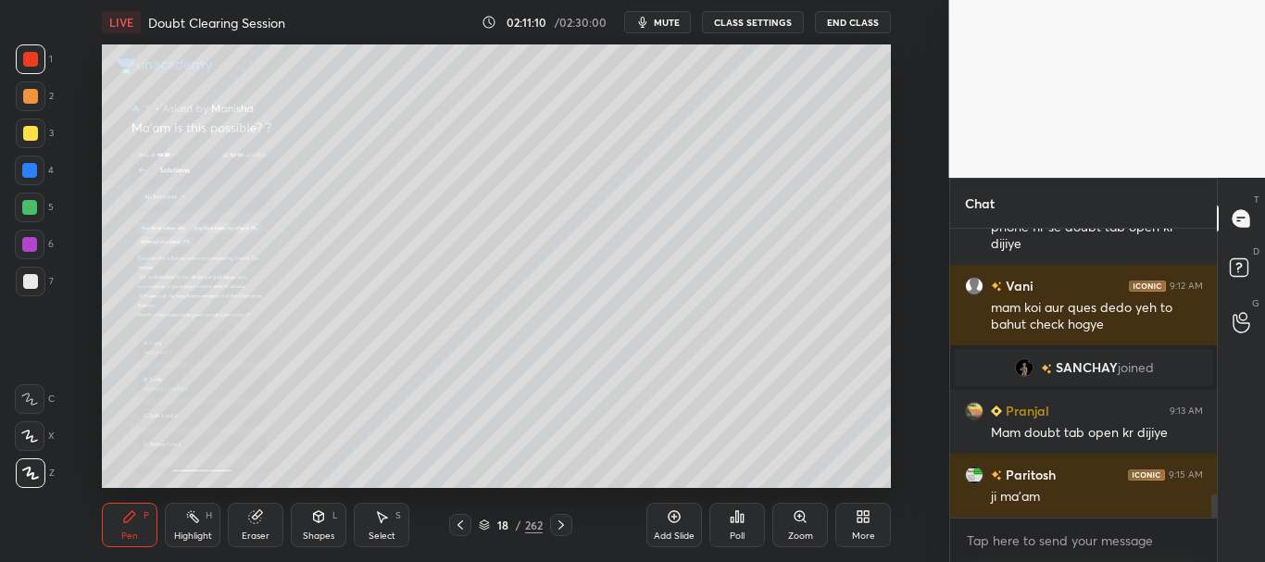
click at [456, 525] on icon at bounding box center [460, 525] width 15 height 15
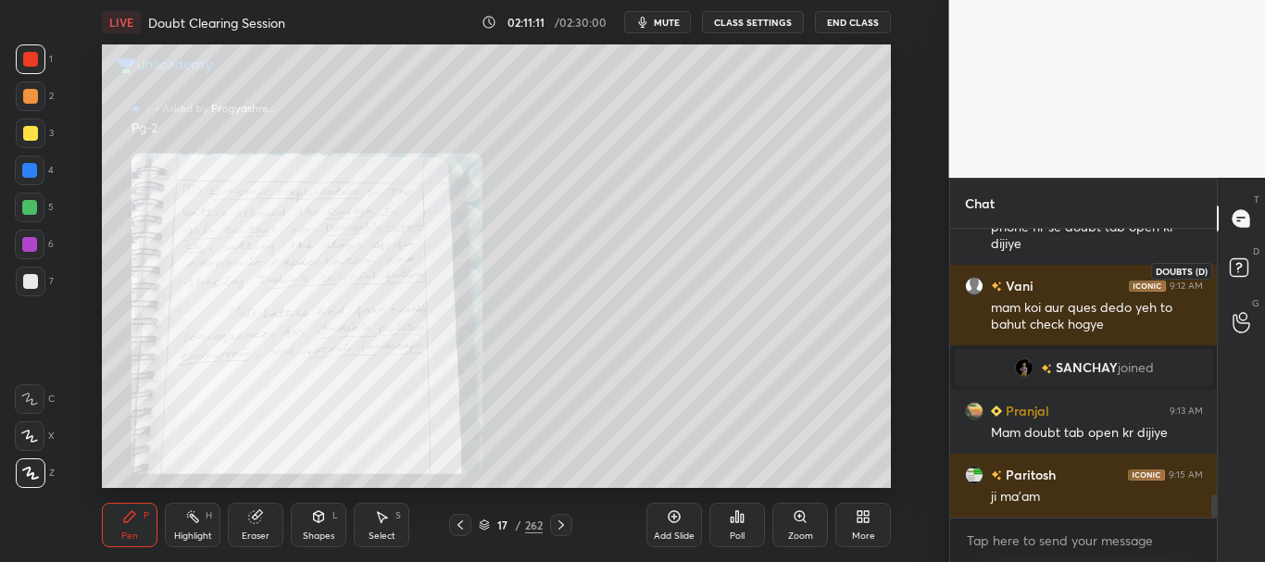
click at [1245, 261] on rect at bounding box center [1239, 268] width 18 height 18
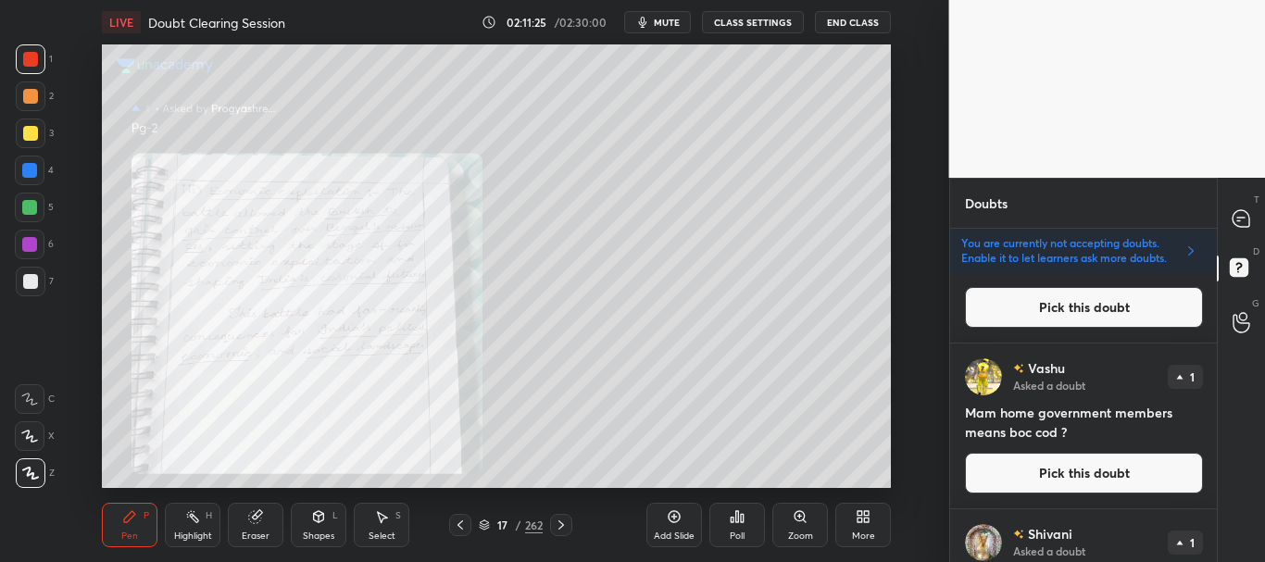
scroll to position [202, 0]
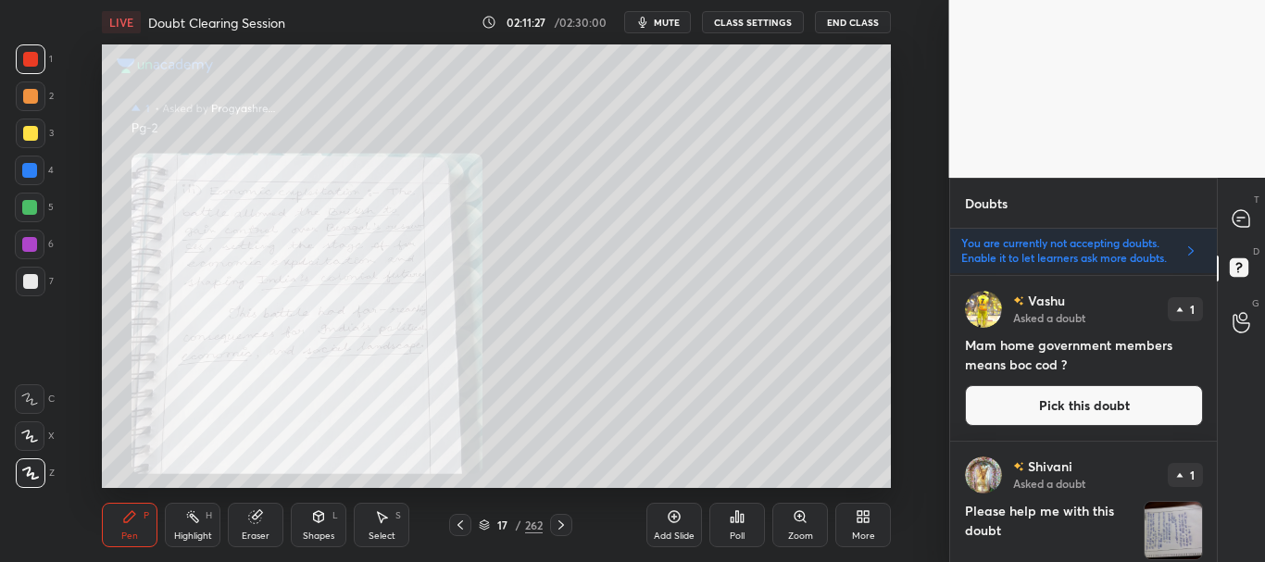
click at [1100, 406] on button "Pick this doubt" at bounding box center [1084, 405] width 238 height 41
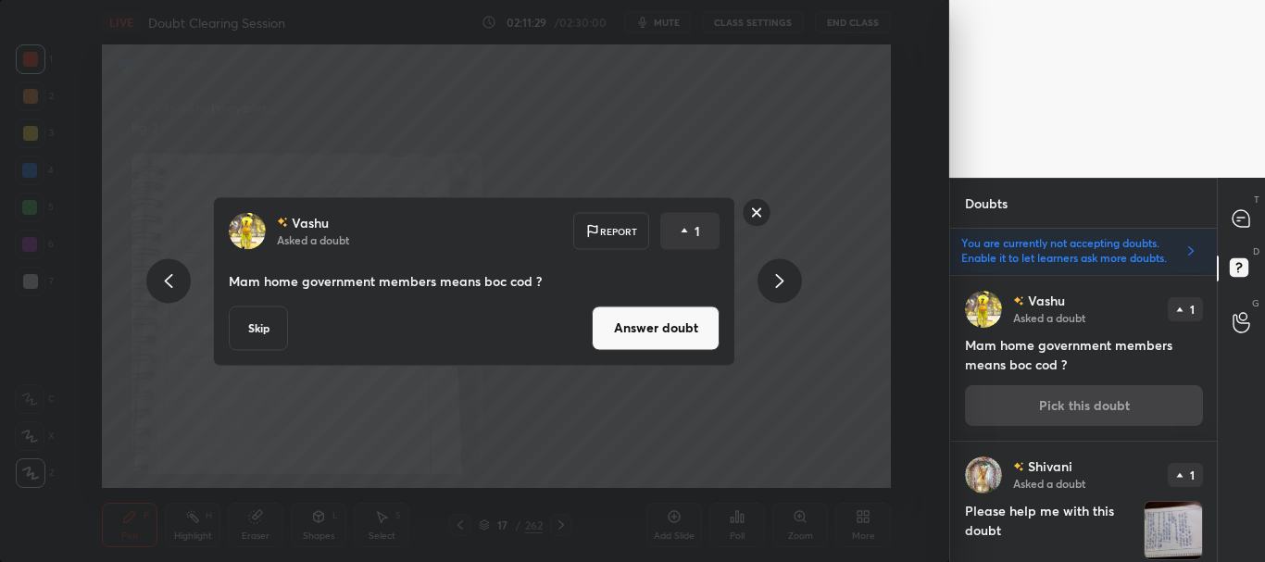
click at [680, 332] on button "Answer doubt" at bounding box center [656, 328] width 128 height 44
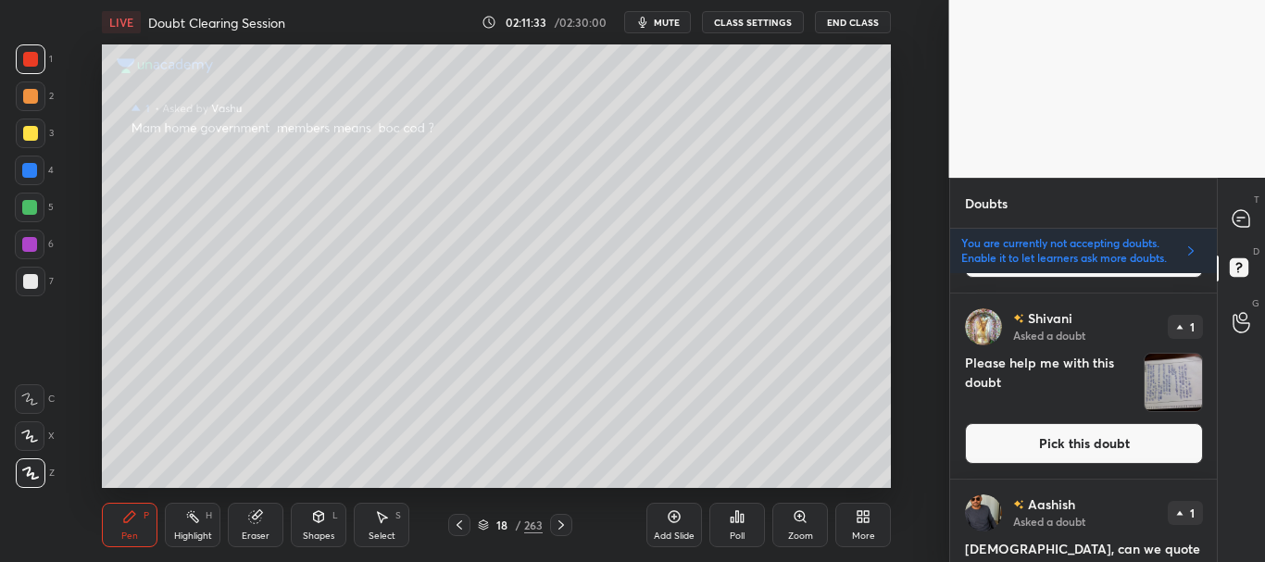
scroll to position [193, 0]
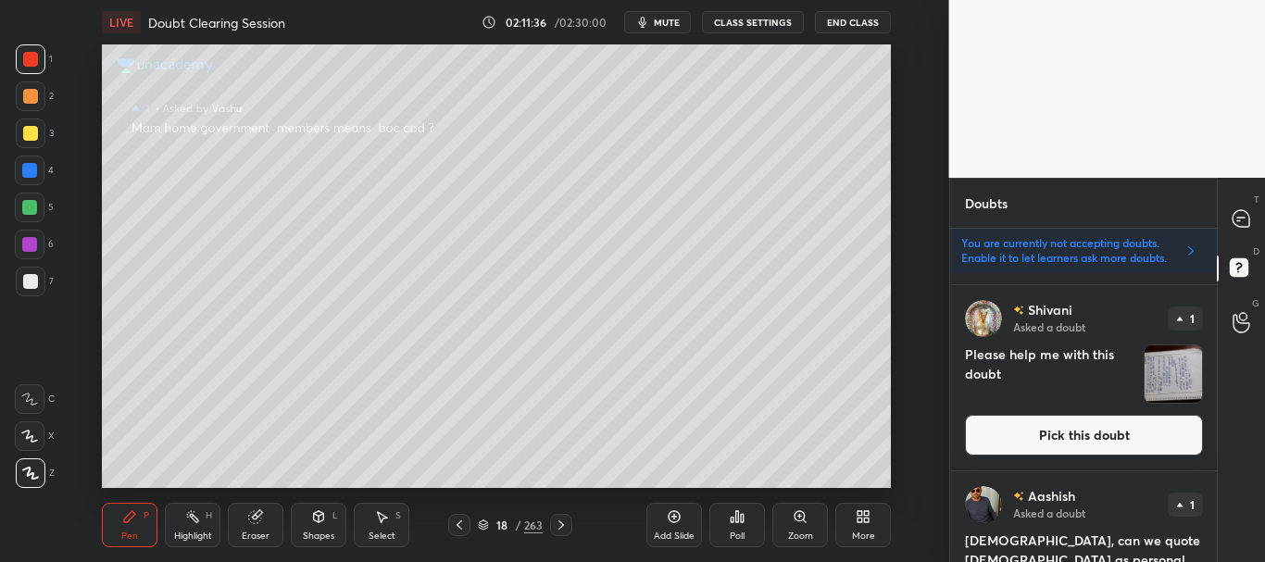
click at [1088, 428] on button "Pick this doubt" at bounding box center [1084, 435] width 238 height 41
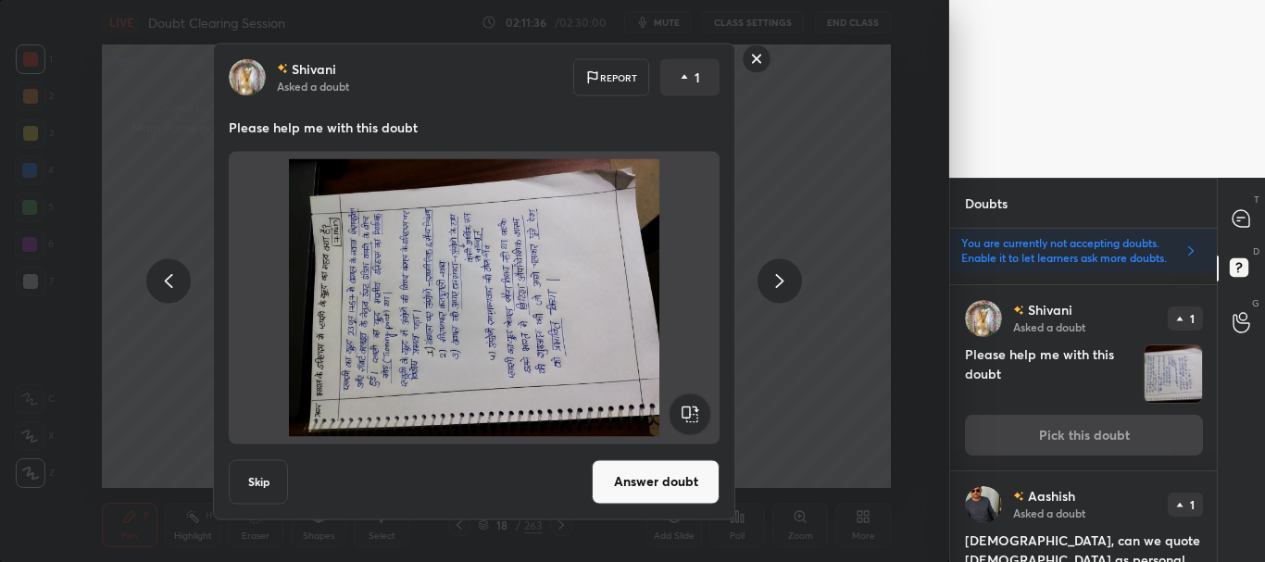
click at [257, 481] on button "Skip" at bounding box center [258, 481] width 59 height 44
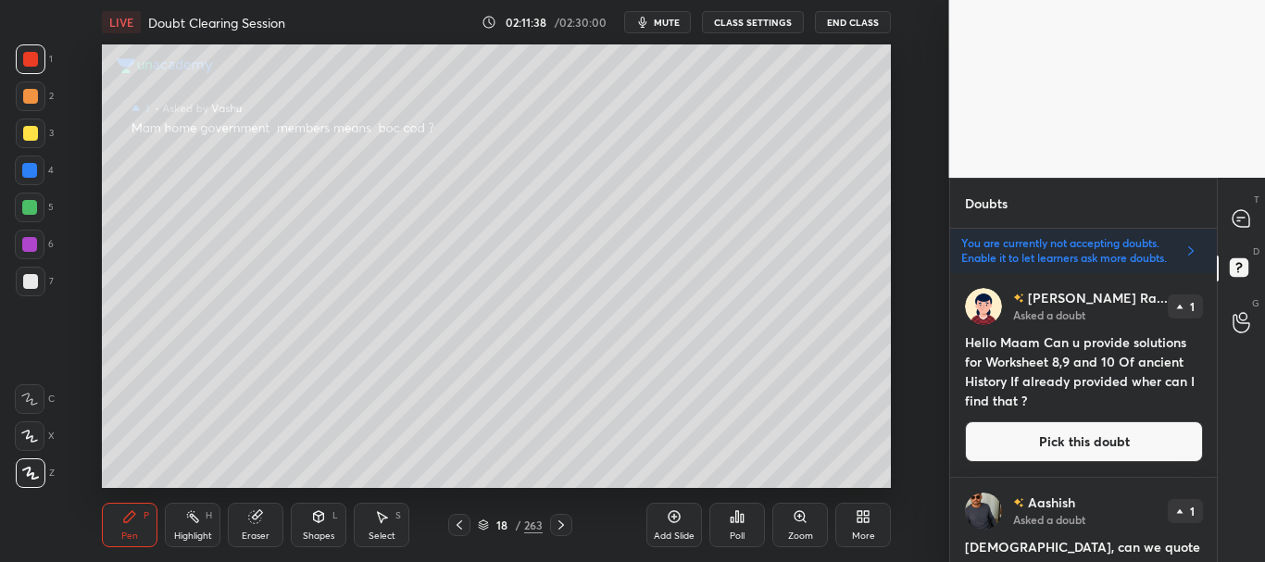
scroll to position [46, 0]
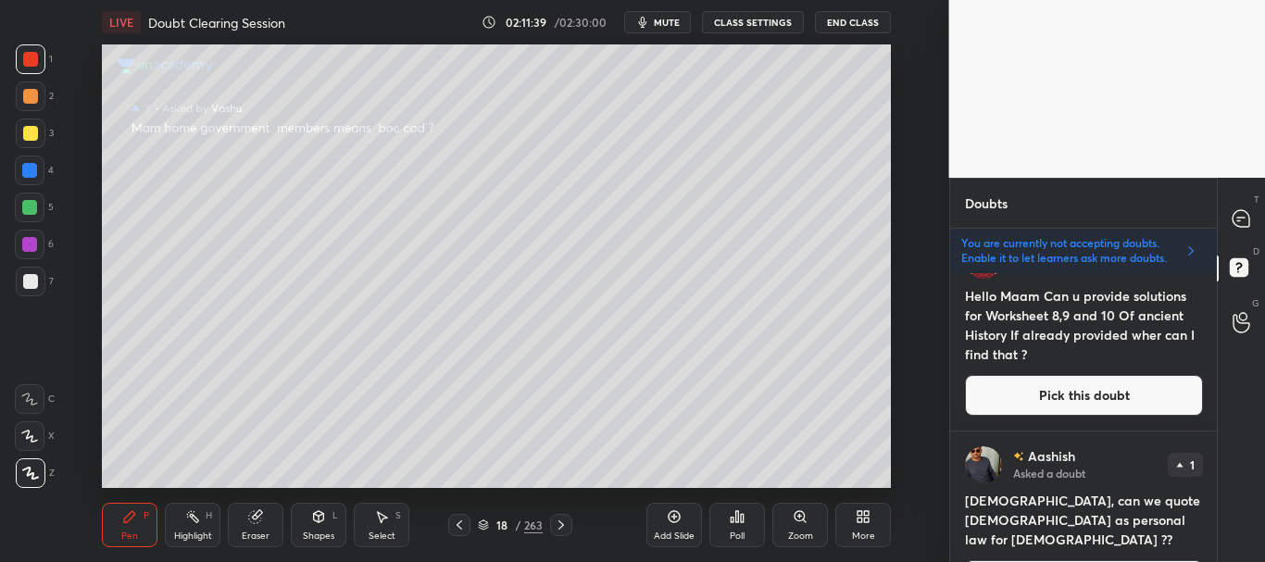
click at [1082, 384] on button "Pick this doubt" at bounding box center [1084, 395] width 238 height 41
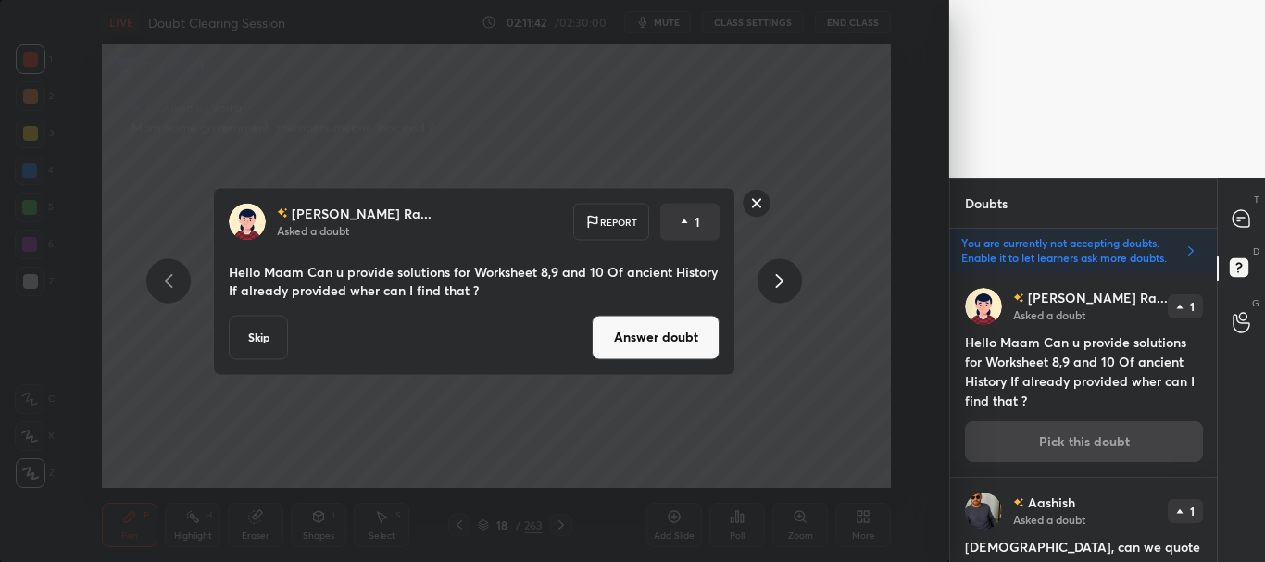
click at [670, 343] on button "Answer doubt" at bounding box center [656, 337] width 128 height 44
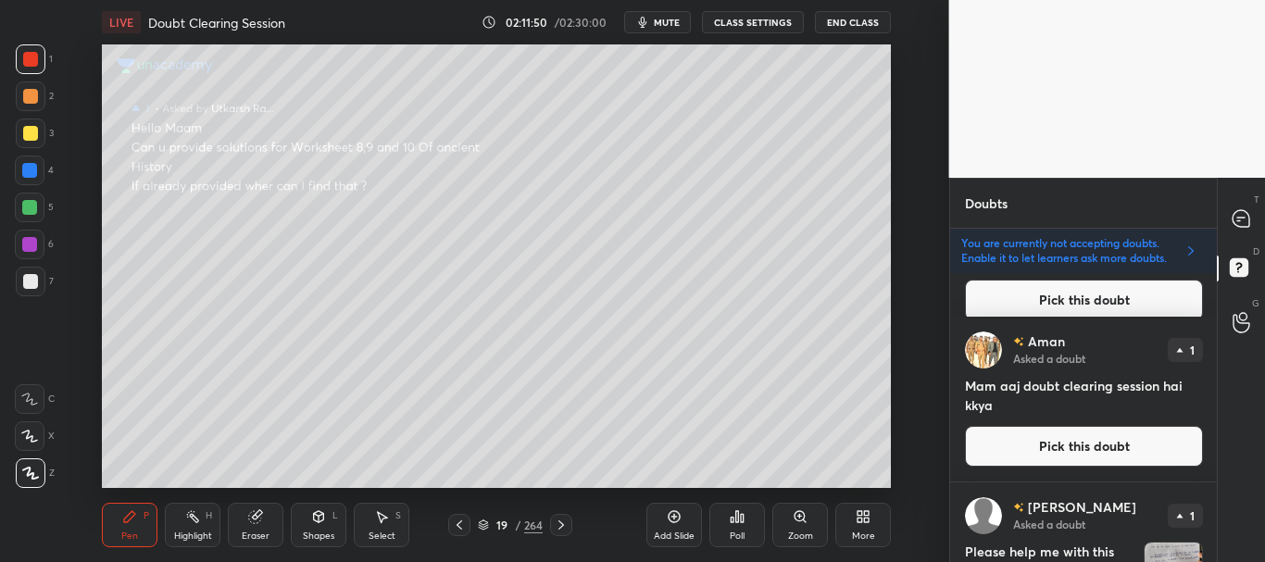
scroll to position [130, 0]
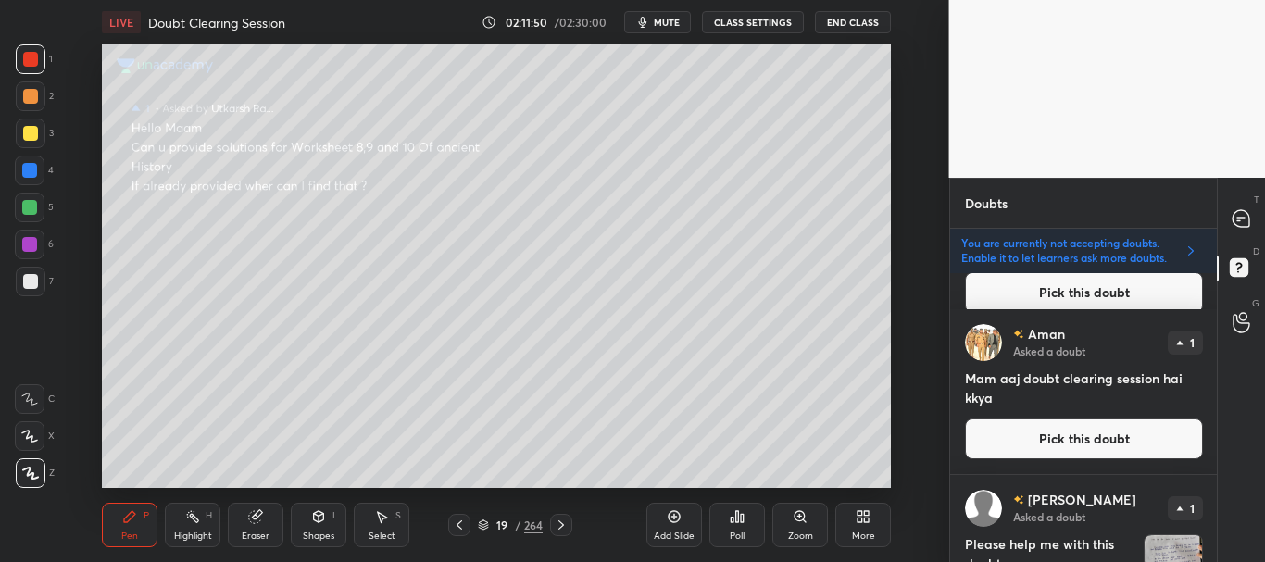
click at [1050, 430] on button "Pick this doubt" at bounding box center [1084, 439] width 238 height 41
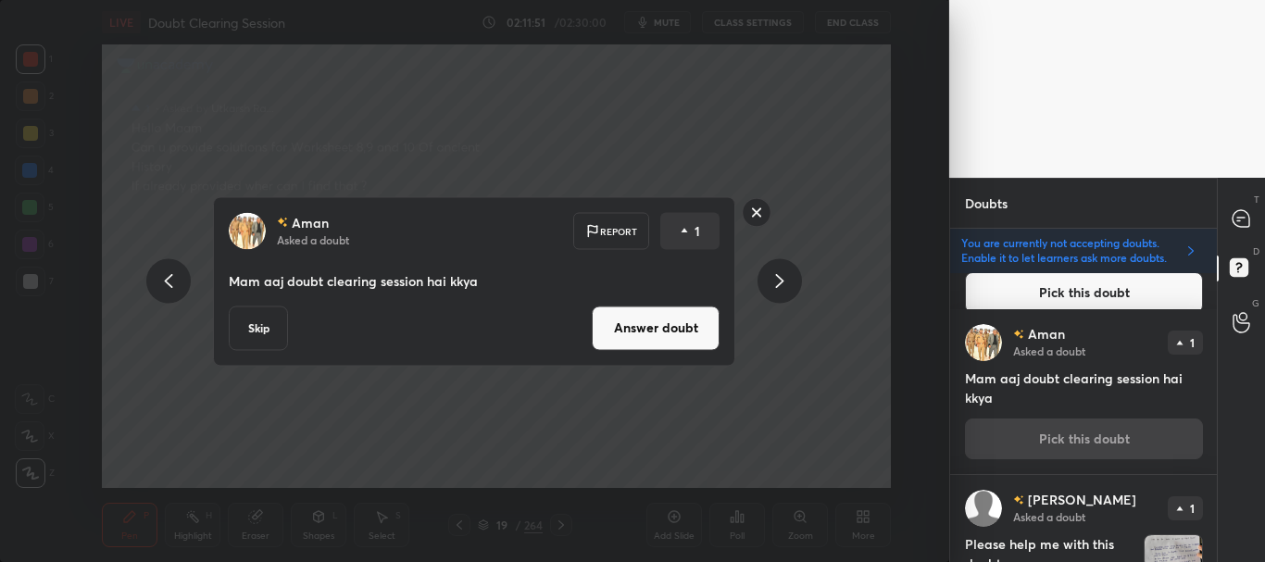
click at [257, 334] on button "Skip" at bounding box center [258, 328] width 59 height 44
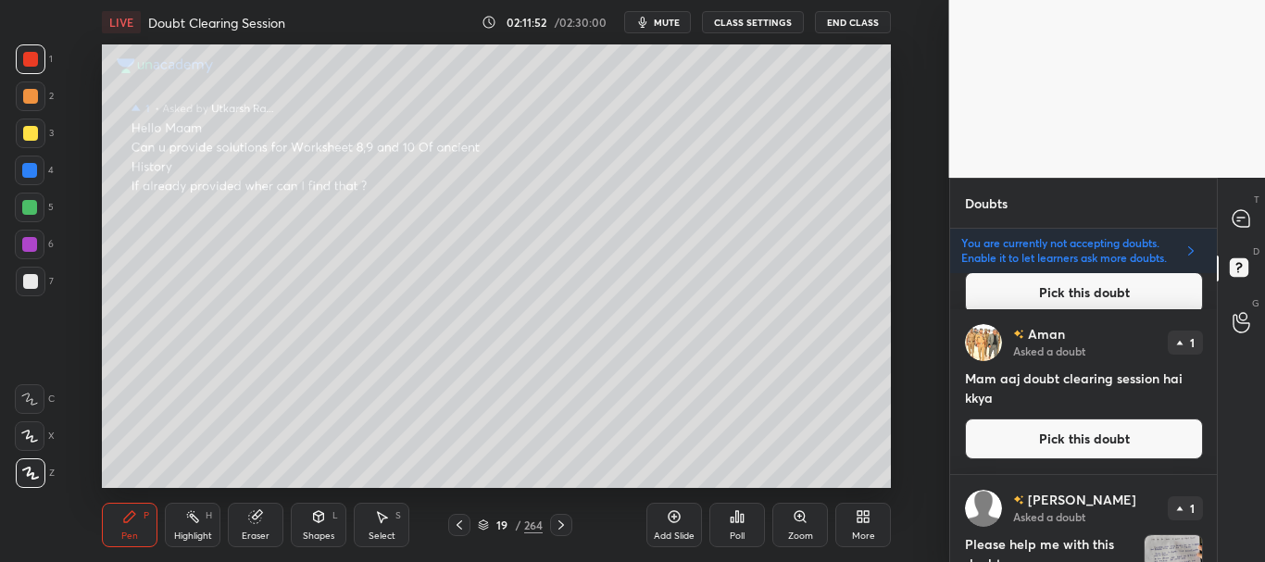
scroll to position [0, 0]
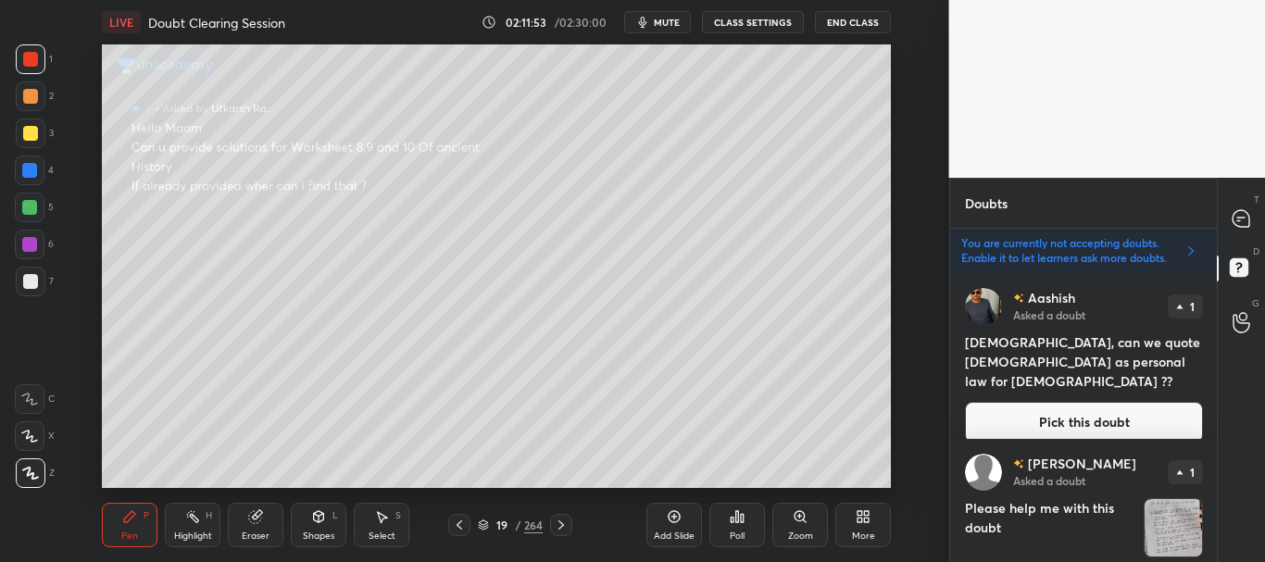
click at [1063, 402] on button "Pick this doubt" at bounding box center [1084, 422] width 238 height 41
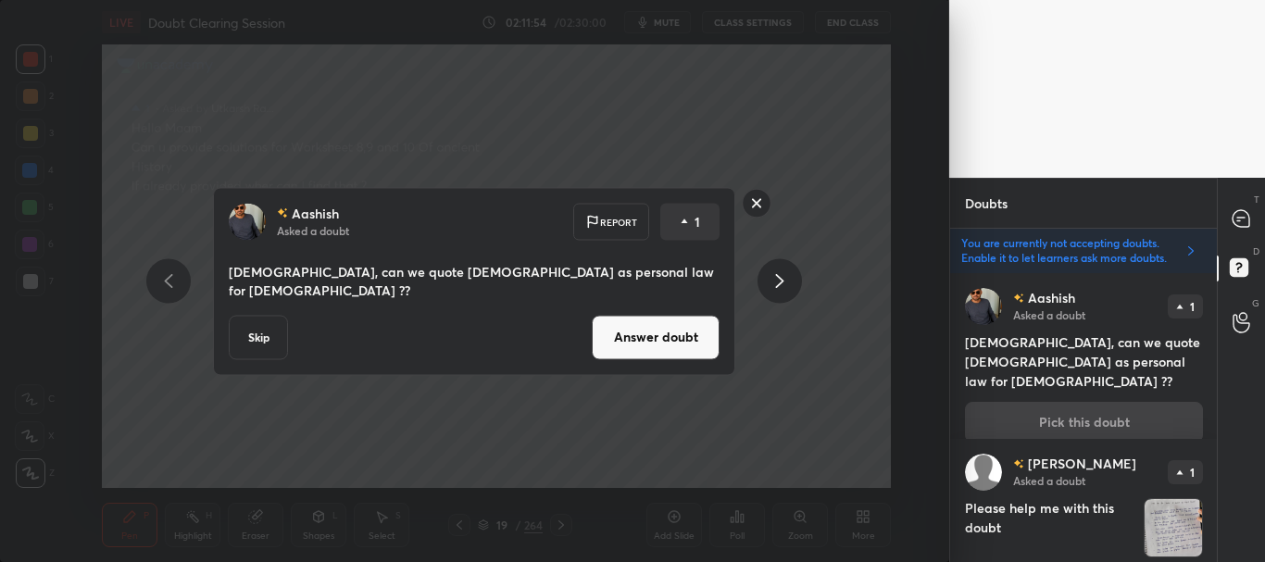
click at [662, 328] on button "Answer doubt" at bounding box center [656, 337] width 128 height 44
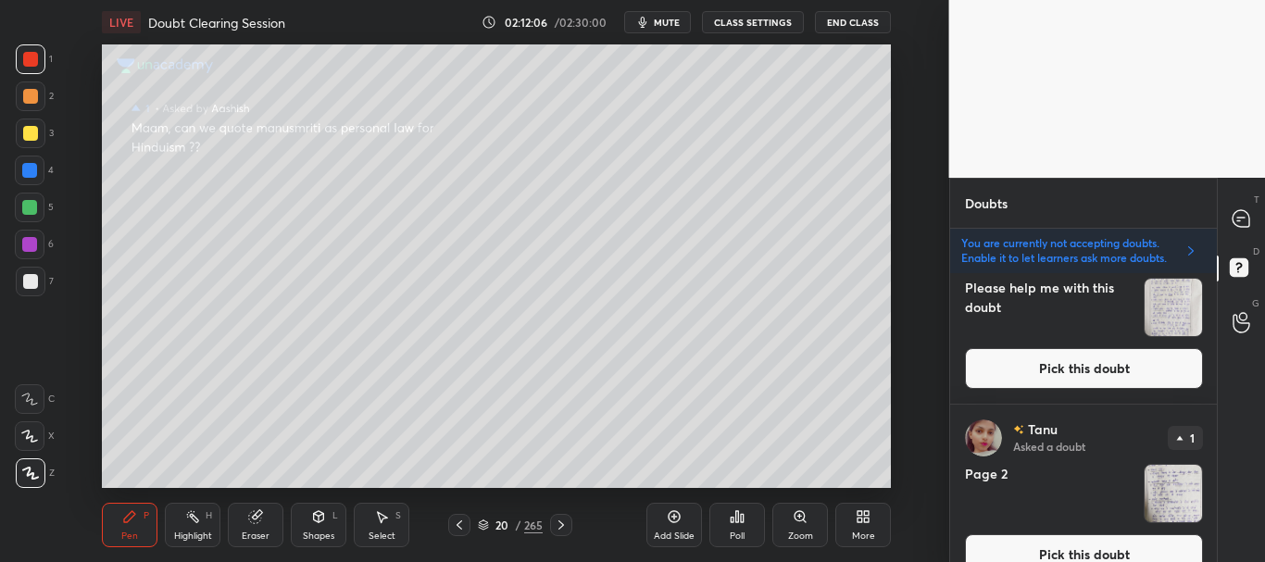
click at [1083, 363] on button "Pick this doubt" at bounding box center [1084, 368] width 238 height 41
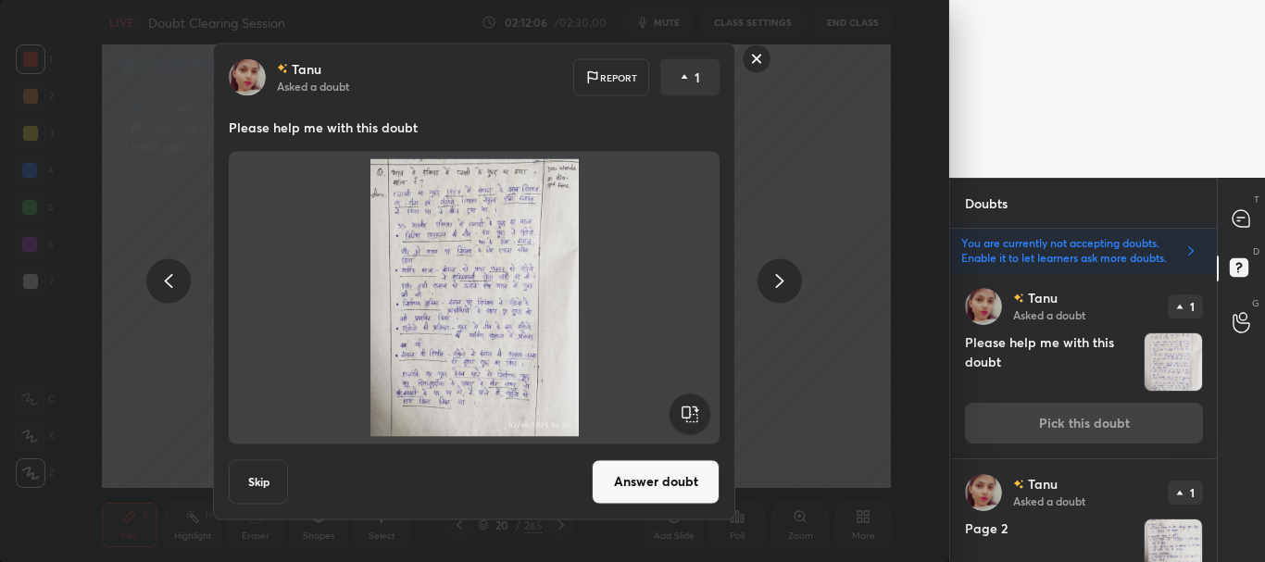
drag, startPoint x: 272, startPoint y: 475, endPoint x: 283, endPoint y: 456, distance: 22.0
click at [268, 479] on button "Skip" at bounding box center [258, 481] width 59 height 44
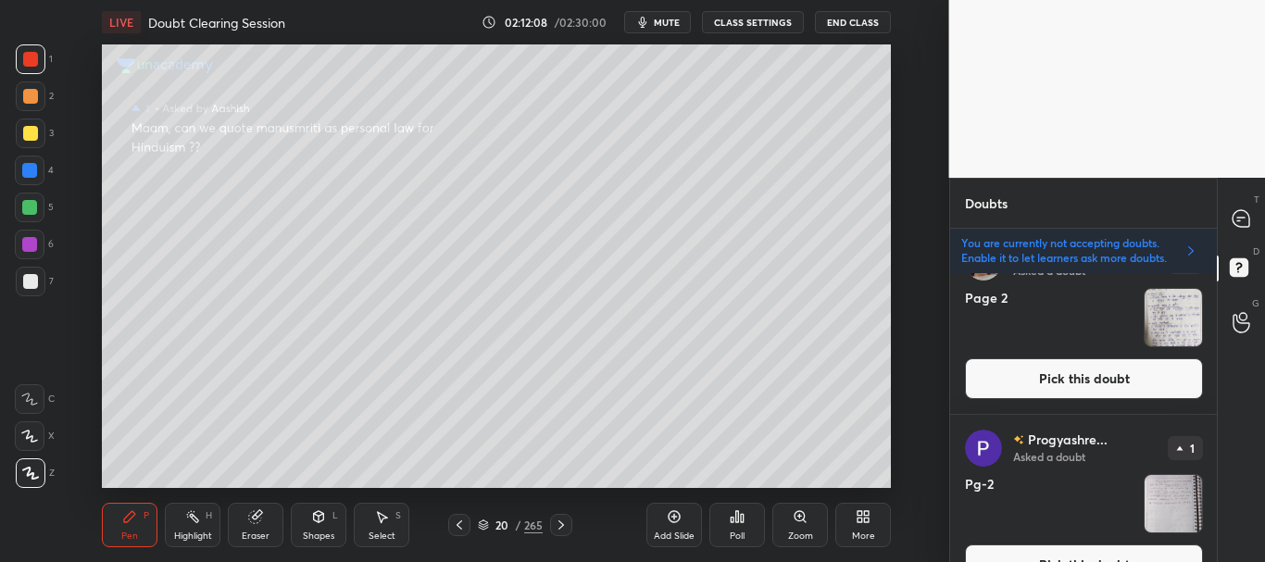
click at [1096, 383] on button "Pick this doubt" at bounding box center [1084, 378] width 238 height 41
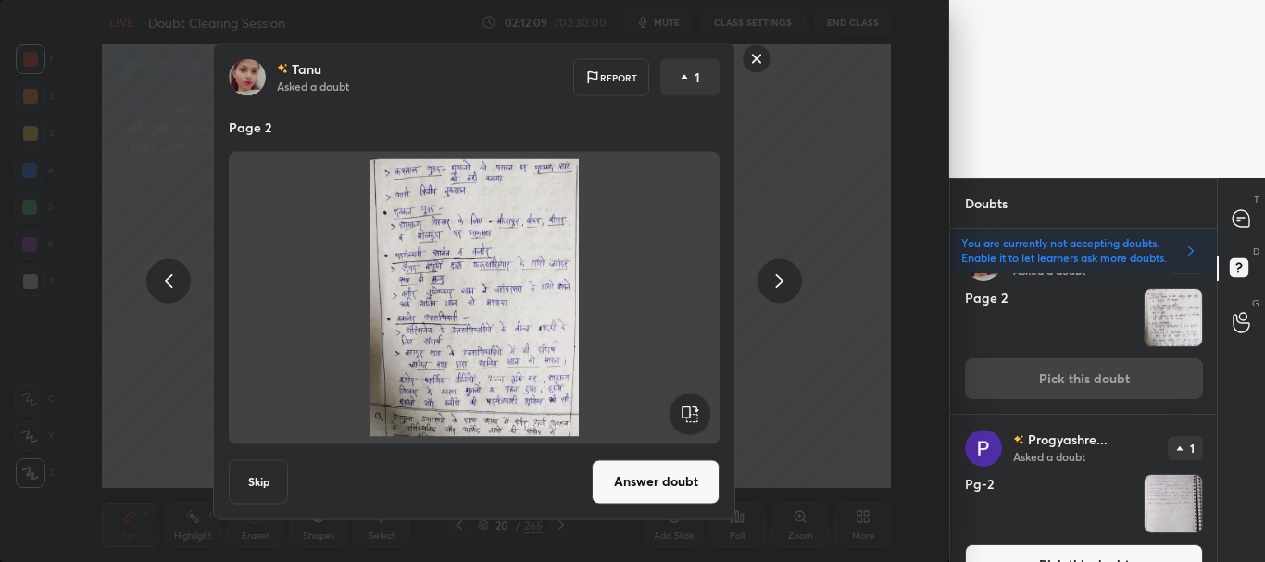
scroll to position [186, 0]
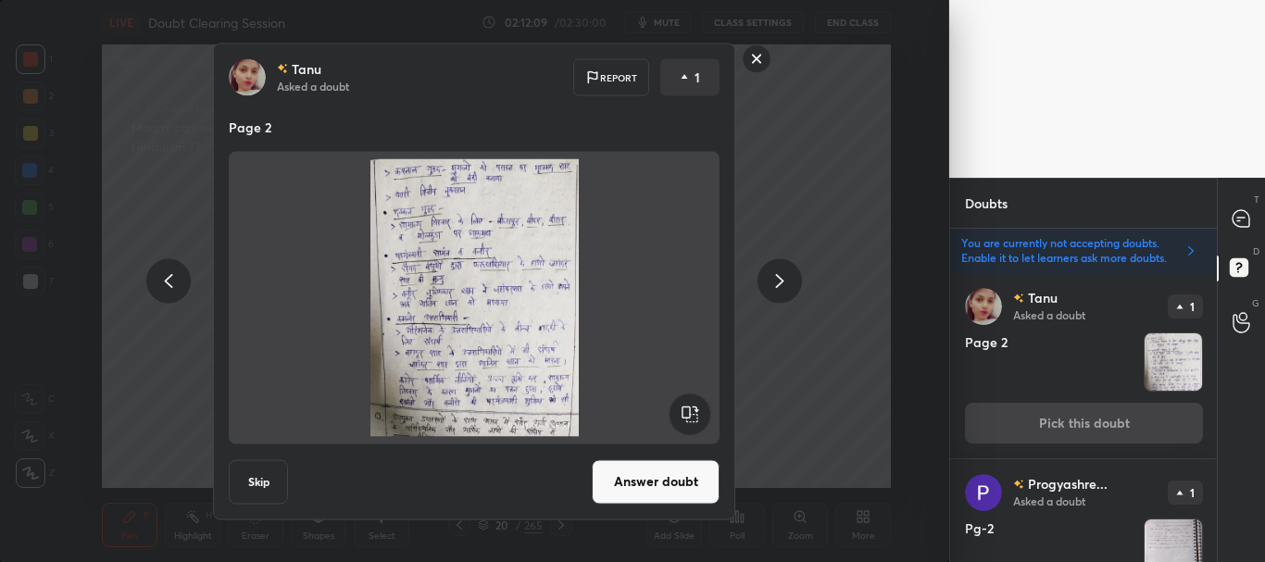
click at [264, 480] on button "Skip" at bounding box center [258, 481] width 59 height 44
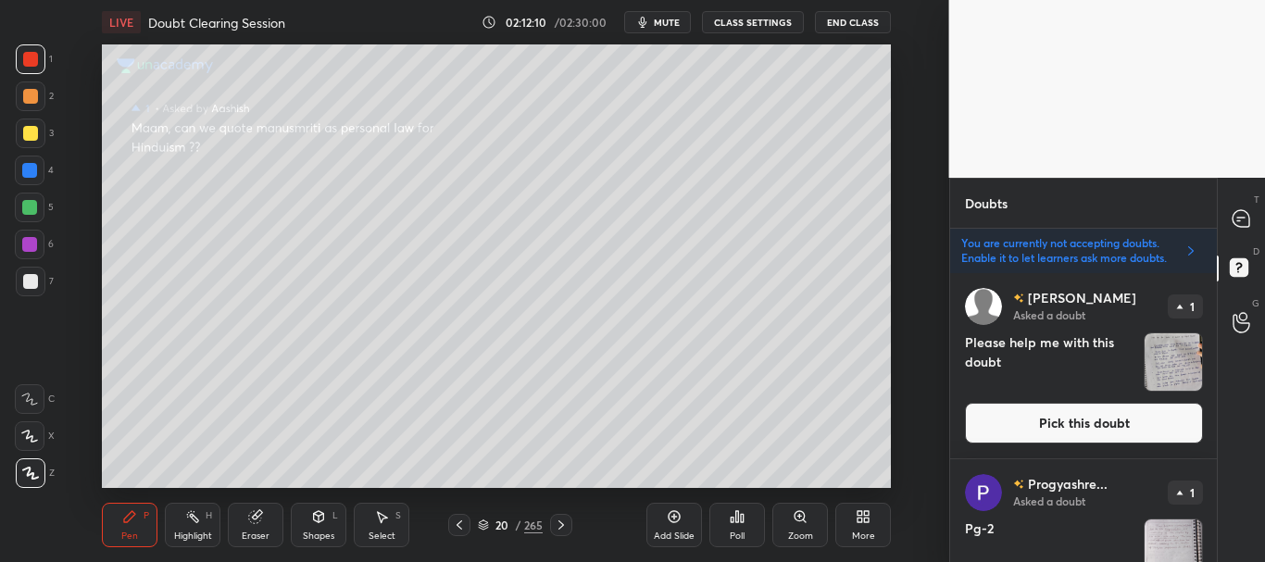
click at [1067, 417] on button "Pick this doubt" at bounding box center [1084, 423] width 238 height 41
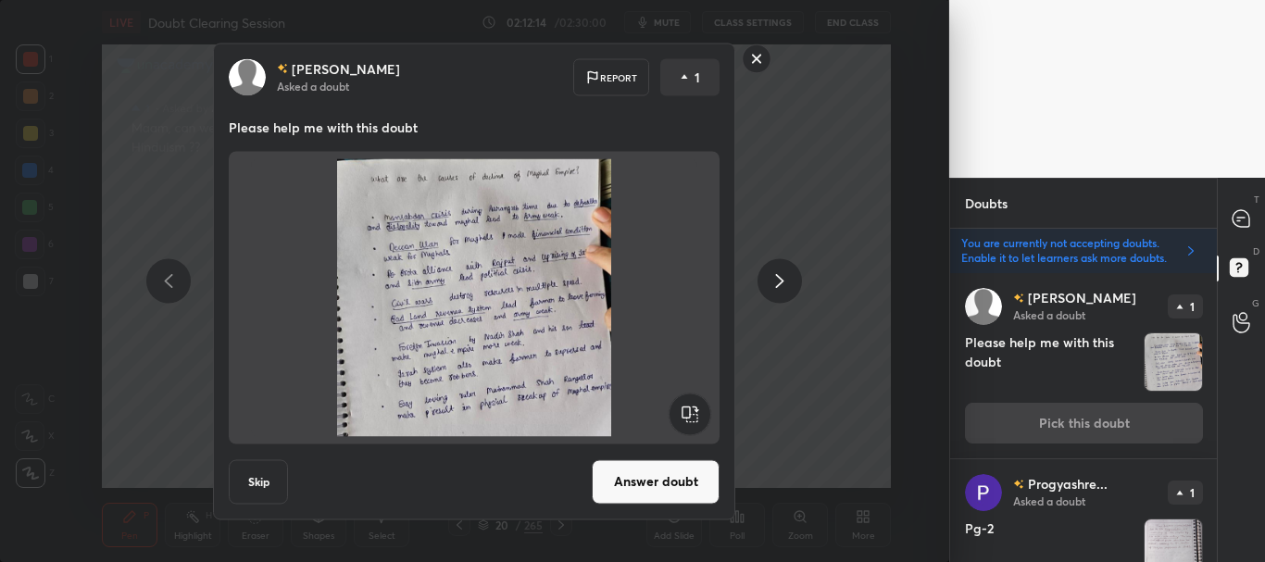
click at [651, 478] on button "Answer doubt" at bounding box center [656, 481] width 128 height 44
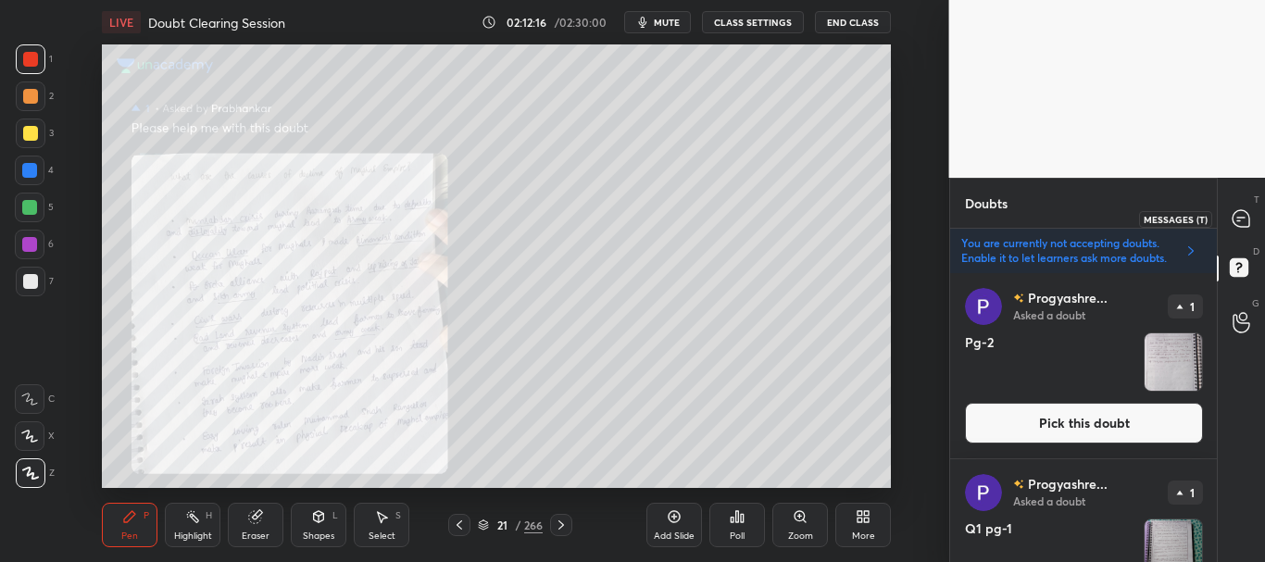
click at [1241, 220] on icon at bounding box center [1241, 218] width 17 height 17
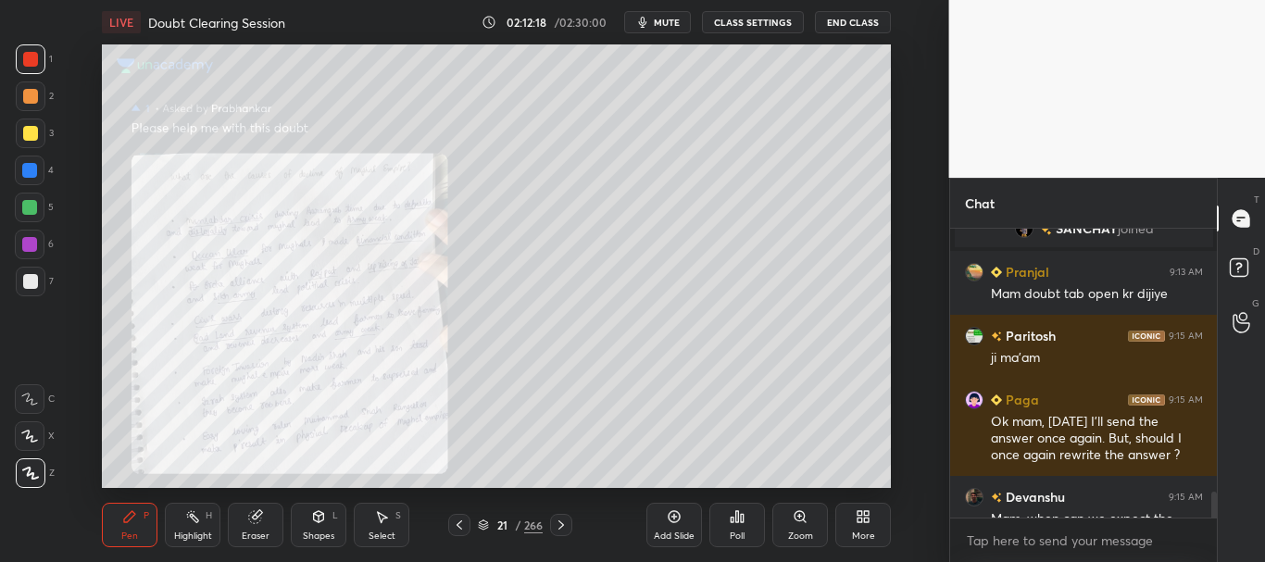
scroll to position [4044, 0]
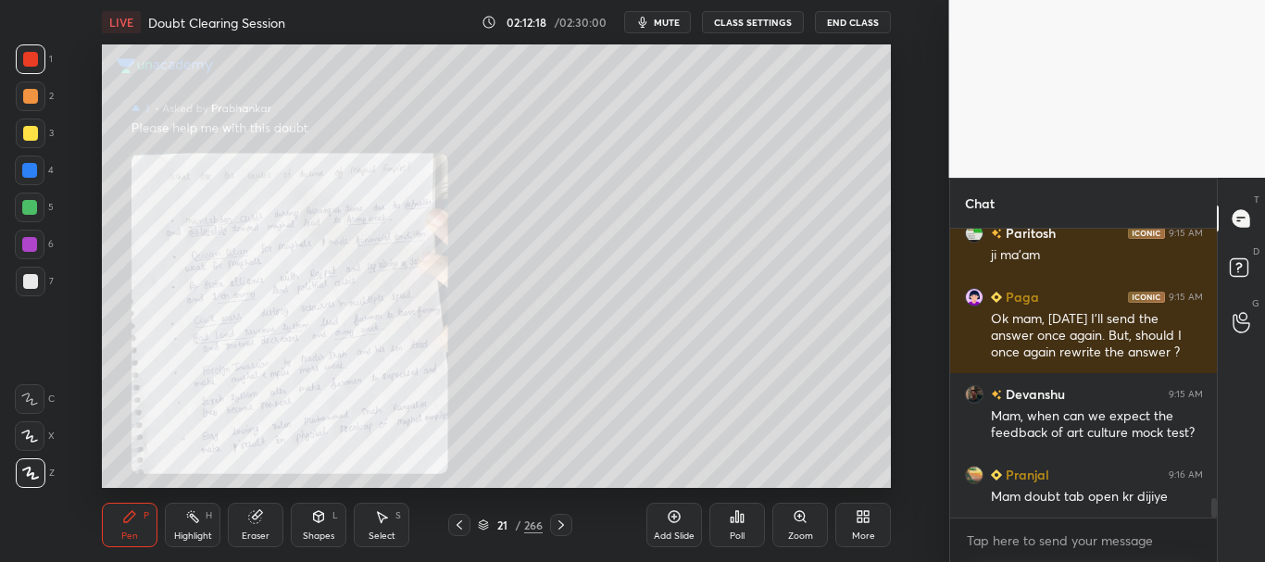
drag, startPoint x: 1213, startPoint y: 496, endPoint x: 1213, endPoint y: 530, distance: 33.4
click at [1213, 531] on div "Pranjal 9:13 AM Mam doubt tab open kr dijiye Paritosh 9:15 AM ji ma'am Paga 9:1…" at bounding box center [1084, 395] width 268 height 333
click at [396, 488] on div "LIVE Doubt Clearing Session 02:12:33 / 02:30:00 mute CLASS SETTINGS End Class S…" at bounding box center [496, 281] width 875 height 562
click at [1238, 271] on rect at bounding box center [1239, 268] width 18 height 18
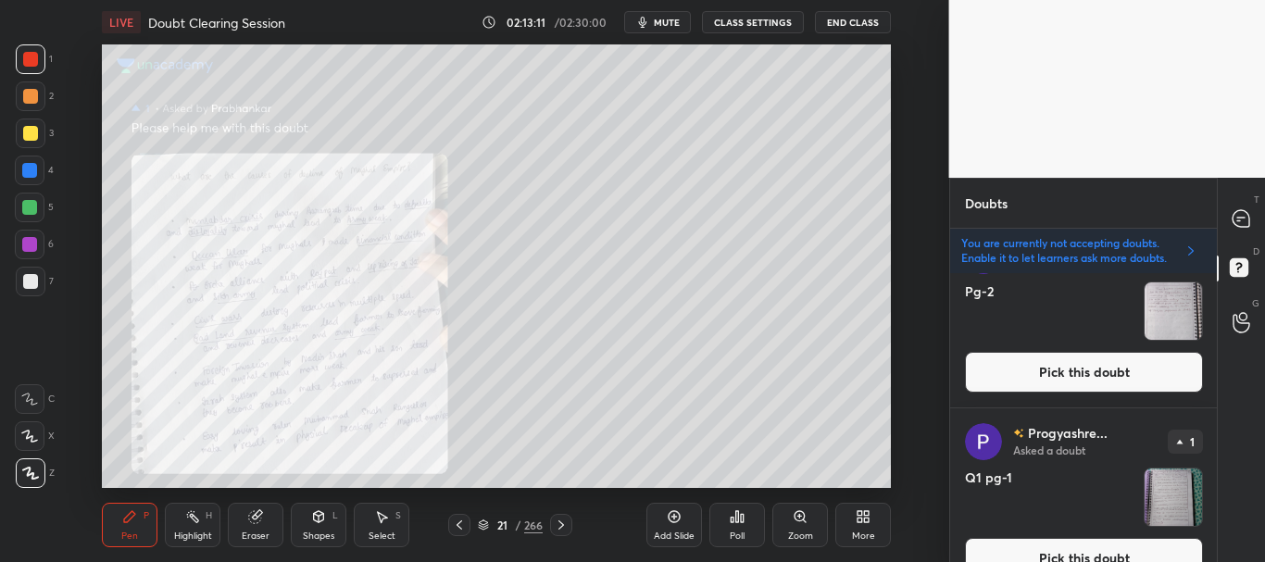
scroll to position [66, 0]
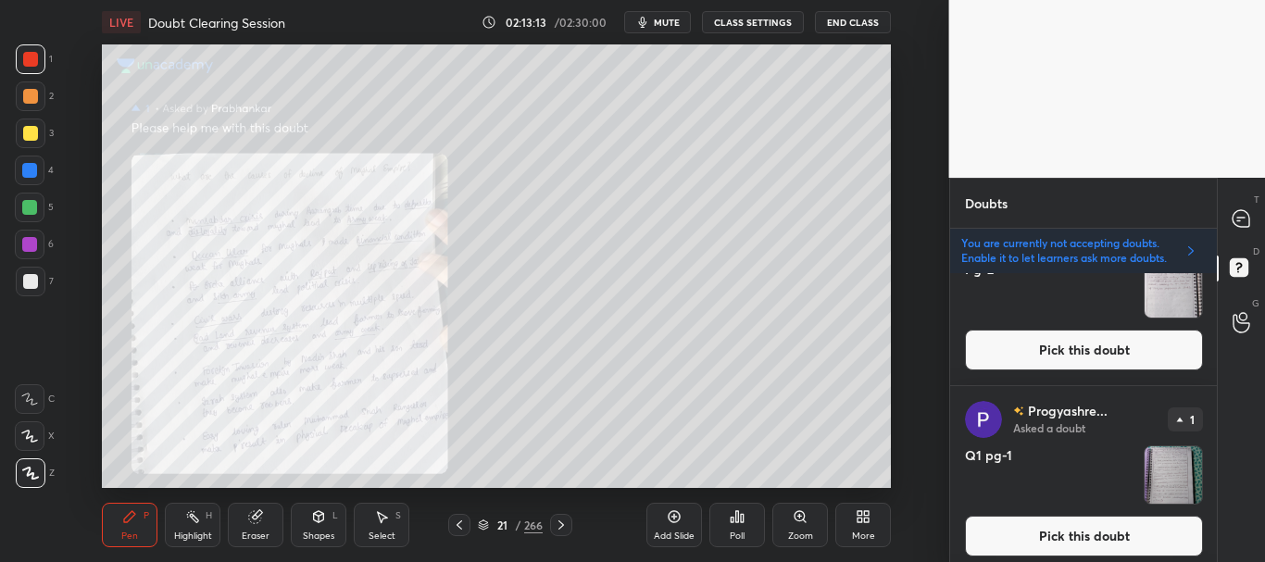
click at [1041, 529] on button "Pick this doubt" at bounding box center [1084, 536] width 238 height 41
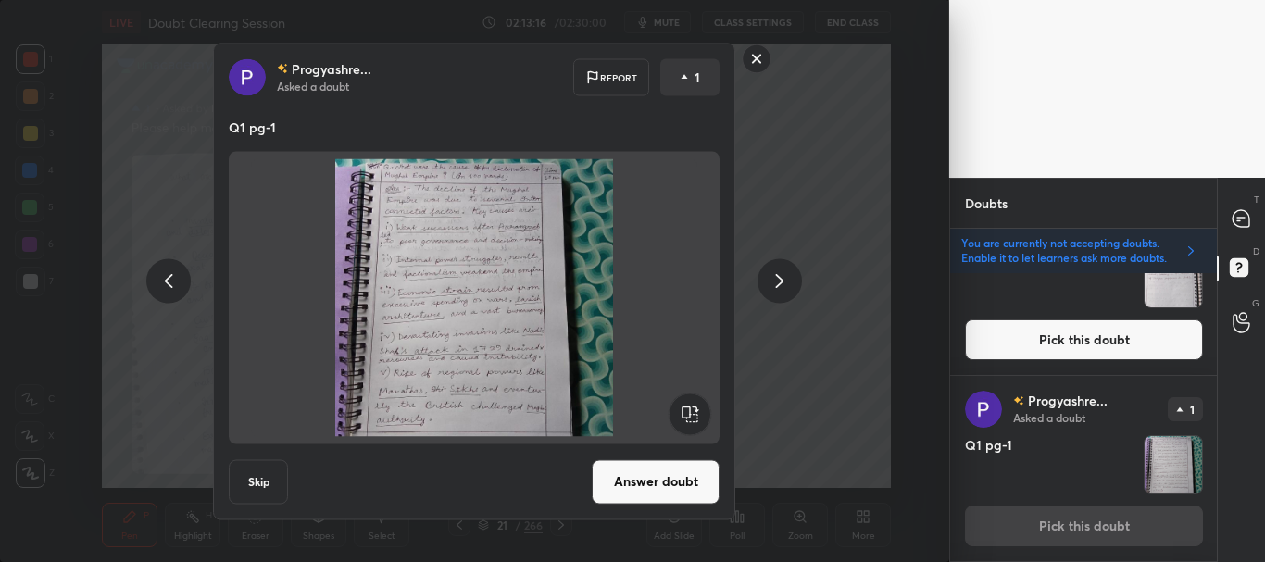
click at [658, 473] on button "Answer doubt" at bounding box center [656, 481] width 128 height 44
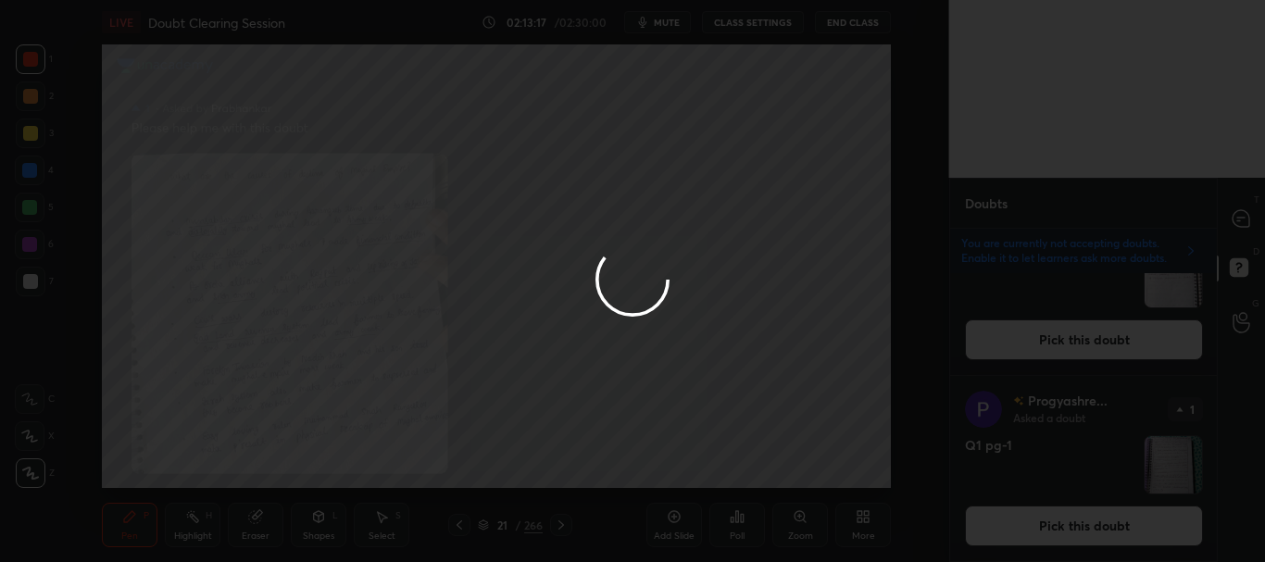
scroll to position [0, 0]
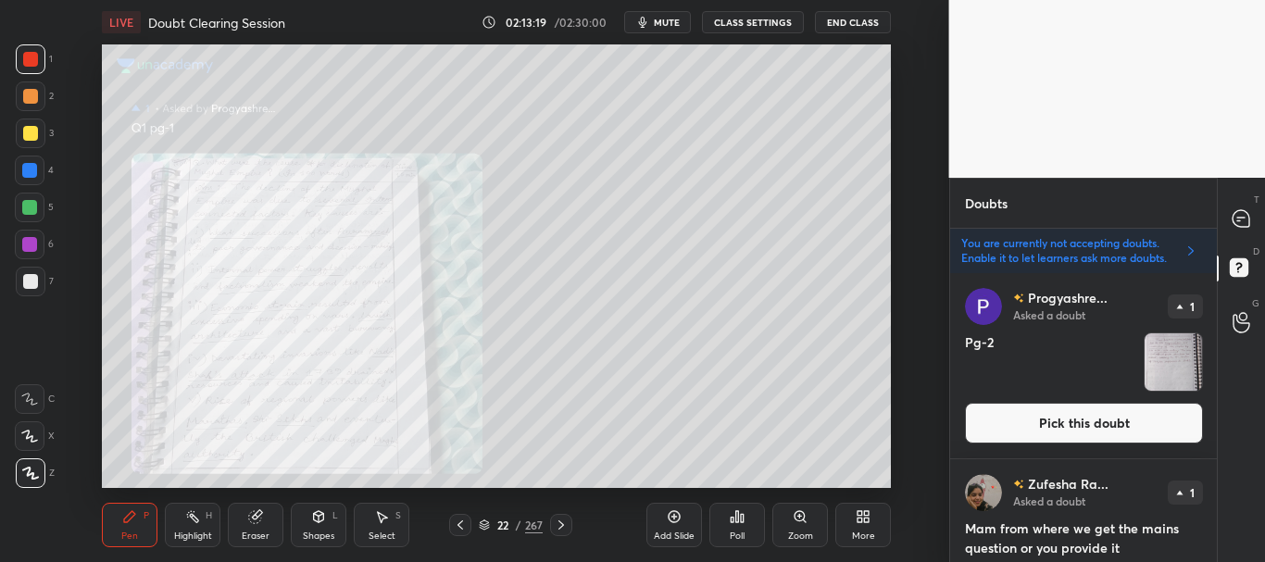
click at [1056, 420] on button "Pick this doubt" at bounding box center [1084, 423] width 238 height 41
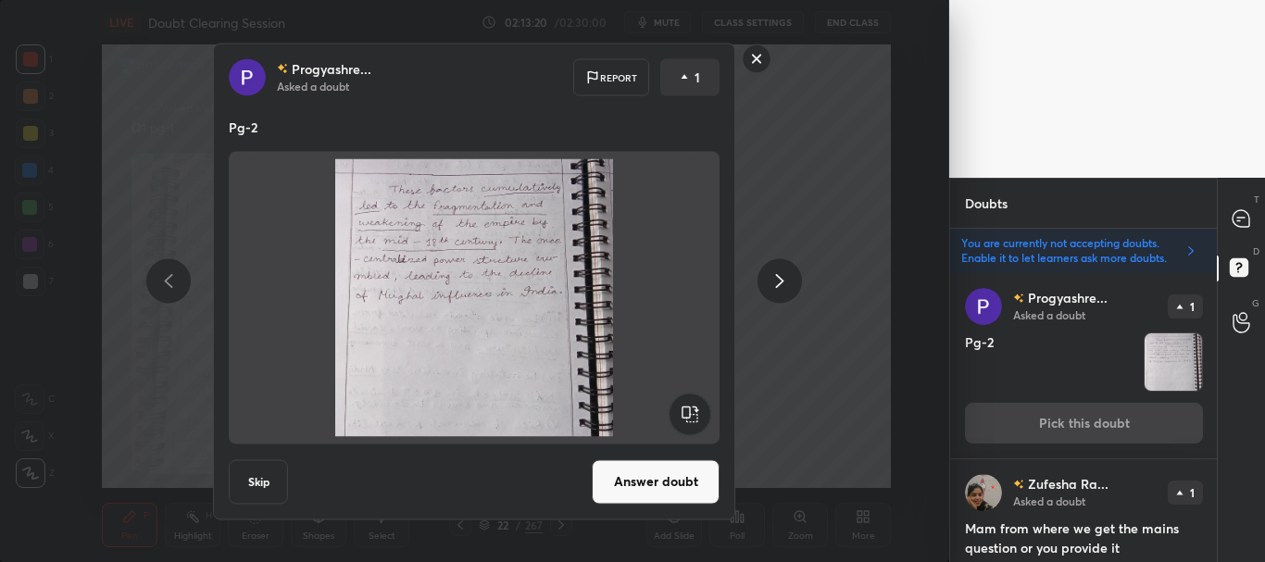
click at [637, 483] on button "Answer doubt" at bounding box center [656, 481] width 128 height 44
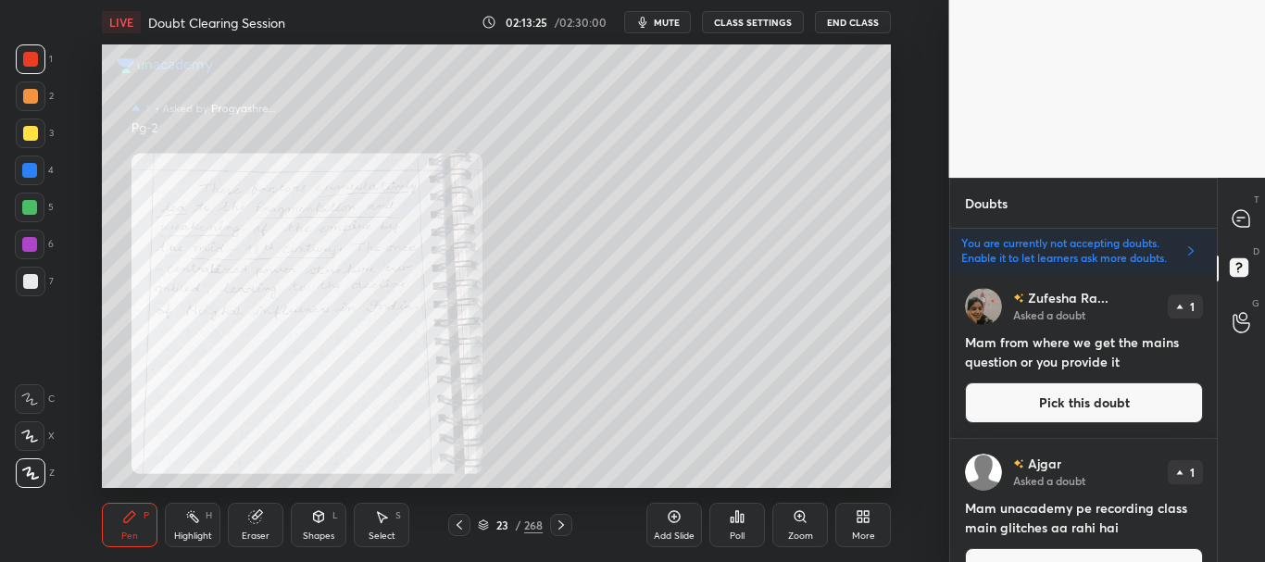
click at [667, 518] on icon at bounding box center [674, 516] width 15 height 15
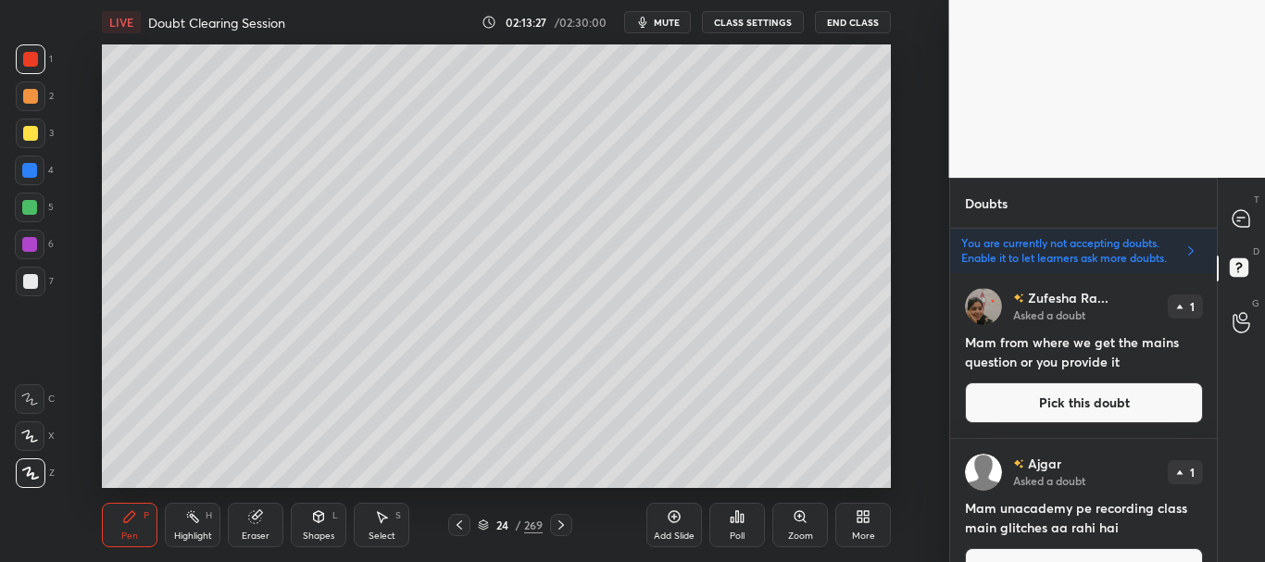
click at [1095, 396] on button "Pick this doubt" at bounding box center [1084, 403] width 238 height 41
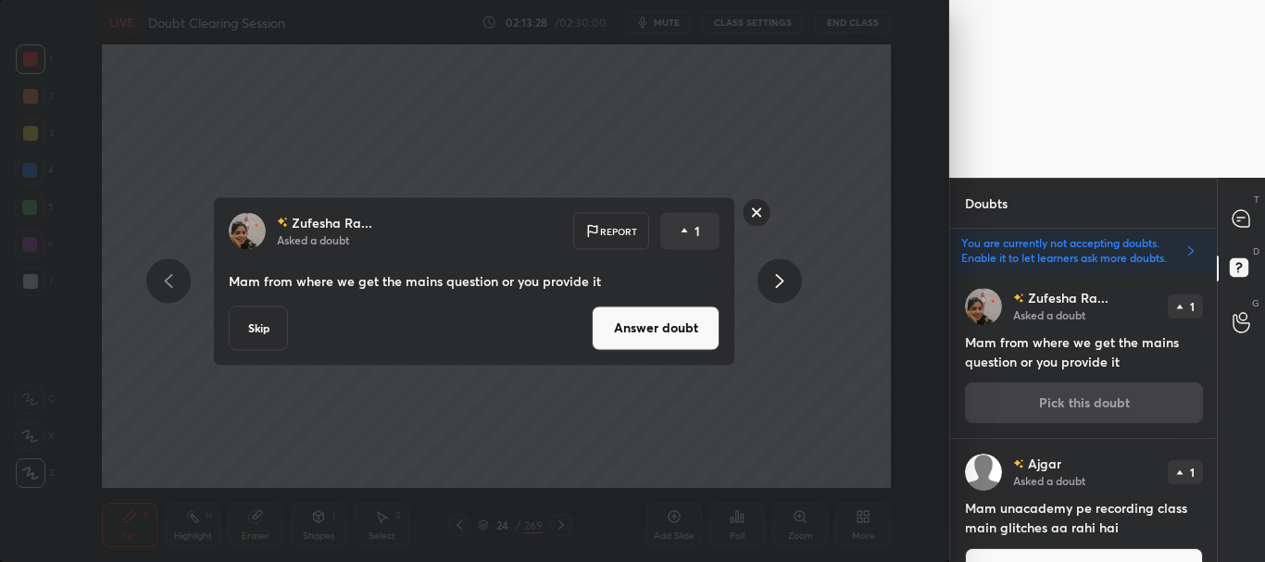
click at [256, 348] on button "Skip" at bounding box center [258, 328] width 59 height 44
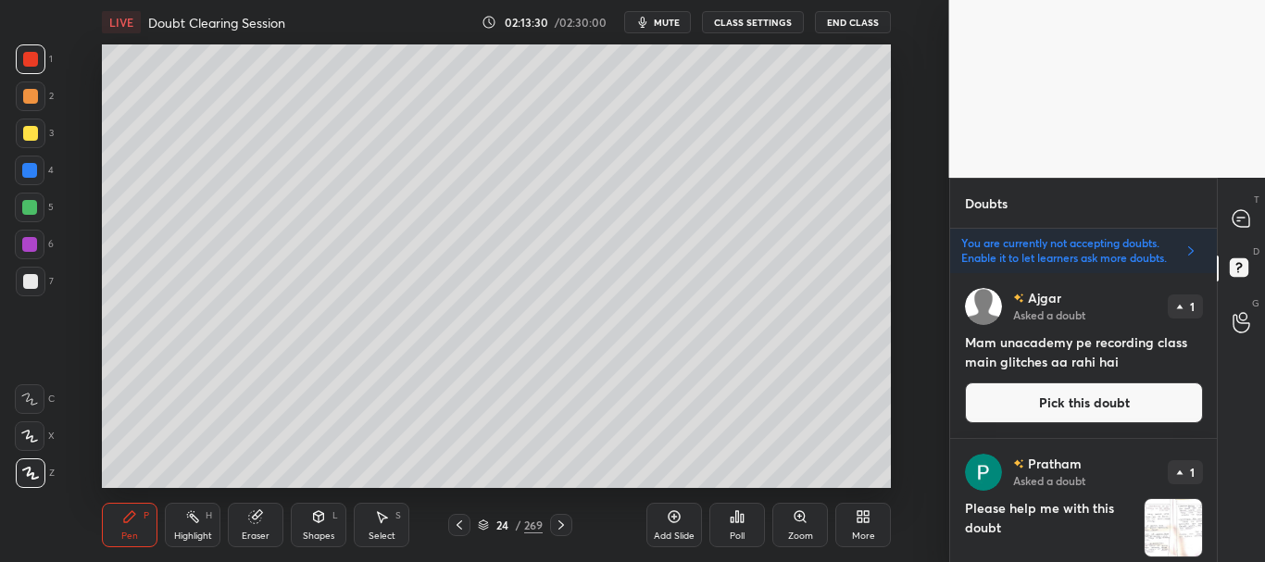
click at [1115, 404] on button "Pick this doubt" at bounding box center [1084, 403] width 238 height 41
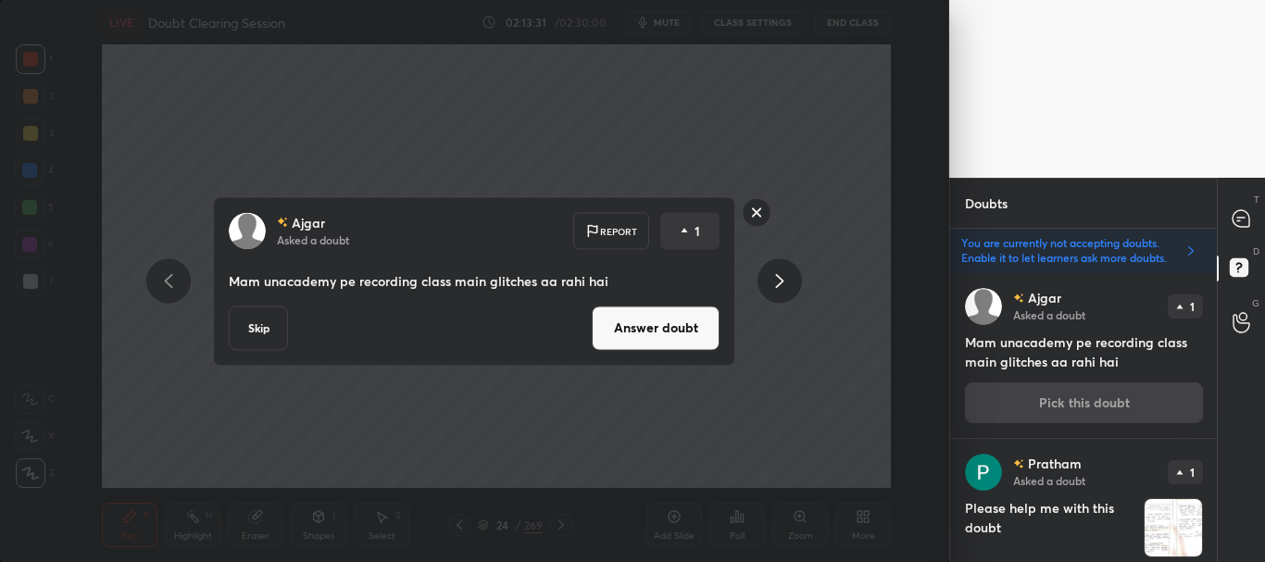
click at [245, 329] on button "Skip" at bounding box center [258, 328] width 59 height 44
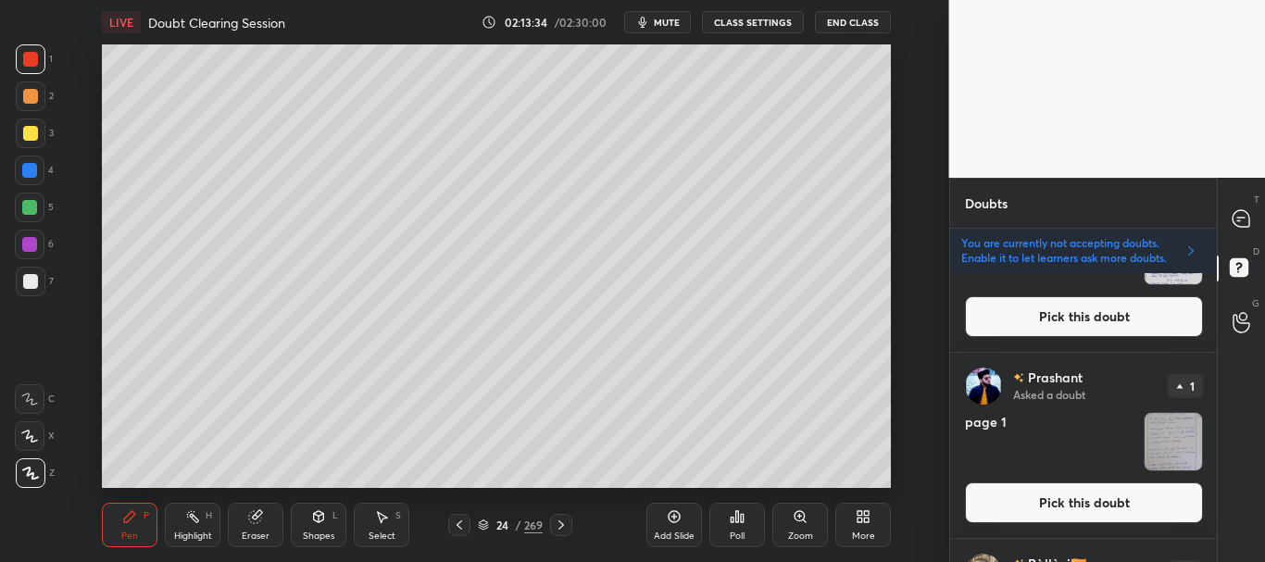
scroll to position [532, 0]
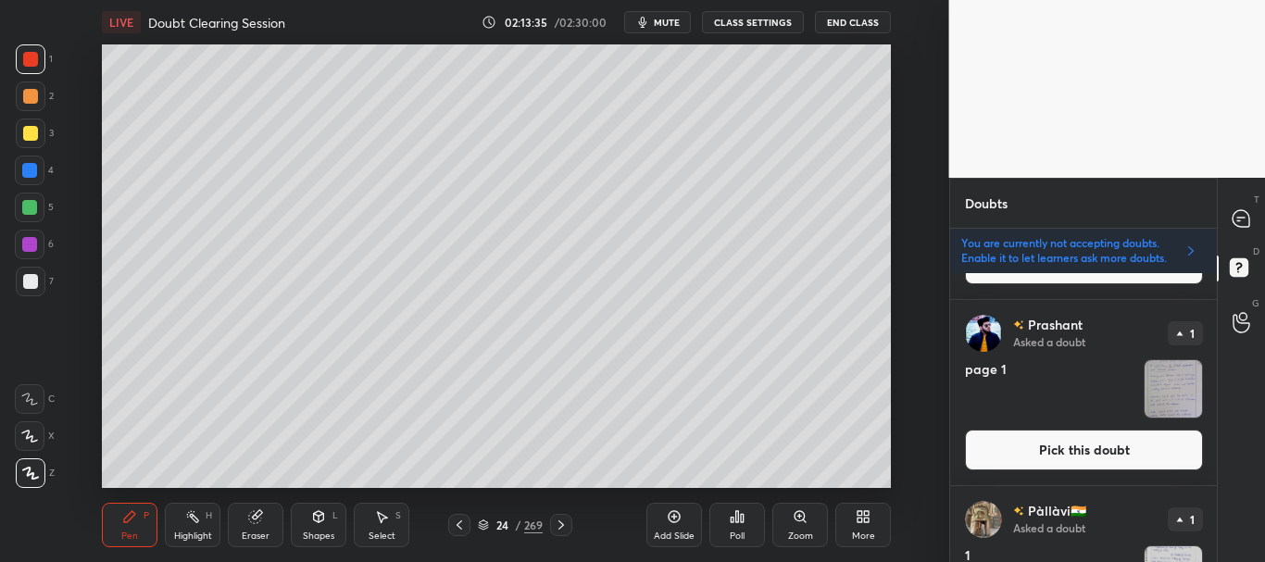
click at [1022, 445] on button "Pick this doubt" at bounding box center [1084, 450] width 238 height 41
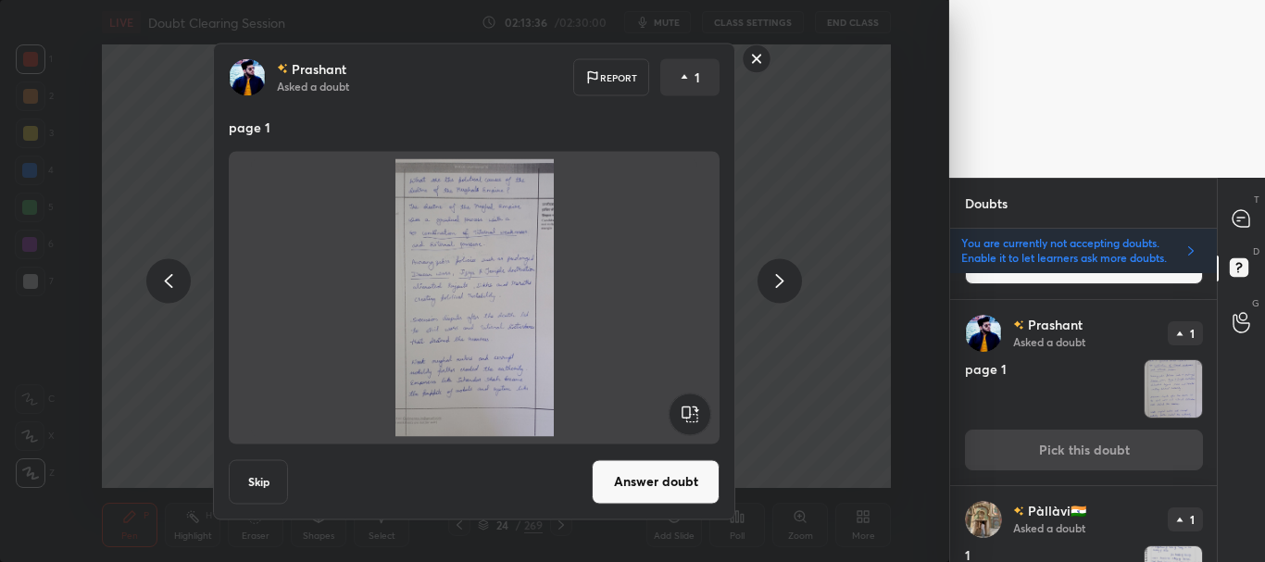
click at [617, 483] on button "Answer doubt" at bounding box center [656, 481] width 128 height 44
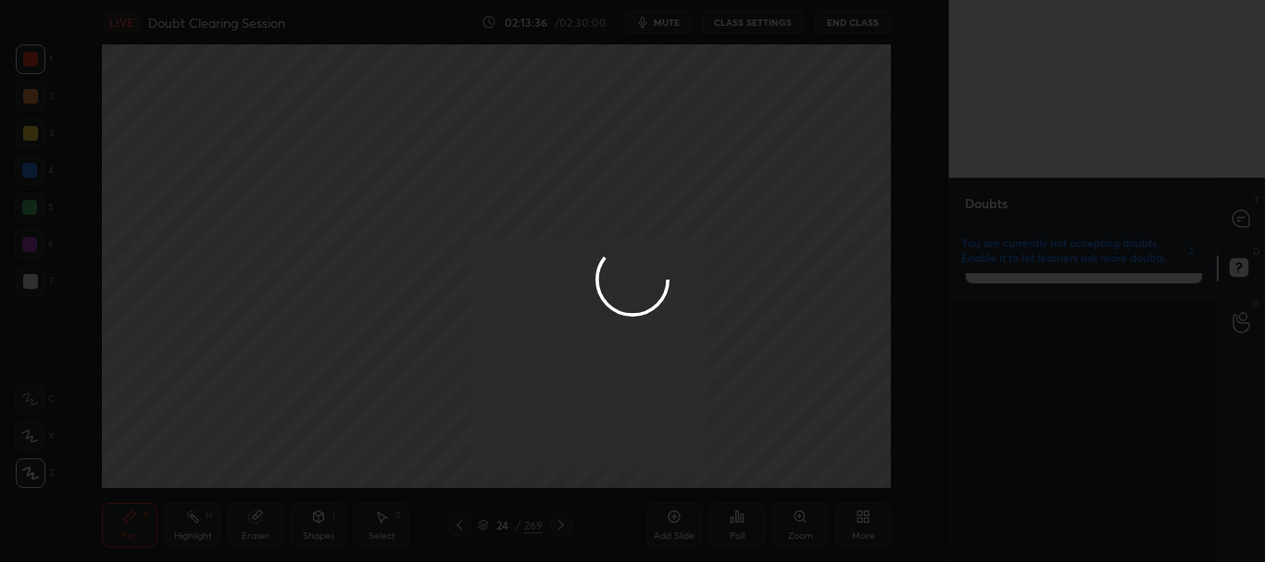
scroll to position [0, 0]
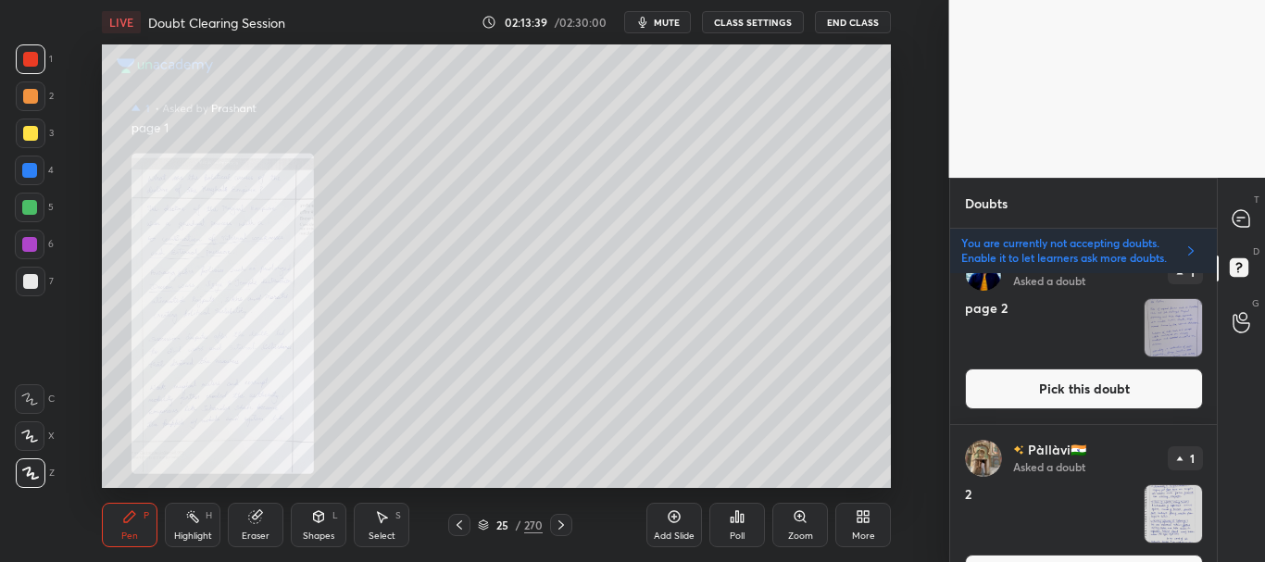
click at [1061, 392] on button "Pick this doubt" at bounding box center [1084, 389] width 238 height 41
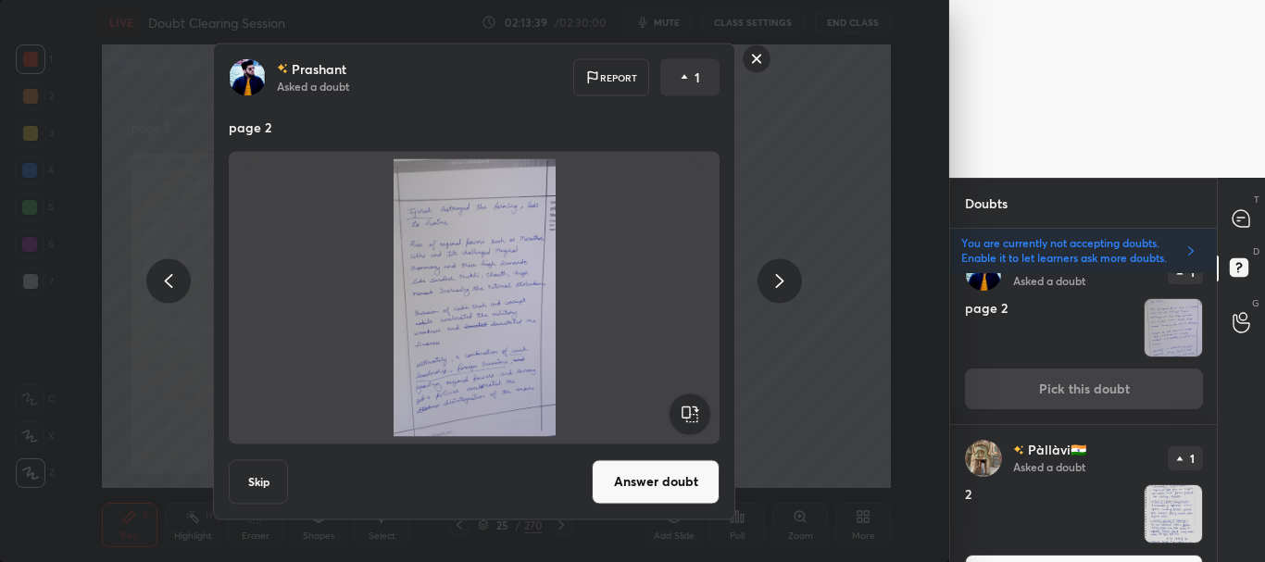
scroll to position [186, 0]
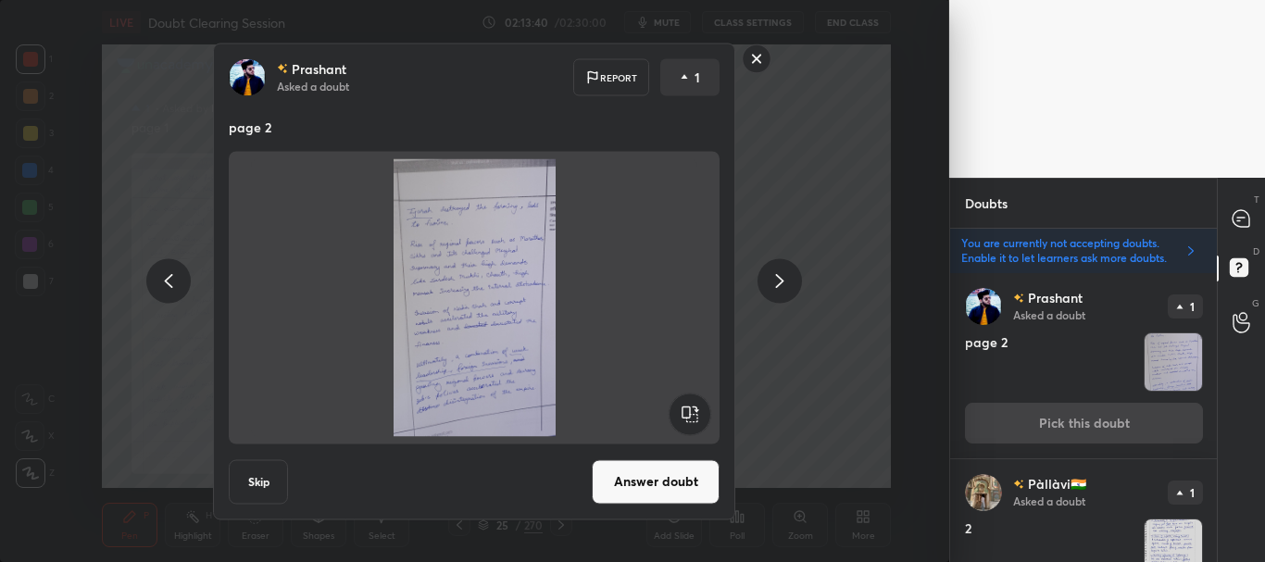
click at [692, 475] on button "Answer doubt" at bounding box center [656, 481] width 128 height 44
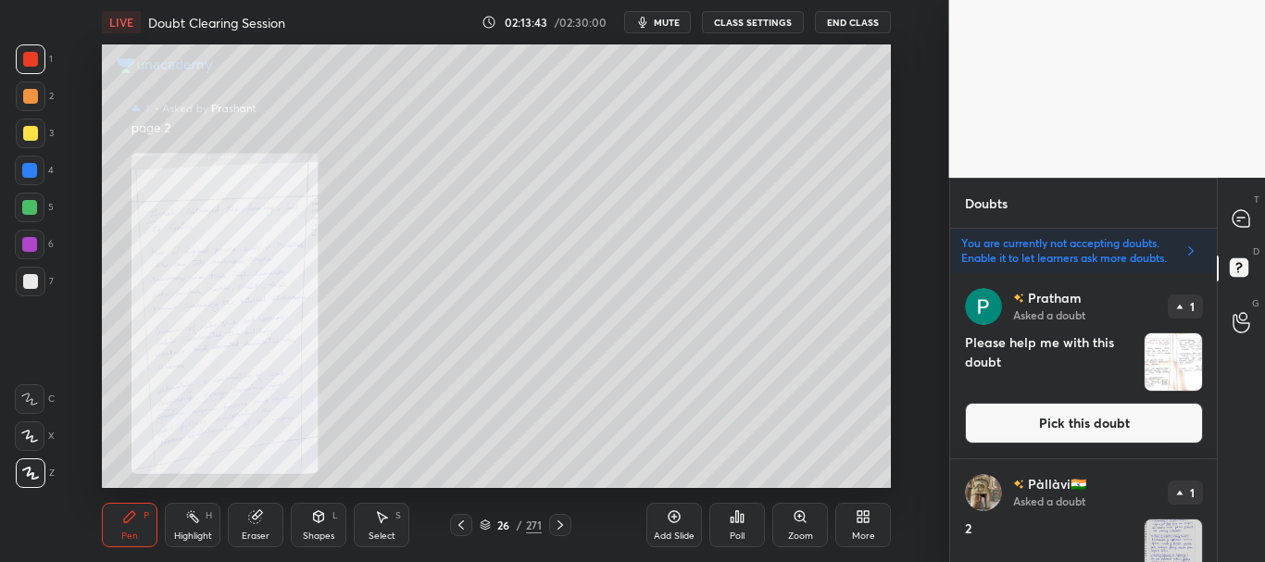
click at [1089, 412] on button "Pick this doubt" at bounding box center [1084, 423] width 238 height 41
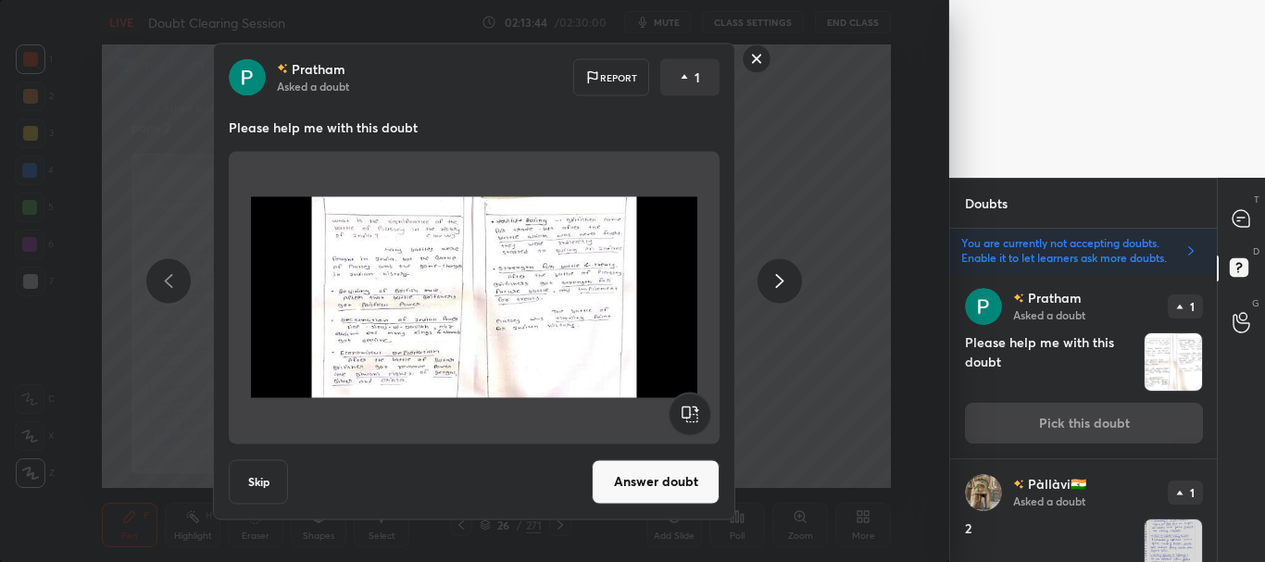
click at [635, 482] on button "Answer doubt" at bounding box center [656, 481] width 128 height 44
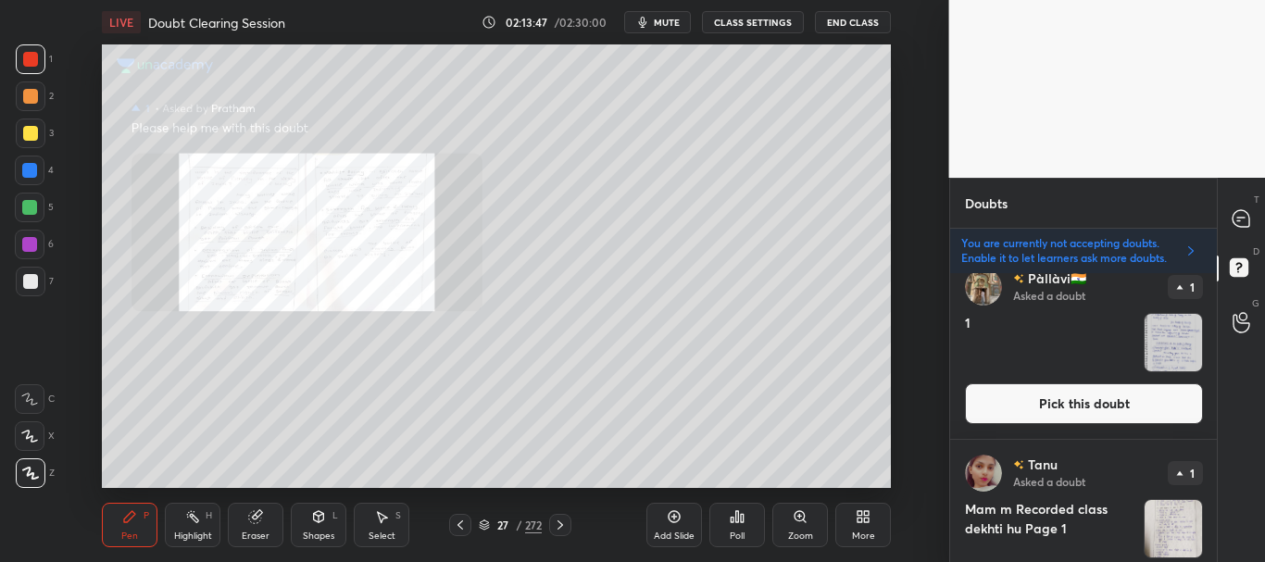
click at [1062, 402] on button "Pick this doubt" at bounding box center [1084, 403] width 238 height 41
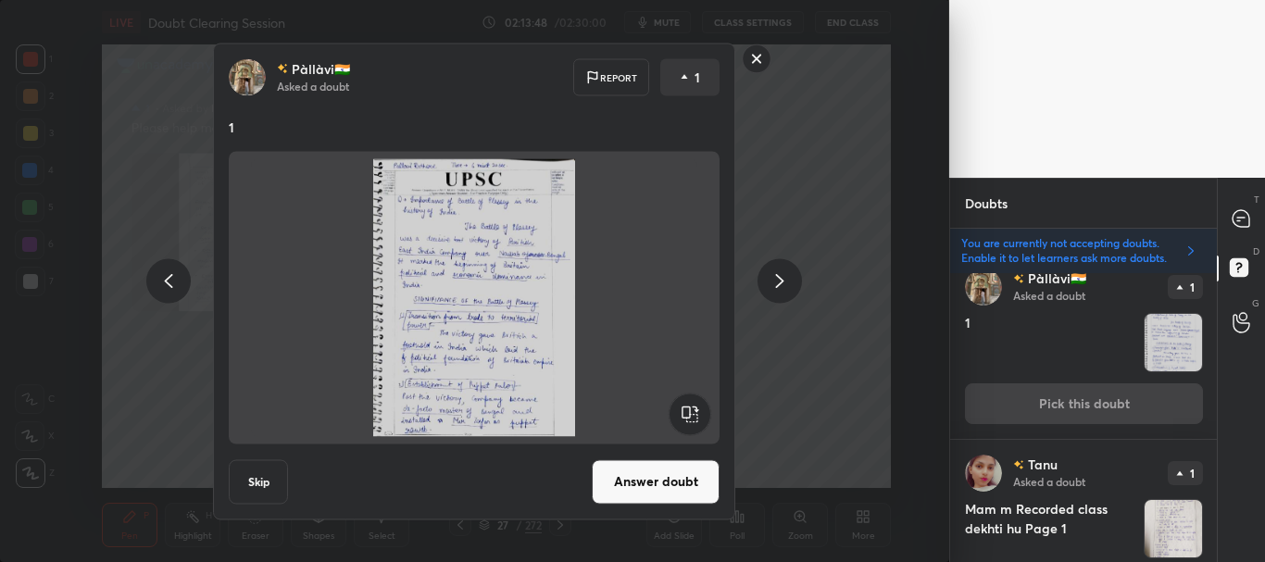
scroll to position [186, 0]
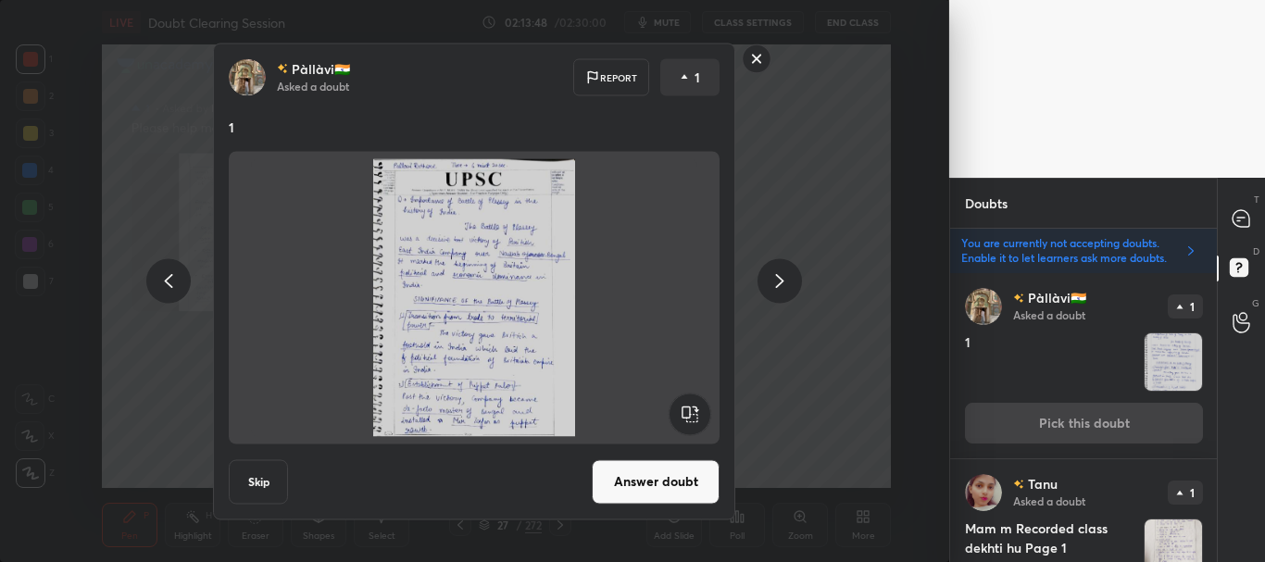
click at [641, 484] on button "Answer doubt" at bounding box center [656, 481] width 128 height 44
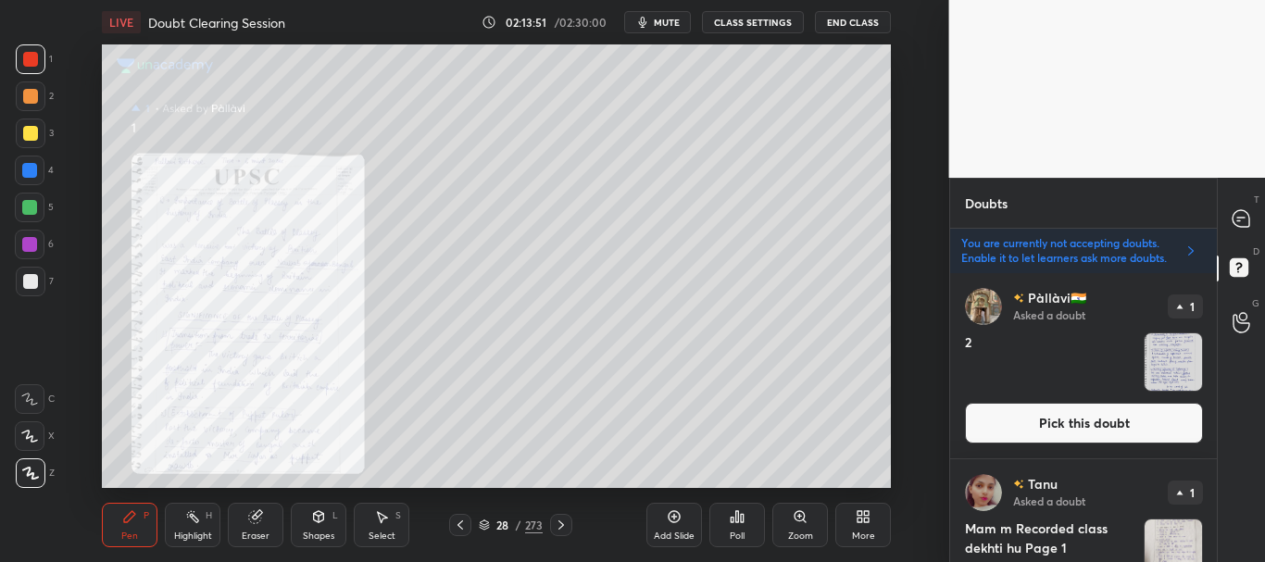
click at [1061, 408] on button "Pick this doubt" at bounding box center [1084, 423] width 238 height 41
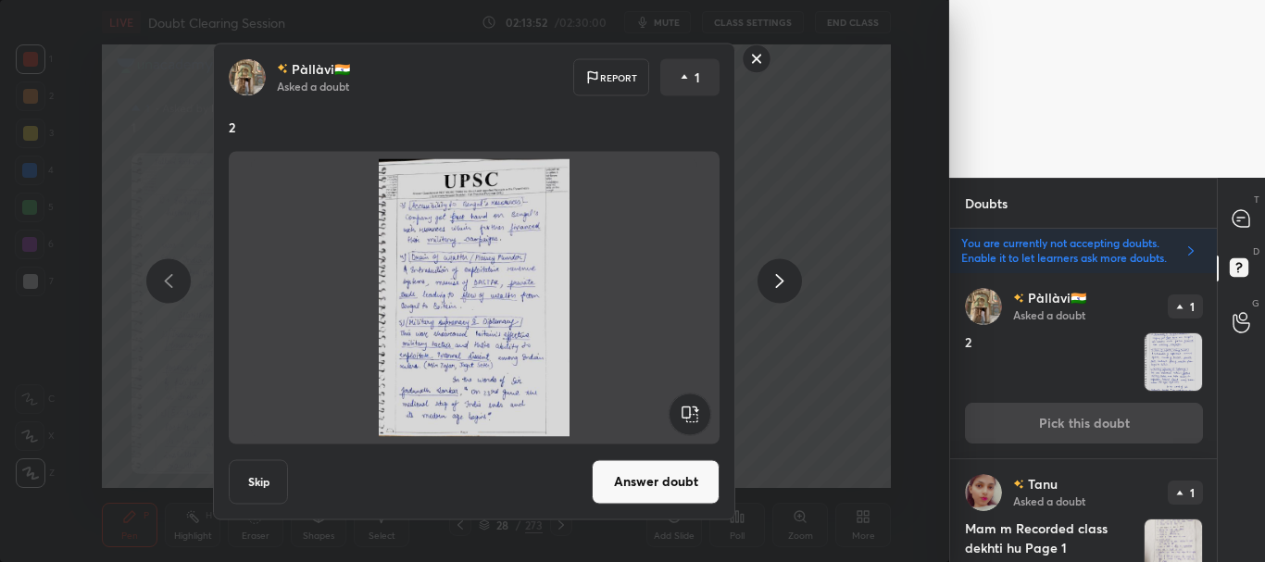
click at [645, 484] on button "Answer doubt" at bounding box center [656, 481] width 128 height 44
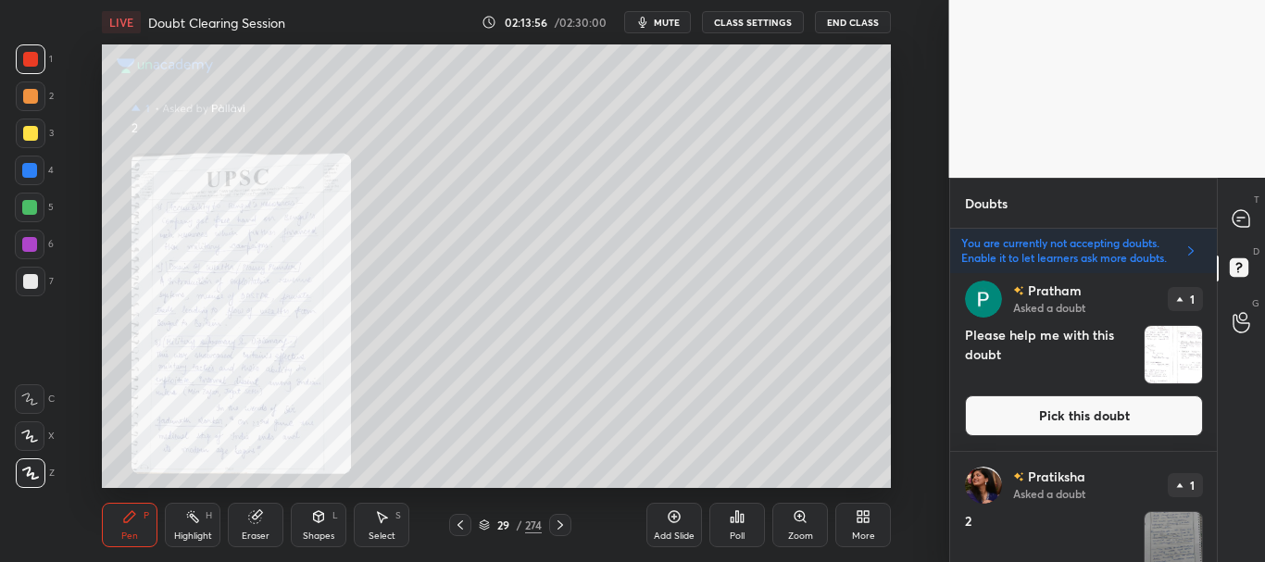
click at [1100, 415] on button "Pick this doubt" at bounding box center [1084, 416] width 238 height 41
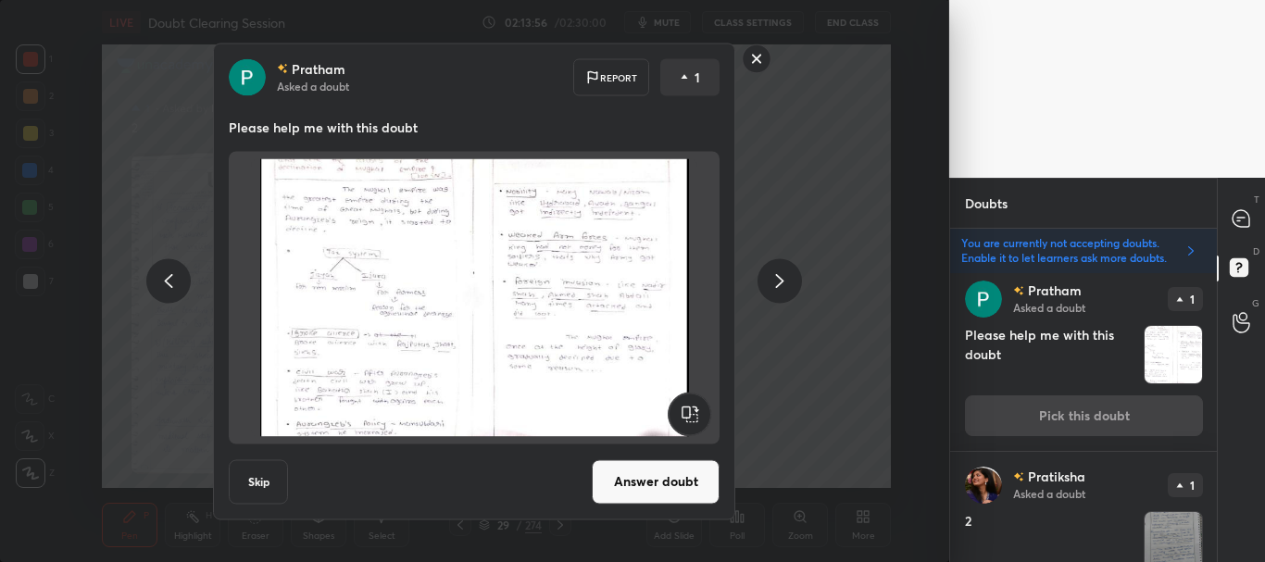
scroll to position [186, 0]
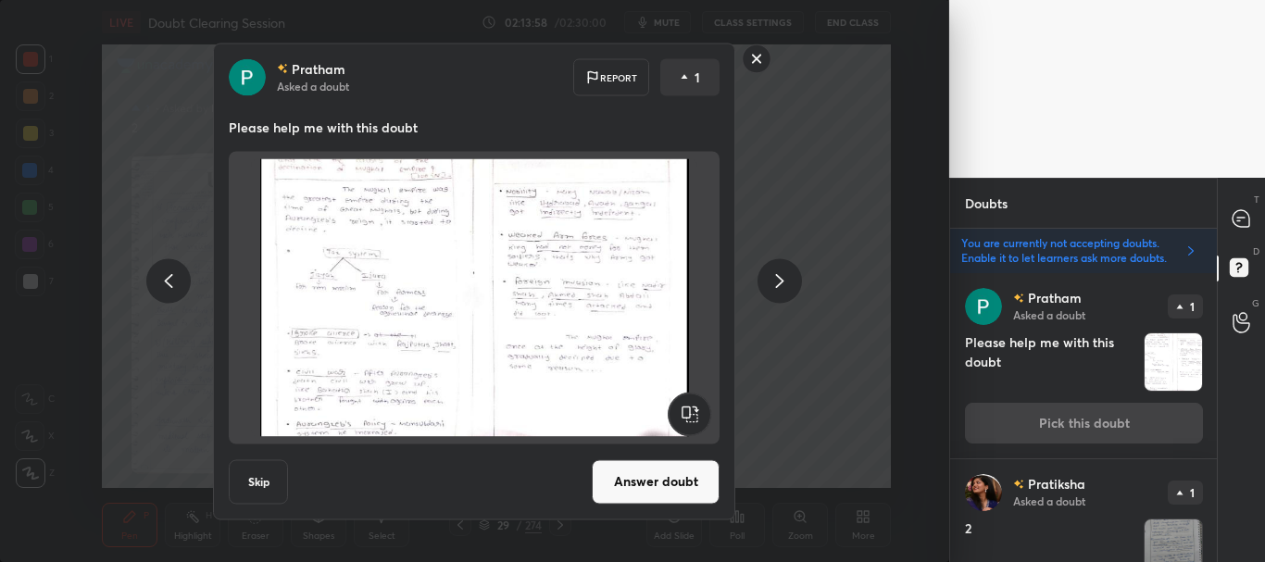
click at [682, 488] on button "Answer doubt" at bounding box center [656, 481] width 128 height 44
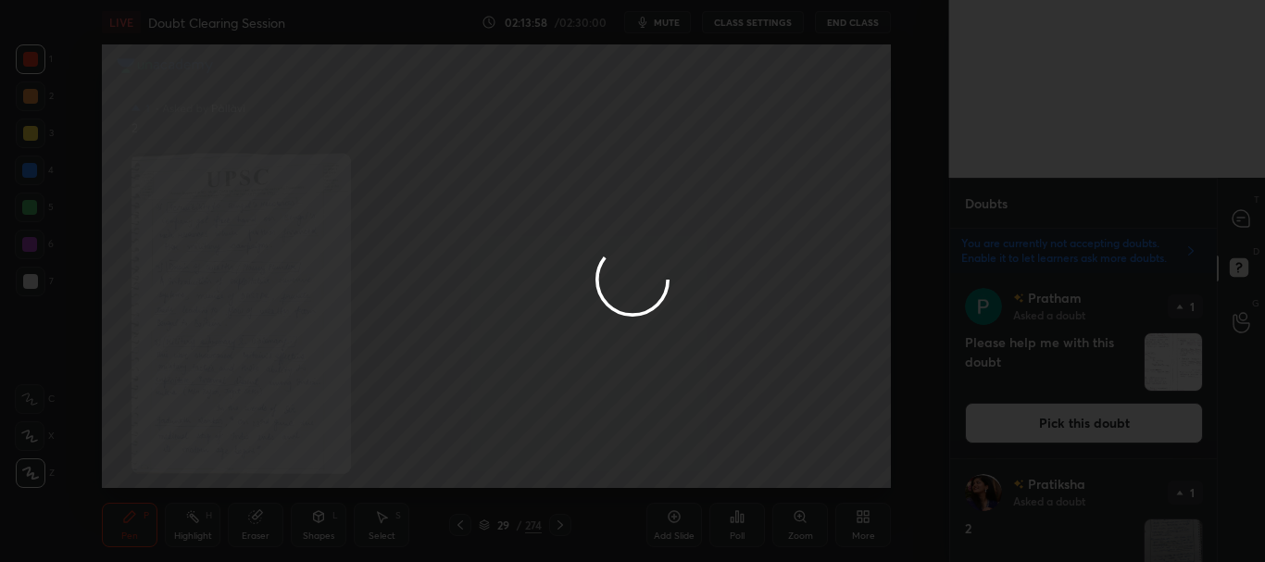
scroll to position [0, 0]
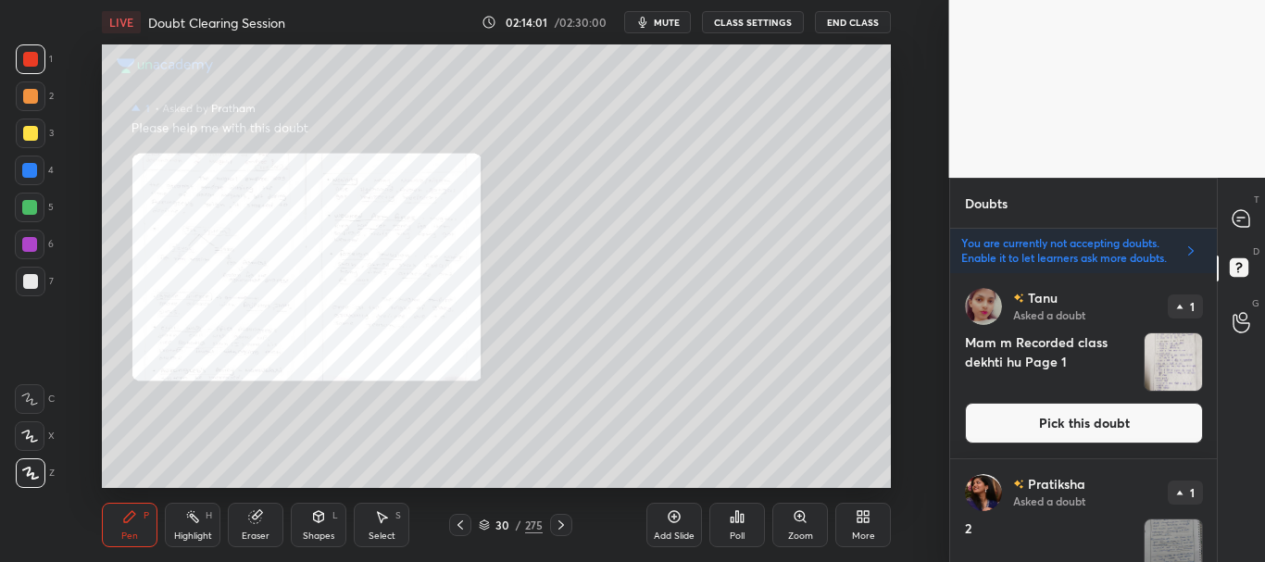
drag, startPoint x: 1074, startPoint y: 414, endPoint x: 1086, endPoint y: 413, distance: 12.1
click at [1075, 414] on button "Pick this doubt" at bounding box center [1084, 423] width 238 height 41
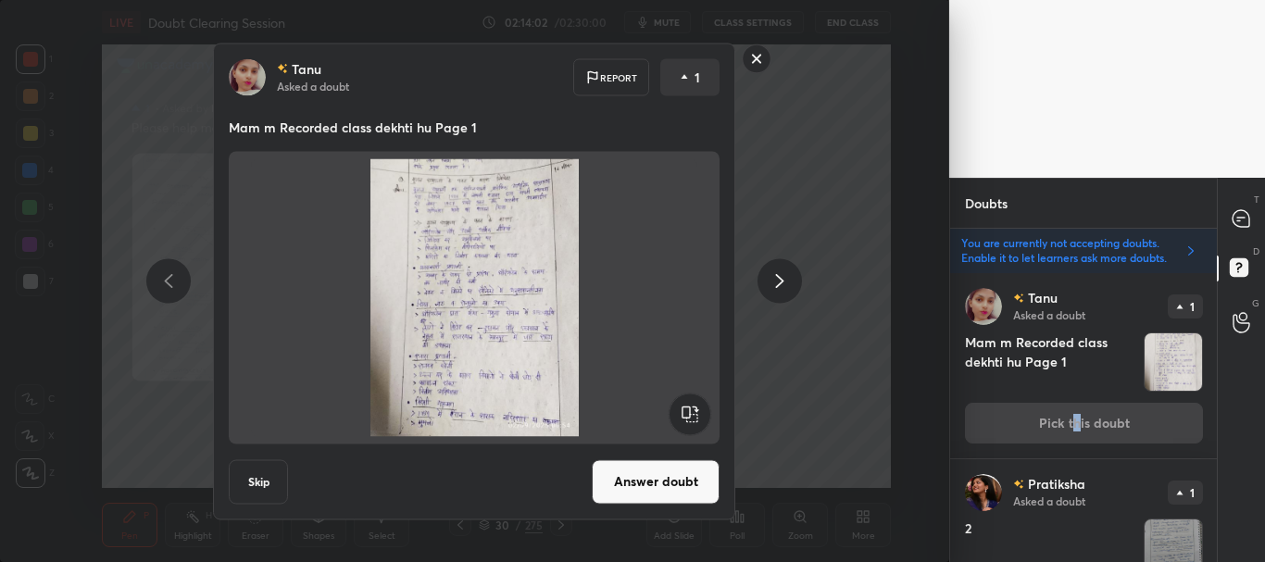
click at [248, 486] on button "Skip" at bounding box center [258, 481] width 59 height 44
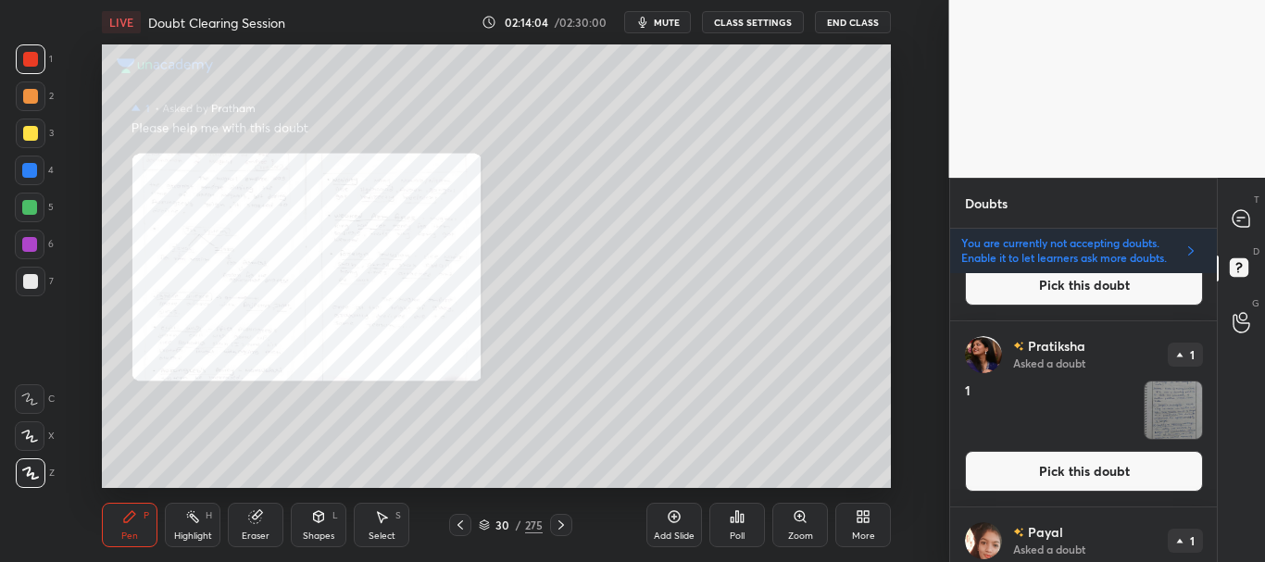
scroll to position [342, 0]
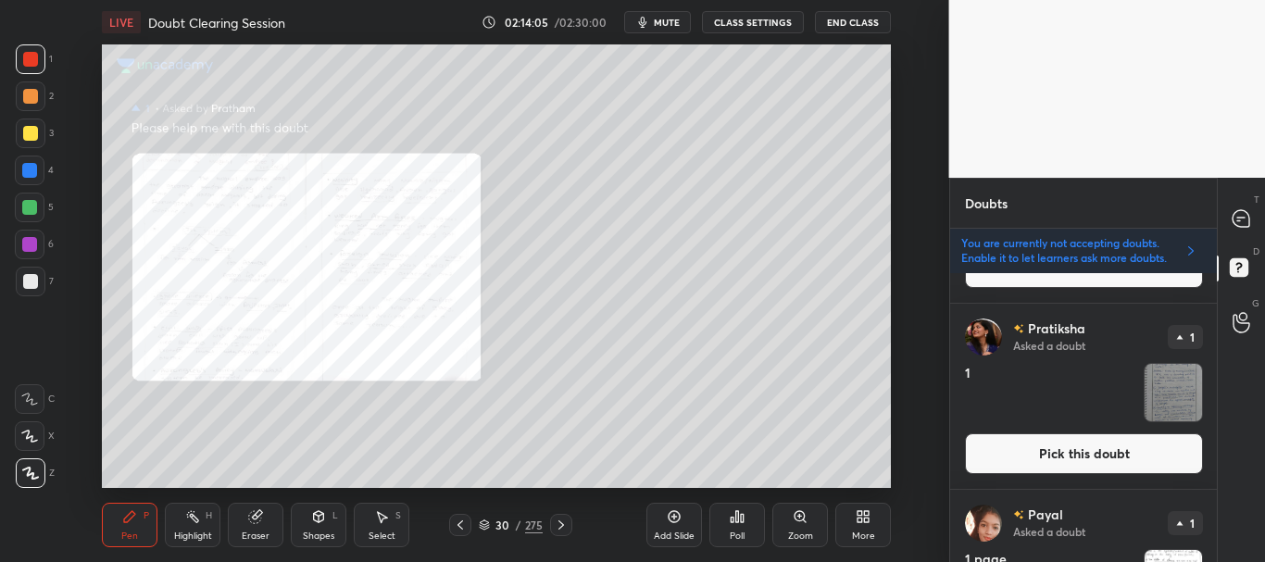
click at [1087, 452] on button "Pick this doubt" at bounding box center [1084, 454] width 238 height 41
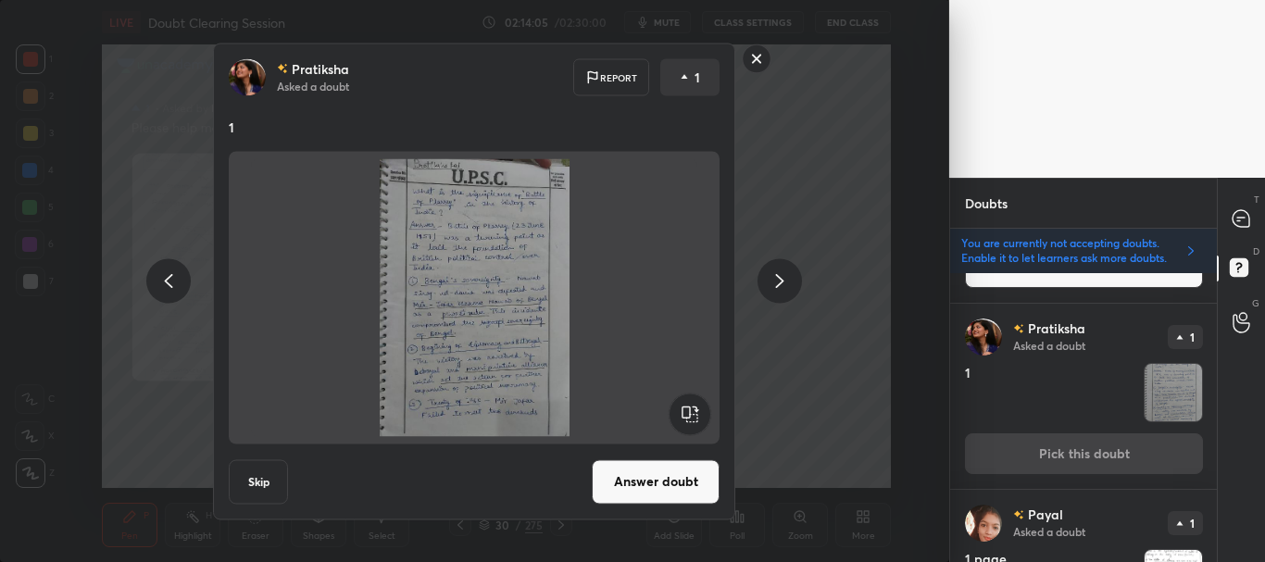
click at [648, 475] on button "Answer doubt" at bounding box center [656, 481] width 128 height 44
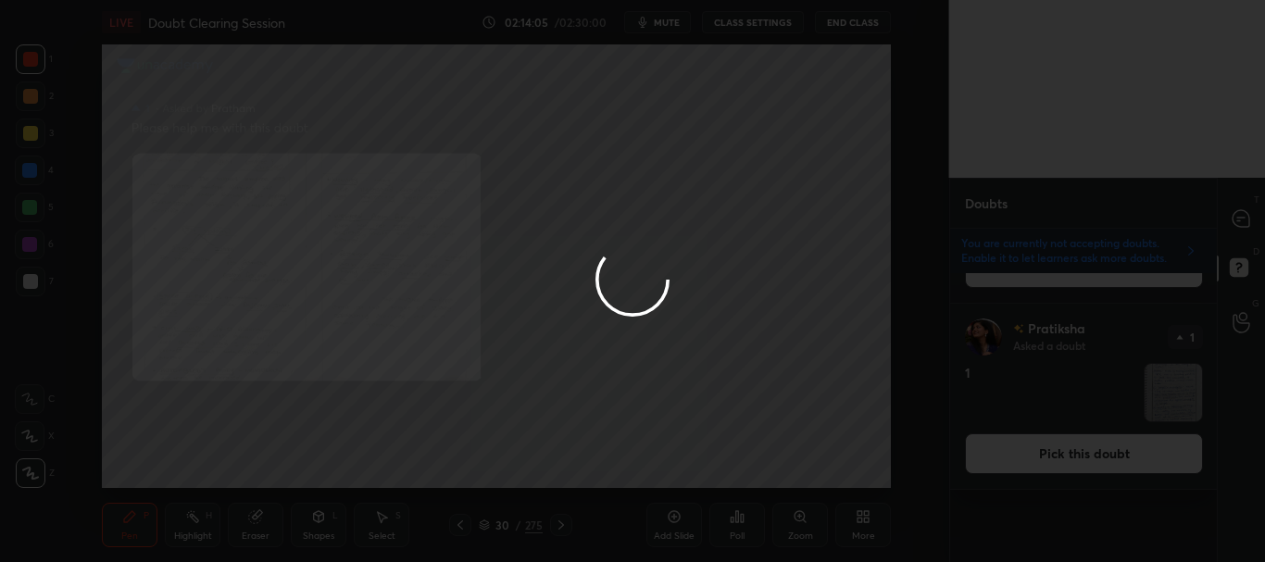
scroll to position [0, 0]
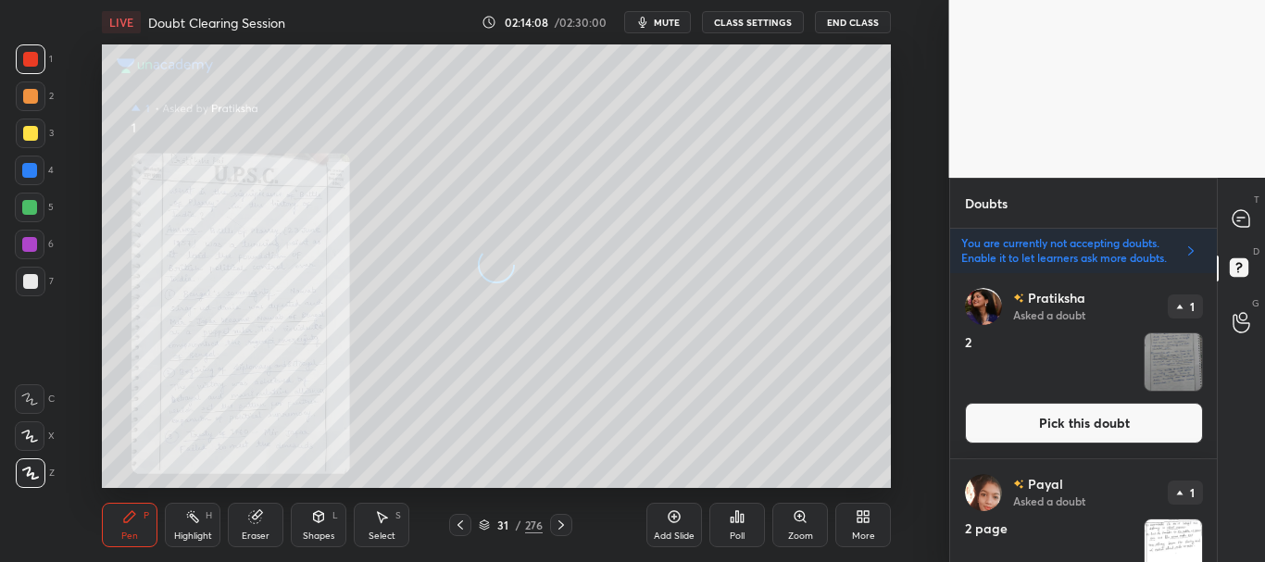
click at [1076, 420] on button "Pick this doubt" at bounding box center [1084, 423] width 238 height 41
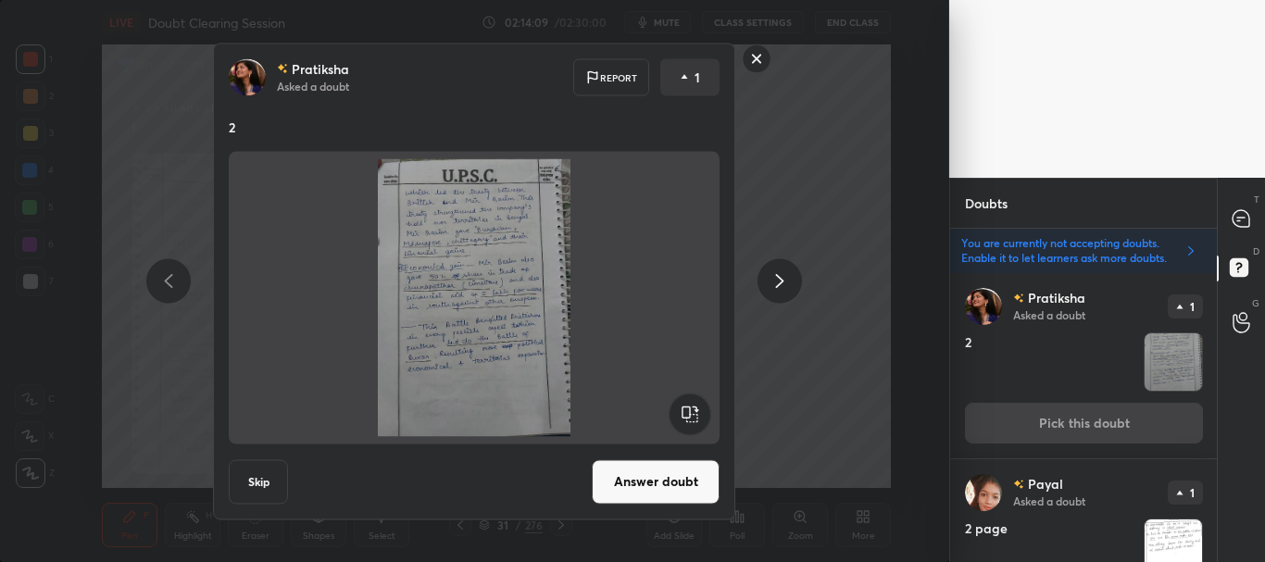
click at [674, 480] on button "Answer doubt" at bounding box center [656, 481] width 128 height 44
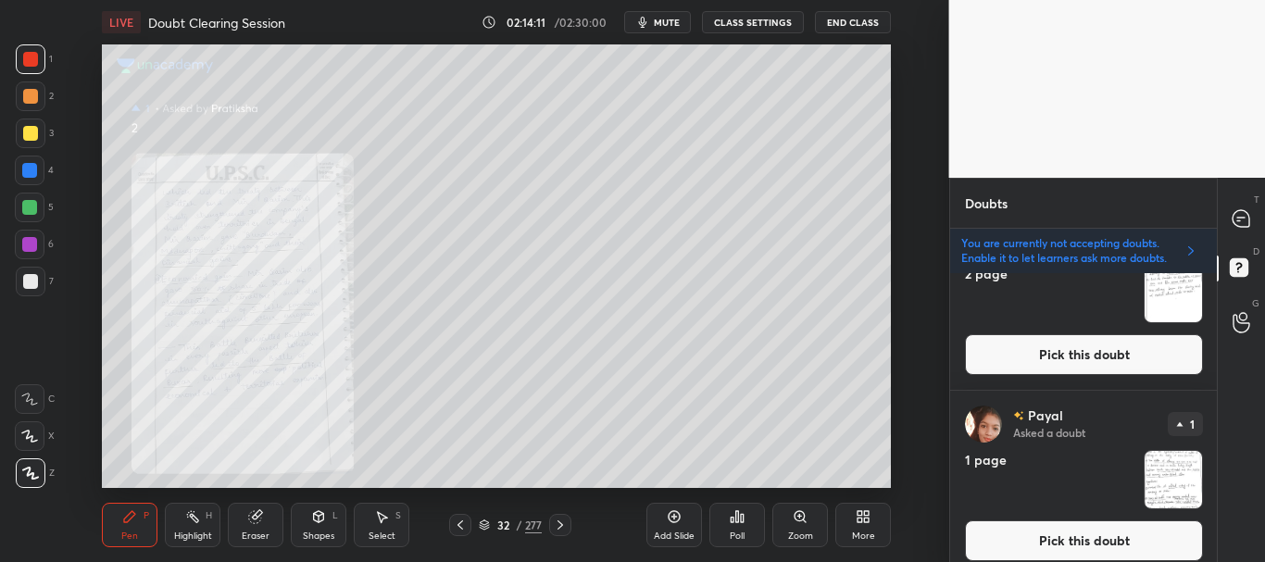
scroll to position [83, 0]
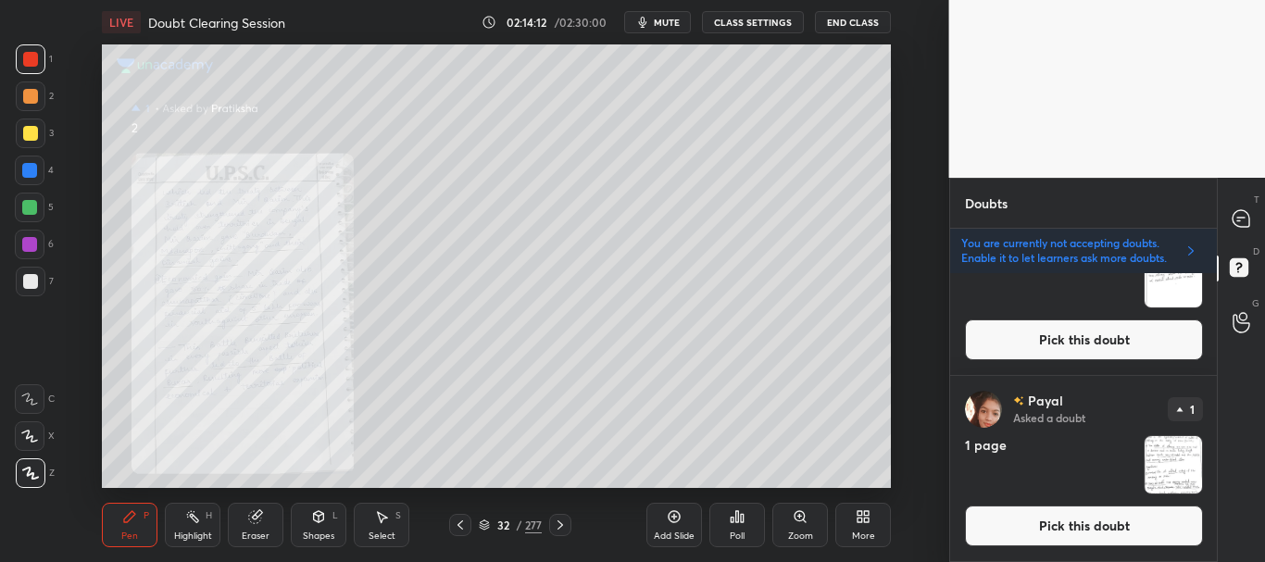
click at [1079, 517] on button "Pick this doubt" at bounding box center [1084, 526] width 238 height 41
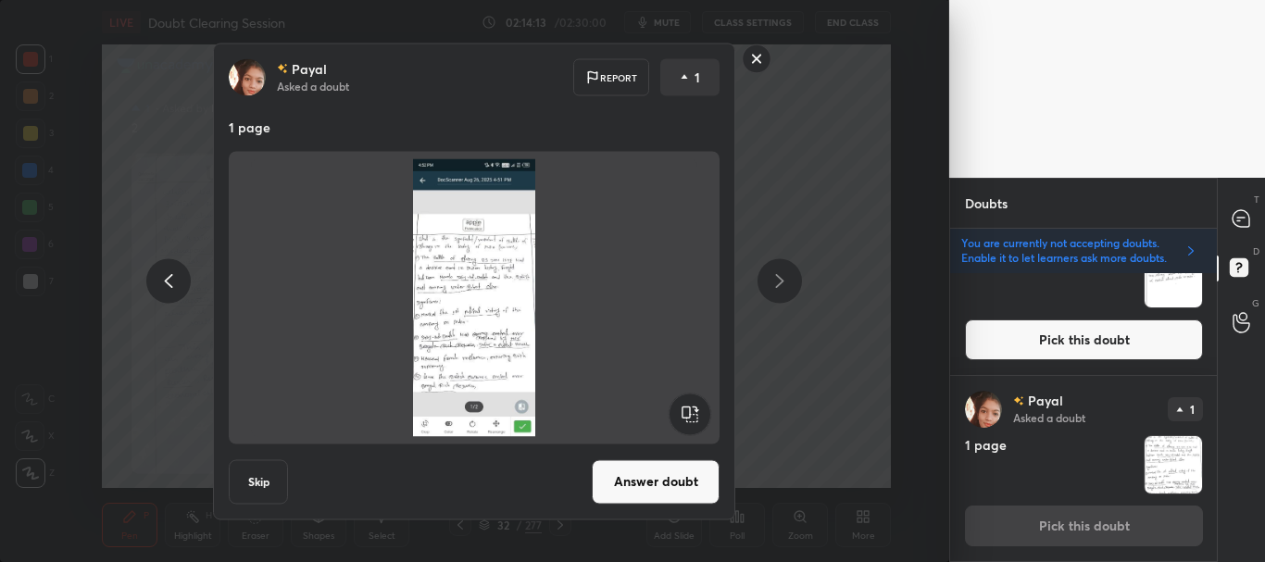
click at [671, 474] on button "Answer doubt" at bounding box center [656, 481] width 128 height 44
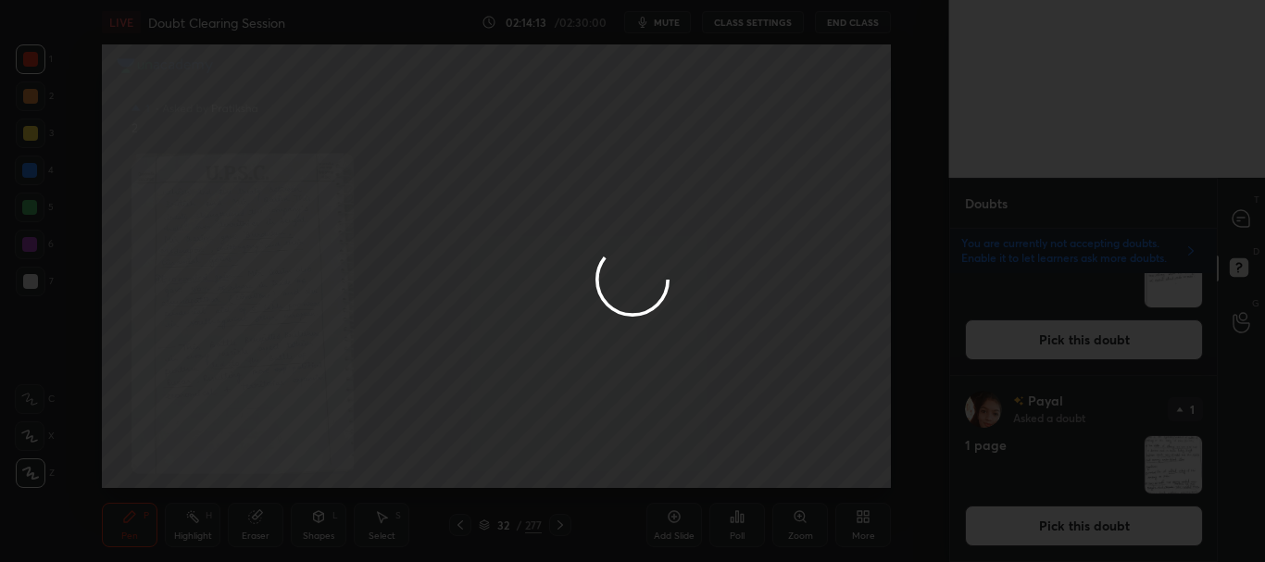
scroll to position [0, 0]
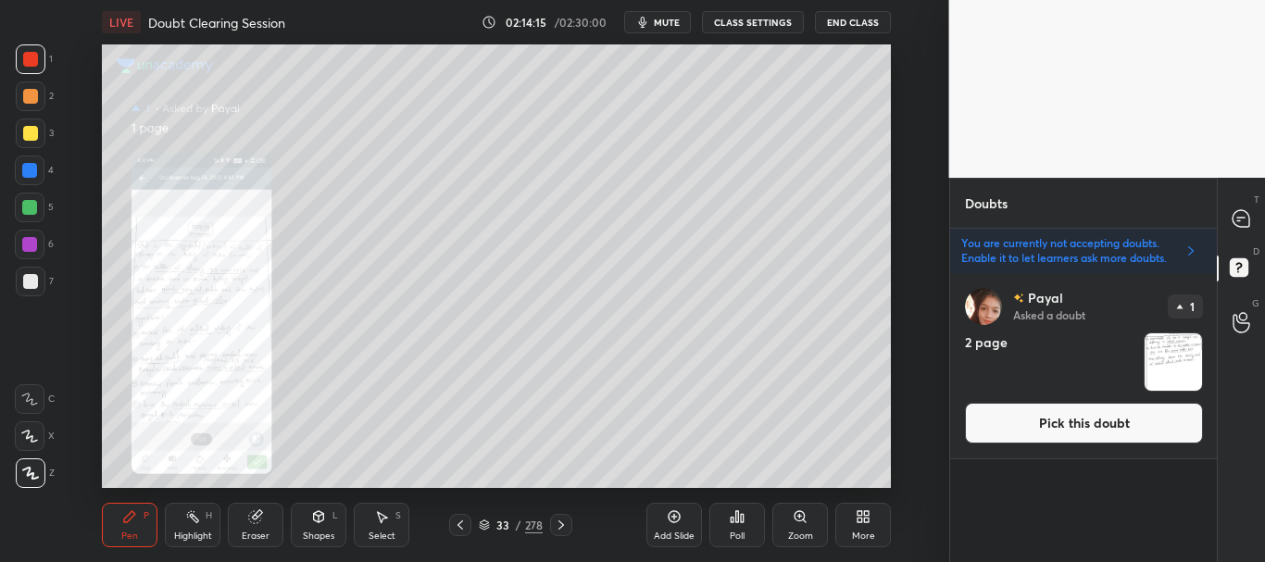
click at [1099, 411] on button "Pick this doubt" at bounding box center [1084, 423] width 238 height 41
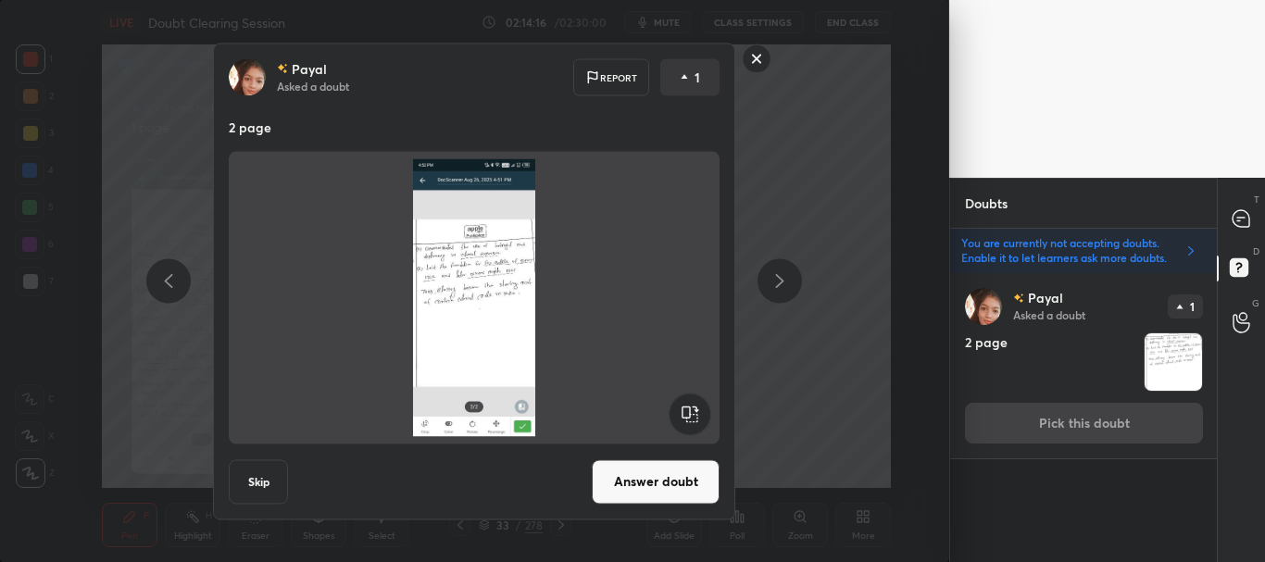
click at [651, 484] on button "Answer doubt" at bounding box center [656, 481] width 128 height 44
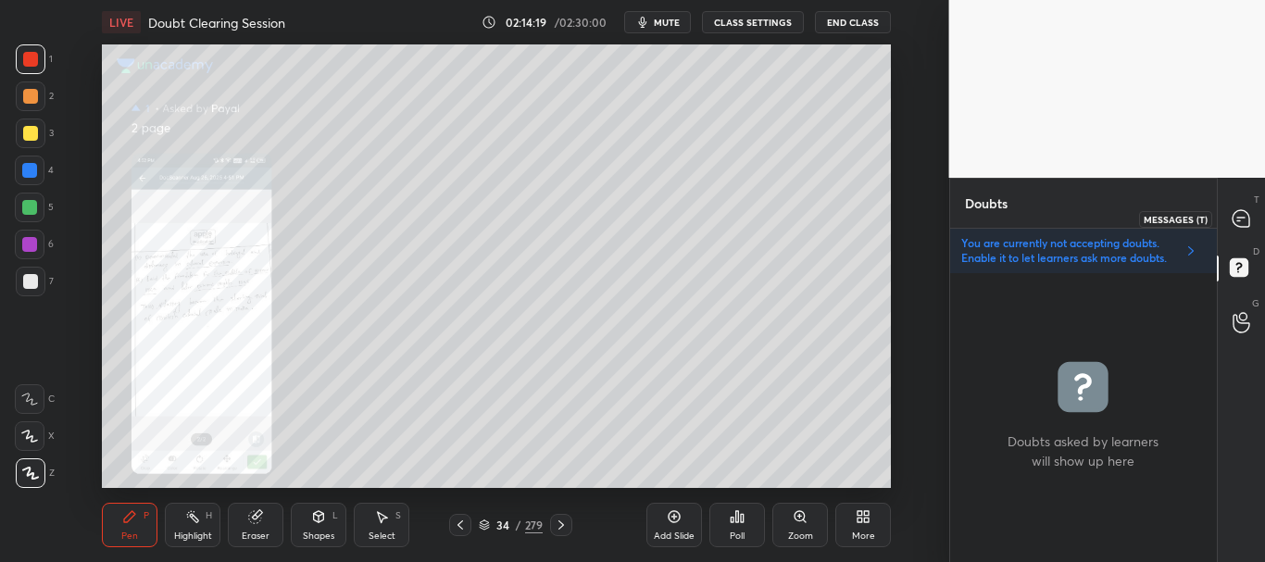
click at [1241, 219] on icon at bounding box center [1241, 218] width 17 height 17
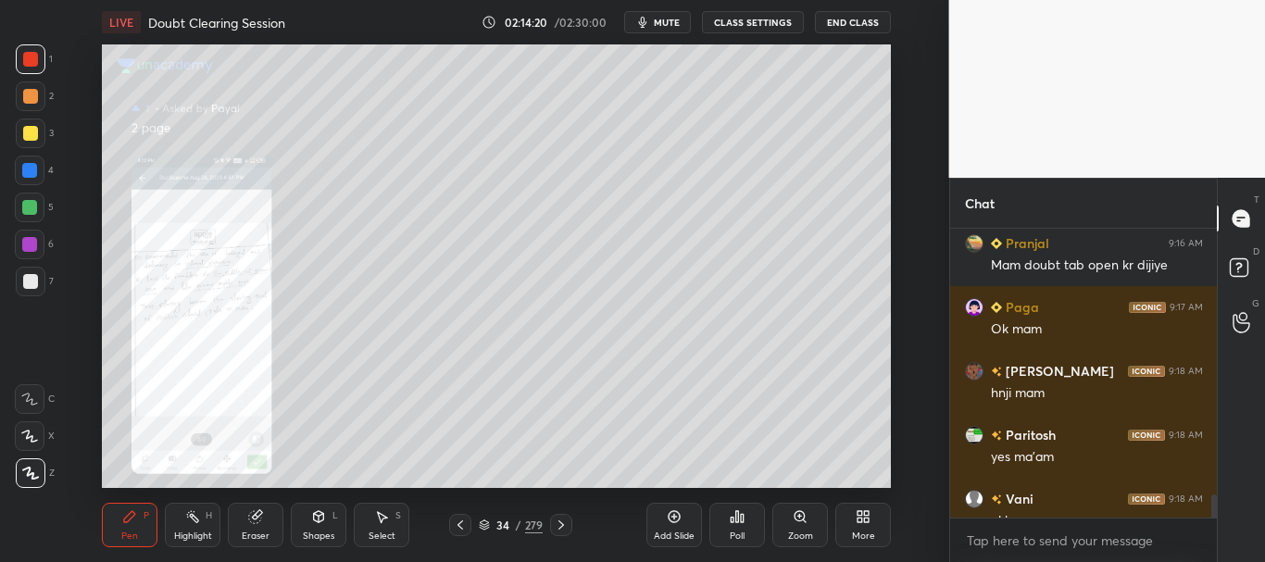
scroll to position [4367, 0]
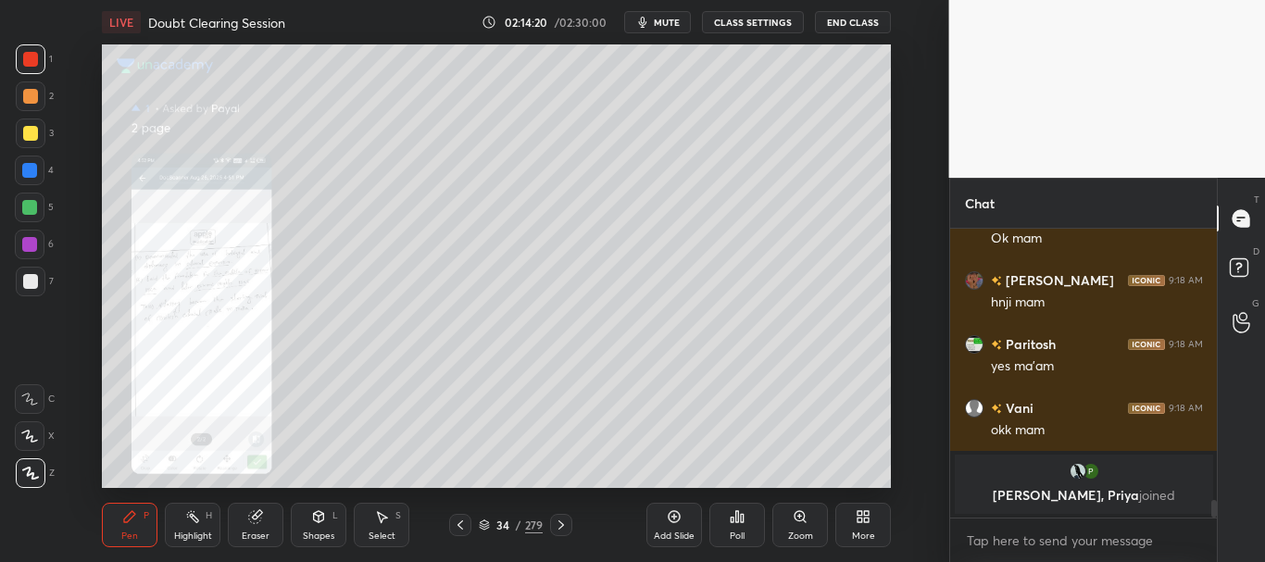
click at [1216, 531] on div "Pranjal 9:16 AM Mam doubt tab open kr dijiye Paga 9:17 AM Ok mam JASANPREET 9:1…" at bounding box center [1084, 395] width 268 height 333
click at [460, 529] on icon at bounding box center [460, 525] width 15 height 15
click at [459, 530] on icon at bounding box center [460, 525] width 15 height 15
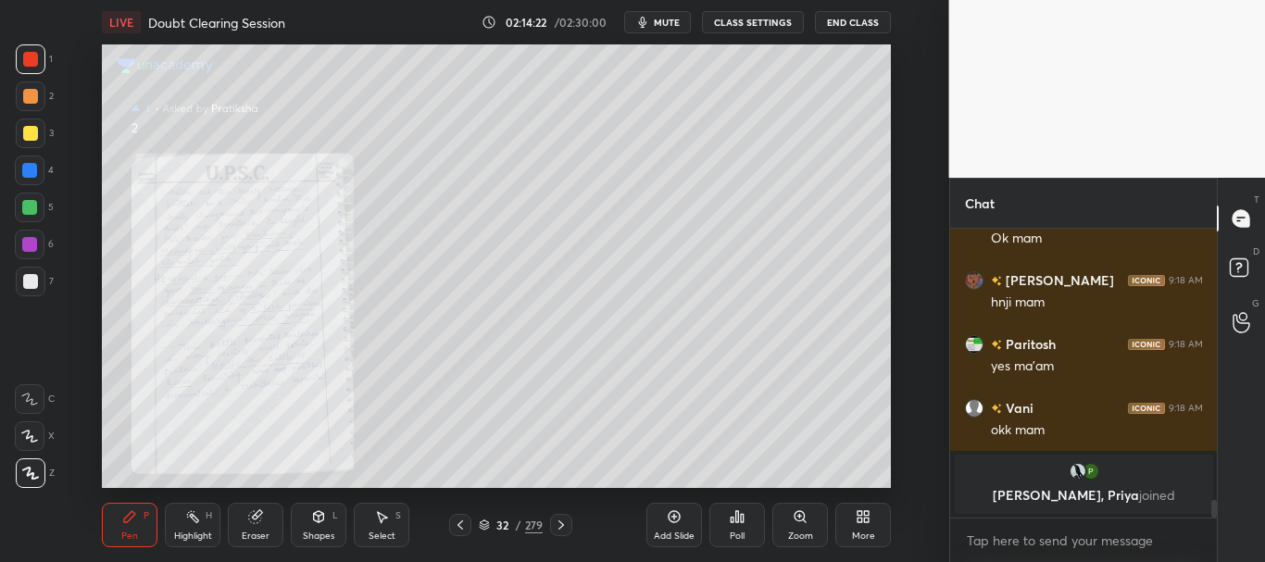
click at [459, 530] on icon at bounding box center [460, 525] width 15 height 15
click at [458, 530] on icon at bounding box center [460, 525] width 15 height 15
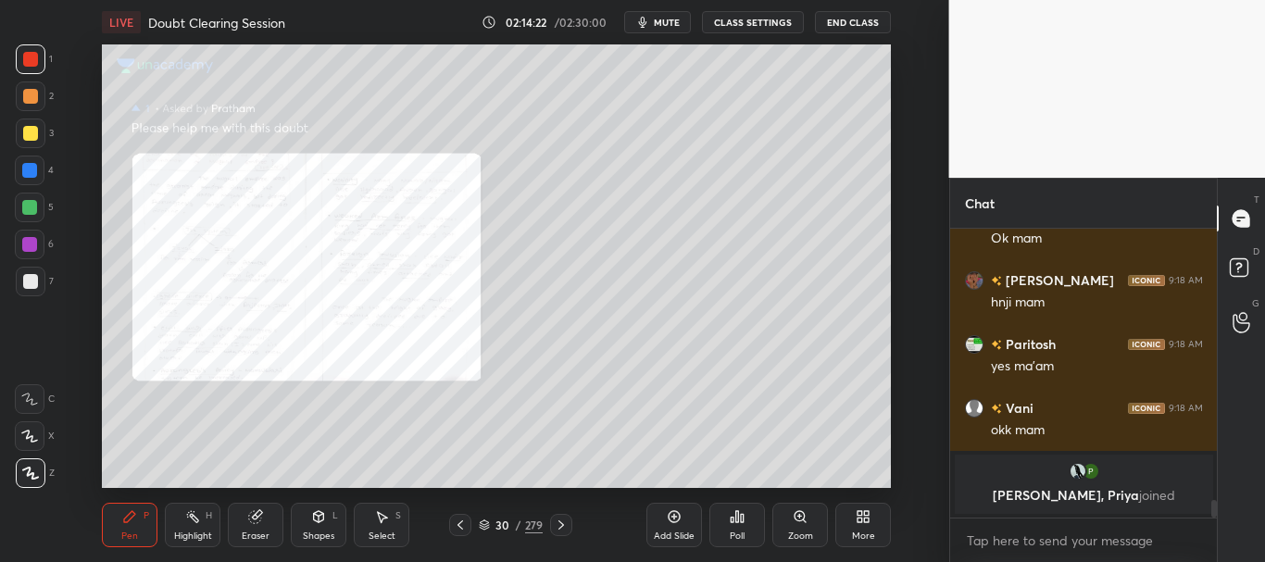
click at [458, 530] on icon at bounding box center [460, 525] width 15 height 15
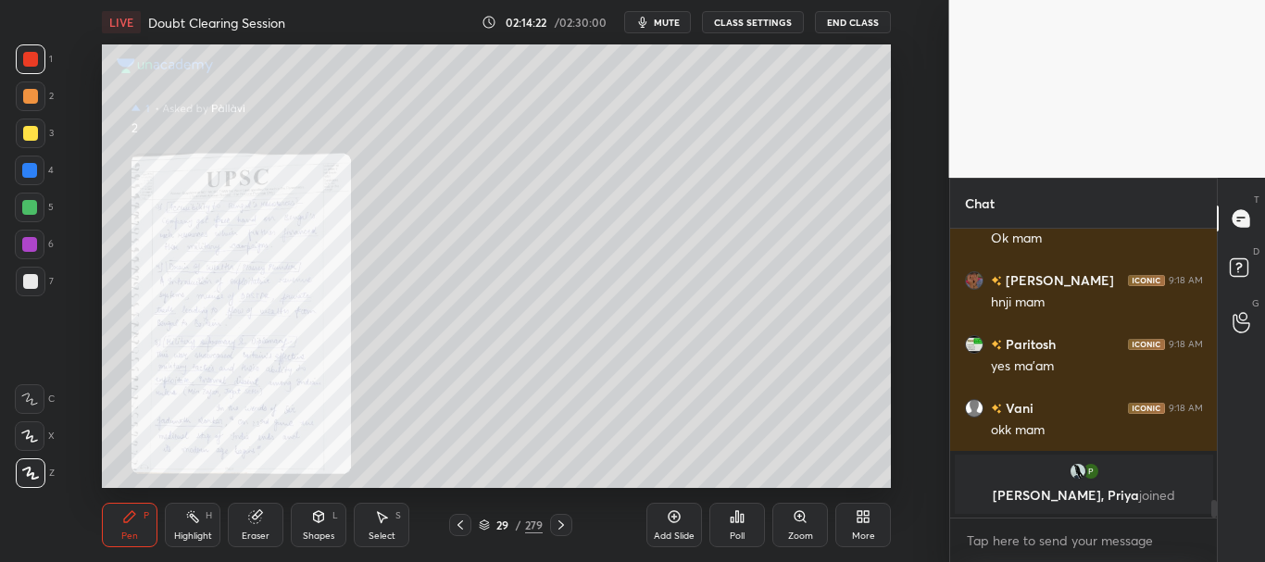
click at [458, 531] on icon at bounding box center [460, 525] width 15 height 15
click at [457, 531] on icon at bounding box center [460, 525] width 15 height 15
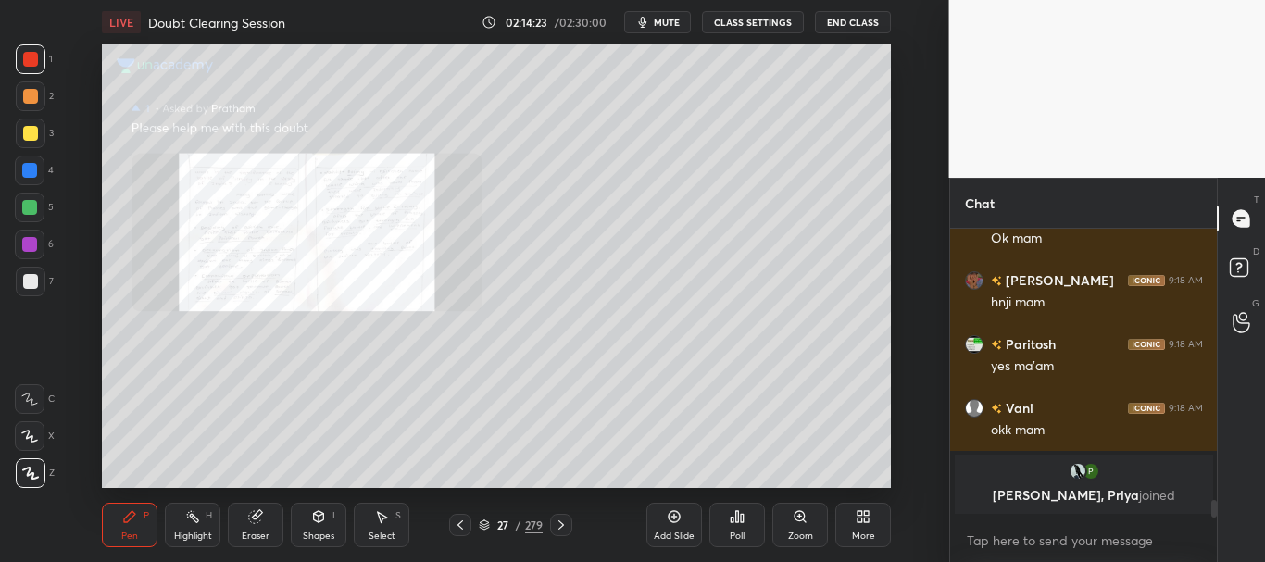
click at [456, 533] on div at bounding box center [460, 525] width 22 height 22
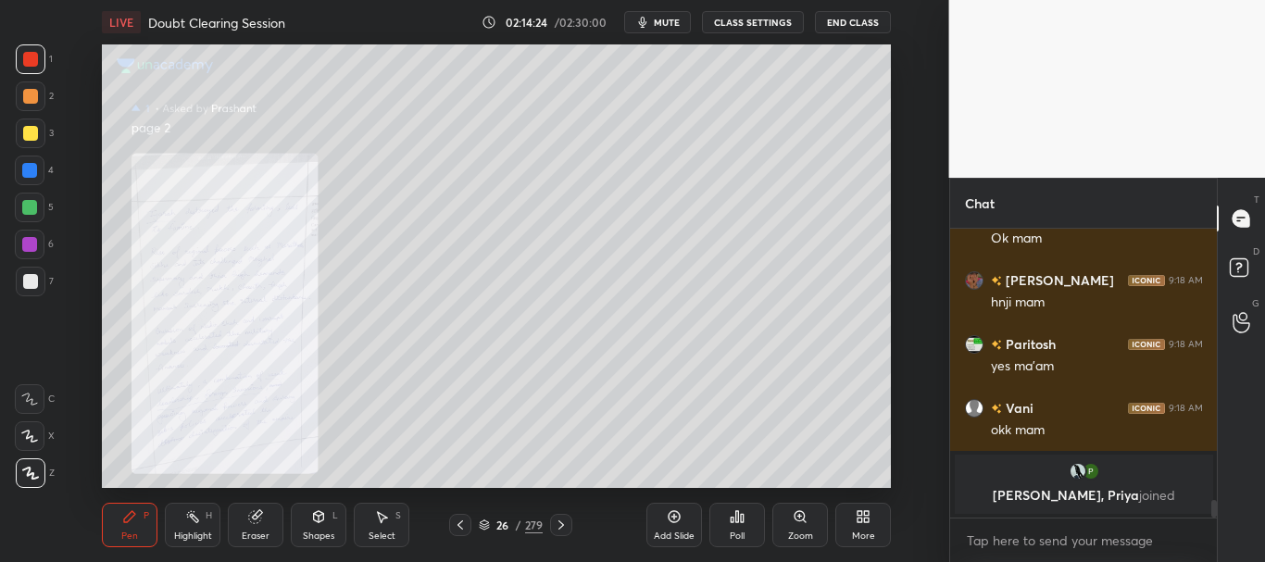
click at [455, 532] on icon at bounding box center [460, 525] width 15 height 15
click at [453, 532] on icon at bounding box center [460, 525] width 15 height 15
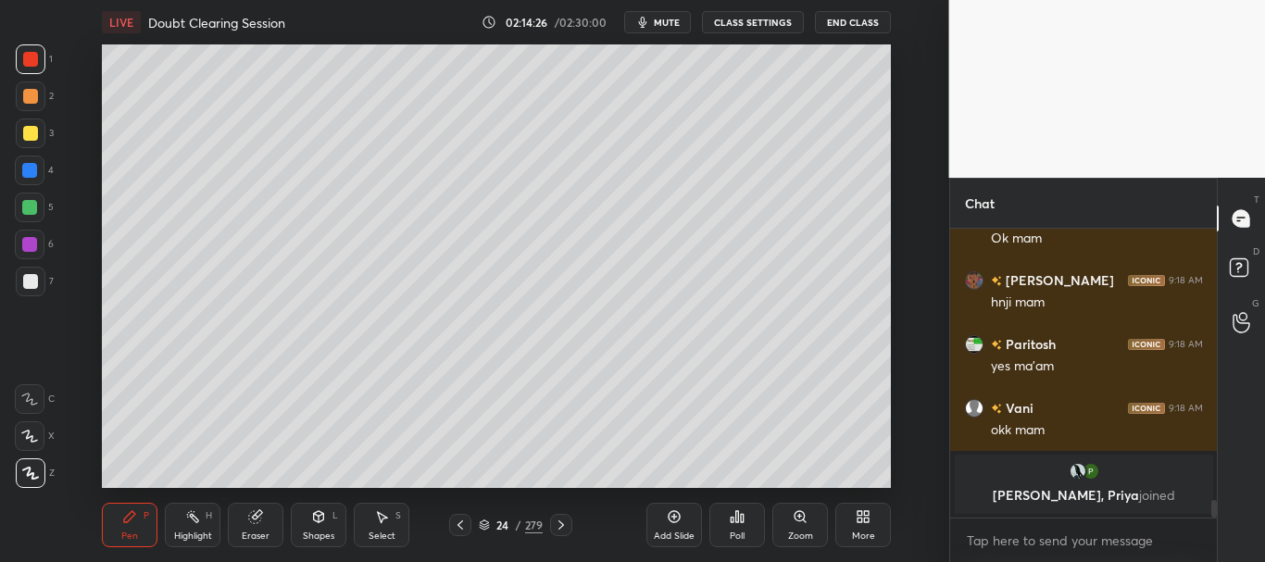
click at [566, 519] on icon at bounding box center [561, 525] width 15 height 15
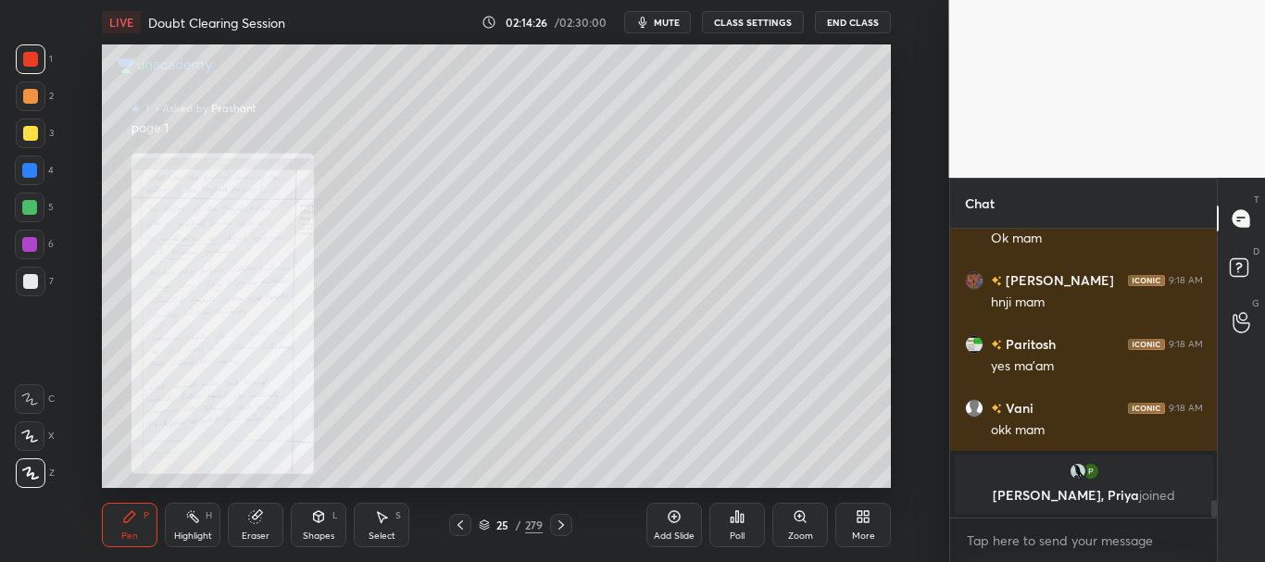
click at [807, 516] on icon at bounding box center [800, 516] width 15 height 15
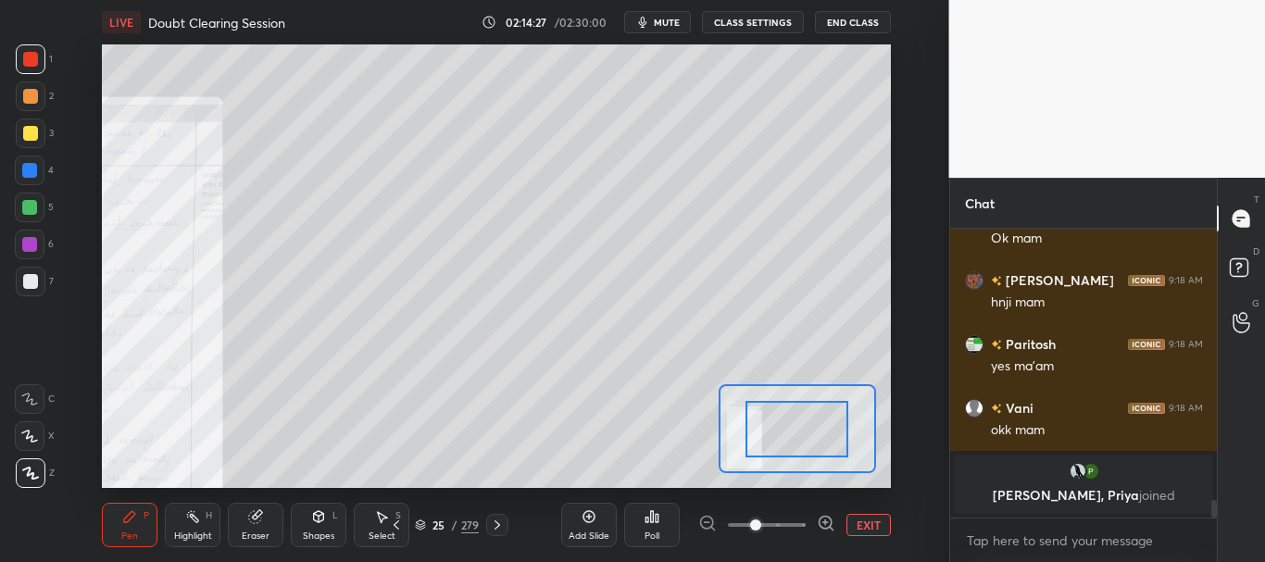
click at [804, 523] on span at bounding box center [767, 525] width 78 height 28
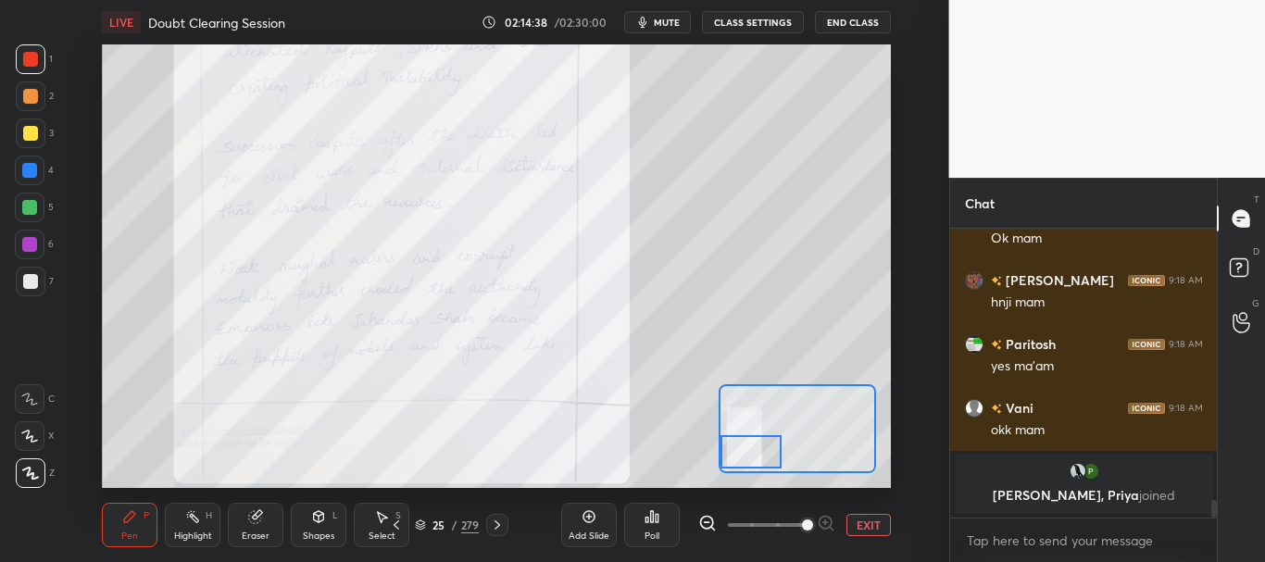
drag, startPoint x: 788, startPoint y: 443, endPoint x: 758, endPoint y: 453, distance: 32.2
click at [758, 453] on div at bounding box center [752, 452] width 62 height 34
click at [497, 532] on icon at bounding box center [497, 525] width 15 height 15
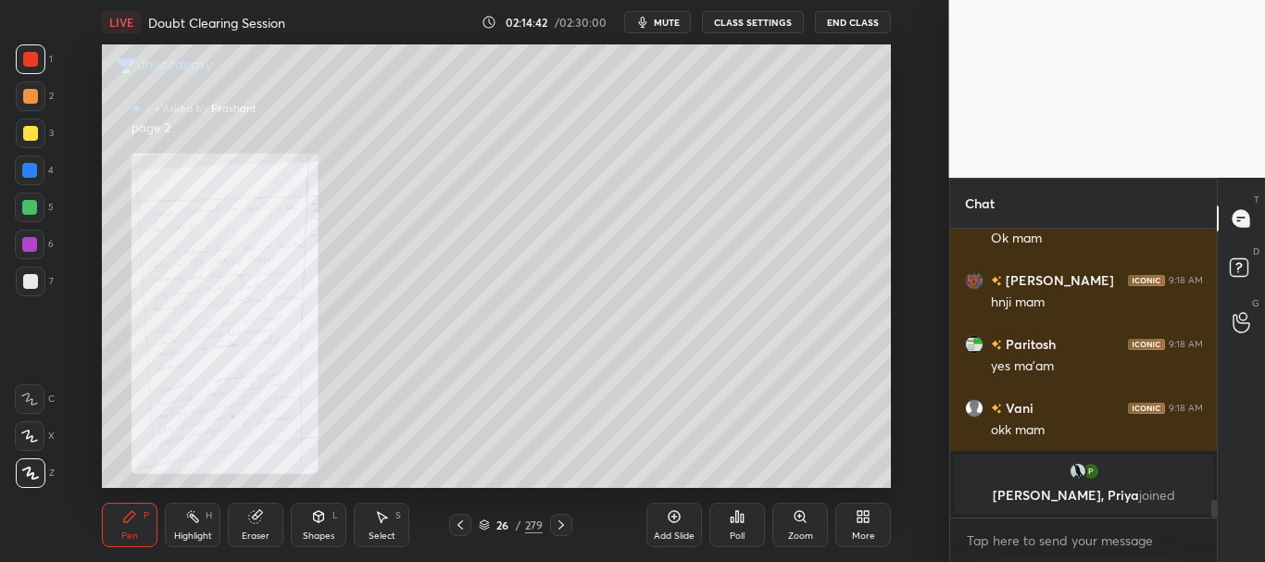
click at [462, 520] on icon at bounding box center [460, 525] width 15 height 15
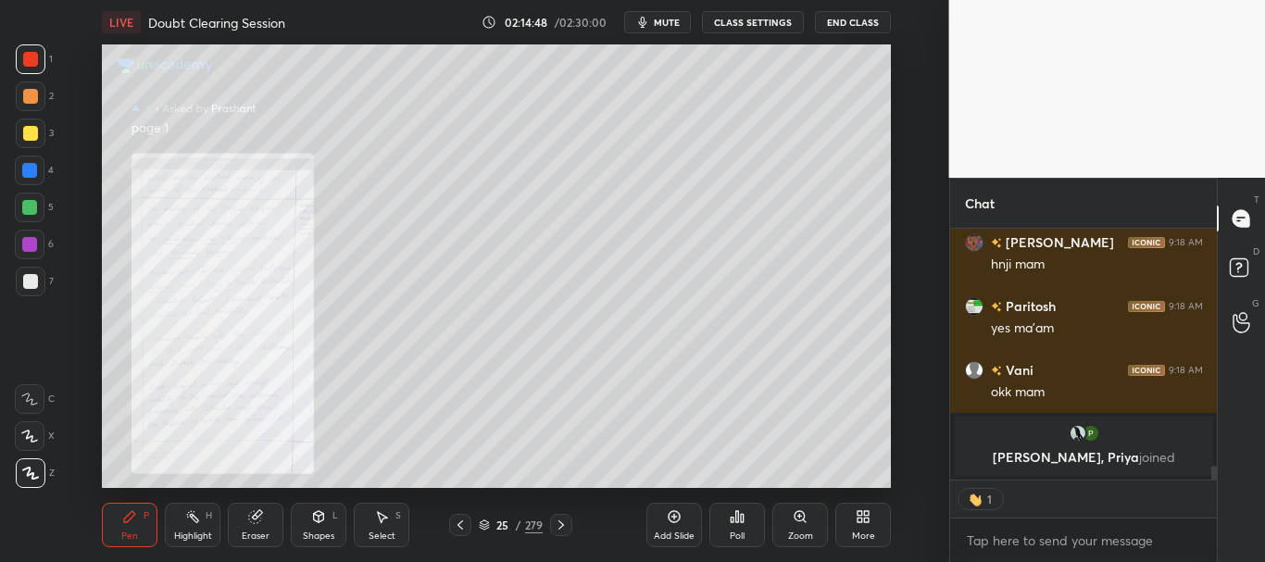
drag, startPoint x: 1213, startPoint y: 470, endPoint x: 1211, endPoint y: 486, distance: 16.9
click at [1213, 492] on div "Paga 9:17 AM Ok mam JASANPREET 9:18 AM hnji mam Paritosh 9:18 AM yes ma'am Vani…" at bounding box center [1084, 395] width 268 height 333
click at [793, 512] on icon at bounding box center [800, 516] width 15 height 15
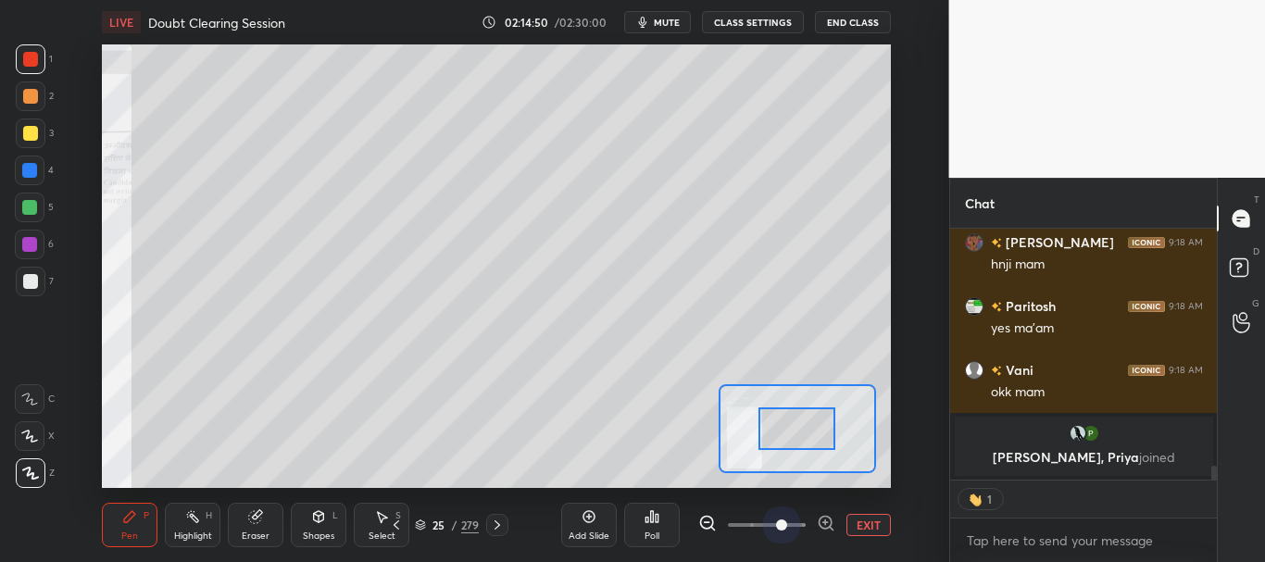
click at [790, 522] on span at bounding box center [767, 525] width 78 height 28
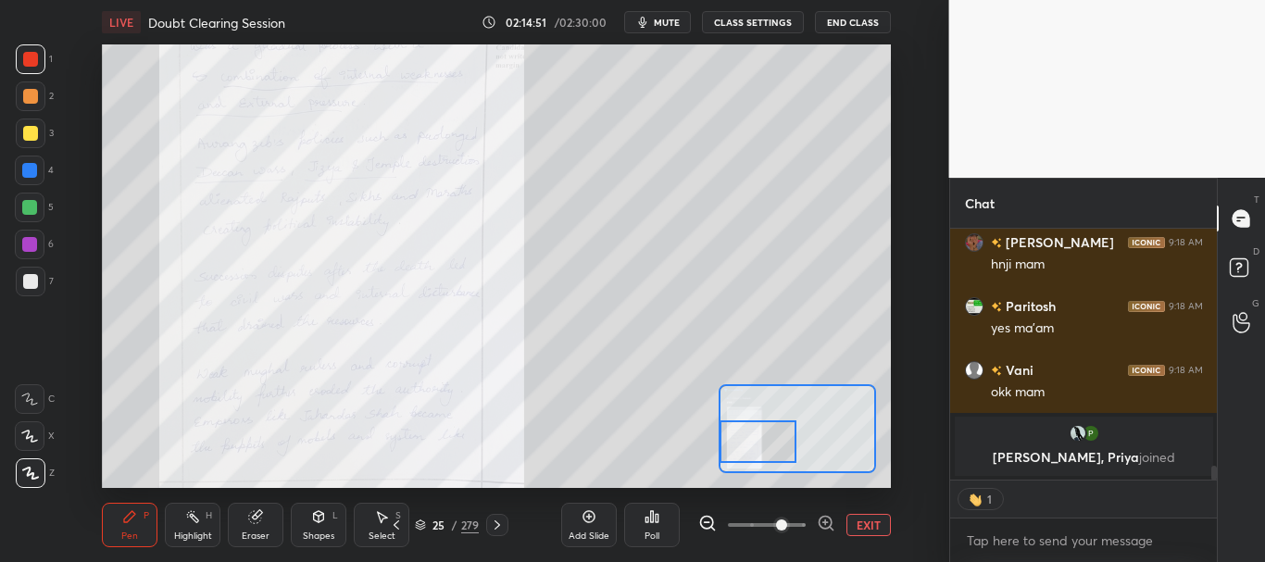
drag, startPoint x: 799, startPoint y: 444, endPoint x: 741, endPoint y: 457, distance: 59.8
click at [741, 457] on div at bounding box center [758, 442] width 77 height 43
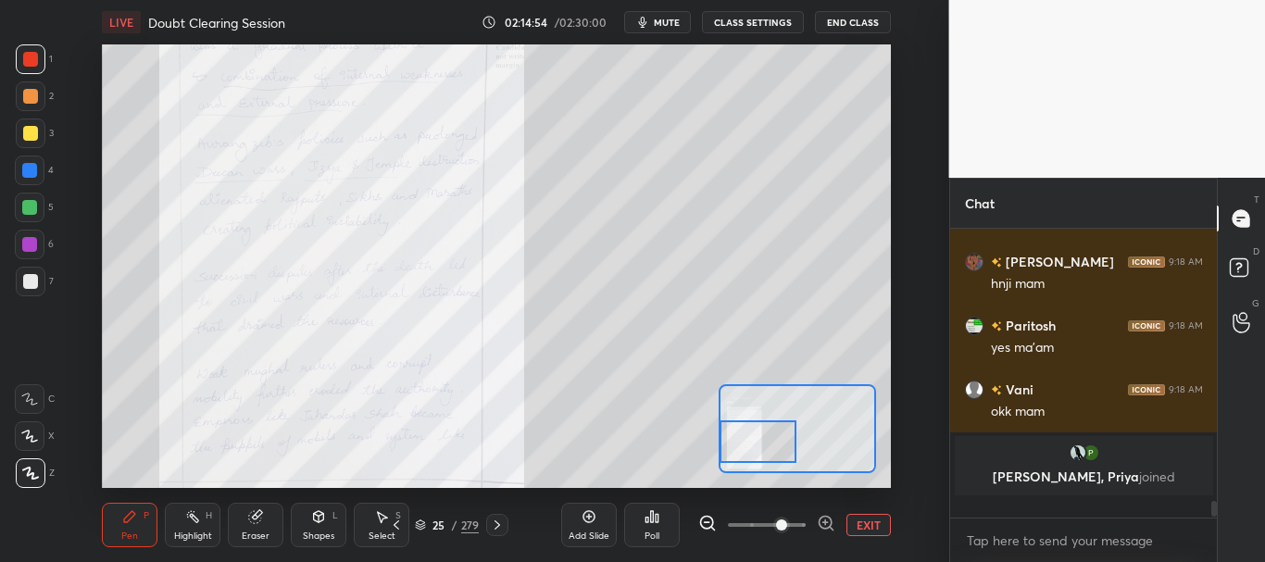
scroll to position [6, 6]
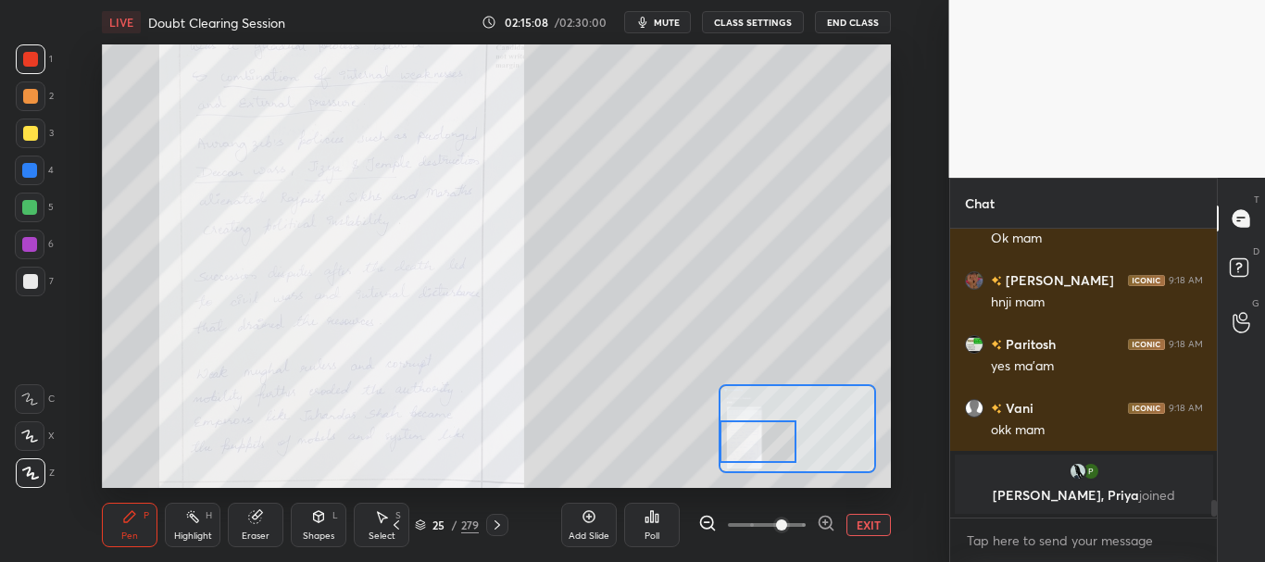
click at [504, 522] on icon at bounding box center [497, 525] width 15 height 15
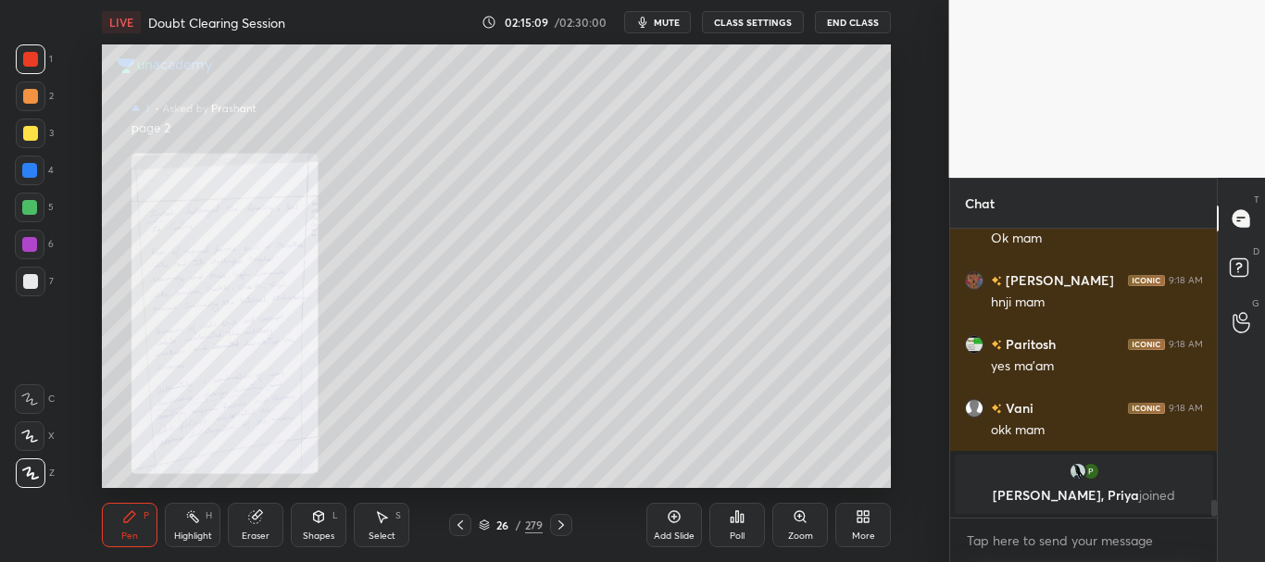
click at [802, 518] on icon at bounding box center [800, 516] width 10 height 10
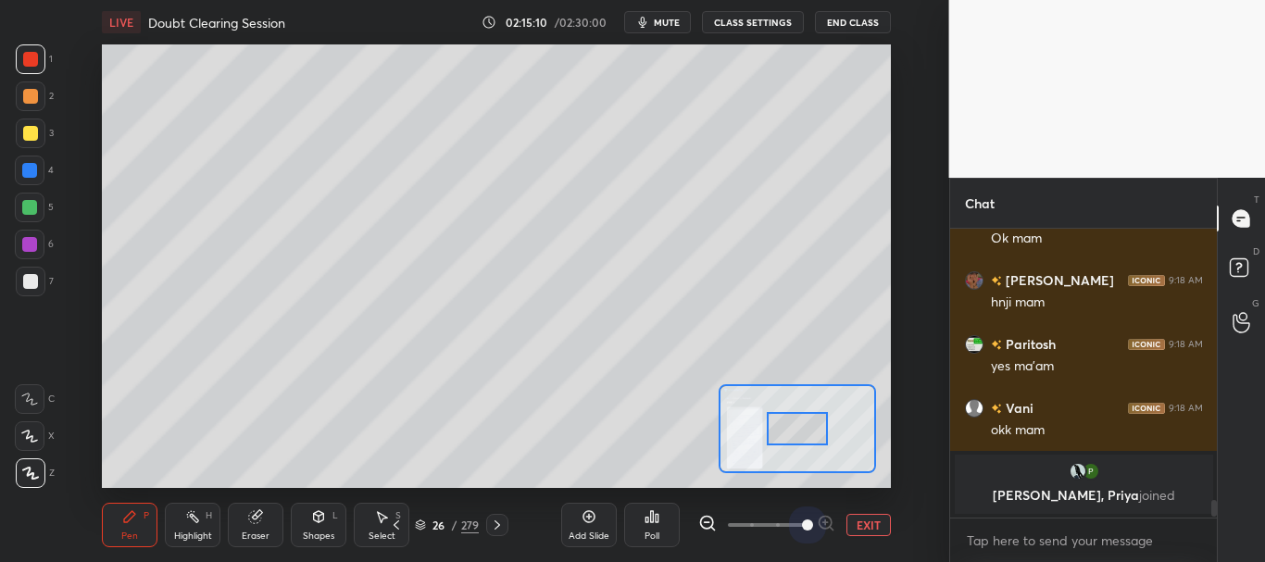
click at [798, 520] on span at bounding box center [767, 525] width 78 height 28
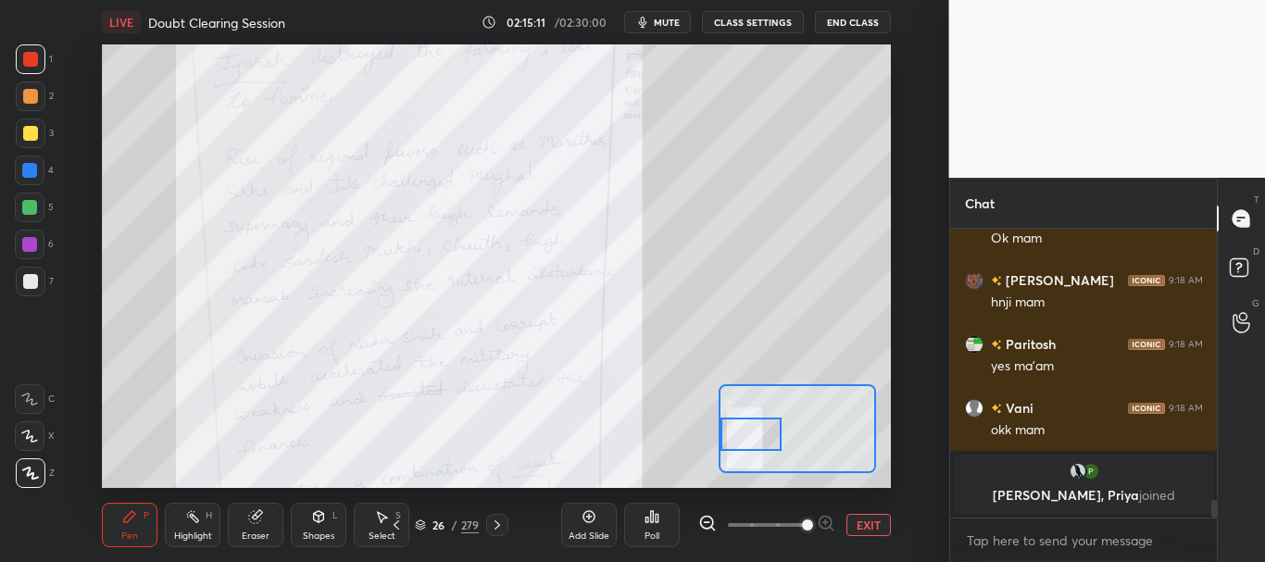
scroll to position [4430, 0]
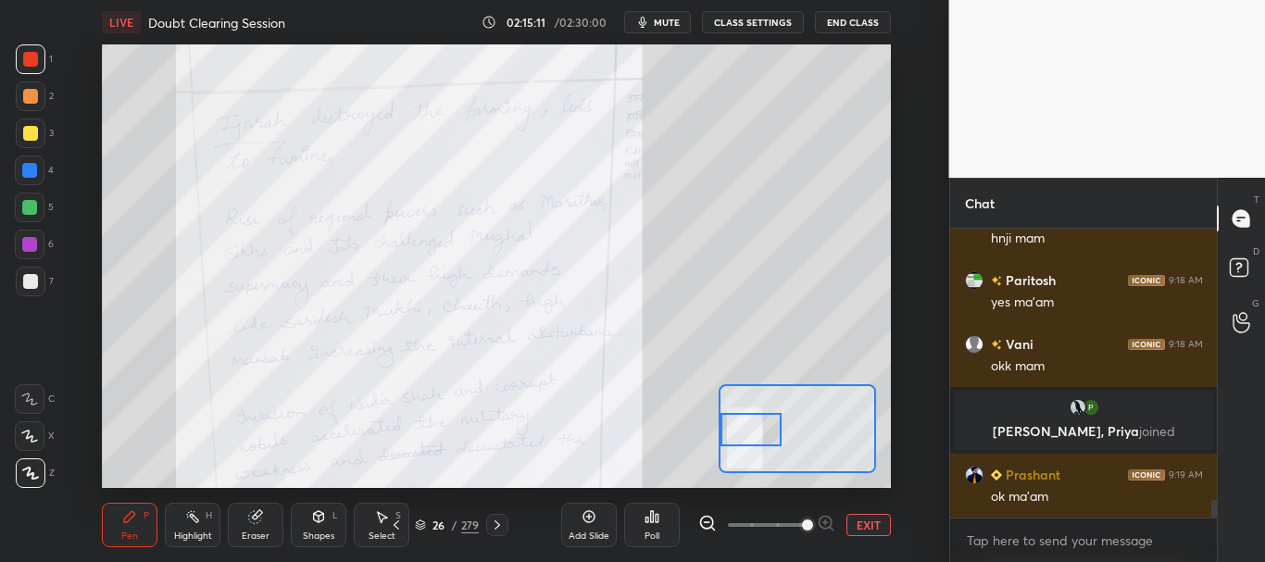
drag, startPoint x: 804, startPoint y: 439, endPoint x: 771, endPoint y: 421, distance: 37.7
click at [771, 421] on div at bounding box center [752, 430] width 62 height 34
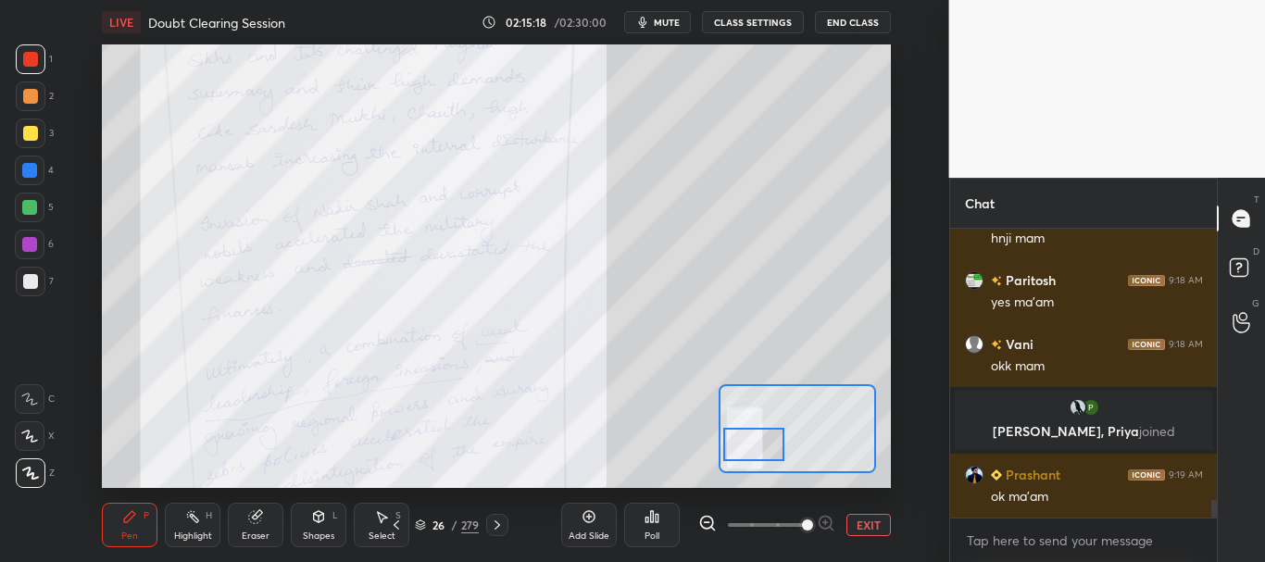
drag, startPoint x: 756, startPoint y: 434, endPoint x: 759, endPoint y: 445, distance: 10.6
click at [759, 445] on div at bounding box center [754, 445] width 62 height 34
click at [860, 526] on button "EXIT" at bounding box center [869, 525] width 44 height 22
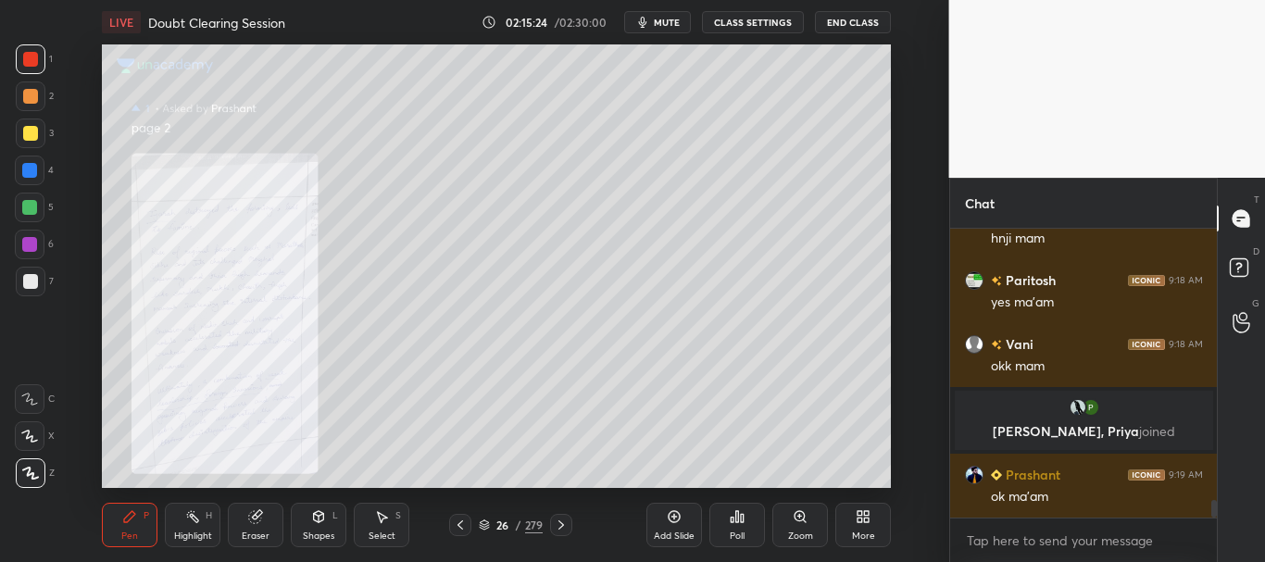
click at [466, 521] on icon at bounding box center [460, 525] width 15 height 15
click at [565, 525] on icon at bounding box center [561, 525] width 15 height 15
click at [565, 522] on icon at bounding box center [561, 525] width 15 height 15
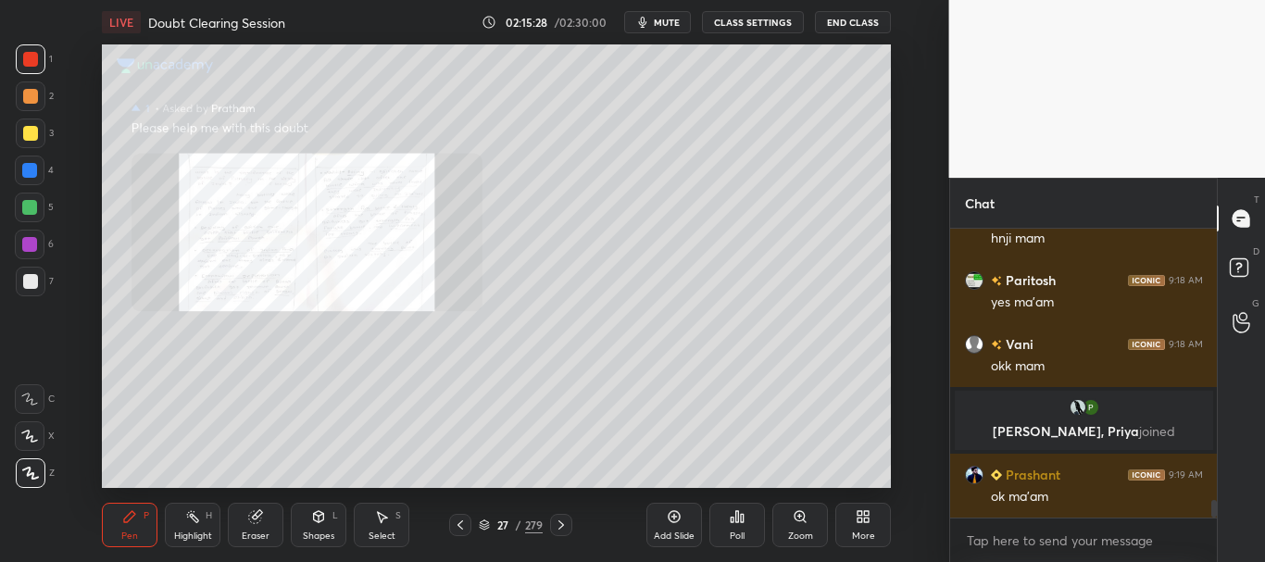
click at [789, 522] on div "Zoom" at bounding box center [801, 525] width 56 height 44
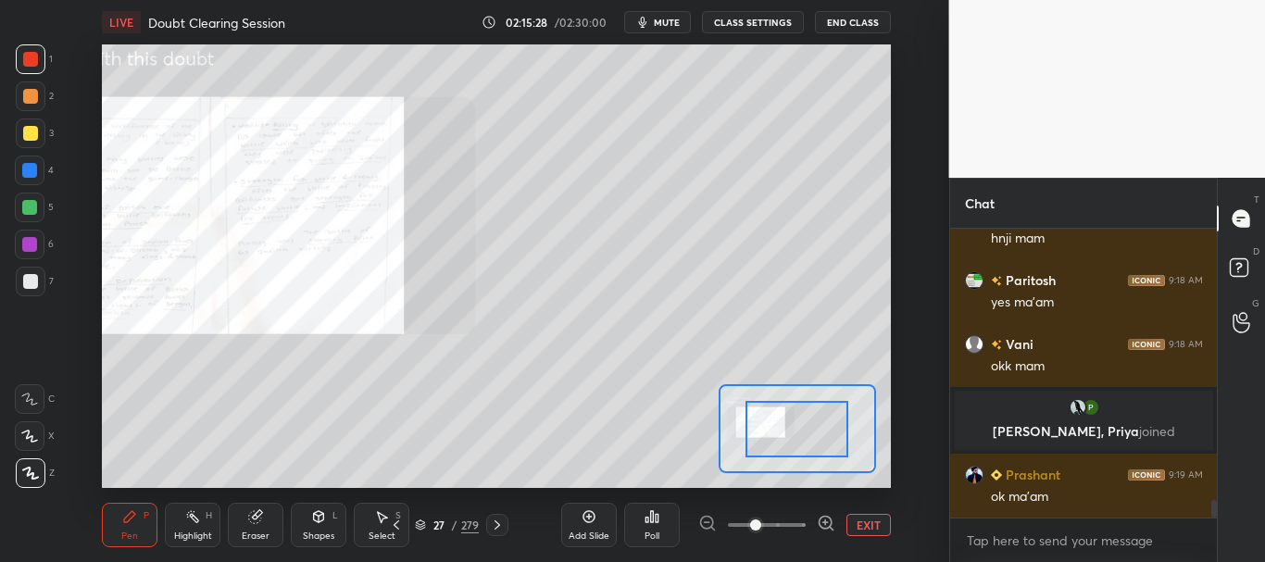
click at [796, 523] on span at bounding box center [767, 525] width 78 height 28
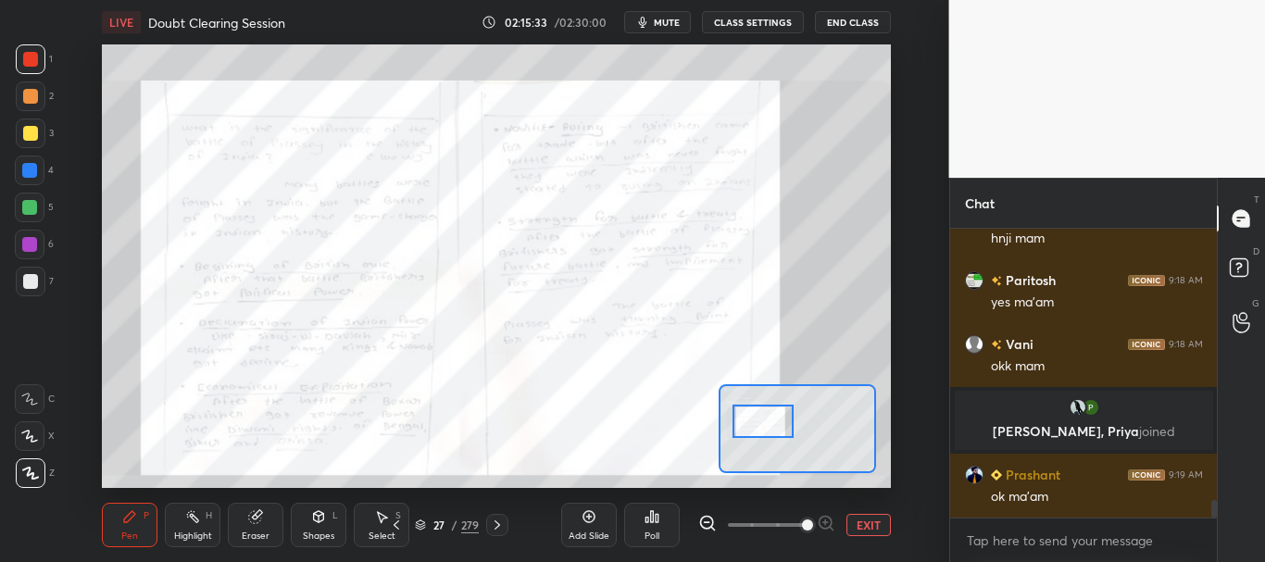
drag, startPoint x: 808, startPoint y: 434, endPoint x: 773, endPoint y: 421, distance: 36.6
click at [773, 421] on div at bounding box center [764, 422] width 62 height 34
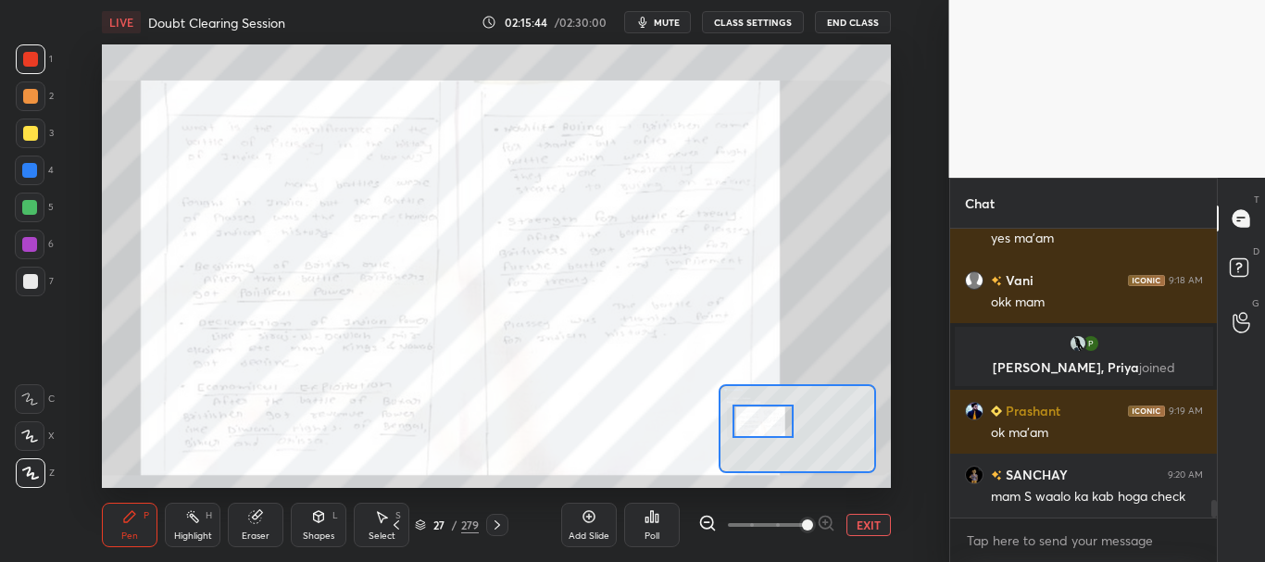
click at [868, 516] on button "EXIT" at bounding box center [869, 525] width 44 height 22
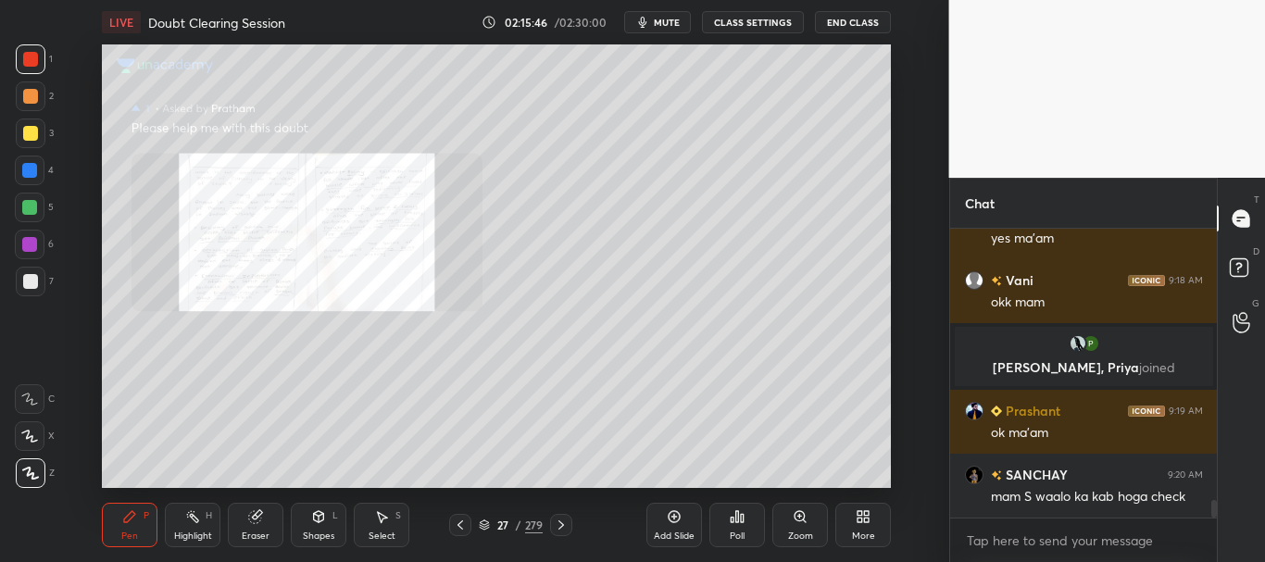
click at [564, 525] on icon at bounding box center [561, 525] width 15 height 15
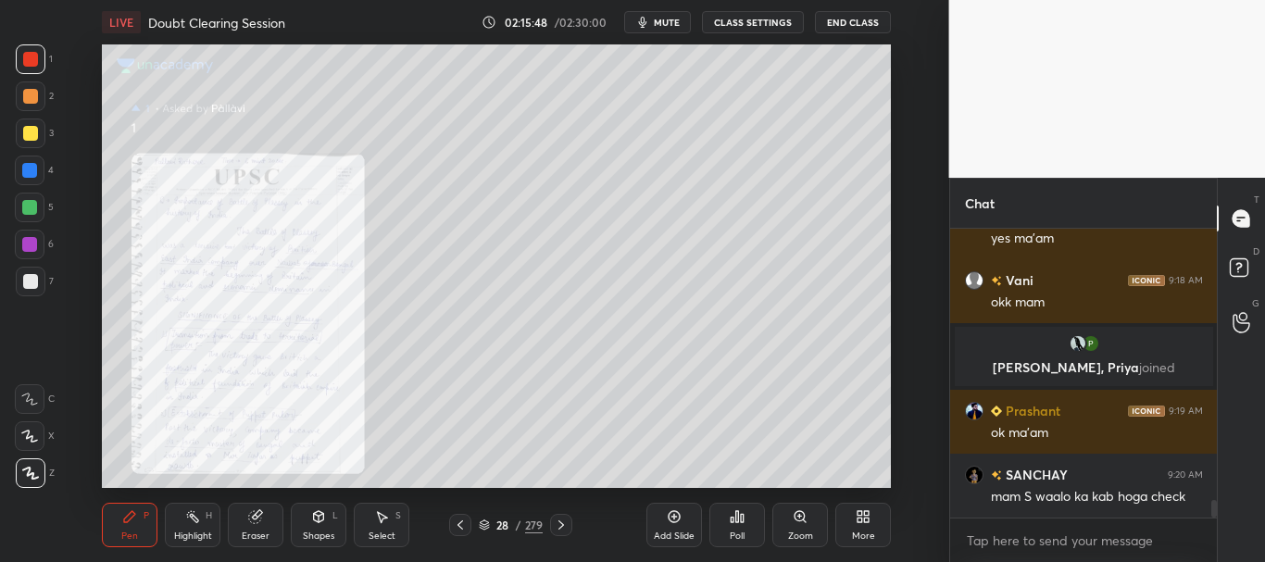
click at [803, 522] on icon at bounding box center [800, 516] width 15 height 15
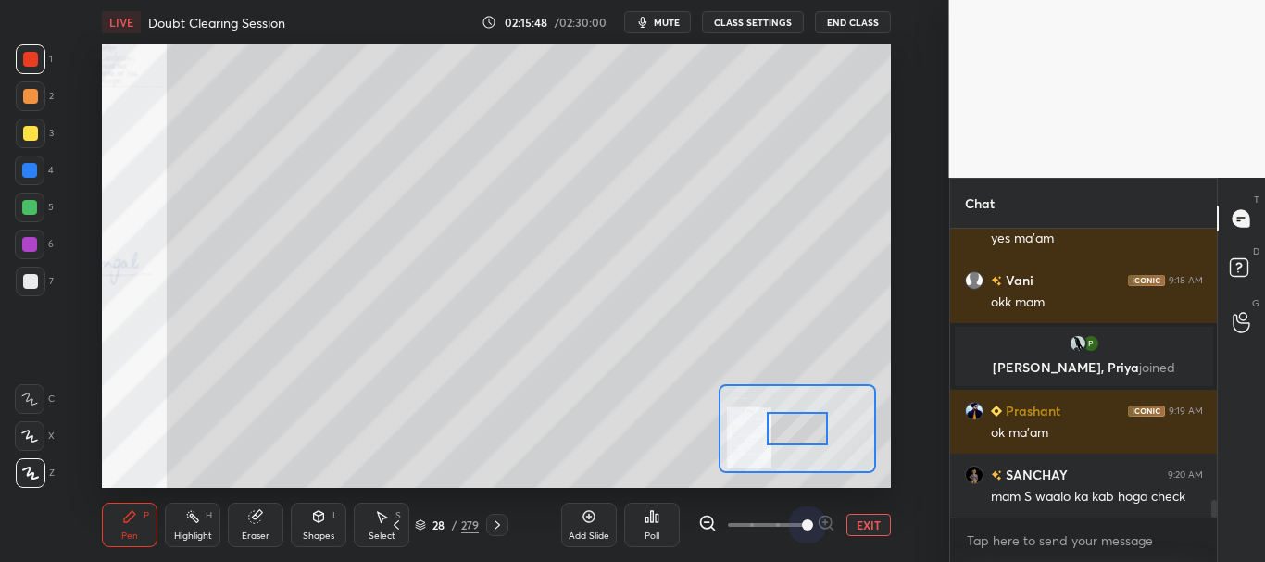
click at [799, 522] on span at bounding box center [767, 525] width 78 height 28
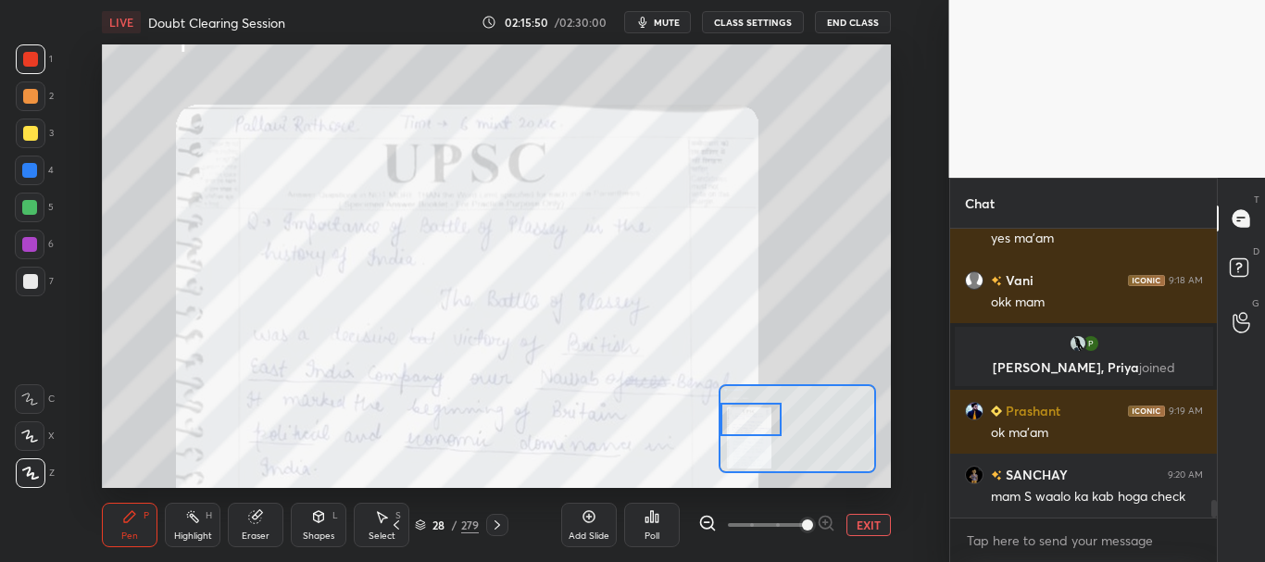
drag, startPoint x: 811, startPoint y: 428, endPoint x: 760, endPoint y: 419, distance: 51.8
click at [760, 419] on div at bounding box center [752, 420] width 62 height 34
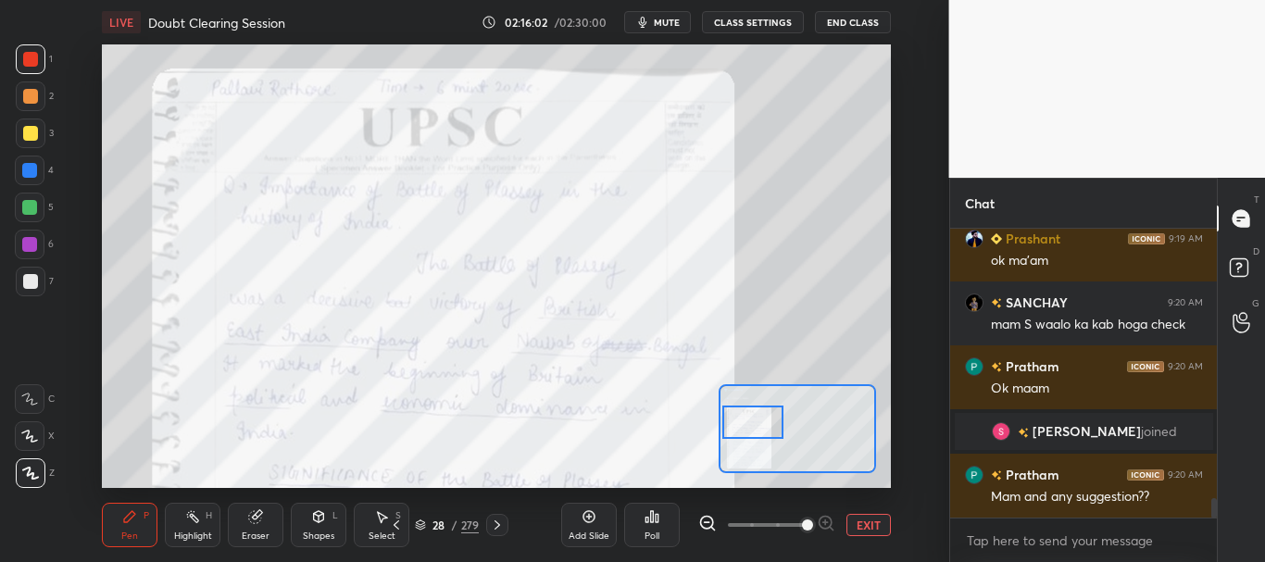
scroll to position [3952, 0]
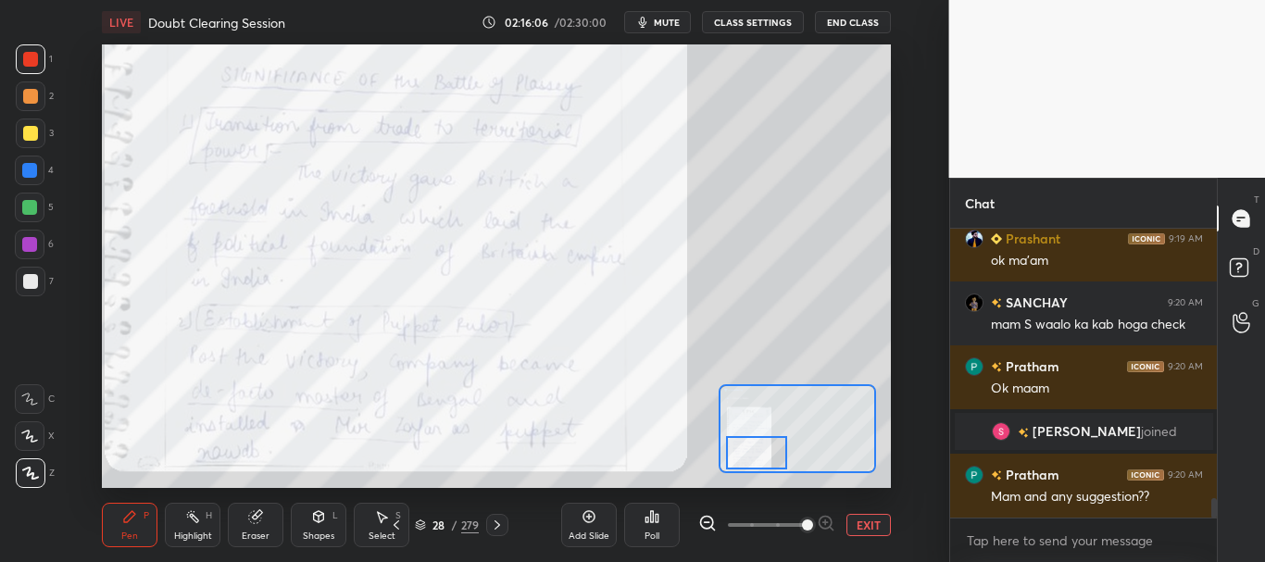
drag, startPoint x: 760, startPoint y: 417, endPoint x: 765, endPoint y: 450, distance: 33.8
click at [765, 450] on div at bounding box center [757, 453] width 62 height 34
click at [861, 524] on button "EXIT" at bounding box center [869, 525] width 44 height 22
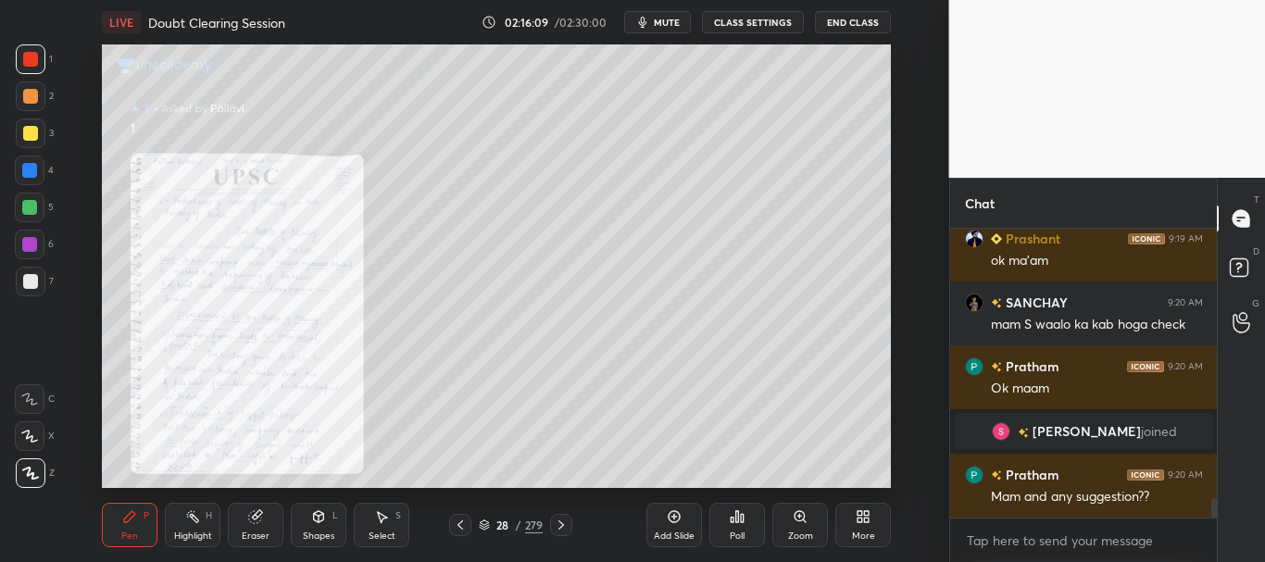
click at [466, 524] on div at bounding box center [460, 525] width 22 height 22
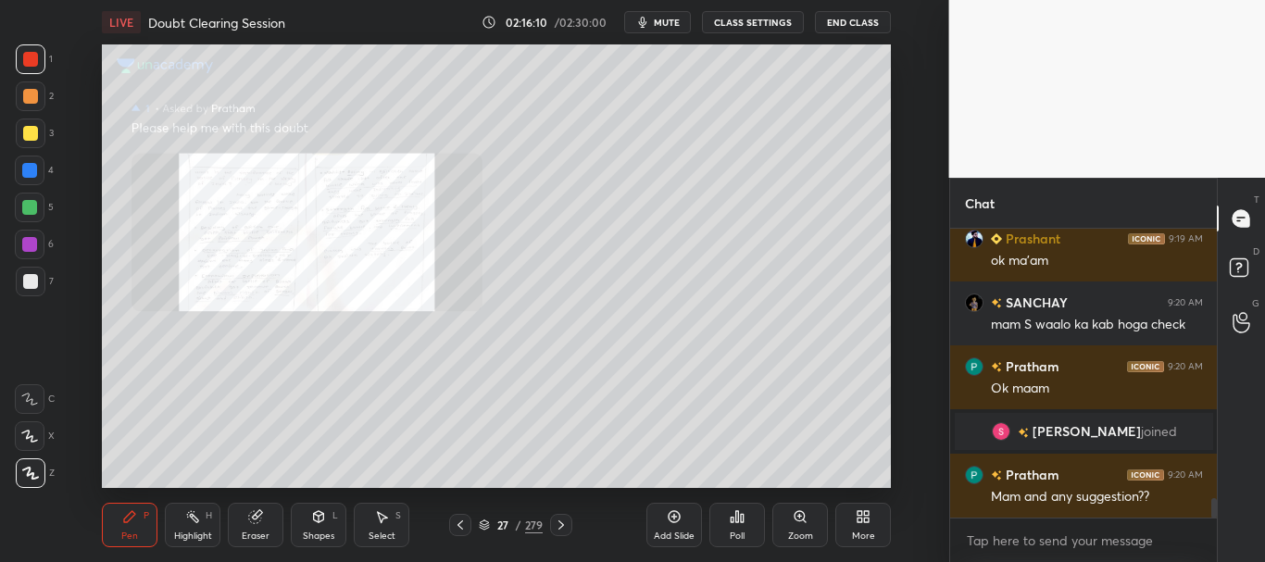
scroll to position [4032, 0]
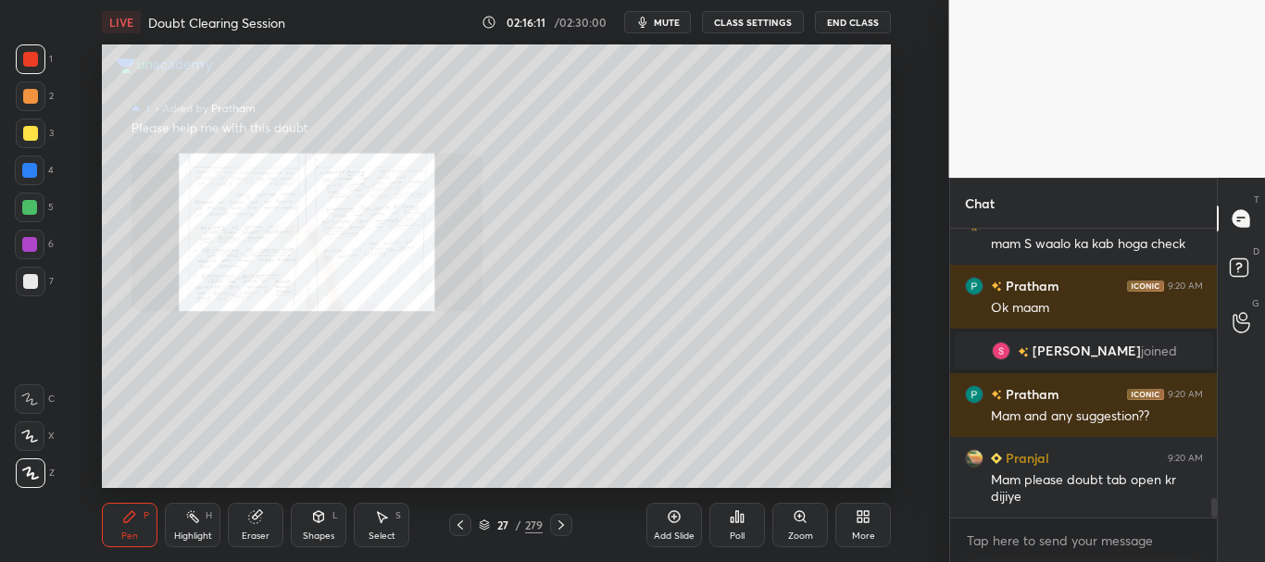
click at [565, 521] on icon at bounding box center [561, 525] width 15 height 15
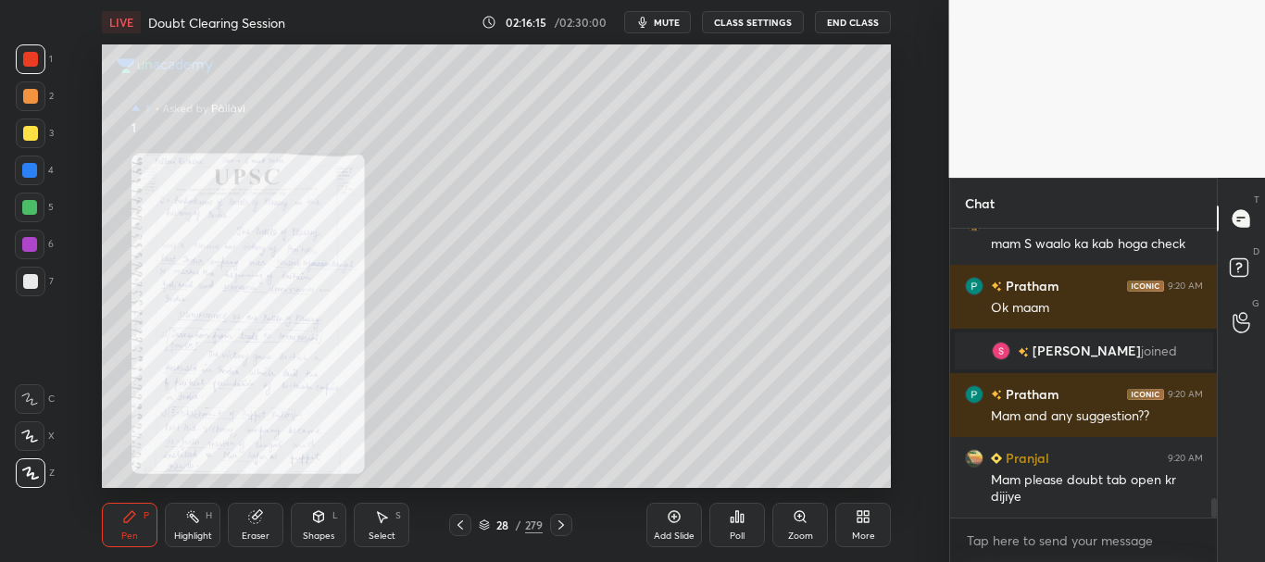
click at [565, 518] on icon at bounding box center [561, 525] width 15 height 15
click at [796, 520] on icon at bounding box center [800, 516] width 10 height 10
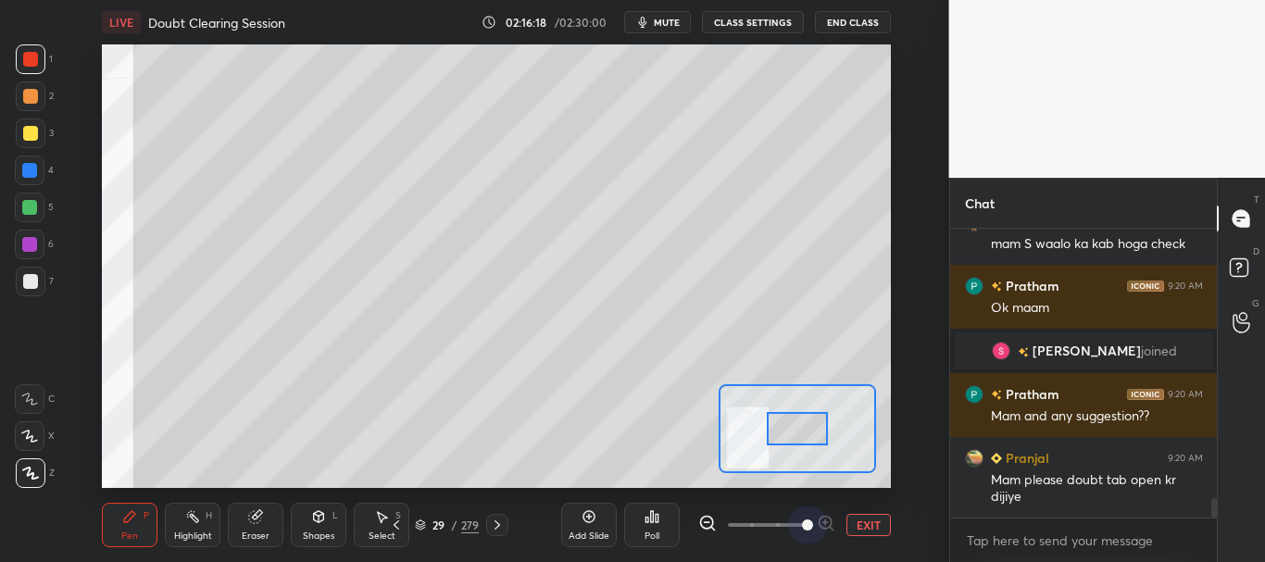
click at [798, 522] on span at bounding box center [767, 525] width 78 height 28
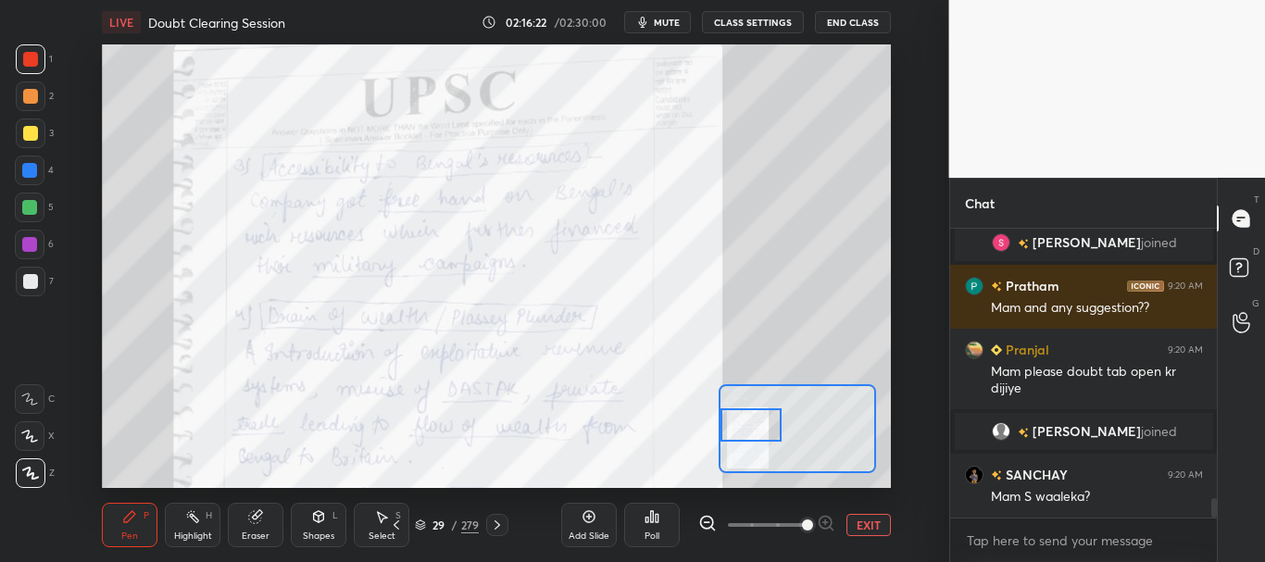
scroll to position [4104, 0]
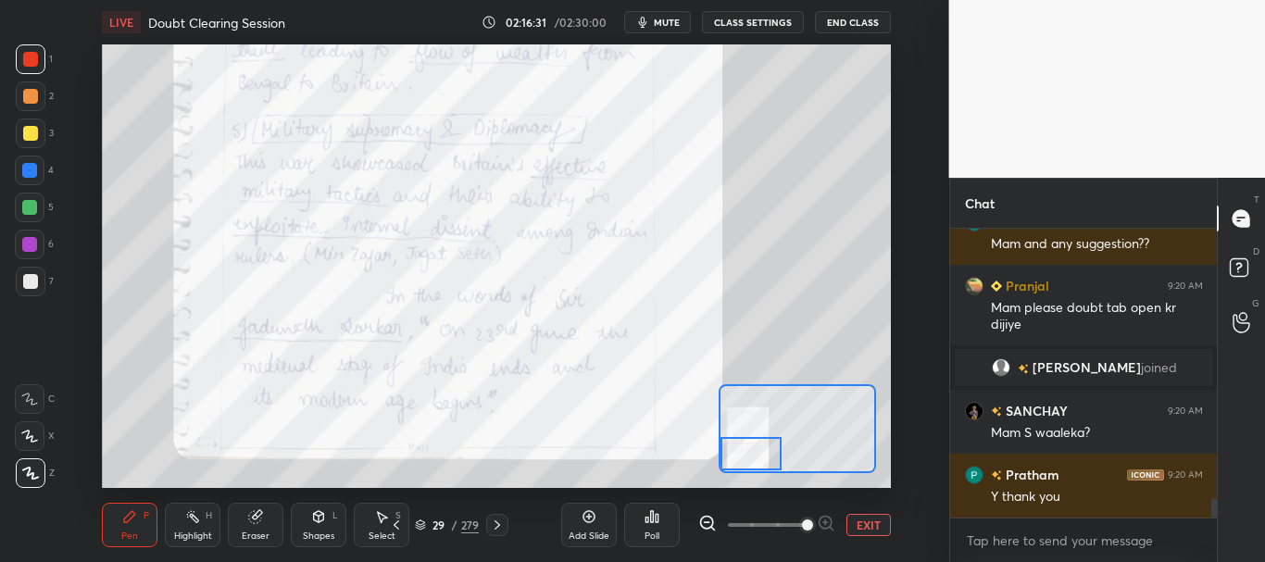
drag, startPoint x: 803, startPoint y: 434, endPoint x: 752, endPoint y: 466, distance: 59.9
click at [752, 466] on div at bounding box center [752, 454] width 62 height 34
click at [862, 525] on button "EXIT" at bounding box center [869, 525] width 44 height 22
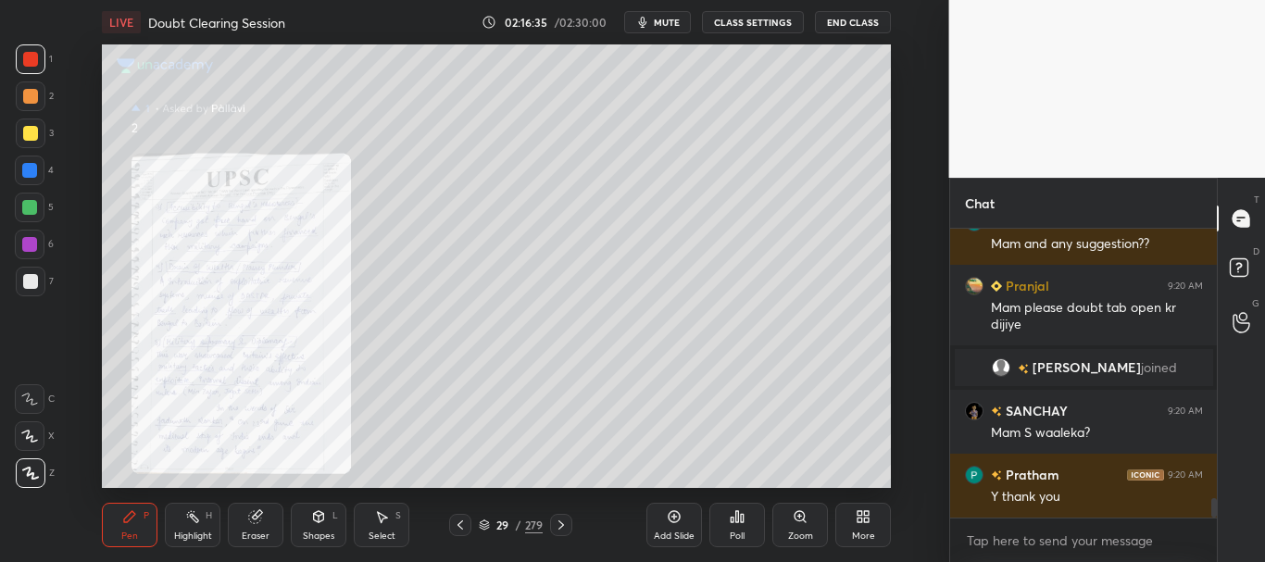
click at [561, 522] on icon at bounding box center [561, 525] width 15 height 15
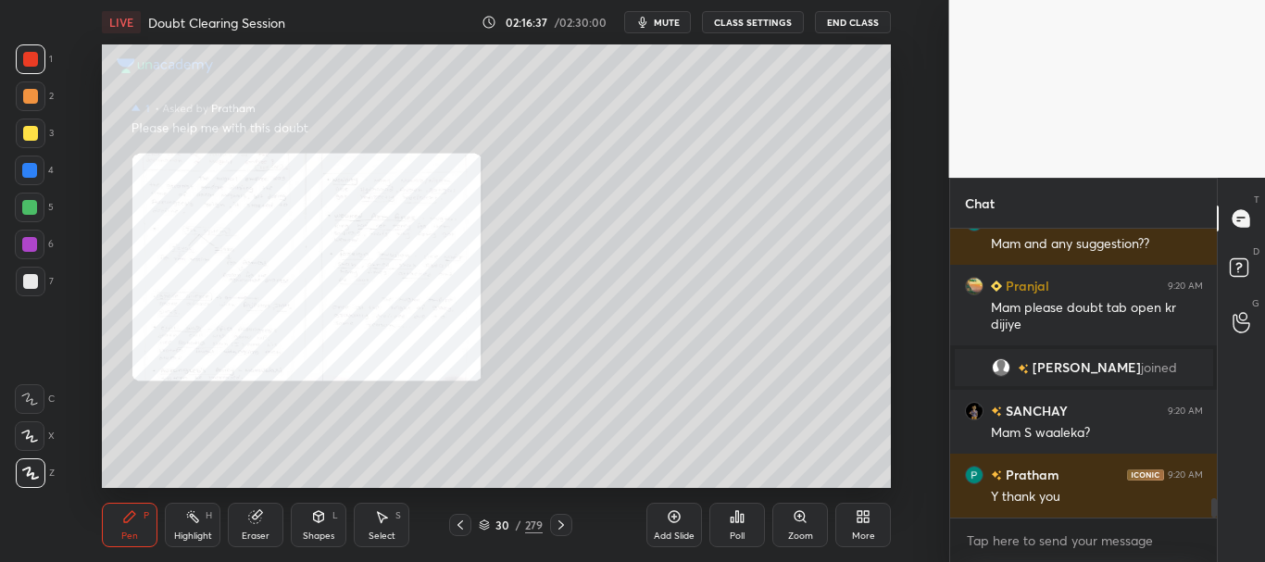
click at [812, 519] on div "Zoom" at bounding box center [801, 525] width 56 height 44
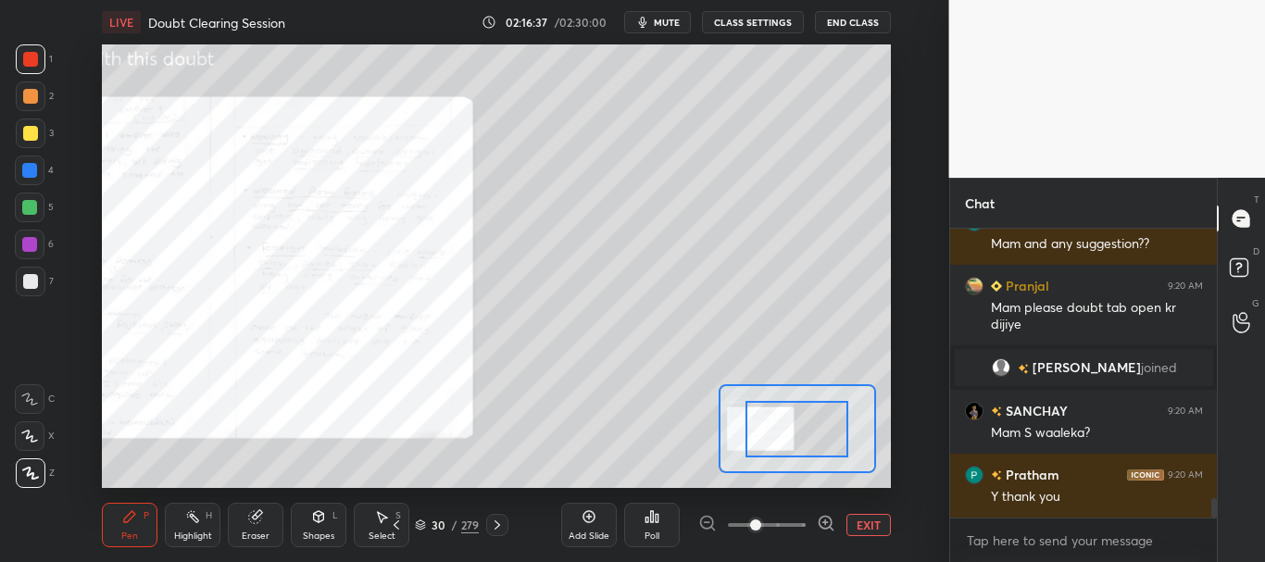
click at [801, 523] on span at bounding box center [767, 525] width 78 height 28
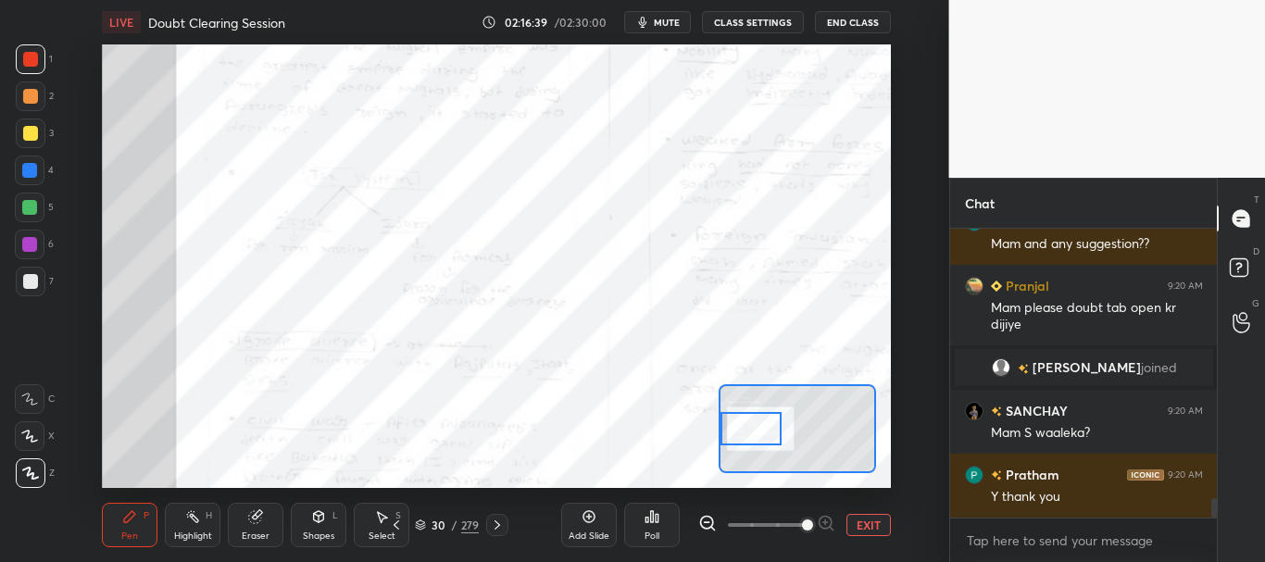
drag, startPoint x: 799, startPoint y: 426, endPoint x: 749, endPoint y: 426, distance: 50.0
click at [749, 426] on div at bounding box center [752, 429] width 62 height 34
click at [866, 524] on button "EXIT" at bounding box center [869, 525] width 44 height 22
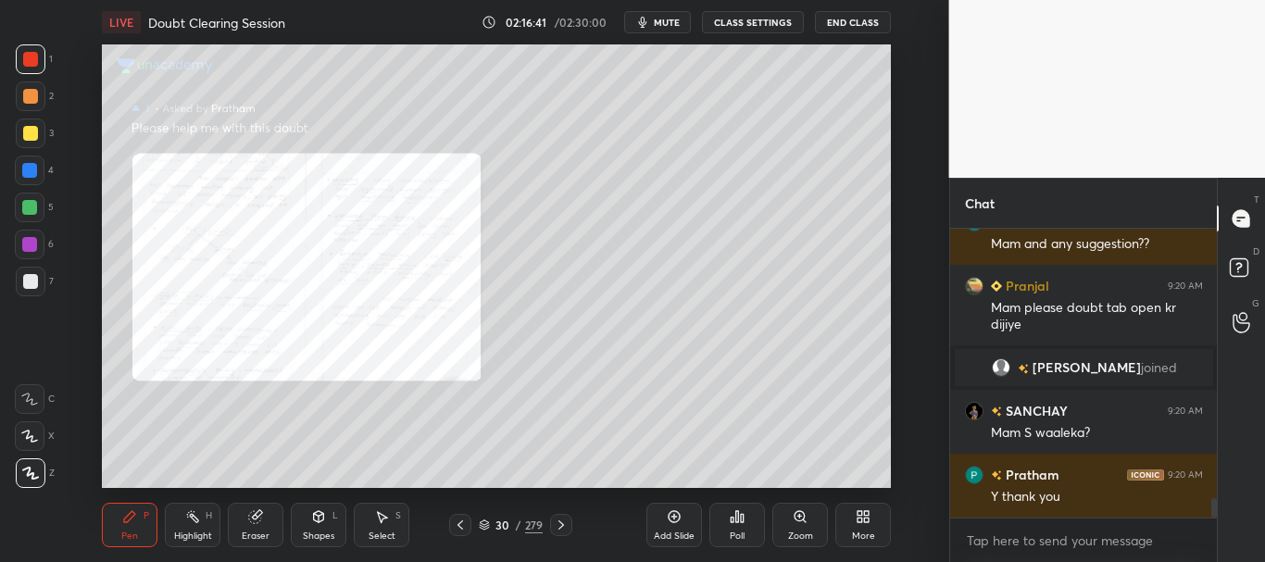
scroll to position [4167, 0]
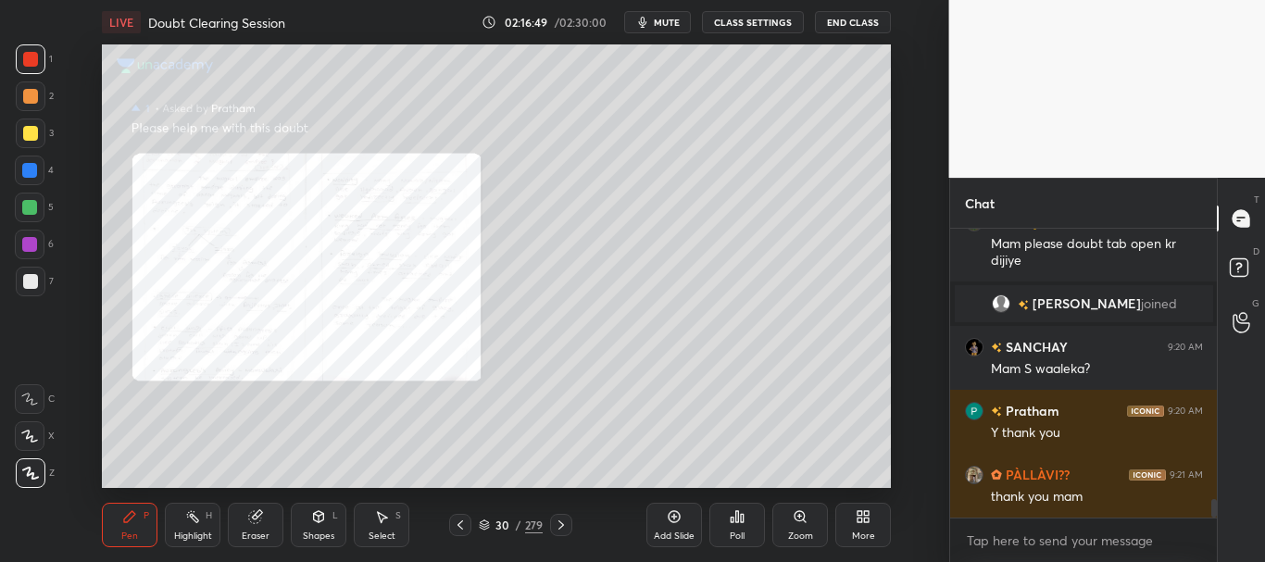
click at [561, 527] on icon at bounding box center [562, 525] width 6 height 9
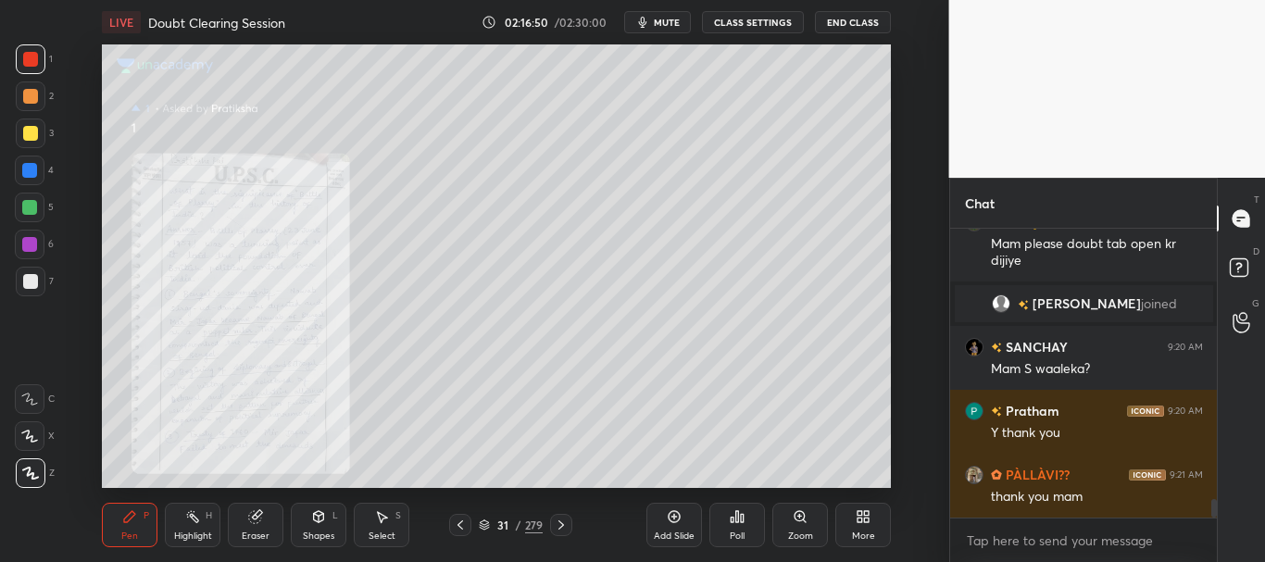
scroll to position [4231, 0]
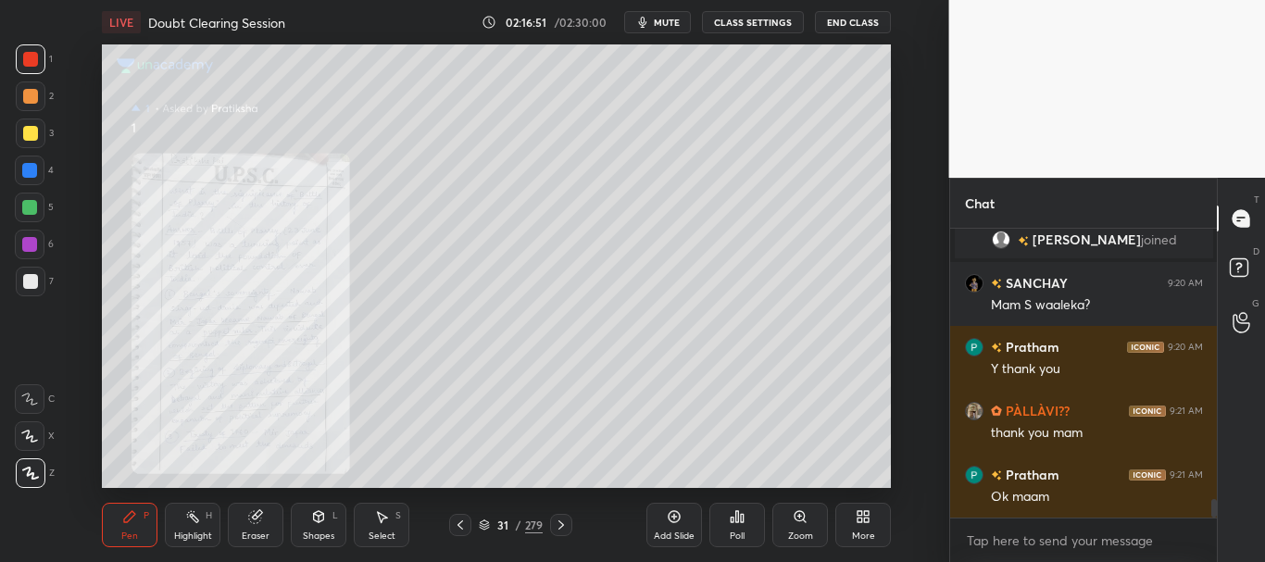
click at [801, 517] on icon at bounding box center [800, 516] width 10 height 10
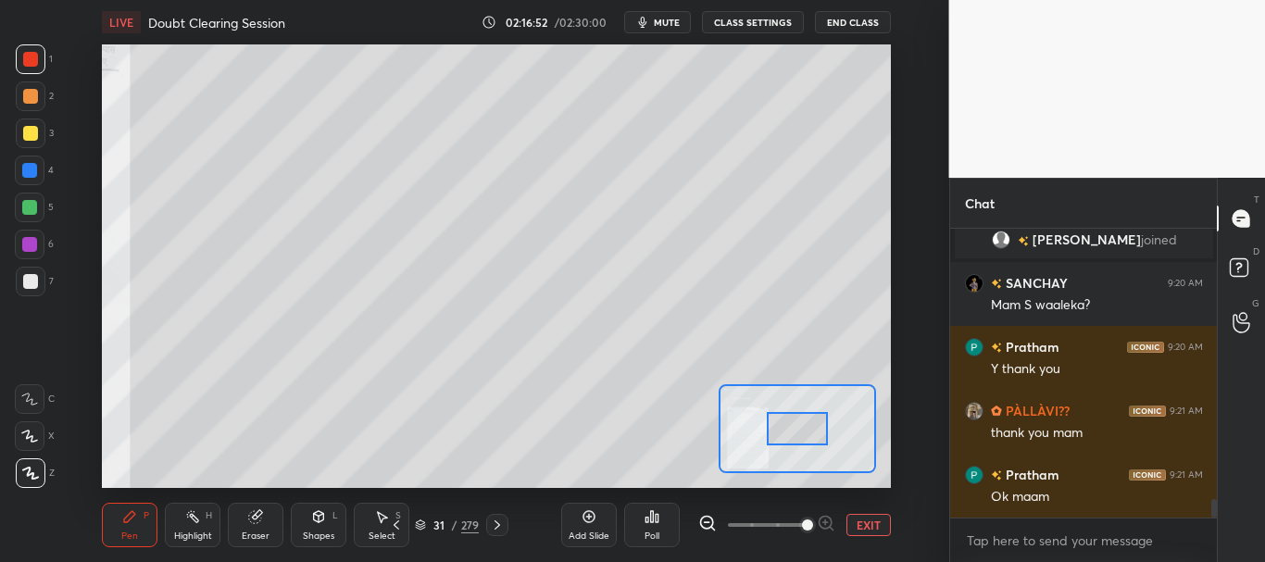
click at [799, 519] on span at bounding box center [767, 525] width 78 height 28
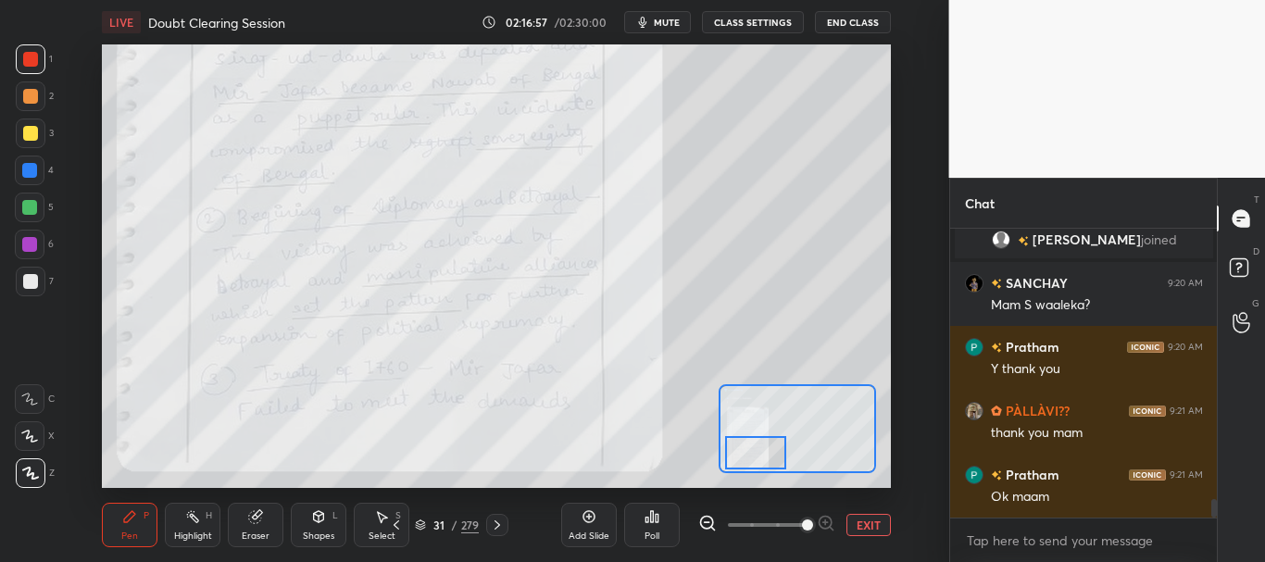
drag, startPoint x: 803, startPoint y: 436, endPoint x: 762, endPoint y: 458, distance: 46.0
click at [762, 458] on div at bounding box center [756, 453] width 62 height 34
click at [496, 521] on icon at bounding box center [497, 525] width 15 height 15
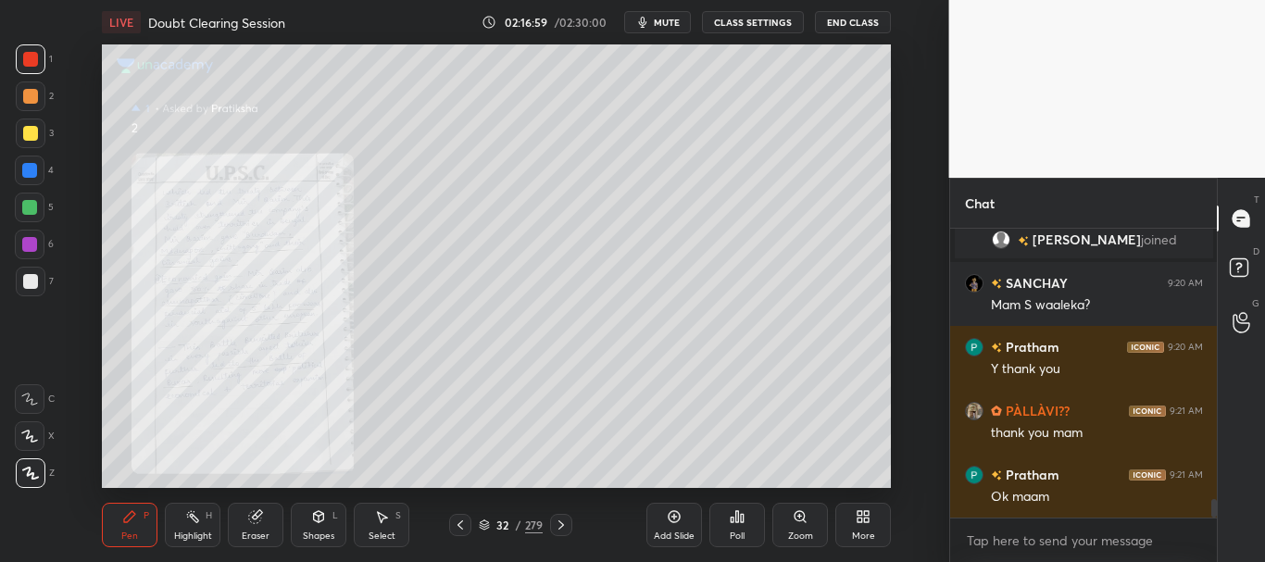
click at [798, 515] on icon at bounding box center [800, 516] width 10 height 10
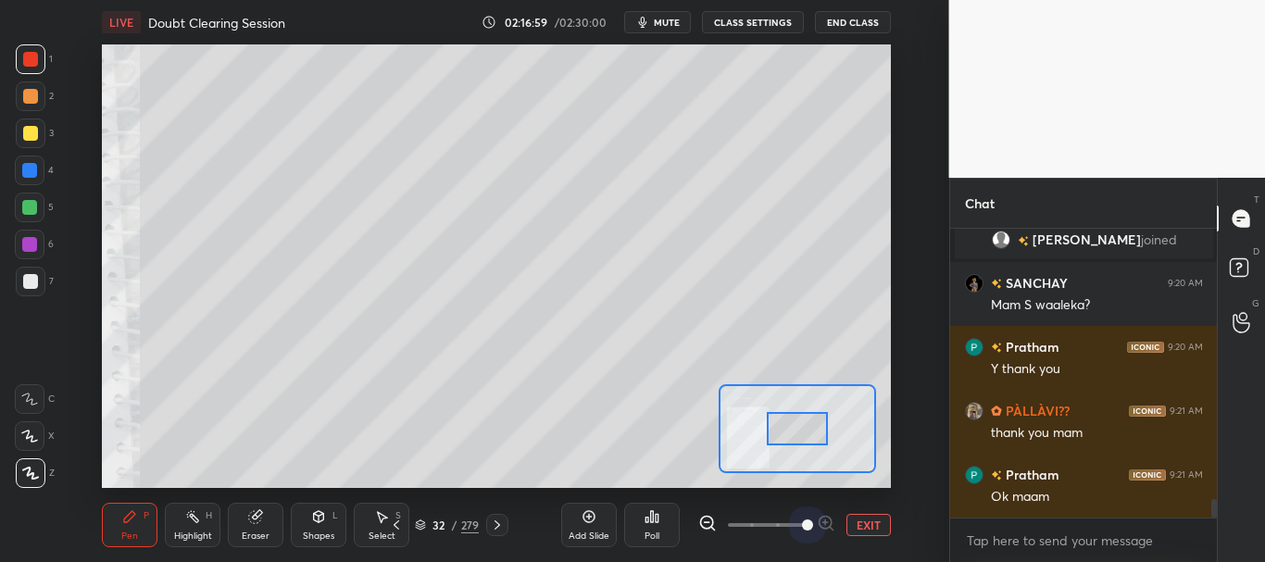
click at [798, 519] on span at bounding box center [767, 525] width 78 height 28
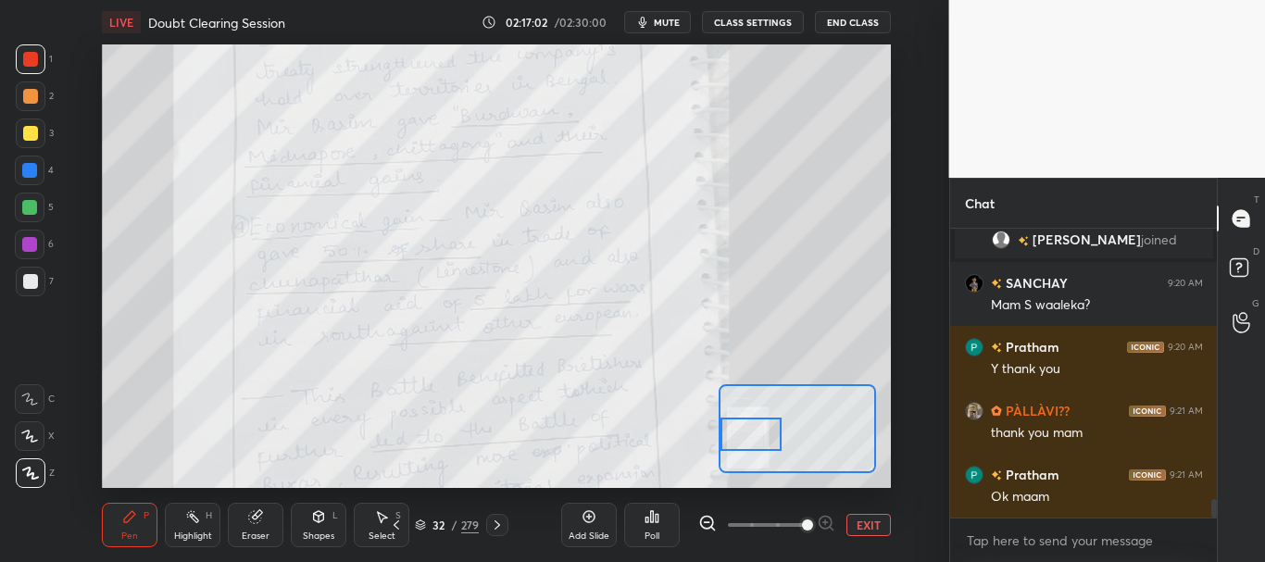
scroll to position [4312, 0]
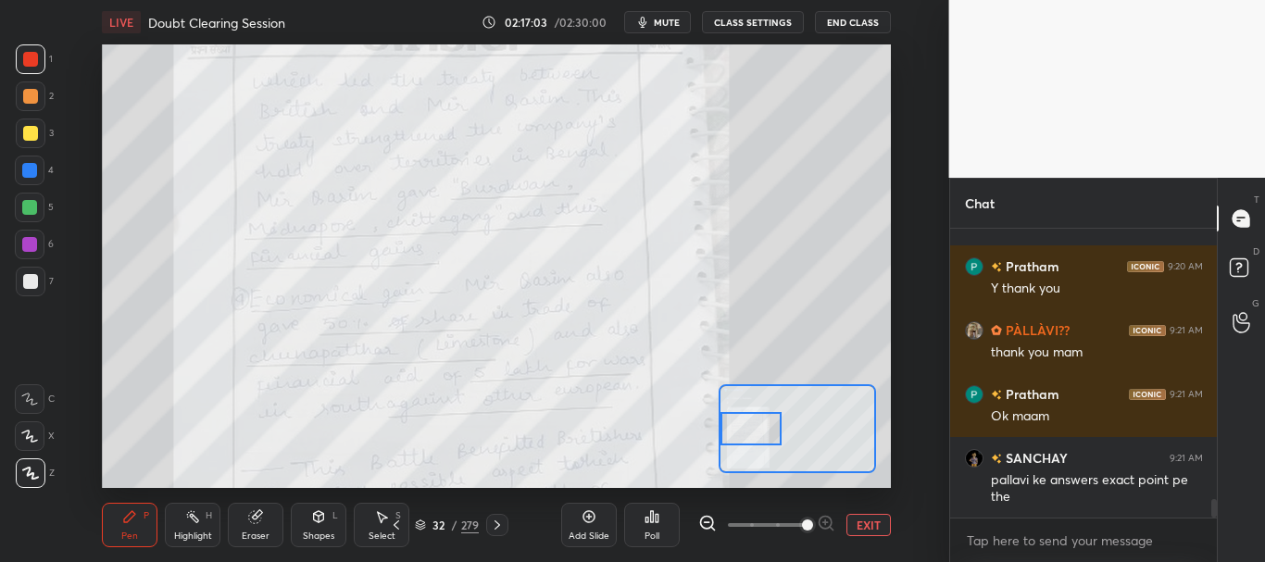
drag, startPoint x: 805, startPoint y: 437, endPoint x: 757, endPoint y: 437, distance: 48.2
click at [757, 437] on div at bounding box center [752, 429] width 62 height 34
click at [864, 518] on button "EXIT" at bounding box center [869, 525] width 44 height 22
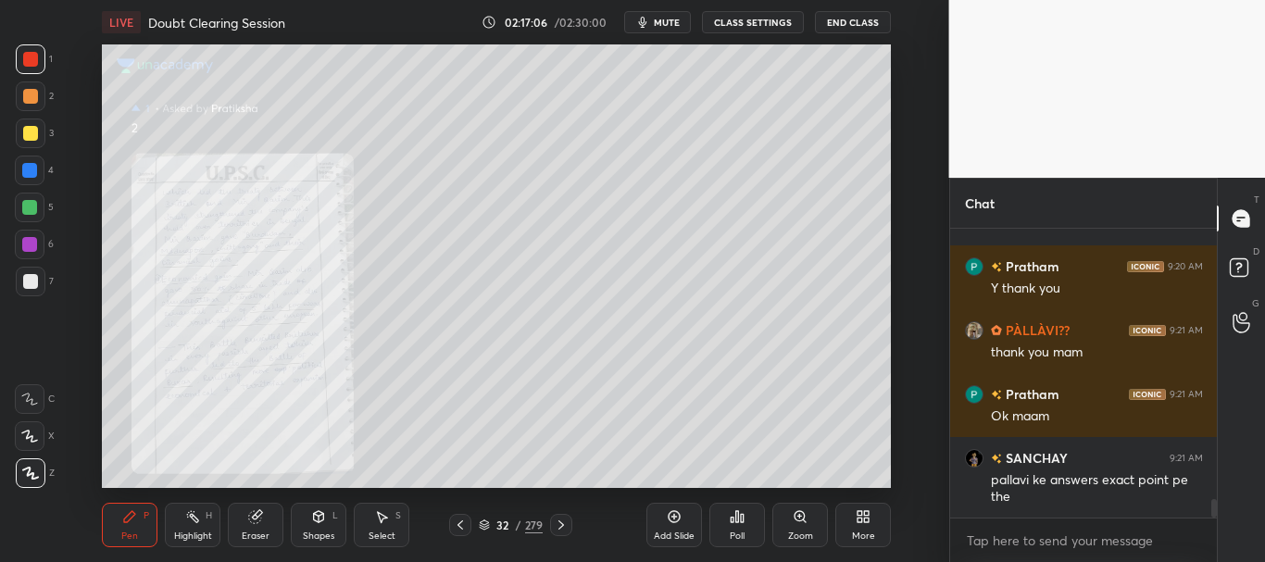
click at [565, 525] on icon at bounding box center [561, 525] width 15 height 15
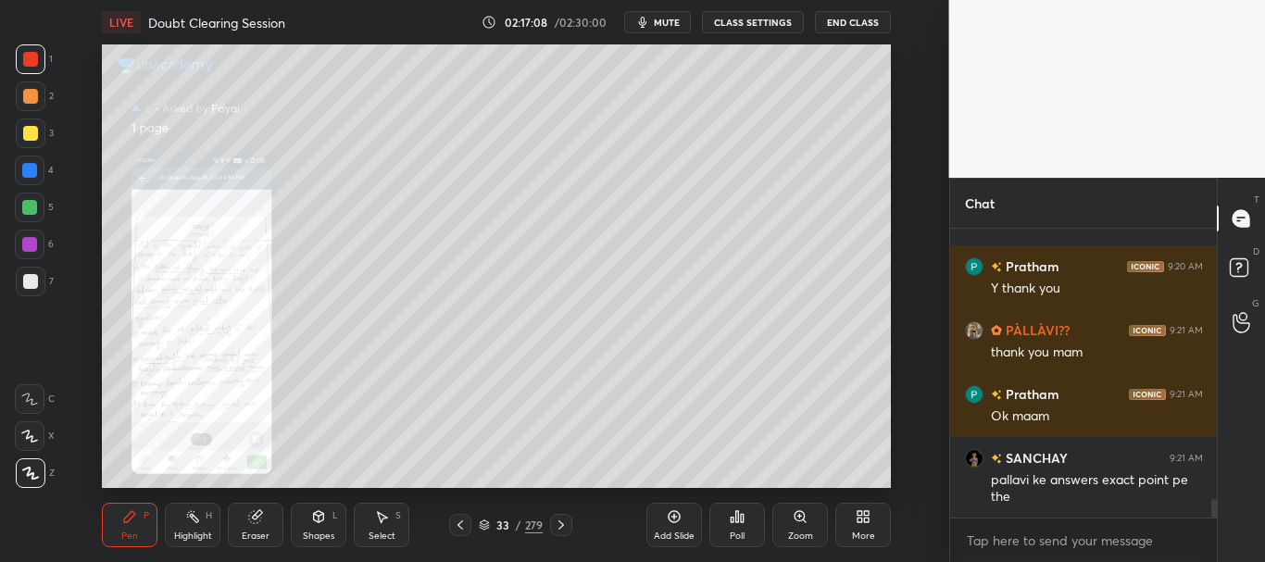
click at [803, 509] on div "Zoom" at bounding box center [801, 525] width 56 height 44
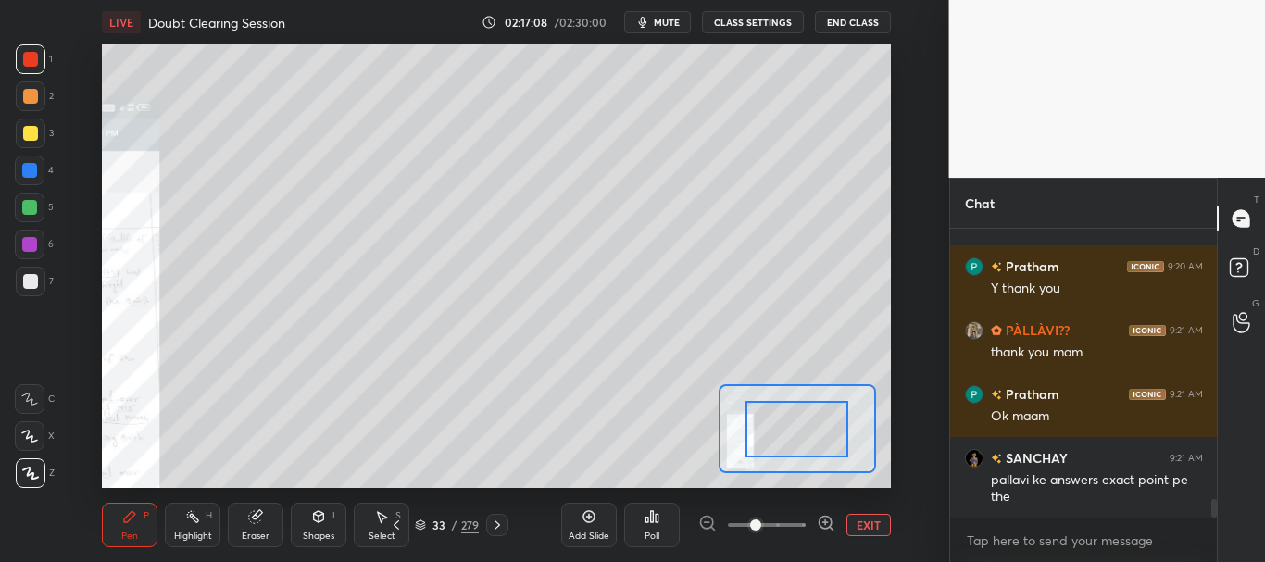
click at [796, 514] on span at bounding box center [767, 525] width 78 height 28
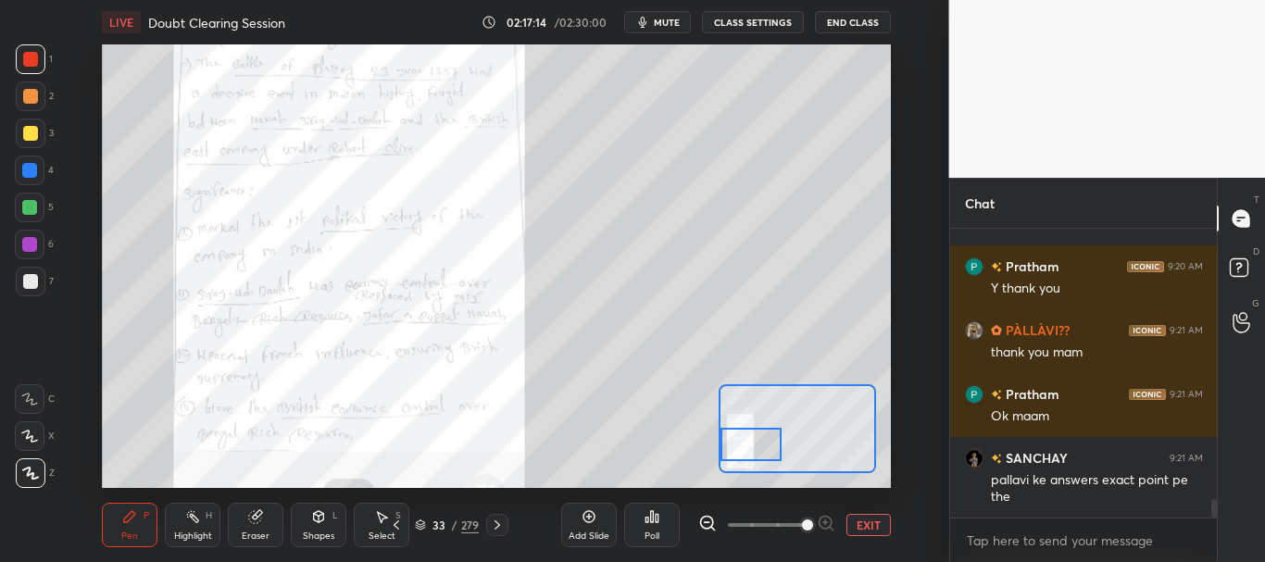
drag, startPoint x: 796, startPoint y: 434, endPoint x: 740, endPoint y: 450, distance: 57.8
click at [740, 450] on div at bounding box center [752, 445] width 62 height 34
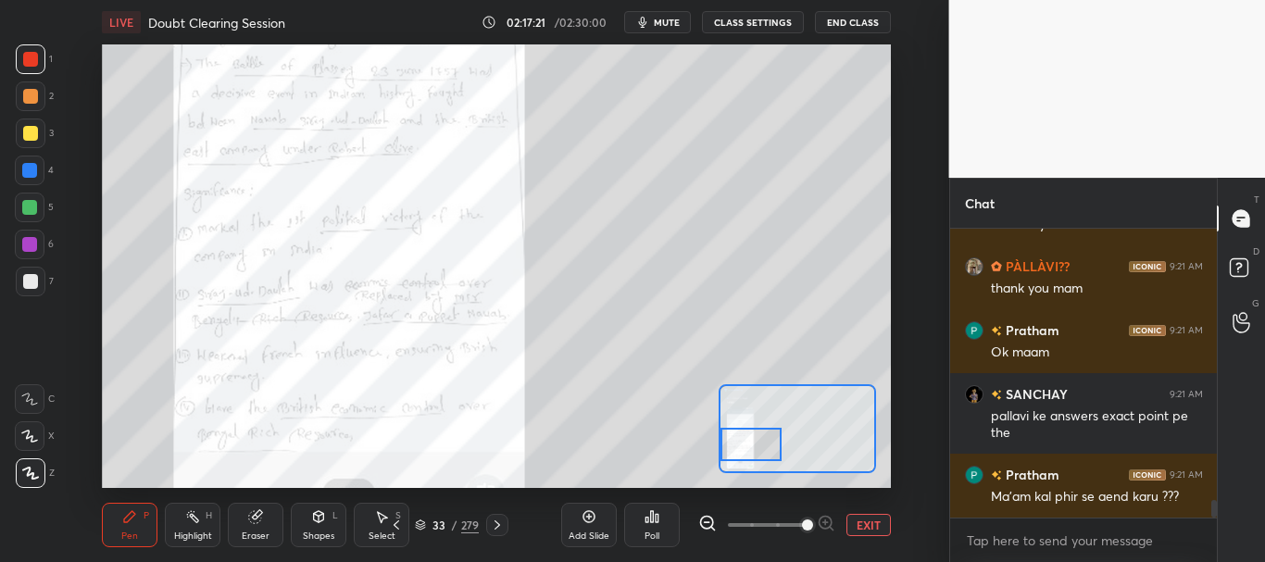
click at [492, 522] on icon at bounding box center [497, 525] width 15 height 15
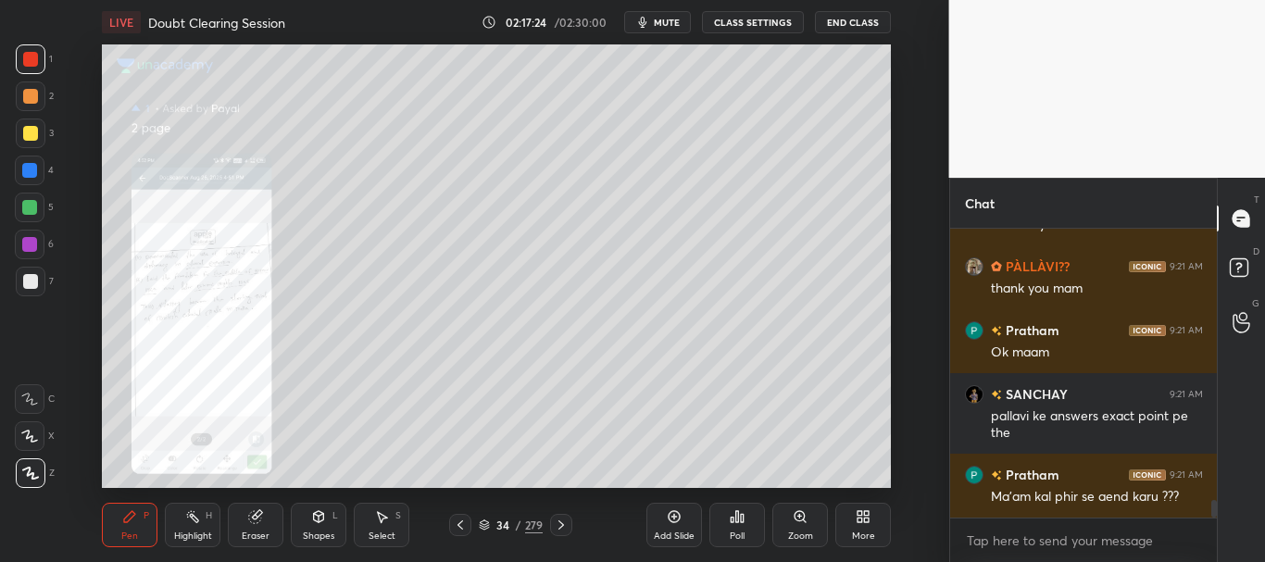
click at [798, 520] on icon at bounding box center [800, 516] width 10 height 10
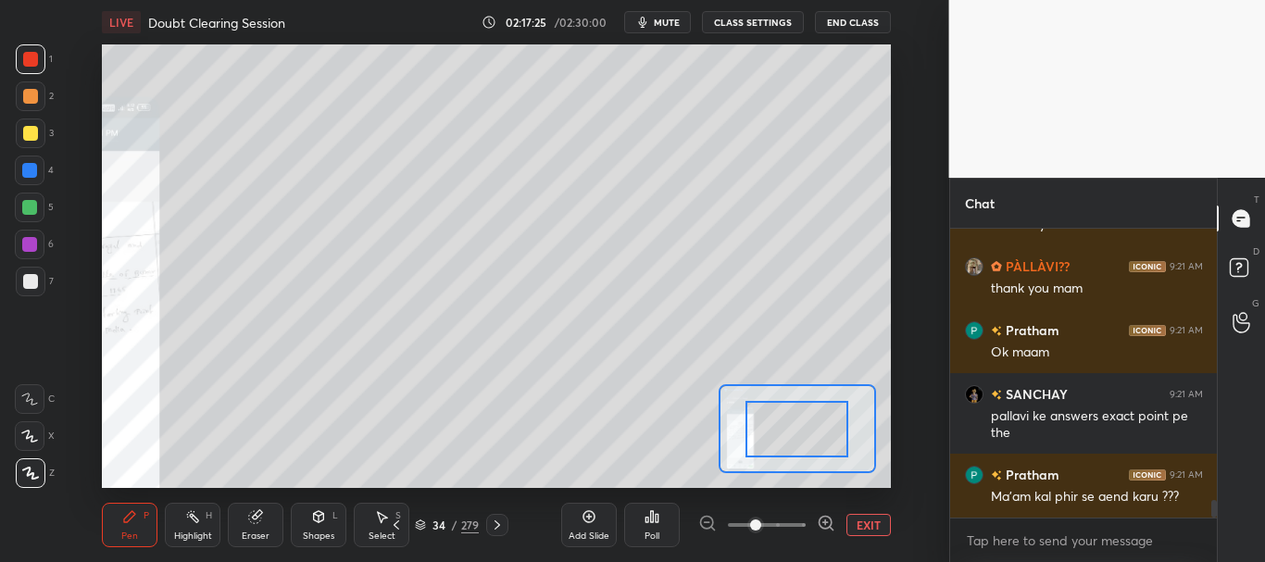
click at [795, 522] on span at bounding box center [767, 525] width 78 height 28
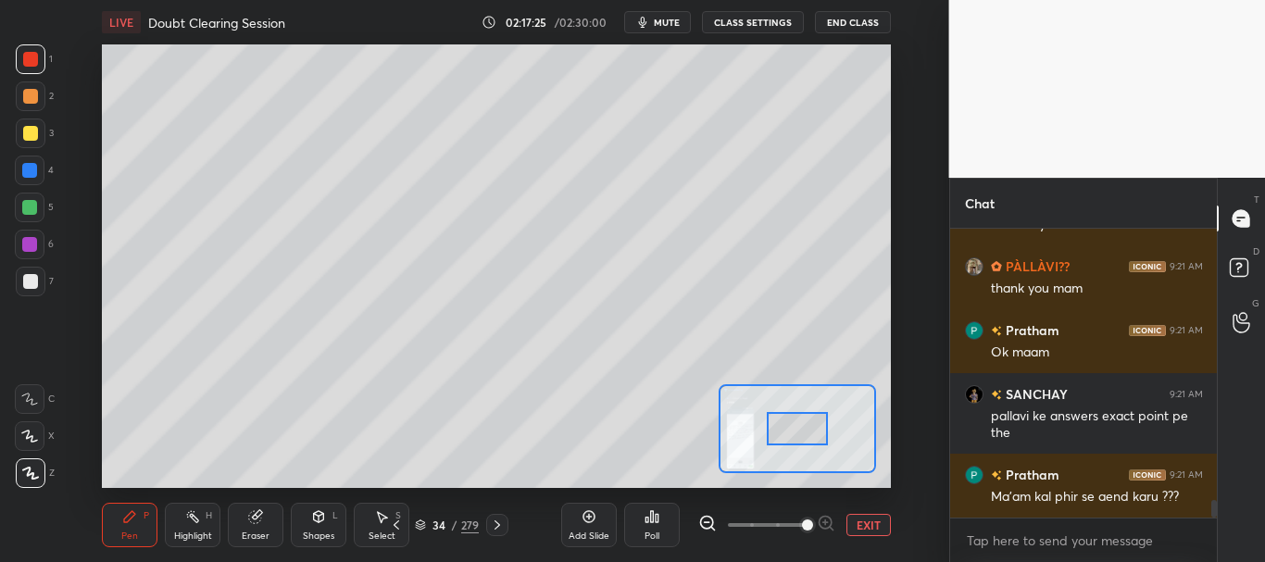
click at [801, 439] on div at bounding box center [798, 429] width 62 height 34
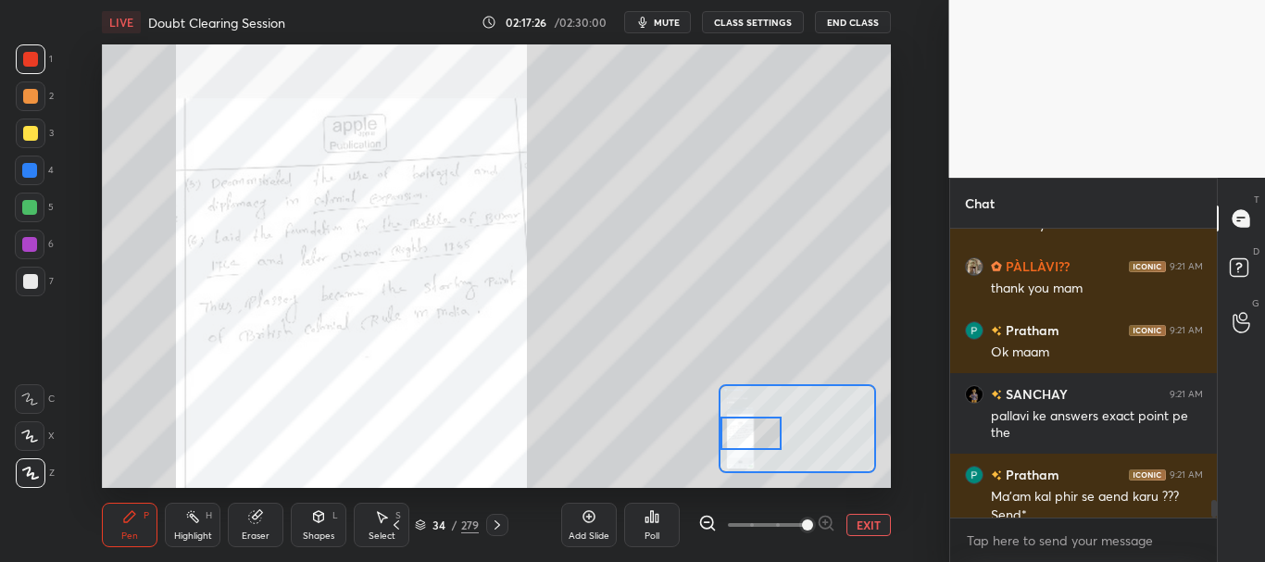
scroll to position [4394, 0]
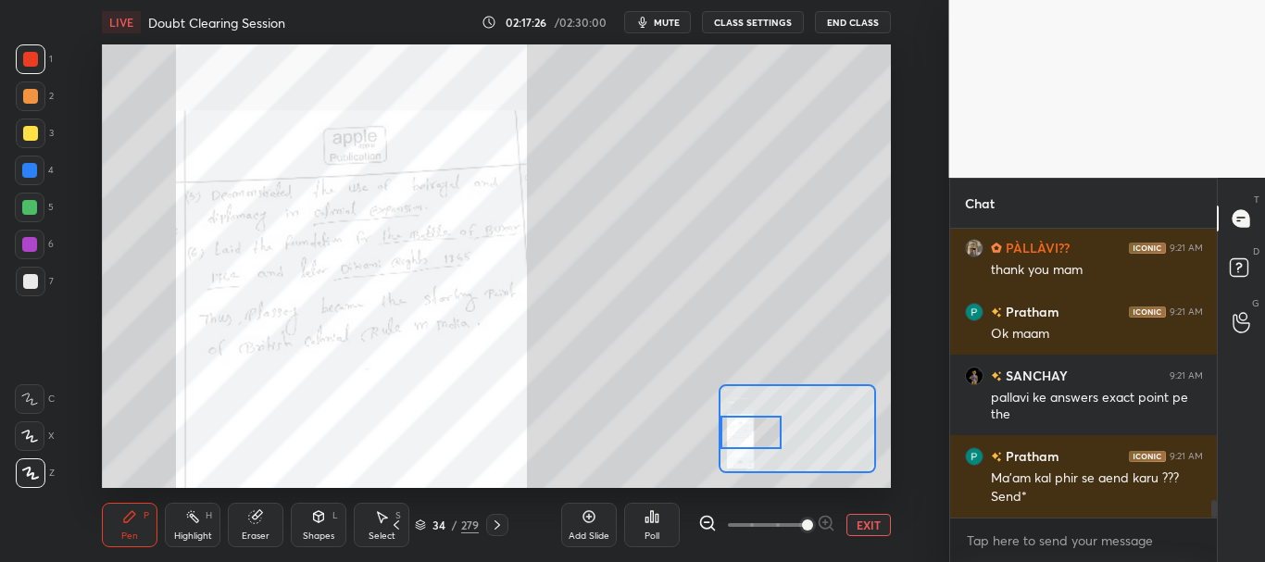
drag, startPoint x: 801, startPoint y: 438, endPoint x: 744, endPoint y: 442, distance: 57.6
click at [744, 442] on div at bounding box center [752, 433] width 62 height 34
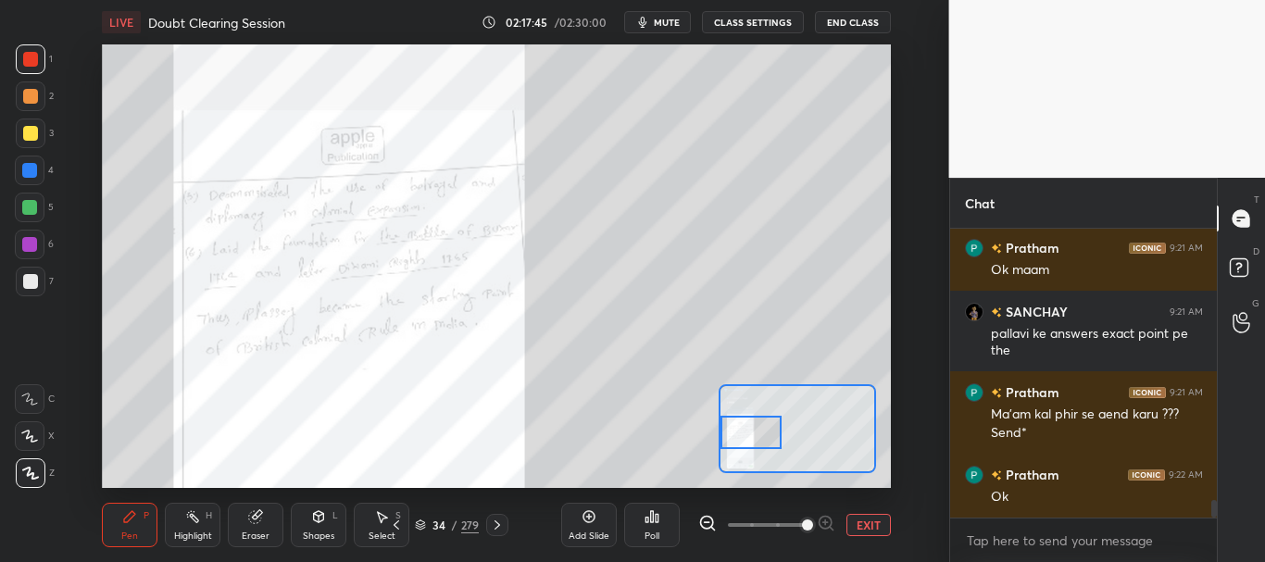
click at [873, 522] on button "EXIT" at bounding box center [869, 525] width 44 height 22
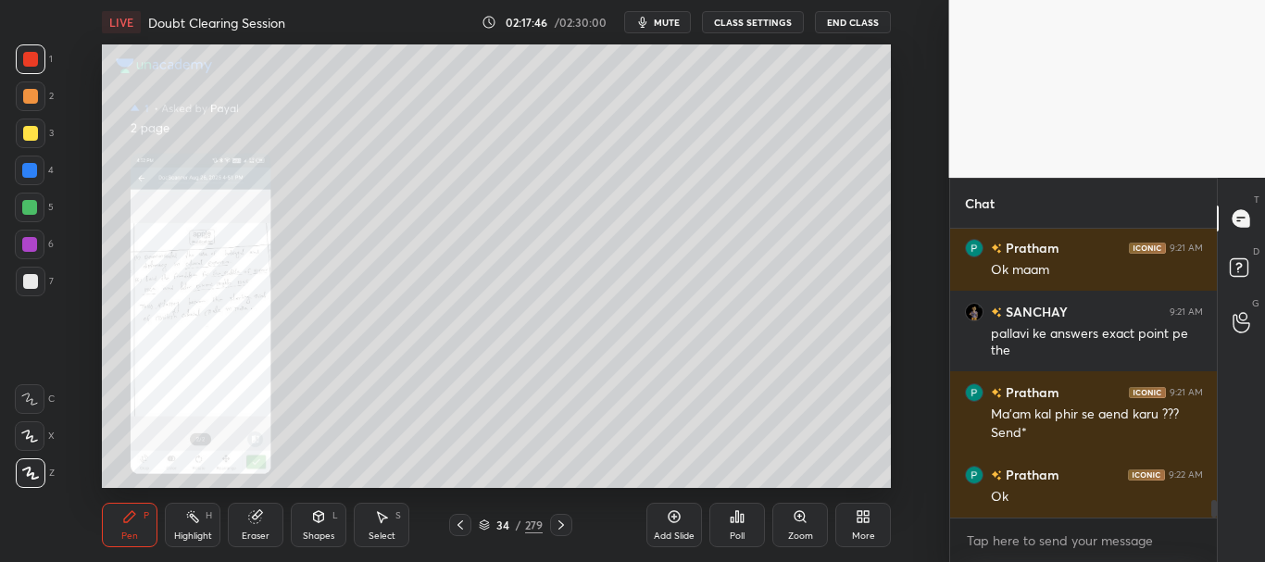
click at [454, 518] on icon at bounding box center [460, 525] width 15 height 15
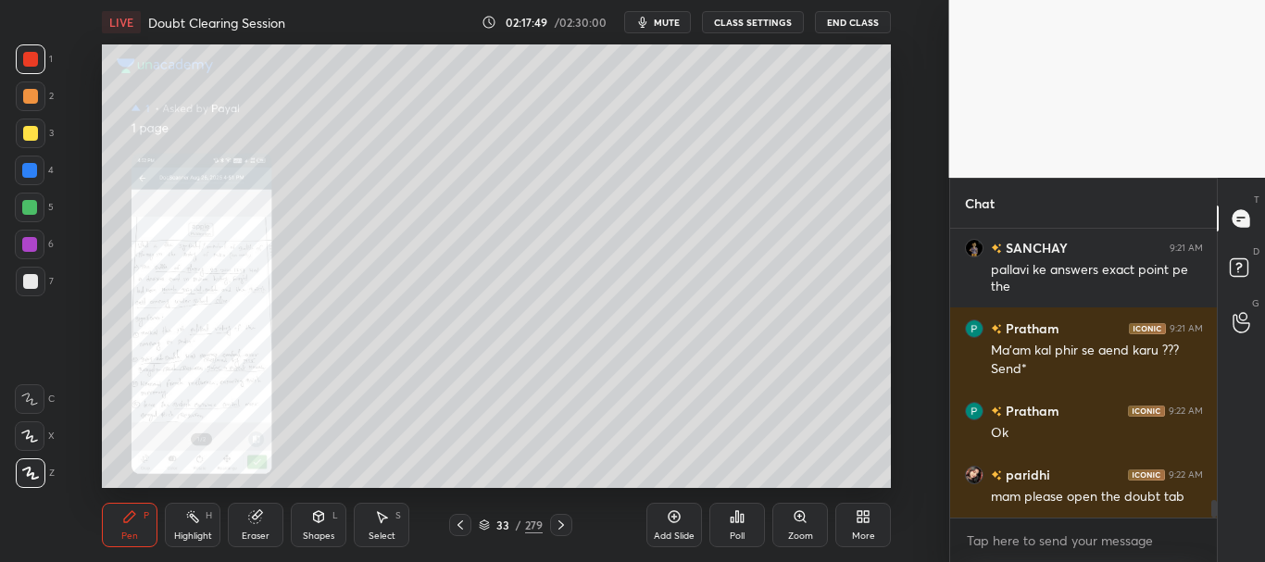
click at [482, 525] on icon at bounding box center [484, 525] width 11 height 11
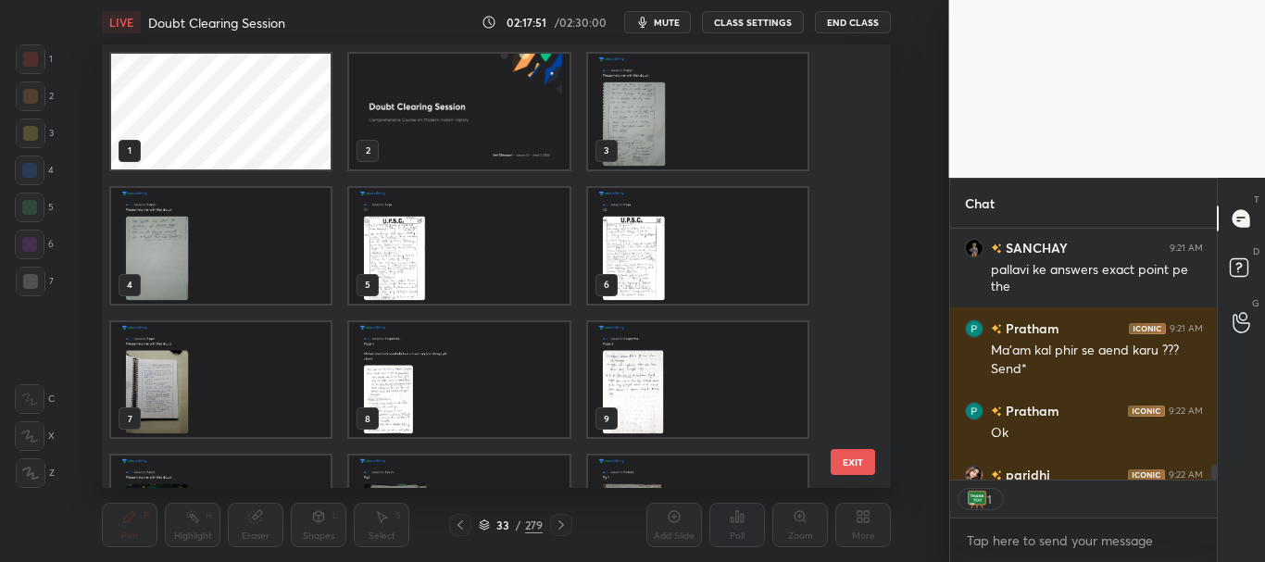
scroll to position [245, 261]
click at [469, 103] on img "grid" at bounding box center [460, 112] width 220 height 116
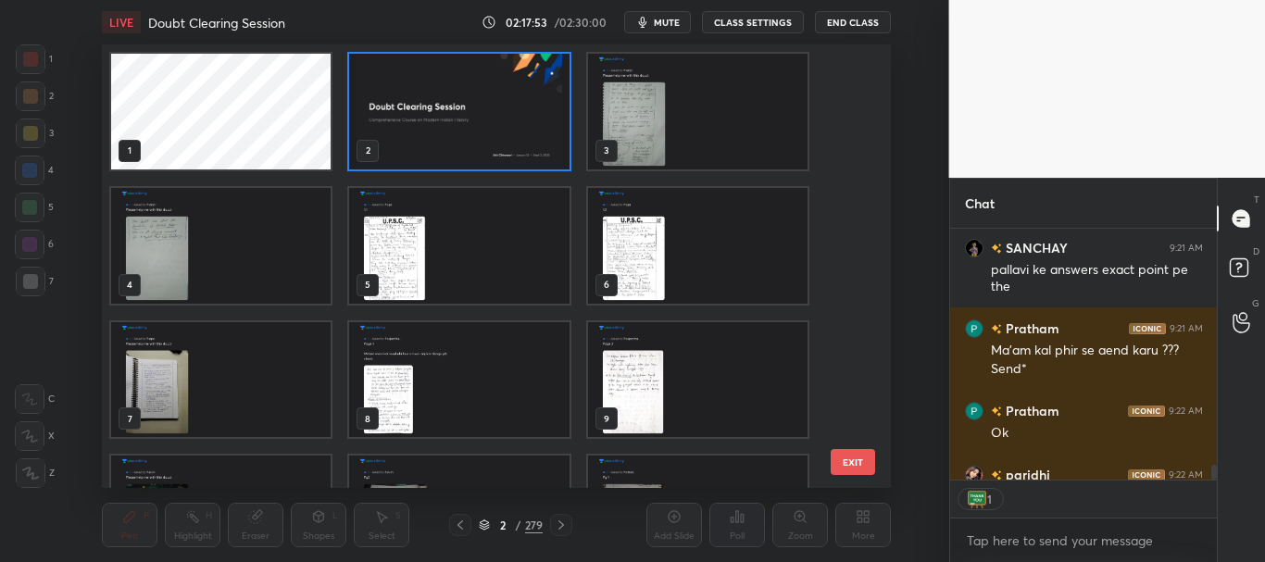
click at [487, 525] on icon at bounding box center [484, 525] width 11 height 11
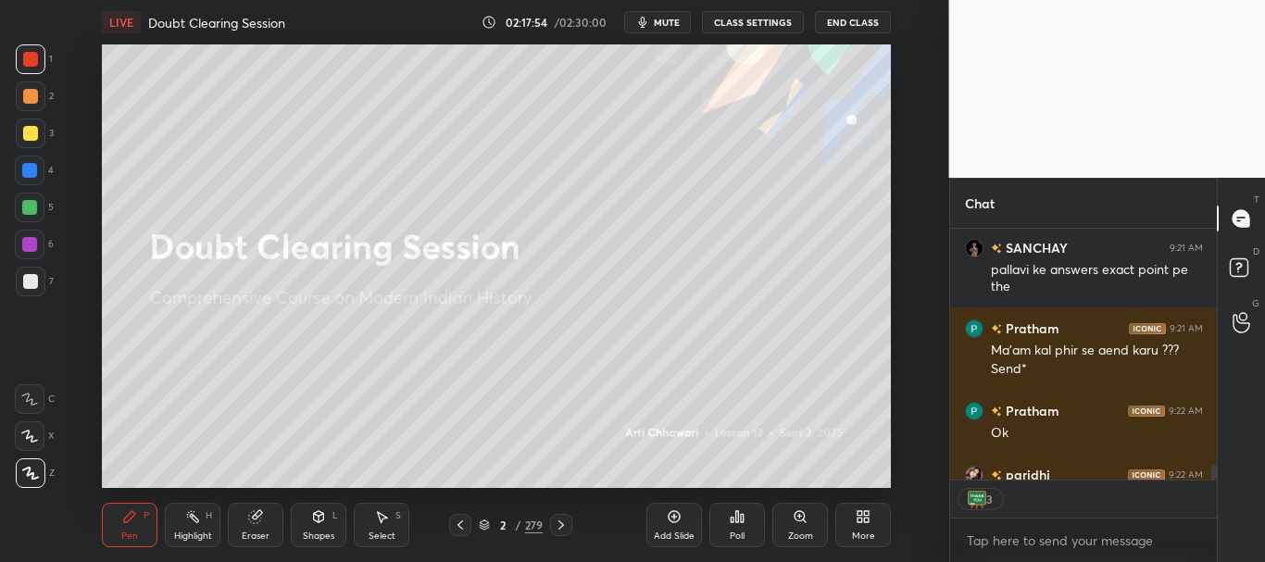
scroll to position [4560, 0]
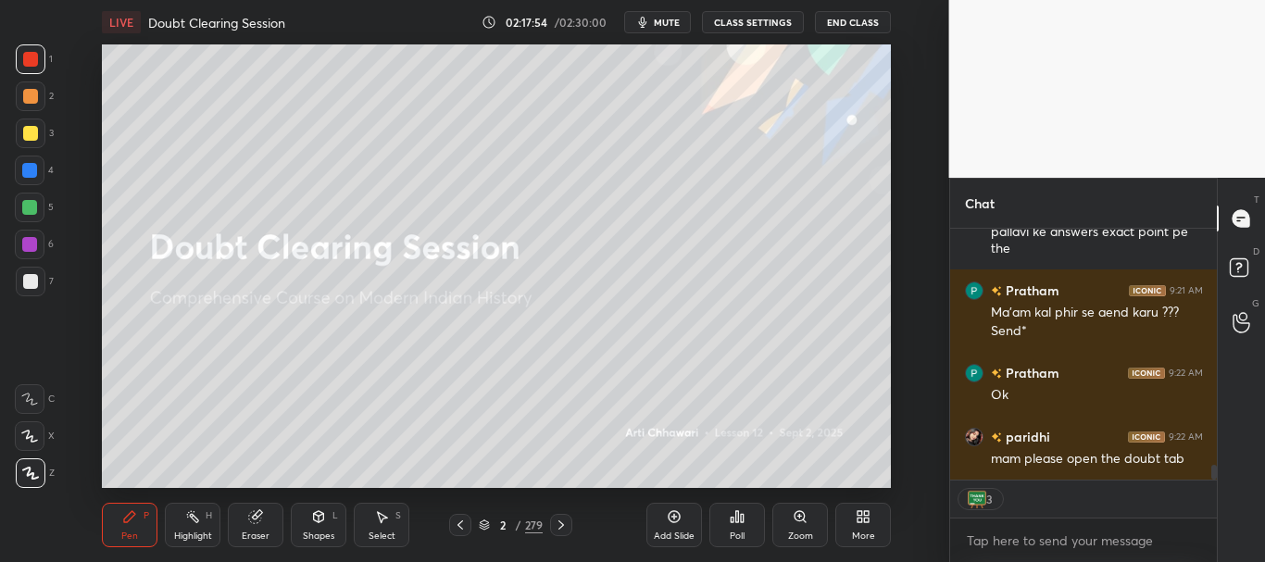
drag, startPoint x: 1213, startPoint y: 471, endPoint x: 1215, endPoint y: 487, distance: 16.9
click at [1215, 488] on div "Pratham 9:21 AM Ok maam SANCHAY 9:21 AM pallavi ke answers exact point pe the P…" at bounding box center [1084, 395] width 268 height 333
click at [1244, 270] on rect at bounding box center [1239, 268] width 18 height 18
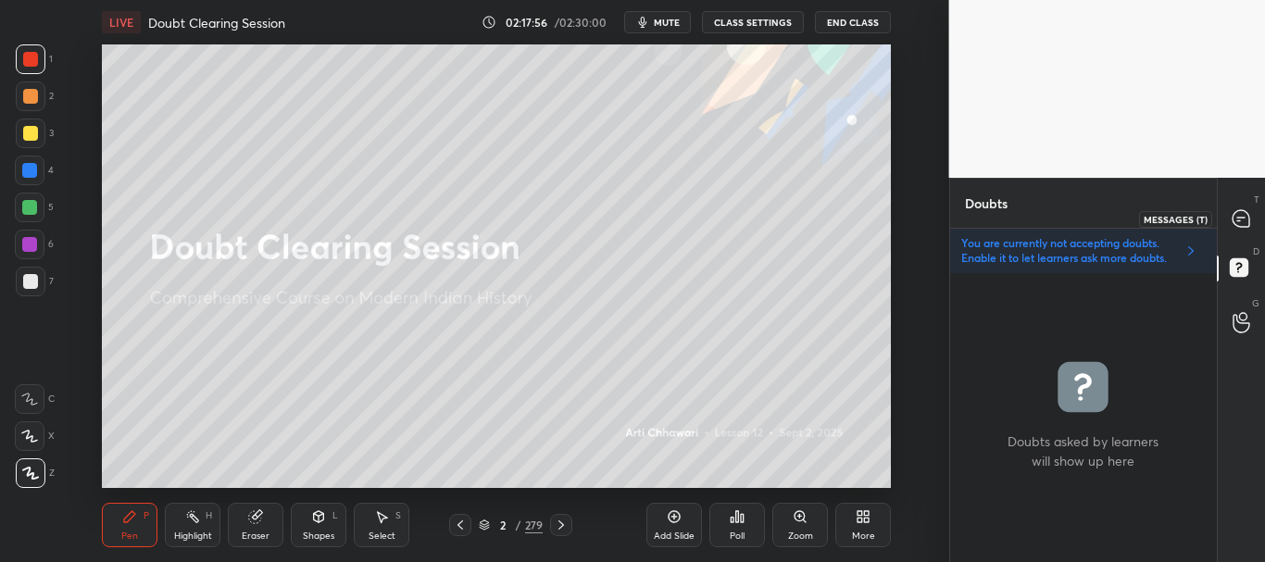
click at [1238, 215] on icon at bounding box center [1241, 218] width 17 height 17
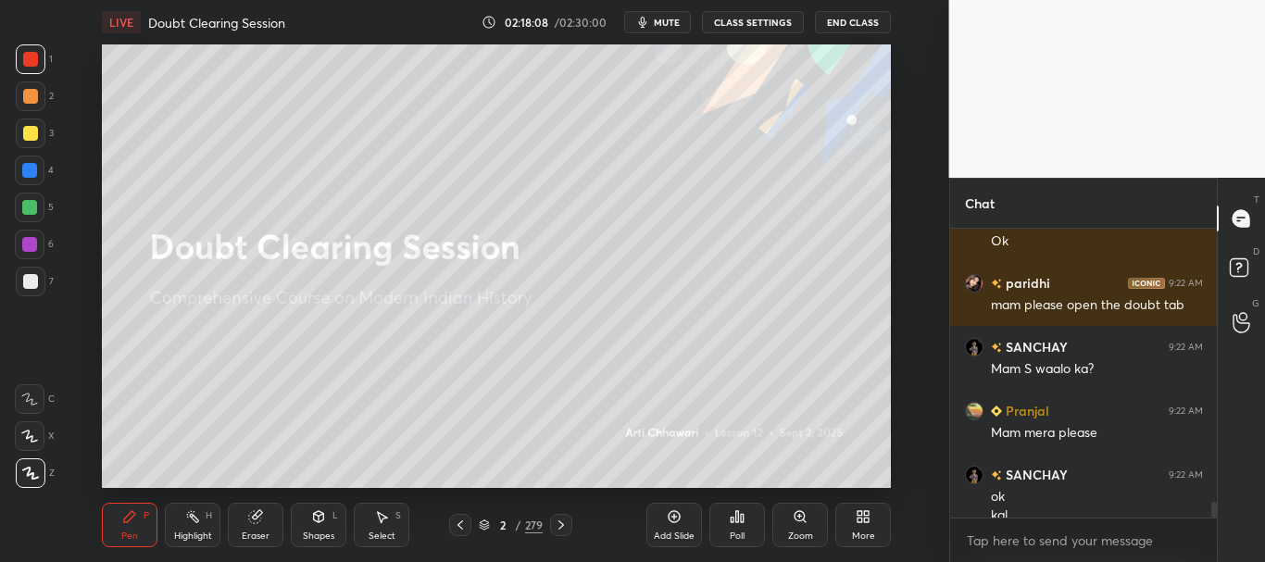
scroll to position [5188, 0]
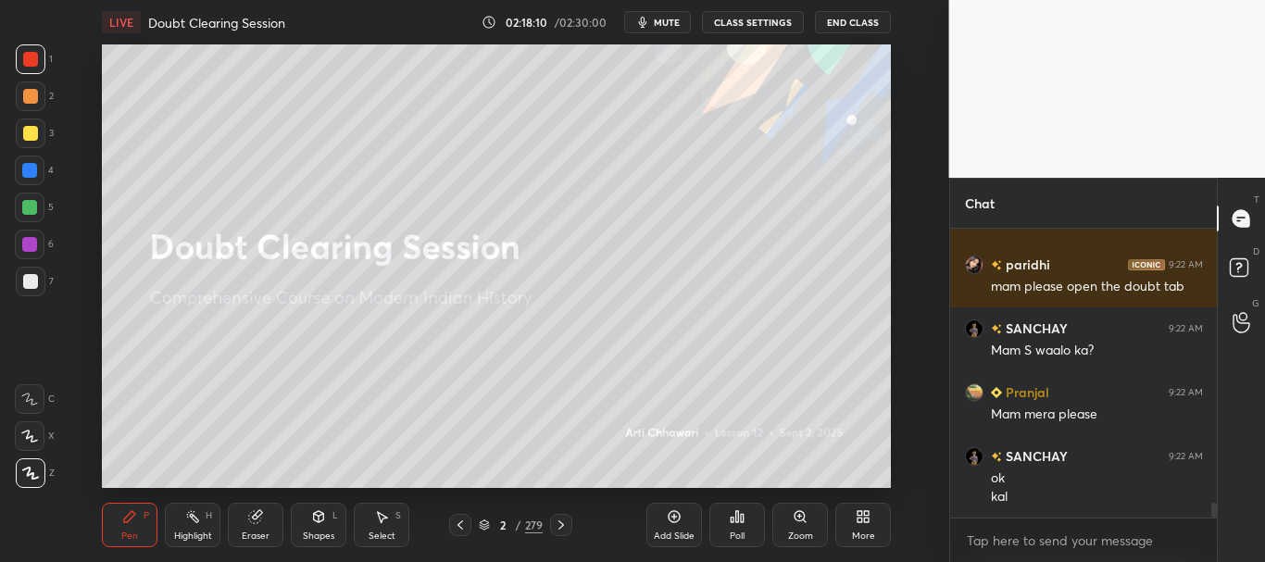
click at [30, 129] on div at bounding box center [30, 133] width 15 height 15
click at [25, 90] on div at bounding box center [30, 96] width 15 height 15
click at [31, 61] on div at bounding box center [30, 59] width 15 height 15
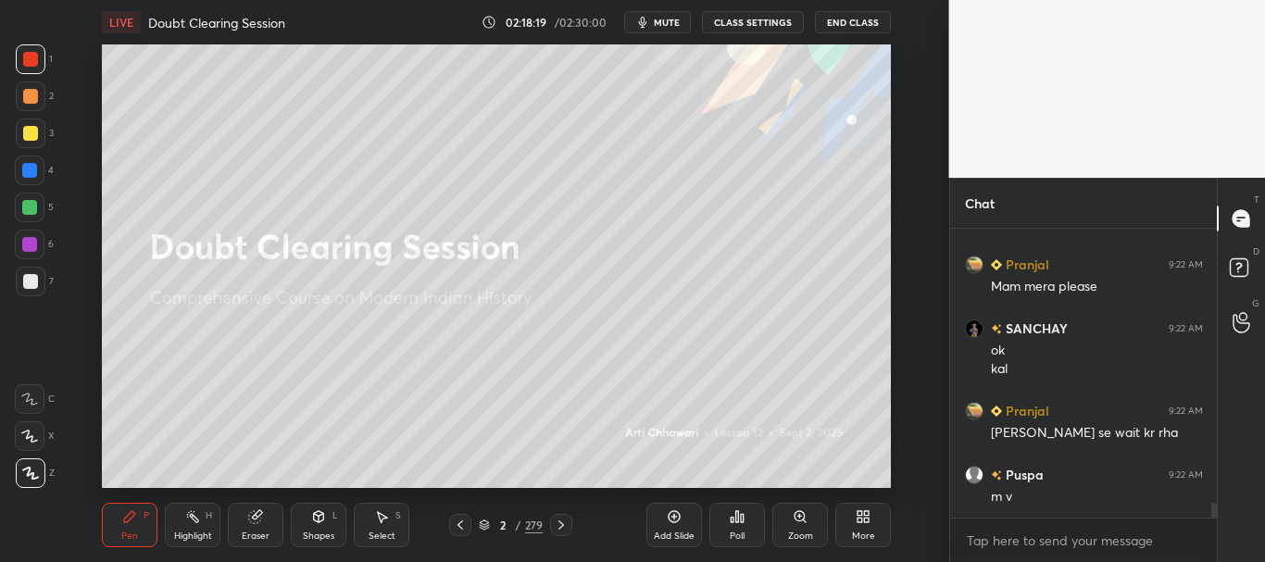
scroll to position [5380, 0]
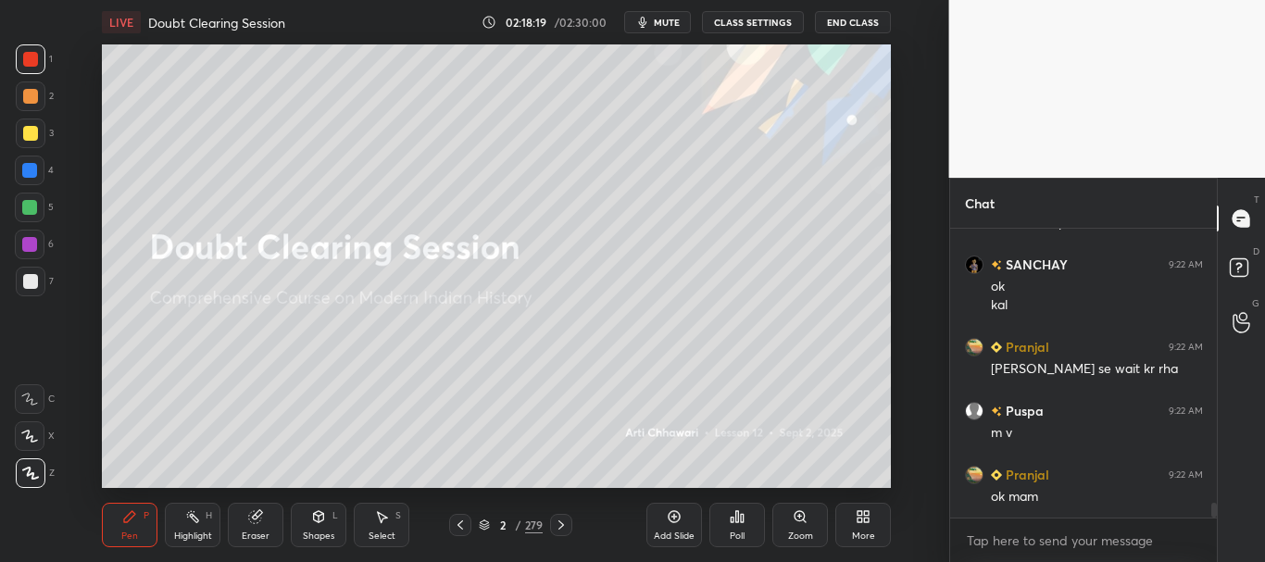
click at [481, 524] on icon at bounding box center [484, 525] width 11 height 11
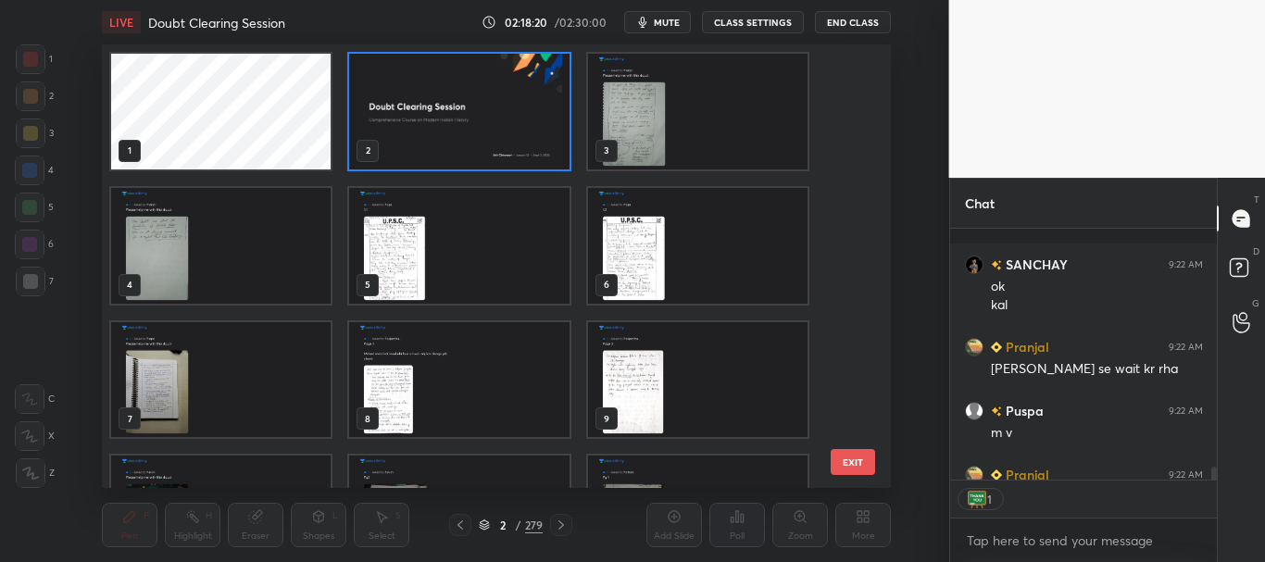
scroll to position [5482, 0]
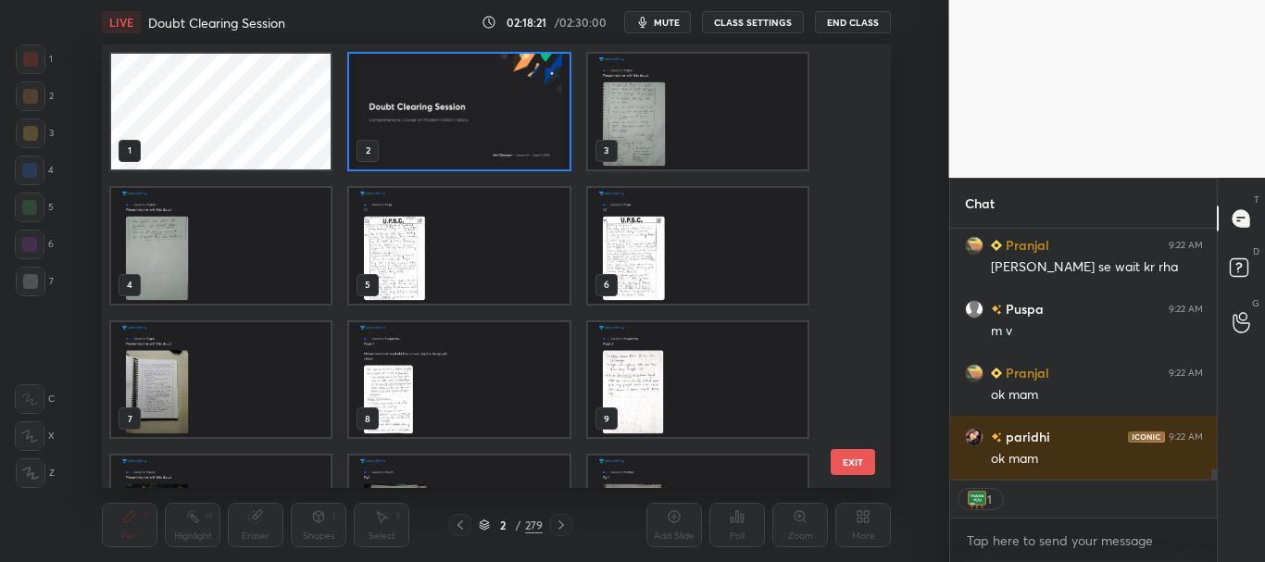
click at [540, 119] on img "grid" at bounding box center [460, 112] width 220 height 116
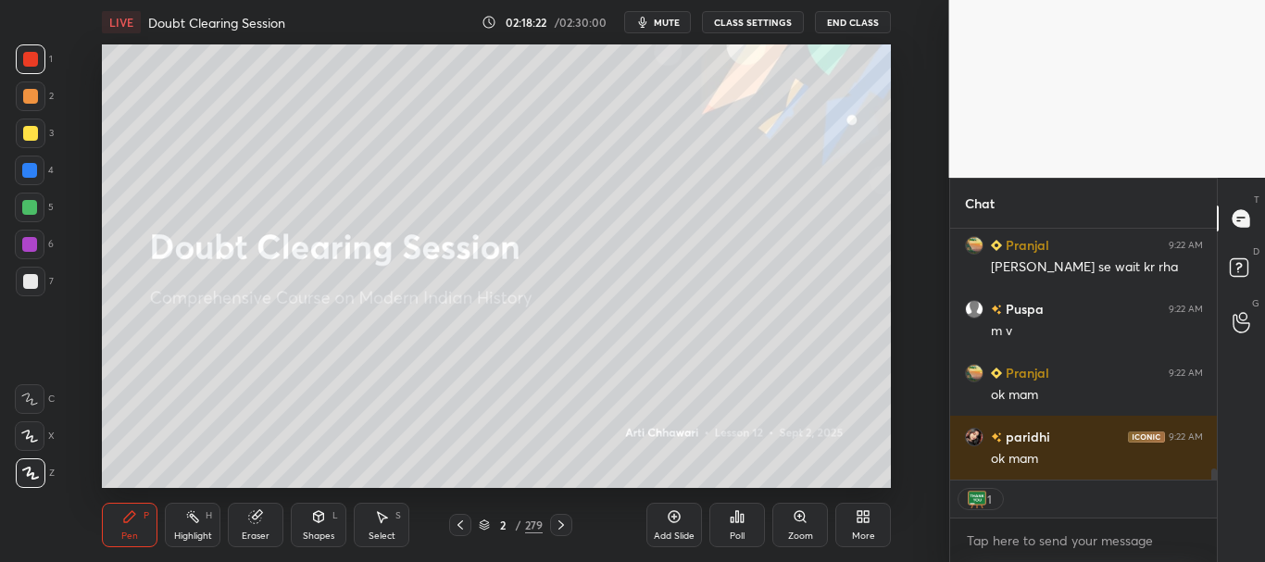
scroll to position [0, 0]
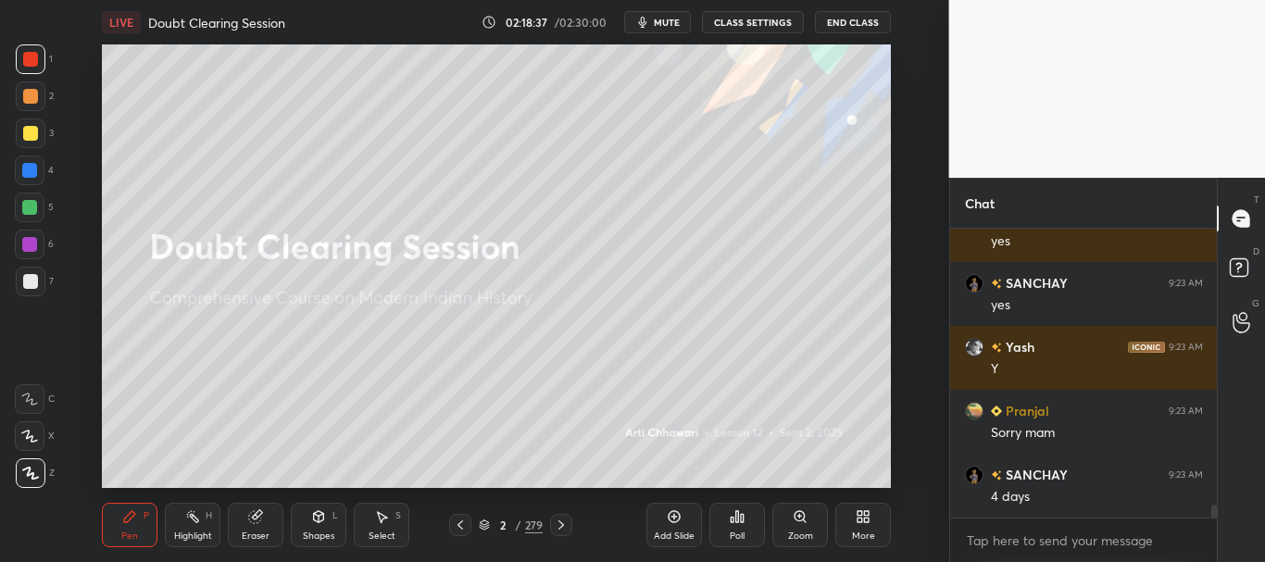
click at [482, 524] on icon at bounding box center [484, 525] width 11 height 11
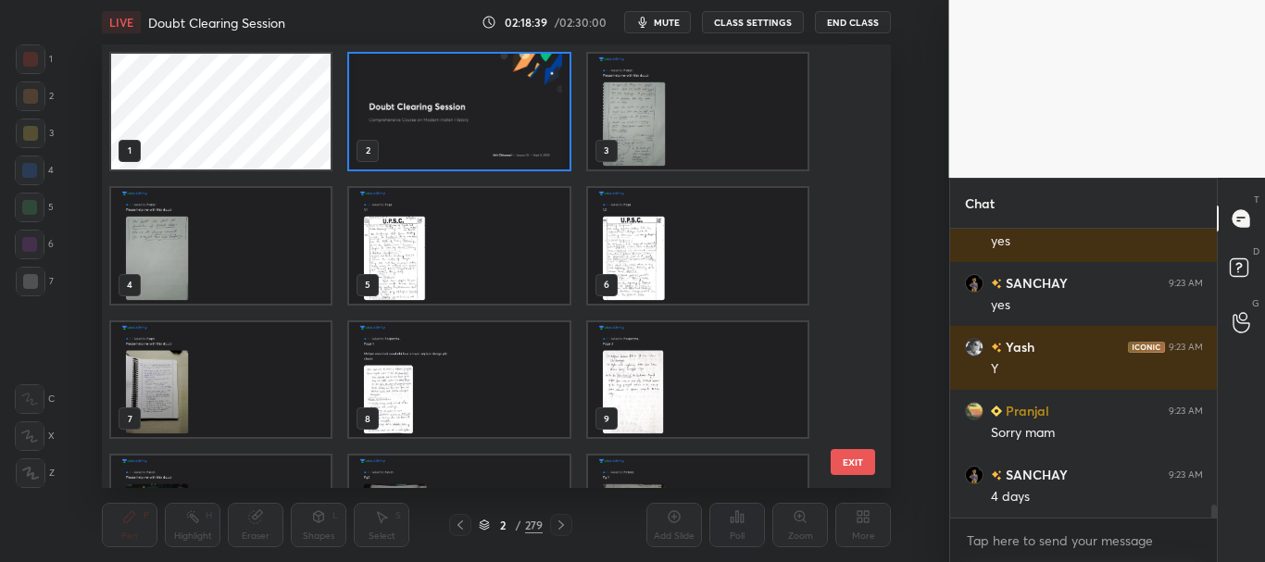
click at [522, 103] on img "grid" at bounding box center [460, 112] width 220 height 116
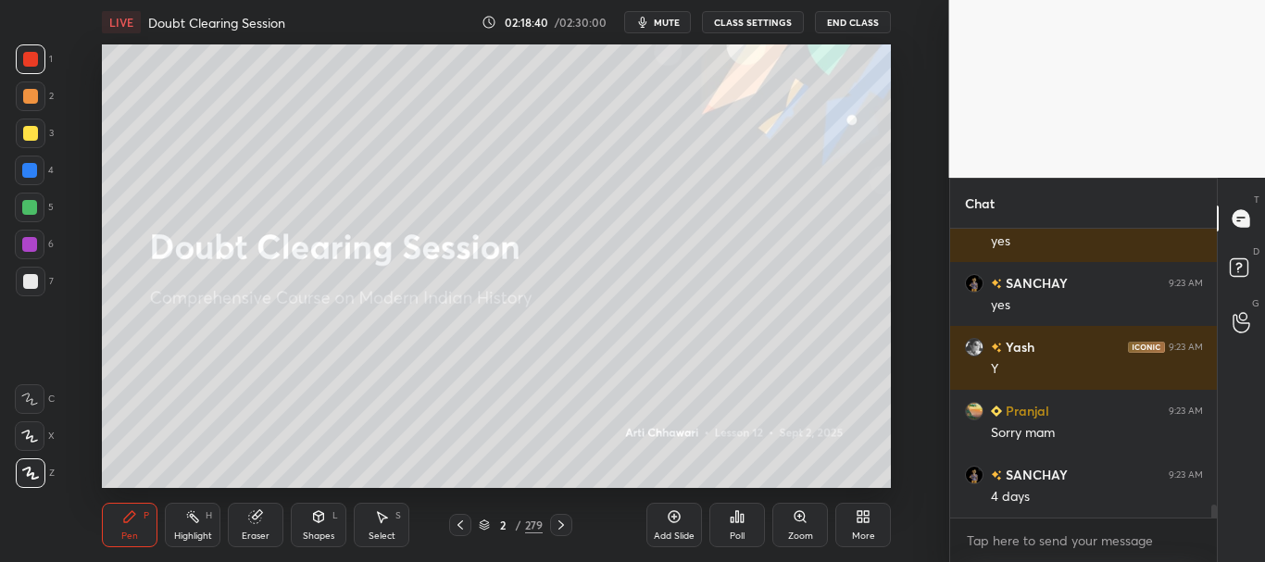
click at [24, 133] on div at bounding box center [30, 133] width 15 height 15
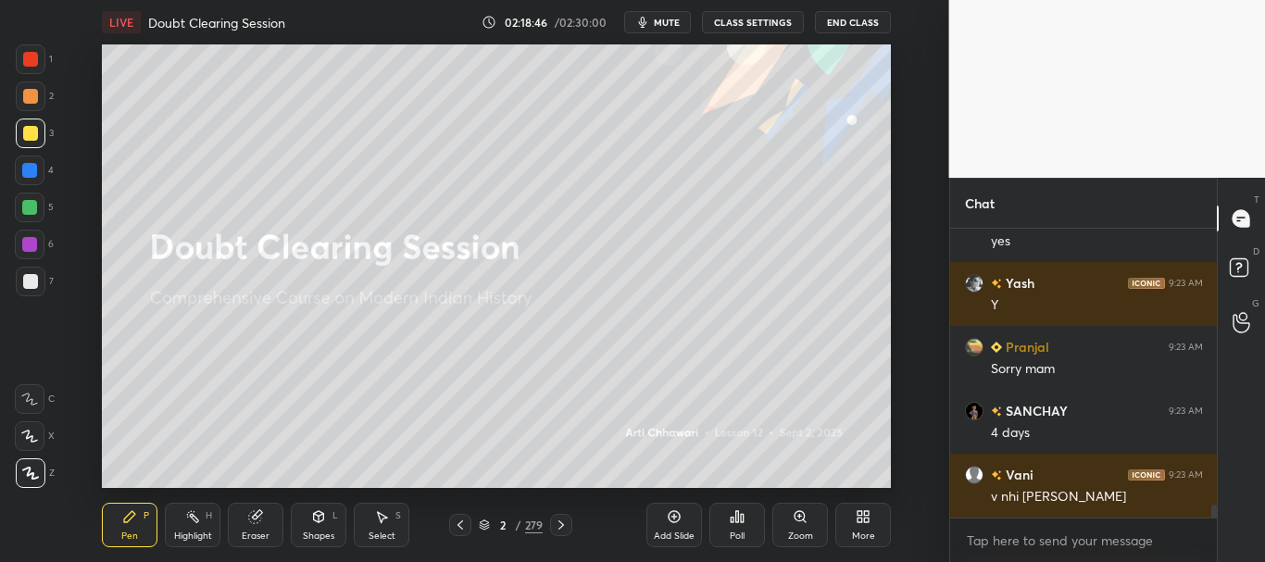
click at [858, 22] on button "End Class" at bounding box center [853, 22] width 76 height 22
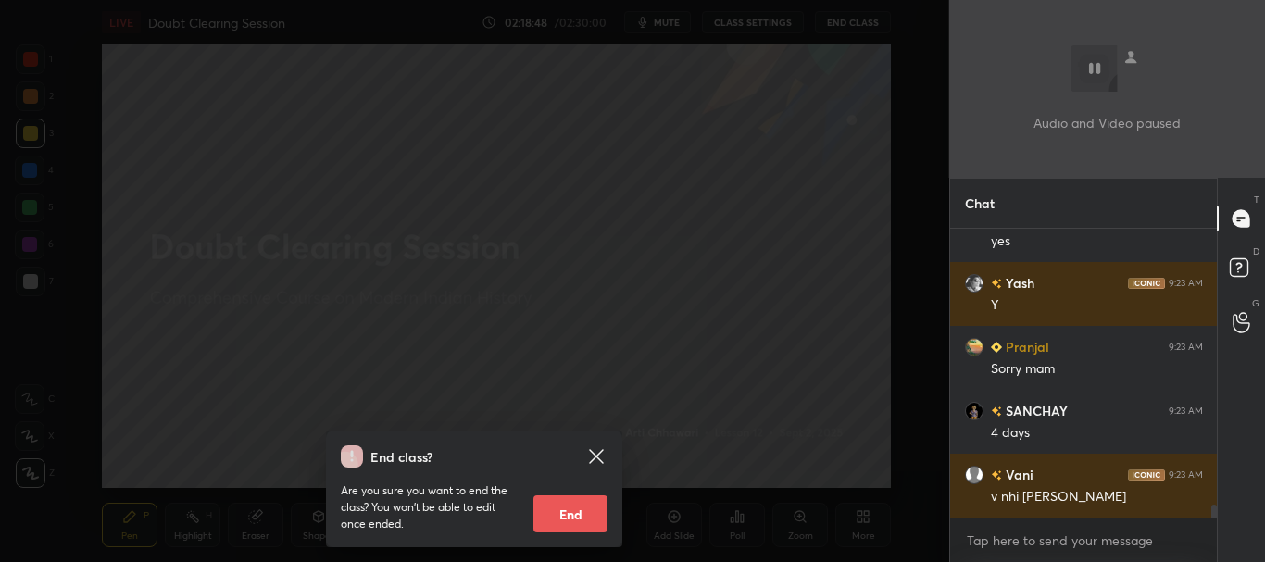
click at [563, 517] on button "End" at bounding box center [571, 514] width 74 height 37
type textarea "x"
